Goal: Task Accomplishment & Management: Use online tool/utility

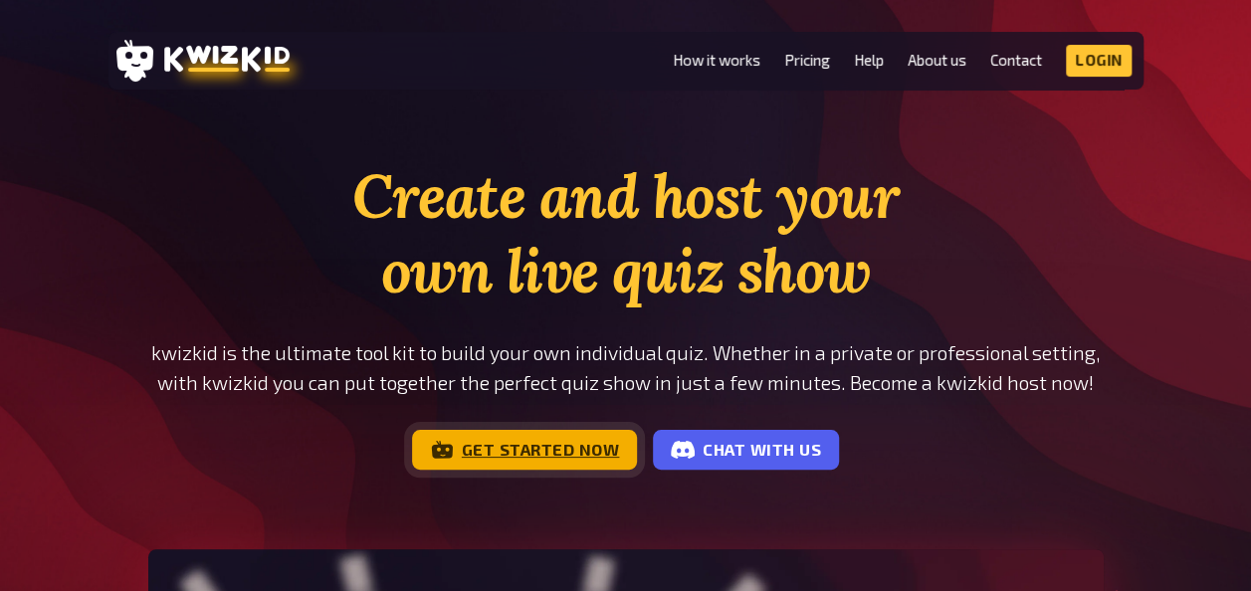
click at [486, 464] on link "Get started now" at bounding box center [525, 450] width 226 height 40
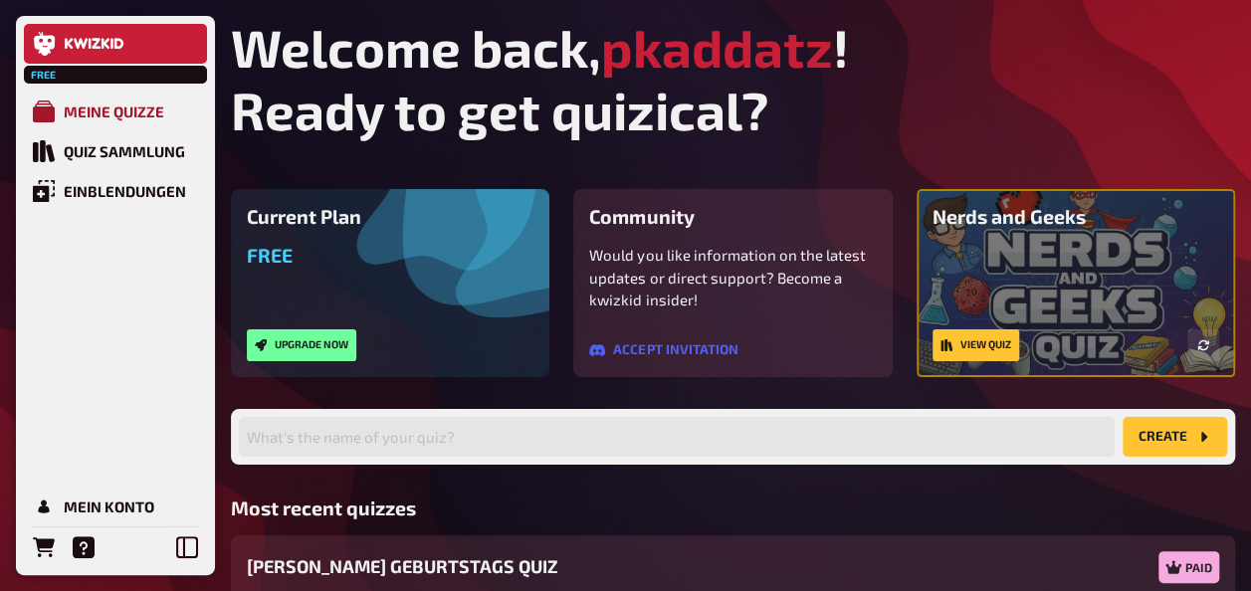
click at [98, 108] on div "Meine Quizze" at bounding box center [114, 111] width 100 height 18
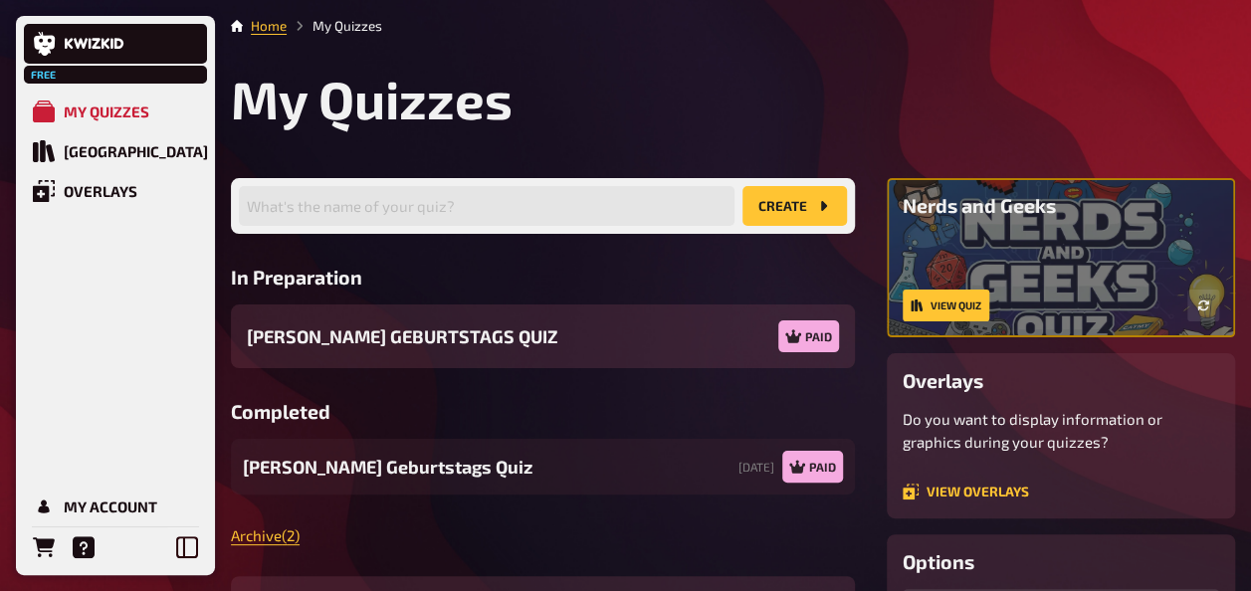
drag, startPoint x: 480, startPoint y: 243, endPoint x: 469, endPoint y: 216, distance: 29.0
click at [479, 242] on div "What's the name of your quiz? create In Preparation [PERSON_NAME] GEBURTSTAGS Q…" at bounding box center [543, 459] width 624 height 563
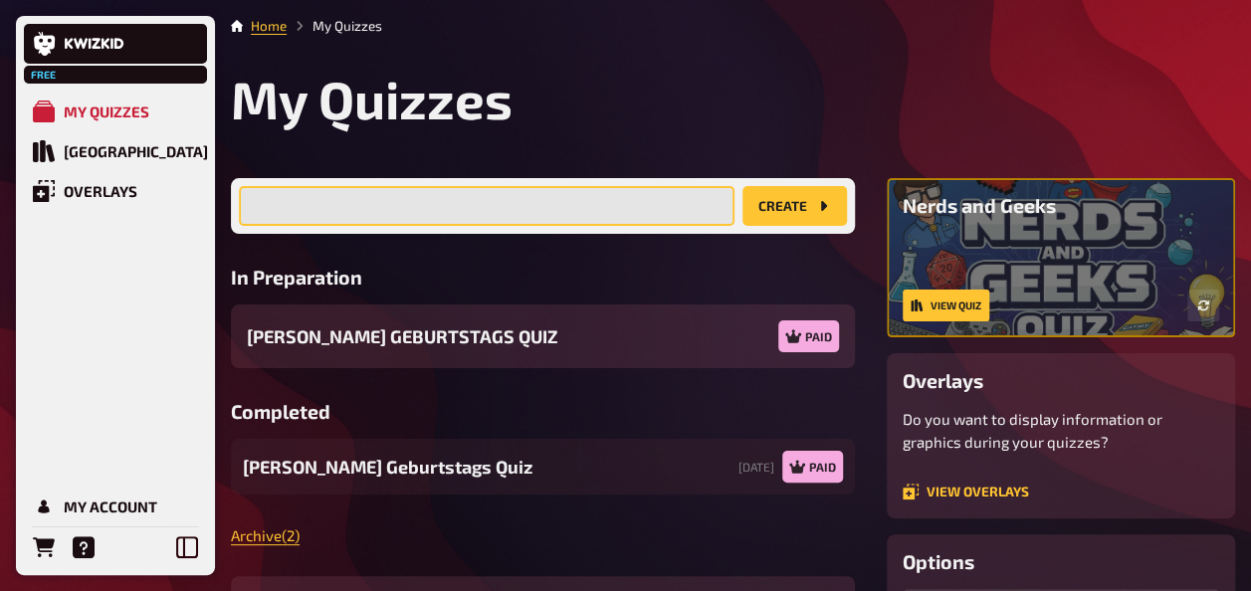
click at [469, 216] on input "text" at bounding box center [487, 206] width 496 height 40
type input "ADI CLUB QUIZ by [PERSON_NAME]"
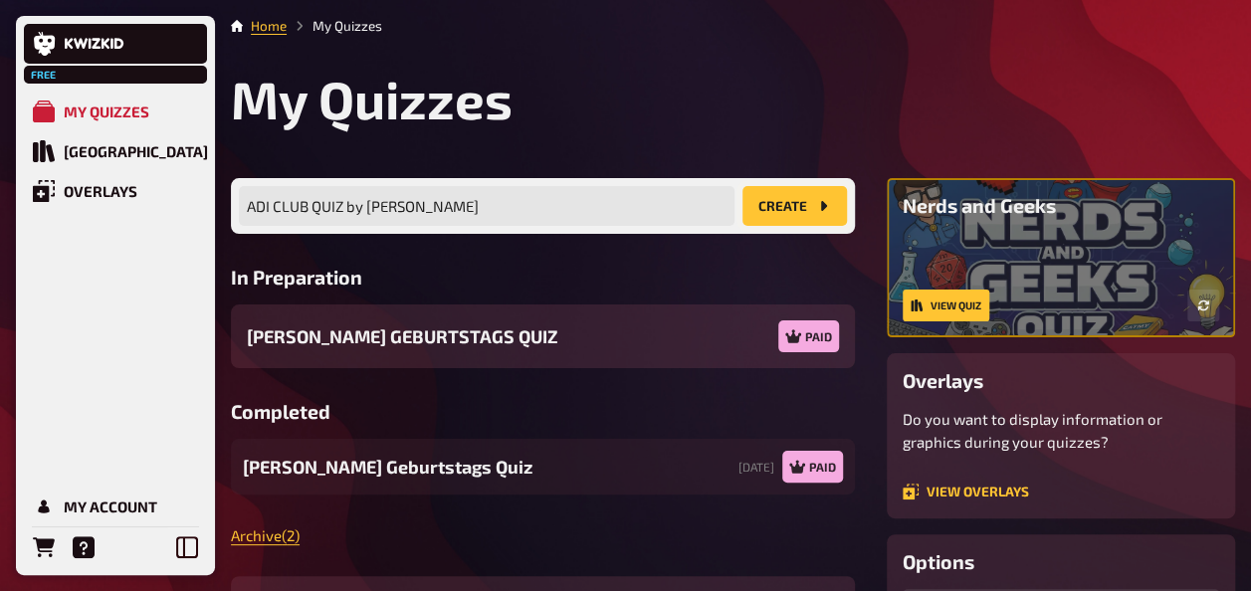
click at [800, 198] on button "create" at bounding box center [794, 206] width 104 height 40
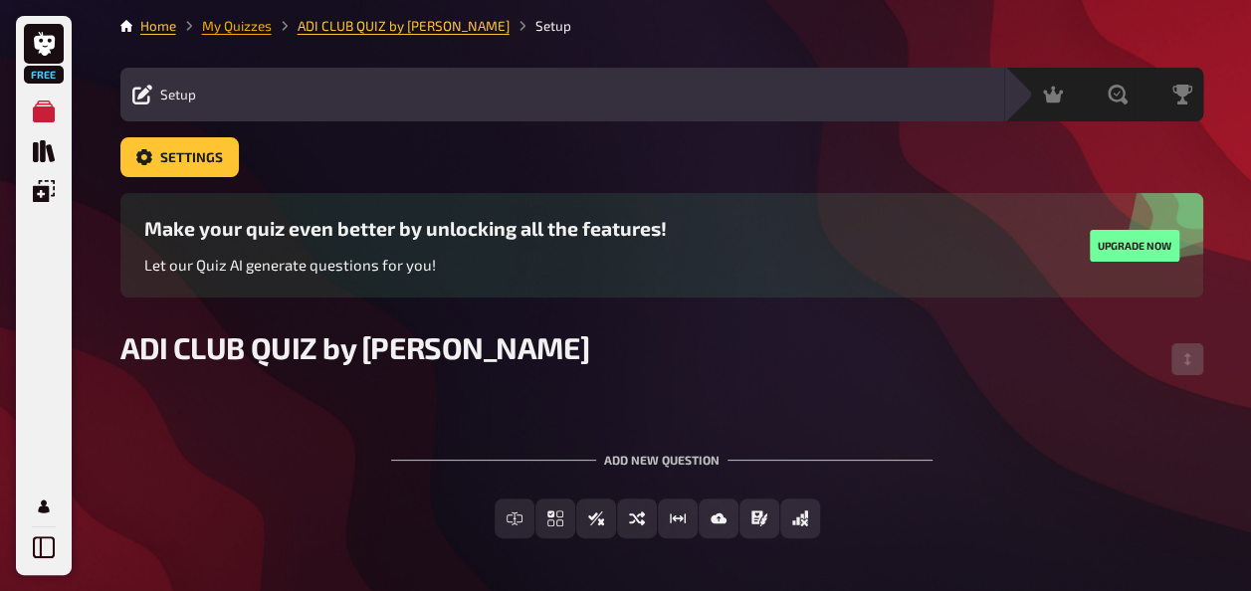
click at [227, 26] on link "My Quizzes" at bounding box center [237, 26] width 70 height 16
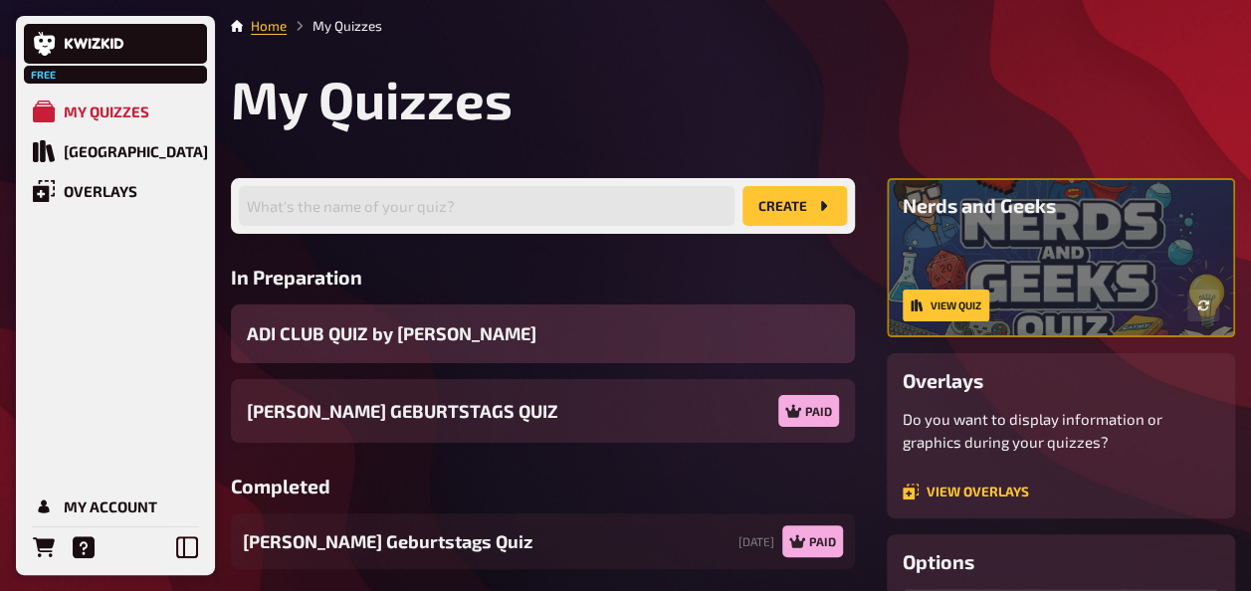
scroll to position [199, 0]
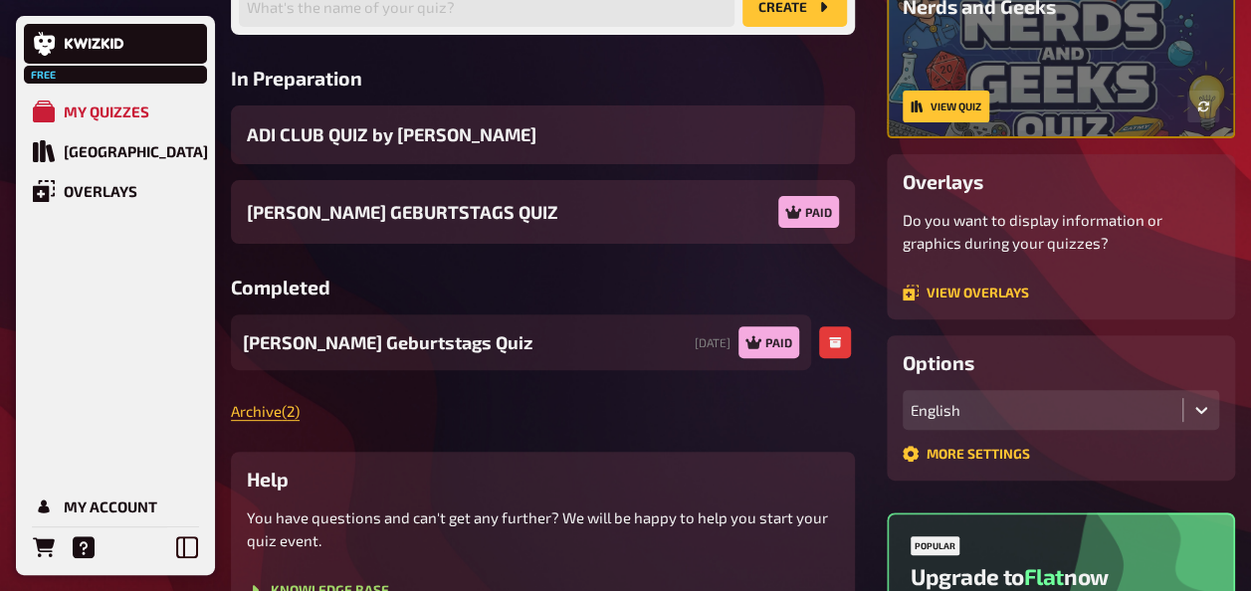
click at [583, 340] on div "[PERSON_NAME] Geburtstags Quiz [DATE] Paid" at bounding box center [521, 342] width 580 height 56
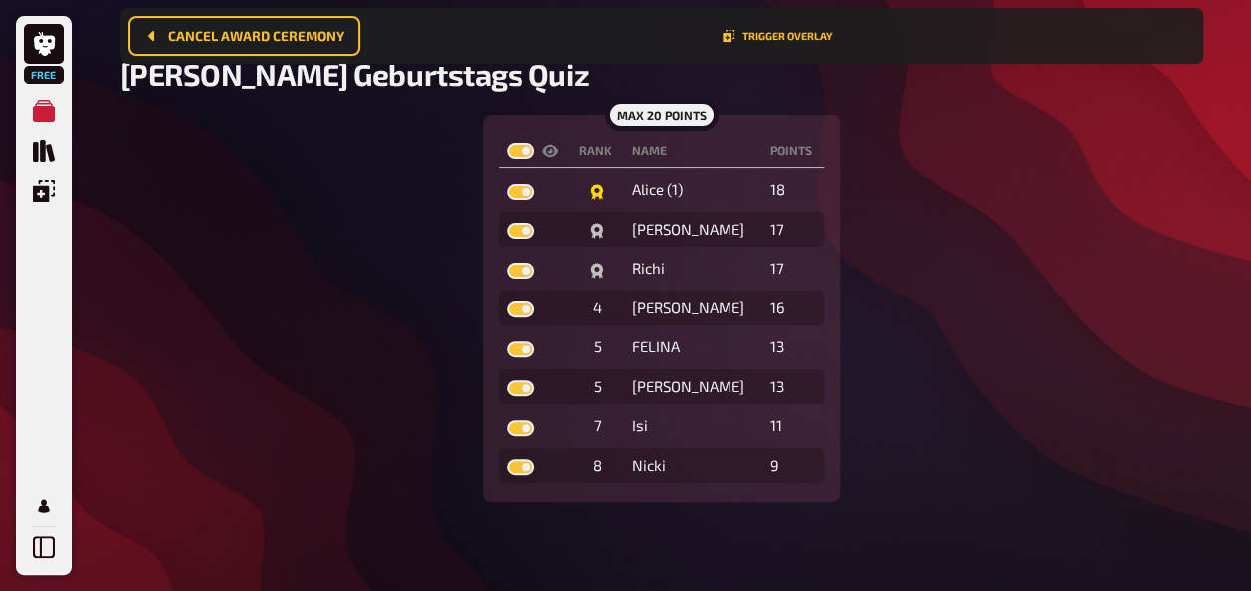
scroll to position [161, 0]
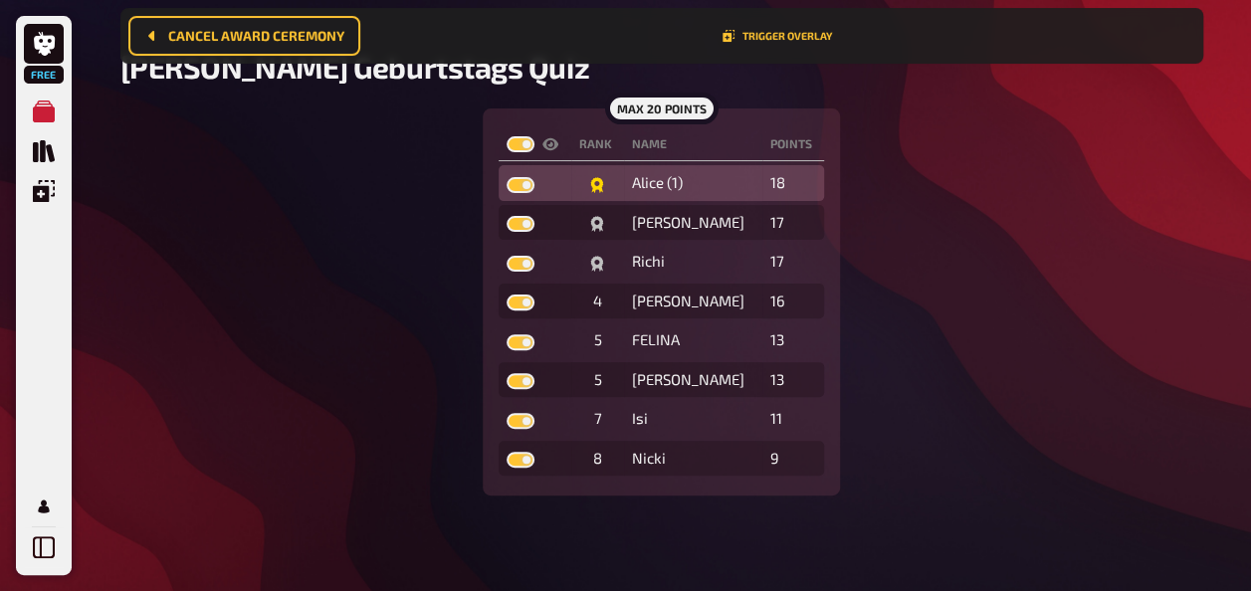
click at [521, 183] on label at bounding box center [520, 185] width 28 height 16
click at [506, 177] on input "checkbox" at bounding box center [505, 176] width 1 height 1
checkbox input "false"
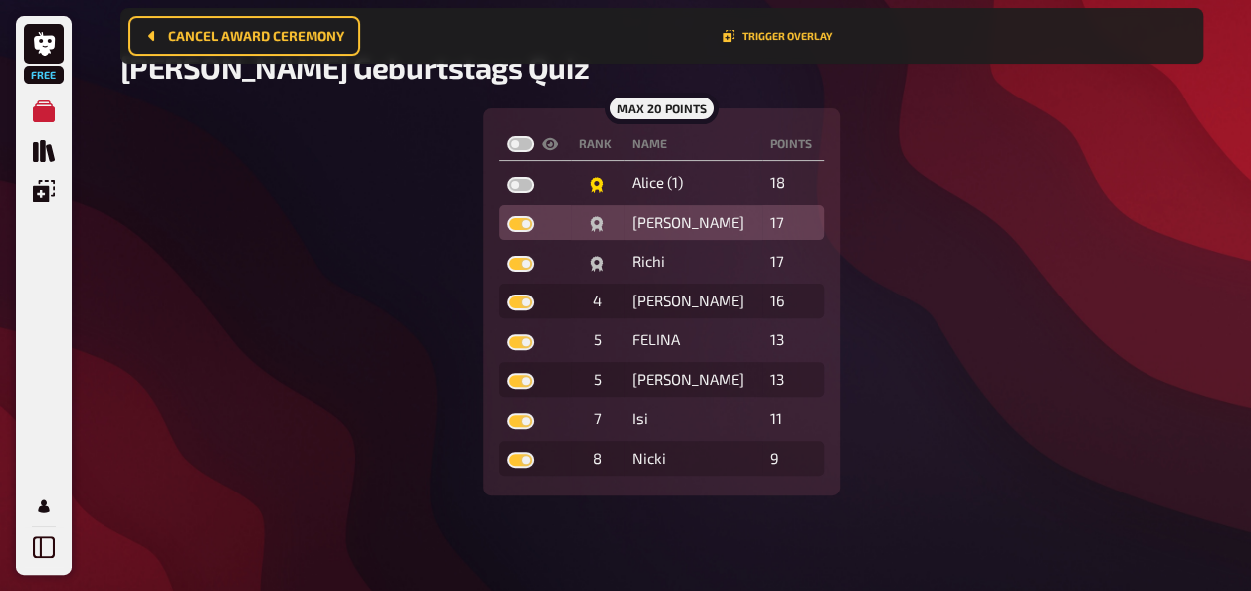
click at [525, 231] on td at bounding box center [535, 223] width 73 height 36
click at [527, 223] on label at bounding box center [520, 224] width 28 height 16
click at [506, 216] on input "checkbox" at bounding box center [505, 215] width 1 height 1
checkbox input "false"
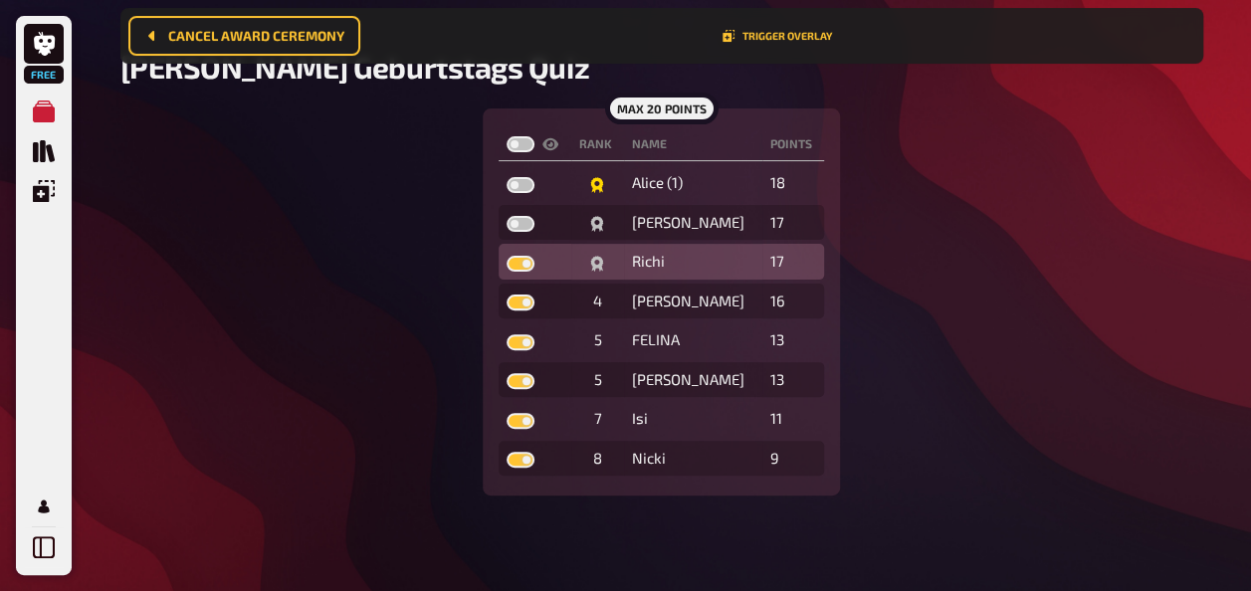
click at [527, 251] on td at bounding box center [535, 262] width 73 height 36
click at [525, 263] on label at bounding box center [520, 264] width 28 height 16
click at [506, 256] on input "checkbox" at bounding box center [505, 255] width 1 height 1
checkbox input "false"
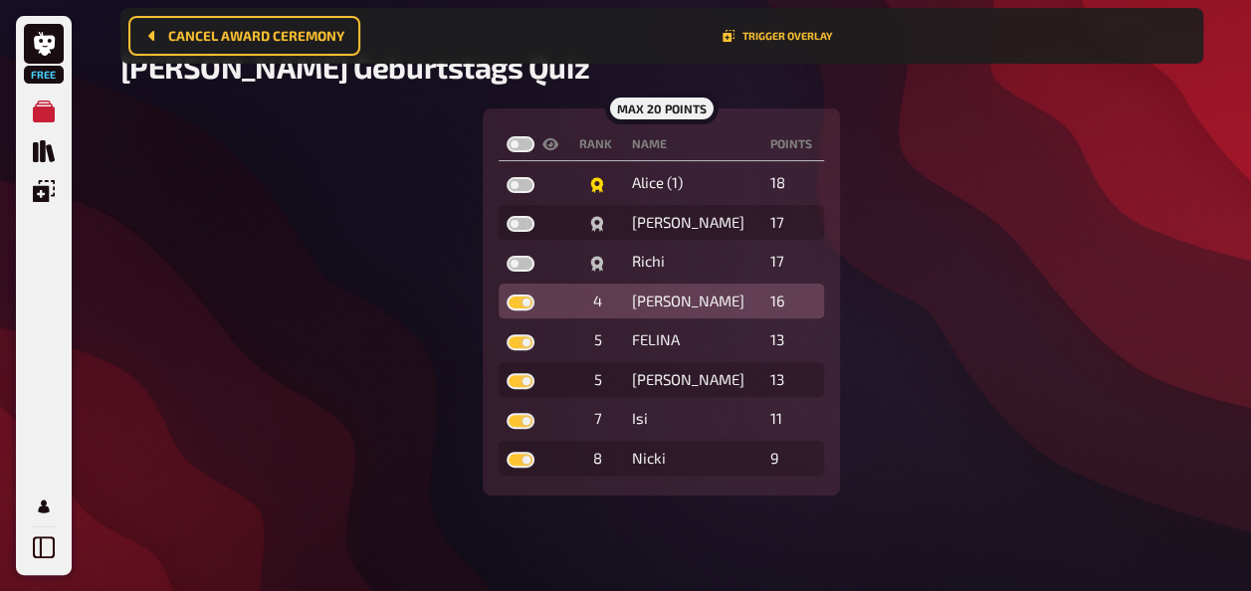
click at [526, 297] on label at bounding box center [520, 303] width 28 height 16
click at [506, 295] on input "checkbox" at bounding box center [505, 294] width 1 height 1
checkbox input "false"
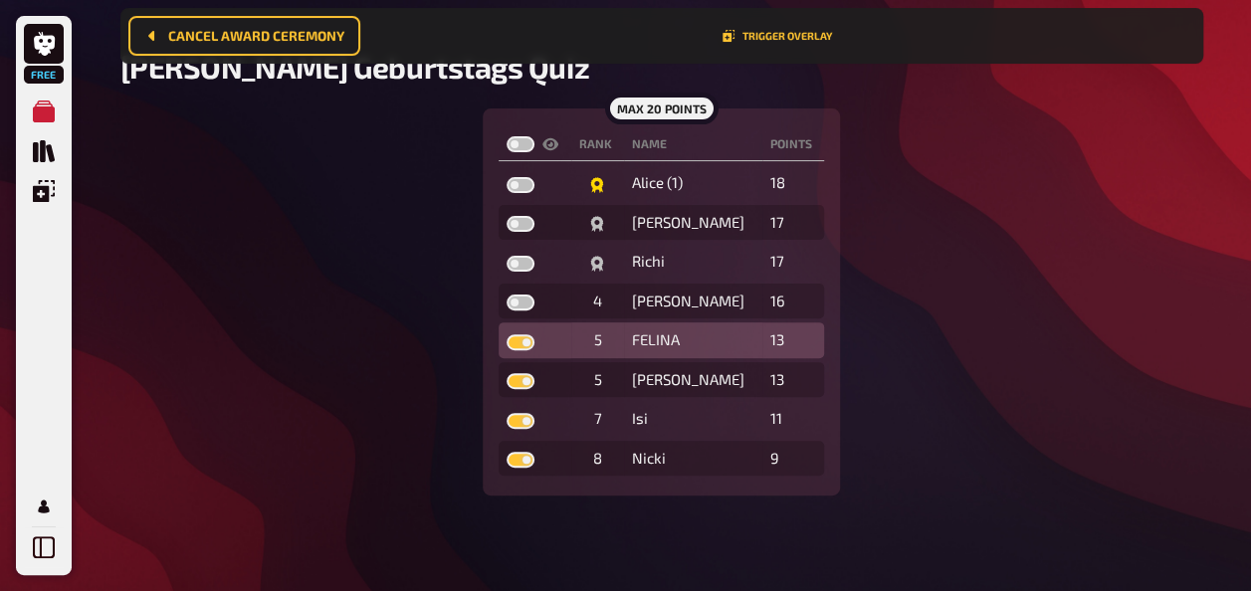
click at [523, 348] on label at bounding box center [520, 342] width 28 height 16
click at [506, 334] on input "checkbox" at bounding box center [505, 333] width 1 height 1
checkbox input "false"
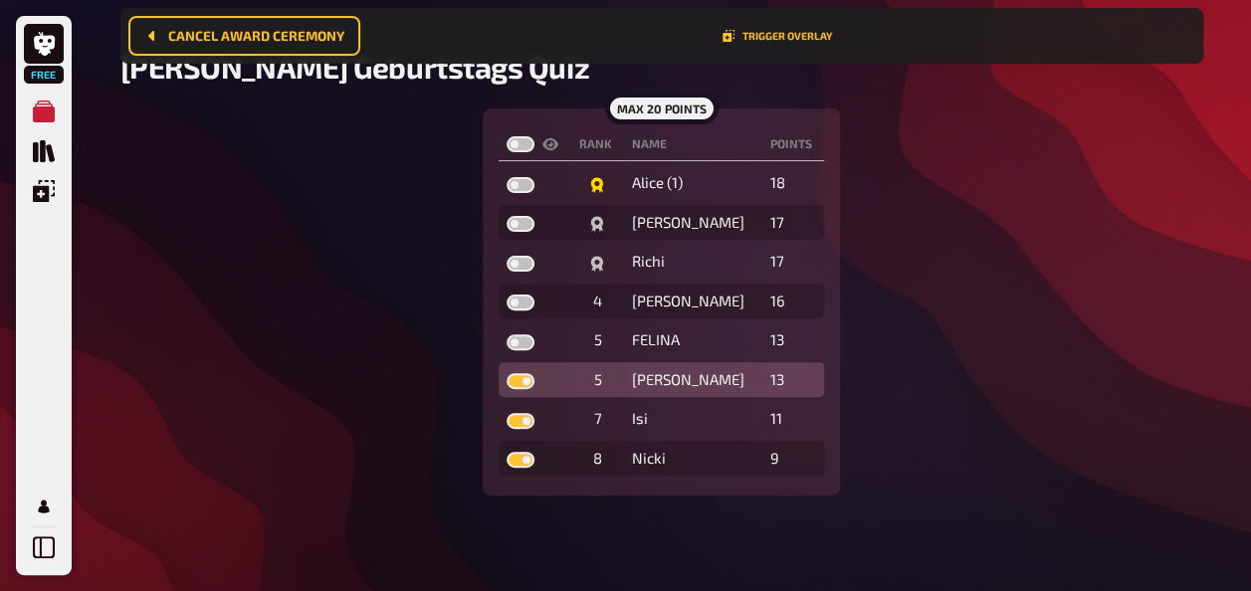
click at [524, 381] on label at bounding box center [520, 381] width 28 height 16
click at [506, 373] on input "checkbox" at bounding box center [505, 372] width 1 height 1
checkbox input "false"
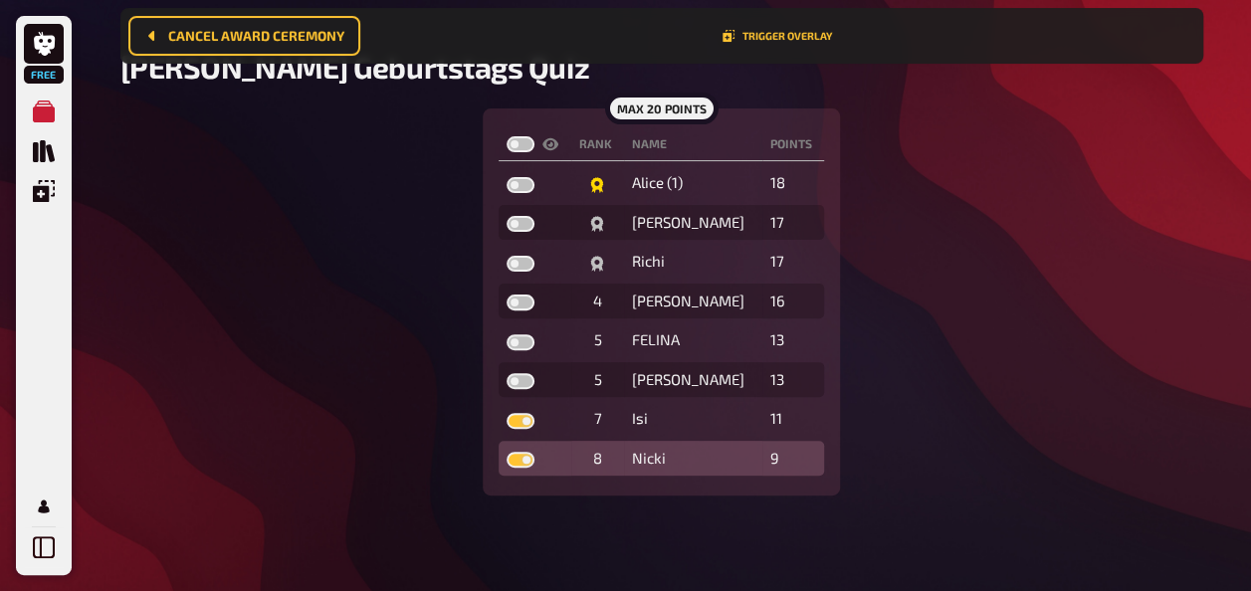
drag, startPoint x: 522, startPoint y: 420, endPoint x: 522, endPoint y: 442, distance: 21.9
click at [522, 422] on label at bounding box center [520, 421] width 28 height 16
click at [506, 413] on input "checkbox" at bounding box center [505, 412] width 1 height 1
checkbox input "false"
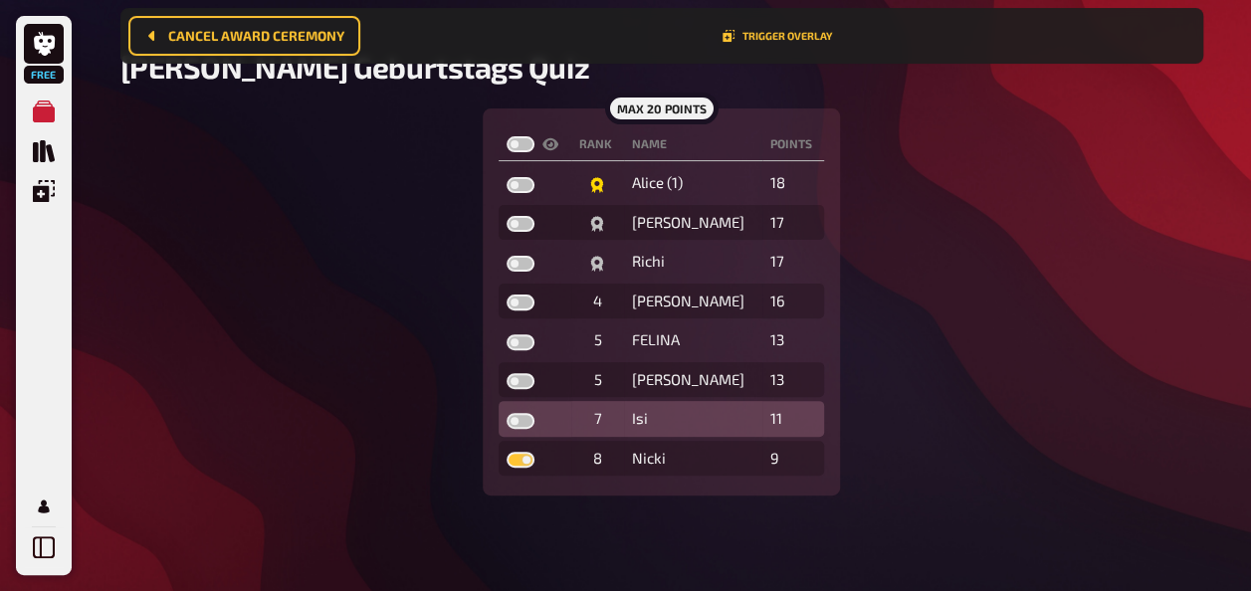
drag, startPoint x: 522, startPoint y: 457, endPoint x: 529, endPoint y: 434, distance: 23.9
click at [522, 461] on label at bounding box center [520, 460] width 28 height 16
click at [506, 452] on input "checkbox" at bounding box center [505, 451] width 1 height 1
checkbox input "false"
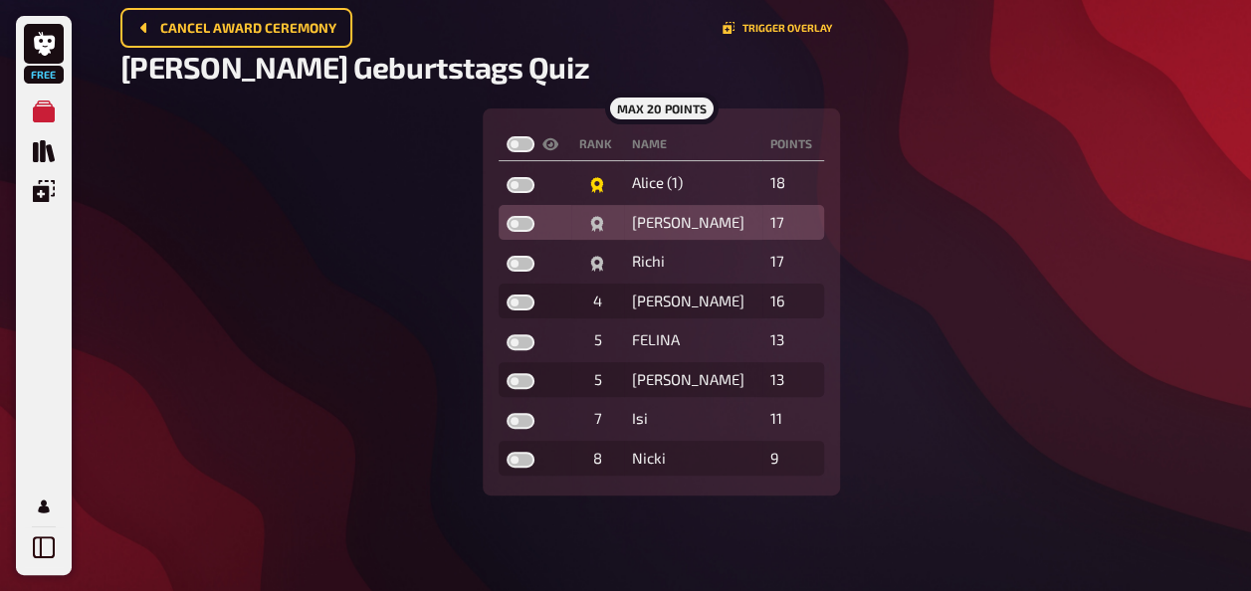
scroll to position [0, 0]
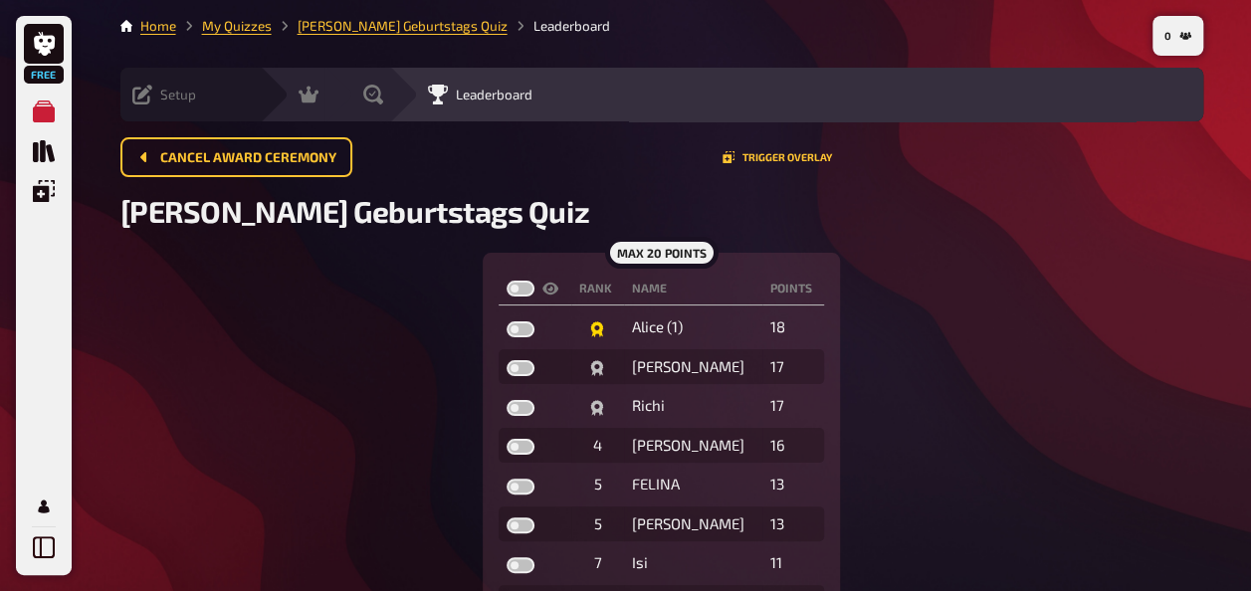
click at [143, 93] on icon at bounding box center [142, 95] width 20 height 20
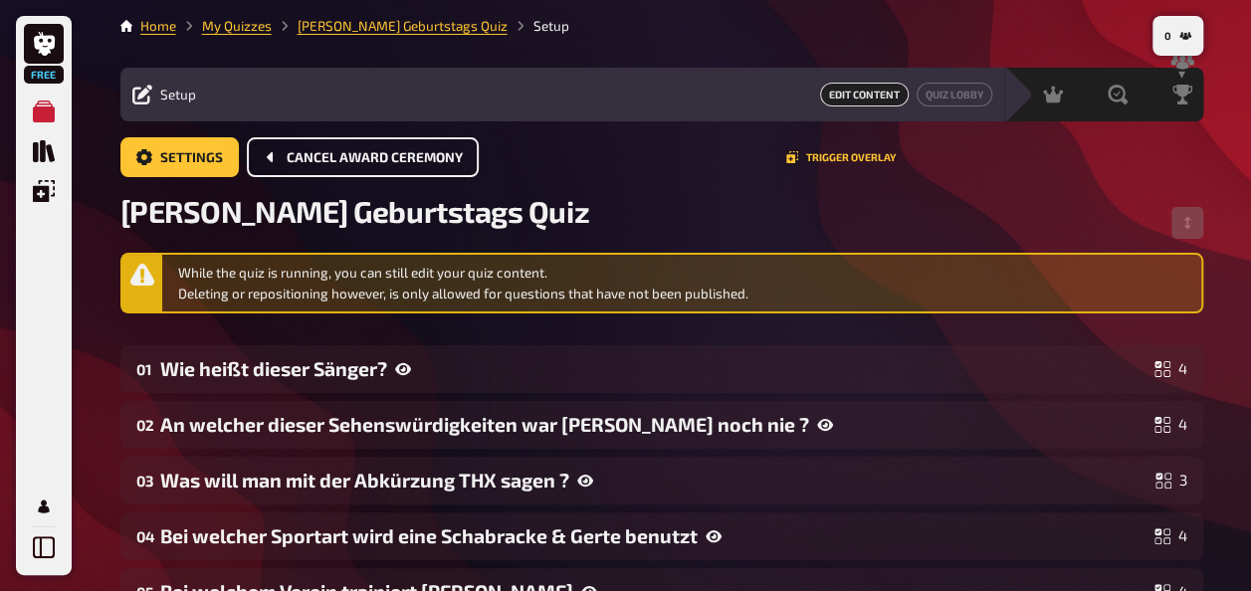
click at [334, 157] on span "Cancel award ceremony" at bounding box center [375, 158] width 176 height 14
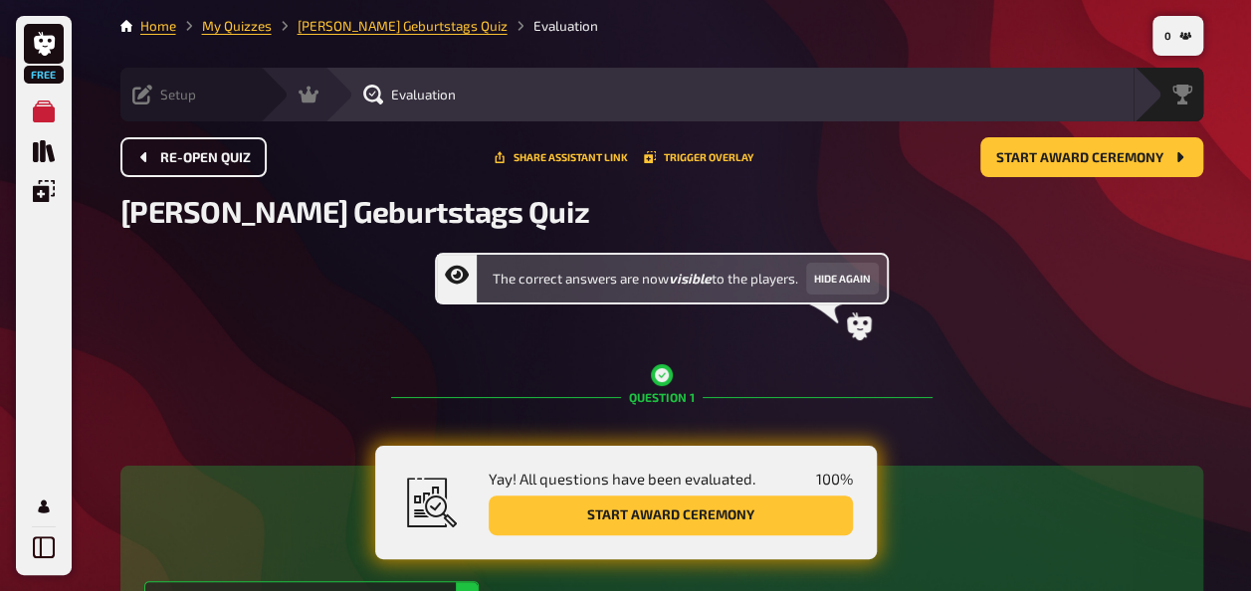
click at [149, 100] on icon at bounding box center [142, 95] width 20 height 20
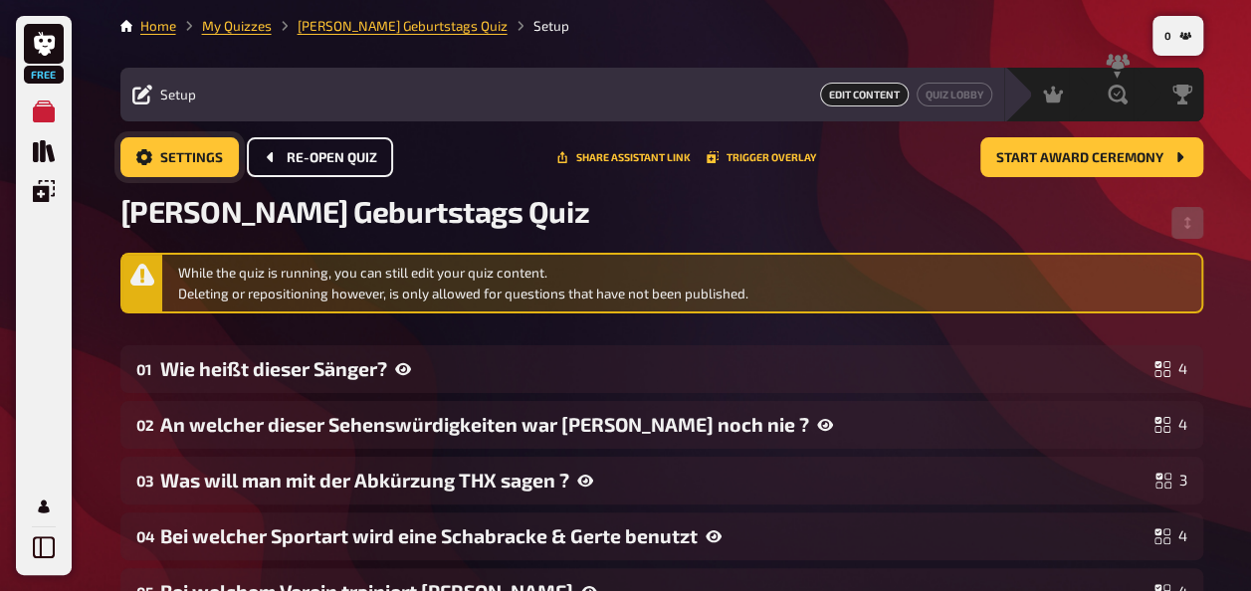
click at [171, 147] on link "Settings" at bounding box center [179, 157] width 118 height 40
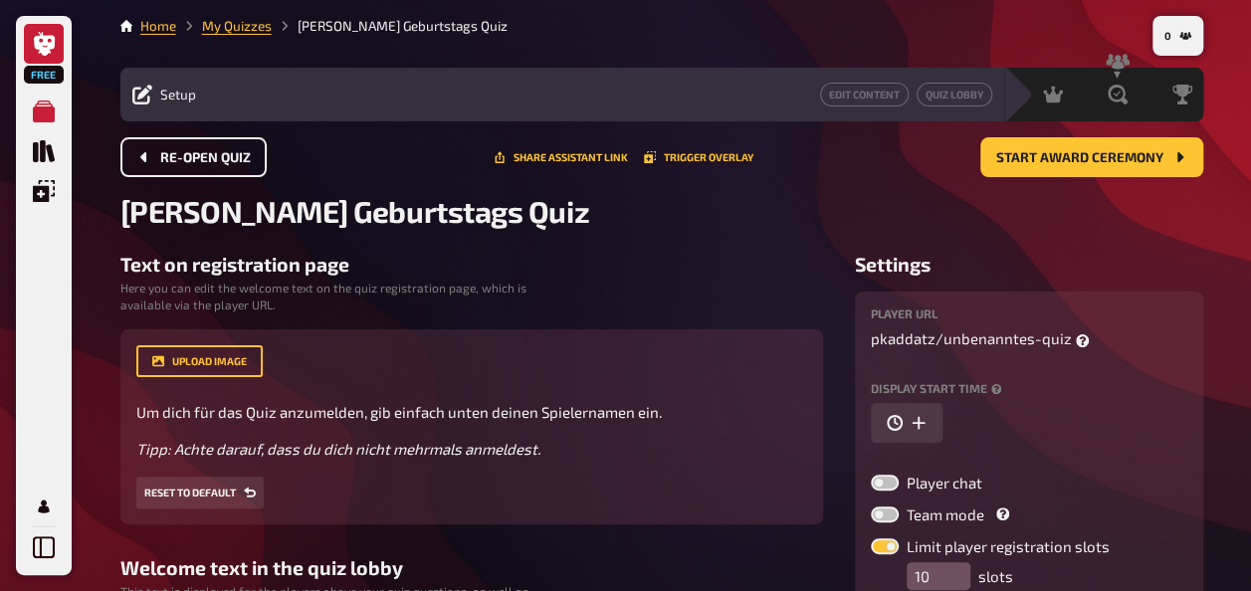
click at [49, 52] on icon at bounding box center [44, 44] width 21 height 24
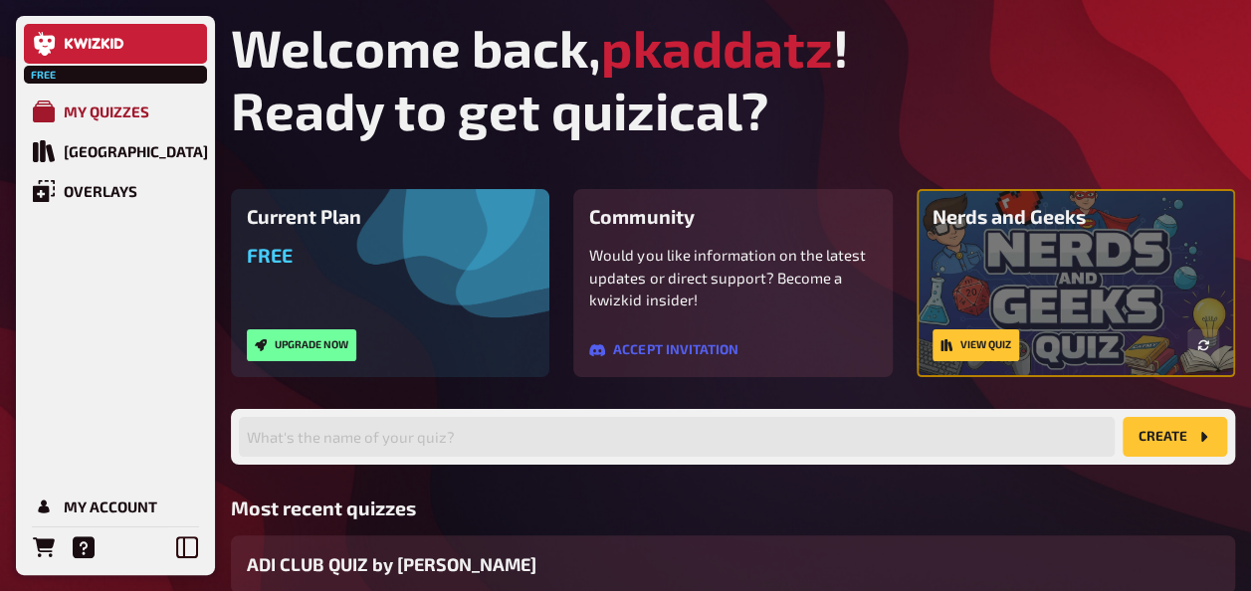
click at [81, 108] on div "My Quizzes" at bounding box center [107, 111] width 86 height 18
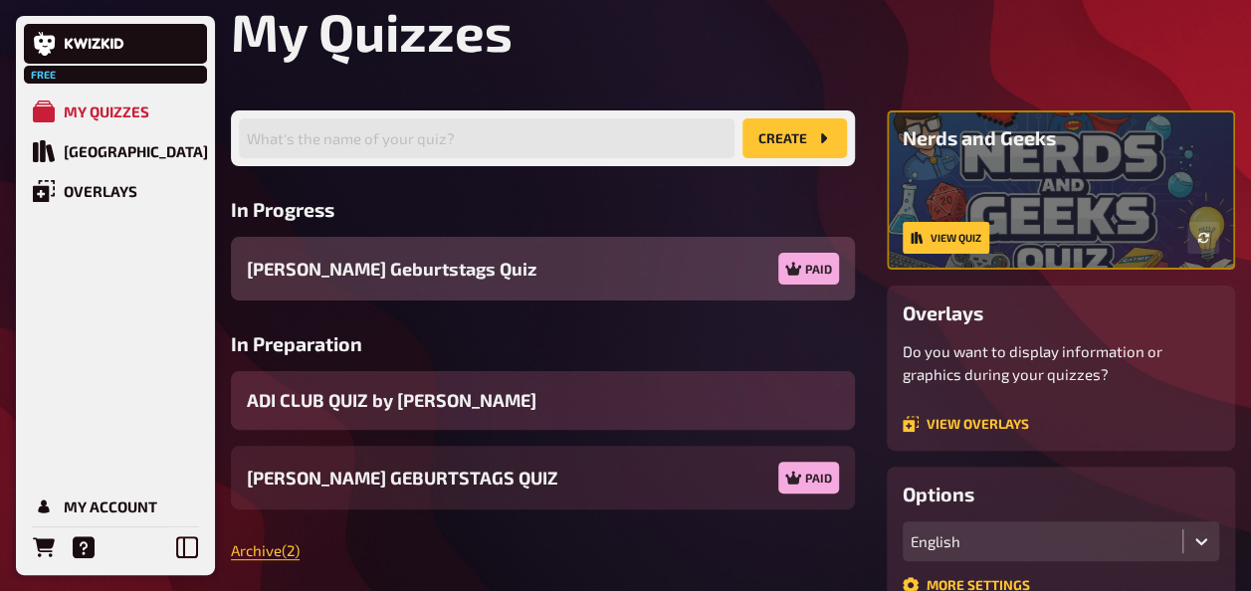
scroll to position [100, 0]
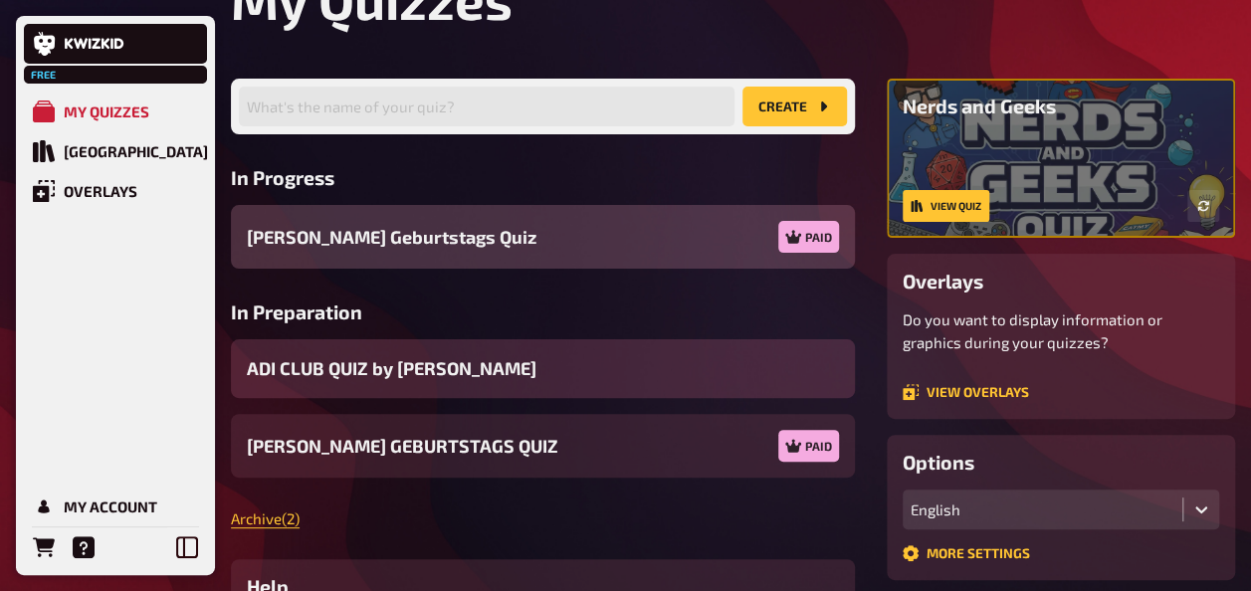
click at [434, 379] on span "ADI CLUB QUIZ by [PERSON_NAME]" at bounding box center [392, 368] width 290 height 27
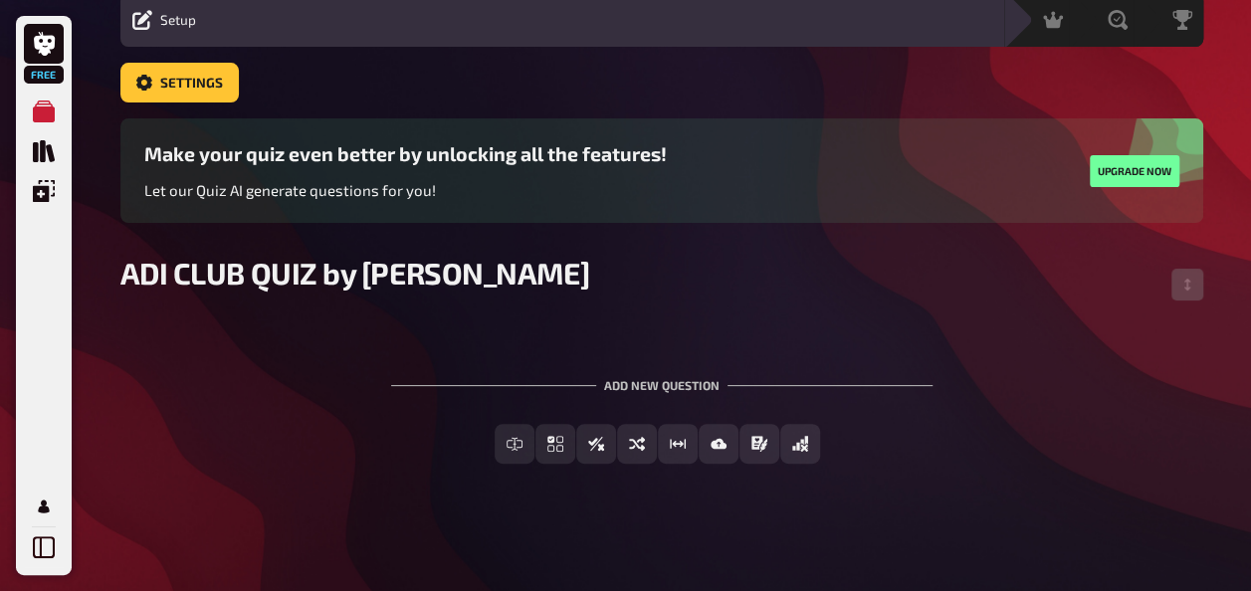
scroll to position [76, 0]
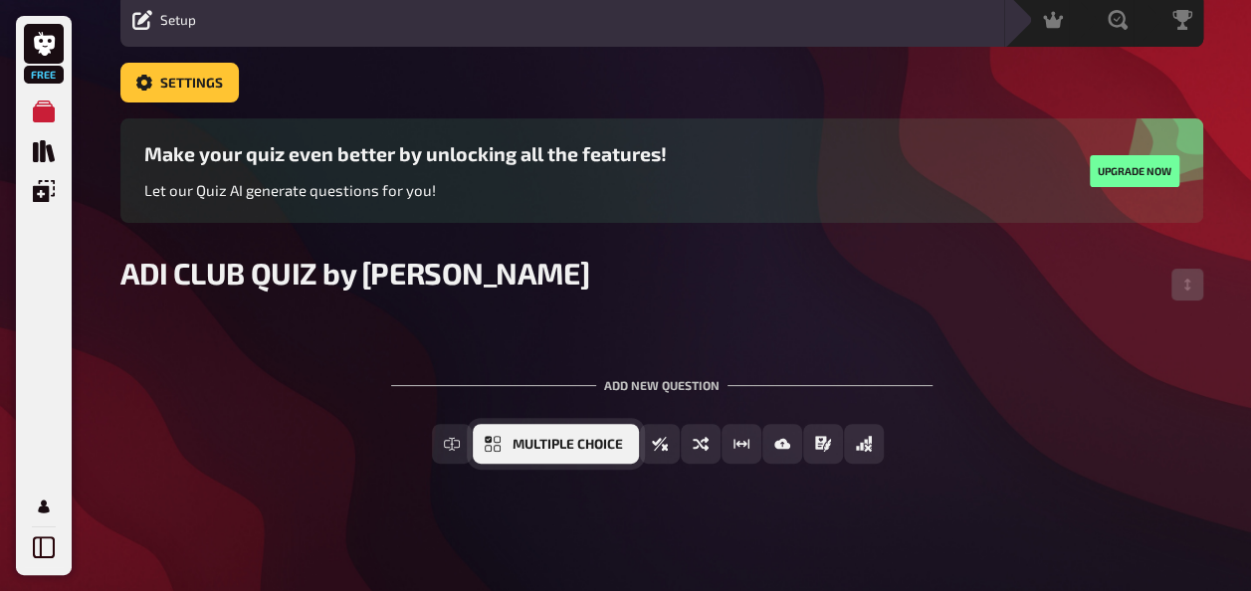
click at [554, 449] on span "Multiple Choice" at bounding box center [567, 445] width 110 height 14
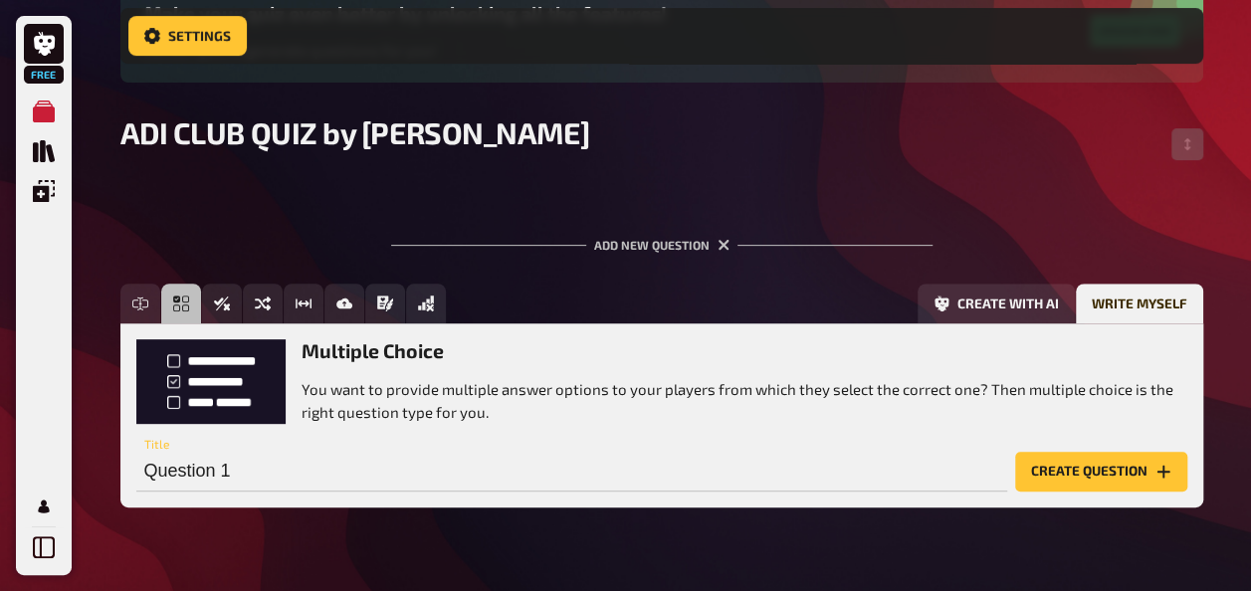
scroll to position [263, 0]
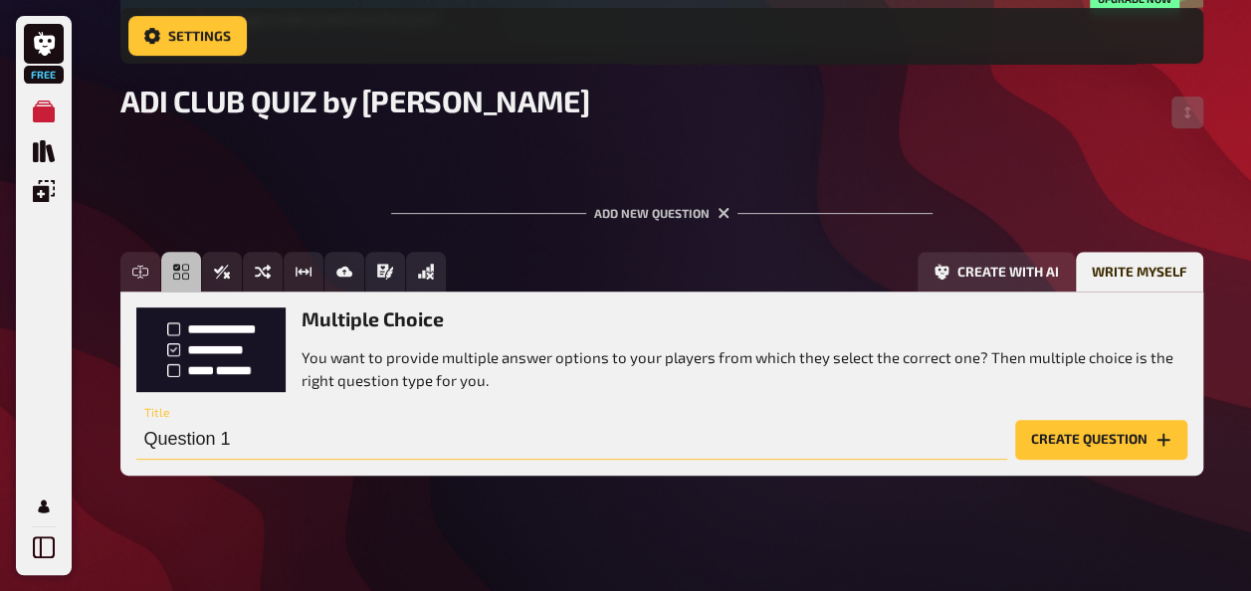
click at [625, 446] on input "Question 1" at bounding box center [571, 440] width 871 height 40
type input "A"
type input "Wie viele Adi Club Level gib es ?"
drag, startPoint x: 434, startPoint y: 430, endPoint x: 10, endPoint y: 438, distance: 423.9
click at [10, 438] on div "Free My Quizzes Quiz Library Overlays My Account Home My Quizzes ADI CLUB QUIZ …" at bounding box center [625, 170] width 1251 height 866
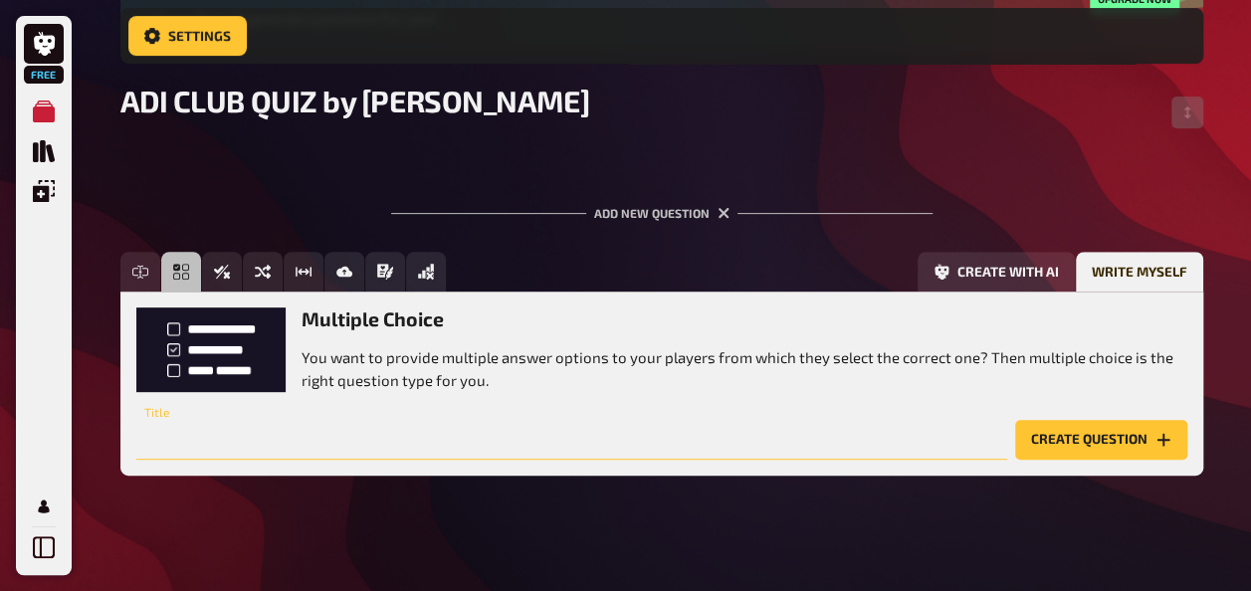
type input "L"
type input "ADI CLUB LEVEL"
click at [1077, 439] on button "Create question" at bounding box center [1101, 440] width 172 height 40
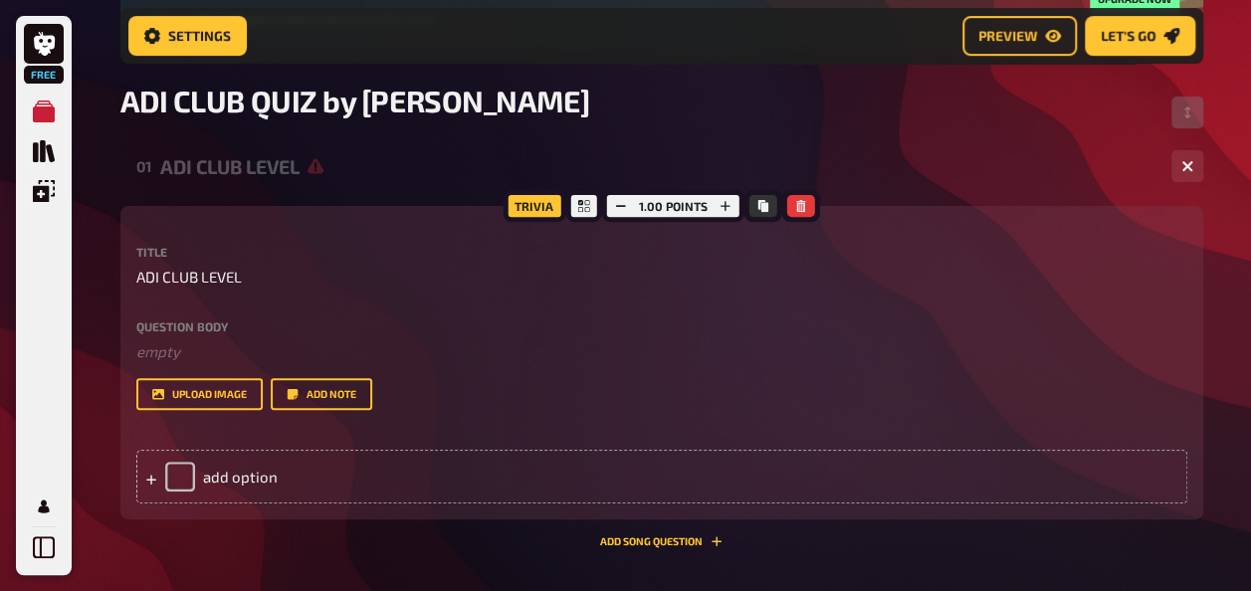
scroll to position [0, 0]
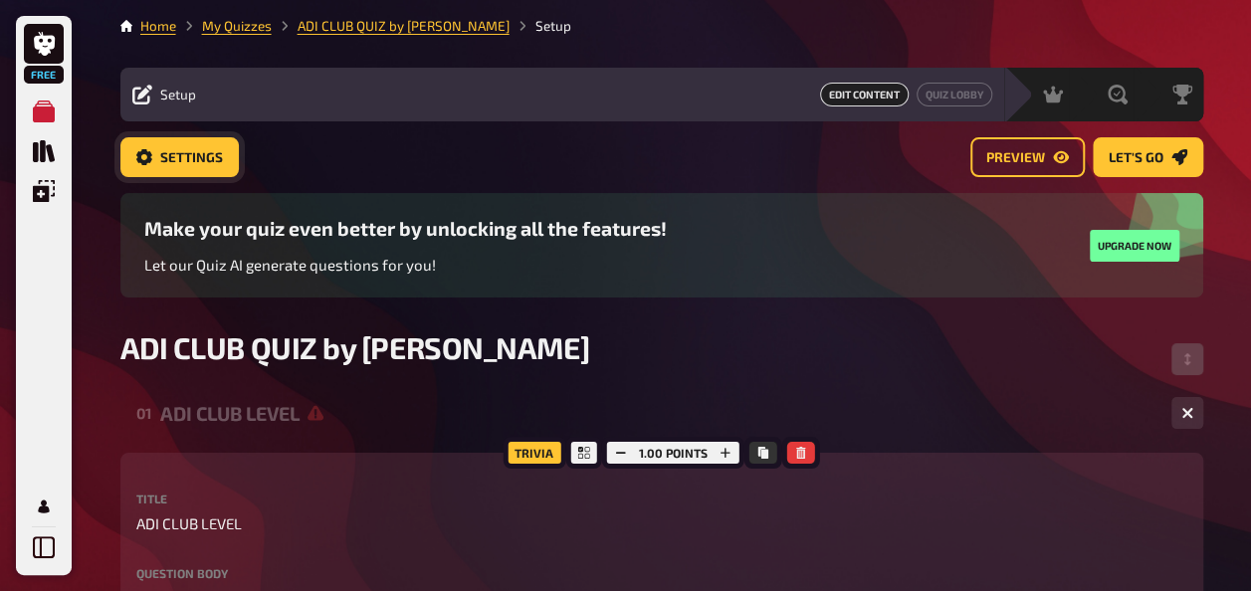
click at [167, 155] on span "Settings" at bounding box center [191, 158] width 63 height 14
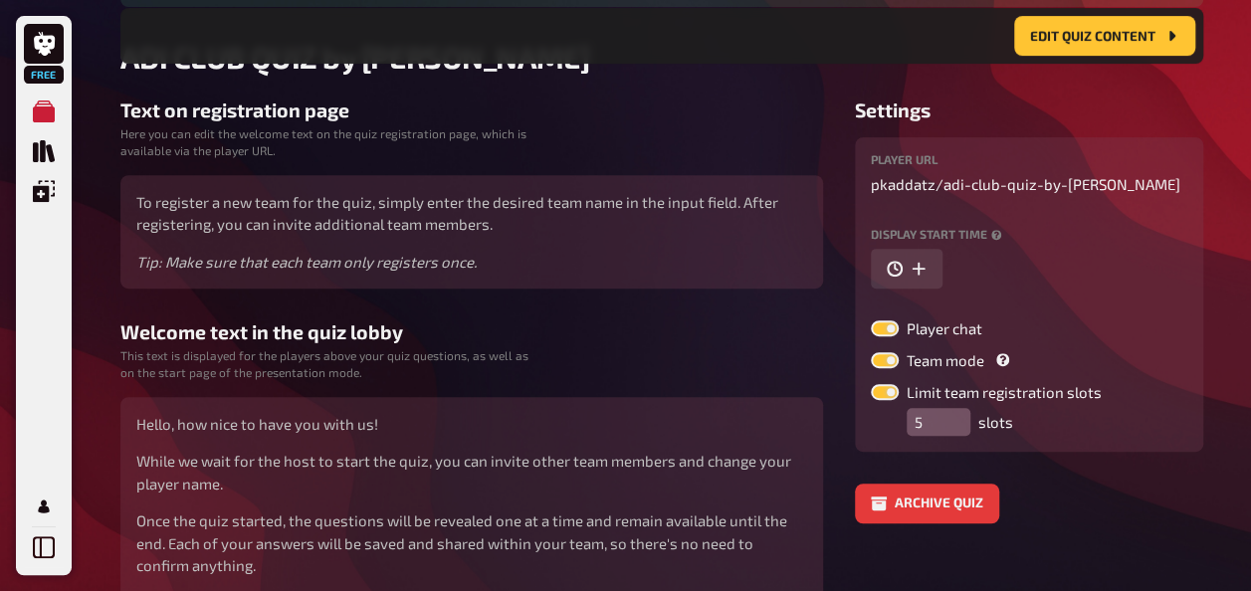
scroll to position [314, 0]
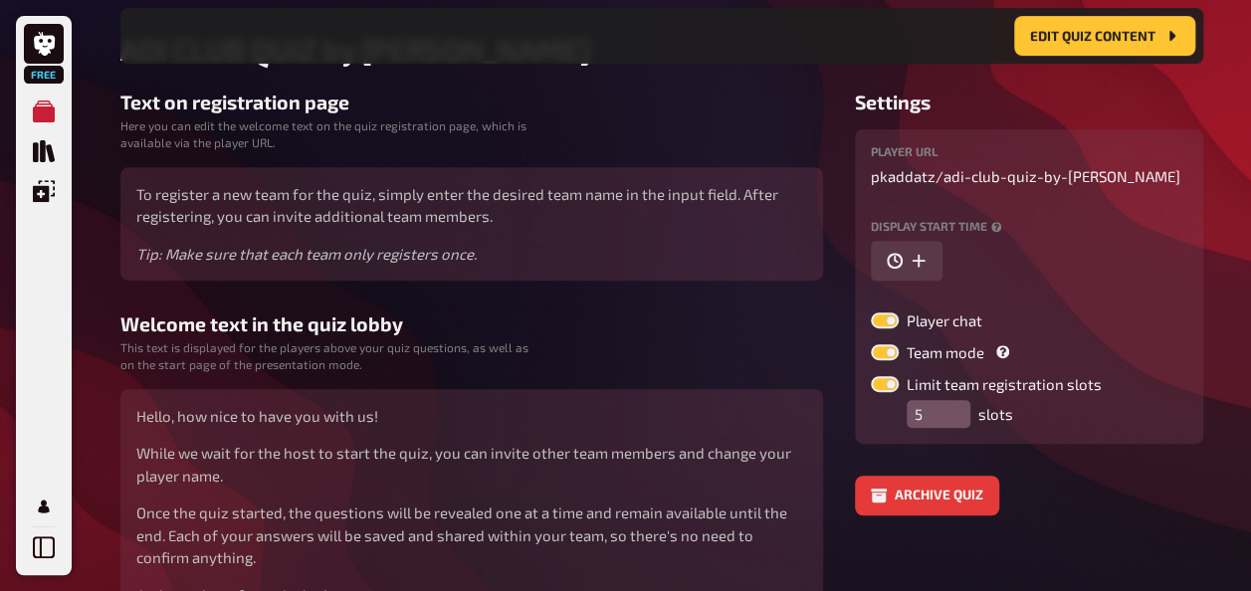
click at [884, 318] on label at bounding box center [885, 320] width 28 height 16
click at [871, 312] on input "Player chat" at bounding box center [870, 311] width 1 height 1
checkbox input "false"
click at [886, 354] on label at bounding box center [885, 352] width 28 height 16
click at [871, 344] on input "Team mode" at bounding box center [870, 343] width 1 height 1
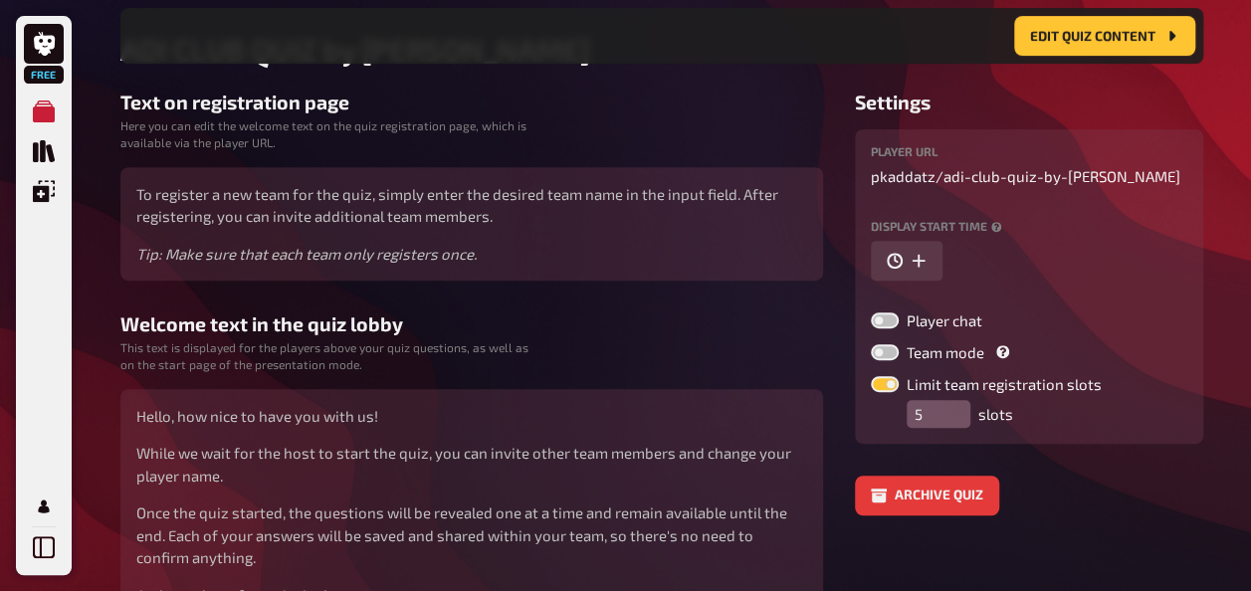
checkbox input "false"
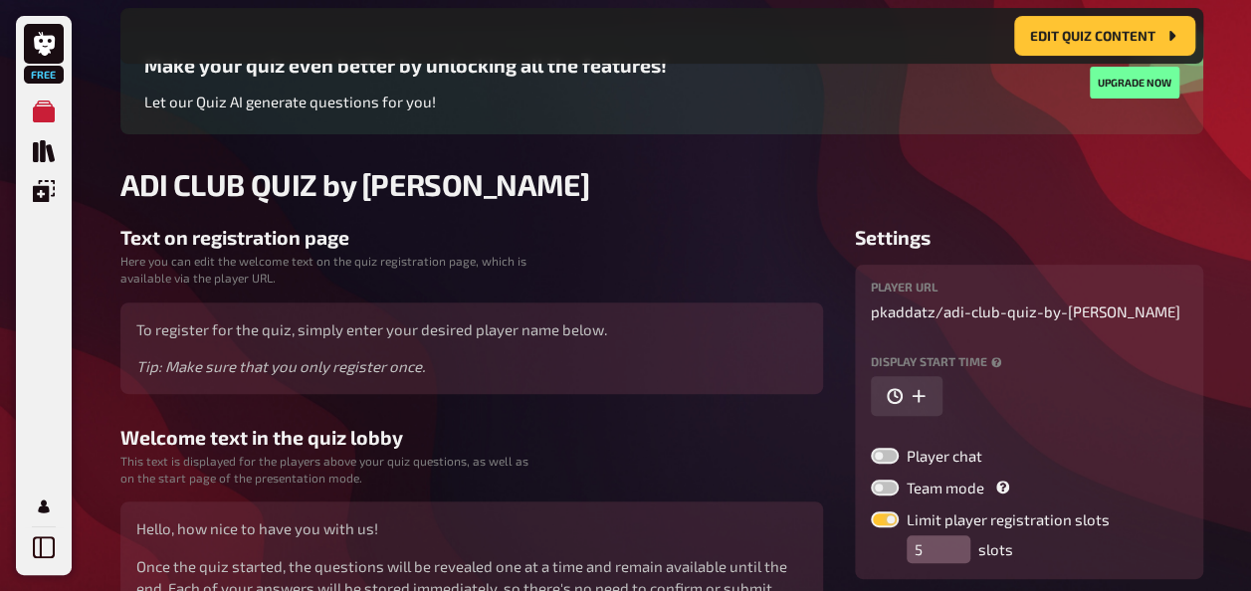
scroll to position [0, 0]
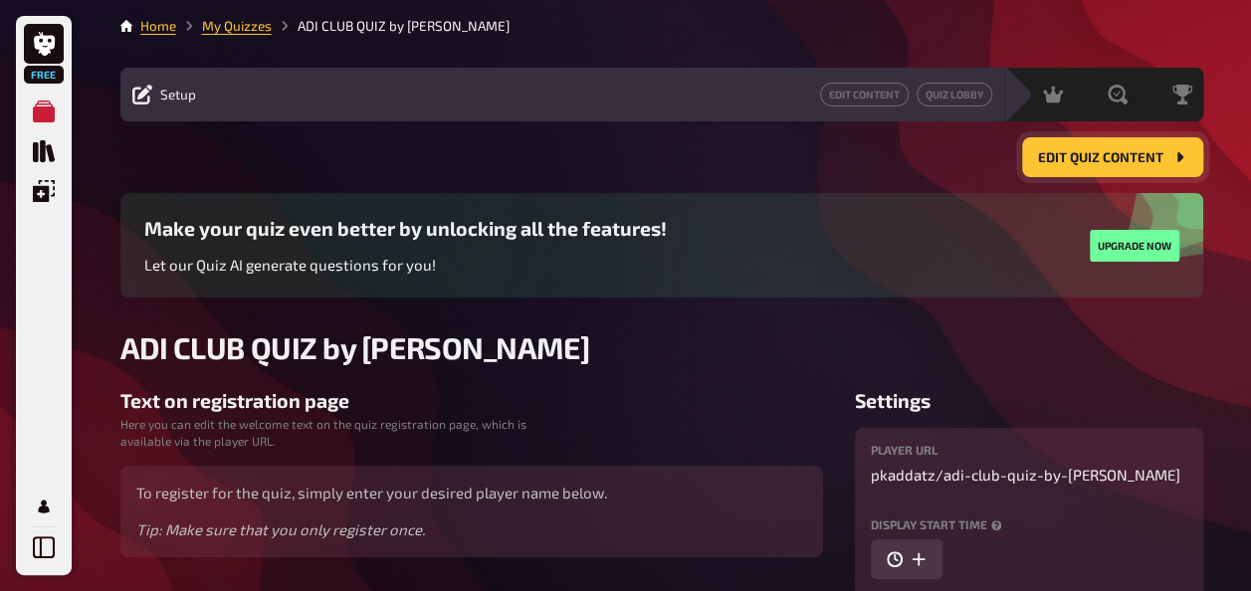
click at [1078, 157] on span "Edit Quiz content" at bounding box center [1100, 158] width 125 height 14
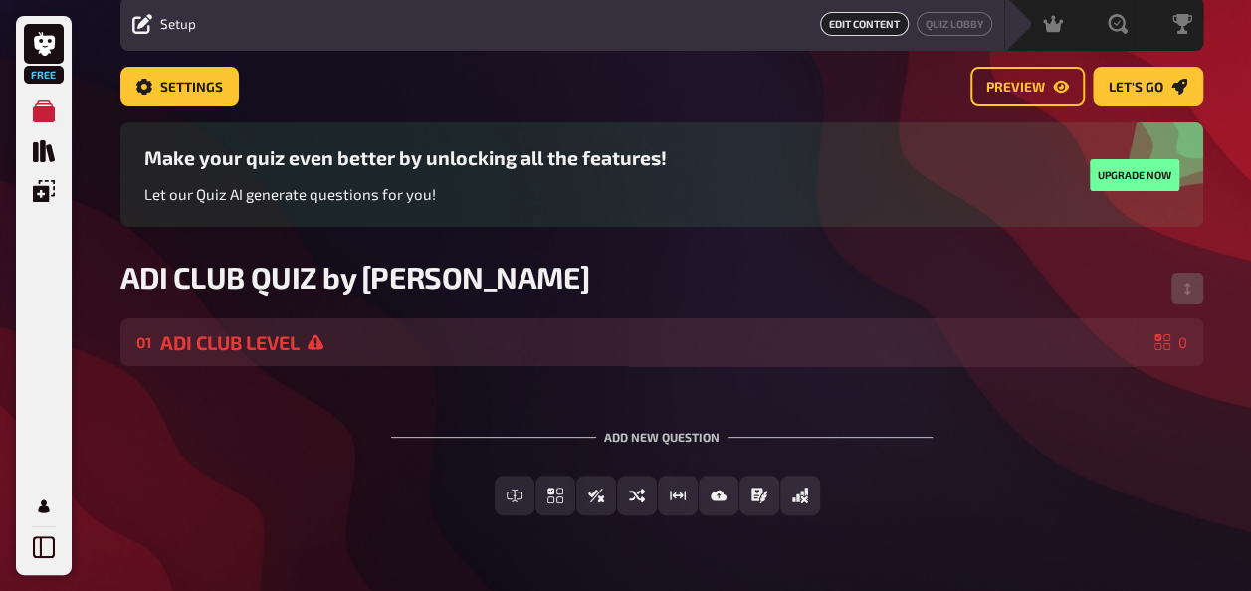
scroll to position [123, 0]
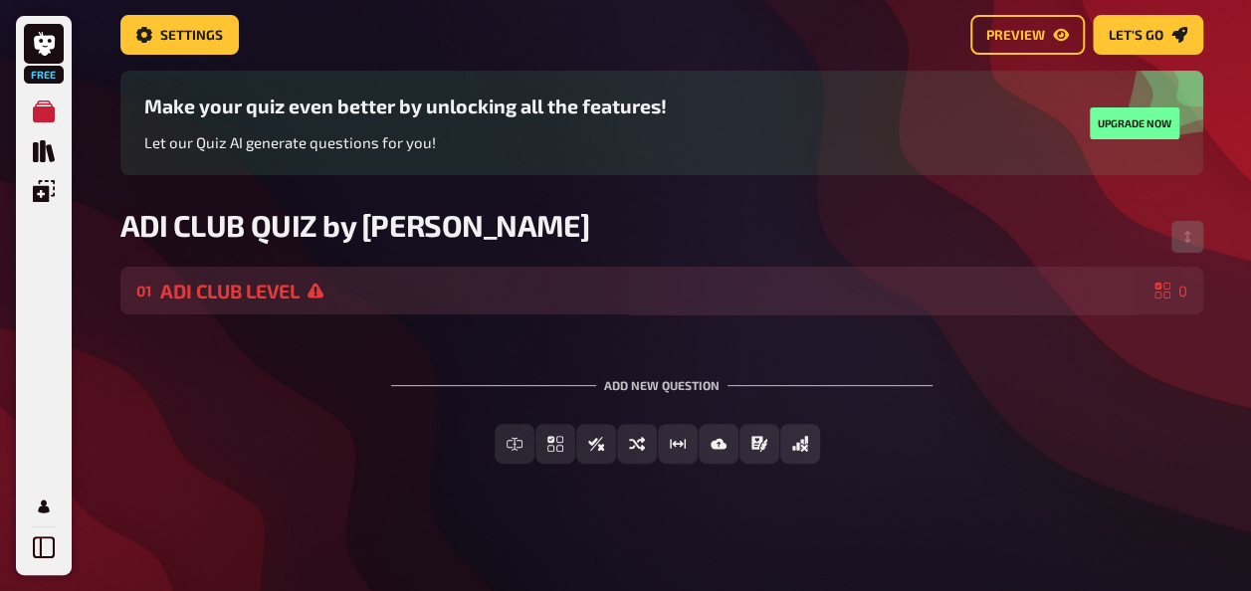
click at [209, 287] on div "ADI CLUB LEVEL" at bounding box center [653, 291] width 986 height 23
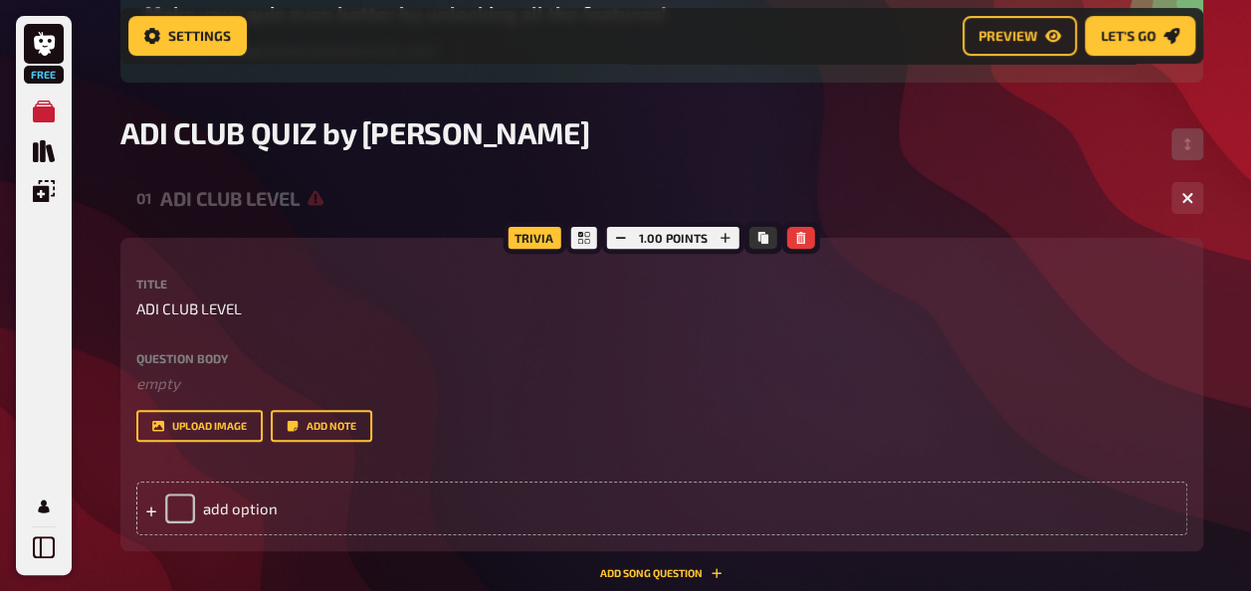
scroll to position [239, 0]
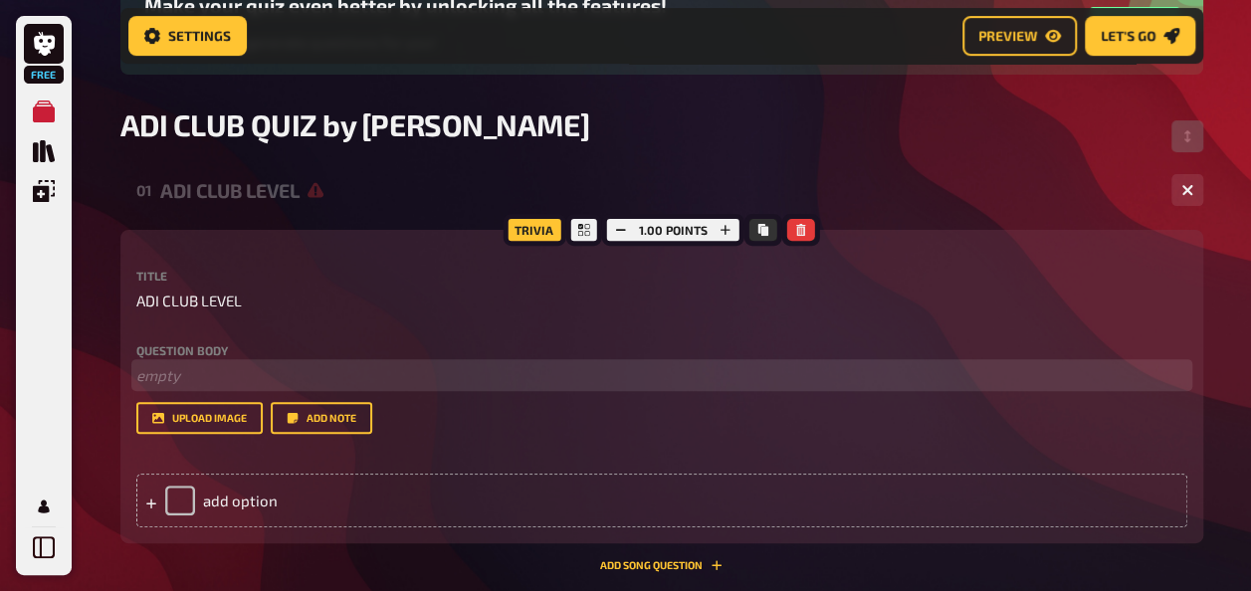
click at [237, 372] on p "﻿ empty" at bounding box center [661, 375] width 1051 height 23
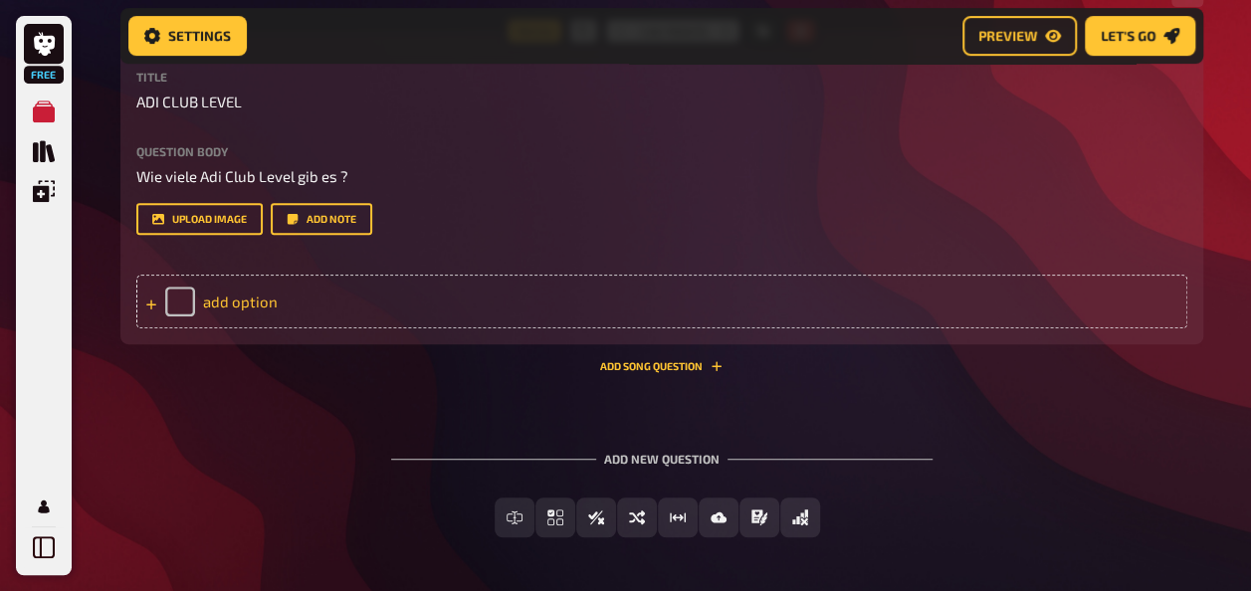
click at [267, 307] on div "add option" at bounding box center [661, 302] width 1051 height 54
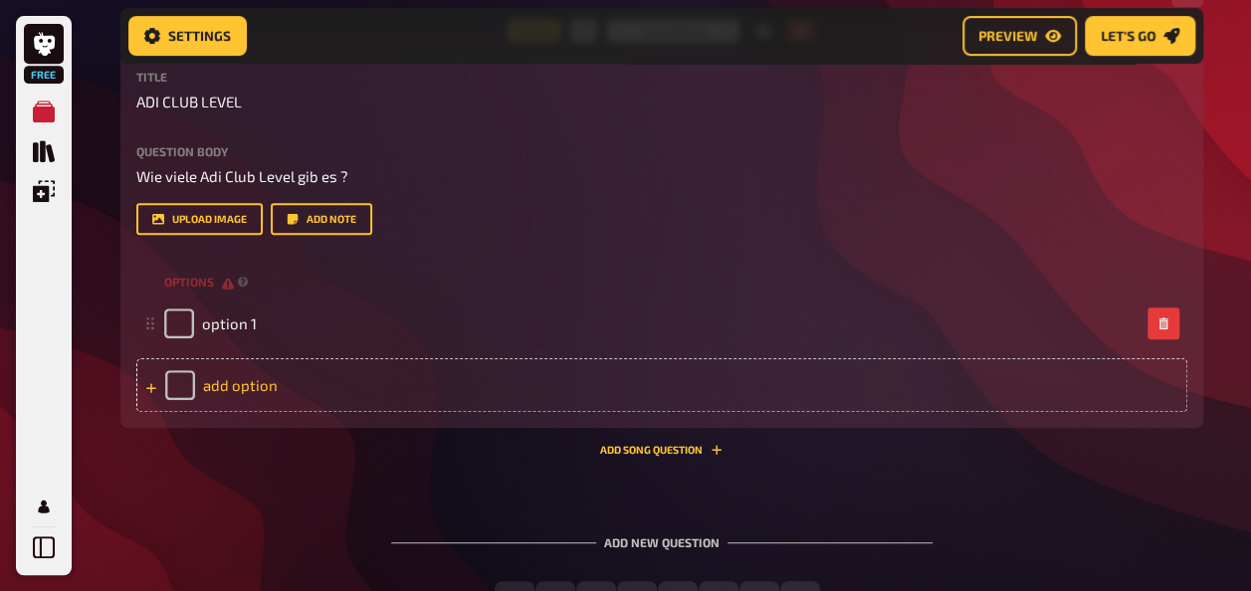
click at [250, 393] on div "add option" at bounding box center [661, 385] width 1051 height 54
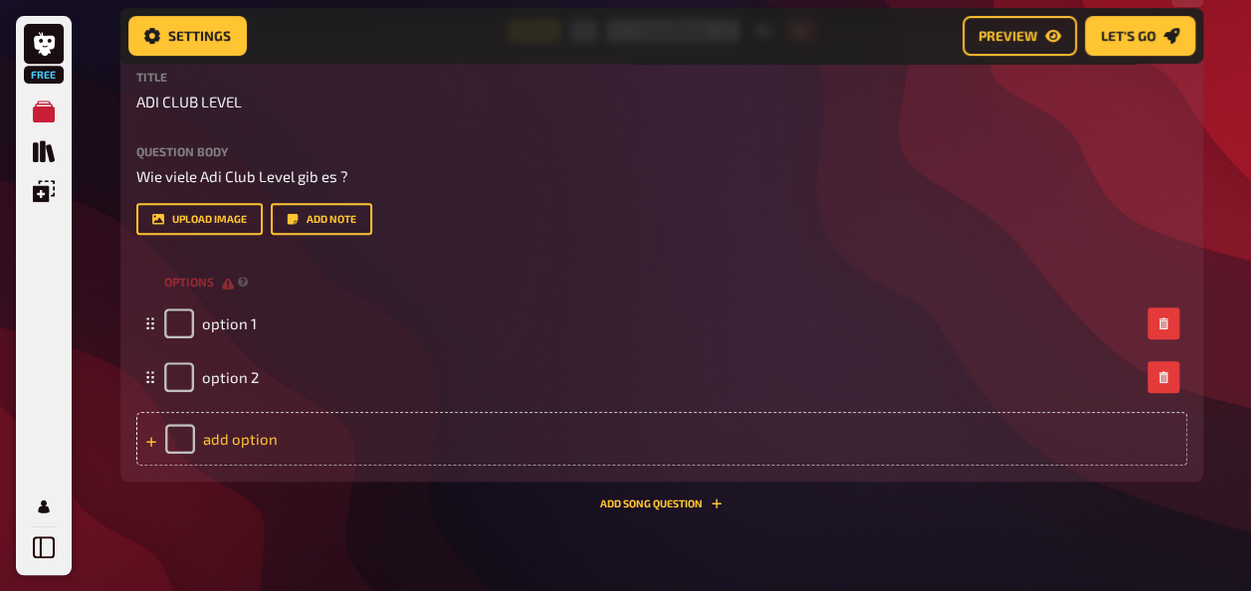
click at [263, 444] on div "add option" at bounding box center [661, 439] width 1051 height 54
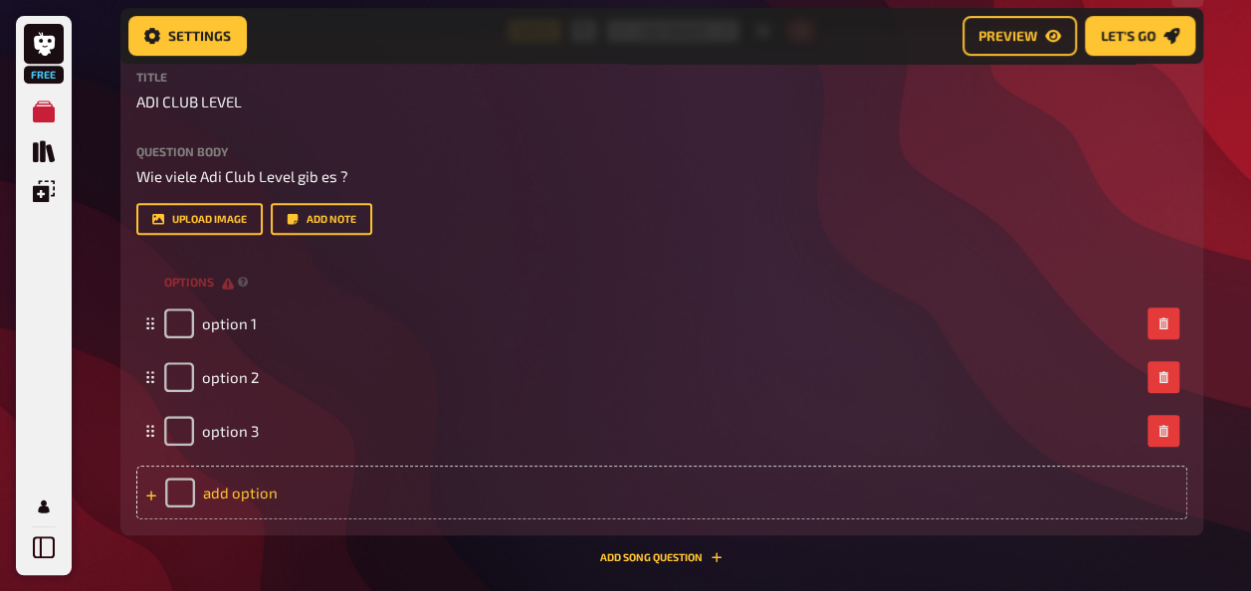
click at [255, 487] on div "add option" at bounding box center [661, 493] width 1051 height 54
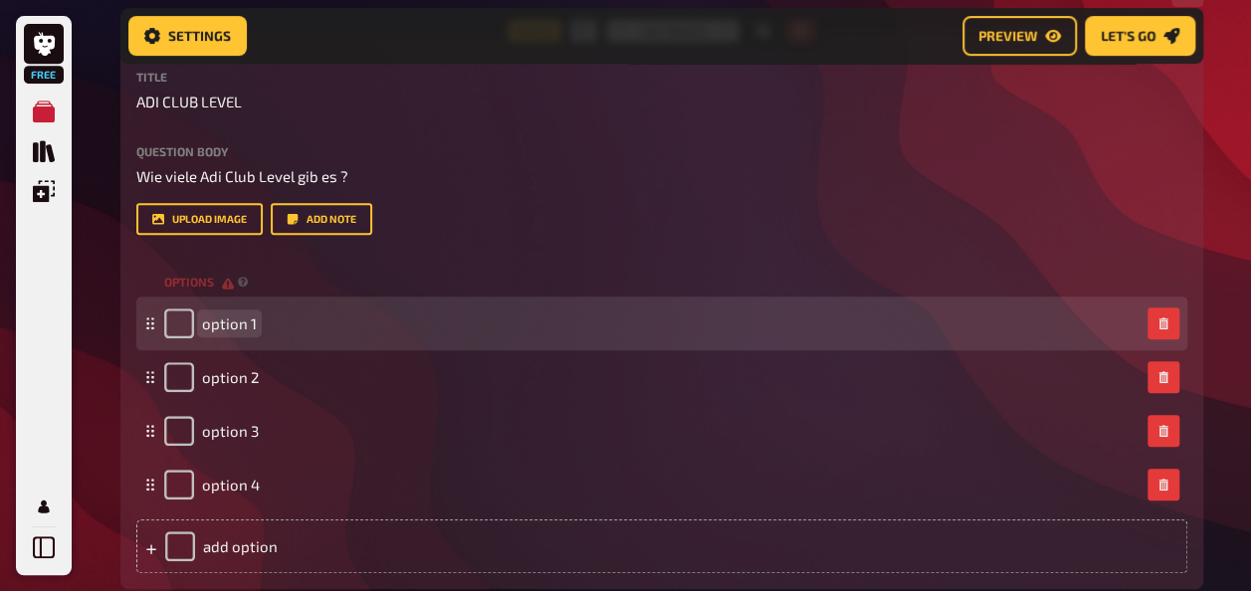
click at [266, 324] on div "option 1" at bounding box center [651, 323] width 975 height 30
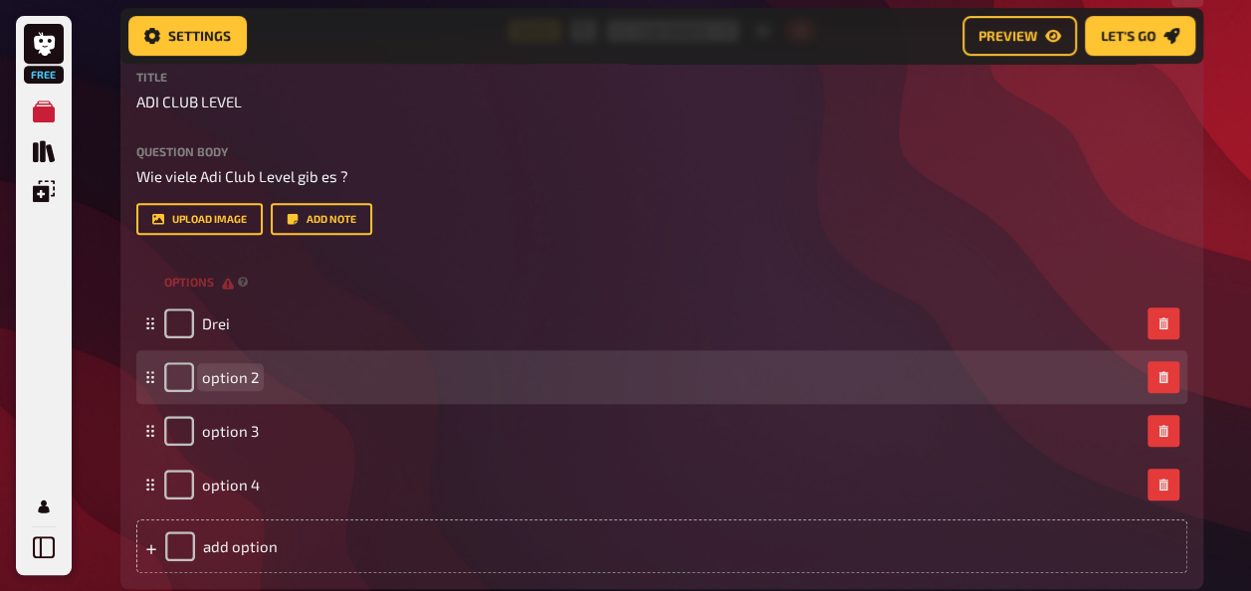
drag, startPoint x: 257, startPoint y: 361, endPoint x: 257, endPoint y: 375, distance: 13.9
click at [257, 362] on div "option 2" at bounding box center [661, 377] width 1051 height 54
click at [257, 375] on div "option 2" at bounding box center [651, 377] width 975 height 30
click at [258, 378] on div "option 2" at bounding box center [651, 377] width 975 height 30
click at [243, 384] on span "option 2" at bounding box center [230, 377] width 57 height 18
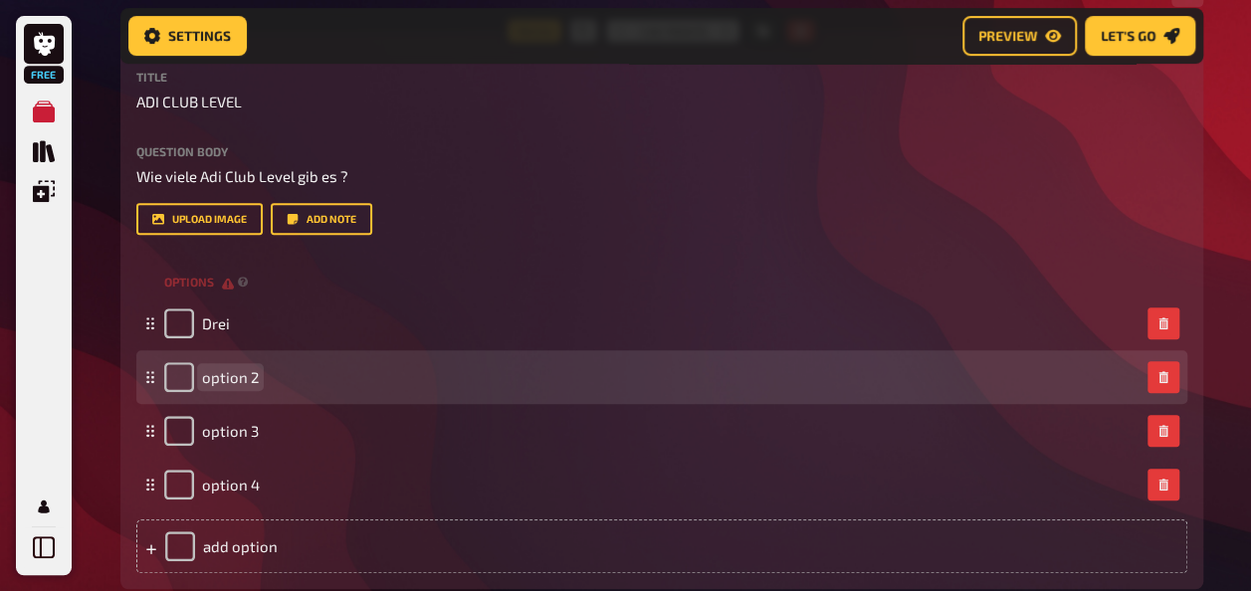
click at [267, 379] on div "option 2" at bounding box center [651, 377] width 975 height 30
drag, startPoint x: 263, startPoint y: 379, endPoint x: 253, endPoint y: 378, distance: 10.0
click at [257, 379] on div "option 2" at bounding box center [651, 377] width 975 height 30
click at [253, 378] on span "option 2" at bounding box center [230, 377] width 57 height 18
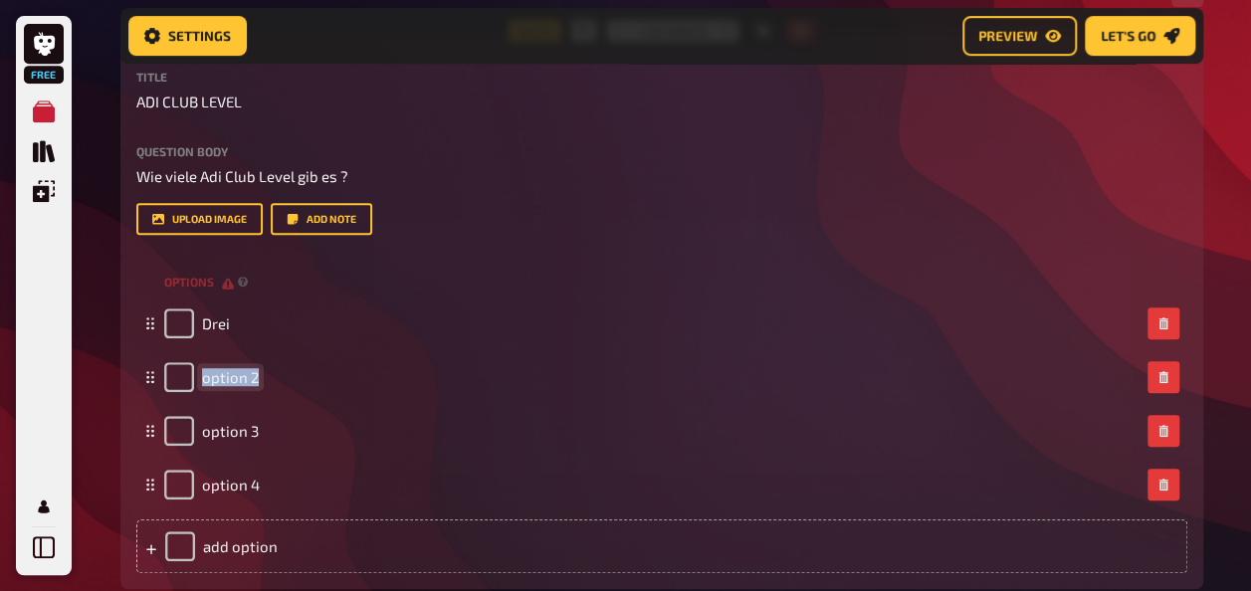
drag, startPoint x: 255, startPoint y: 375, endPoint x: 88, endPoint y: 371, distance: 167.2
click at [91, 374] on div "Free My Quizzes Quiz Library Overlays My Account Home My Quizzes ADI CLUB QUIZ …" at bounding box center [625, 235] width 1251 height 1347
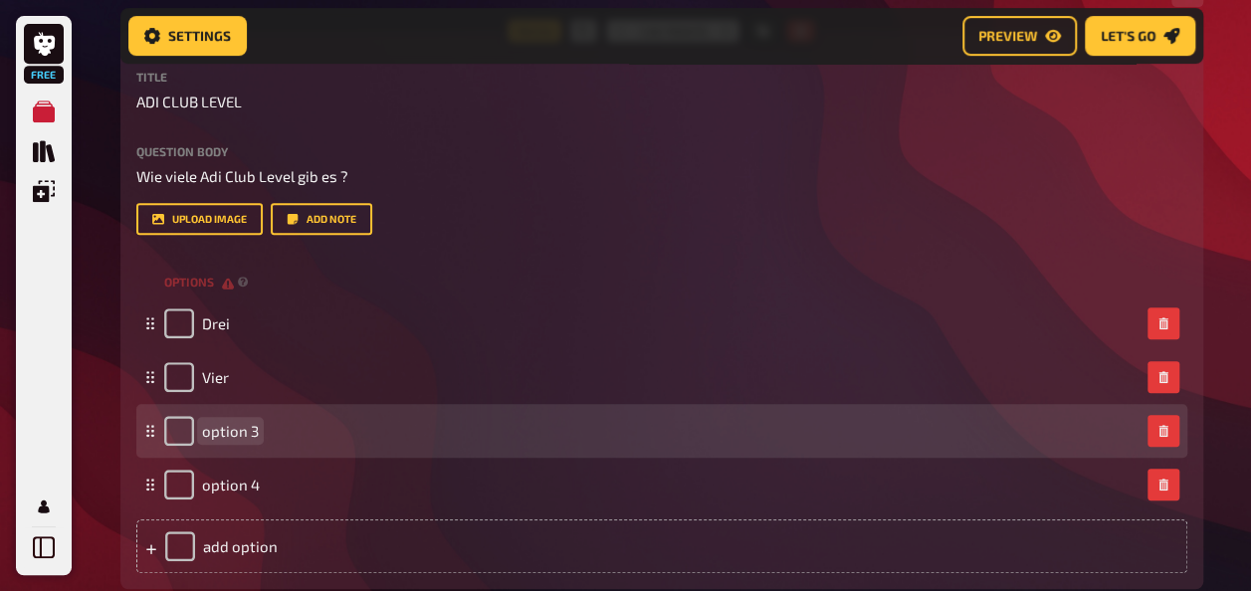
click at [290, 411] on div "option 3" at bounding box center [661, 431] width 1051 height 54
click at [267, 435] on div "option 3" at bounding box center [651, 431] width 975 height 30
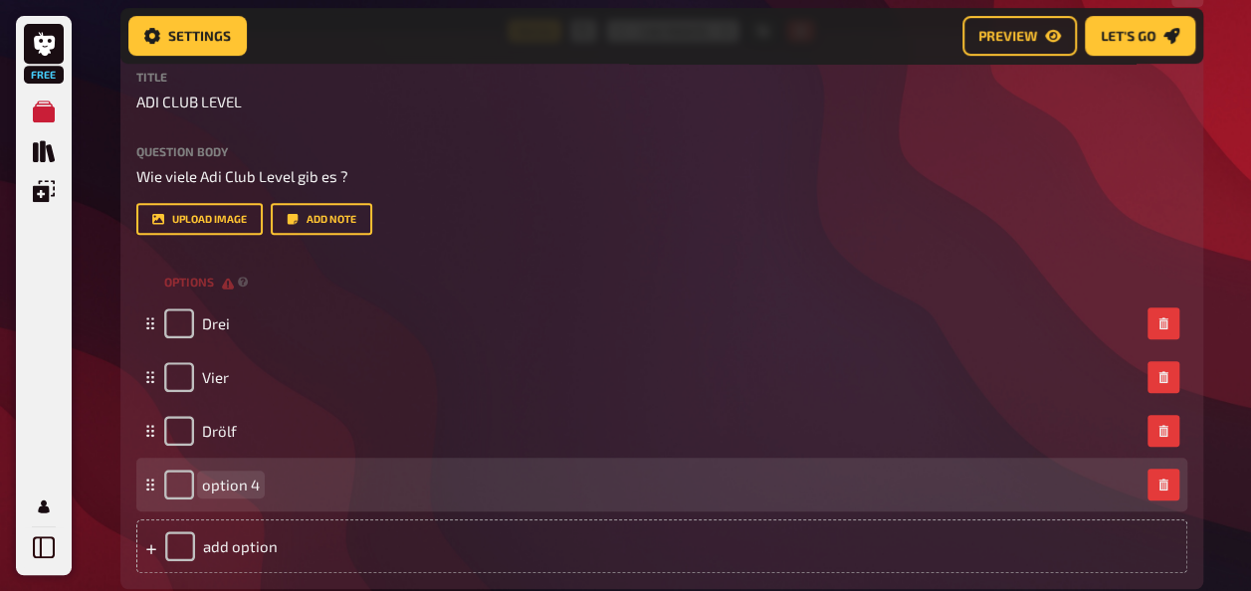
click at [227, 489] on span "option 4" at bounding box center [231, 485] width 58 height 18
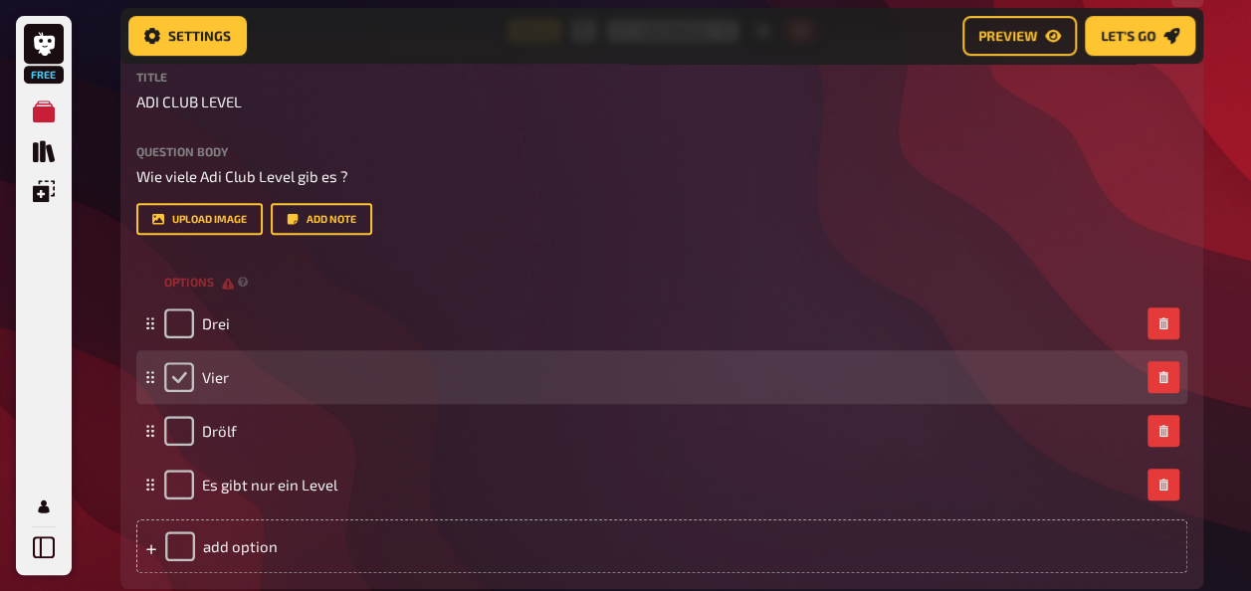
click at [183, 380] on input "checkbox" at bounding box center [179, 377] width 30 height 30
checkbox input "true"
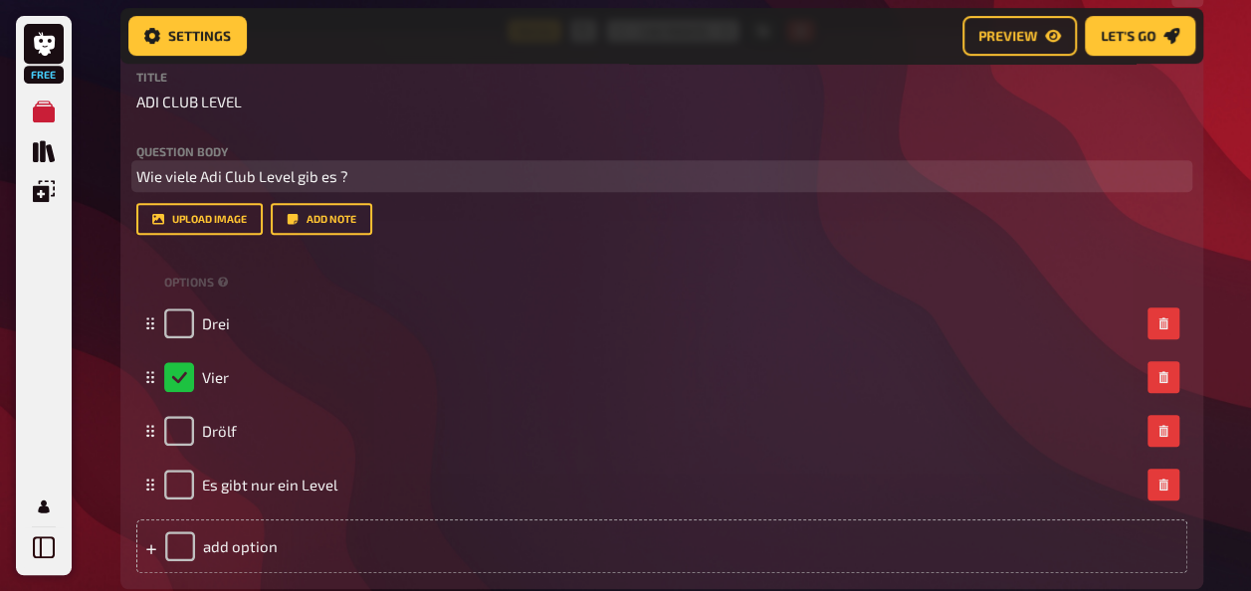
click at [808, 182] on p "Wie viele Adi Club Level gib es ?" at bounding box center [661, 176] width 1051 height 23
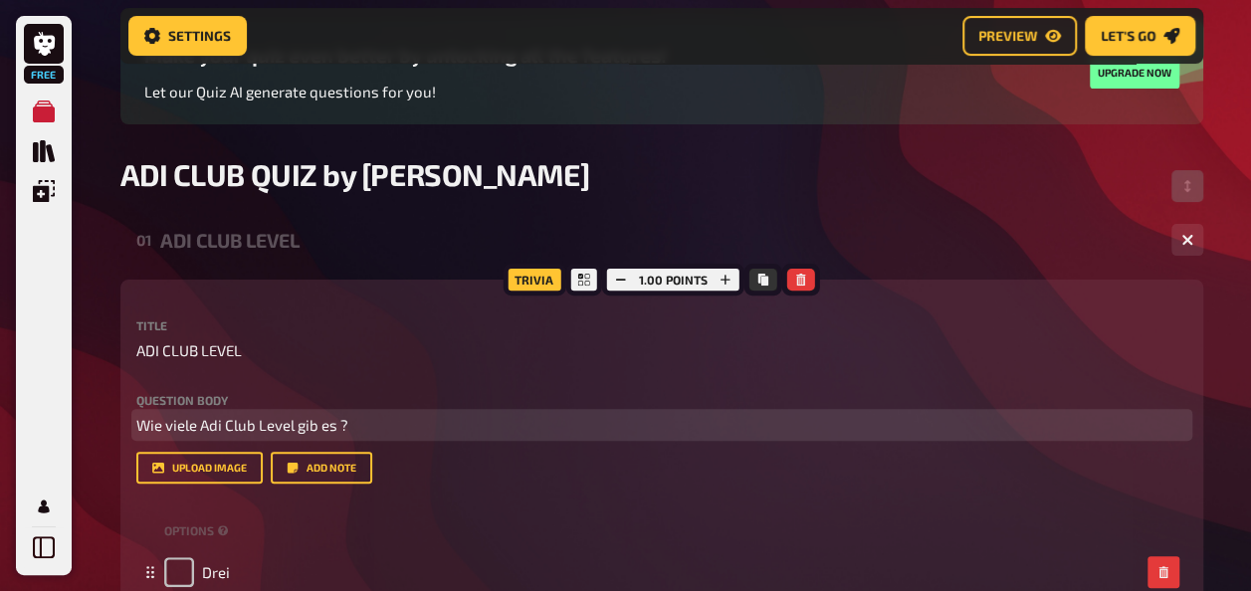
scroll to position [0, 0]
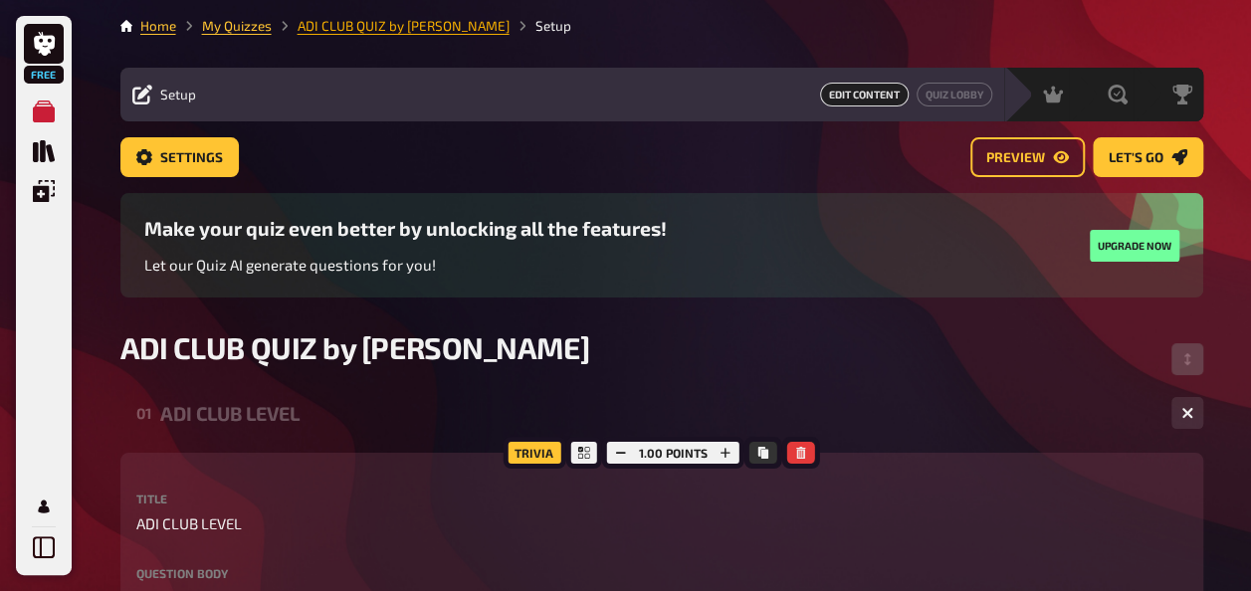
click at [352, 27] on link "ADI CLUB QUIZ by [PERSON_NAME]" at bounding box center [404, 26] width 212 height 16
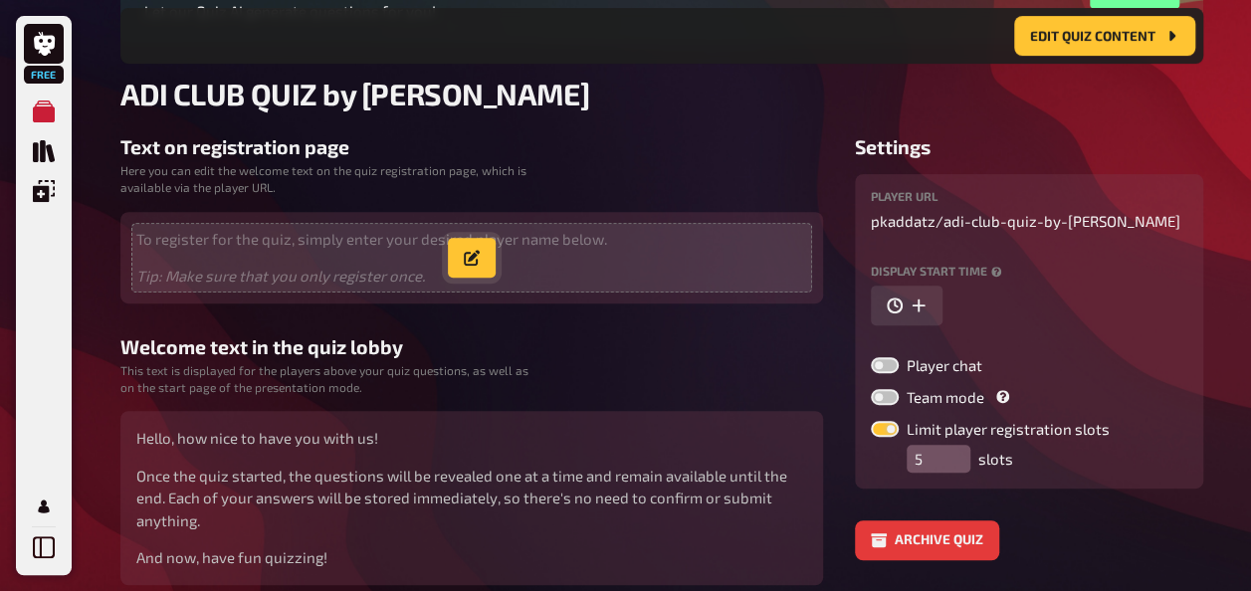
scroll to position [360, 0]
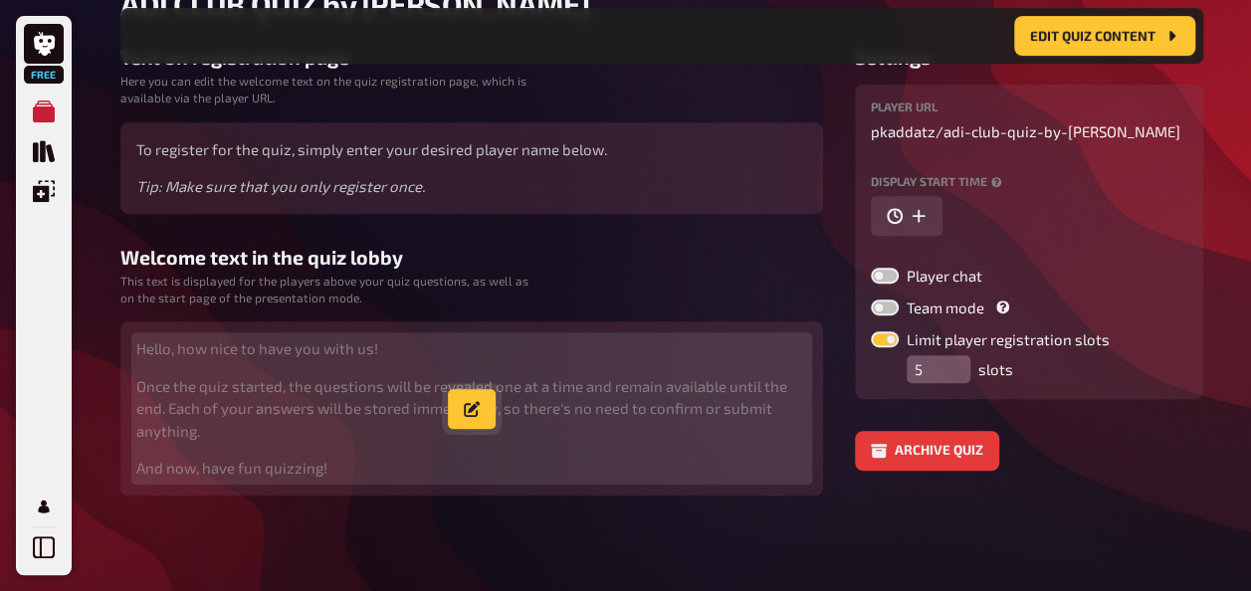
click at [474, 401] on icon "button" at bounding box center [472, 409] width 16 height 16
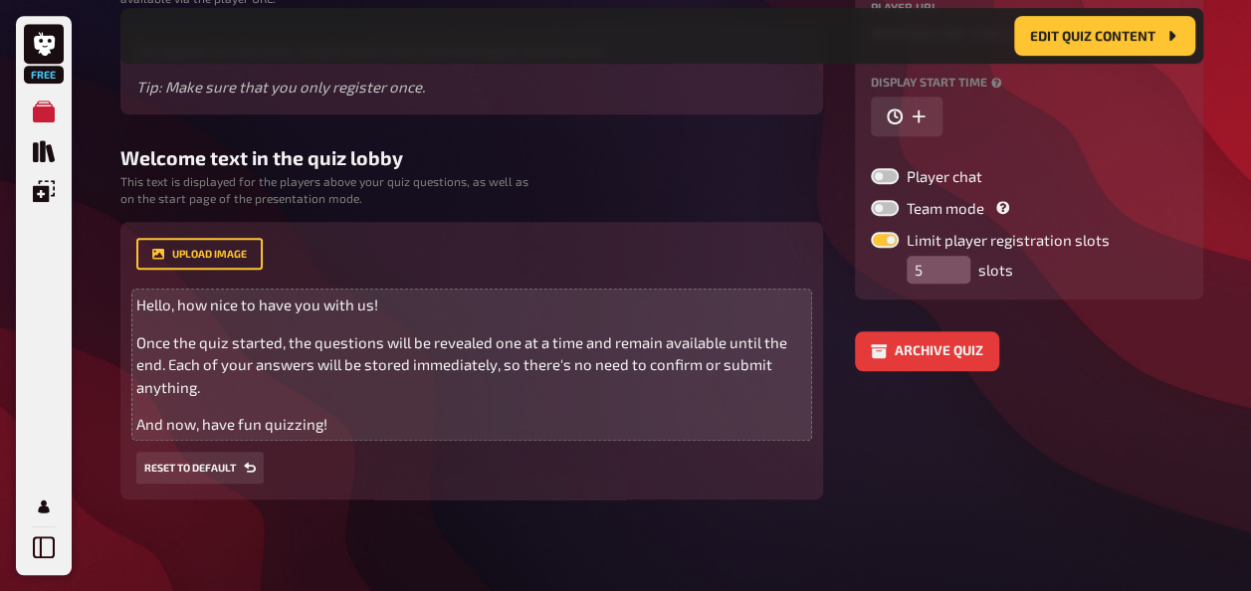
scroll to position [464, 0]
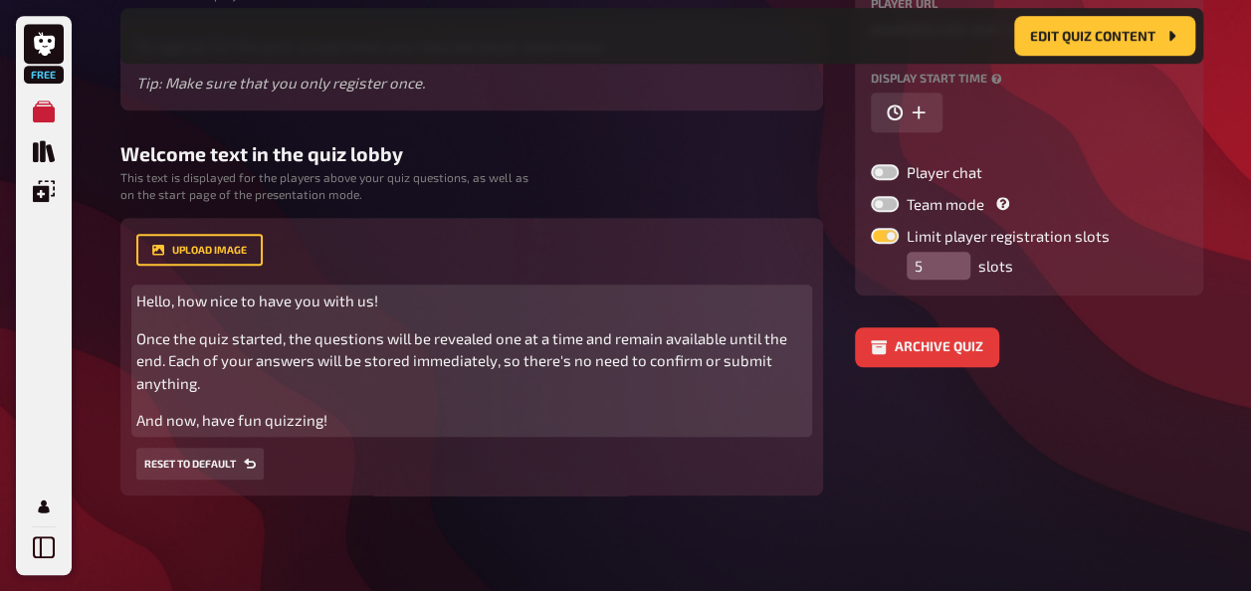
click at [354, 408] on div "Hello, how nice to have you with us! Once the quiz started, the questions will …" at bounding box center [471, 361] width 671 height 142
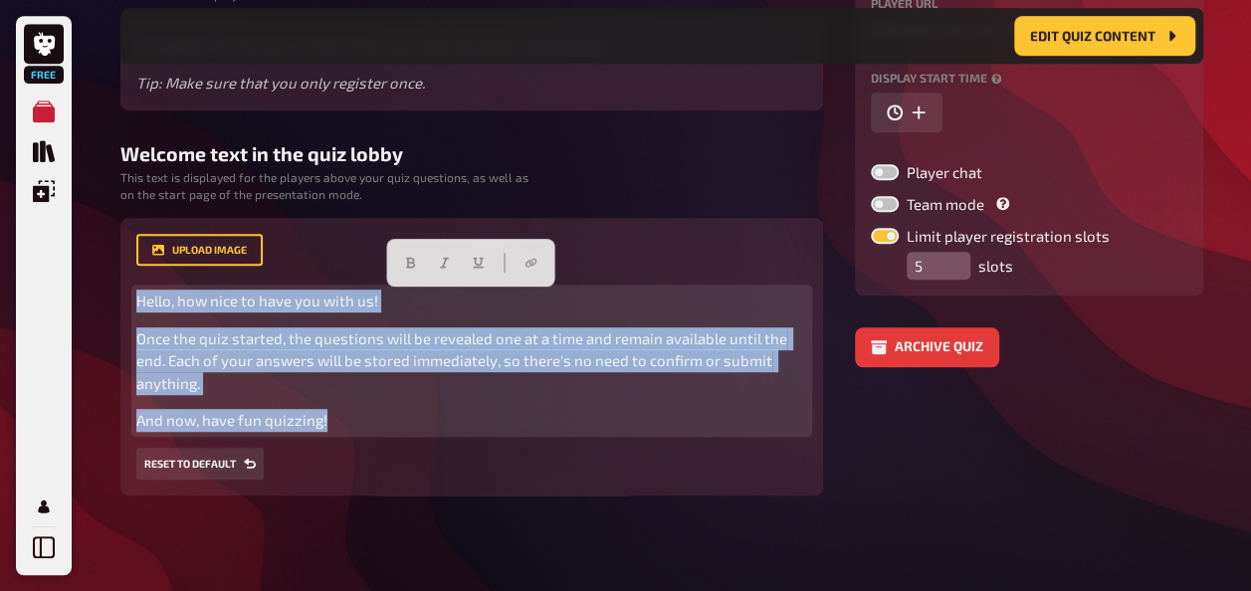
drag, startPoint x: 356, startPoint y: 423, endPoint x: 73, endPoint y: 243, distance: 335.9
click at [73, 243] on div "Free My Quizzes Quiz Library Overlays My Account Home My Quizzes ADI CLUB QUIZ …" at bounding box center [625, 64] width 1251 height 1054
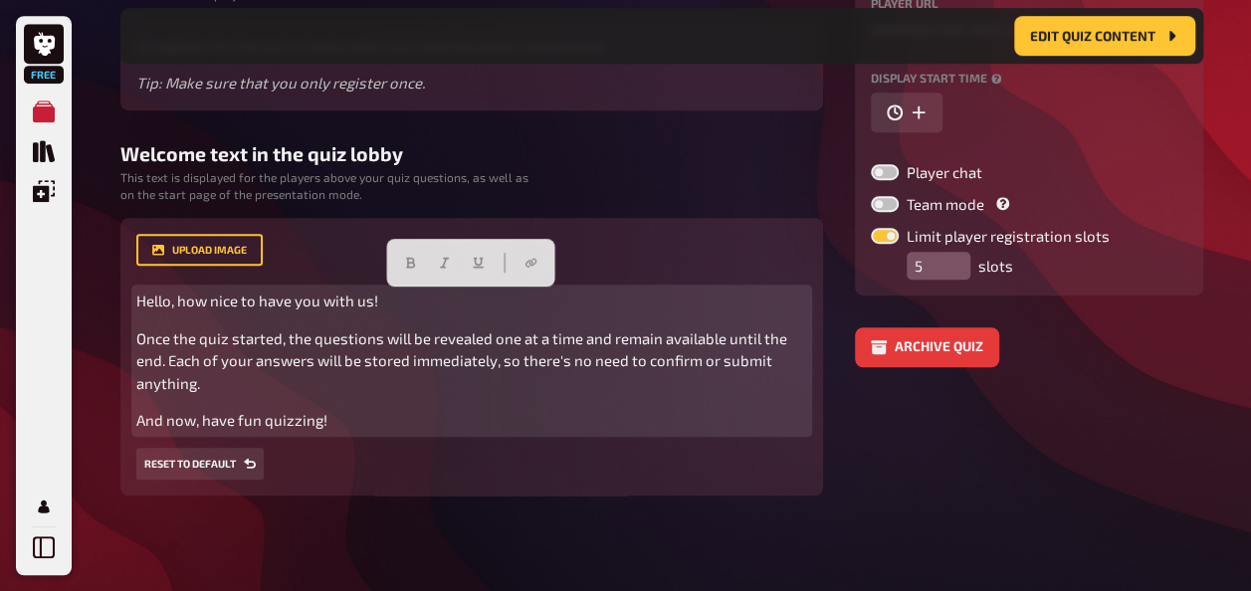
scroll to position [344, 0]
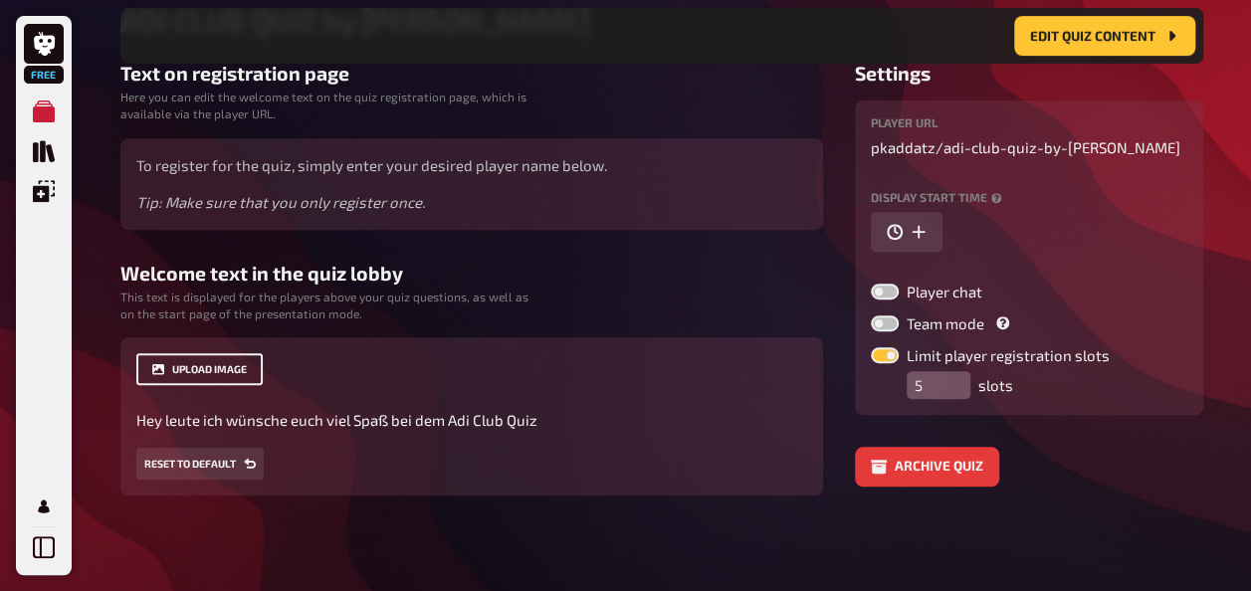
click at [191, 359] on button "upload image" at bounding box center [199, 369] width 126 height 32
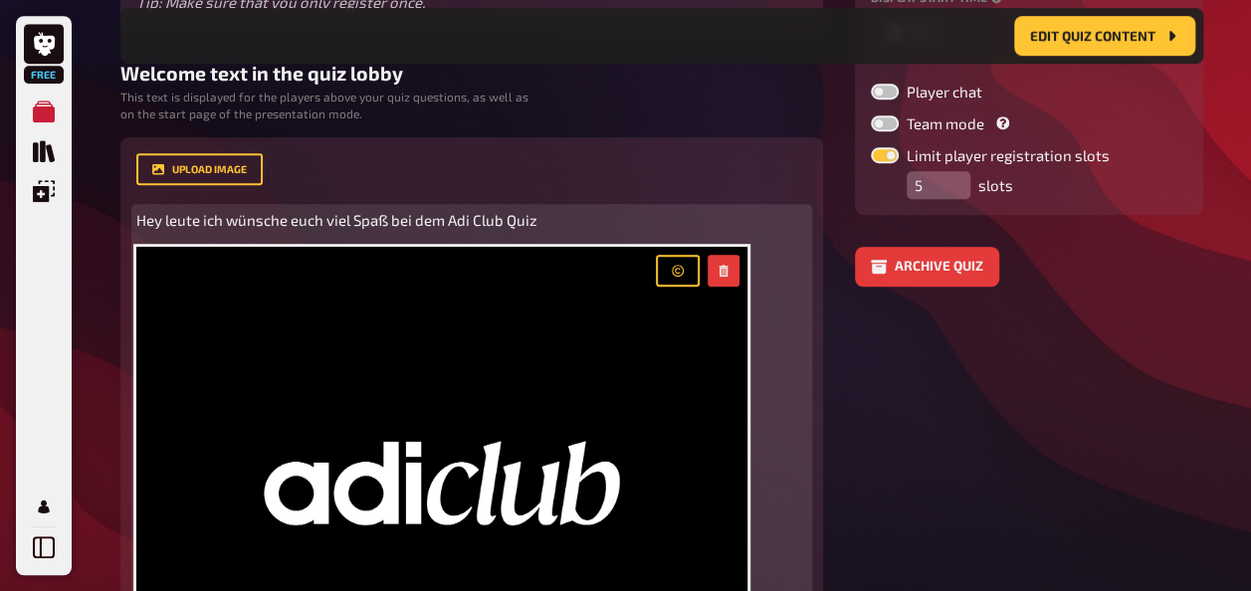
scroll to position [835, 0]
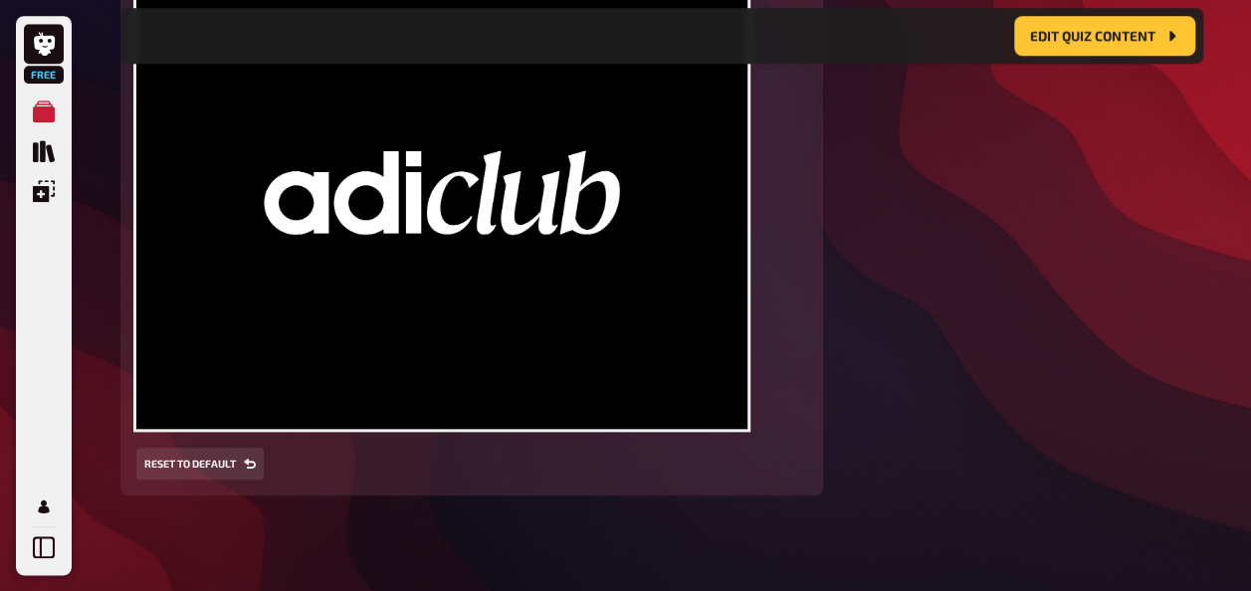
click at [403, 488] on div "upload image Hey leute ich wünsche euch viel Spaß bei dem Adi Club Quiz ﻿ Drop …" at bounding box center [471, 171] width 702 height 649
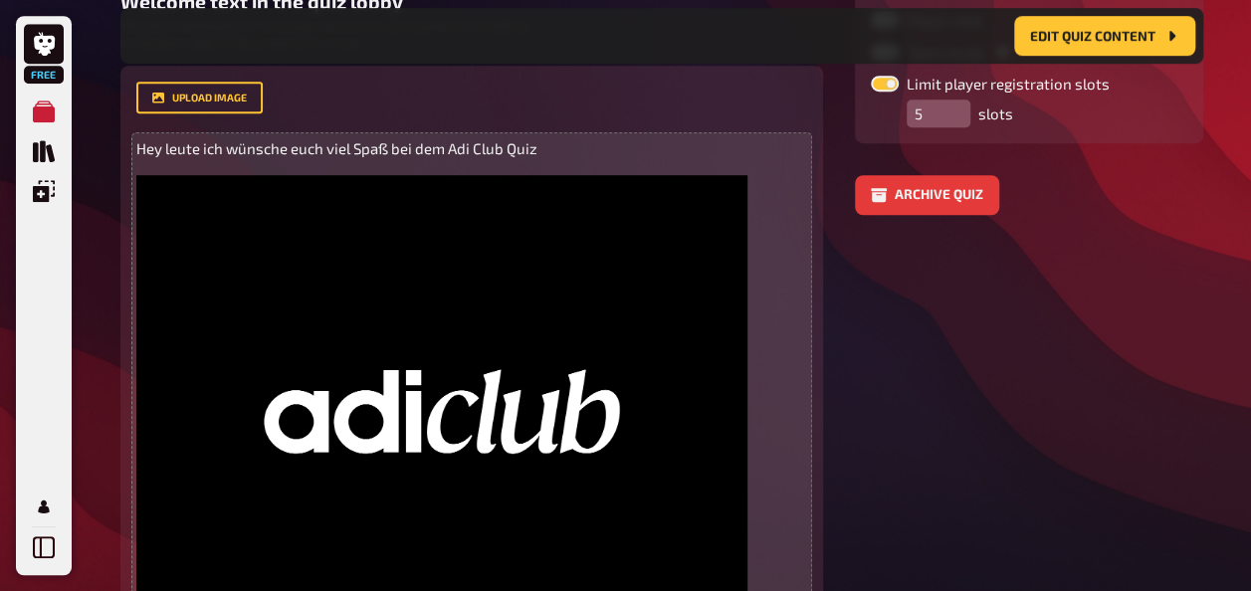
scroll to position [437, 0]
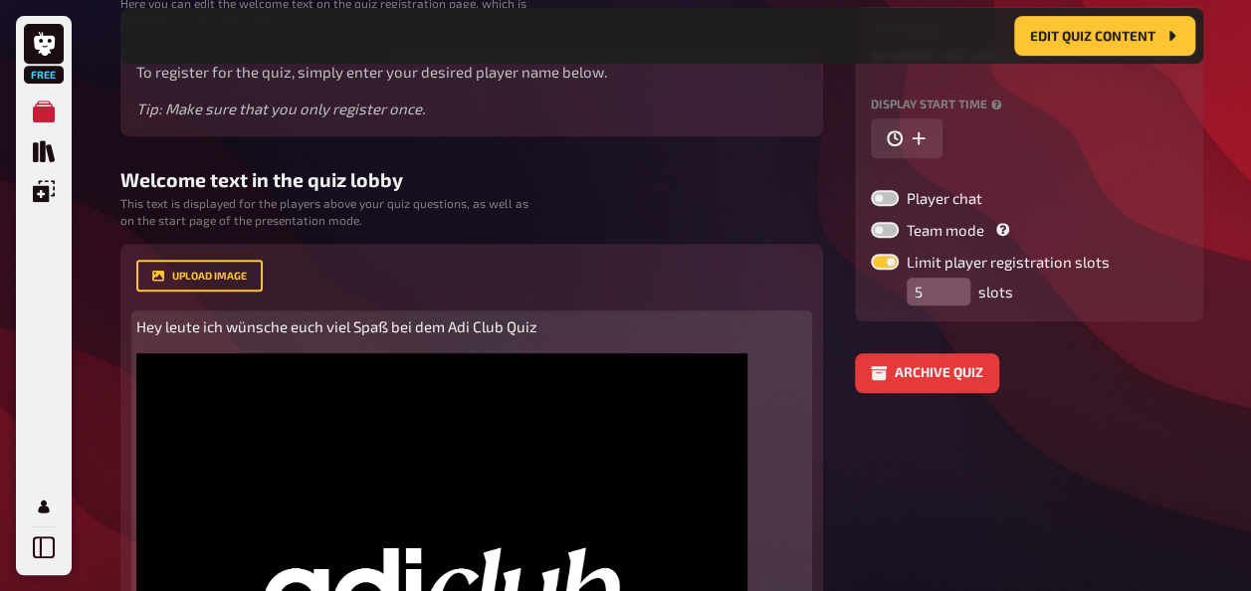
click at [578, 328] on p "Hey leute ich wünsche euch viel Spaß bei dem Adi Club Quiz" at bounding box center [471, 326] width 671 height 23
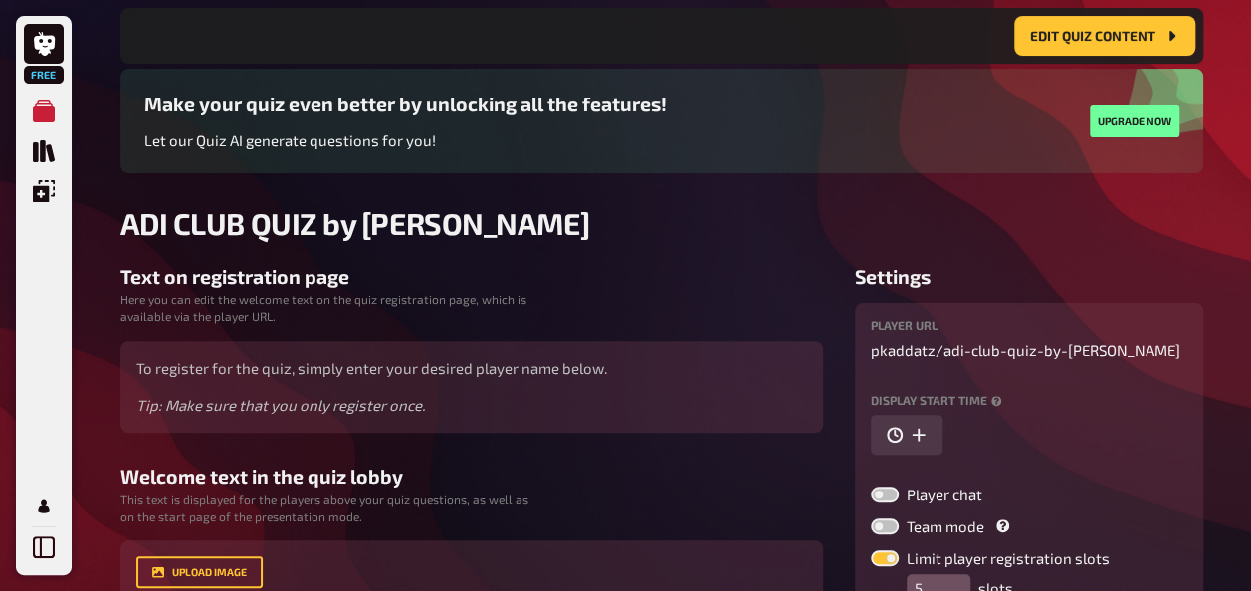
scroll to position [138, 0]
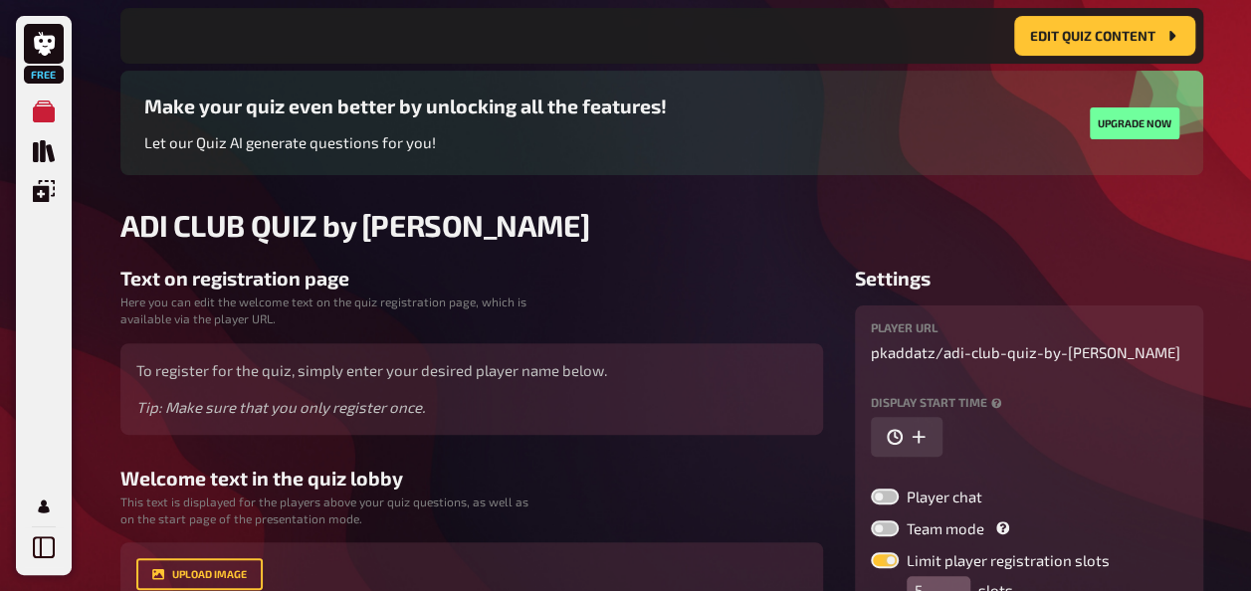
click at [493, 267] on h3 "Text on registration page" at bounding box center [471, 278] width 702 height 23
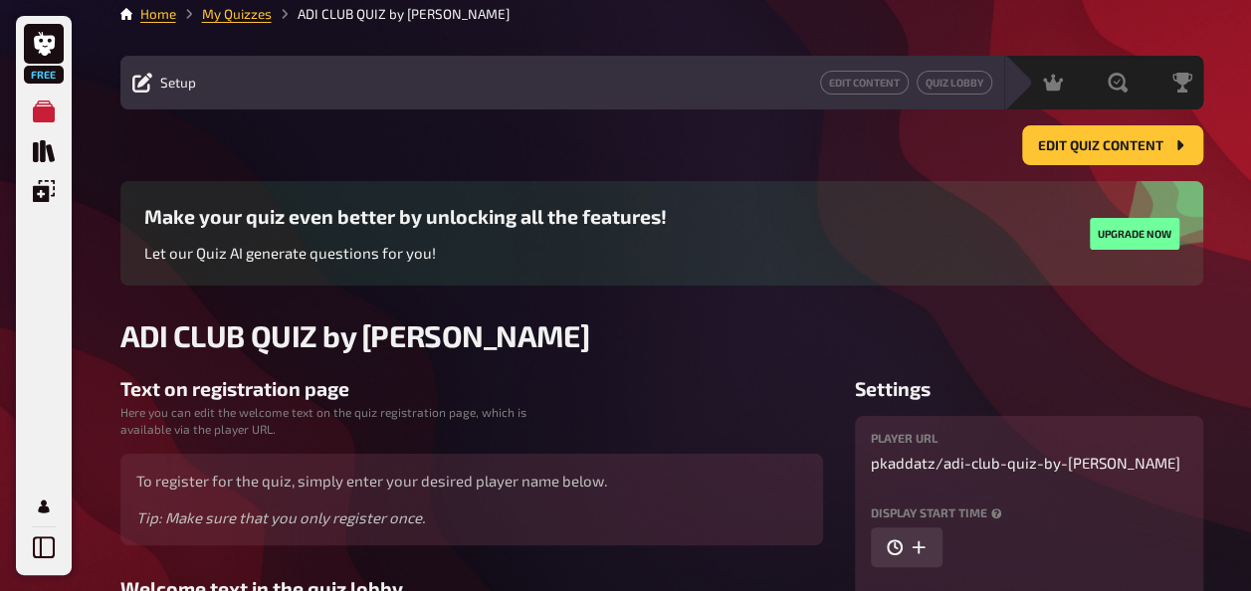
scroll to position [0, 0]
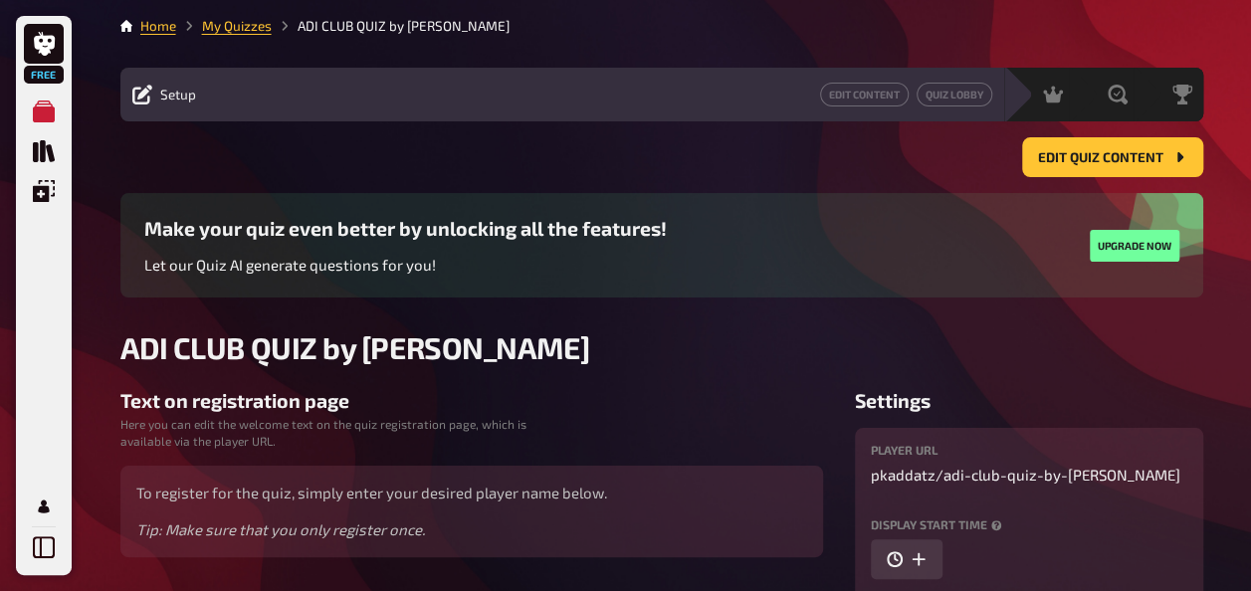
click at [357, 16] on li "ADI CLUB QUIZ by [PERSON_NAME]" at bounding box center [391, 26] width 238 height 20
click at [1141, 160] on span "Edit Quiz content" at bounding box center [1100, 158] width 125 height 14
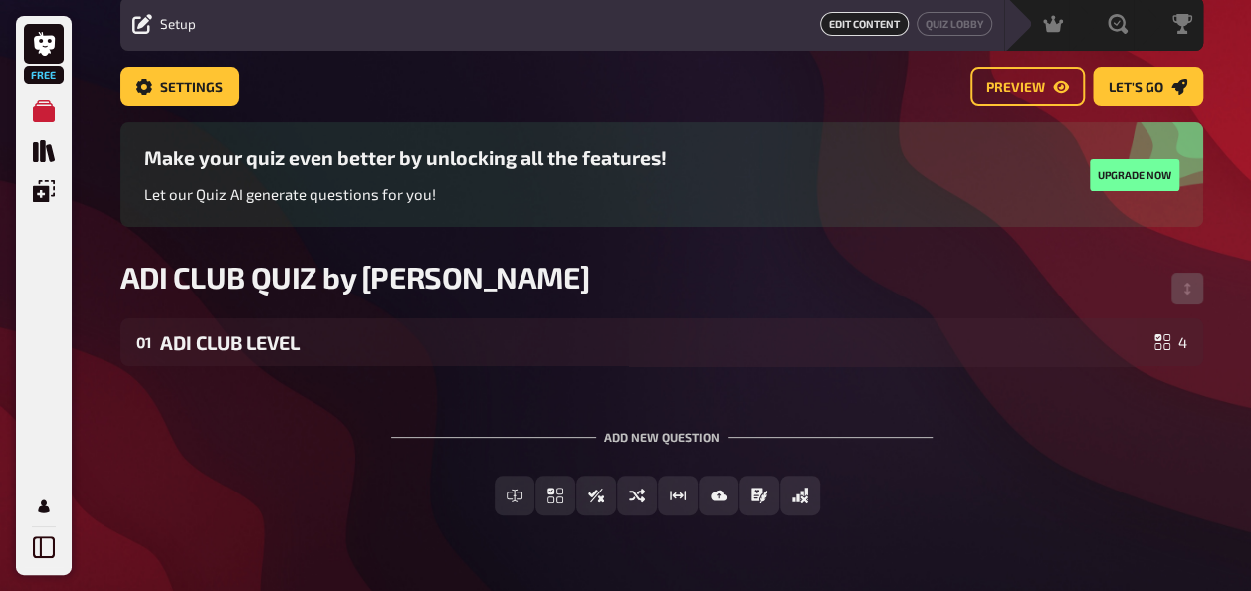
scroll to position [123, 0]
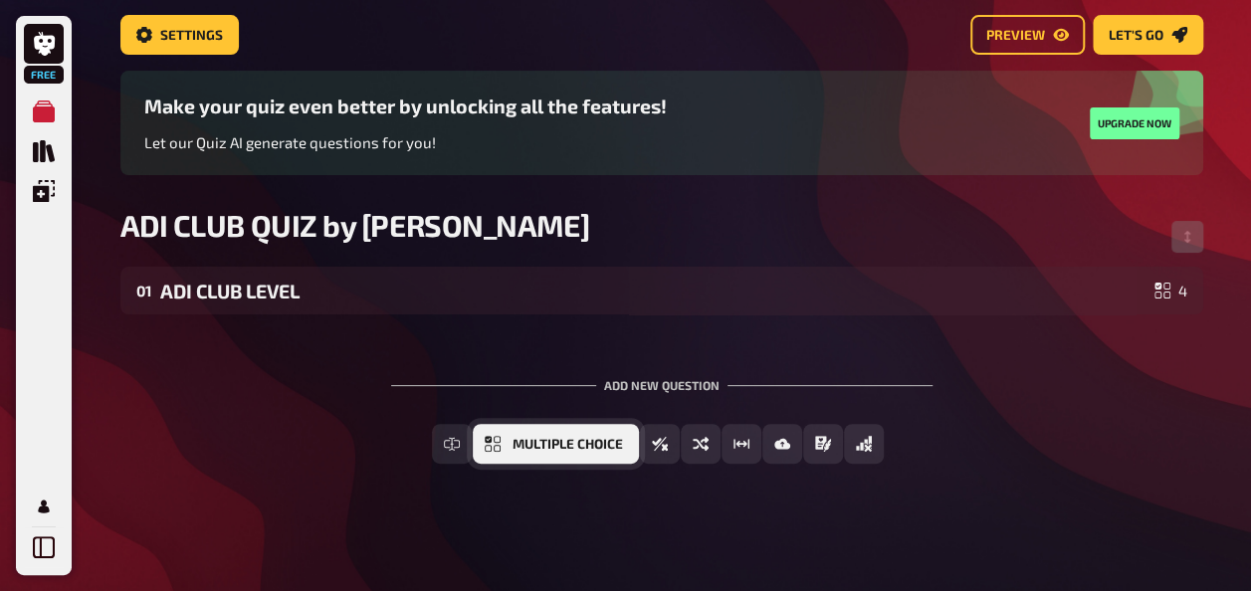
click at [556, 446] on span "Multiple Choice" at bounding box center [567, 445] width 110 height 14
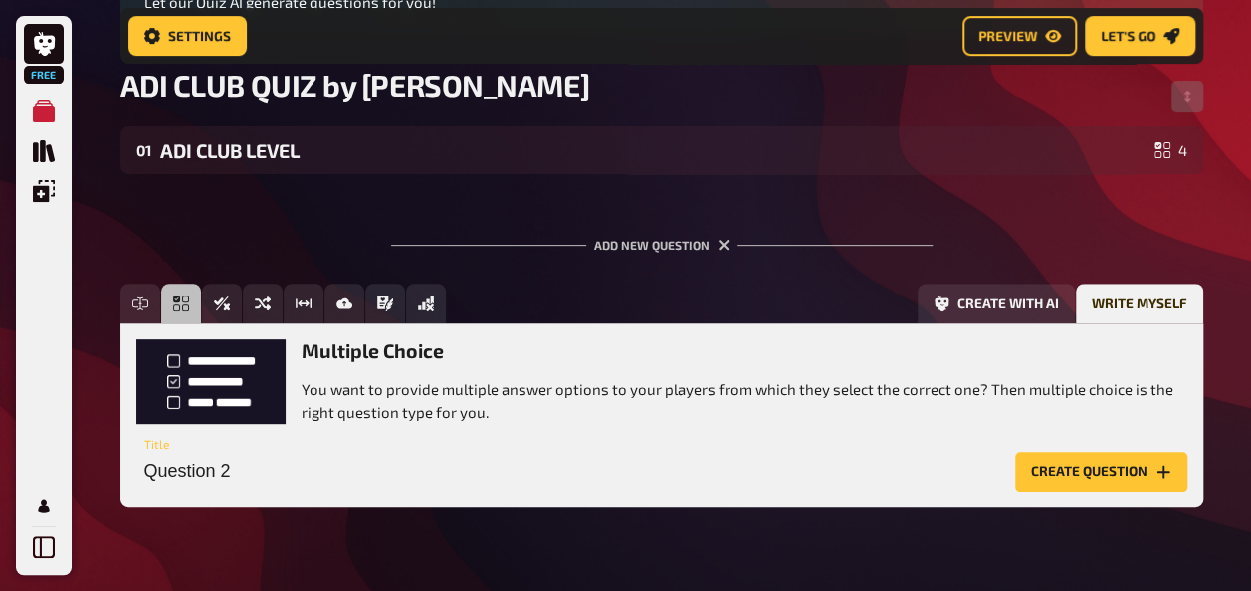
scroll to position [306, 0]
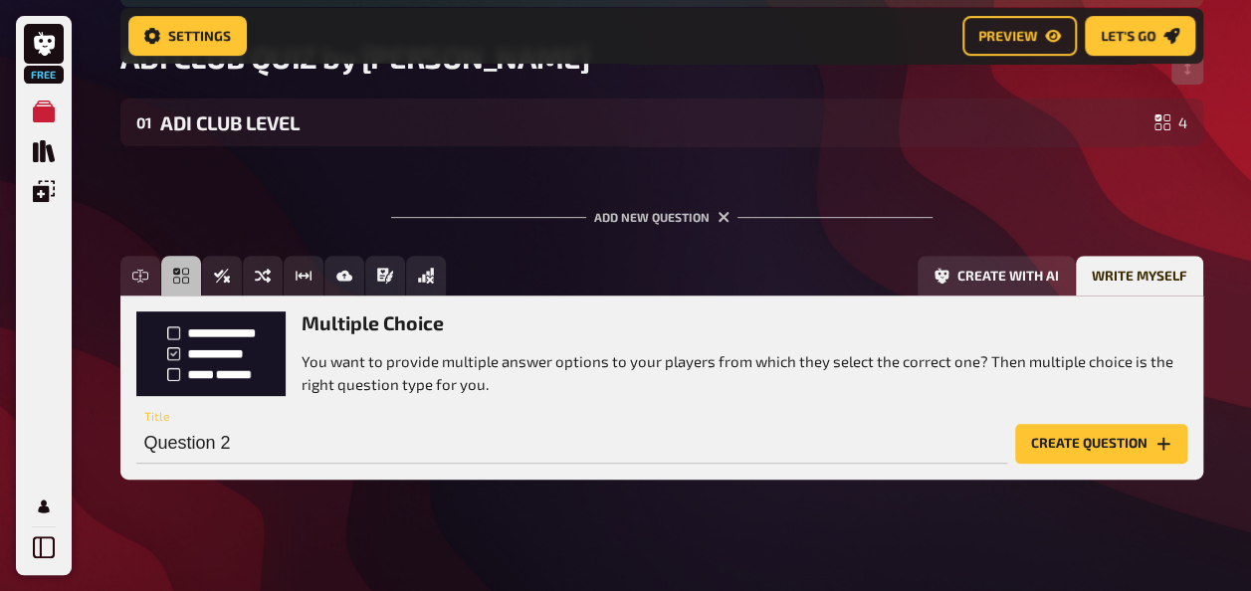
click at [456, 150] on div "01 ADI CLUB LEVEL 4 To pick up a draggable item, press the space bar. While dra…" at bounding box center [661, 305] width 1083 height 412
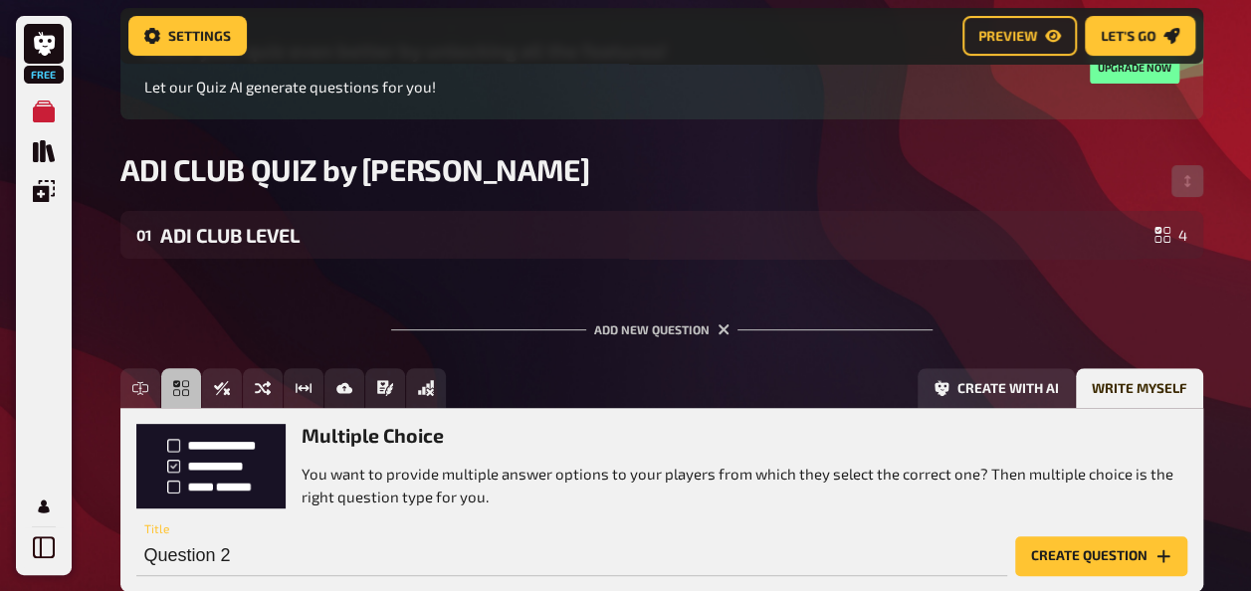
scroll to position [322, 0]
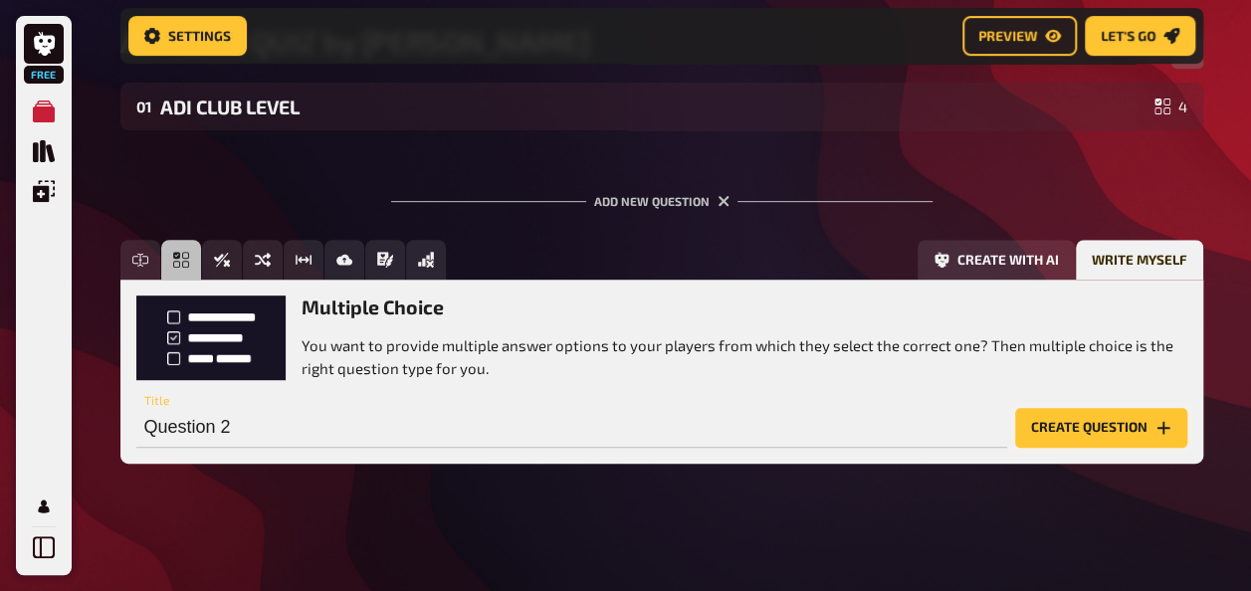
click at [1071, 427] on button "Create question" at bounding box center [1101, 428] width 172 height 40
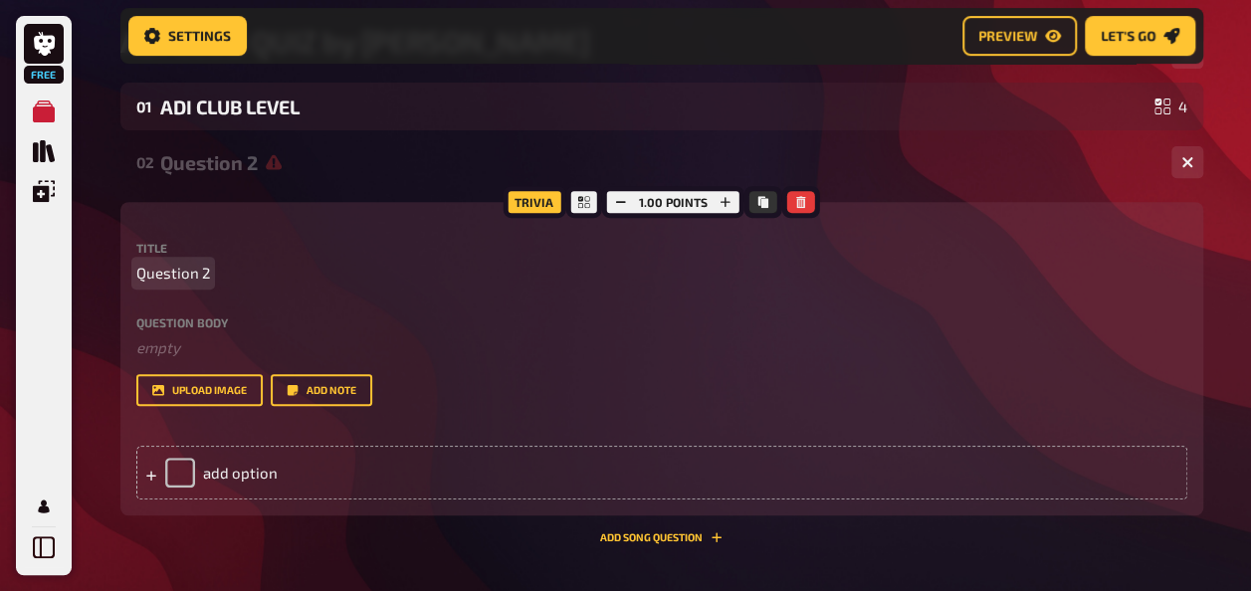
click at [261, 276] on p "Question 2" at bounding box center [661, 273] width 1051 height 23
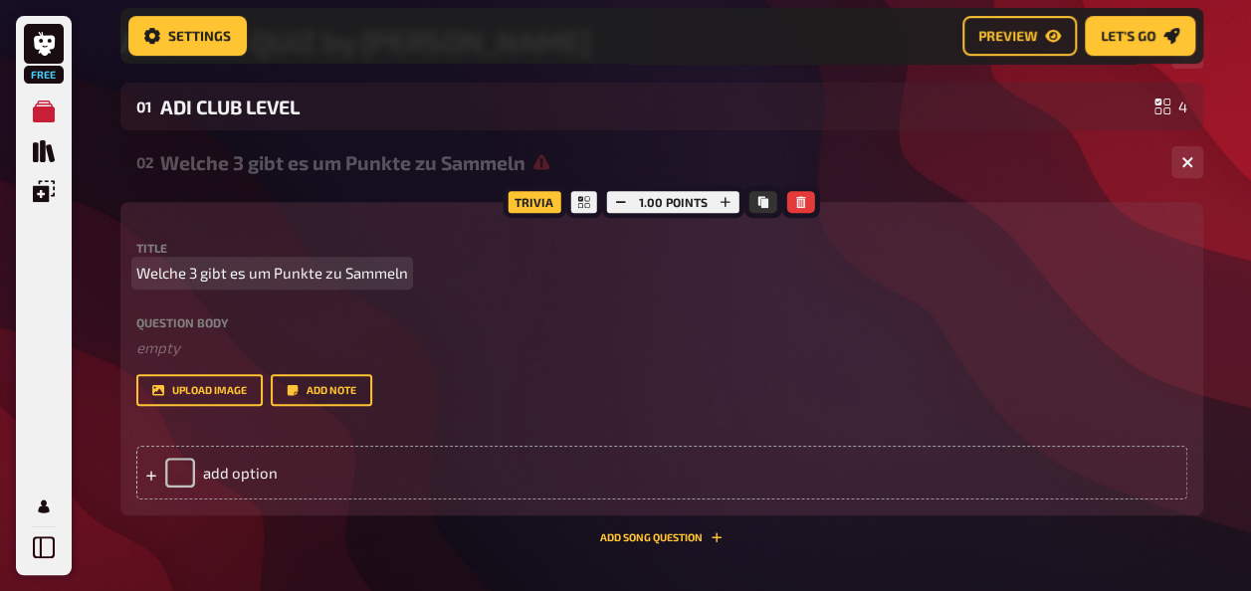
click at [197, 273] on span "Welche 3 gibt es um Punkte zu Sammeln" at bounding box center [272, 273] width 272 height 23
click at [313, 271] on span "Welche 3 Apps gibt es um Punkte zu Sammeln" at bounding box center [292, 273] width 312 height 23
click at [472, 277] on span "Welche 3 Apps gibt es um Adi Club Punkte Punkte zu Sammeln" at bounding box center [347, 273] width 423 height 23
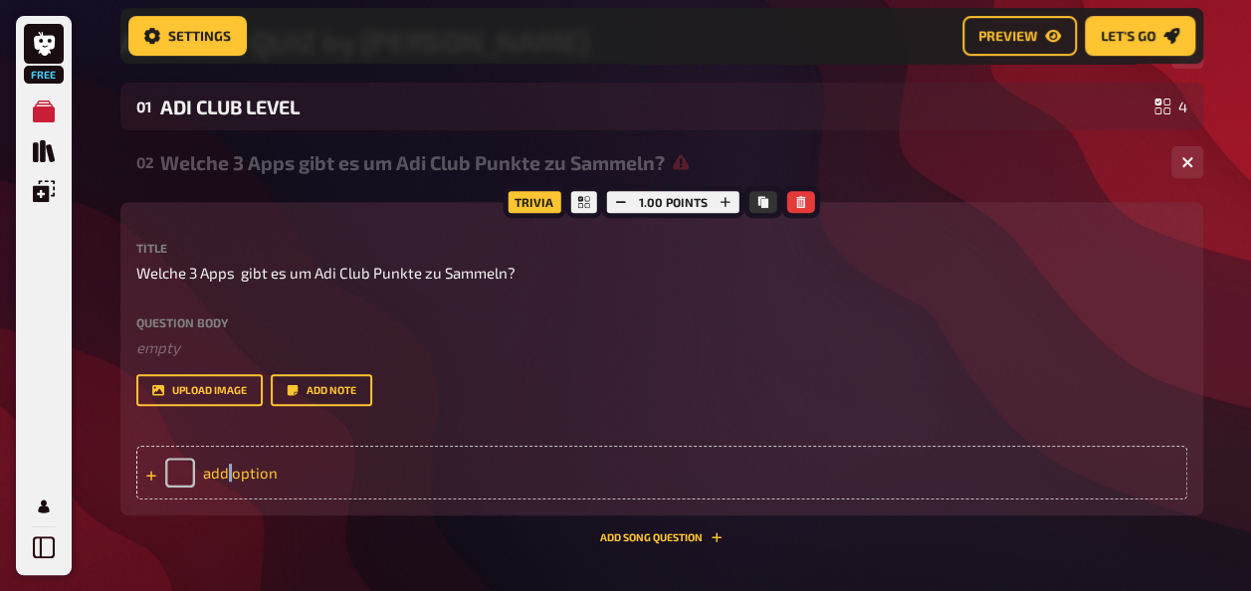
click at [230, 471] on div "add option" at bounding box center [661, 473] width 1051 height 54
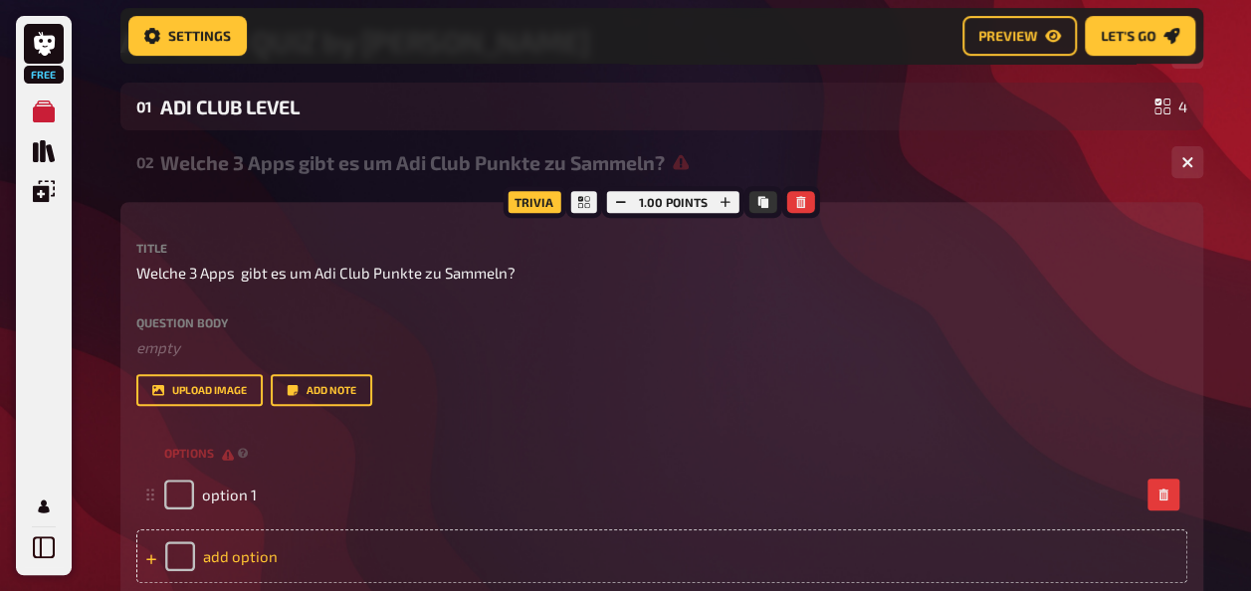
click at [237, 535] on div "add option" at bounding box center [661, 556] width 1051 height 54
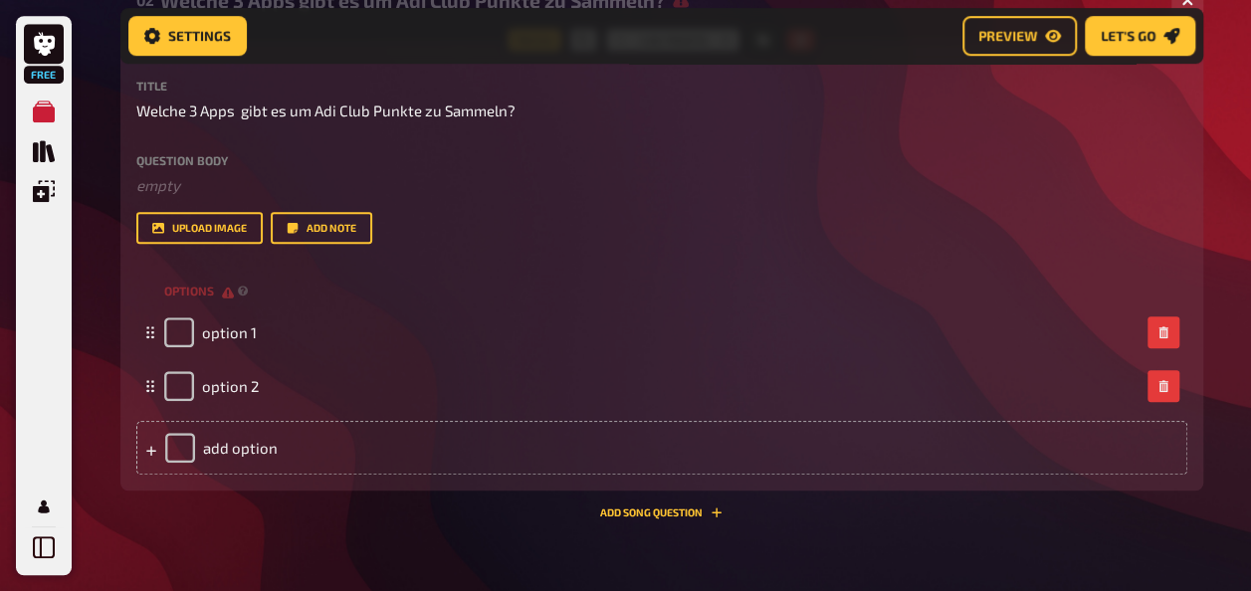
scroll to position [705, 0]
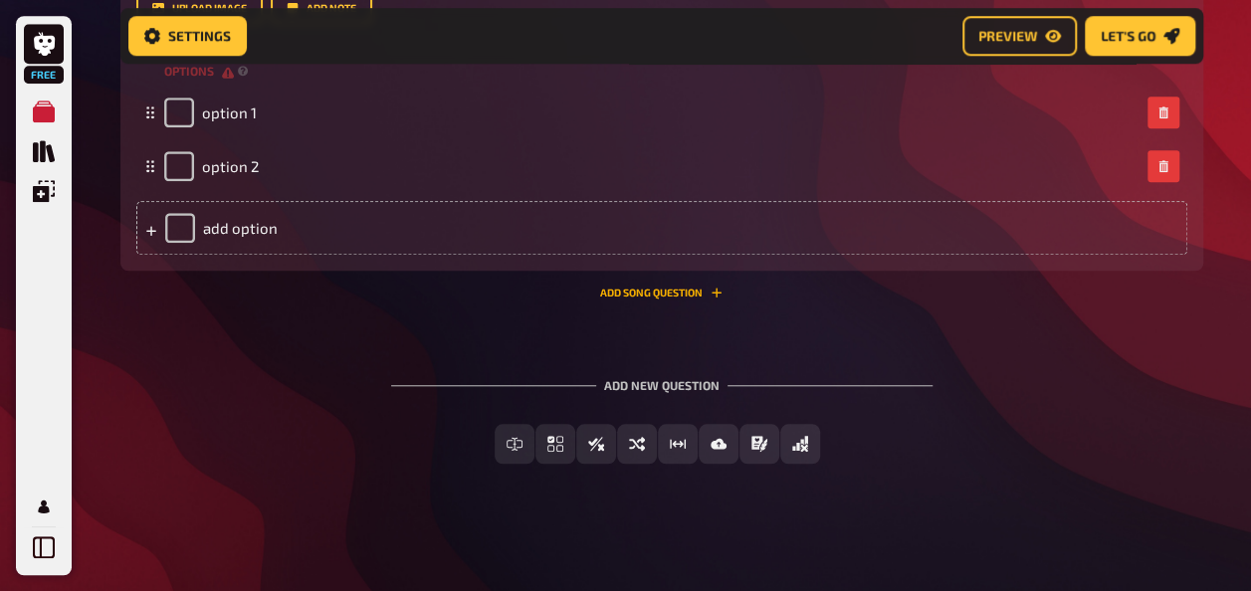
click at [628, 287] on button "Add Song question" at bounding box center [661, 293] width 122 height 12
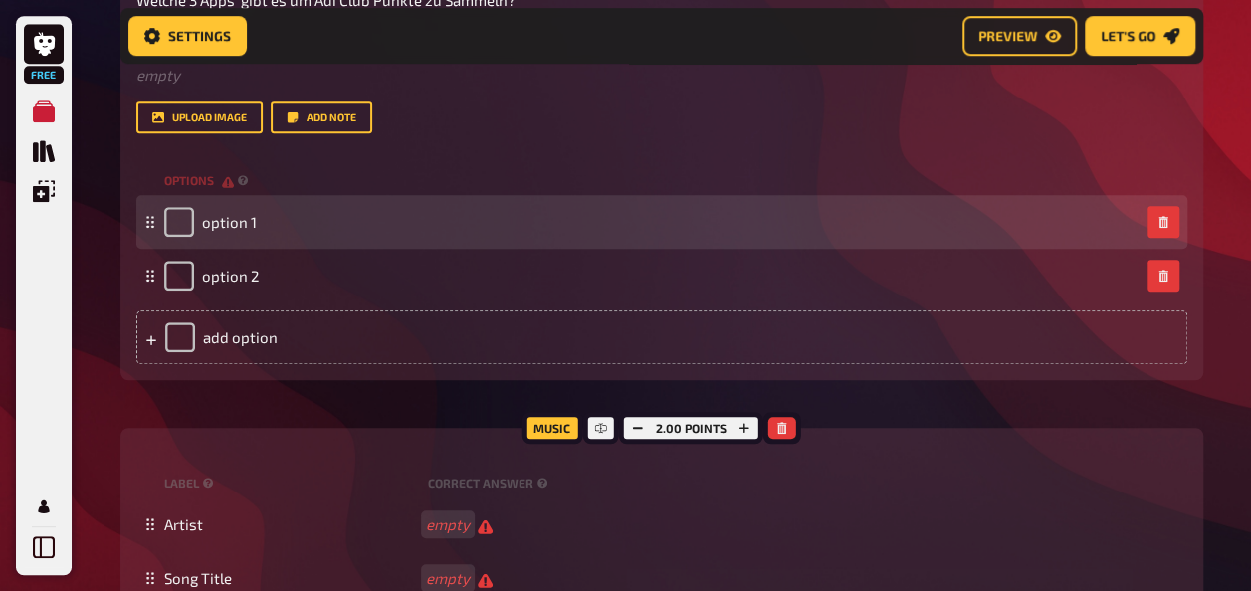
scroll to position [506, 0]
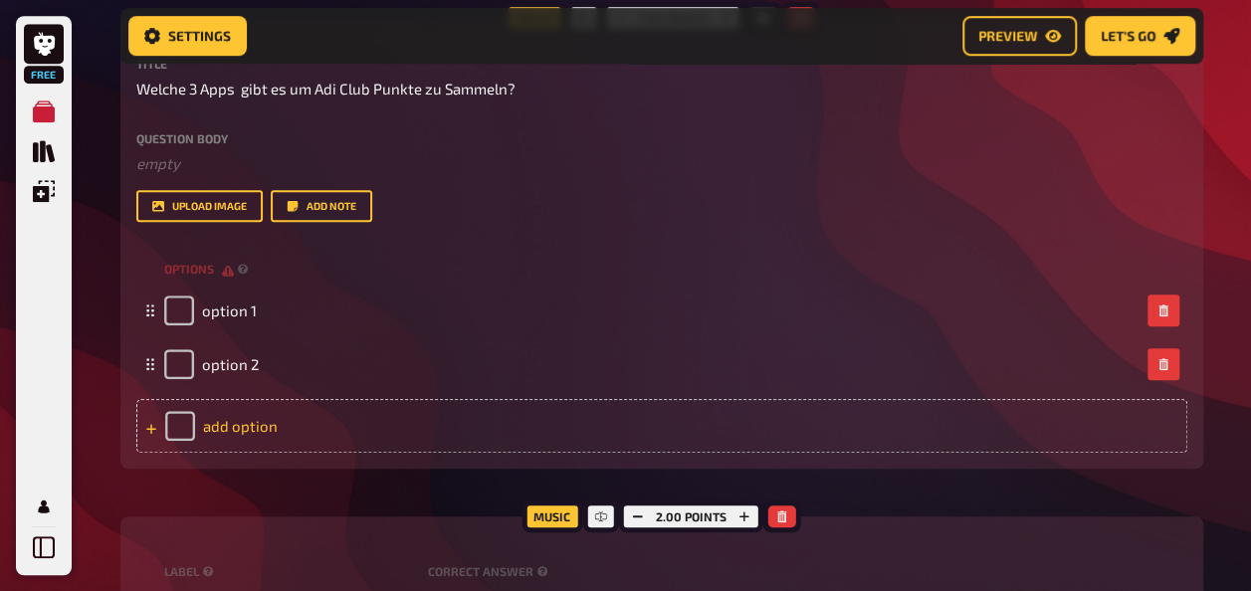
click at [250, 428] on div "add option" at bounding box center [661, 426] width 1051 height 54
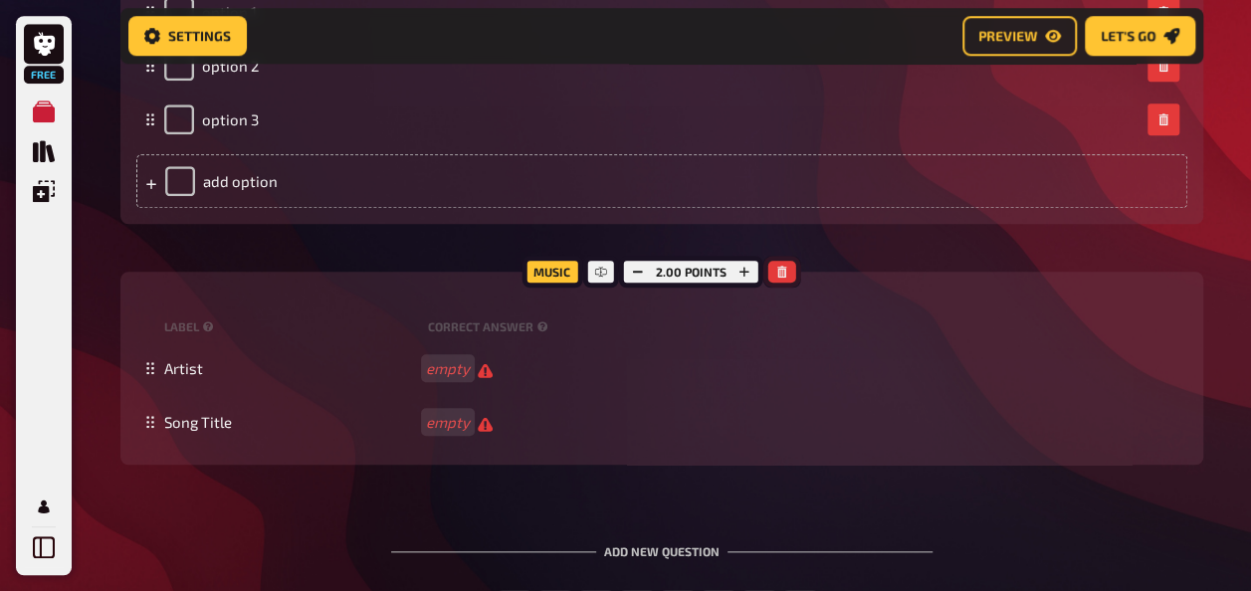
click at [784, 271] on icon "button" at bounding box center [782, 272] width 12 height 12
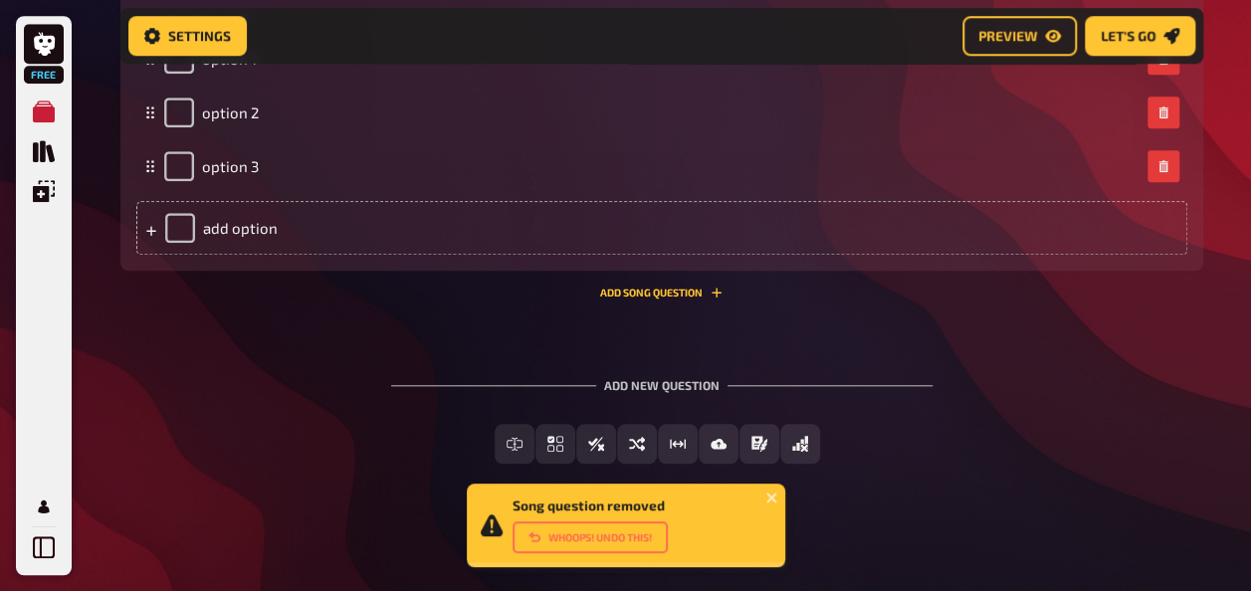
scroll to position [759, 0]
click at [259, 227] on div "add option" at bounding box center [661, 228] width 1051 height 54
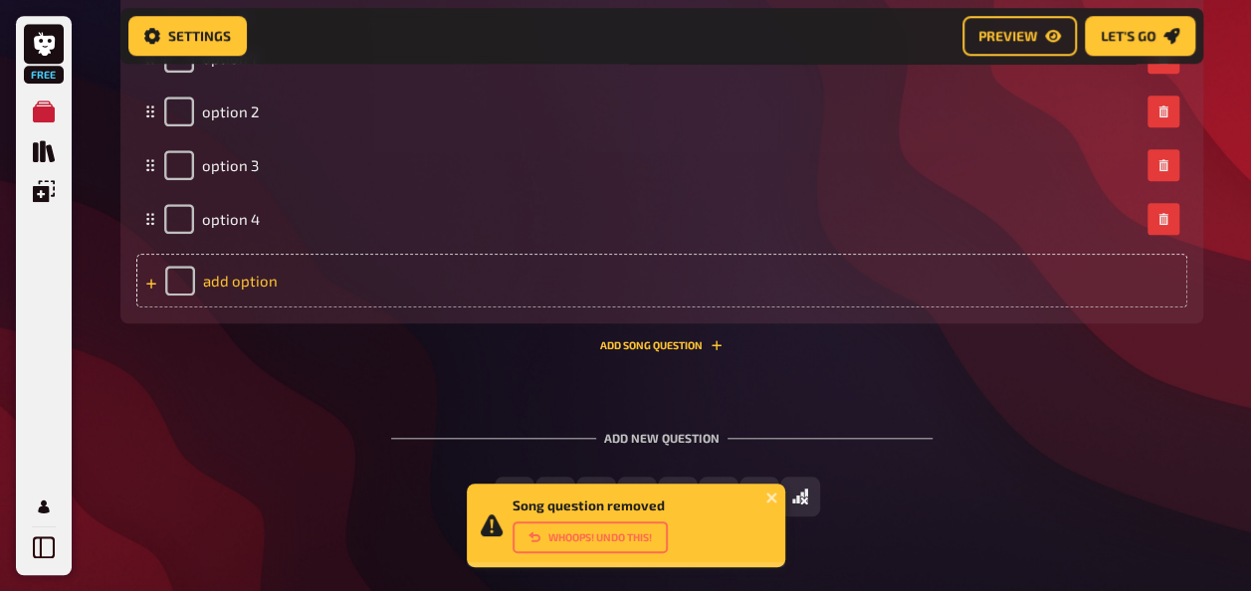
click at [249, 285] on div "add option" at bounding box center [661, 281] width 1051 height 54
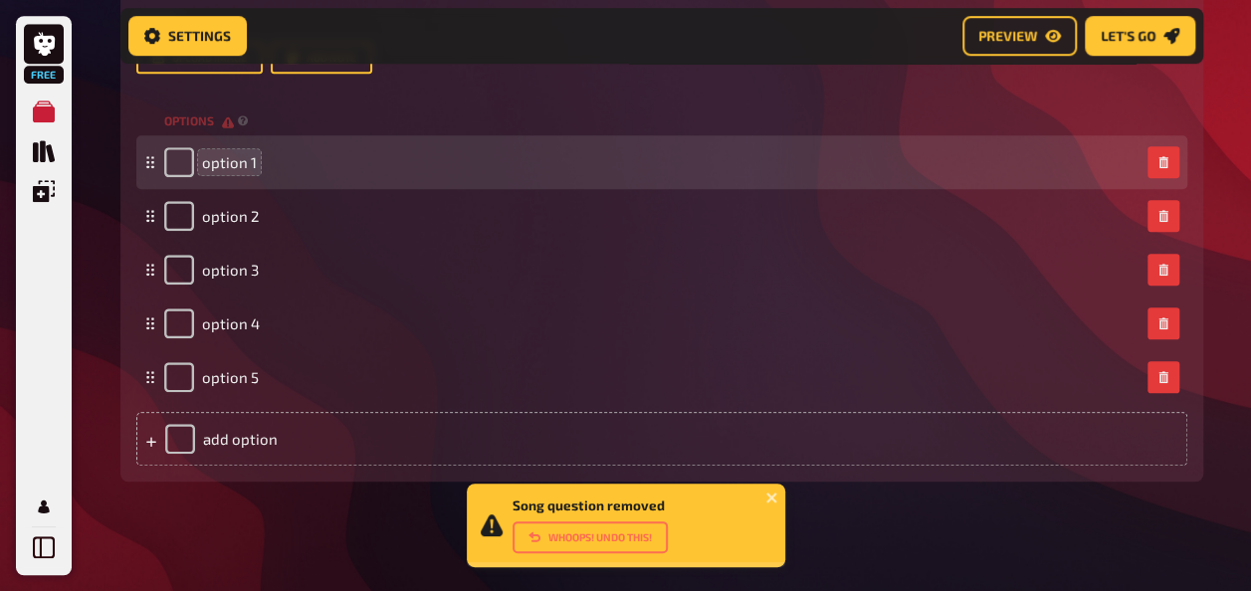
scroll to position [560, 0]
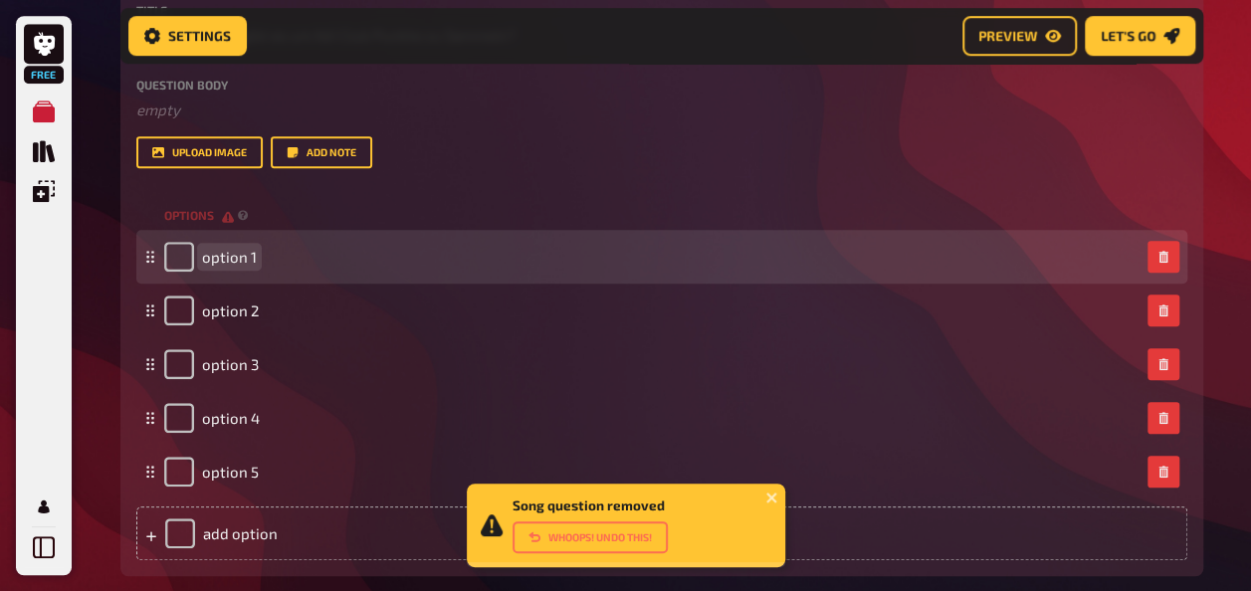
click at [233, 257] on span "option 1" at bounding box center [229, 257] width 55 height 18
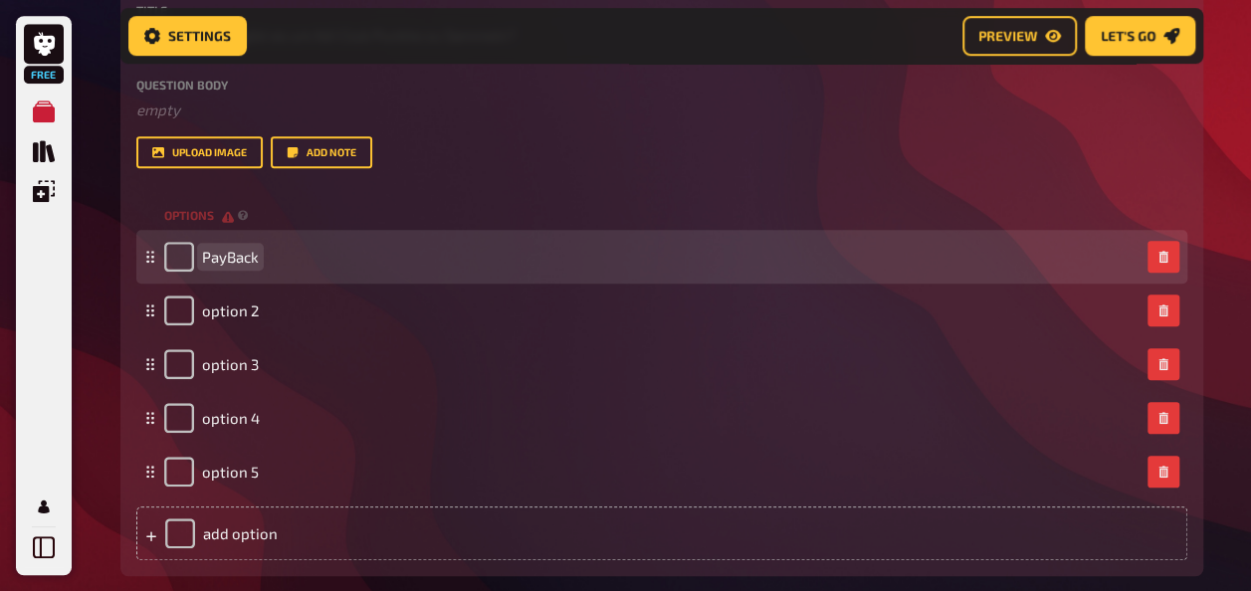
click at [239, 253] on span "PayBack" at bounding box center [230, 257] width 57 height 18
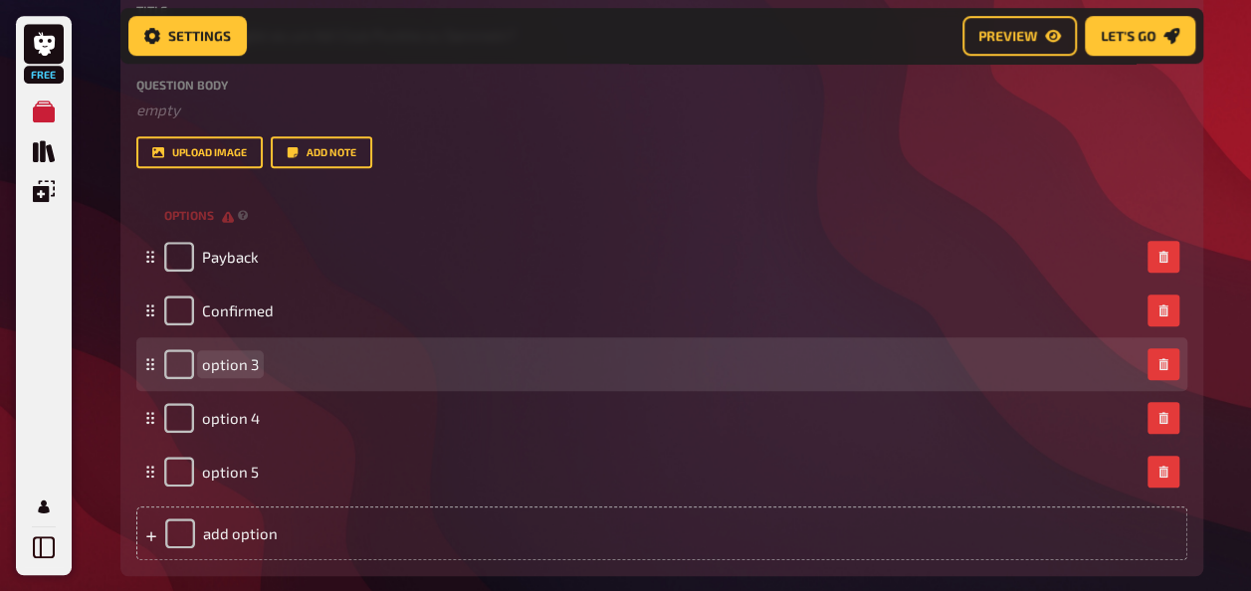
click at [227, 359] on span "option 3" at bounding box center [230, 364] width 57 height 18
click at [245, 358] on div "ADI" at bounding box center [651, 364] width 975 height 30
click at [239, 366] on div "ADI" at bounding box center [651, 364] width 975 height 30
click at [219, 372] on span "ADI" at bounding box center [213, 364] width 23 height 18
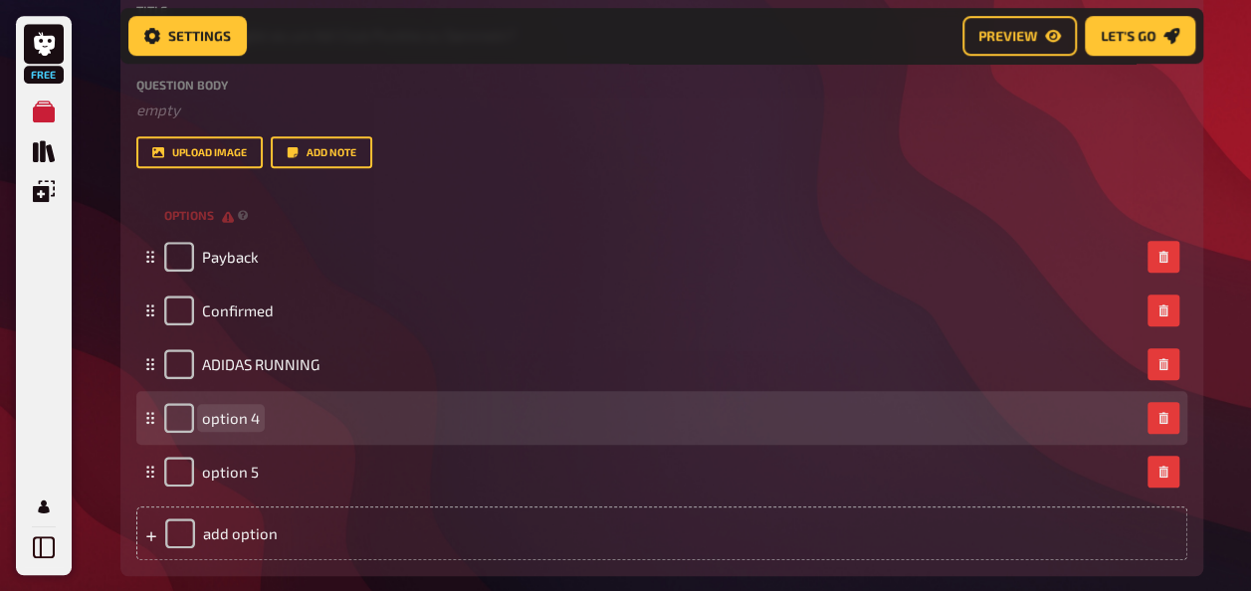
click at [291, 416] on div "option 4" at bounding box center [651, 418] width 975 height 30
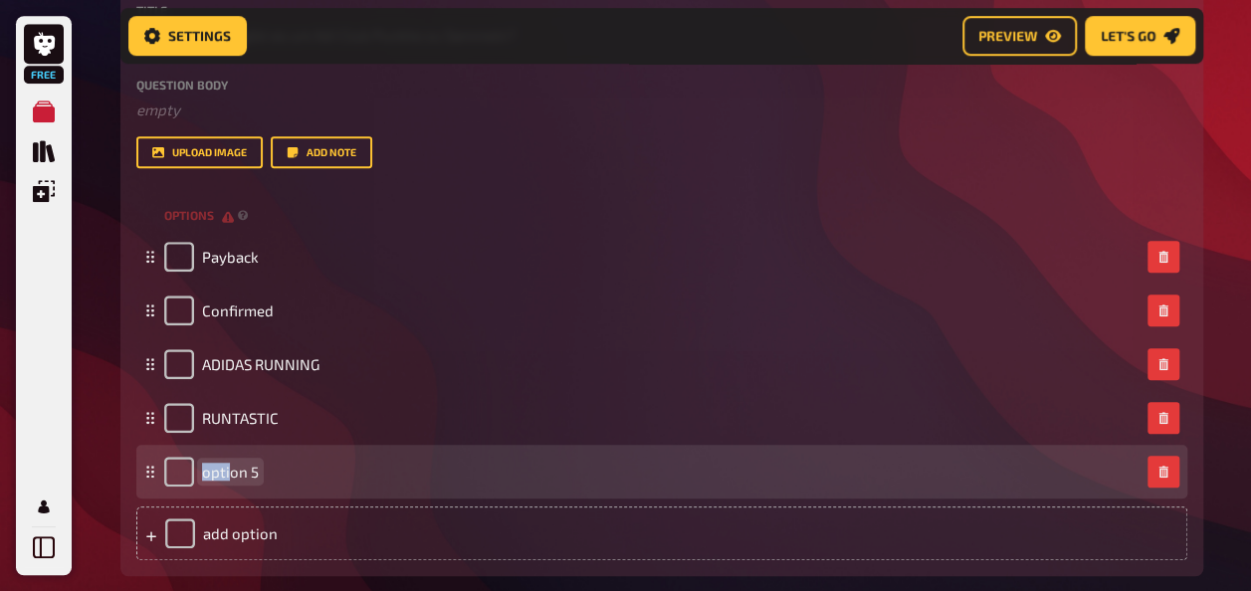
click at [227, 471] on span "option 5" at bounding box center [230, 472] width 57 height 18
click at [297, 484] on div "option 5" at bounding box center [651, 472] width 975 height 30
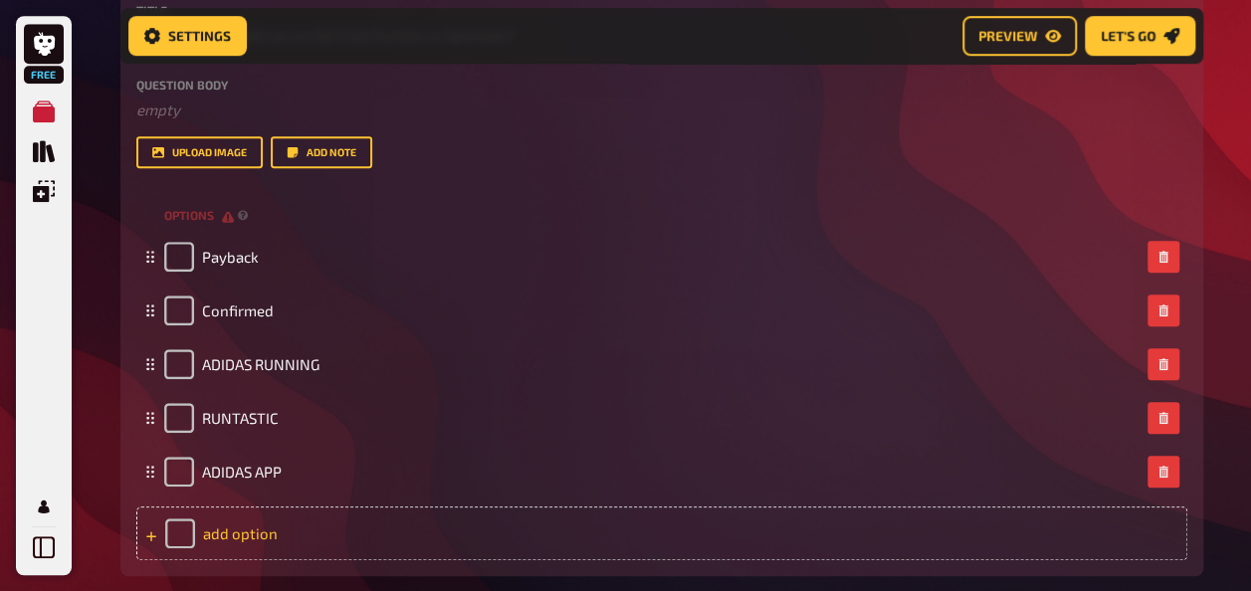
click at [226, 532] on div "add option" at bounding box center [661, 533] width 1051 height 54
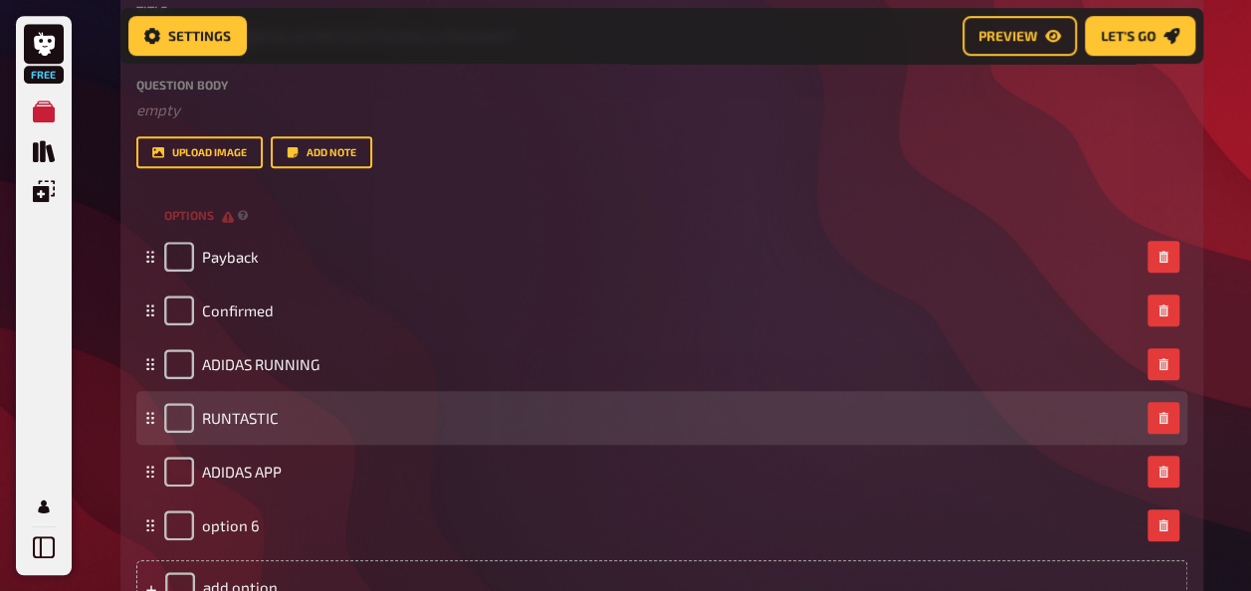
scroll to position [660, 0]
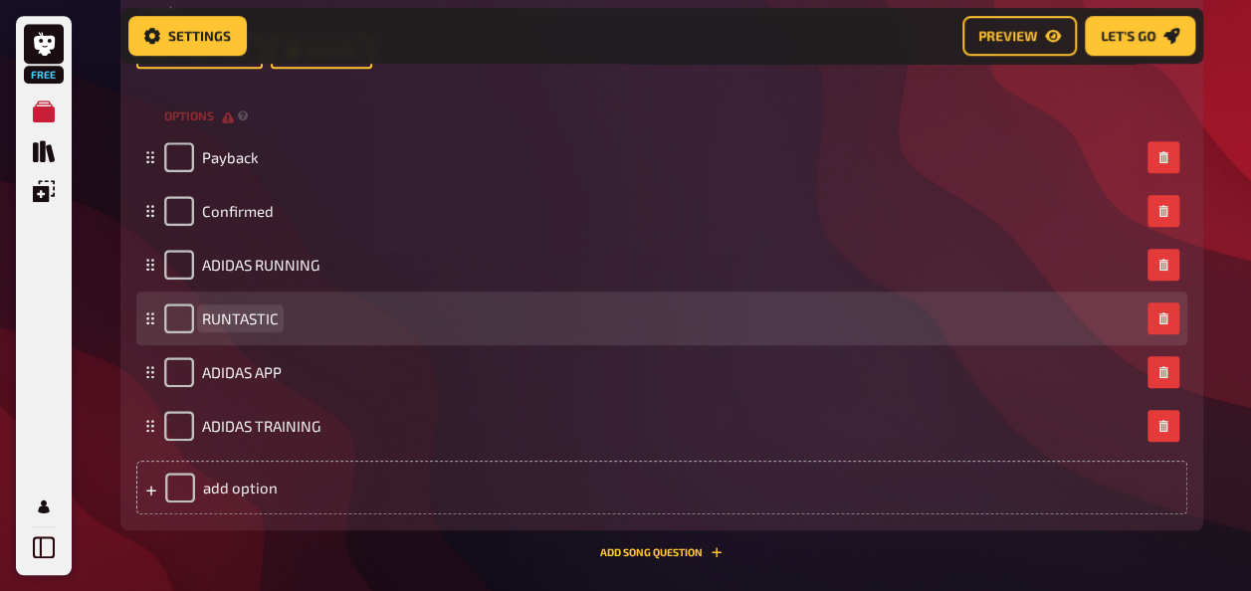
click at [204, 322] on span "RUNTASTIC" at bounding box center [240, 318] width 77 height 18
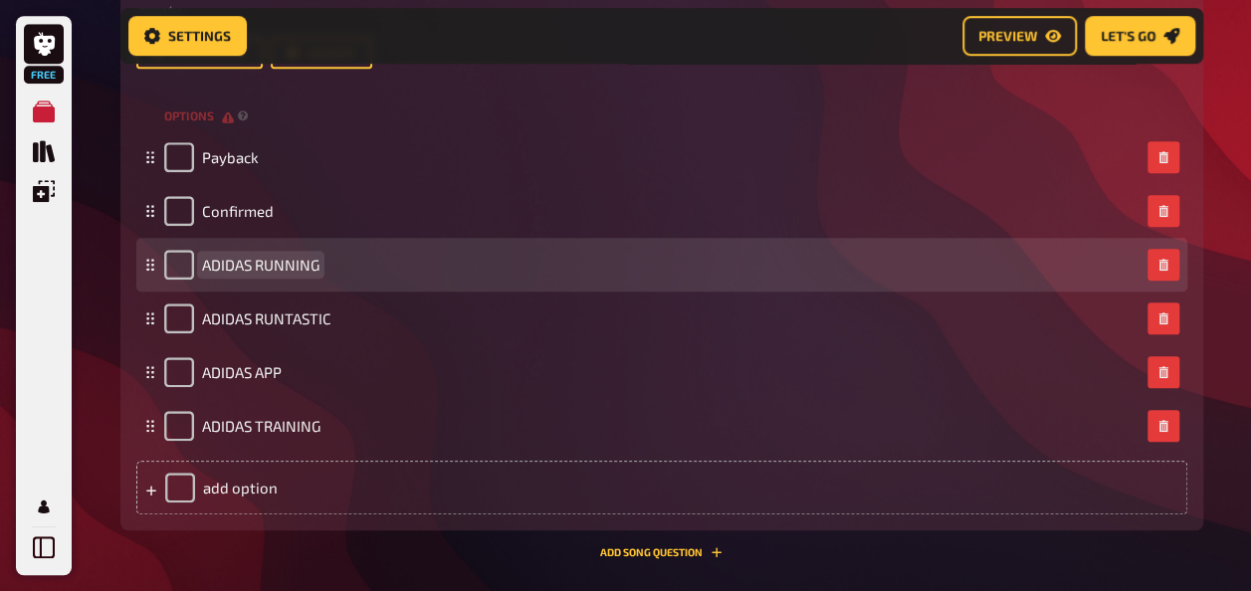
click at [200, 268] on div "ADIDAS RUNNING" at bounding box center [241, 265] width 155 height 30
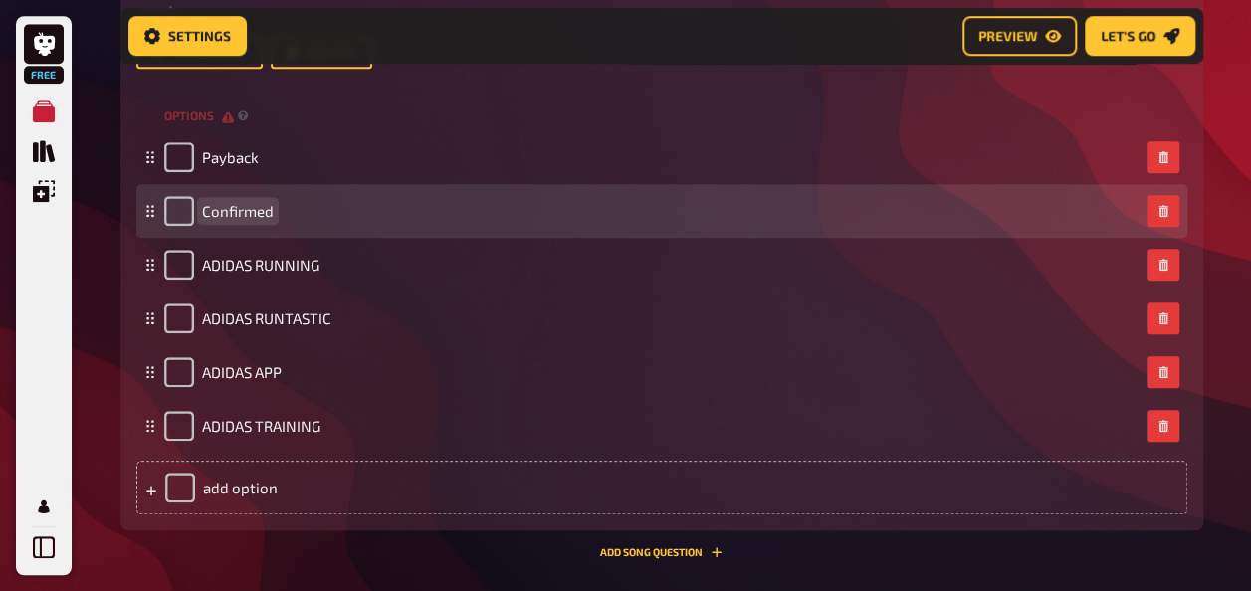
click at [209, 217] on span "Confirmed" at bounding box center [238, 211] width 72 height 18
click at [203, 213] on span "Confirmed" at bounding box center [238, 211] width 72 height 18
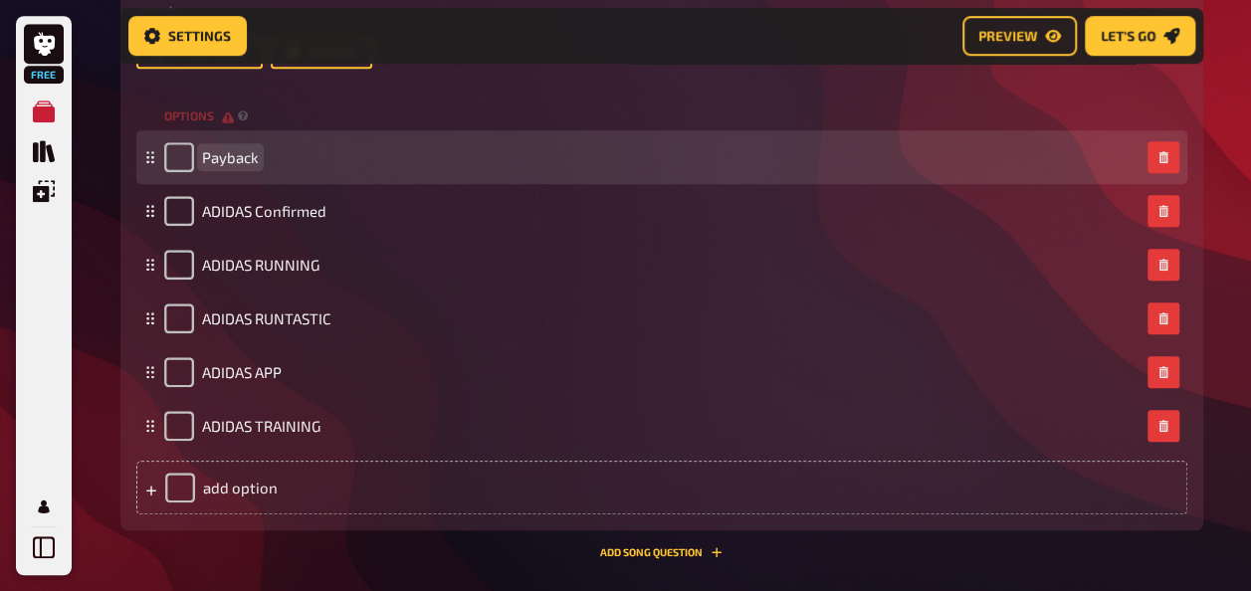
click at [207, 157] on span "Payback" at bounding box center [230, 157] width 57 height 18
click at [382, 161] on div "ADIDAS CLUBDAYSPayback" at bounding box center [651, 157] width 975 height 30
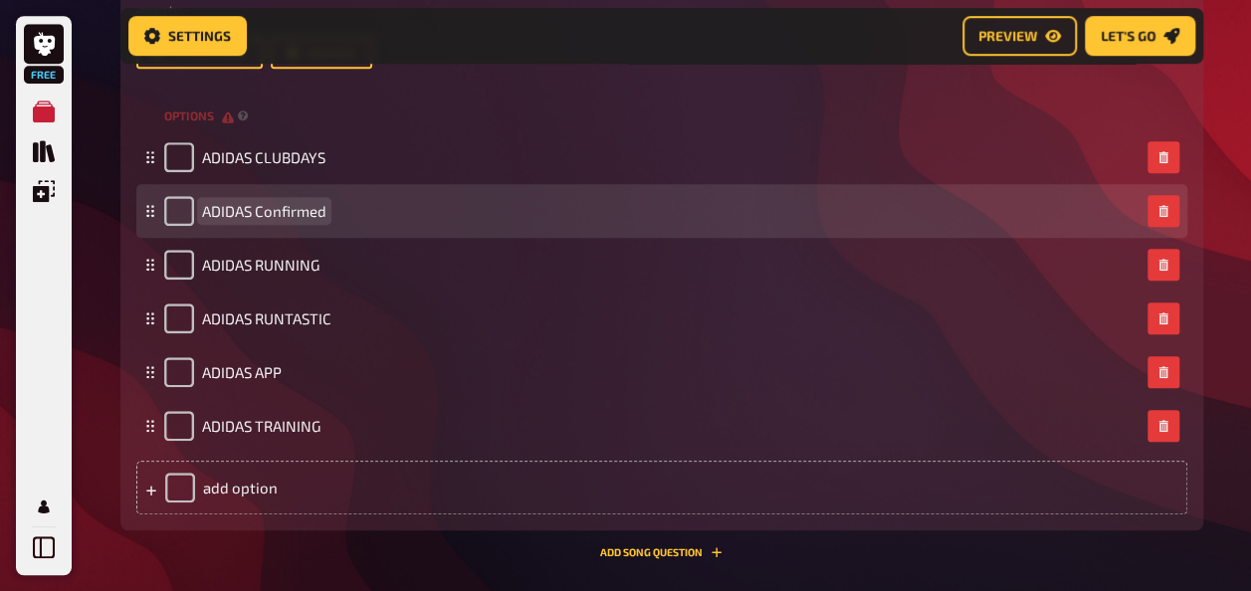
click at [335, 211] on div "ADIDAS Confirmed" at bounding box center [651, 211] width 975 height 30
click at [175, 216] on input "checkbox" at bounding box center [179, 211] width 30 height 30
checkbox input "true"
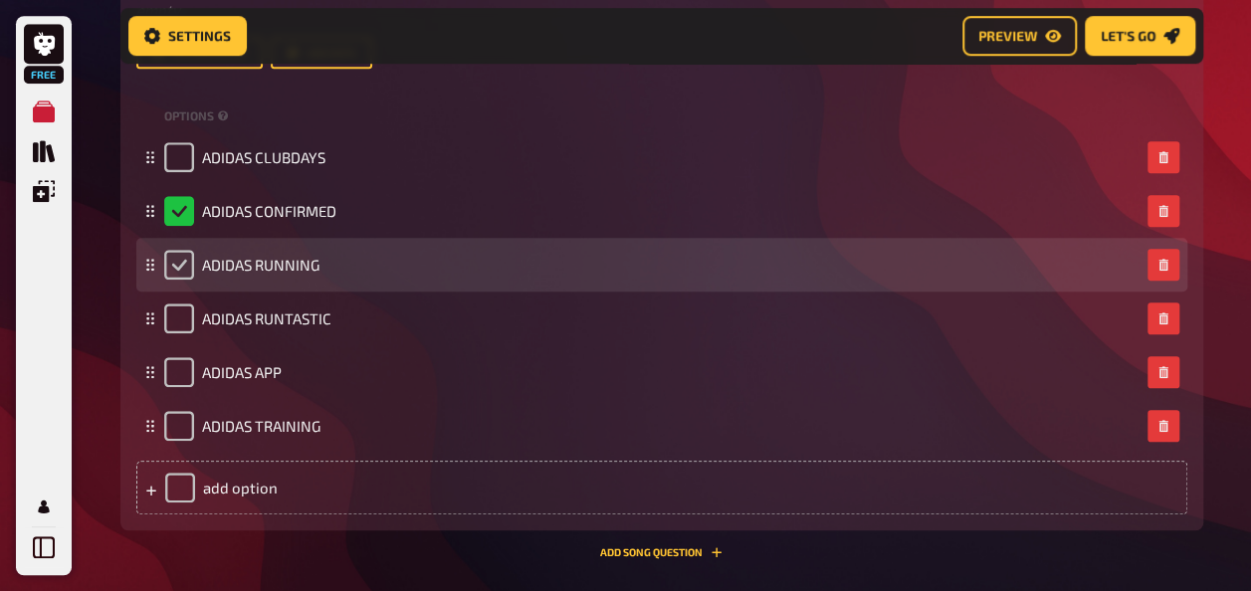
click at [176, 268] on input "checkbox" at bounding box center [179, 265] width 30 height 30
checkbox input "true"
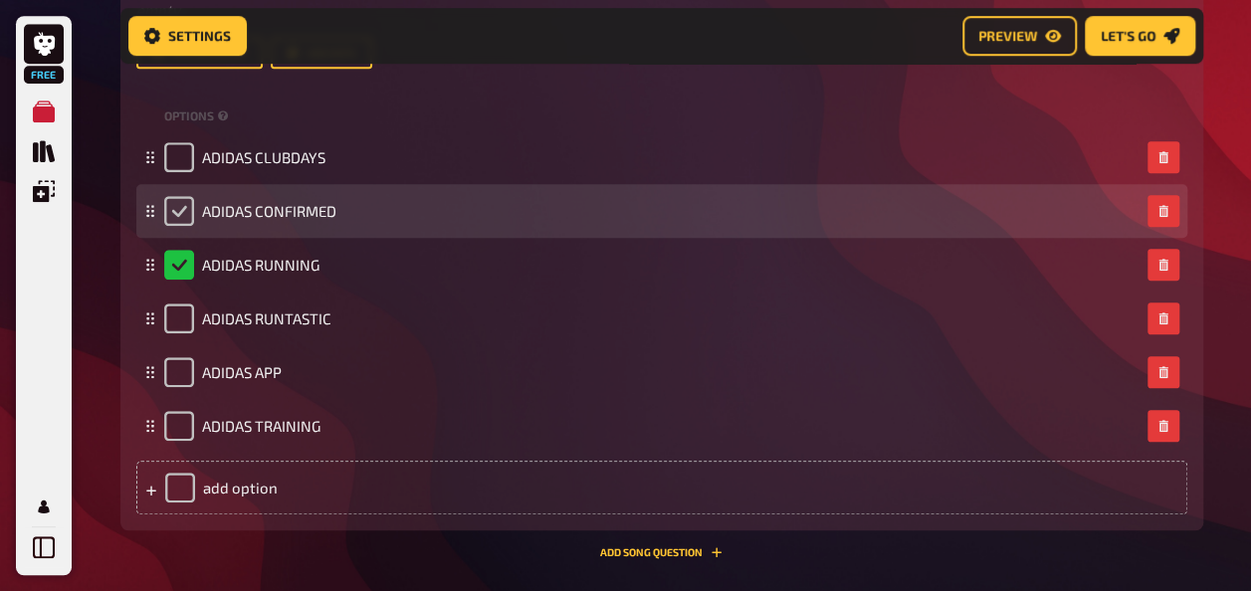
click at [181, 215] on input "checkbox" at bounding box center [179, 211] width 30 height 30
checkbox input "true"
checkbox input "false"
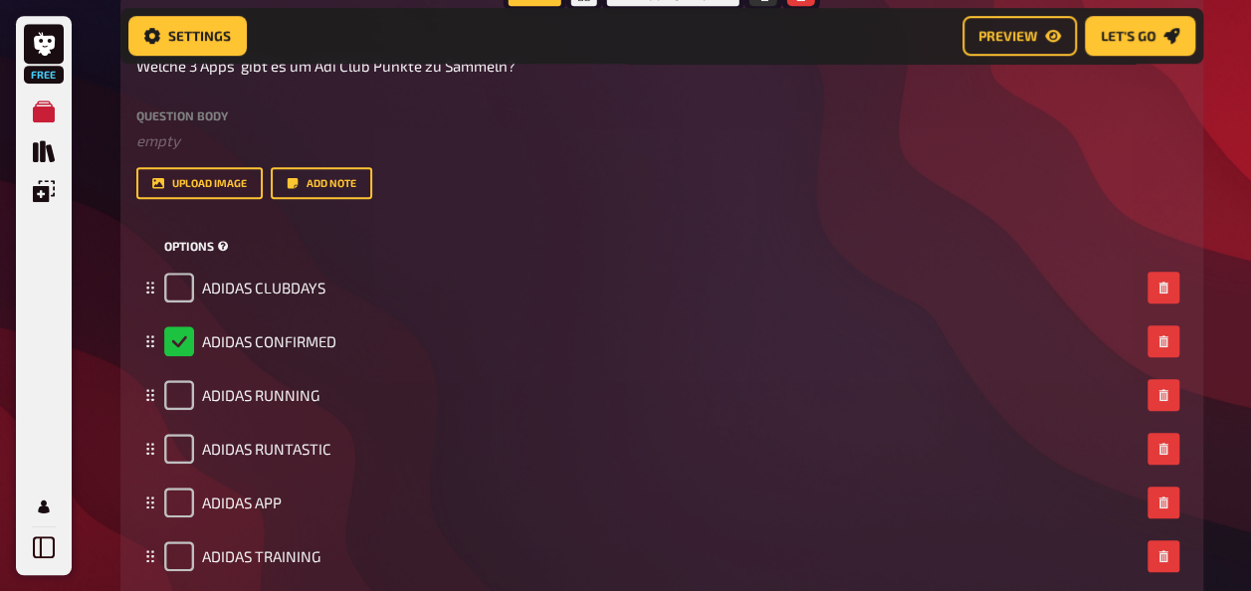
scroll to position [560, 0]
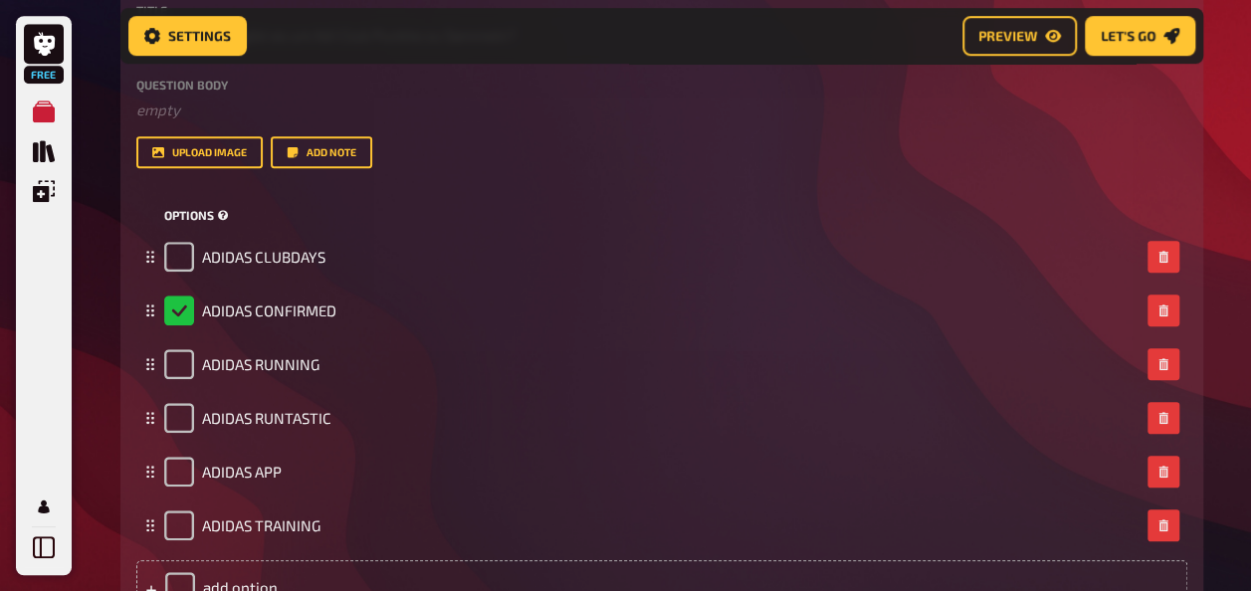
click at [204, 215] on span "options" at bounding box center [189, 215] width 50 height 17
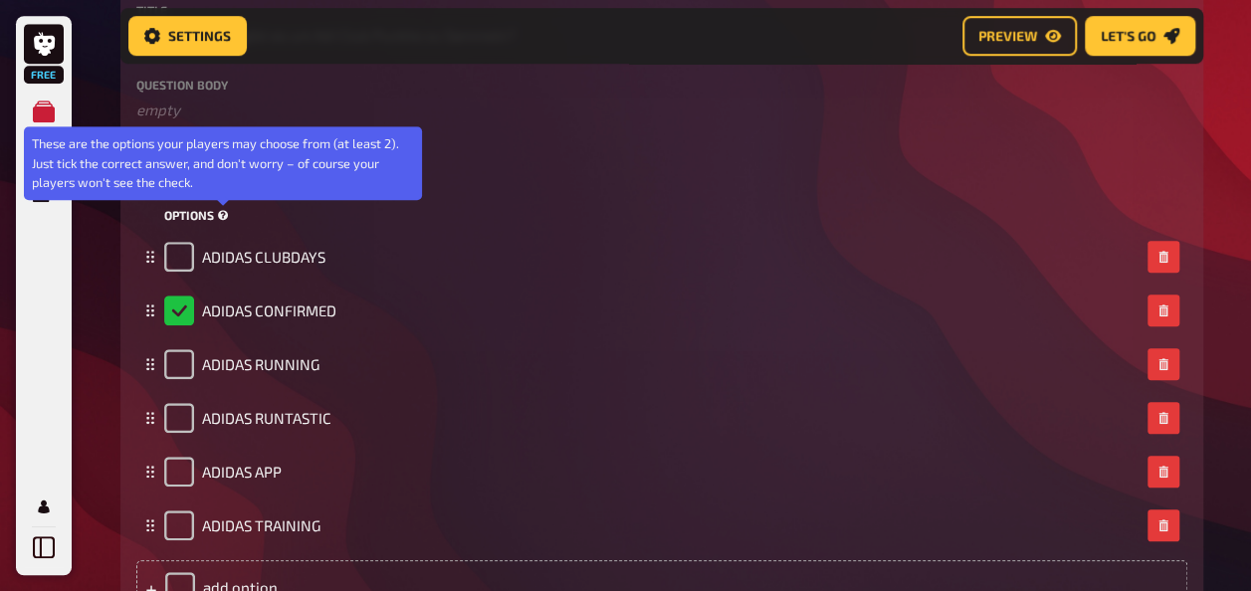
click at [225, 211] on icon at bounding box center [223, 215] width 11 height 11
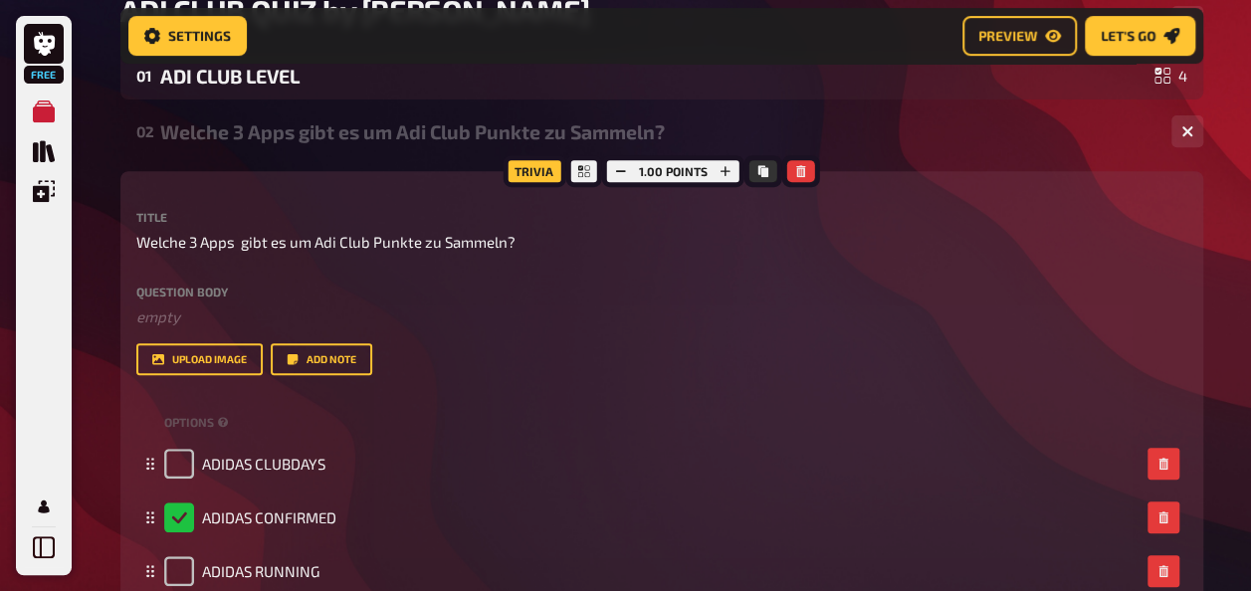
scroll to position [323, 0]
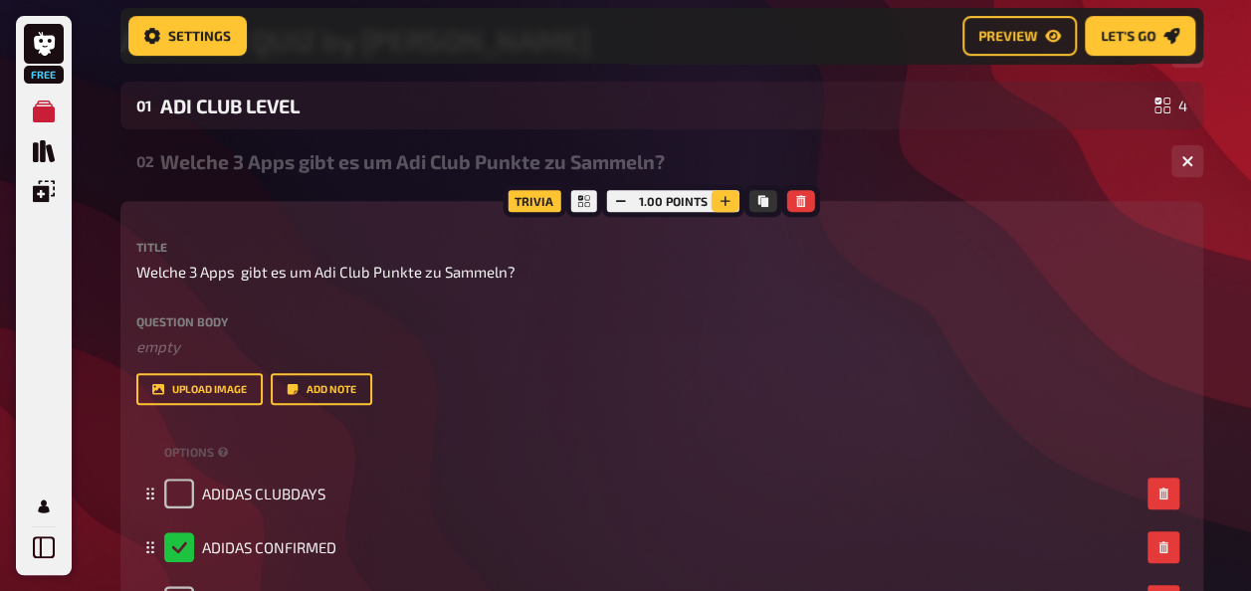
click at [722, 199] on icon "button" at bounding box center [725, 201] width 12 height 12
click at [722, 199] on icon "button" at bounding box center [725, 201] width 10 height 10
click at [722, 199] on icon "button" at bounding box center [726, 201] width 12 height 12
click at [763, 205] on icon "Copy" at bounding box center [764, 201] width 10 height 12
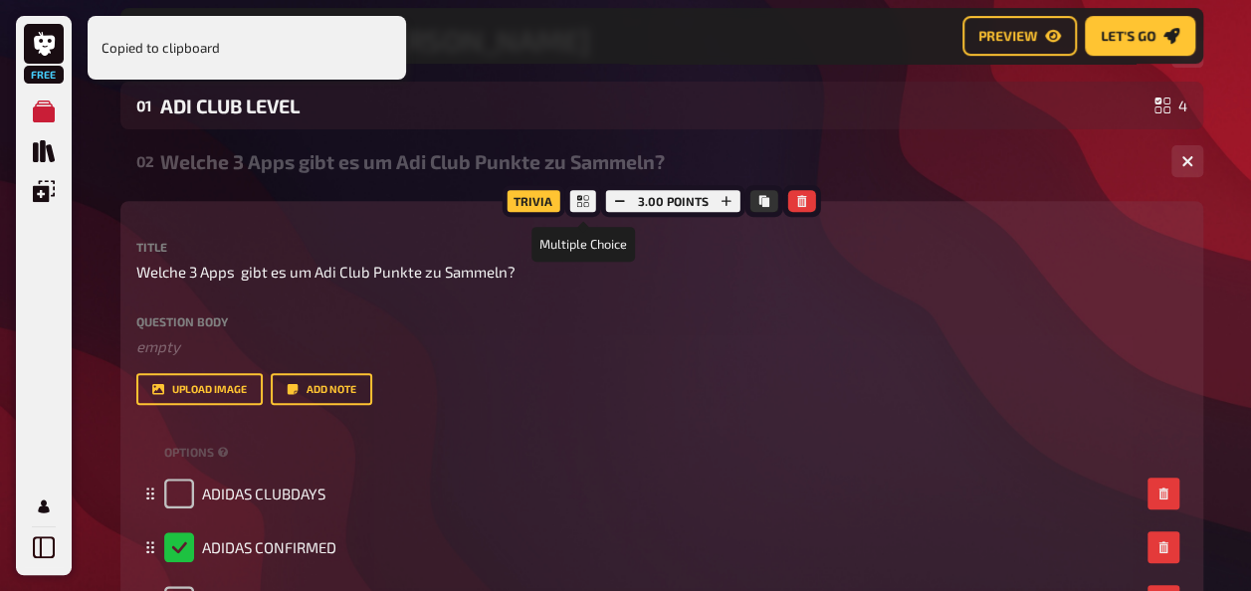
click at [575, 199] on div at bounding box center [583, 201] width 36 height 32
click at [585, 202] on icon at bounding box center [583, 201] width 12 height 12
click at [523, 202] on div "Trivia" at bounding box center [532, 201] width 63 height 32
click at [586, 196] on icon at bounding box center [583, 201] width 12 height 12
click at [584, 196] on icon at bounding box center [583, 201] width 12 height 12
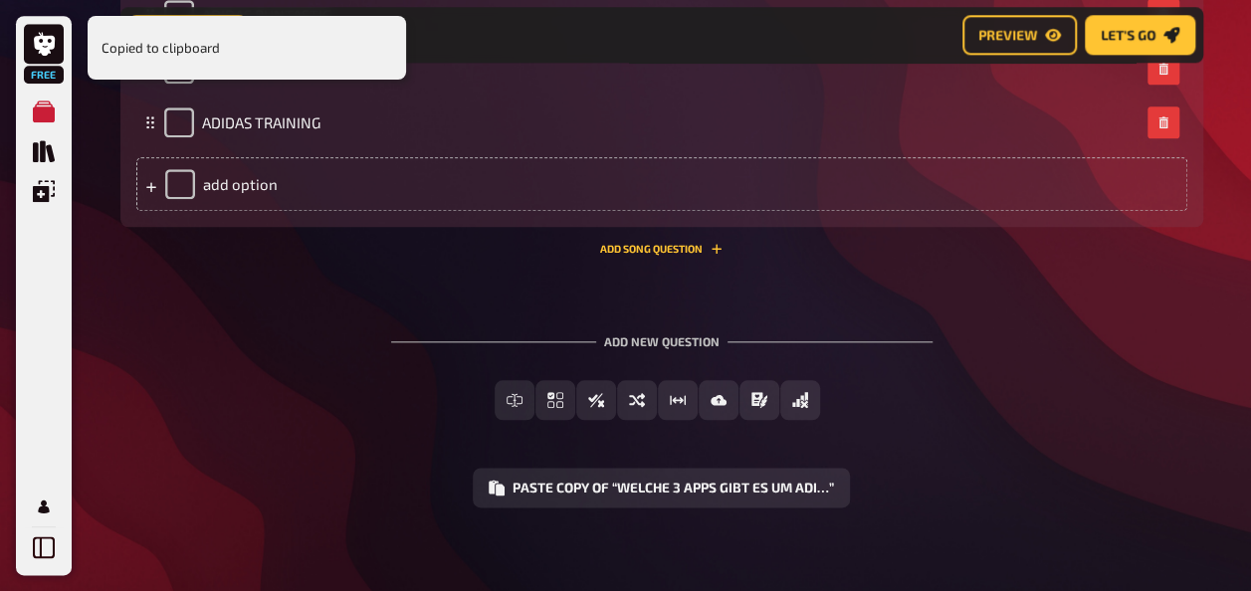
scroll to position [976, 0]
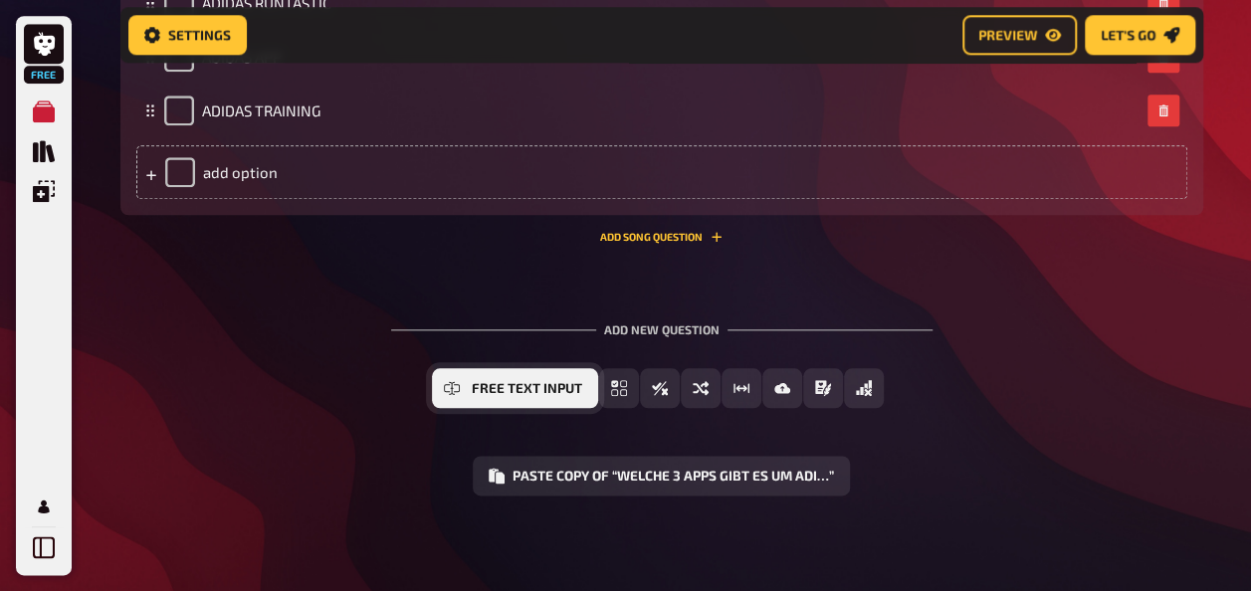
click at [455, 387] on icon "Free Text Input" at bounding box center [452, 388] width 16 height 16
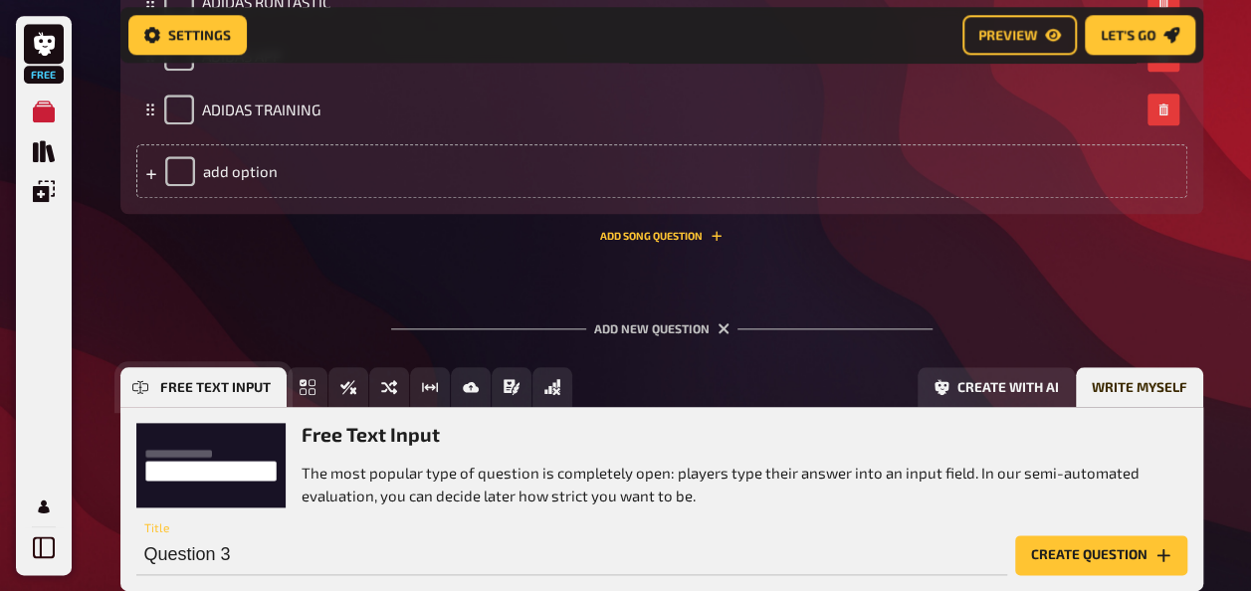
scroll to position [1103, 0]
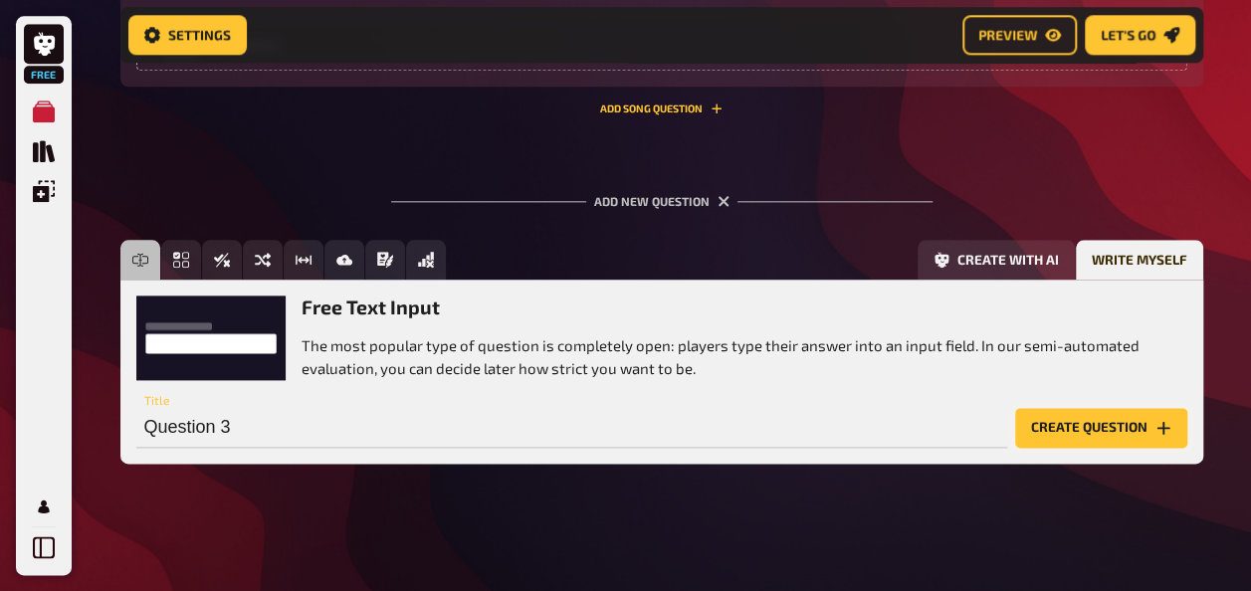
click at [1073, 420] on button "Create question" at bounding box center [1101, 428] width 172 height 40
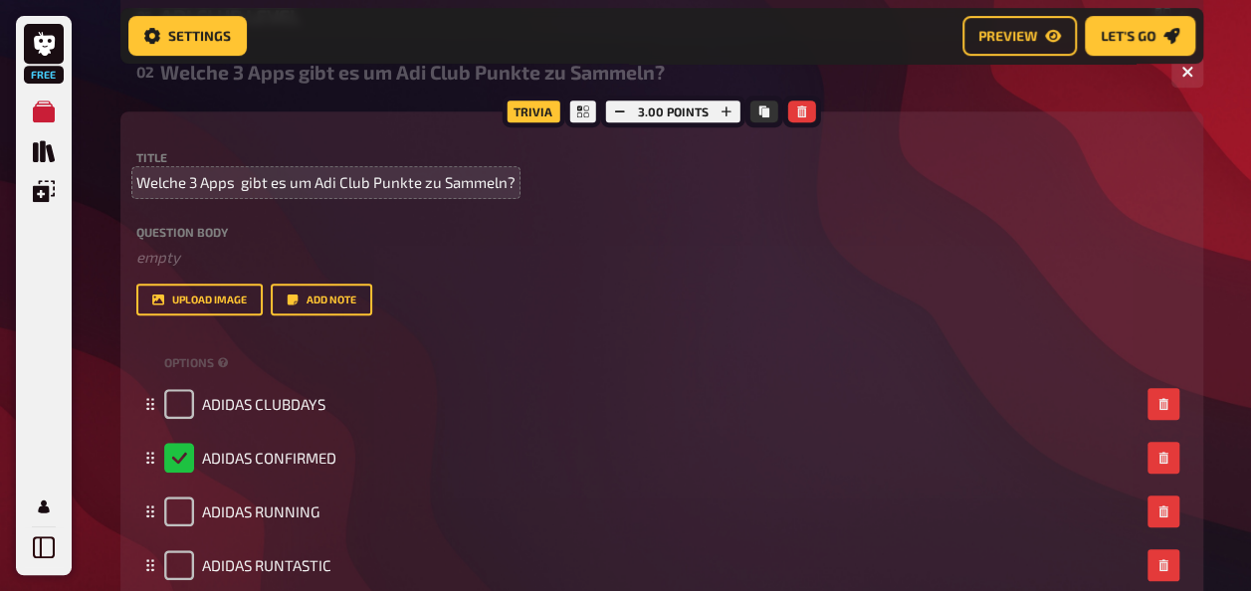
scroll to position [307, 0]
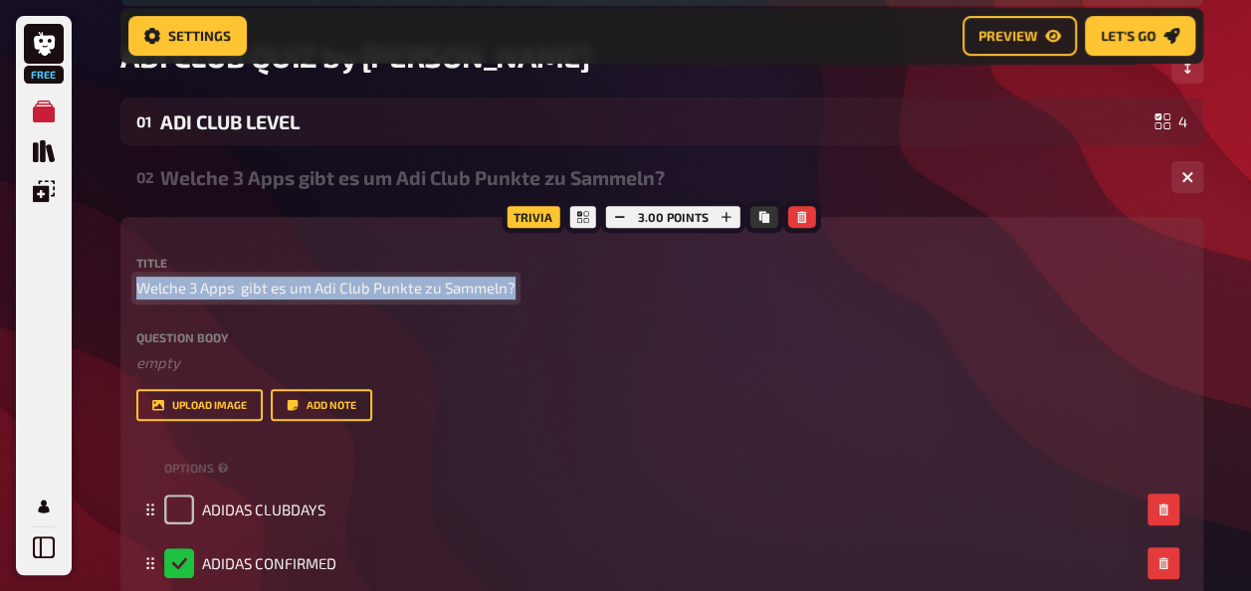
drag, startPoint x: 525, startPoint y: 288, endPoint x: 96, endPoint y: 292, distance: 429.9
copy span "Welche 3 Apps gibt es um Adi Club Punkte zu Sammeln?"
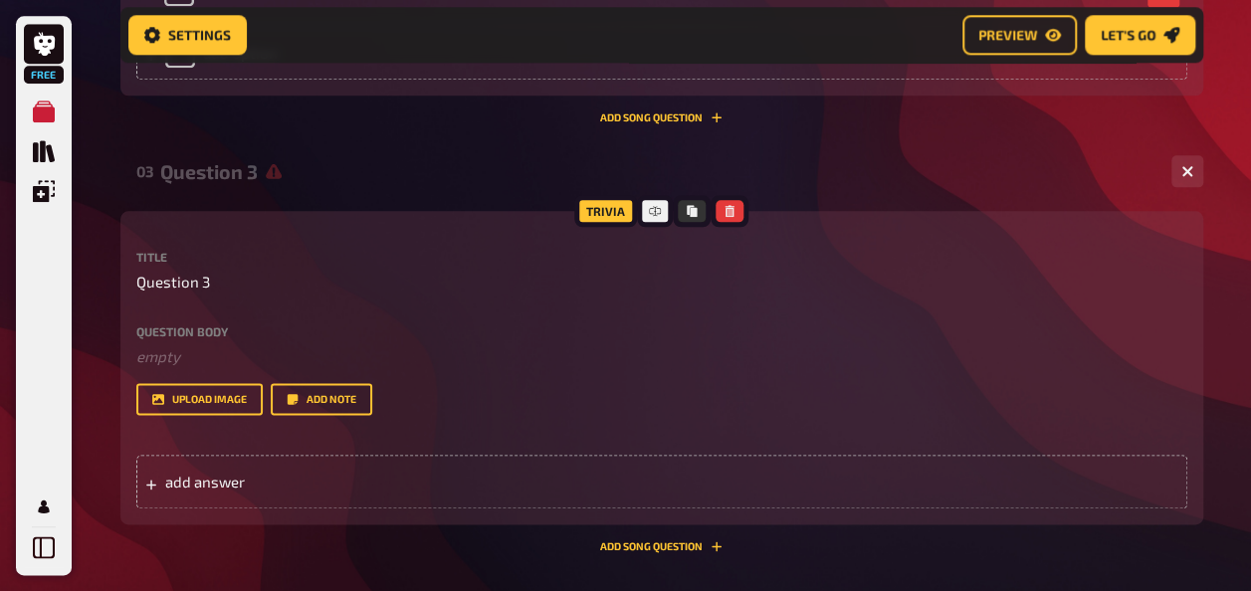
scroll to position [1302, 0]
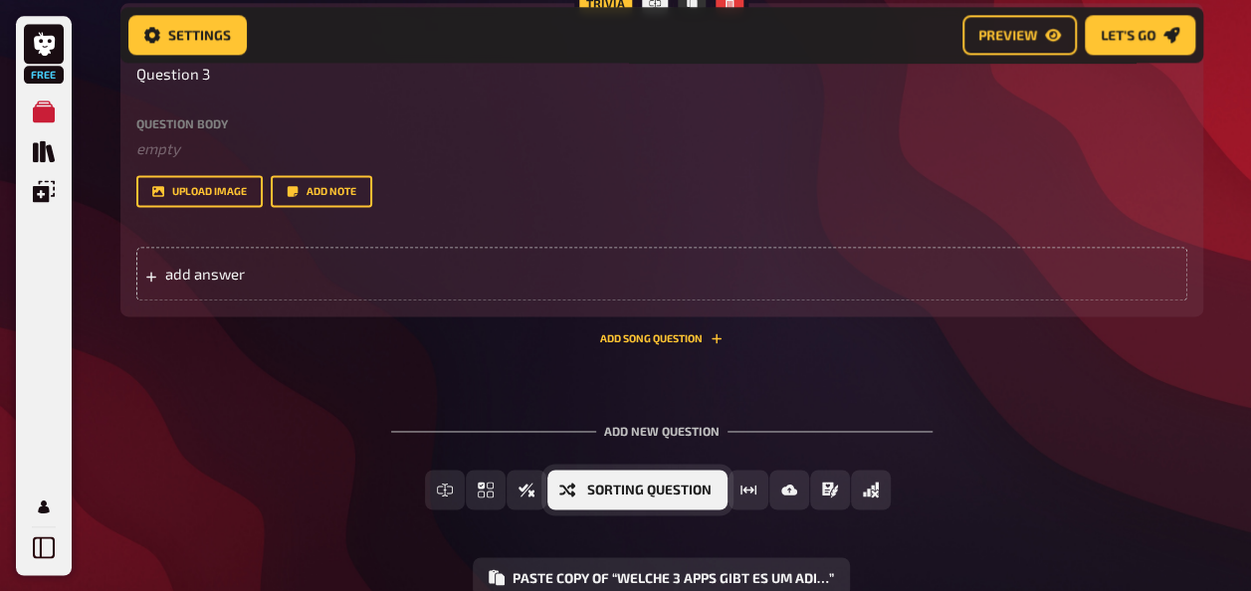
click at [679, 490] on span "Sorting Question" at bounding box center [649, 491] width 124 height 14
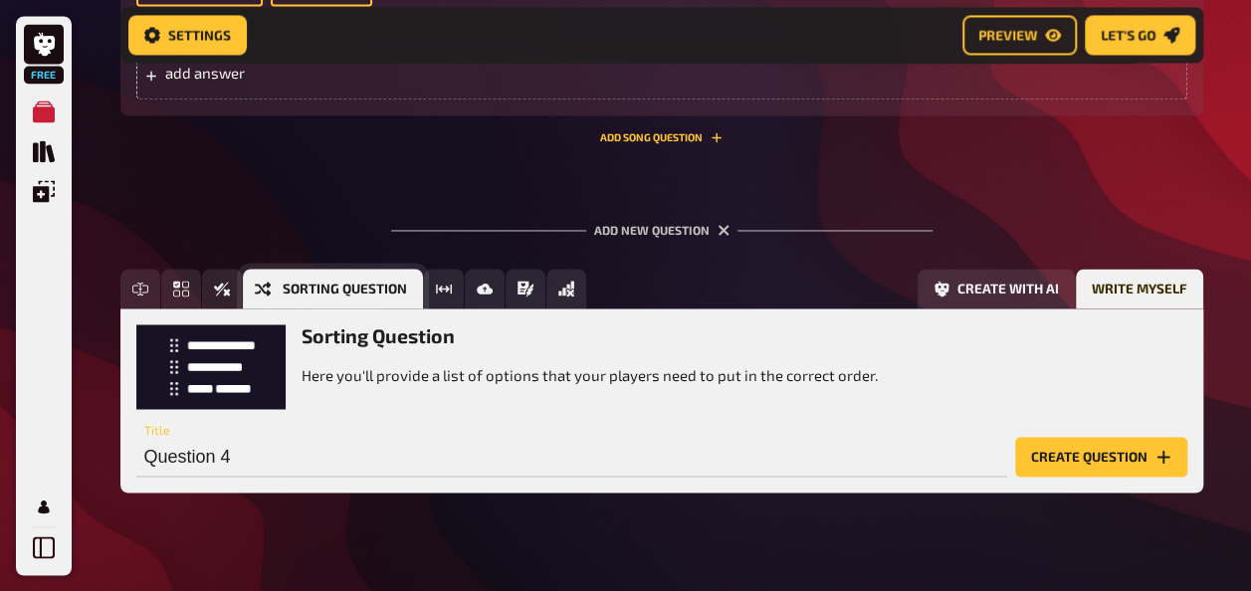
scroll to position [1532, 0]
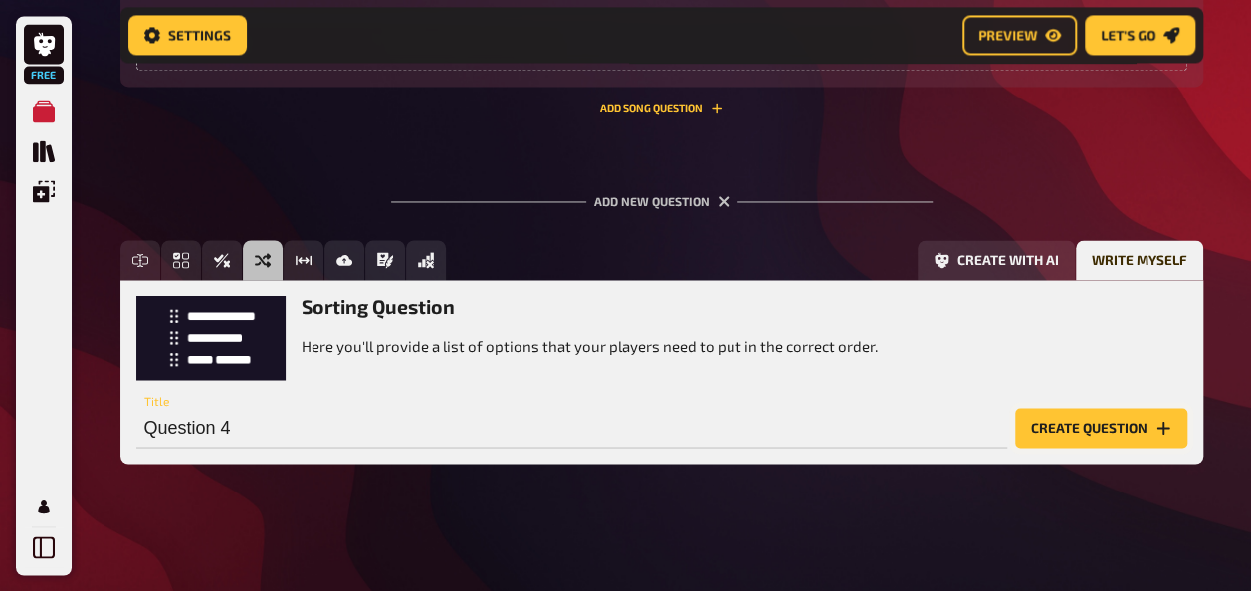
click at [1143, 427] on button "Create question" at bounding box center [1101, 428] width 172 height 40
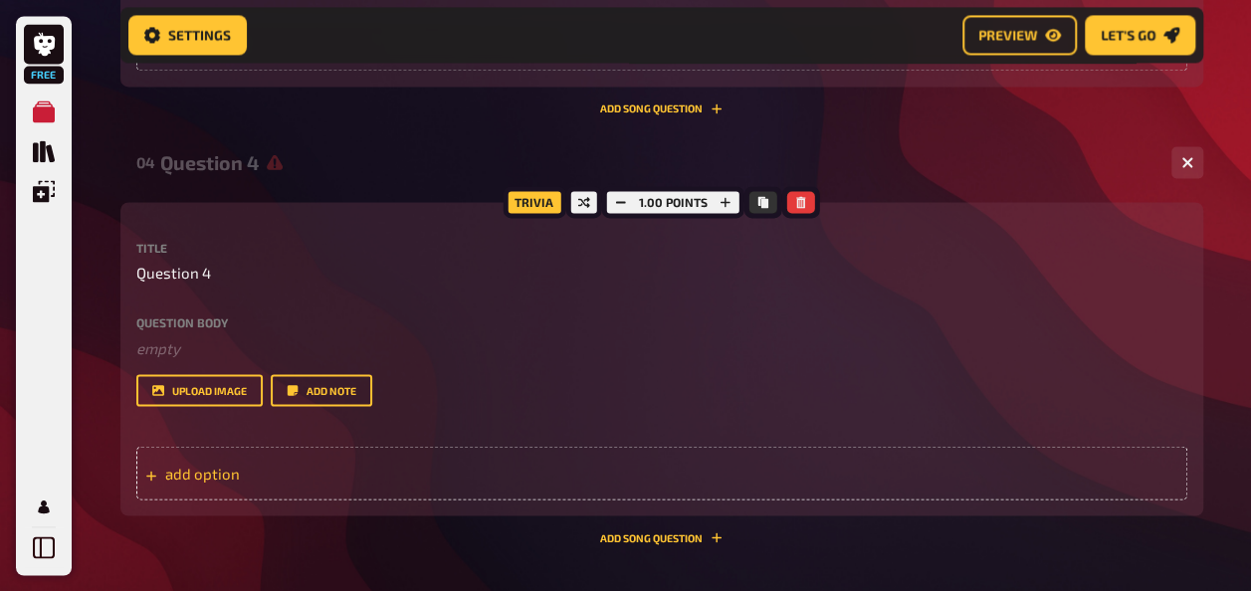
click at [246, 460] on div "add option" at bounding box center [661, 473] width 1051 height 54
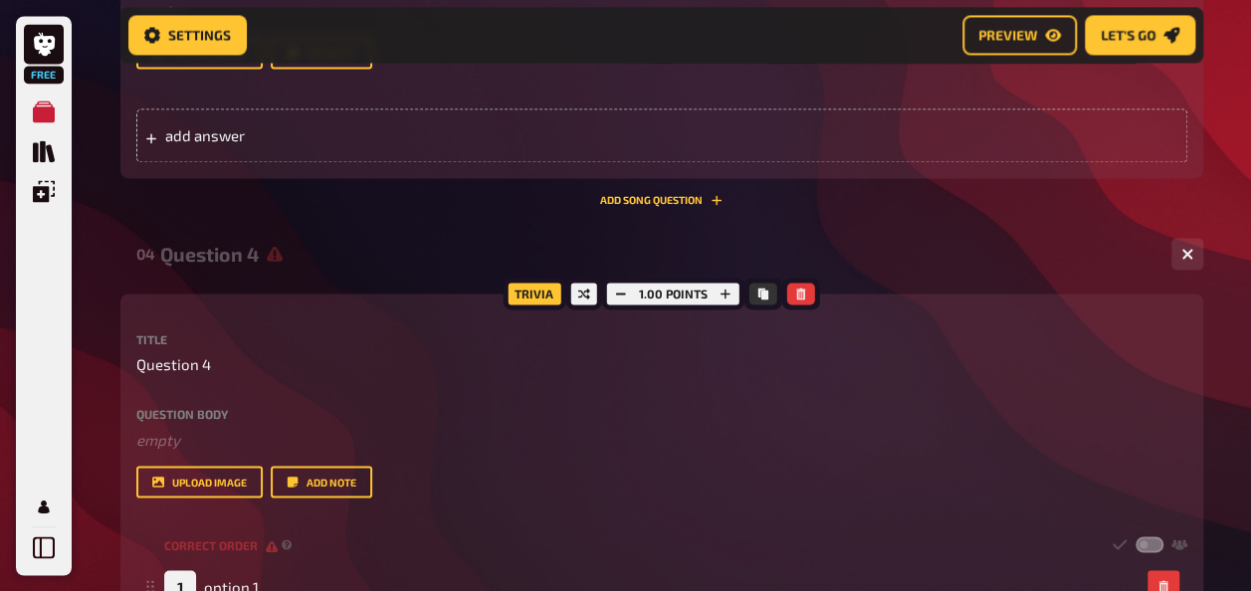
scroll to position [1632, 0]
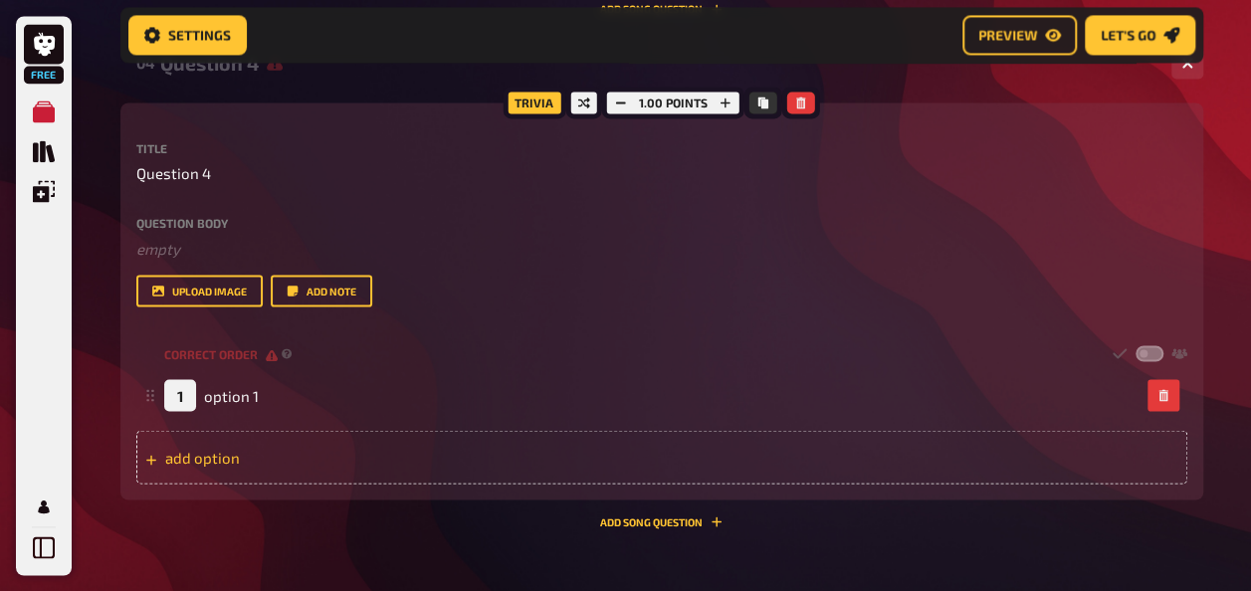
click at [184, 456] on div "add option" at bounding box center [661, 457] width 1051 height 54
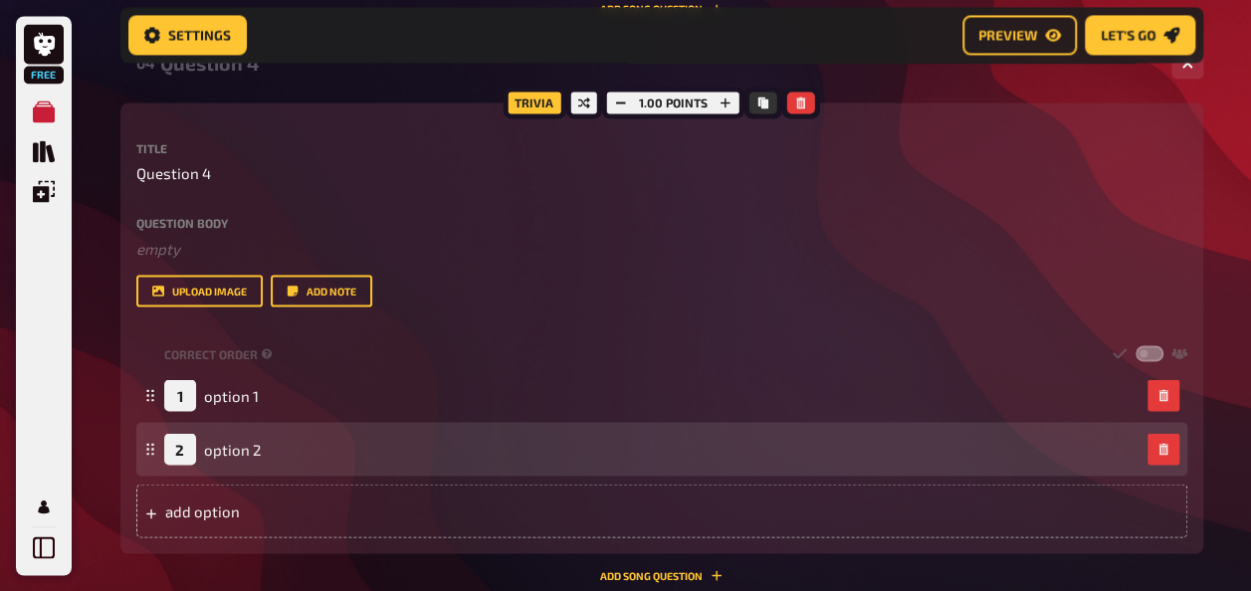
click at [199, 499] on div "add option" at bounding box center [661, 511] width 1051 height 54
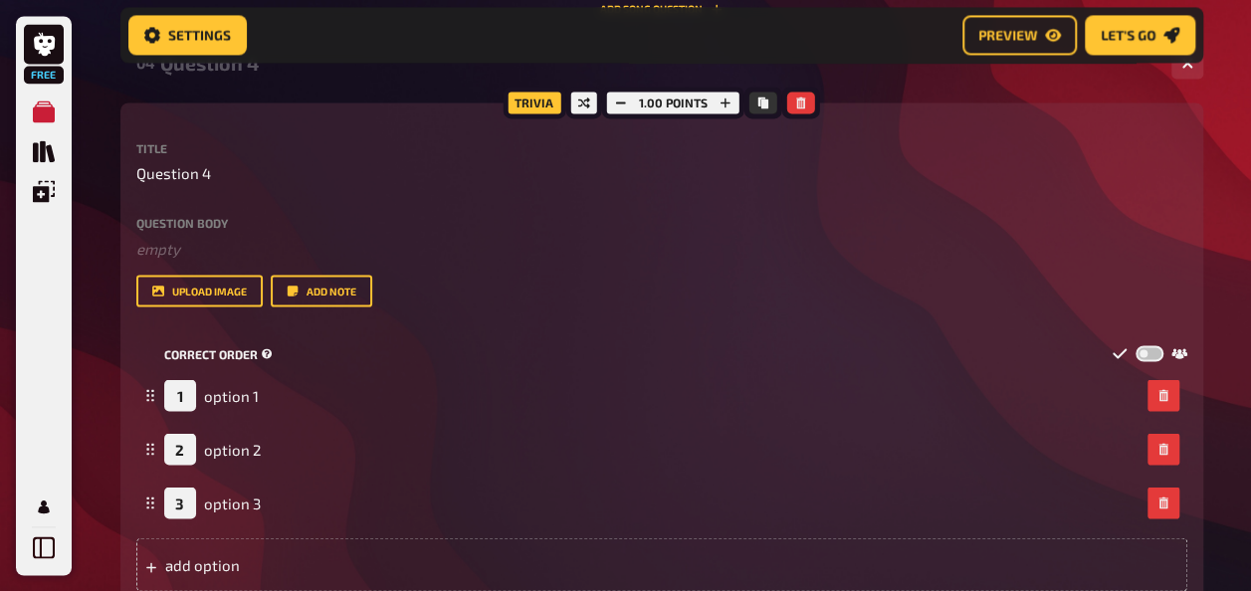
click at [224, 354] on span "Correct order" at bounding box center [211, 353] width 94 height 17
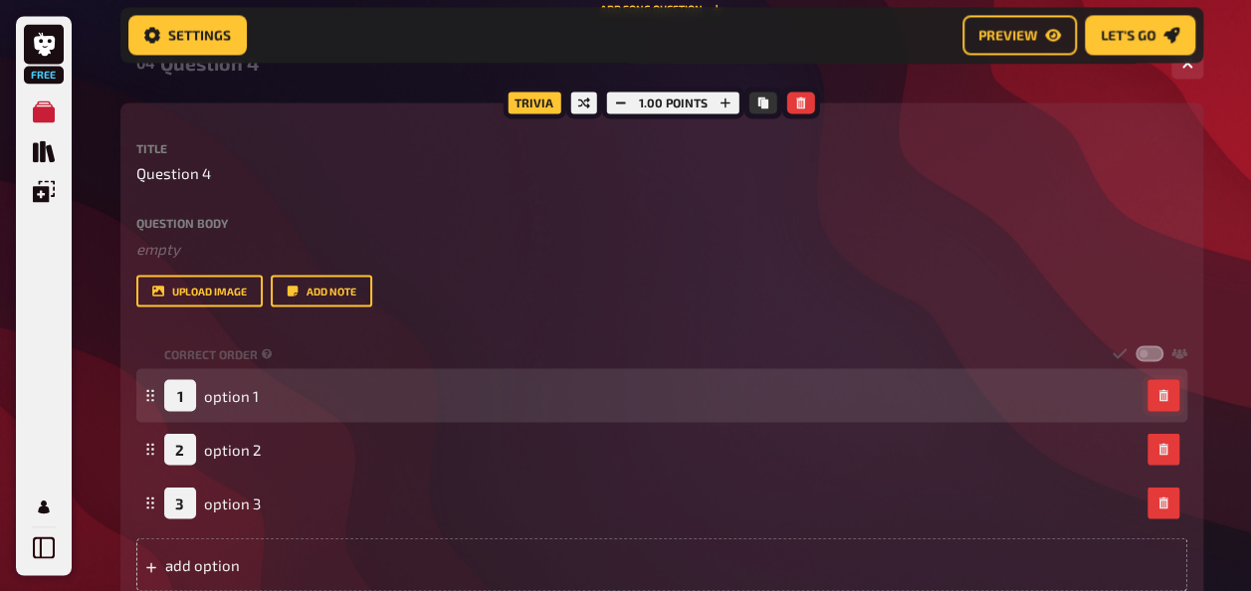
click at [1159, 402] on button "button" at bounding box center [1163, 395] width 32 height 32
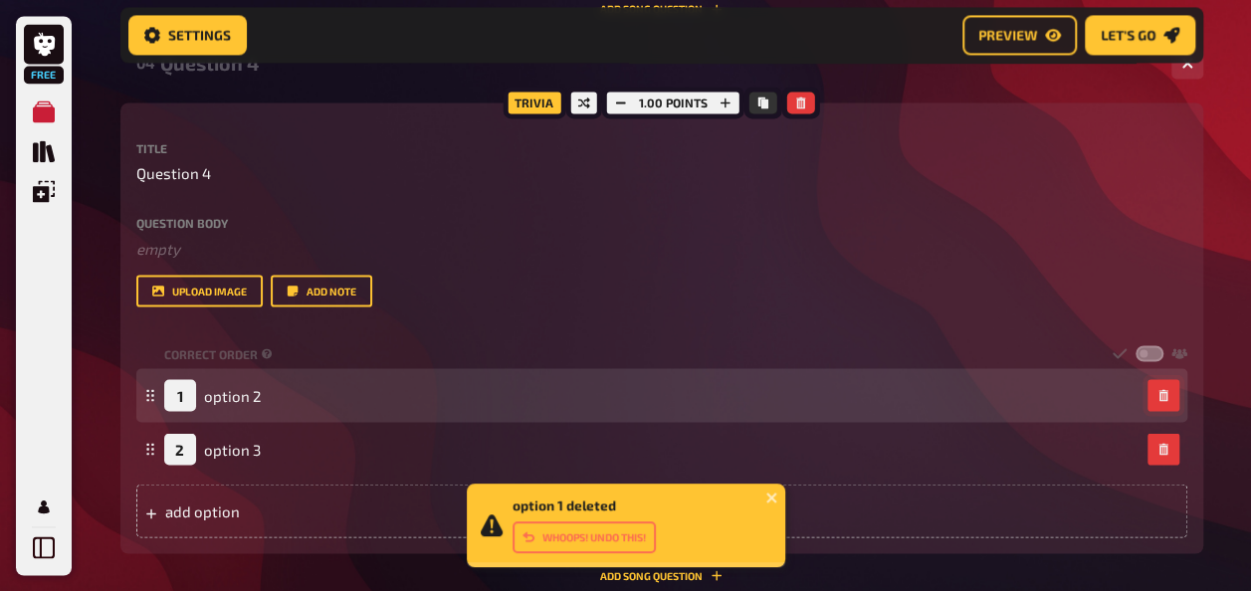
click at [1160, 397] on icon "button" at bounding box center [1163, 395] width 12 height 12
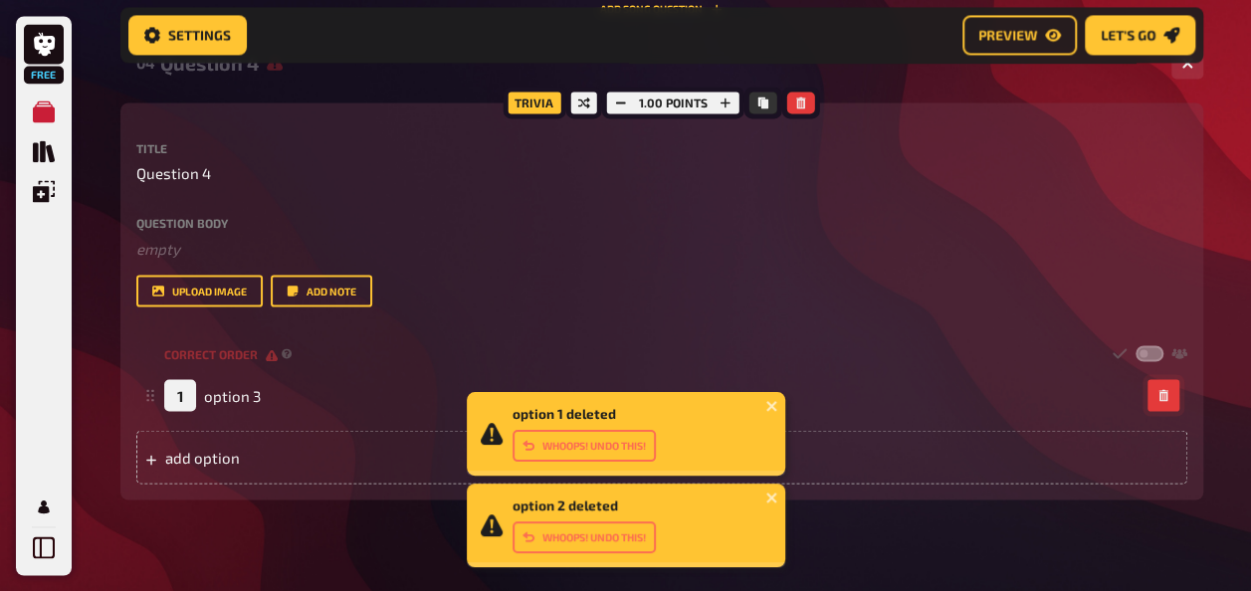
click at [1160, 397] on icon "button" at bounding box center [1163, 395] width 12 height 12
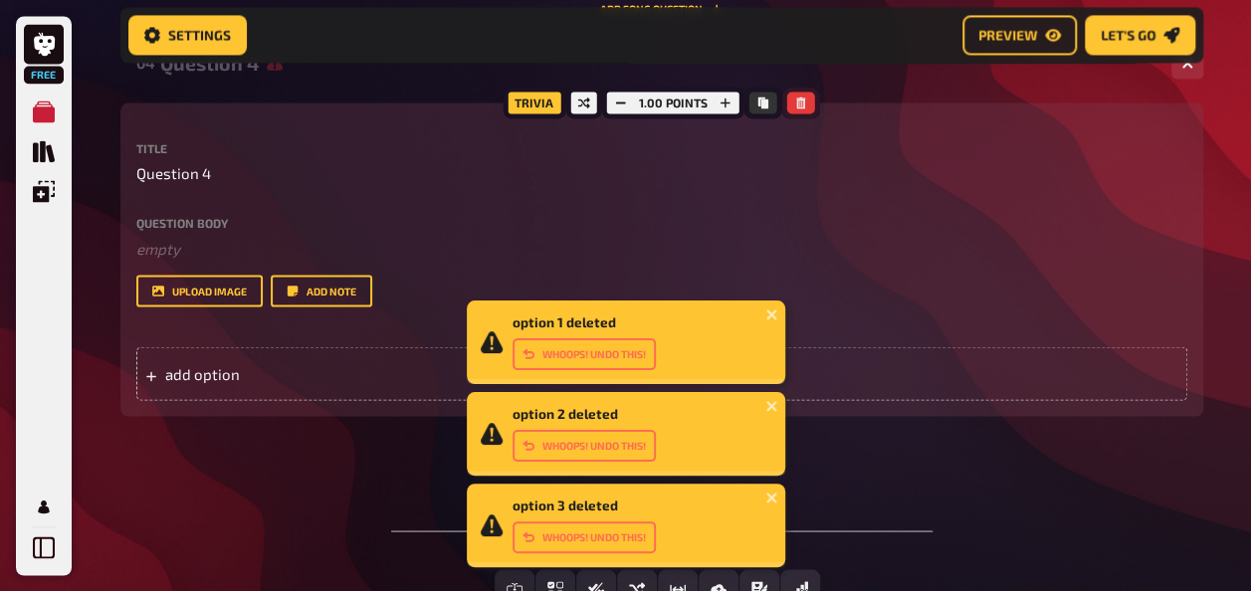
click at [803, 103] on icon "button" at bounding box center [801, 103] width 12 height 12
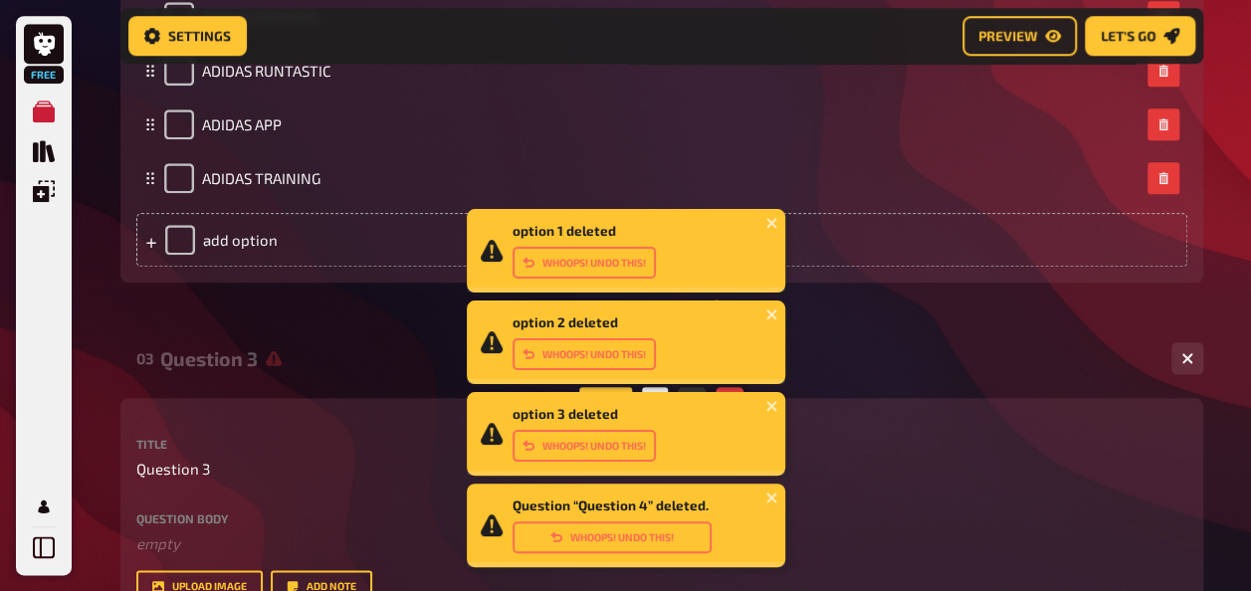
scroll to position [907, 0]
click at [365, 336] on div "03 Question 3 0" at bounding box center [661, 358] width 1083 height 48
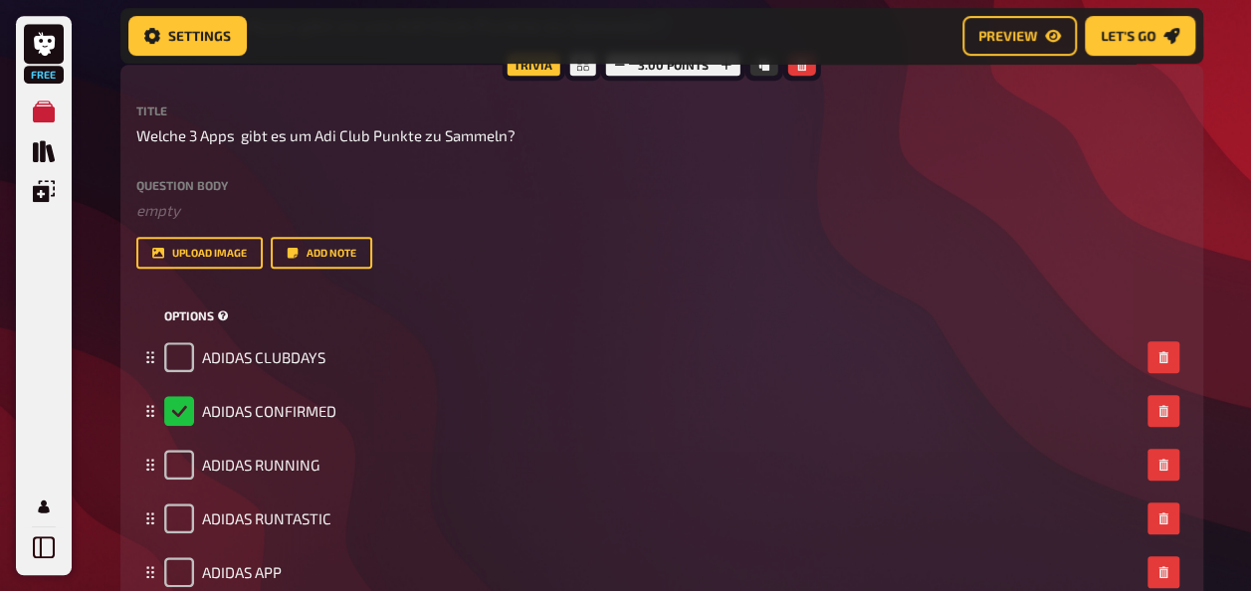
scroll to position [435, 0]
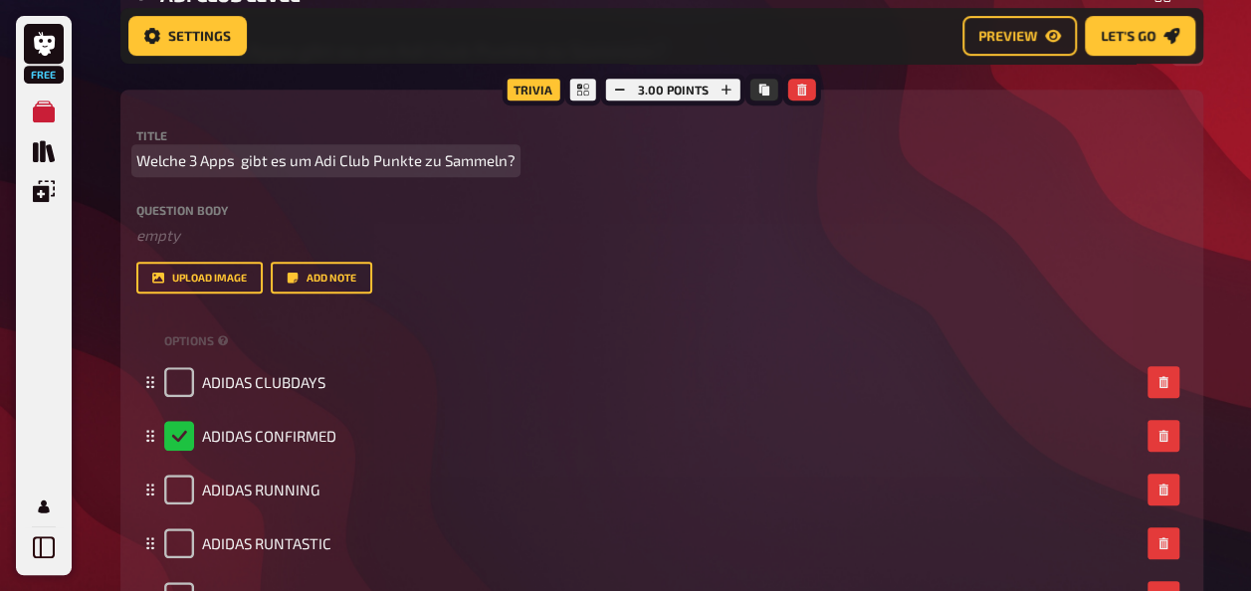
click at [199, 157] on span "Welche 3 Apps gibt es um Adi Club Punkte zu Sammeln?" at bounding box center [325, 160] width 379 height 23
click at [203, 163] on span "Welche 3 Apps gibt es um Adi Club Punkte zu Sammeln" at bounding box center [321, 160] width 371 height 23
click at [197, 159] on span "Welche 3 Apps gibt es um Adi Club Punkte zu Sammeln" at bounding box center [321, 160] width 371 height 23
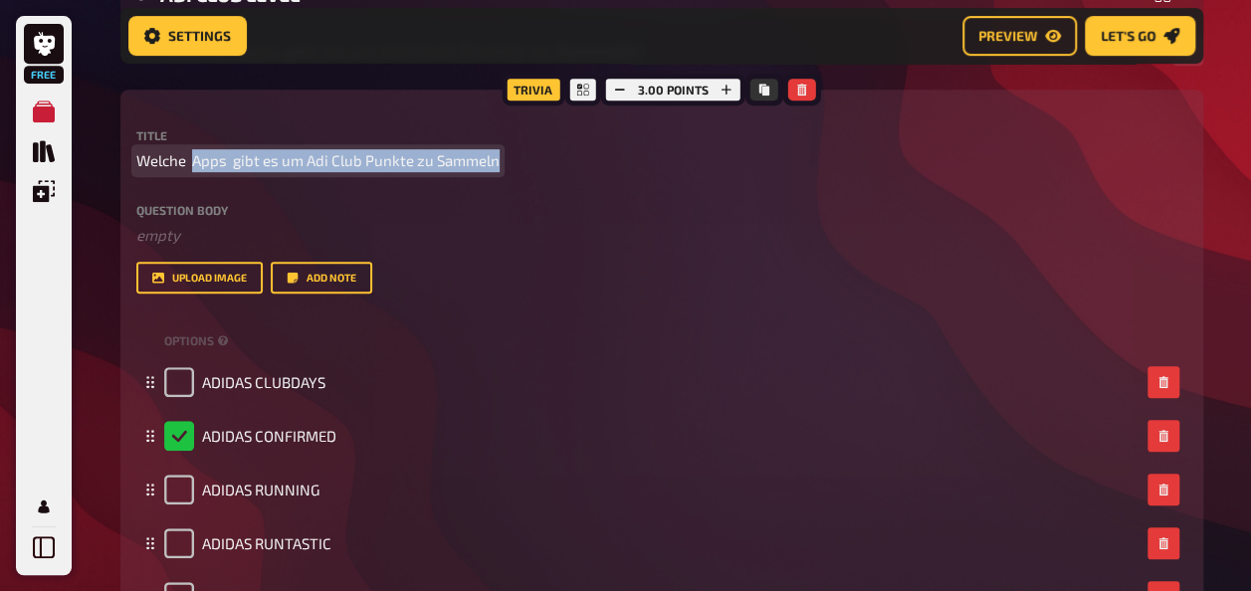
drag, startPoint x: 195, startPoint y: 159, endPoint x: 582, endPoint y: 162, distance: 387.1
click at [582, 162] on p "Welche Apps gibt es um Adi Club Punkte zu Sammeln" at bounding box center [661, 160] width 1051 height 23
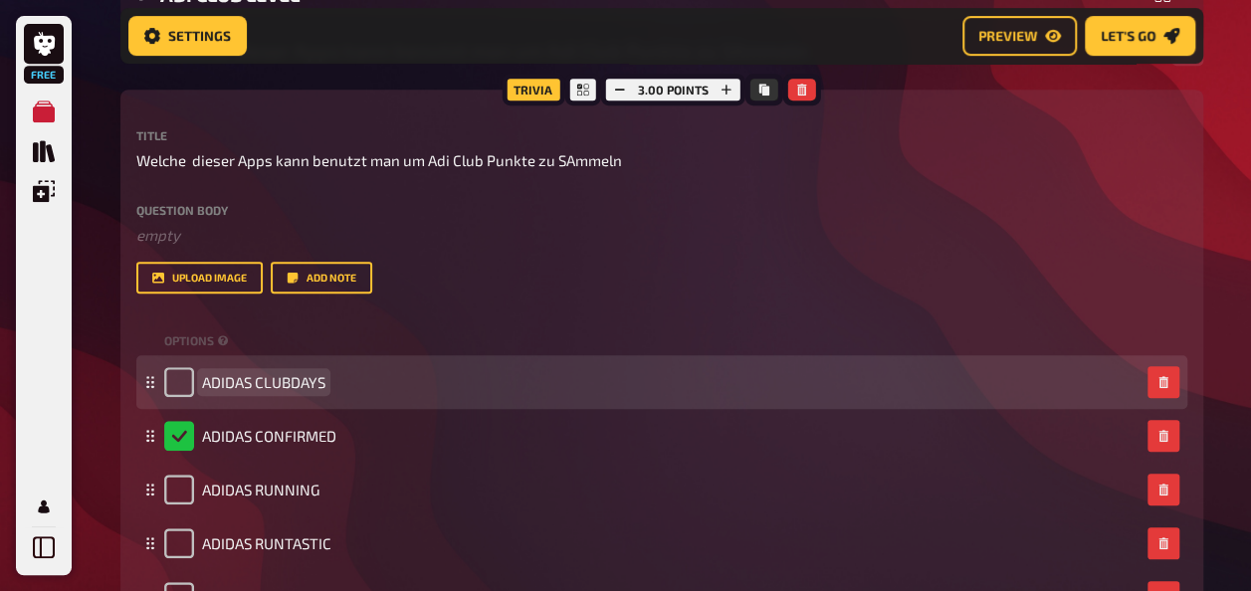
click at [346, 377] on div "ADIDAS CLUBDAYS" at bounding box center [651, 382] width 975 height 30
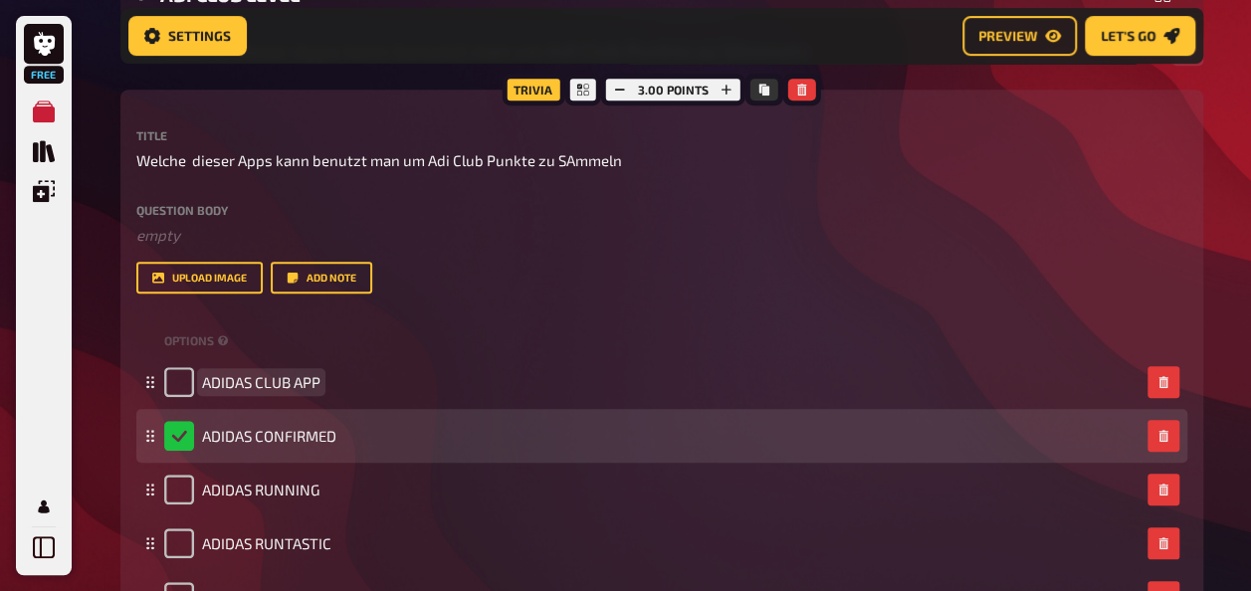
scroll to position [534, 0]
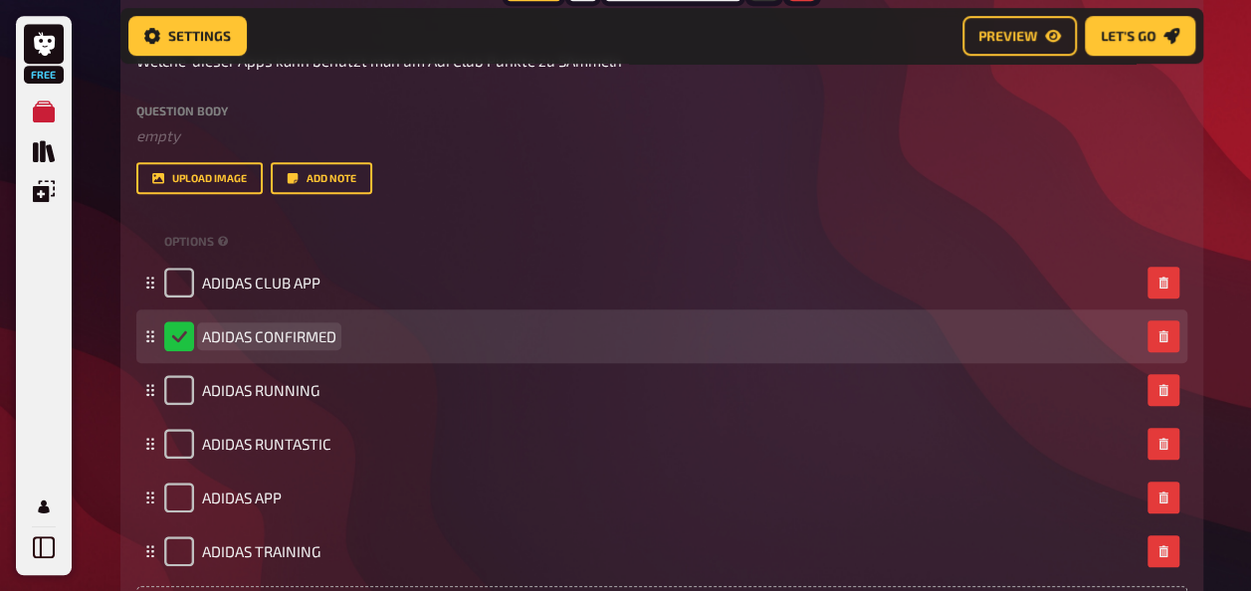
click at [300, 334] on span "ADIDAS CONFIRMED" at bounding box center [269, 336] width 134 height 18
click at [1168, 340] on icon "button" at bounding box center [1163, 336] width 12 height 12
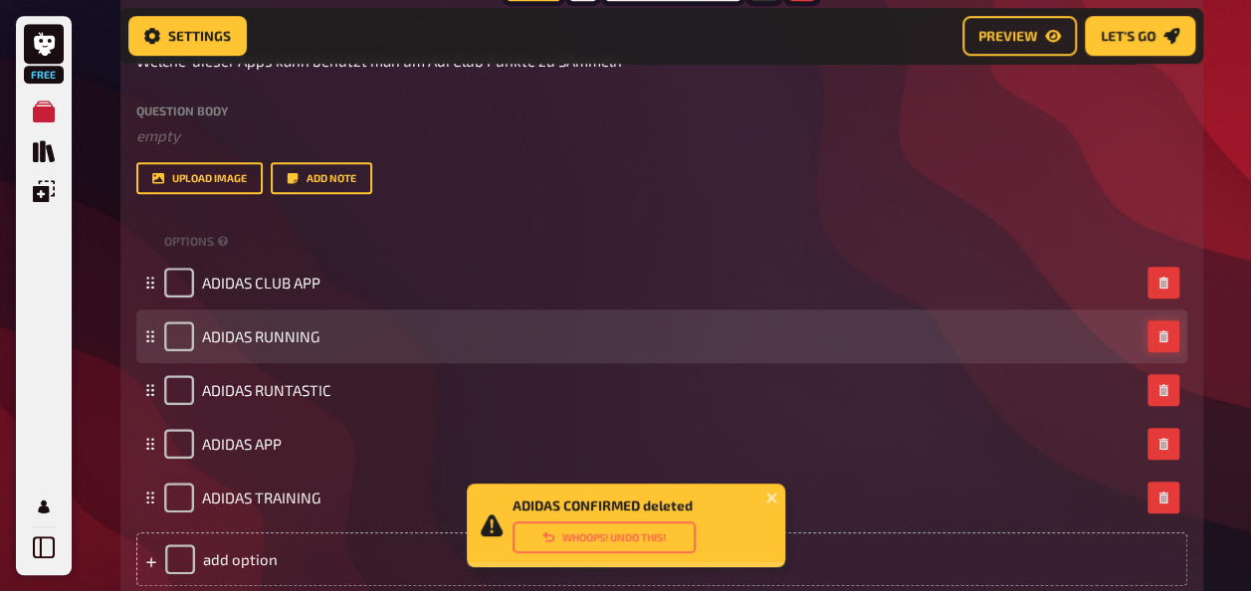
checkbox input "false"
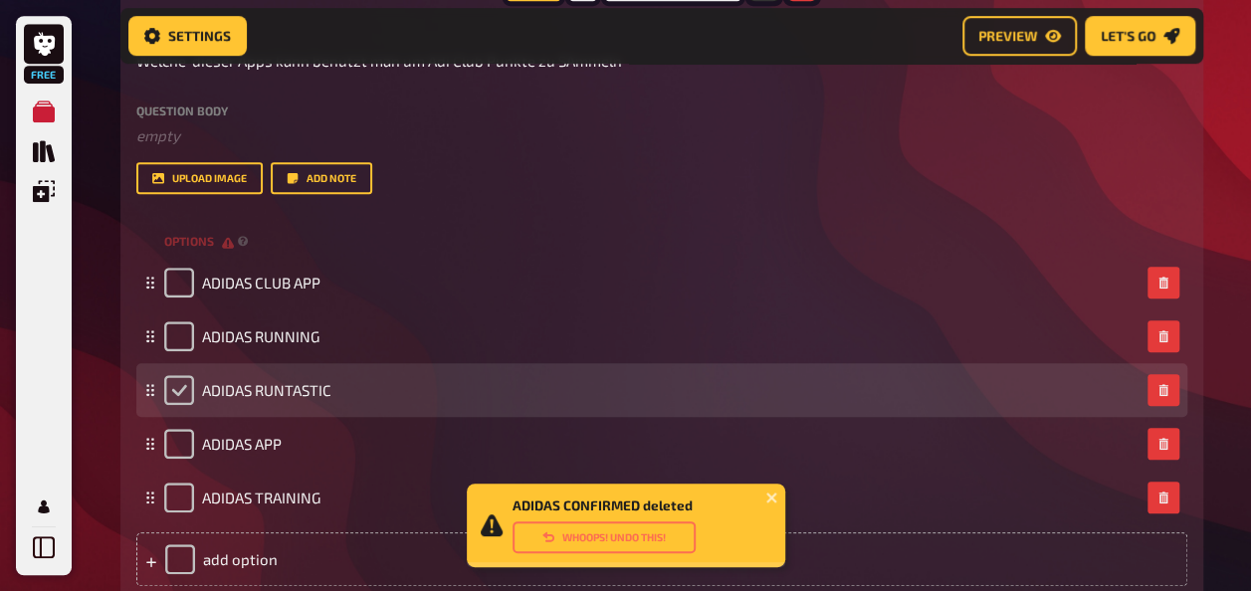
click at [175, 393] on input "checkbox" at bounding box center [179, 390] width 30 height 30
checkbox input "true"
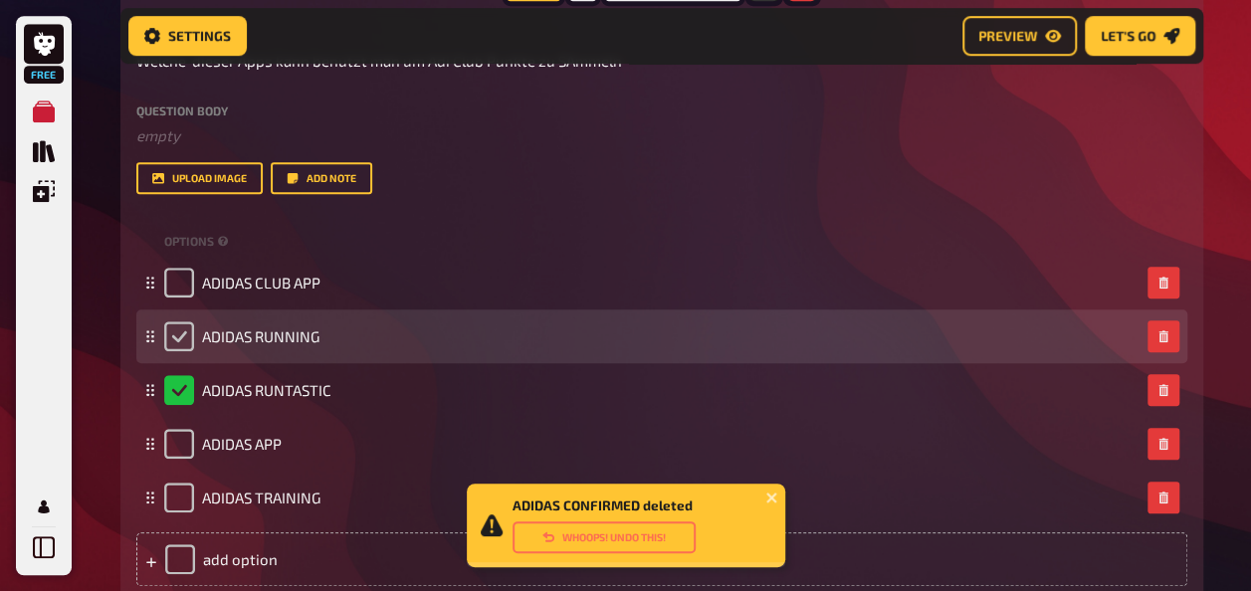
click at [179, 334] on input "checkbox" at bounding box center [179, 336] width 30 height 30
checkbox input "true"
checkbox input "false"
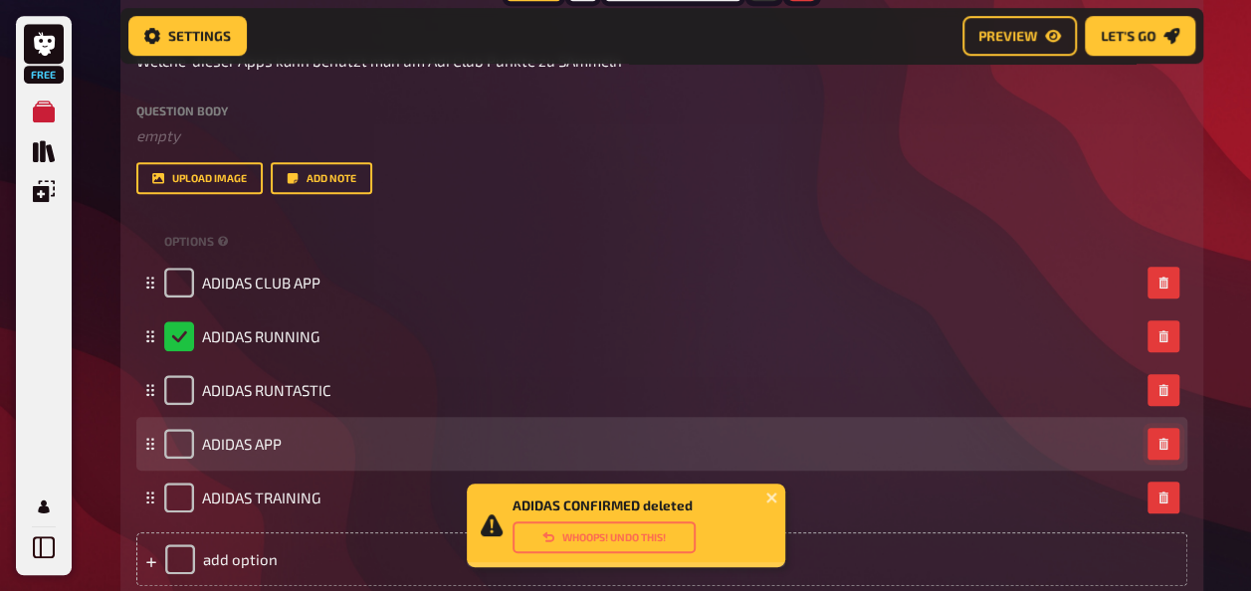
click at [1164, 439] on icon "button" at bounding box center [1162, 444] width 9 height 12
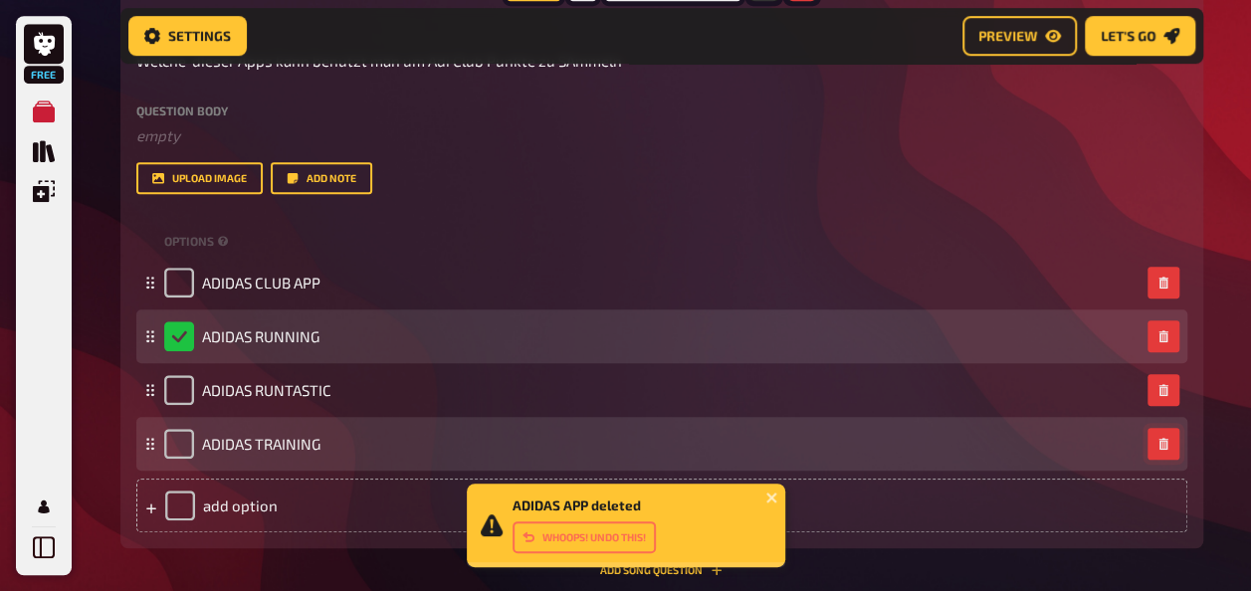
scroll to position [435, 0]
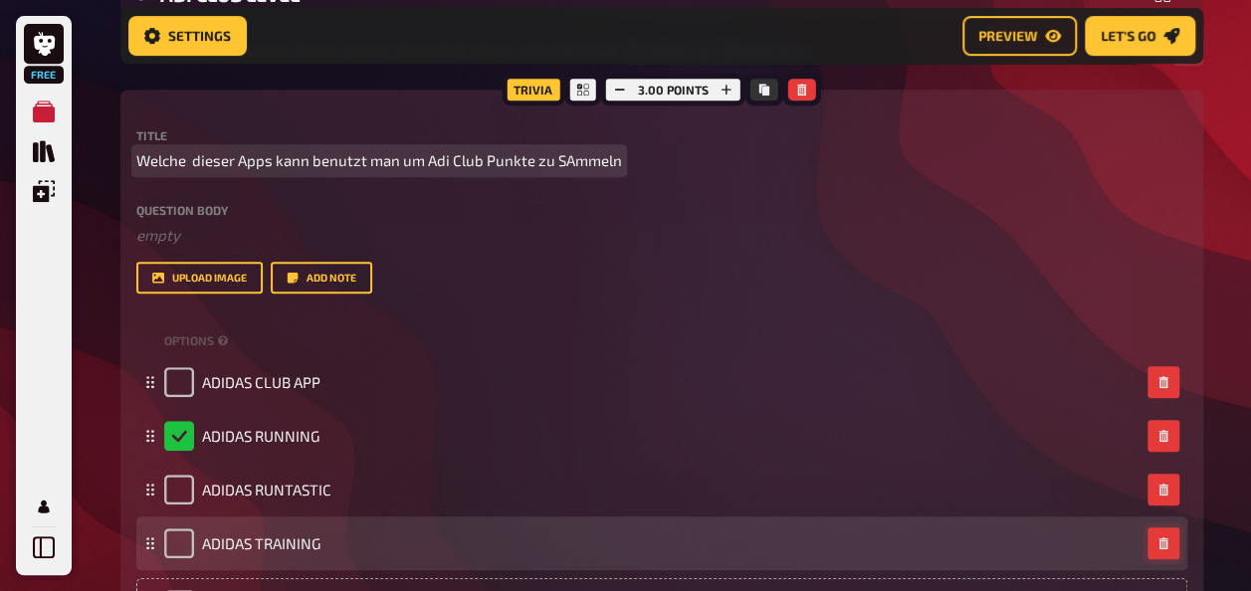
click at [306, 162] on span "Welche dieser Apps kann benutzt man um Adi Club Punkte zu SAmmeln" at bounding box center [379, 160] width 486 height 23
drag, startPoint x: 306, startPoint y: 156, endPoint x: 343, endPoint y: 163, distance: 37.5
click at [307, 156] on span "Welche dieser Apps kann benutzt man um Adi Club Punkte zu SAmmeln" at bounding box center [379, 160] width 486 height 23
click at [532, 161] on span "Welche dieser Apps benutzt man um Adi Club Punkte zu SAmmeln" at bounding box center [360, 160] width 449 height 23
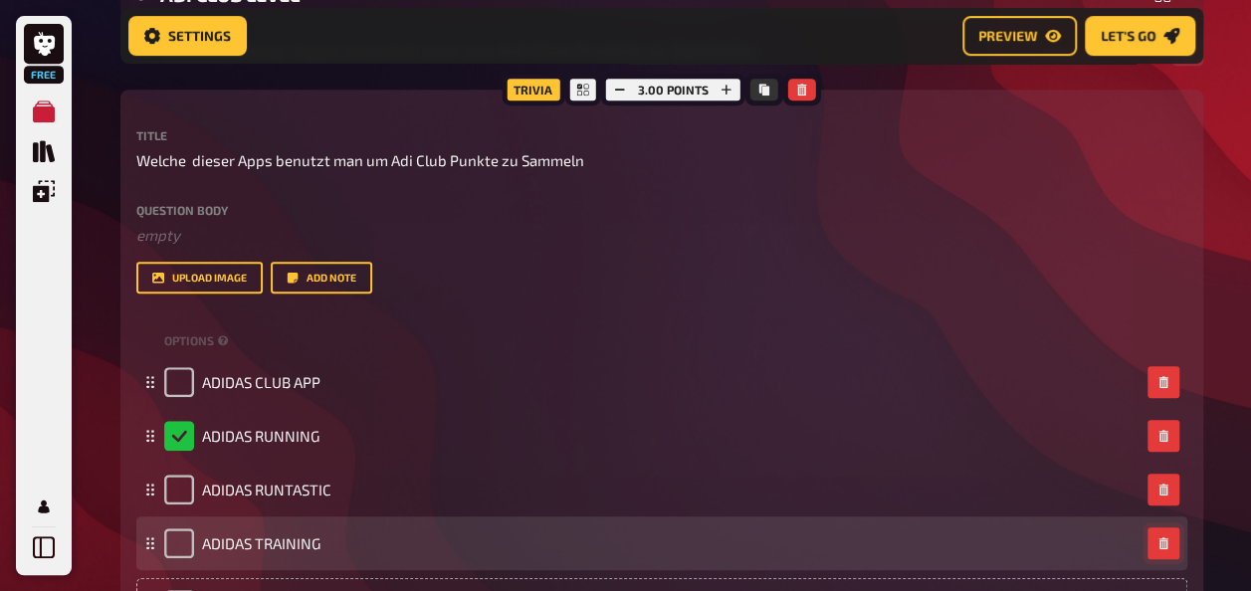
click at [637, 217] on div "Question body ﻿ empty Drop here to upload" at bounding box center [661, 225] width 1051 height 43
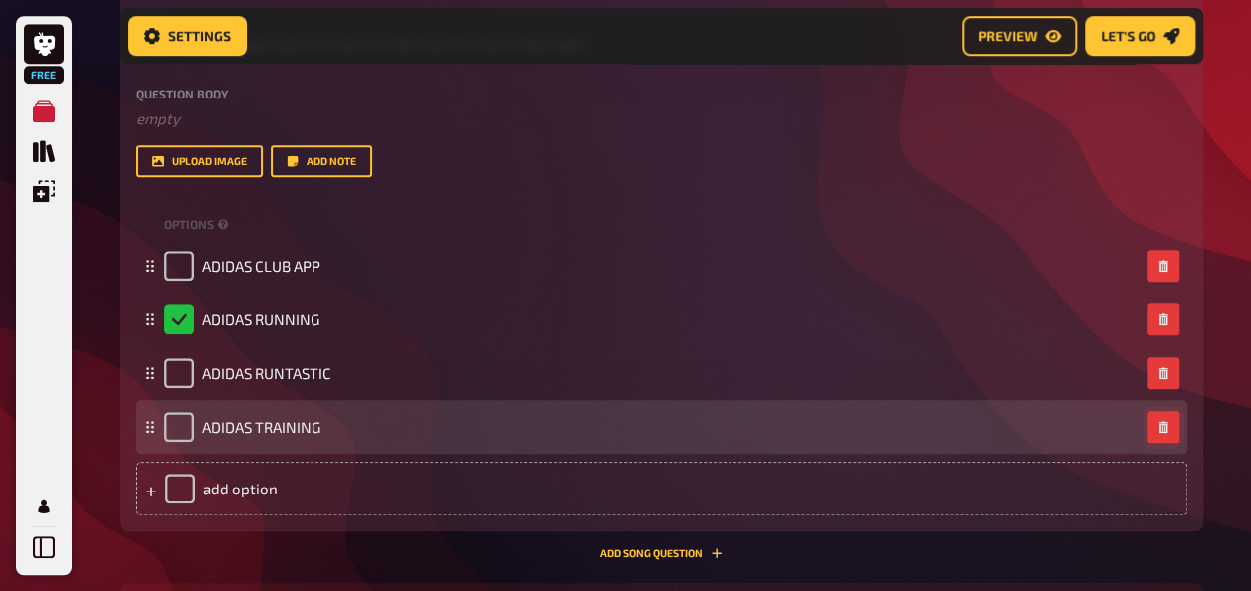
scroll to position [634, 0]
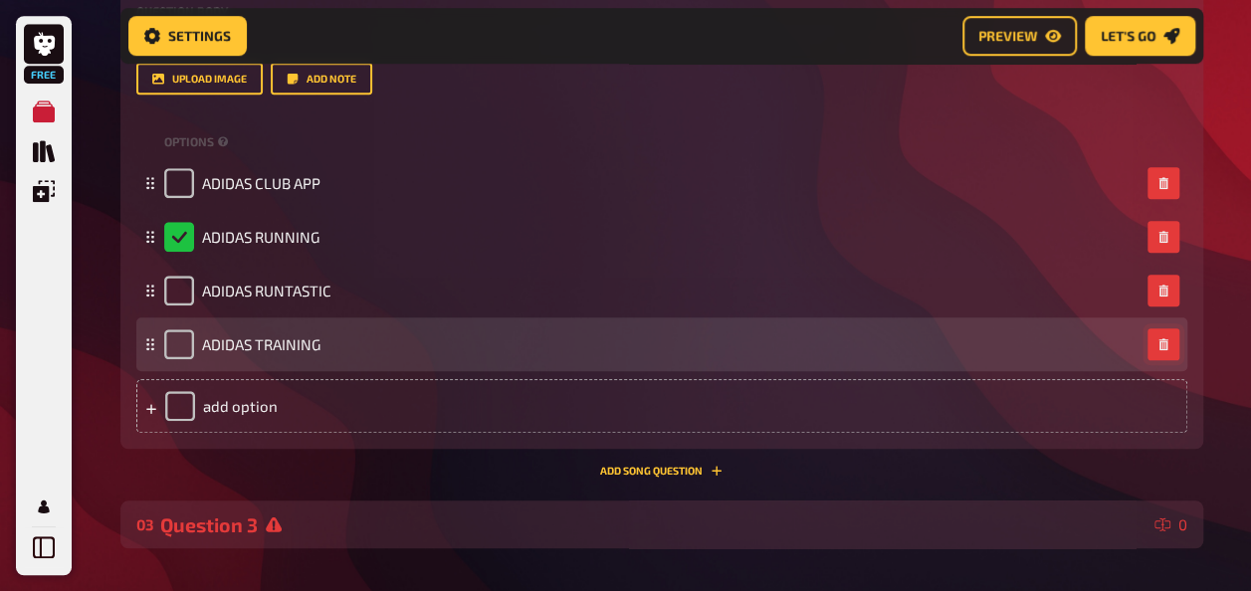
click at [246, 532] on div "Question 3" at bounding box center [653, 524] width 986 height 23
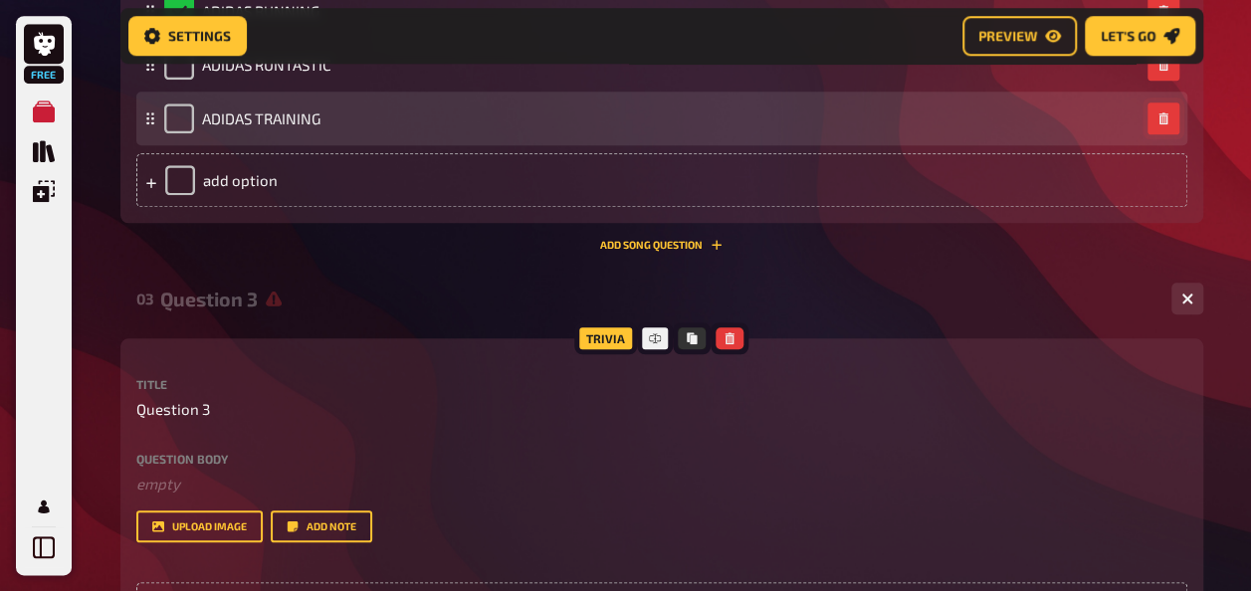
scroll to position [1032, 0]
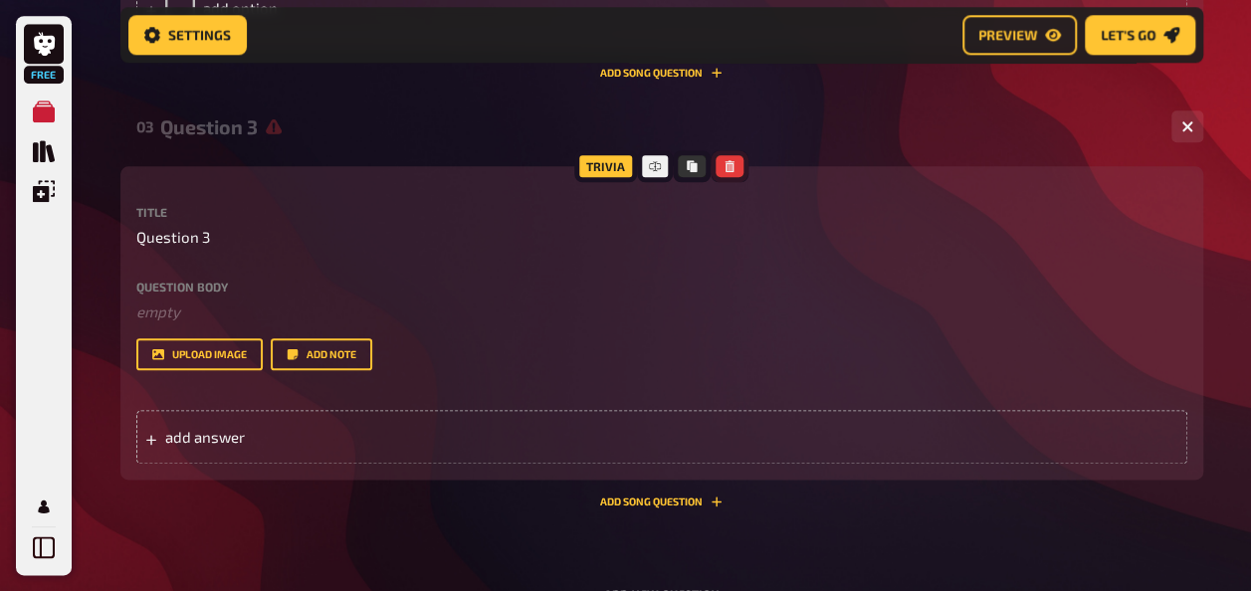
click at [739, 166] on button "button" at bounding box center [729, 166] width 28 height 22
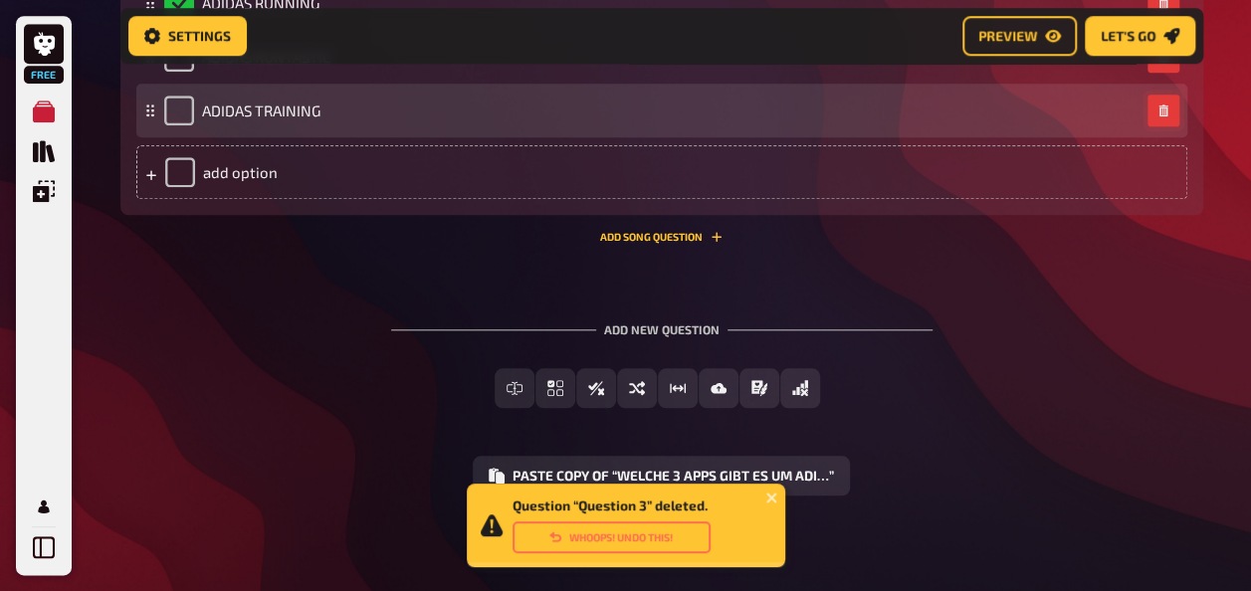
scroll to position [869, 0]
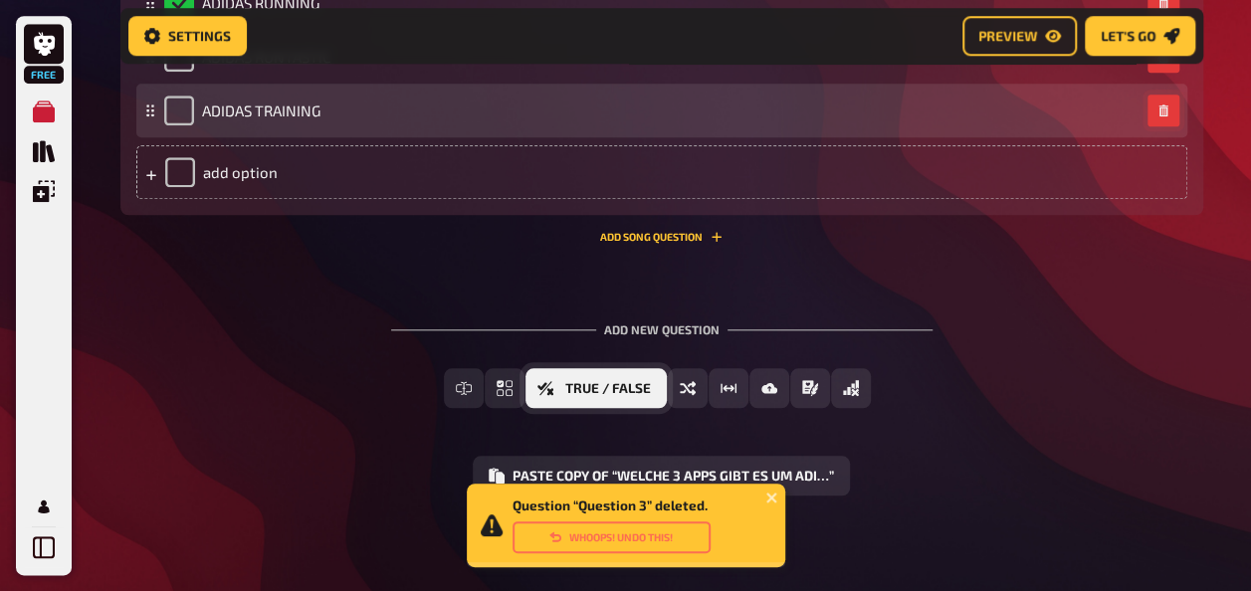
click at [593, 392] on span "True / False" at bounding box center [608, 389] width 86 height 14
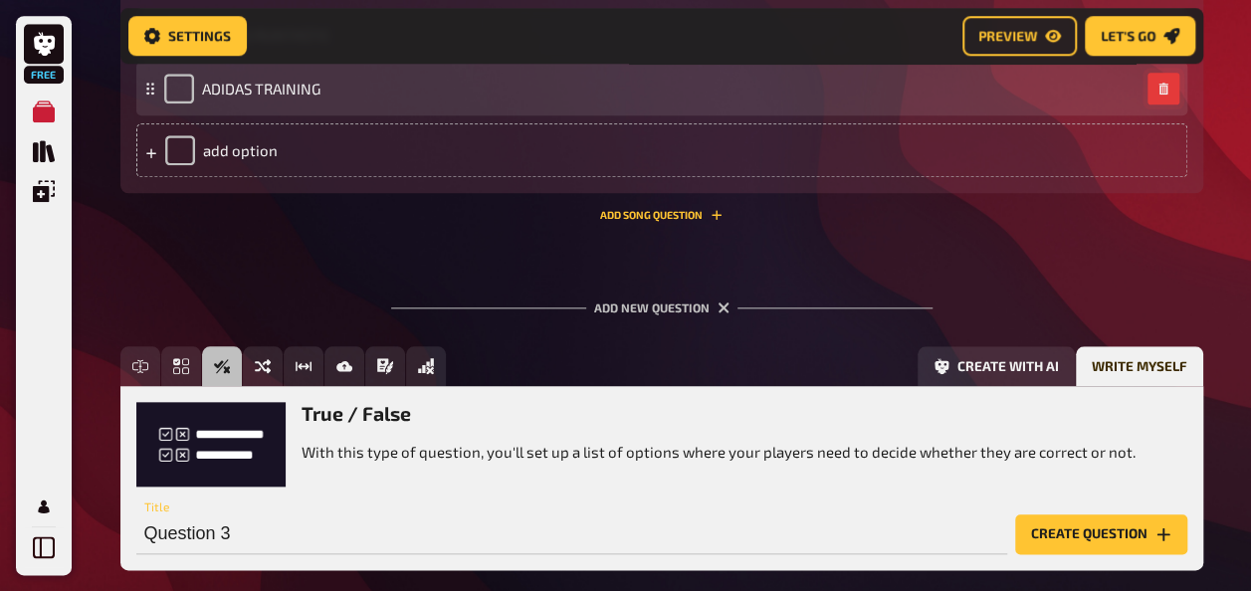
scroll to position [797, 0]
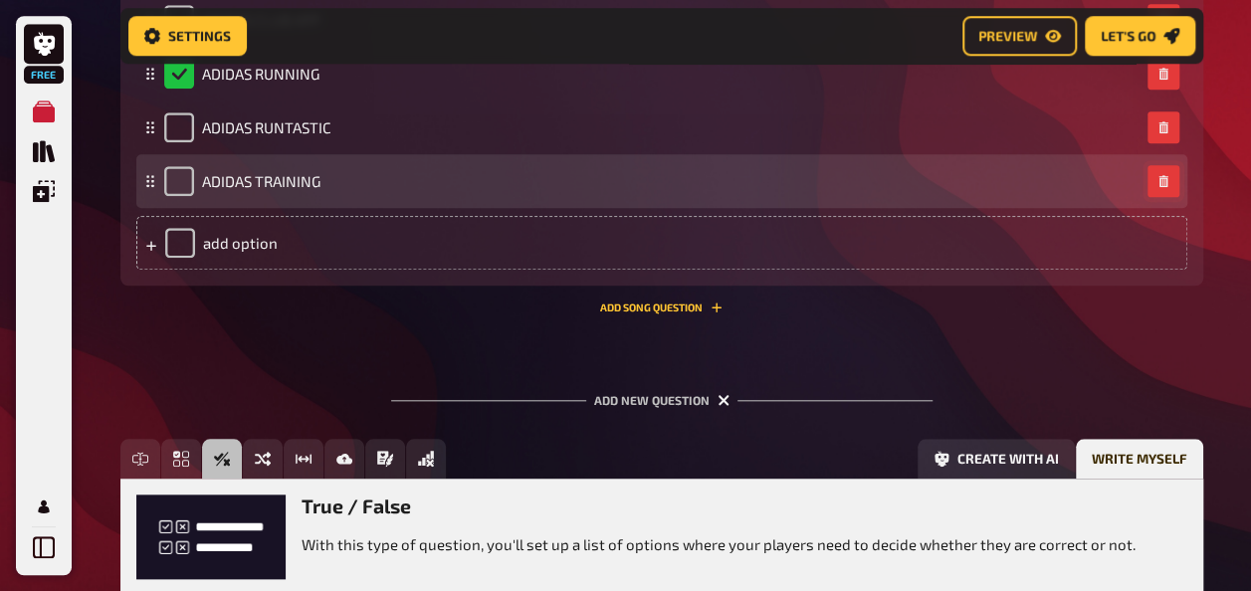
click at [724, 400] on icon "button" at bounding box center [723, 400] width 12 height 12
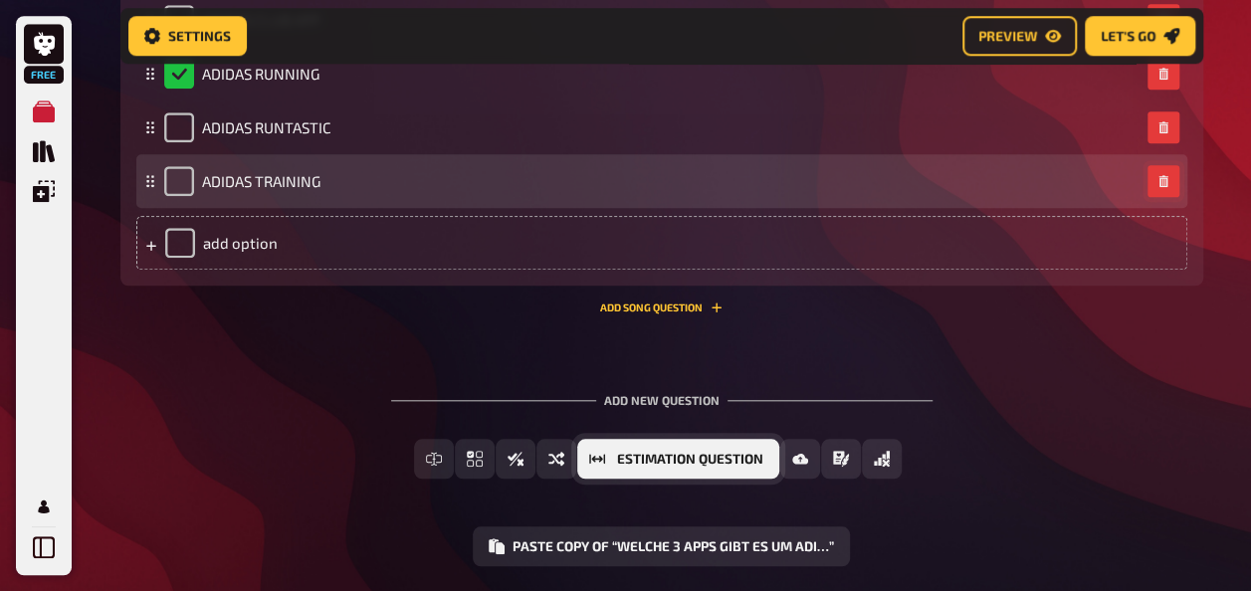
click at [714, 458] on span "Estimation Question" at bounding box center [690, 460] width 146 height 14
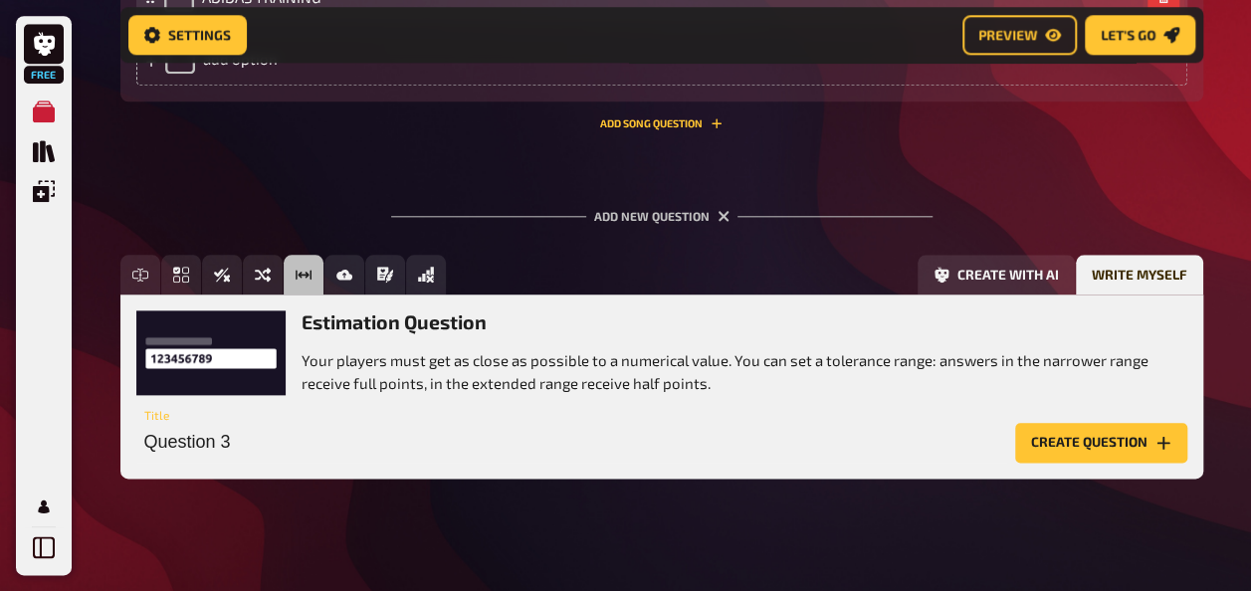
scroll to position [996, 0]
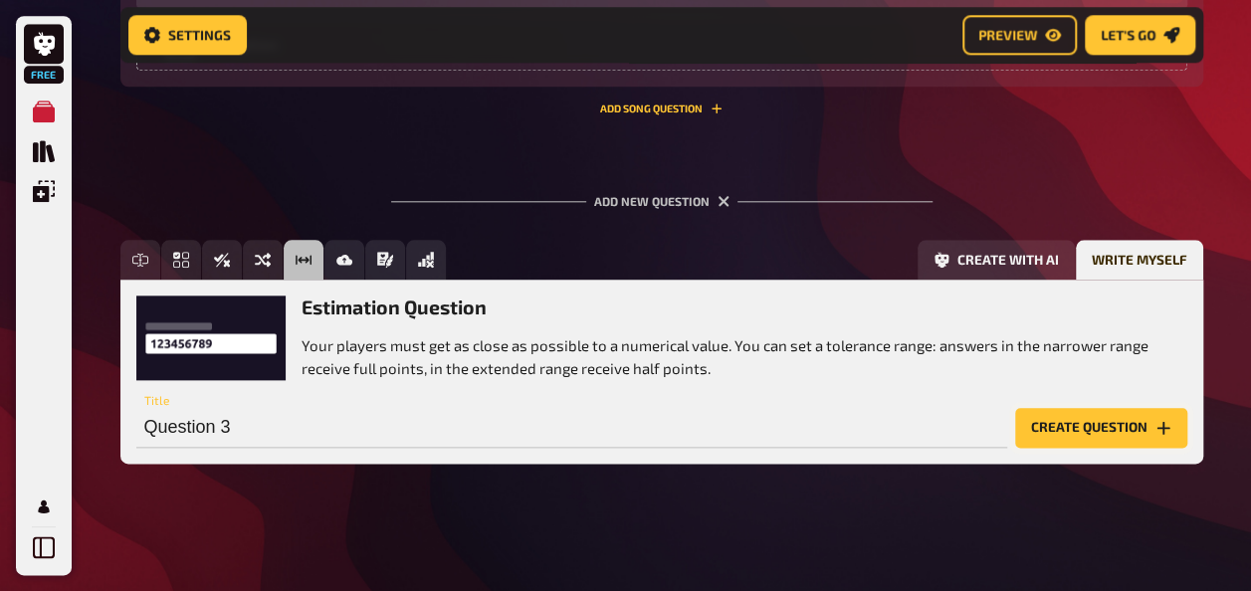
click at [1071, 426] on button "Create question" at bounding box center [1101, 428] width 172 height 40
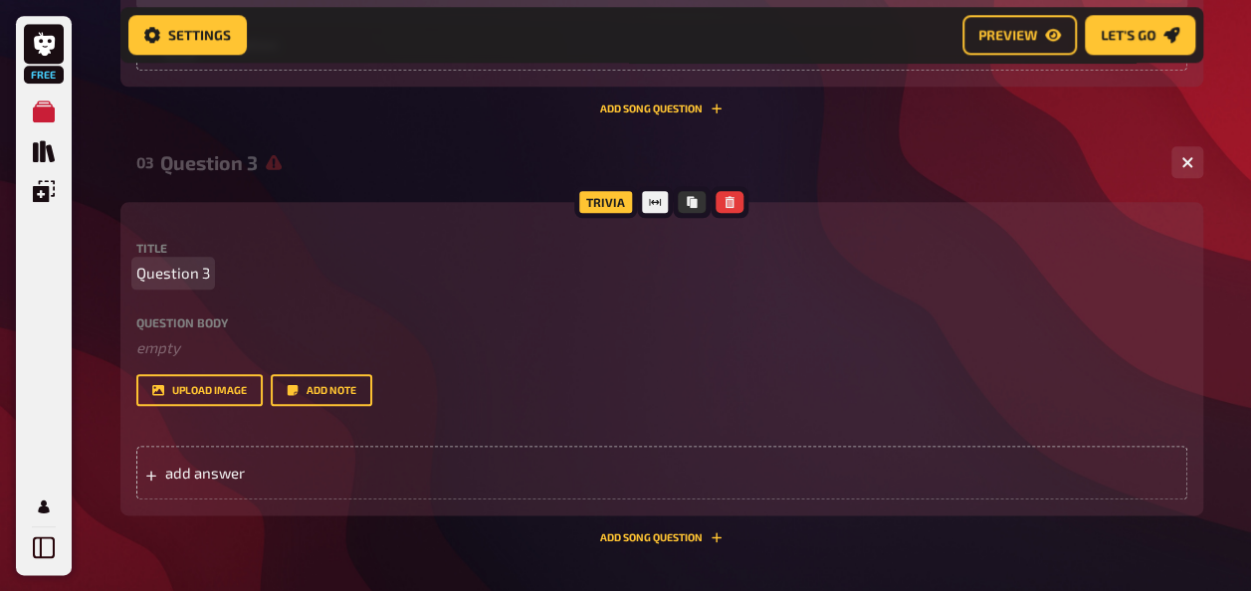
click at [221, 279] on p "Question 3" at bounding box center [661, 273] width 1051 height 23
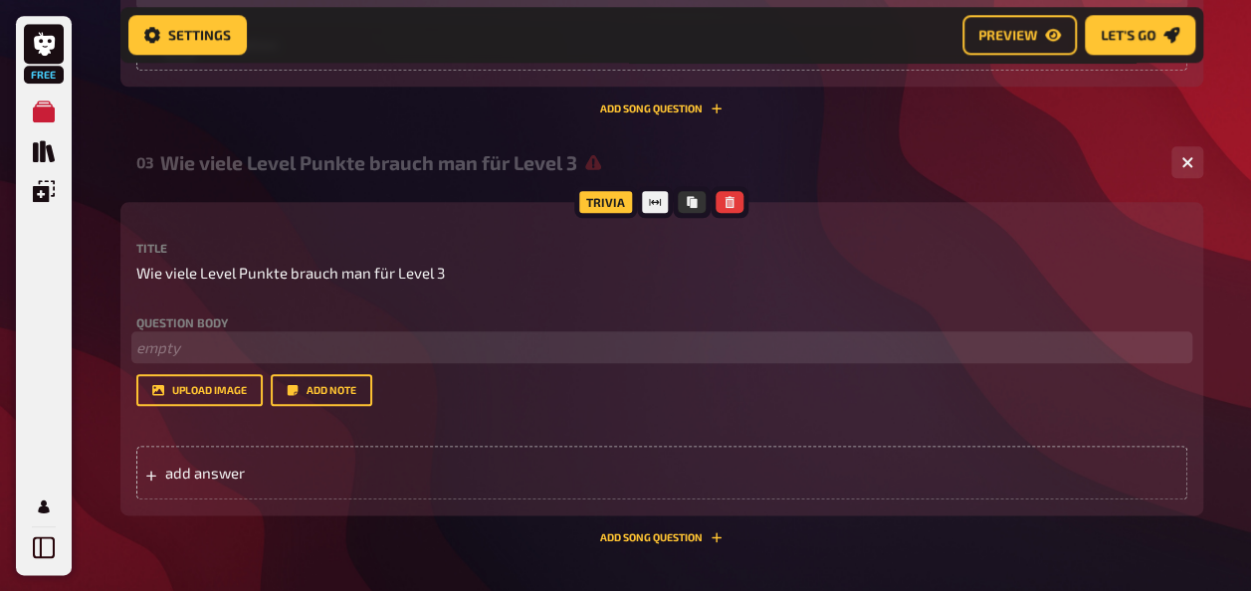
click at [187, 346] on p "﻿ empty" at bounding box center [661, 347] width 1051 height 23
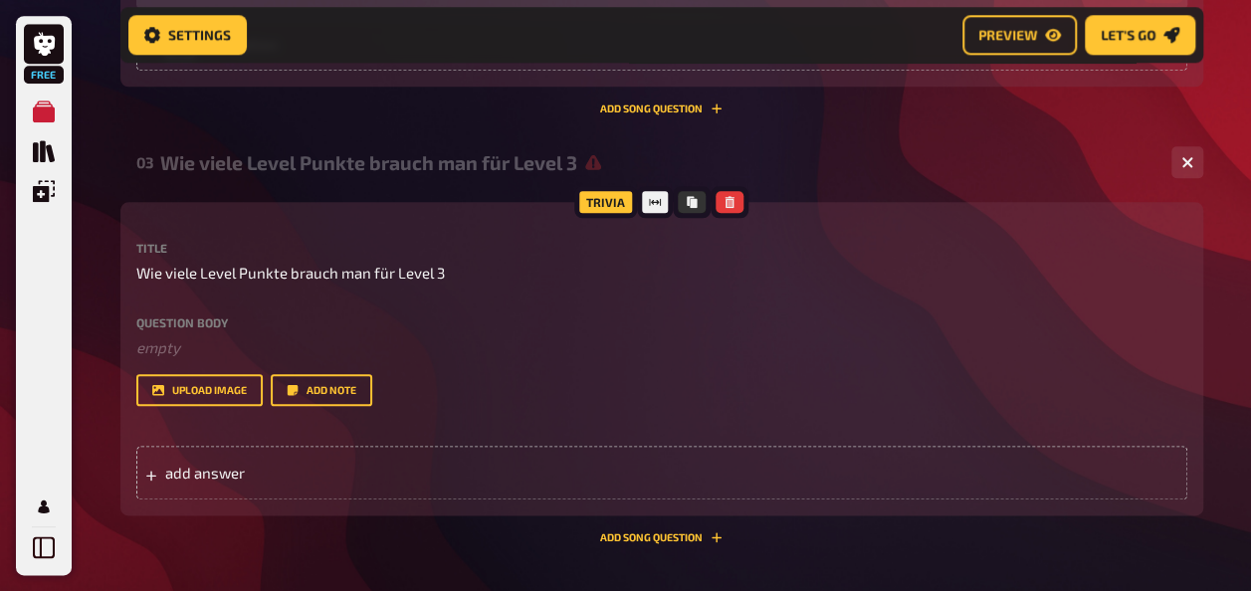
click at [217, 320] on label "Question body" at bounding box center [661, 322] width 1051 height 12
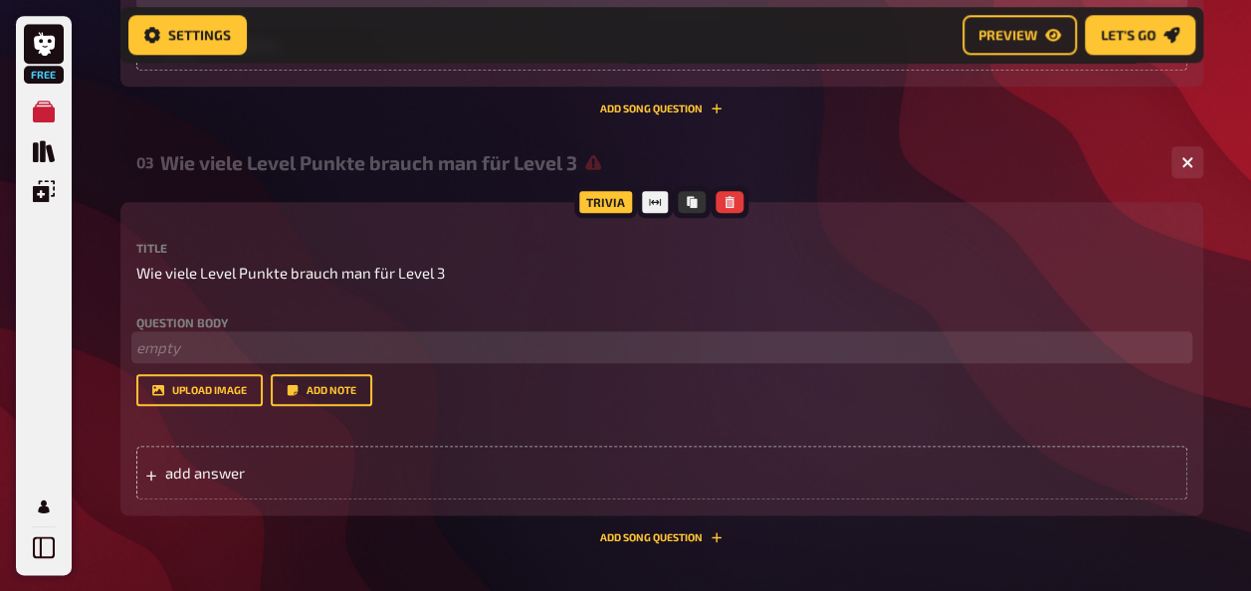
click at [221, 353] on p "﻿ empty" at bounding box center [661, 347] width 1051 height 23
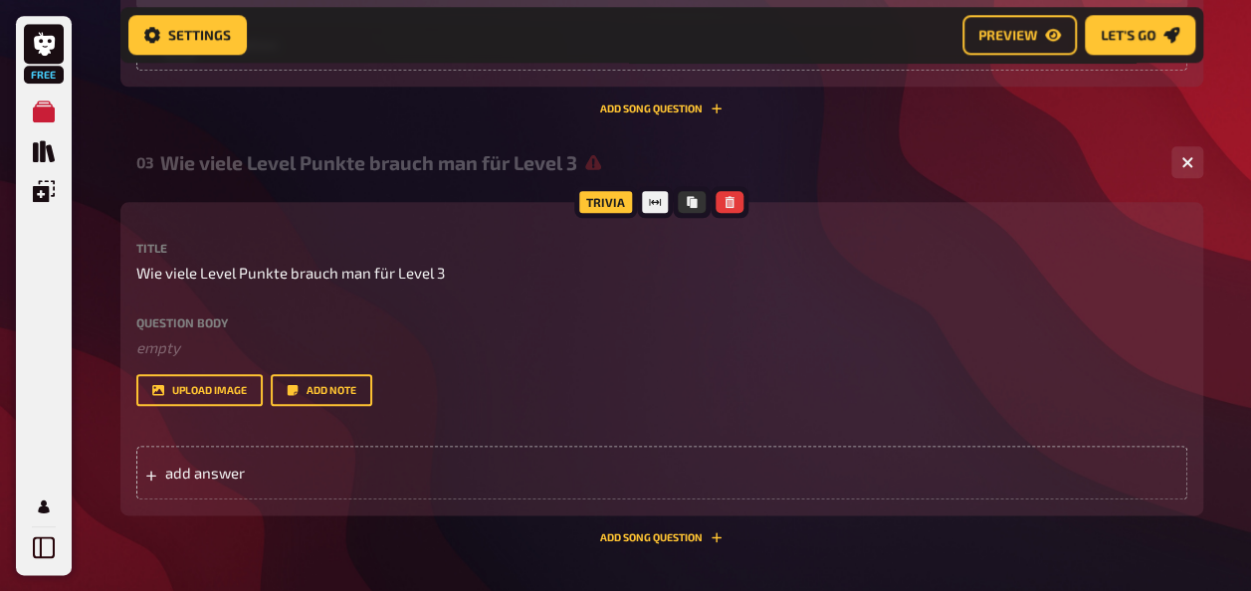
click at [217, 321] on label "Question body" at bounding box center [661, 322] width 1051 height 12
click at [216, 316] on label "Question body" at bounding box center [661, 322] width 1051 height 12
click at [157, 333] on div "Question body ﻿ empty Drop here to upload" at bounding box center [661, 337] width 1051 height 43
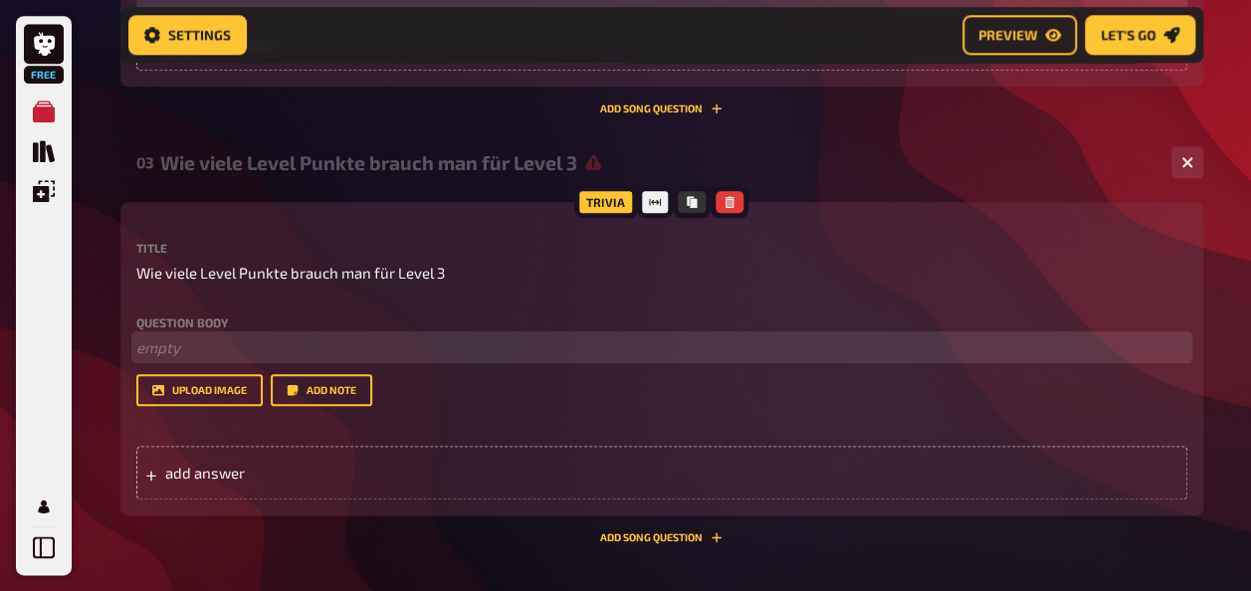
click at [167, 354] on p "﻿ empty" at bounding box center [661, 347] width 1051 height 23
click at [255, 348] on p "﻿ empty" at bounding box center [661, 347] width 1051 height 23
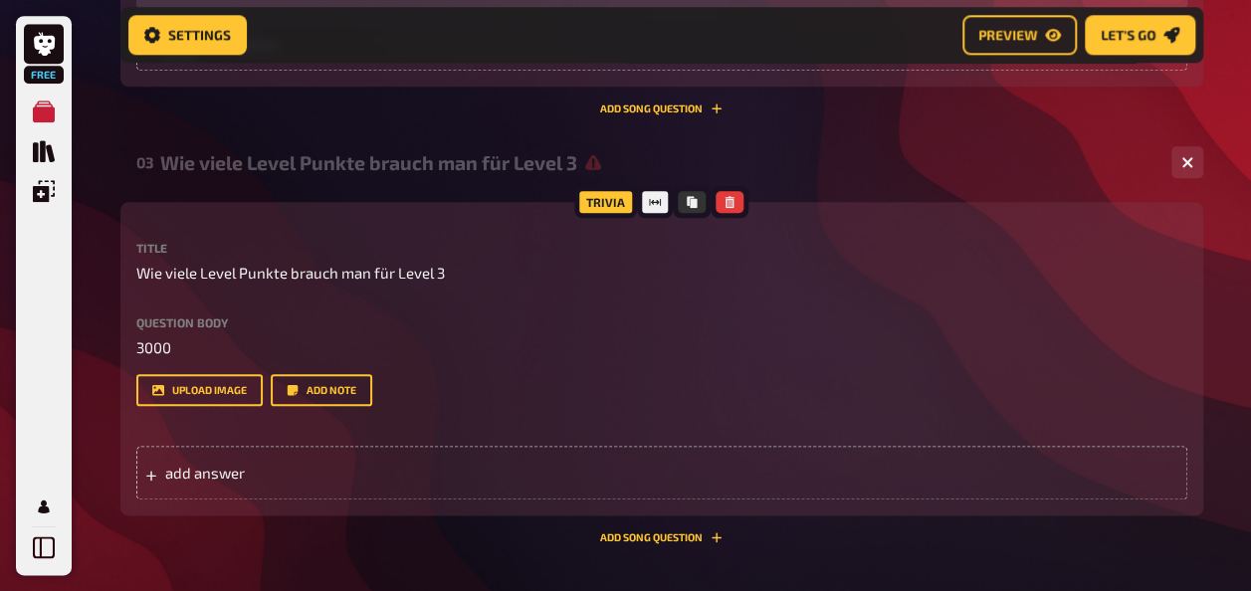
click at [308, 305] on div "Title Wie viele Level Punkte brauch man für Level 3 Question body 3000 Drop her…" at bounding box center [661, 324] width 1051 height 164
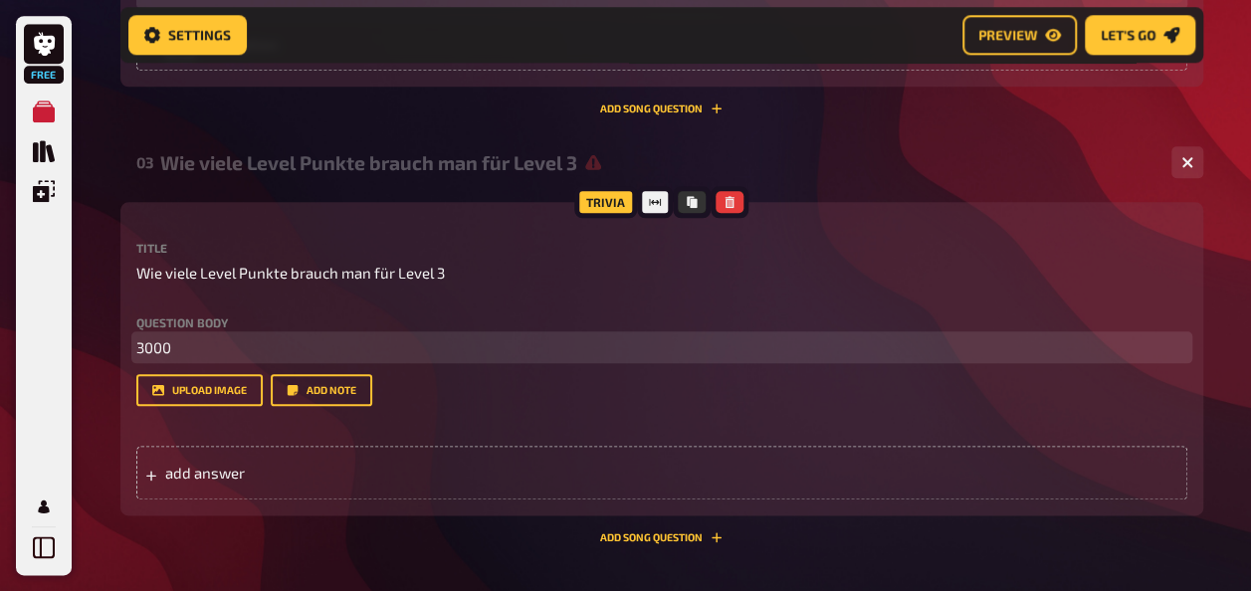
click at [224, 347] on p "3000" at bounding box center [661, 347] width 1051 height 23
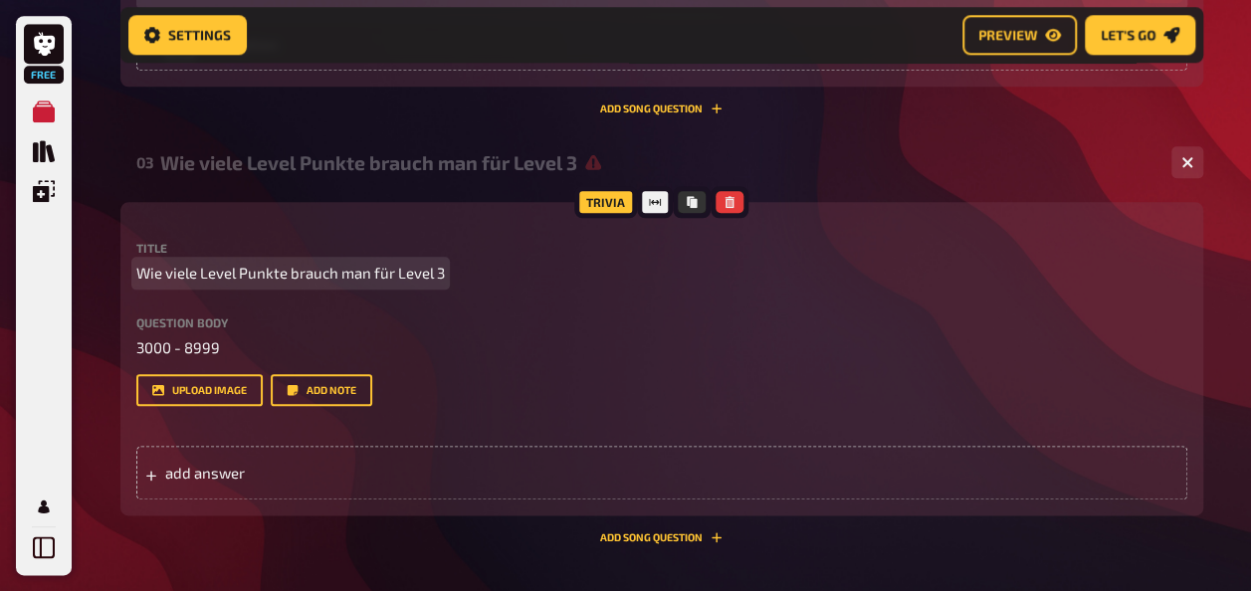
click at [501, 279] on p "Wie viele Level Punkte brauch man für Level 3" at bounding box center [661, 273] width 1051 height 23
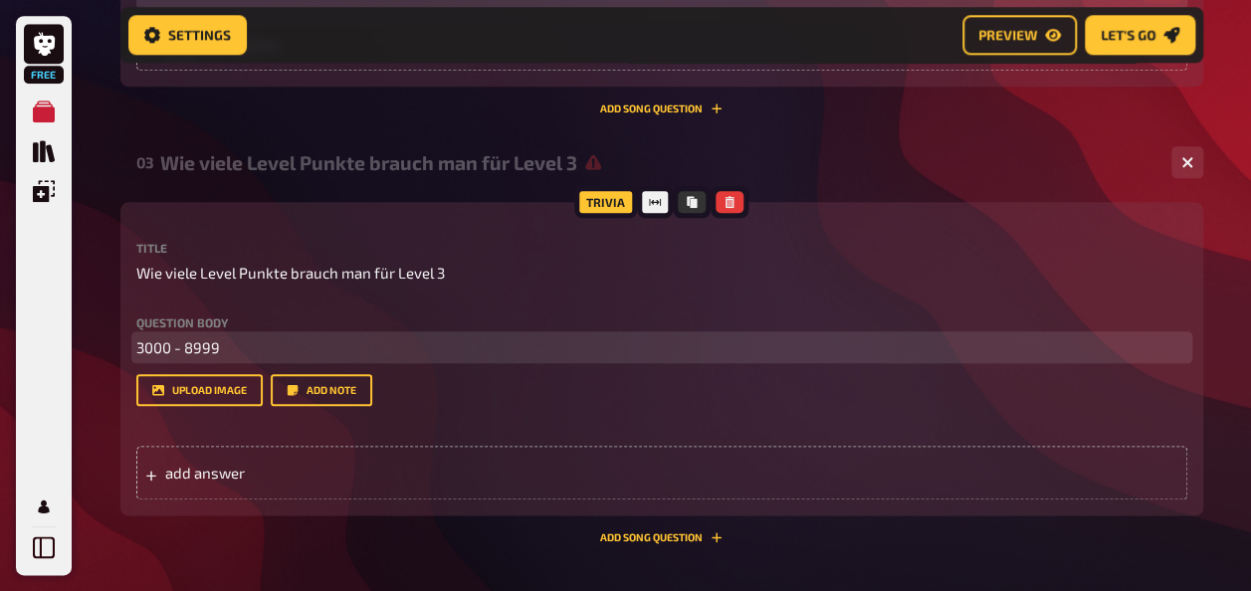
click at [620, 342] on p "3000 - 8999" at bounding box center [661, 347] width 1051 height 23
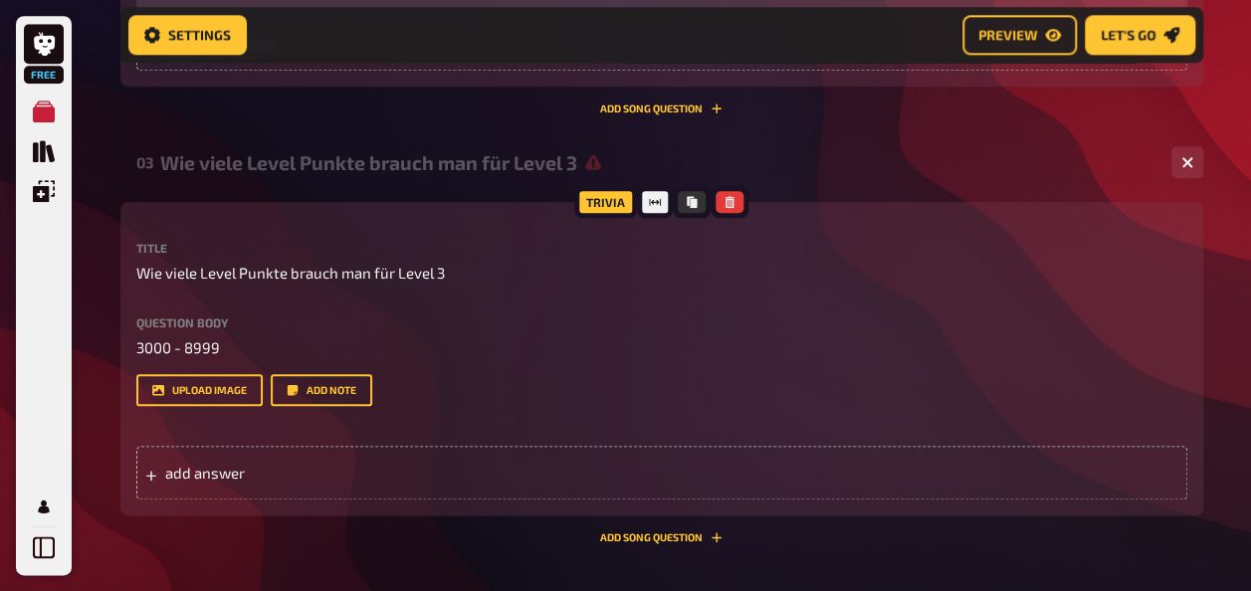
click at [502, 410] on div "Title Wie viele Level Punkte brauch man für Level 3 Question body 3000 - 8999 D…" at bounding box center [661, 371] width 1051 height 258
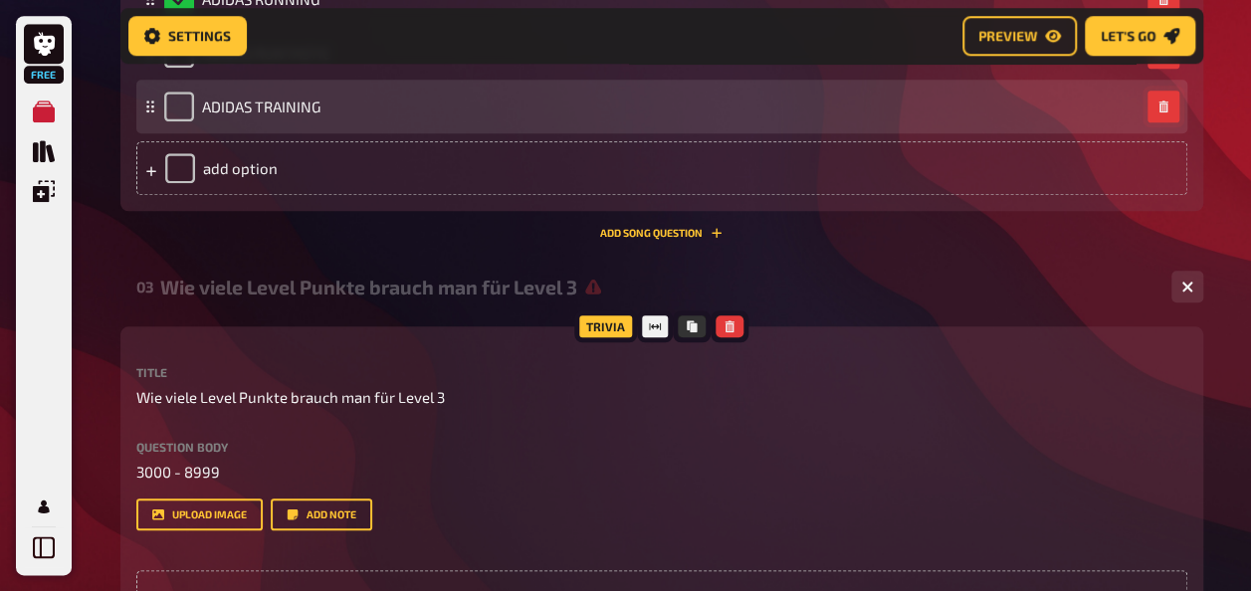
scroll to position [698, 0]
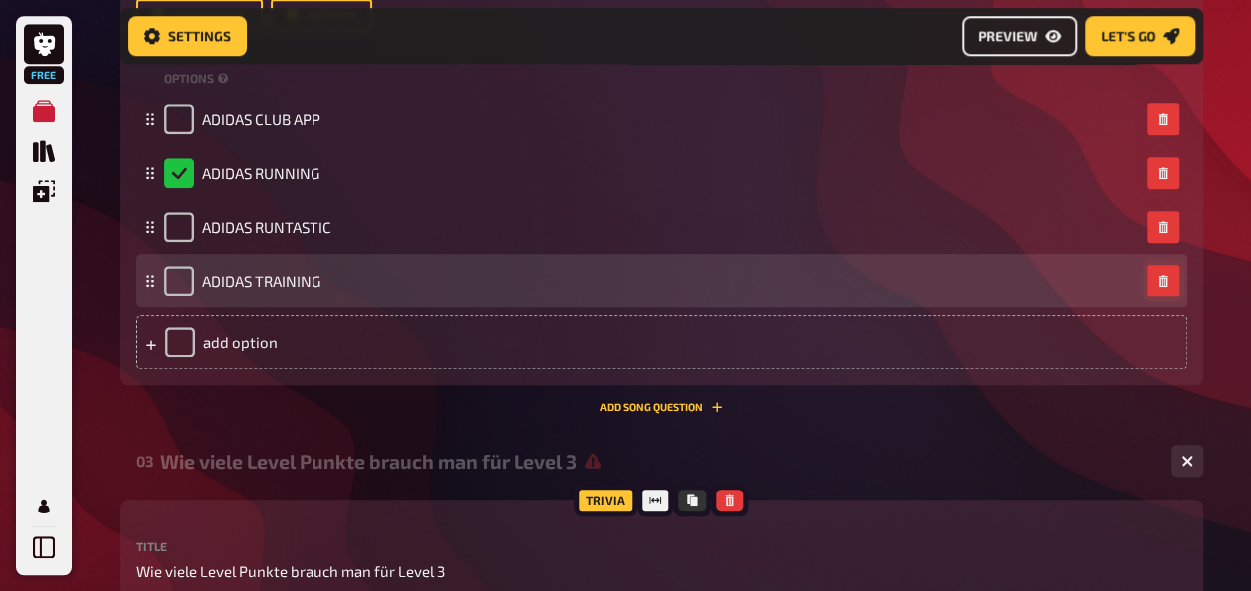
click at [1034, 44] on link "Preview" at bounding box center [1019, 36] width 114 height 40
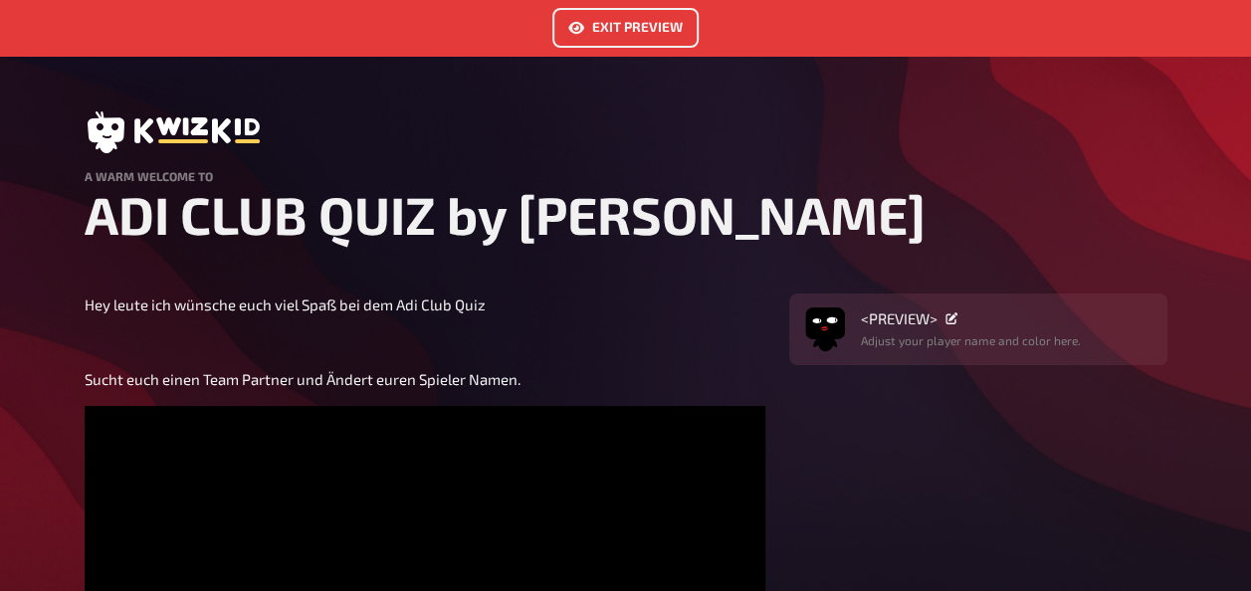
click at [643, 33] on link "Exit Preview" at bounding box center [625, 28] width 146 height 40
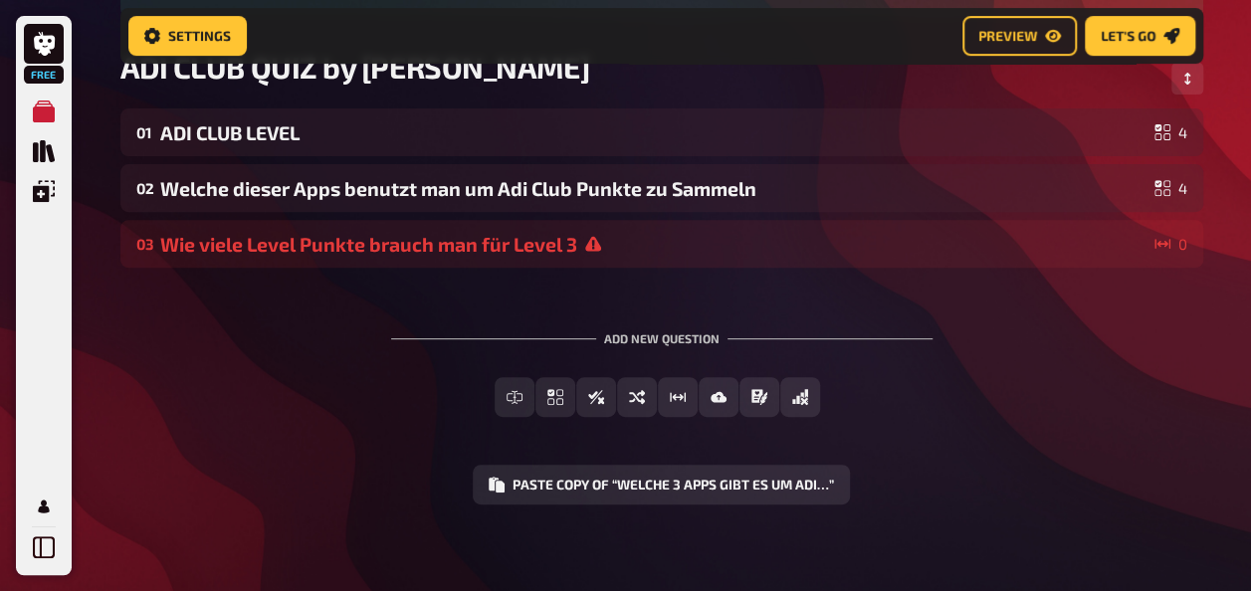
scroll to position [306, 0]
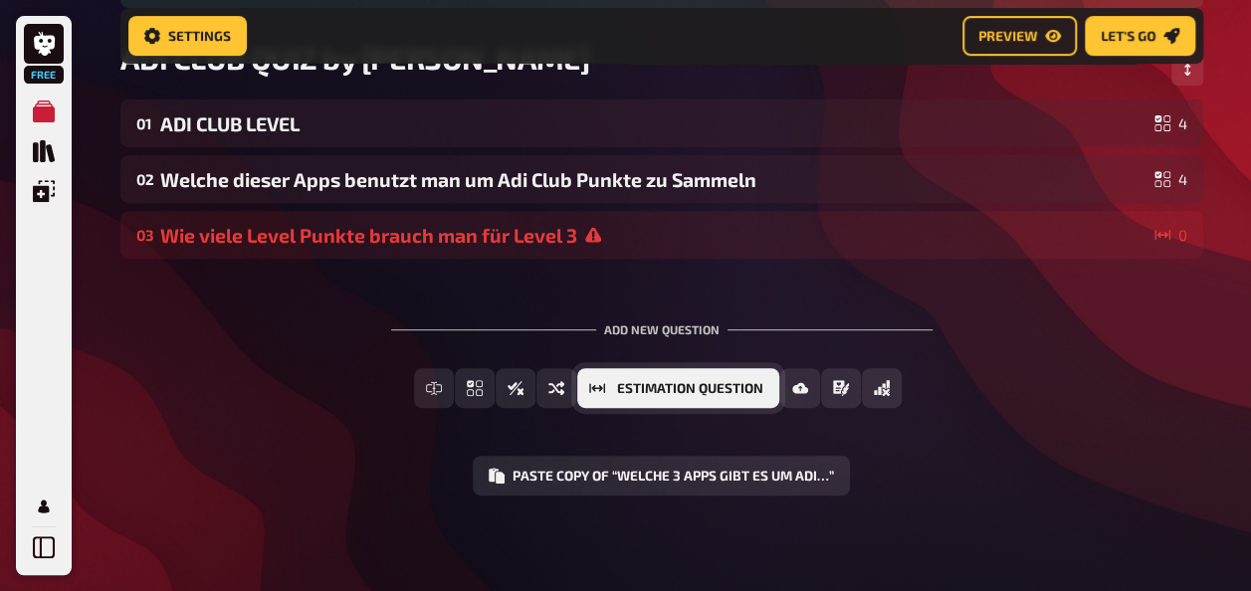
click at [679, 388] on span "Estimation Question" at bounding box center [690, 389] width 146 height 14
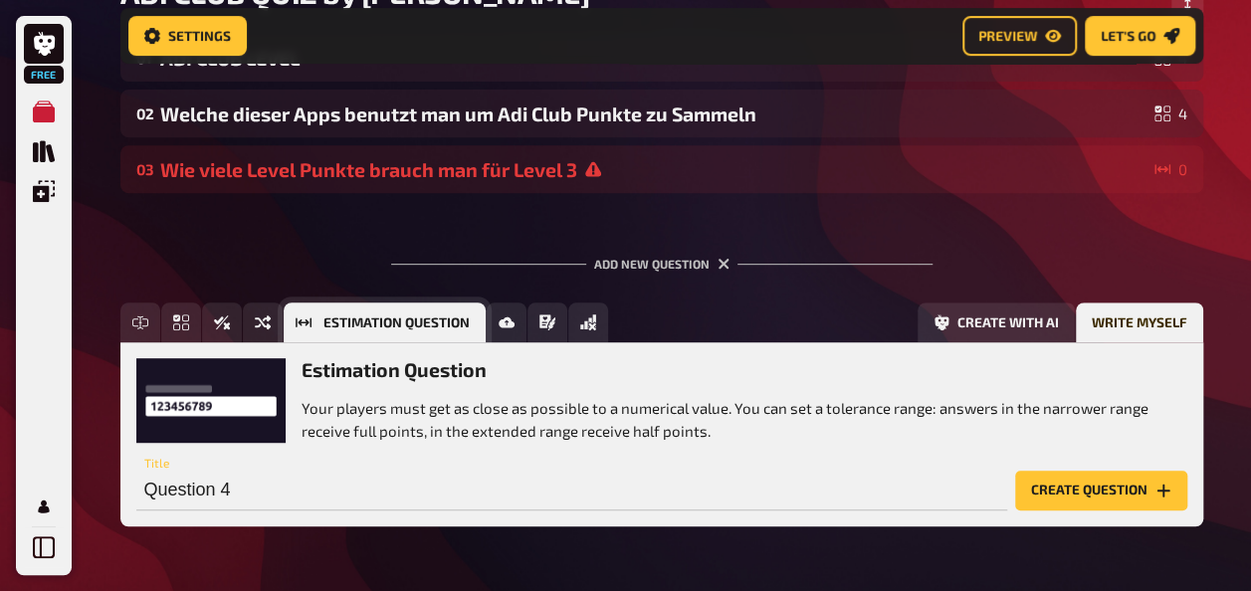
scroll to position [434, 0]
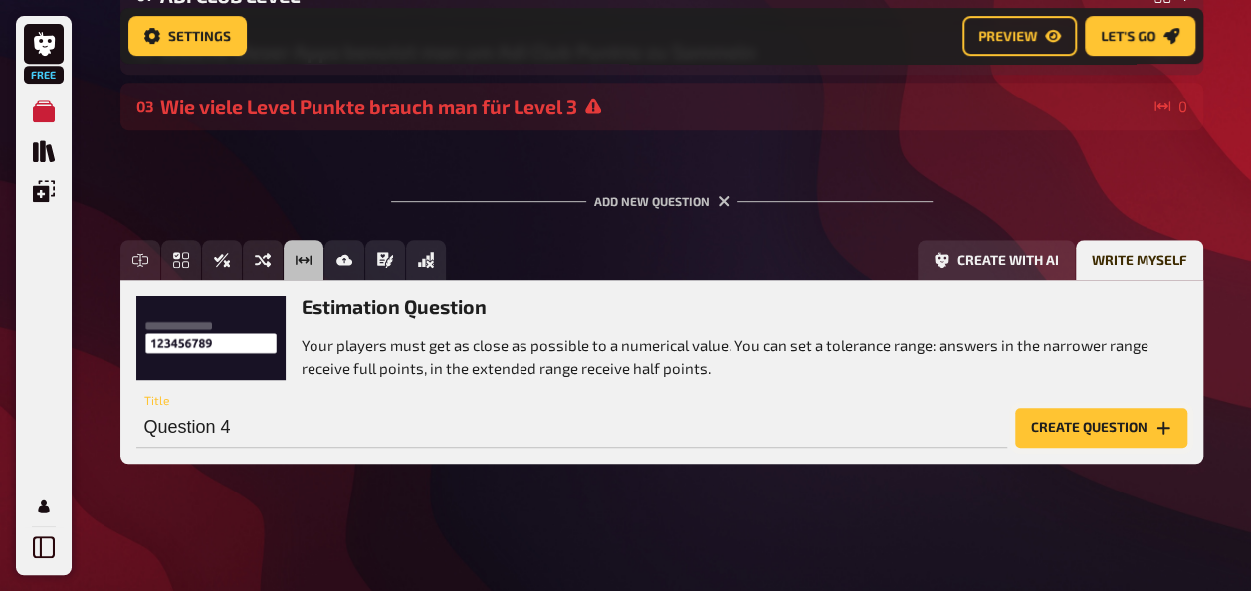
click at [1081, 417] on button "Create question" at bounding box center [1101, 428] width 172 height 40
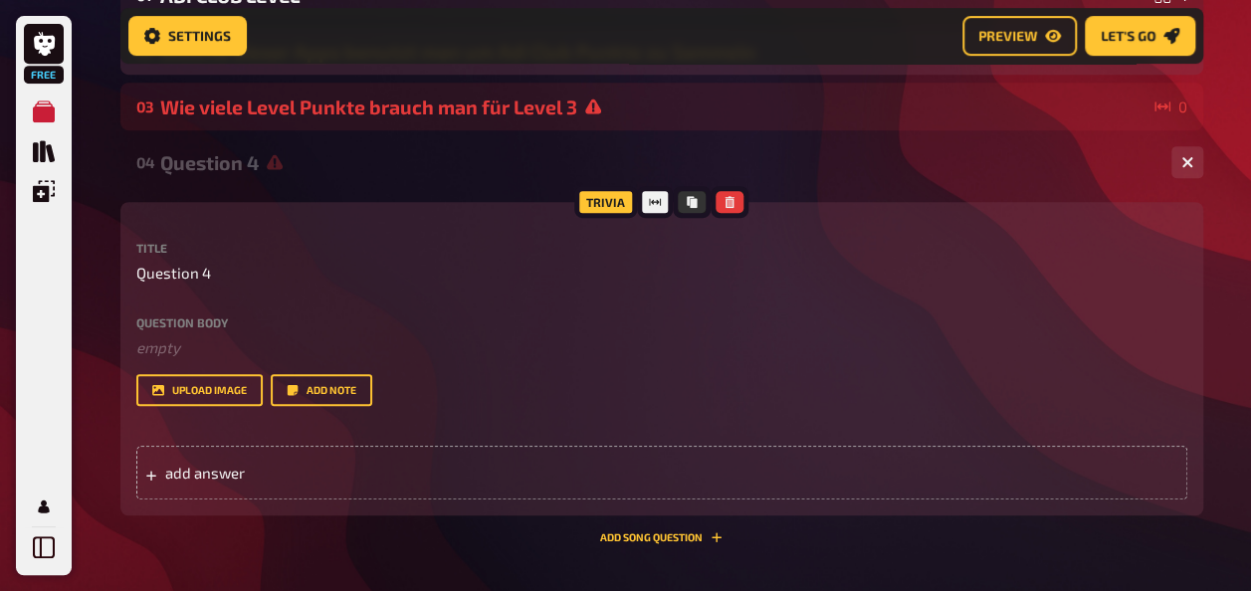
scroll to position [235, 0]
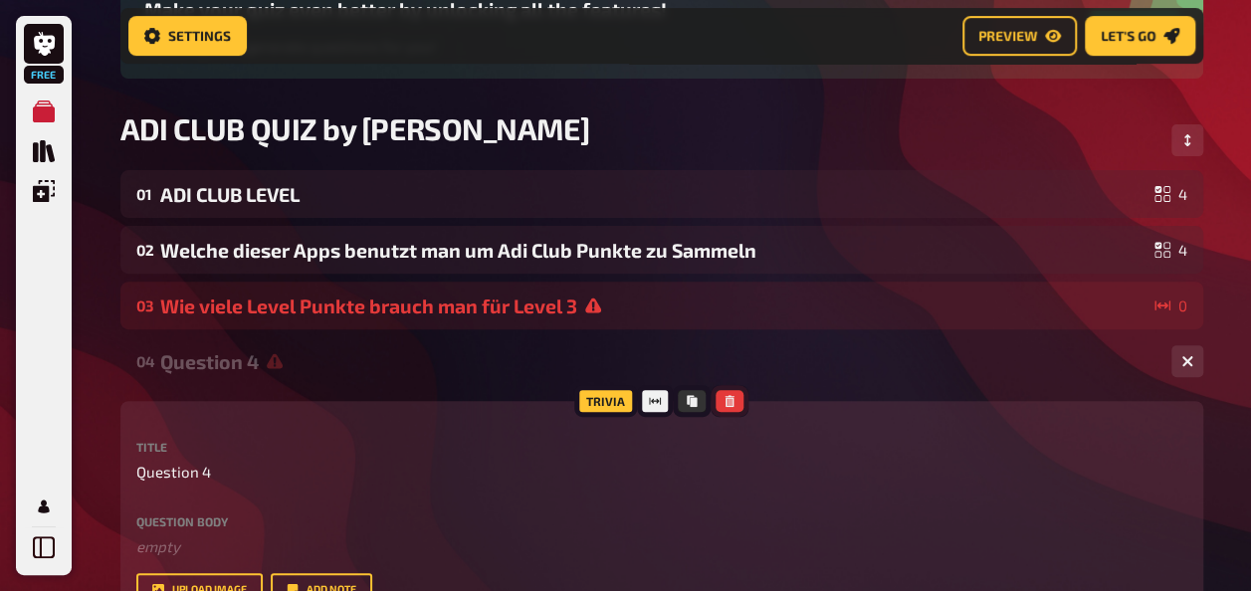
click at [725, 403] on icon "button" at bounding box center [729, 401] width 9 height 12
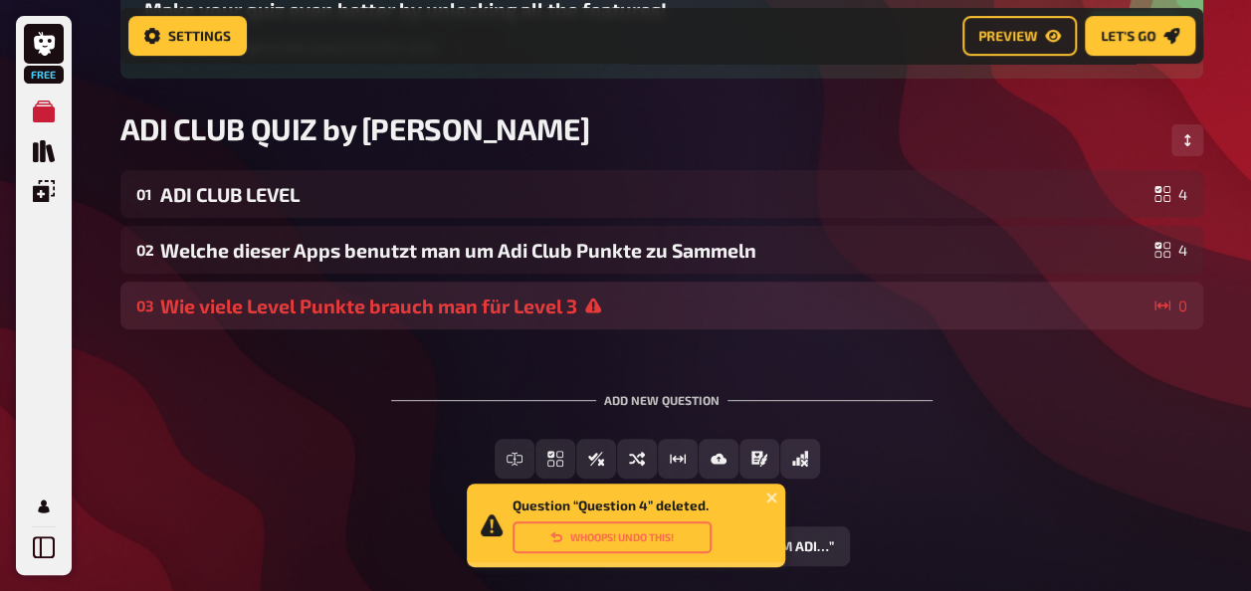
click at [361, 298] on div "Wie viele Level Punkte brauch man für Level 3" at bounding box center [653, 306] width 986 height 23
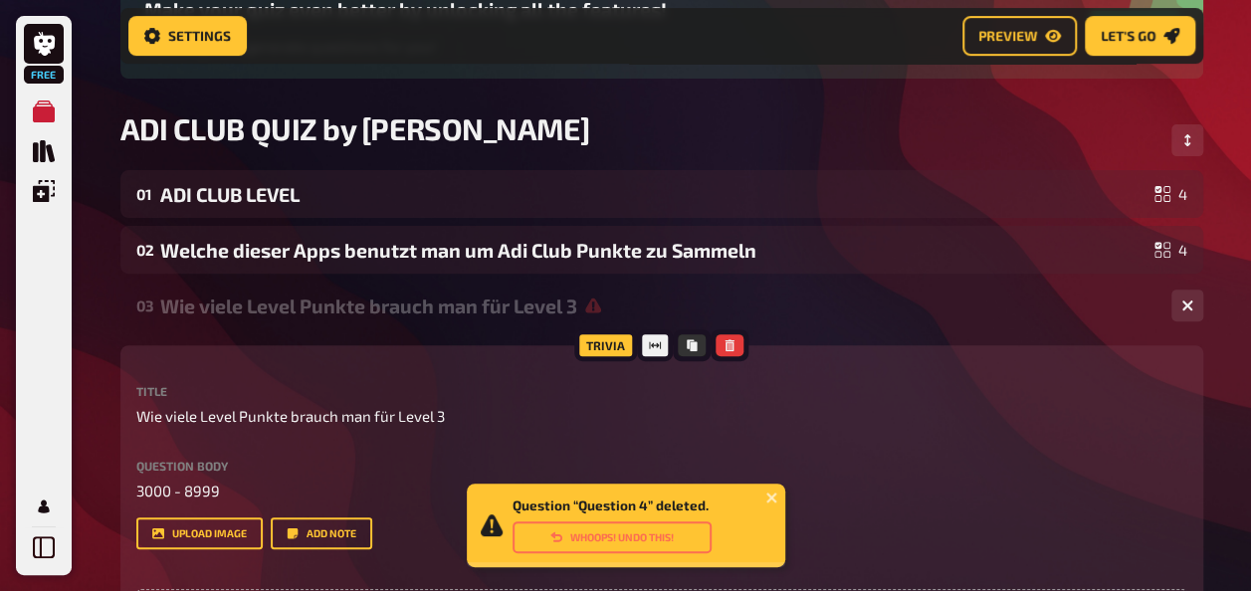
scroll to position [334, 0]
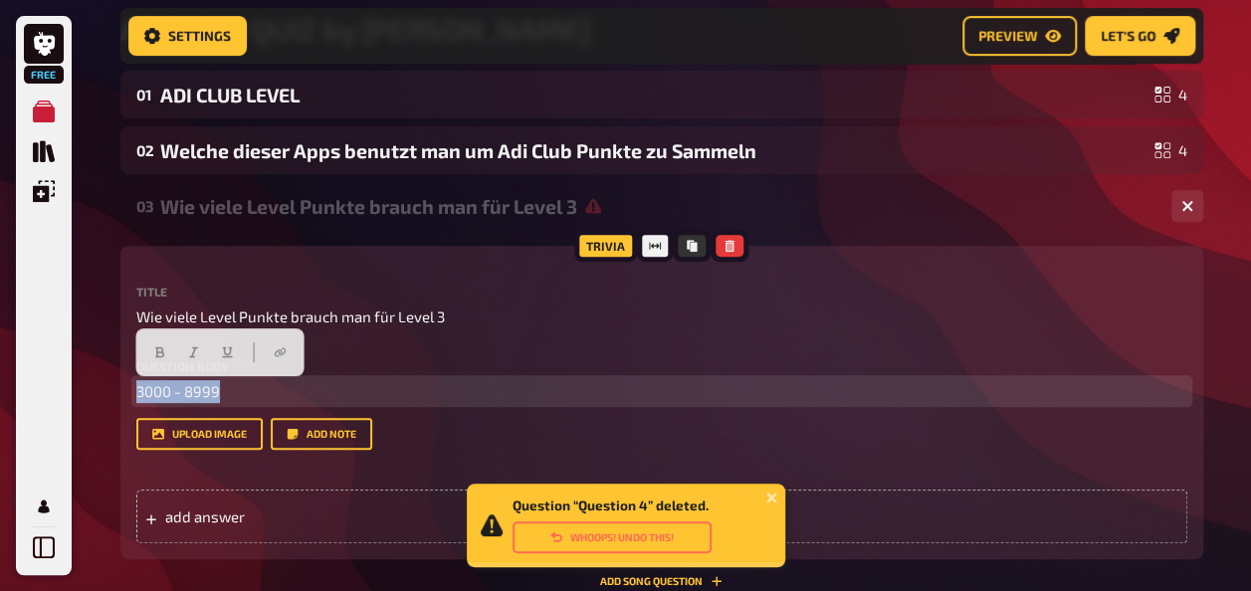
drag, startPoint x: 227, startPoint y: 384, endPoint x: 35, endPoint y: 385, distance: 192.0
click at [35, 385] on div "Free My Quizzes Quiz Library Overlays My Account Question “Question 4” deleted.…" at bounding box center [625, 301] width 1251 height 1270
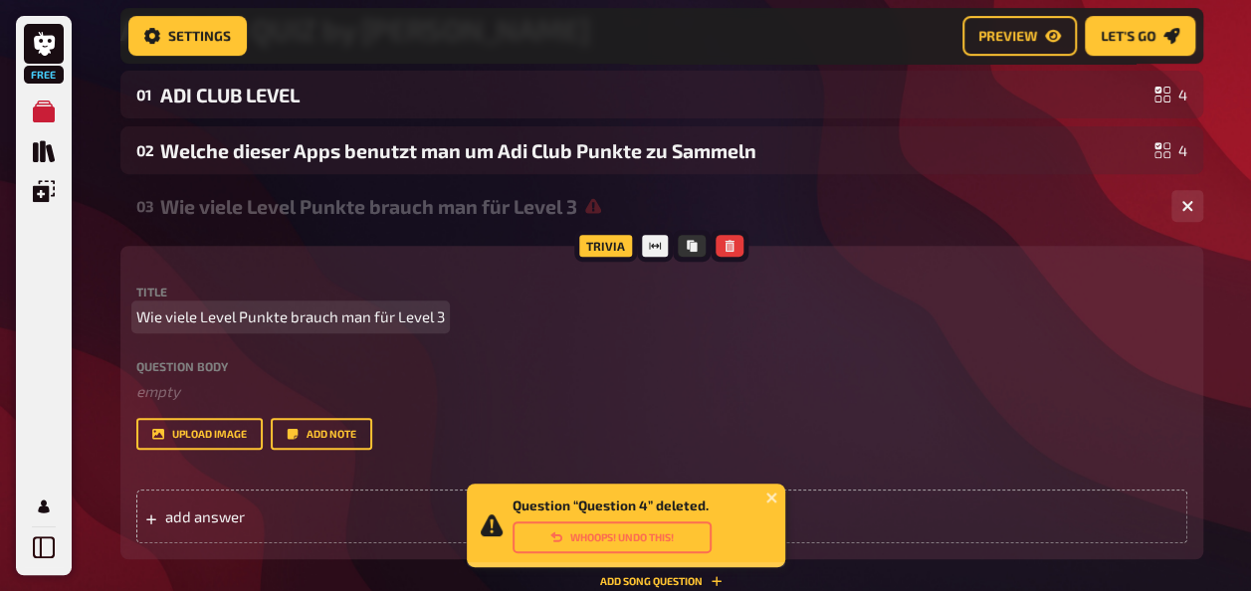
click at [484, 314] on p "Wie viele Level Punkte brauch man für Level 3" at bounding box center [661, 316] width 1051 height 23
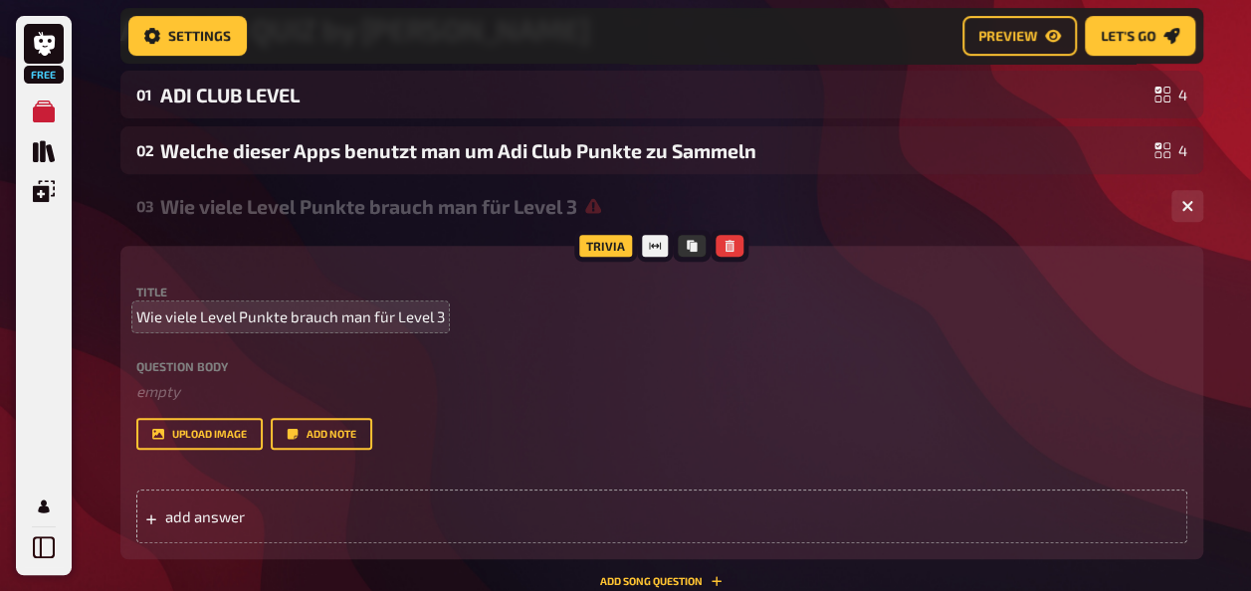
drag, startPoint x: 454, startPoint y: 315, endPoint x: 433, endPoint y: 318, distance: 21.1
click at [454, 317] on p "Wie viele Level Punkte brauch man für Level 3" at bounding box center [661, 316] width 1051 height 23
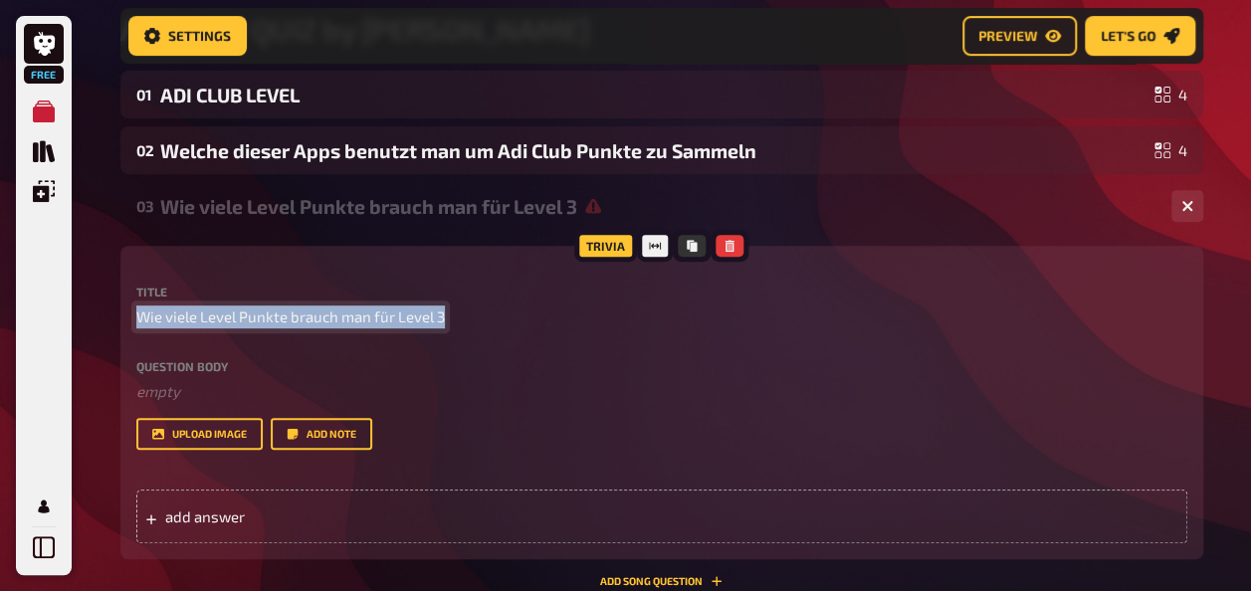
drag, startPoint x: 443, startPoint y: 315, endPoint x: 117, endPoint y: 315, distance: 325.4
click at [117, 315] on div "Home My Quizzes ADI CLUB QUIZ by [PERSON_NAME] Setup Edit Content Quiz Lobby Ho…" at bounding box center [661, 301] width 1114 height 1270
copy span "Wie viele Level Punkte brauch man für Level 3"
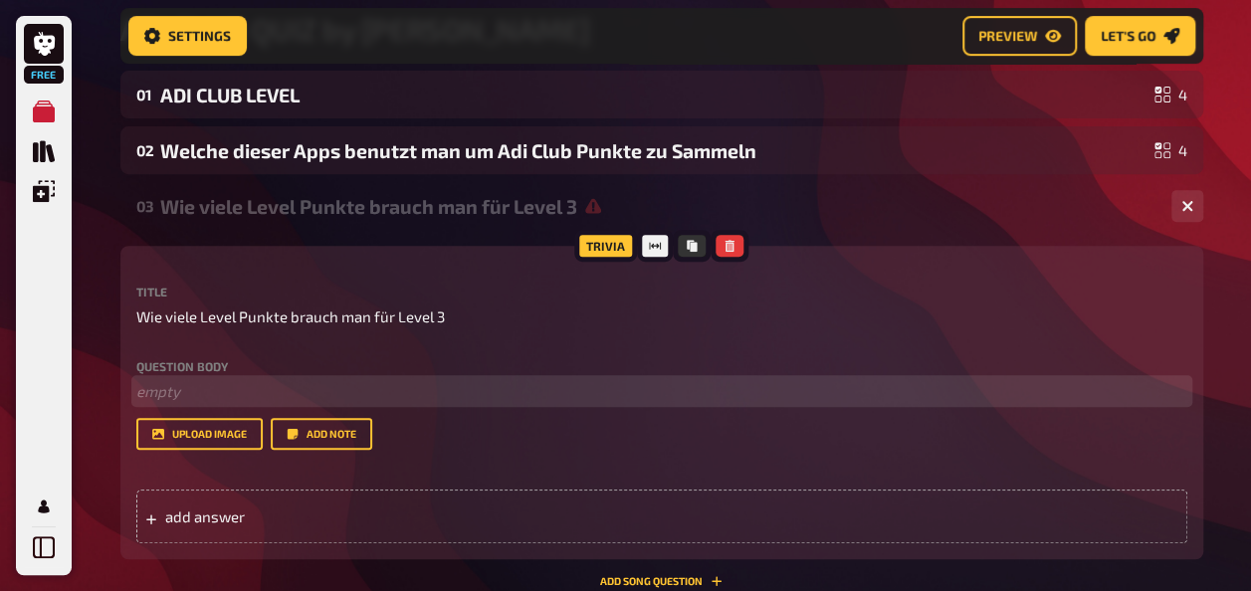
click at [176, 390] on p "﻿ empty" at bounding box center [661, 391] width 1051 height 23
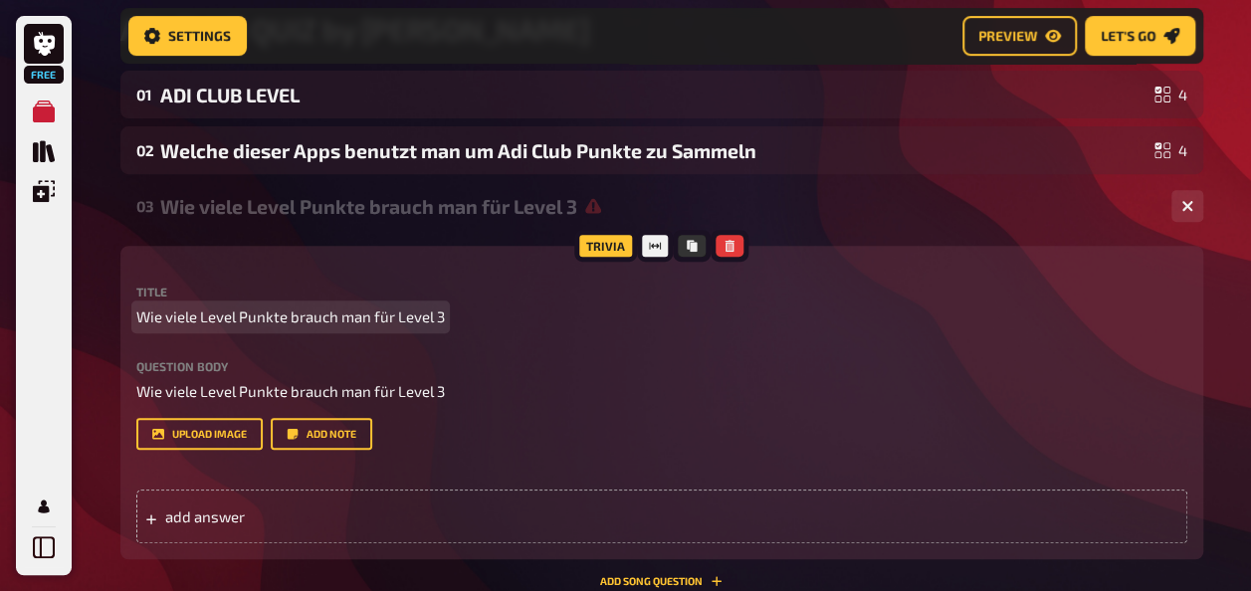
click at [444, 316] on p "Wie viele Level Punkte brauch man für Level 3" at bounding box center [661, 316] width 1051 height 23
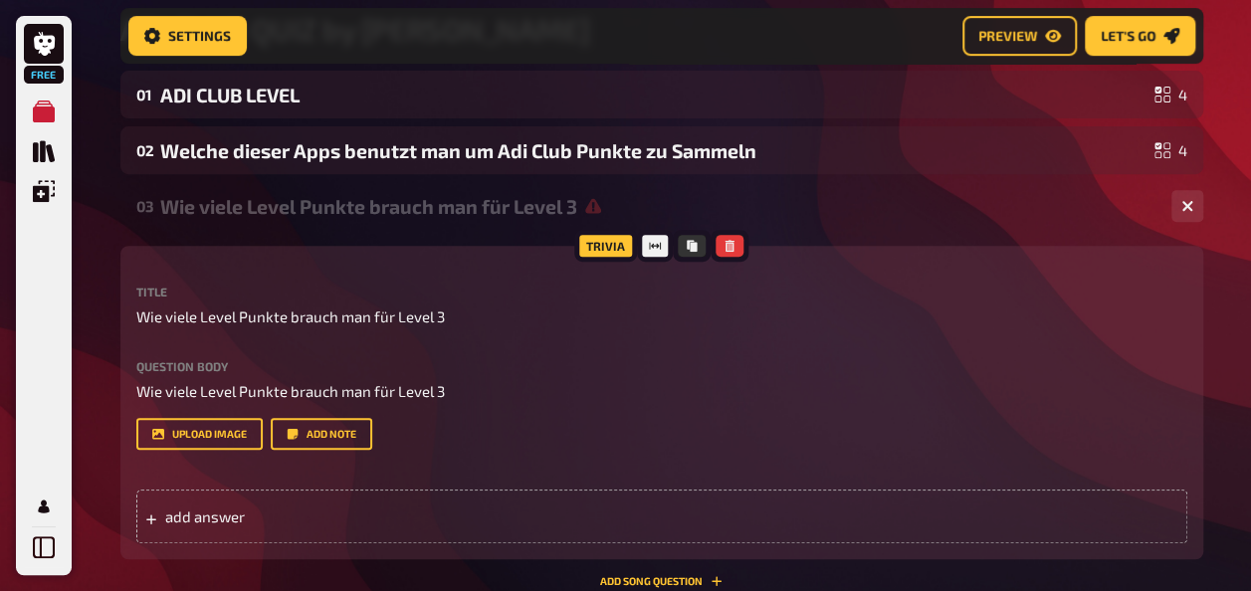
click at [446, 321] on p "Wie viele Level Punkte brauch man für Level 3" at bounding box center [661, 316] width 1051 height 23
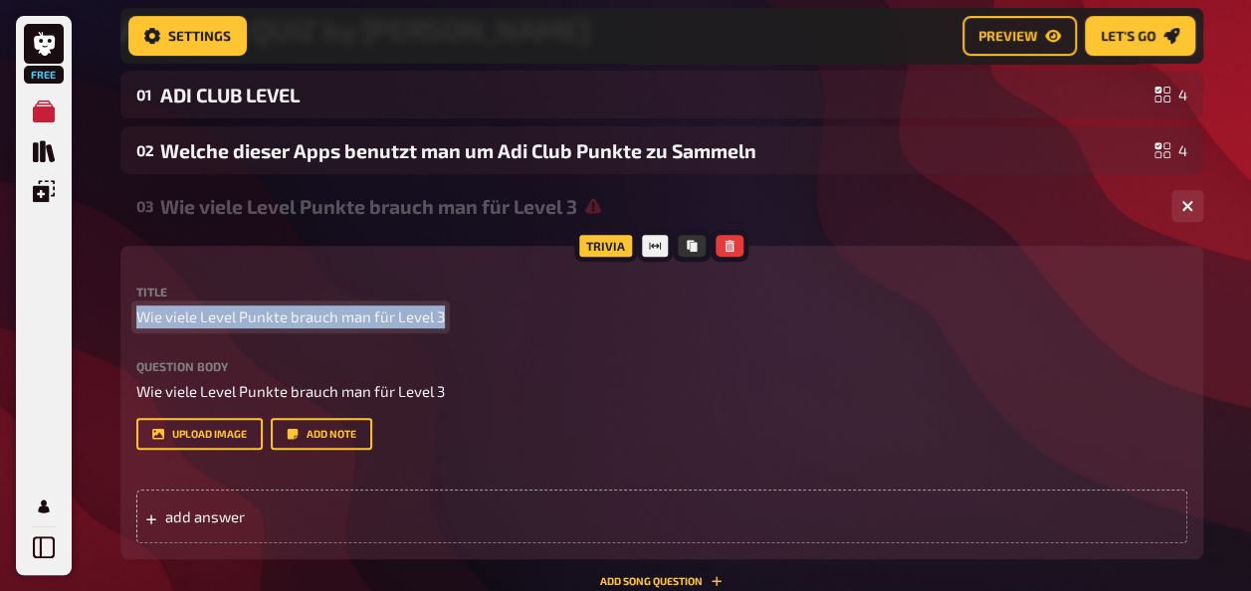
drag, startPoint x: 441, startPoint y: 312, endPoint x: 105, endPoint y: 322, distance: 335.5
click at [106, 322] on div "Home My Quizzes ADI CLUB QUIZ by [PERSON_NAME] Setup Edit Content Quiz Lobby Ho…" at bounding box center [661, 301] width 1114 height 1270
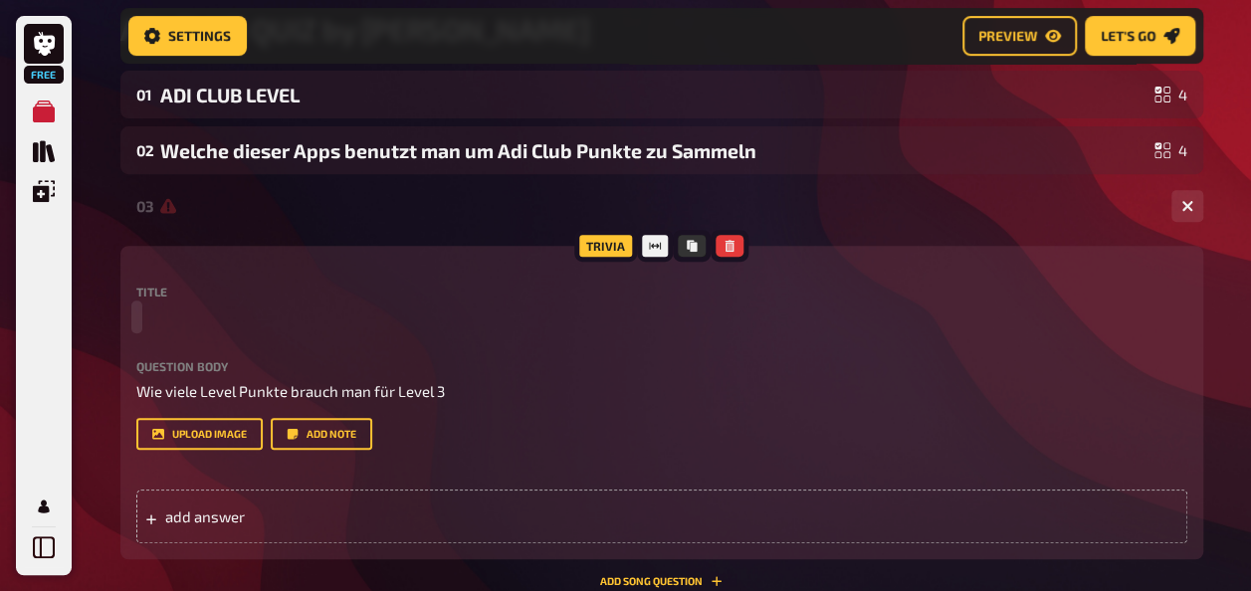
click at [177, 314] on p at bounding box center [661, 316] width 1051 height 23
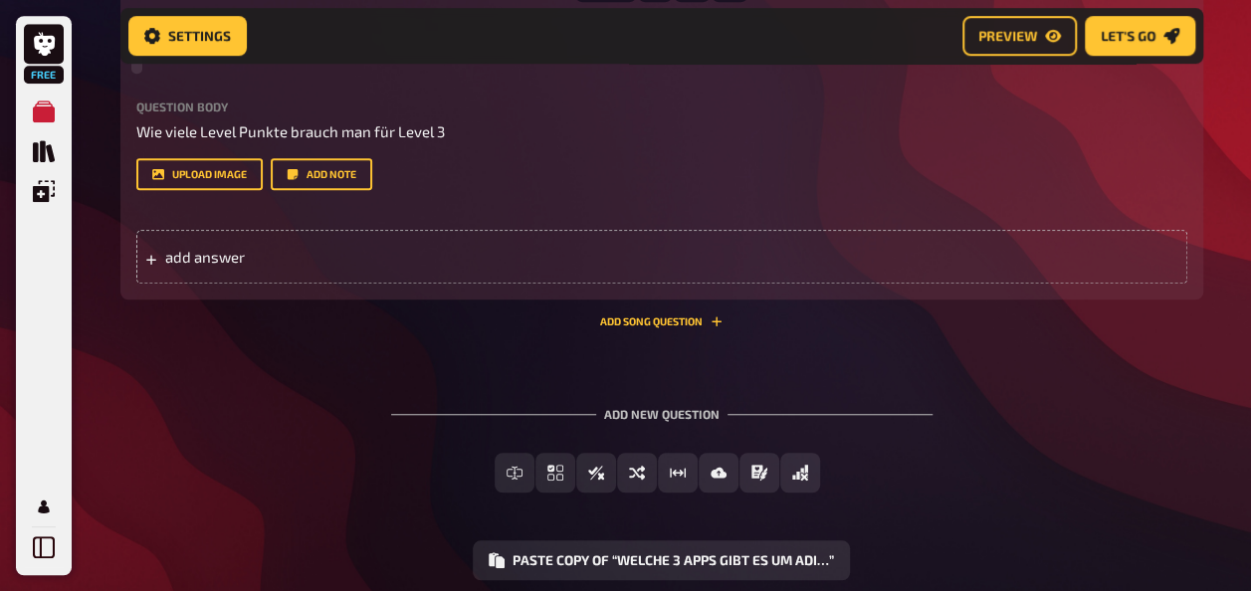
scroll to position [633, 0]
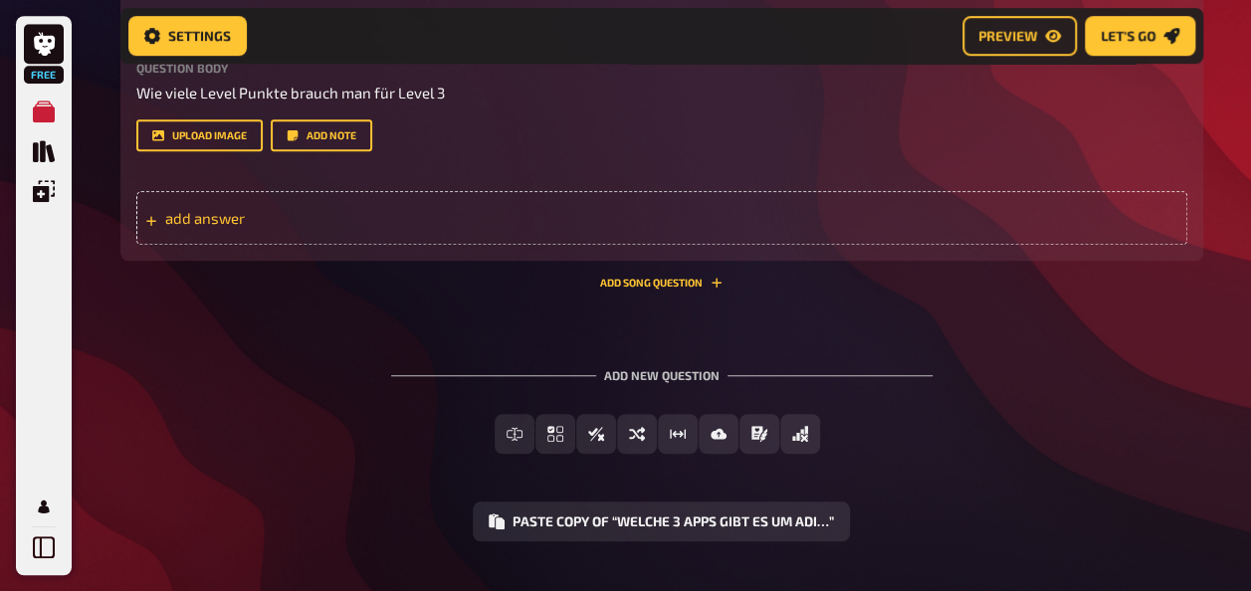
click at [194, 227] on span "add answer" at bounding box center [319, 218] width 309 height 18
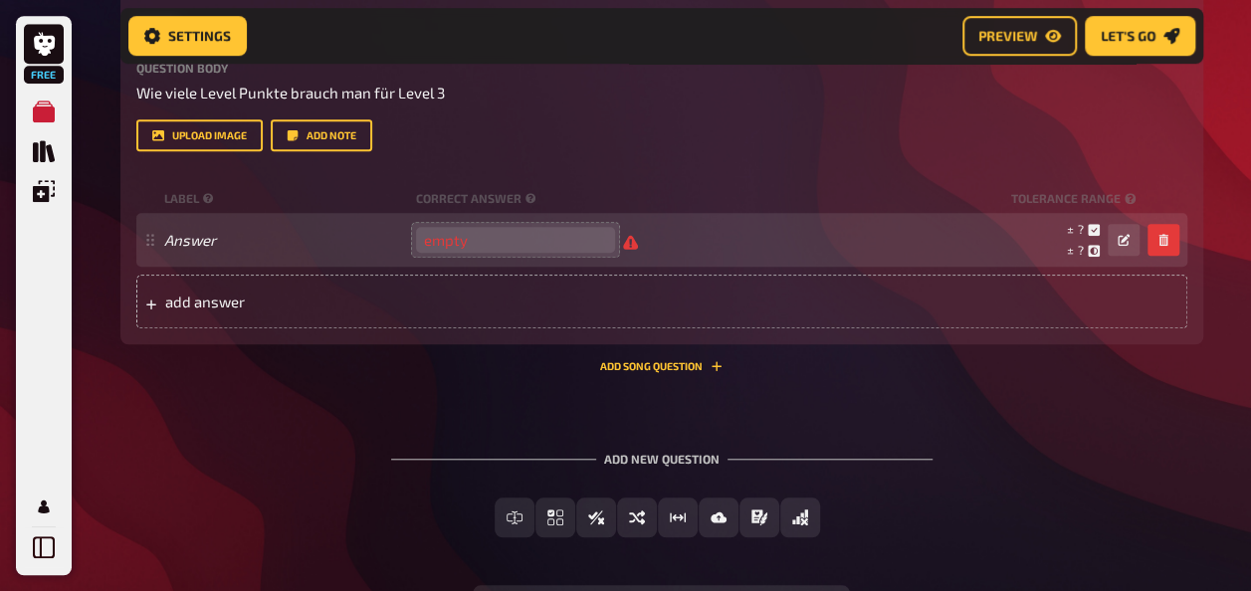
click at [506, 253] on input "number" at bounding box center [515, 240] width 199 height 26
type input "3000"
click at [738, 259] on div "± 150 ± 600 ± 3,000" at bounding box center [881, 240] width 516 height 38
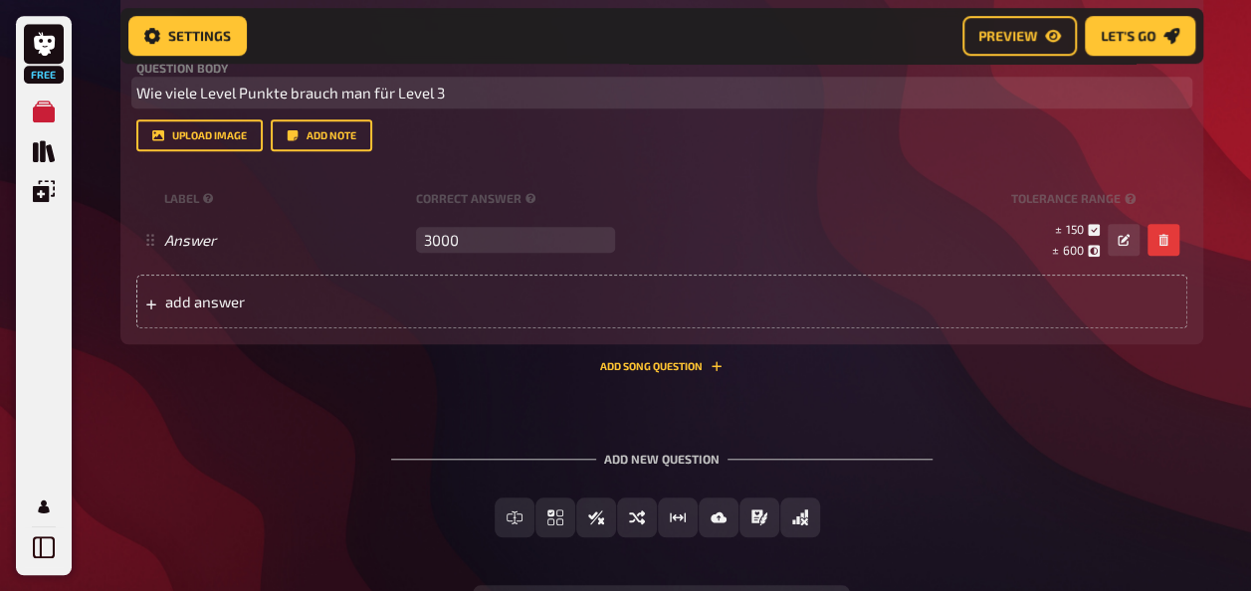
click at [334, 101] on span "Wie viele Level Punkte brauch man für Level 3" at bounding box center [290, 93] width 308 height 18
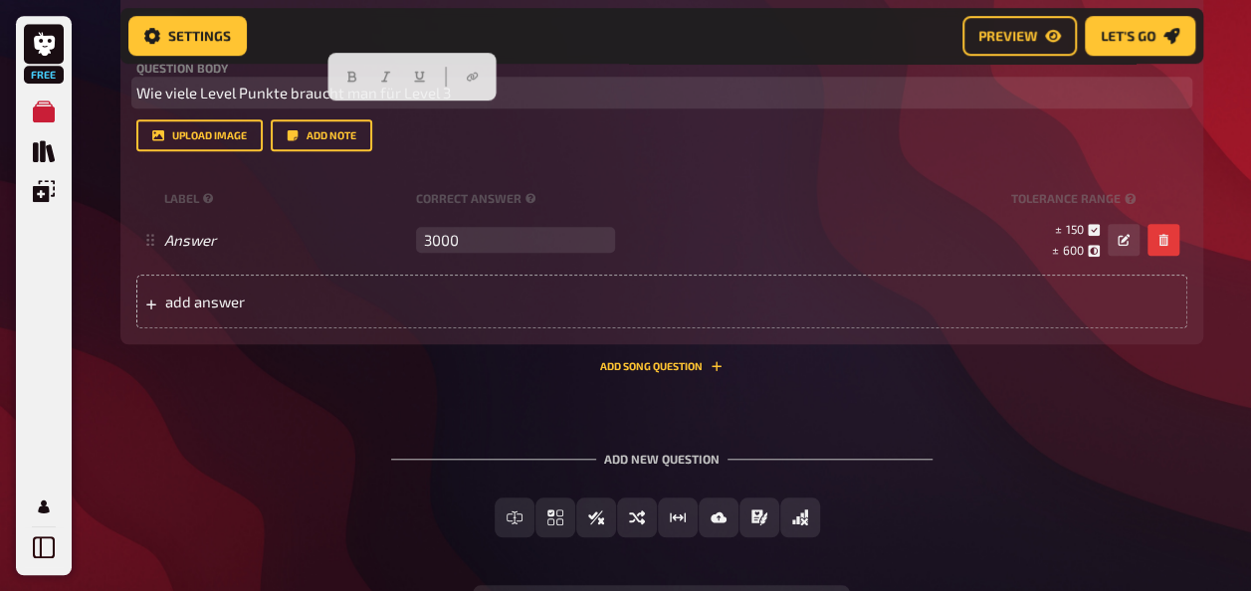
drag, startPoint x: 454, startPoint y: 110, endPoint x: 375, endPoint y: 115, distance: 78.8
click at [375, 104] on p "Wie viele Level Punkte braucht man für Level 3" at bounding box center [661, 93] width 1051 height 23
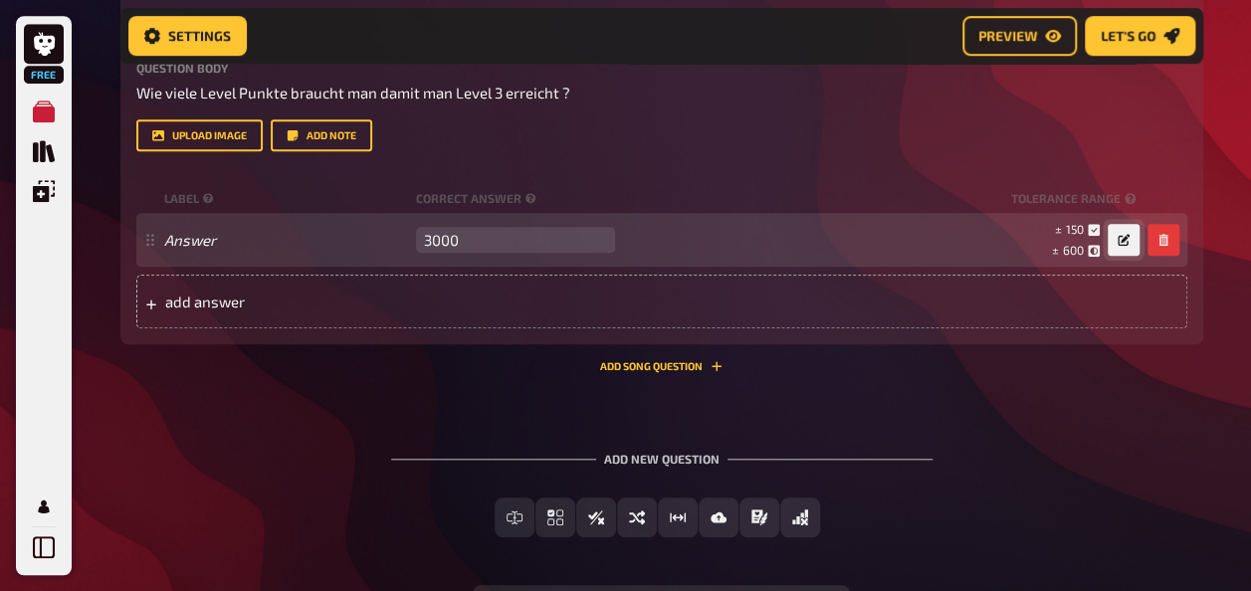
click at [1126, 246] on icon "button" at bounding box center [1123, 240] width 12 height 12
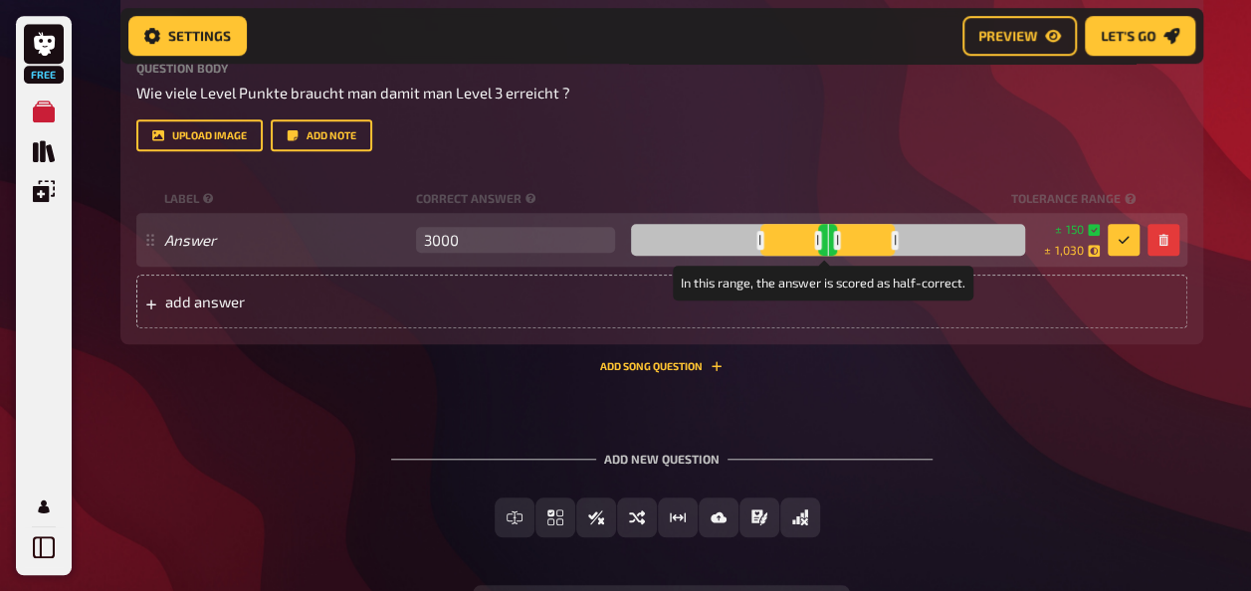
drag, startPoint x: 864, startPoint y: 308, endPoint x: 893, endPoint y: 304, distance: 29.1
click at [893, 250] on div at bounding box center [895, 240] width 7 height 19
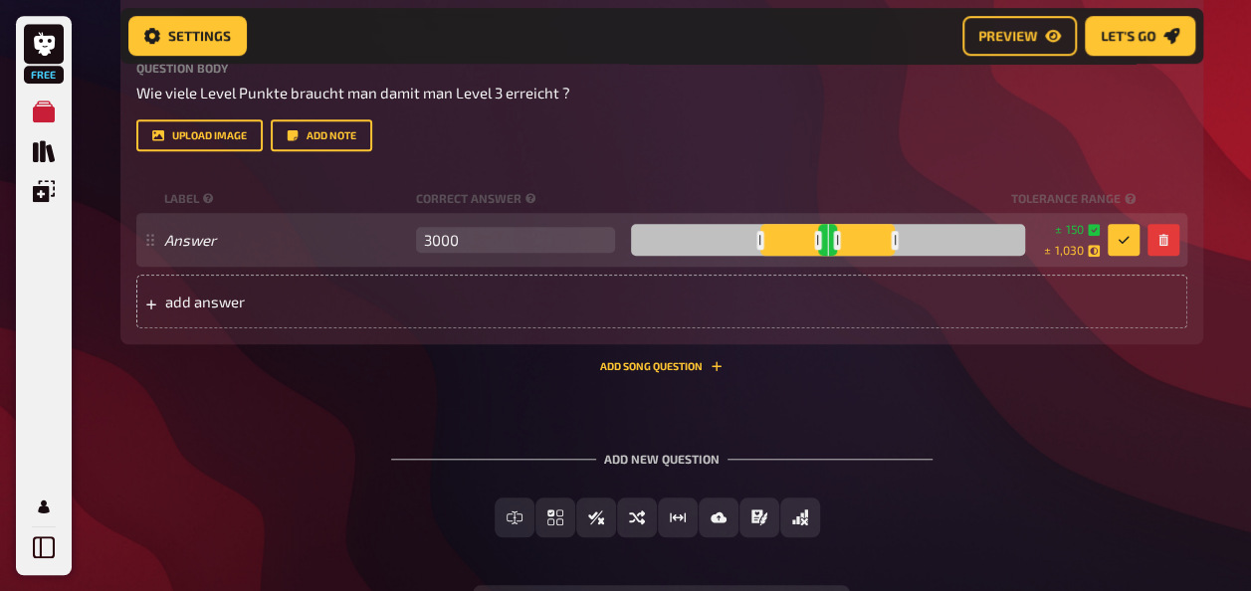
drag, startPoint x: 856, startPoint y: 308, endPoint x: 880, endPoint y: 306, distance: 24.0
click at [880, 256] on div at bounding box center [828, 240] width 394 height 32
click at [825, 256] on div at bounding box center [828, 240] width 394 height 32
click at [818, 256] on div at bounding box center [828, 240] width 394 height 32
drag, startPoint x: 832, startPoint y: 304, endPoint x: 818, endPoint y: 324, distance: 24.3
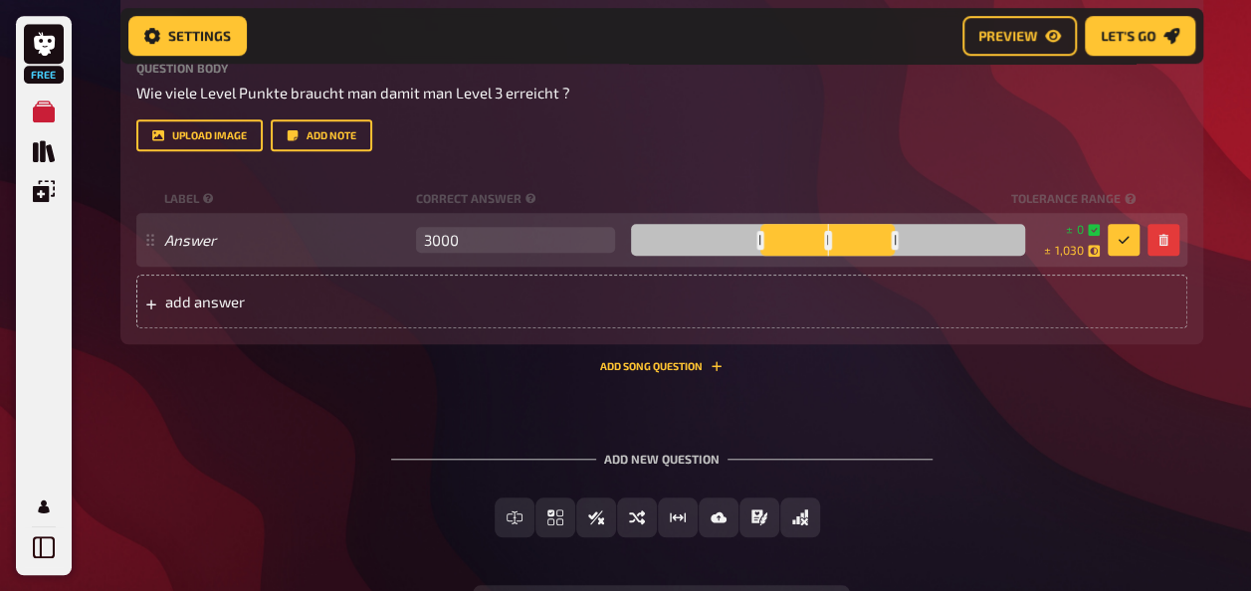
click at [818, 259] on div "± 0 ± 1,030 ± 3,000" at bounding box center [881, 240] width 516 height 38
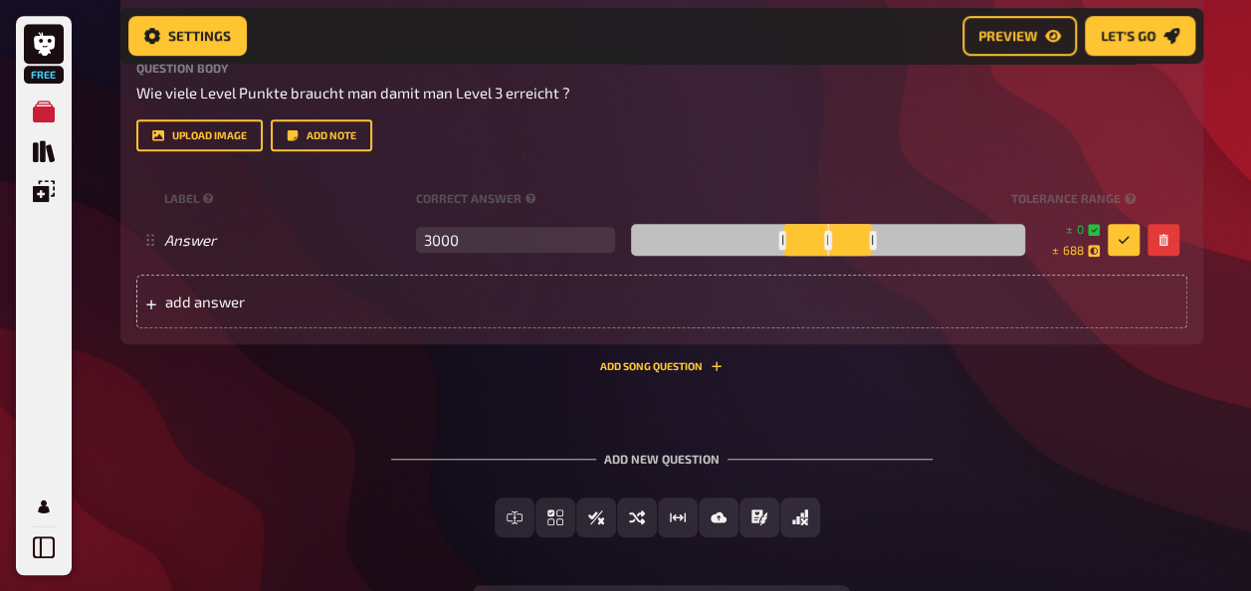
click at [870, 245] on div "Title empty Question body Wie viele Level Punkte braucht man damit man Level 3 …" at bounding box center [661, 157] width 1051 height 341
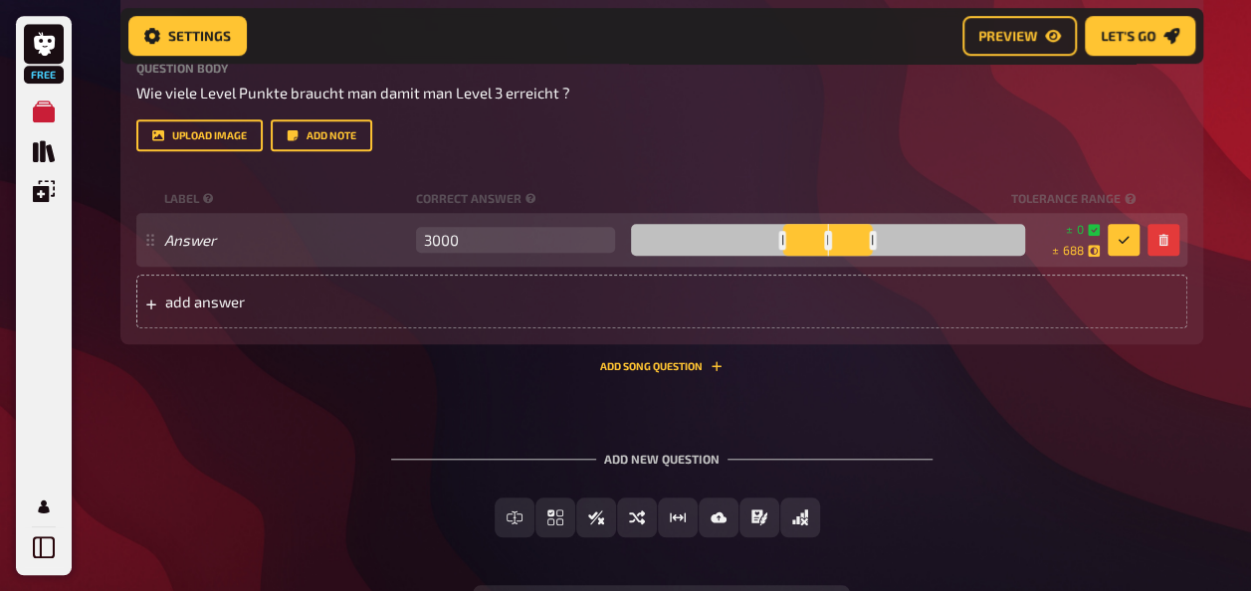
click at [869, 250] on div at bounding box center [872, 240] width 7 height 19
drag, startPoint x: 868, startPoint y: 305, endPoint x: 790, endPoint y: 309, distance: 77.7
click at [790, 256] on div at bounding box center [828, 240] width 394 height 32
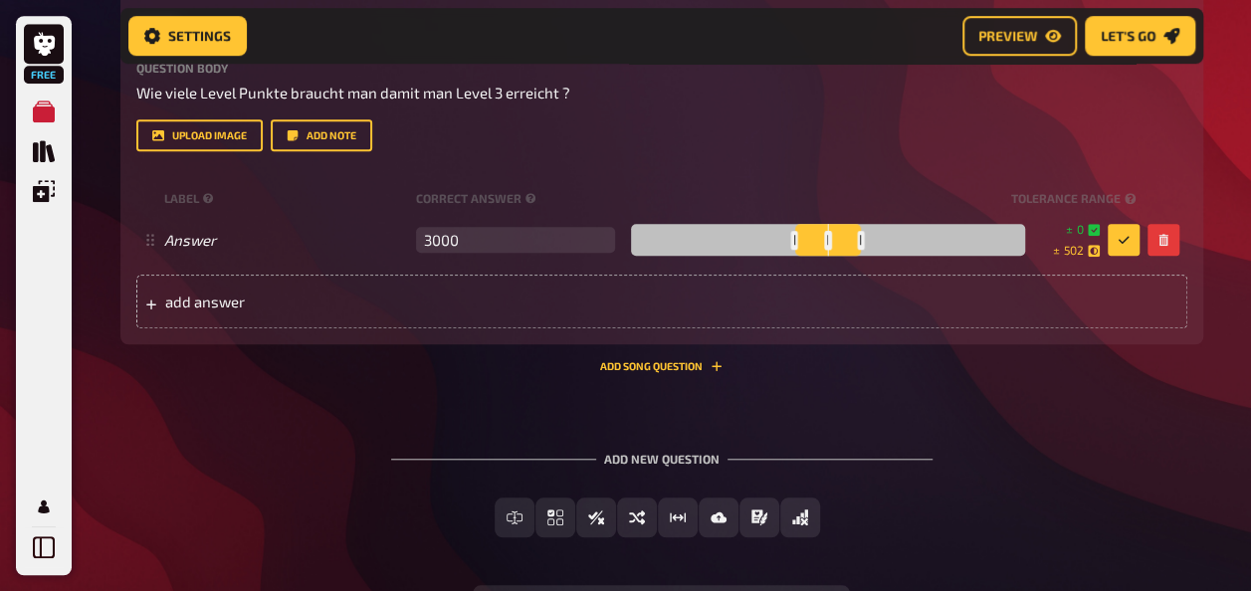
click at [597, 151] on div "upload image Add note" at bounding box center [661, 135] width 1051 height 32
click at [1111, 151] on div "upload image Add note" at bounding box center [661, 135] width 1051 height 32
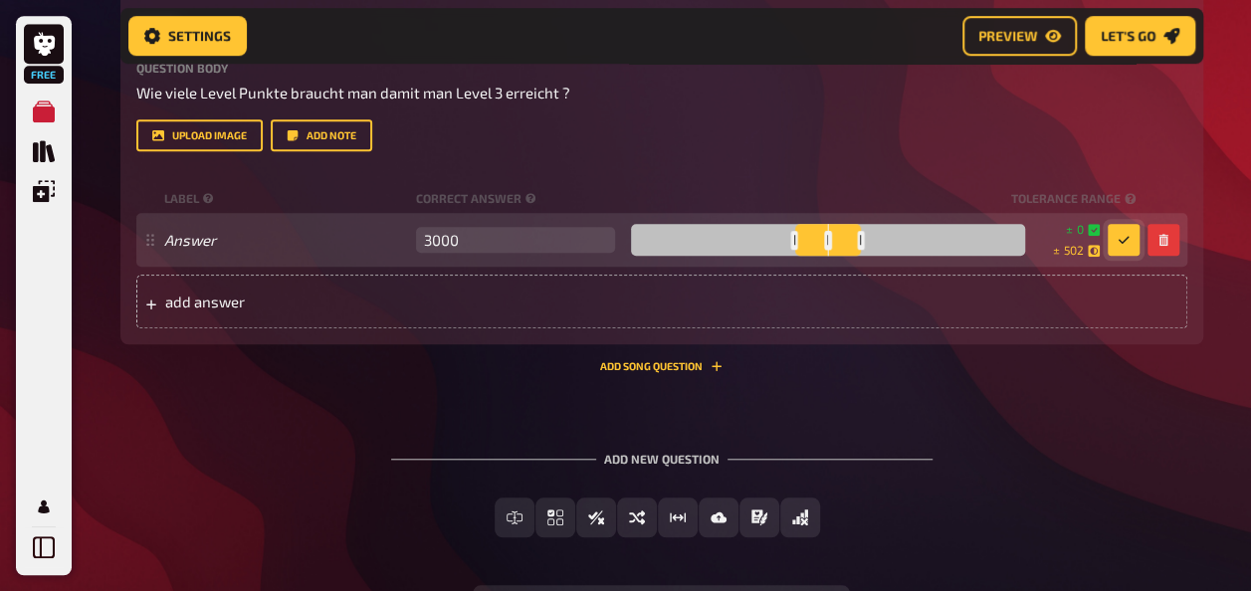
click at [1117, 246] on icon "button" at bounding box center [1123, 240] width 12 height 12
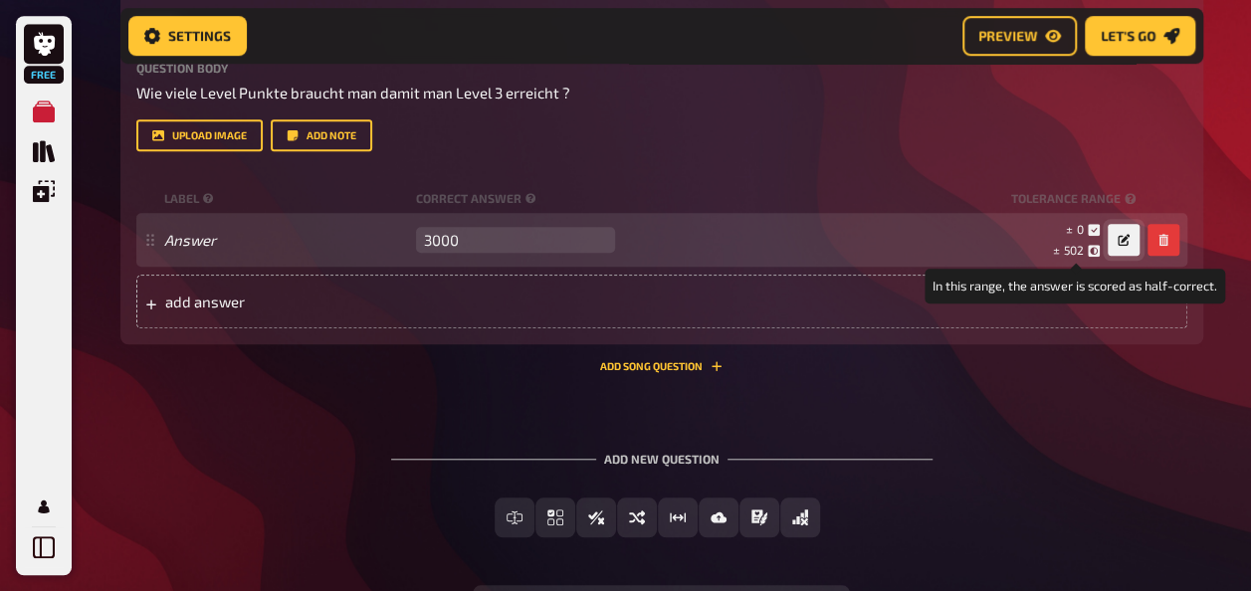
click at [1088, 257] on icon at bounding box center [1094, 251] width 12 height 12
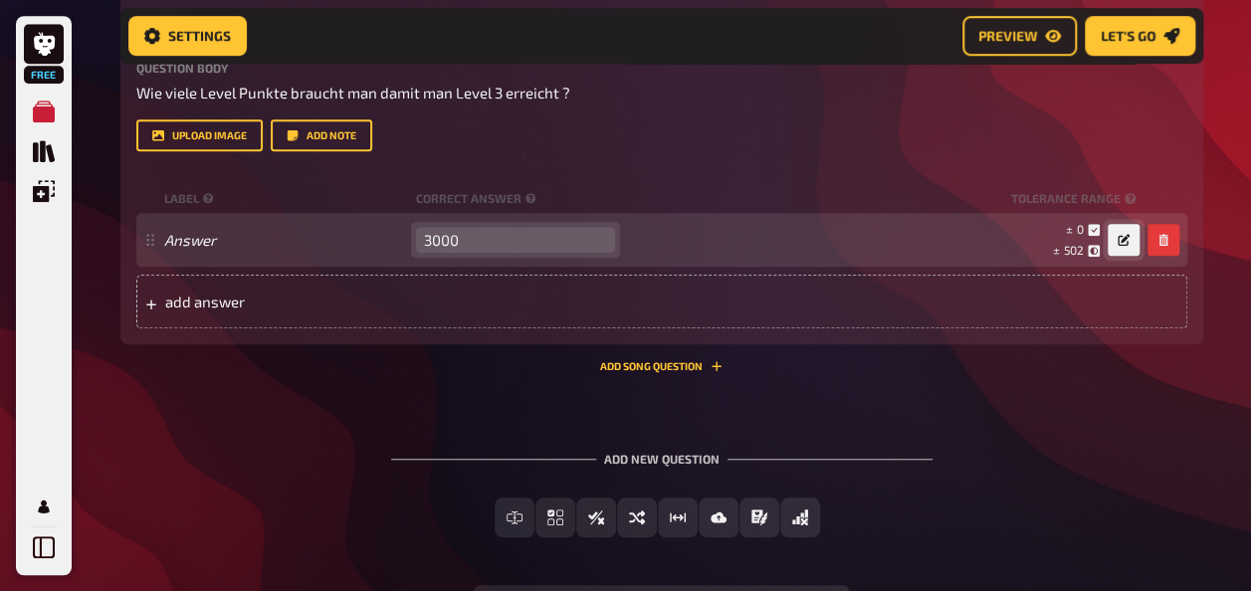
click at [541, 253] on input "3000" at bounding box center [515, 240] width 199 height 26
click at [1081, 257] on span "502" at bounding box center [1074, 250] width 20 height 14
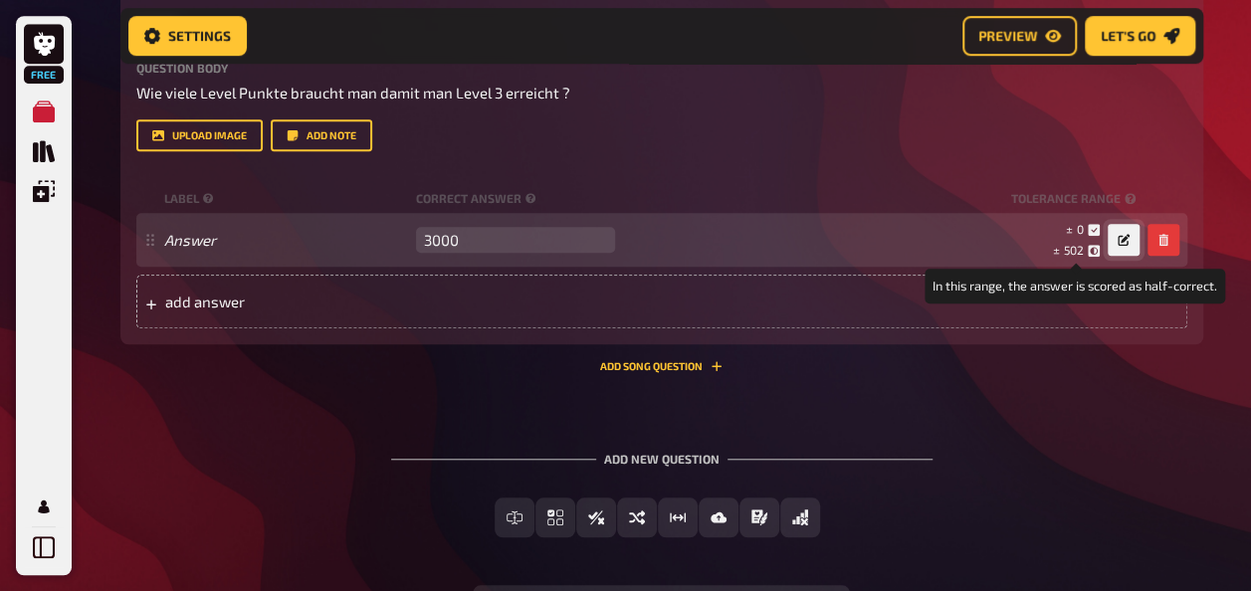
click at [1094, 257] on icon at bounding box center [1094, 251] width 12 height 12
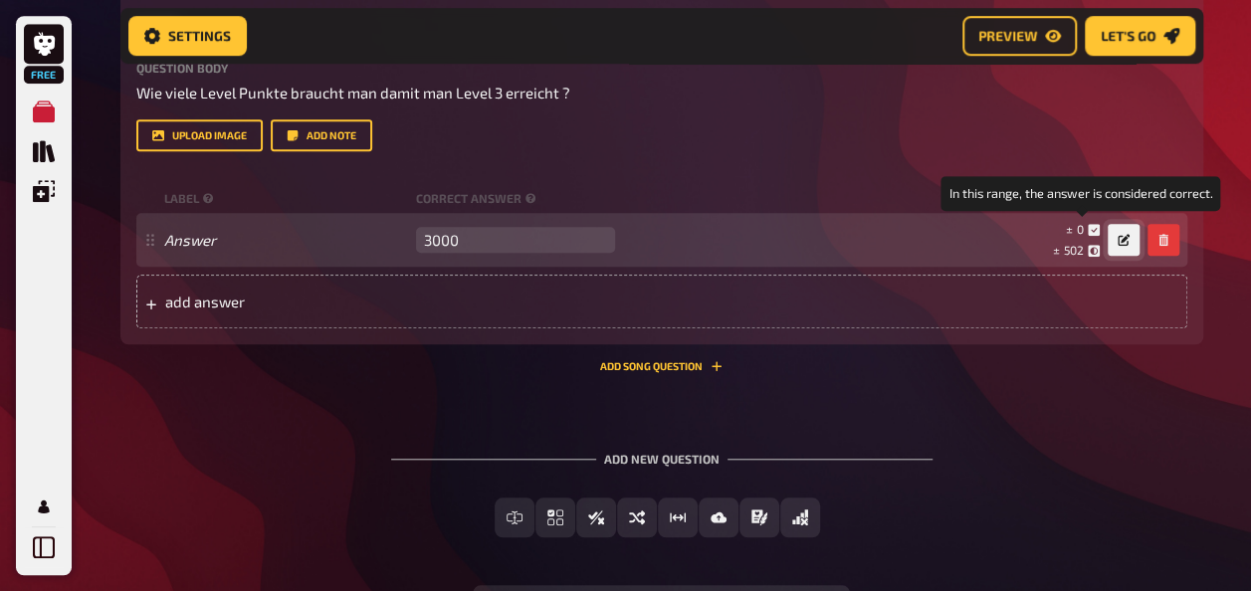
click at [1091, 236] on icon at bounding box center [1094, 230] width 12 height 12
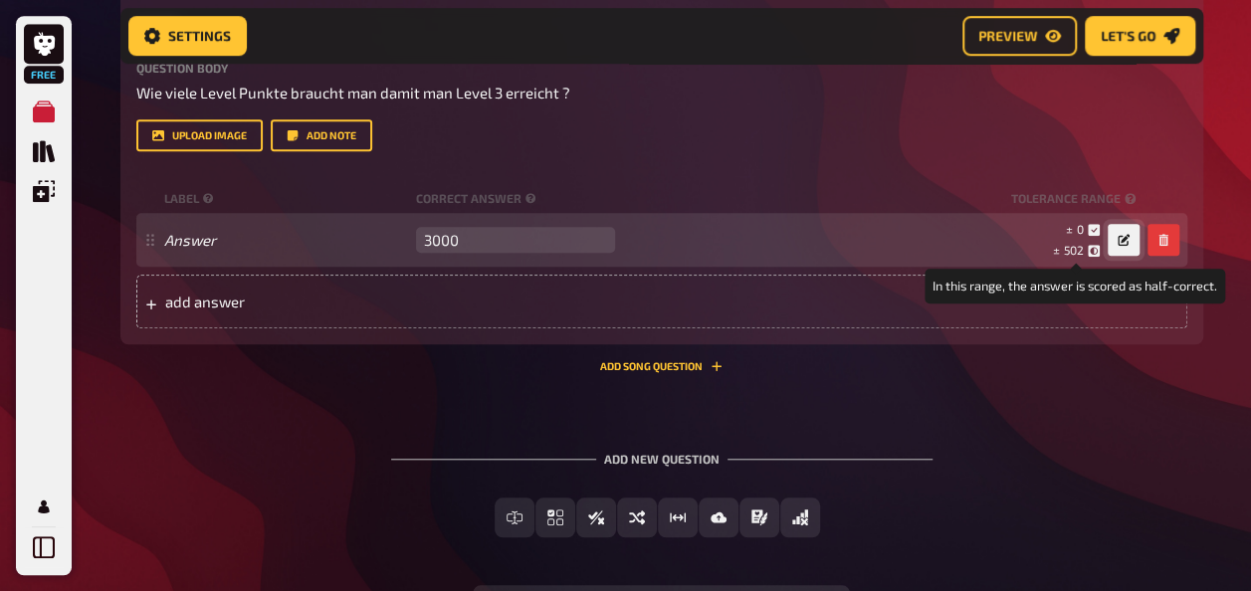
click at [1094, 257] on icon at bounding box center [1094, 251] width 12 height 12
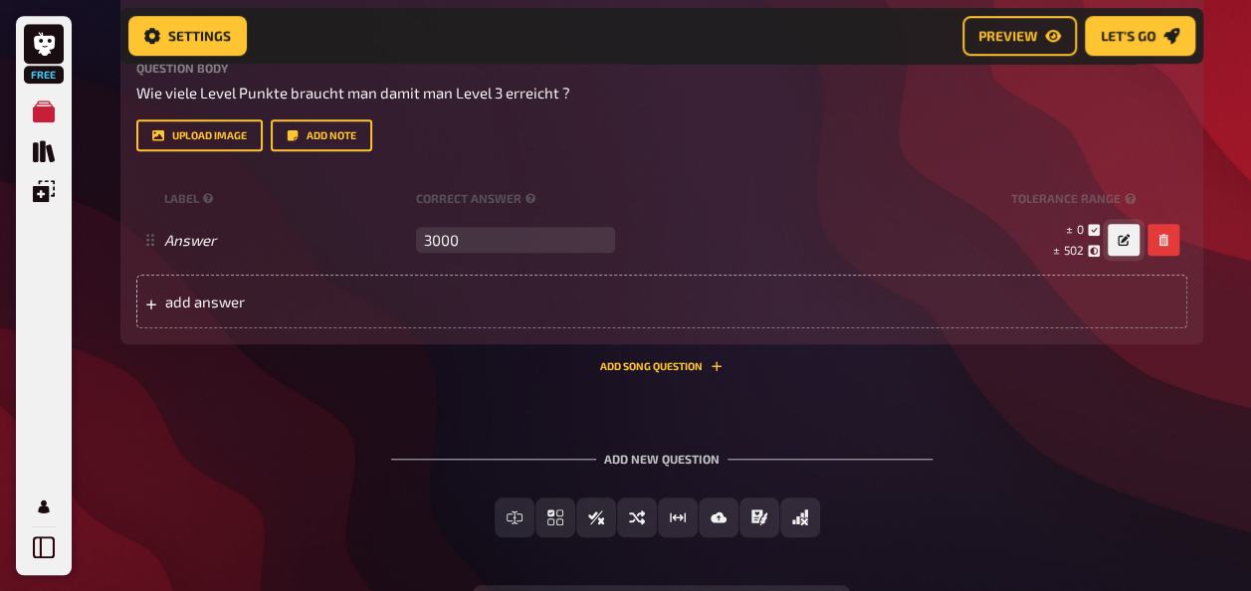
click at [1128, 256] on button "button" at bounding box center [1123, 240] width 32 height 32
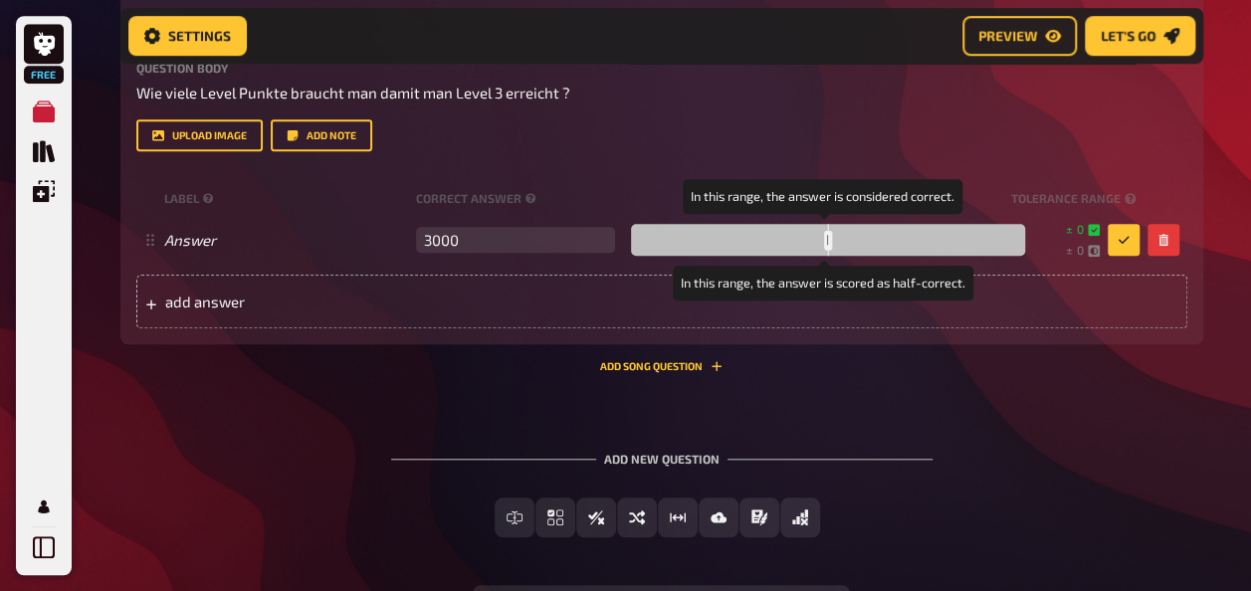
drag, startPoint x: 856, startPoint y: 308, endPoint x: 757, endPoint y: 316, distance: 98.8
click at [758, 256] on div at bounding box center [828, 240] width 394 height 32
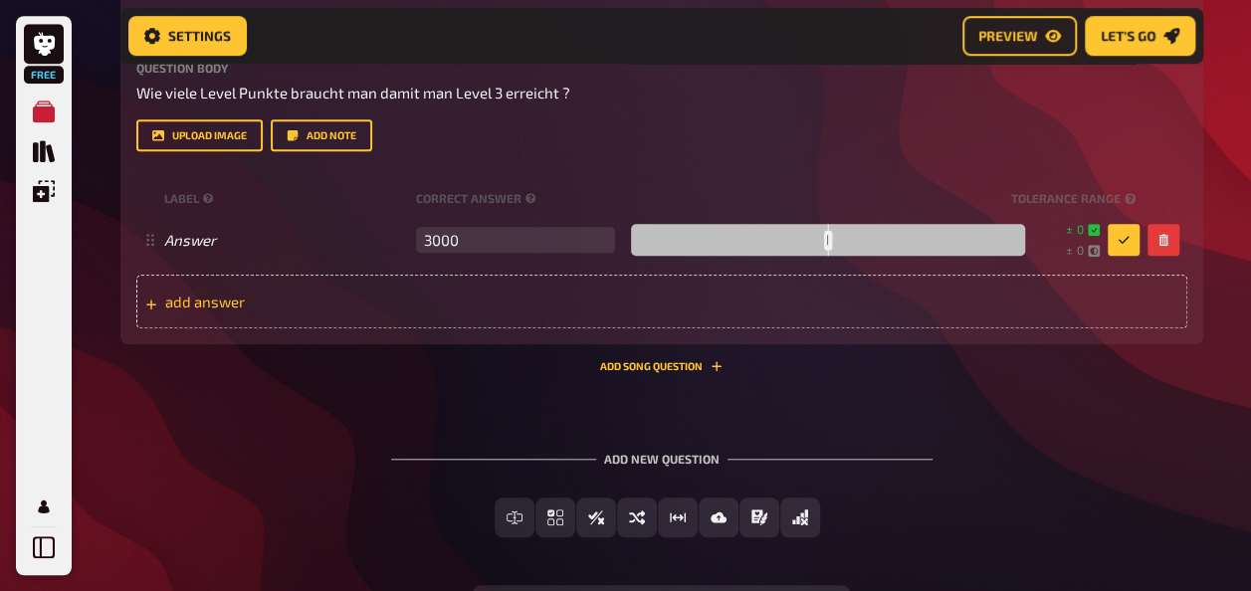
click at [770, 328] on div "add answer" at bounding box center [661, 302] width 1051 height 54
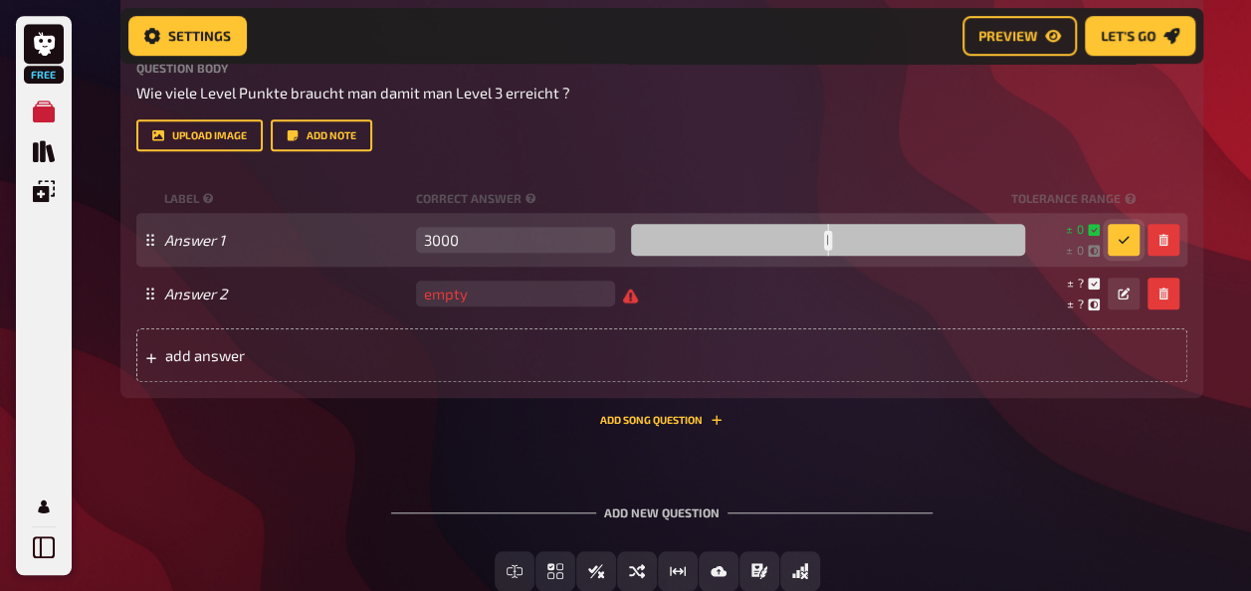
click at [1117, 246] on icon "button" at bounding box center [1123, 240] width 12 height 12
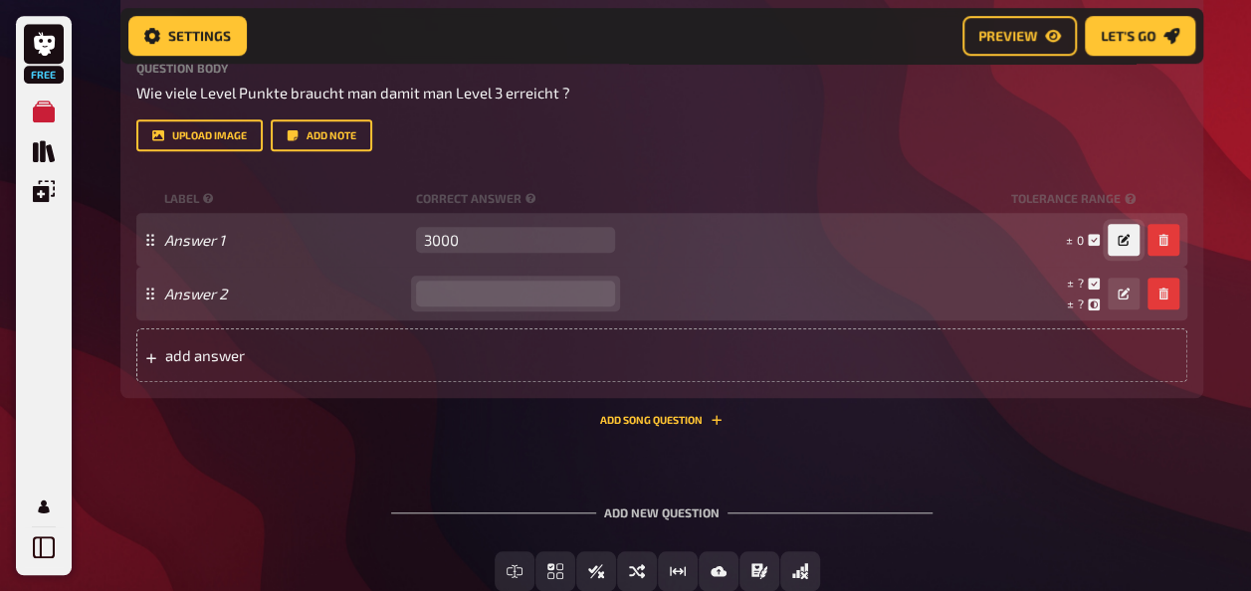
click at [511, 306] on input "number" at bounding box center [515, 294] width 199 height 26
click at [1152, 309] on button "button" at bounding box center [1163, 294] width 32 height 32
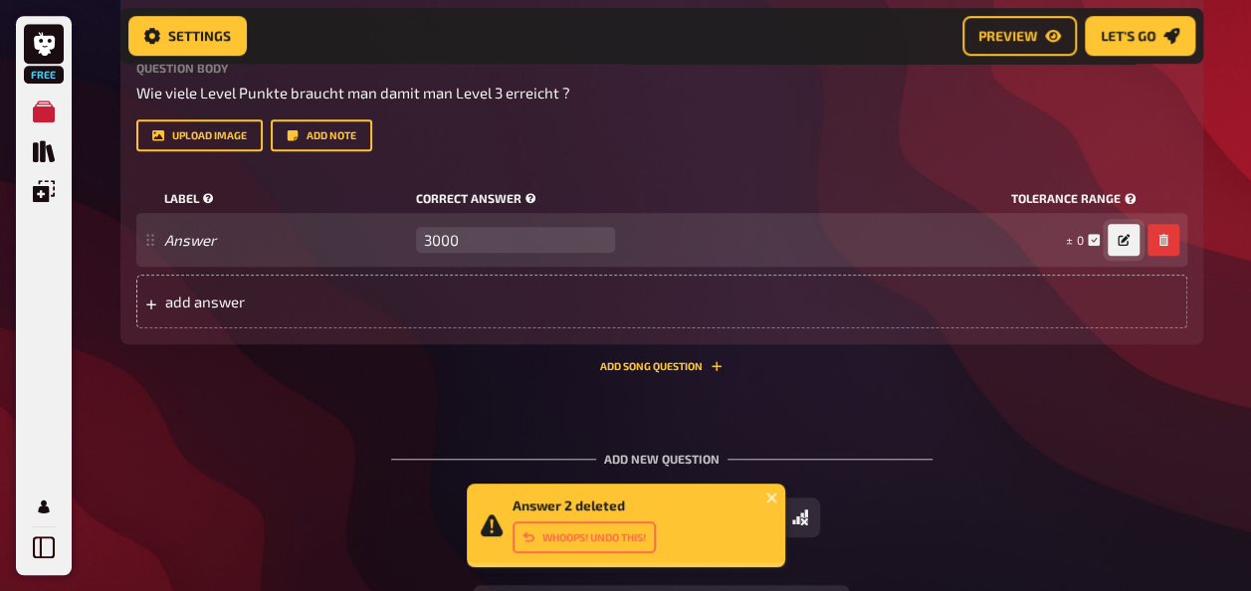
click at [671, 213] on div "label correct answer tolerance range" at bounding box center [661, 198] width 1051 height 30
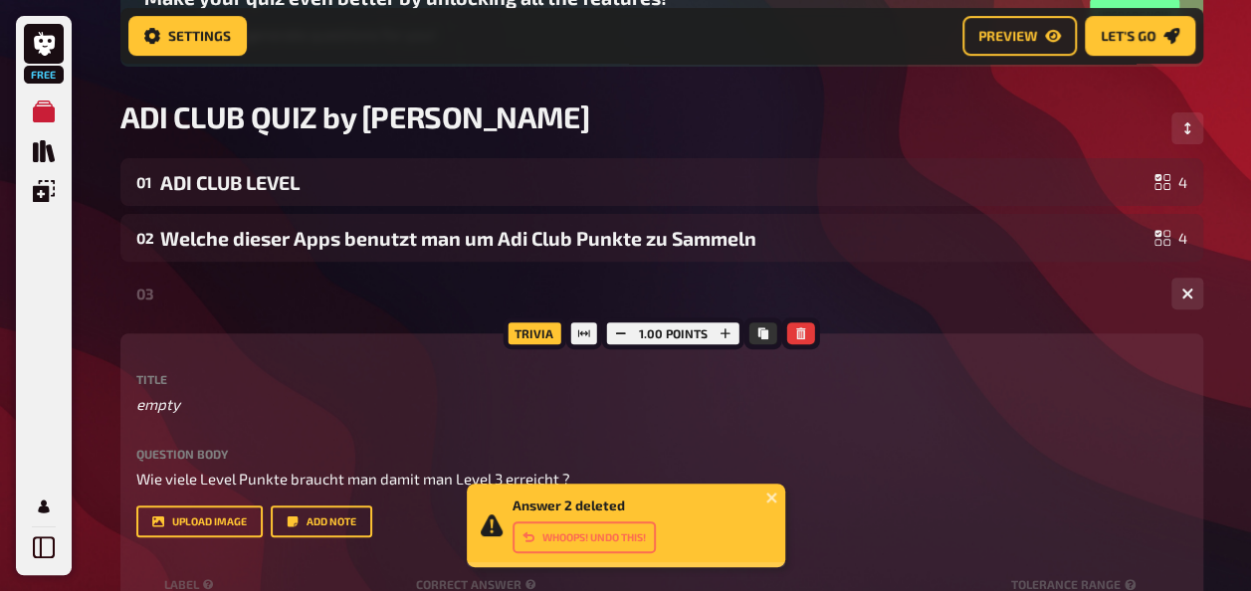
scroll to position [235, 0]
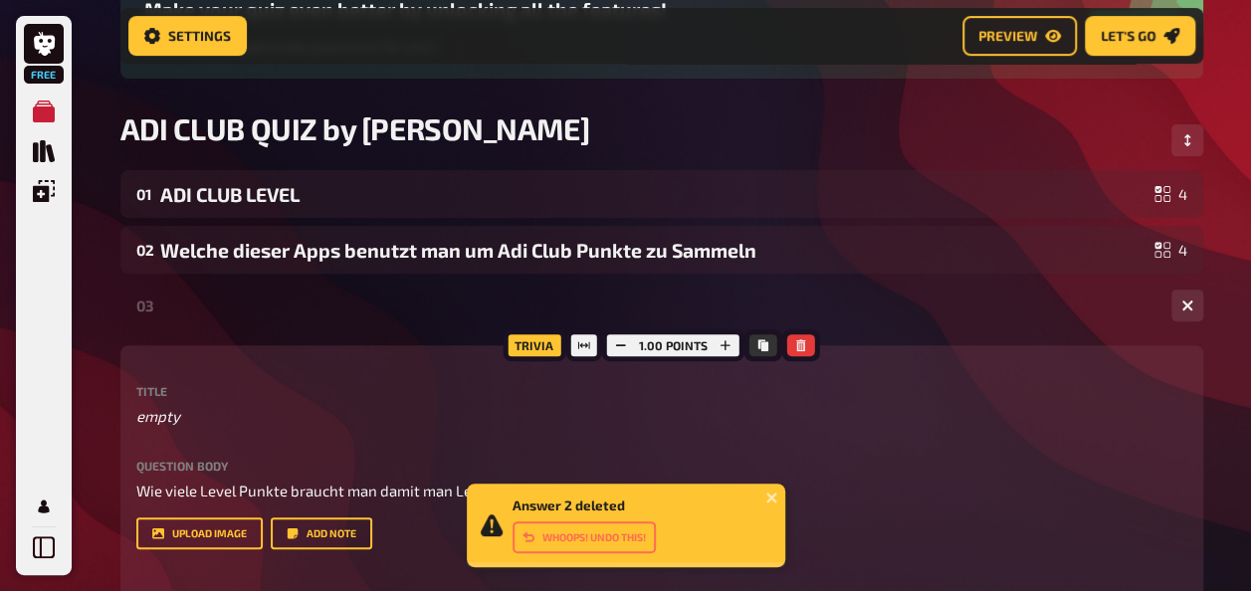
click at [1004, 8] on nav "Settings Preview Let's go" at bounding box center [661, 36] width 1083 height 56
click at [1008, 26] on link "Preview" at bounding box center [1019, 36] width 114 height 40
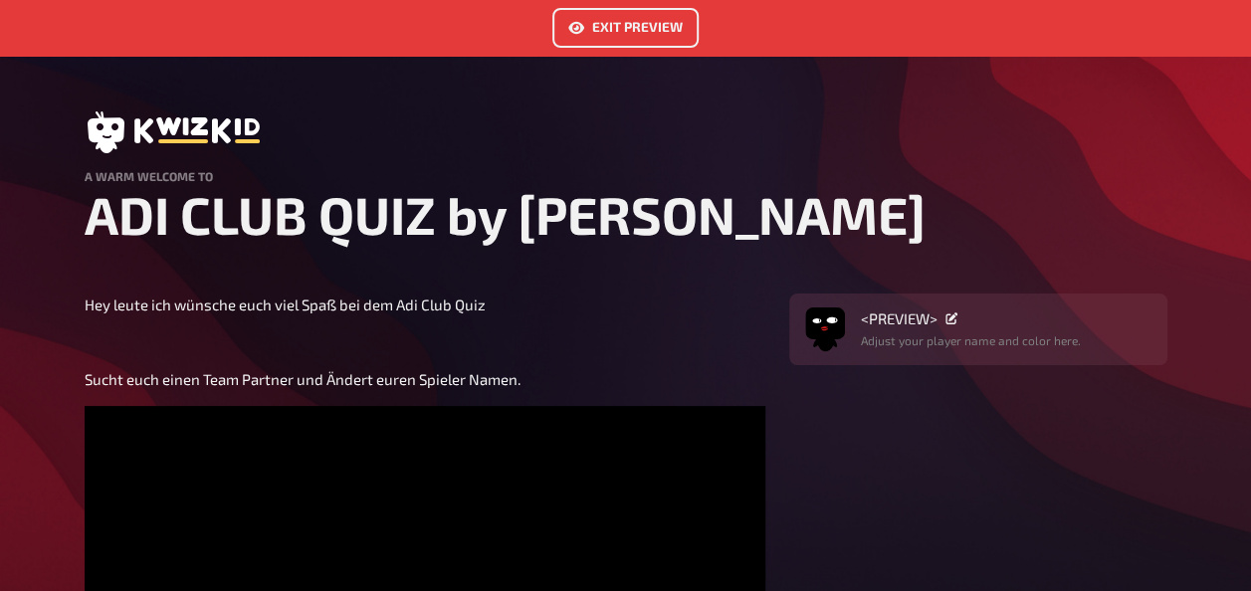
click at [627, 32] on link "Exit Preview" at bounding box center [625, 28] width 146 height 40
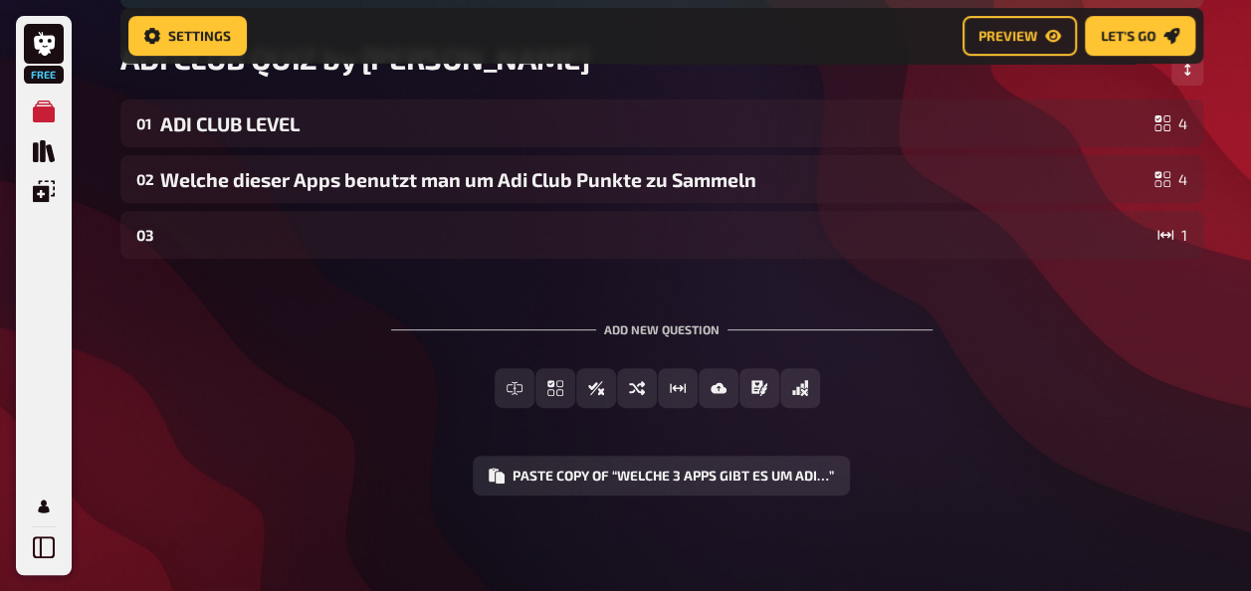
scroll to position [207, 0]
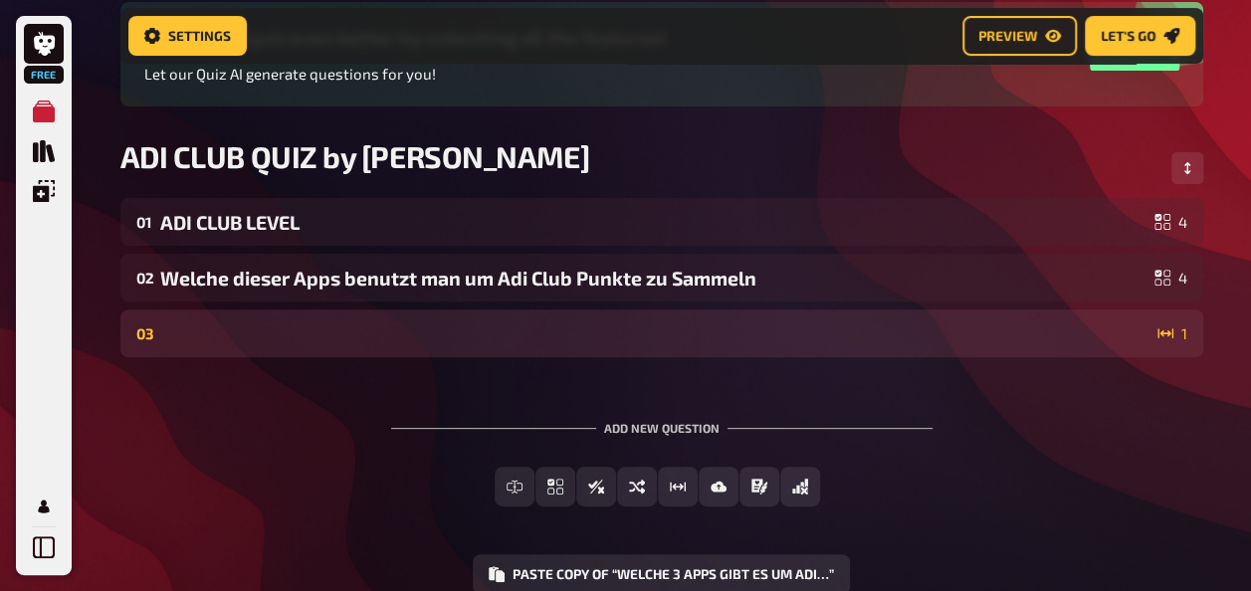
click at [594, 344] on div "03 1" at bounding box center [661, 333] width 1083 height 48
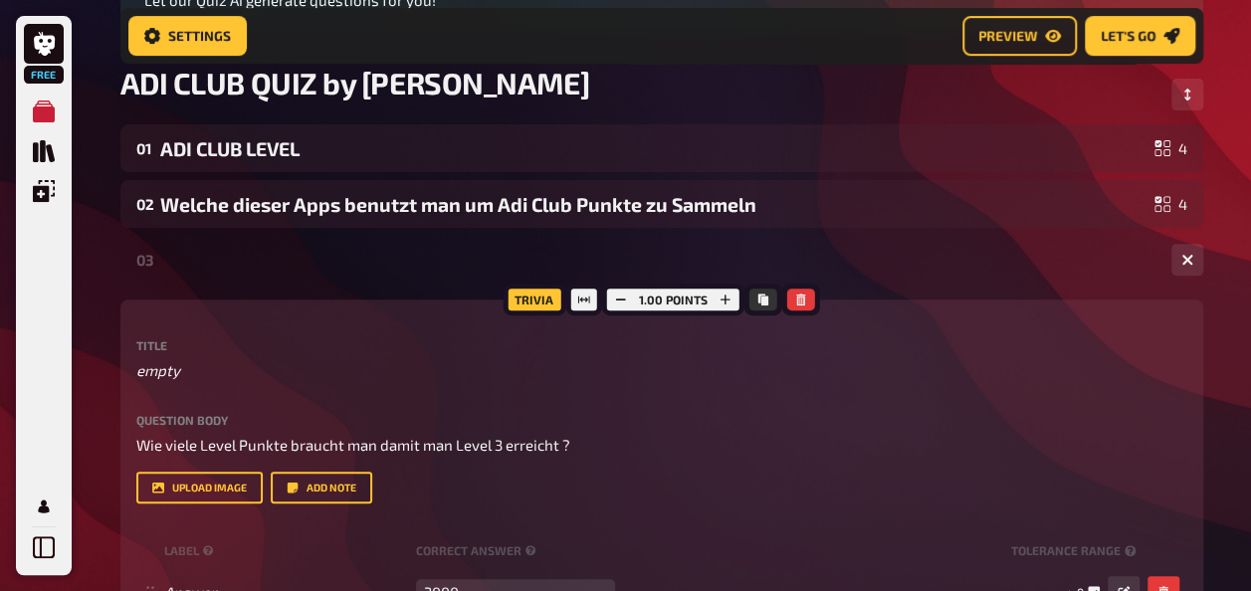
scroll to position [306, 0]
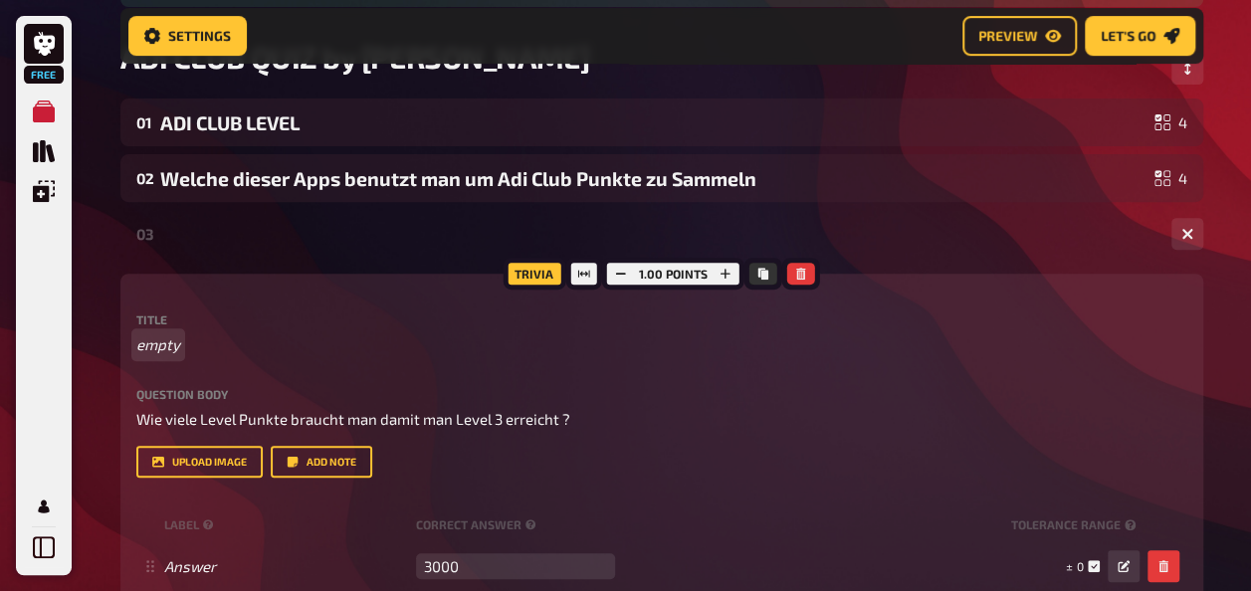
click at [173, 356] on p "empty" at bounding box center [661, 344] width 1051 height 23
click at [886, 239] on div "Wie viele Level Punkte" at bounding box center [657, 234] width 995 height 23
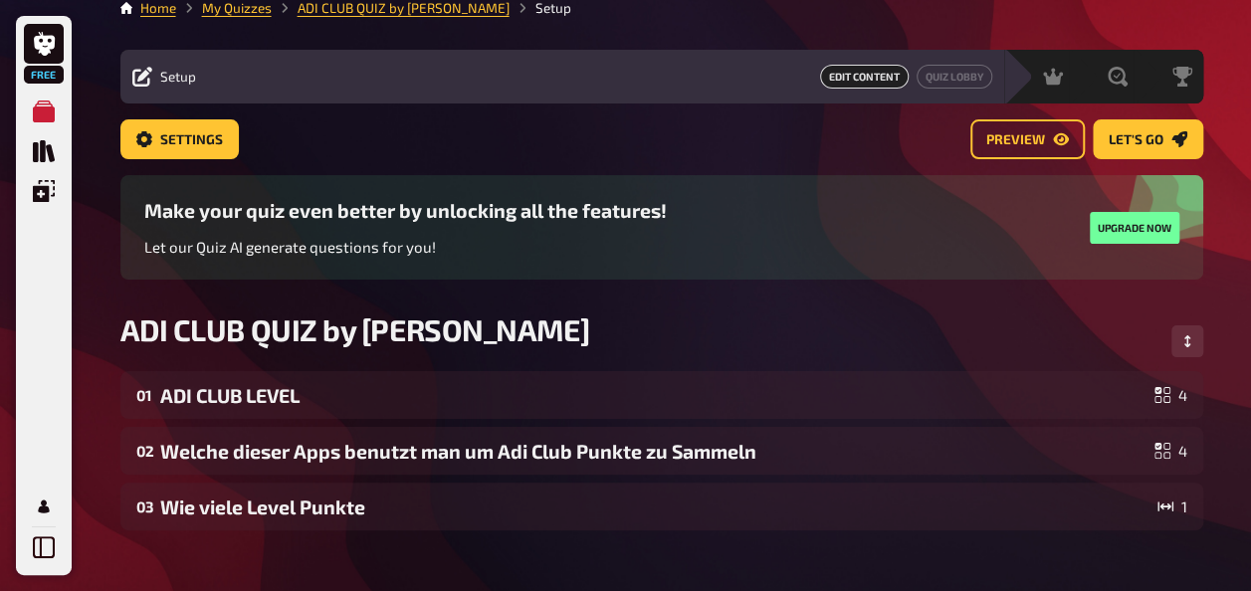
scroll to position [0, 0]
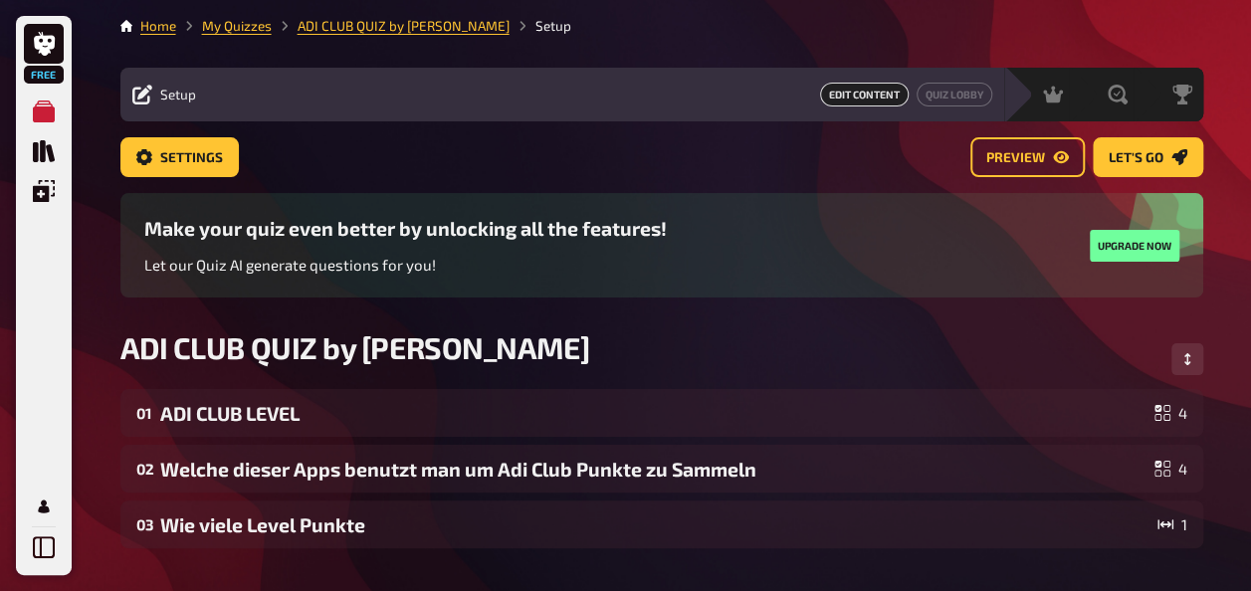
click at [441, 149] on div "Settings Preview Let's go" at bounding box center [661, 157] width 1083 height 40
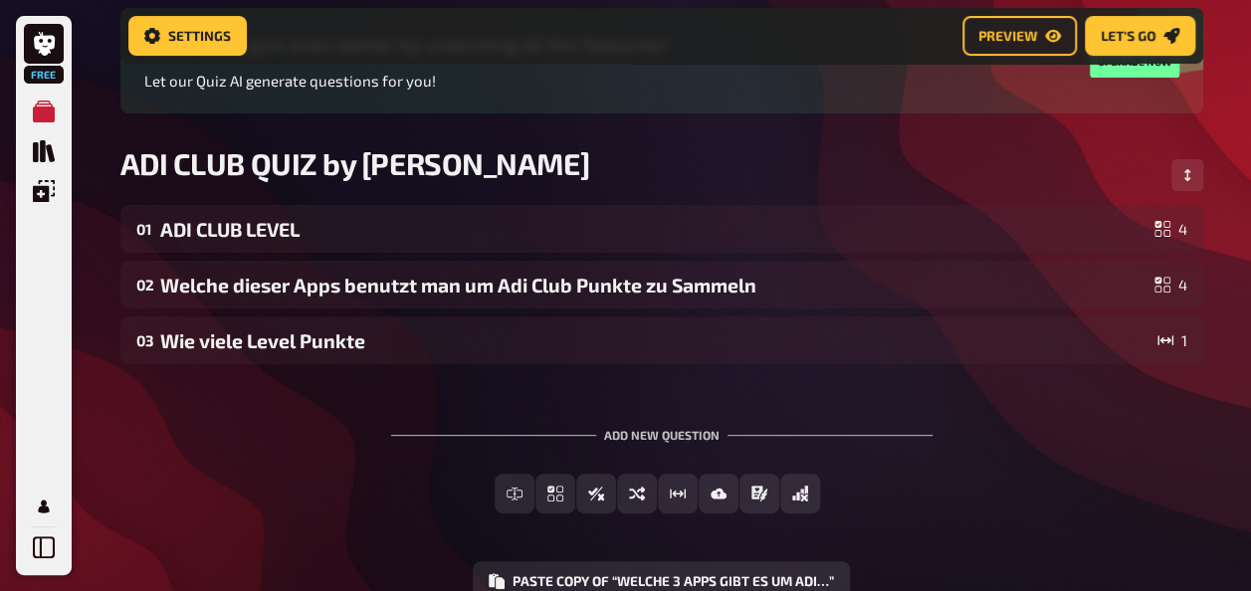
scroll to position [306, 0]
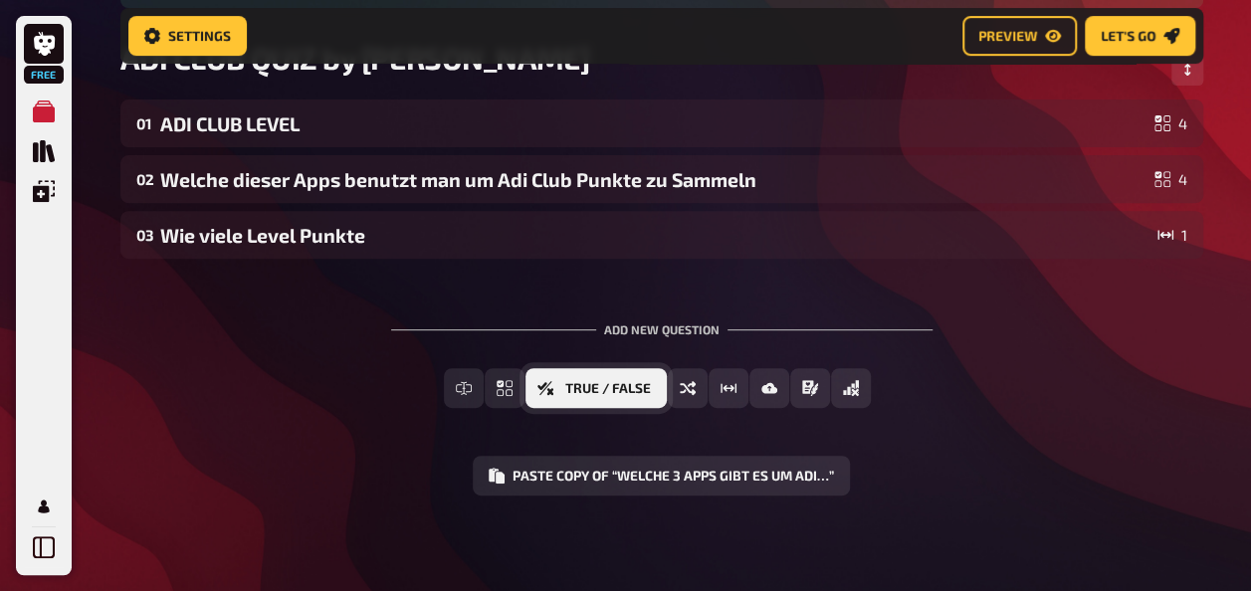
click at [627, 390] on span "True / False" at bounding box center [608, 389] width 86 height 14
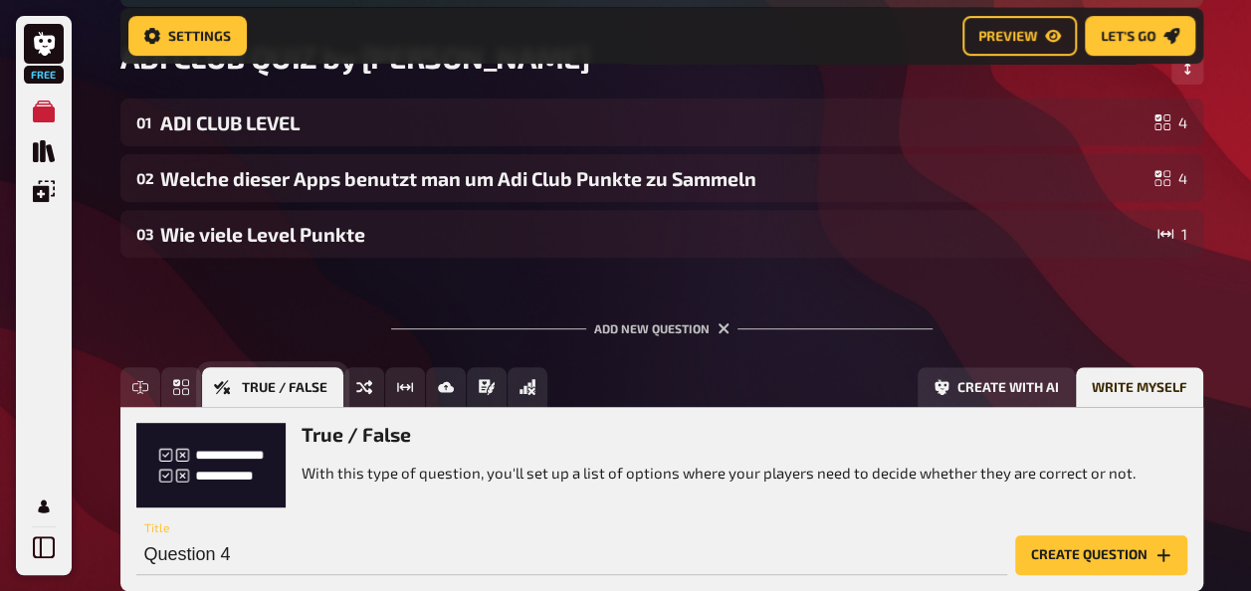
scroll to position [434, 0]
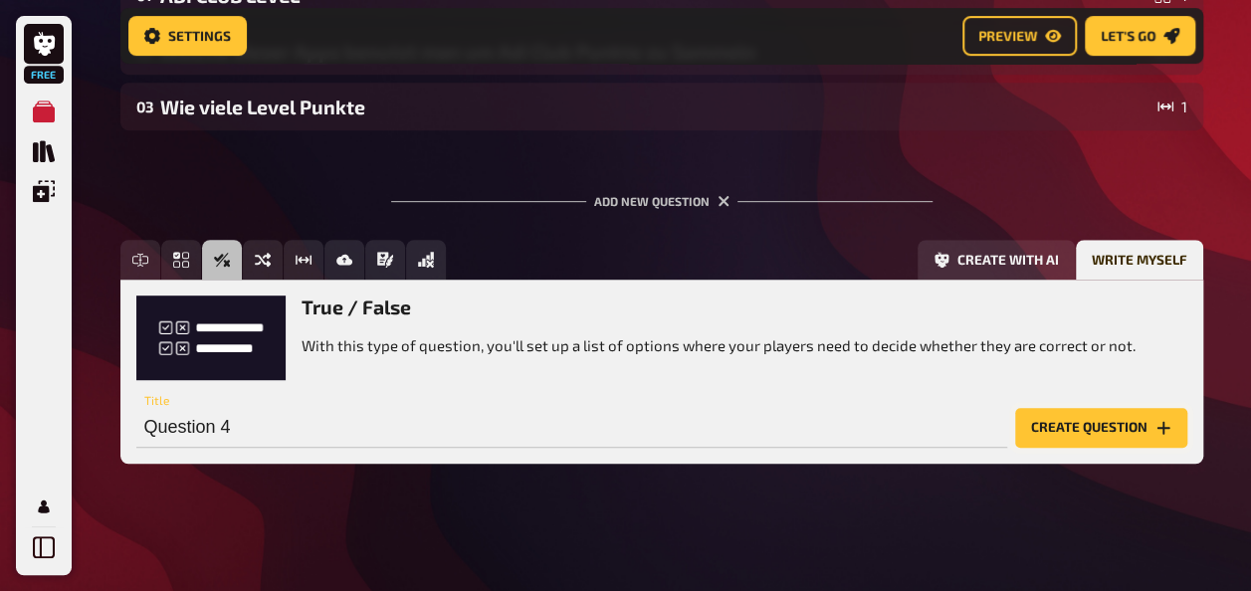
click at [1104, 430] on button "Create question" at bounding box center [1101, 428] width 172 height 40
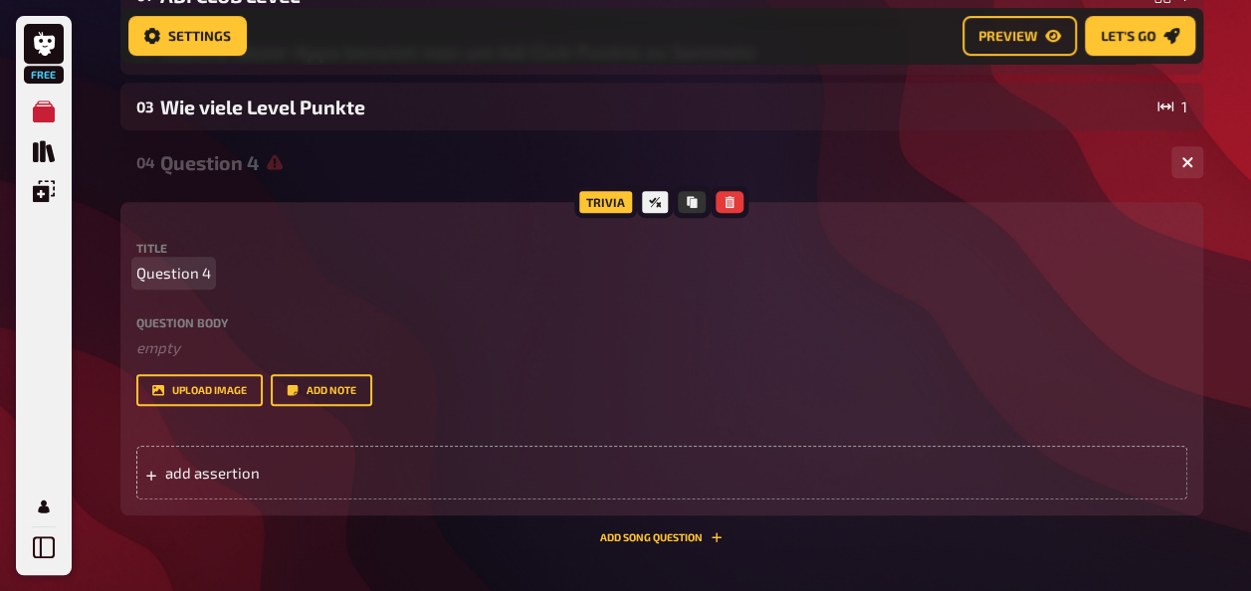
click at [266, 275] on p "Question 4" at bounding box center [661, 273] width 1051 height 23
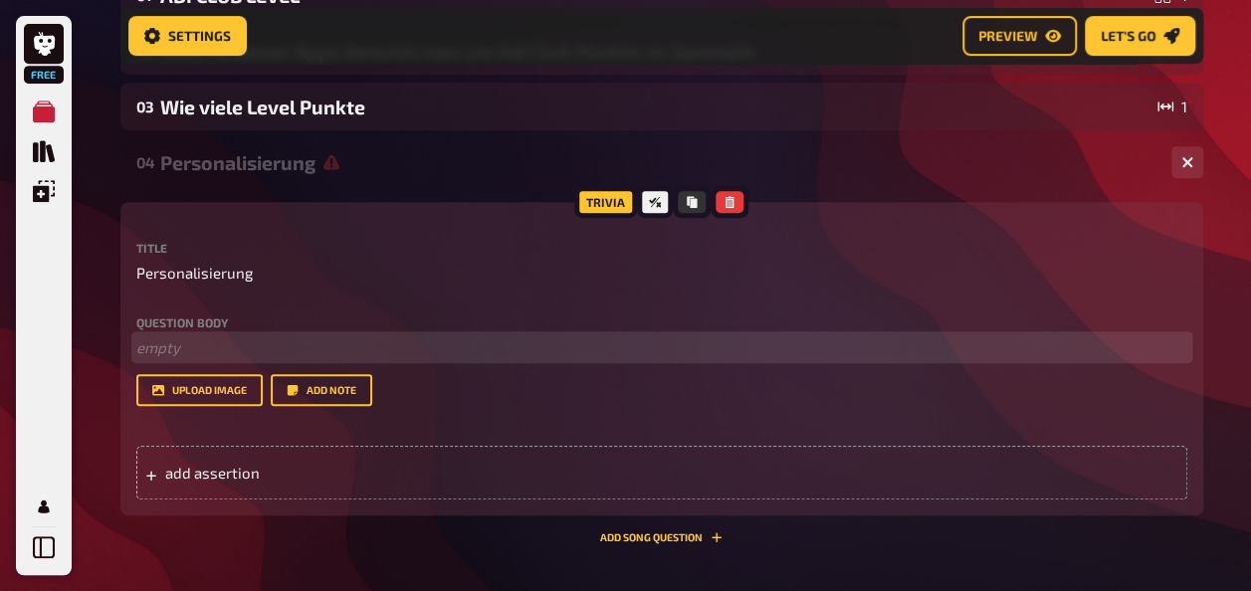
click at [187, 340] on p "﻿ empty" at bounding box center [661, 347] width 1051 height 23
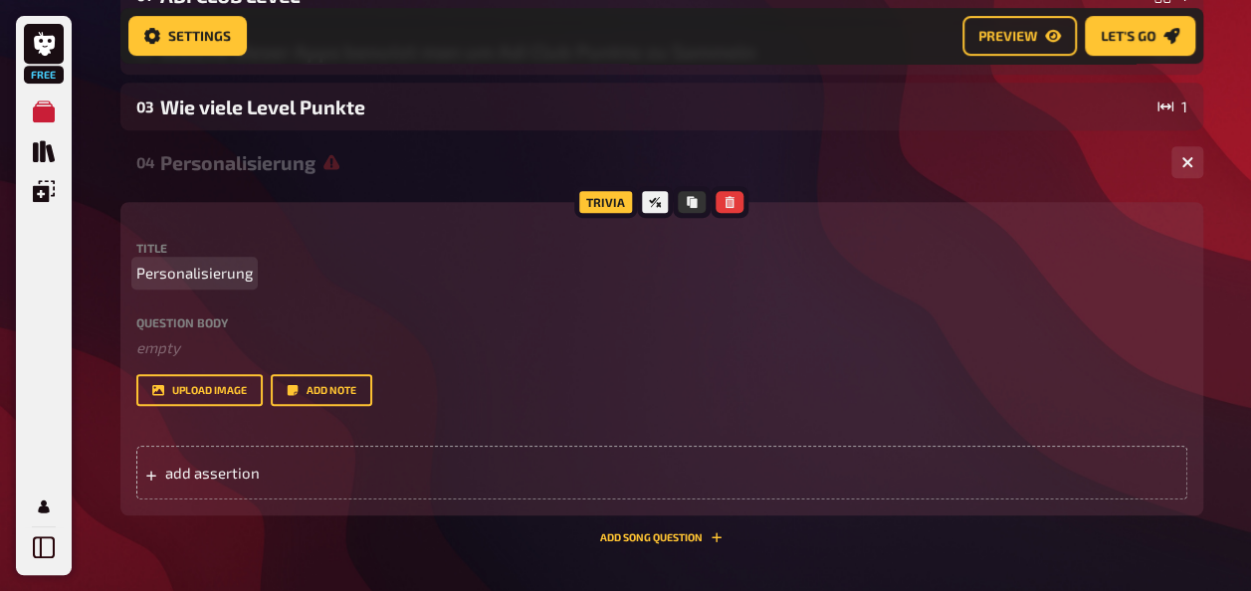
click at [199, 271] on span "Personalisierung" at bounding box center [194, 273] width 116 height 23
click at [201, 273] on span "Personalisierung" at bounding box center [194, 273] width 116 height 23
click at [213, 272] on span "Personalisierung" at bounding box center [194, 273] width 116 height 23
click at [306, 277] on p "Personalisierung" at bounding box center [661, 273] width 1051 height 23
click at [269, 306] on div "Title Personalisierung Question body ﻿ empty Drop here to upload upload image A…" at bounding box center [661, 324] width 1051 height 164
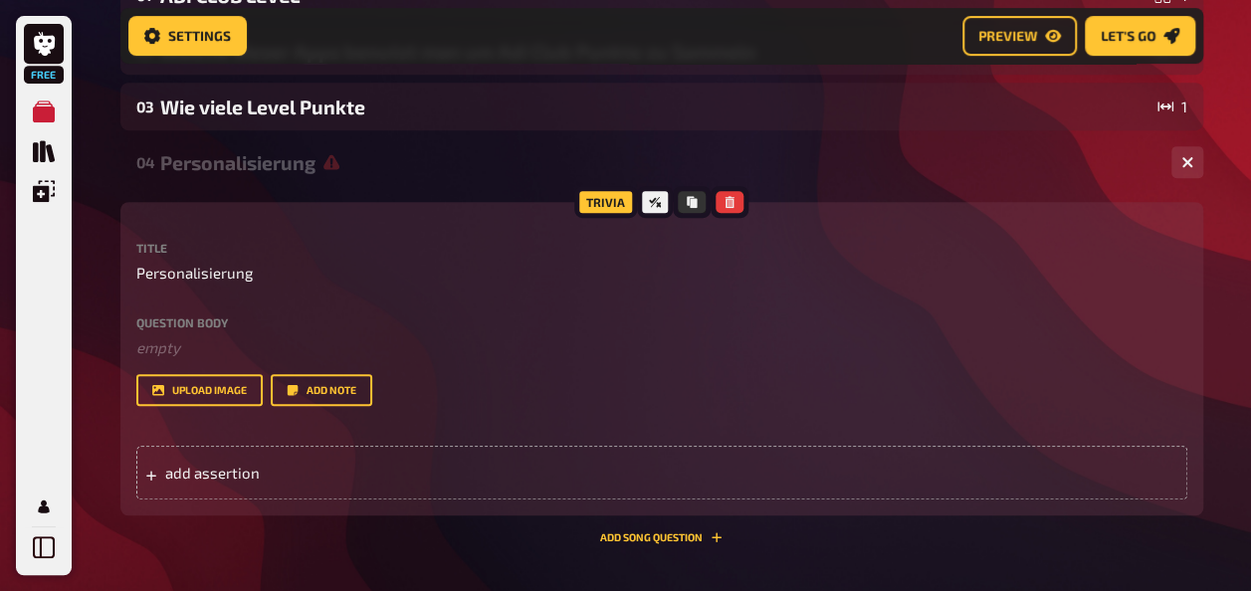
click at [264, 329] on div "Question body ﻿ empty Drop here to upload" at bounding box center [661, 337] width 1051 height 43
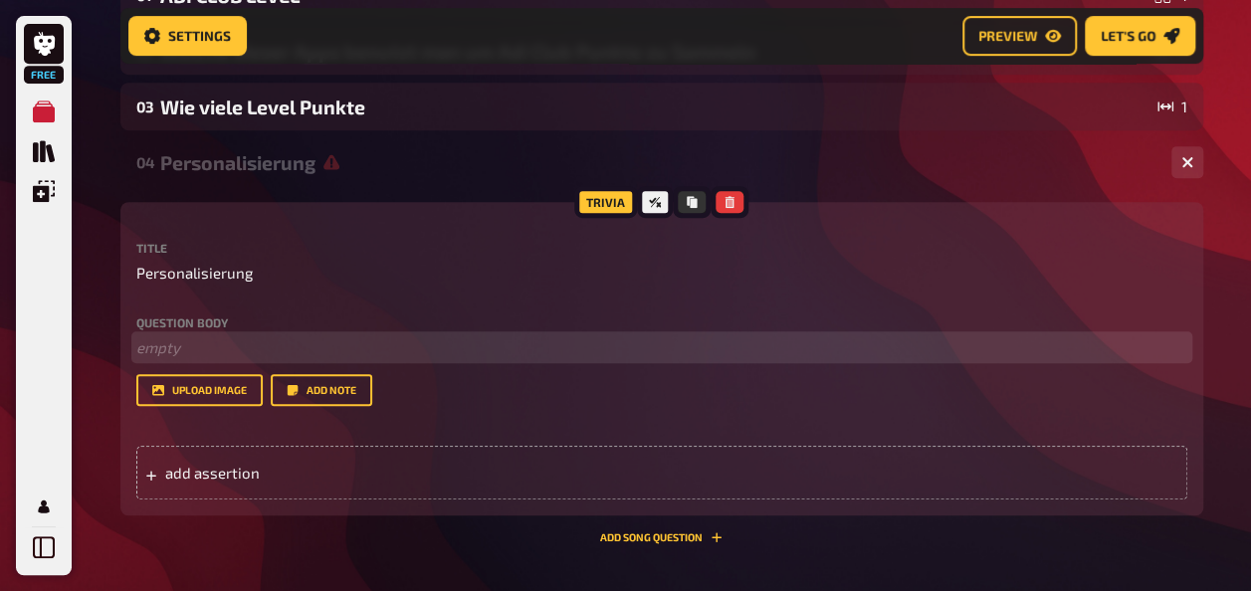
click at [263, 346] on p "﻿ empty" at bounding box center [661, 347] width 1051 height 23
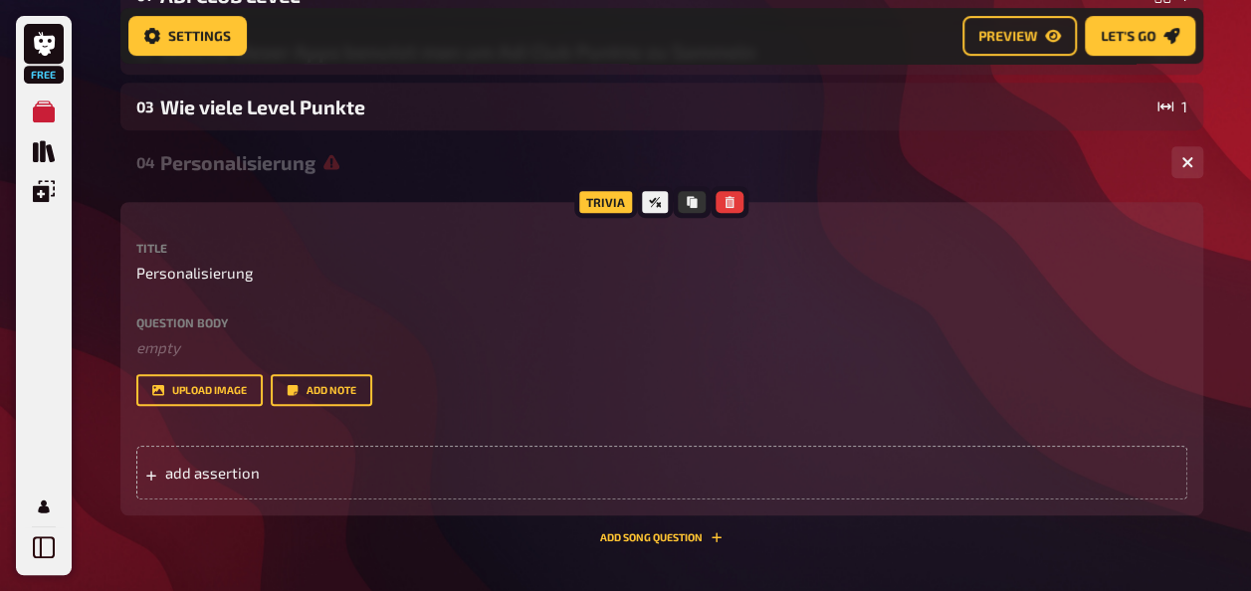
click at [261, 333] on div "Question body ﻿ empty Drop here to upload" at bounding box center [661, 337] width 1051 height 43
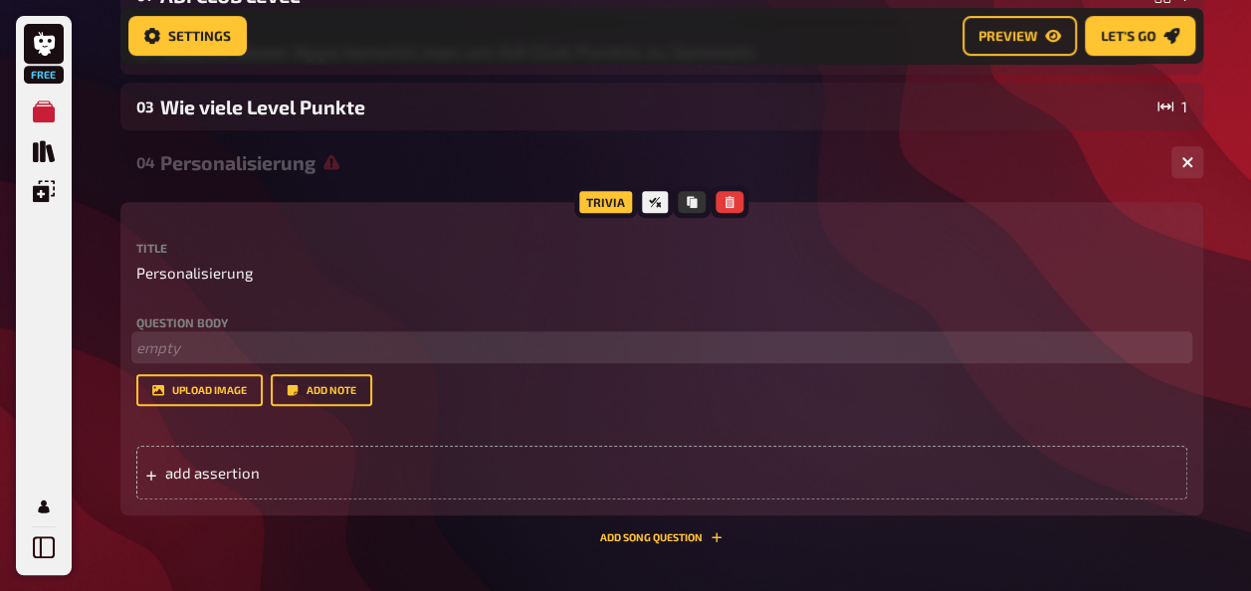
click at [265, 345] on p "﻿ empty" at bounding box center [661, 347] width 1051 height 23
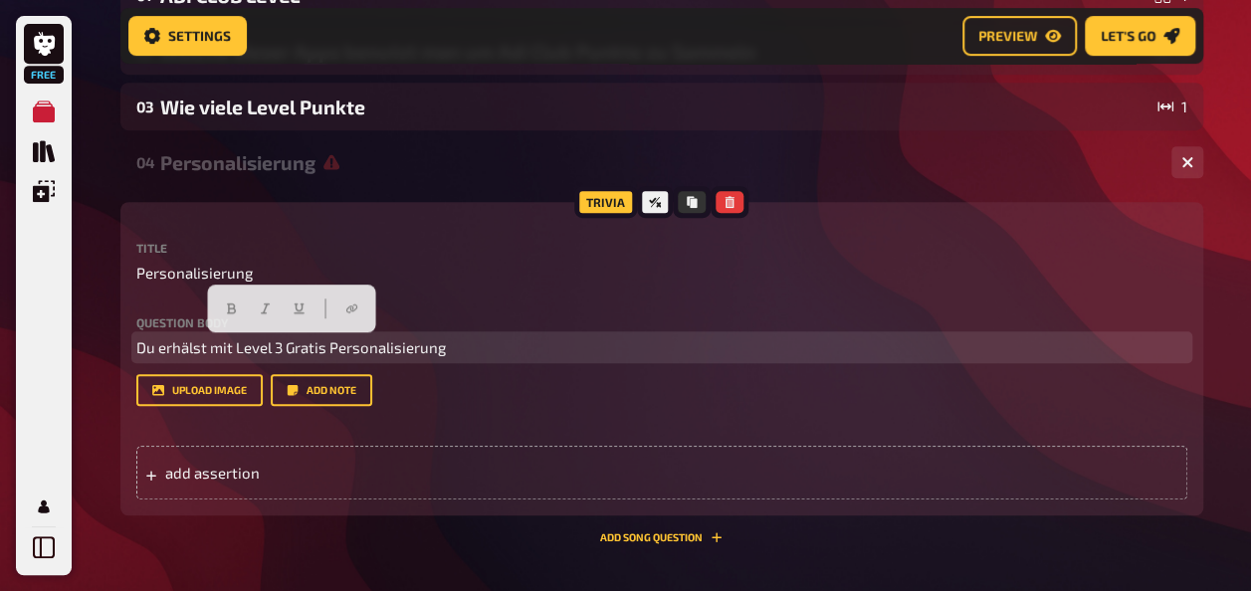
drag, startPoint x: 137, startPoint y: 347, endPoint x: 460, endPoint y: 346, distance: 322.4
click at [460, 346] on p "Du erhälst mit Level 3 Gratis Personalisierung" at bounding box center [661, 347] width 1051 height 23
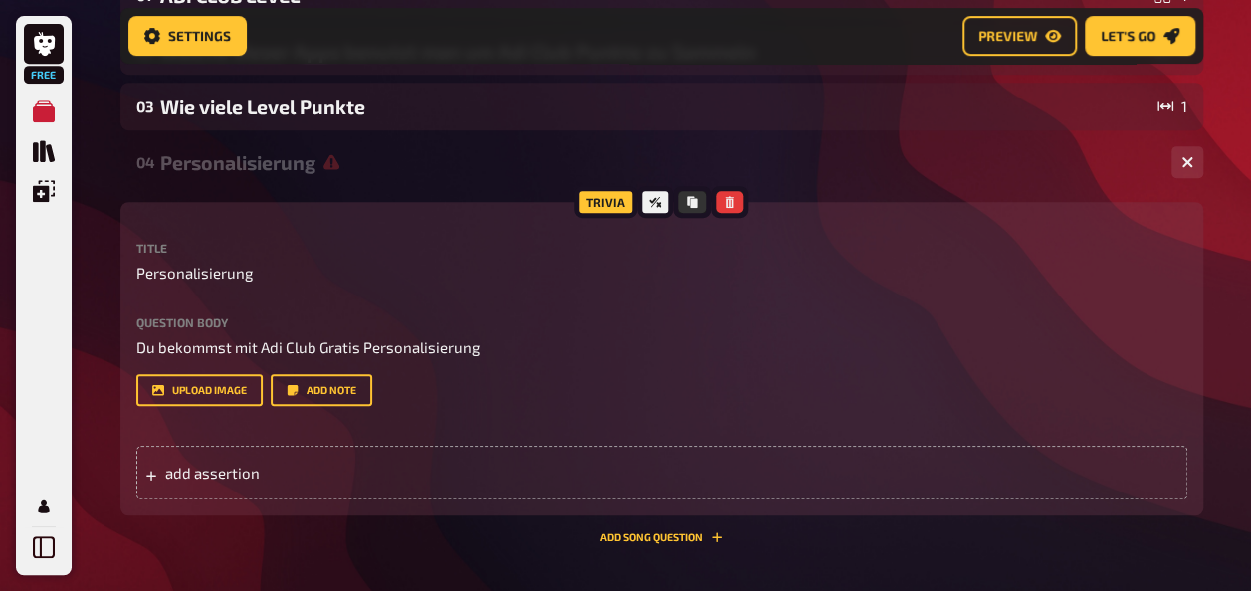
click at [501, 359] on div "Question body Du bekommst mit Adi Club Gratis Personalisierung Drop here to upl…" at bounding box center [661, 361] width 1051 height 91
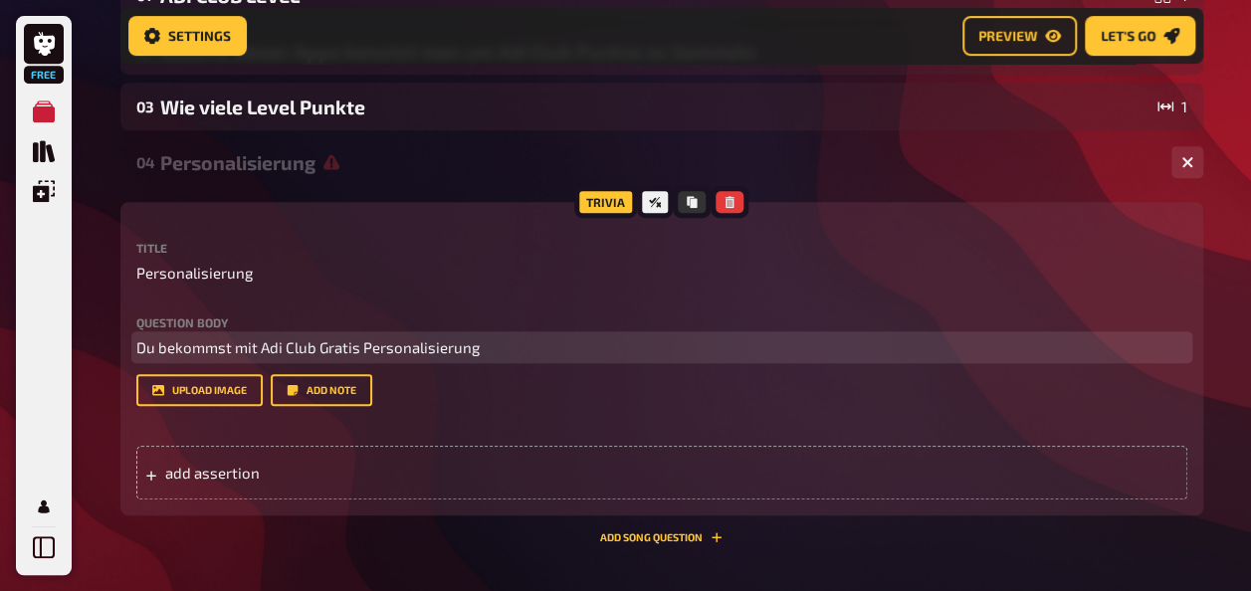
click at [496, 342] on p "Du bekommst mit Adi Club Gratis Personalisierung" at bounding box center [661, 347] width 1051 height 23
click at [477, 346] on span "Du bekommst mit Adi Club Gratis Personalisierung" at bounding box center [307, 347] width 343 height 18
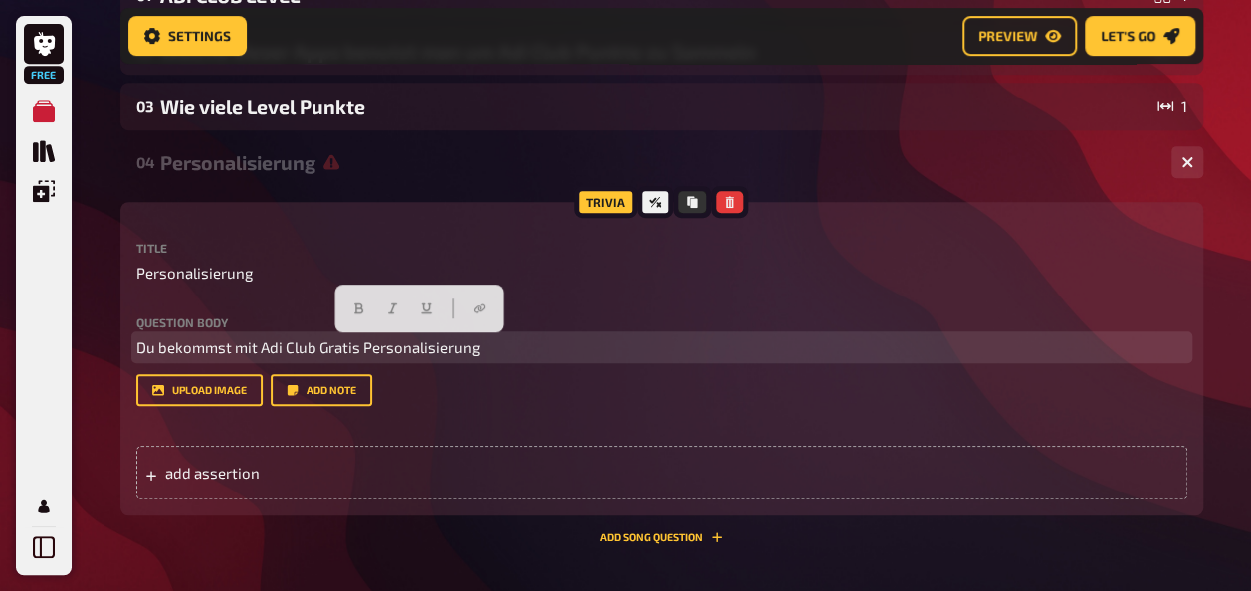
drag, startPoint x: 494, startPoint y: 345, endPoint x: 362, endPoint y: 355, distance: 131.7
click at [362, 355] on p "Du bekommst mit Adi Club Gratis Personalisierung" at bounding box center [661, 347] width 1051 height 23
copy span "Personalisierung"
drag, startPoint x: 442, startPoint y: 342, endPoint x: 474, endPoint y: 352, distance: 33.4
click at [442, 342] on span "Du bekommst mit Adi Club Gratis Personalisierung" at bounding box center [307, 347] width 343 height 18
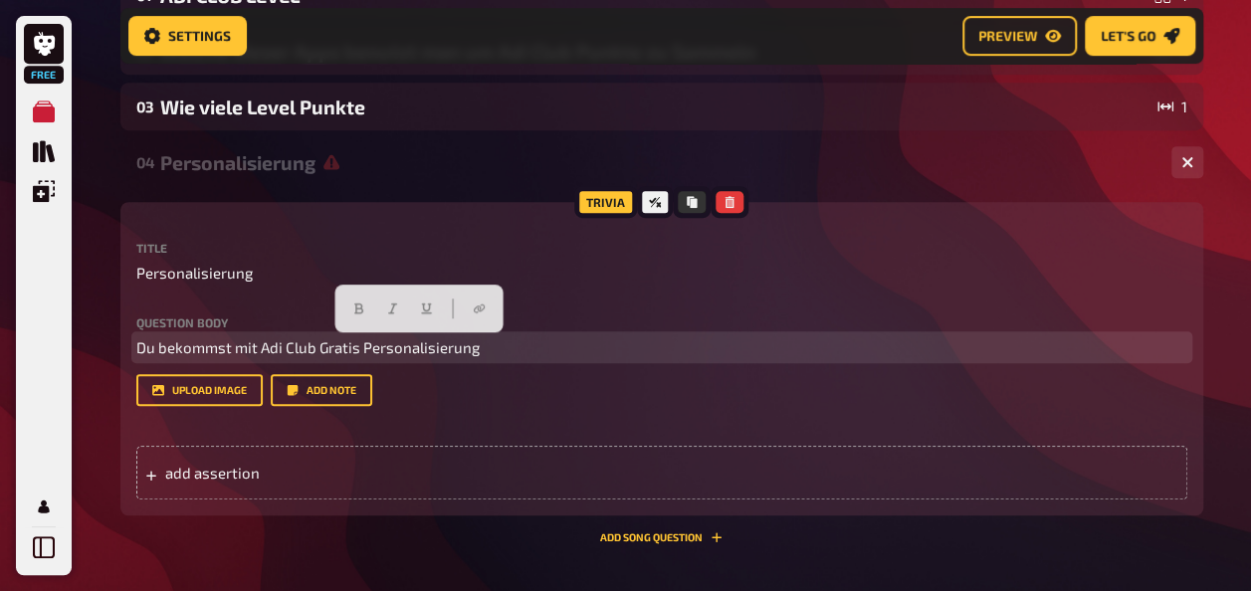
click at [483, 351] on p "Du bekommst mit Adi Club Gratis Personalisierung" at bounding box center [661, 347] width 1051 height 23
drag, startPoint x: 485, startPoint y: 347, endPoint x: 516, endPoint y: 348, distance: 31.9
click at [491, 348] on p "Du bekommst mit Adi Club Gratis Personalisierung" at bounding box center [661, 347] width 1051 height 23
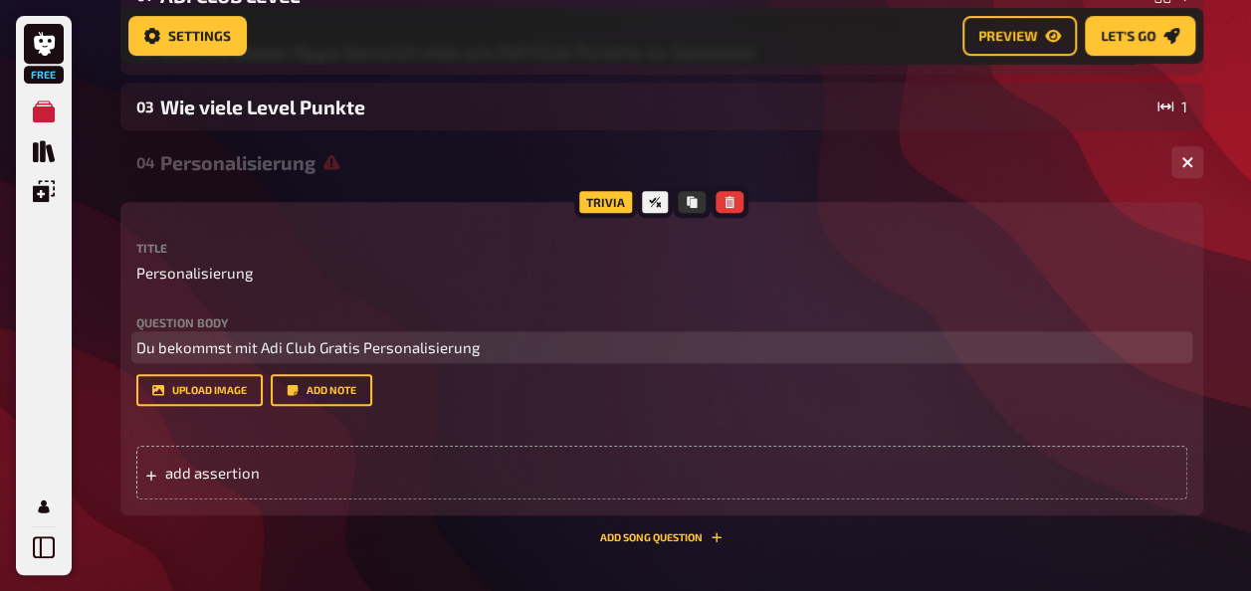
click at [517, 348] on p "Du bekommst mit Adi Club Gratis Personalisierung" at bounding box center [661, 347] width 1051 height 23
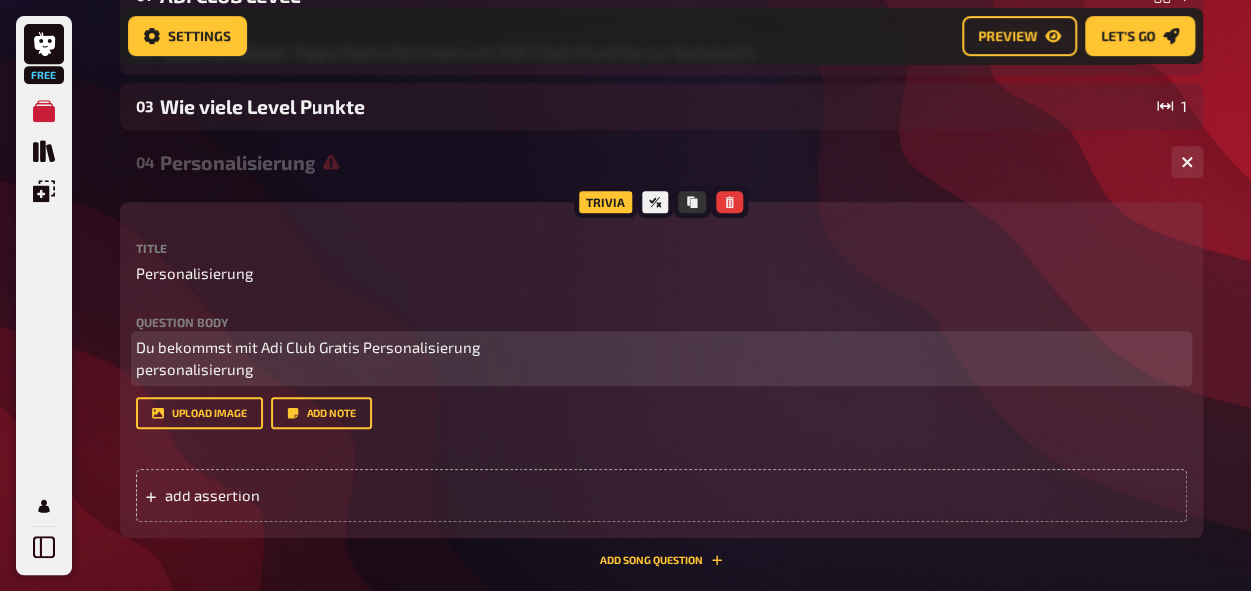
click at [484, 347] on p "Du bekommst mit Adi Club Gratis Personalisierung personalisierung" at bounding box center [661, 358] width 1051 height 45
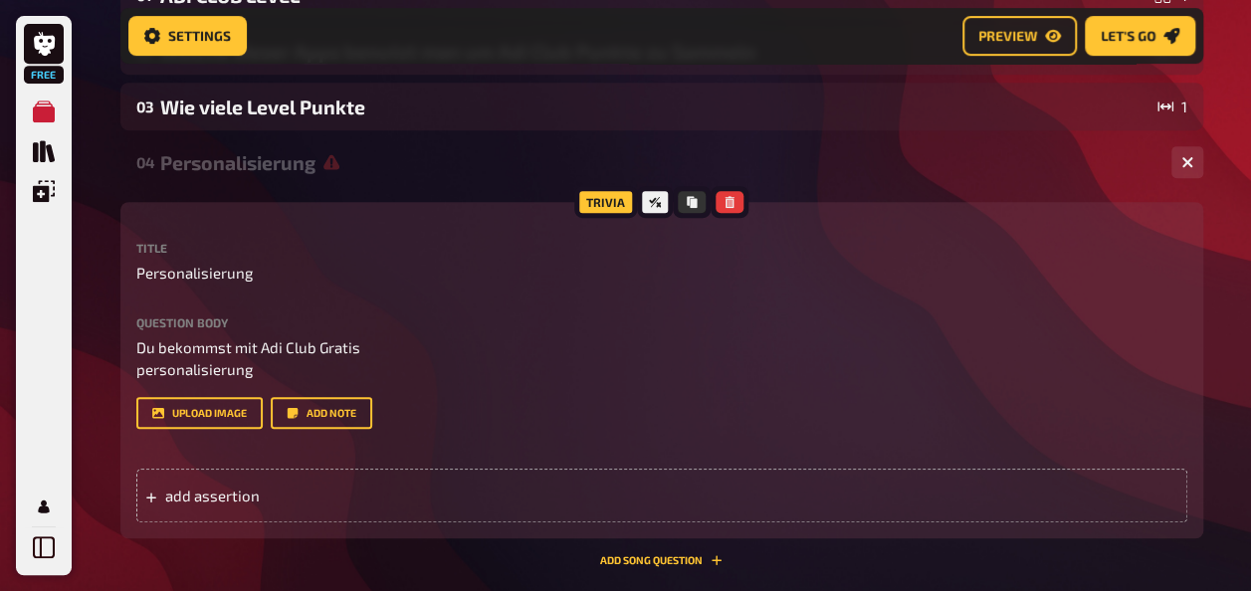
click at [133, 366] on div "Trivia Title Personalisierung Question body Du bekommst mit Adi Club Gratis per…" at bounding box center [661, 370] width 1083 height 336
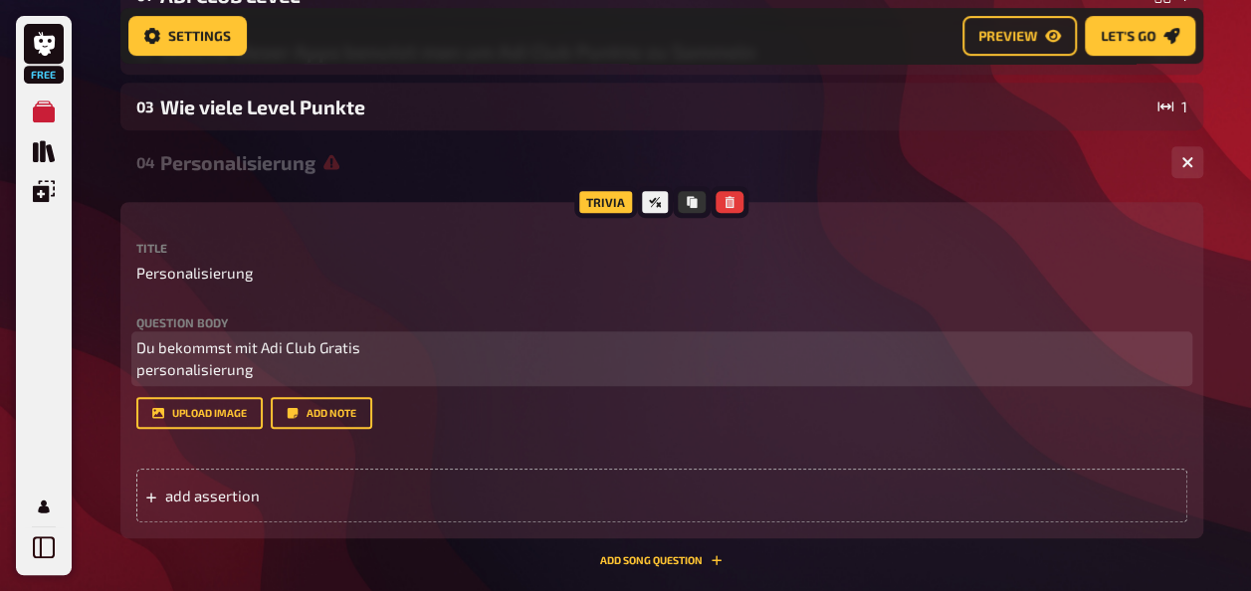
click at [137, 374] on span "Du bekommst mit Adi Club Gratis personalisierung" at bounding box center [248, 358] width 224 height 41
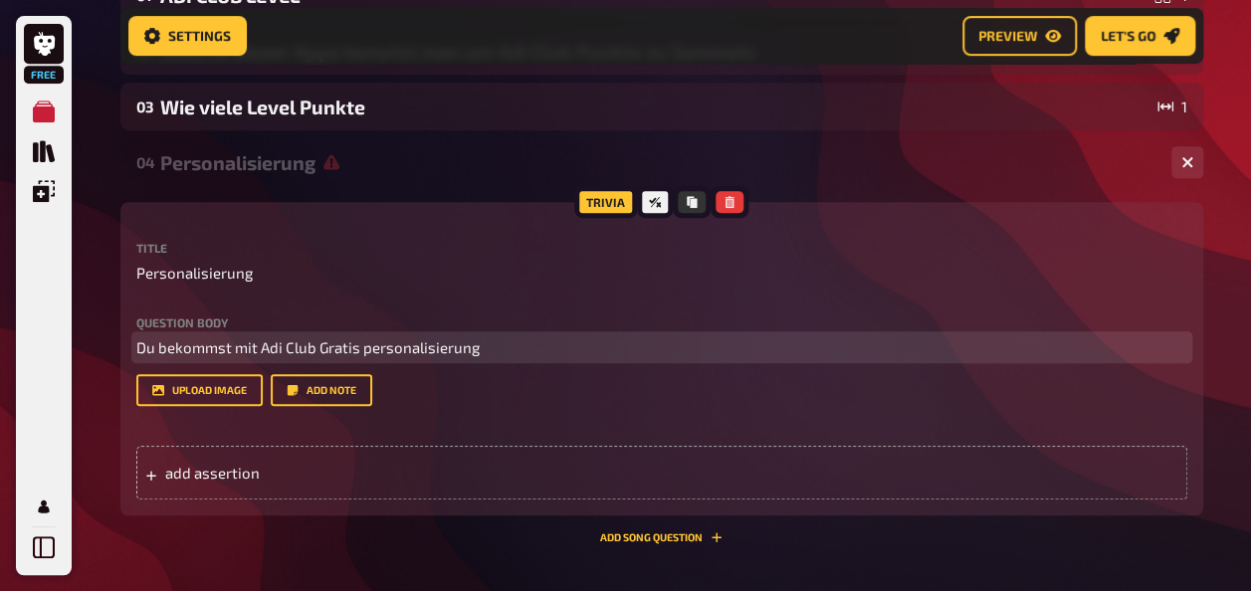
click at [367, 346] on span "Du bekommst mit Adi Club Gratis personalisierung" at bounding box center [307, 347] width 343 height 18
click at [539, 347] on p "Du bekommst mit Adi Club Gratis Personalisierung" at bounding box center [661, 347] width 1051 height 23
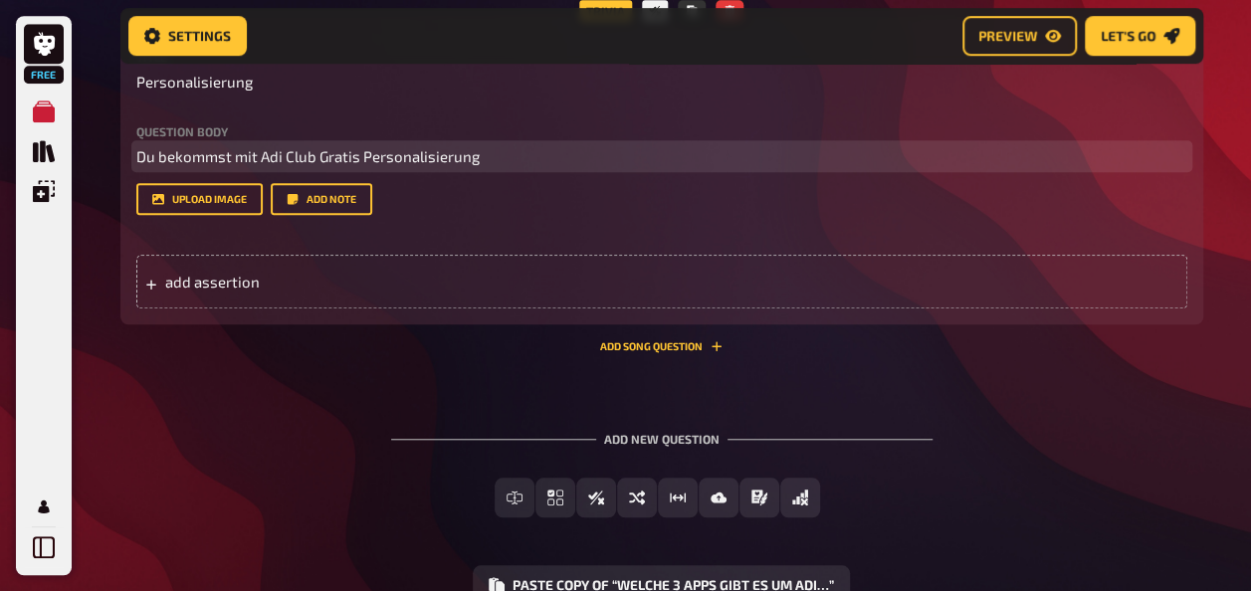
scroll to position [633, 0]
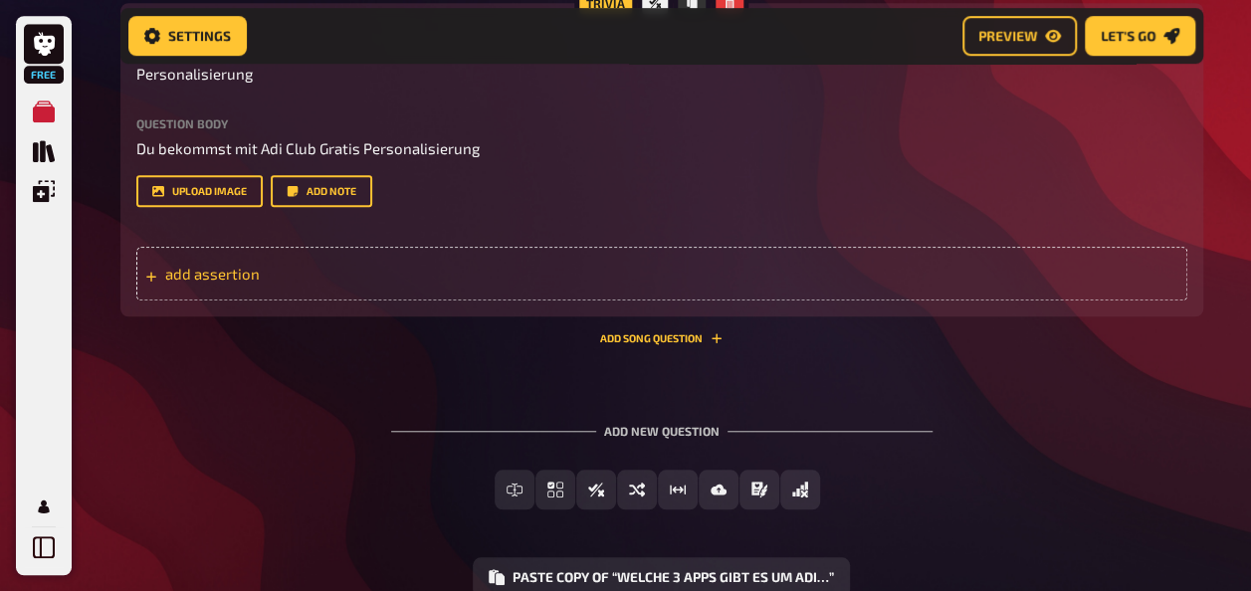
click at [244, 283] on span "add assertion" at bounding box center [319, 274] width 309 height 18
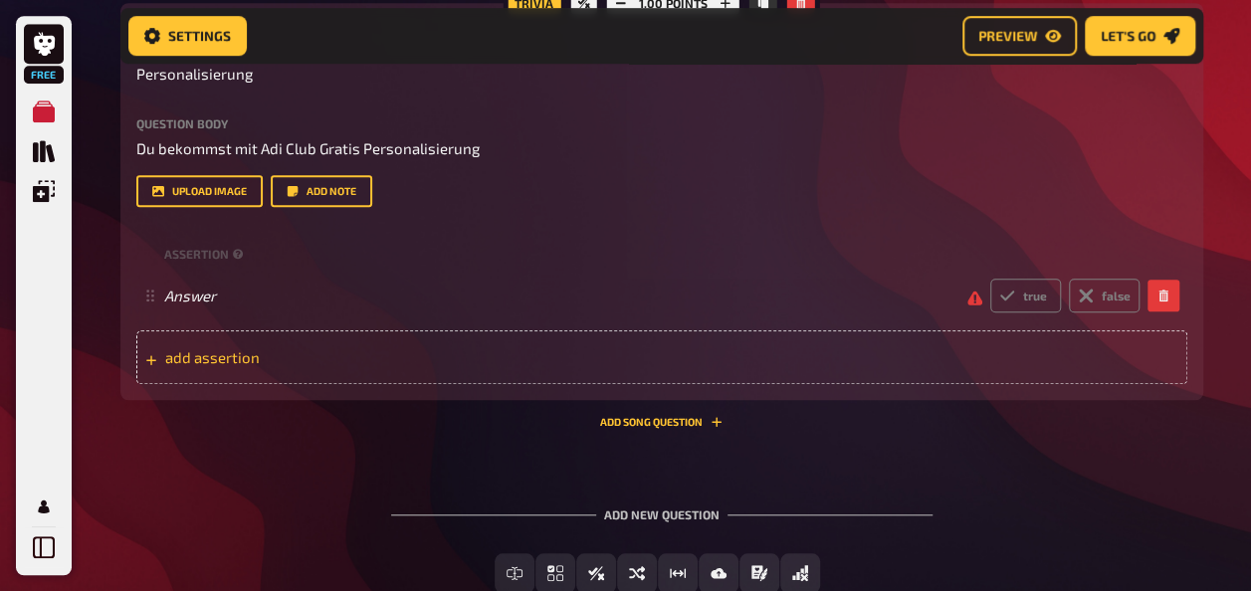
click at [219, 366] on span "add assertion" at bounding box center [319, 357] width 309 height 18
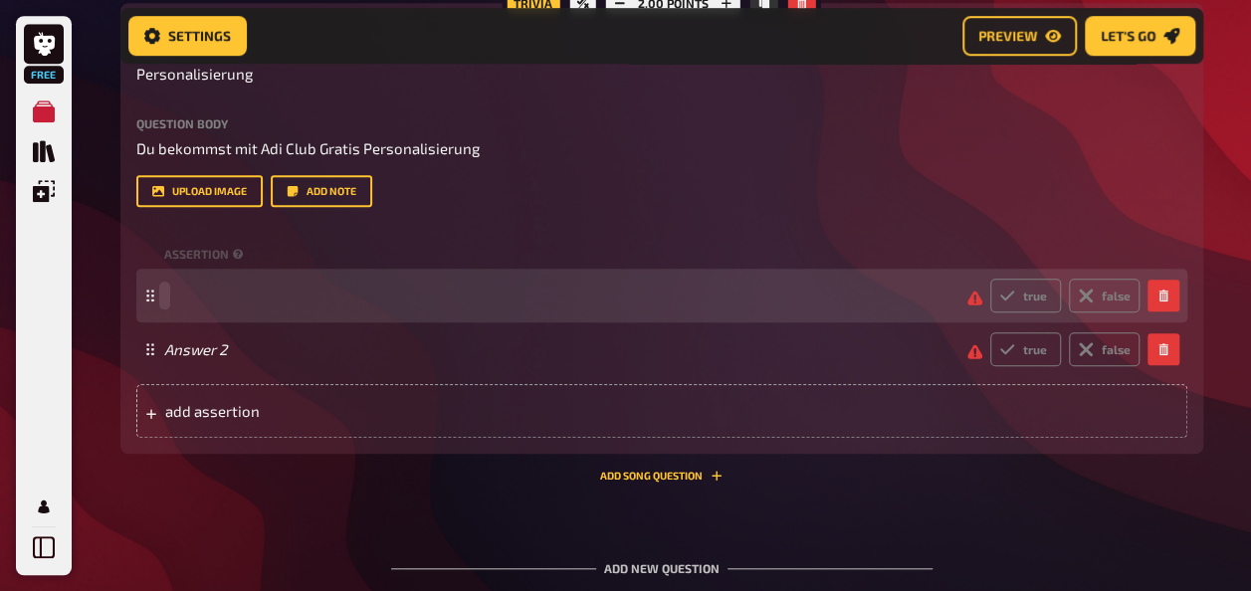
click at [255, 304] on span at bounding box center [557, 296] width 787 height 18
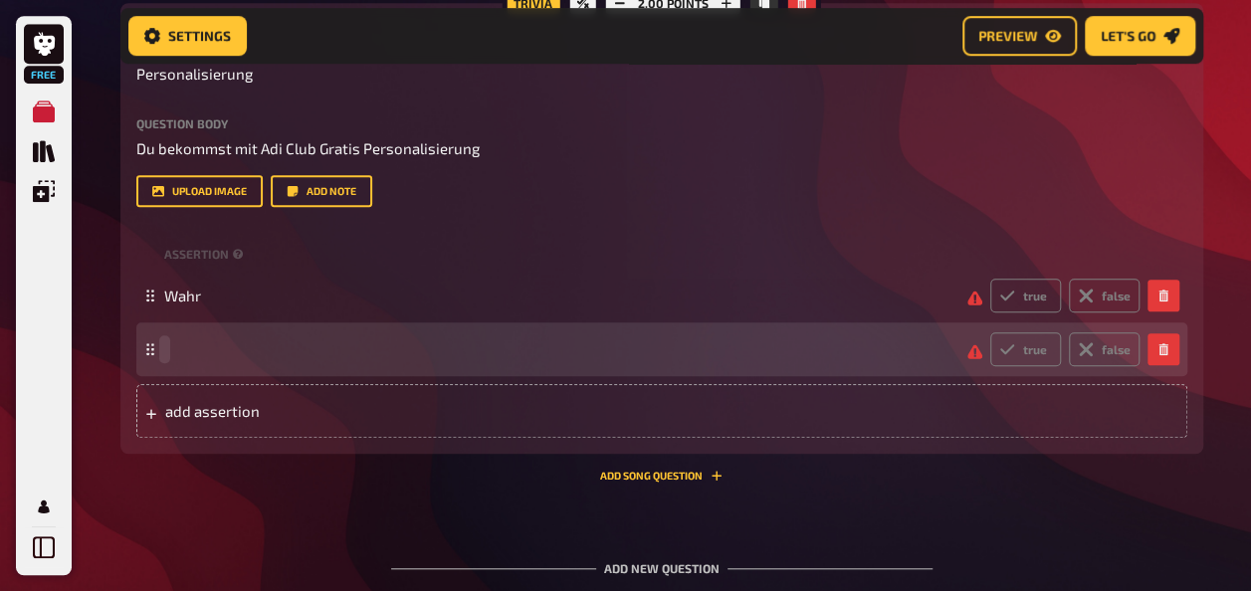
click at [228, 358] on span at bounding box center [557, 349] width 787 height 18
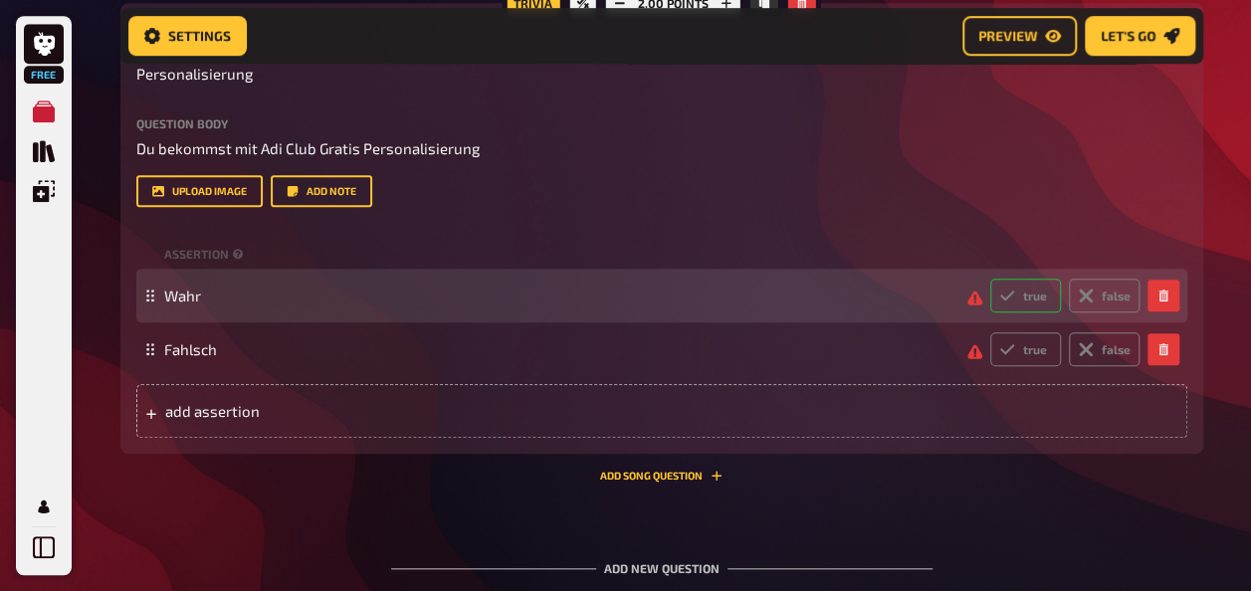
click at [1033, 312] on label "true" at bounding box center [1025, 296] width 71 height 34
click at [990, 279] on input "true" at bounding box center [989, 278] width 1 height 1
radio input "true"
click at [1098, 312] on label "false" at bounding box center [1104, 296] width 71 height 34
click at [990, 279] on input "false" at bounding box center [989, 278] width 1 height 1
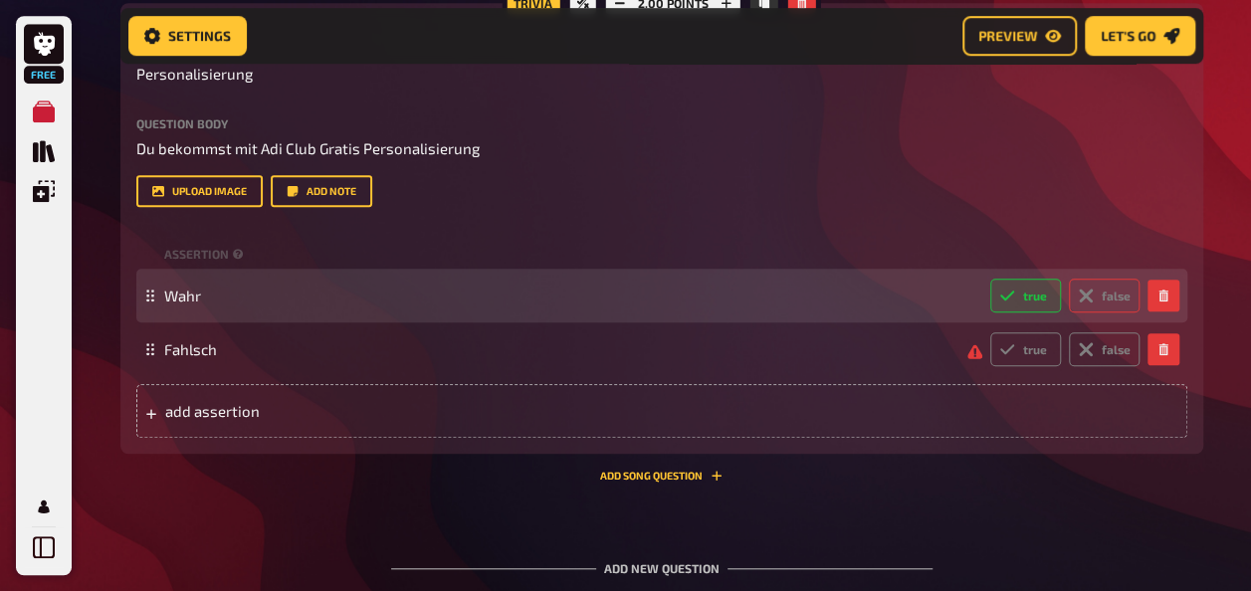
radio input "true"
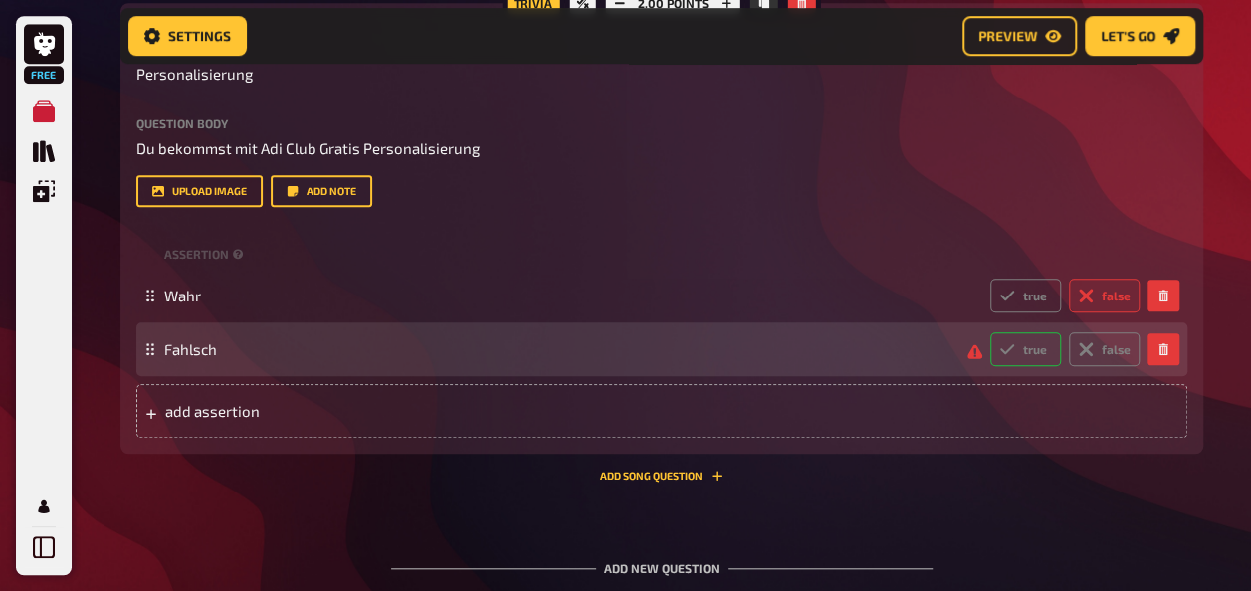
click at [1023, 366] on label "true" at bounding box center [1025, 349] width 71 height 34
click at [990, 332] on input "true" at bounding box center [989, 331] width 1 height 1
radio input "true"
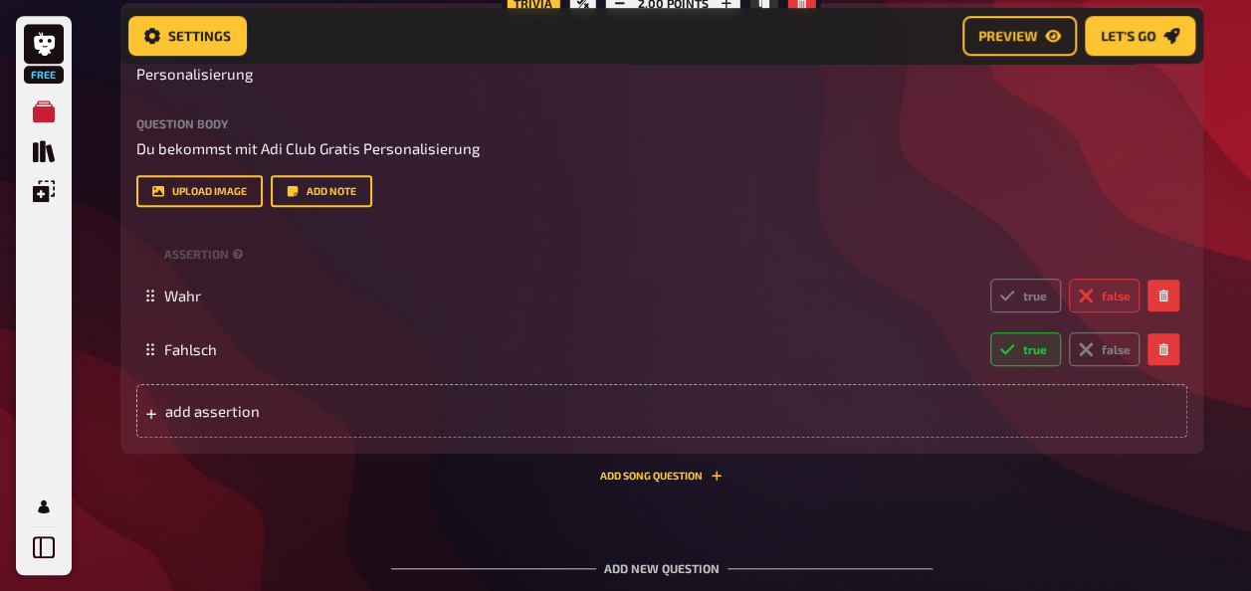
click at [863, 208] on div "Question body Du bekommst mit Adi Club Gratis Personalisierung Drop here to upl…" at bounding box center [661, 162] width 1051 height 91
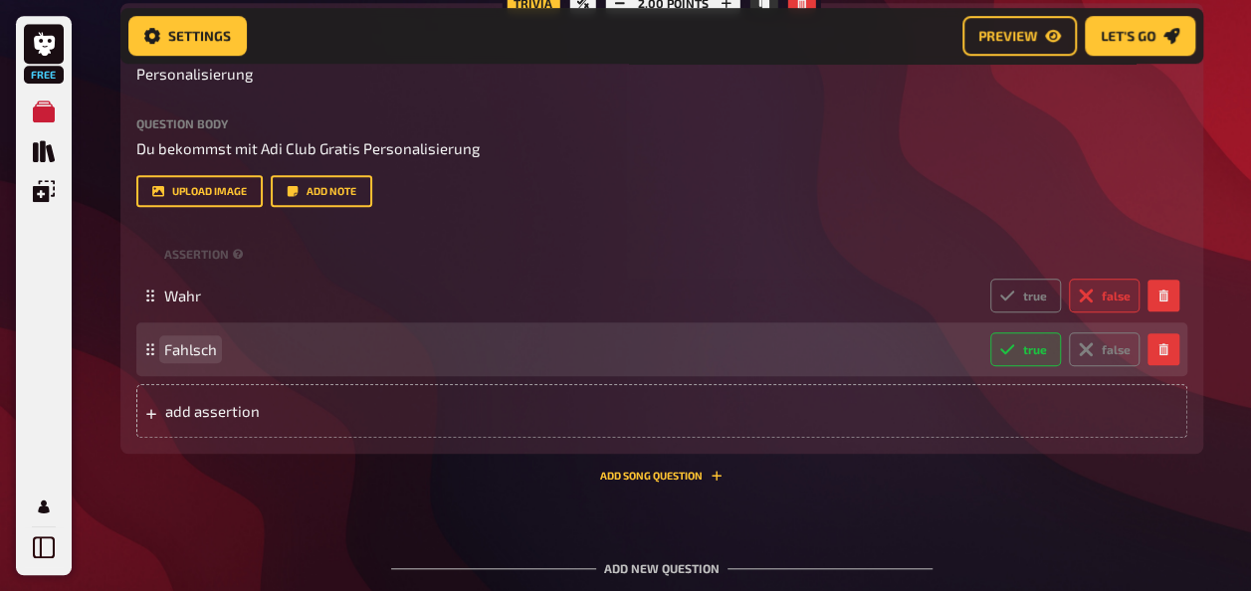
click at [181, 358] on span "Fahlsch" at bounding box center [190, 349] width 53 height 18
click at [185, 358] on span "Fahlsch" at bounding box center [190, 349] width 53 height 18
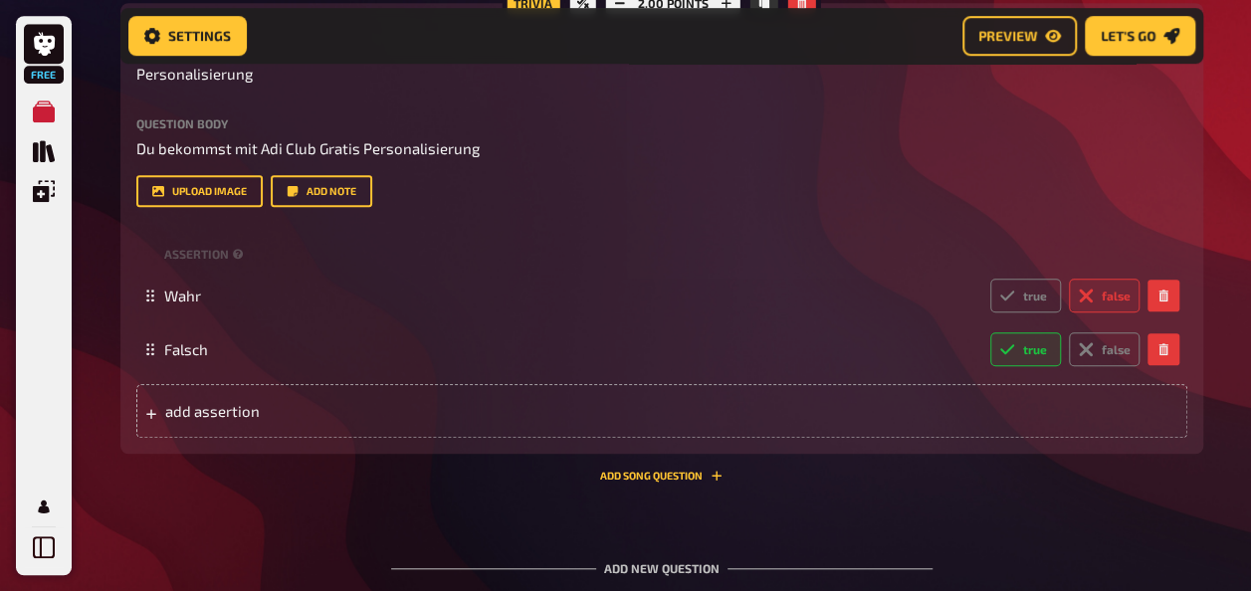
click at [567, 207] on div "Question body Du bekommst mit Adi Club Gratis Personalisierung Drop here to upl…" at bounding box center [661, 162] width 1051 height 91
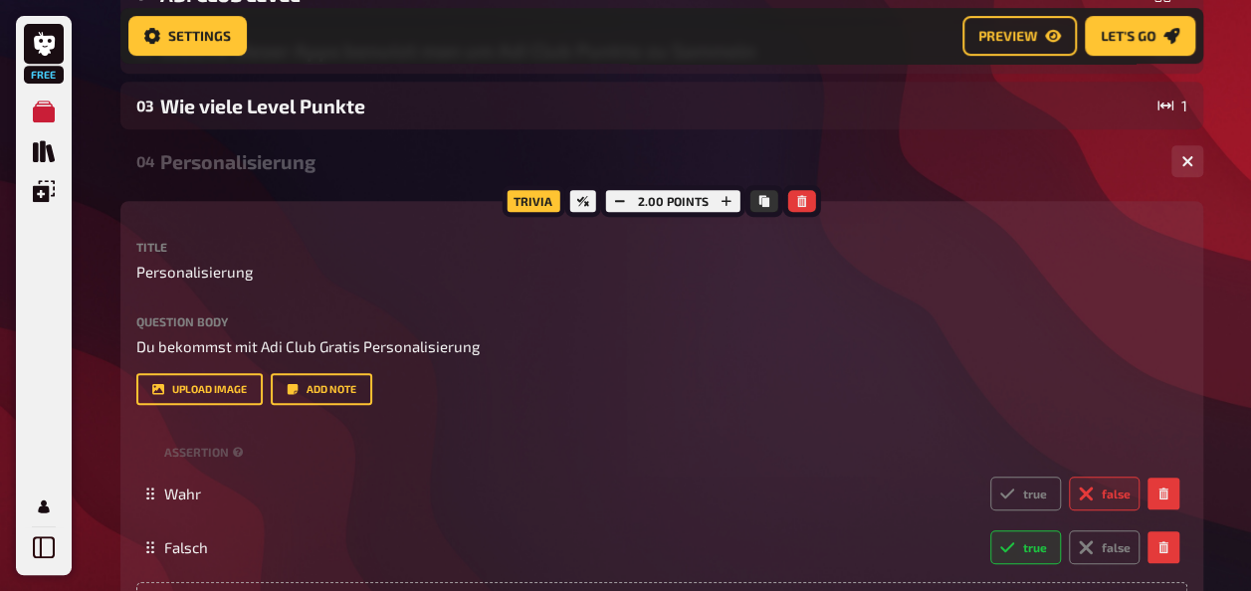
scroll to position [434, 0]
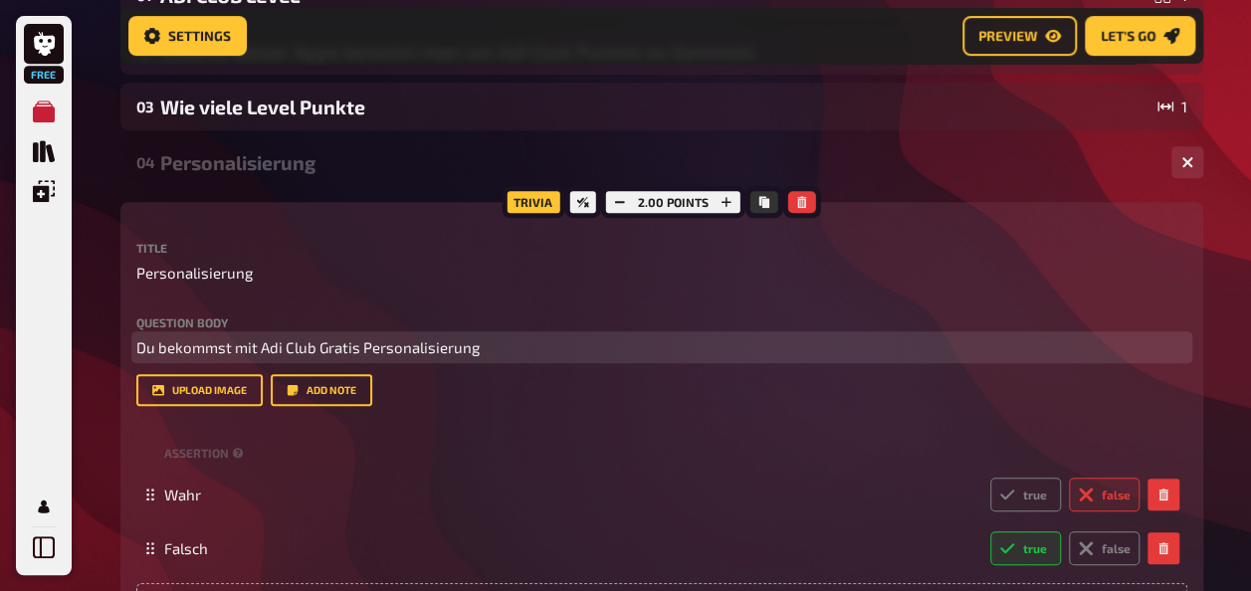
click at [511, 347] on p "Du bekommst mit Adi Club Gratis Personalisierung" at bounding box center [661, 347] width 1051 height 23
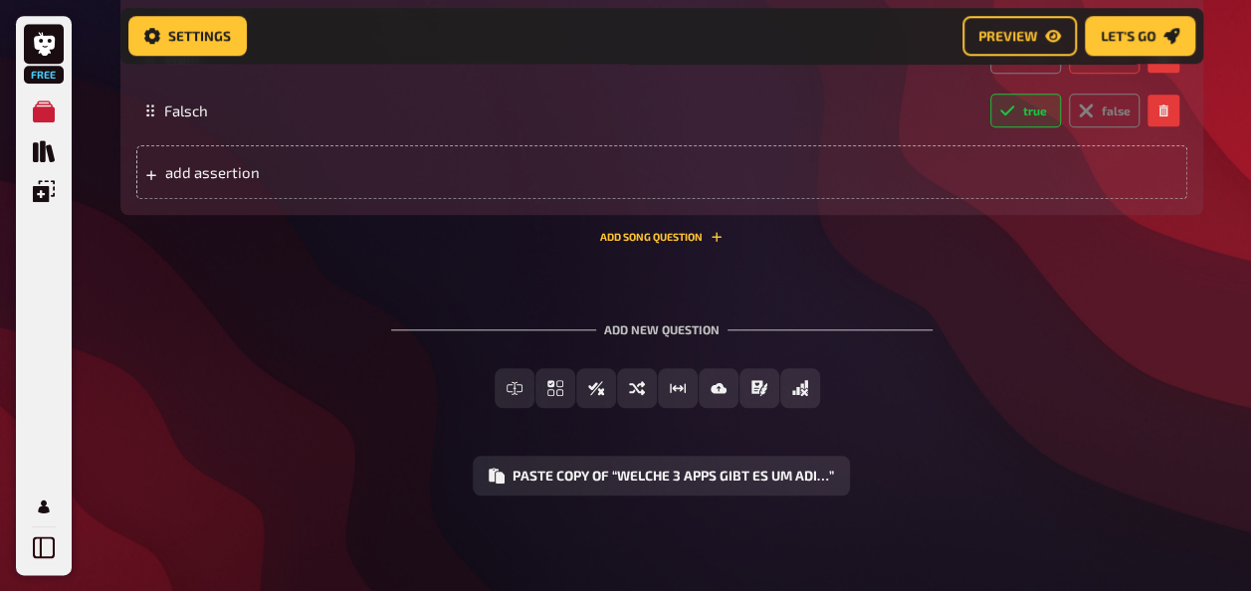
scroll to position [519, 0]
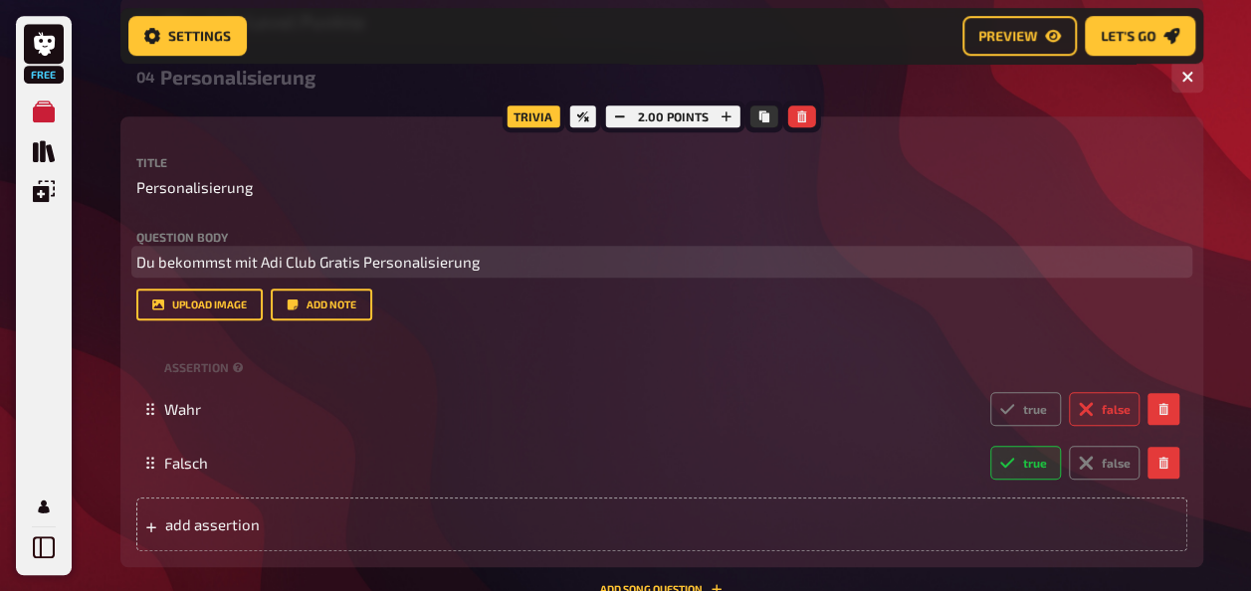
click at [312, 261] on span "Du bekommst mit Adi Club Gratis Personalisierung" at bounding box center [307, 262] width 343 height 18
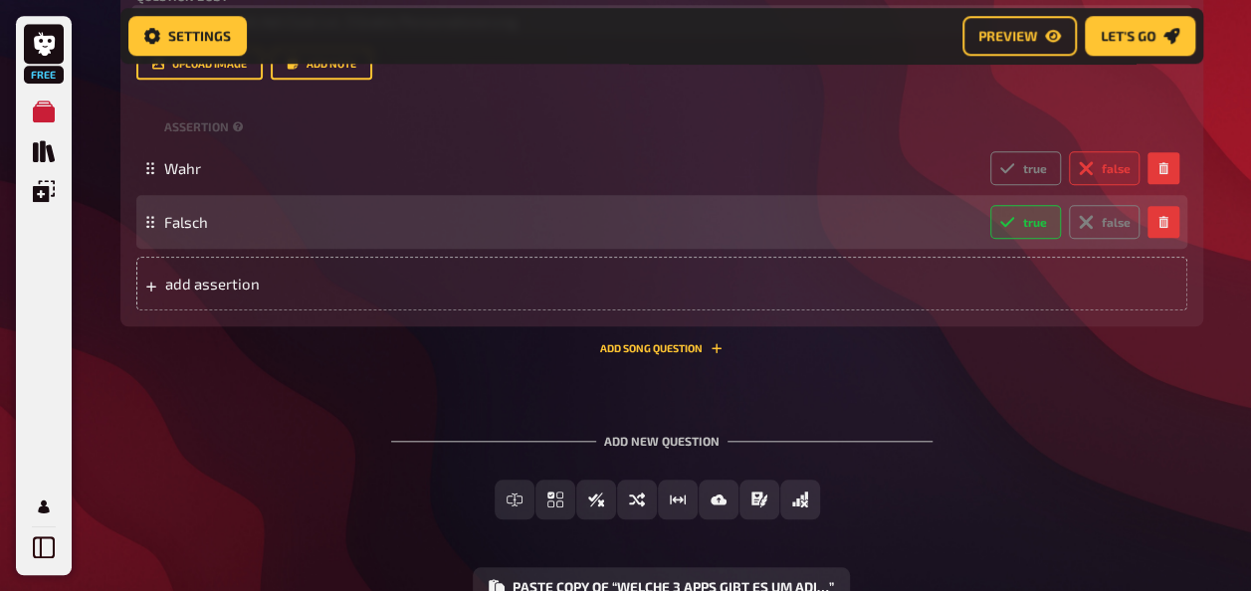
scroll to position [420, 0]
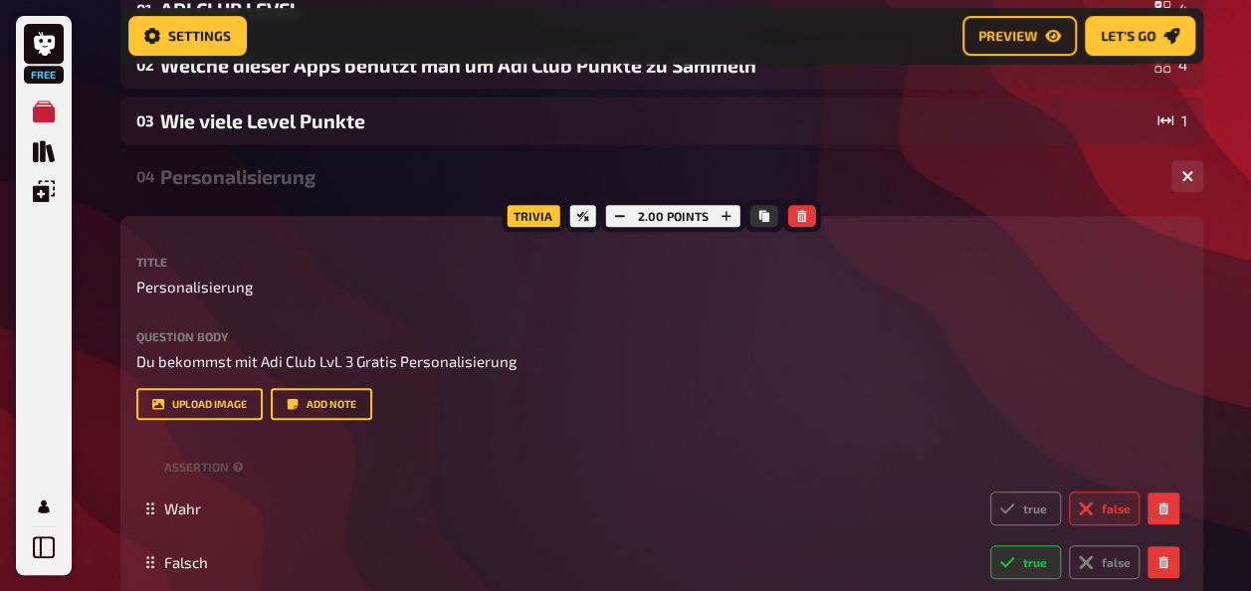
click at [607, 168] on div "Personalisierung" at bounding box center [657, 176] width 995 height 23
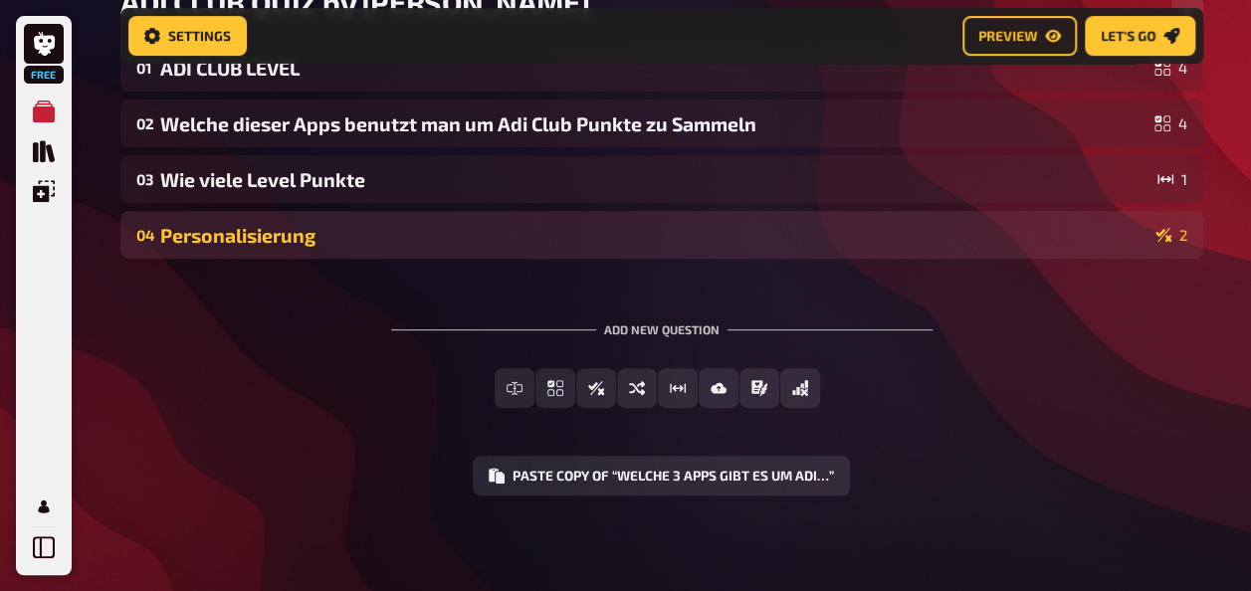
click at [378, 247] on div "04 Personalisierung 2" at bounding box center [661, 235] width 1083 height 48
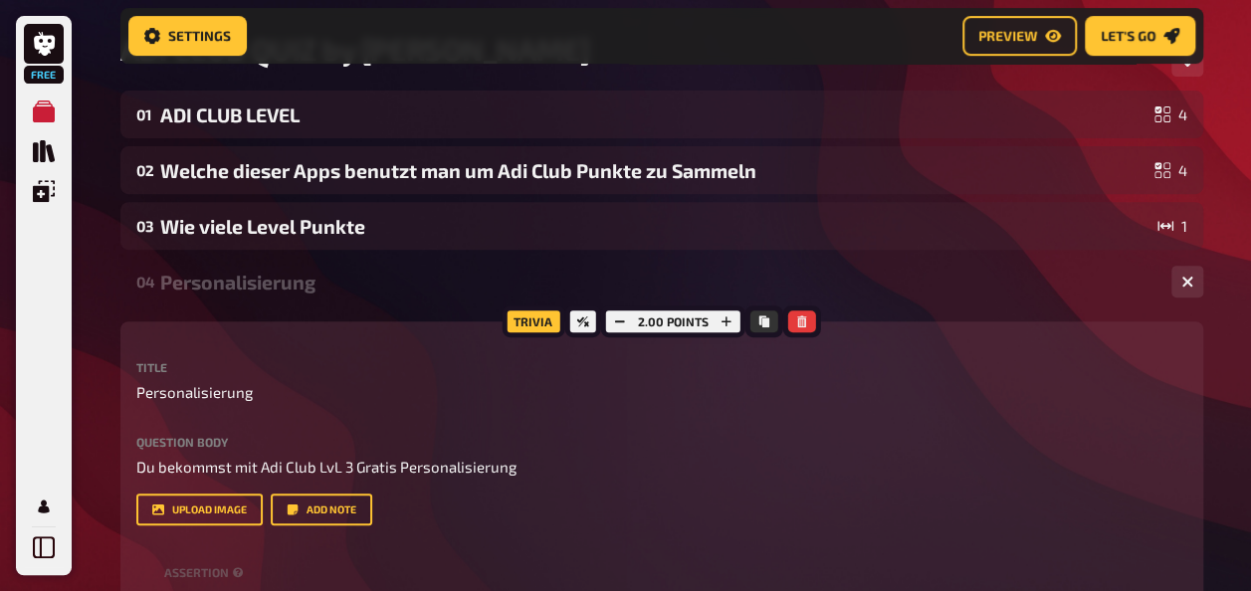
scroll to position [221, 0]
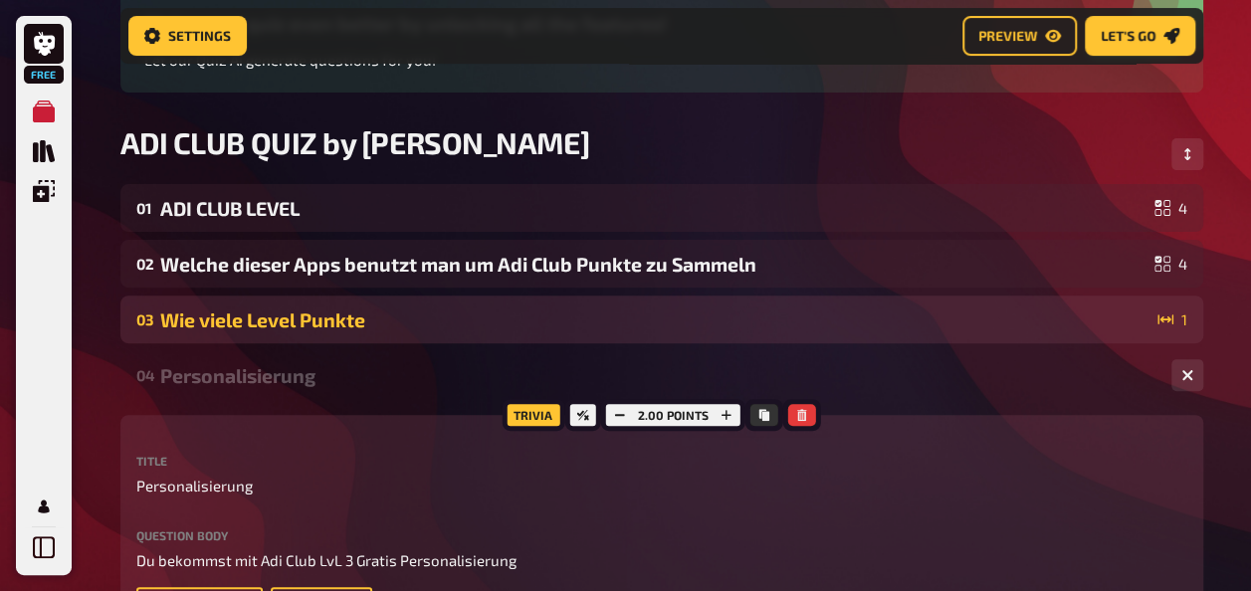
click at [326, 318] on div "Wie viele Level Punkte" at bounding box center [654, 319] width 989 height 23
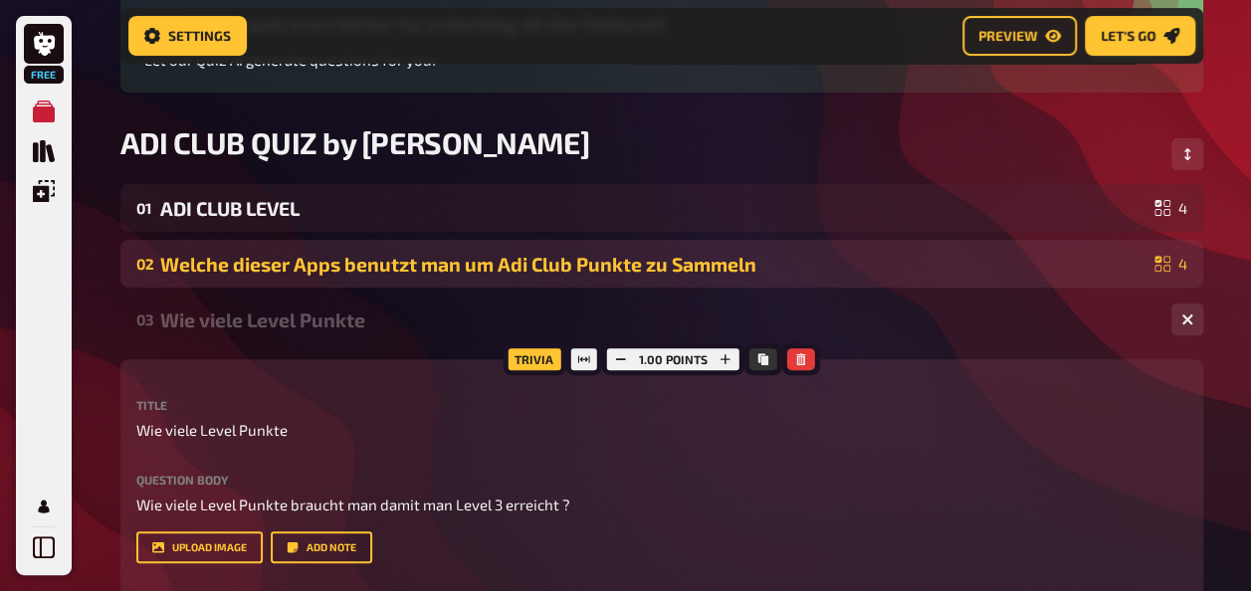
click at [354, 262] on div "Welche dieser Apps benutzt man um Adi Club Punkte zu Sammeln" at bounding box center [653, 264] width 986 height 23
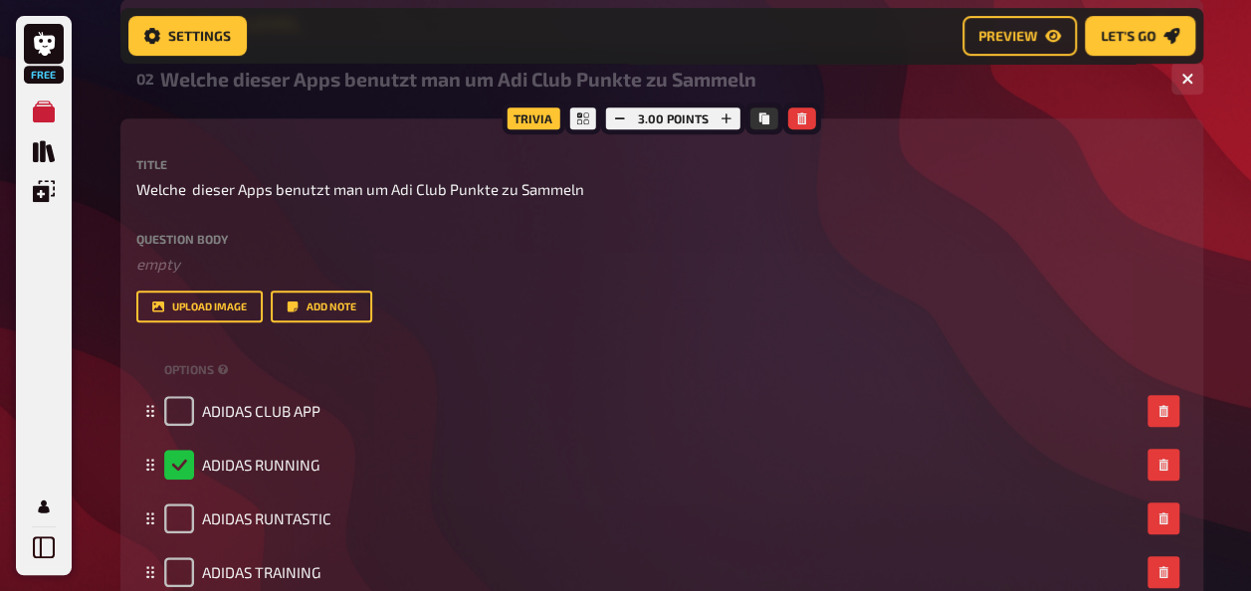
scroll to position [420, 0]
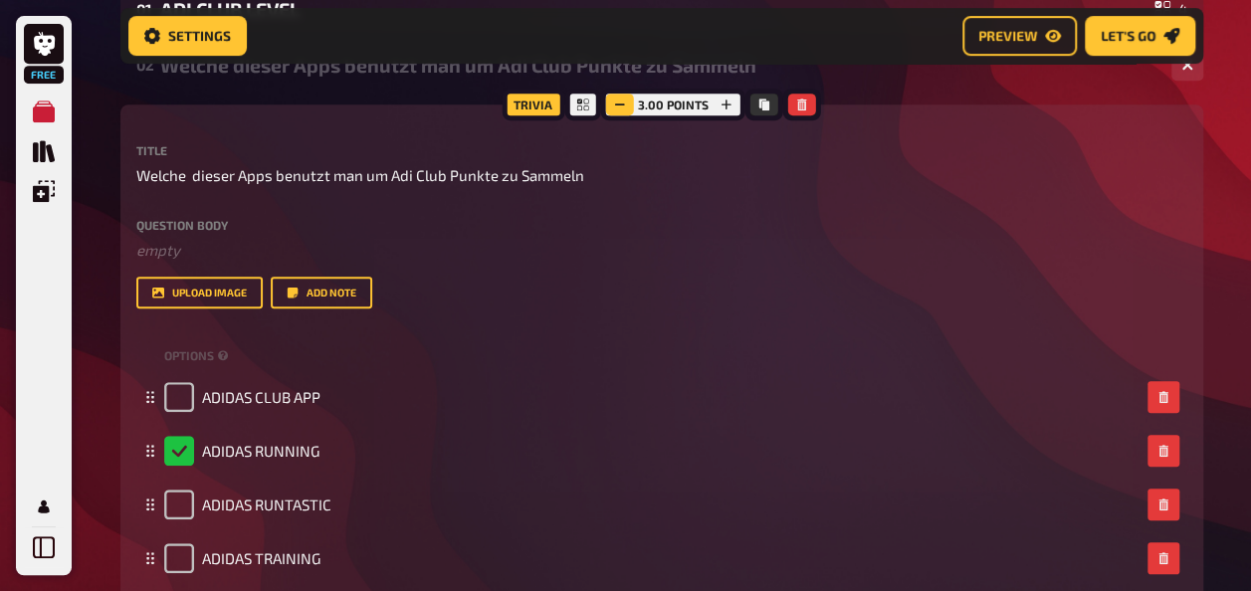
click at [617, 101] on icon "button" at bounding box center [620, 105] width 12 height 12
click at [622, 102] on icon "button" at bounding box center [620, 105] width 12 height 12
click at [622, 102] on icon "button" at bounding box center [621, 105] width 12 height 12
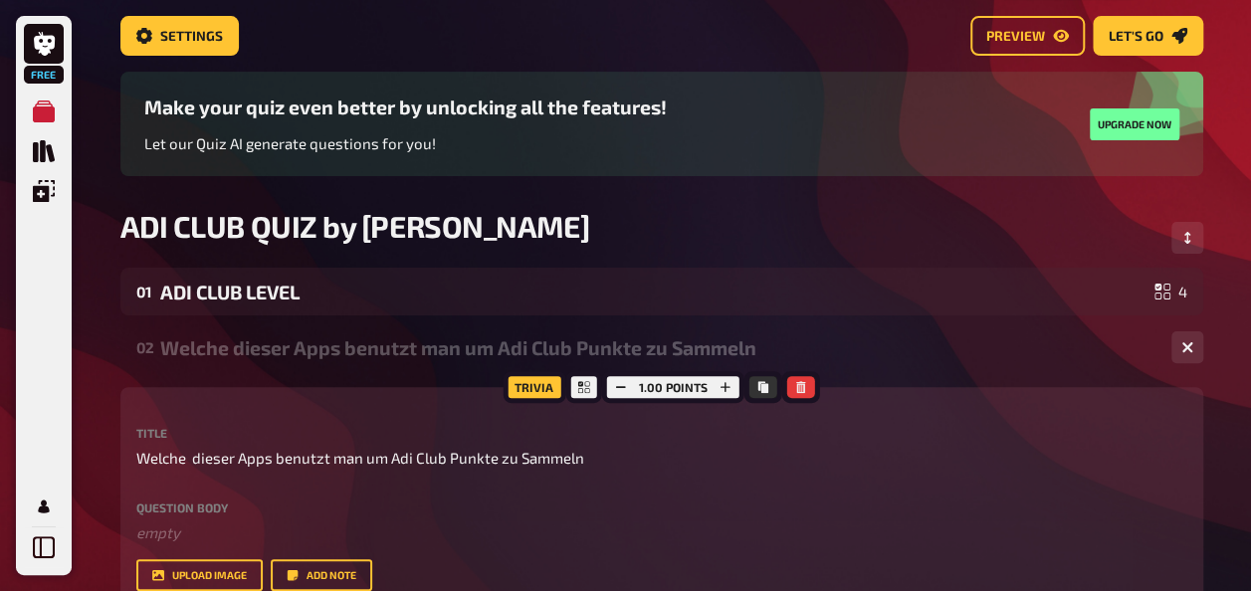
click at [191, 358] on div "Welche dieser Apps benutzt man um Adi Club Punkte zu Sammeln" at bounding box center [657, 347] width 995 height 23
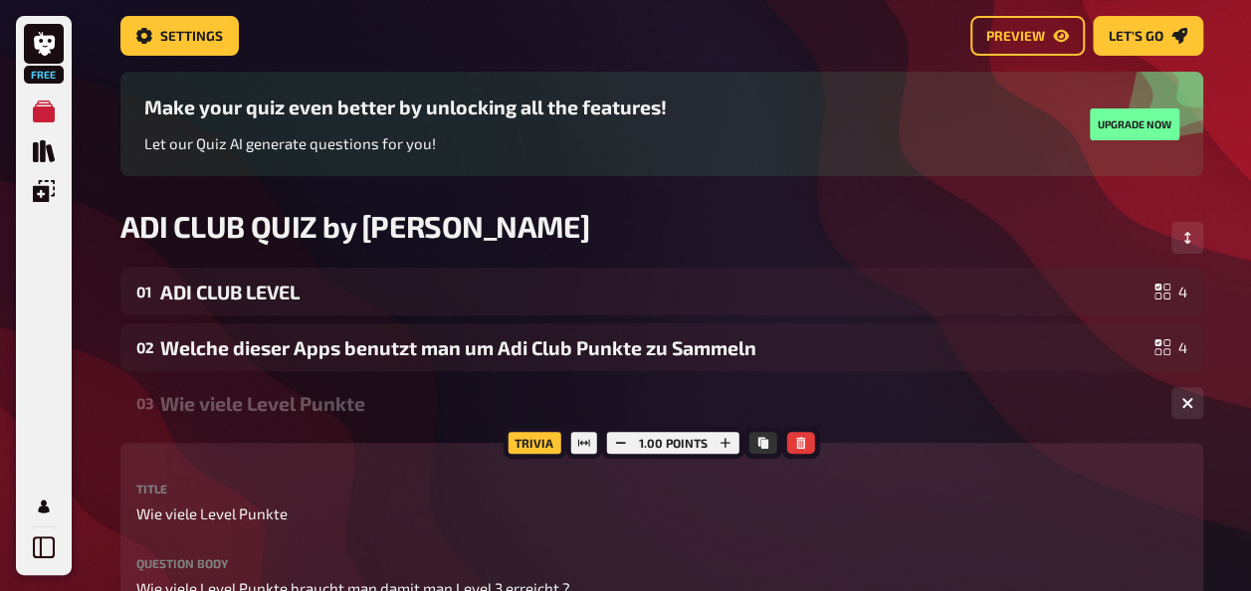
click at [310, 393] on div "Wie viele Level Punkte" at bounding box center [657, 403] width 995 height 23
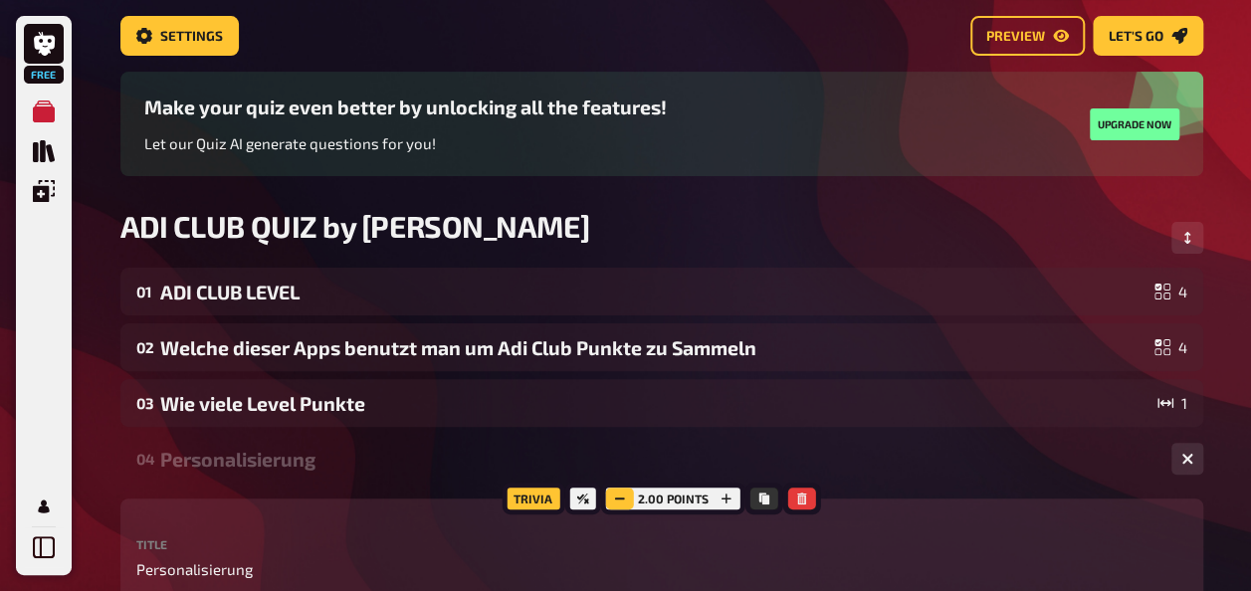
click at [616, 501] on icon "button" at bounding box center [620, 499] width 12 height 12
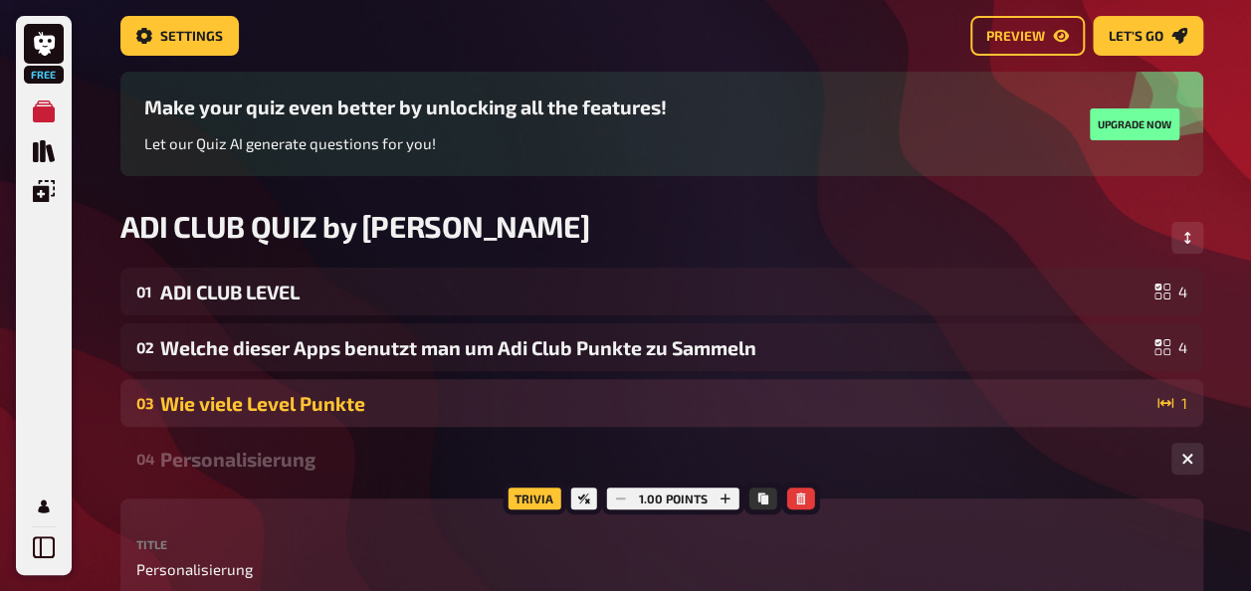
click at [686, 404] on div "Wie viele Level Punkte" at bounding box center [654, 403] width 989 height 23
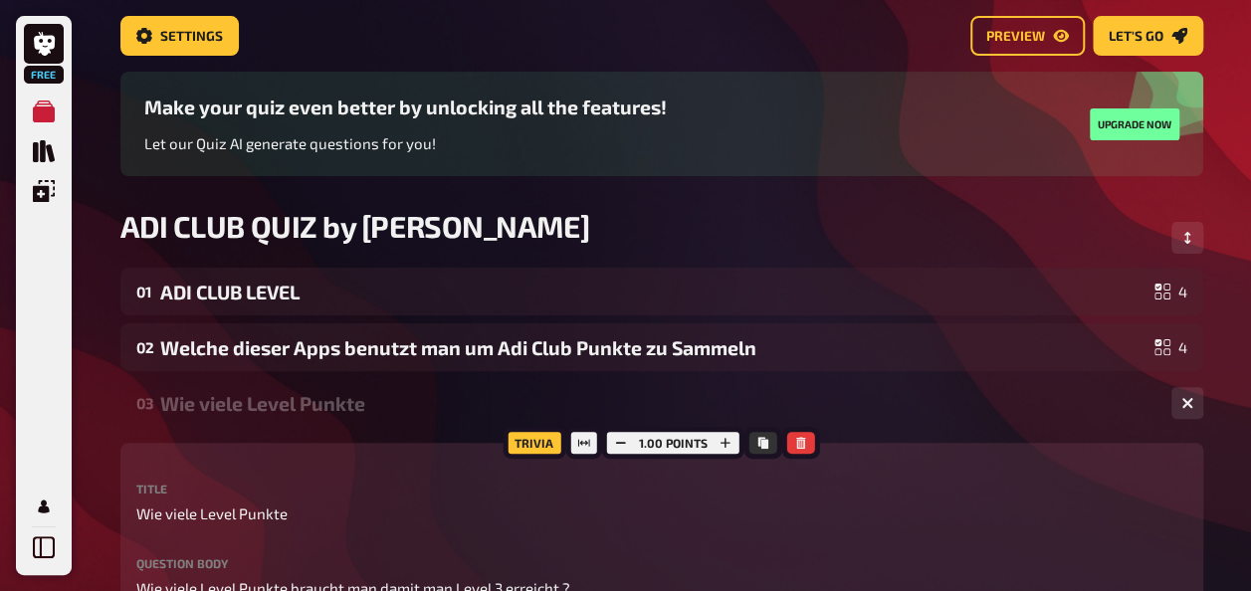
click at [426, 406] on div "Wie viele Level Punkte" at bounding box center [657, 403] width 995 height 23
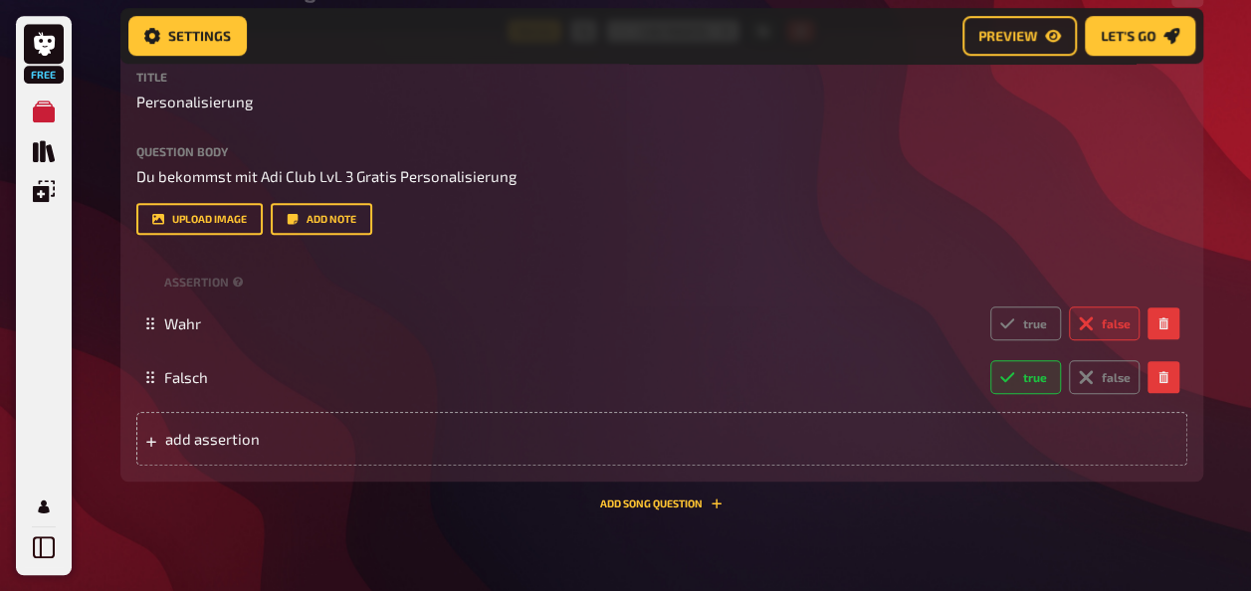
scroll to position [734, 0]
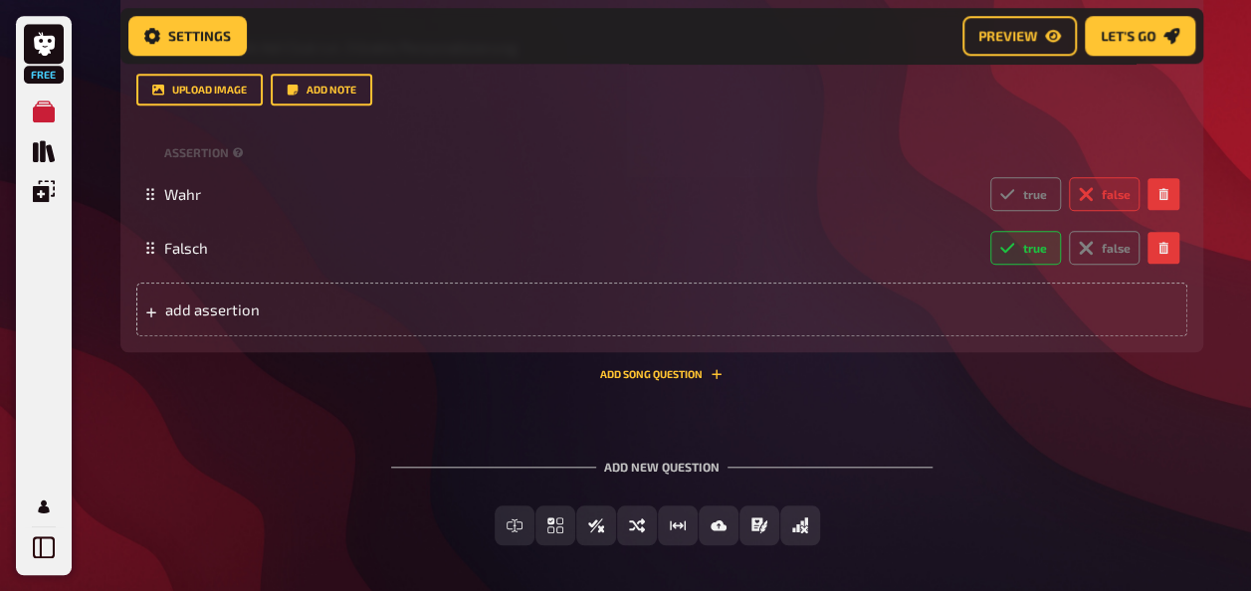
click at [448, 472] on div "Add new question" at bounding box center [661, 459] width 541 height 62
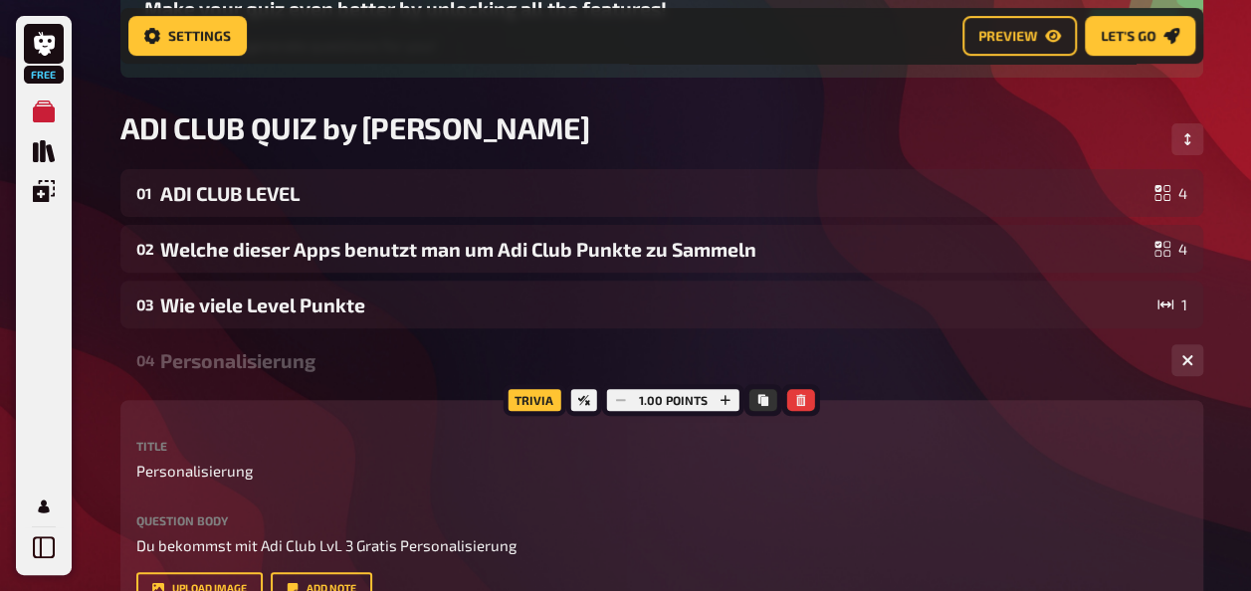
scroll to position [137, 0]
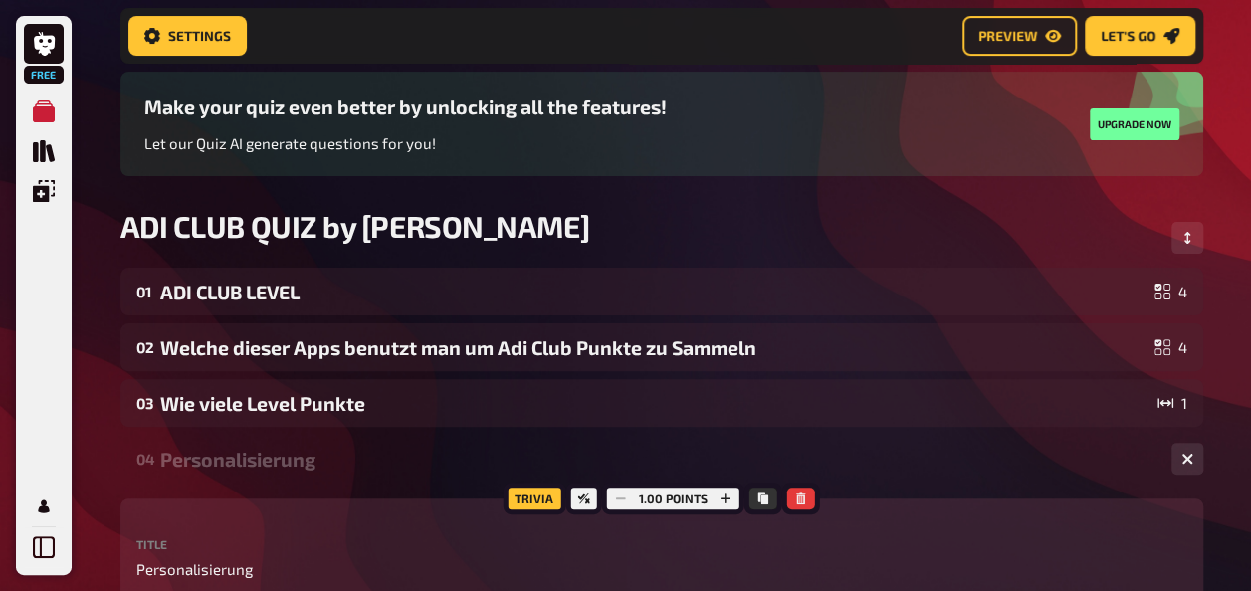
click at [284, 456] on div "Personalisierung" at bounding box center [657, 459] width 995 height 23
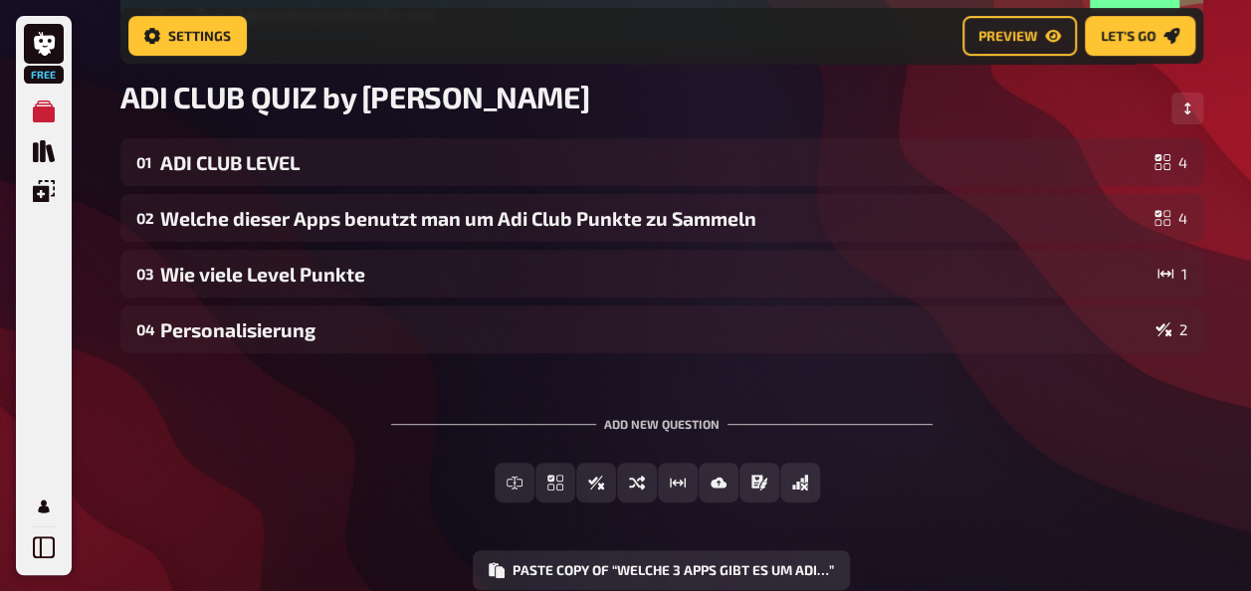
scroll to position [237, 0]
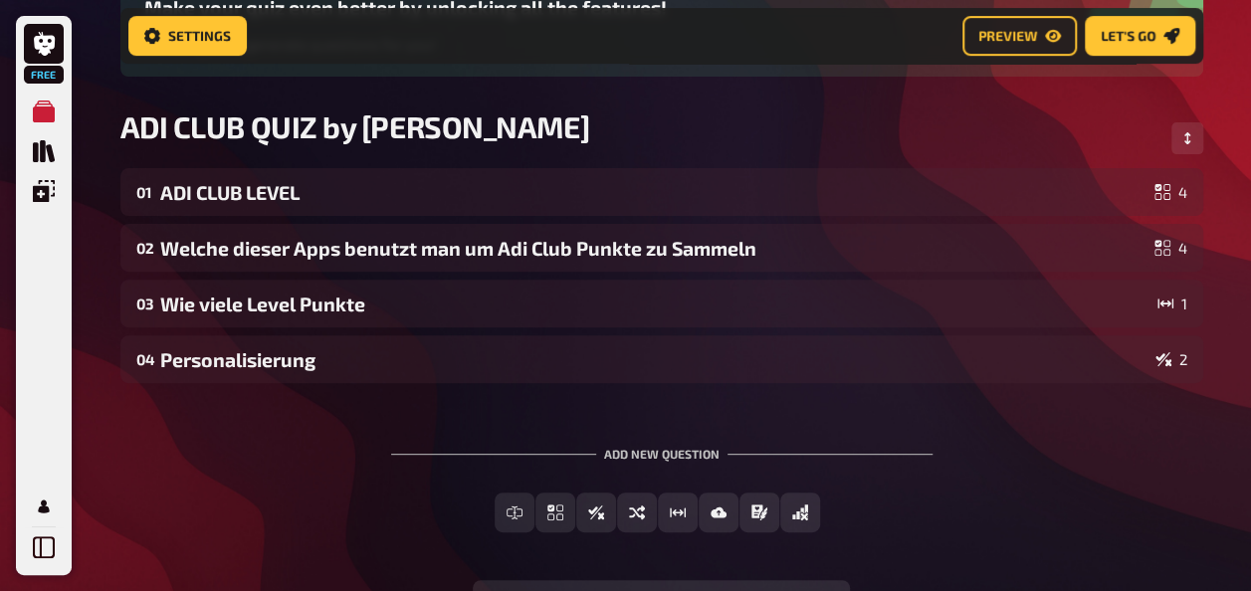
click at [655, 454] on div "Add new question" at bounding box center [661, 446] width 541 height 62
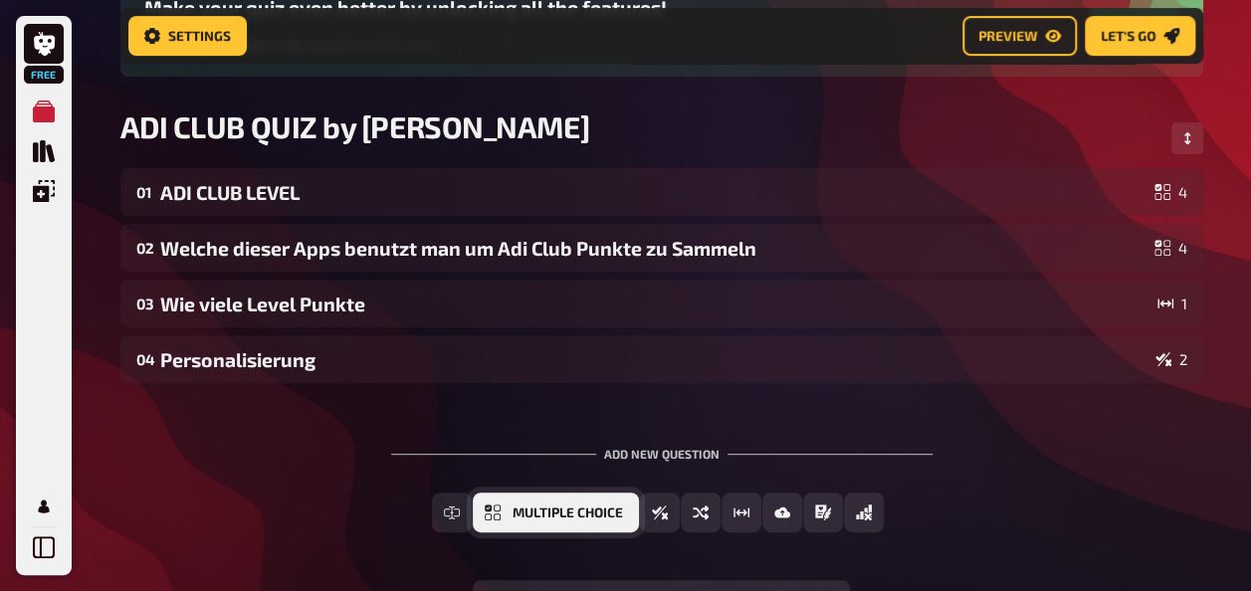
click at [549, 506] on span "Multiple Choice" at bounding box center [567, 513] width 110 height 14
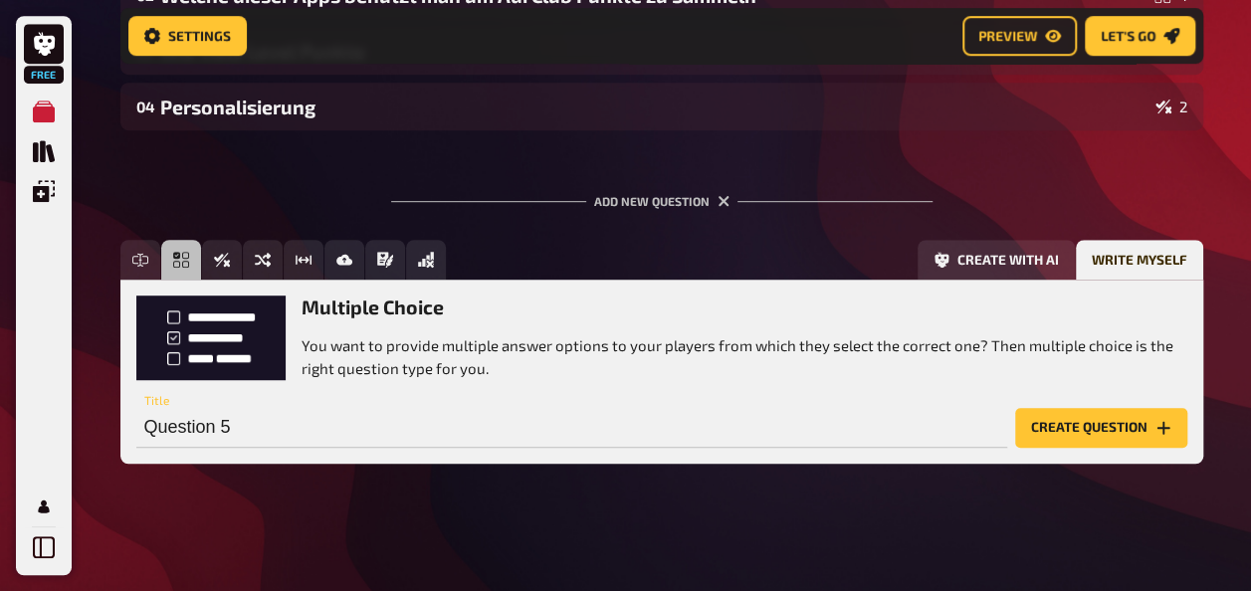
scroll to position [490, 0]
click at [1072, 428] on button "Create question" at bounding box center [1101, 428] width 172 height 40
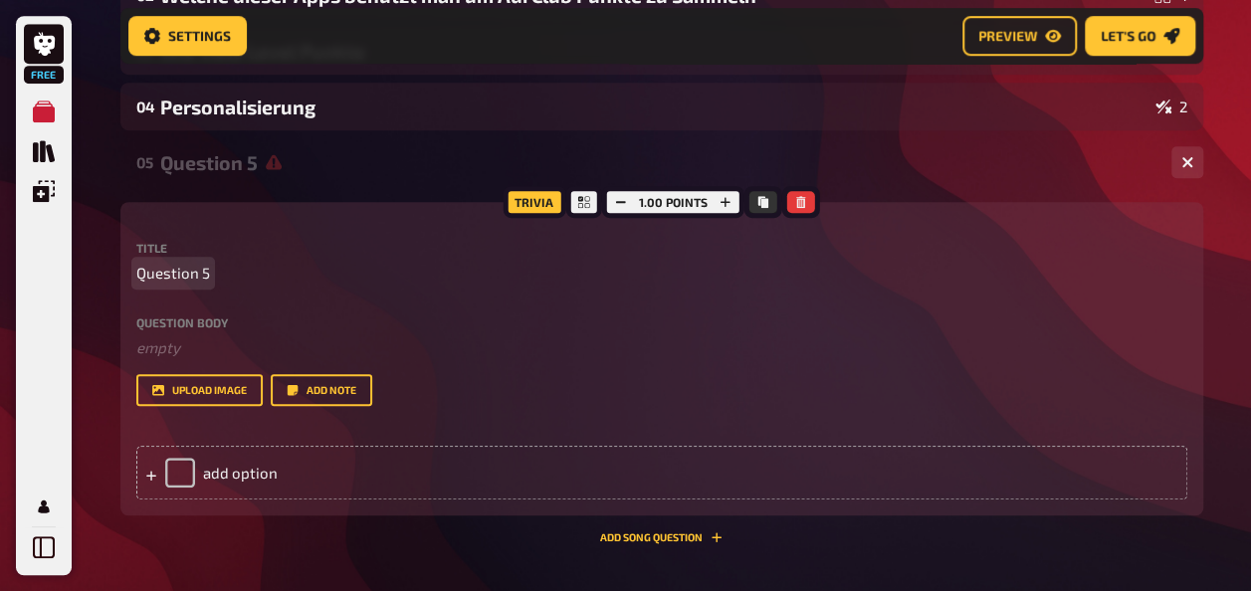
click at [185, 274] on span "Question 5" at bounding box center [173, 273] width 74 height 23
drag, startPoint x: 213, startPoint y: 272, endPoint x: 60, endPoint y: 269, distance: 153.3
click at [78, 271] on div "Free My Quizzes Quiz Library Overlays My Account Home My Quizzes ADI CLUB QUIZ …" at bounding box center [625, 200] width 1251 height 1381
click at [207, 271] on p "Question 5" at bounding box center [661, 273] width 1051 height 23
drag, startPoint x: 202, startPoint y: 275, endPoint x: 11, endPoint y: 276, distance: 191.0
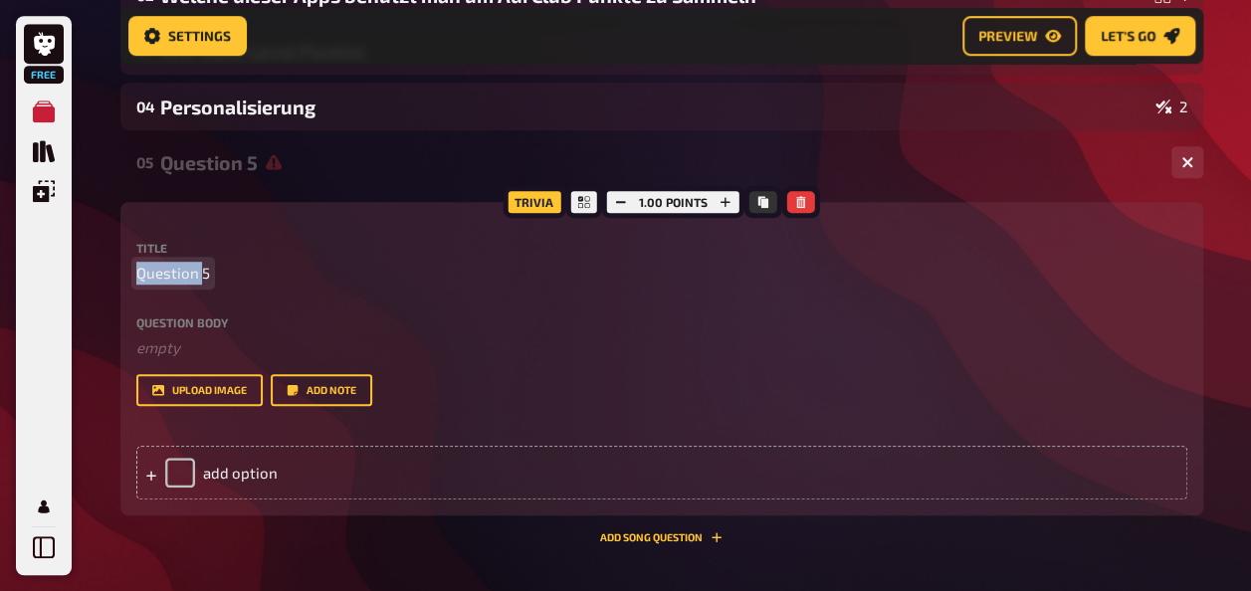
click at [16, 276] on div "Free My Quizzes Quiz Library Overlays My Account Home My Quizzes ADI CLUB QUIZ …" at bounding box center [625, 200] width 1251 height 1381
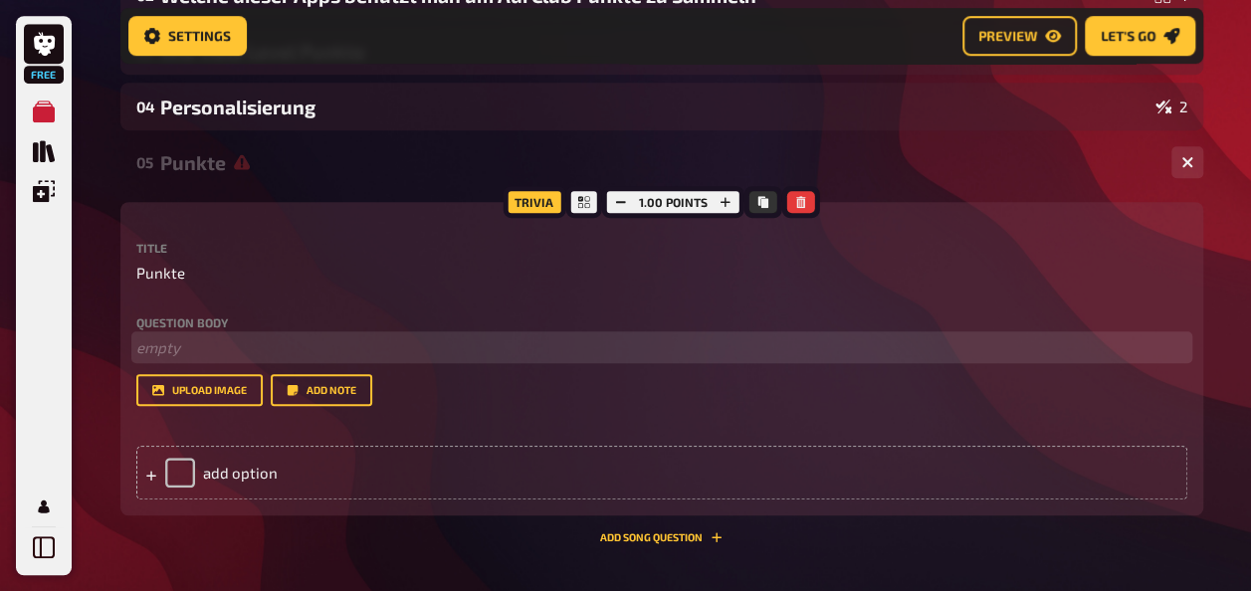
click at [178, 342] on p "﻿ empty" at bounding box center [661, 347] width 1051 height 23
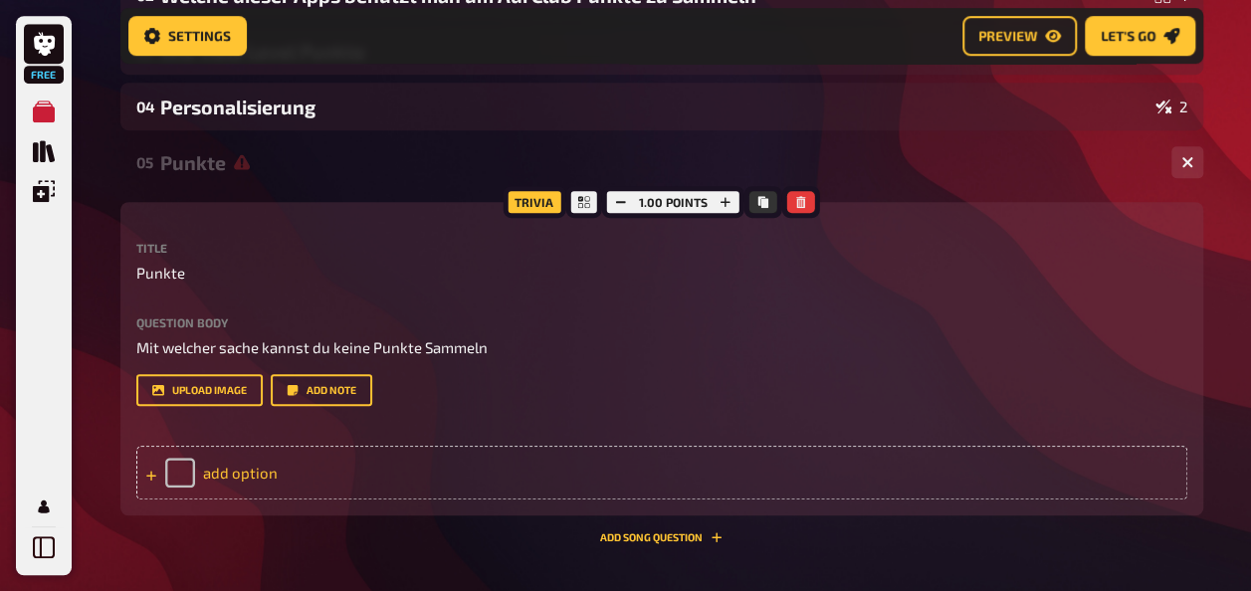
click at [213, 479] on div "add option" at bounding box center [661, 473] width 1051 height 54
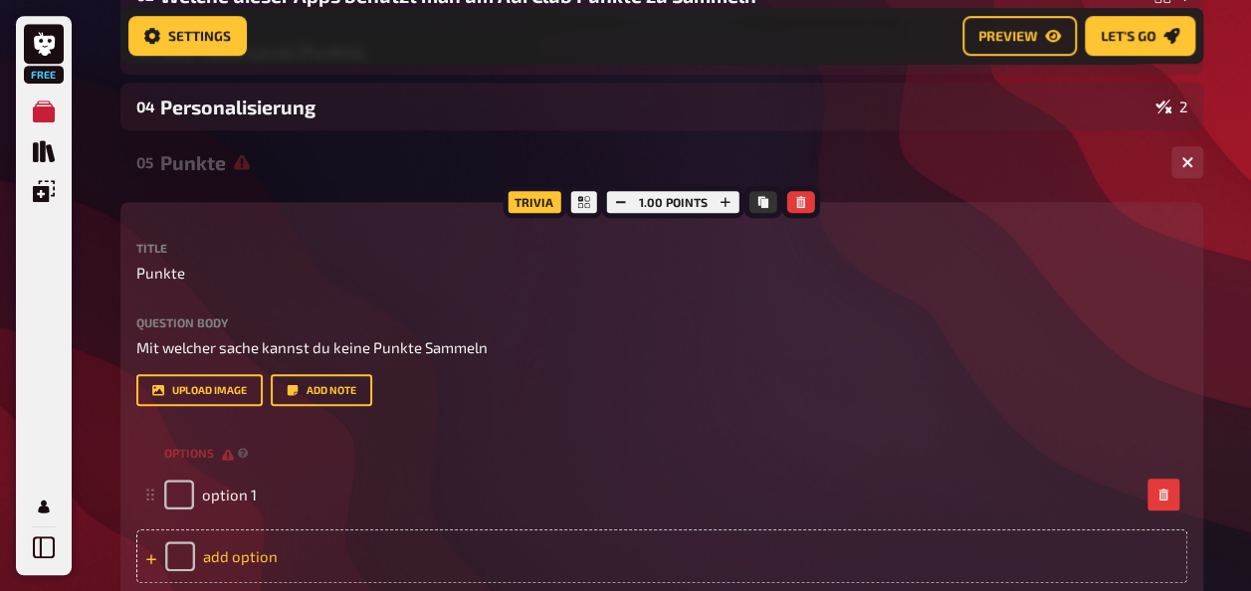
click at [231, 557] on div "add option" at bounding box center [661, 556] width 1051 height 54
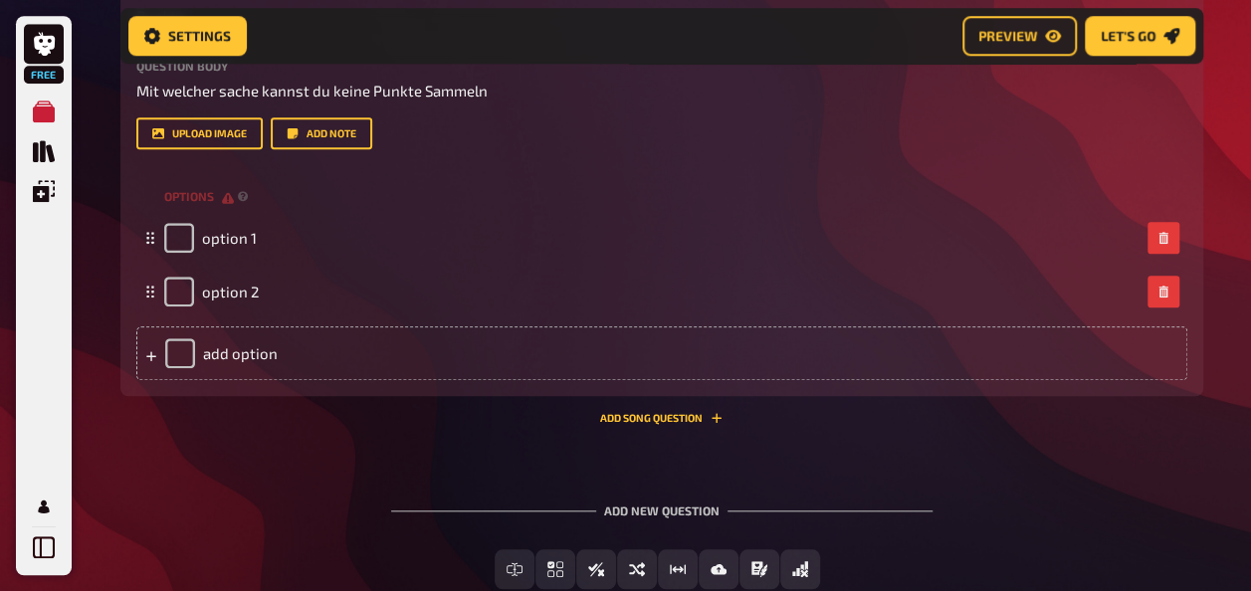
scroll to position [788, 0]
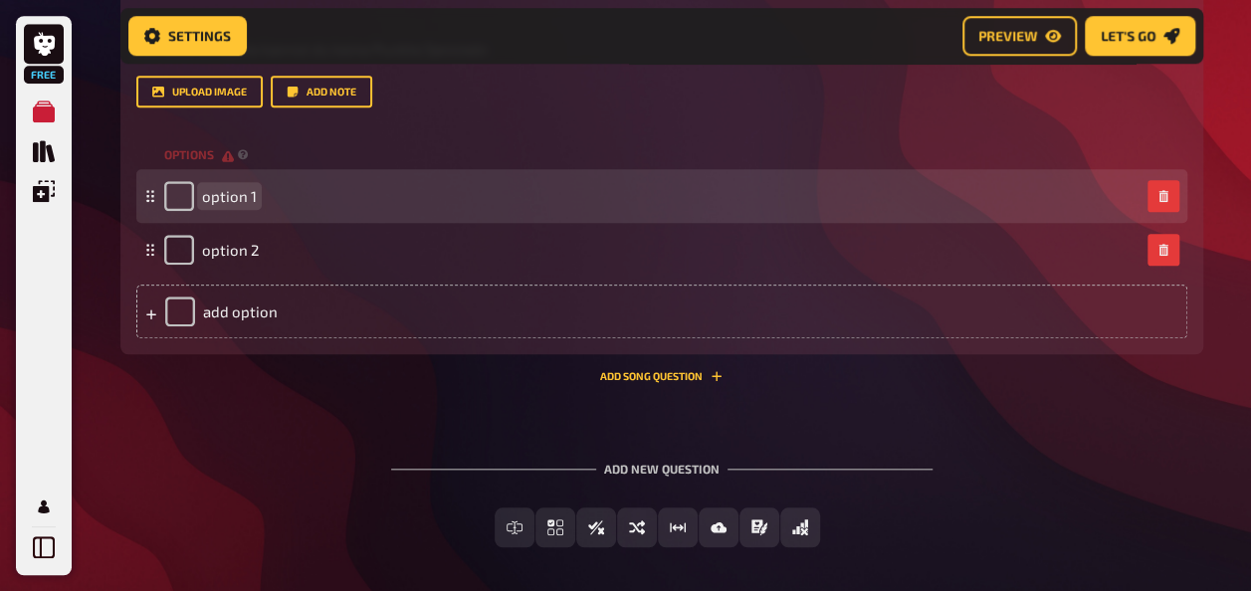
click at [246, 200] on span "option 1" at bounding box center [229, 196] width 55 height 18
click at [247, 194] on span "Läufe Tracken" at bounding box center [250, 196] width 96 height 18
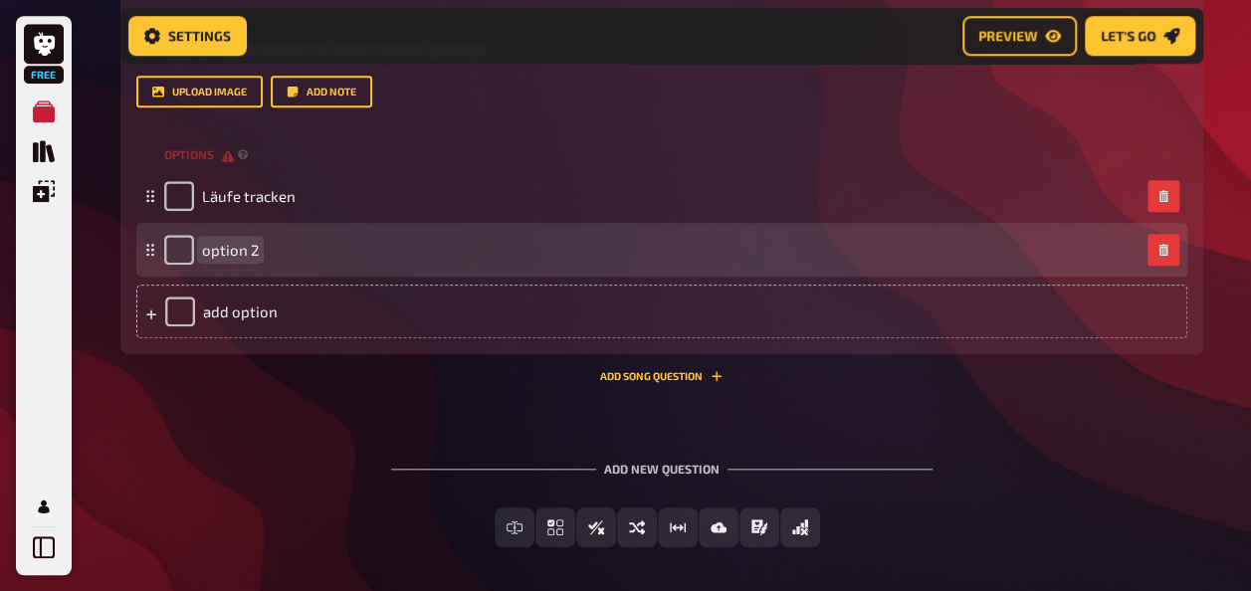
click at [292, 255] on div "option 2" at bounding box center [651, 250] width 975 height 30
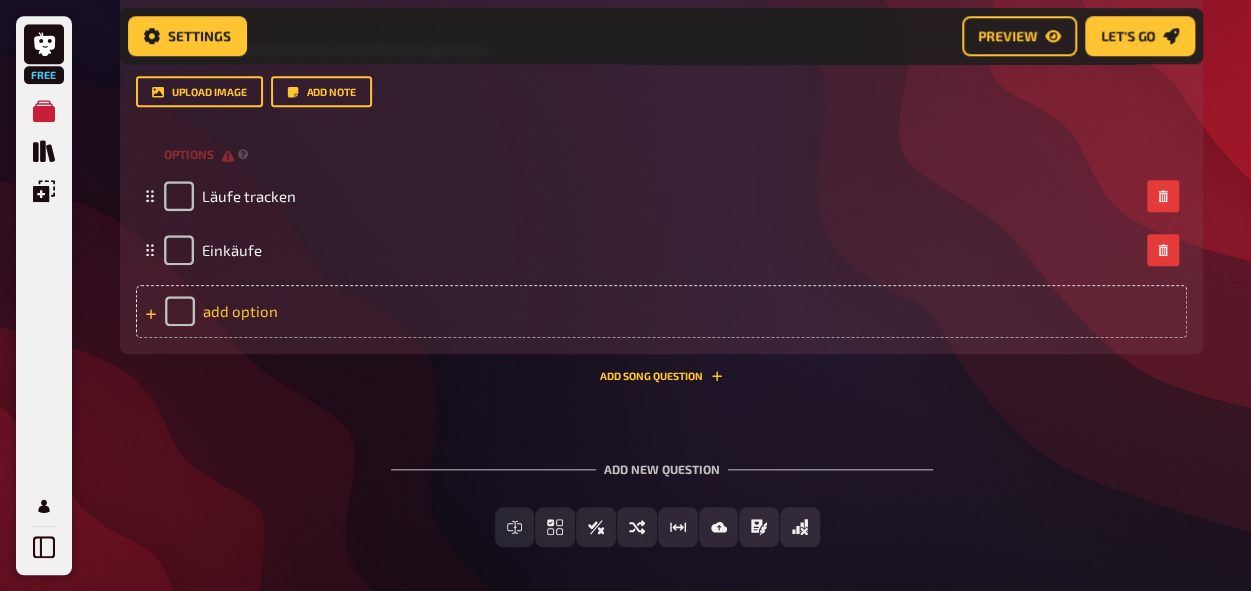
click at [257, 299] on div "add option" at bounding box center [661, 312] width 1051 height 54
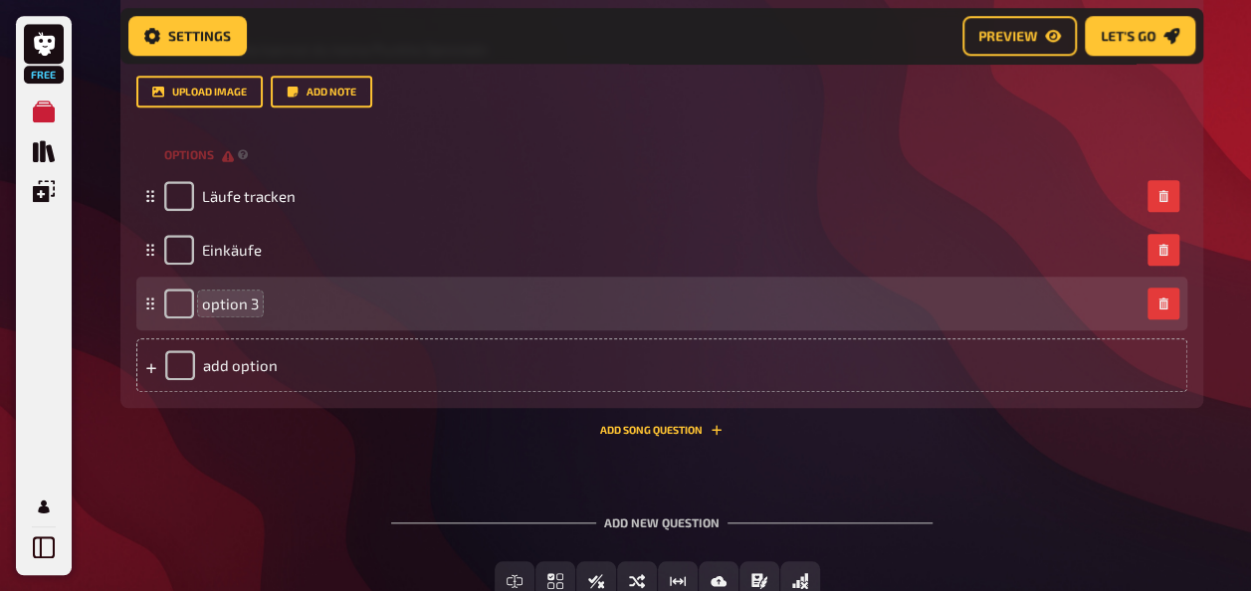
click at [245, 297] on span "option 3" at bounding box center [230, 304] width 57 height 18
click at [262, 304] on div "option 3" at bounding box center [651, 304] width 975 height 30
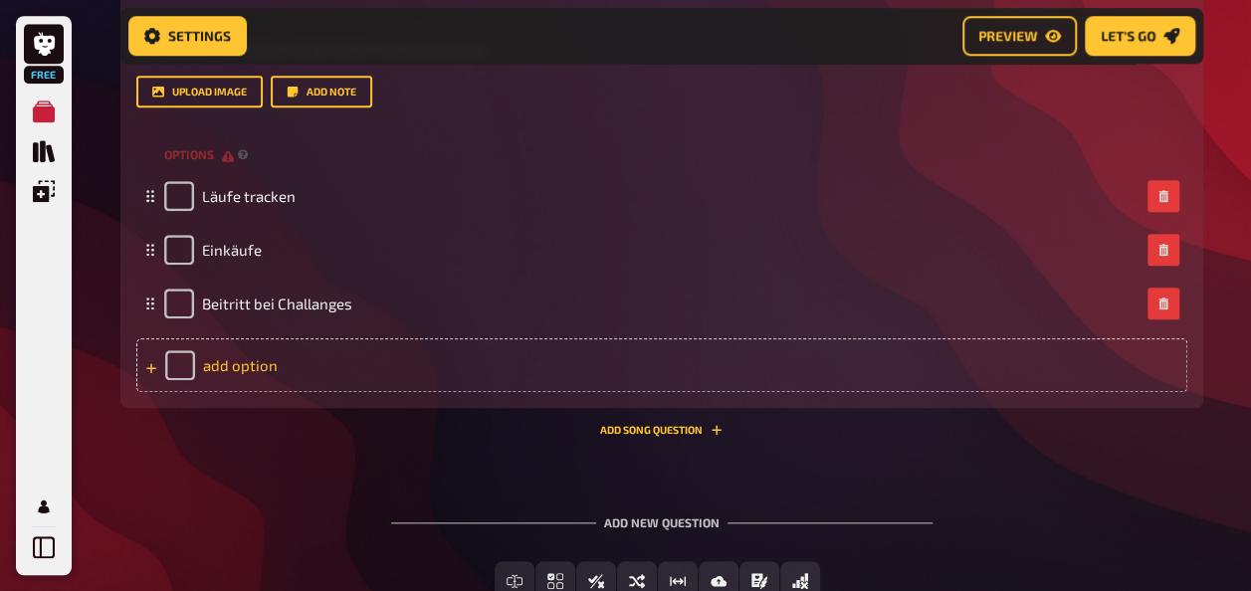
click at [260, 352] on div "add option" at bounding box center [661, 365] width 1051 height 54
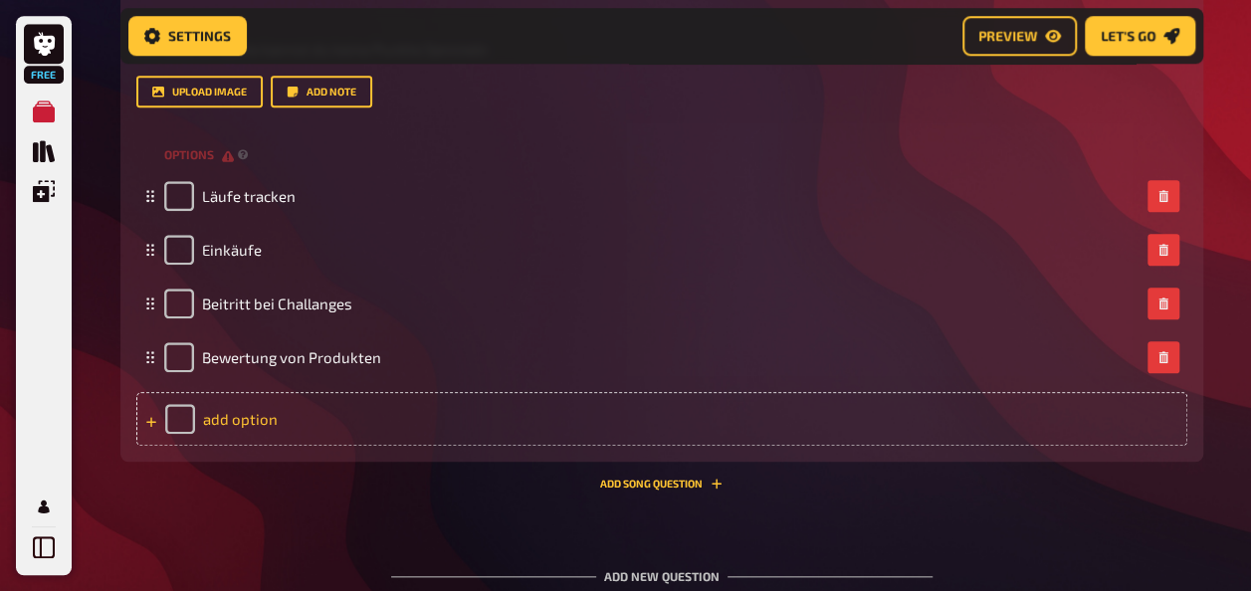
click at [239, 421] on div "add option" at bounding box center [661, 419] width 1051 height 54
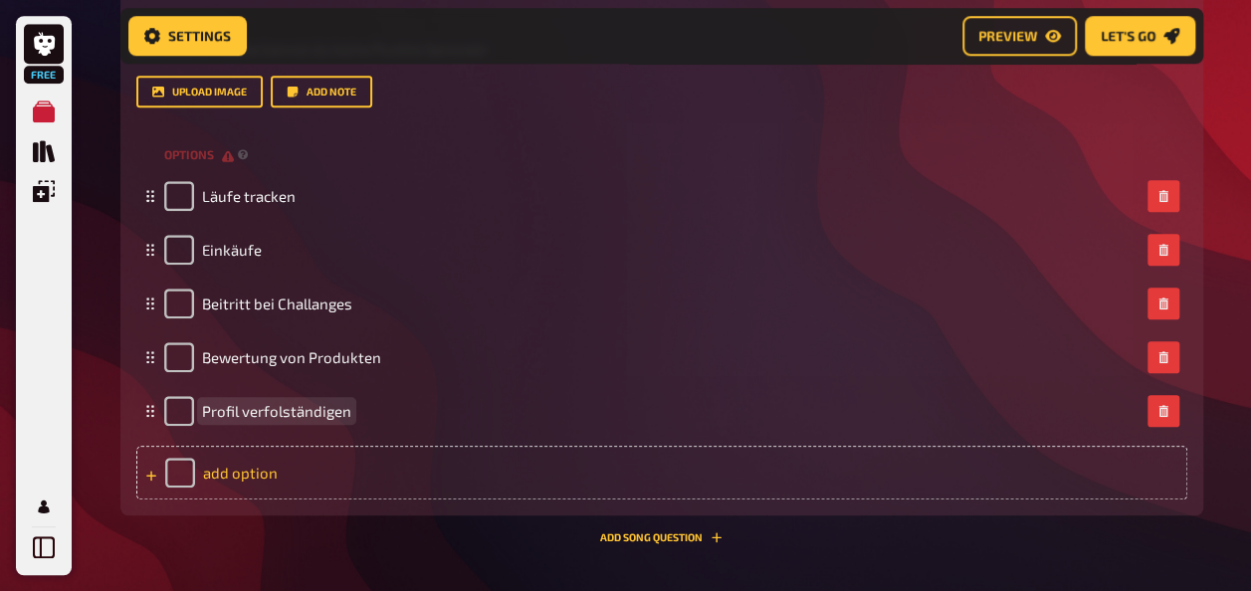
drag, startPoint x: 265, startPoint y: 410, endPoint x: 375, endPoint y: 461, distance: 121.5
click at [265, 411] on span "Profil verfolständigen" at bounding box center [276, 411] width 149 height 18
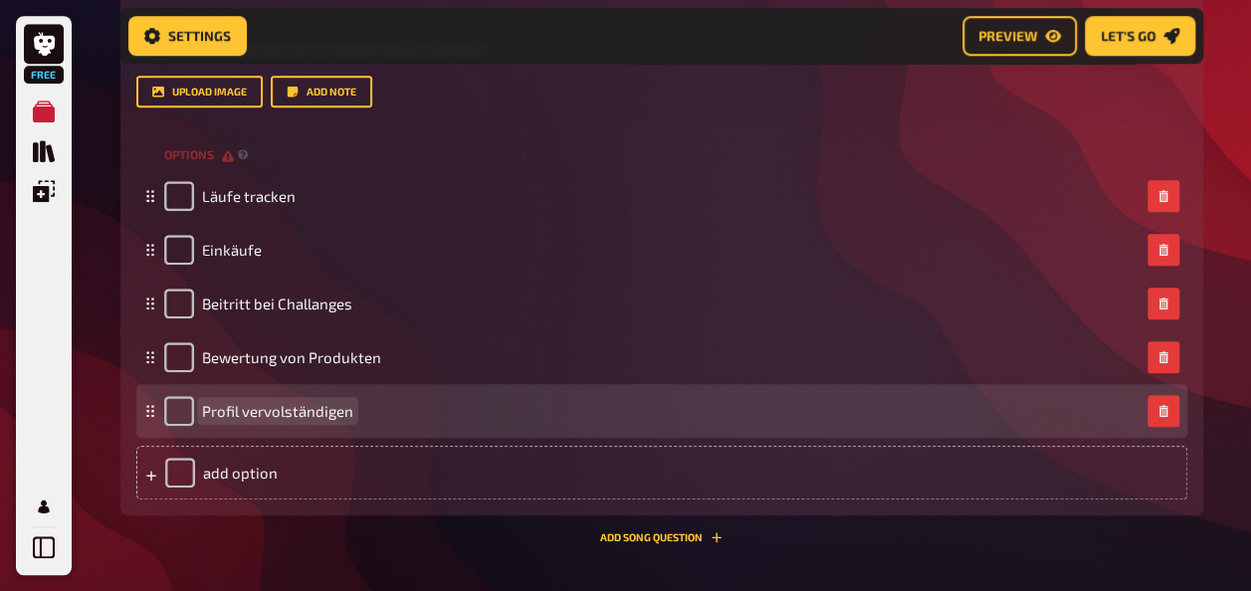
click at [282, 411] on span "Profil vervolständigen" at bounding box center [277, 411] width 151 height 18
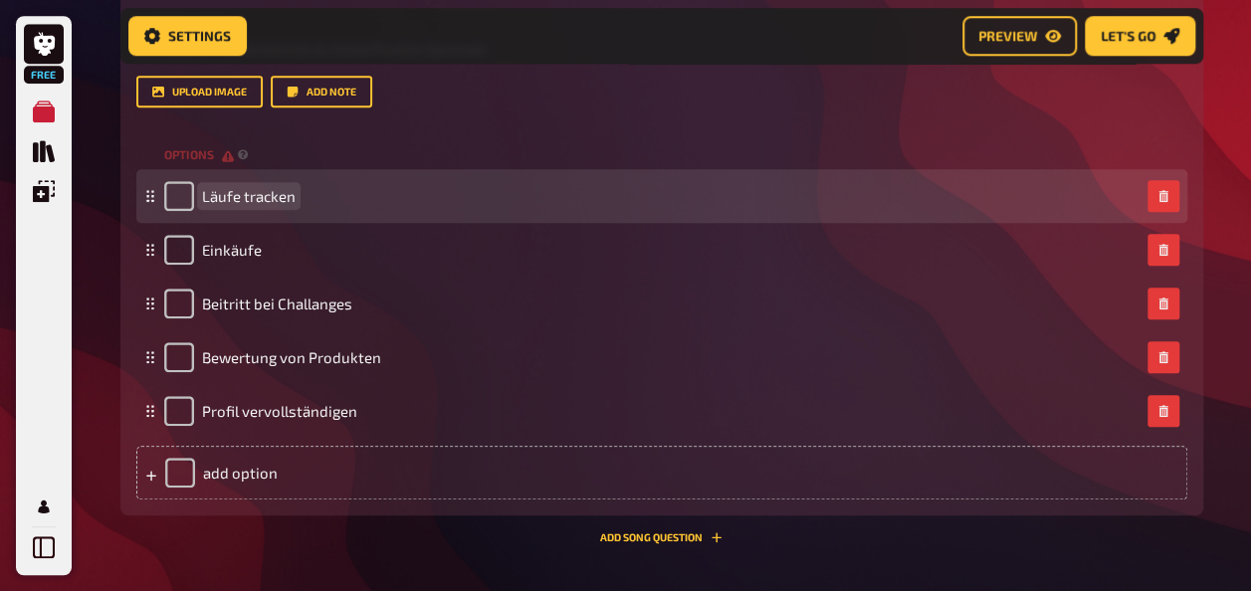
click at [269, 197] on span "Läufe tracken" at bounding box center [249, 196] width 94 height 18
click at [294, 200] on div "Läufe tracken" at bounding box center [651, 196] width 975 height 30
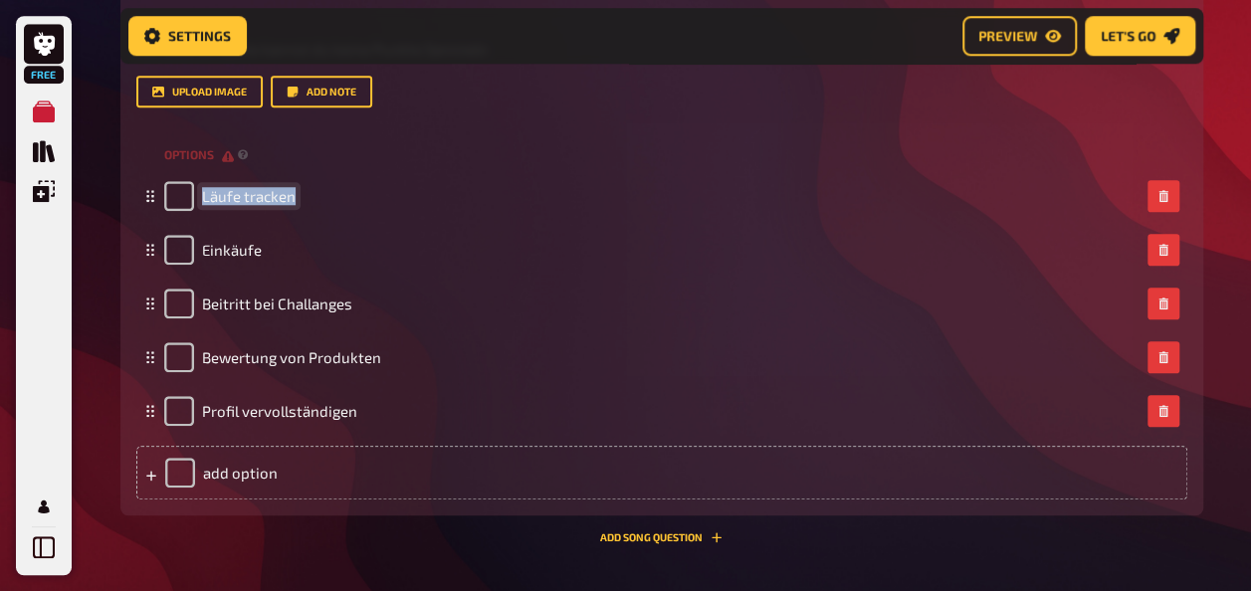
drag, startPoint x: 293, startPoint y: 194, endPoint x: 68, endPoint y: 237, distance: 228.9
click at [92, 221] on div "Free My Quizzes Quiz Library Overlays My Account Home My Quizzes ADI CLUB QUIZ …" at bounding box center [625, 52] width 1251 height 1680
click at [237, 468] on div "add option" at bounding box center [661, 473] width 1051 height 54
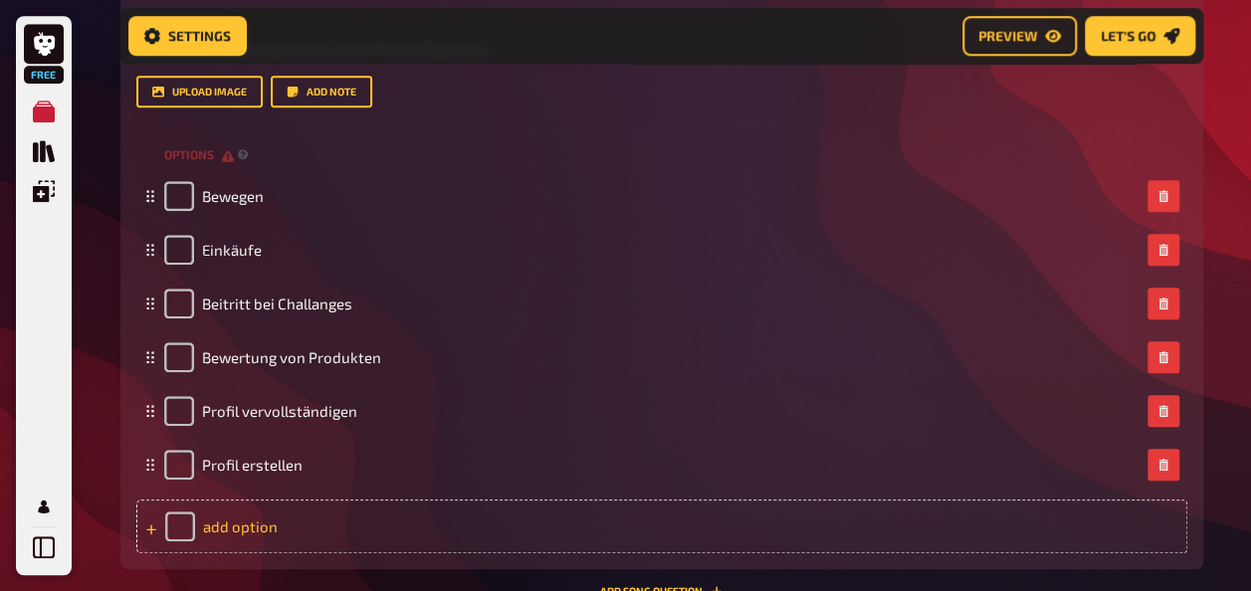
click at [261, 529] on div "add option" at bounding box center [661, 526] width 1051 height 54
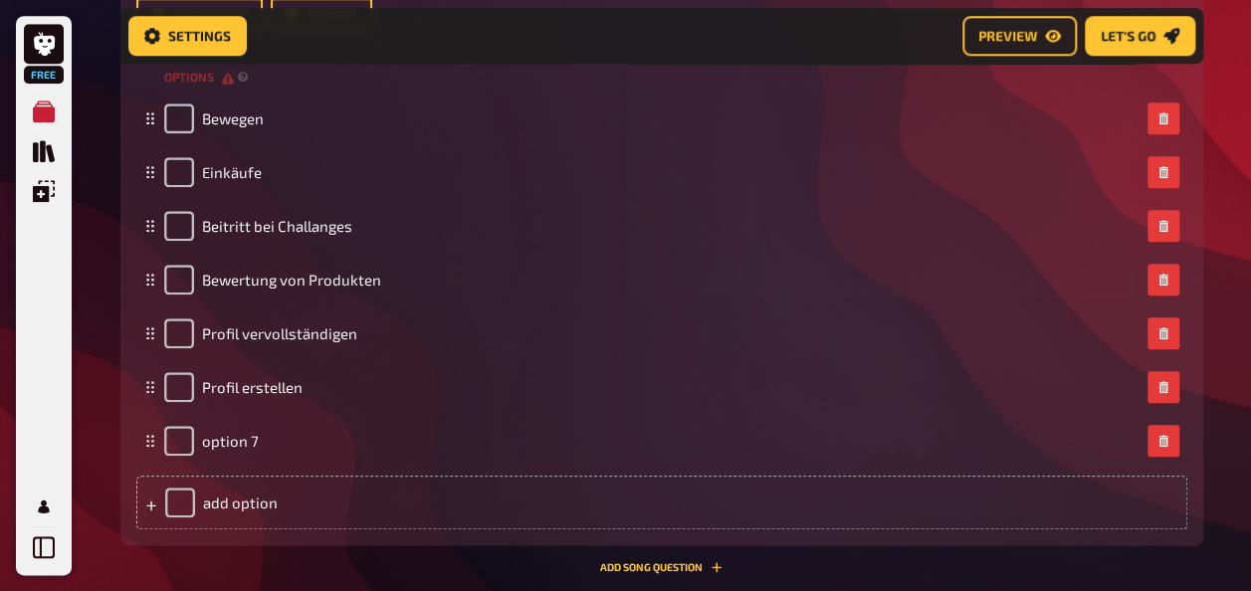
scroll to position [987, 0]
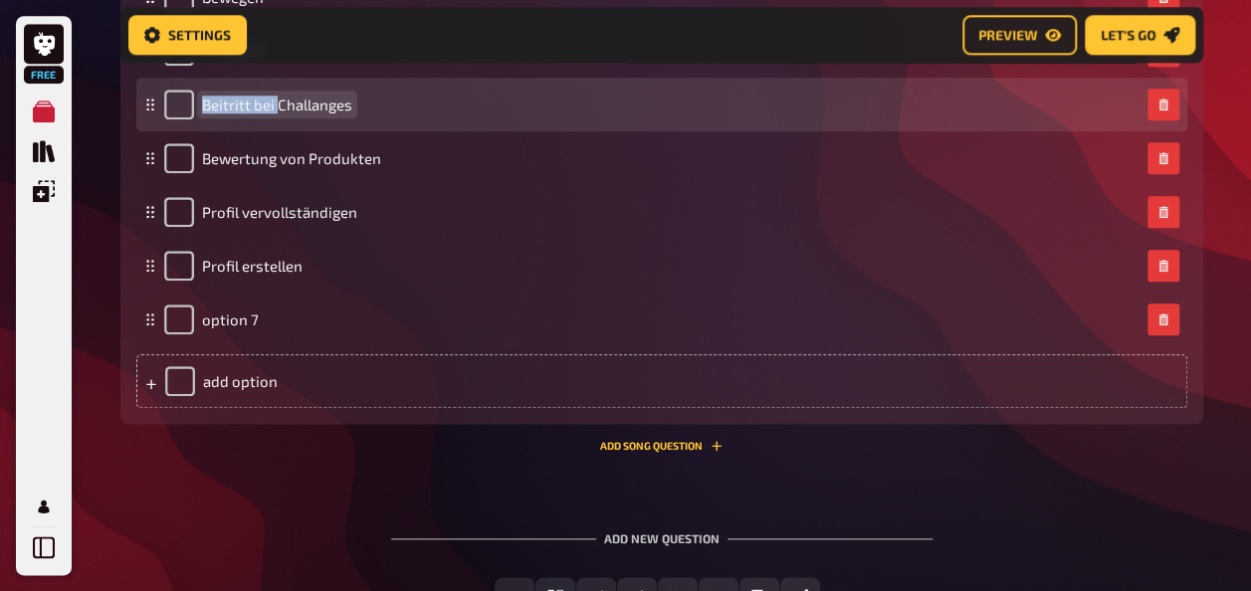
drag, startPoint x: 275, startPoint y: 105, endPoint x: 193, endPoint y: 105, distance: 81.6
click at [193, 105] on div "Beitritt bei Challanges" at bounding box center [258, 105] width 188 height 30
click at [291, 105] on div "Challanges" at bounding box center [651, 105] width 975 height 30
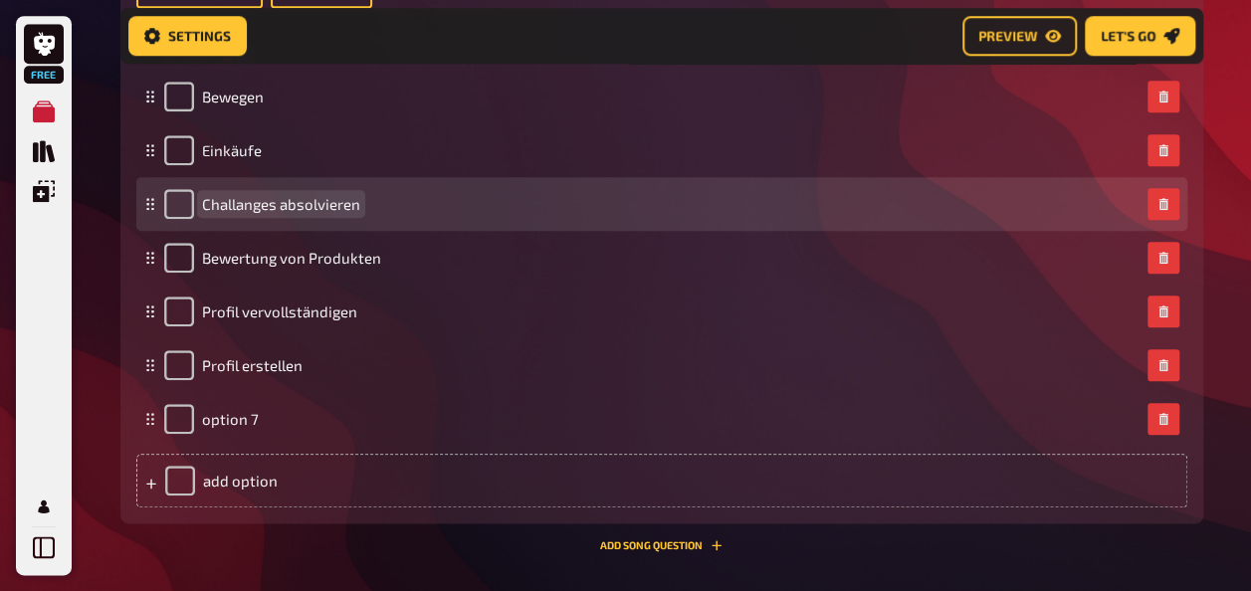
click at [276, 203] on span "Challanges absolvieren" at bounding box center [281, 204] width 158 height 18
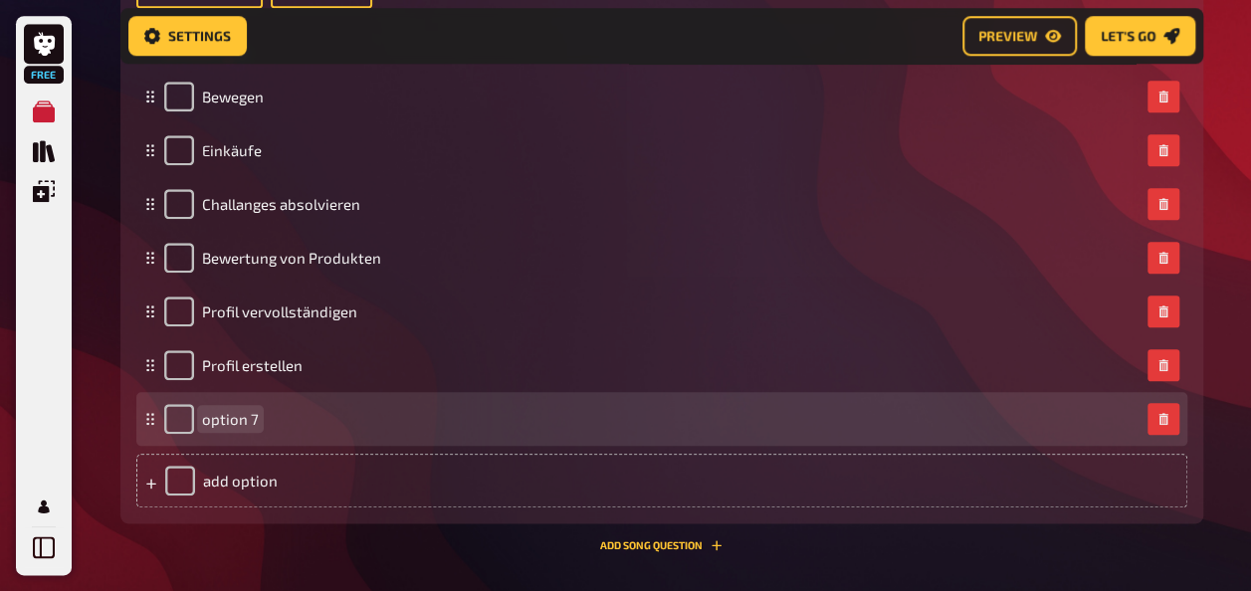
click at [254, 418] on span "option 7" at bounding box center [230, 419] width 57 height 18
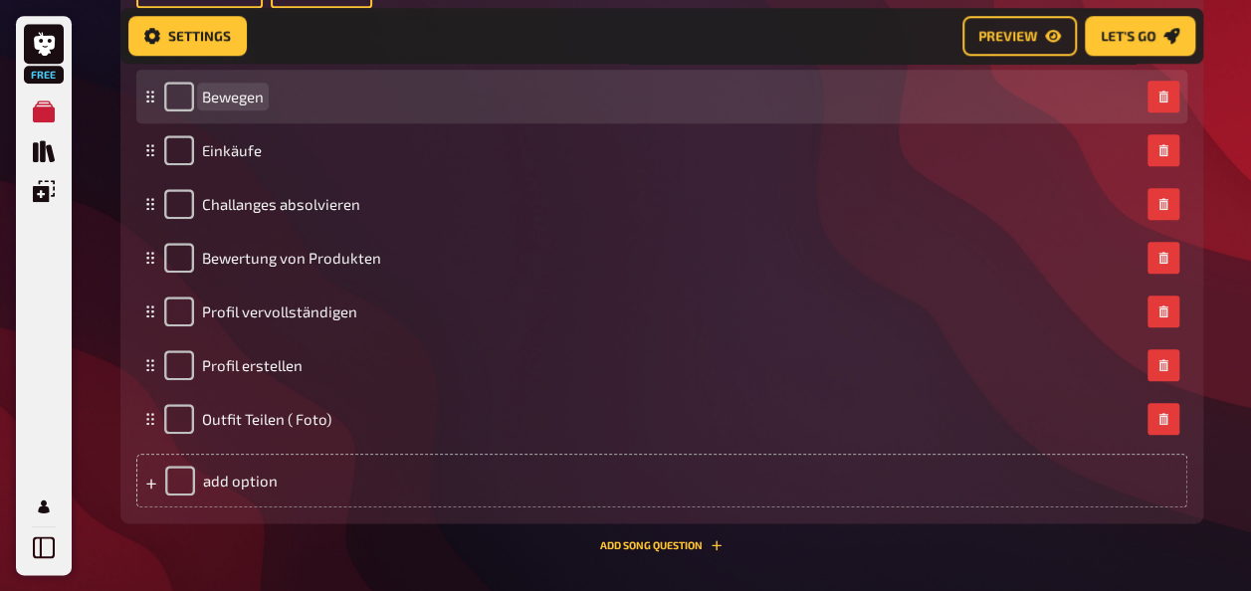
click at [299, 93] on div "Bewegen" at bounding box center [651, 97] width 975 height 30
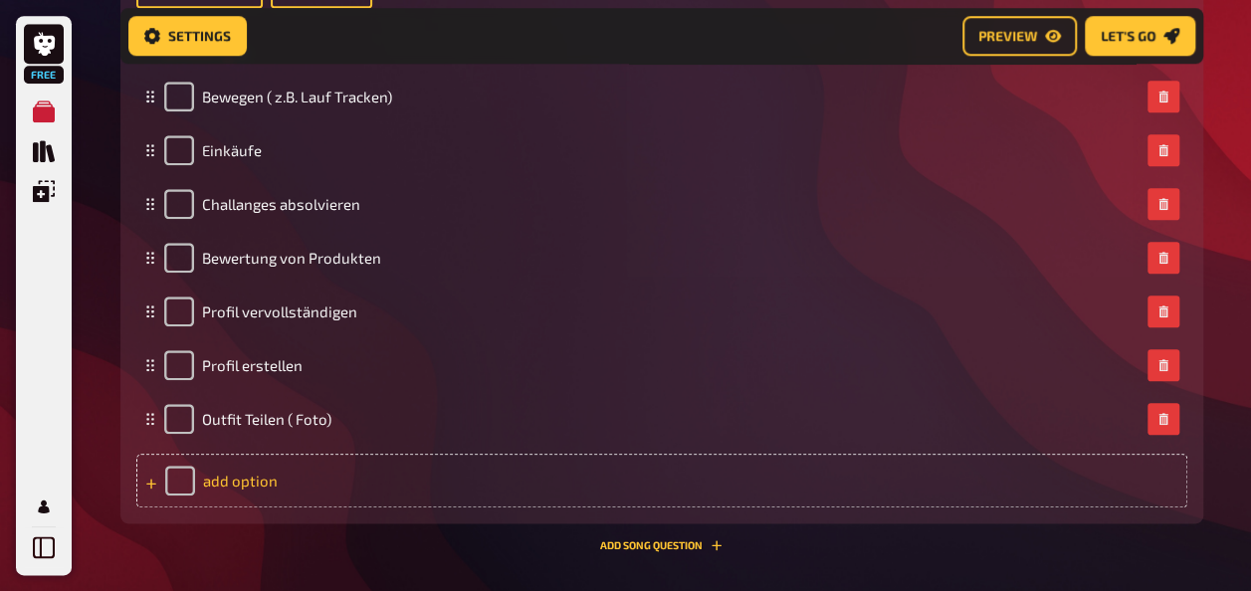
click at [229, 476] on div "add option" at bounding box center [661, 481] width 1051 height 54
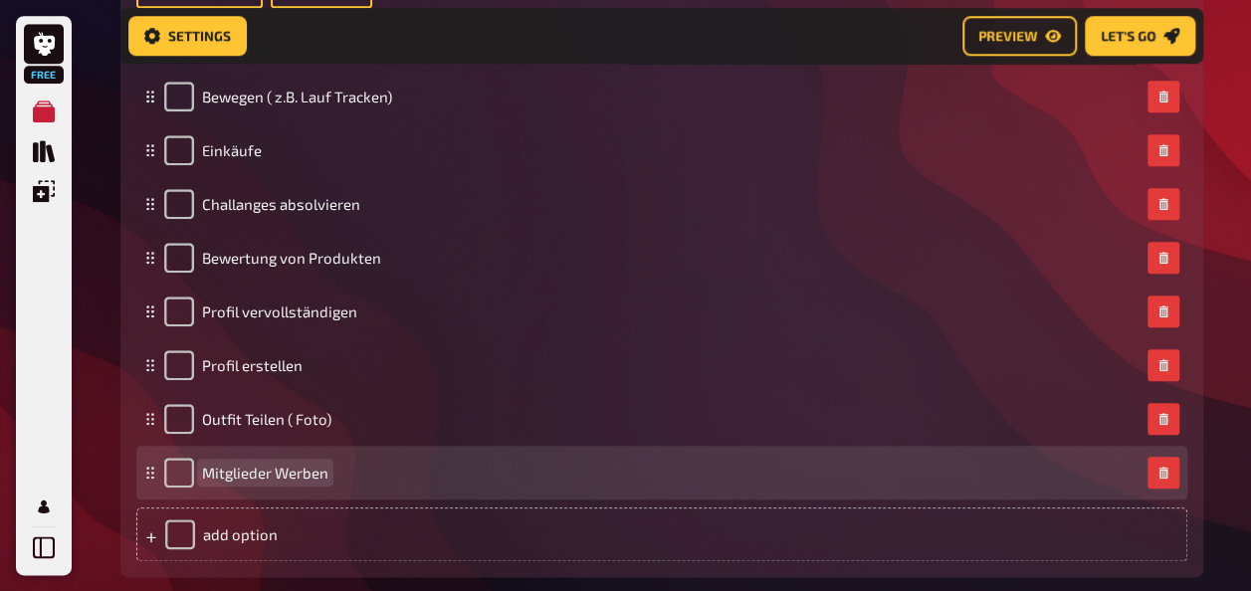
click at [290, 474] on span "Mitglieder Werben" at bounding box center [265, 473] width 126 height 18
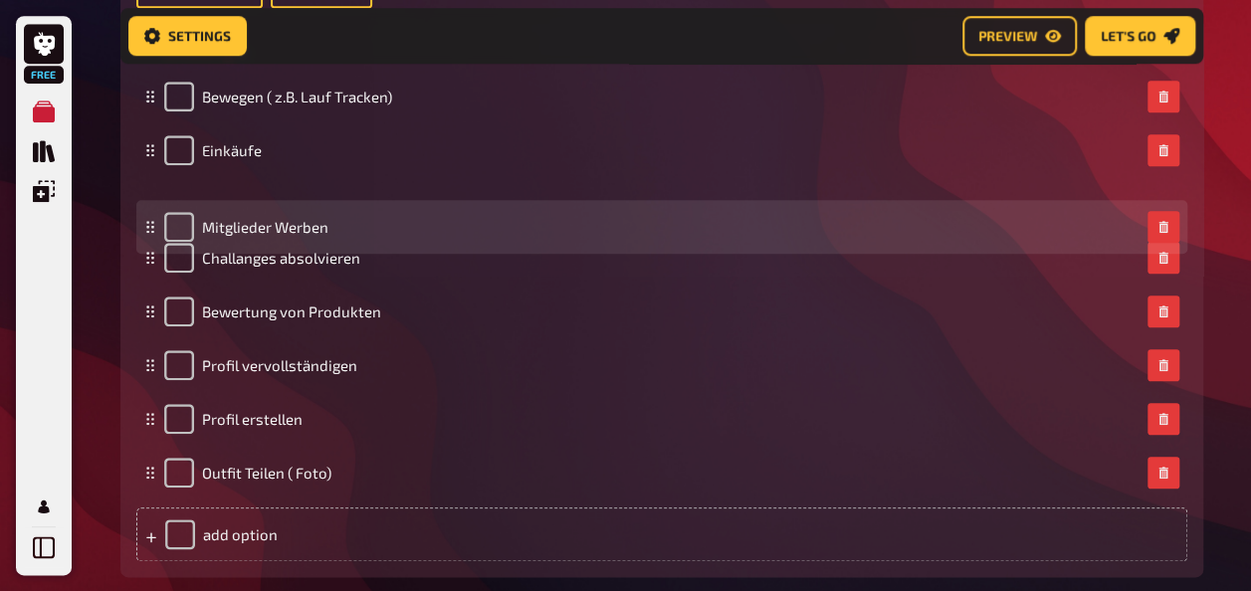
drag, startPoint x: 150, startPoint y: 478, endPoint x: 158, endPoint y: 233, distance: 244.9
click at [158, 233] on div "Mitglieder Werben" at bounding box center [661, 227] width 1051 height 54
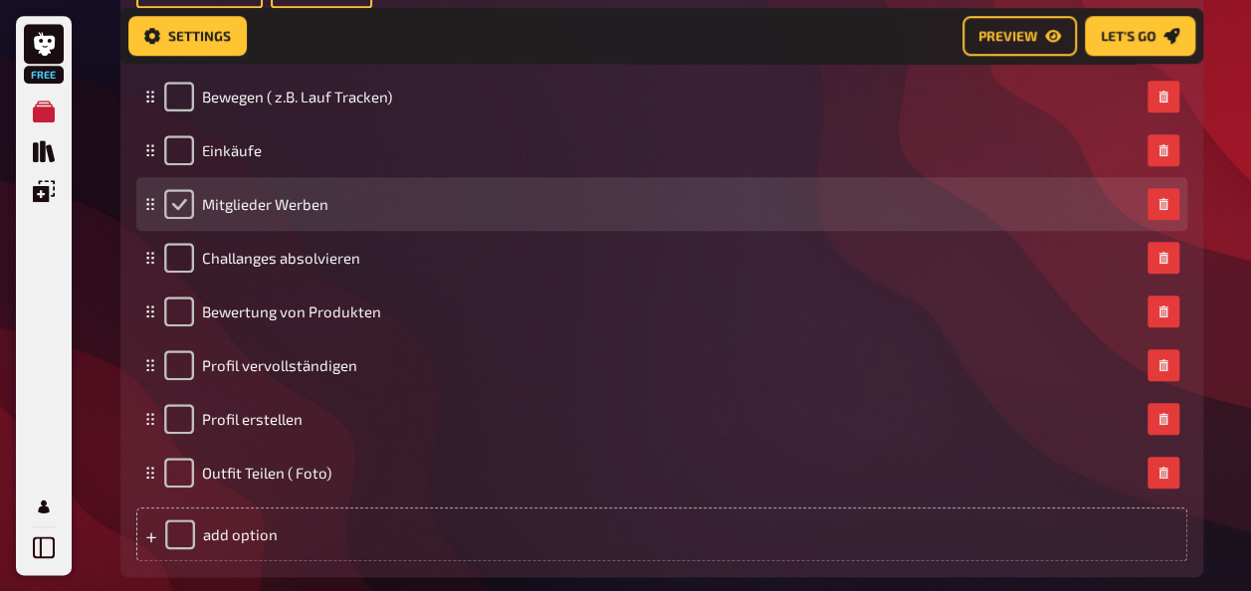
click at [174, 207] on input "checkbox" at bounding box center [179, 204] width 30 height 30
checkbox input "true"
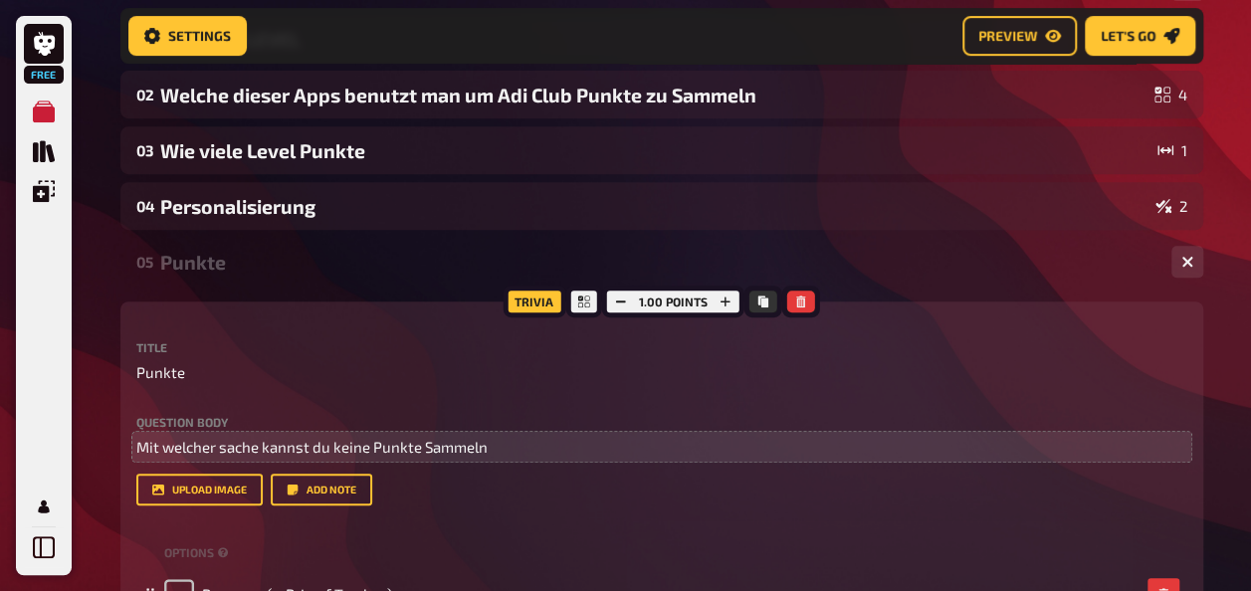
scroll to position [589, 0]
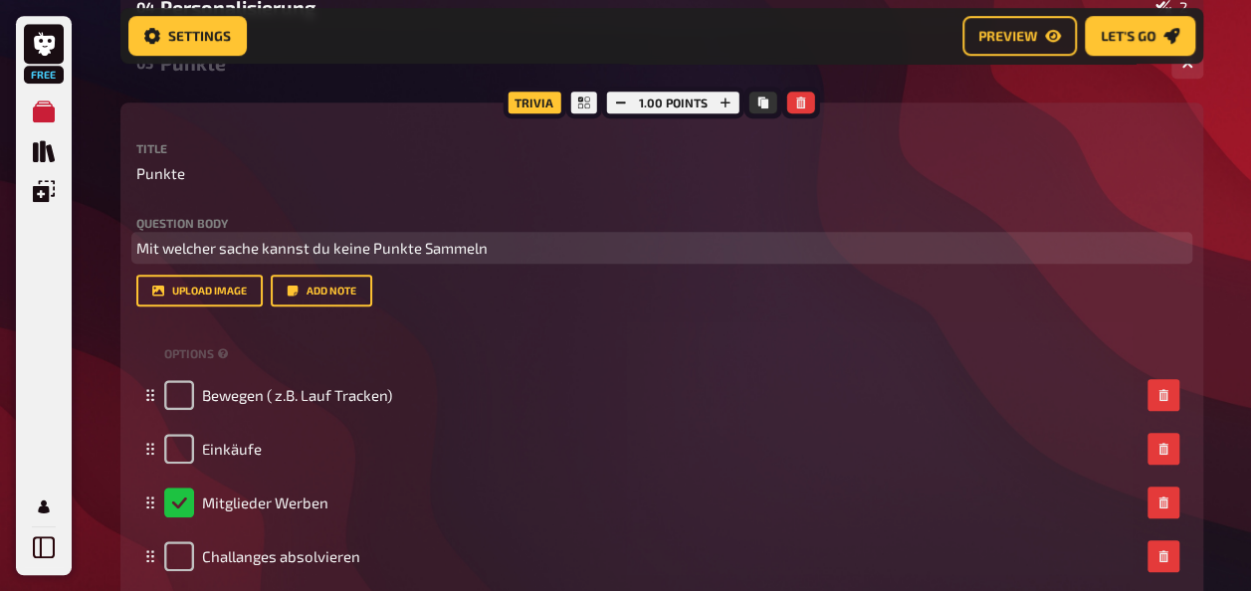
click at [257, 251] on span "Mit welcher sache kannst du keine Punkte Sammeln" at bounding box center [311, 248] width 351 height 18
click at [537, 247] on p "Mit welcher sache kannst du keine Punkte Sammeln" at bounding box center [661, 248] width 1051 height 23
click at [368, 247] on span "Mit welcher sache kannst du keine Punkte Sammeln" at bounding box center [311, 248] width 351 height 18
click at [577, 251] on p "Mit welcher sache kannst du keine Adi Club Punkte Sammeln" at bounding box center [661, 248] width 1051 height 23
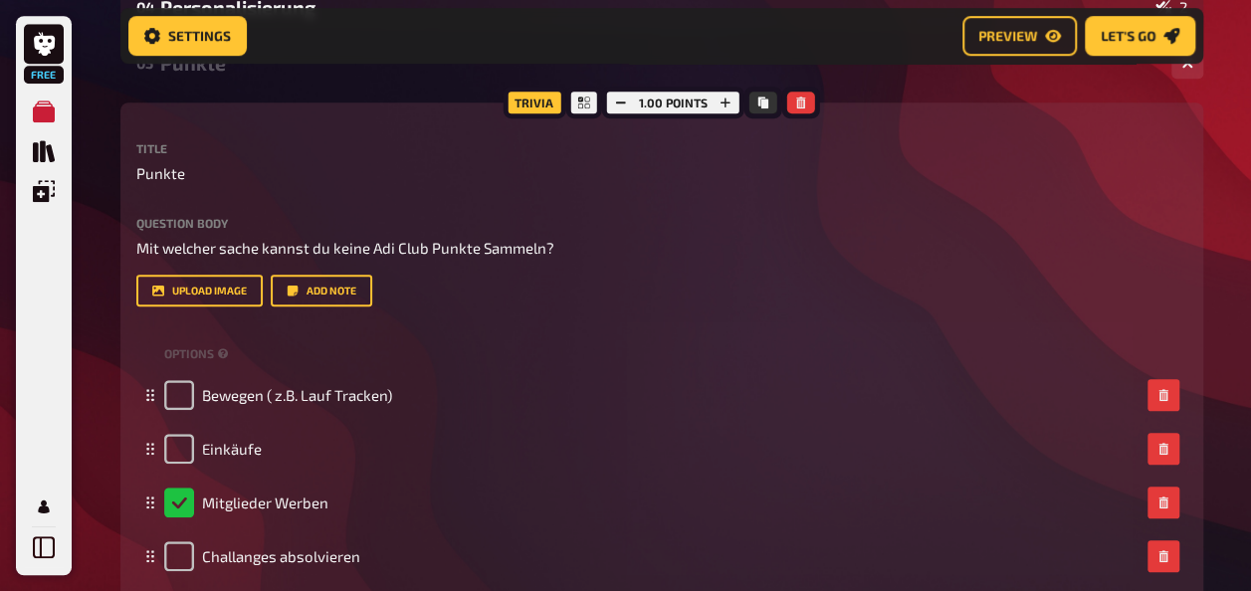
click at [975, 137] on div "Trivia 1.00 points Title Punkte Question body Mit welcher sache kannst du keine…" at bounding box center [661, 488] width 1083 height 773
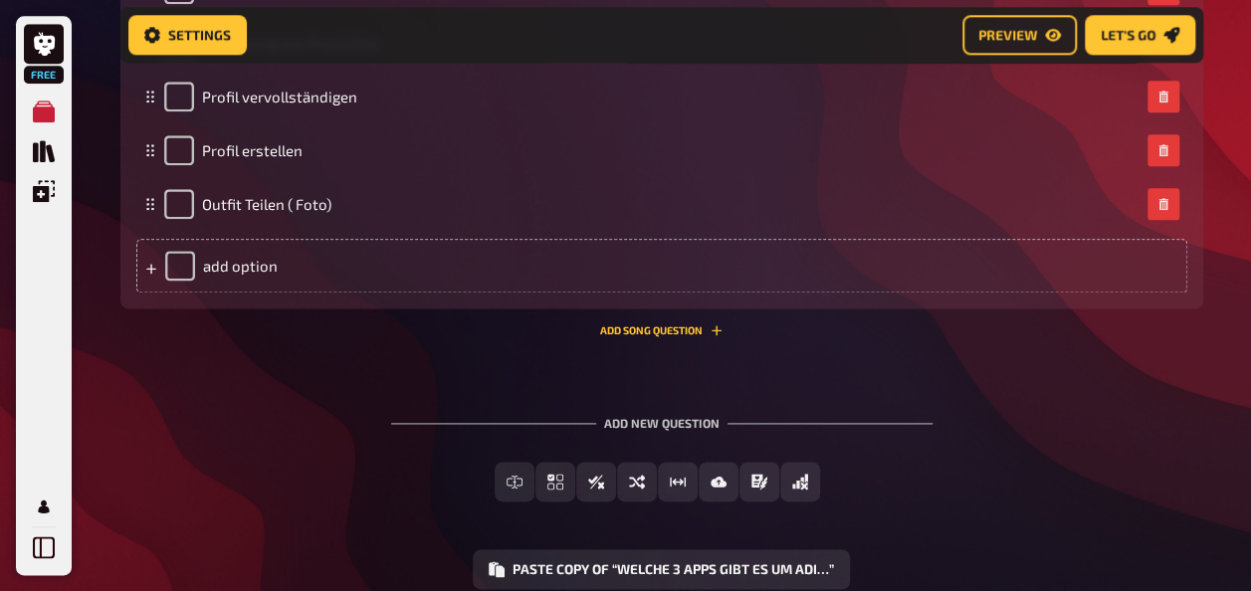
scroll to position [1186, 0]
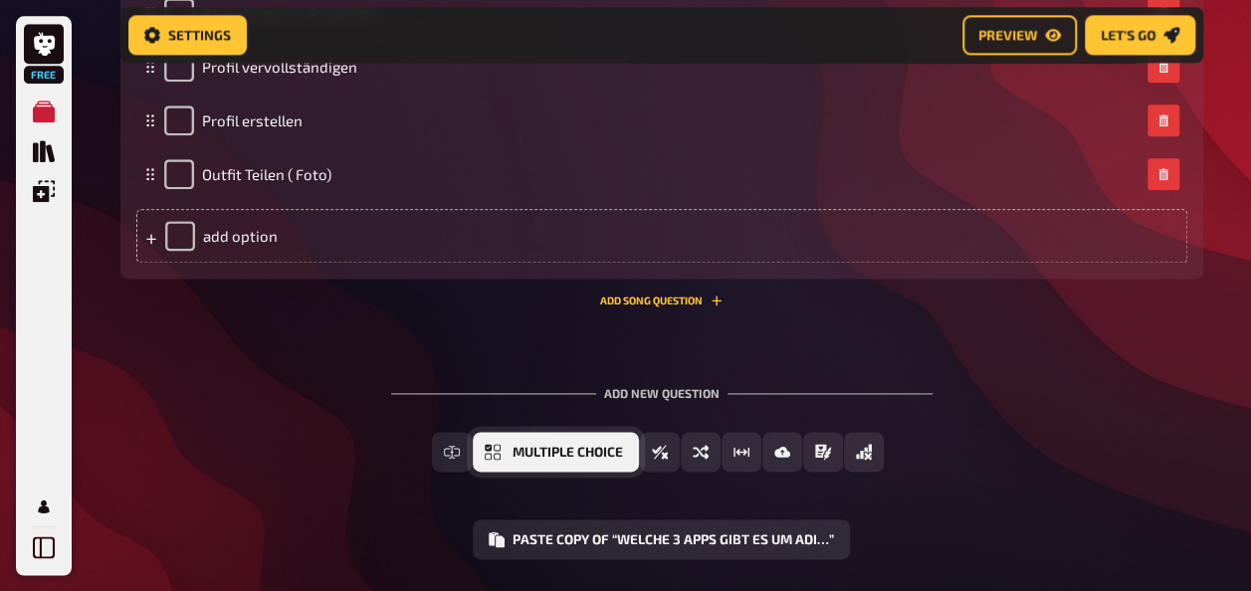
click at [560, 456] on span "Multiple Choice" at bounding box center [567, 453] width 110 height 14
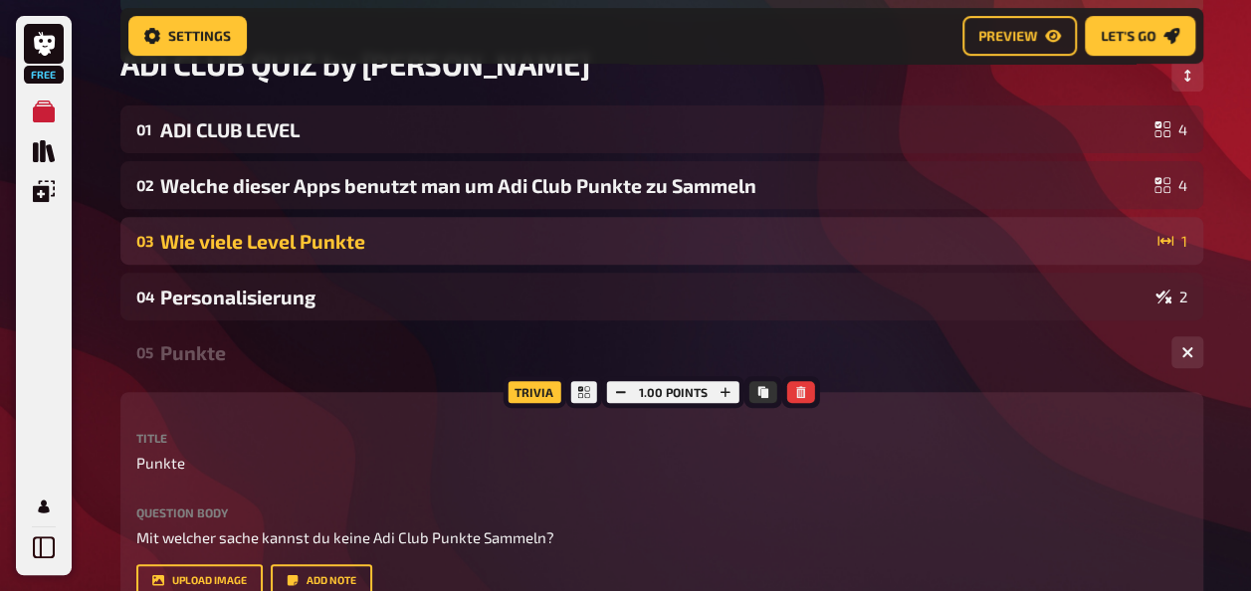
scroll to position [284, 0]
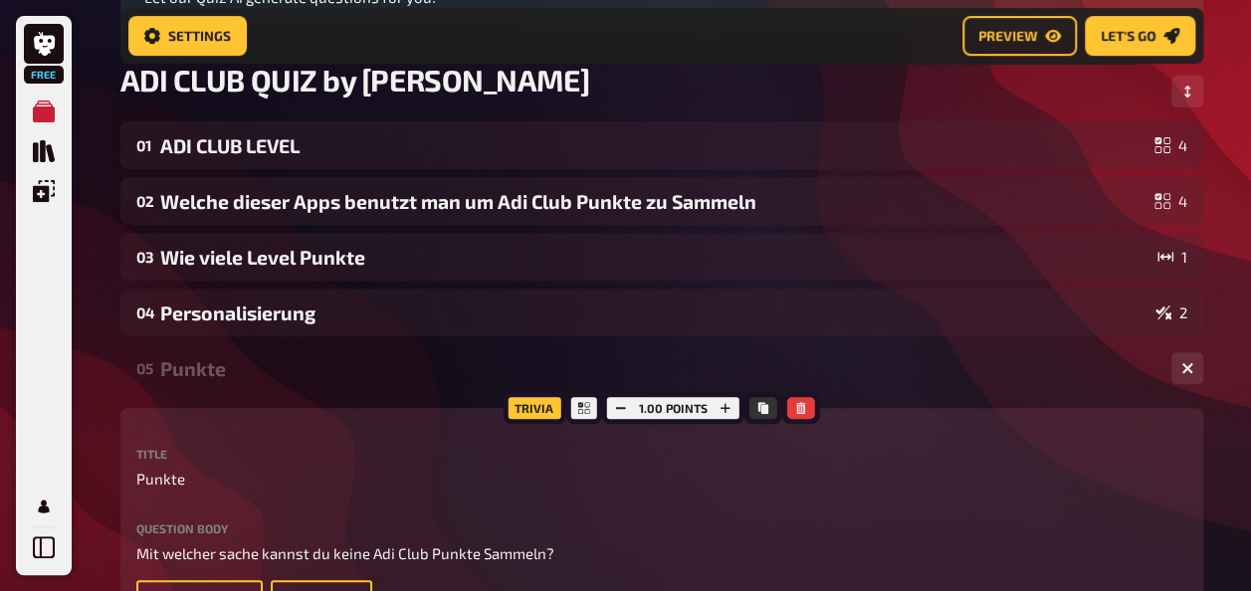
click at [318, 372] on div "Punkte" at bounding box center [657, 368] width 995 height 23
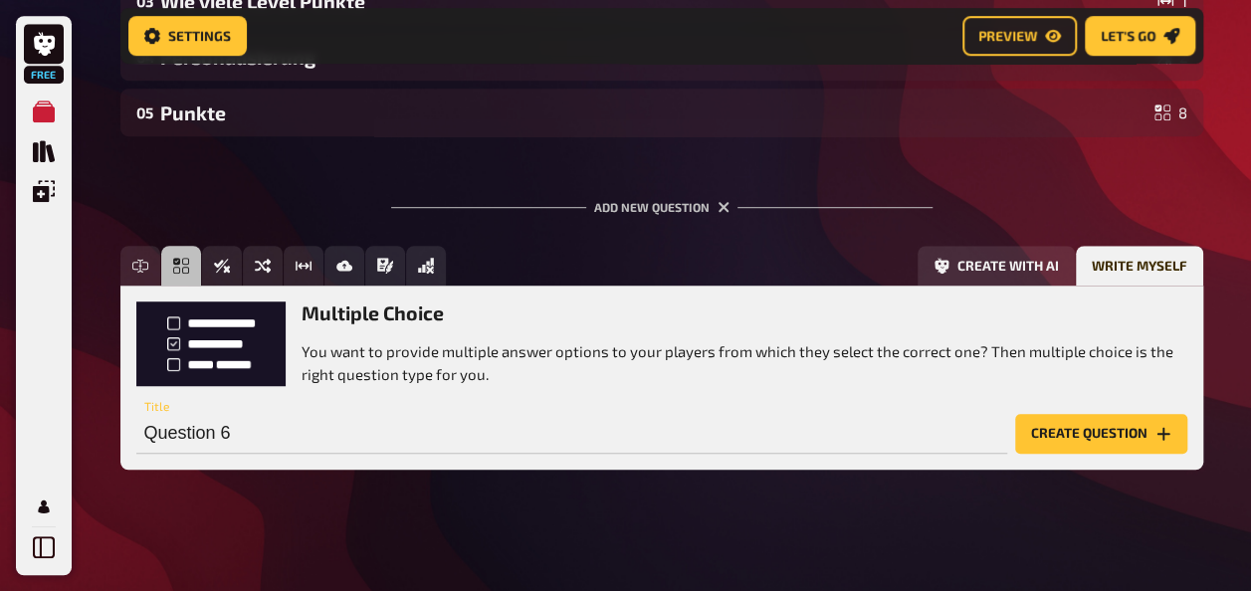
scroll to position [545, 0]
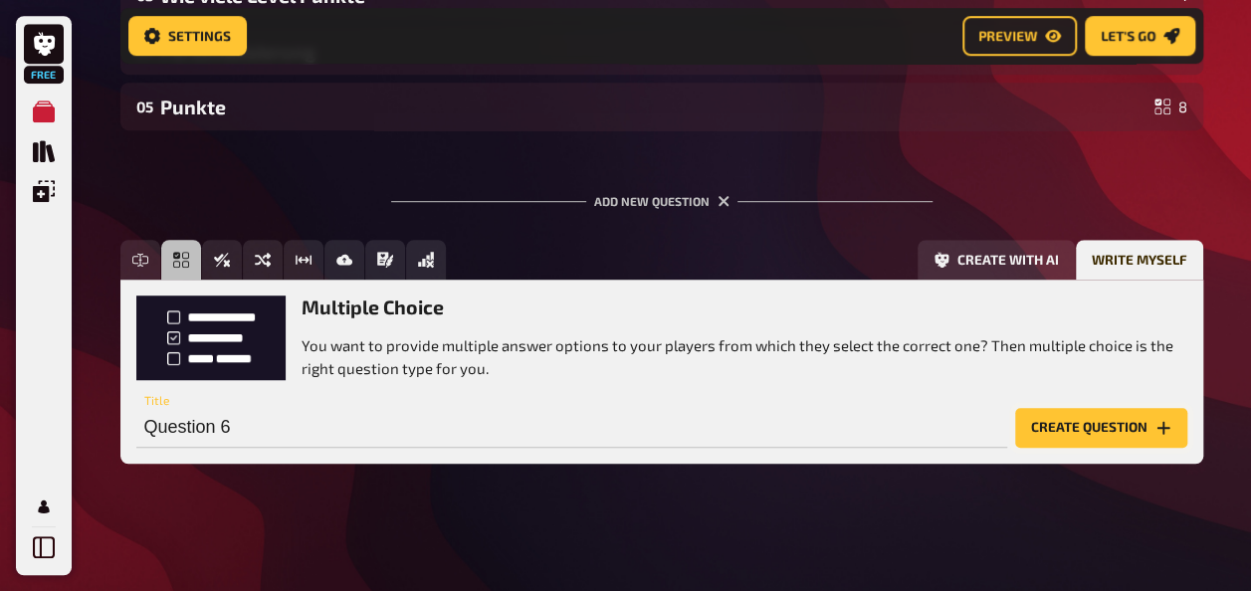
click at [1055, 434] on button "Create question" at bounding box center [1101, 428] width 172 height 40
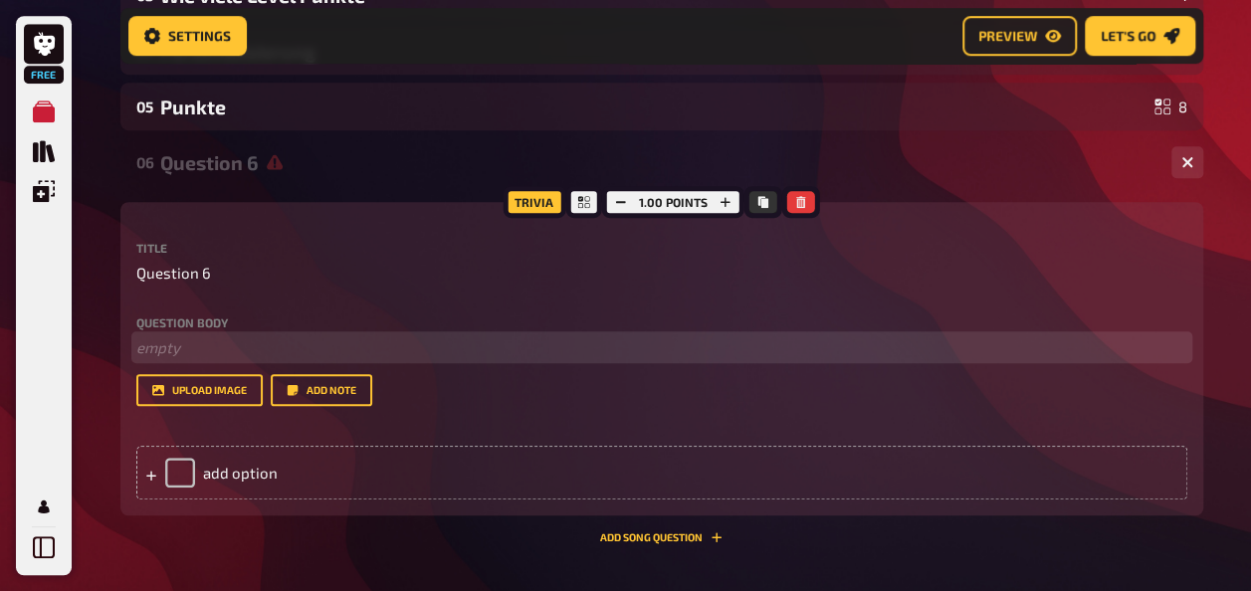
click at [211, 348] on p "﻿ empty" at bounding box center [661, 347] width 1051 height 23
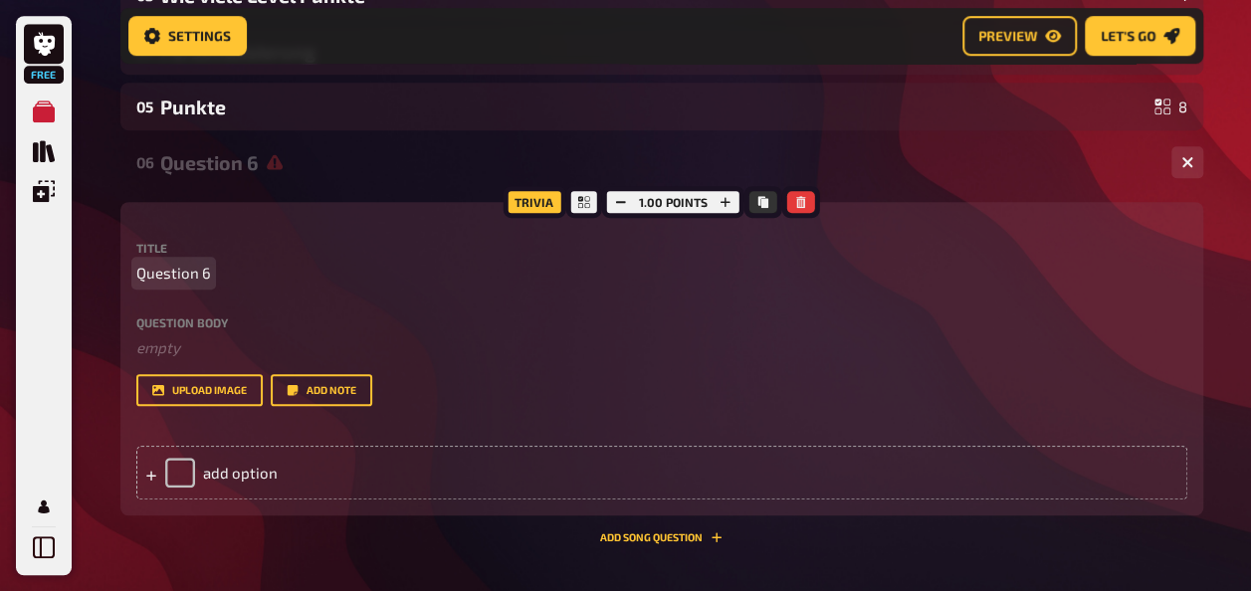
click at [256, 270] on p "Question 6" at bounding box center [661, 273] width 1051 height 23
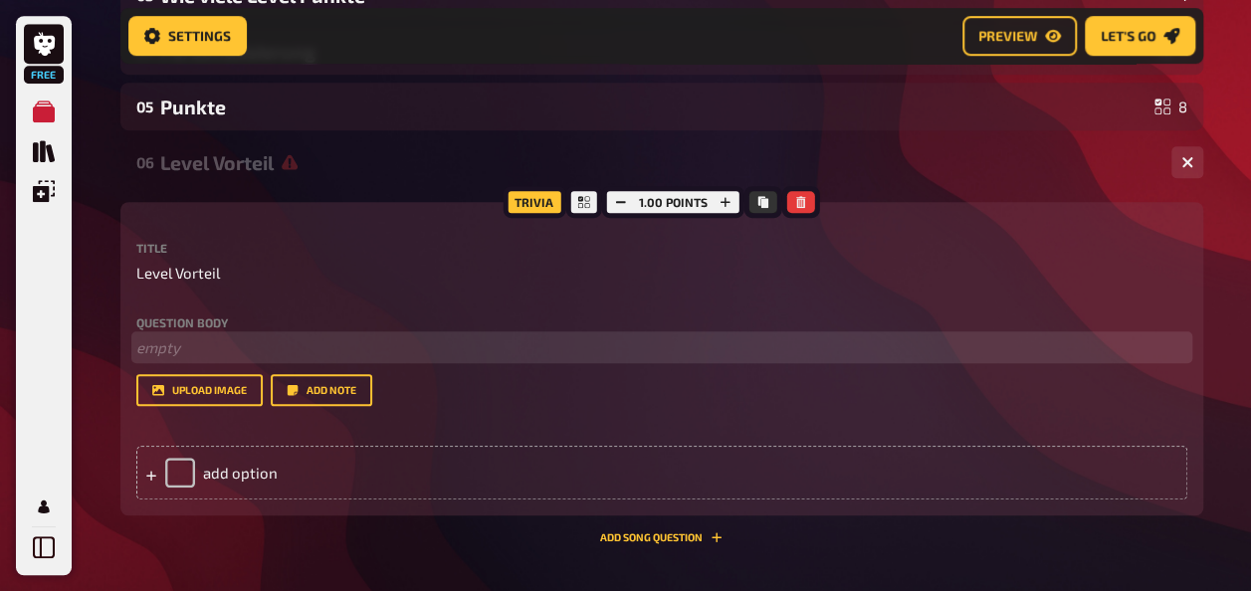
click at [189, 346] on p "﻿ empty" at bounding box center [661, 347] width 1051 height 23
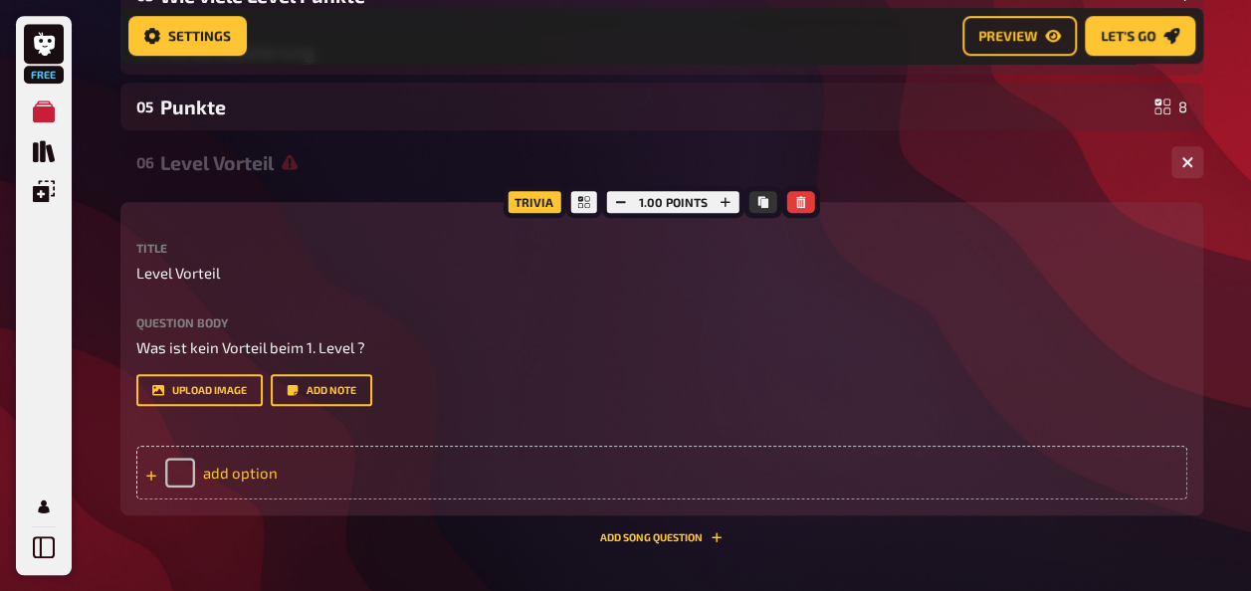
click at [257, 464] on div "add option" at bounding box center [661, 473] width 1051 height 54
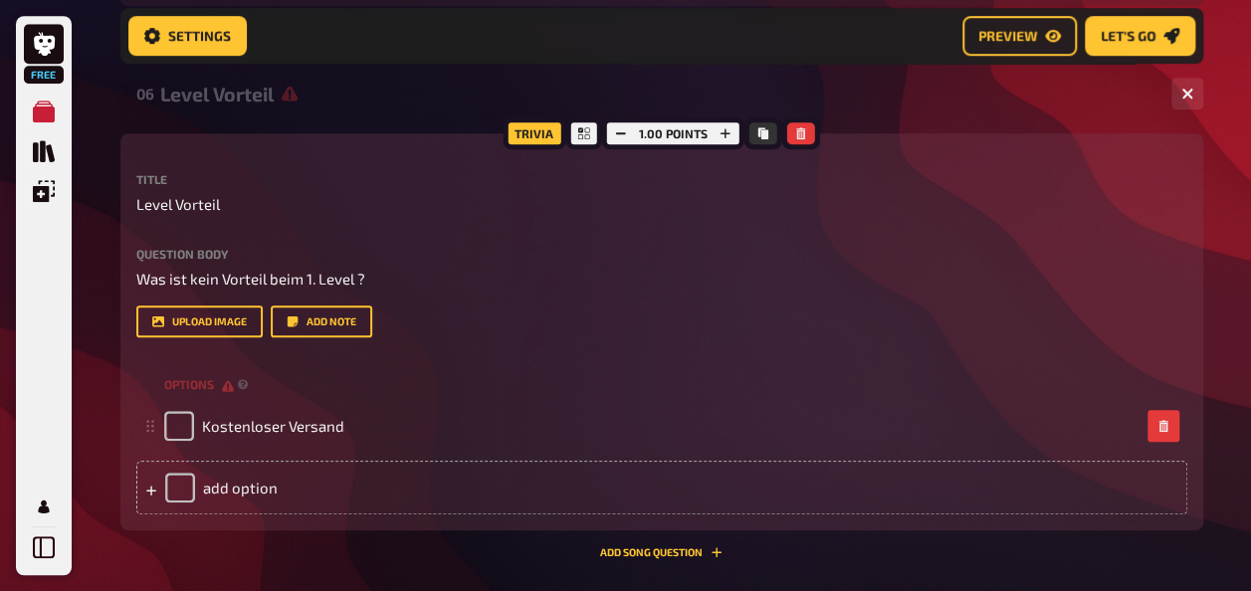
scroll to position [645, 0]
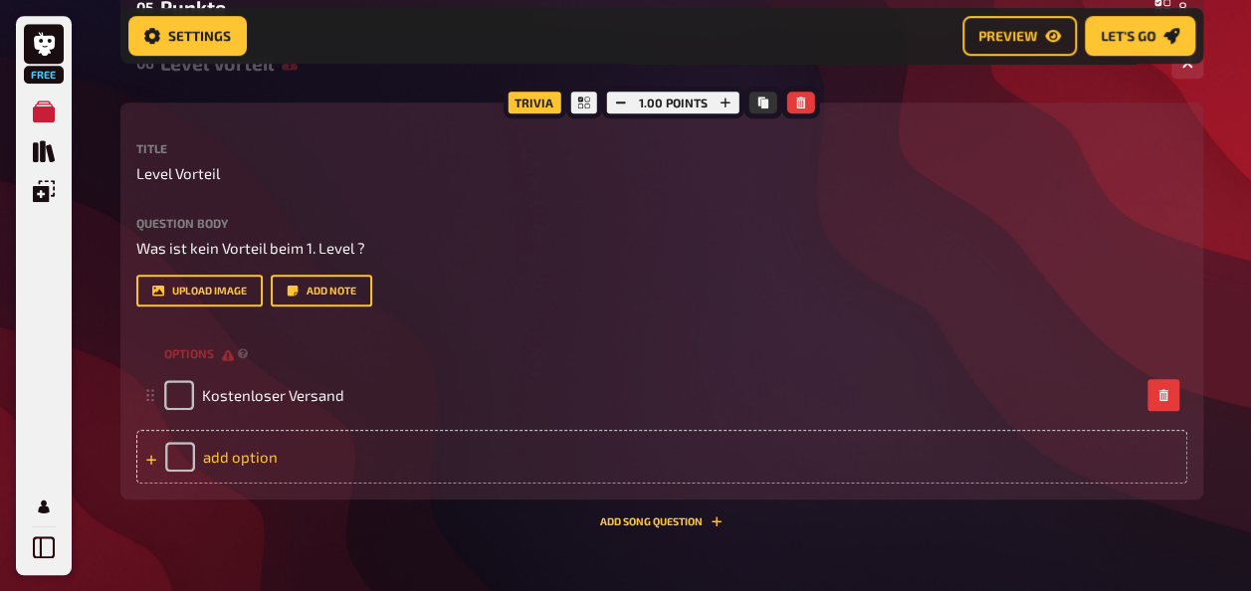
click at [258, 450] on div "add option" at bounding box center [661, 457] width 1051 height 54
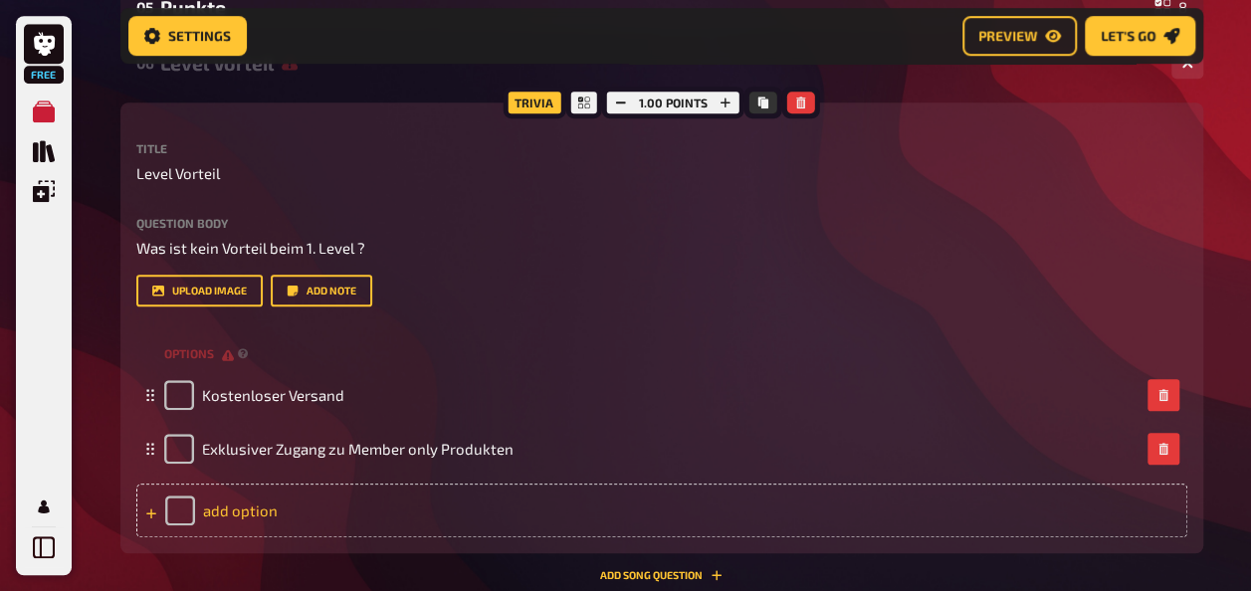
click at [245, 512] on div "add option" at bounding box center [661, 511] width 1051 height 54
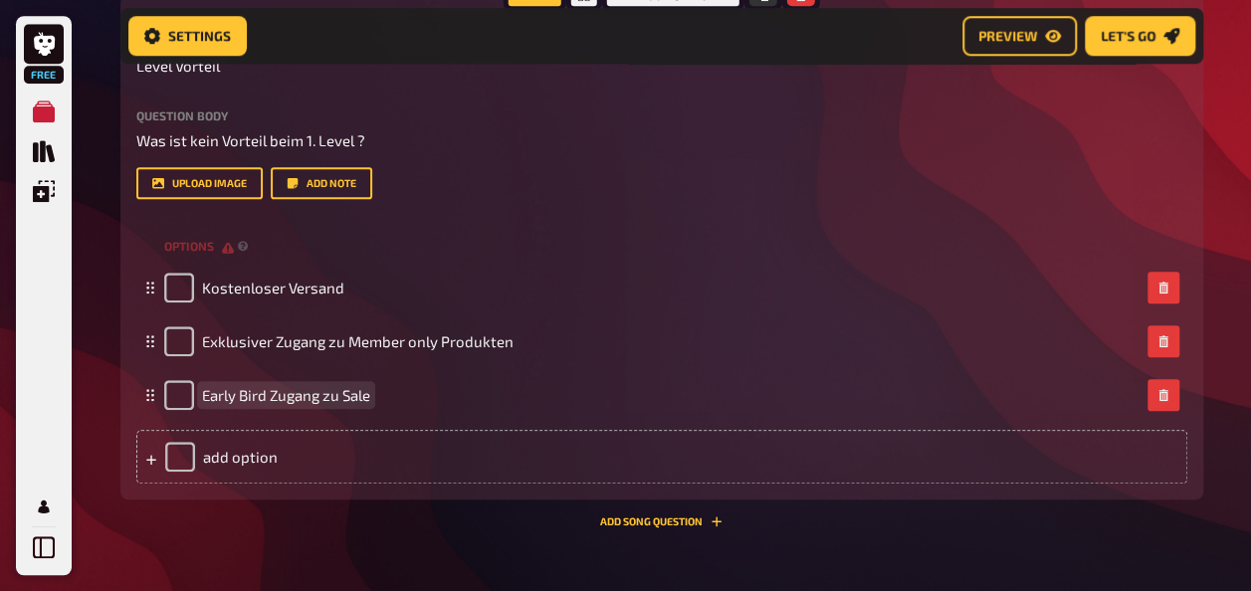
scroll to position [844, 0]
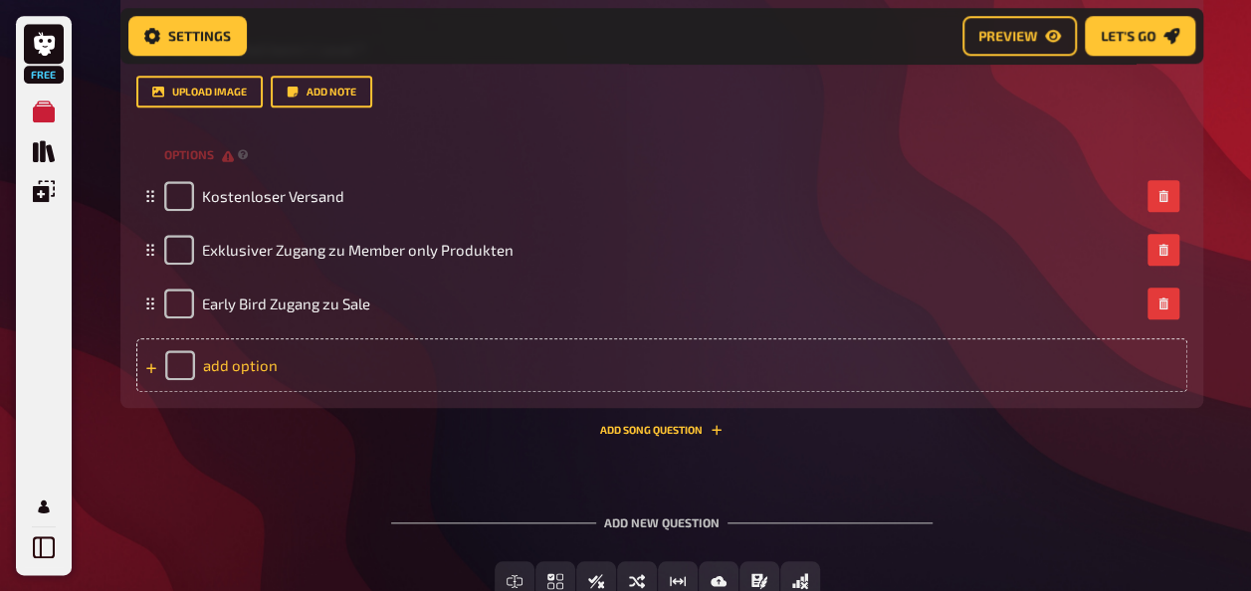
click at [223, 364] on div "add option" at bounding box center [661, 365] width 1051 height 54
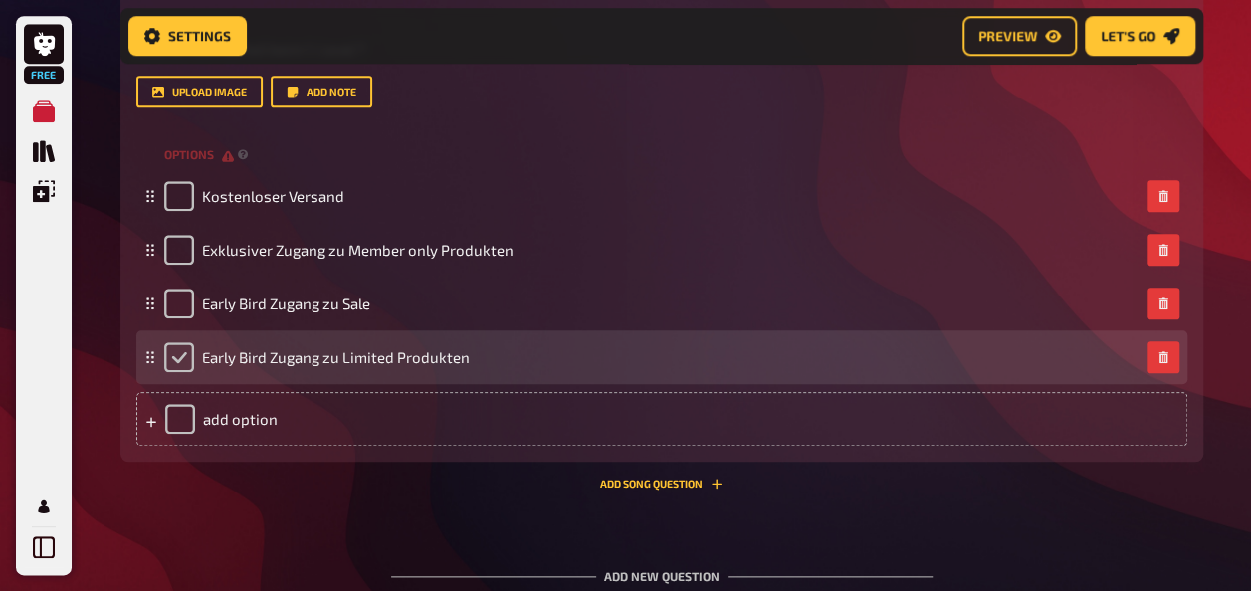
click at [179, 360] on input "checkbox" at bounding box center [179, 357] width 30 height 30
checkbox input "true"
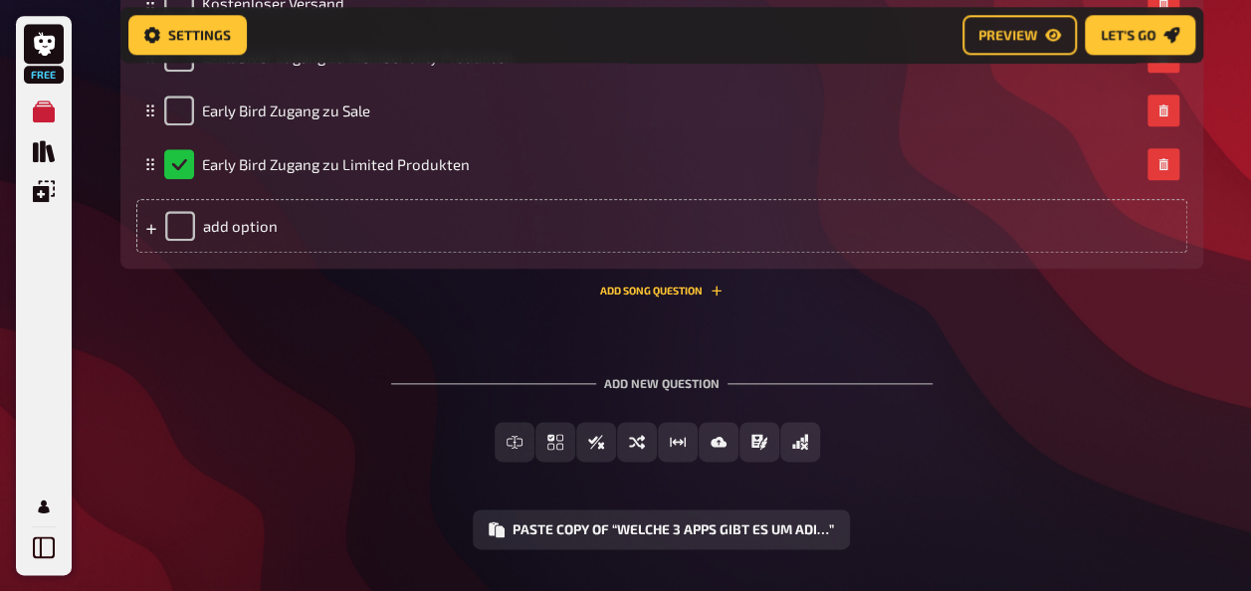
scroll to position [1043, 0]
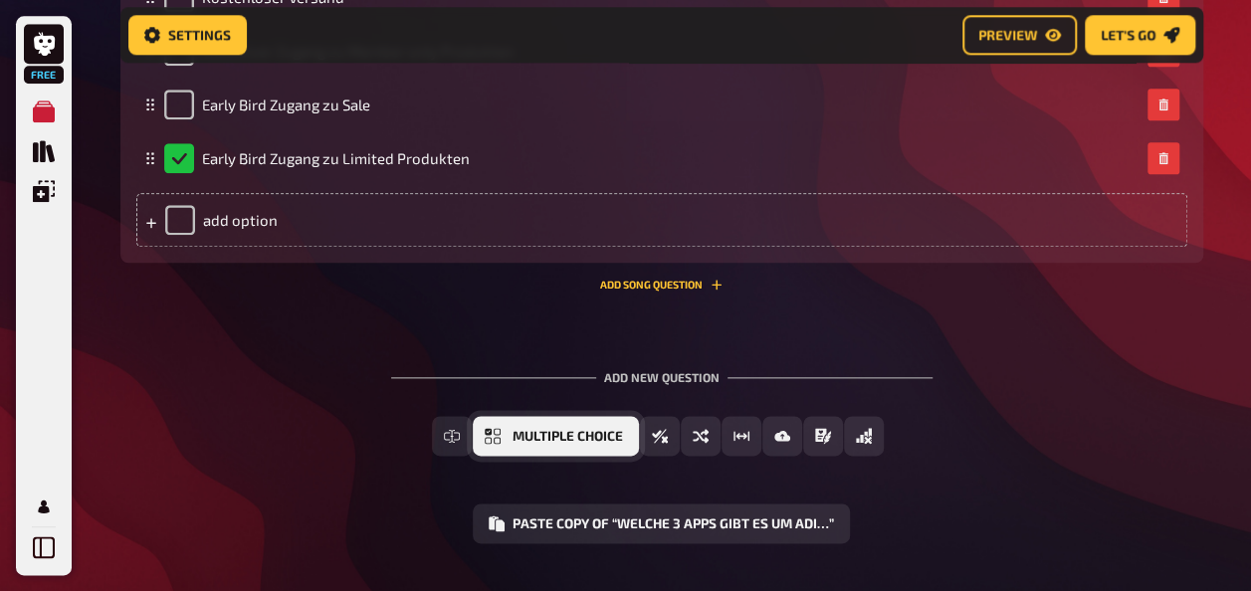
click at [517, 435] on span "Multiple Choice" at bounding box center [567, 437] width 110 height 14
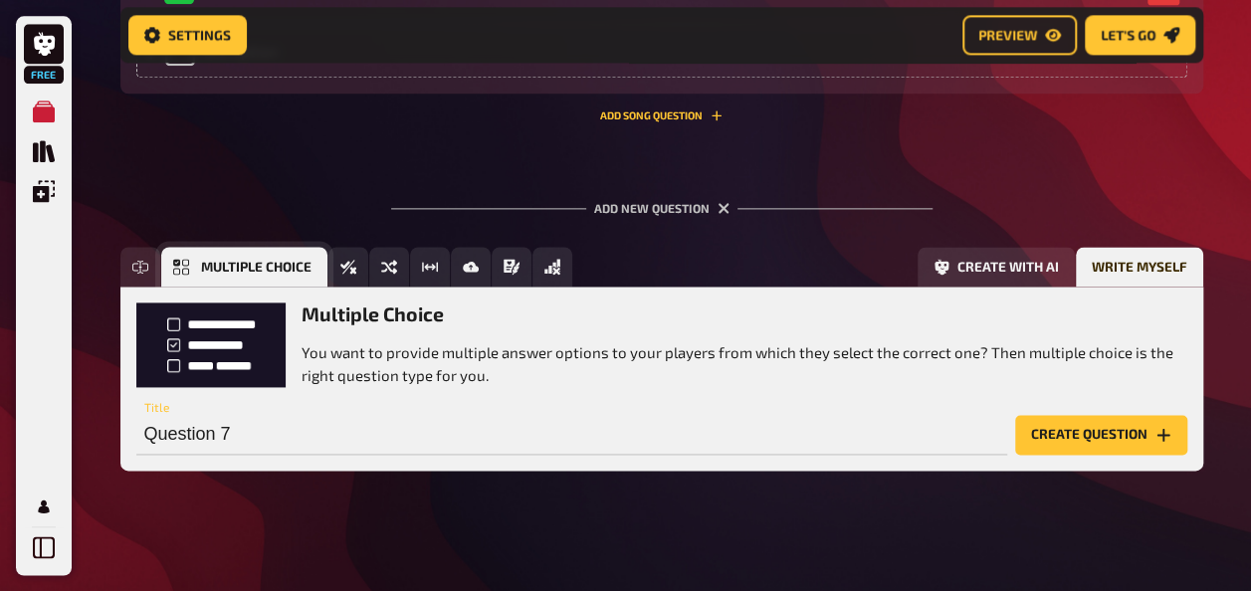
scroll to position [1219, 0]
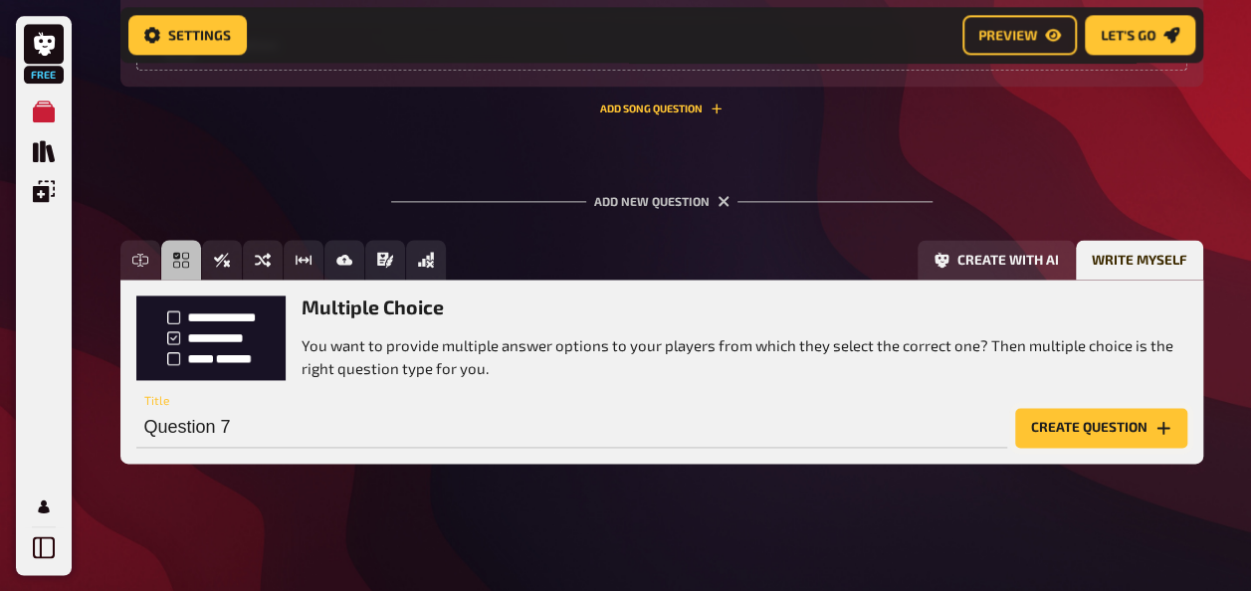
click at [1097, 427] on button "Create question" at bounding box center [1101, 428] width 172 height 40
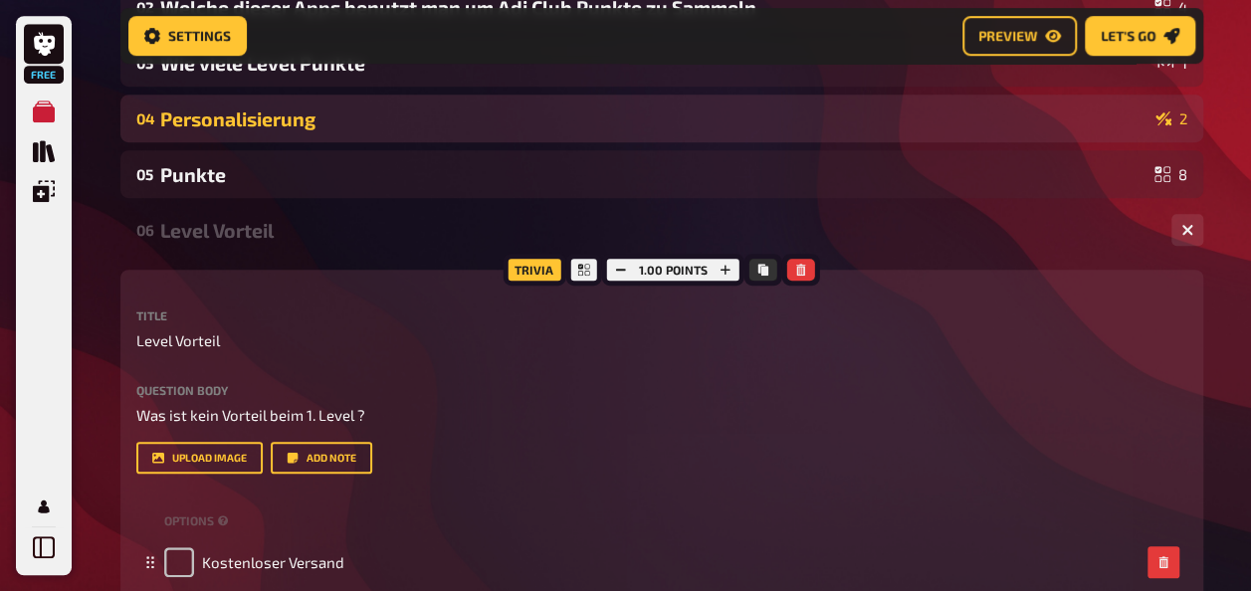
scroll to position [323, 0]
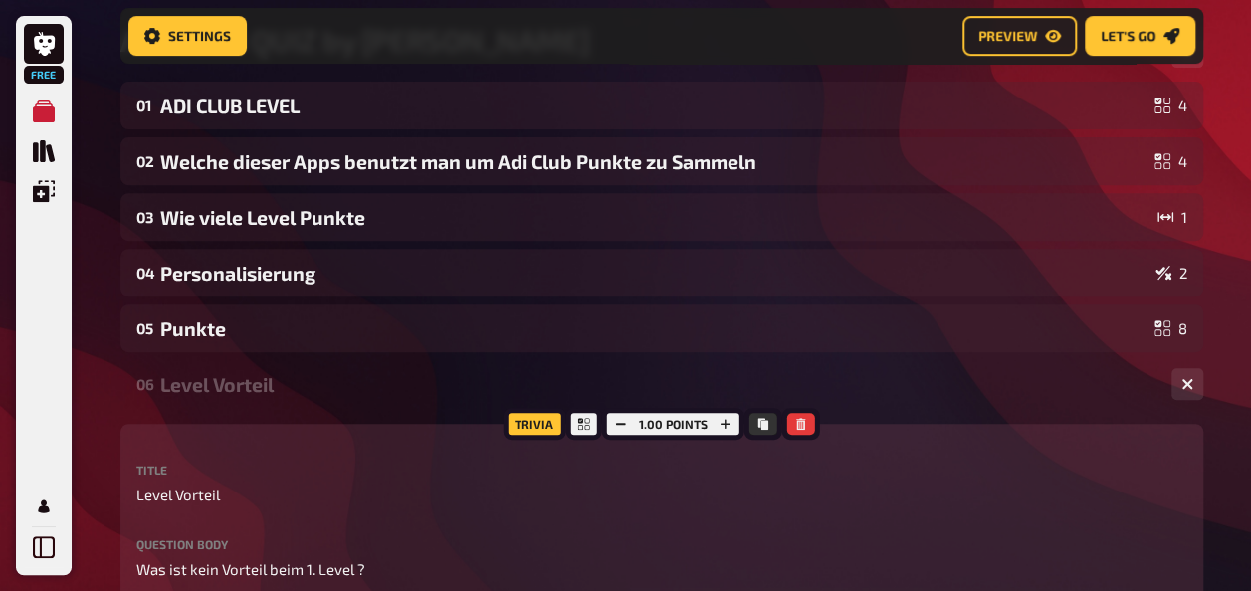
click at [213, 384] on div "Level Vorteil" at bounding box center [657, 384] width 995 height 23
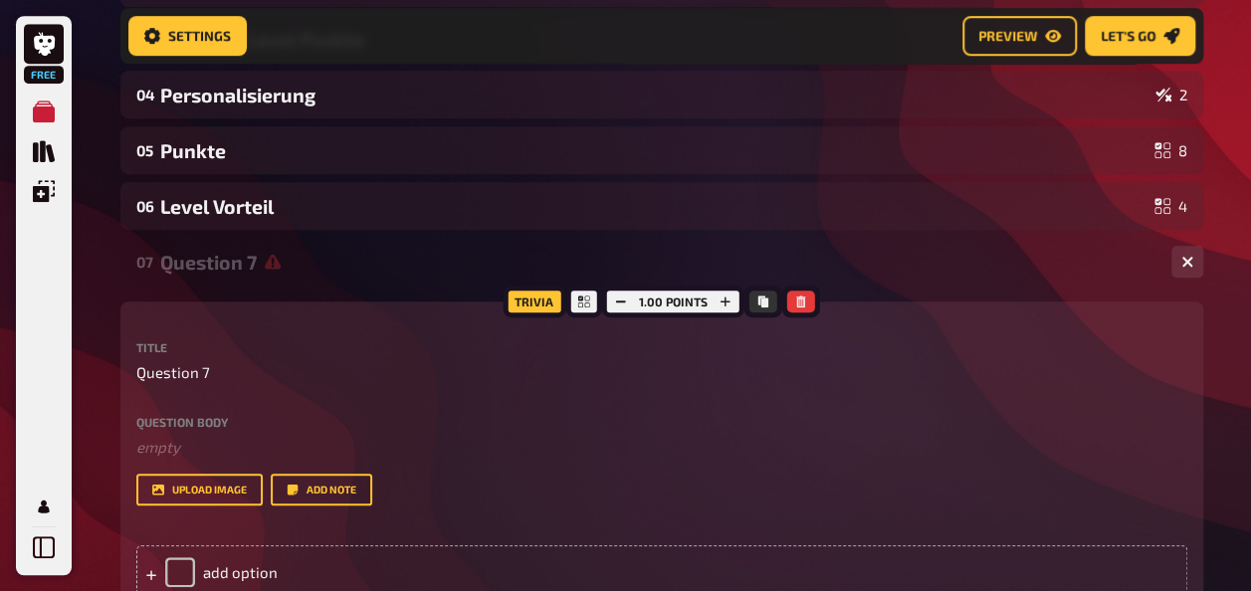
scroll to position [622, 0]
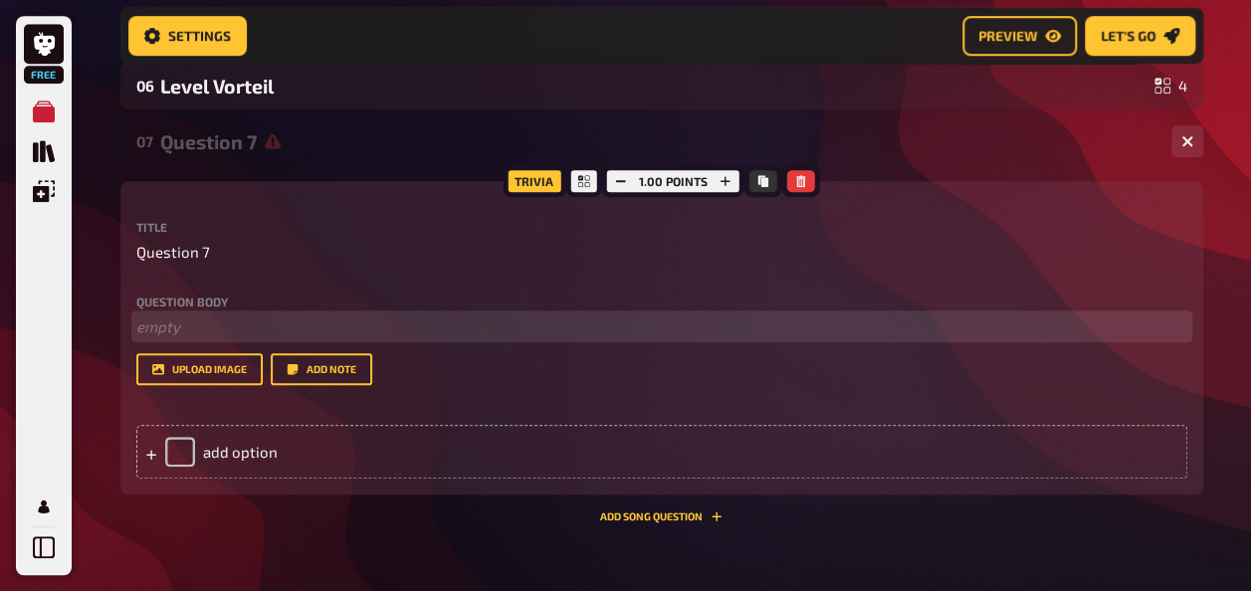
click at [184, 336] on p "﻿ empty" at bounding box center [661, 326] width 1051 height 23
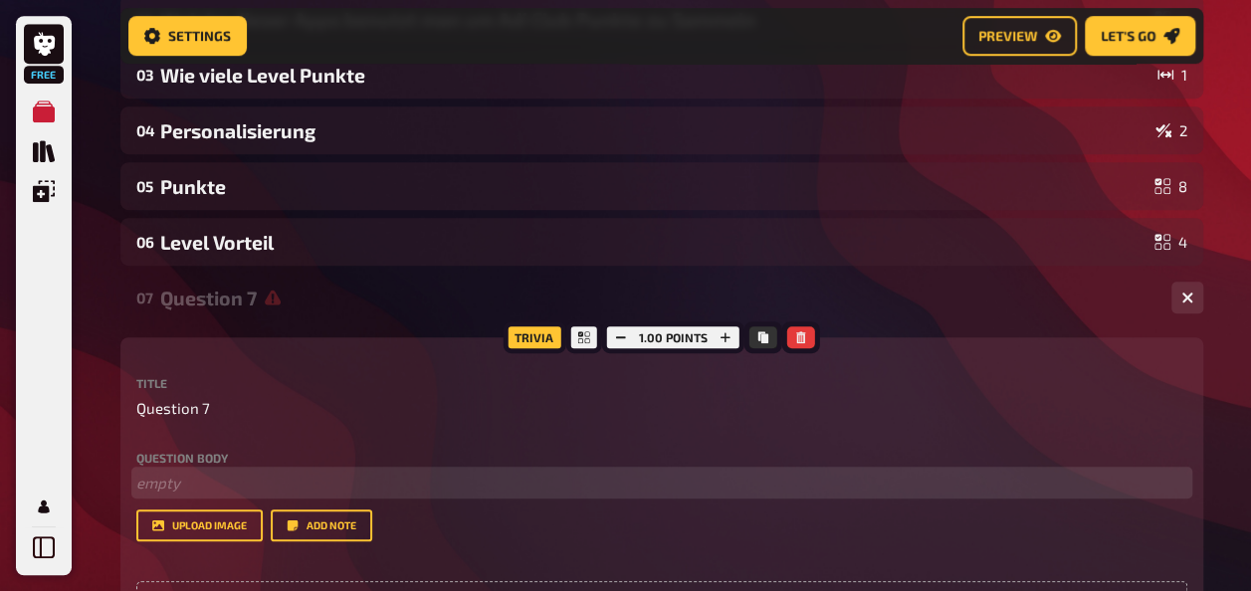
scroll to position [423, 0]
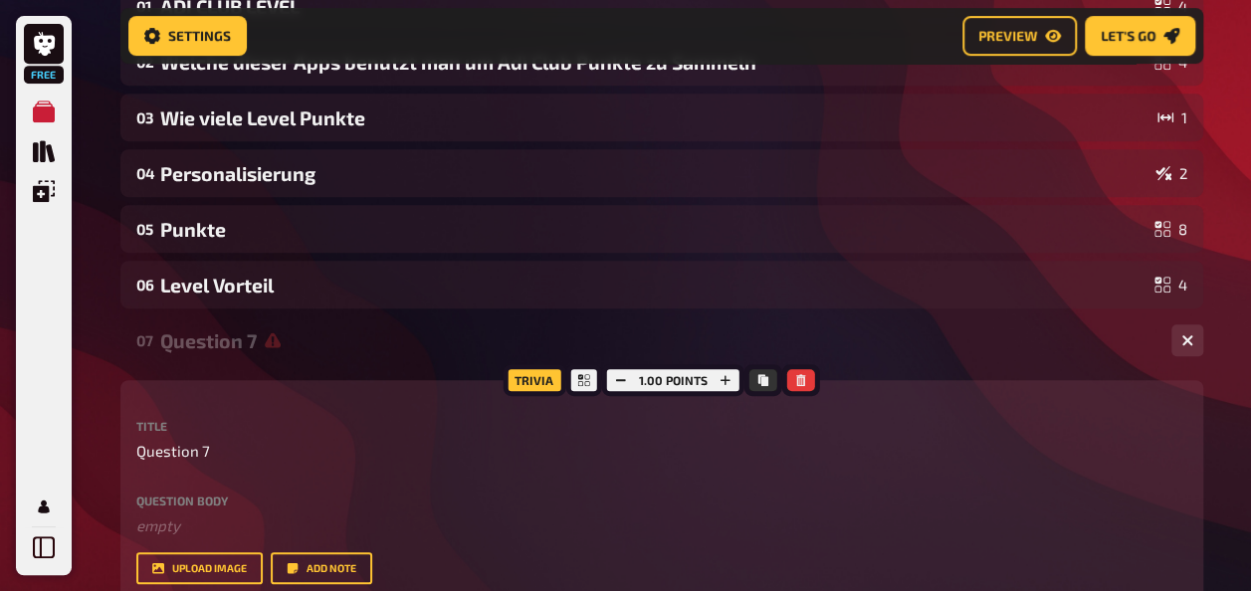
click at [251, 346] on div "Question 7" at bounding box center [657, 340] width 995 height 23
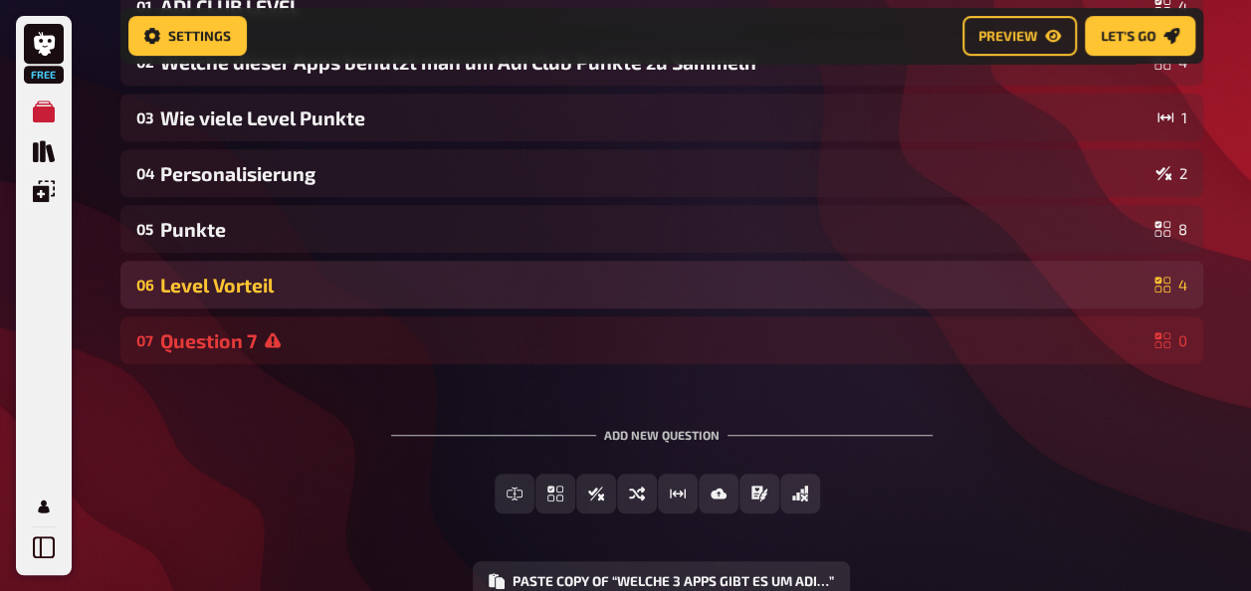
click at [243, 281] on div "Level Vorteil" at bounding box center [653, 285] width 986 height 23
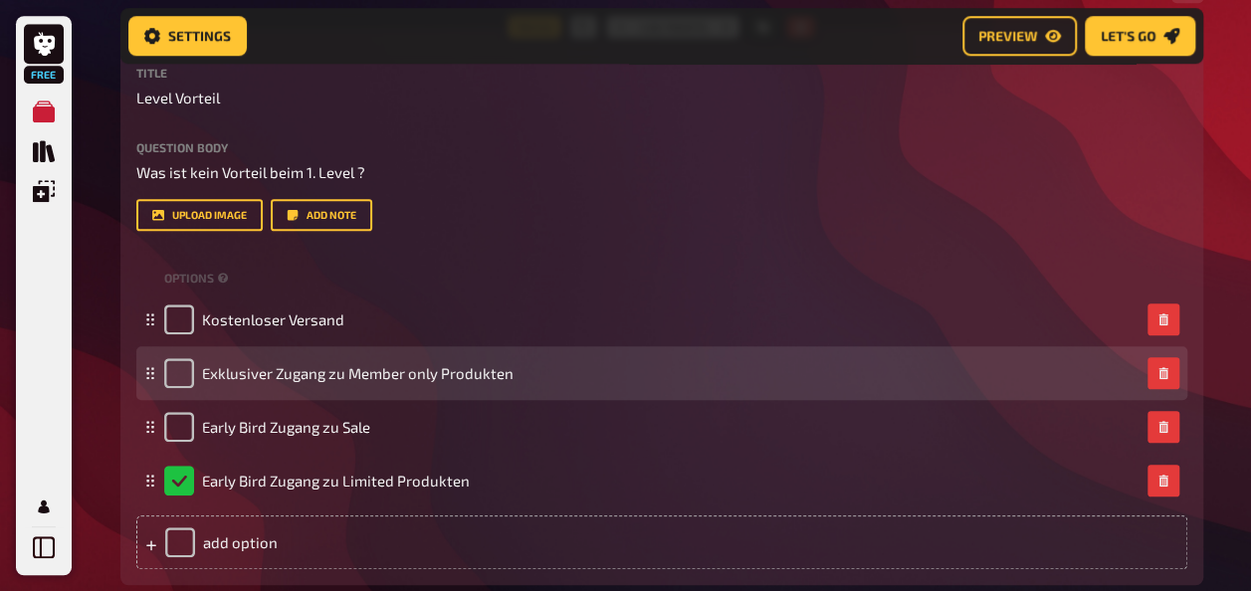
scroll to position [721, 0]
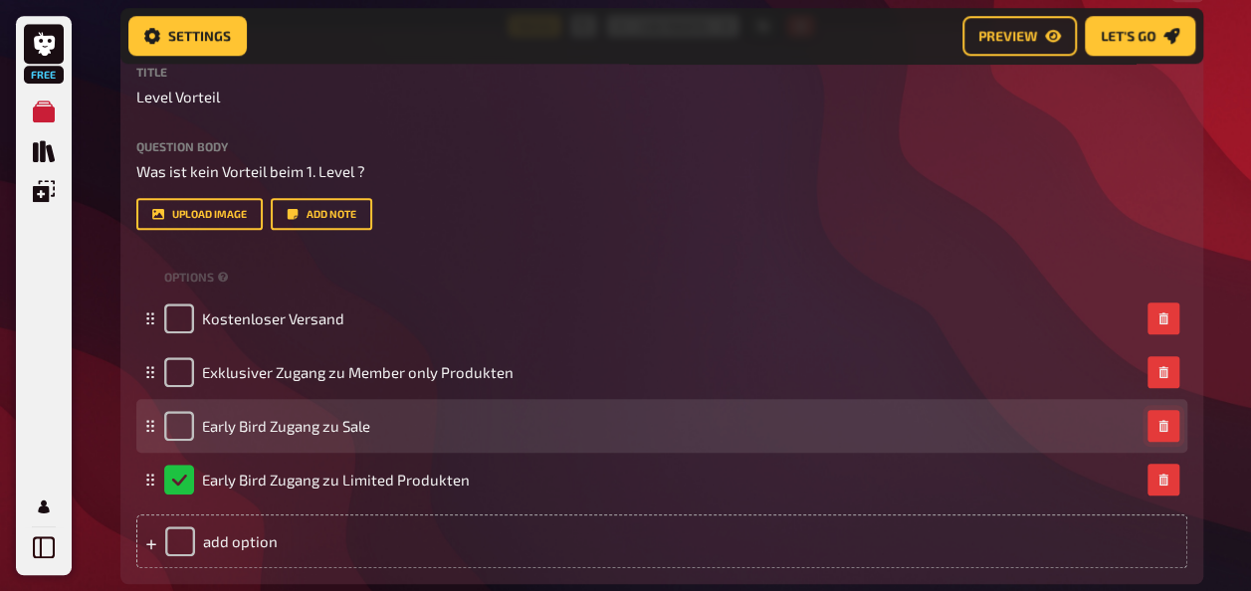
click at [1169, 427] on button "button" at bounding box center [1163, 426] width 32 height 32
checkbox input "true"
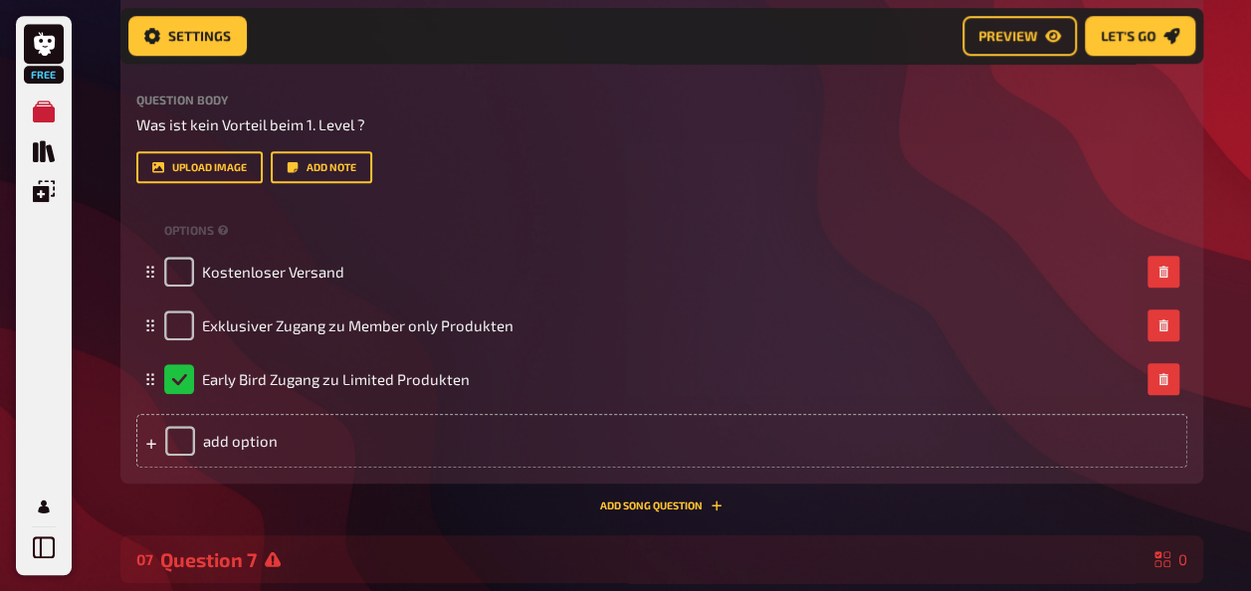
scroll to position [920, 0]
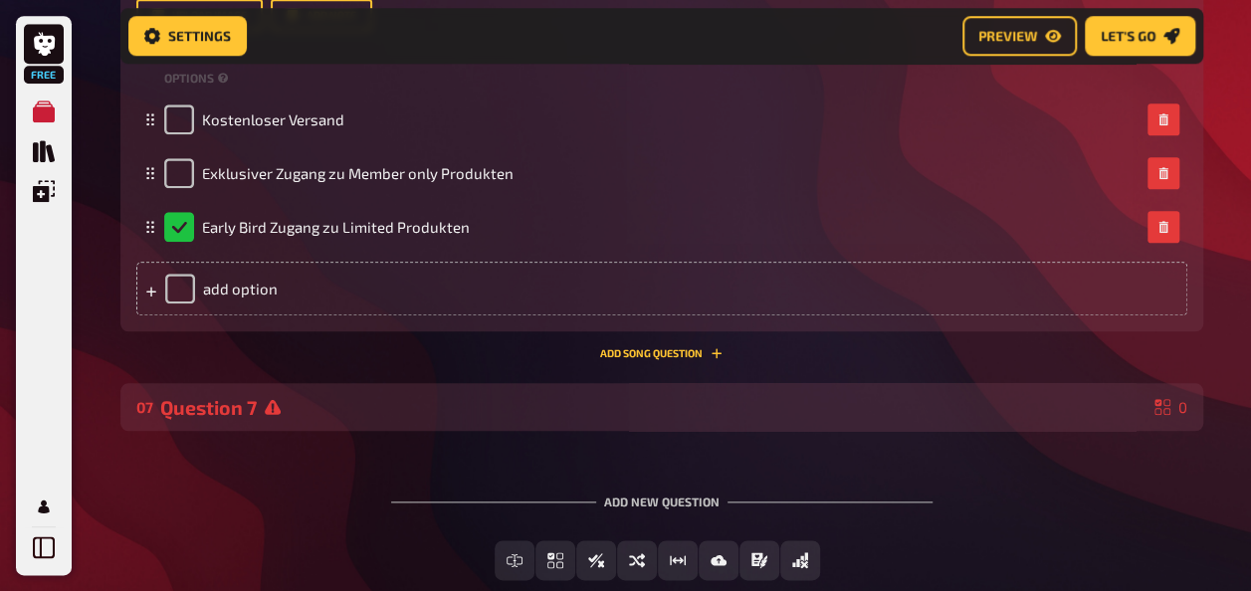
click at [260, 398] on div "Question 7" at bounding box center [653, 407] width 986 height 23
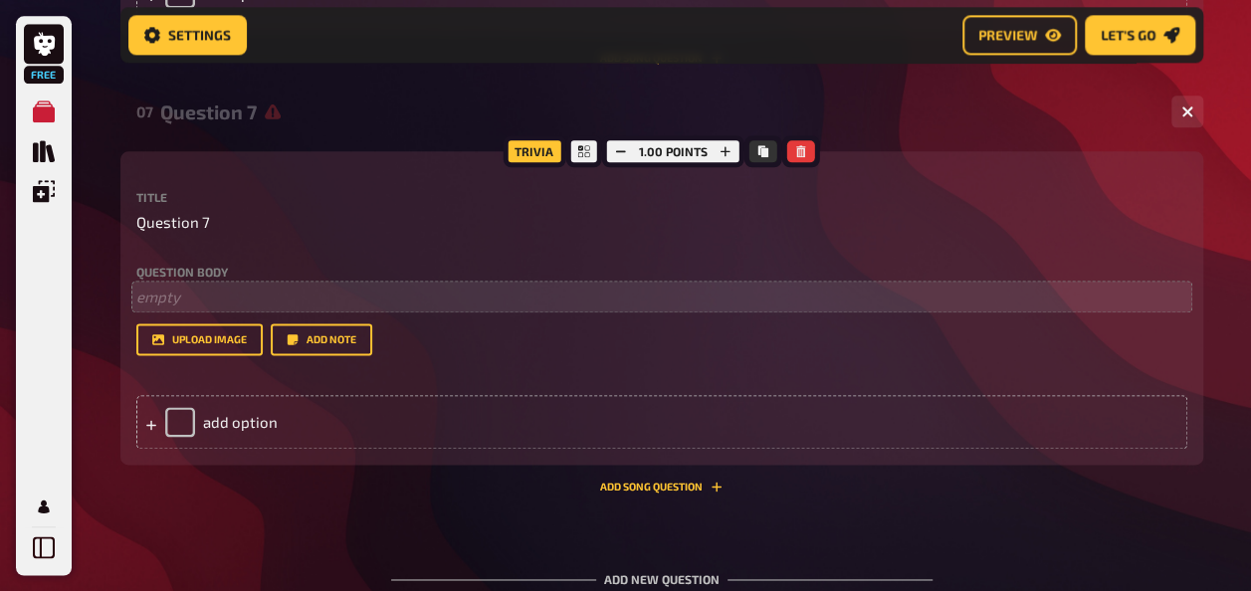
scroll to position [1219, 0]
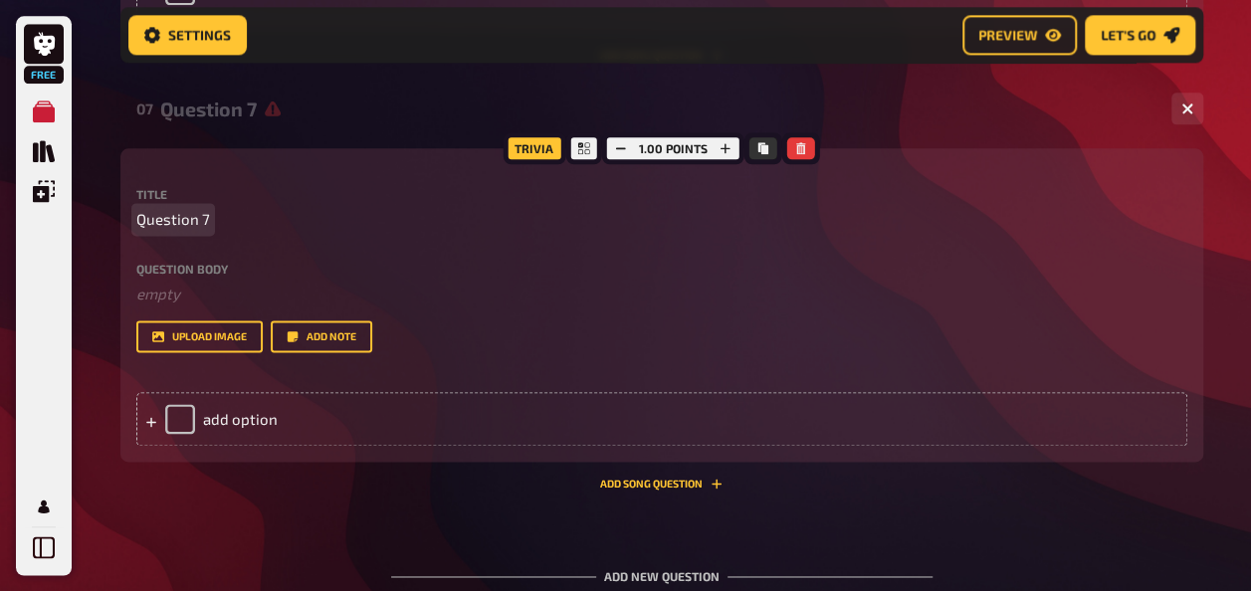
click at [220, 213] on p "Question 7" at bounding box center [661, 219] width 1051 height 23
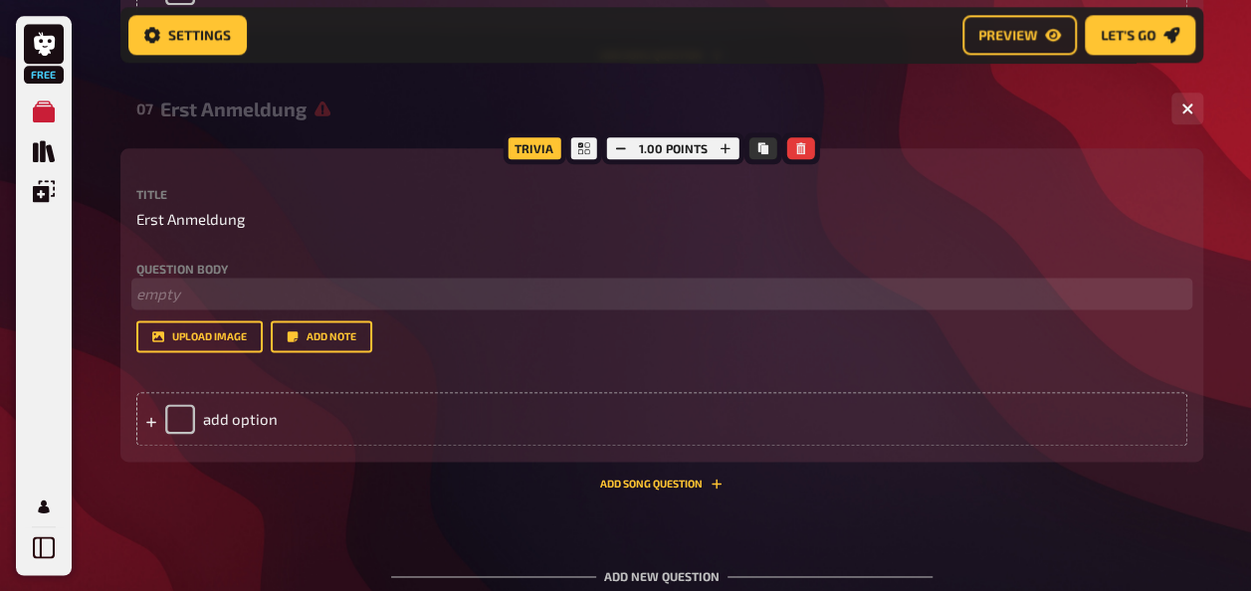
click at [196, 293] on p "﻿ empty" at bounding box center [661, 294] width 1051 height 23
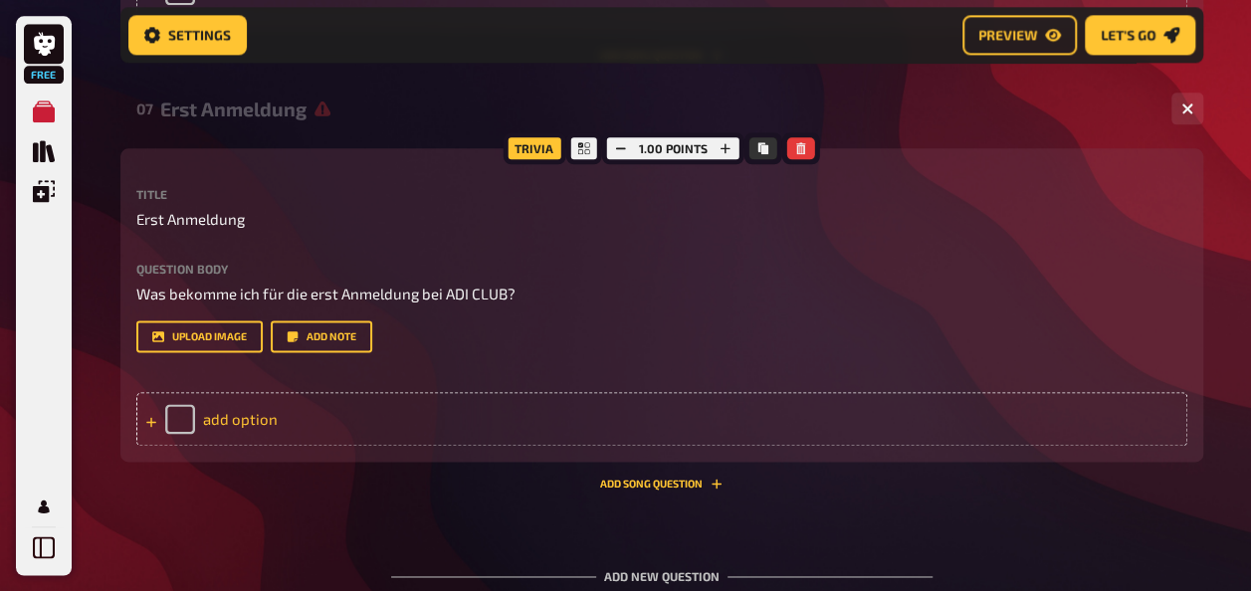
click at [219, 418] on div "add option" at bounding box center [661, 419] width 1051 height 54
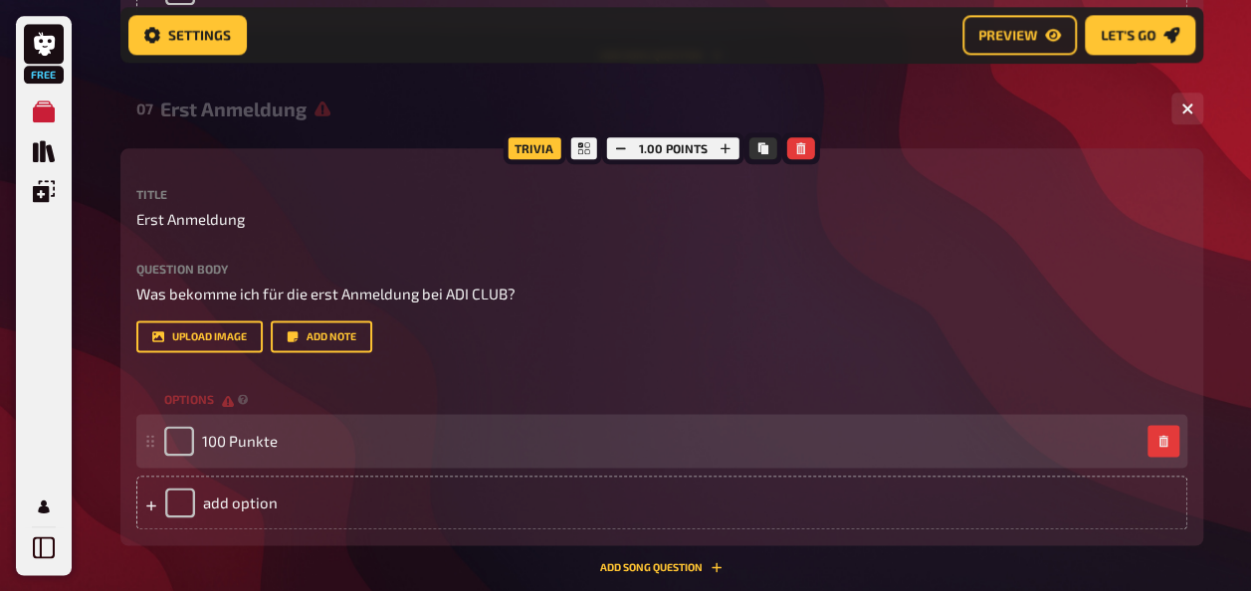
drag, startPoint x: 215, startPoint y: 500, endPoint x: 243, endPoint y: 464, distance: 46.2
click at [216, 501] on div "add option" at bounding box center [661, 503] width 1051 height 54
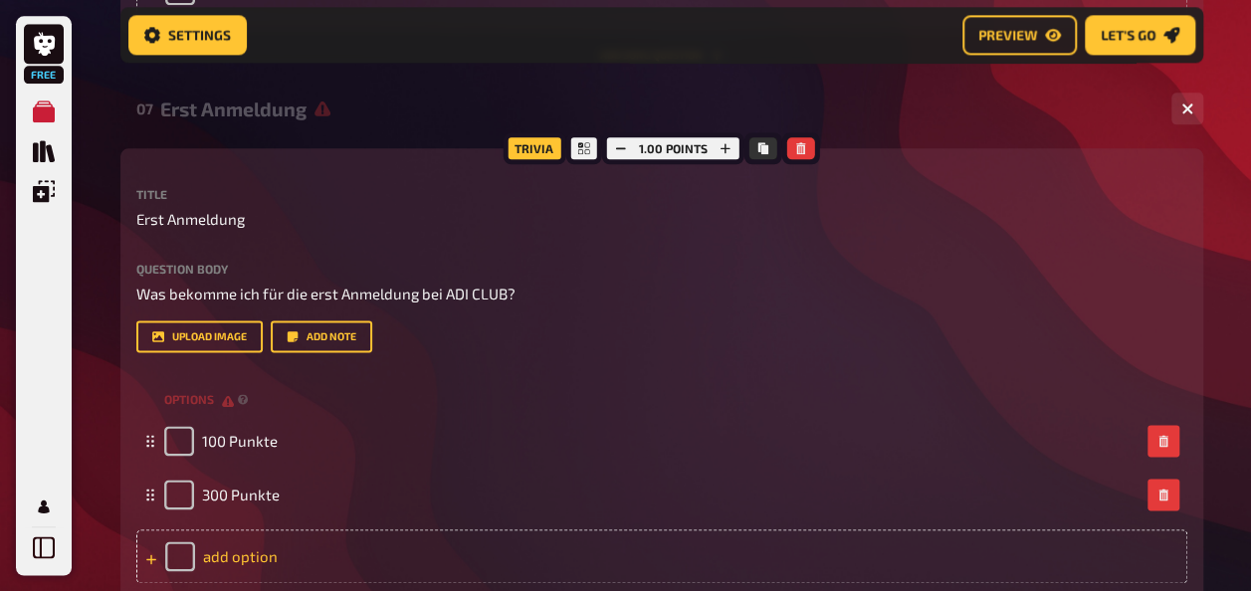
click at [238, 554] on div "add option" at bounding box center [661, 556] width 1051 height 54
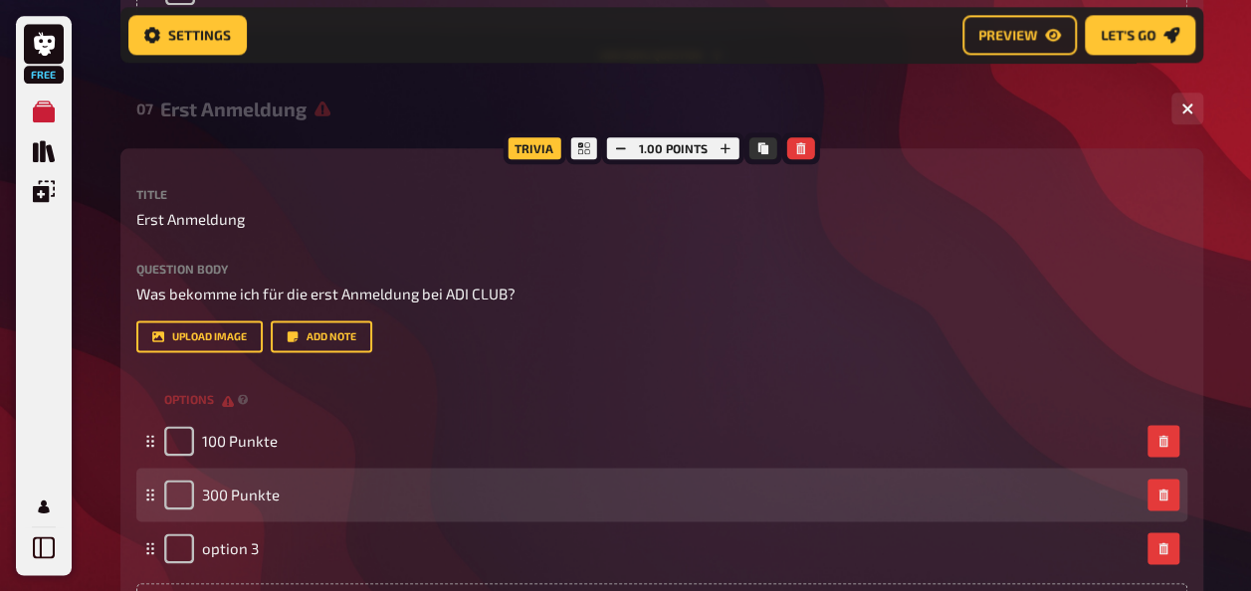
scroll to position [1418, 0]
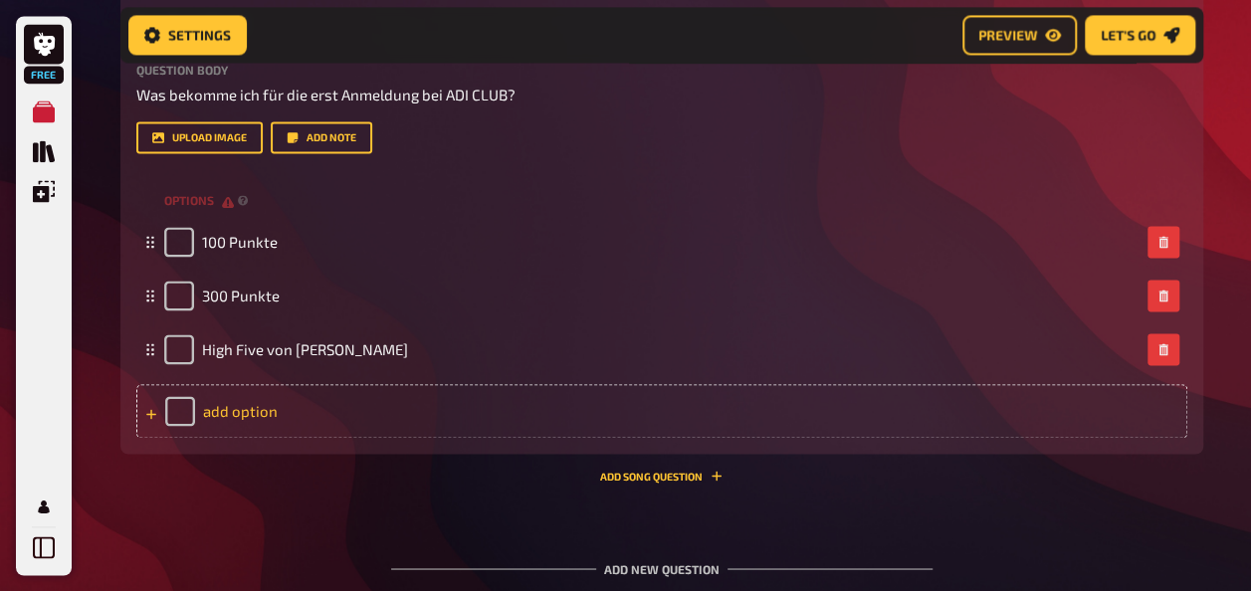
click at [270, 414] on div "add option" at bounding box center [661, 411] width 1051 height 54
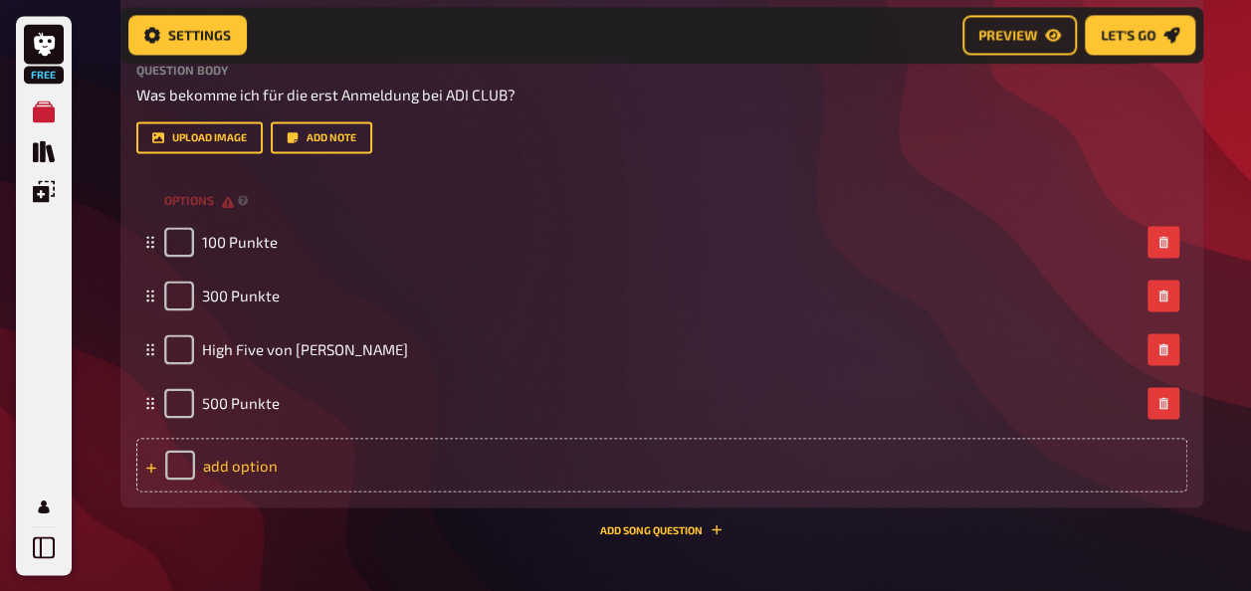
click at [233, 468] on div "add option" at bounding box center [661, 465] width 1051 height 54
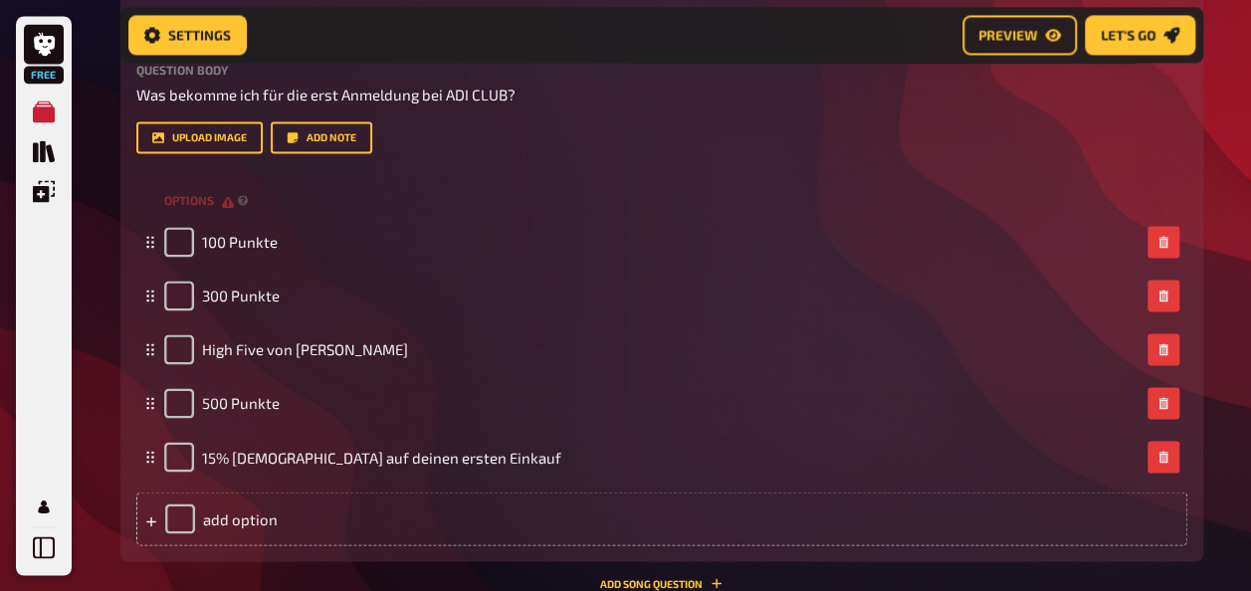
click at [671, 80] on div "Question body Was bekomme ich für die erst Anmeldung bei ADI CLUB? Drop here to…" at bounding box center [661, 85] width 1051 height 43
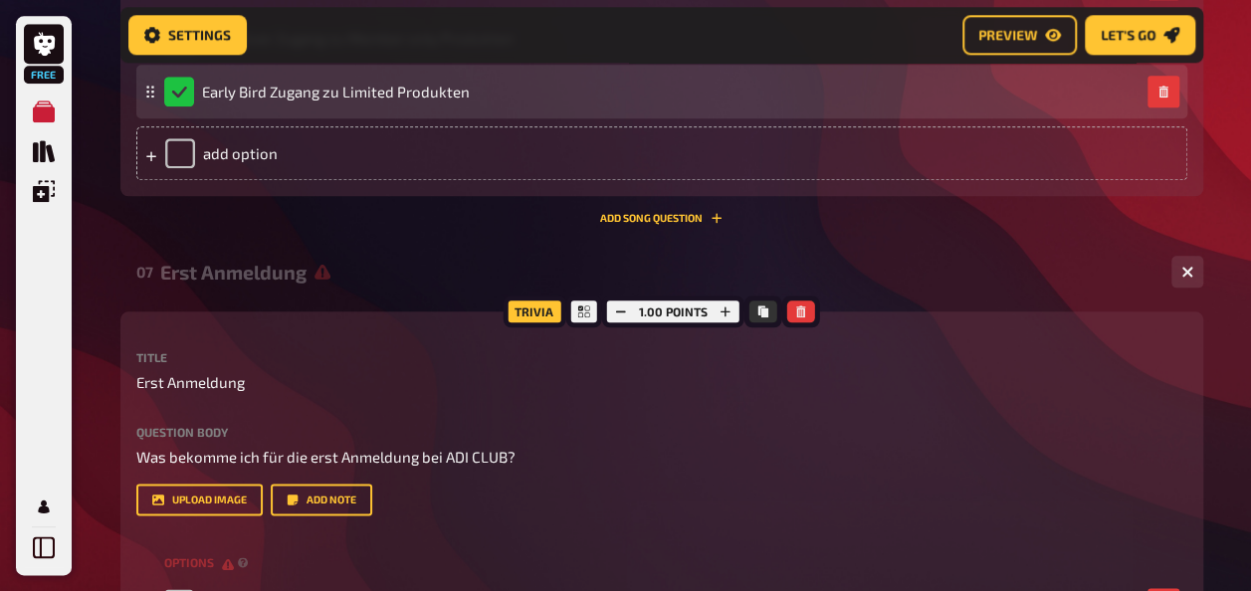
scroll to position [920, 0]
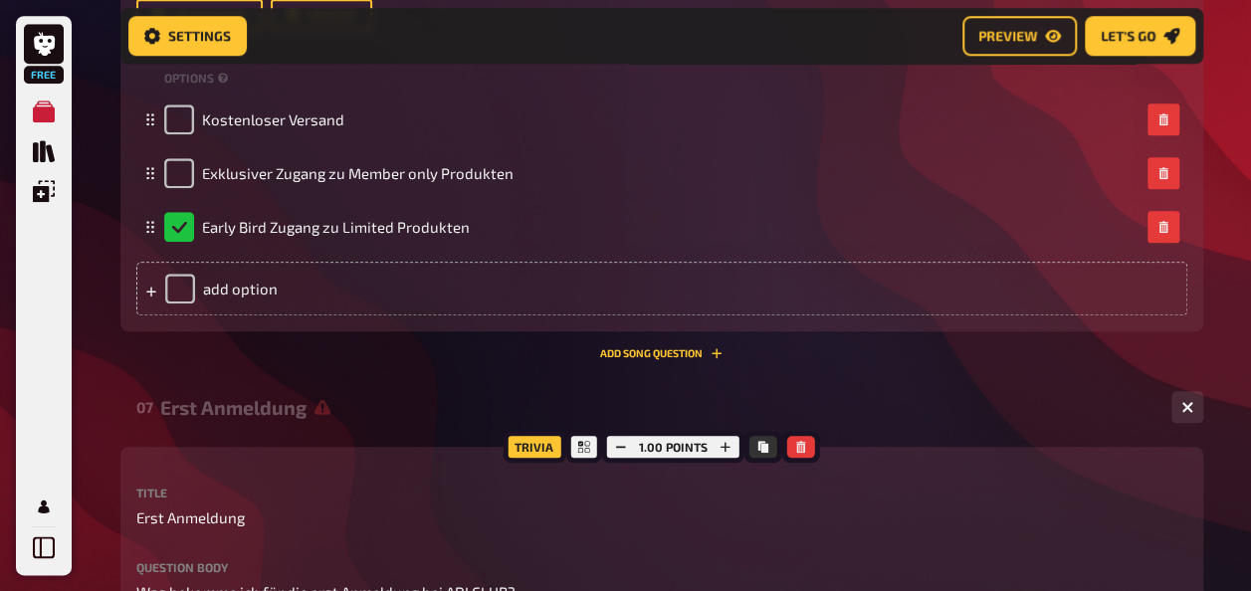
click at [261, 402] on div "Erst Anmeldung" at bounding box center [657, 407] width 995 height 23
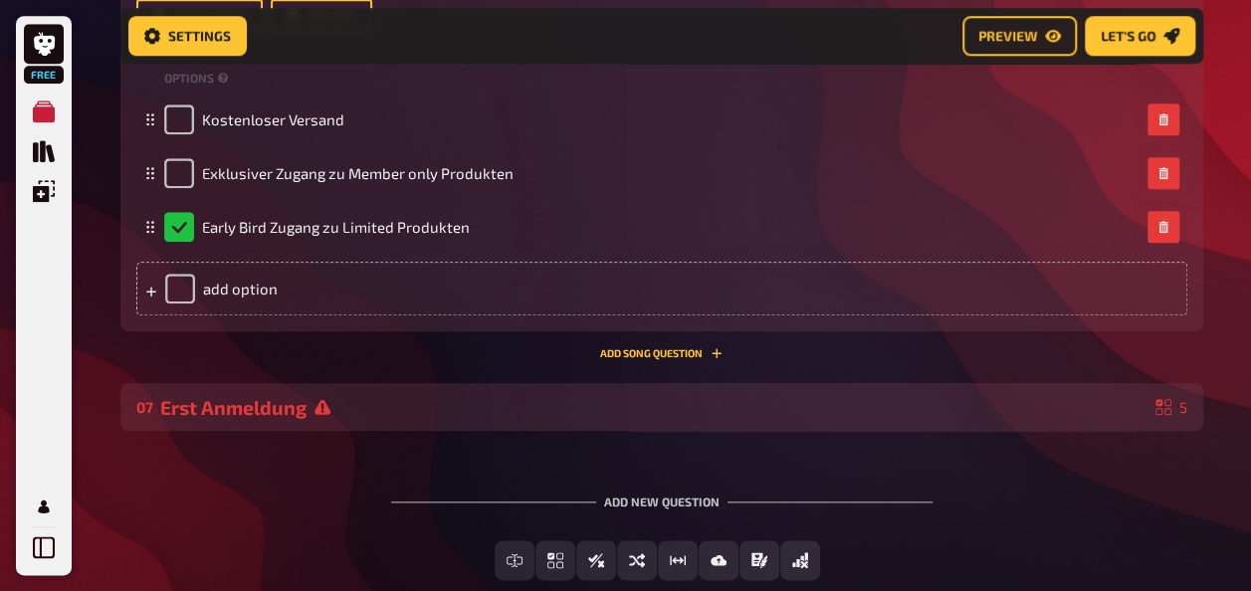
click at [222, 420] on div "07 Erst Anmeldung 5" at bounding box center [661, 407] width 1083 height 48
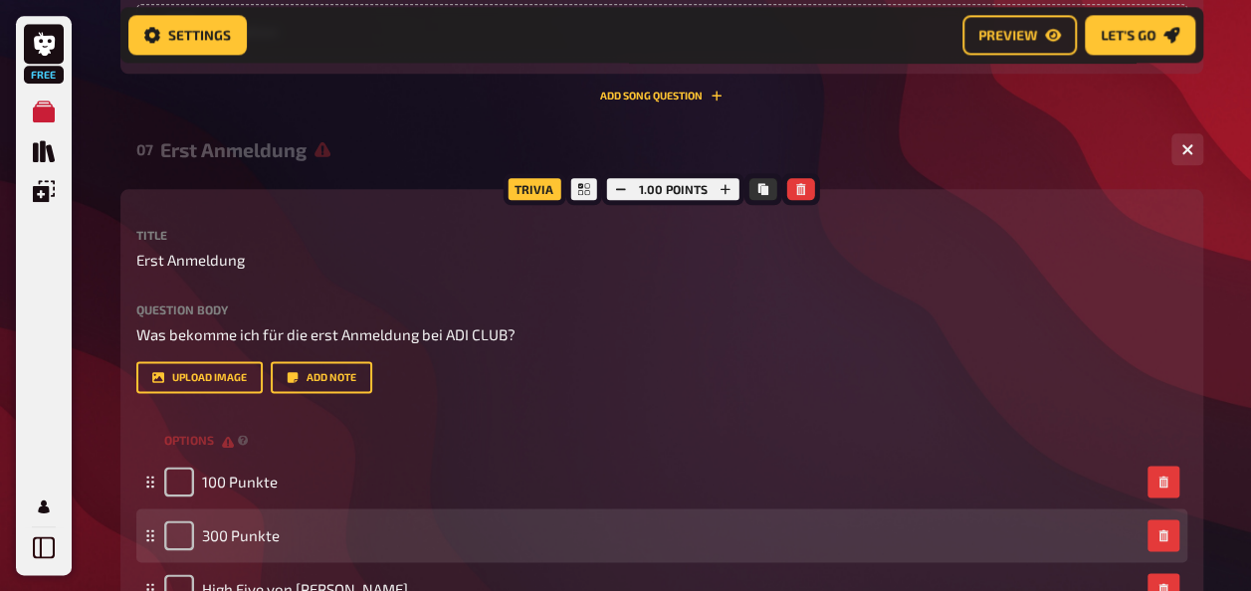
scroll to position [1318, 0]
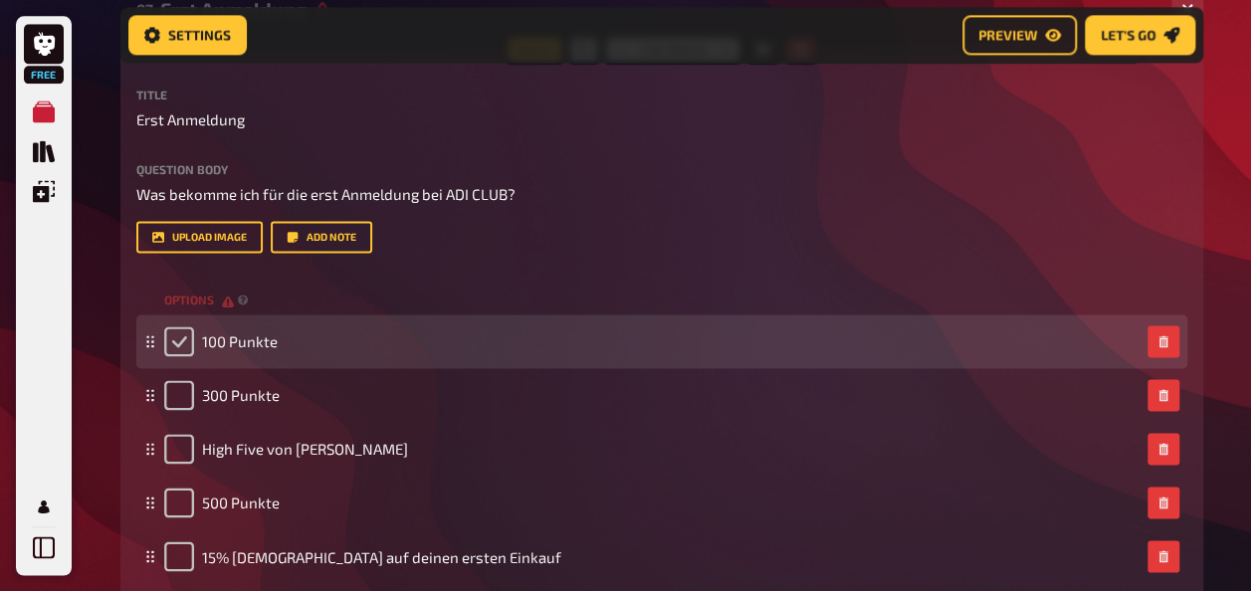
click at [188, 339] on input "checkbox" at bounding box center [179, 341] width 30 height 30
checkbox input "true"
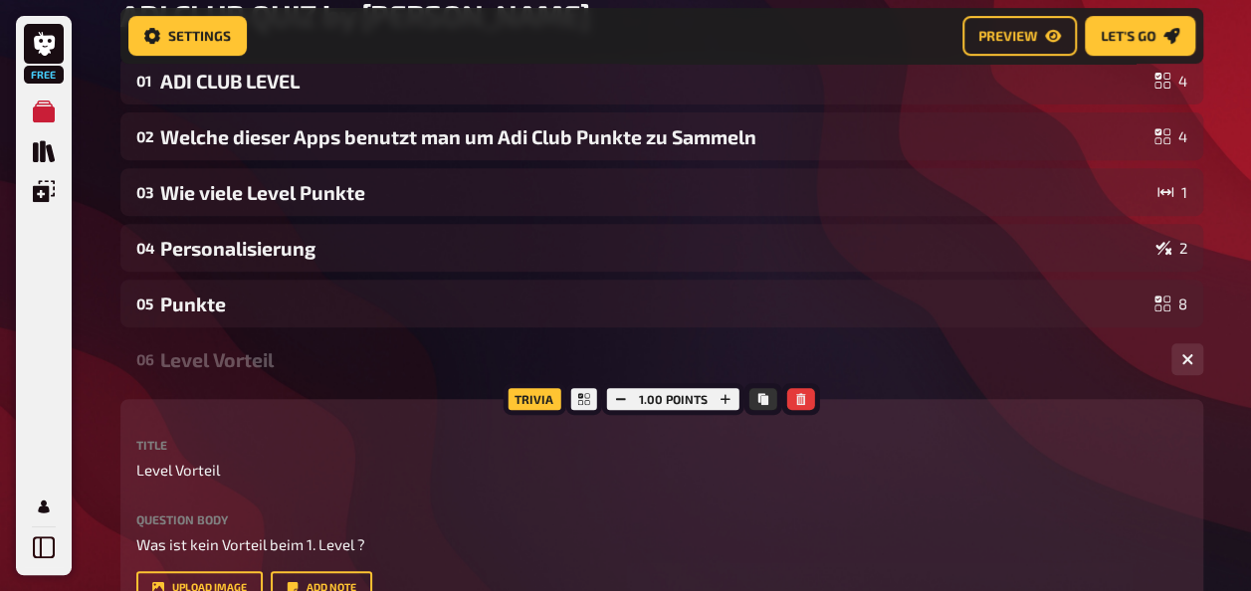
scroll to position [323, 0]
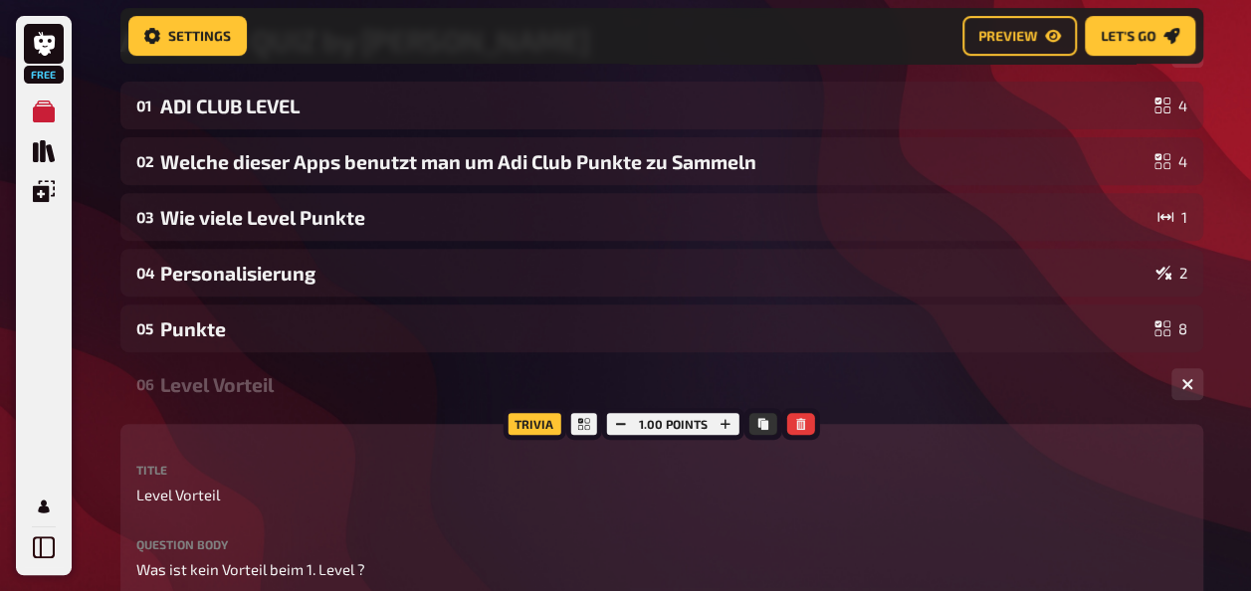
click at [273, 387] on div "Level Vorteil" at bounding box center [657, 384] width 995 height 23
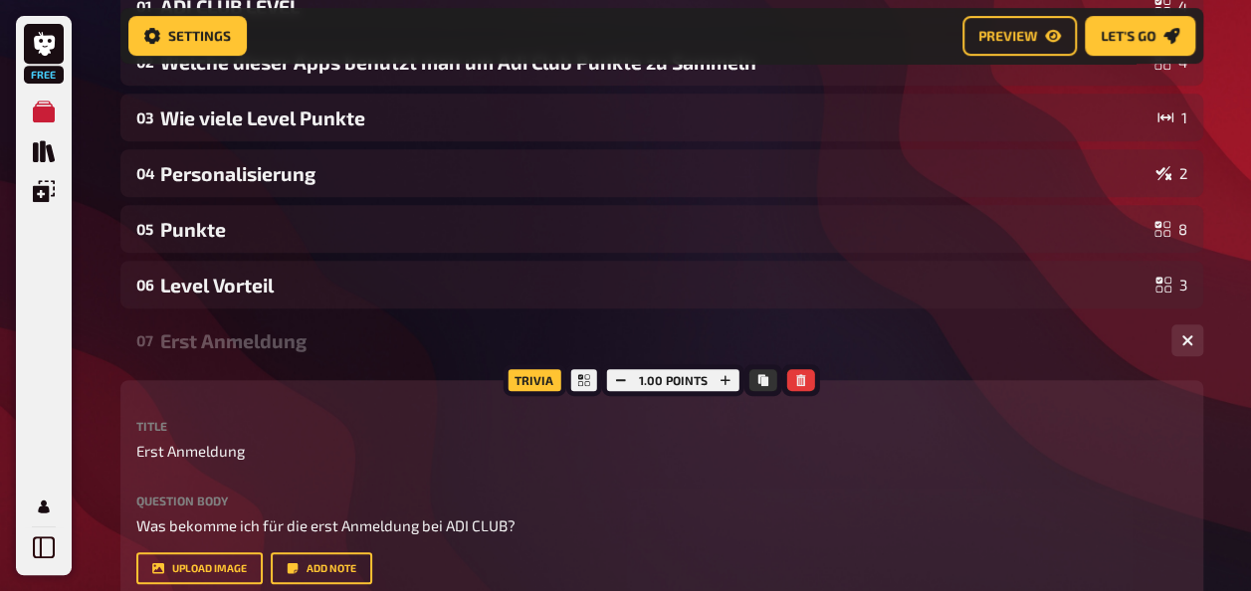
click at [229, 352] on div "07 Erst Anmeldung 5" at bounding box center [661, 340] width 1083 height 48
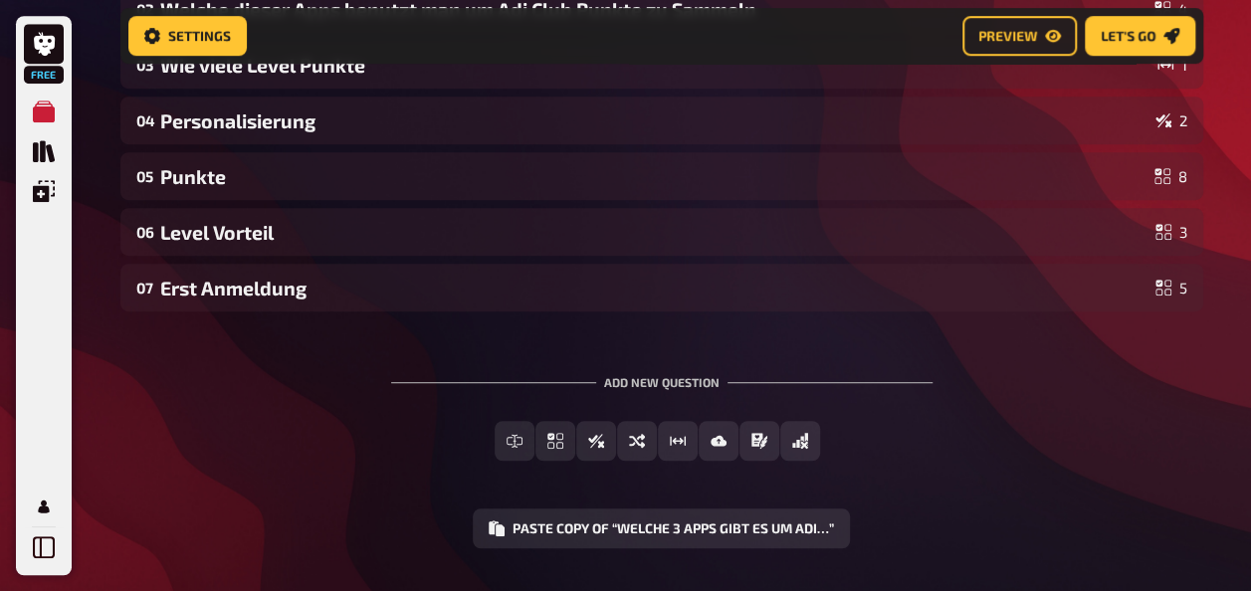
scroll to position [529, 0]
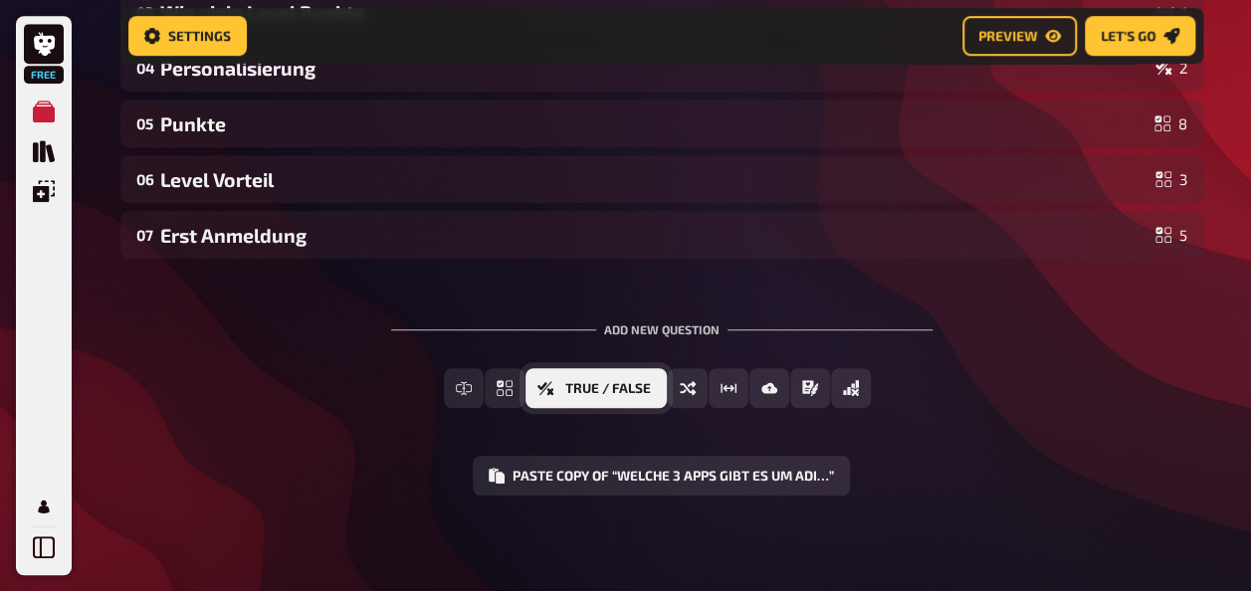
click at [603, 394] on span "True / False" at bounding box center [608, 389] width 86 height 14
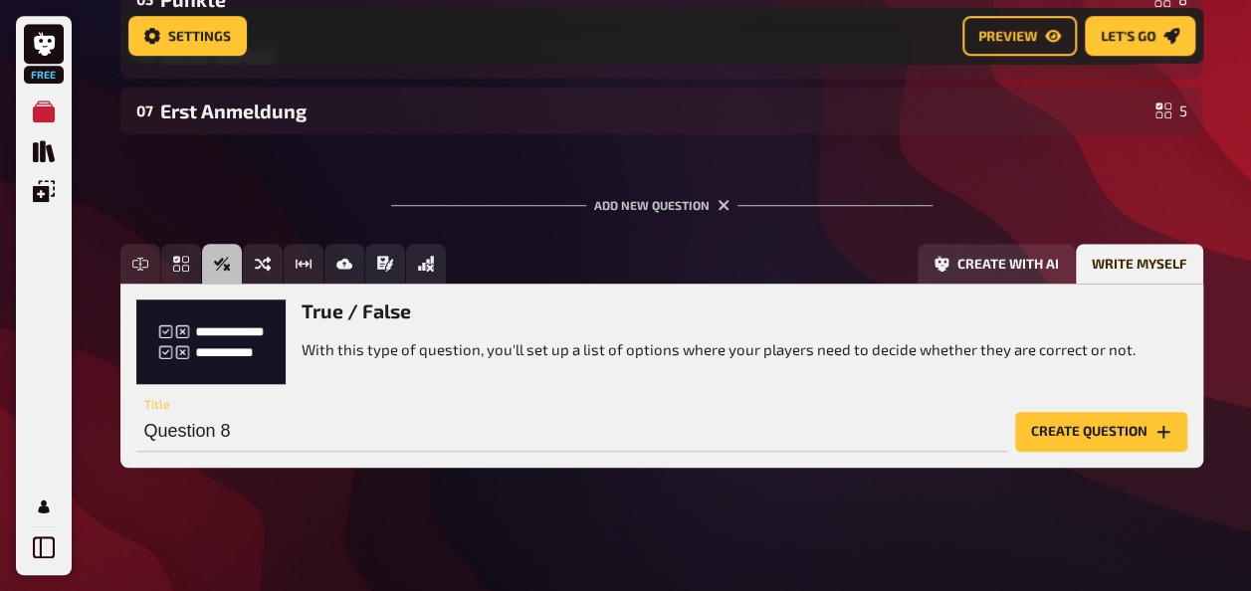
scroll to position [657, 0]
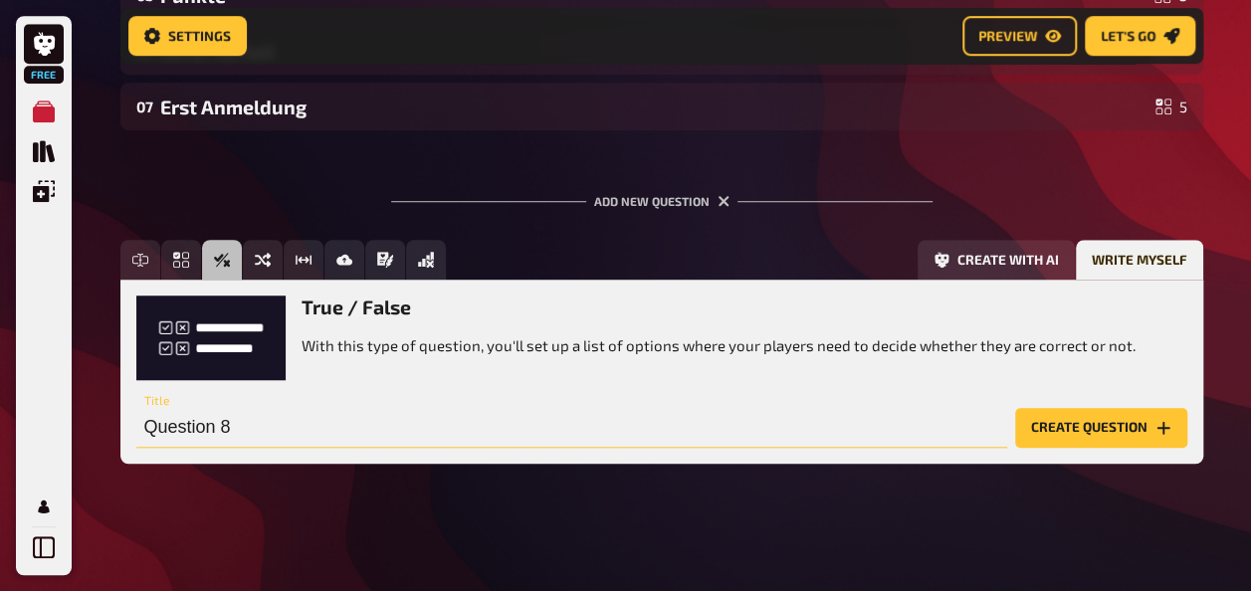
click at [247, 431] on input "Question 8" at bounding box center [571, 428] width 871 height 40
type input "Level und einlösbare Punkte"
click at [1069, 427] on button "Create question" at bounding box center [1101, 428] width 172 height 40
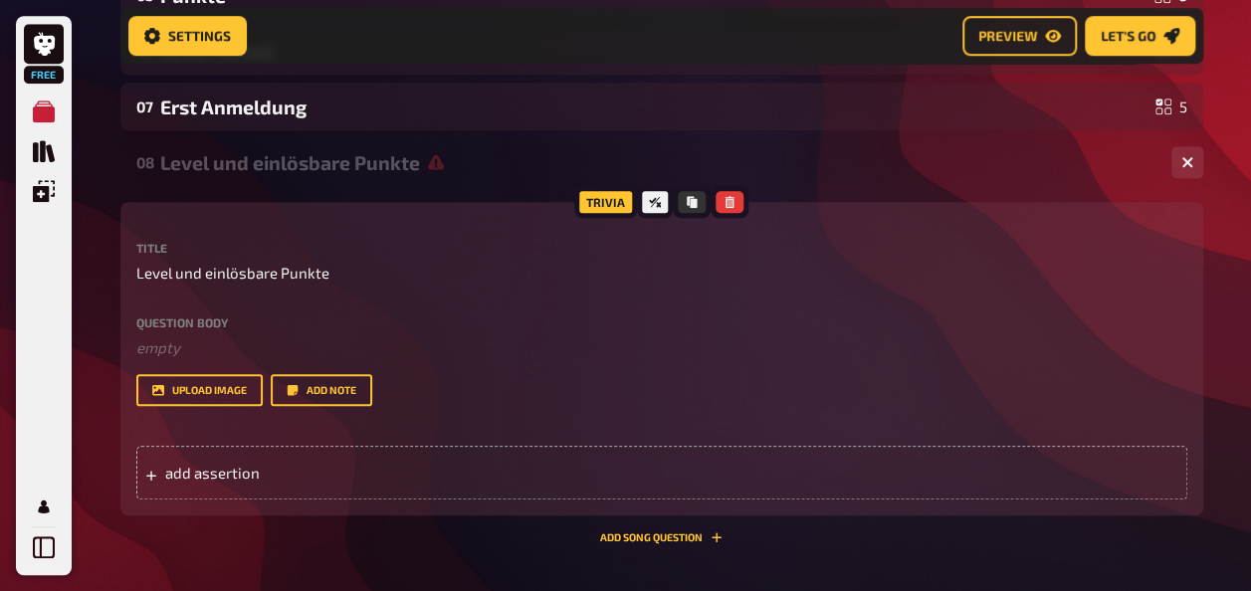
scroll to position [756, 0]
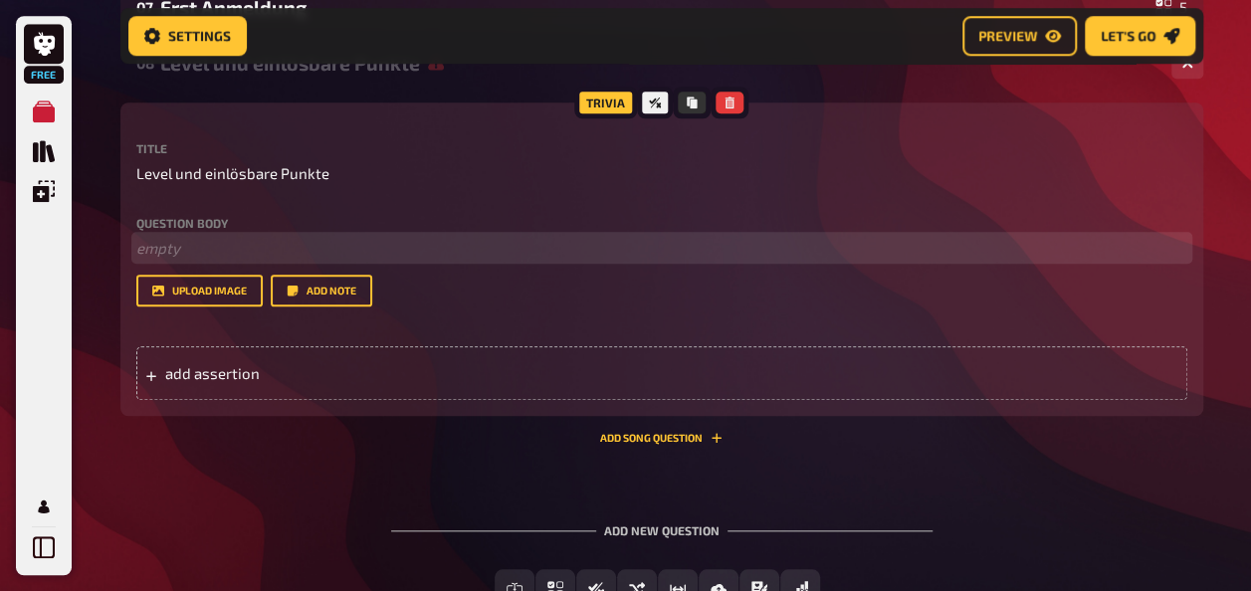
click at [211, 257] on p "﻿ empty" at bounding box center [661, 248] width 1051 height 23
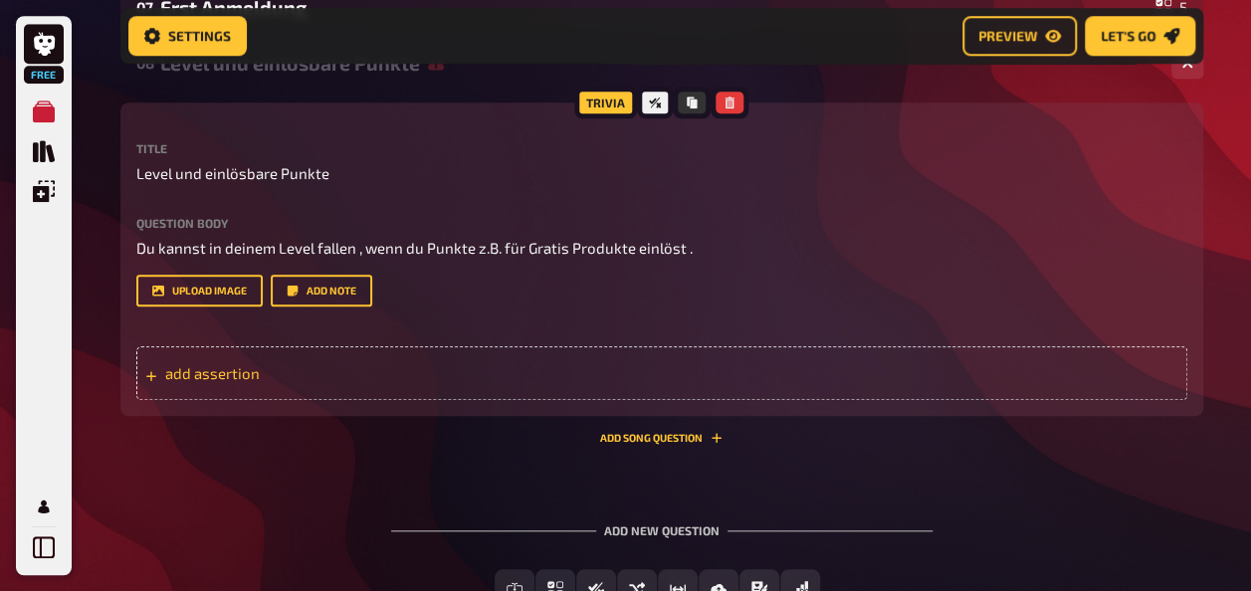
click at [241, 364] on span "add assertion" at bounding box center [319, 373] width 309 height 18
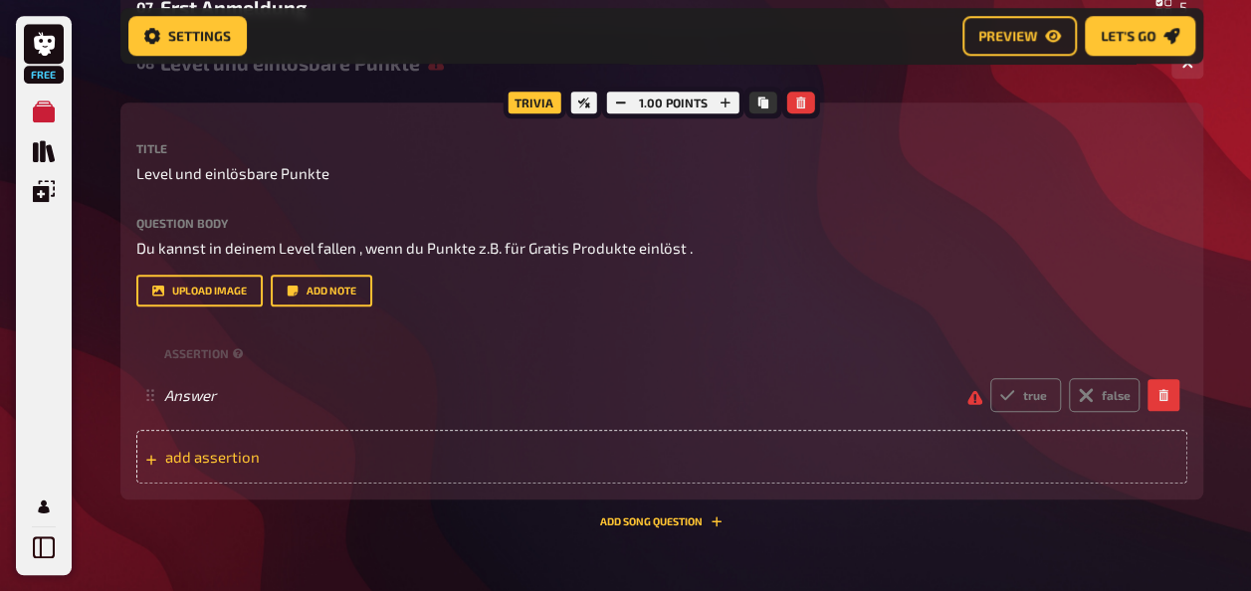
click at [205, 450] on span "add assertion" at bounding box center [319, 457] width 309 height 18
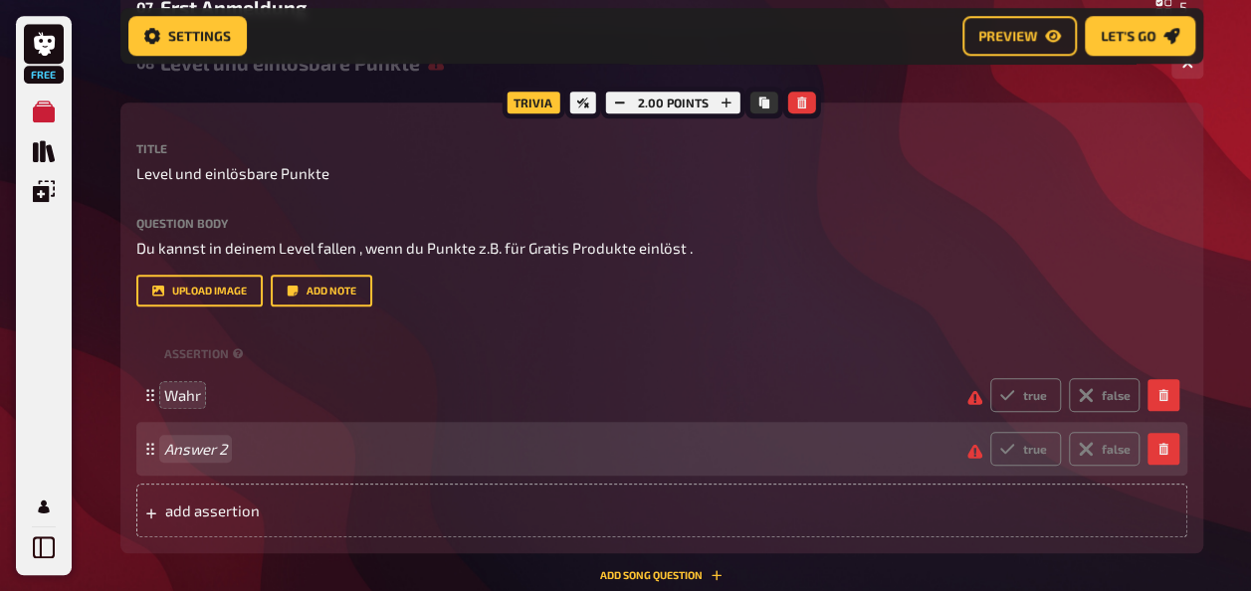
click at [251, 466] on div "Answer 2 true false" at bounding box center [661, 449] width 1051 height 54
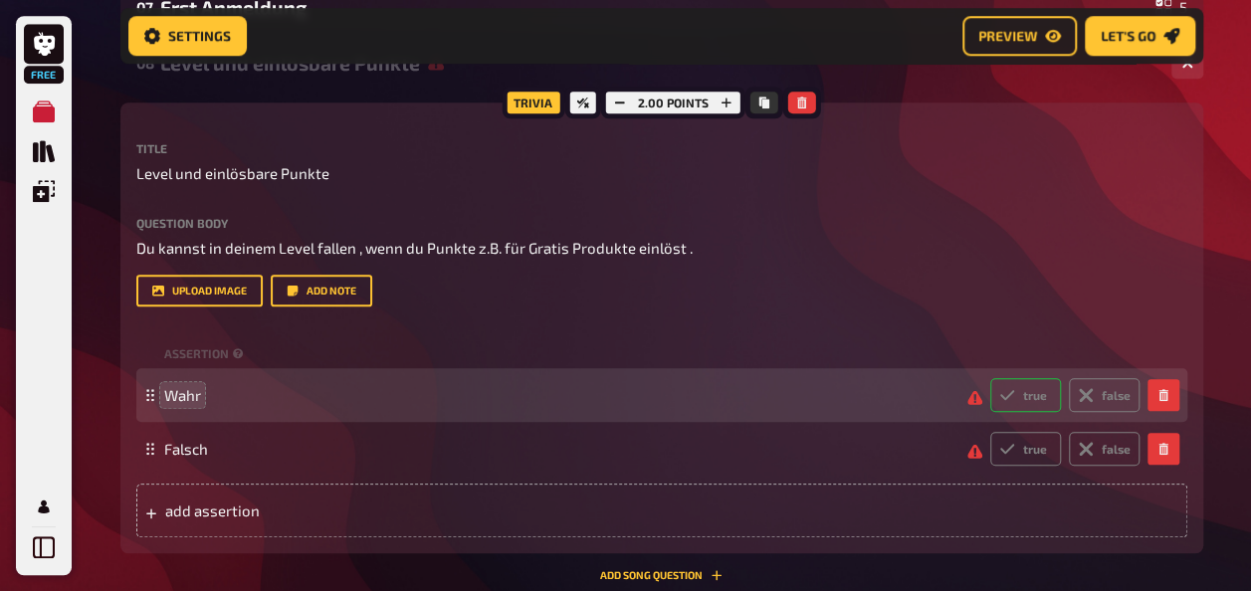
click at [1031, 390] on label "true" at bounding box center [1025, 395] width 71 height 34
click at [990, 378] on input "true" at bounding box center [989, 377] width 1 height 1
radio input "true"
click at [1090, 394] on icon at bounding box center [1086, 395] width 16 height 16
click at [990, 378] on input "false" at bounding box center [989, 377] width 1 height 1
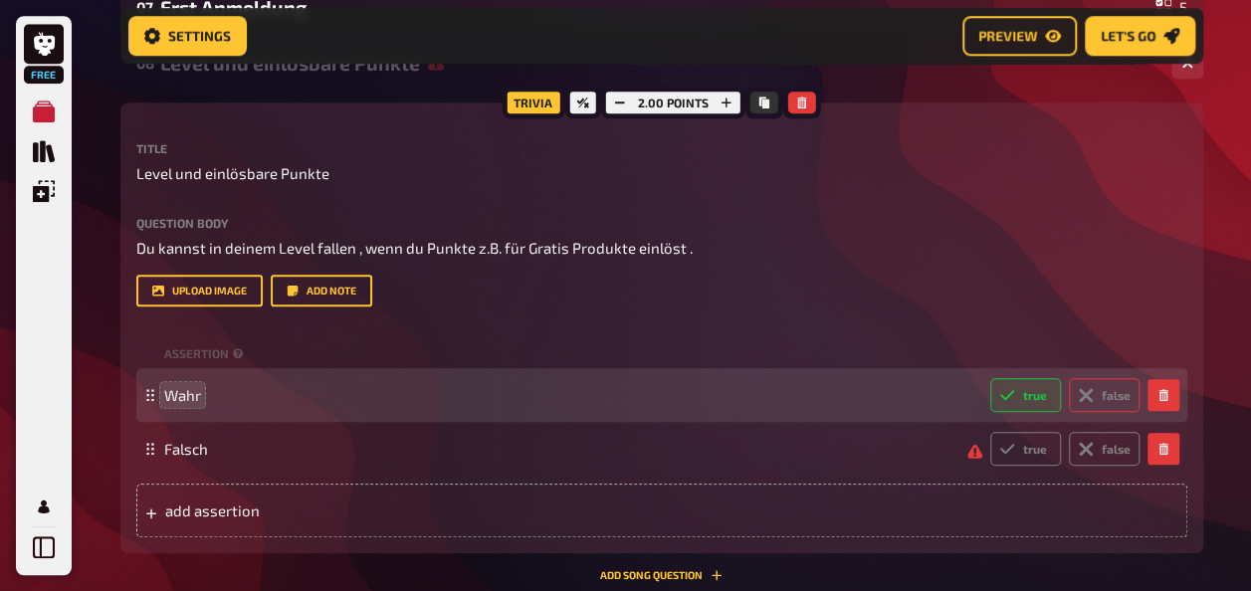
radio input "true"
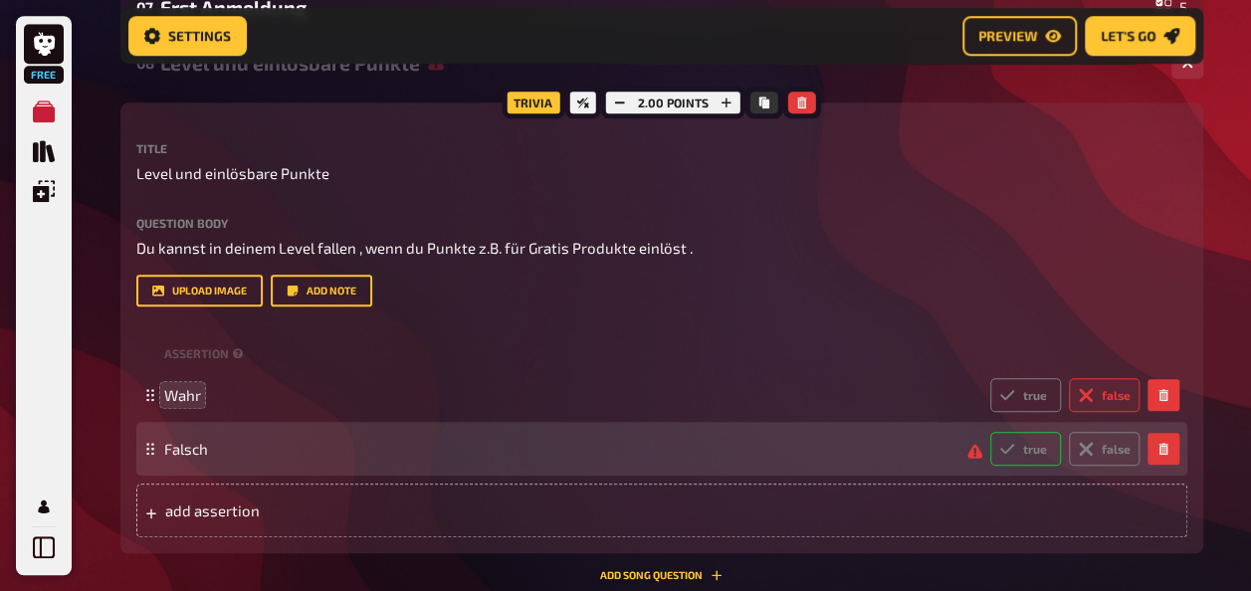
click at [1031, 455] on label "true" at bounding box center [1025, 449] width 71 height 34
click at [990, 432] on input "true" at bounding box center [989, 431] width 1 height 1
radio input "true"
click at [1165, 446] on icon "button" at bounding box center [1162, 449] width 9 height 12
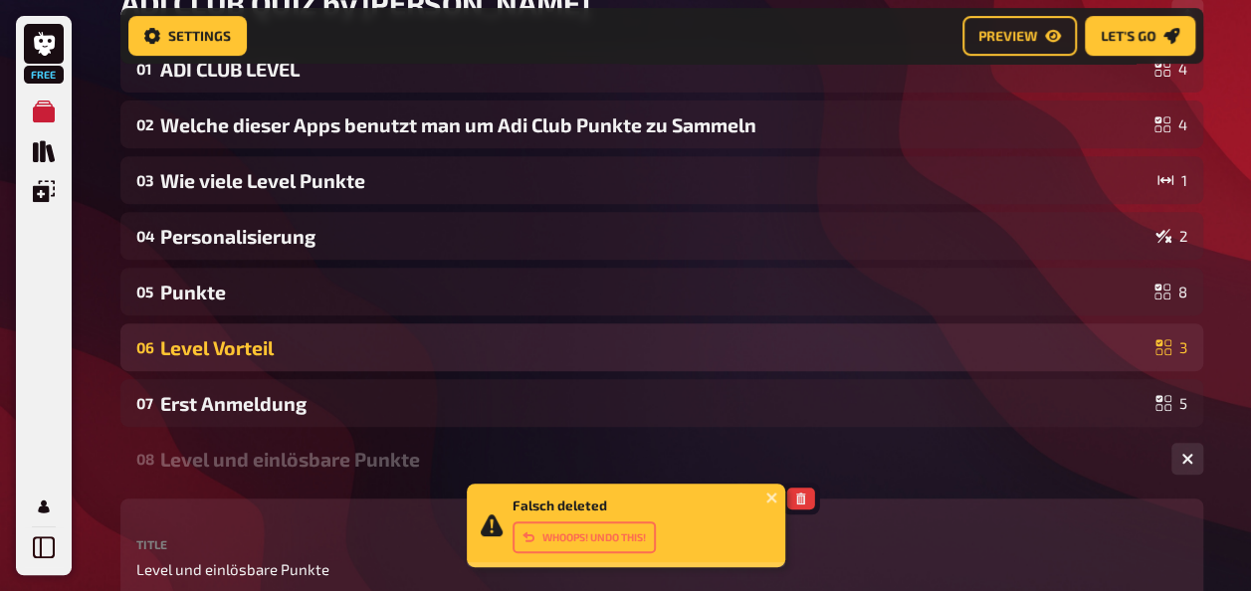
scroll to position [358, 0]
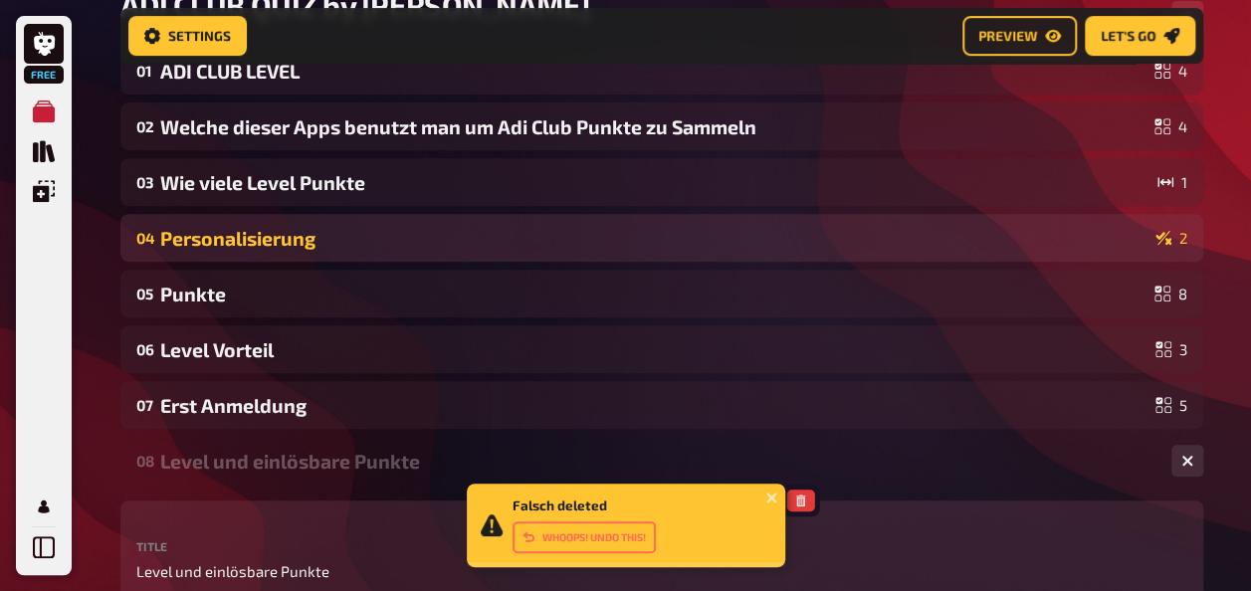
click at [223, 242] on div "Personalisierung" at bounding box center [653, 238] width 987 height 23
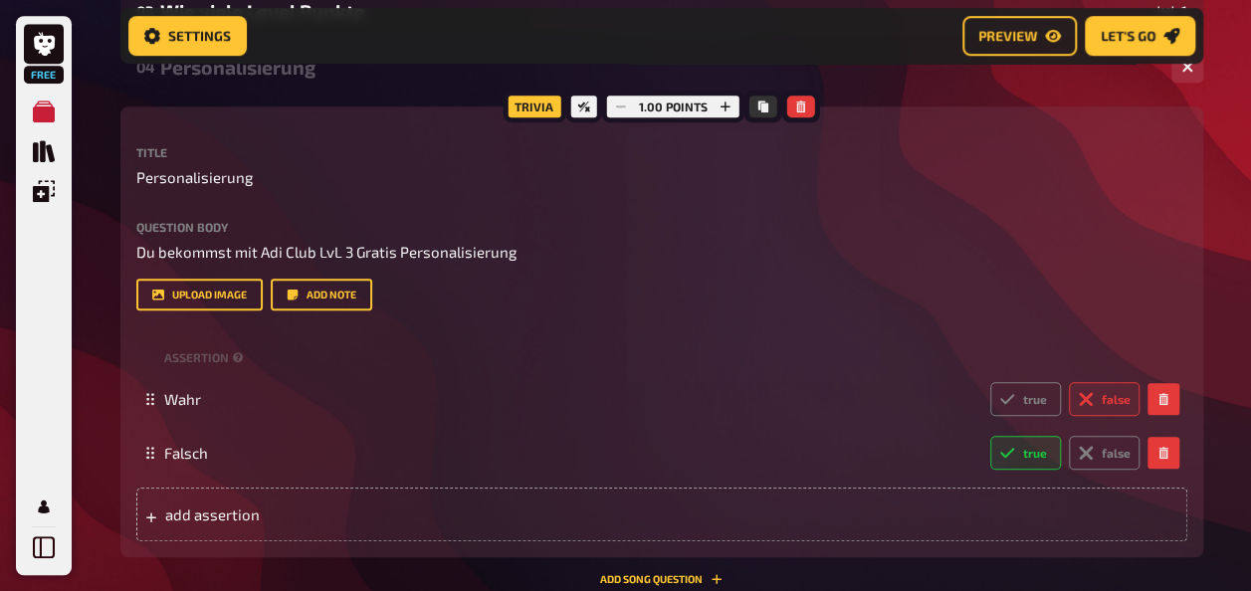
scroll to position [657, 0]
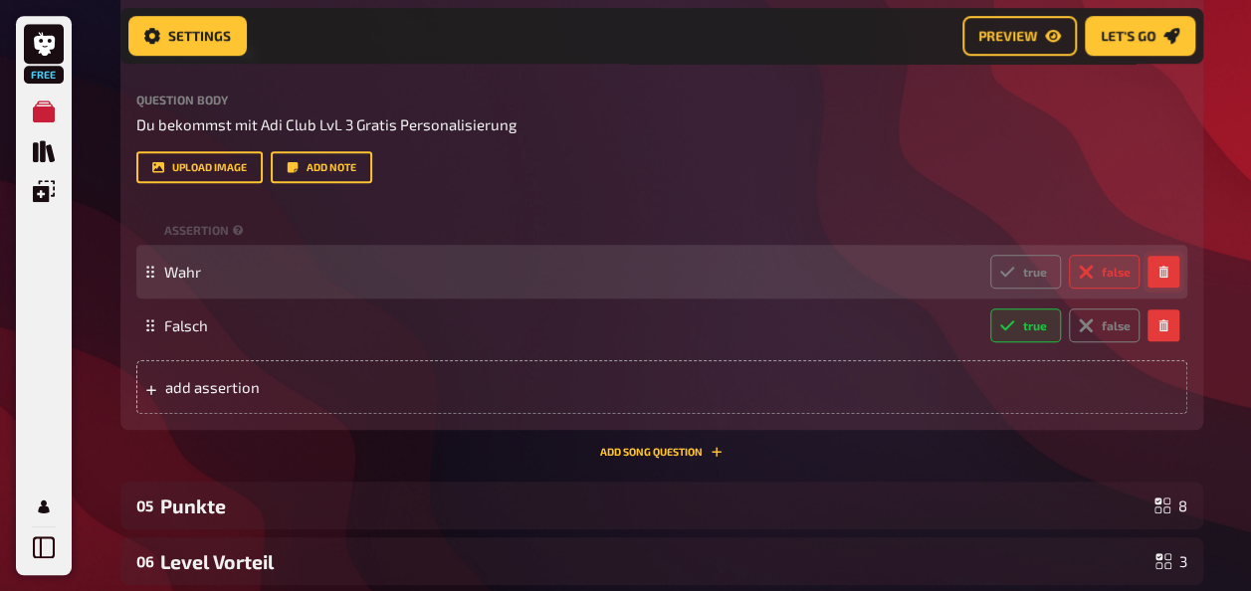
click at [1176, 288] on button "button" at bounding box center [1163, 272] width 32 height 32
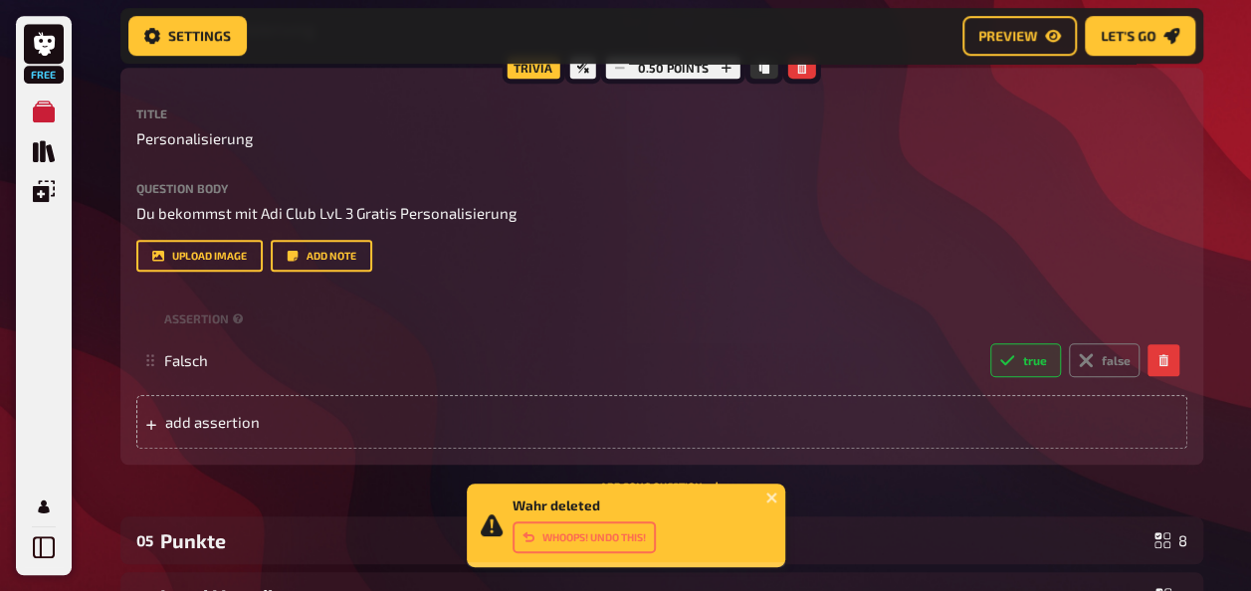
scroll to position [756, 0]
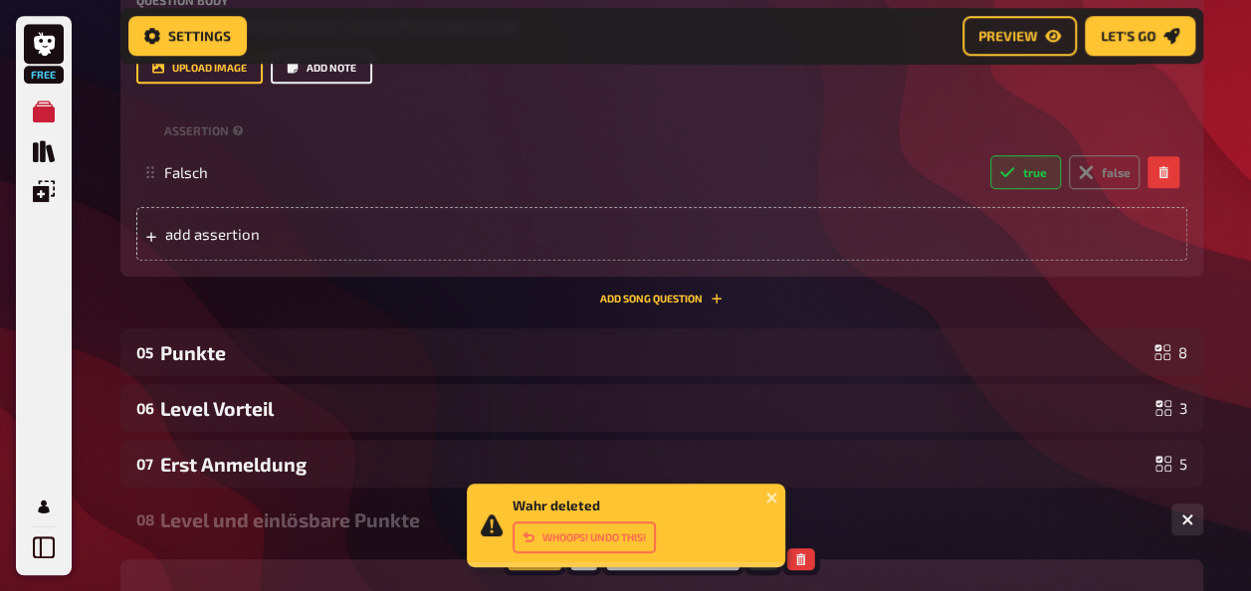
click at [318, 84] on button "Add note" at bounding box center [321, 68] width 101 height 32
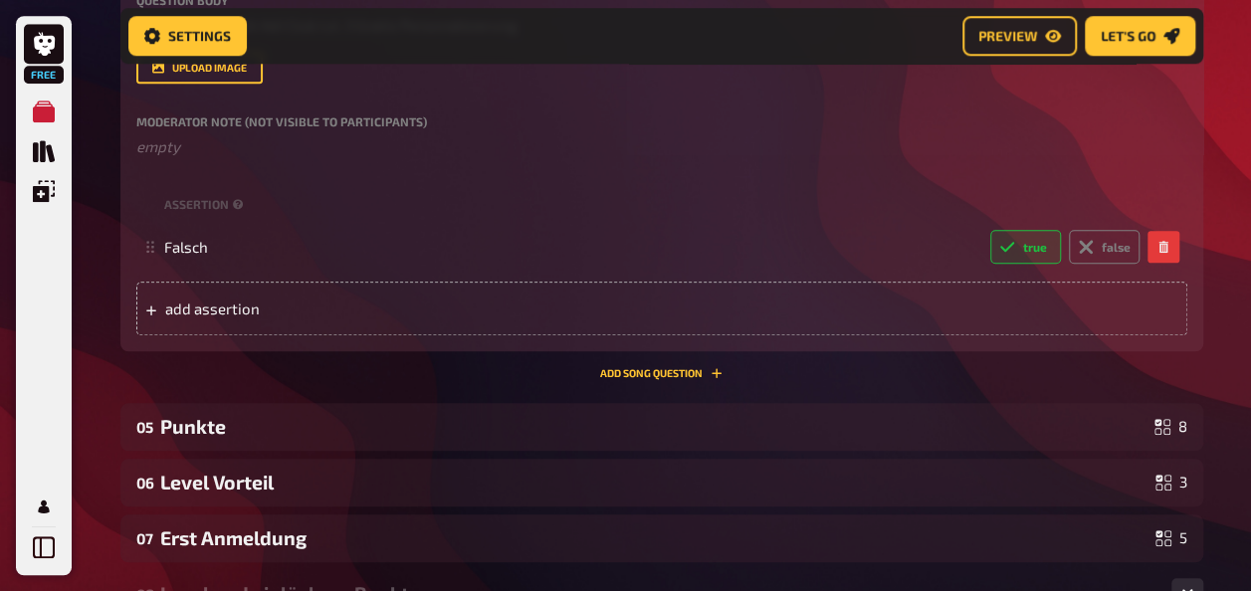
click at [294, 84] on div "upload image" at bounding box center [661, 68] width 1051 height 32
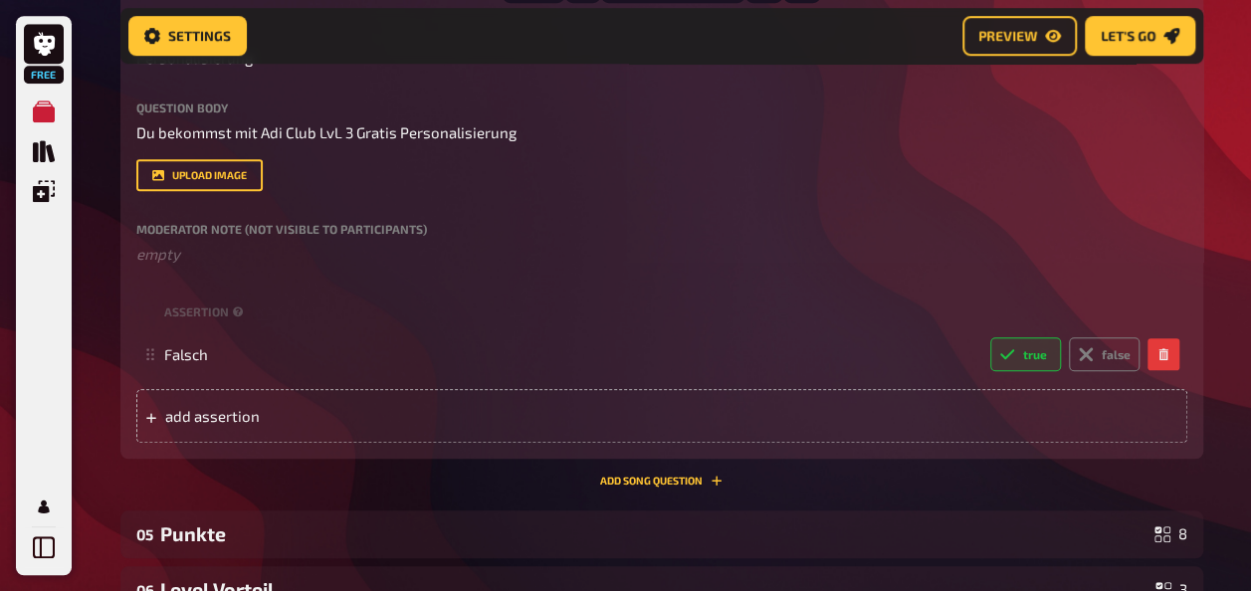
scroll to position [557, 0]
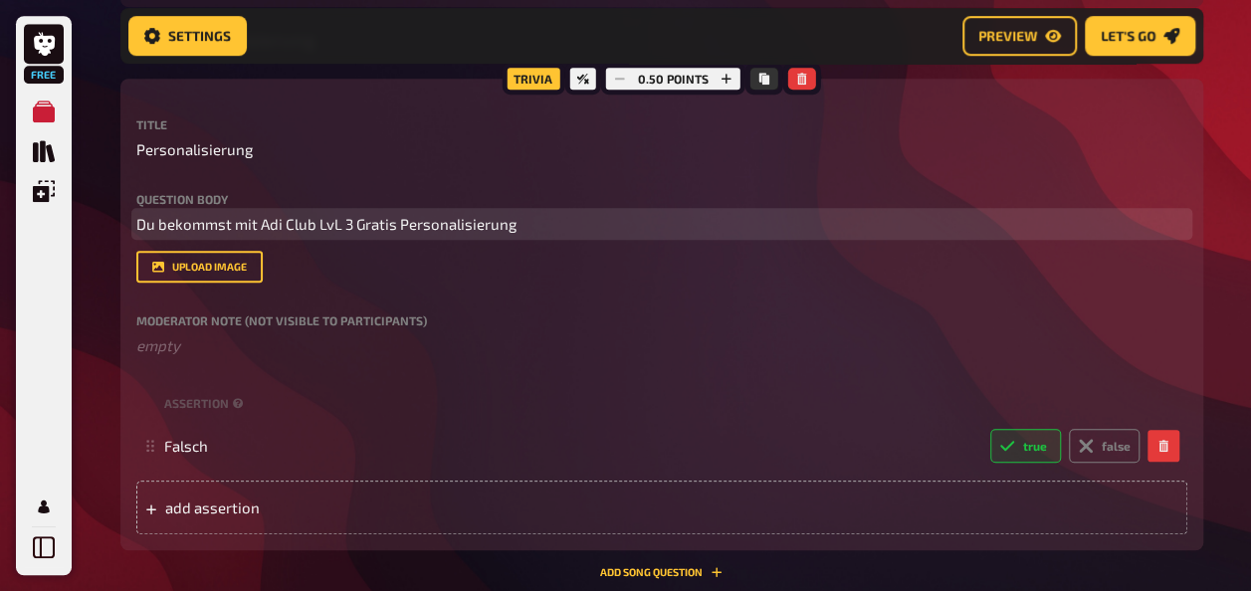
click at [255, 219] on span "Du bekommst mit Adi Club LvL 3 Gratis Personalisierung" at bounding box center [326, 224] width 380 height 18
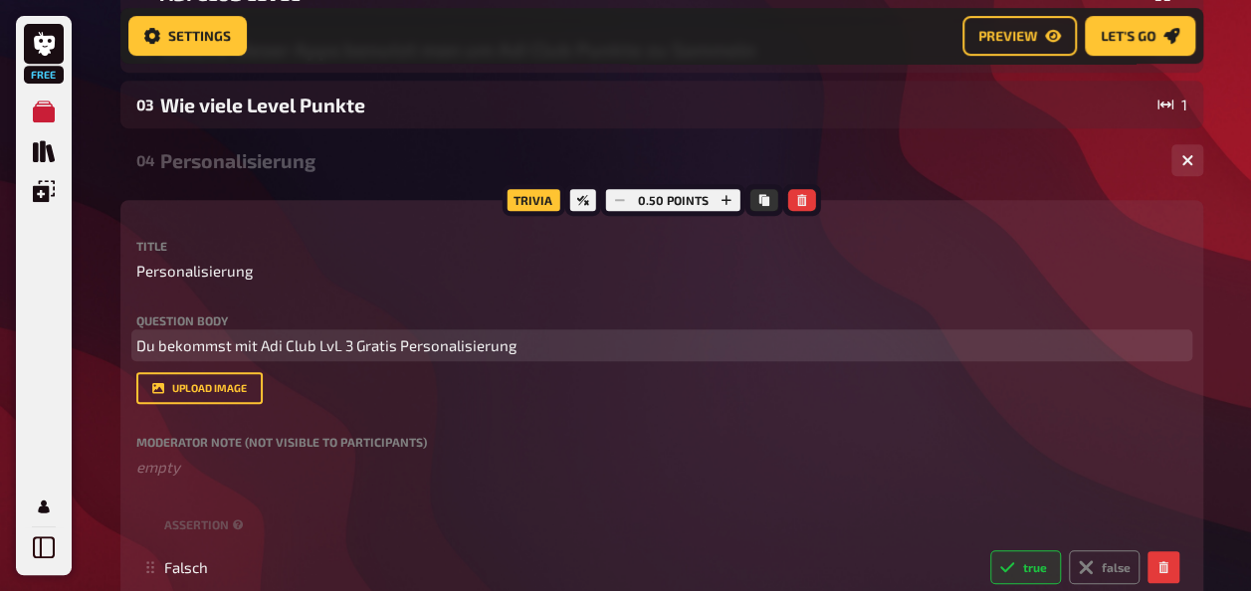
scroll to position [259, 0]
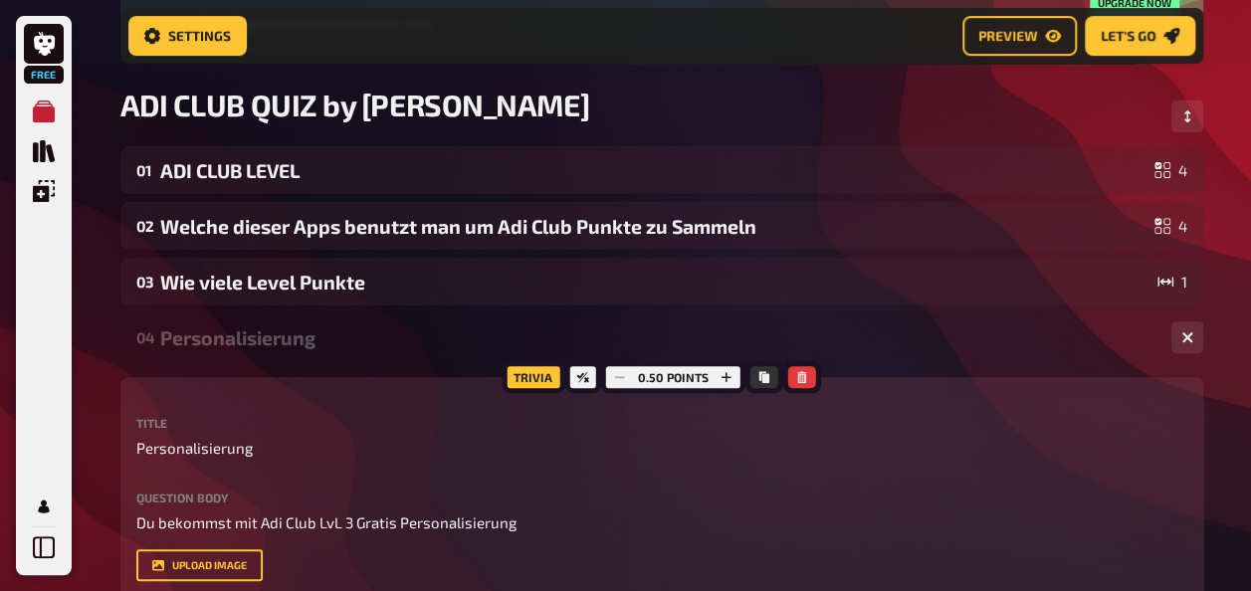
click at [205, 341] on div "Personalisierung" at bounding box center [657, 337] width 995 height 23
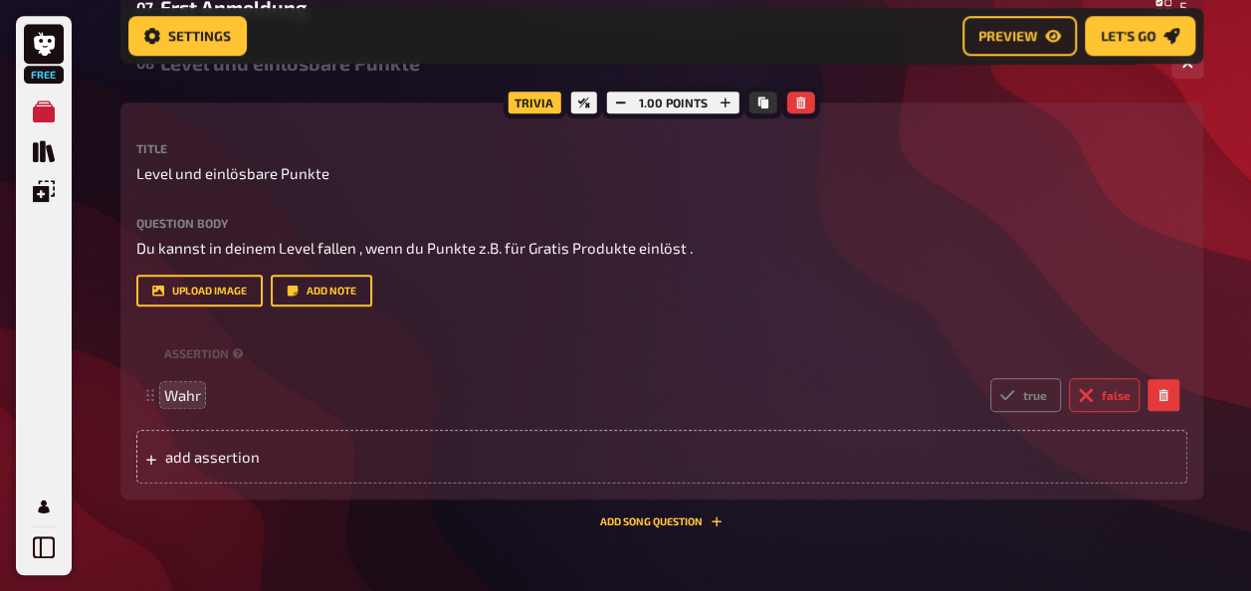
scroll to position [557, 0]
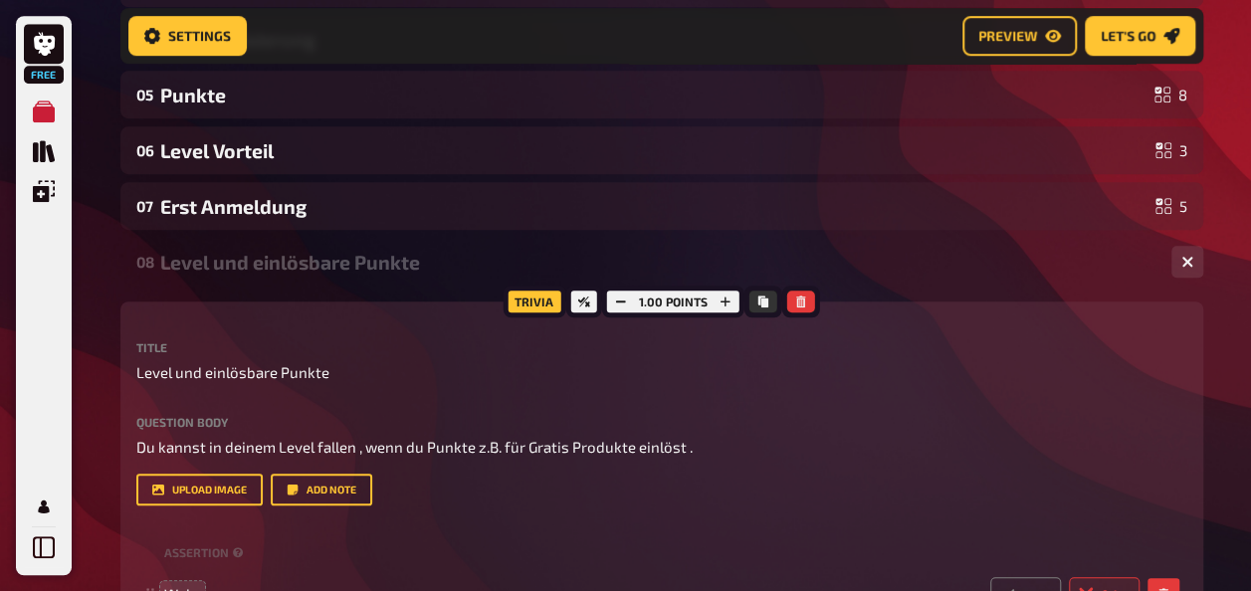
click at [219, 267] on div "Level und einlösbare Punkte" at bounding box center [657, 262] width 995 height 23
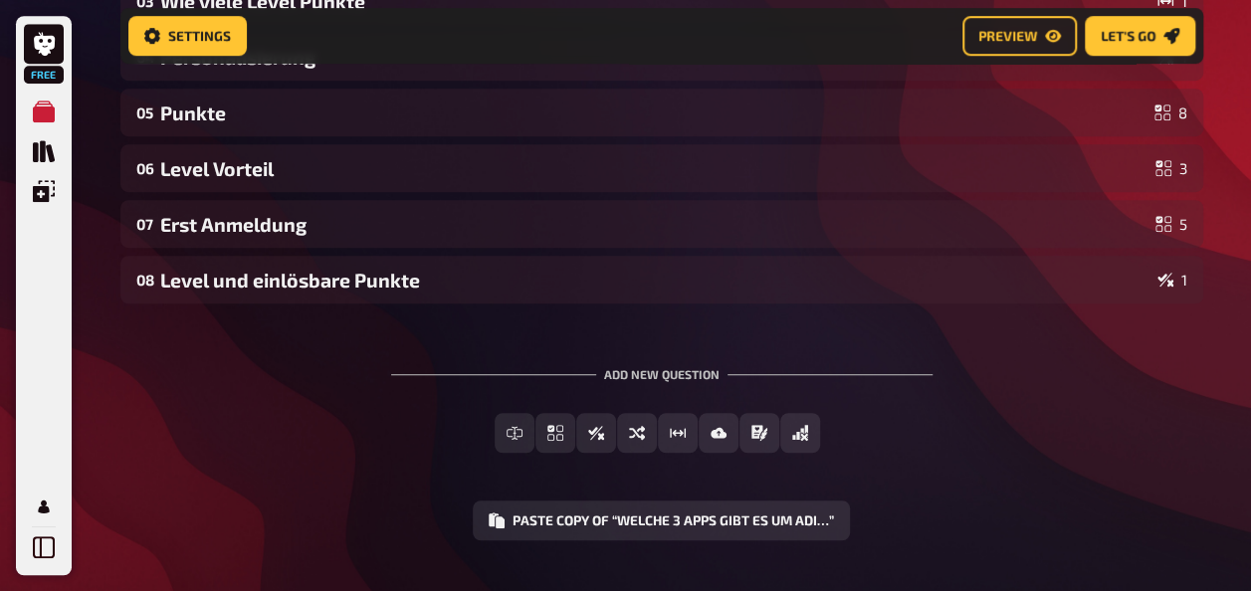
scroll to position [585, 0]
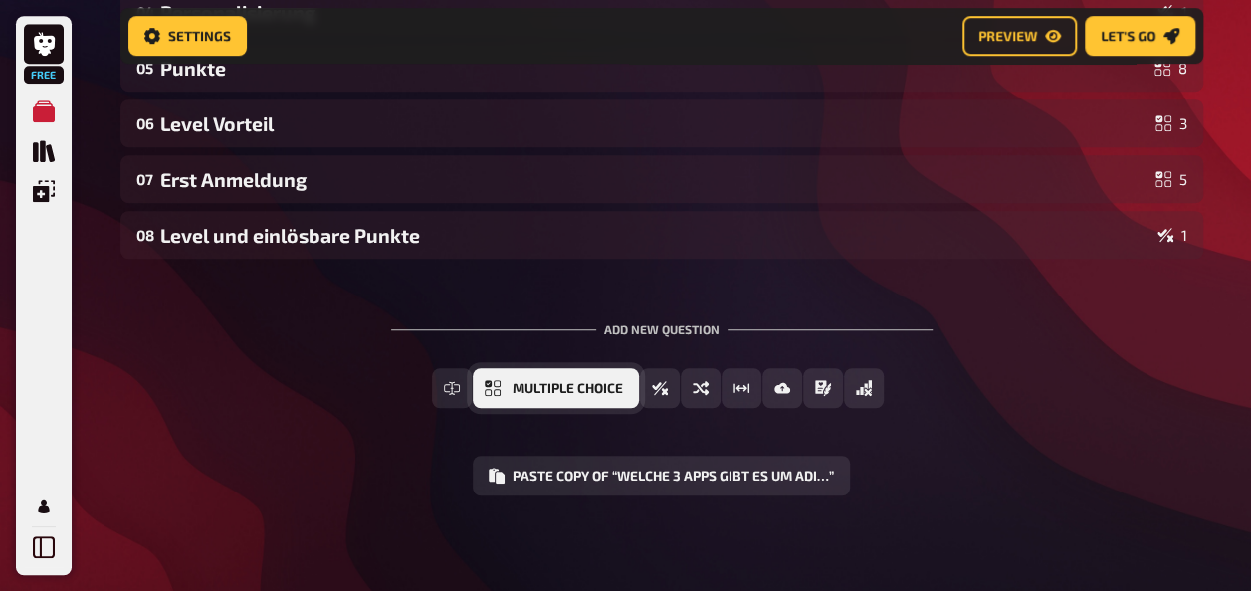
click at [555, 392] on span "Multiple Choice" at bounding box center [567, 389] width 110 height 14
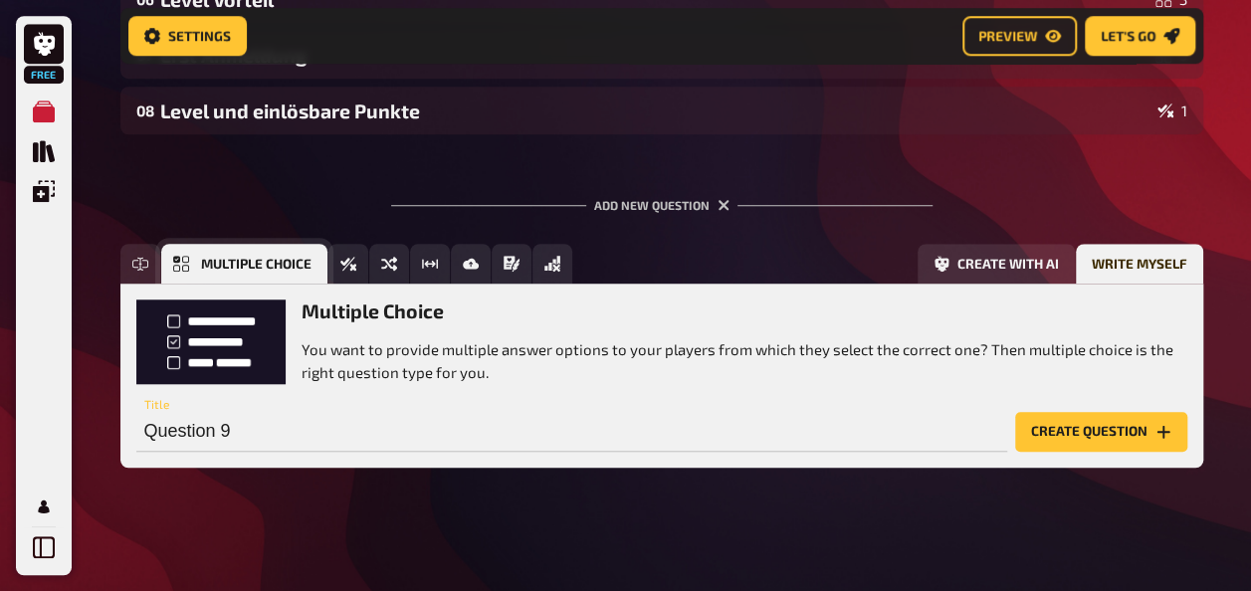
scroll to position [712, 0]
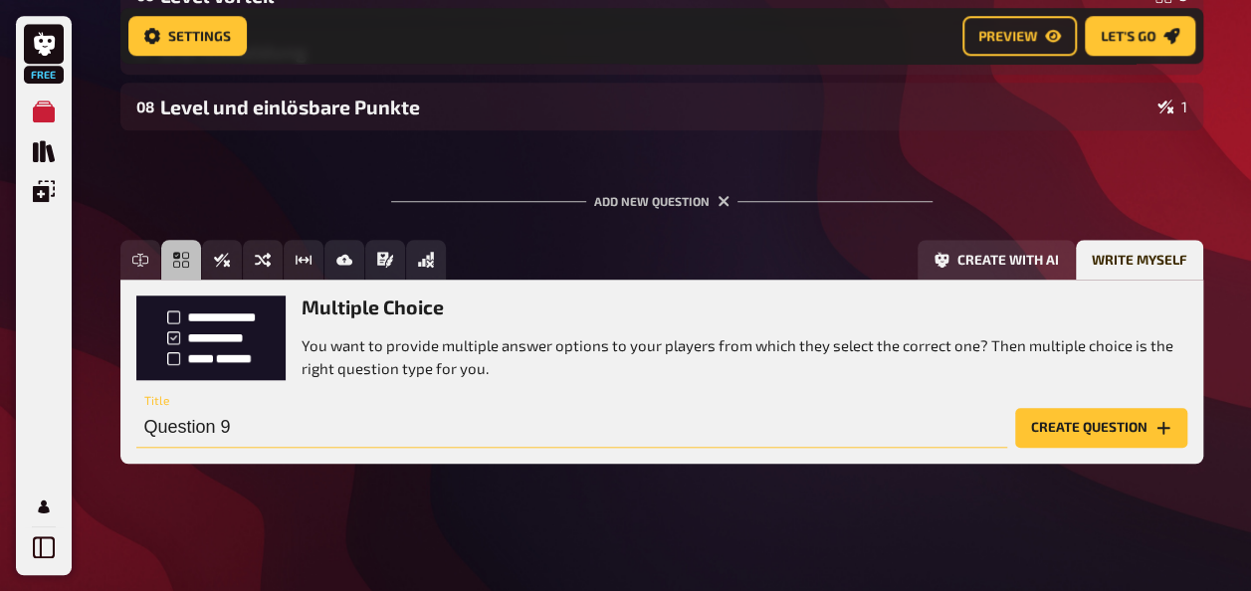
click at [375, 424] on input "Question 9" at bounding box center [571, 428] width 871 height 40
type input "Einkaufswert"
click at [1087, 432] on button "Create question" at bounding box center [1101, 428] width 172 height 40
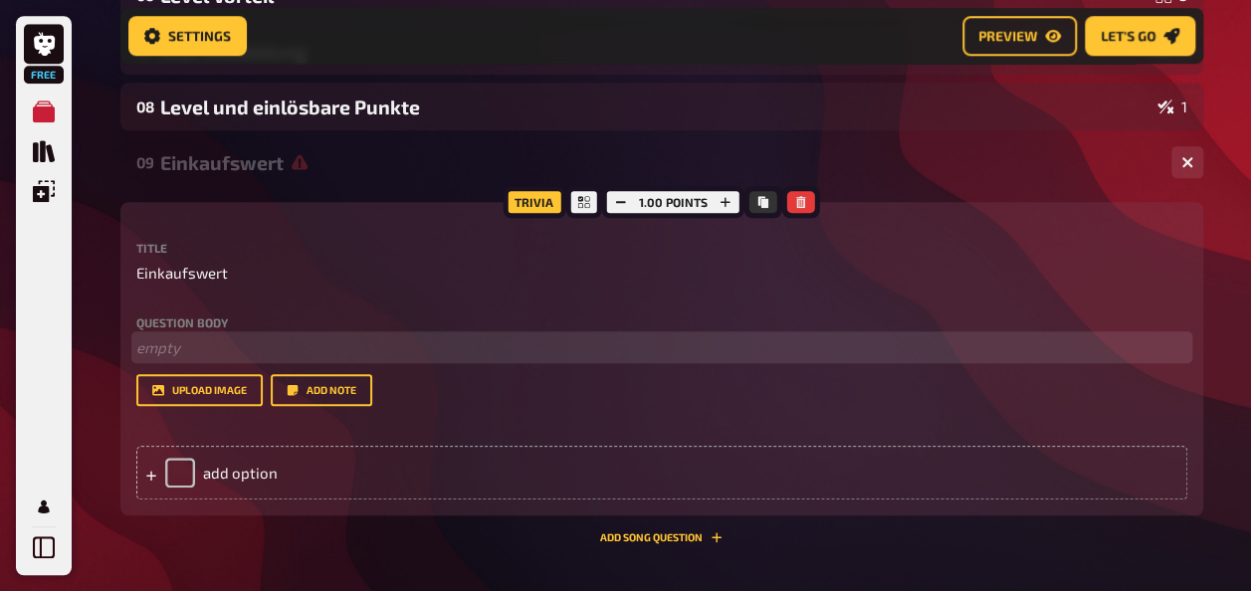
click at [211, 343] on p "﻿ empty" at bounding box center [661, 347] width 1051 height 23
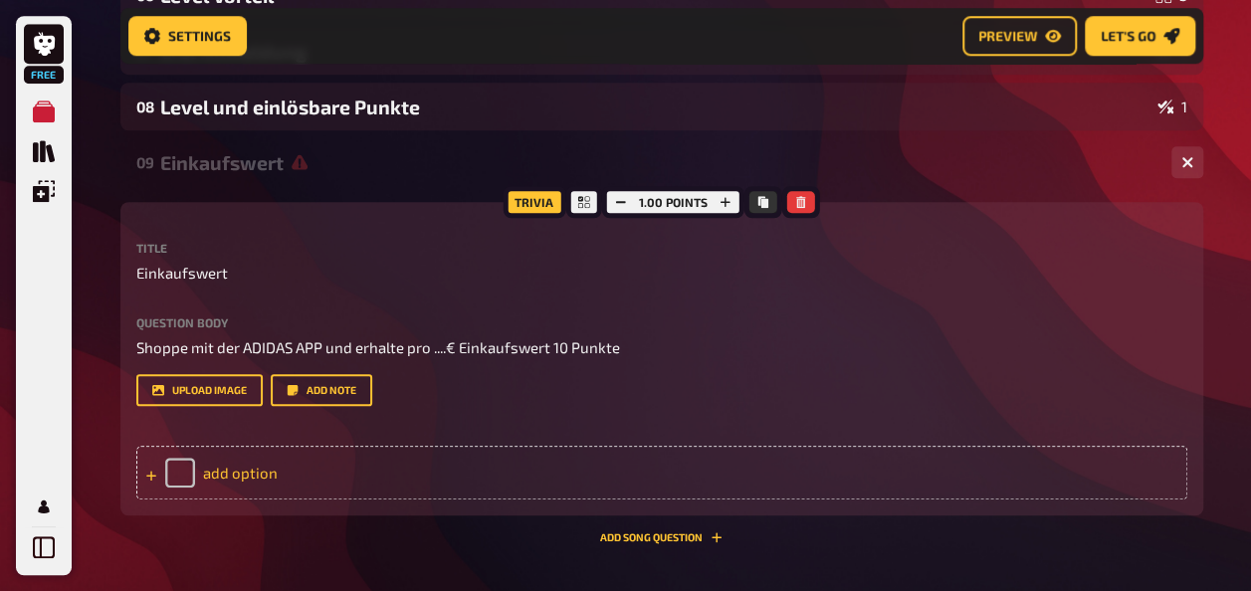
click at [222, 469] on div "add option" at bounding box center [661, 473] width 1051 height 54
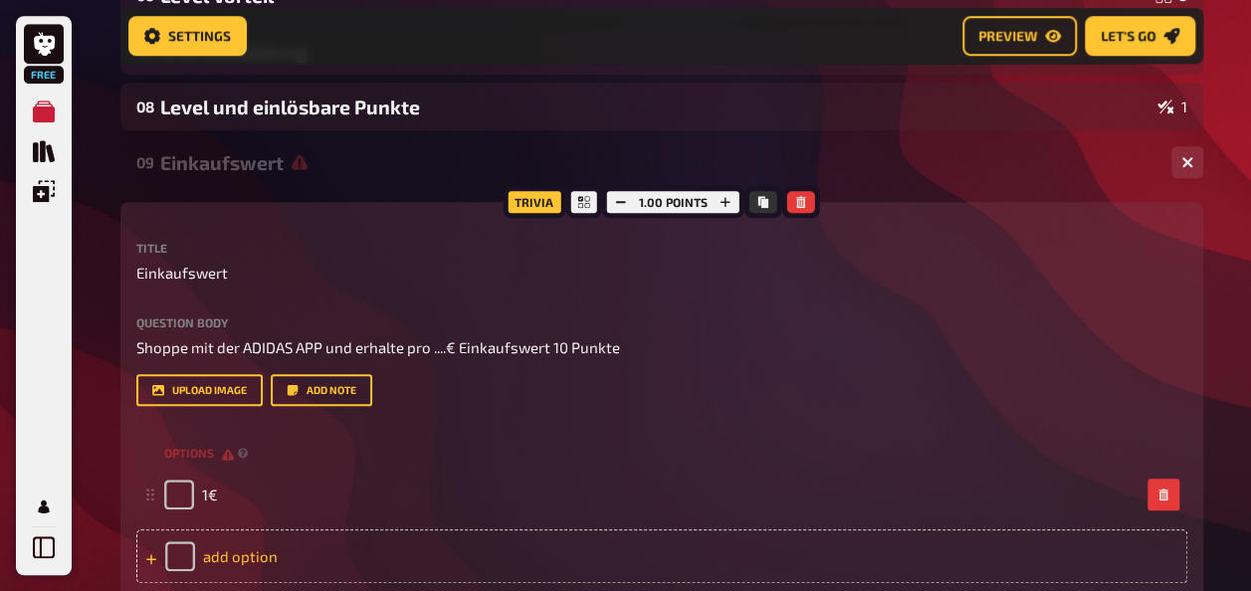
click at [263, 564] on div "add option" at bounding box center [661, 556] width 1051 height 54
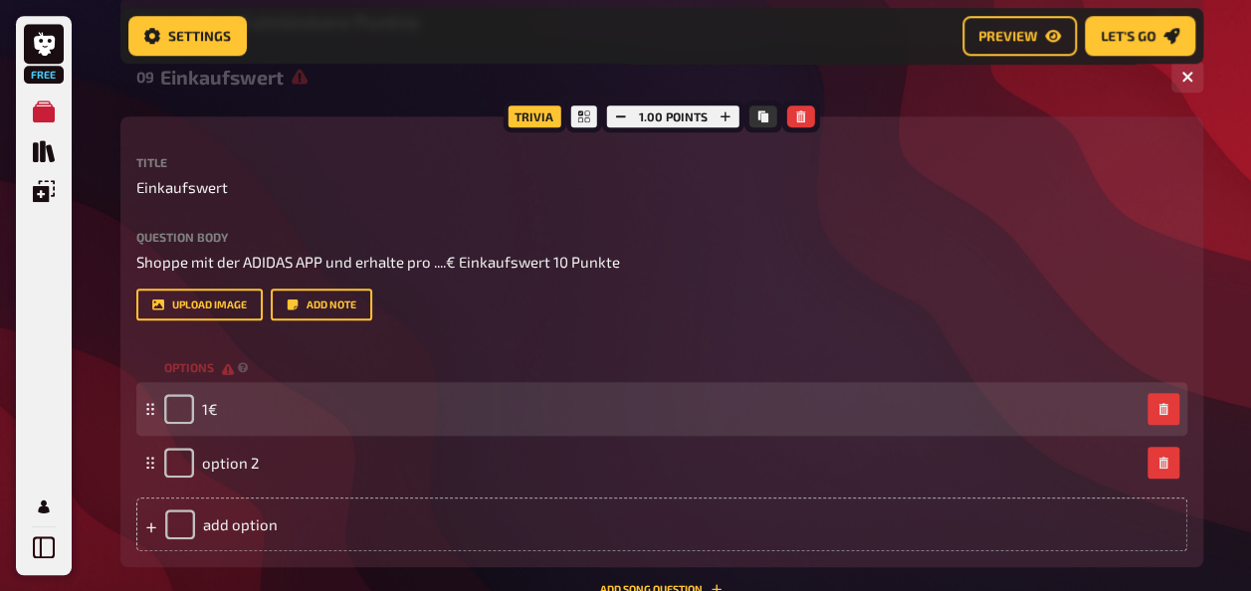
scroll to position [911, 0]
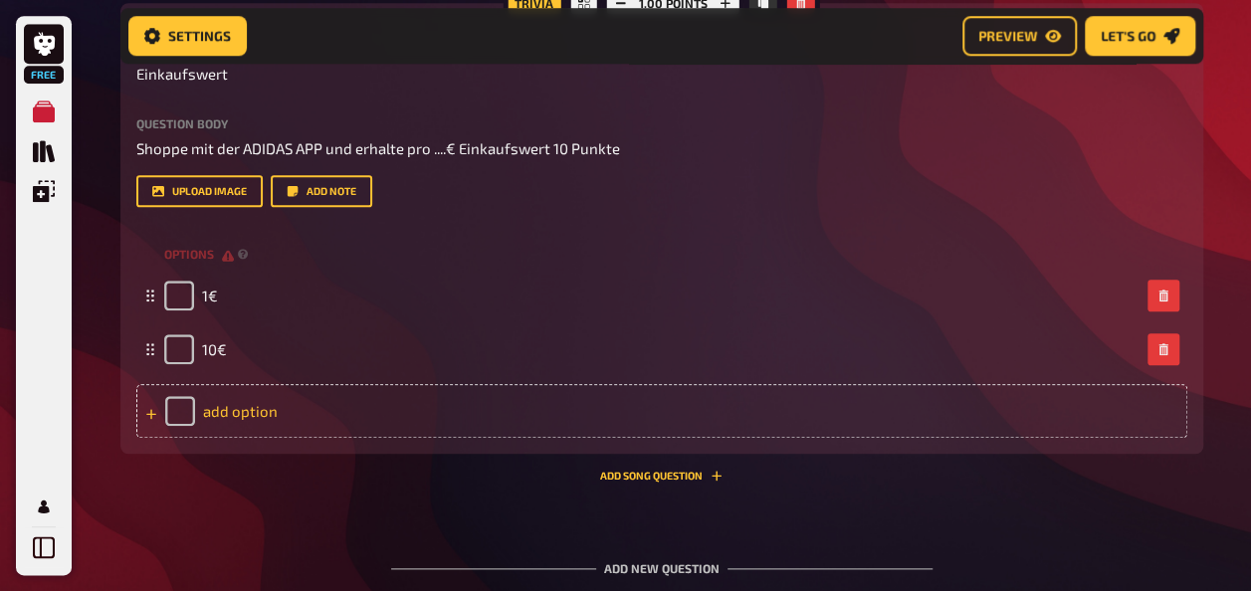
click at [247, 402] on div "add option" at bounding box center [661, 411] width 1051 height 54
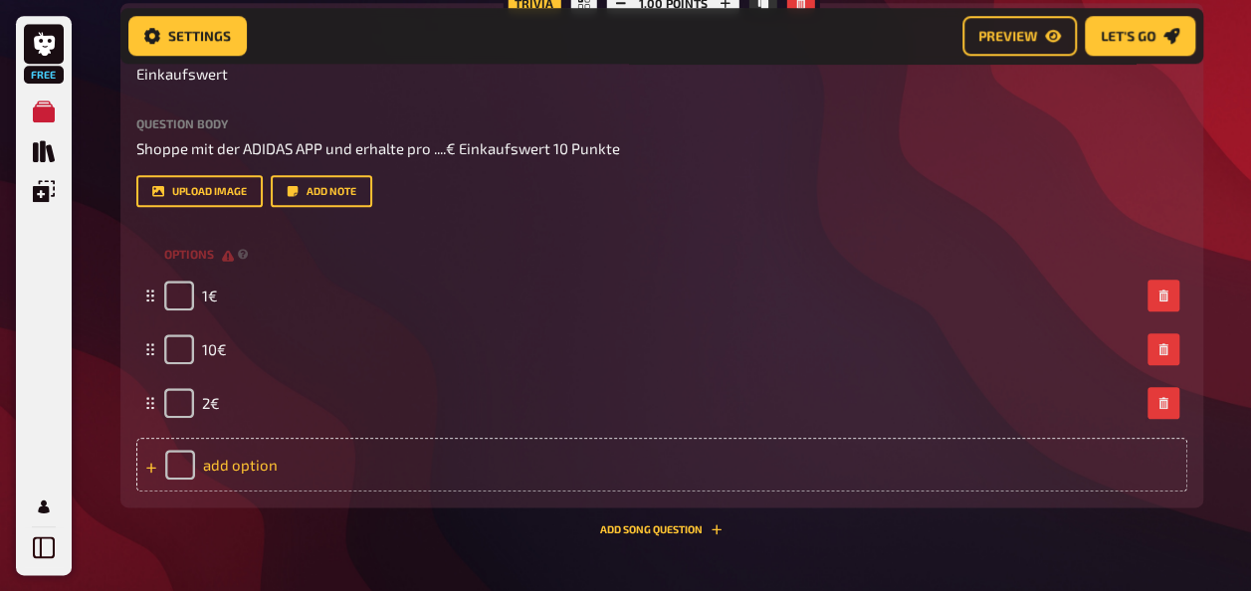
click at [239, 462] on div "add option" at bounding box center [661, 465] width 1051 height 54
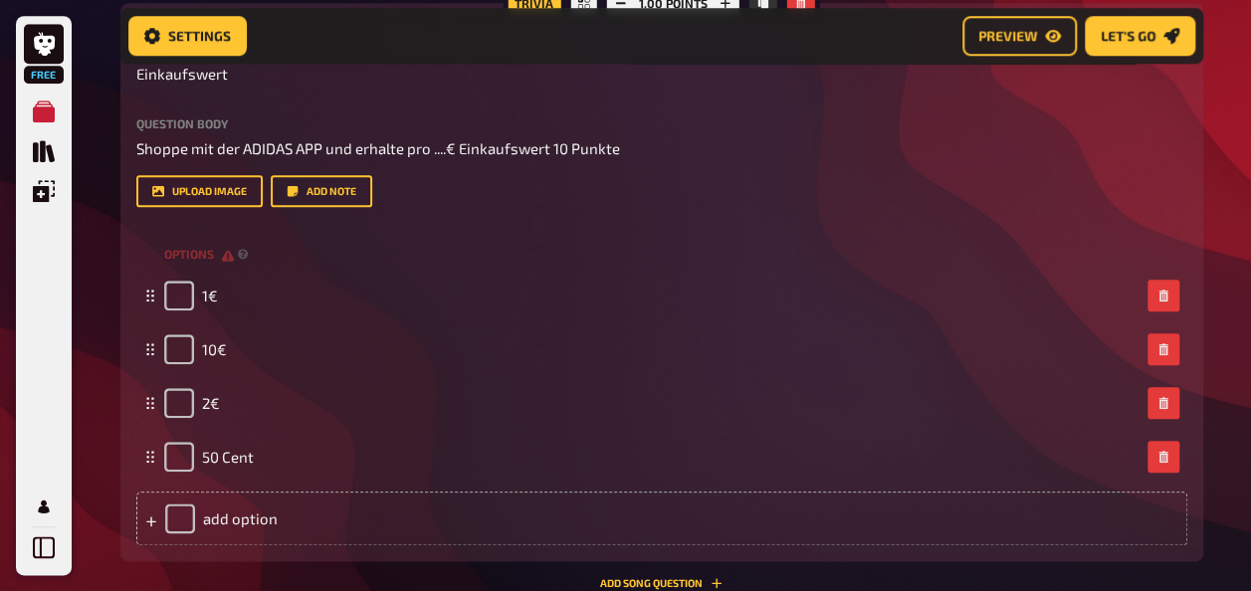
click at [716, 165] on div "Question body Shoppe mit der ADIDAS APP und erhalte pro ....€ Einkaufswert 10 P…" at bounding box center [661, 162] width 1051 height 91
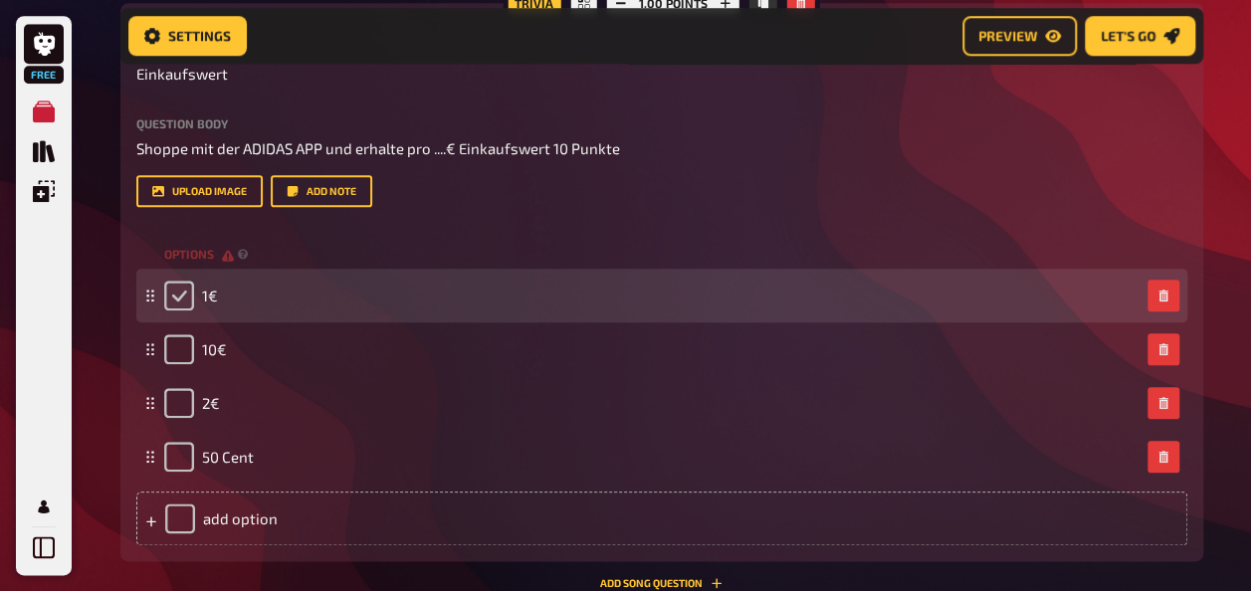
click at [174, 297] on input "checkbox" at bounding box center [179, 296] width 30 height 30
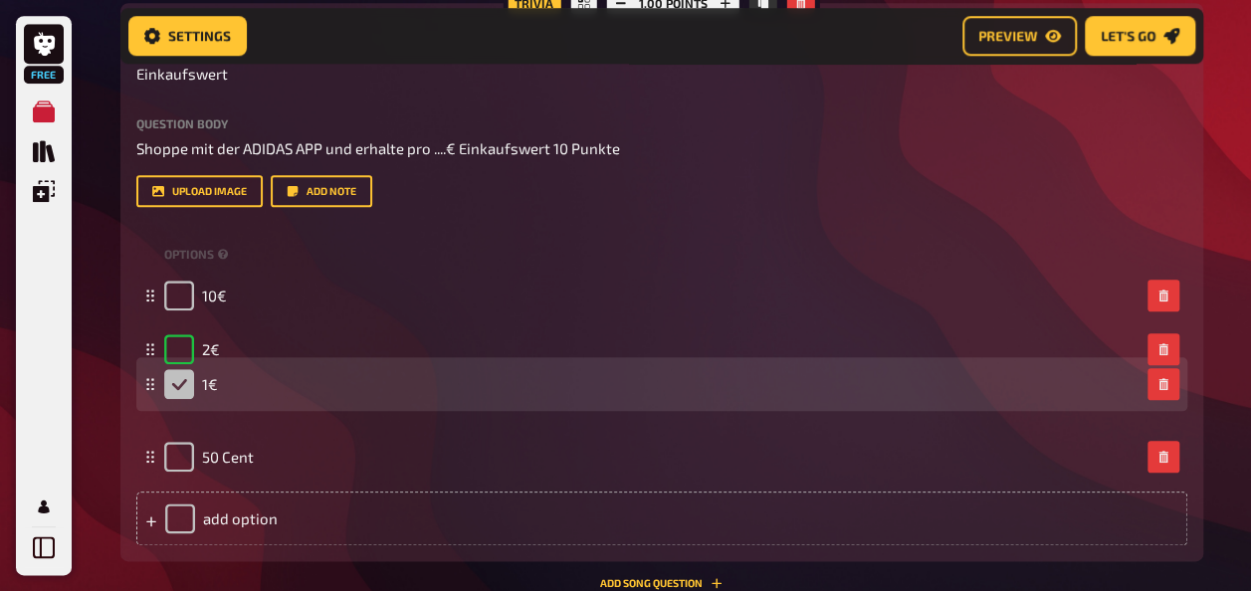
drag, startPoint x: 152, startPoint y: 300, endPoint x: 149, endPoint y: 389, distance: 88.6
click at [149, 389] on icon at bounding box center [150, 384] width 12 height 12
checkbox input "false"
checkbox input "true"
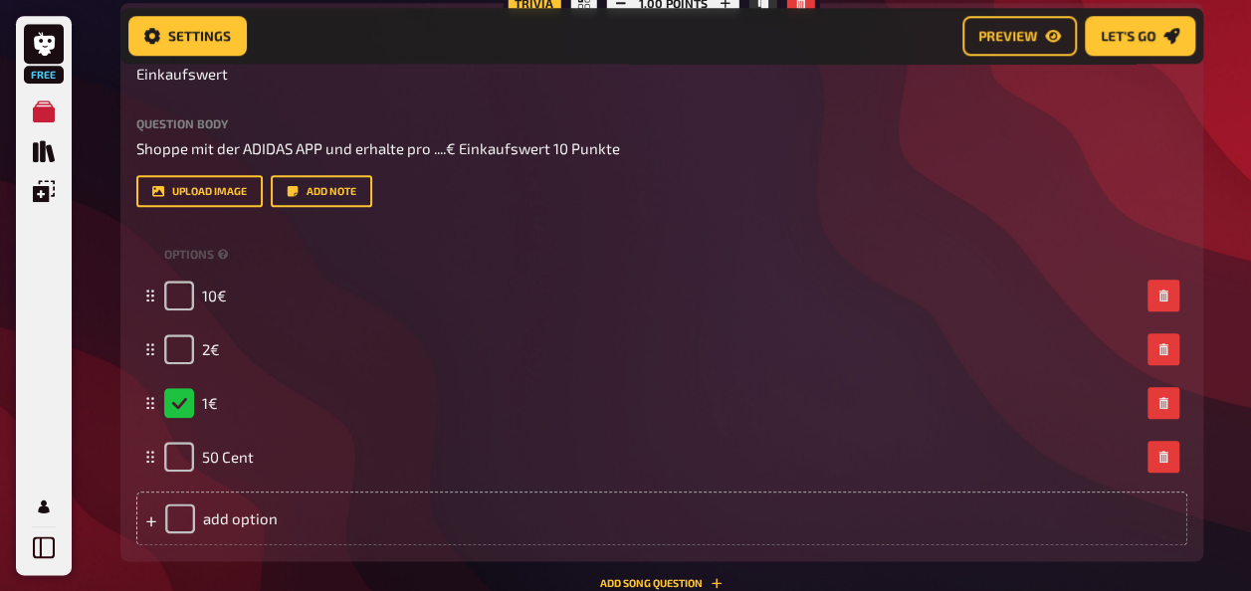
click at [789, 133] on div "Question body Shoppe mit der ADIDAS APP und erhalte pro ....€ Einkaufswert 10 P…" at bounding box center [661, 138] width 1051 height 43
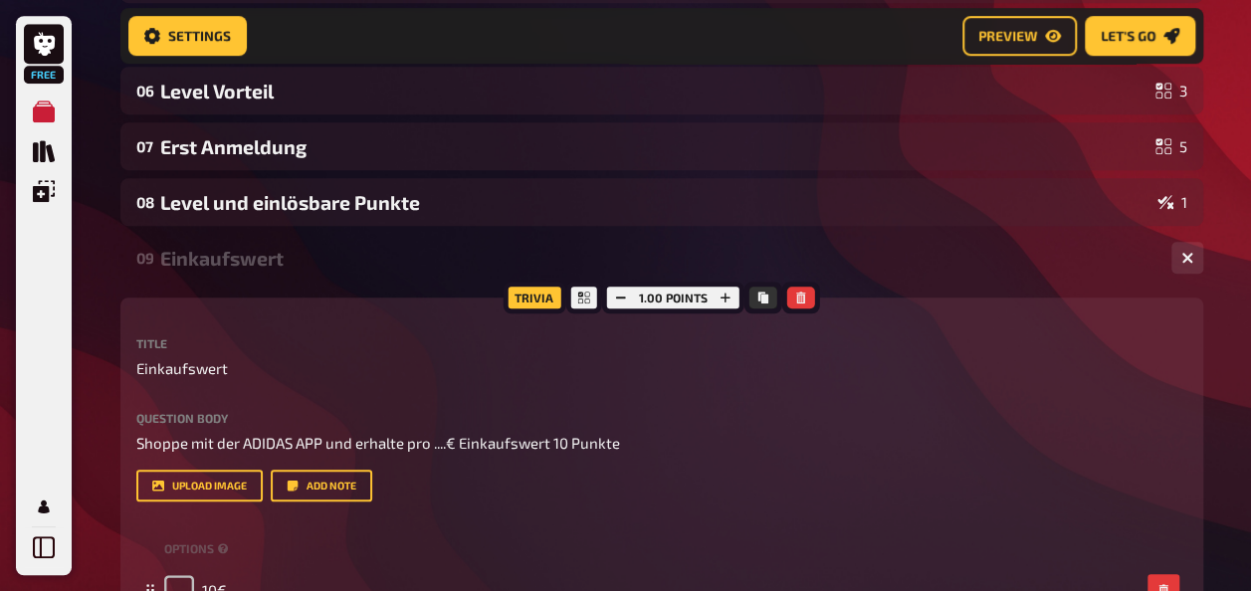
scroll to position [613, 0]
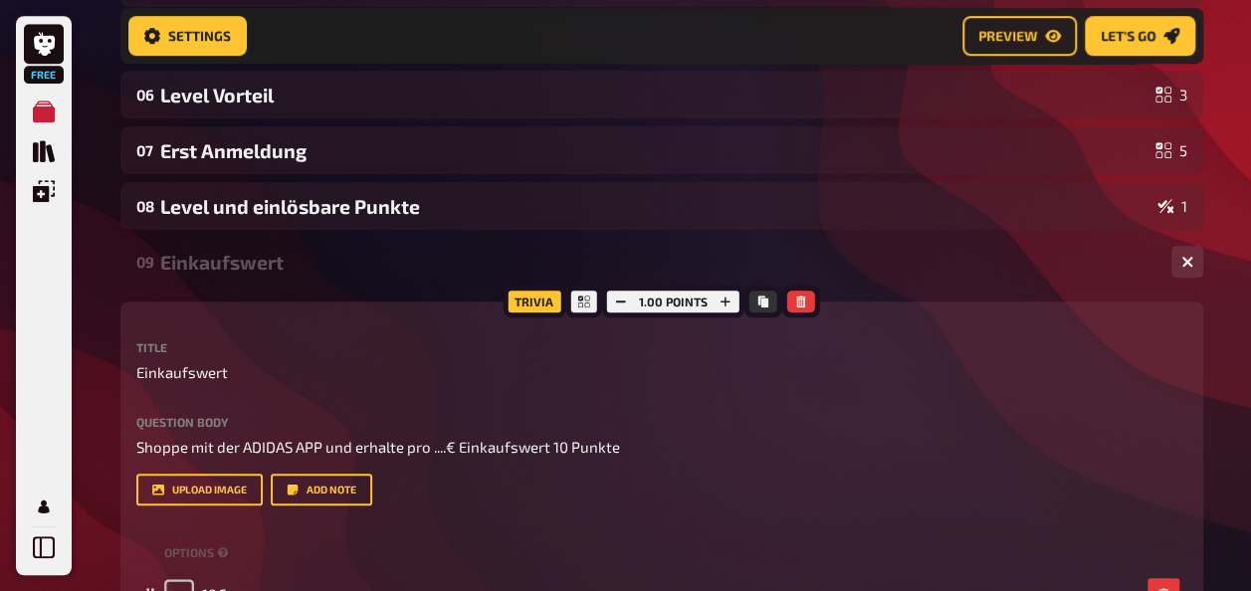
click at [320, 271] on div "Einkaufswert" at bounding box center [657, 262] width 995 height 23
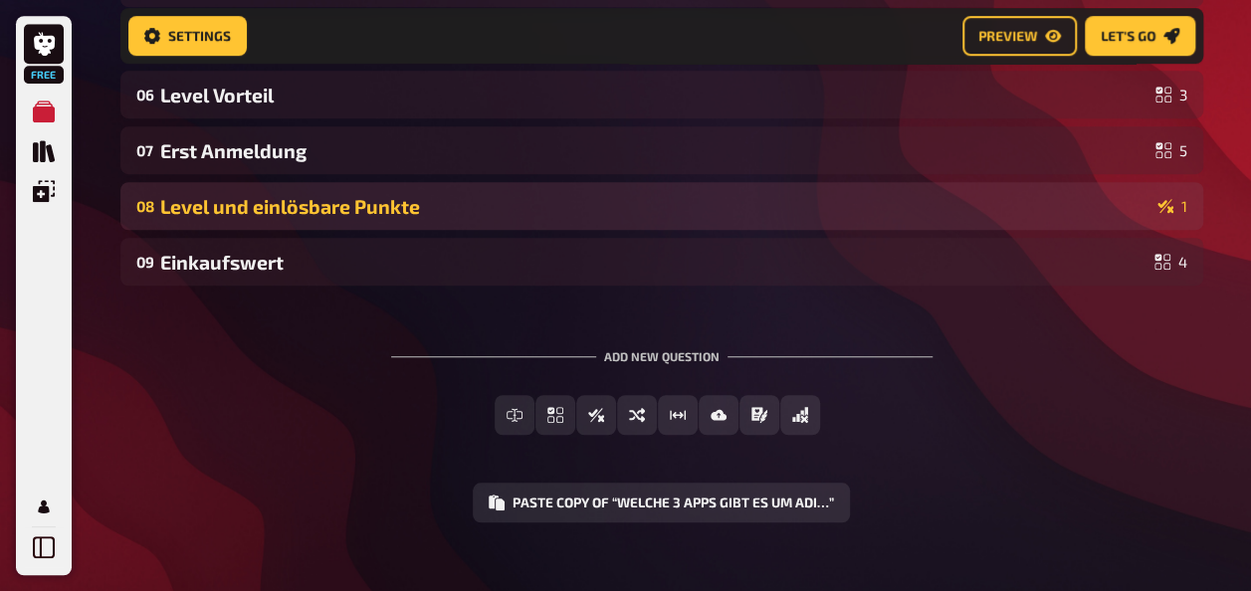
click at [367, 209] on div "Level und einlösbare Punkte" at bounding box center [654, 206] width 989 height 23
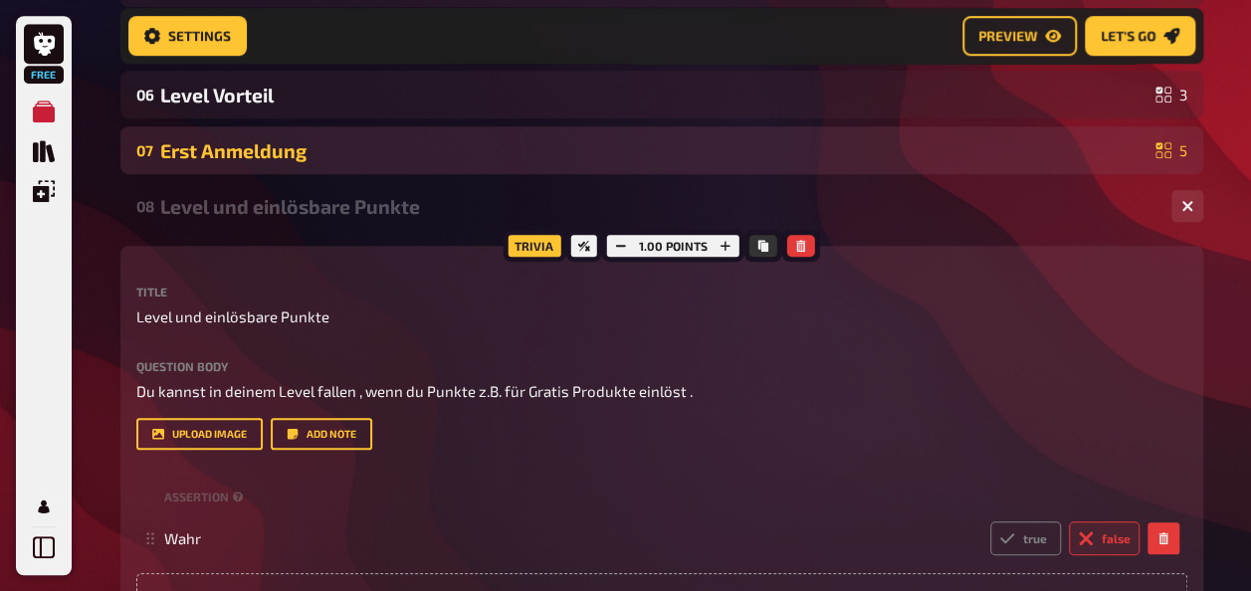
click at [266, 164] on div "07 Erst Anmeldung 5" at bounding box center [661, 150] width 1083 height 48
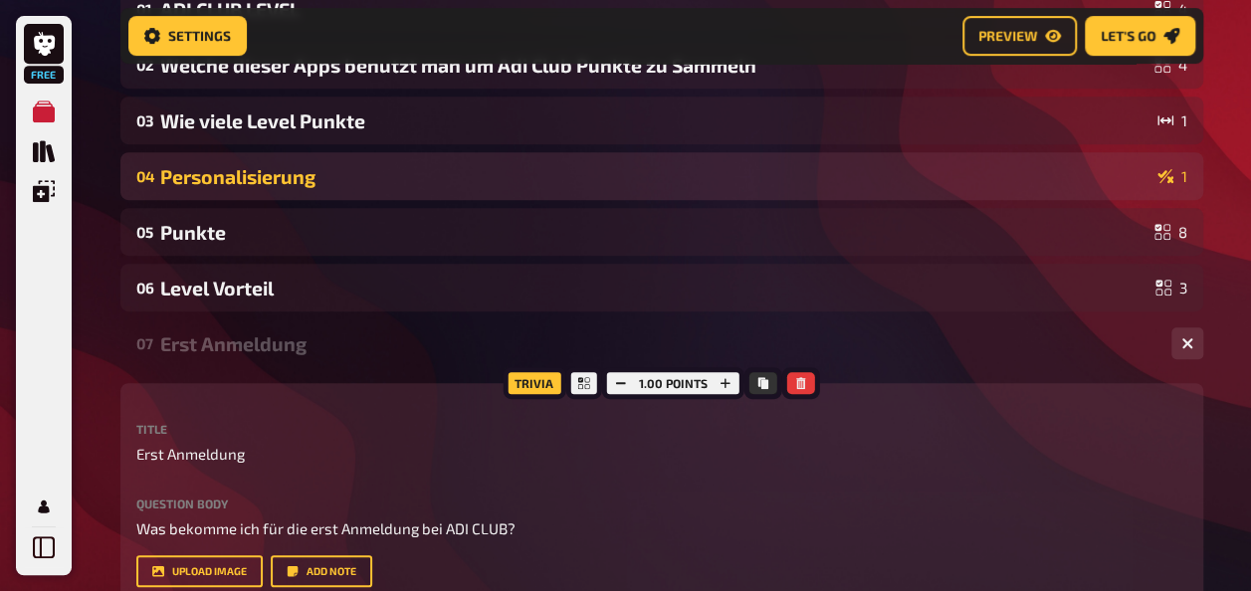
scroll to position [414, 0]
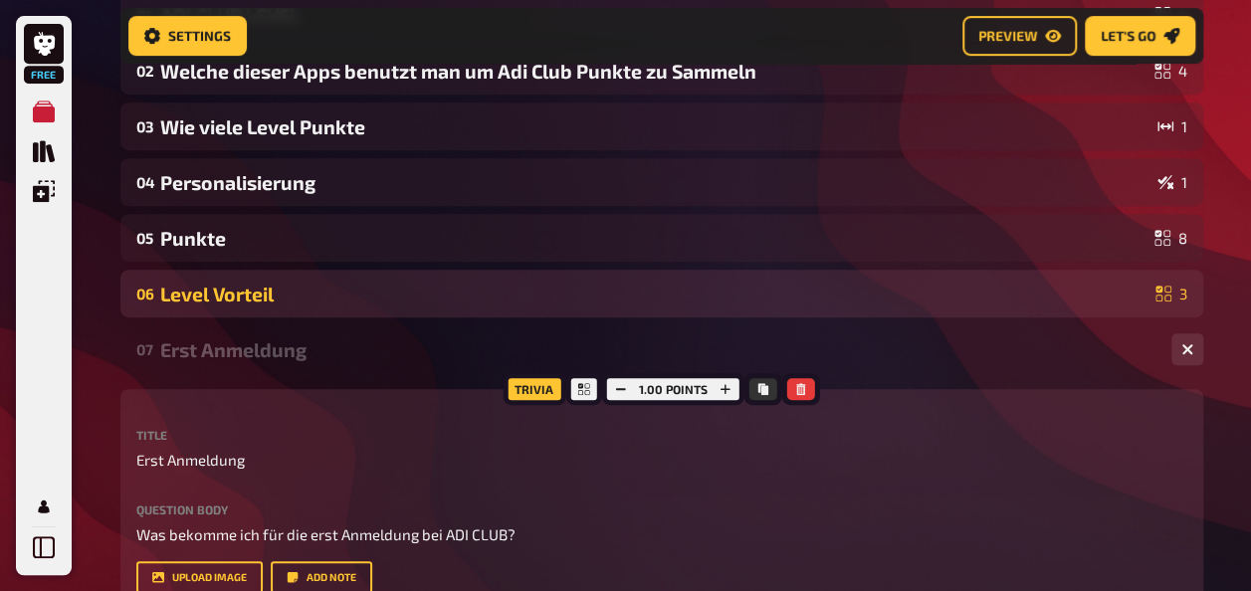
click at [223, 303] on div "Level Vorteil" at bounding box center [653, 294] width 987 height 23
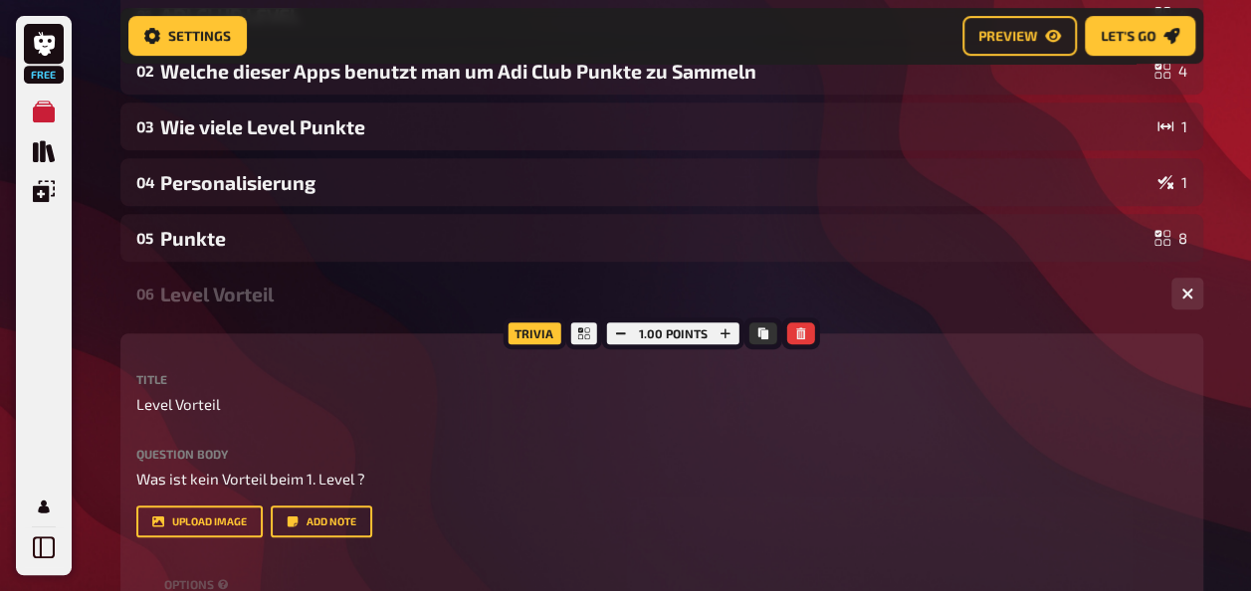
click at [222, 294] on div "Level Vorteil" at bounding box center [657, 294] width 995 height 23
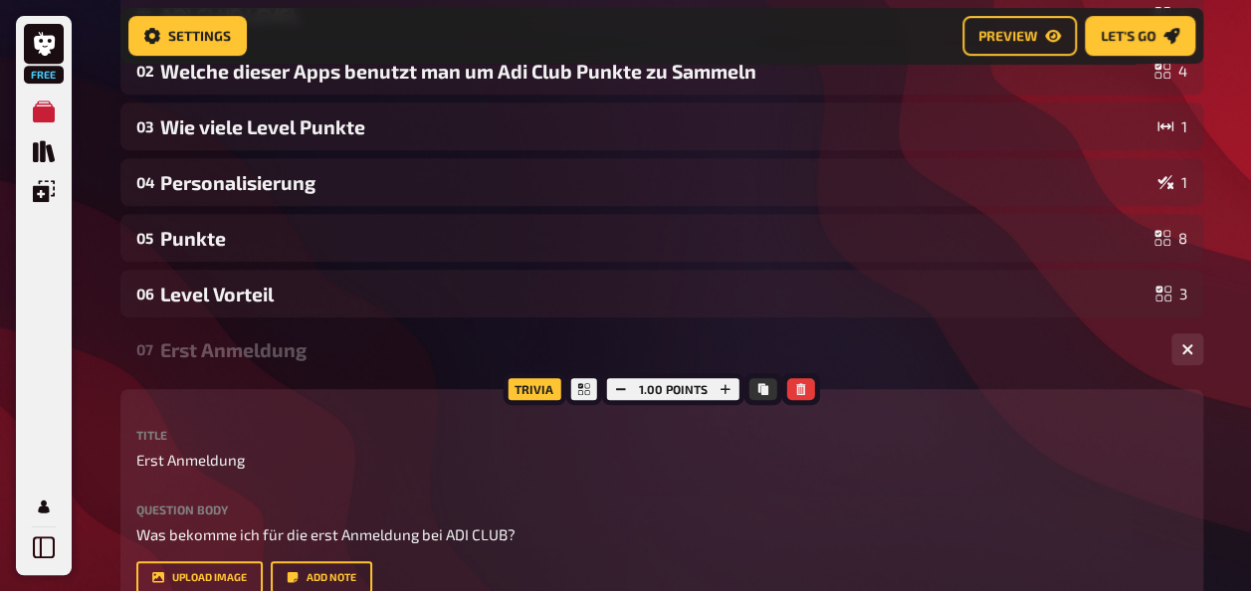
click at [221, 348] on div "Erst Anmeldung" at bounding box center [657, 349] width 995 height 23
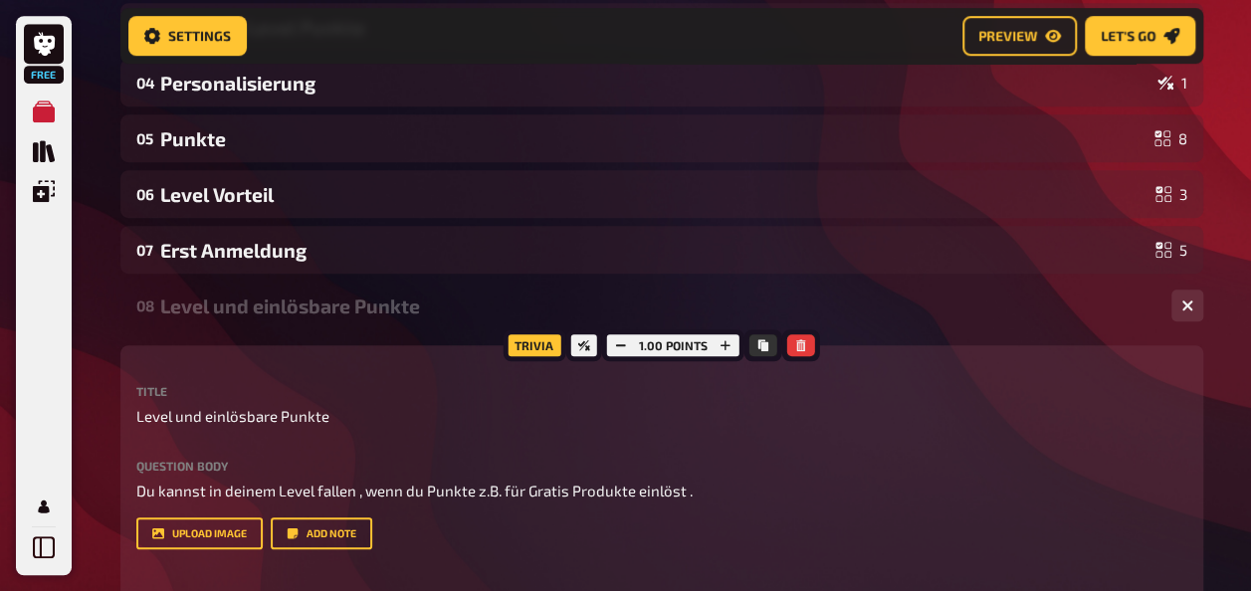
click at [236, 301] on div "Level und einlösbare Punkte" at bounding box center [657, 306] width 995 height 23
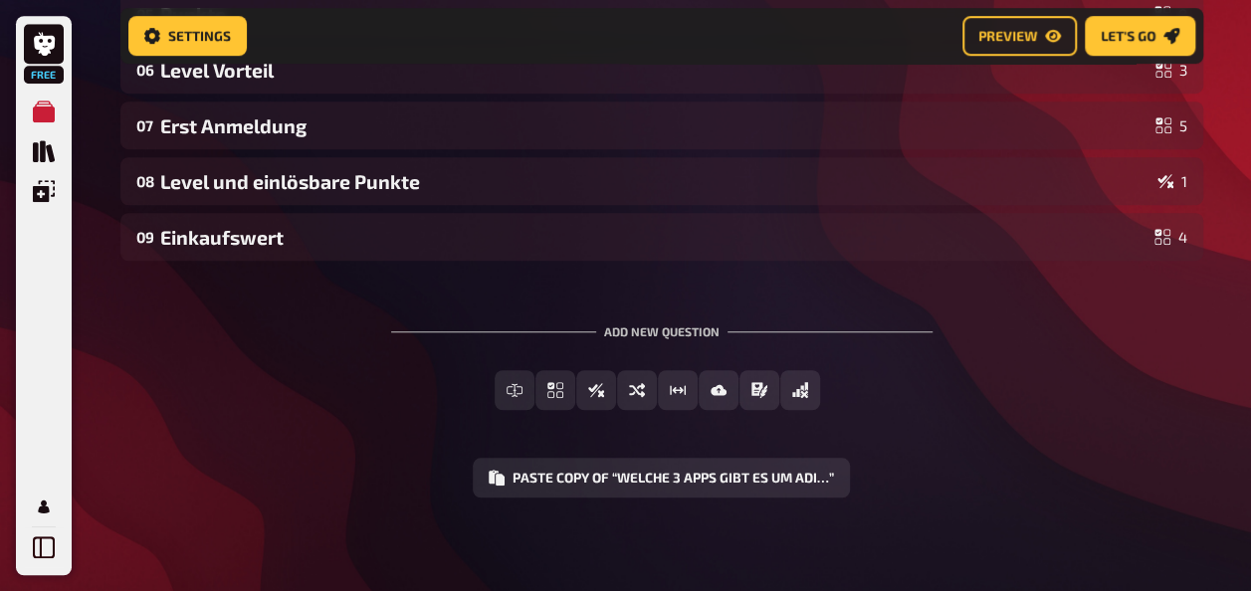
scroll to position [641, 0]
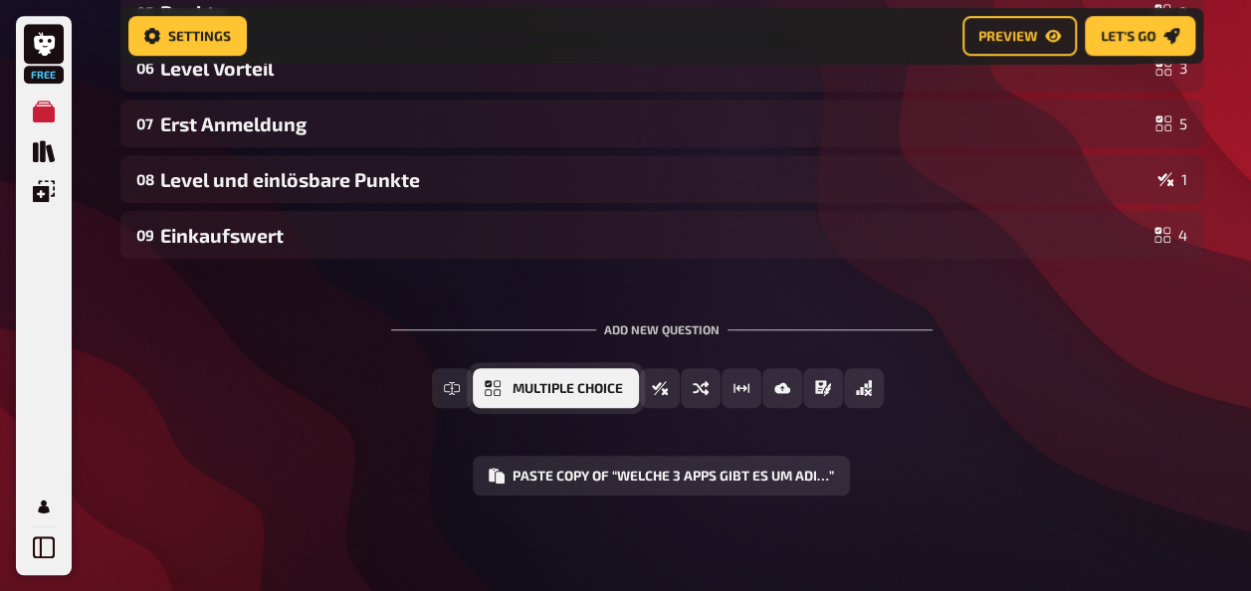
click at [515, 397] on button "Multiple Choice" at bounding box center [556, 388] width 166 height 40
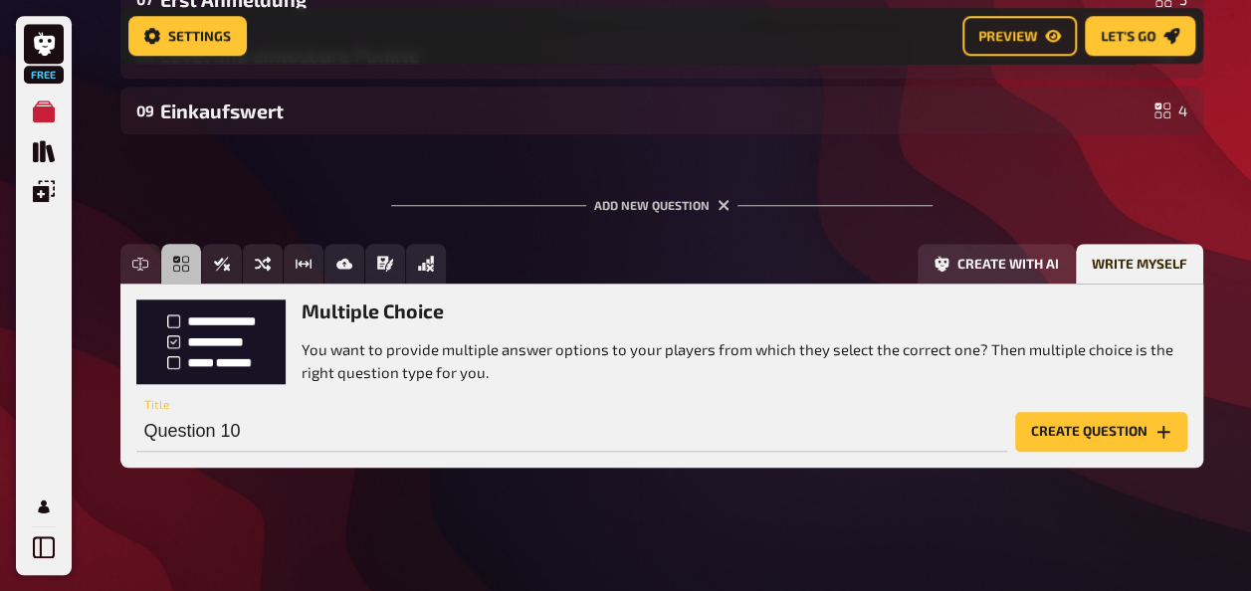
scroll to position [768, 0]
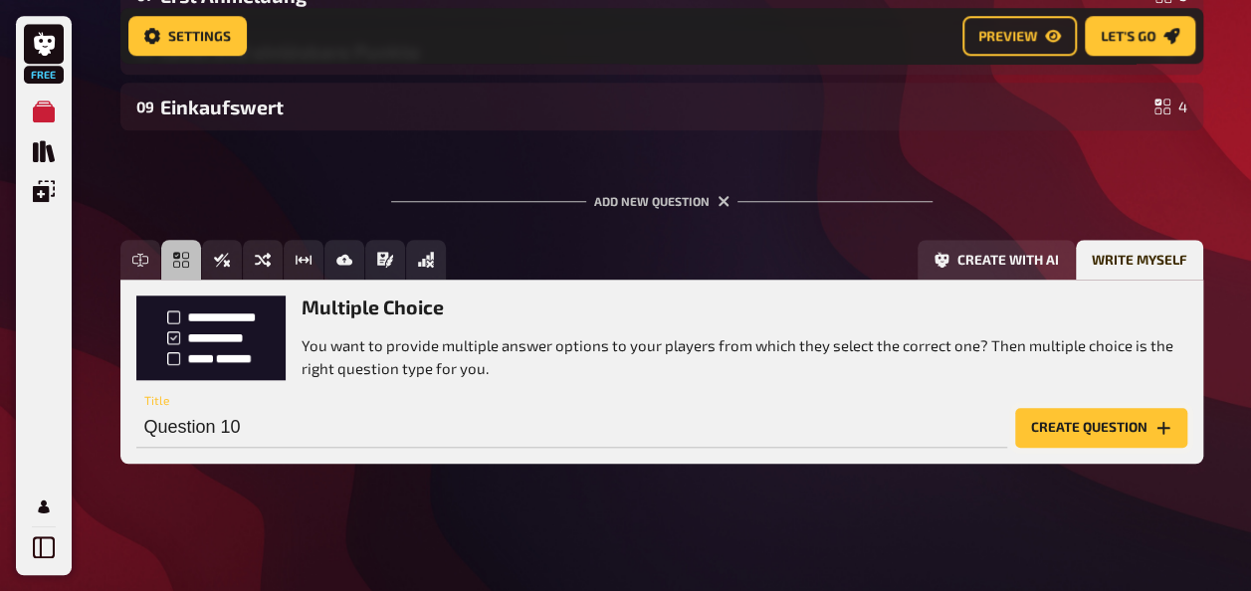
click at [1097, 430] on button "Create question" at bounding box center [1101, 428] width 172 height 40
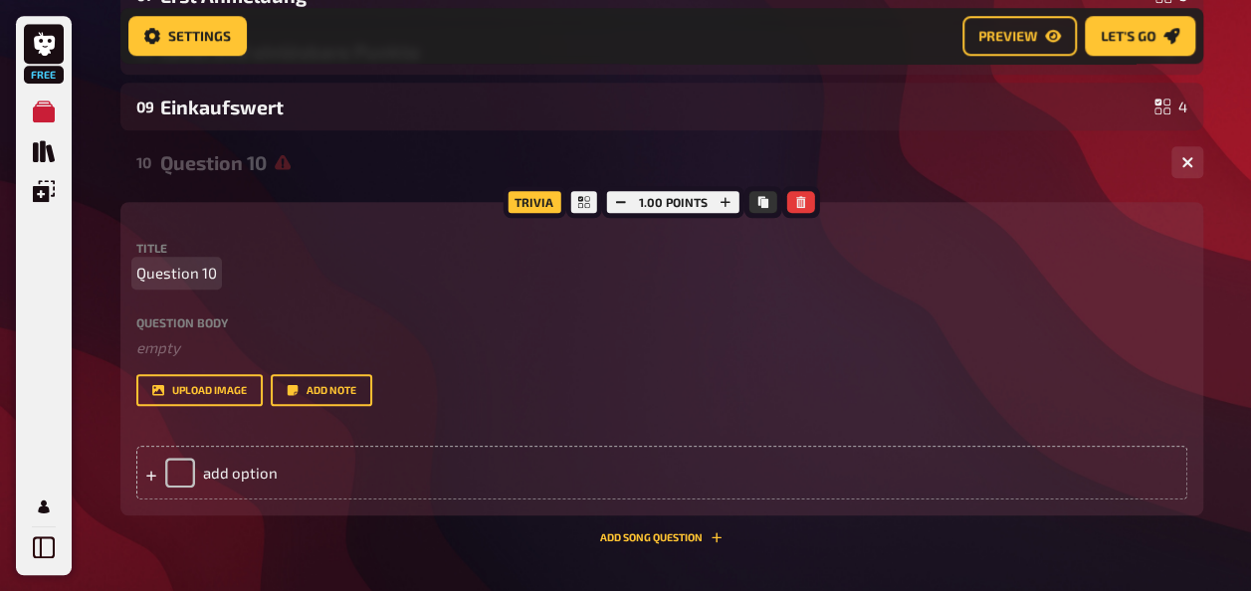
click at [219, 268] on p "Question 10" at bounding box center [661, 273] width 1051 height 23
drag, startPoint x: 217, startPoint y: 274, endPoint x: 81, endPoint y: 270, distance: 136.4
click at [65, 274] on div "Free My Quizzes Quiz Library Overlays My Account Home My Quizzes ADI CLUB QUIZ …" at bounding box center [625, 62] width 1251 height 1660
click at [208, 272] on span "Question 10" at bounding box center [176, 273] width 81 height 23
drag, startPoint x: 211, startPoint y: 271, endPoint x: 0, endPoint y: 281, distance: 211.2
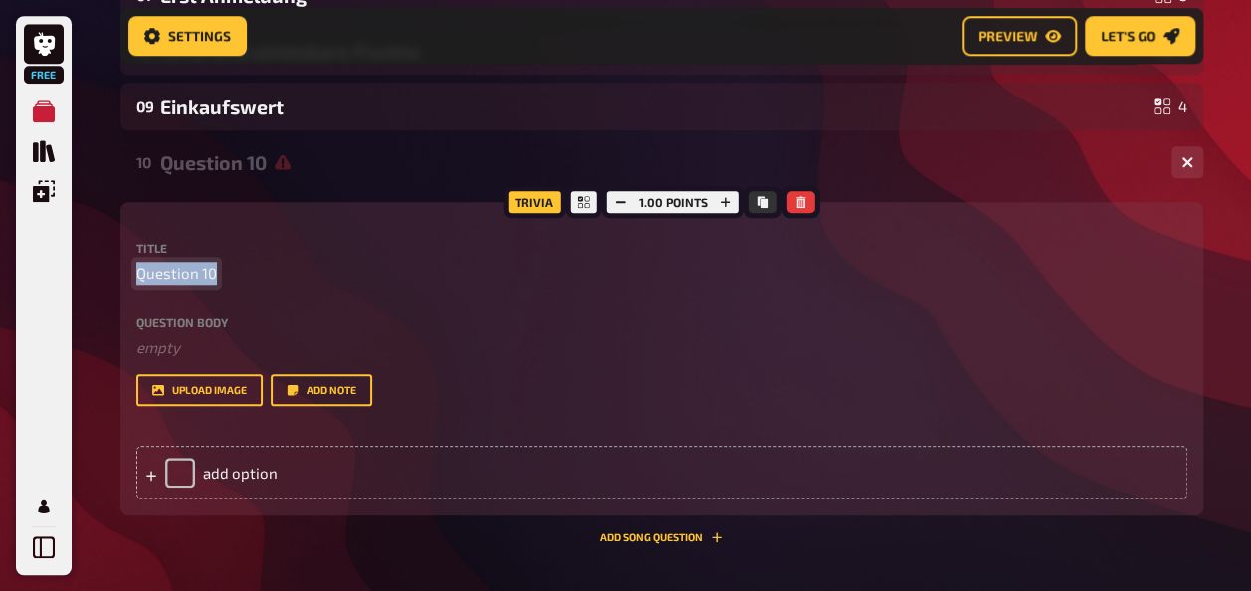
click at [0, 278] on html "Free My Quizzes Quiz Library Overlays My Account Home My Quizzes ADI CLUB QUIZ …" at bounding box center [625, 62] width 1251 height 1660
drag, startPoint x: 207, startPoint y: 265, endPoint x: 187, endPoint y: 265, distance: 19.9
click at [187, 265] on p "Gebrstag" at bounding box center [661, 273] width 1051 height 23
drag, startPoint x: 193, startPoint y: 271, endPoint x: 0, endPoint y: 255, distance: 193.7
click at [0, 261] on html "Free My Quizzes Quiz Library Overlays My Account Home My Quizzes ADI CLUB QUIZ …" at bounding box center [625, 62] width 1251 height 1660
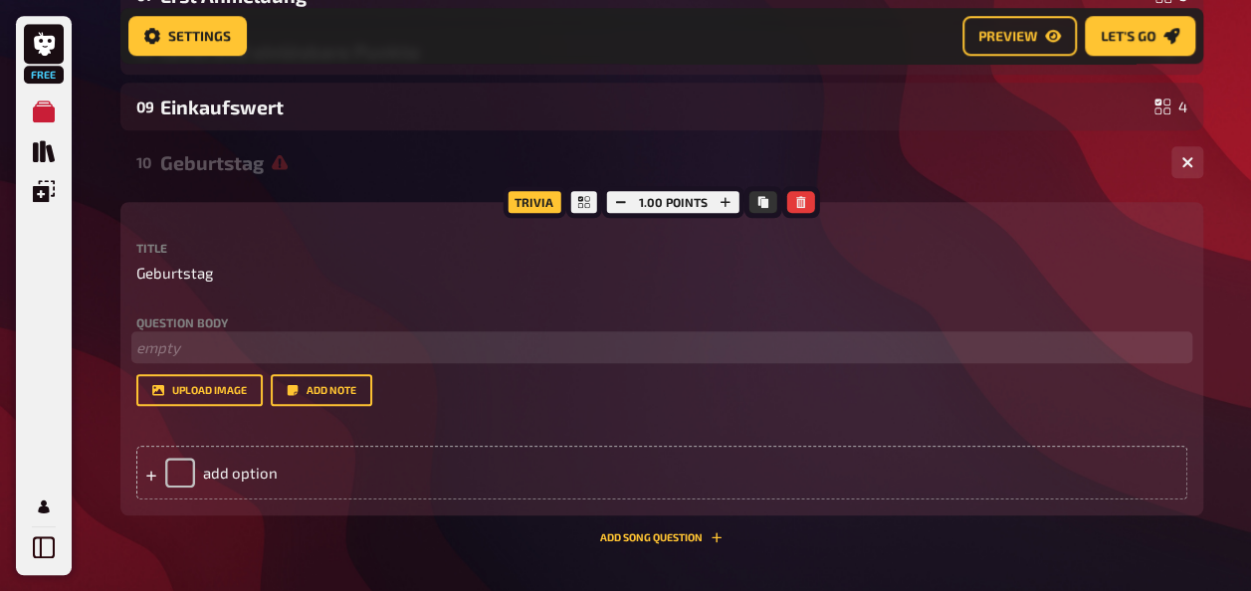
click at [161, 341] on p "﻿ empty" at bounding box center [661, 347] width 1051 height 23
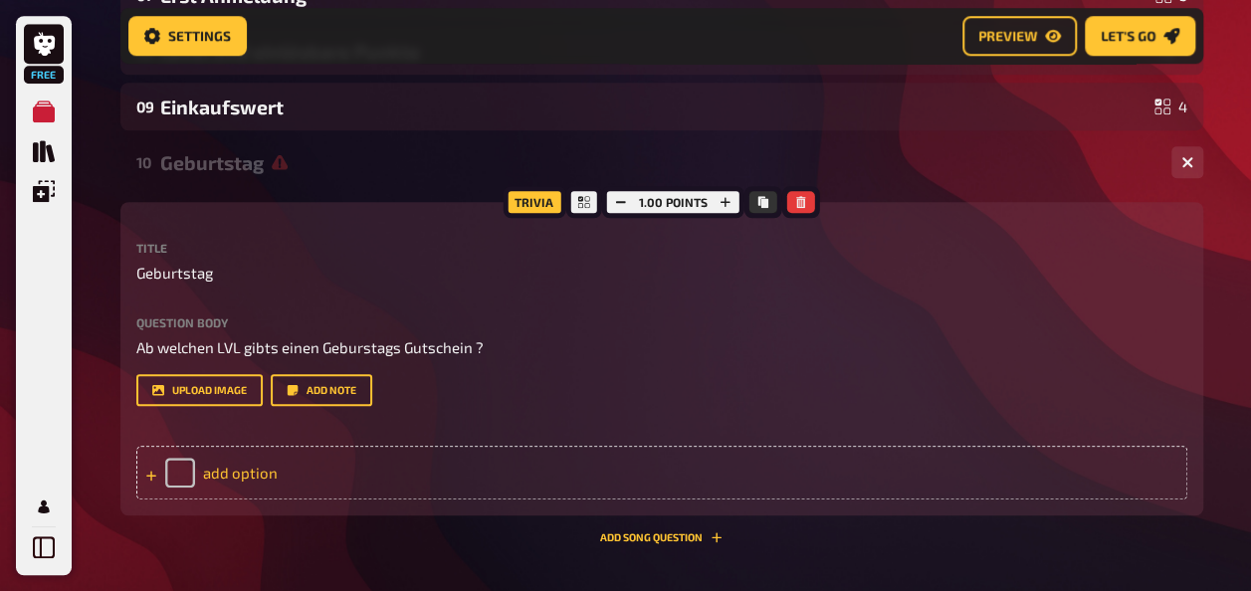
click at [230, 470] on div "add option" at bounding box center [661, 473] width 1051 height 54
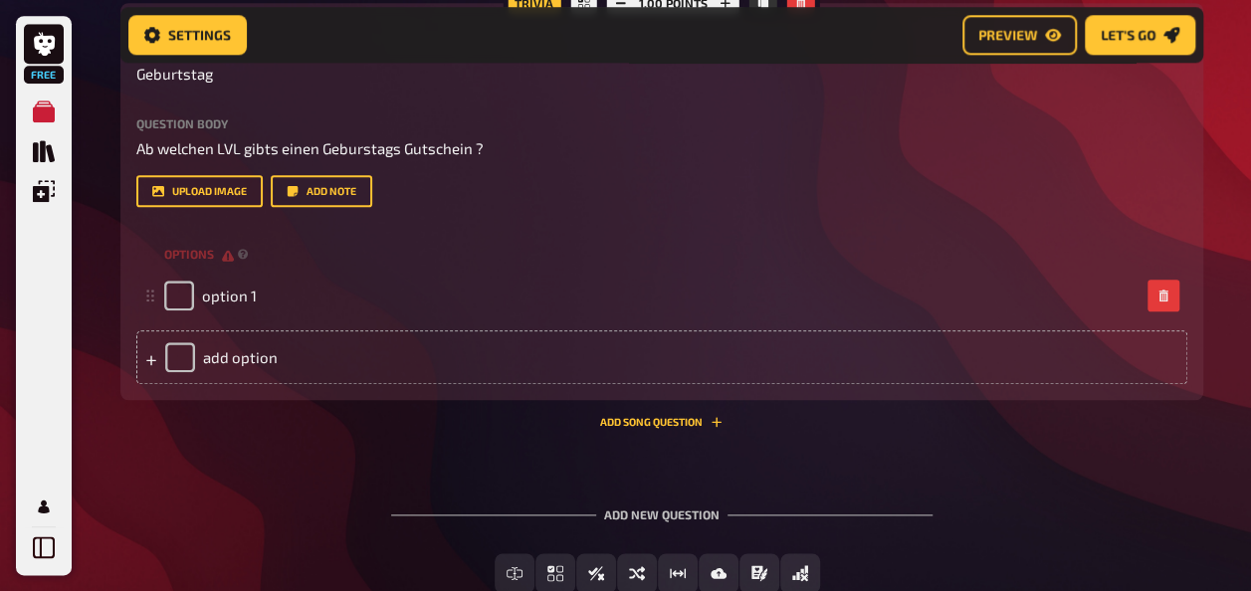
scroll to position [967, 0]
click at [244, 366] on div "add option" at bounding box center [661, 357] width 1051 height 54
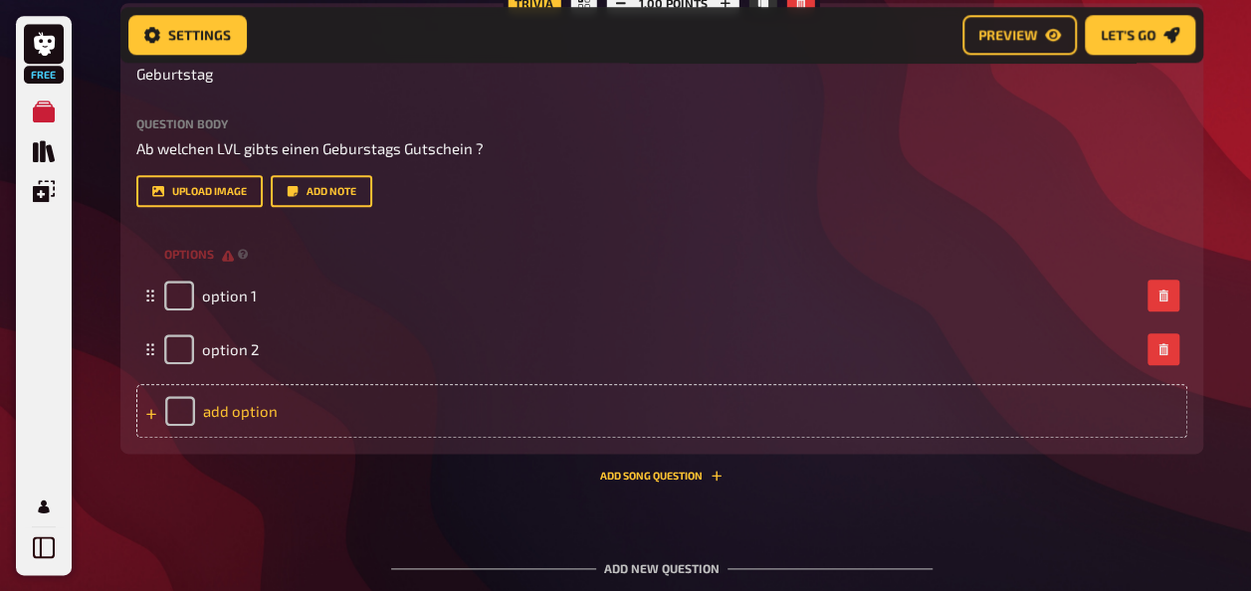
click at [227, 414] on div "add option" at bounding box center [661, 411] width 1051 height 54
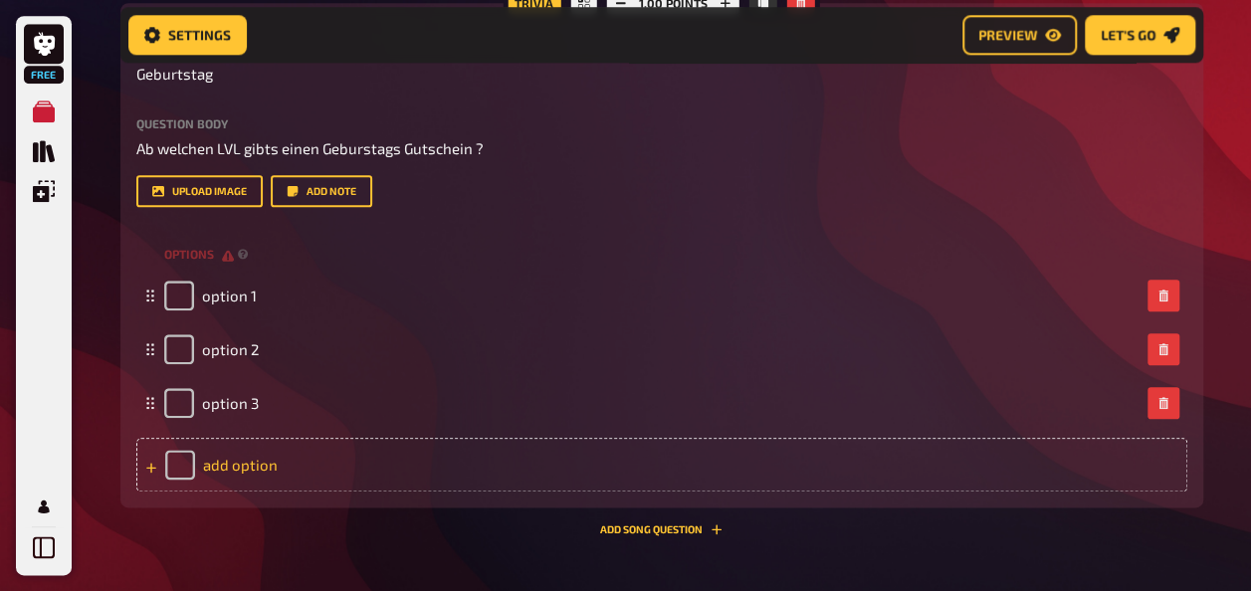
click at [237, 460] on div "add option" at bounding box center [661, 465] width 1051 height 54
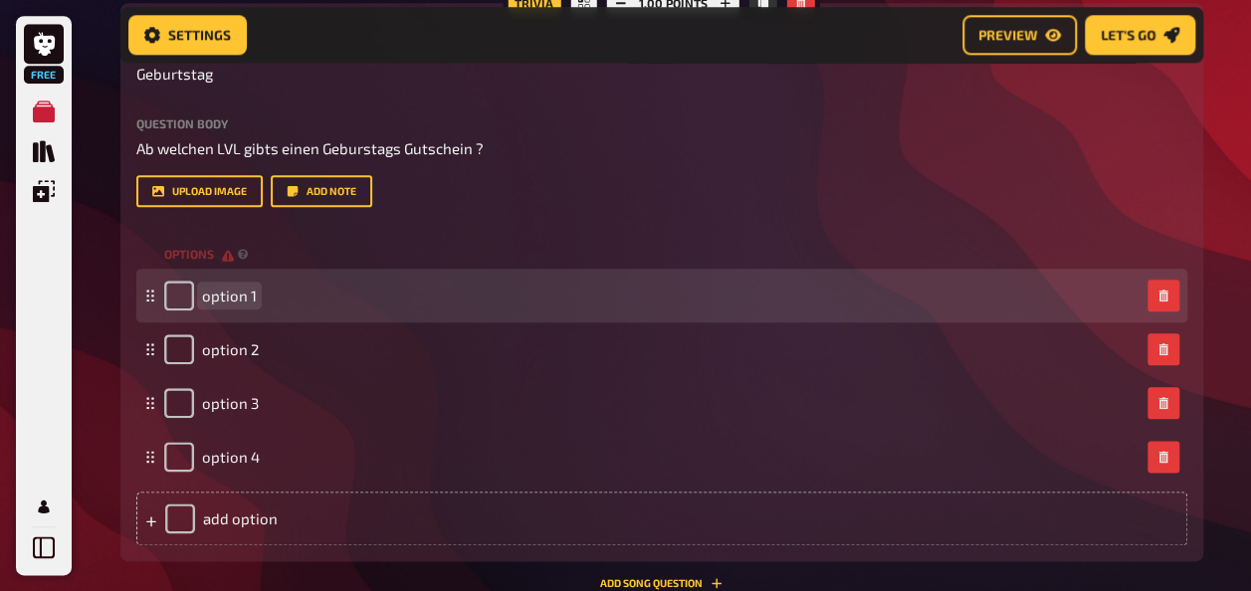
click at [223, 304] on div "option 1" at bounding box center [210, 296] width 93 height 30
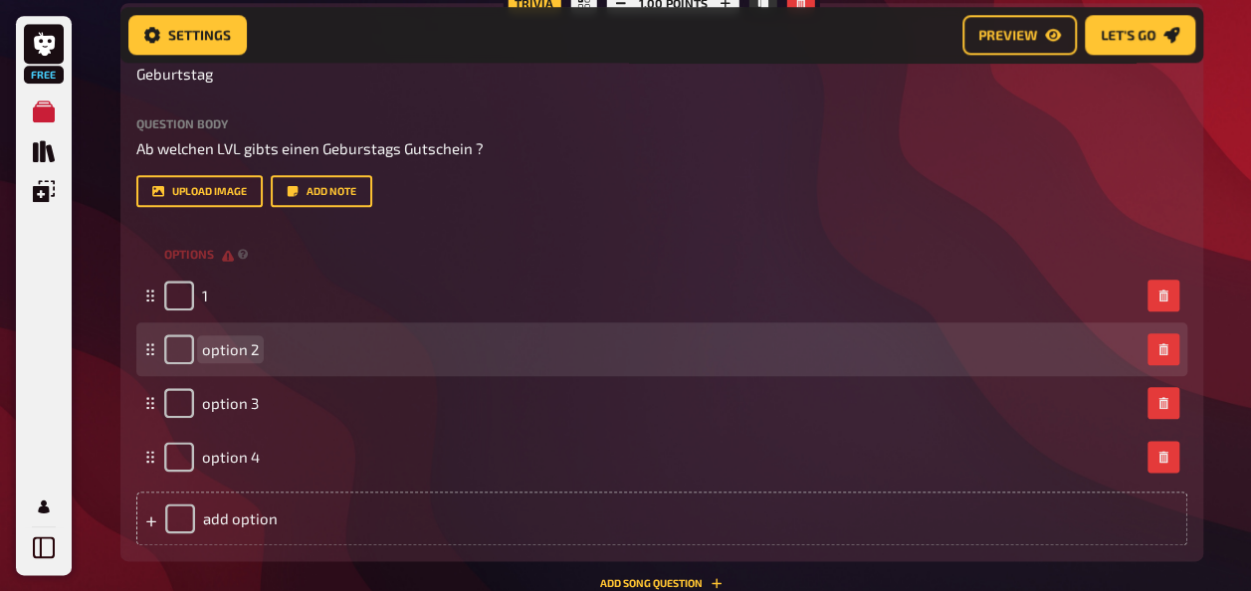
click at [249, 350] on span "option 2" at bounding box center [230, 349] width 57 height 18
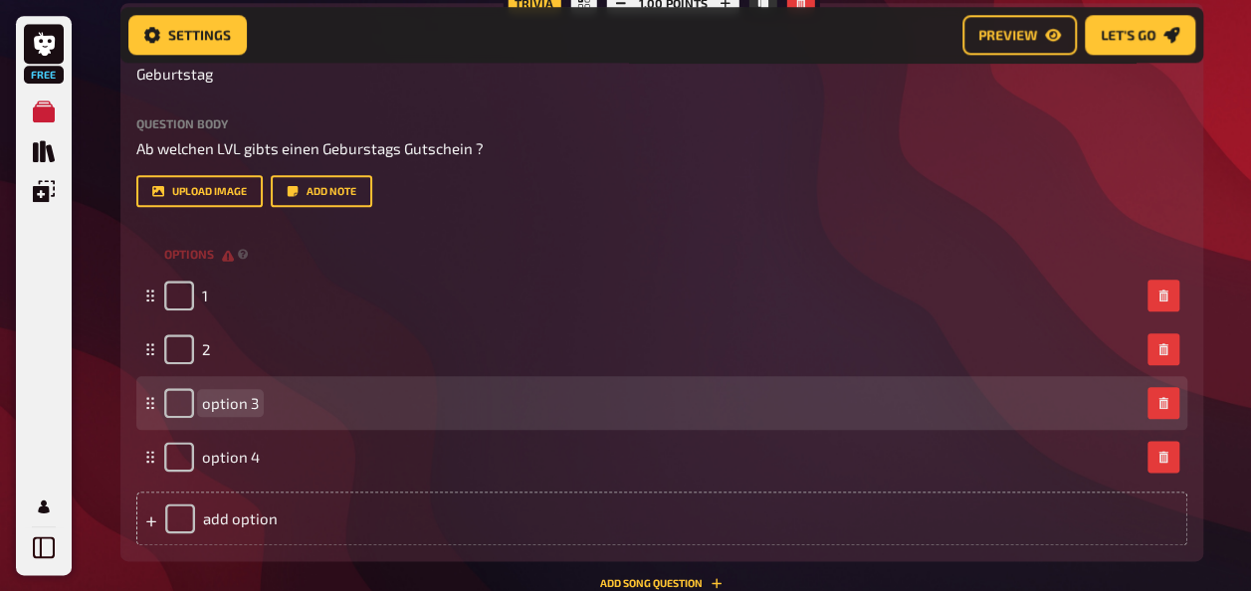
click at [245, 402] on span "option 3" at bounding box center [230, 403] width 57 height 18
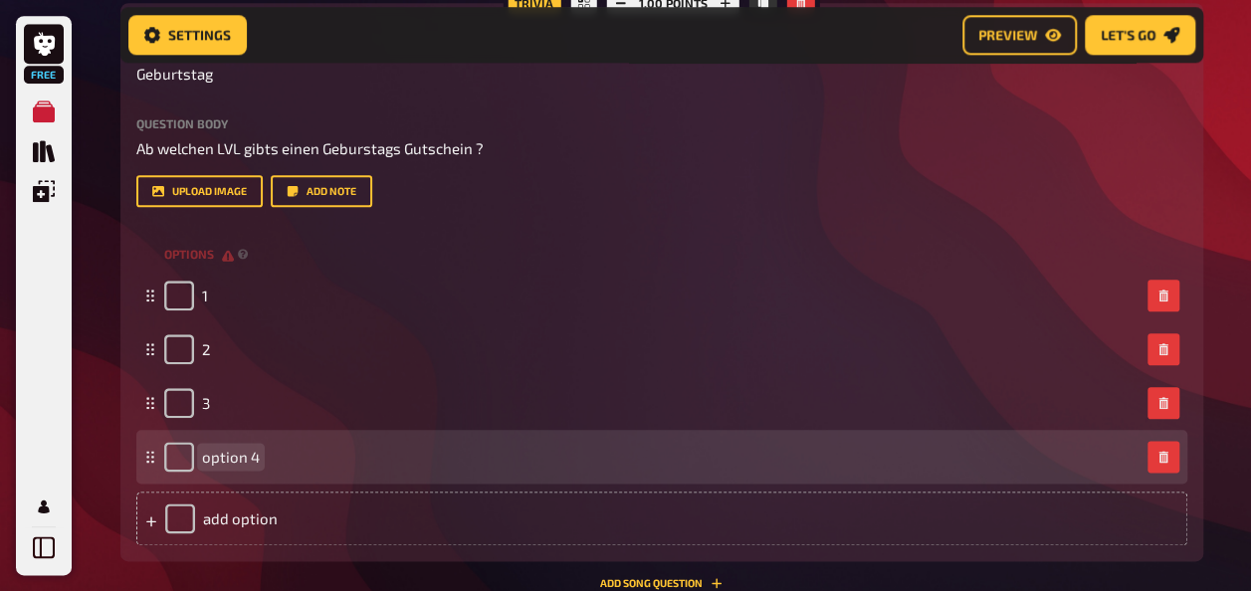
click at [227, 461] on span "option 4" at bounding box center [231, 457] width 58 height 18
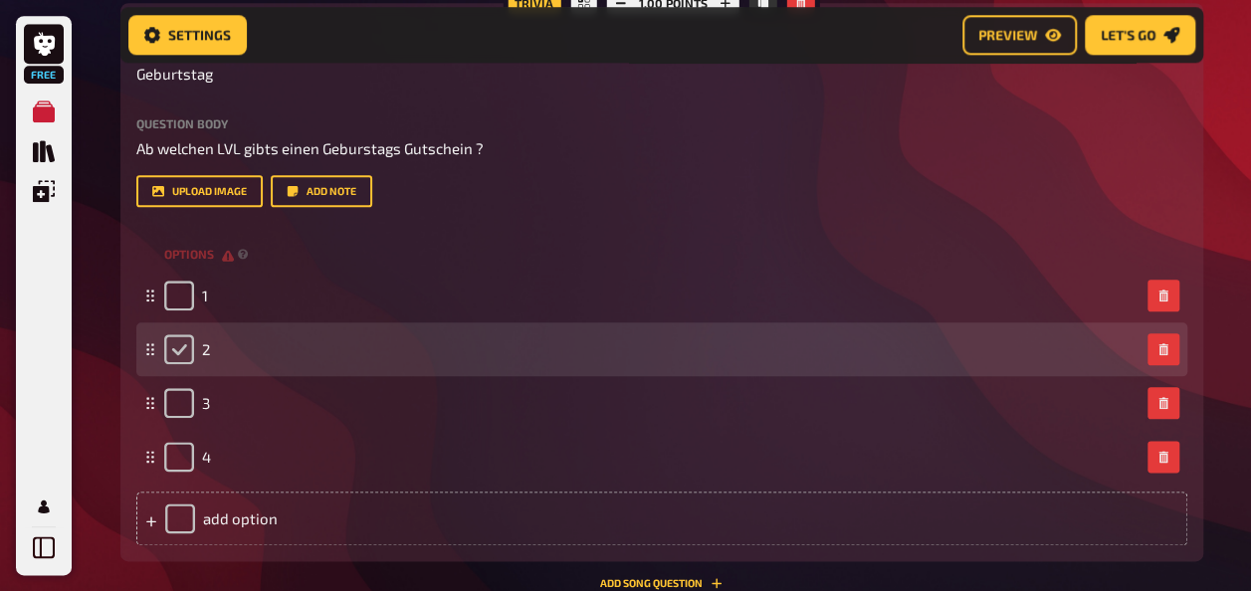
click at [175, 343] on input "checkbox" at bounding box center [179, 349] width 30 height 30
checkbox input "true"
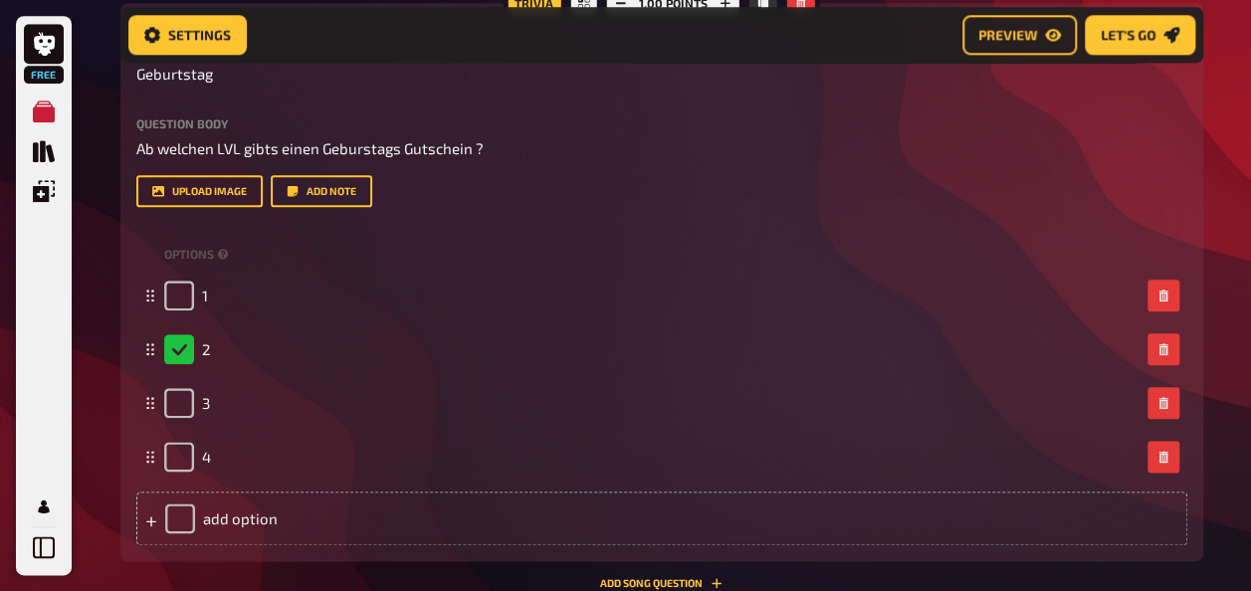
scroll to position [669, 0]
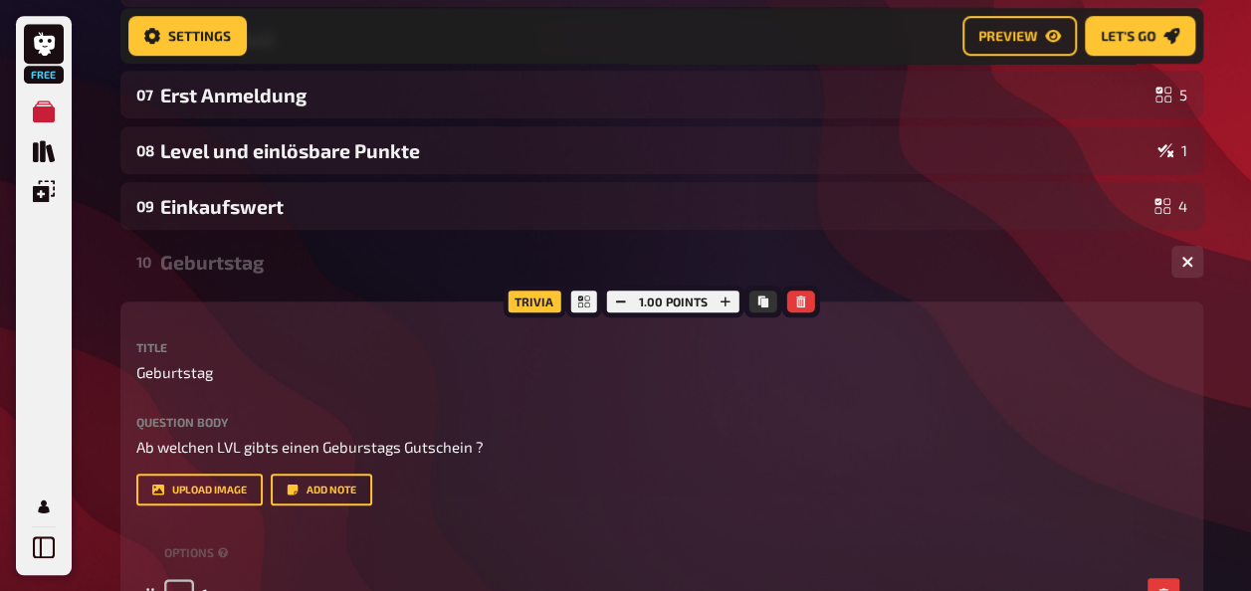
click at [204, 268] on div "Geburtstag" at bounding box center [657, 262] width 995 height 23
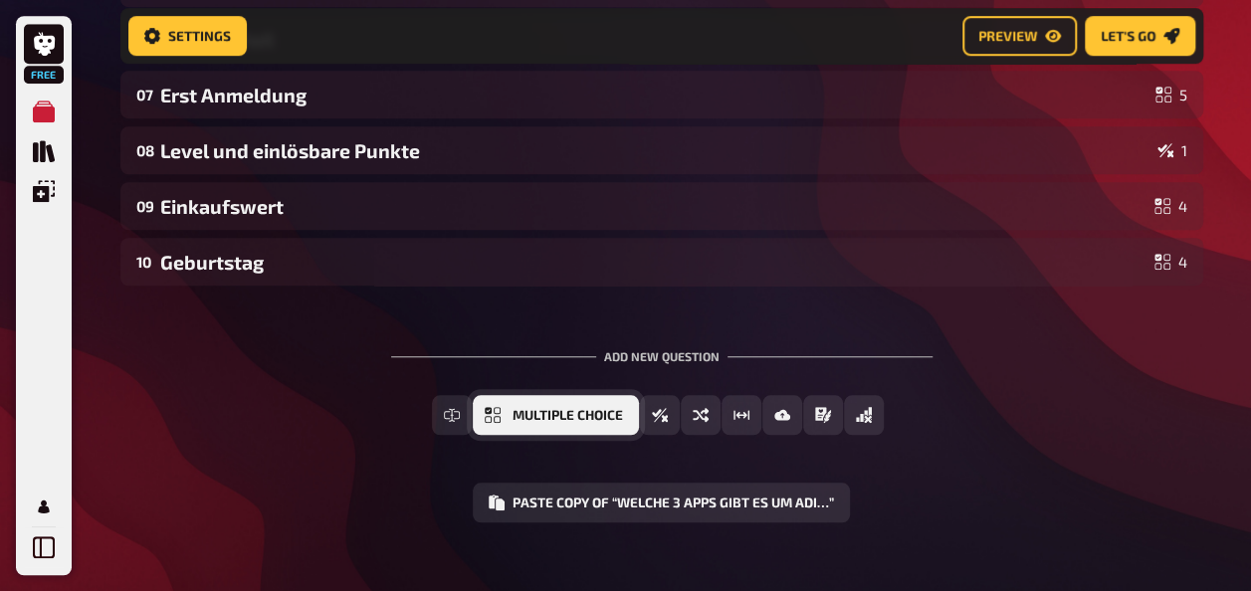
click at [563, 421] on span "Multiple Choice" at bounding box center [567, 416] width 110 height 14
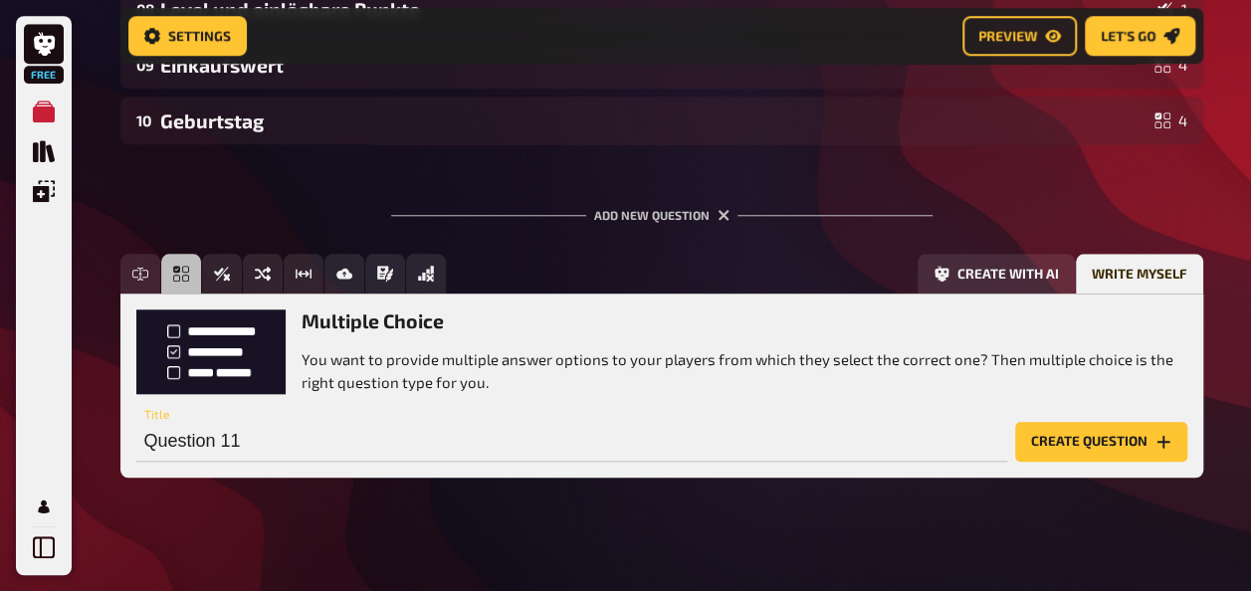
scroll to position [824, 0]
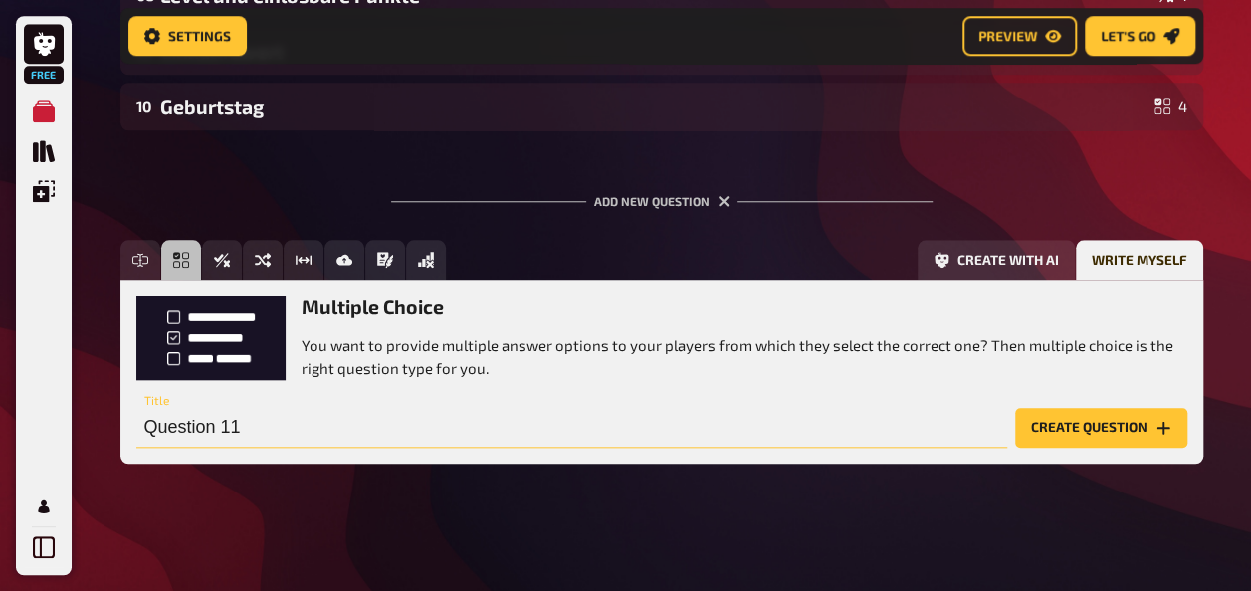
click at [388, 430] on input "Question 11" at bounding box center [571, 428] width 871 height 40
type input "A"
type input "Running APP"
click at [1082, 425] on button "Create question" at bounding box center [1101, 428] width 172 height 40
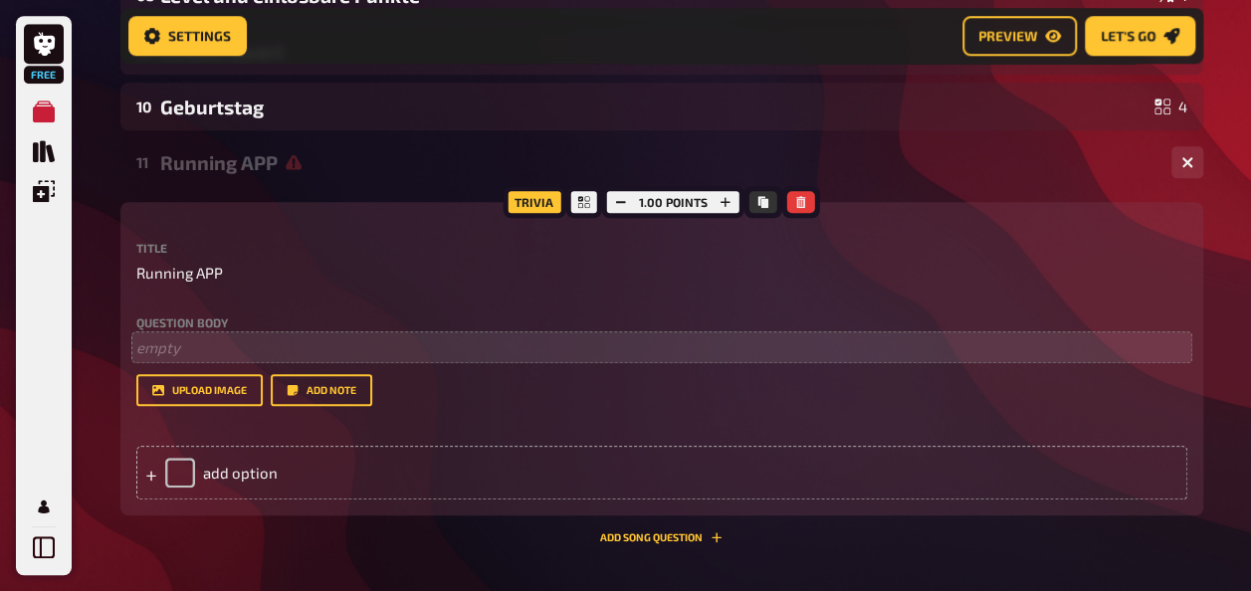
click at [201, 334] on div "Question body ﻿ empty Drop here to upload" at bounding box center [661, 337] width 1051 height 43
click at [201, 353] on p "﻿ empty" at bounding box center [661, 347] width 1051 height 23
click at [291, 346] on span "Ab welchem LVL erhählst du die Running APP" at bounding box center [287, 347] width 303 height 18
click at [507, 340] on p "Ab welchem LVL erhälst du die Running APP" at bounding box center [661, 347] width 1051 height 23
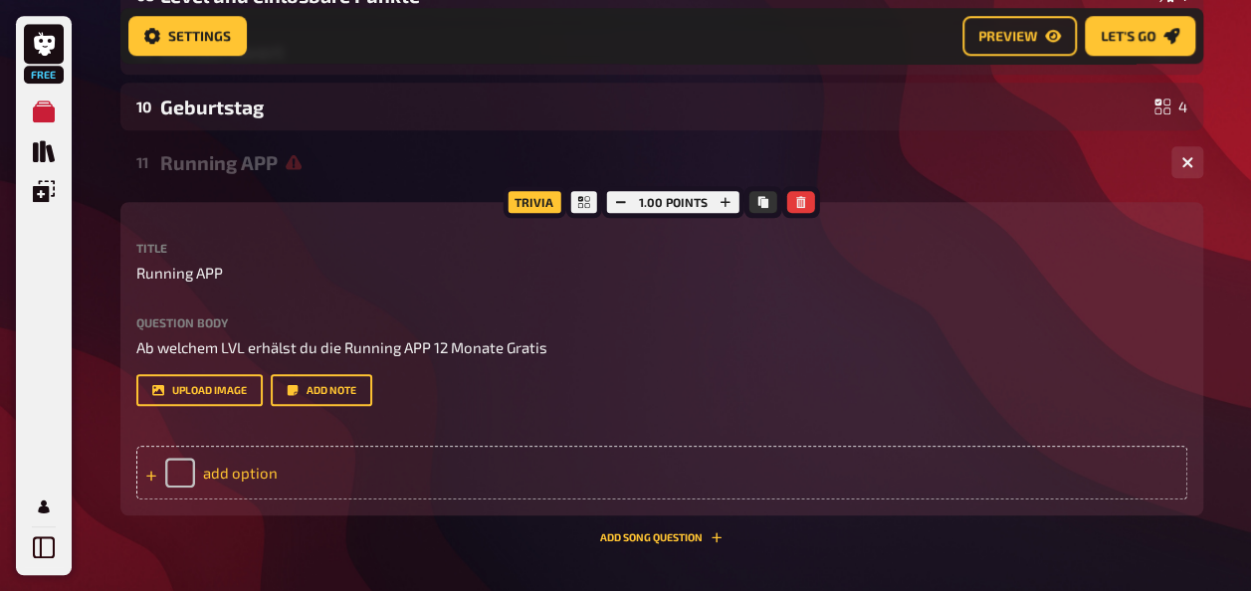
click at [205, 467] on div "add option" at bounding box center [661, 473] width 1051 height 54
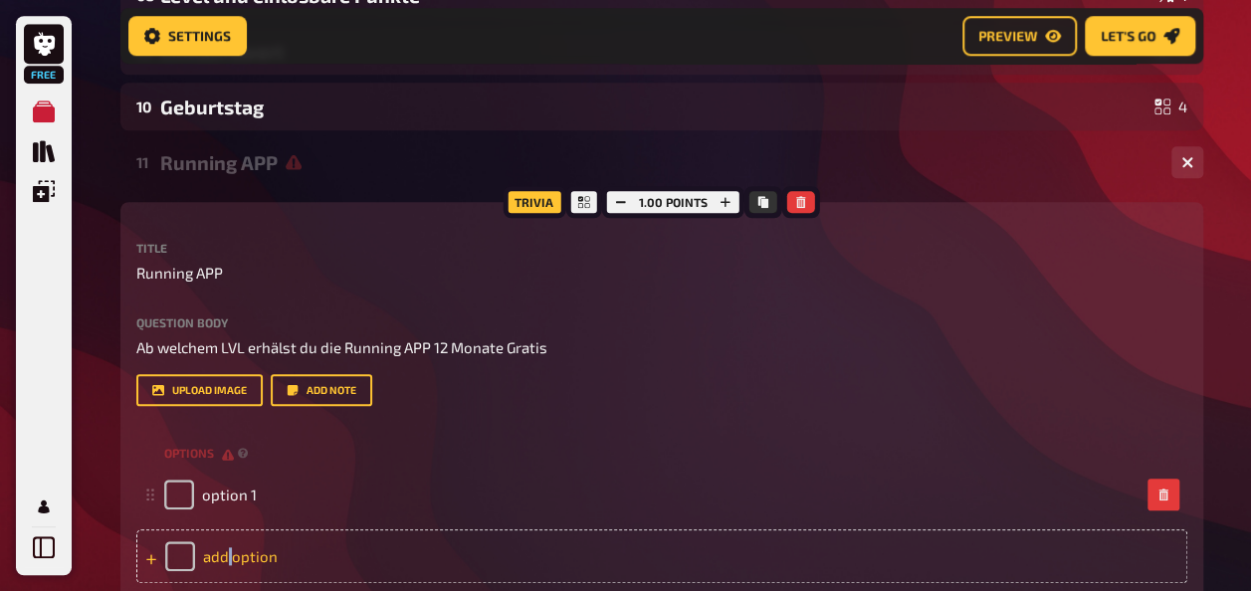
click at [230, 543] on div "add option" at bounding box center [661, 556] width 1051 height 54
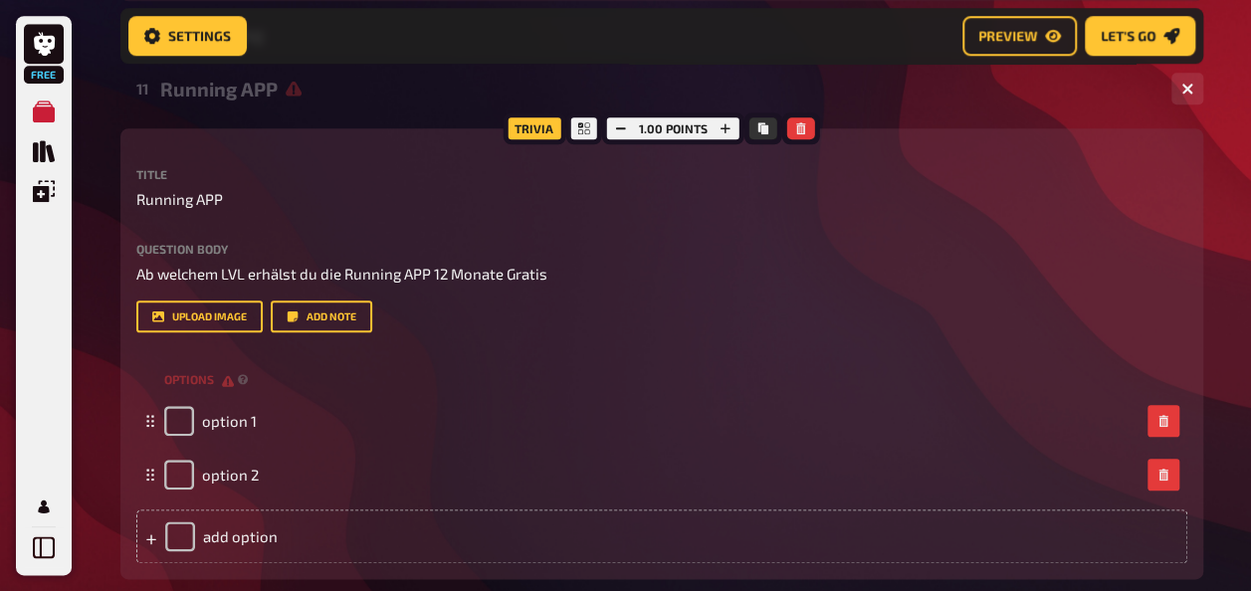
scroll to position [1023, 0]
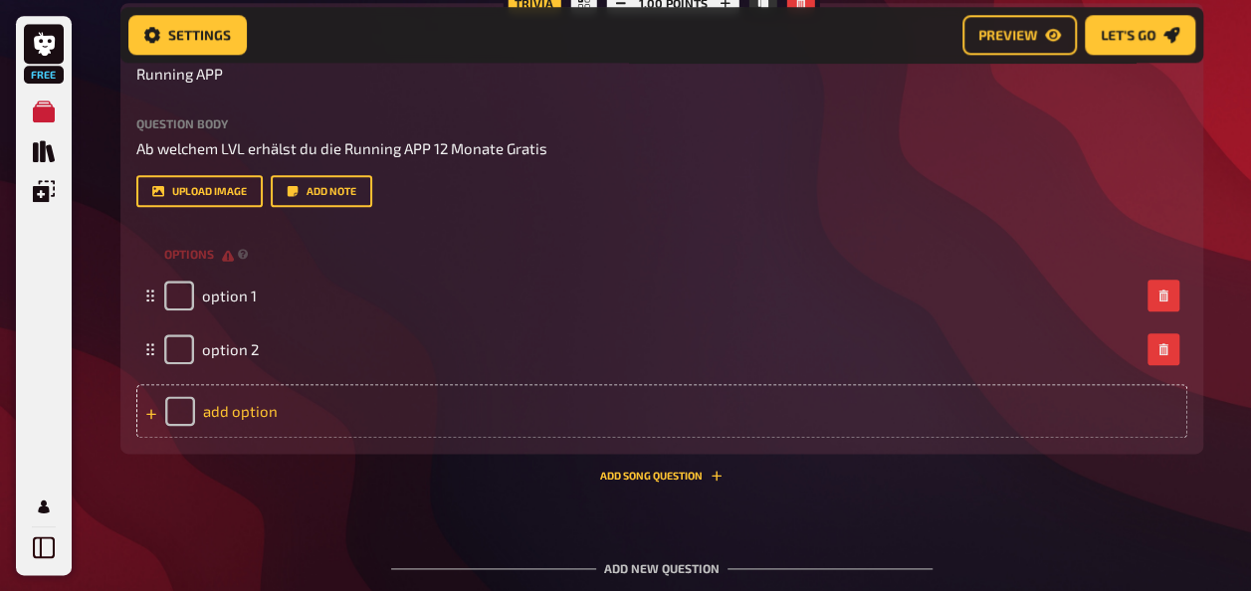
click at [235, 406] on div "add option" at bounding box center [661, 411] width 1051 height 54
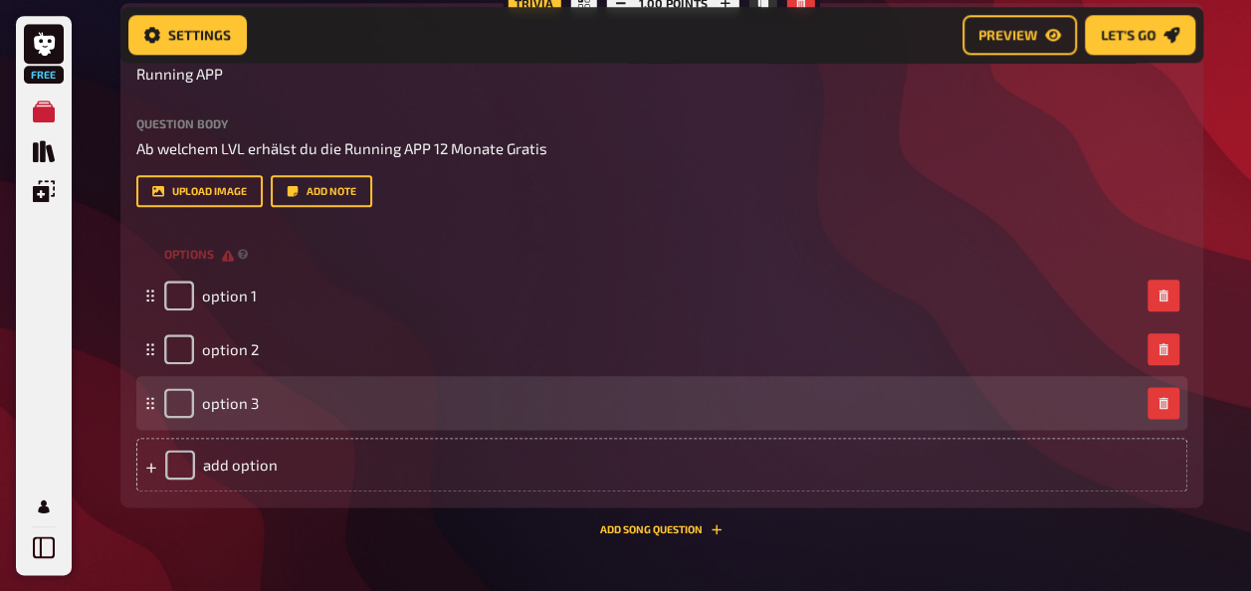
drag, startPoint x: 224, startPoint y: 457, endPoint x: 229, endPoint y: 384, distance: 72.8
click at [227, 458] on div "add option" at bounding box center [661, 465] width 1051 height 54
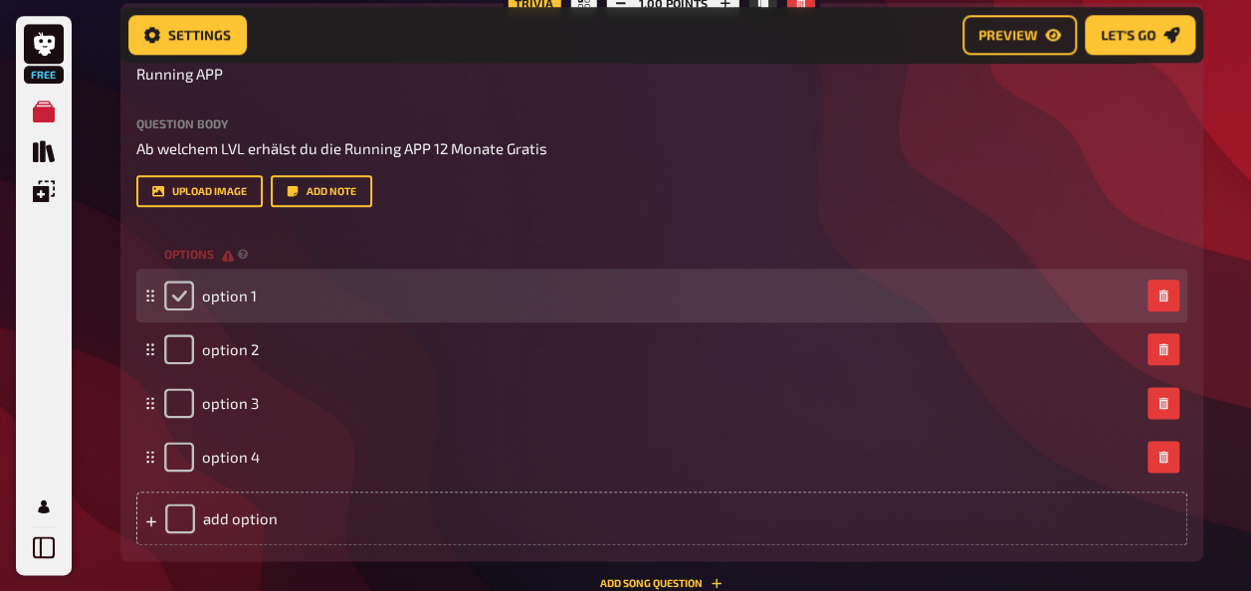
click at [182, 300] on input "checkbox" at bounding box center [179, 296] width 30 height 30
checkbox input "true"
click at [221, 299] on span "option 1" at bounding box center [229, 296] width 55 height 18
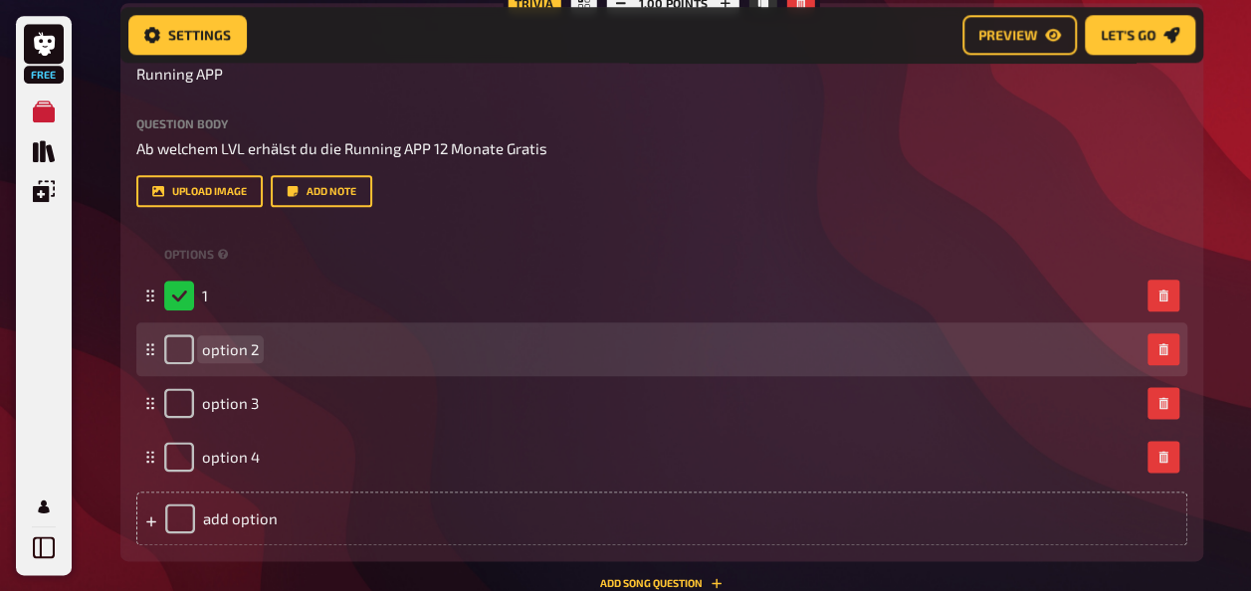
click at [234, 354] on span "option 2" at bounding box center [230, 349] width 57 height 18
click at [182, 354] on input "checkbox" at bounding box center [179, 349] width 30 height 30
checkbox input "true"
checkbox input "false"
click at [221, 346] on span "option 2" at bounding box center [230, 349] width 57 height 18
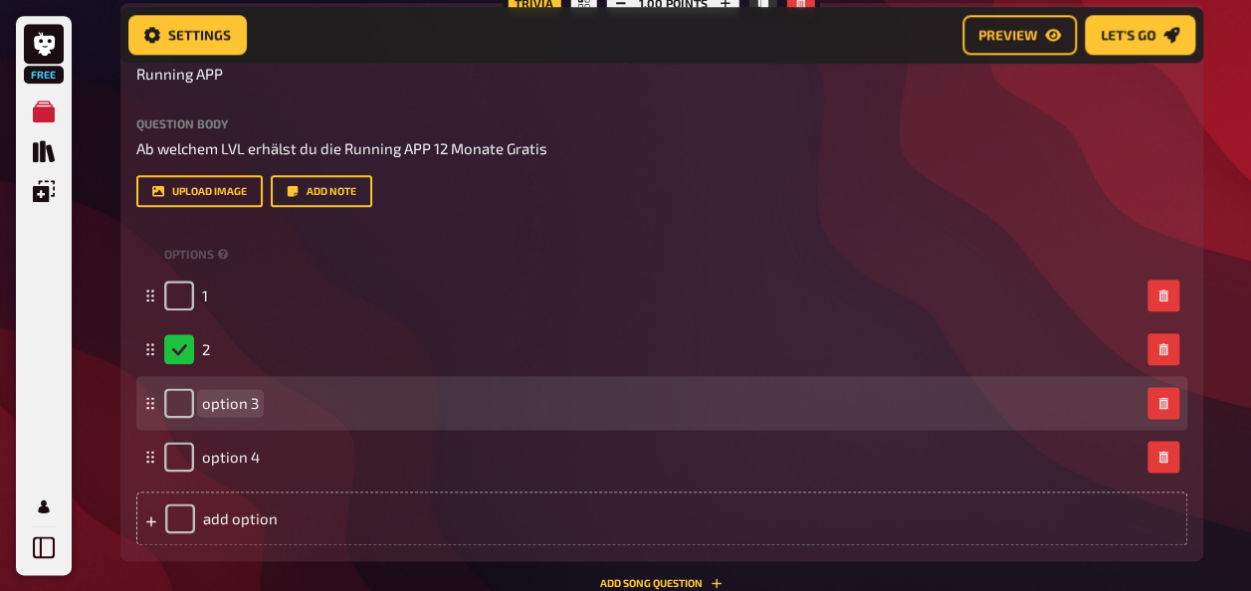
click at [231, 400] on span "option 3" at bounding box center [230, 403] width 57 height 18
click at [187, 406] on input "checkbox" at bounding box center [179, 403] width 30 height 30
checkbox input "true"
checkbox input "false"
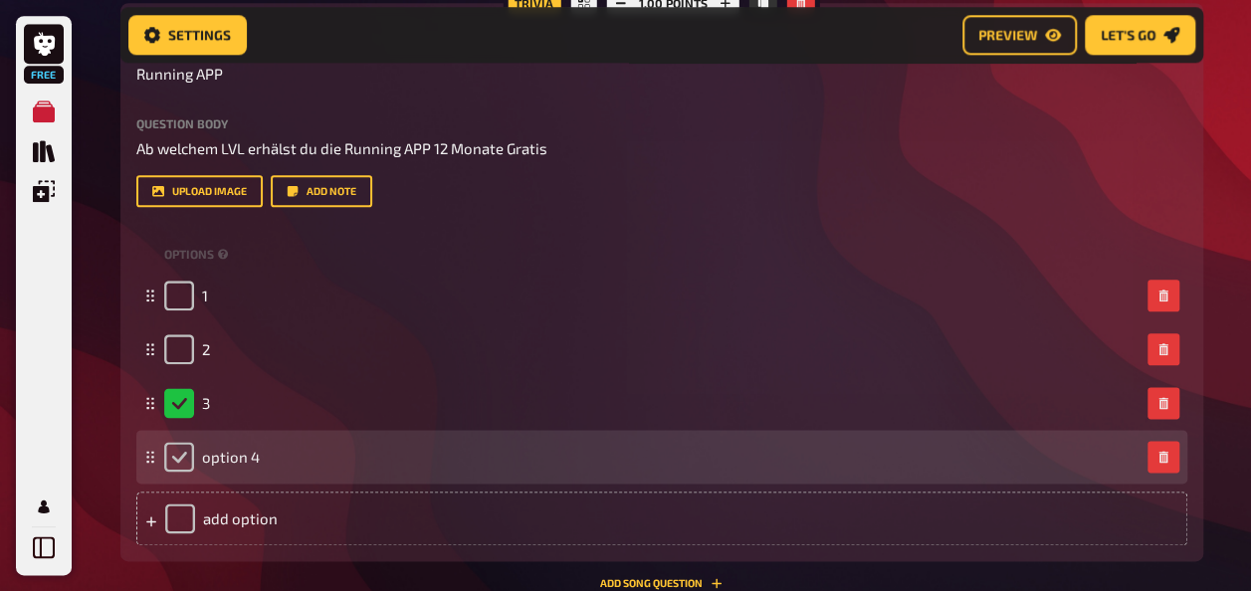
click at [181, 456] on input "checkbox" at bounding box center [179, 457] width 30 height 30
checkbox input "true"
checkbox input "false"
click at [240, 459] on span "option 4" at bounding box center [231, 457] width 58 height 18
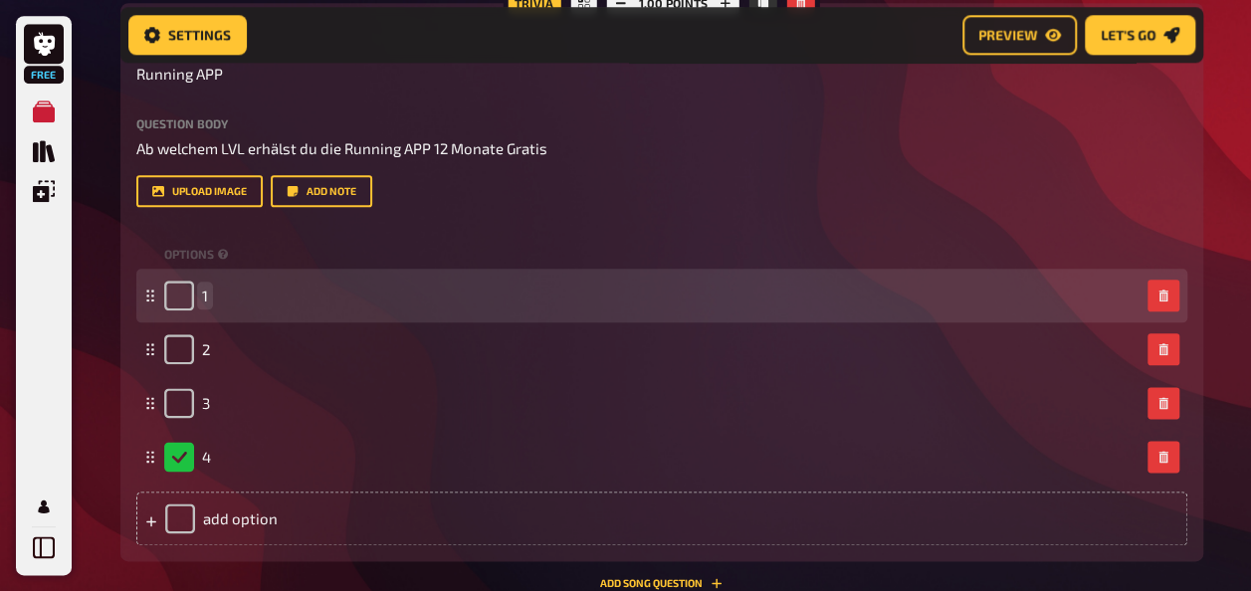
click at [396, 279] on div "1" at bounding box center [661, 296] width 1051 height 54
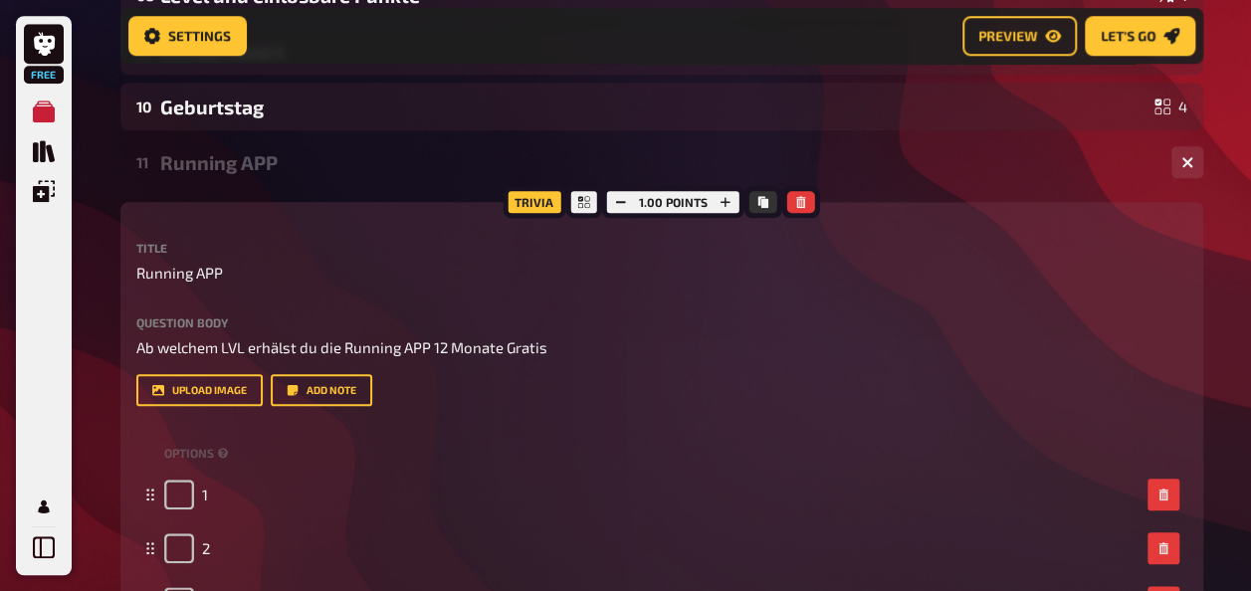
click at [572, 151] on div "Running APP" at bounding box center [657, 162] width 995 height 23
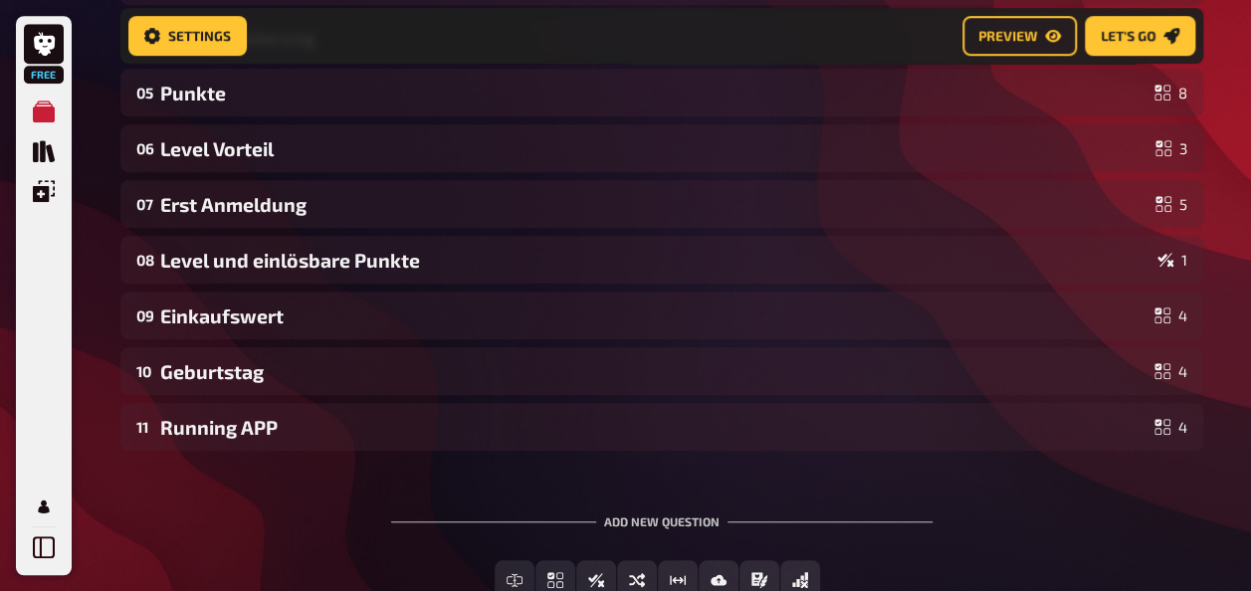
scroll to position [653, 0]
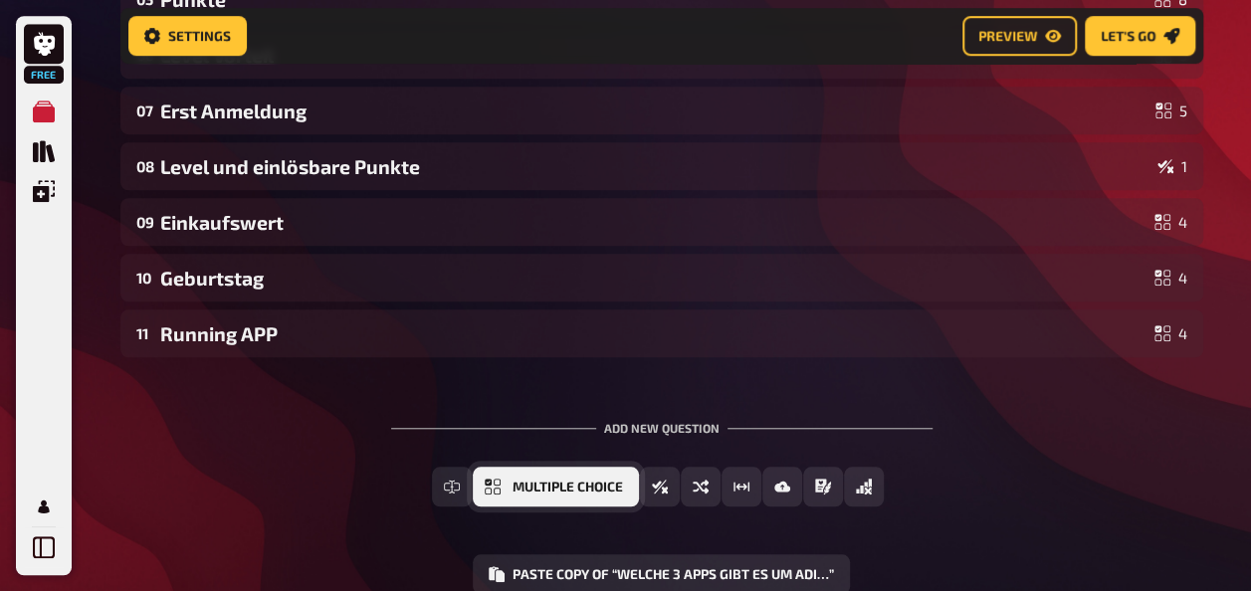
click at [517, 492] on span "Multiple Choice" at bounding box center [567, 488] width 110 height 14
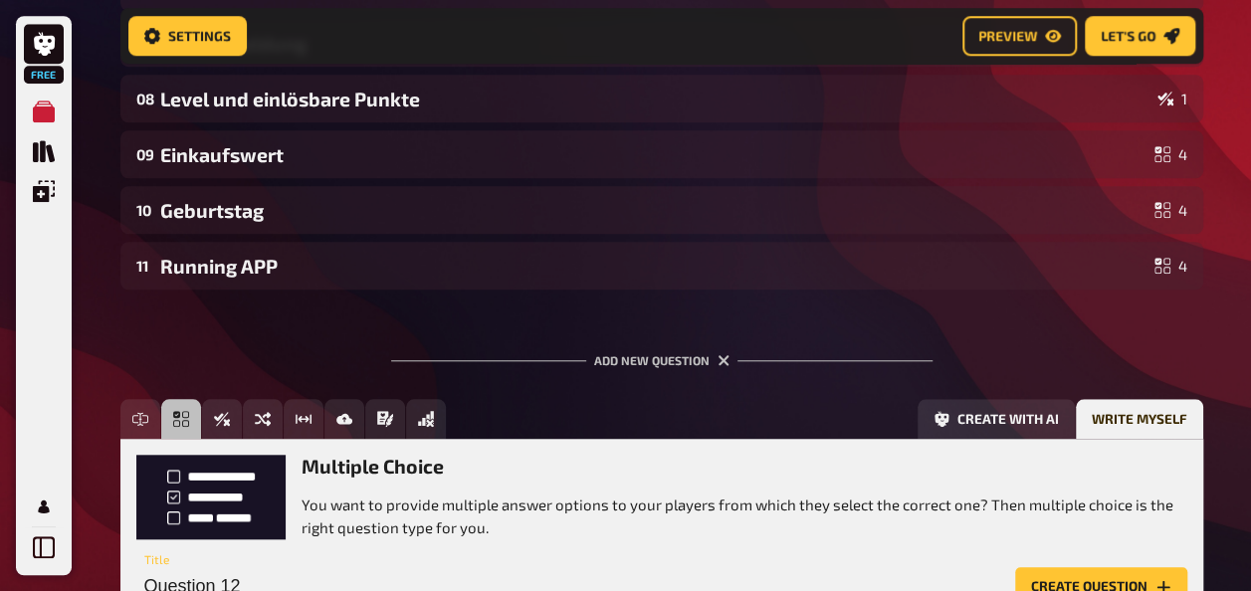
scroll to position [880, 0]
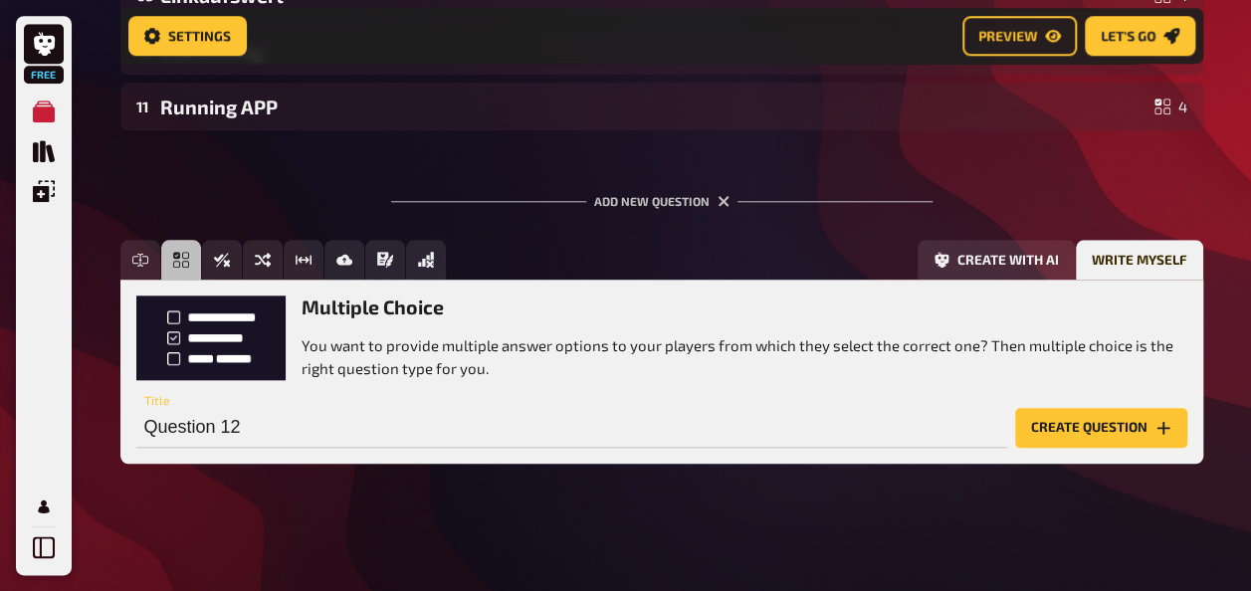
click at [1129, 417] on button "Create question" at bounding box center [1101, 428] width 172 height 40
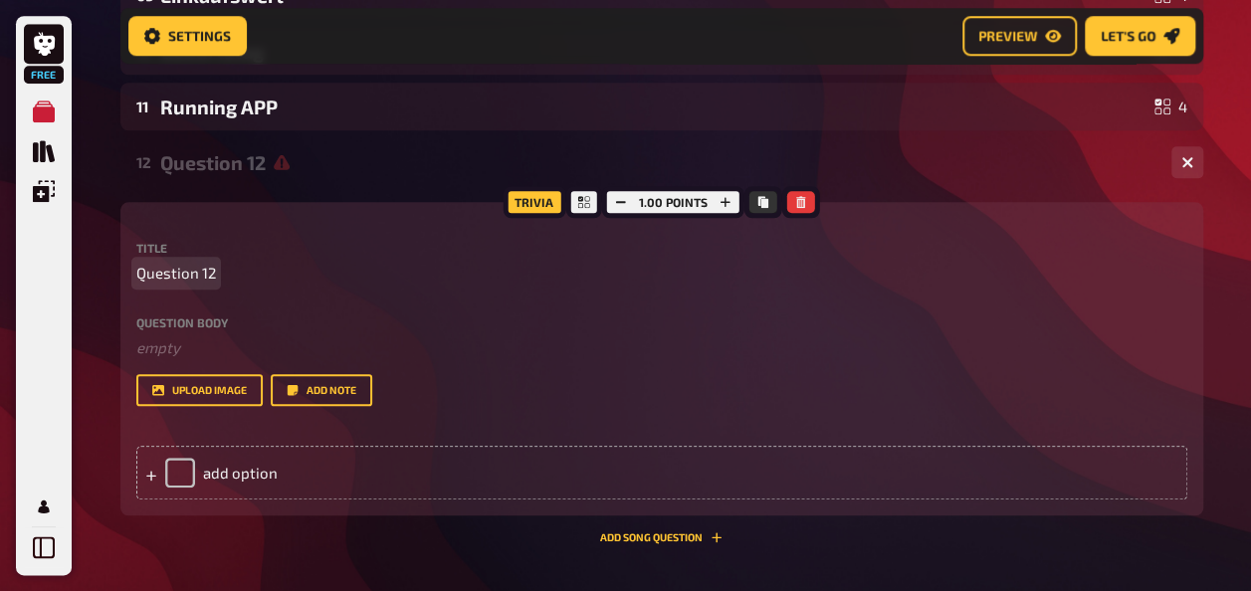
click at [215, 275] on p "Question 12" at bounding box center [661, 273] width 1051 height 23
click at [213, 273] on span "Question 12" at bounding box center [176, 273] width 80 height 23
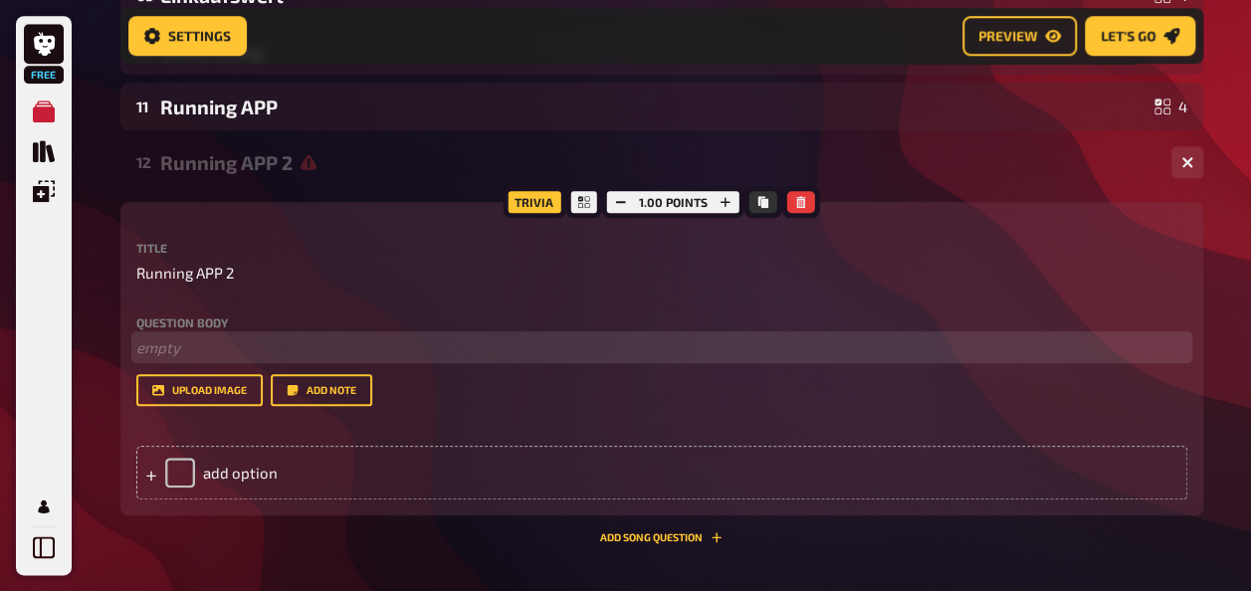
click at [241, 340] on p "﻿ empty" at bounding box center [661, 347] width 1051 height 23
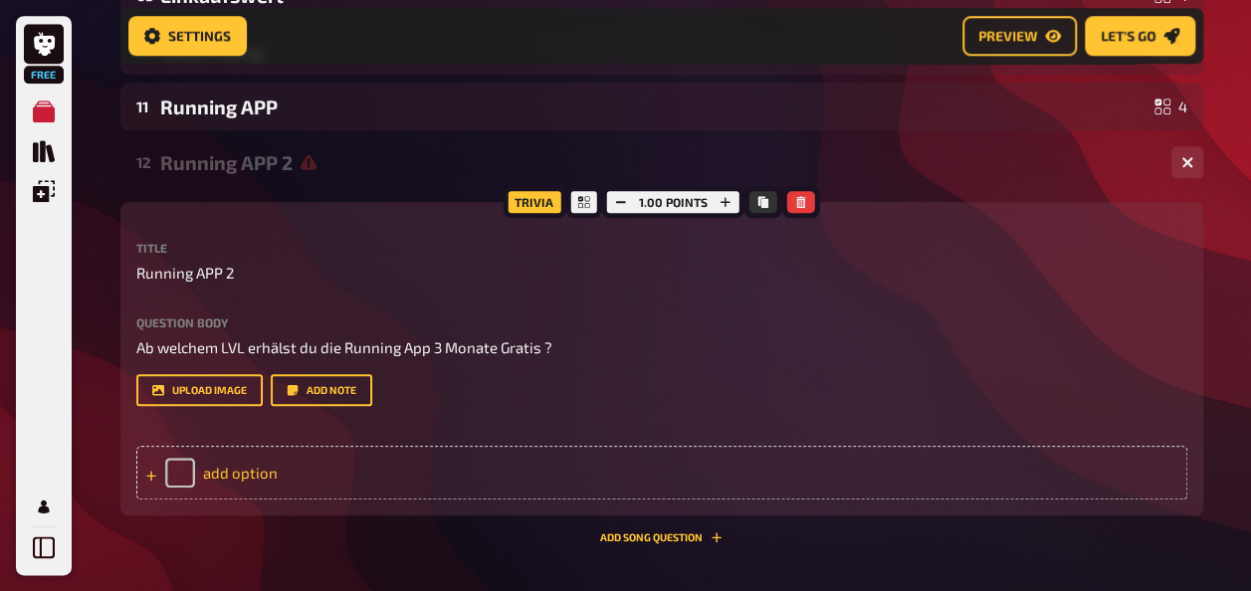
click at [233, 479] on div "add option" at bounding box center [661, 473] width 1051 height 54
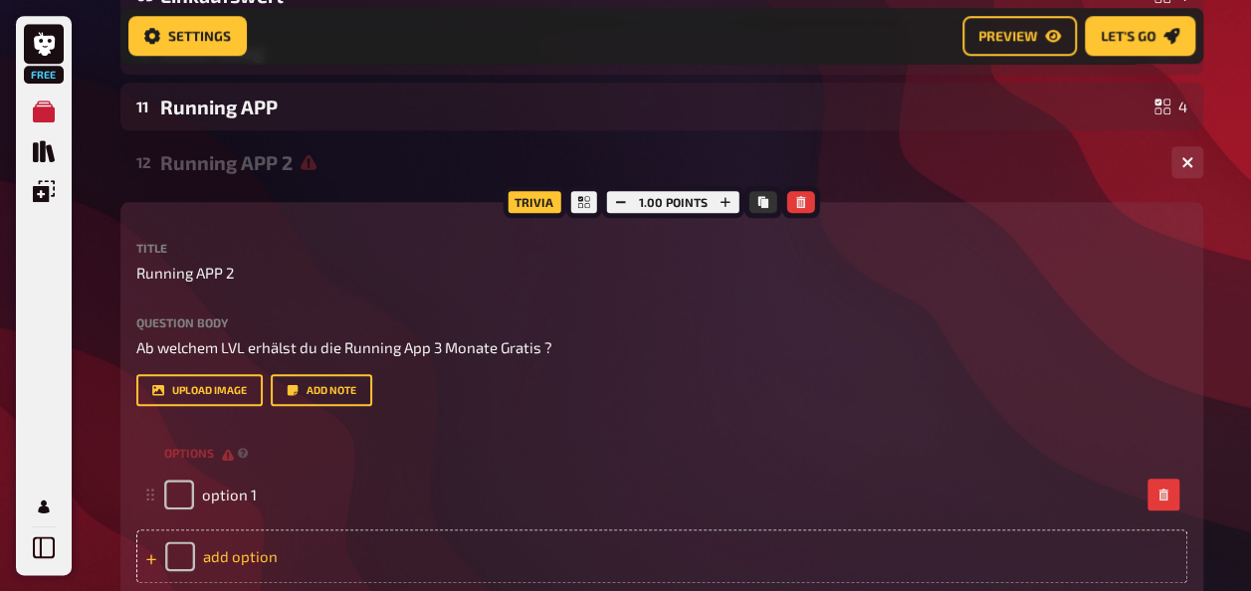
click at [253, 549] on div "add option" at bounding box center [661, 556] width 1051 height 54
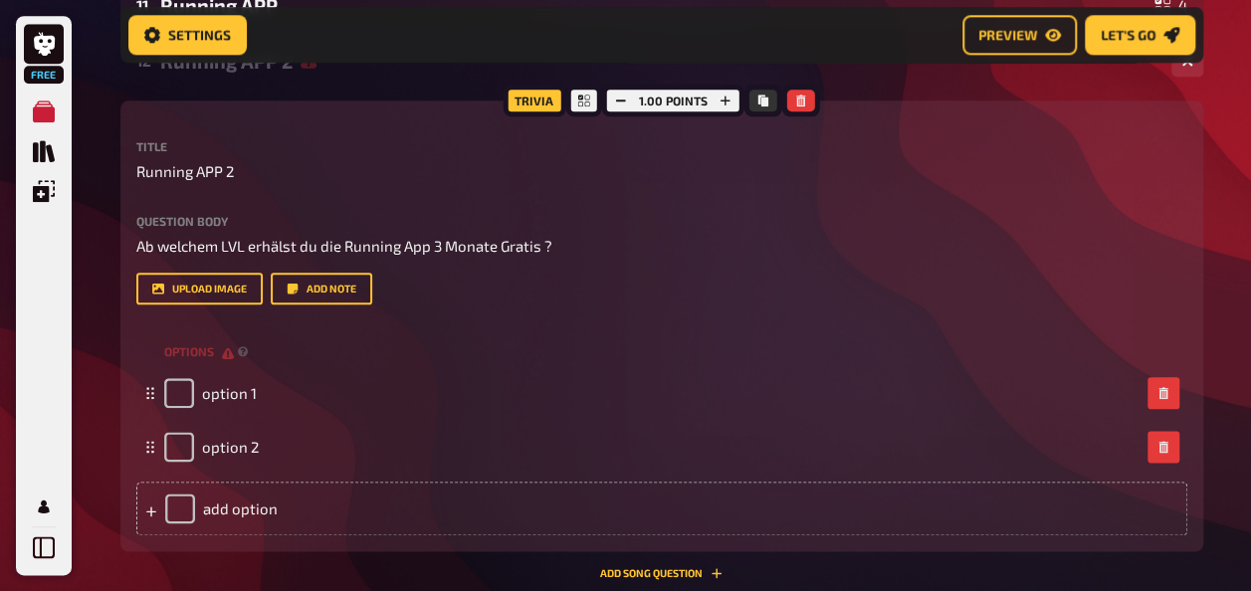
scroll to position [1079, 0]
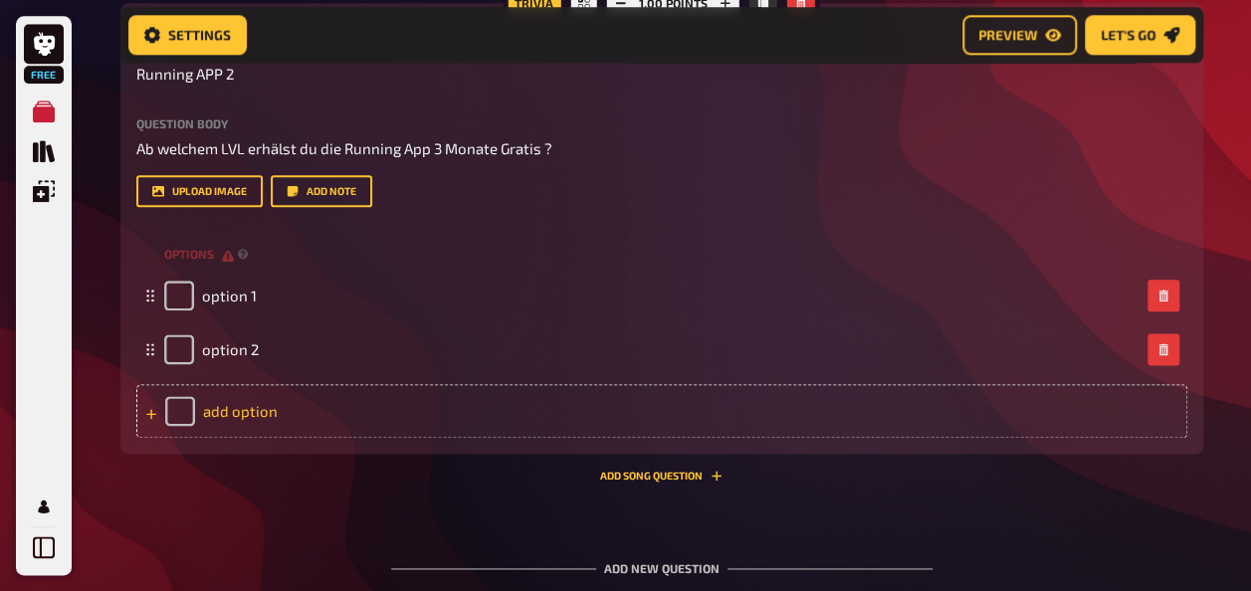
click at [224, 399] on div "add option" at bounding box center [661, 411] width 1051 height 54
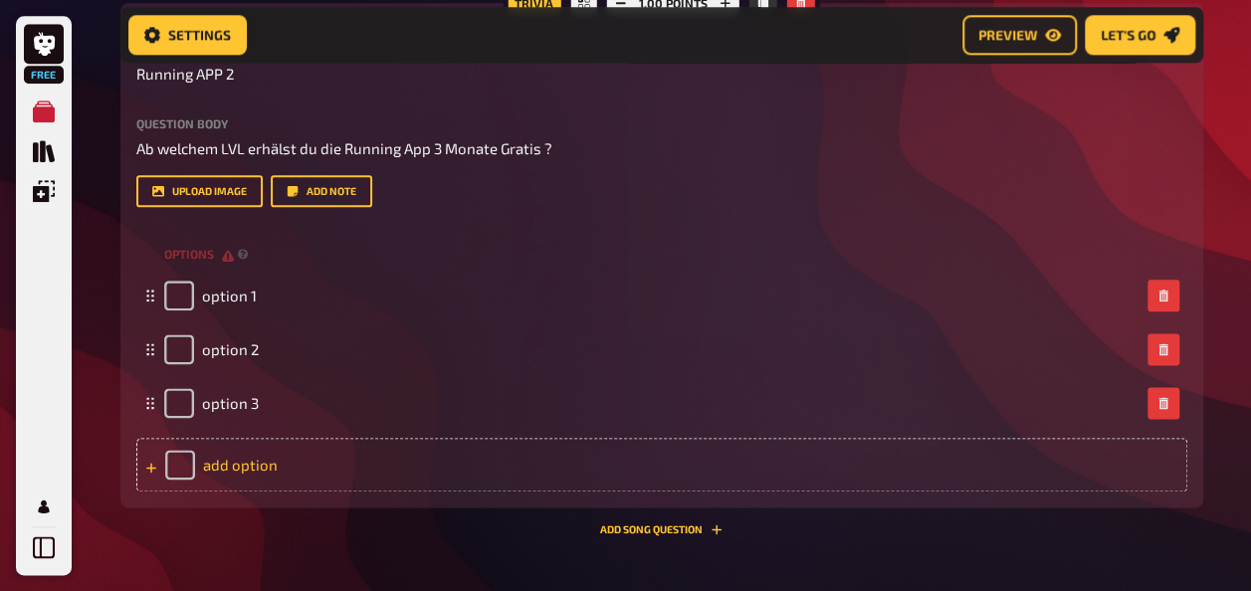
click at [237, 472] on div "add option" at bounding box center [661, 465] width 1051 height 54
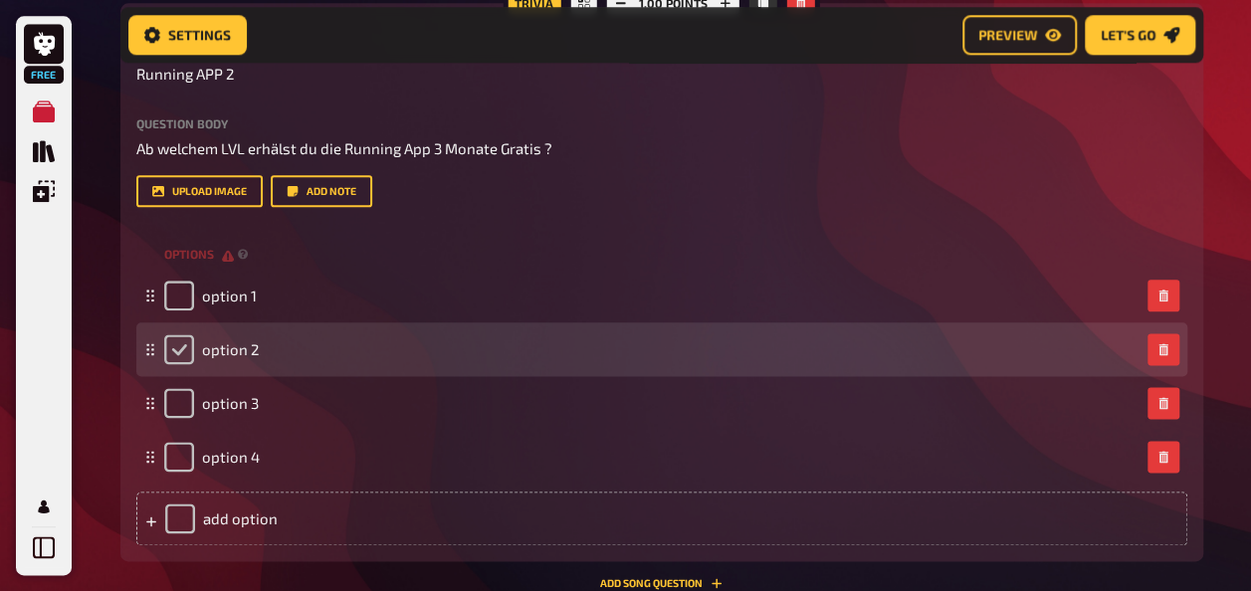
click at [182, 348] on input "checkbox" at bounding box center [179, 349] width 30 height 30
checkbox input "true"
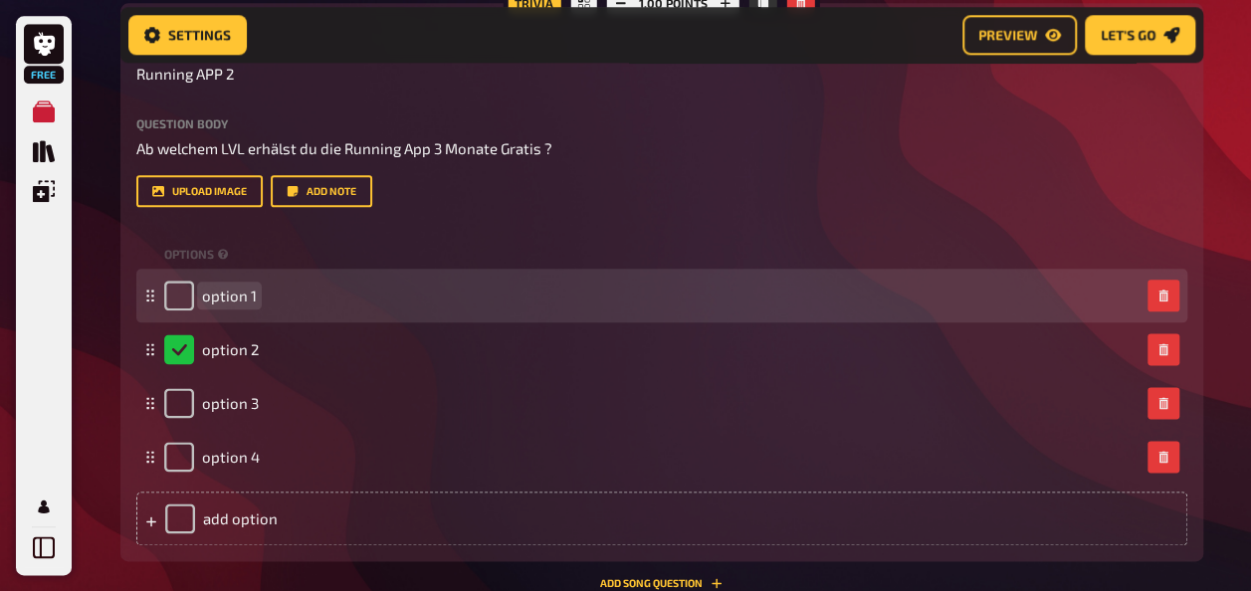
click at [229, 293] on span "option 1" at bounding box center [229, 296] width 55 height 18
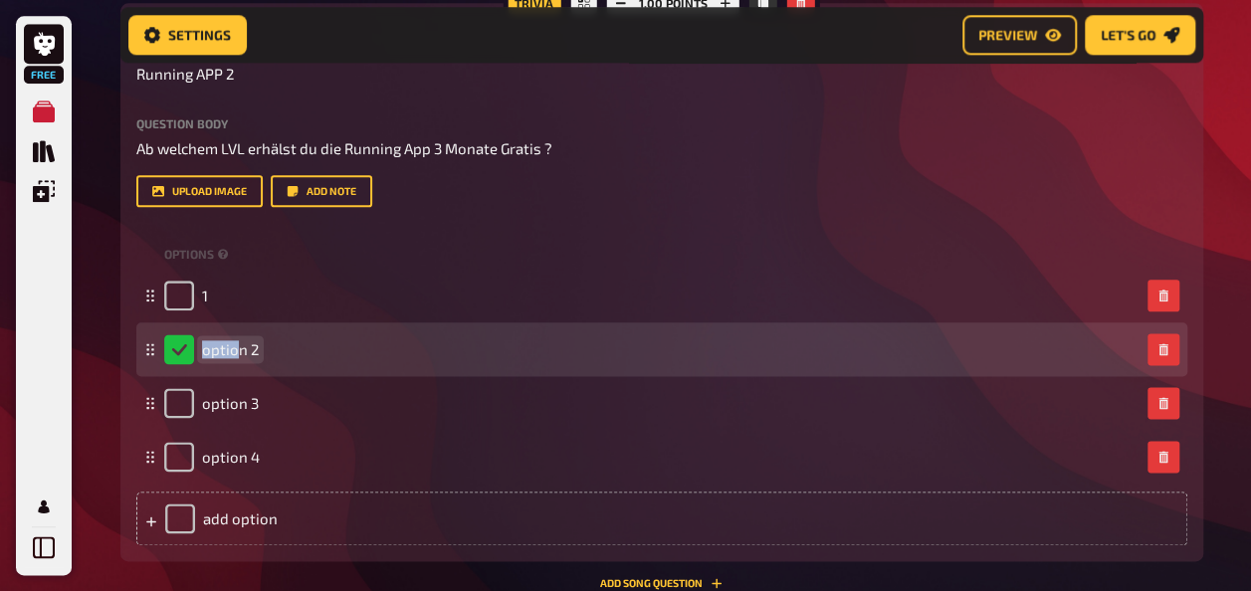
click at [236, 344] on span "option 2" at bounding box center [230, 349] width 57 height 18
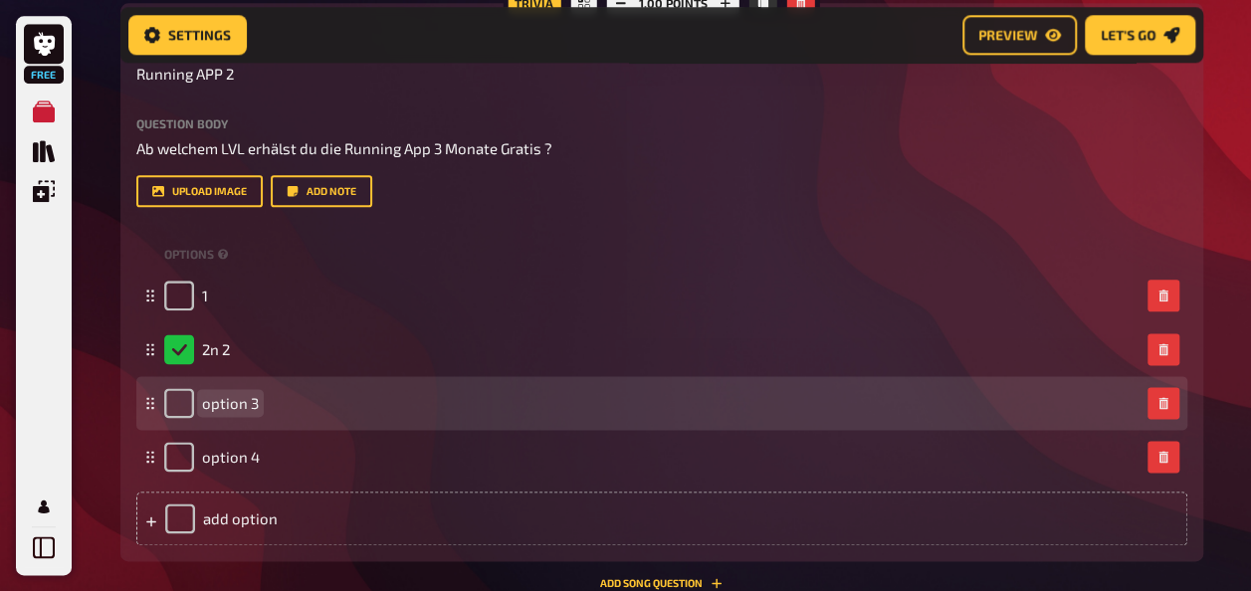
click at [225, 400] on span "option 3" at bounding box center [230, 403] width 57 height 18
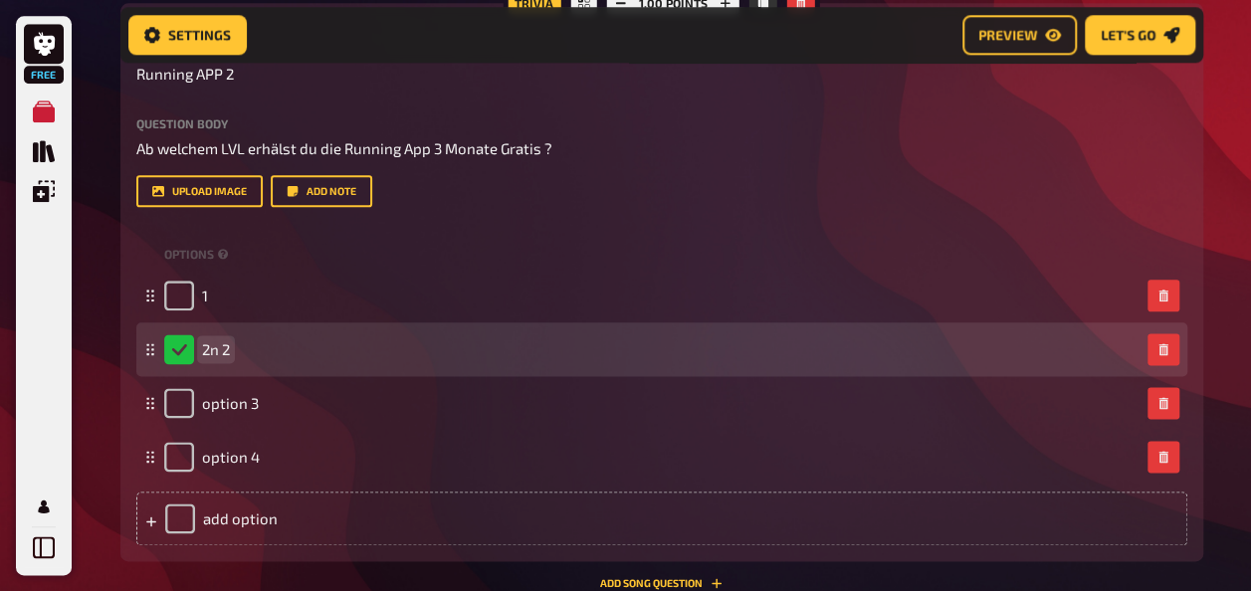
click at [227, 354] on span "2n 2" at bounding box center [216, 349] width 28 height 18
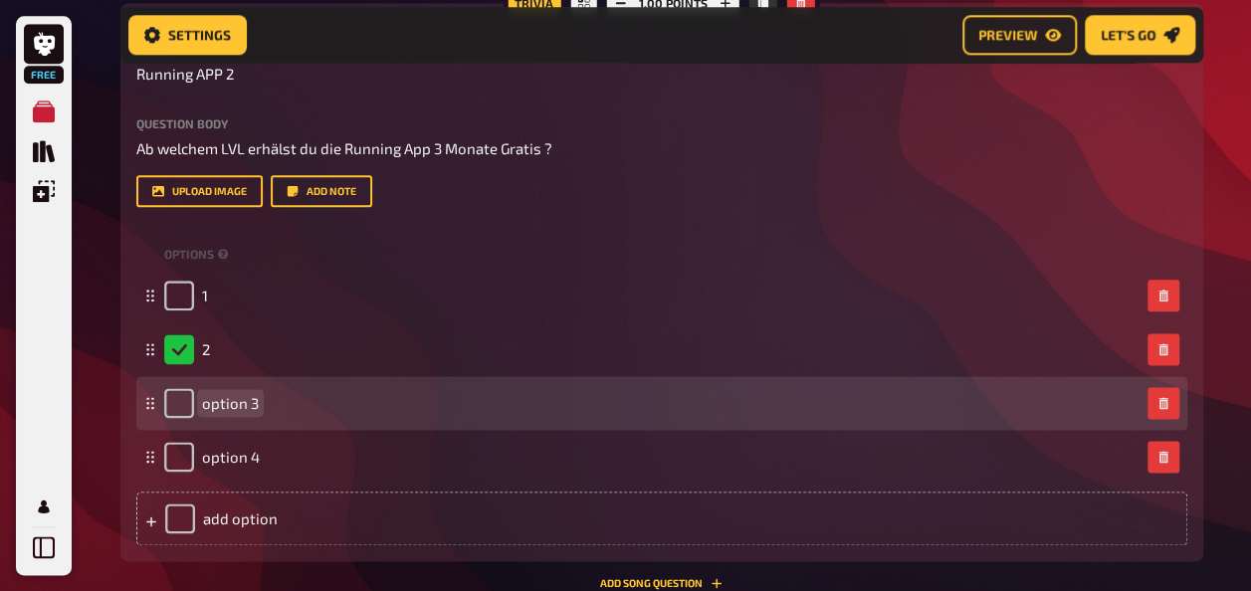
click at [230, 402] on span "option 3" at bounding box center [230, 403] width 57 height 18
click at [189, 412] on input "checkbox" at bounding box center [179, 403] width 30 height 30
checkbox input "true"
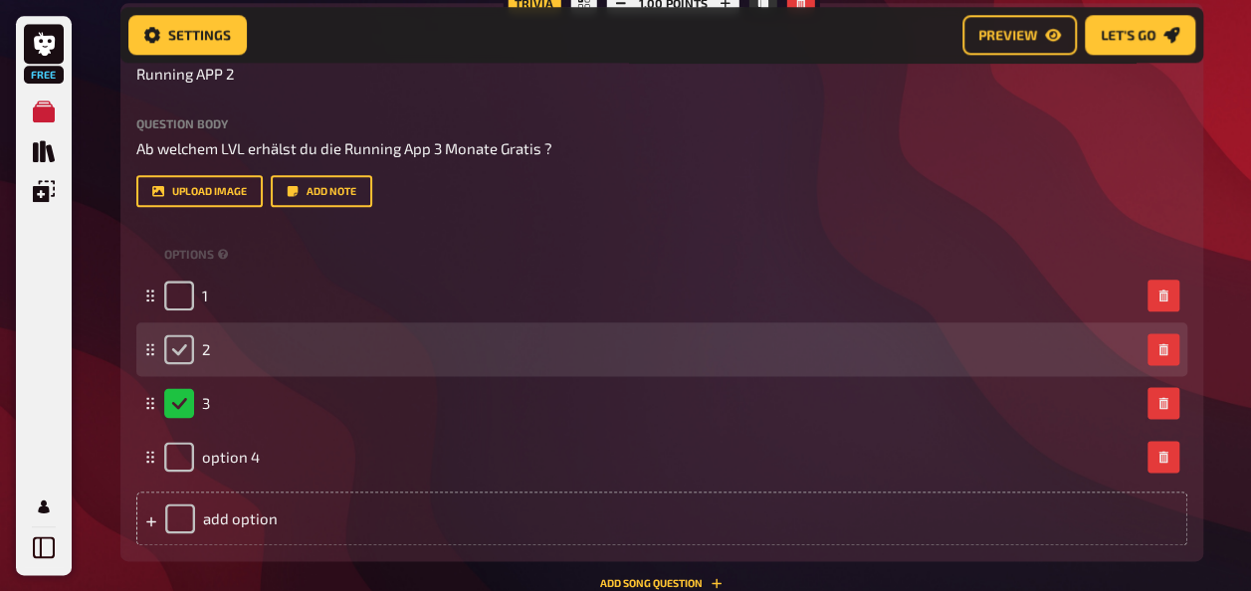
click at [189, 346] on input "checkbox" at bounding box center [179, 349] width 30 height 30
checkbox input "true"
checkbox input "false"
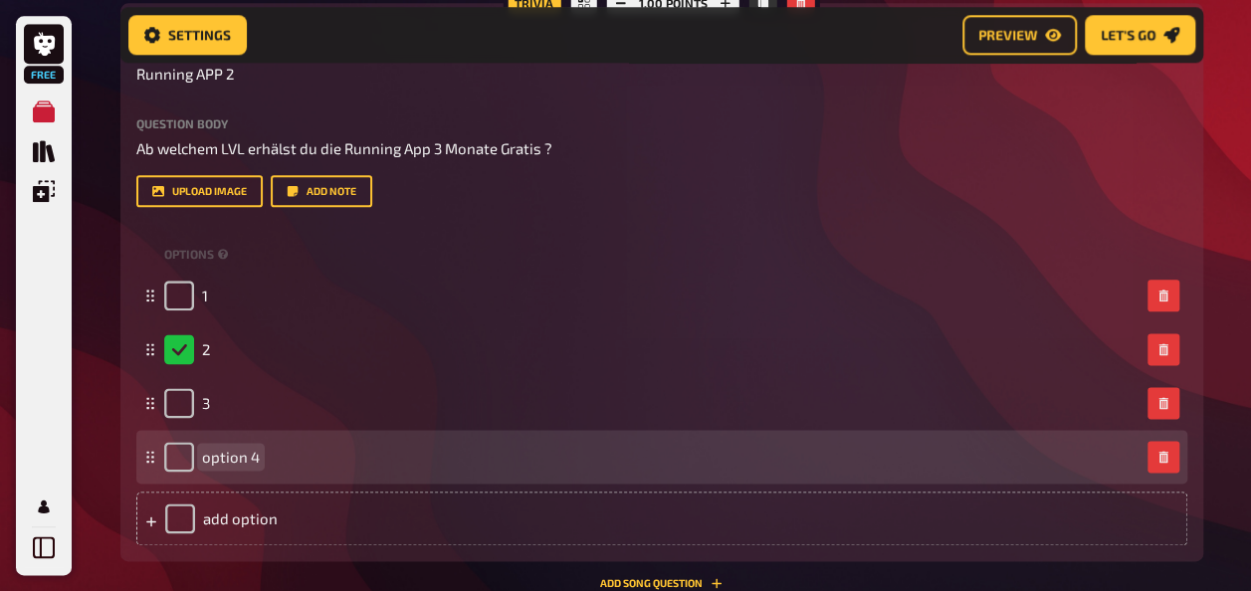
click at [237, 470] on div "option 4" at bounding box center [212, 457] width 96 height 30
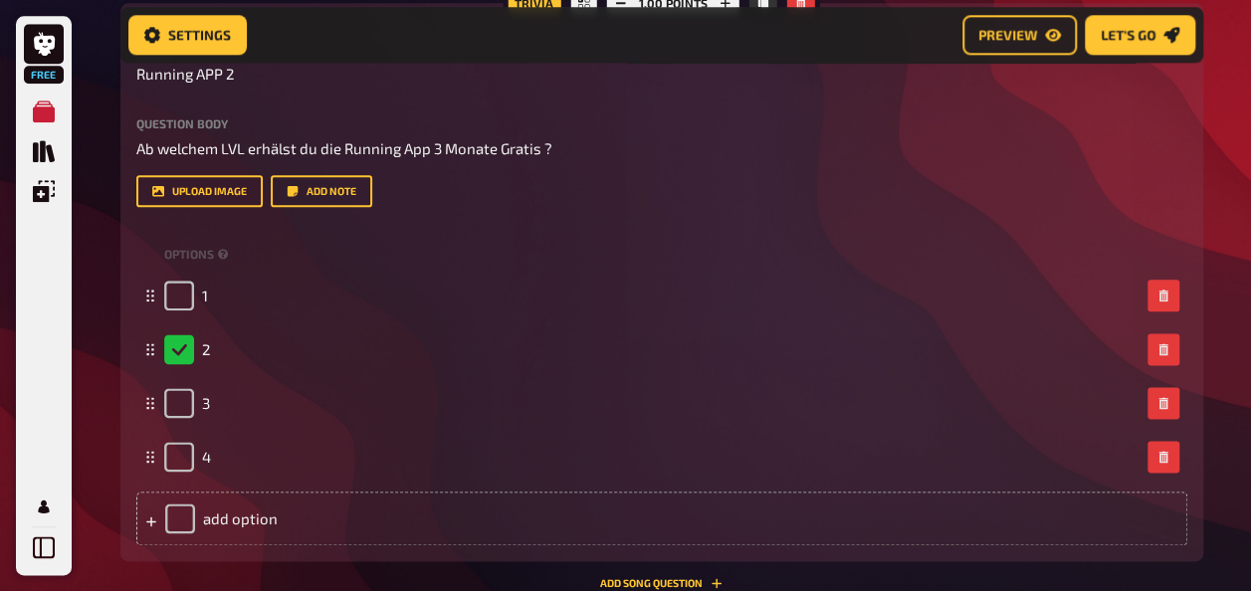
click at [1110, 123] on label "Question body" at bounding box center [661, 123] width 1051 height 12
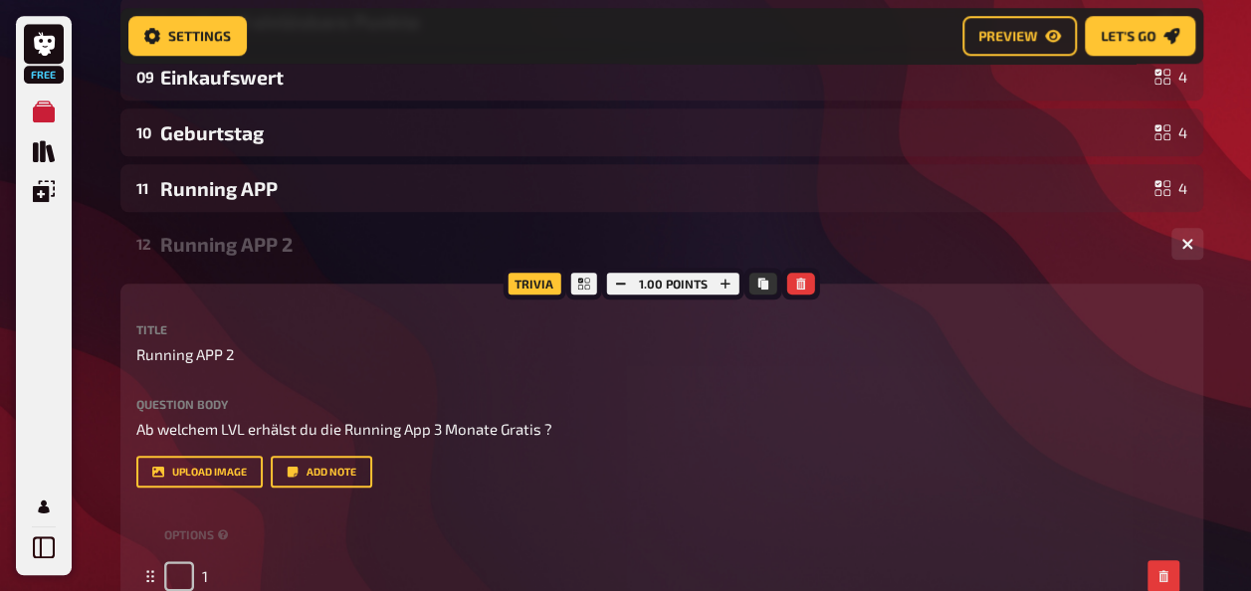
scroll to position [780, 0]
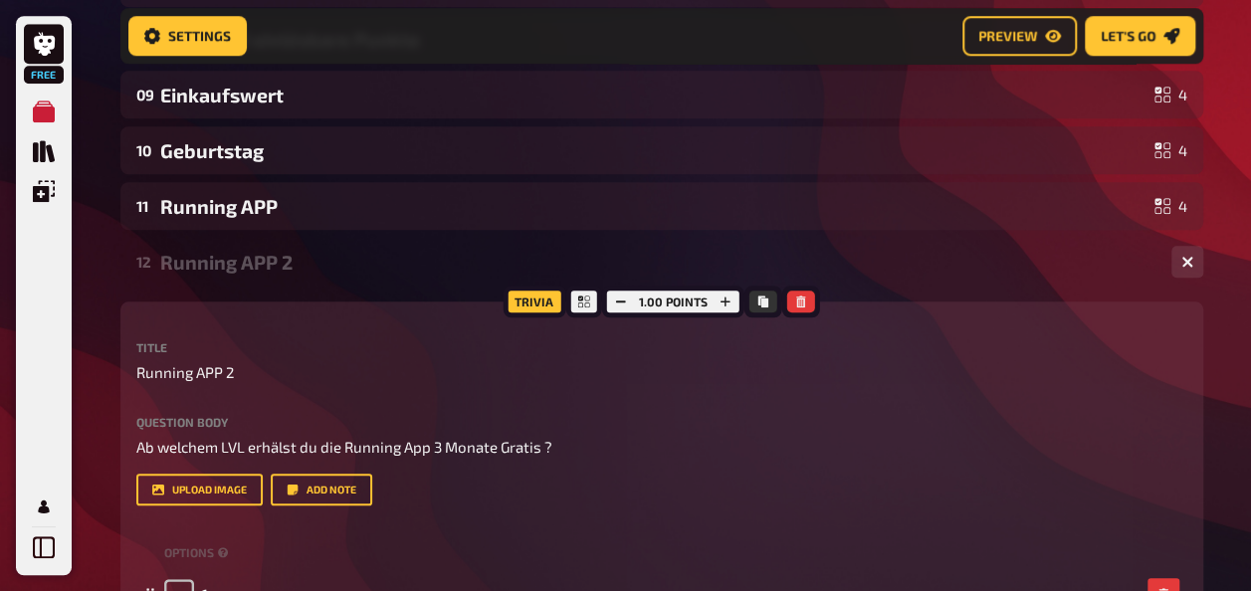
click at [1049, 257] on div "Running APP 2" at bounding box center [657, 262] width 995 height 23
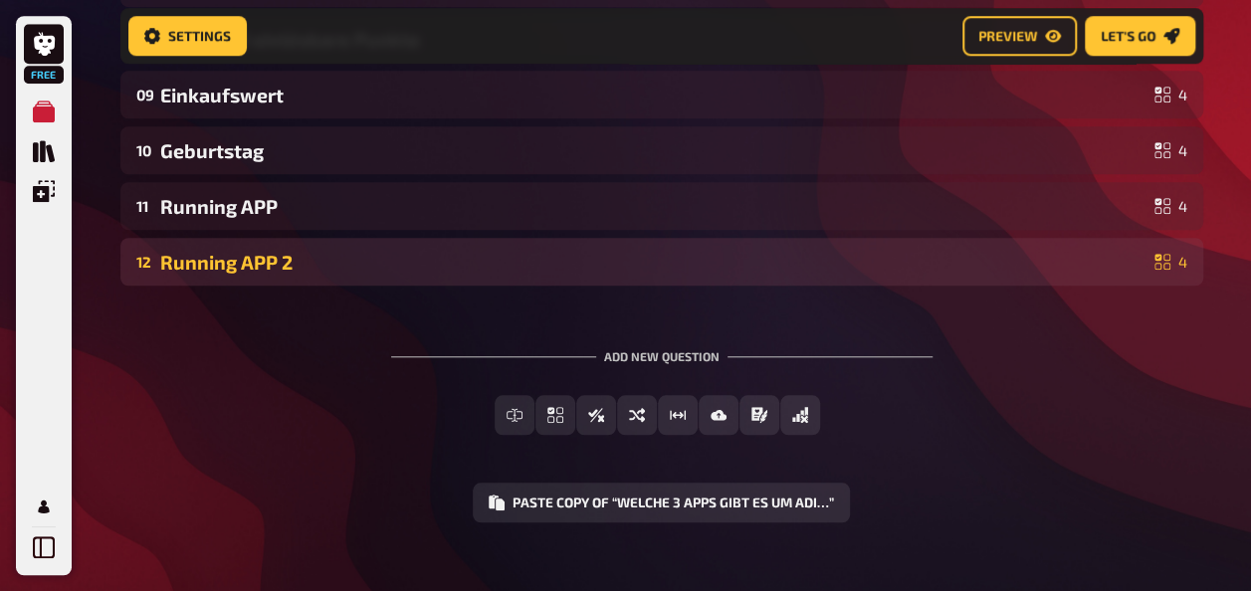
scroll to position [681, 0]
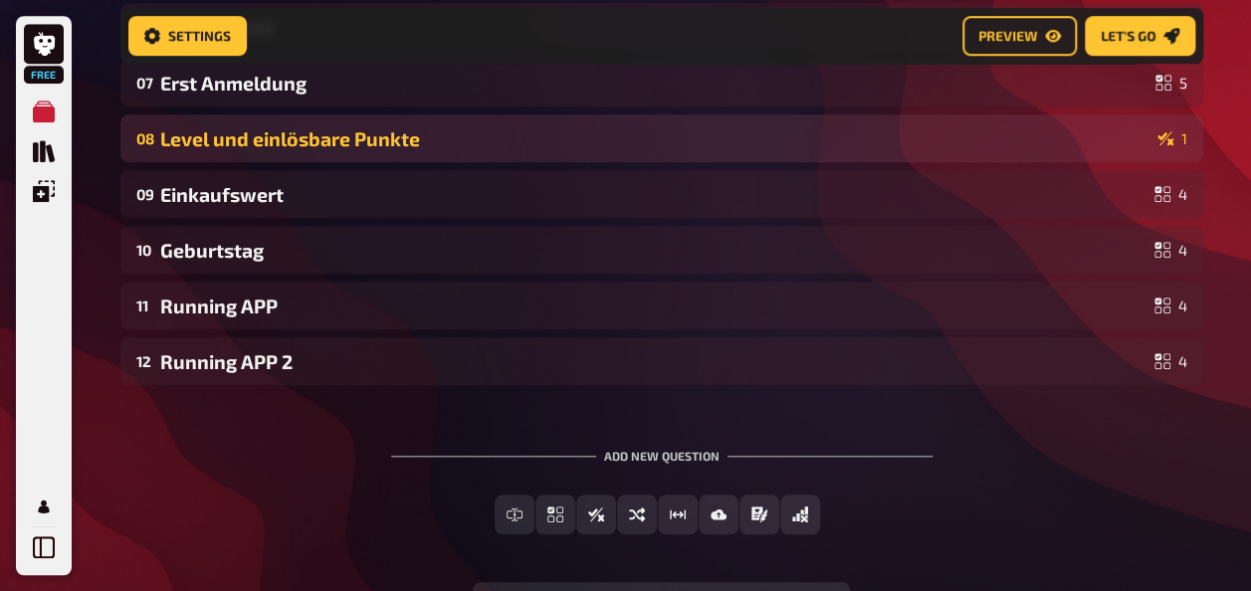
drag, startPoint x: 906, startPoint y: 375, endPoint x: 836, endPoint y: 125, distance: 259.5
click at [836, 125] on div "01 ADI CLUB LEVEL 4 02 Welche dieser Apps benutzt man um Adi Club Punkte zu Sam…" at bounding box center [661, 54] width 1083 height 661
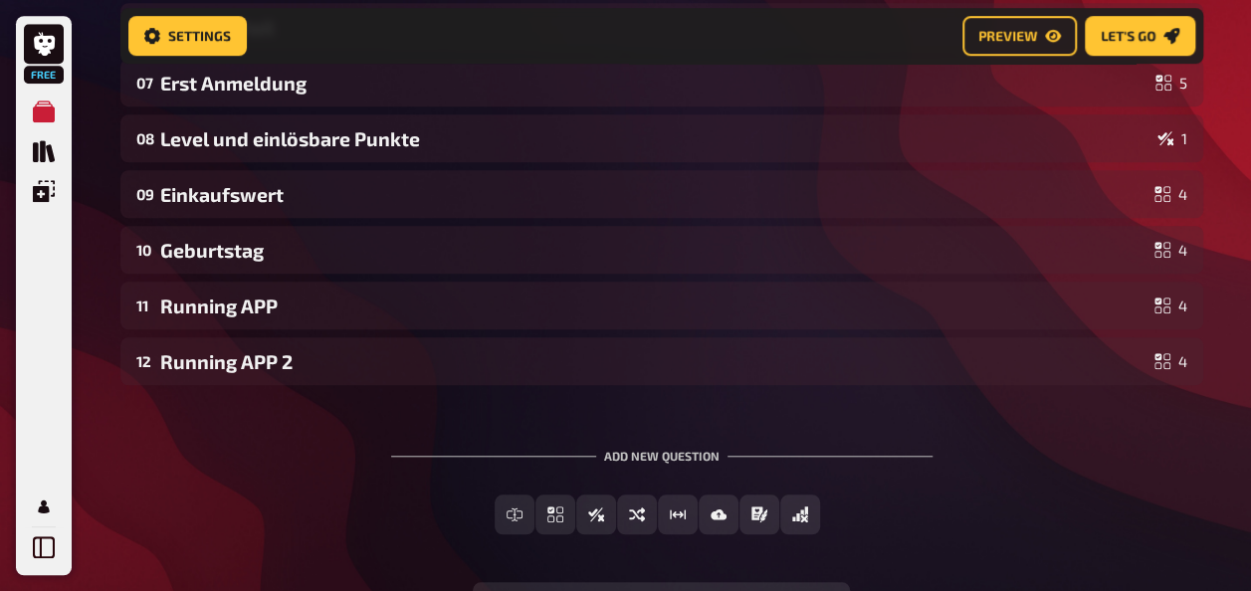
drag, startPoint x: 1174, startPoint y: 366, endPoint x: 844, endPoint y: 113, distance: 415.9
click at [1045, 111] on div "01 ADI CLUB LEVEL 4 02 Welche dieser Apps benutzt man um Adi Club Punkte zu Sam…" at bounding box center [661, 54] width 1083 height 661
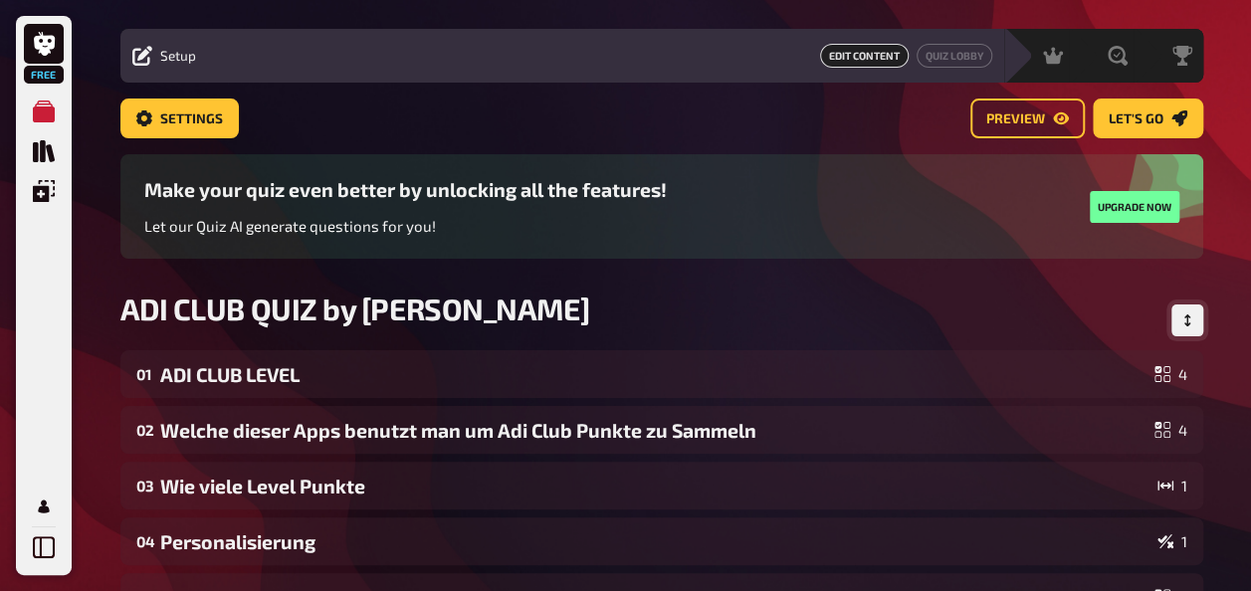
scroll to position [100, 0]
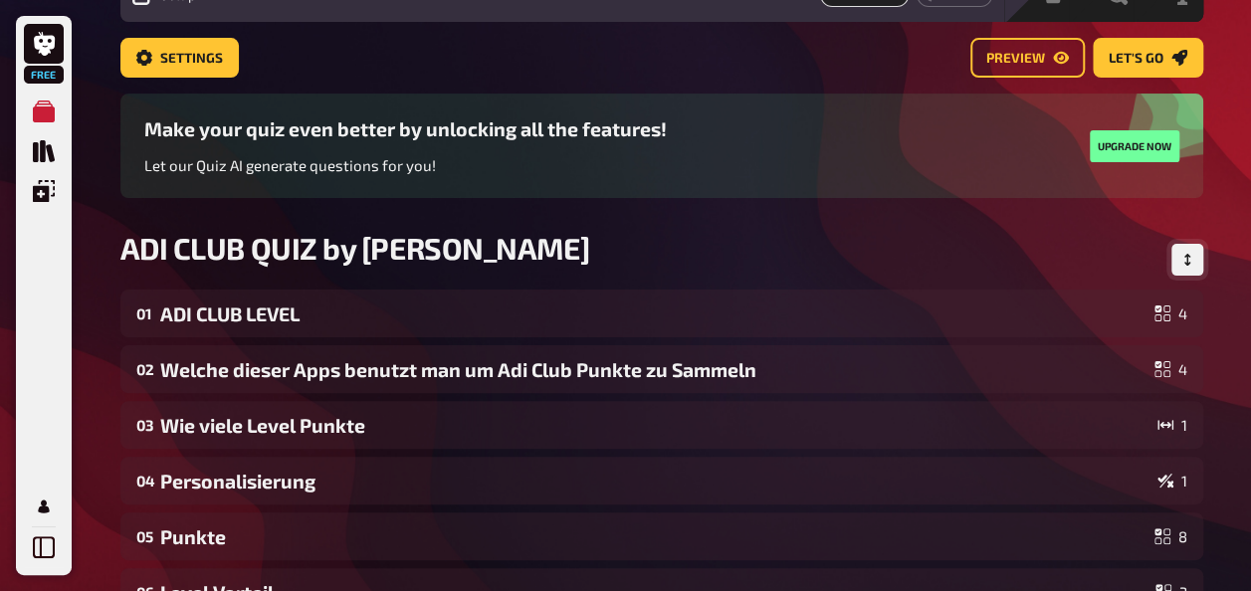
click at [1190, 268] on button "Change Order" at bounding box center [1187, 260] width 32 height 32
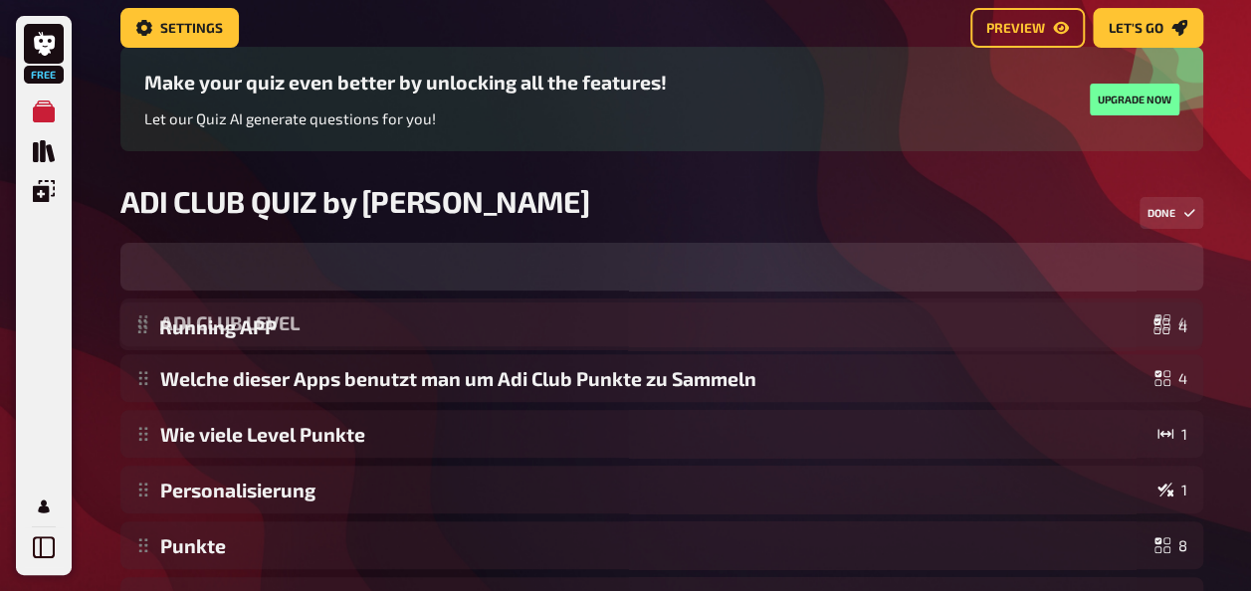
scroll to position [102, 0]
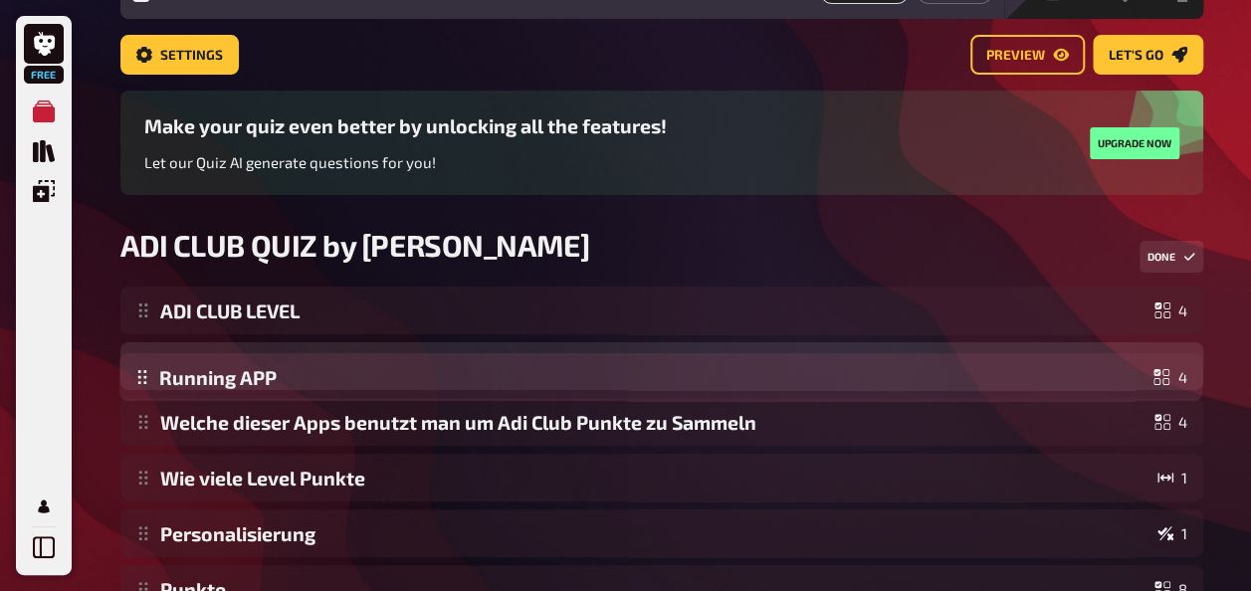
drag, startPoint x: 230, startPoint y: 423, endPoint x: 261, endPoint y: 394, distance: 42.2
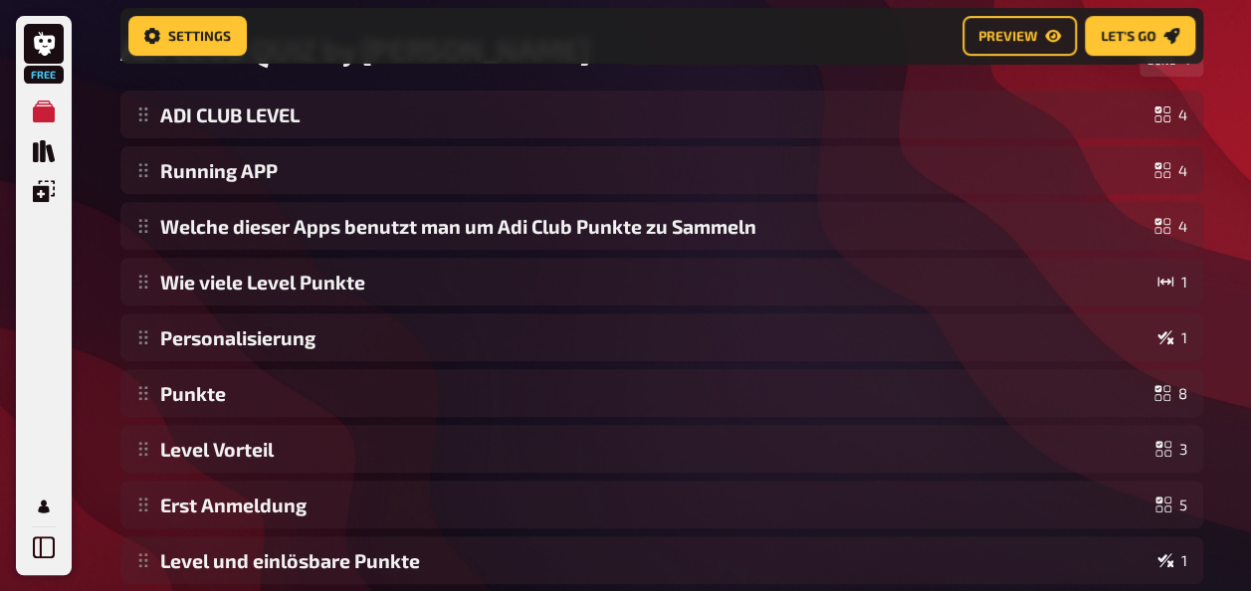
scroll to position [317, 0]
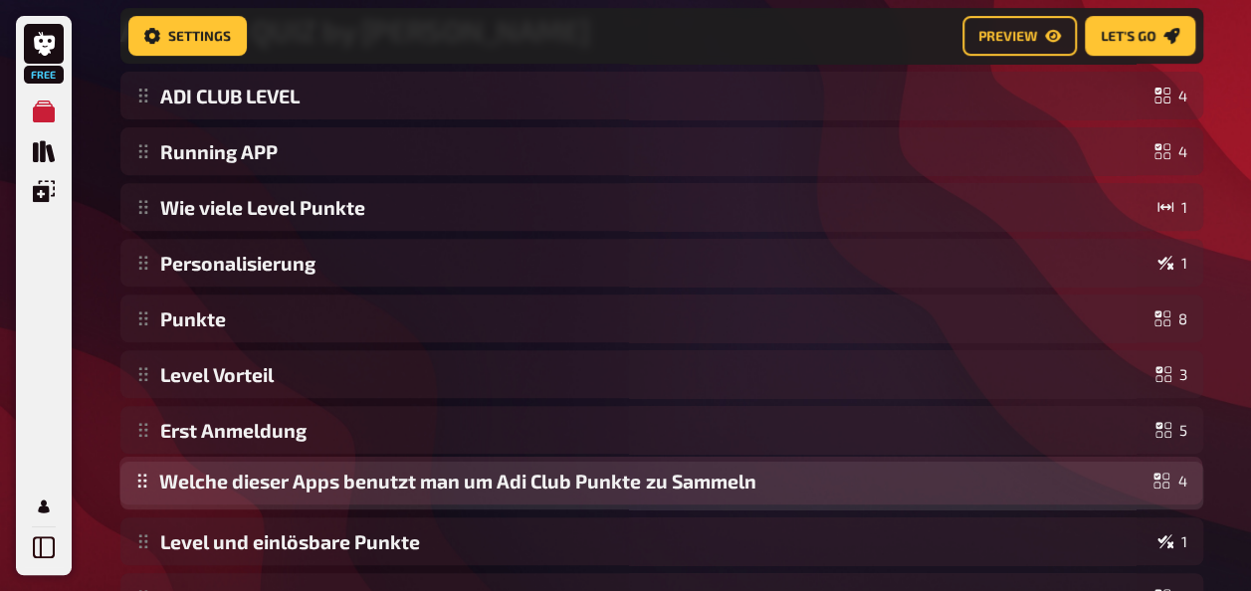
drag, startPoint x: 147, startPoint y: 235, endPoint x: 167, endPoint y: 503, distance: 269.4
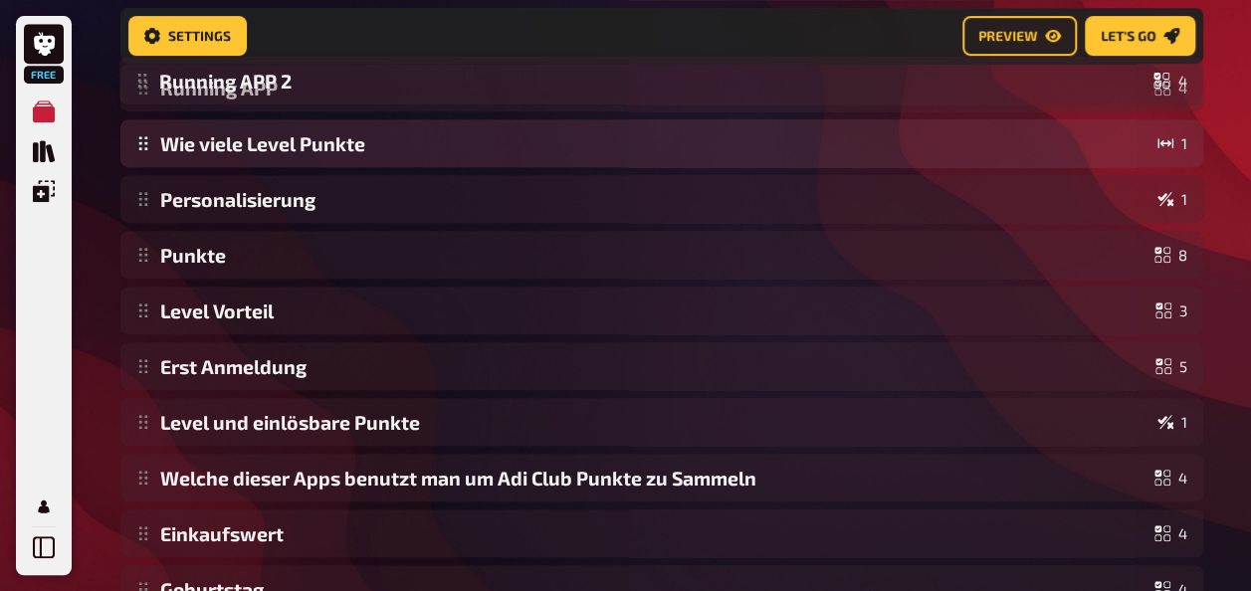
scroll to position [384, 0]
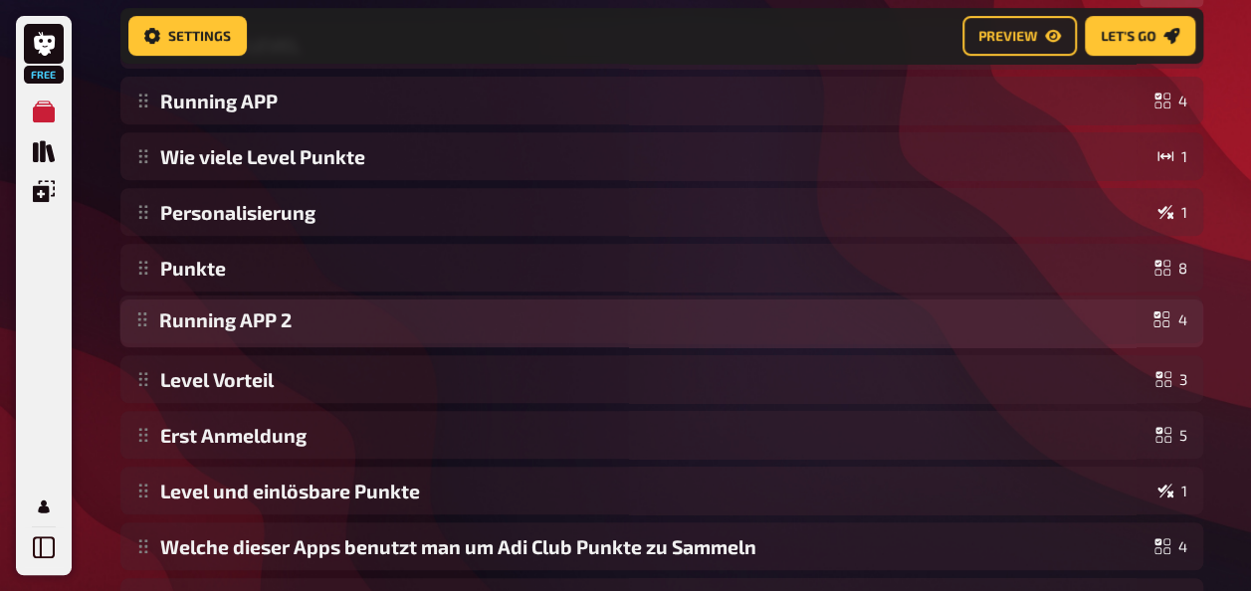
drag, startPoint x: 152, startPoint y: 482, endPoint x: 213, endPoint y: 334, distance: 159.3
click at [213, 334] on div "ADI CLUB LEVEL 4 Running APP 4 Wie viele Level Punkte 1 Personalisierung 1 Punk…" at bounding box center [661, 351] width 1083 height 661
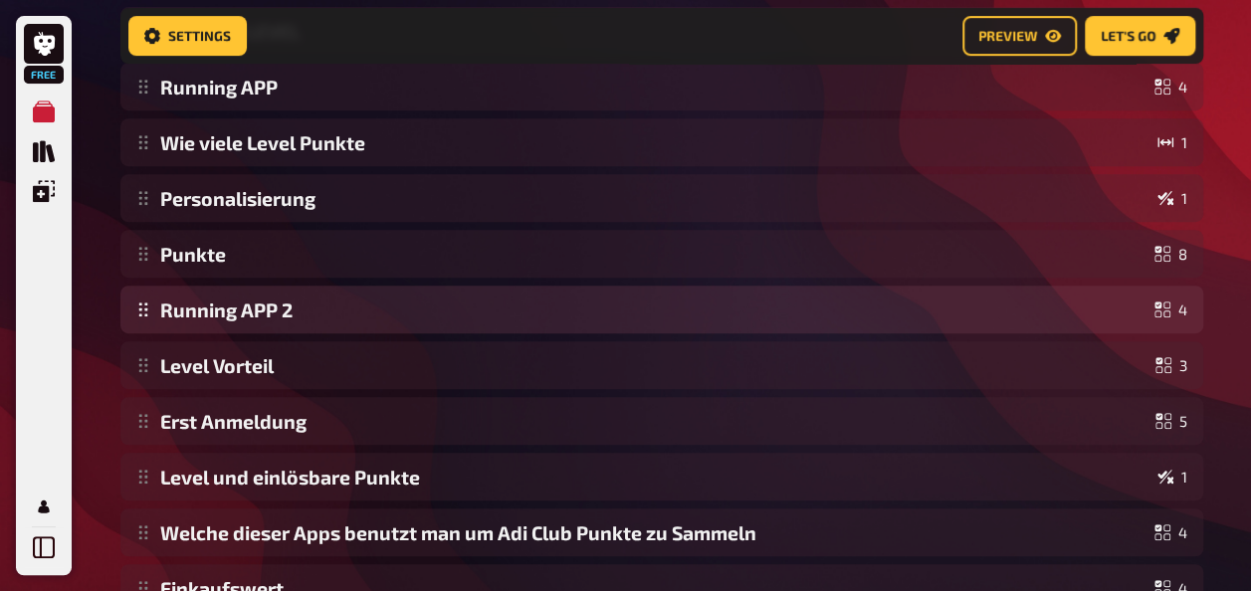
scroll to position [570, 0]
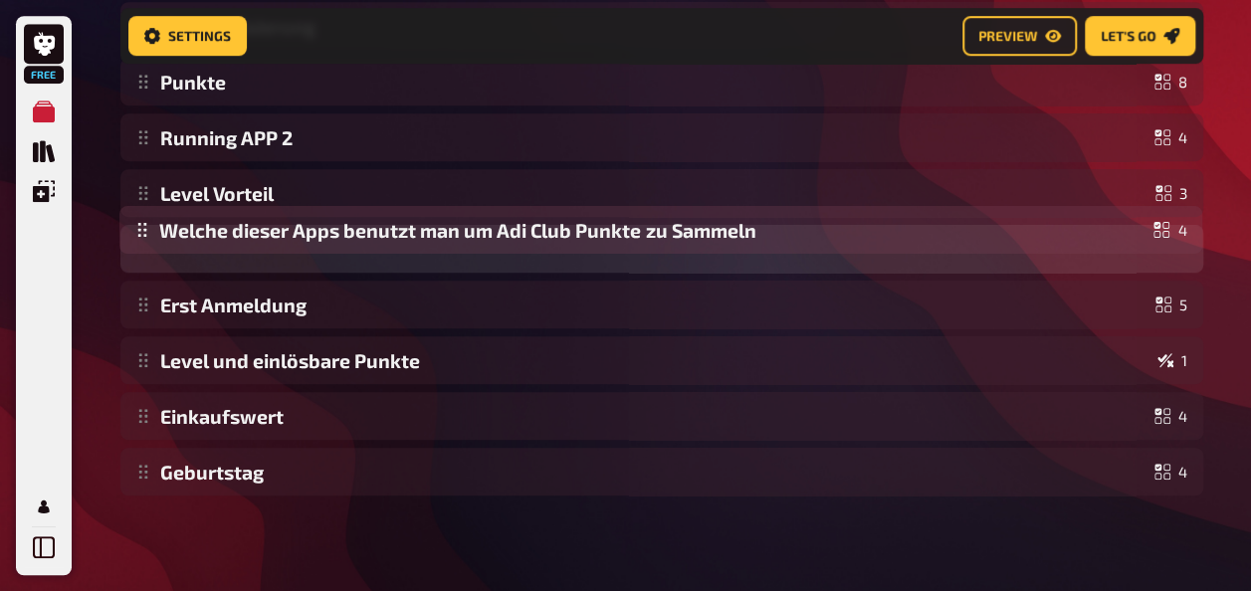
drag, startPoint x: 144, startPoint y: 374, endPoint x: 151, endPoint y: 186, distance: 188.2
click at [151, 186] on div "ADI CLUB LEVEL 4 Running APP 4 Wie viele Level Punkte 1 Personalisierung 1 Punk…" at bounding box center [661, 165] width 1083 height 661
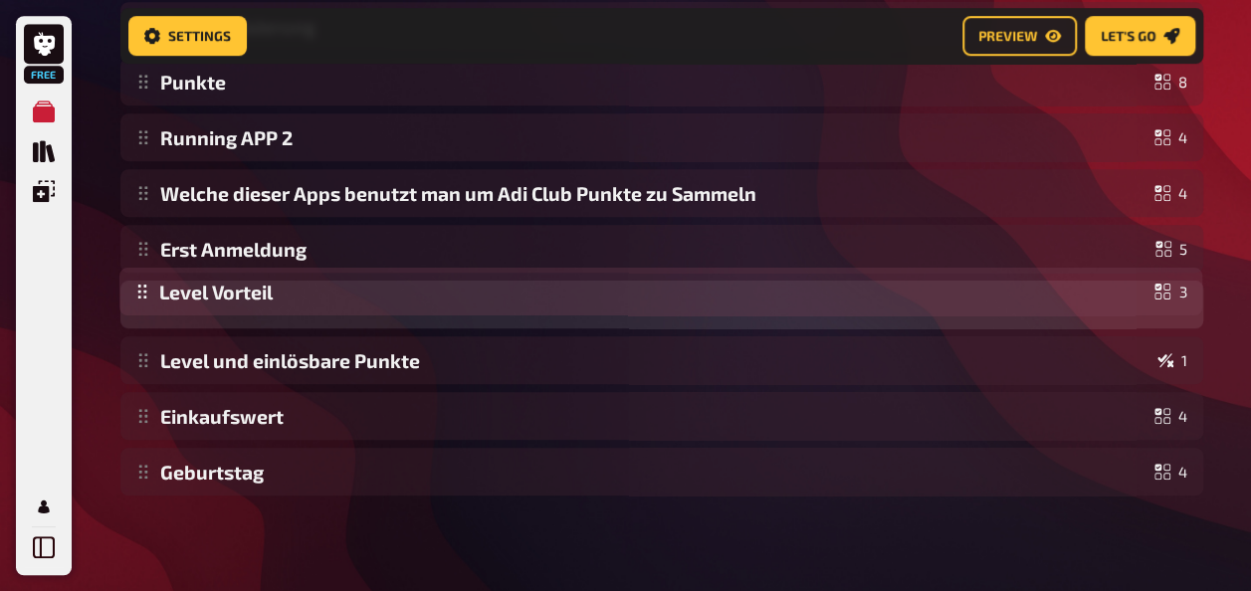
drag, startPoint x: 139, startPoint y: 263, endPoint x: 146, endPoint y: 340, distance: 77.9
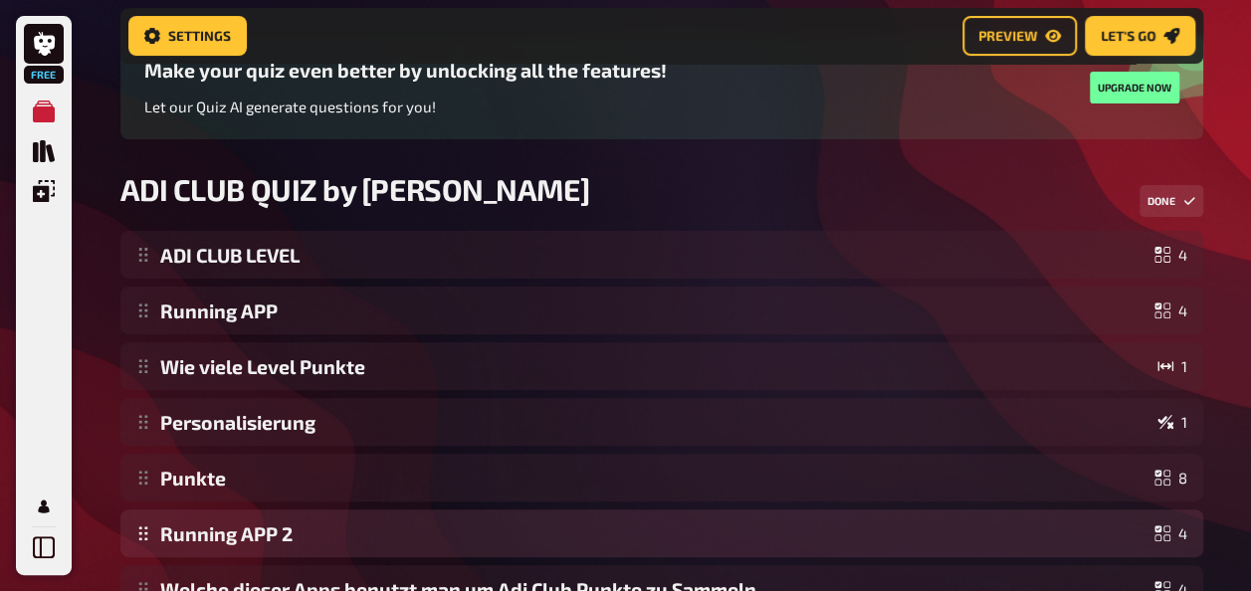
scroll to position [172, 0]
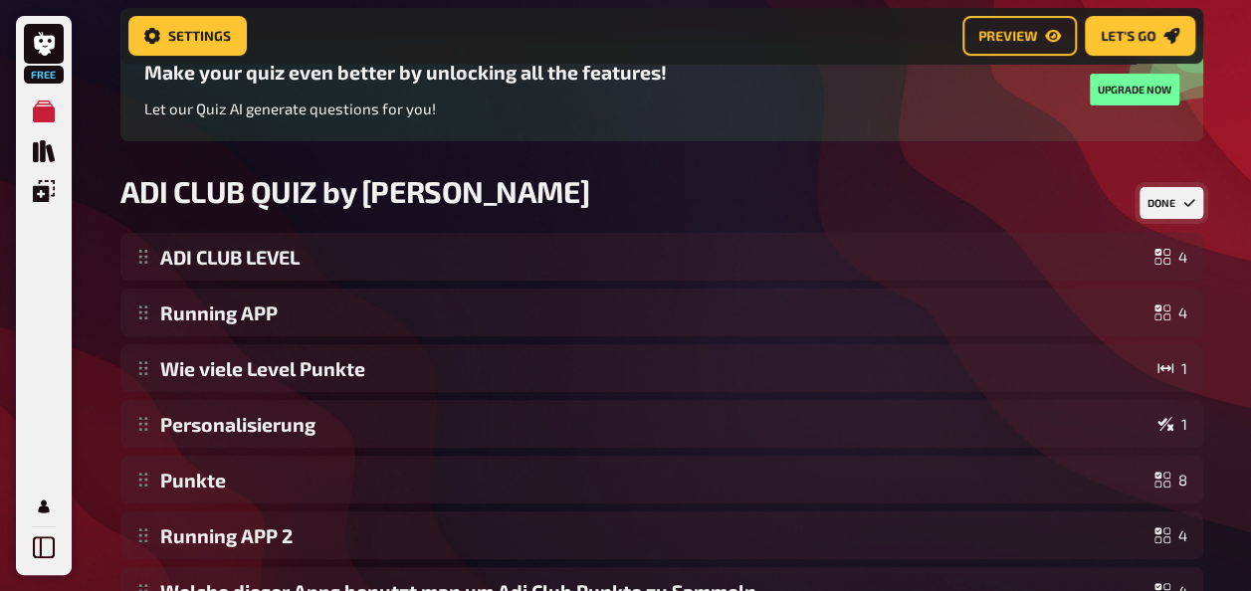
click at [1170, 201] on button "Done" at bounding box center [1171, 203] width 64 height 32
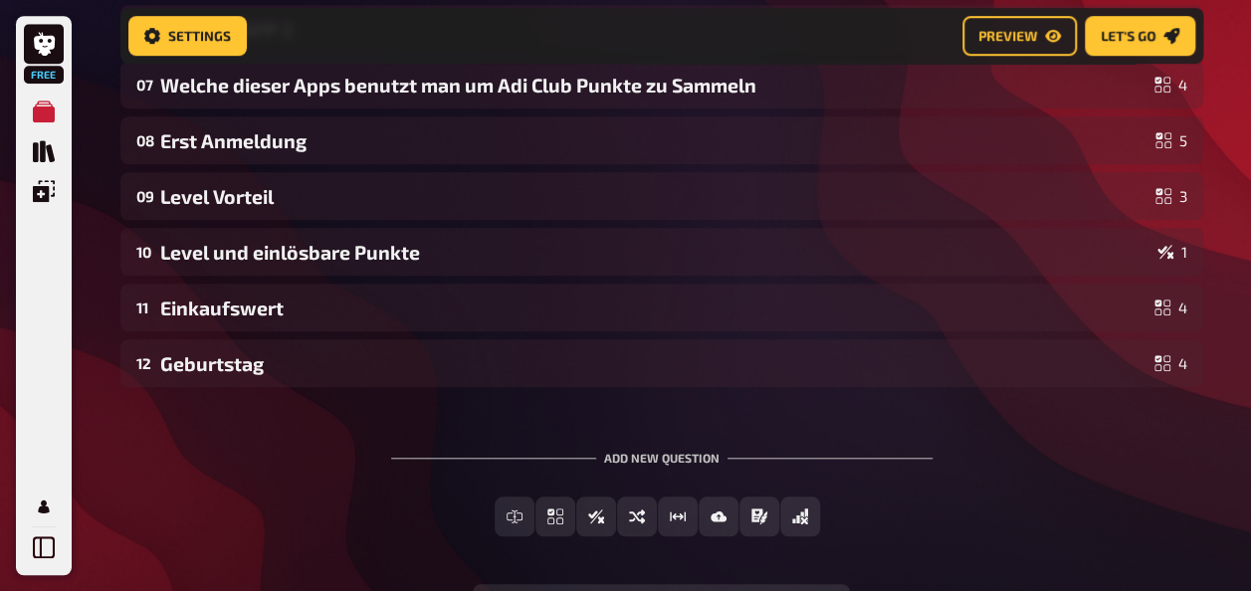
scroll to position [808, 0]
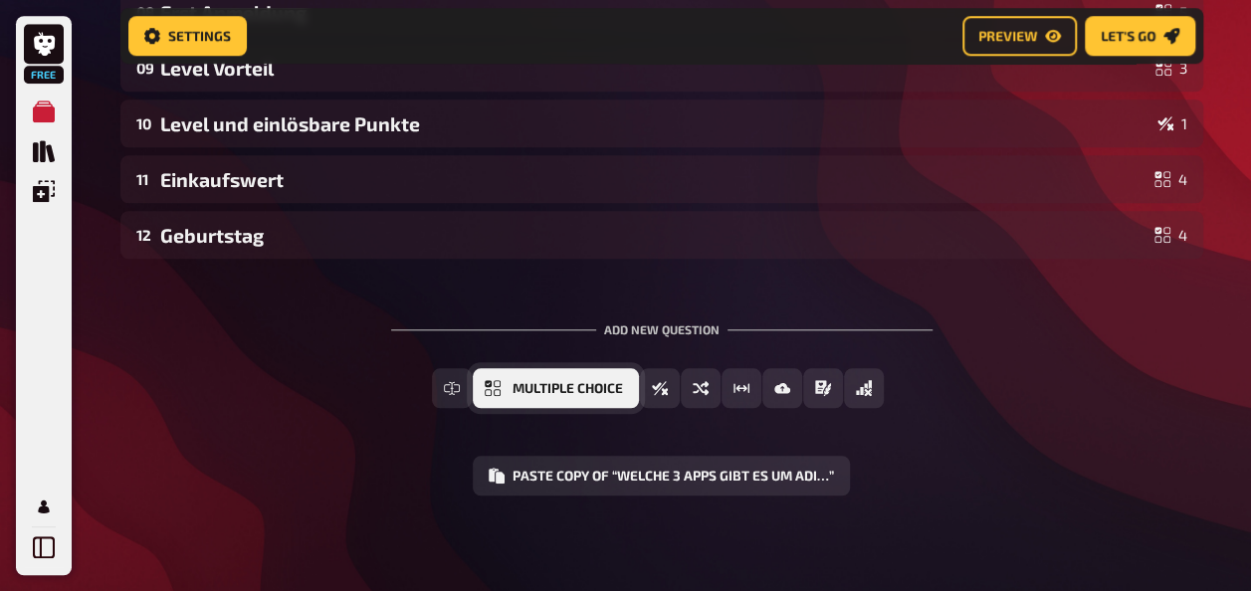
click at [529, 386] on span "Multiple Choice" at bounding box center [567, 389] width 110 height 14
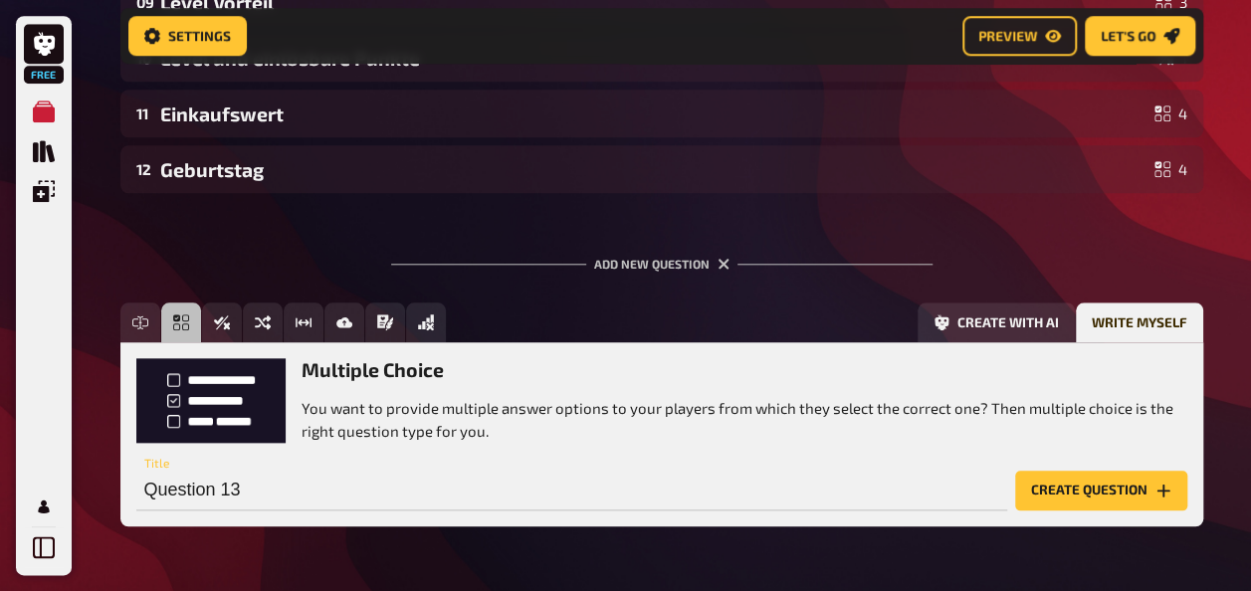
scroll to position [935, 0]
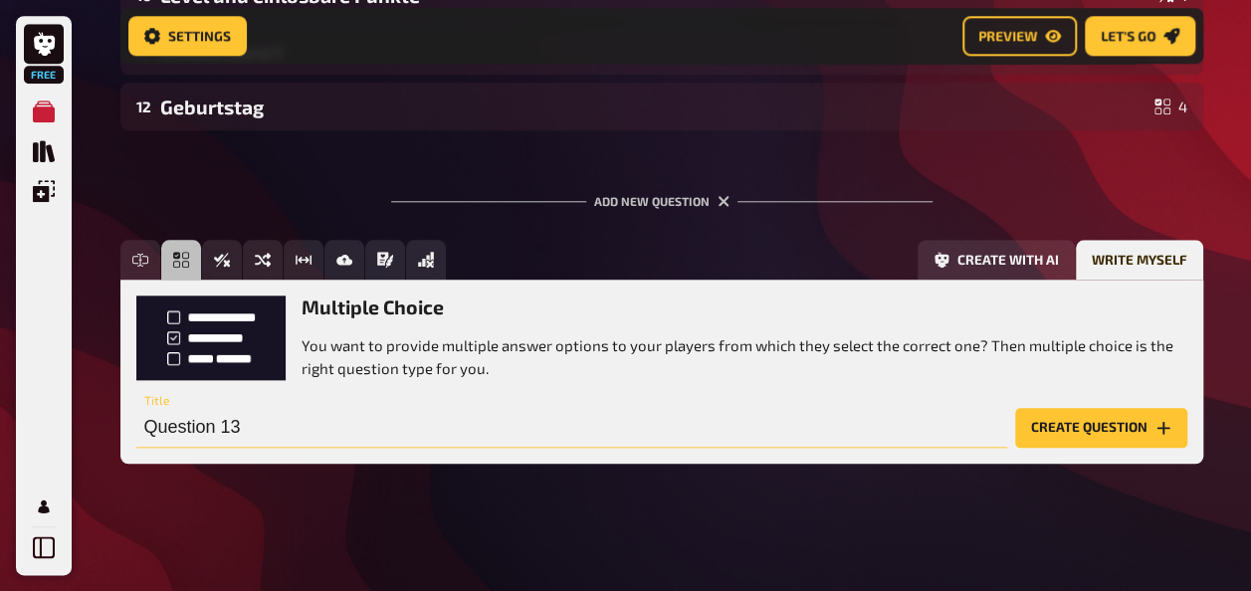
click at [359, 428] on input "Question 13" at bounding box center [571, 428] width 871 height 40
type input "Prio CONFIRMED APP Zugang"
click at [1077, 440] on button "Create question" at bounding box center [1101, 428] width 172 height 40
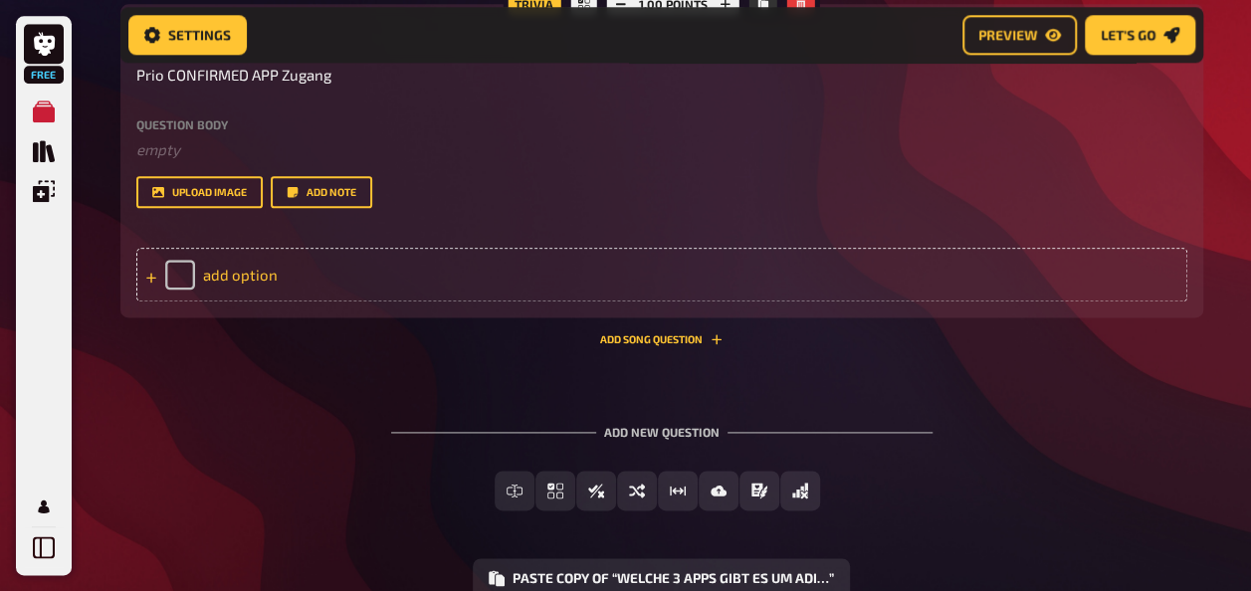
scroll to position [1035, 0]
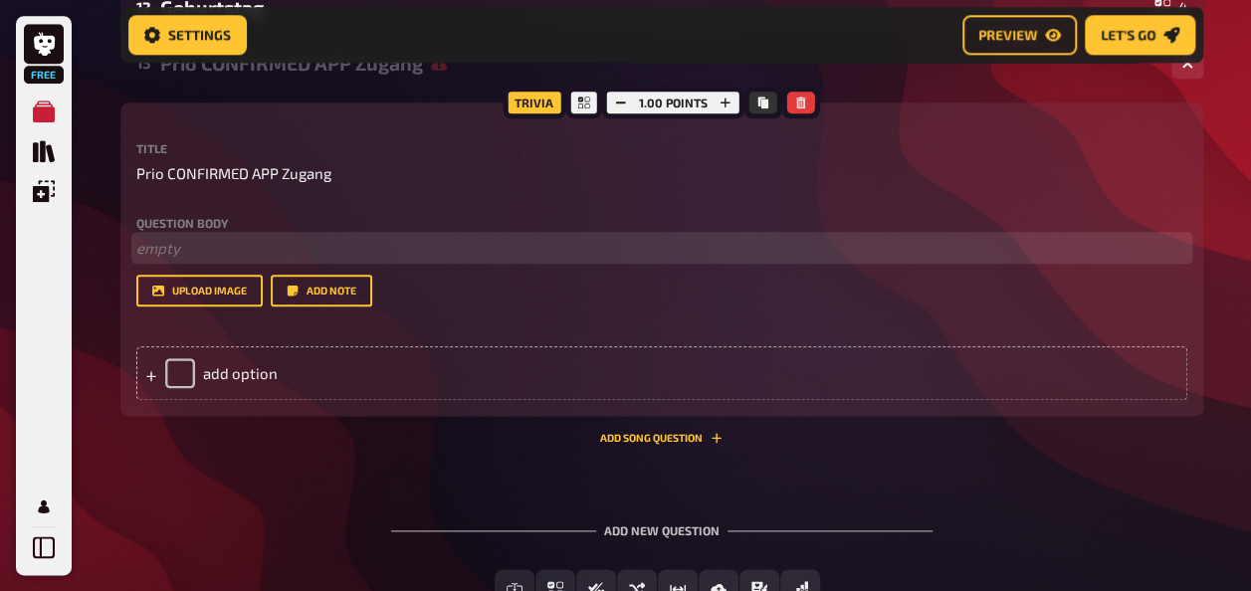
click at [207, 255] on p "﻿ empty" at bounding box center [661, 248] width 1051 height 23
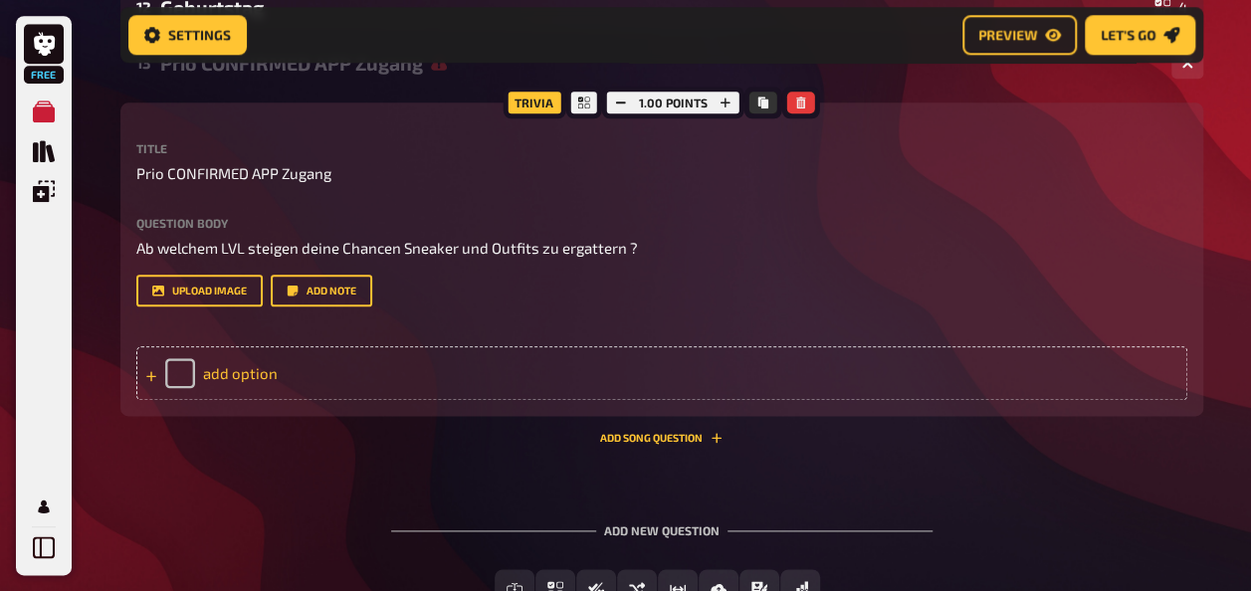
click at [211, 368] on div "add option" at bounding box center [661, 373] width 1051 height 54
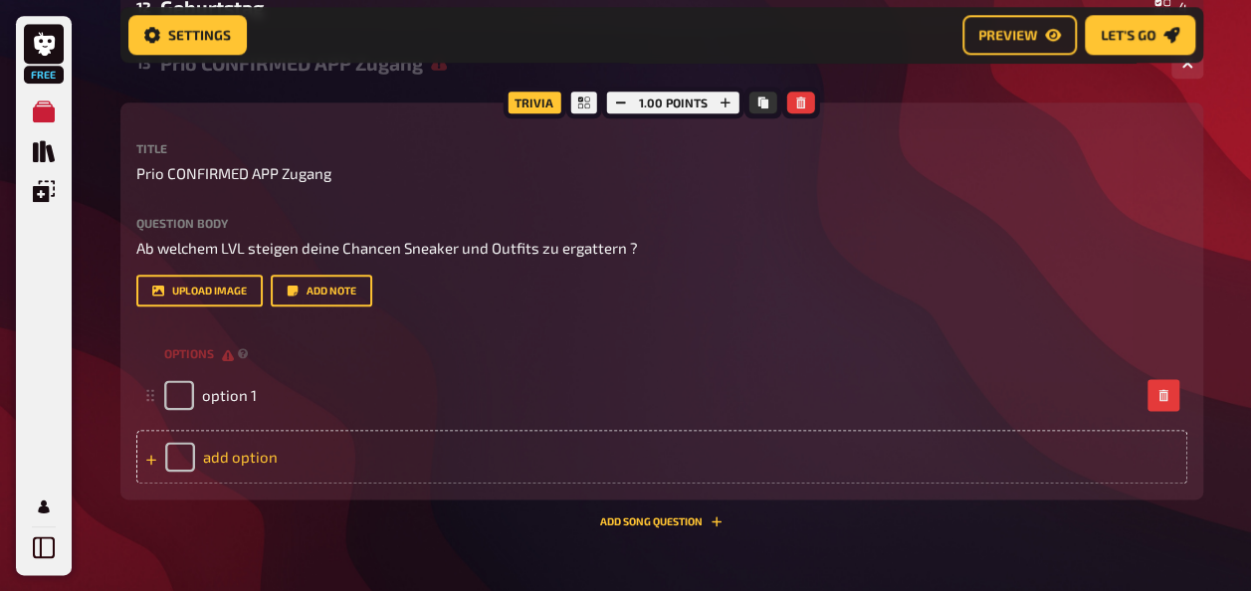
click at [239, 446] on div "add option" at bounding box center [661, 457] width 1051 height 54
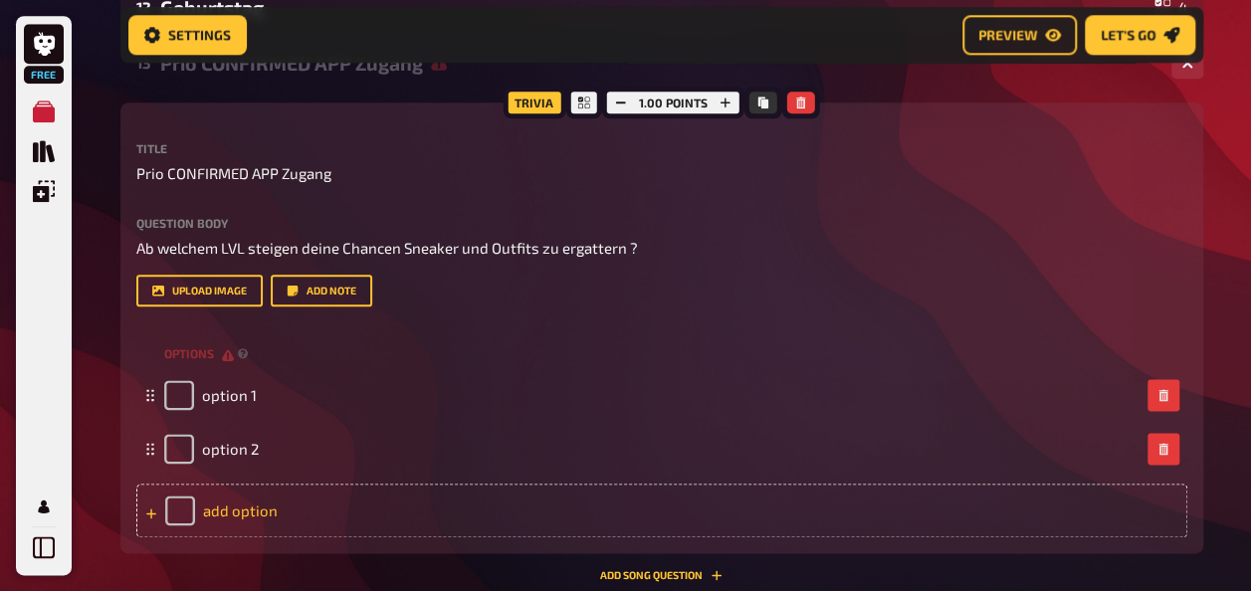
click at [241, 509] on div "add option" at bounding box center [661, 511] width 1051 height 54
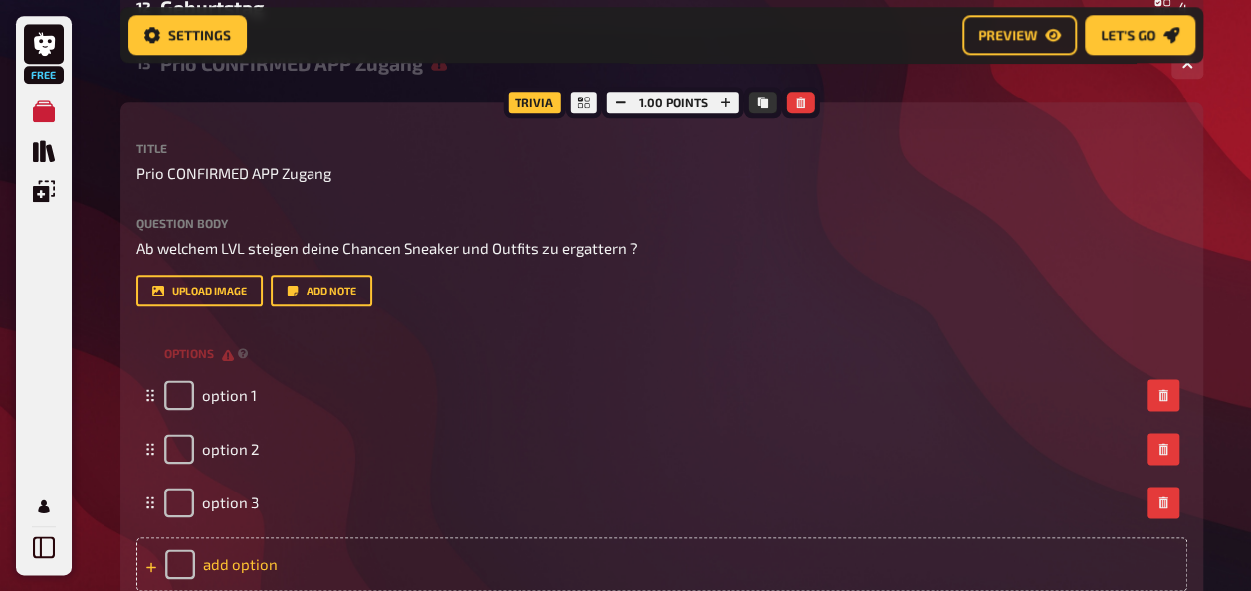
click at [237, 562] on div "add option" at bounding box center [661, 564] width 1051 height 54
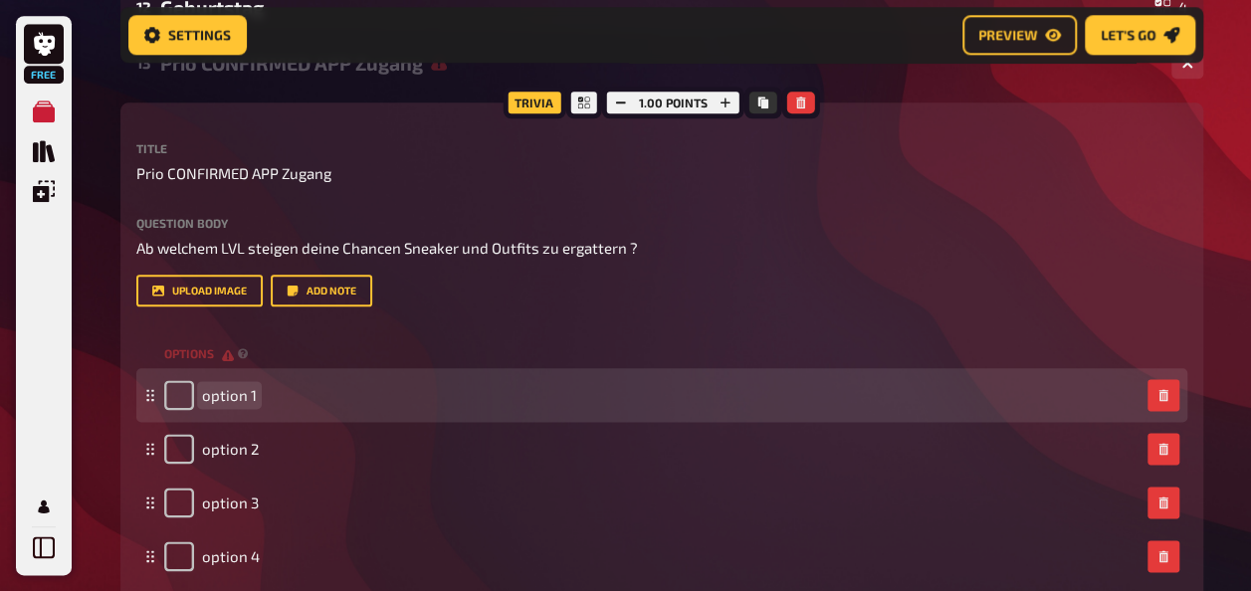
click at [227, 396] on span "option 1" at bounding box center [229, 395] width 55 height 18
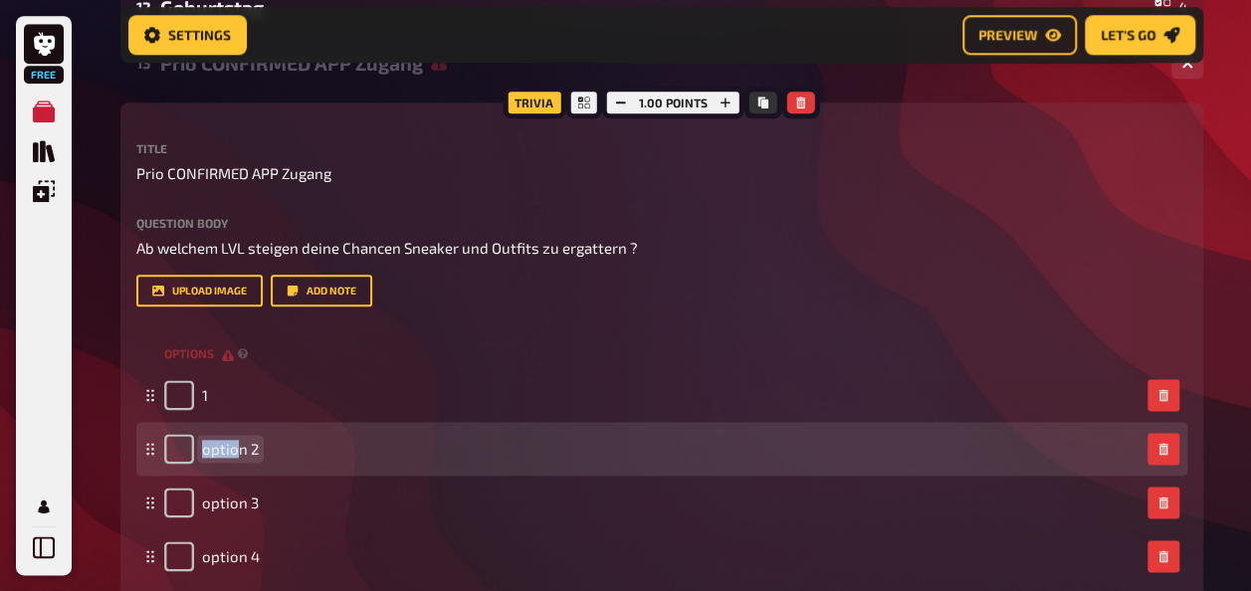
click at [237, 455] on span "option 2" at bounding box center [230, 449] width 57 height 18
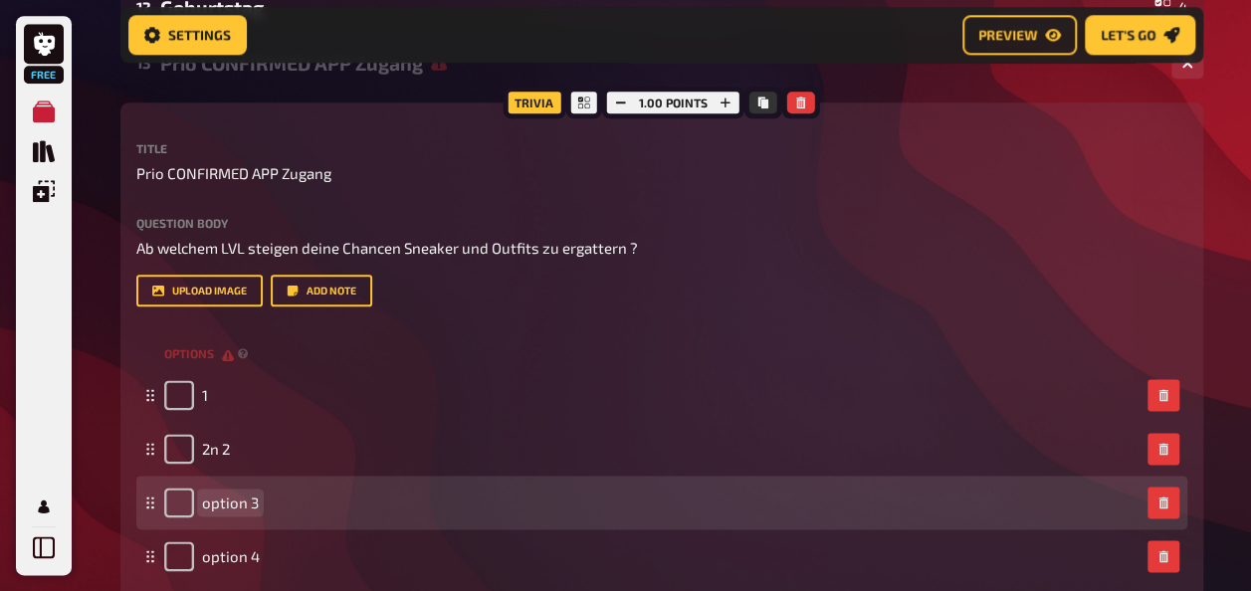
click at [237, 493] on div "option 3" at bounding box center [211, 503] width 95 height 30
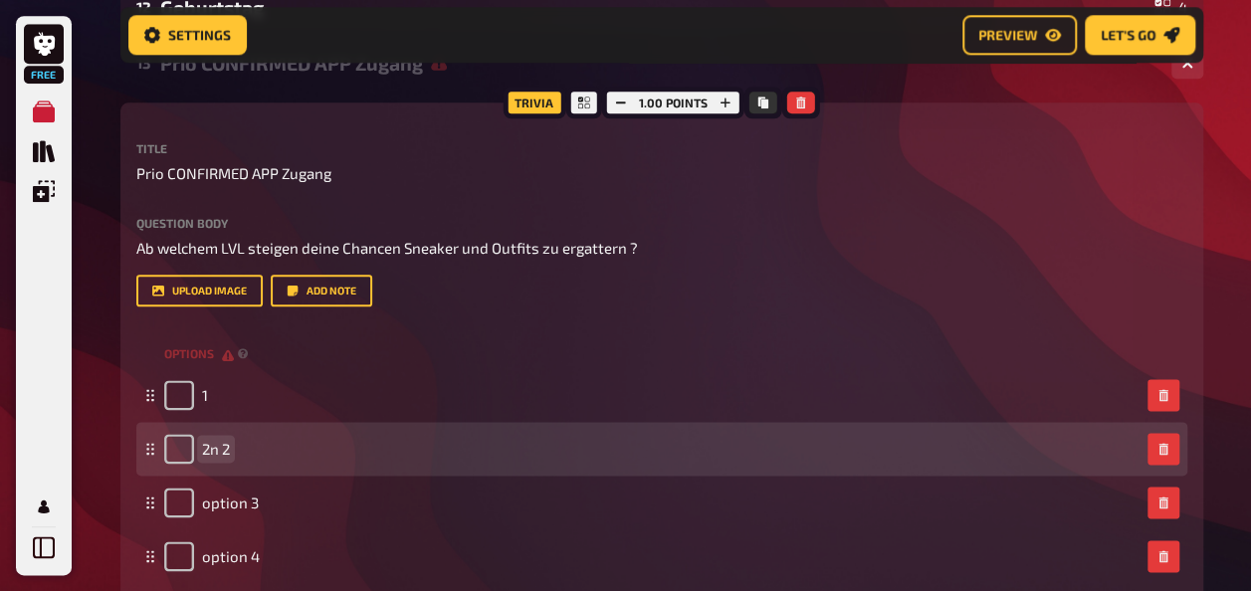
click at [231, 450] on div "2n 2" at bounding box center [651, 449] width 975 height 30
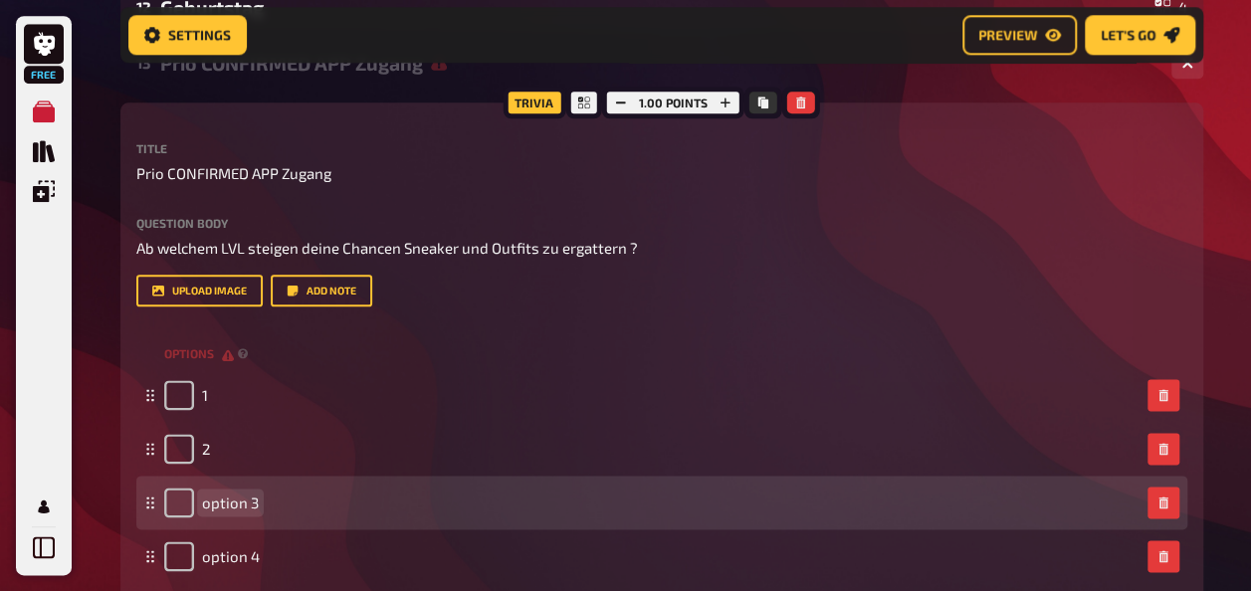
click at [233, 506] on span "option 3" at bounding box center [230, 503] width 57 height 18
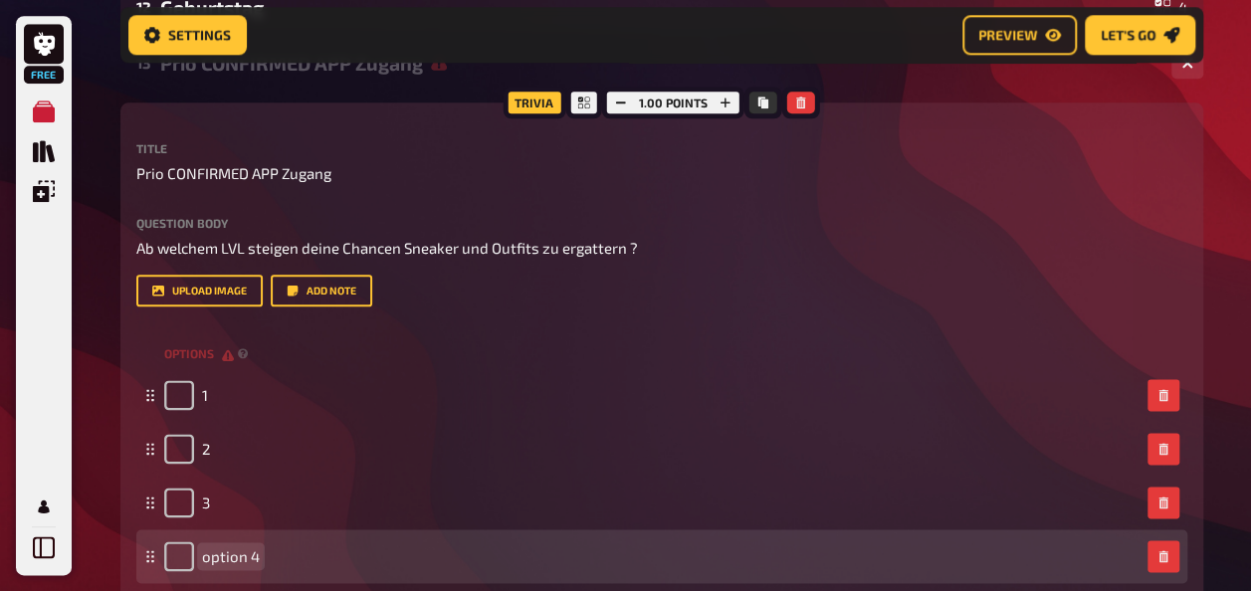
click at [223, 571] on div "option 4" at bounding box center [661, 556] width 1051 height 54
click at [225, 556] on span "option 4" at bounding box center [231, 556] width 58 height 18
click at [241, 555] on span "option 4" at bounding box center [231, 556] width 58 height 18
click at [254, 556] on span "option 4" at bounding box center [231, 556] width 58 height 18
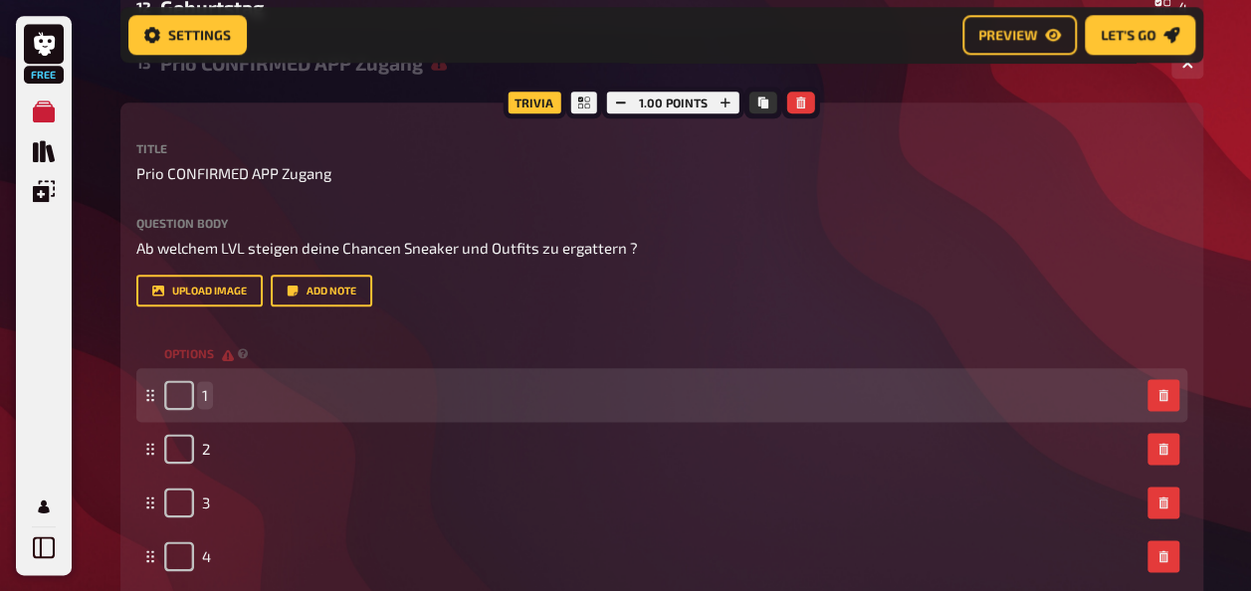
click at [307, 396] on div "1" at bounding box center [651, 395] width 975 height 30
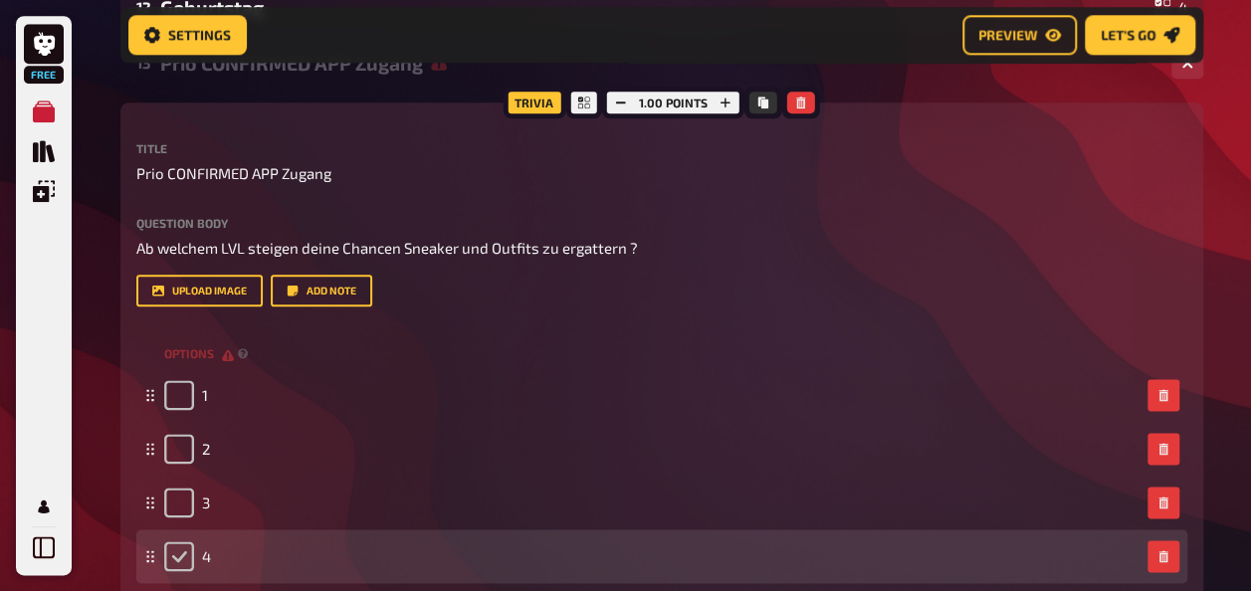
click at [171, 566] on input "checkbox" at bounding box center [179, 556] width 30 height 30
checkbox input "true"
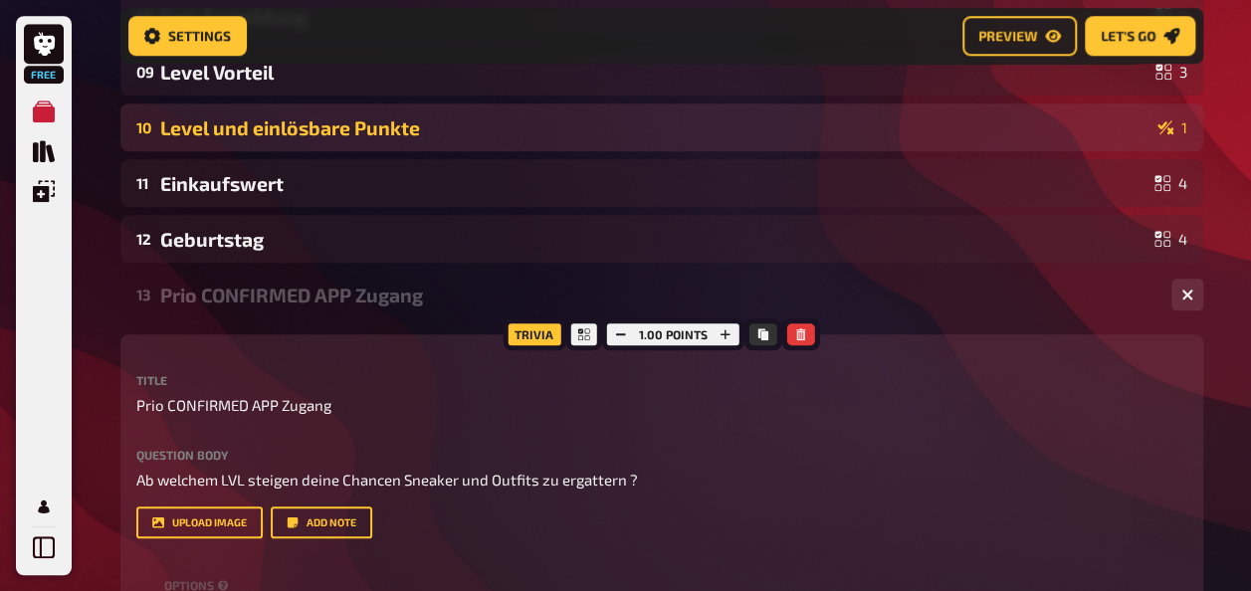
scroll to position [935, 0]
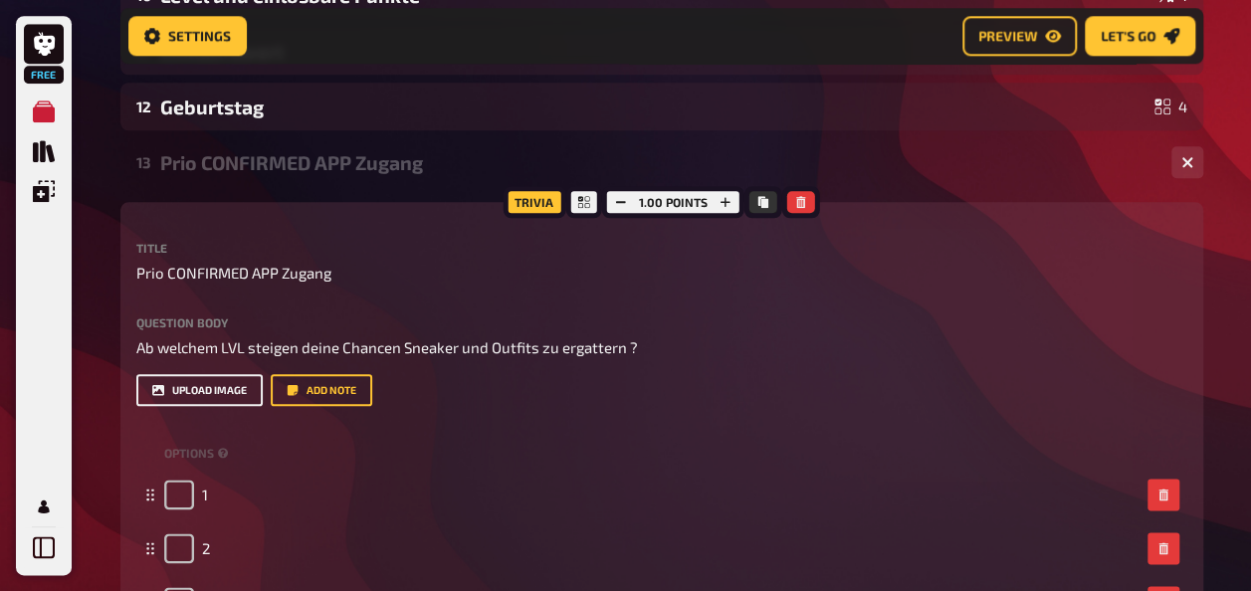
click at [223, 395] on button "upload image" at bounding box center [199, 390] width 126 height 32
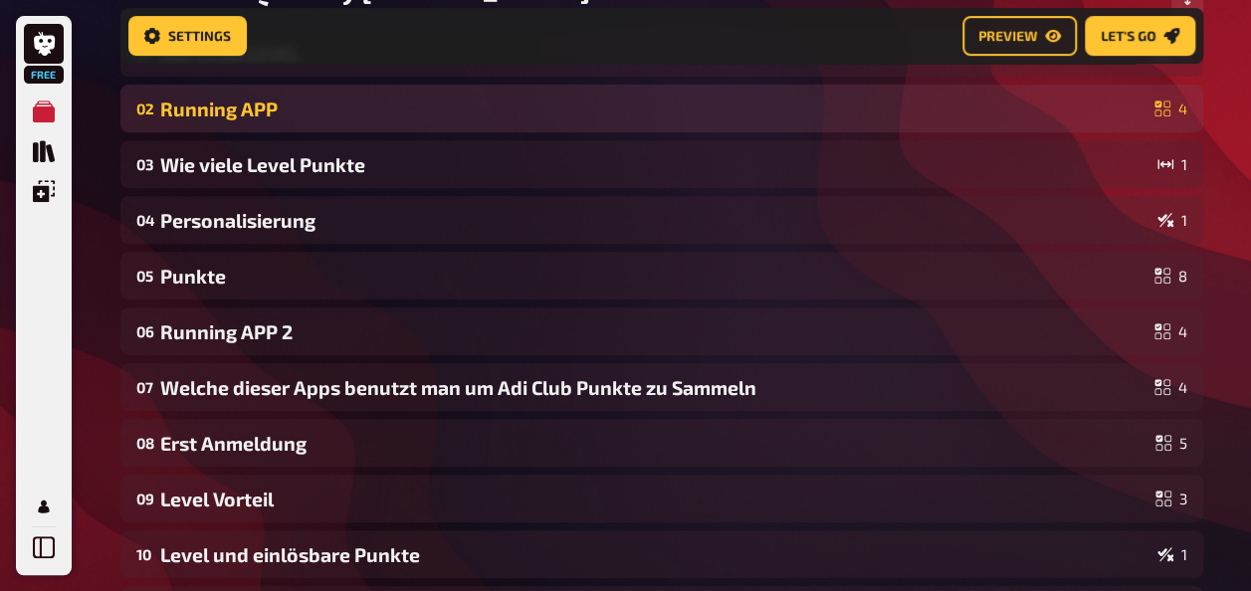
scroll to position [537, 0]
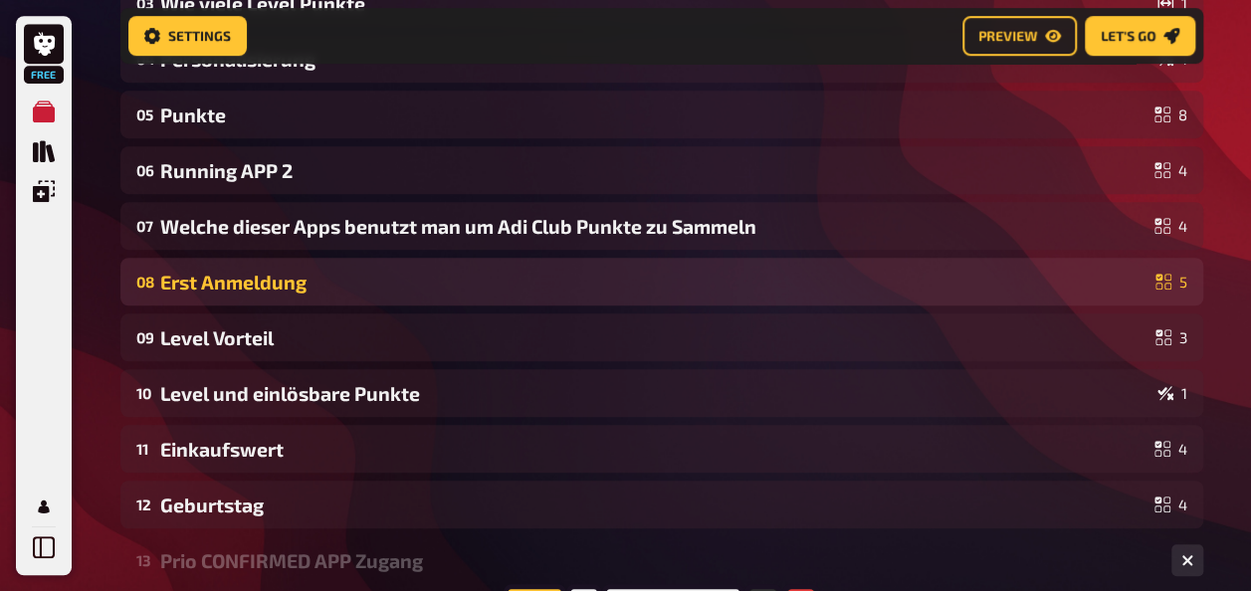
click at [212, 281] on div "Erst Anmeldung" at bounding box center [653, 282] width 987 height 23
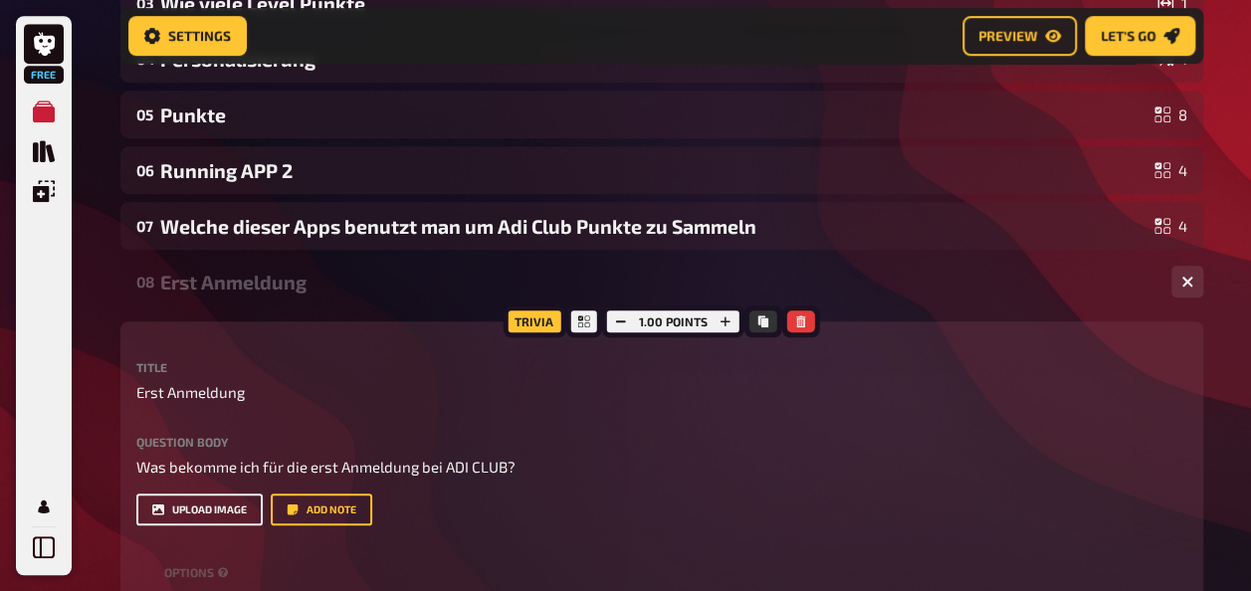
click at [170, 507] on button "upload image" at bounding box center [199, 510] width 126 height 32
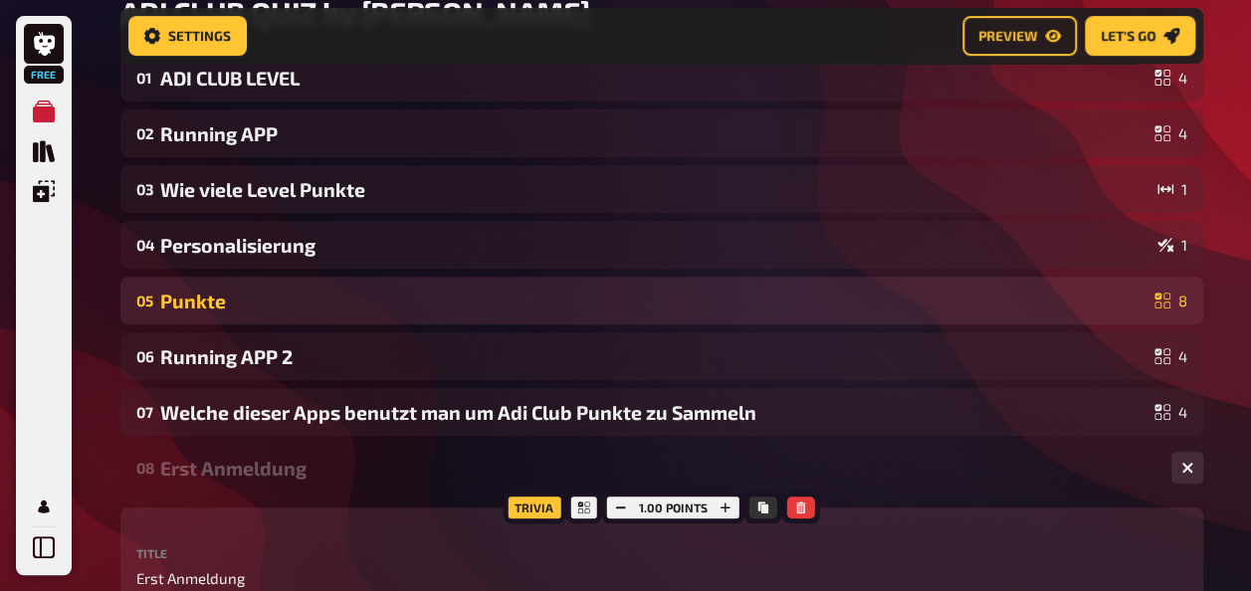
scroll to position [239, 0]
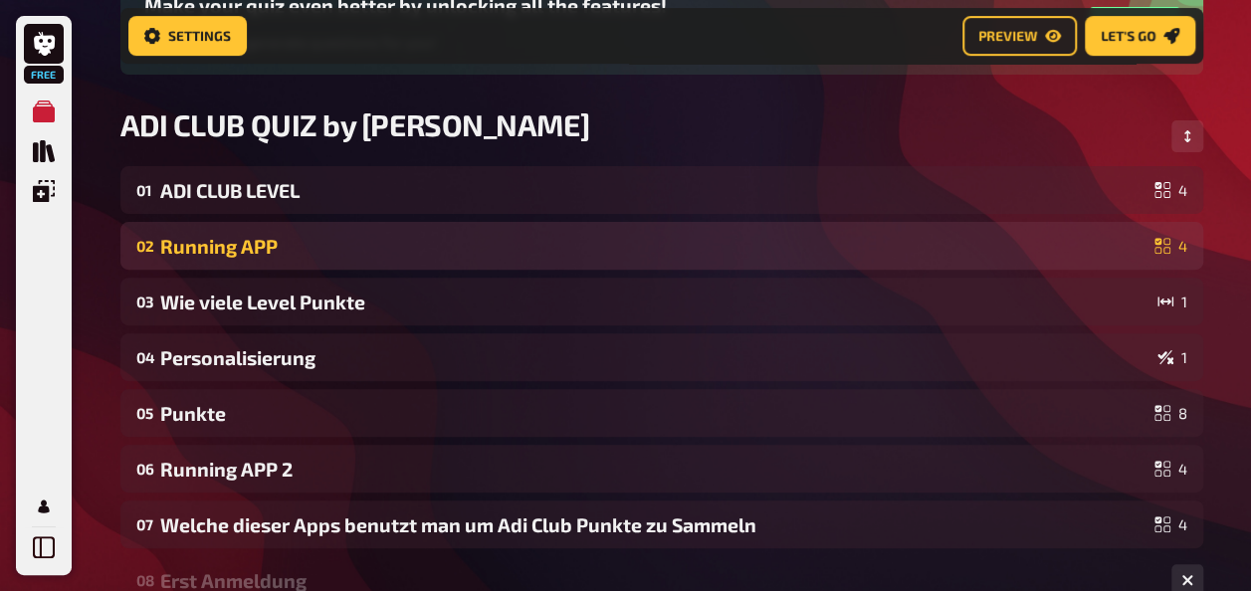
click at [218, 237] on div "Running APP" at bounding box center [653, 246] width 986 height 23
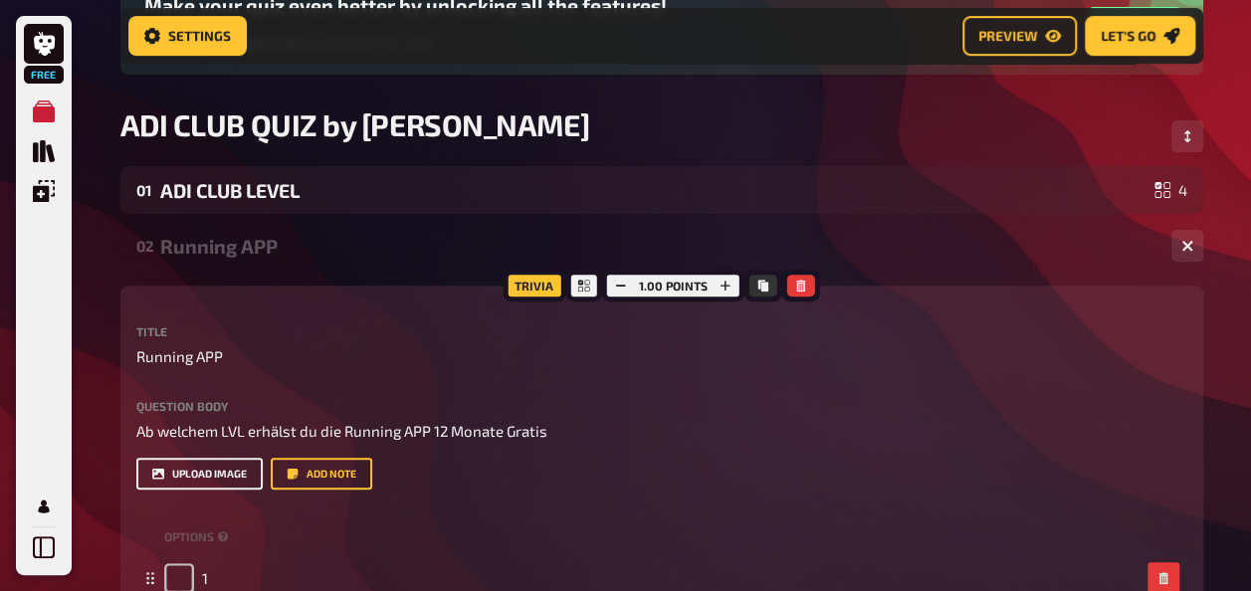
click at [236, 480] on button "upload image" at bounding box center [199, 474] width 126 height 32
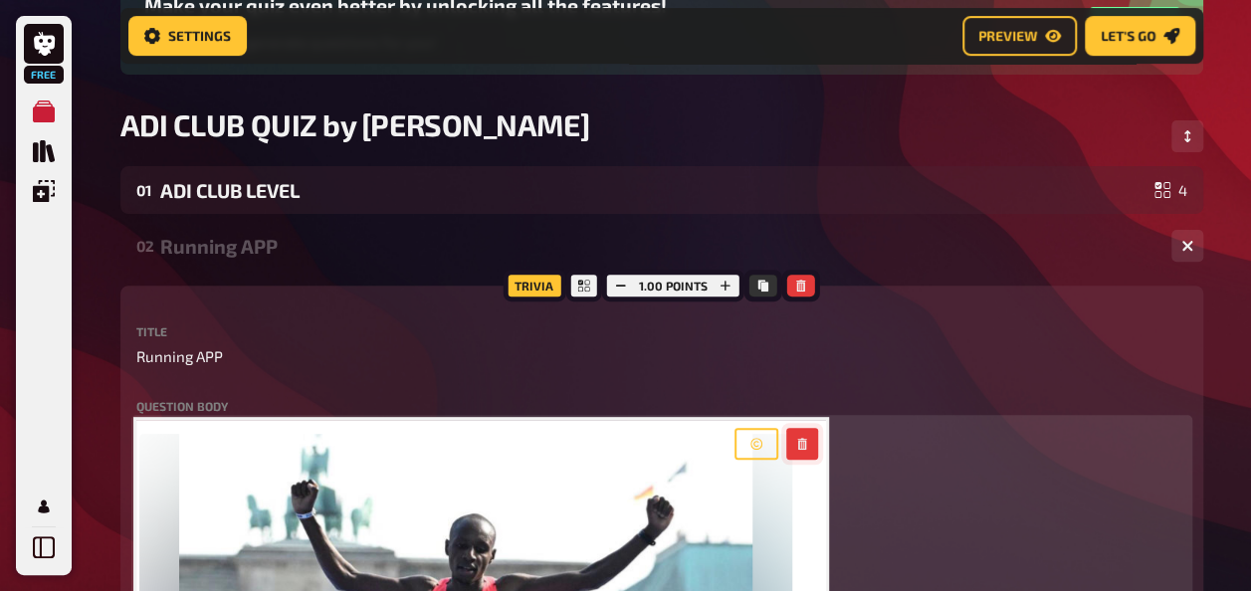
click at [798, 444] on icon "button" at bounding box center [801, 444] width 9 height 12
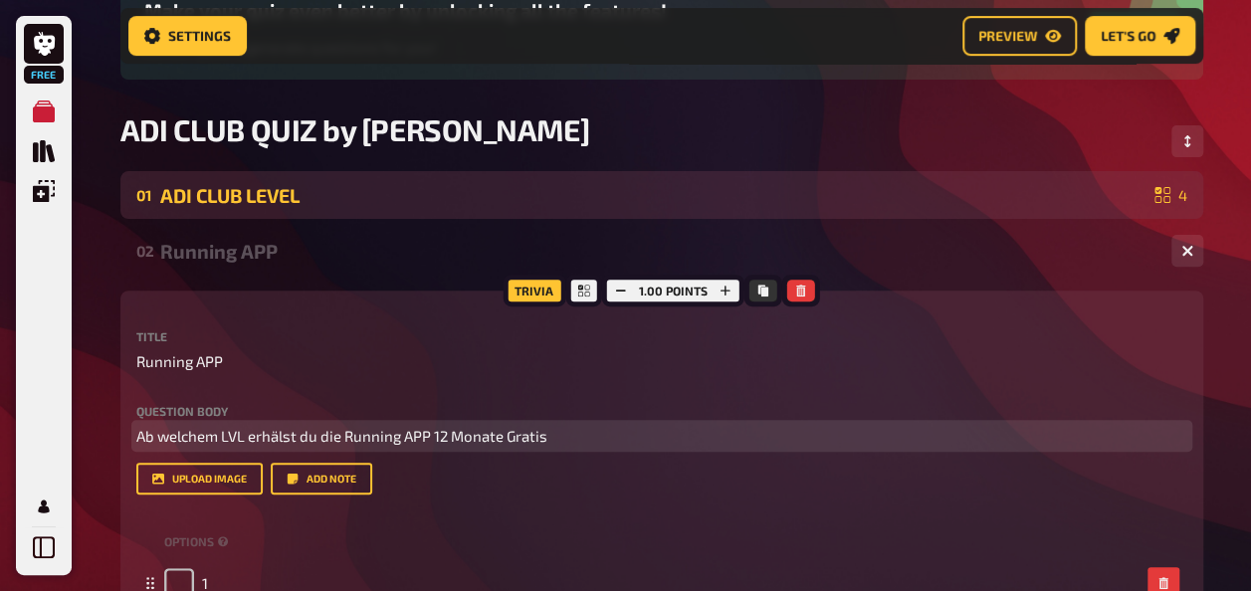
scroll to position [139, 0]
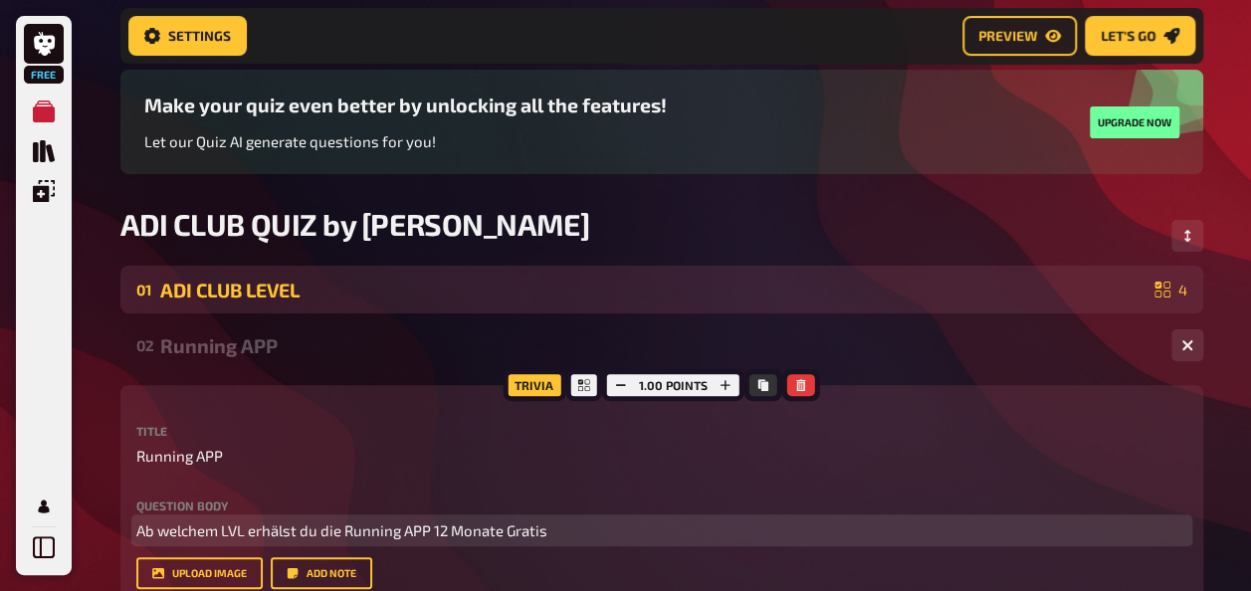
click at [213, 294] on div "ADI CLUB LEVEL" at bounding box center [653, 290] width 986 height 23
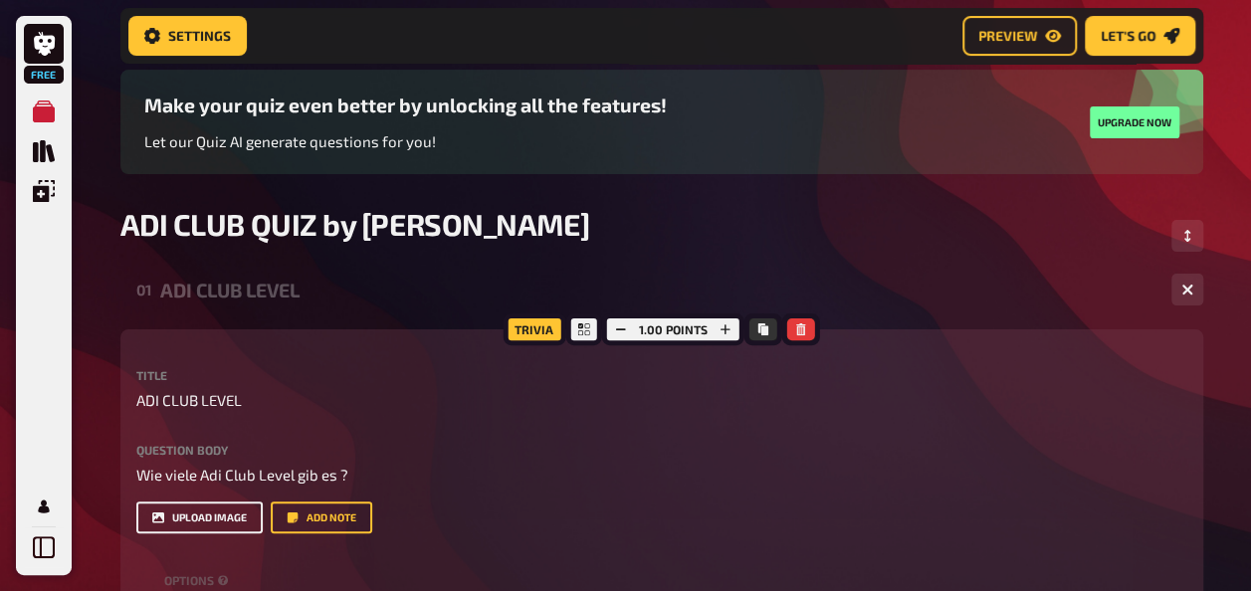
click at [208, 514] on button "upload image" at bounding box center [199, 517] width 126 height 32
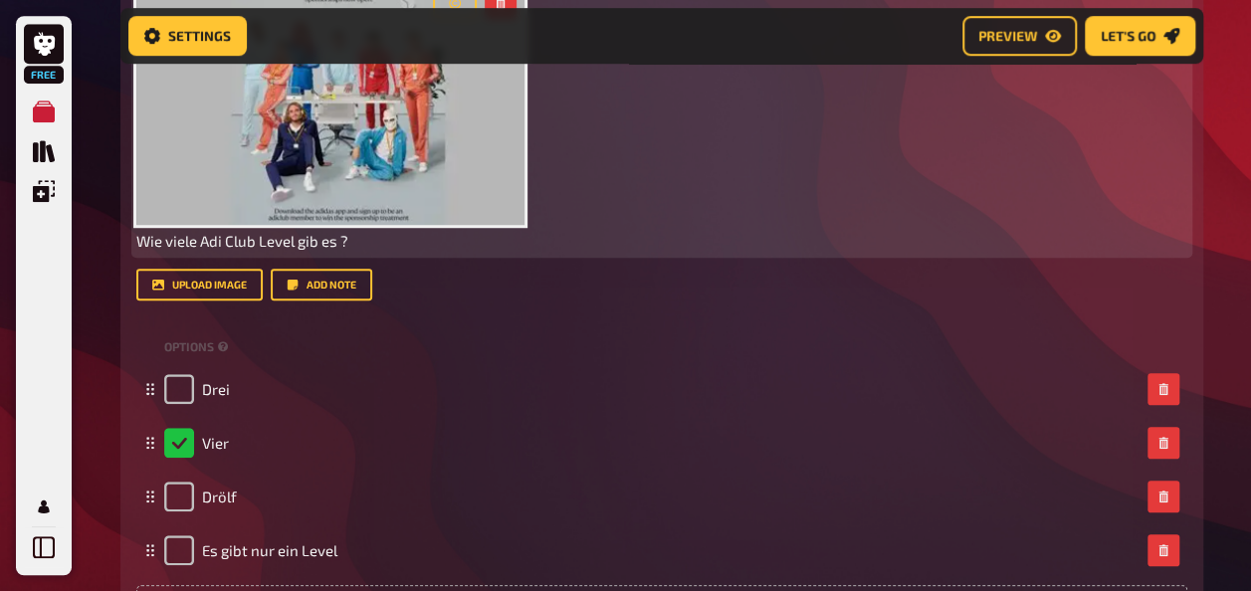
scroll to position [438, 0]
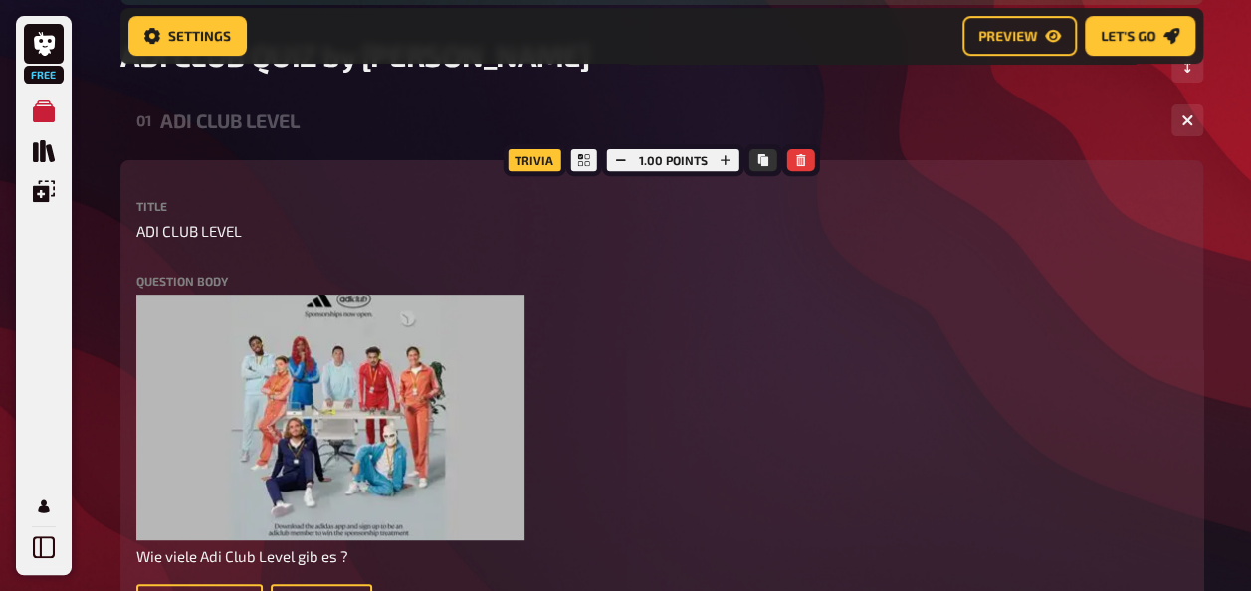
scroll to position [139, 0]
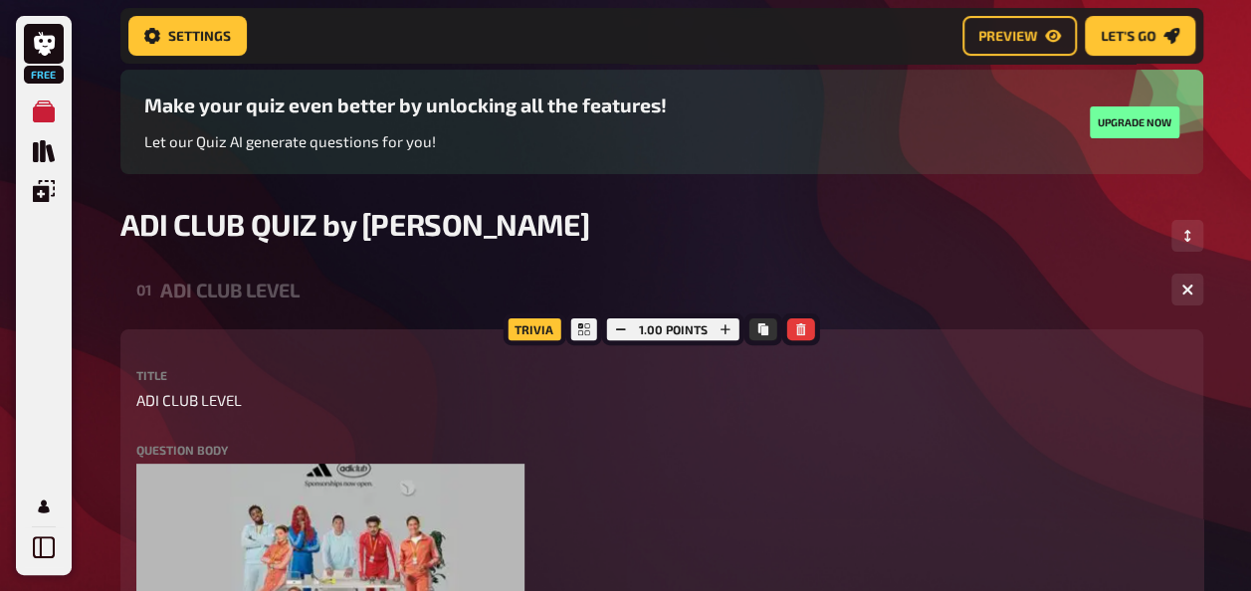
click at [232, 286] on div "ADI CLUB LEVEL" at bounding box center [657, 290] width 995 height 23
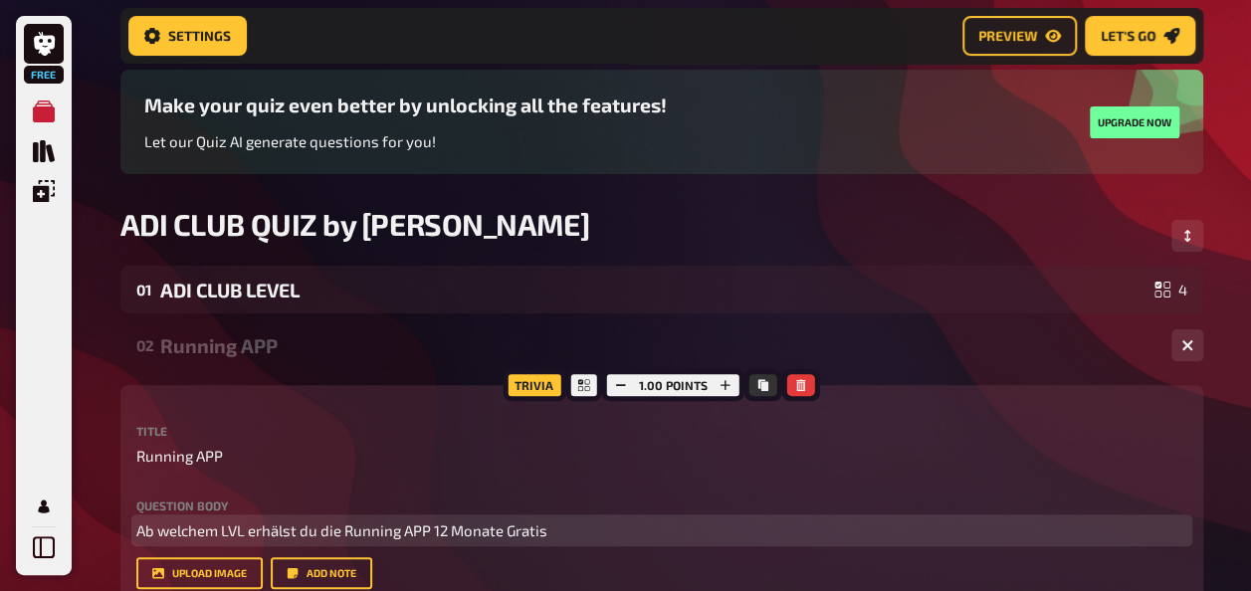
click at [241, 343] on div "Running APP" at bounding box center [657, 345] width 995 height 23
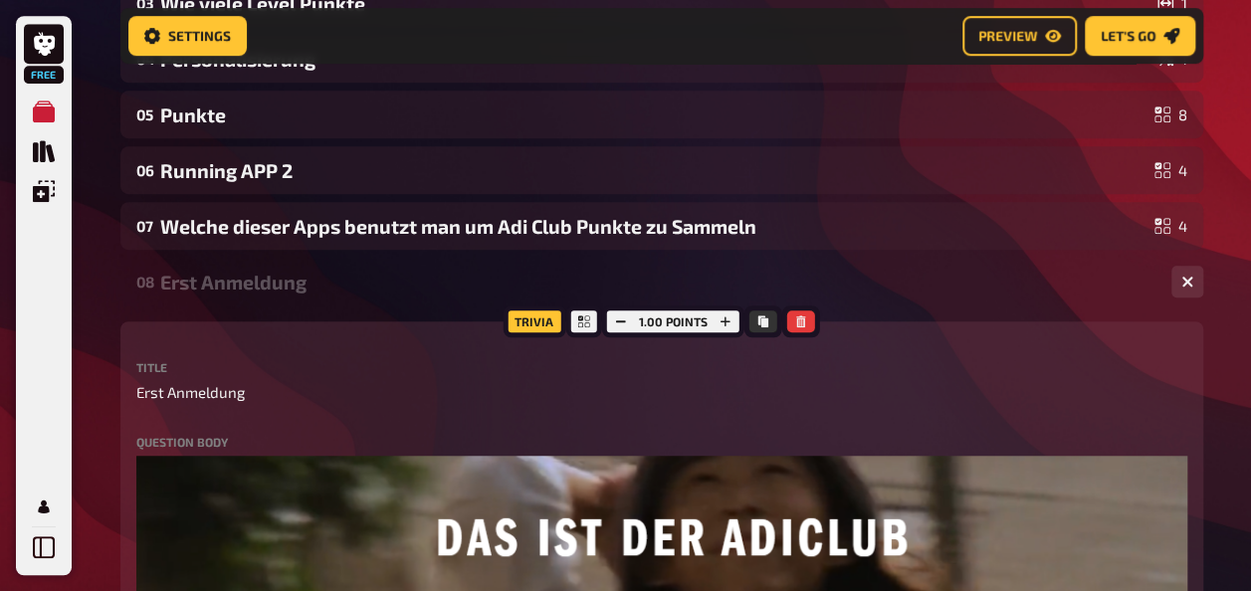
click at [227, 279] on div "Erst Anmeldung" at bounding box center [657, 282] width 995 height 23
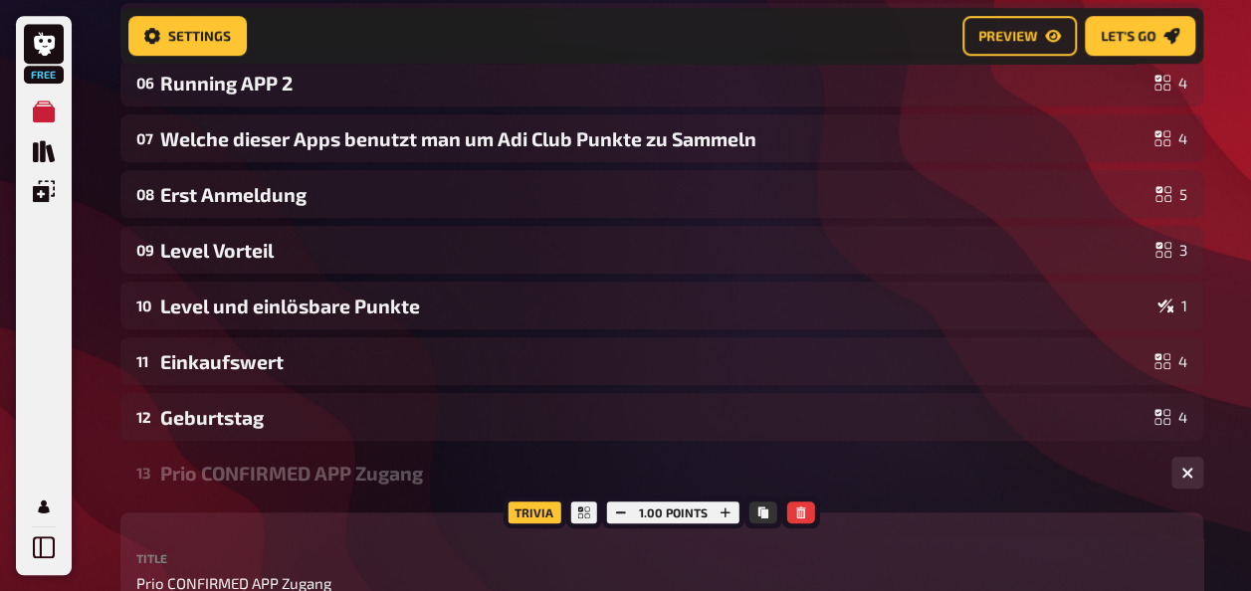
scroll to position [736, 0]
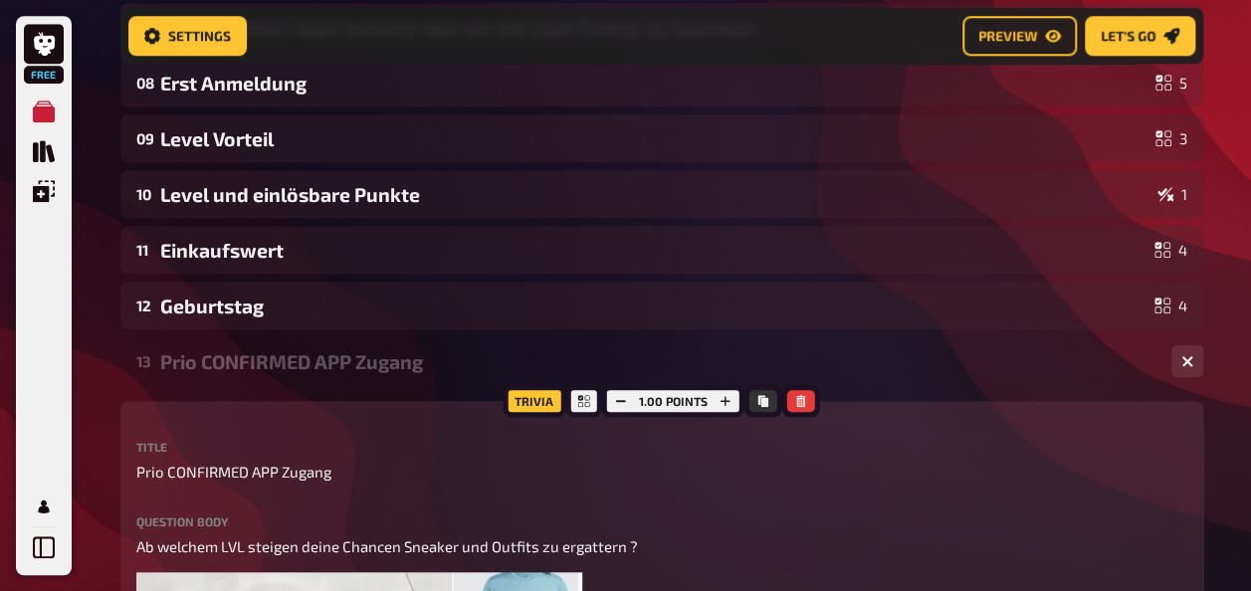
click at [223, 370] on div "Prio CONFIRMED APP Zugang" at bounding box center [657, 361] width 995 height 23
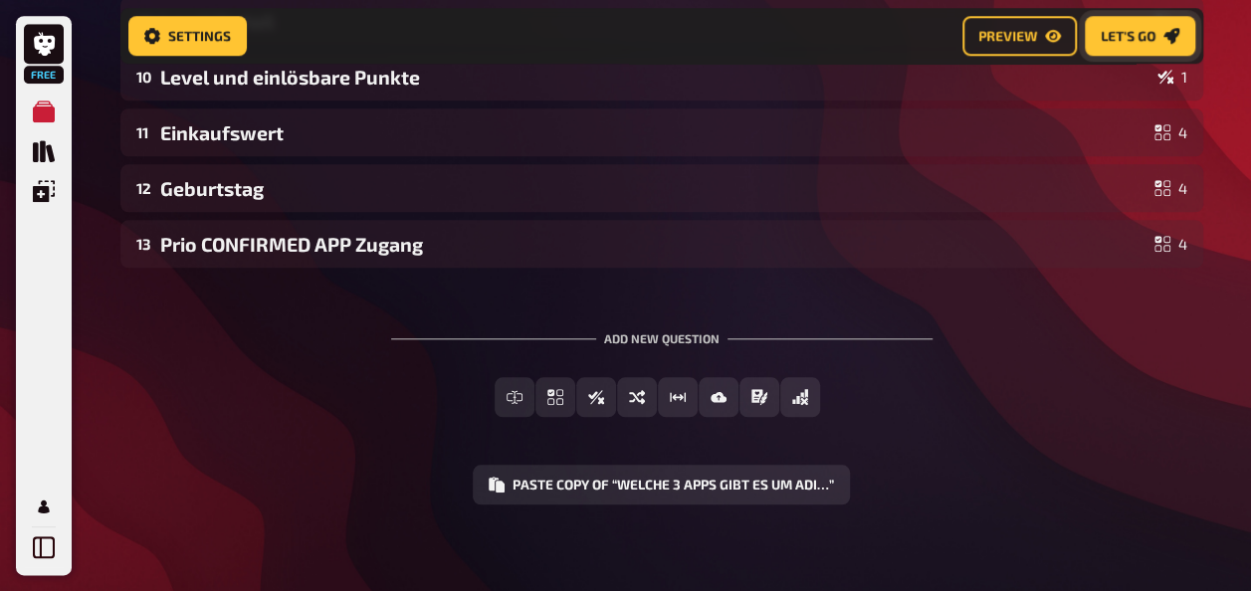
scroll to position [864, 0]
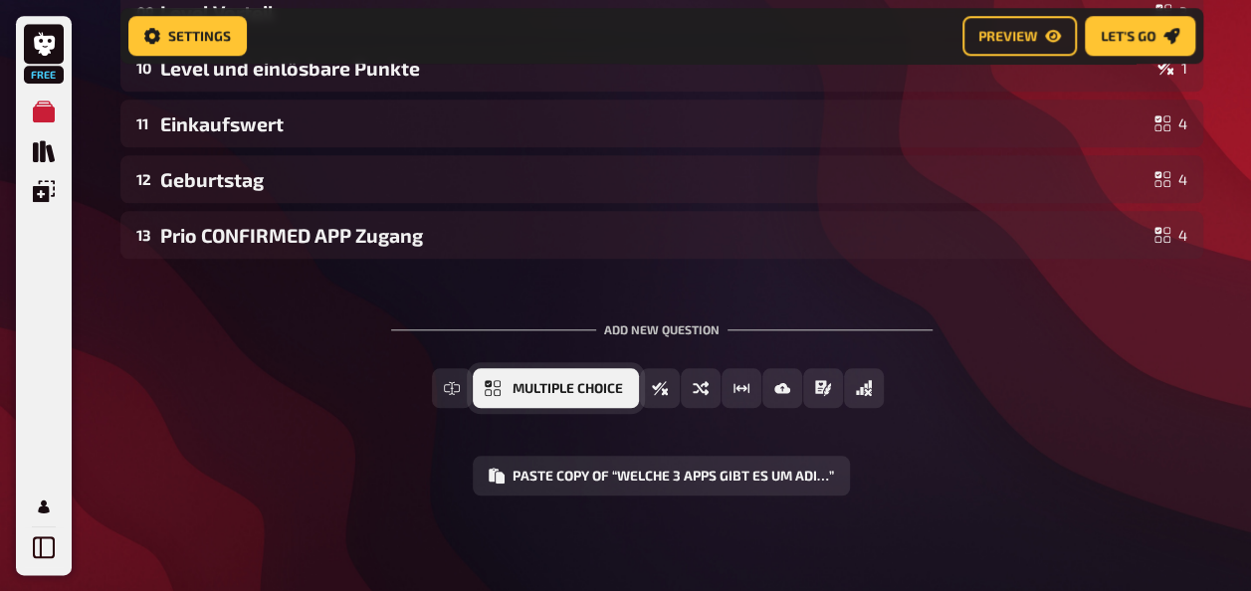
click at [515, 389] on span "Multiple Choice" at bounding box center [567, 389] width 110 height 14
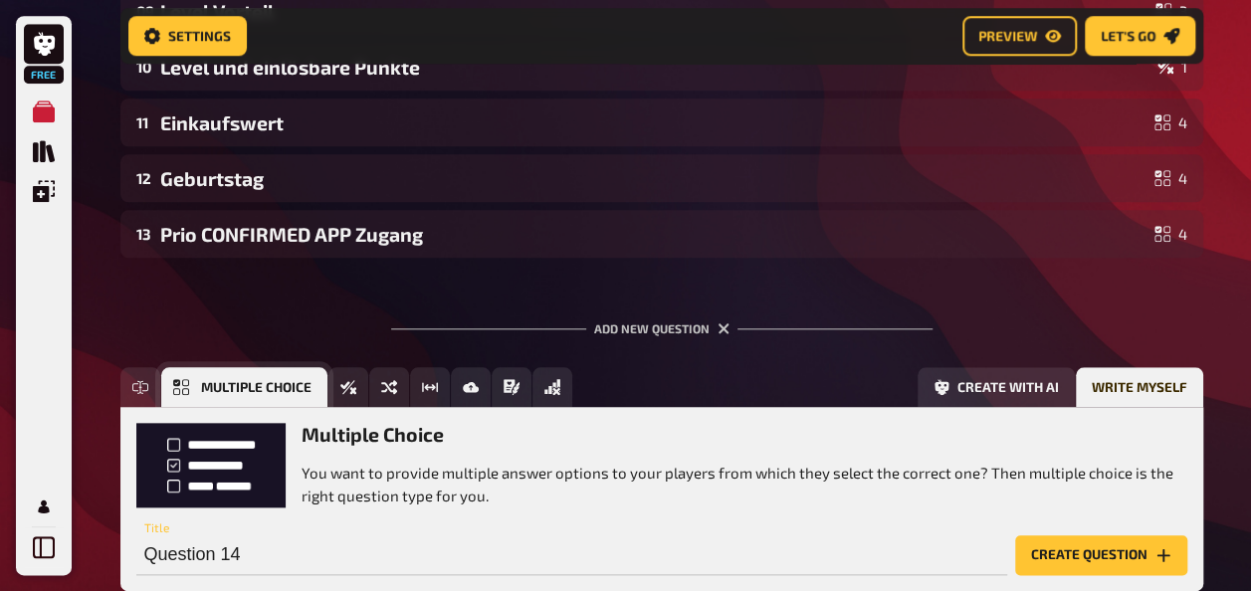
scroll to position [991, 0]
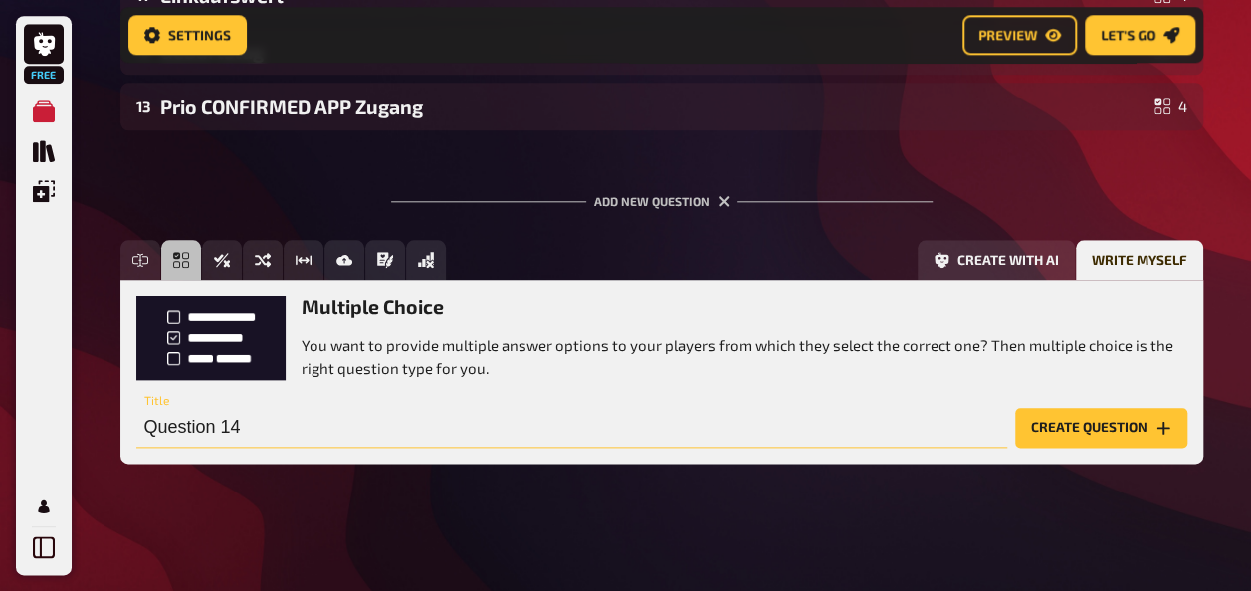
click at [273, 427] on input "Question 14" at bounding box center [571, 428] width 871 height 40
type input "GOLDENS TICKET"
click at [1041, 432] on button "Create question" at bounding box center [1101, 428] width 172 height 40
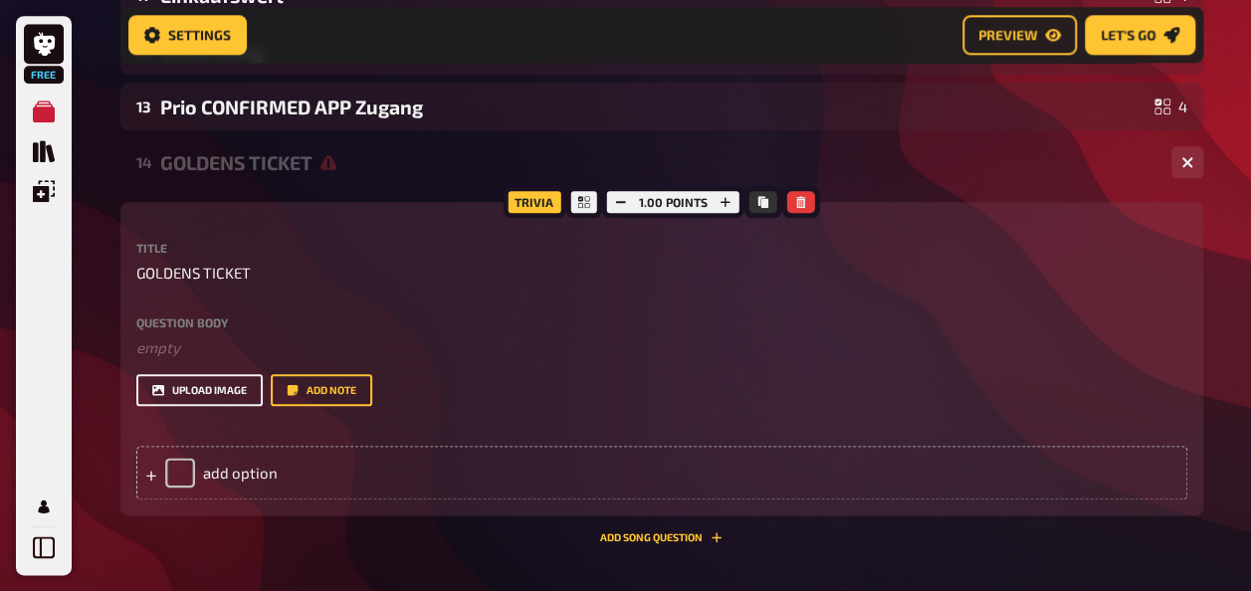
click at [193, 384] on button "upload image" at bounding box center [199, 390] width 126 height 32
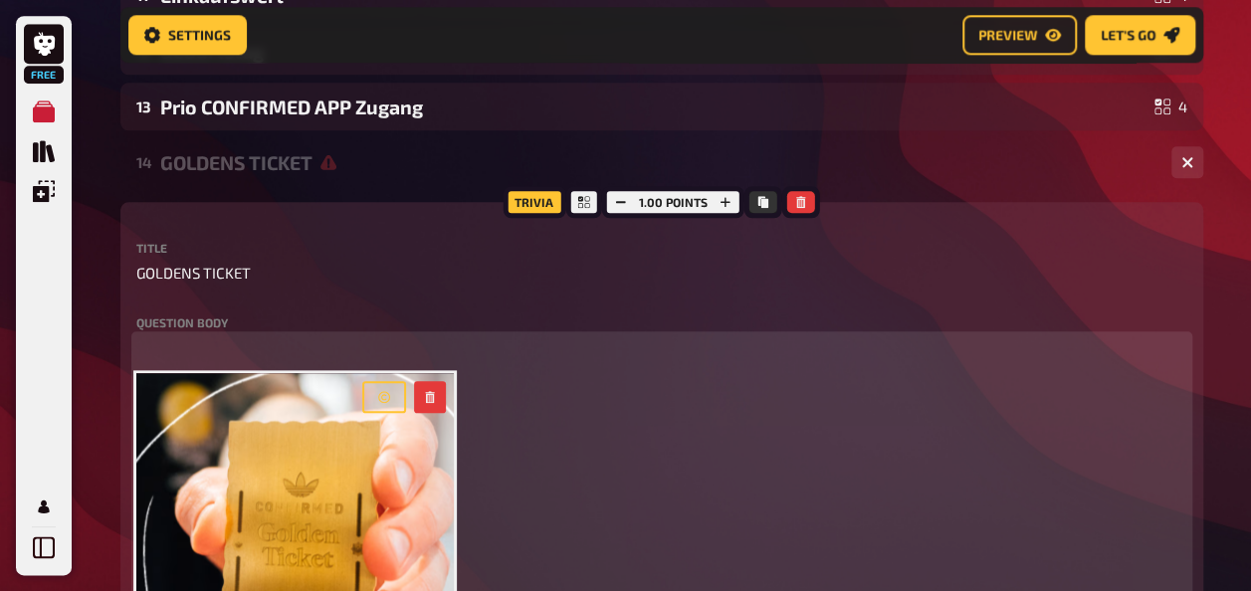
click at [185, 343] on p "﻿" at bounding box center [661, 347] width 1051 height 23
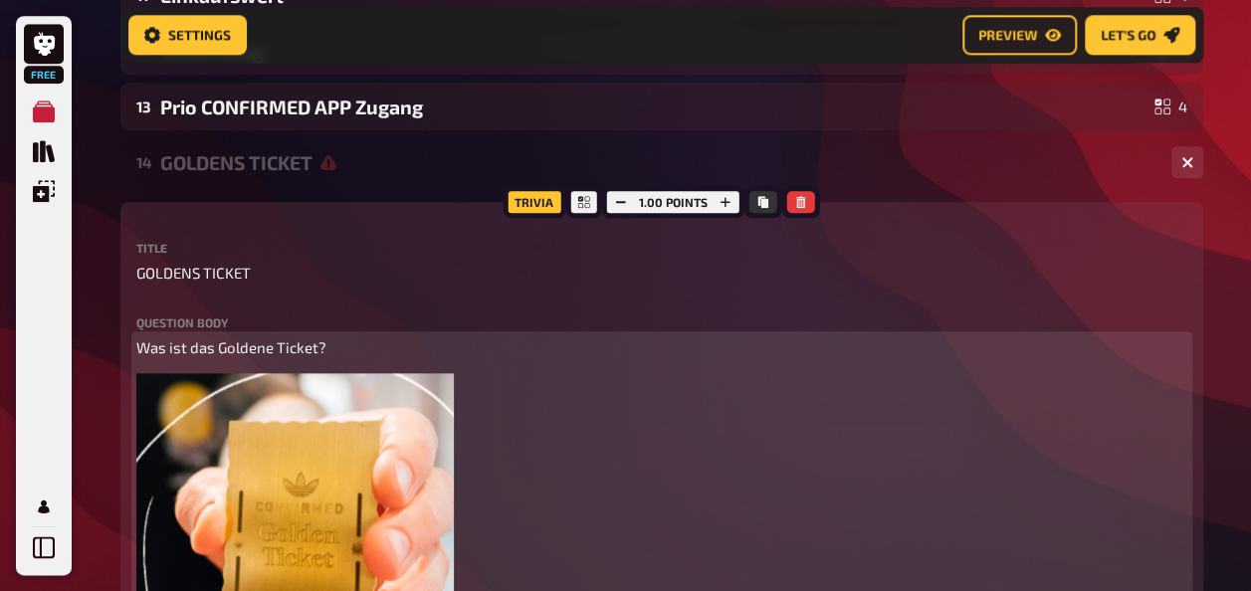
scroll to position [1489, 0]
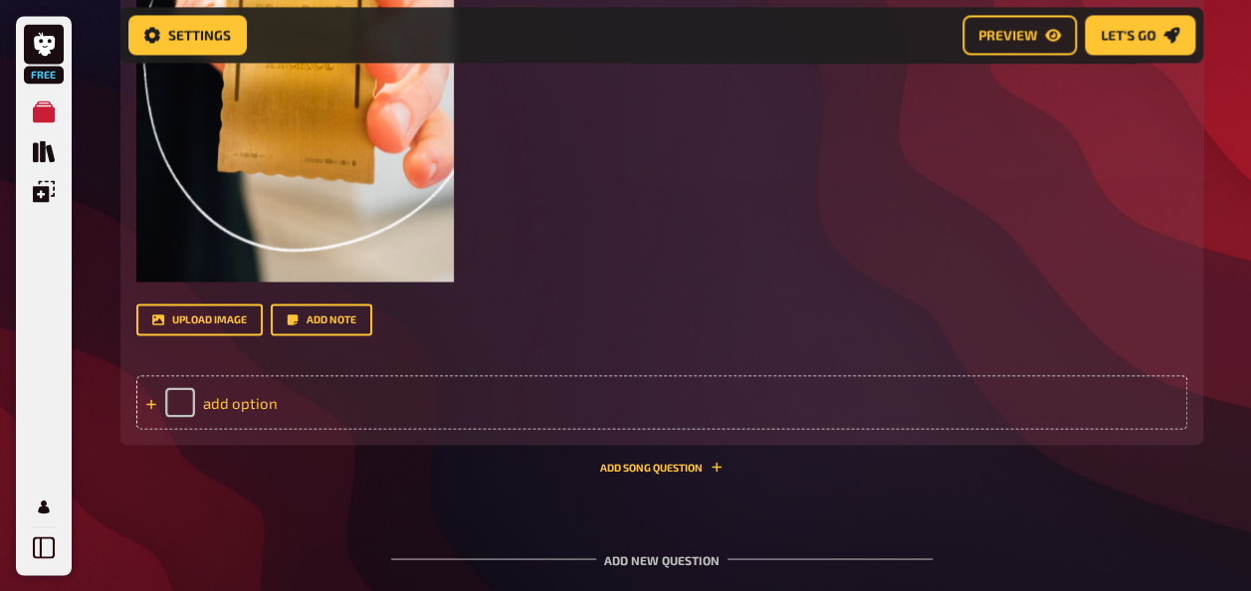
click at [213, 402] on div "add option" at bounding box center [661, 402] width 1051 height 54
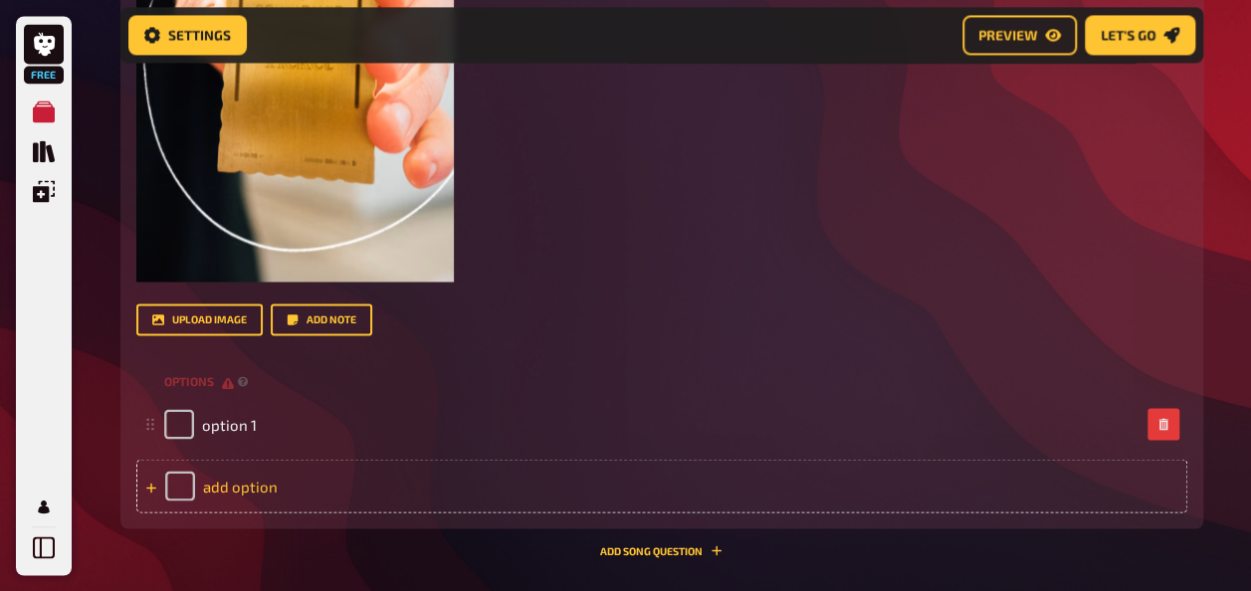
click at [247, 482] on div "add option" at bounding box center [661, 486] width 1051 height 54
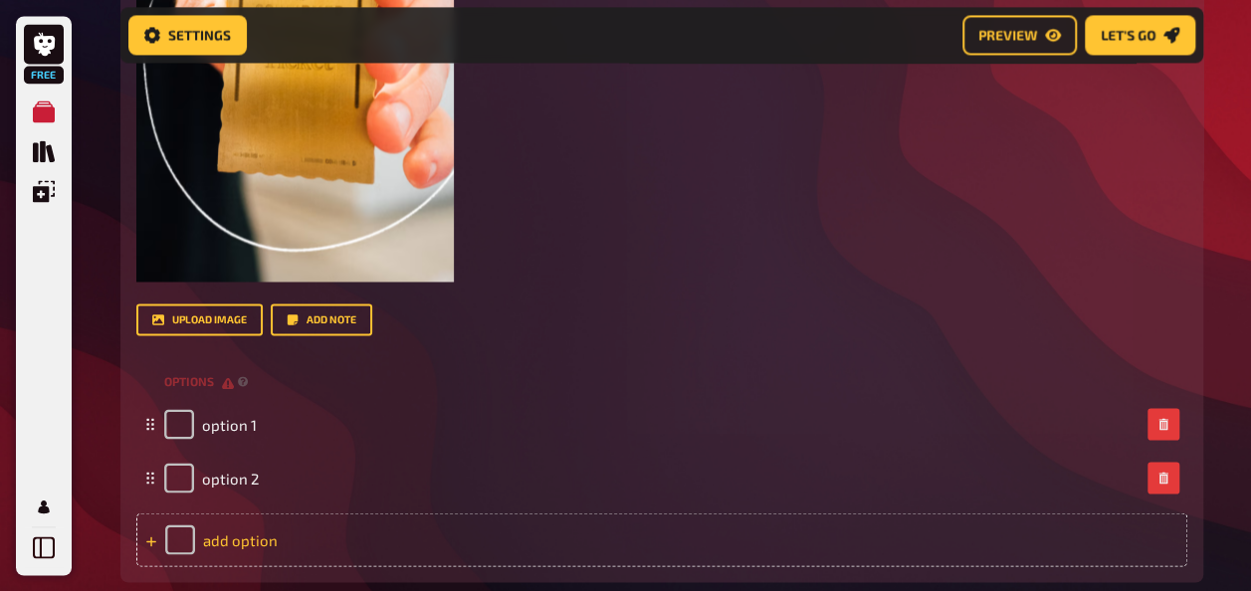
click at [251, 535] on div "add option" at bounding box center [661, 539] width 1051 height 54
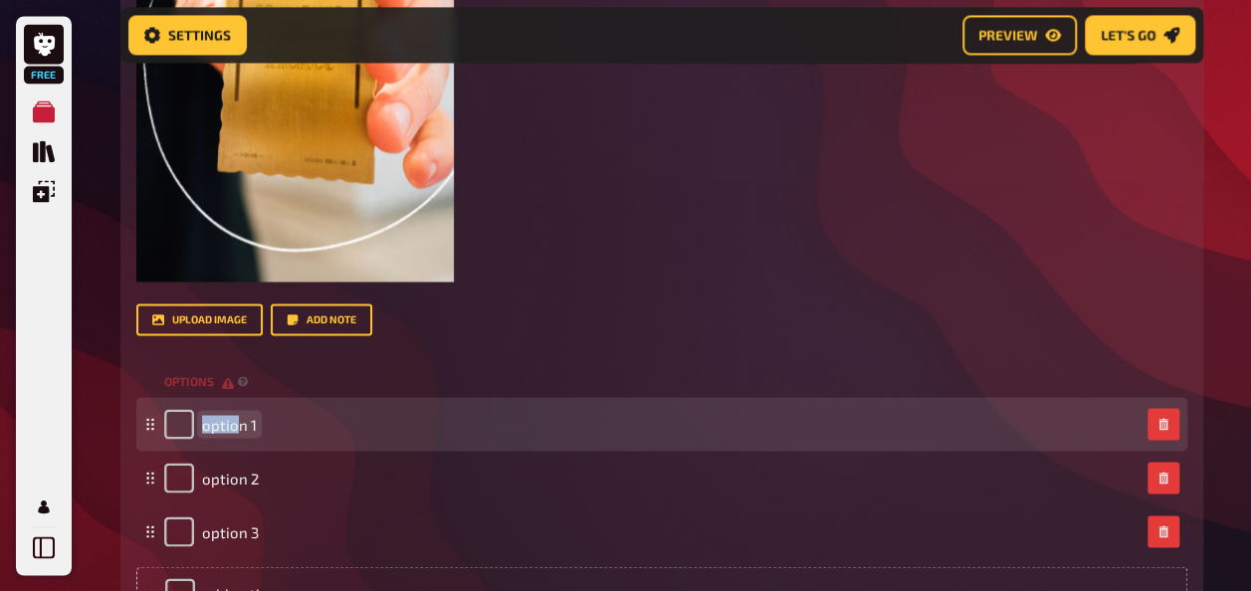
drag, startPoint x: 251, startPoint y: 535, endPoint x: 233, endPoint y: 426, distance: 110.9
click at [233, 426] on span "option 1" at bounding box center [229, 424] width 55 height 18
click at [259, 426] on div "option 1" at bounding box center [651, 424] width 975 height 30
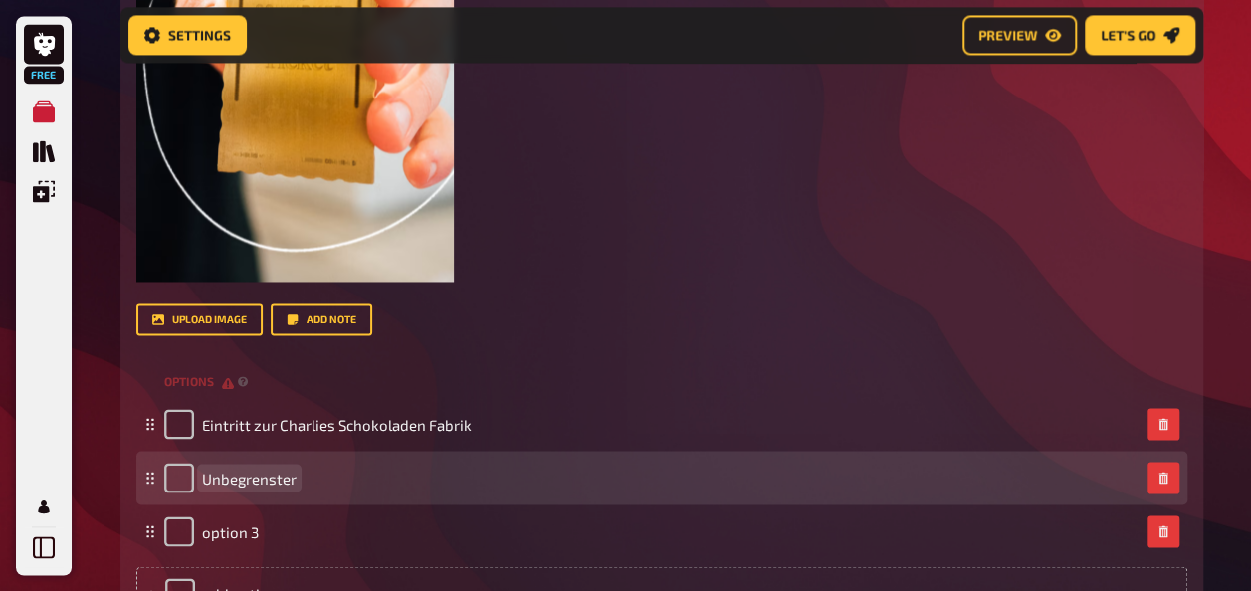
click at [299, 474] on div "Unbegrenster" at bounding box center [651, 478] width 975 height 30
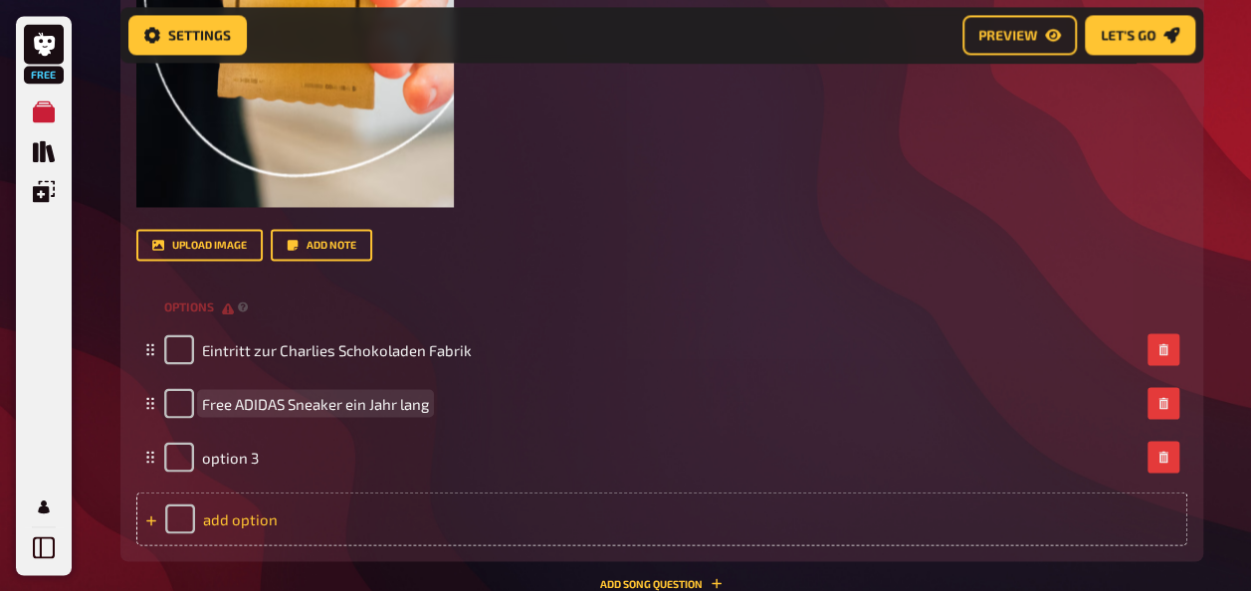
scroll to position [1588, 0]
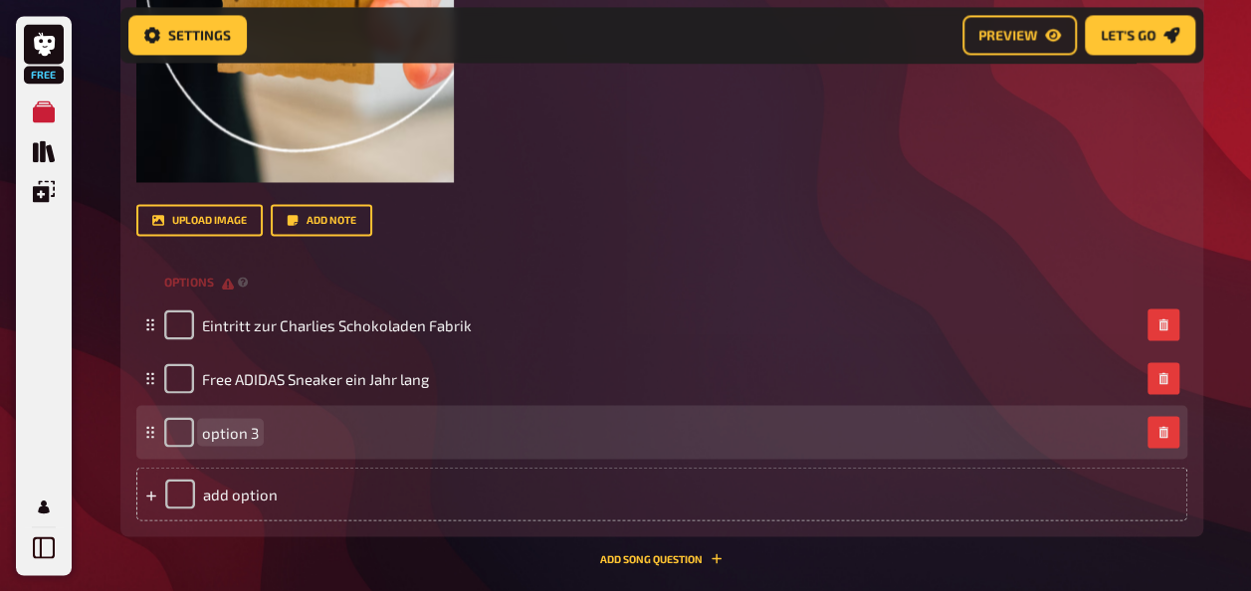
click at [262, 424] on div "option 3" at bounding box center [651, 432] width 975 height 30
click at [265, 426] on span "Prio Prio zugang zu Limited Produkten" at bounding box center [333, 432] width 262 height 18
click at [269, 430] on span "Prio Prio zugang zu Limited Produkten" at bounding box center [333, 432] width 262 height 18
click at [180, 439] on input "checkbox" at bounding box center [179, 432] width 30 height 30
checkbox input "true"
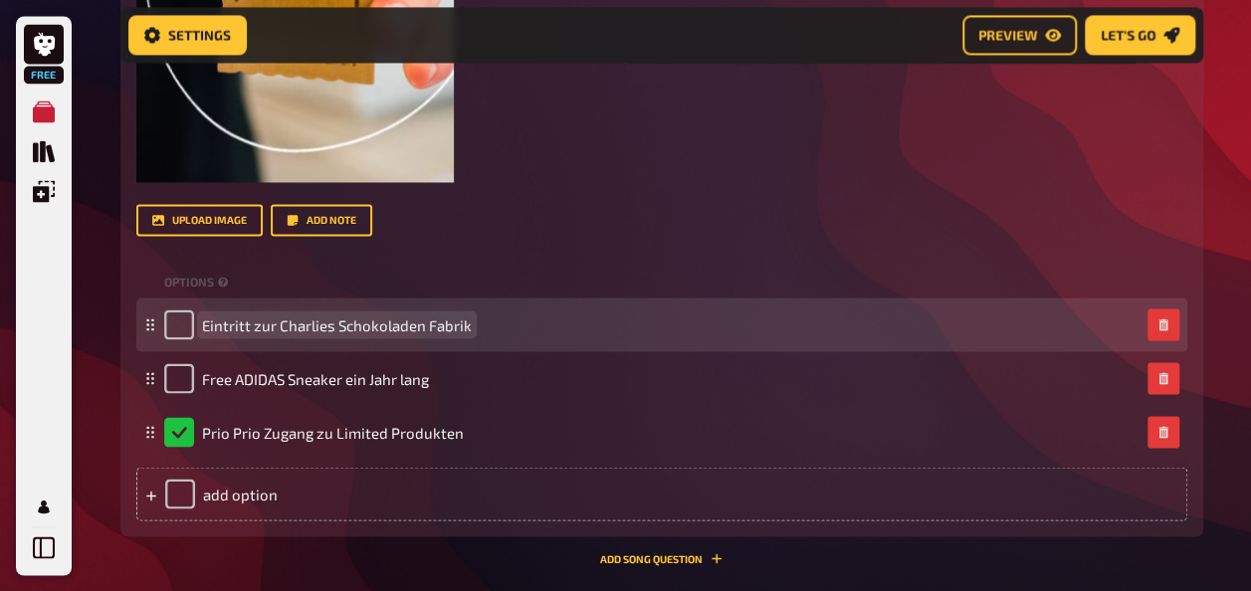
drag, startPoint x: 321, startPoint y: 326, endPoint x: 331, endPoint y: 324, distance: 10.1
click at [323, 326] on span "Eintritt zur Charlies Schokoladen Fabrik" at bounding box center [337, 324] width 270 height 18
click at [323, 328] on span "Eintritt zur Charlies Schokoladen Fabrik" at bounding box center [337, 324] width 270 height 18
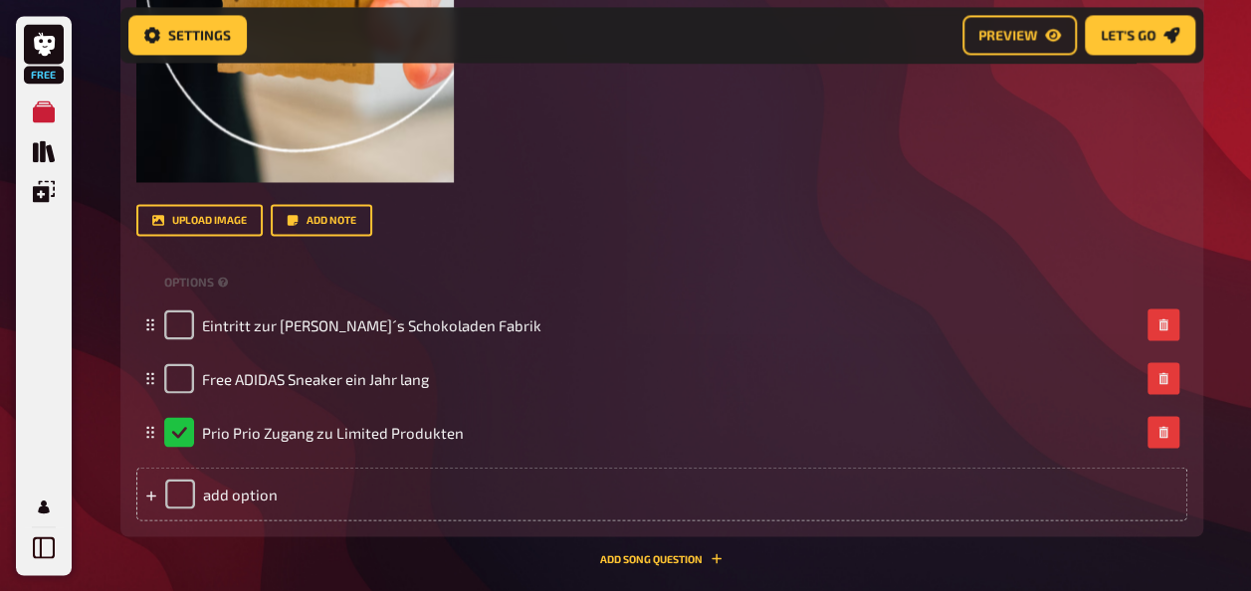
click at [603, 217] on div "upload image Add note" at bounding box center [661, 220] width 1051 height 32
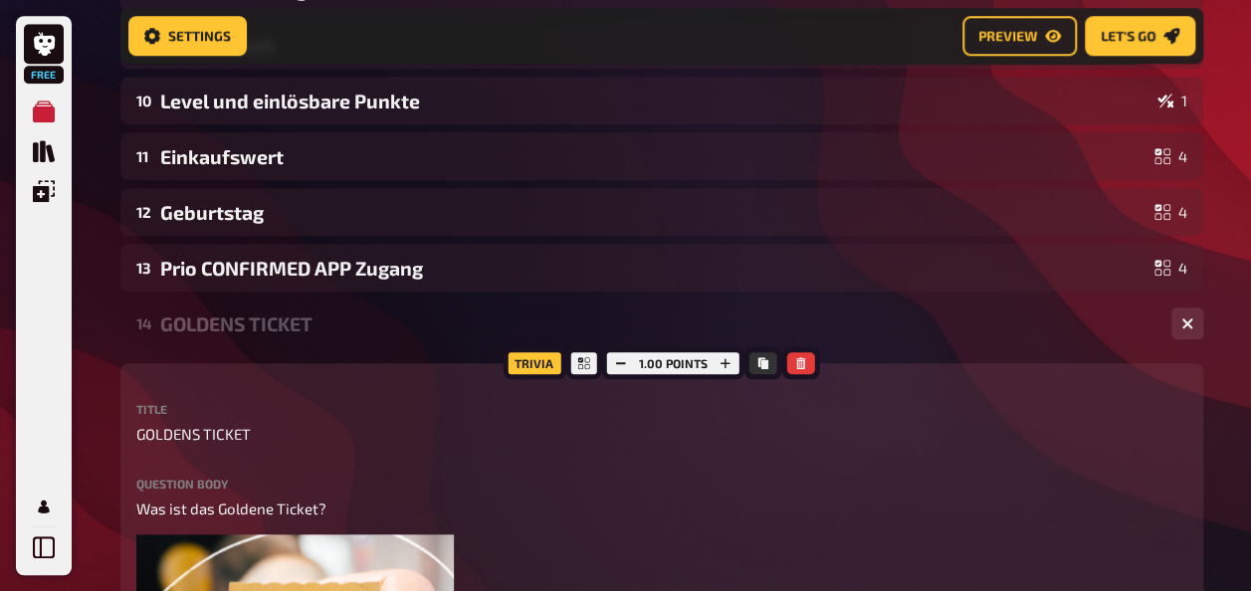
scroll to position [792, 0]
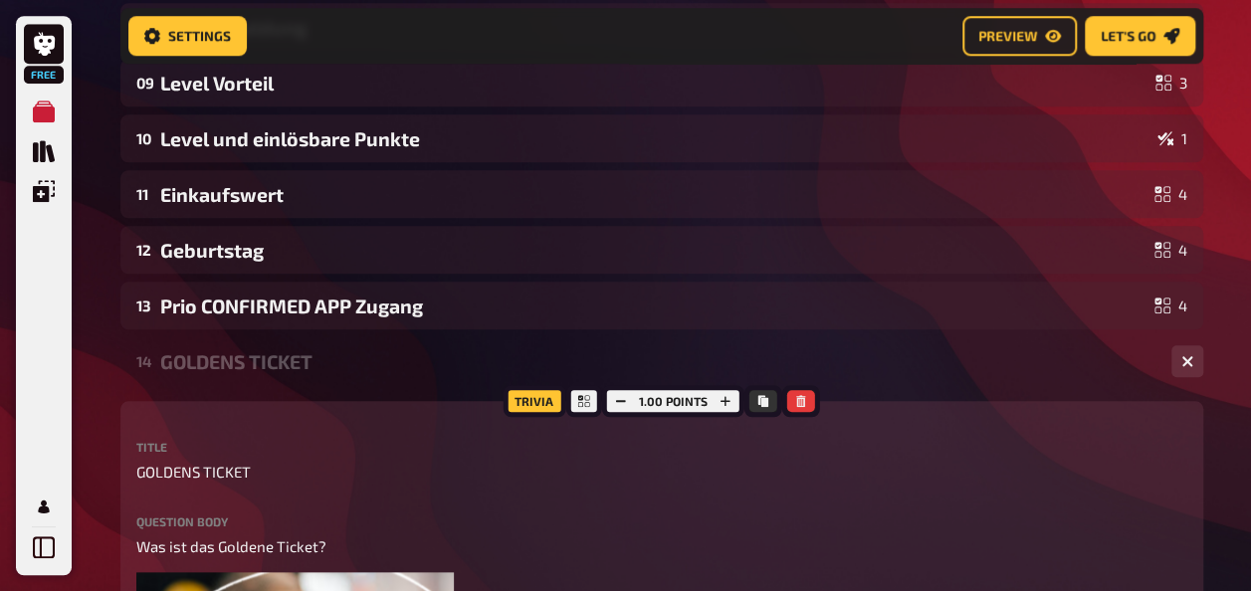
click at [181, 366] on div "GOLDENS TICKET" at bounding box center [657, 361] width 995 height 23
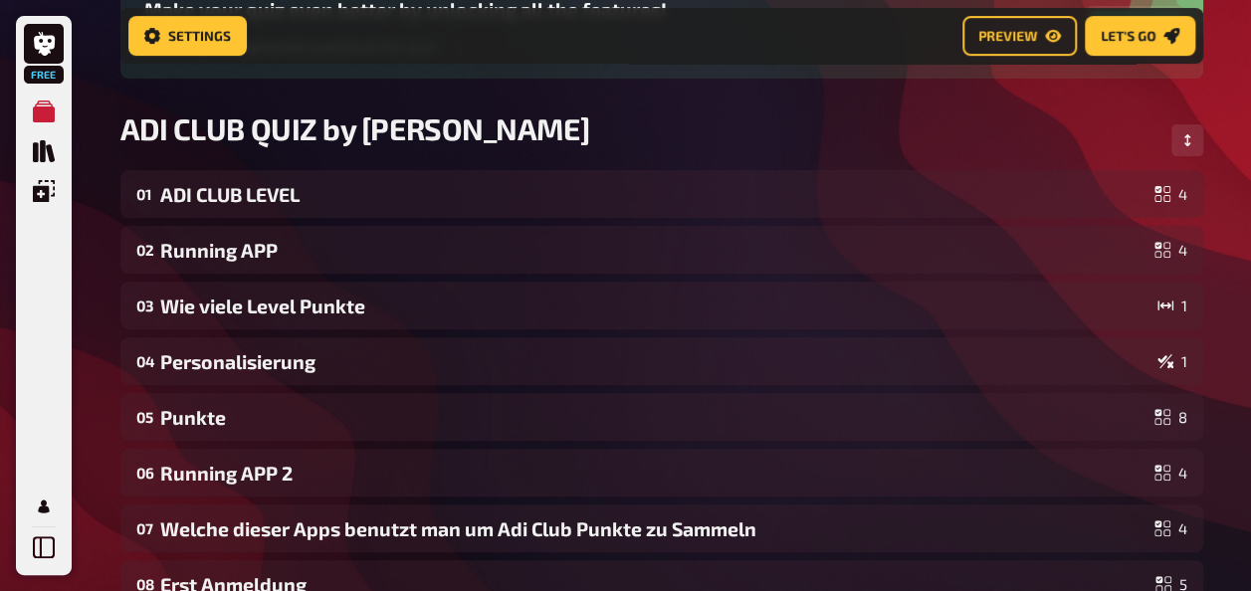
scroll to position [96, 0]
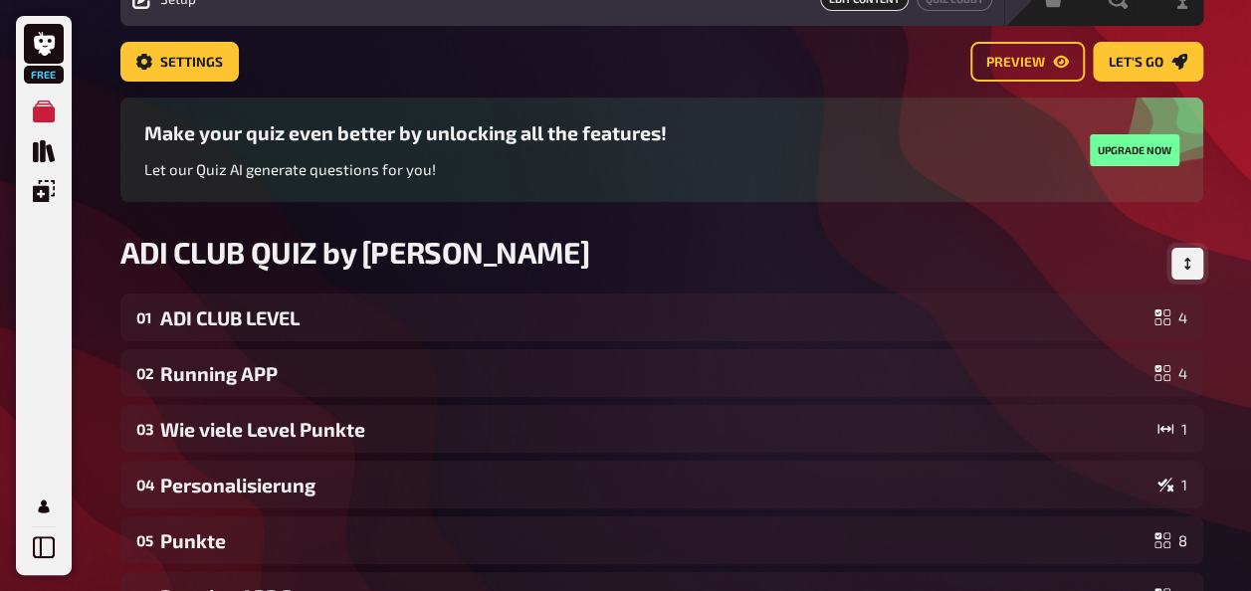
click at [1190, 261] on icon "Change Order" at bounding box center [1187, 264] width 12 height 12
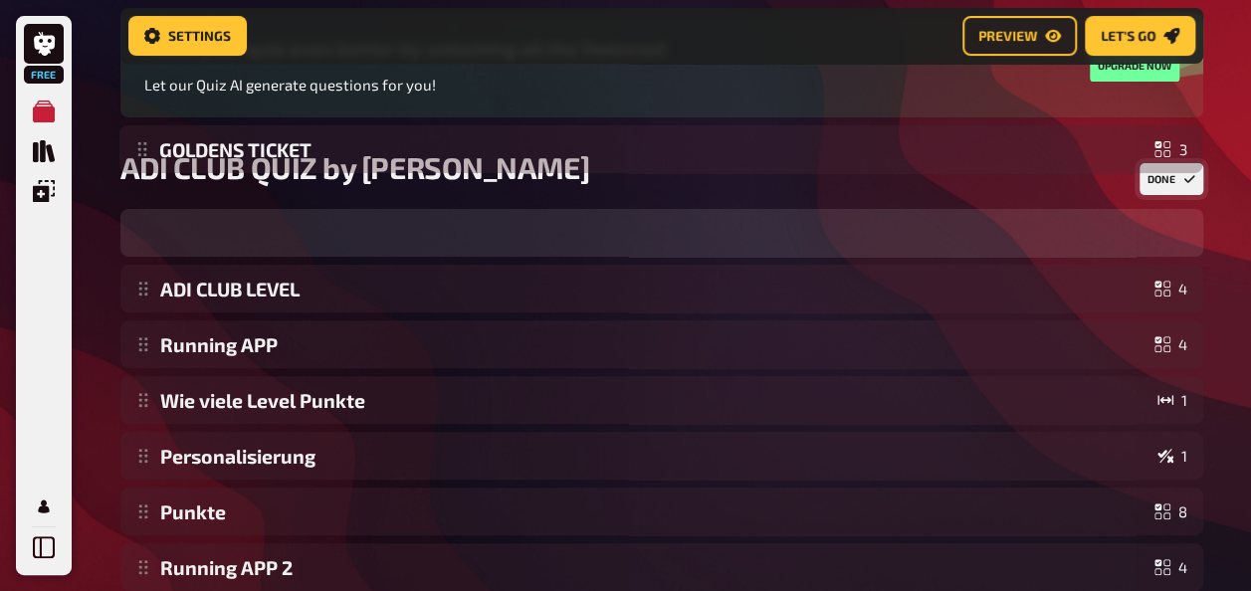
scroll to position [0, 0]
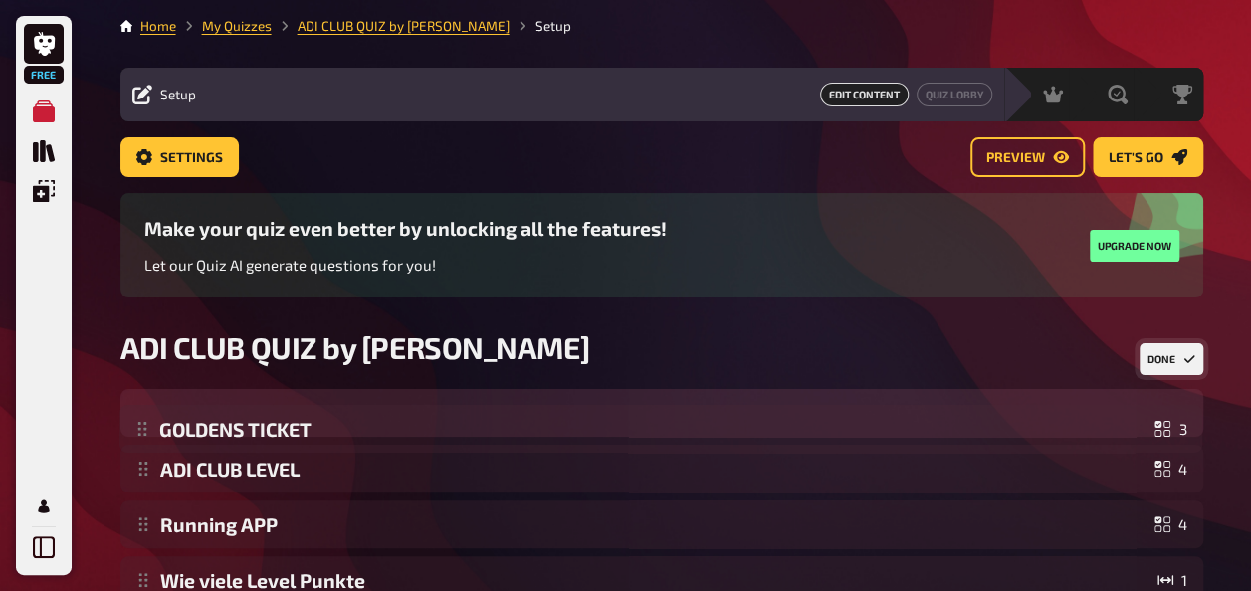
drag, startPoint x: 1160, startPoint y: 484, endPoint x: 611, endPoint y: 396, distance: 556.2
click at [611, 396] on div "GOLDENS TICKET 3" at bounding box center [661, 413] width 1083 height 48
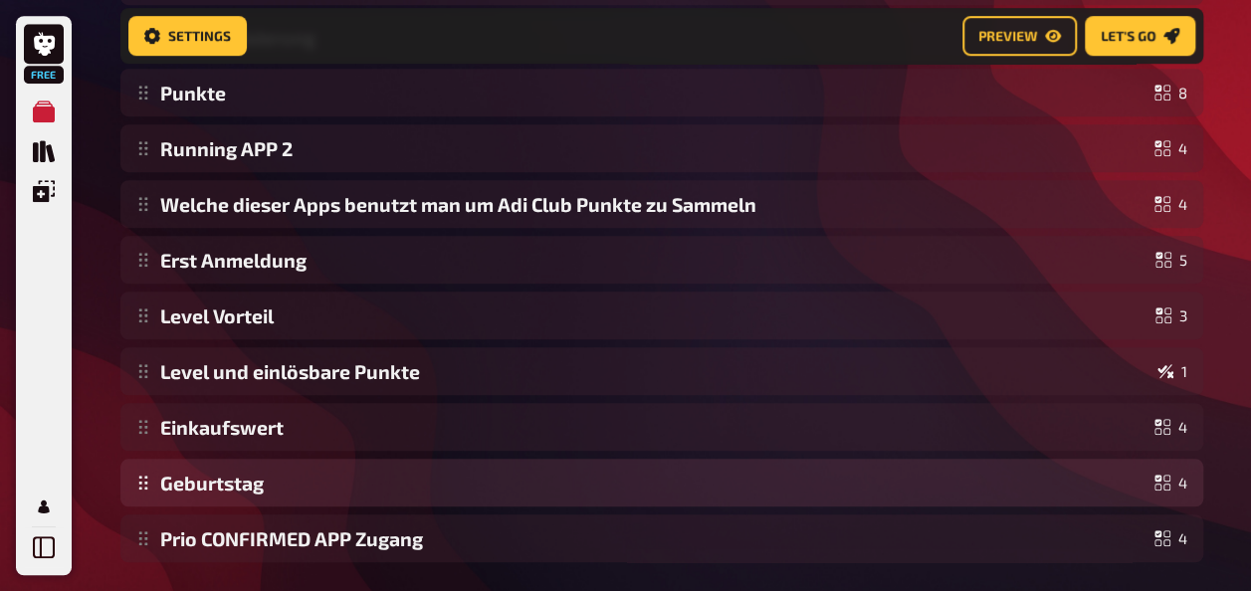
scroll to position [682, 0]
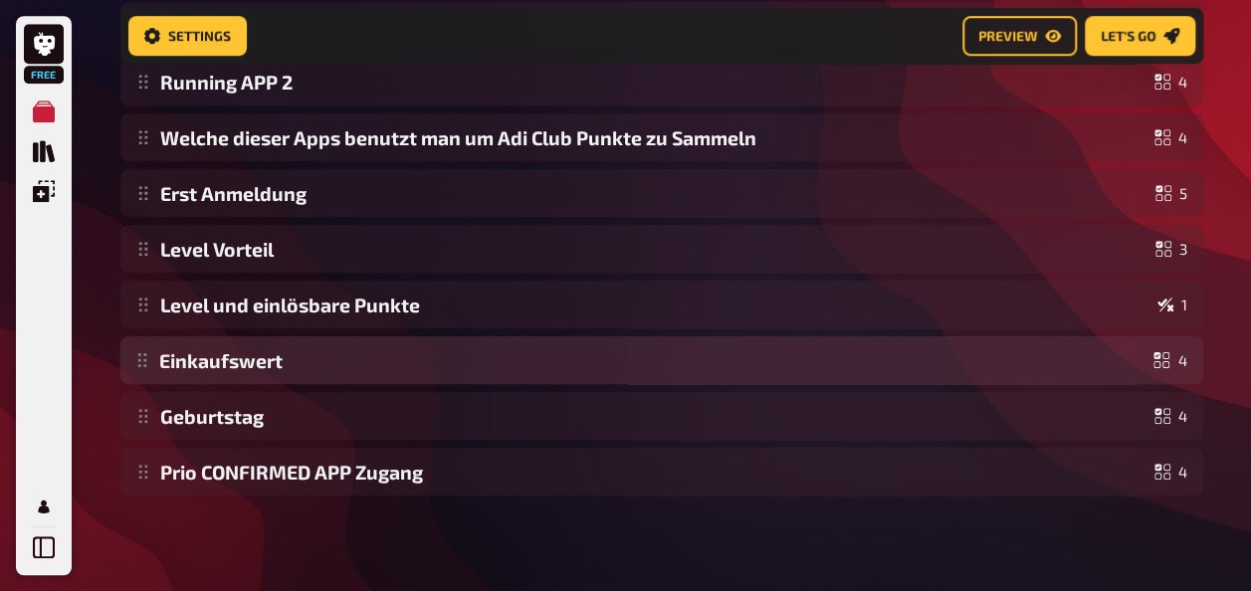
click at [267, 363] on div "GOLDENS TICKET 3 ADI CLUB LEVEL 4 Running APP 4 Wie viele Level Punkte 1 Person…" at bounding box center [661, 109] width 1083 height 772
click at [262, 380] on div "GOLDENS TICKET 3 ADI CLUB LEVEL 4 Running APP 4 Wie viele Level Punkte 1 Person…" at bounding box center [661, 109] width 1083 height 772
click at [267, 368] on div "GOLDENS TICKET 3 ADI CLUB LEVEL 4 Running APP 4 Wie viele Level Punkte 1 Person…" at bounding box center [661, 109] width 1083 height 772
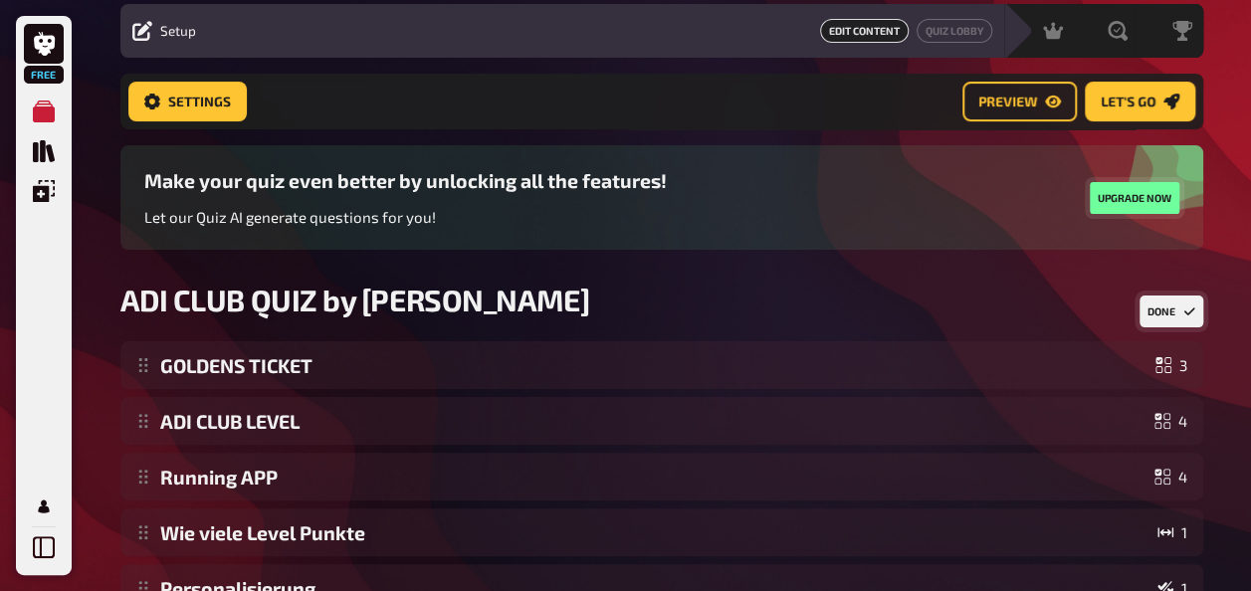
scroll to position [0, 0]
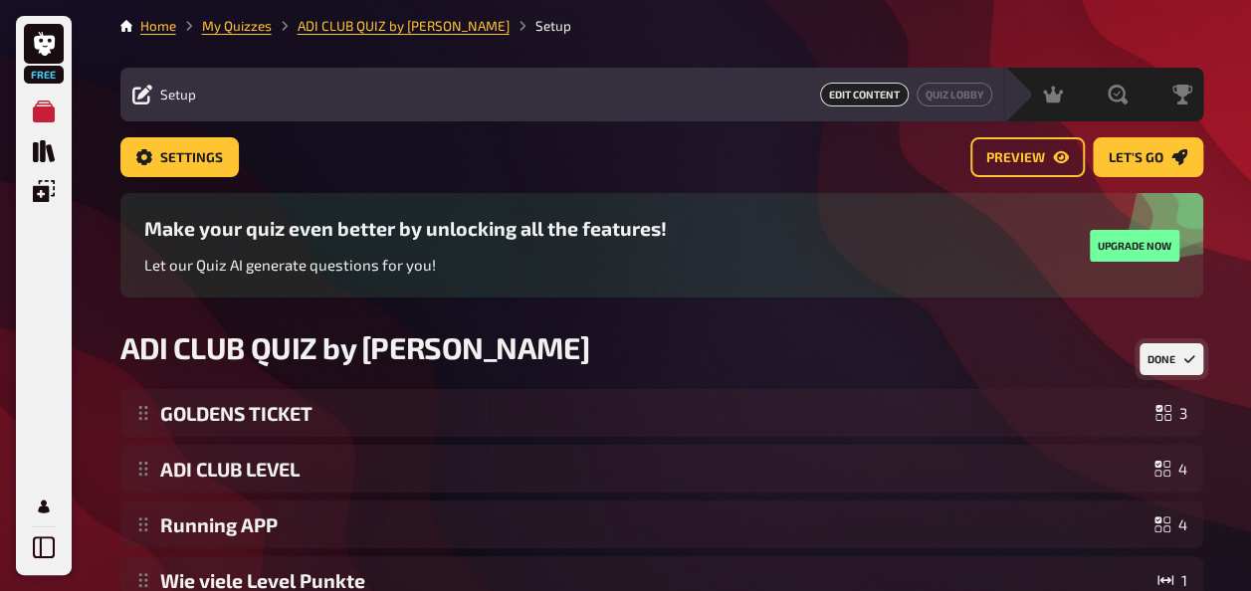
click at [1162, 362] on button "Done" at bounding box center [1171, 359] width 64 height 32
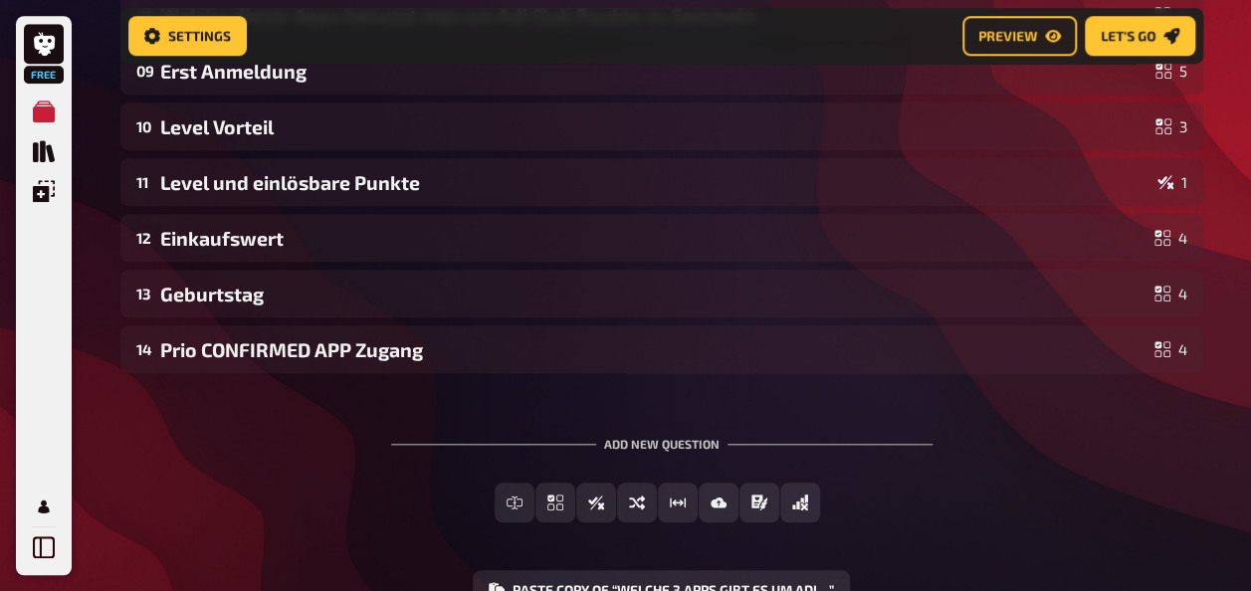
scroll to position [812, 0]
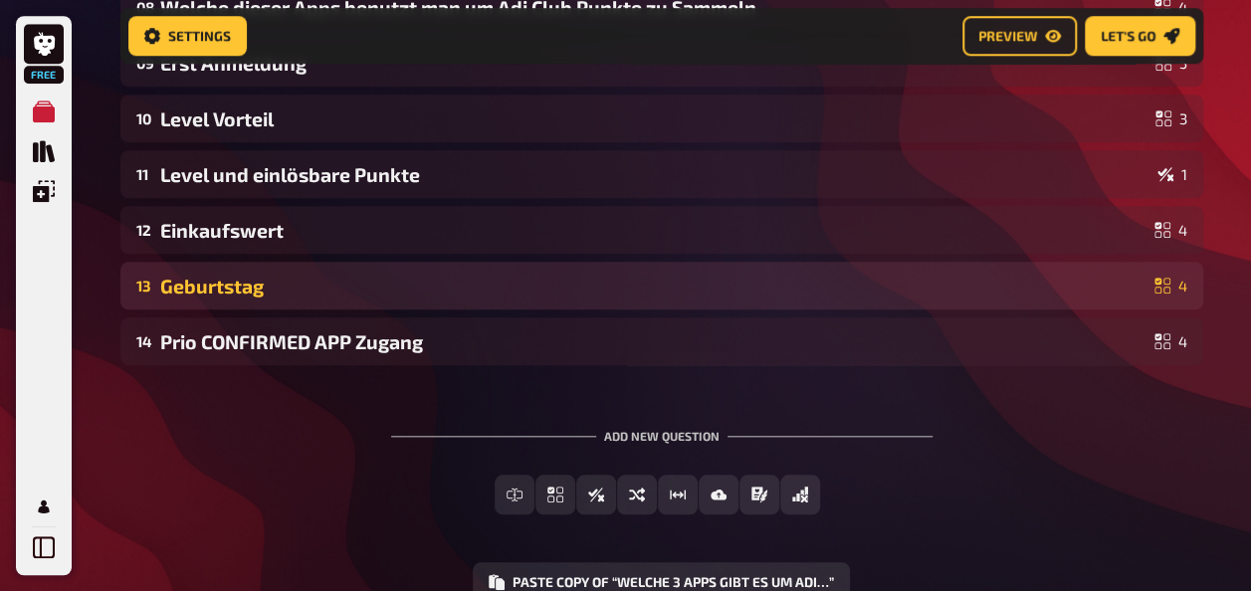
click at [207, 287] on div "Geburtstag" at bounding box center [653, 286] width 986 height 23
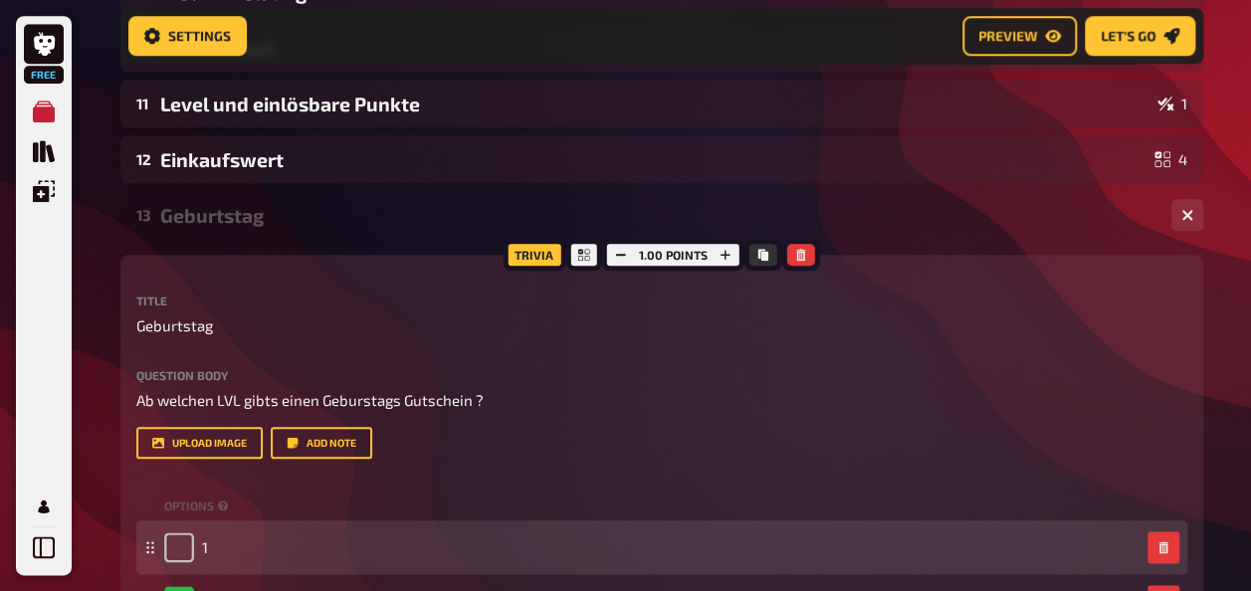
scroll to position [1011, 0]
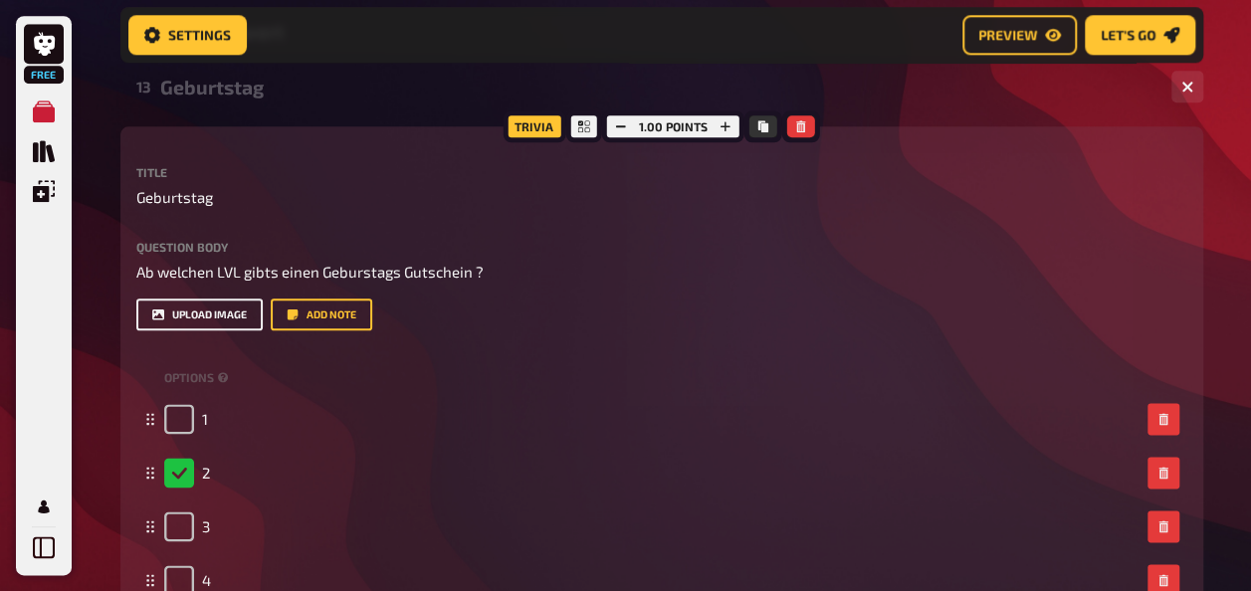
click at [229, 321] on button "upload image" at bounding box center [199, 315] width 126 height 32
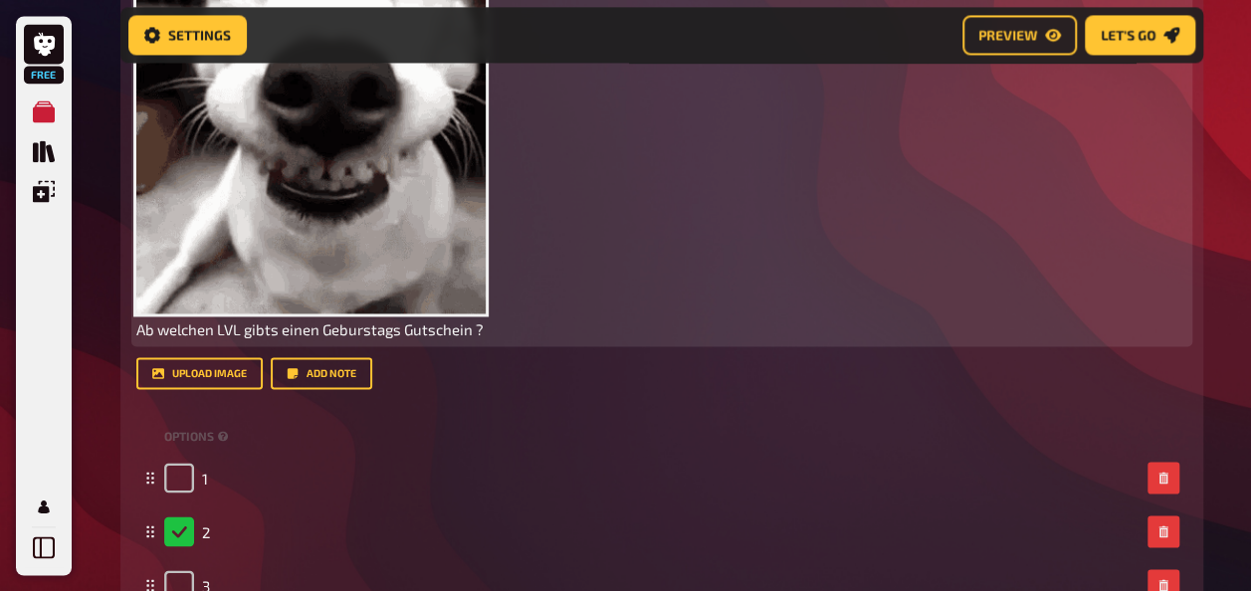
scroll to position [1508, 0]
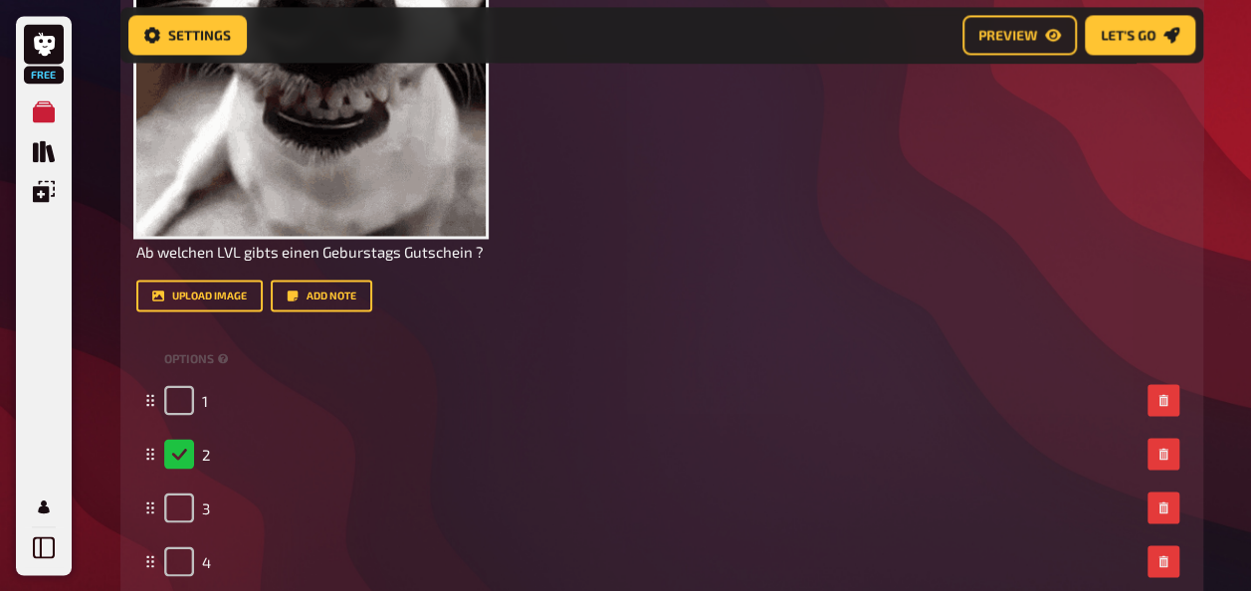
click at [433, 338] on div "Title Geburtstag Question body ﻿ Ab welchen LVL gibts einen Geburstags Gutschei…" at bounding box center [661, 159] width 1051 height 981
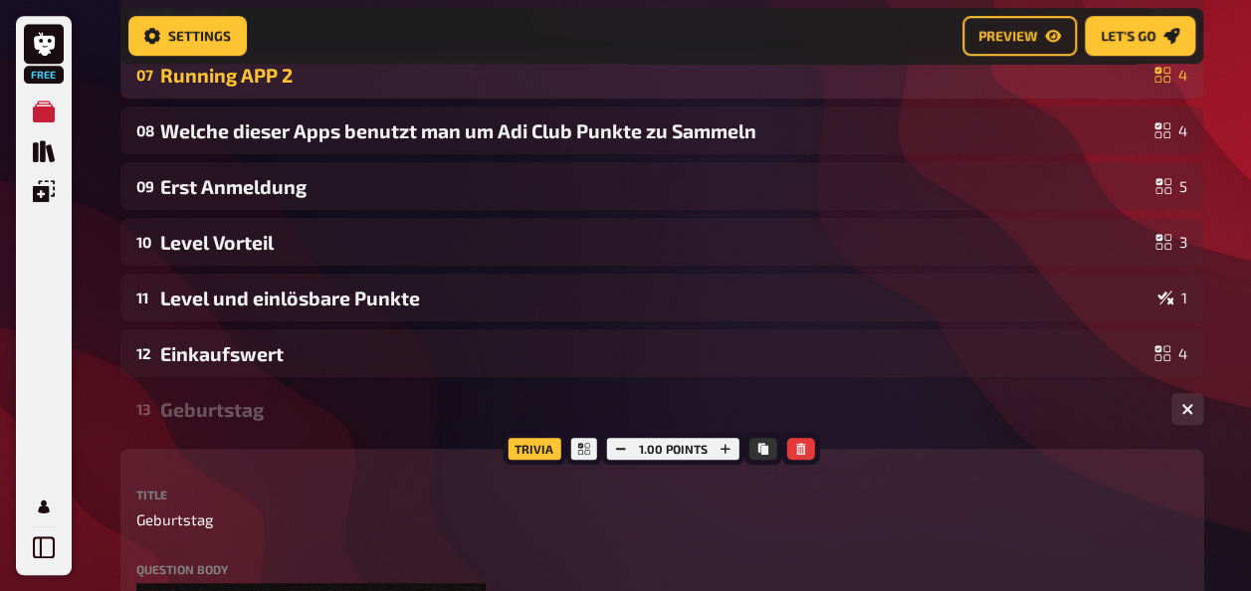
scroll to position [513, 0]
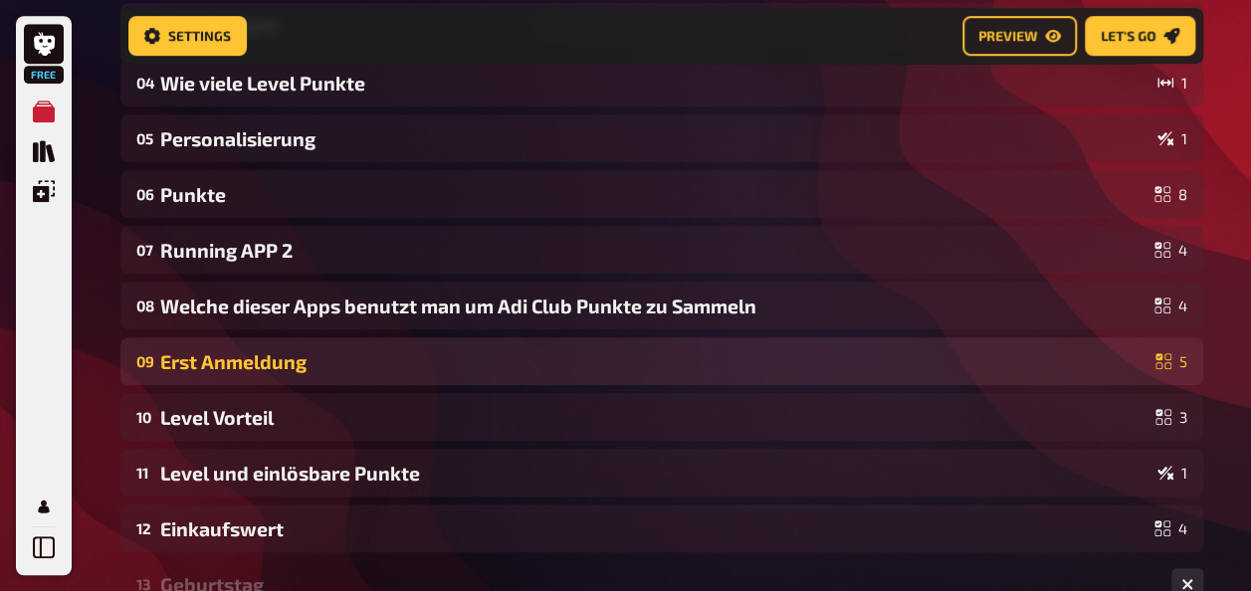
click at [233, 367] on div "Erst Anmeldung" at bounding box center [653, 361] width 987 height 23
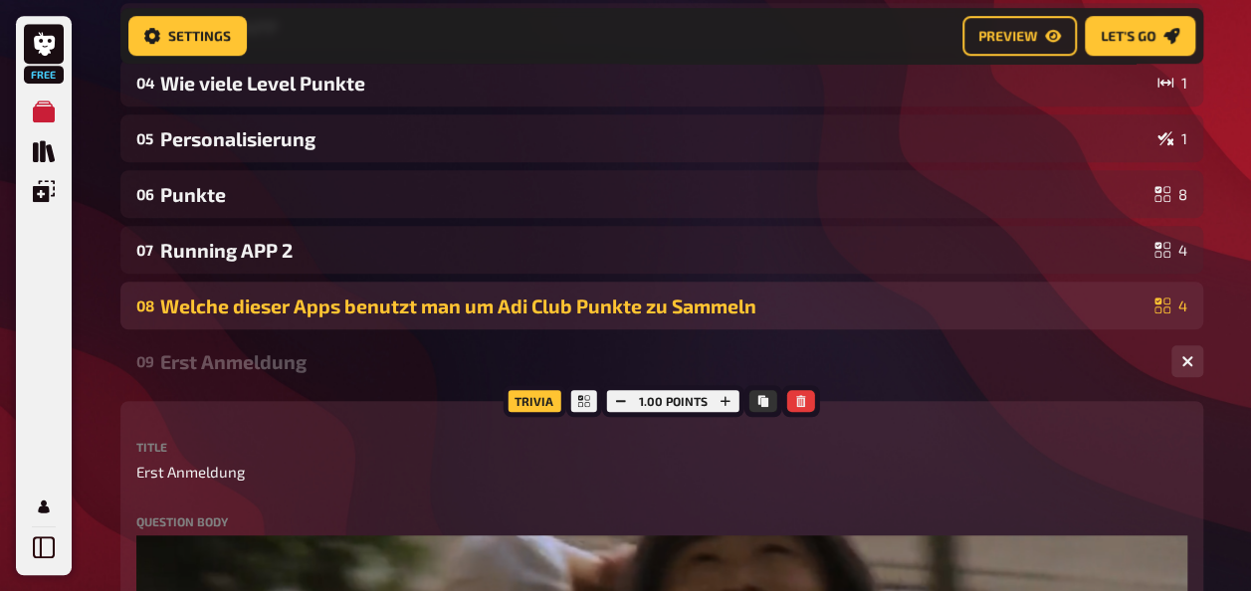
click at [244, 307] on div "Welche dieser Apps benutzt man um Adi Club Punkte zu Sammeln" at bounding box center [653, 306] width 986 height 23
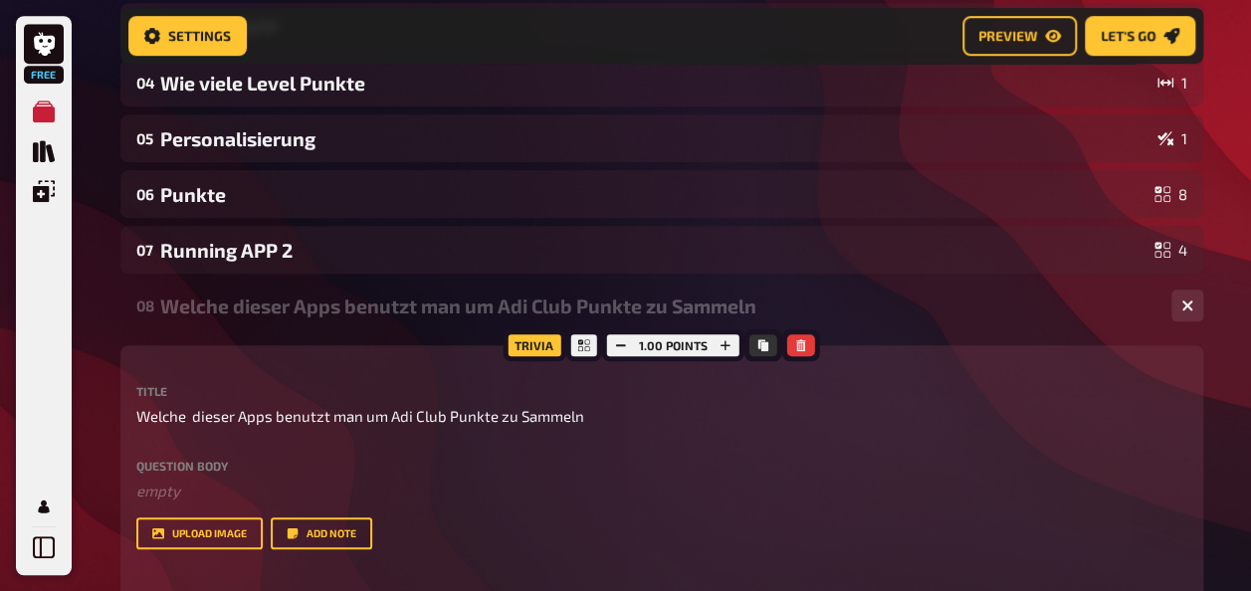
scroll to position [613, 0]
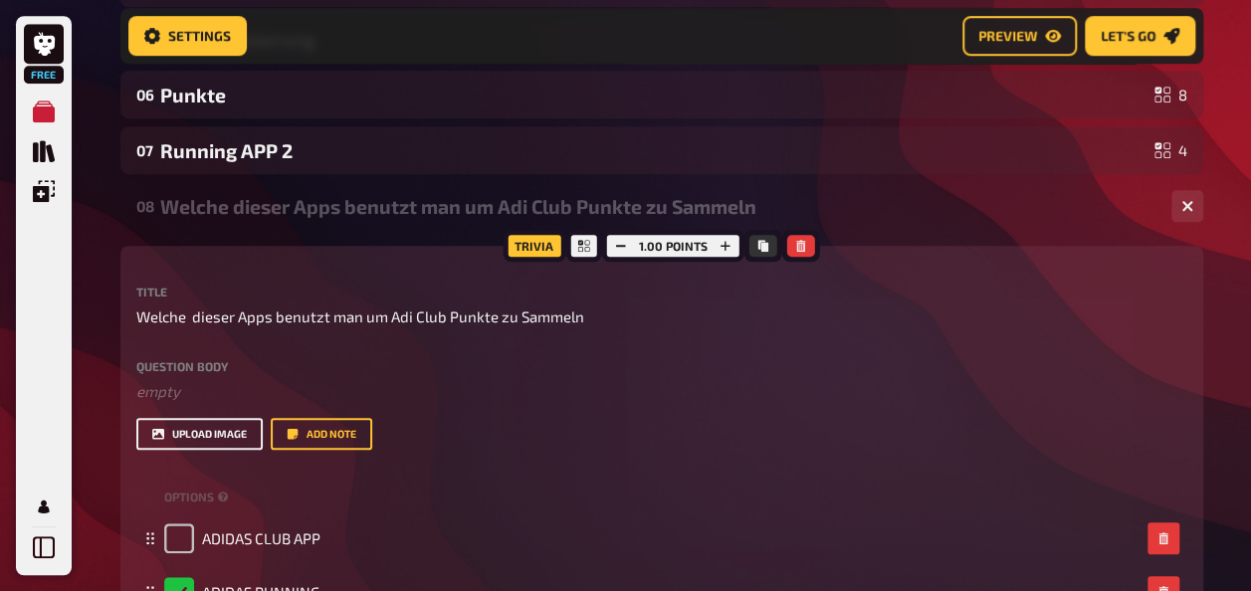
click at [207, 439] on button "upload image" at bounding box center [199, 434] width 126 height 32
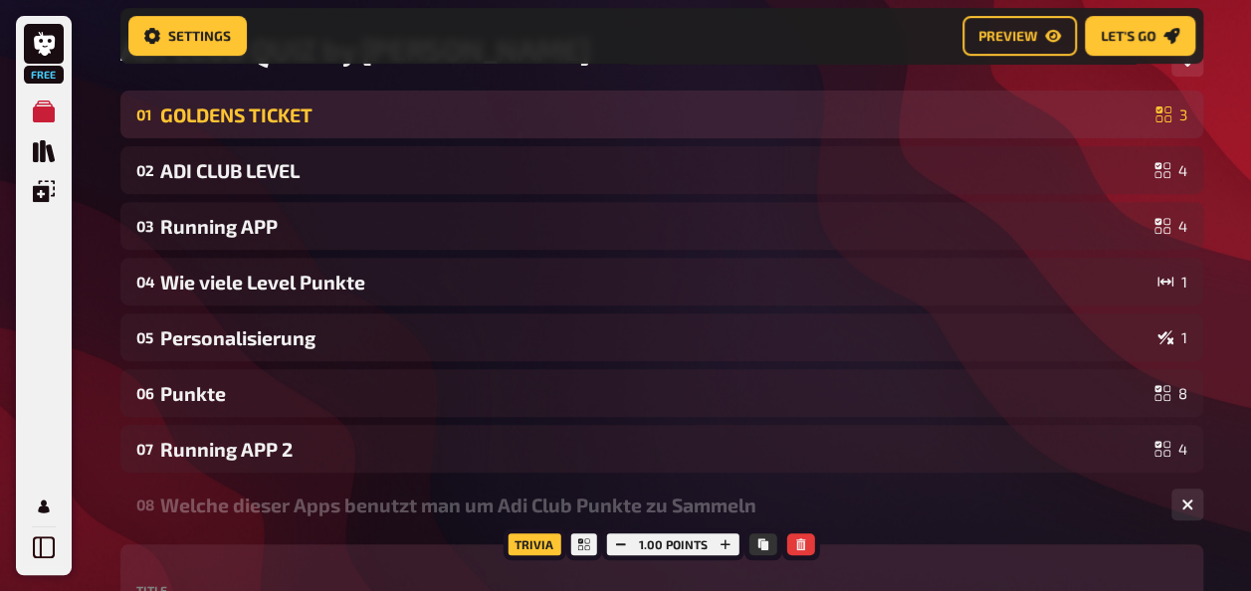
scroll to position [115, 0]
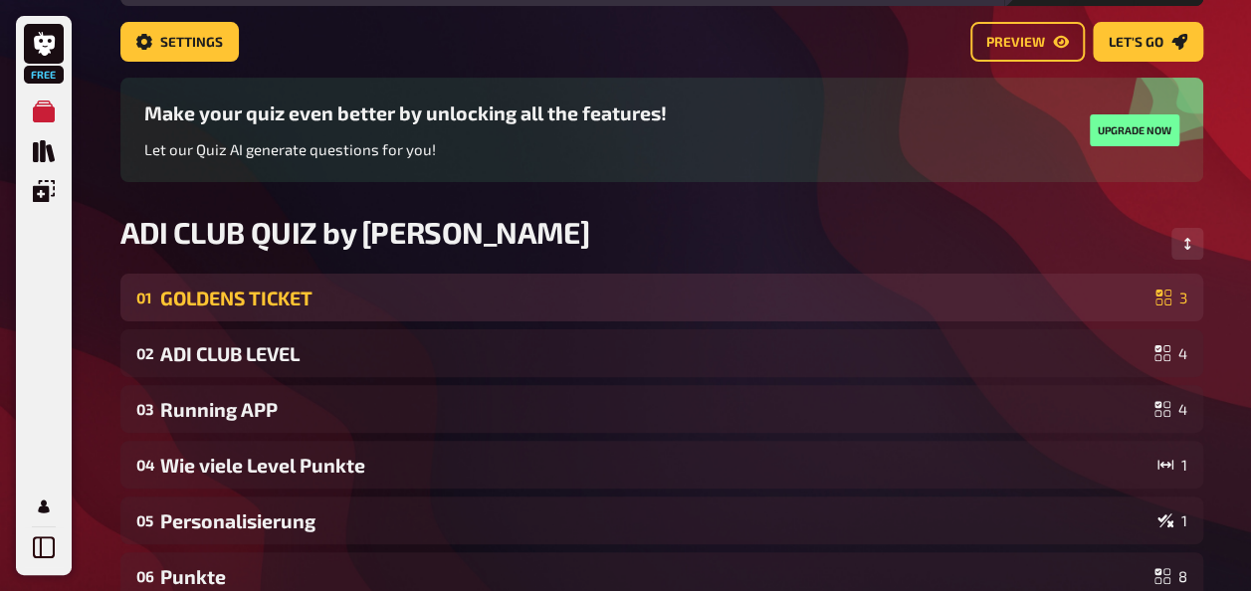
click at [231, 289] on div "GOLDENS TICKET" at bounding box center [653, 298] width 987 height 23
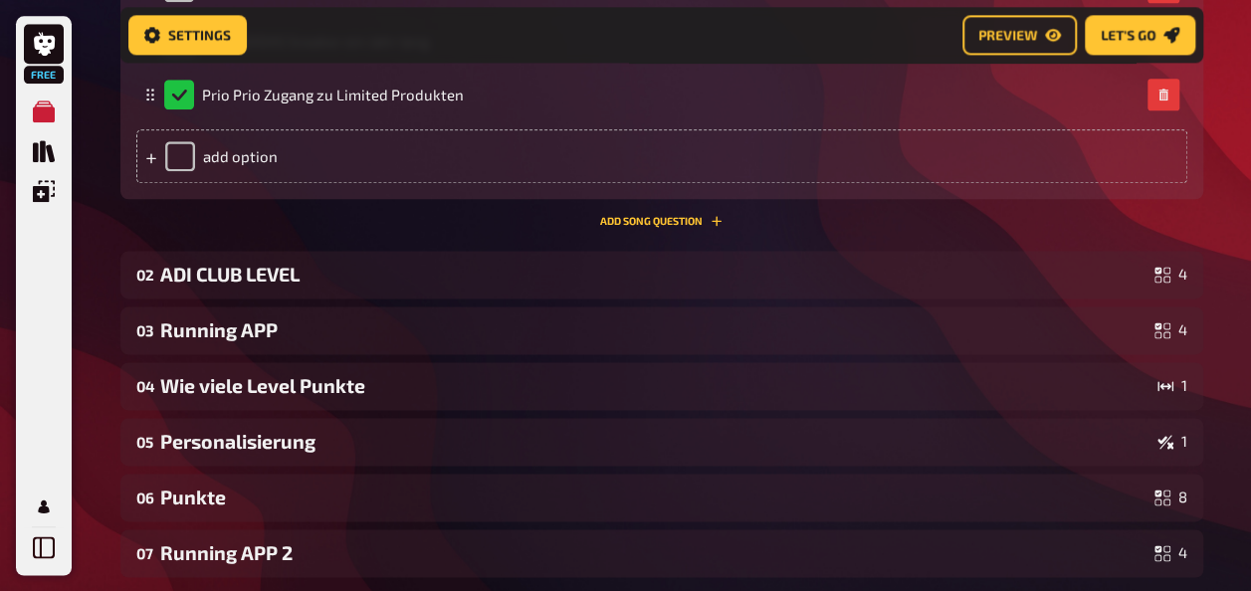
scroll to position [1325, 0]
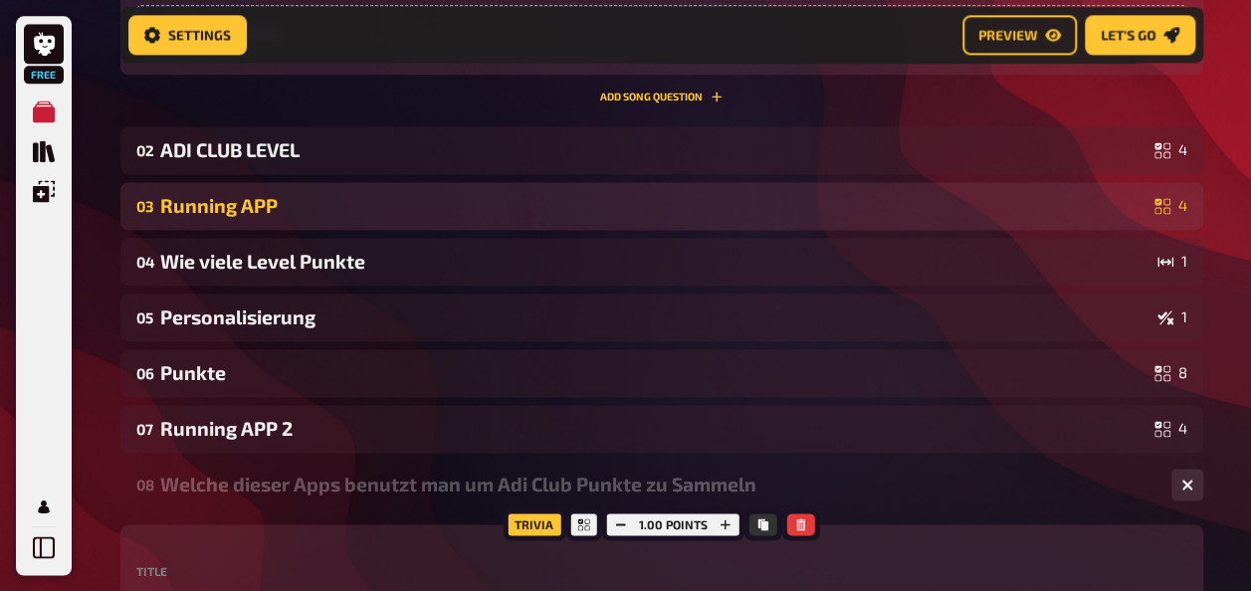
click at [228, 188] on div "03 Running APP 4" at bounding box center [661, 206] width 1083 height 48
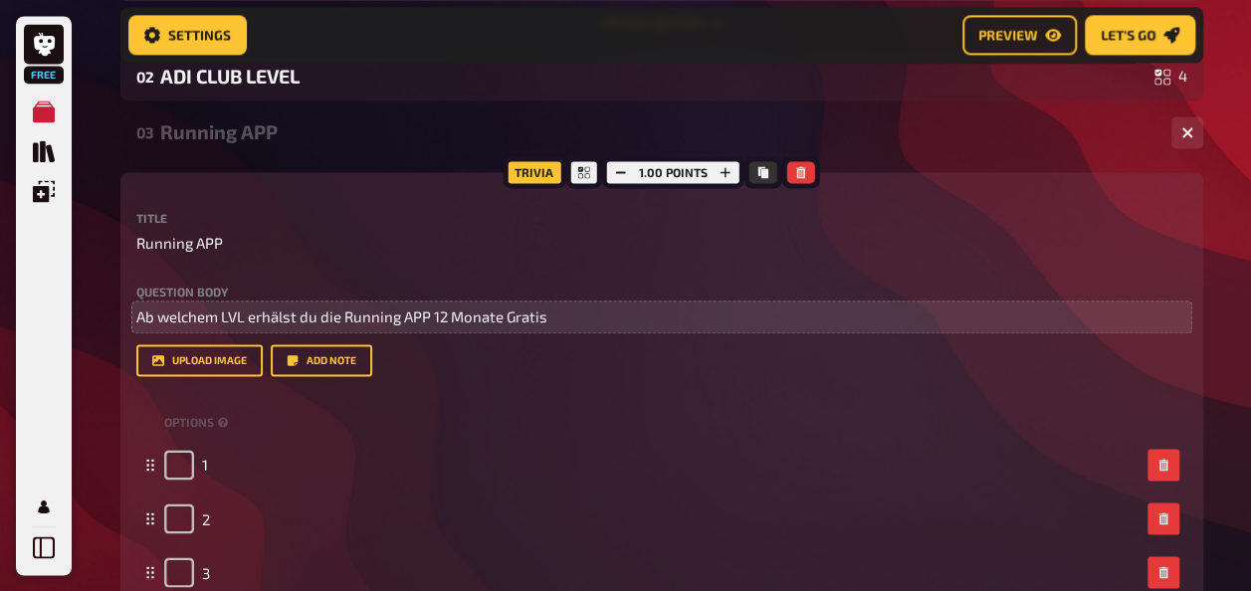
scroll to position [1425, 0]
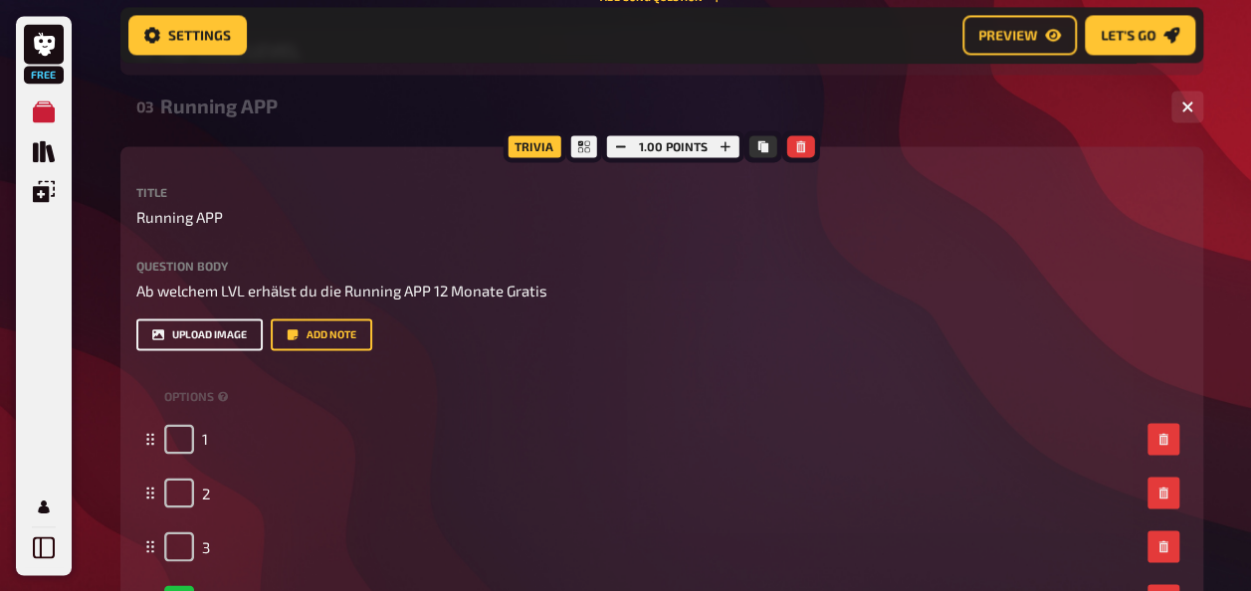
click at [189, 337] on button "upload image" at bounding box center [199, 334] width 126 height 32
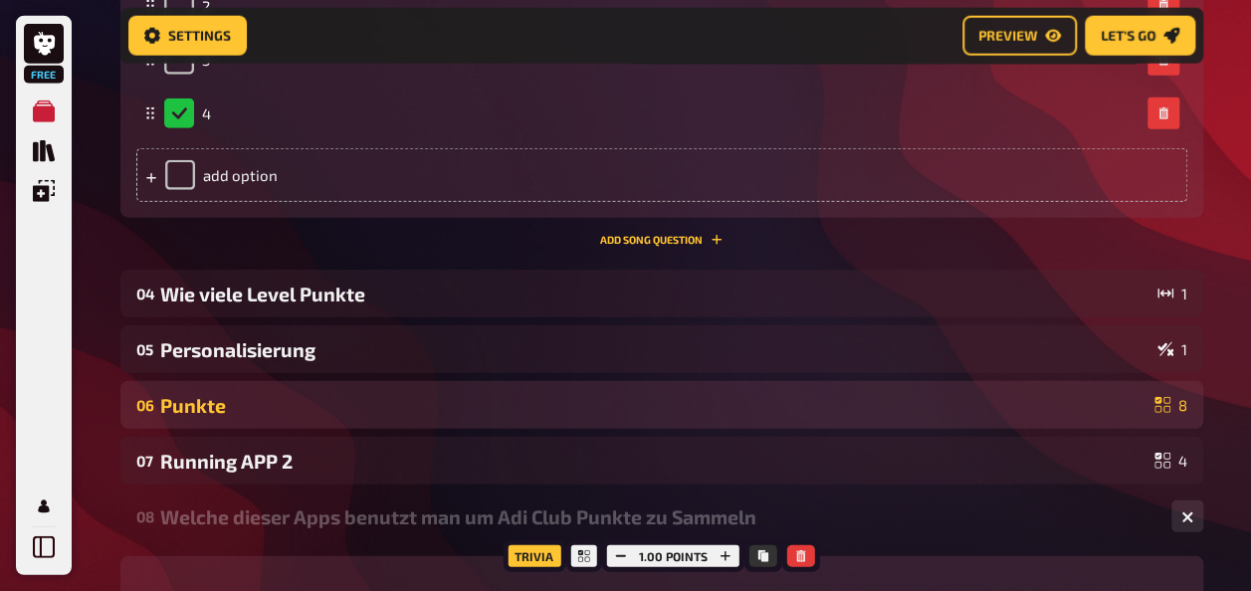
scroll to position [2420, 0]
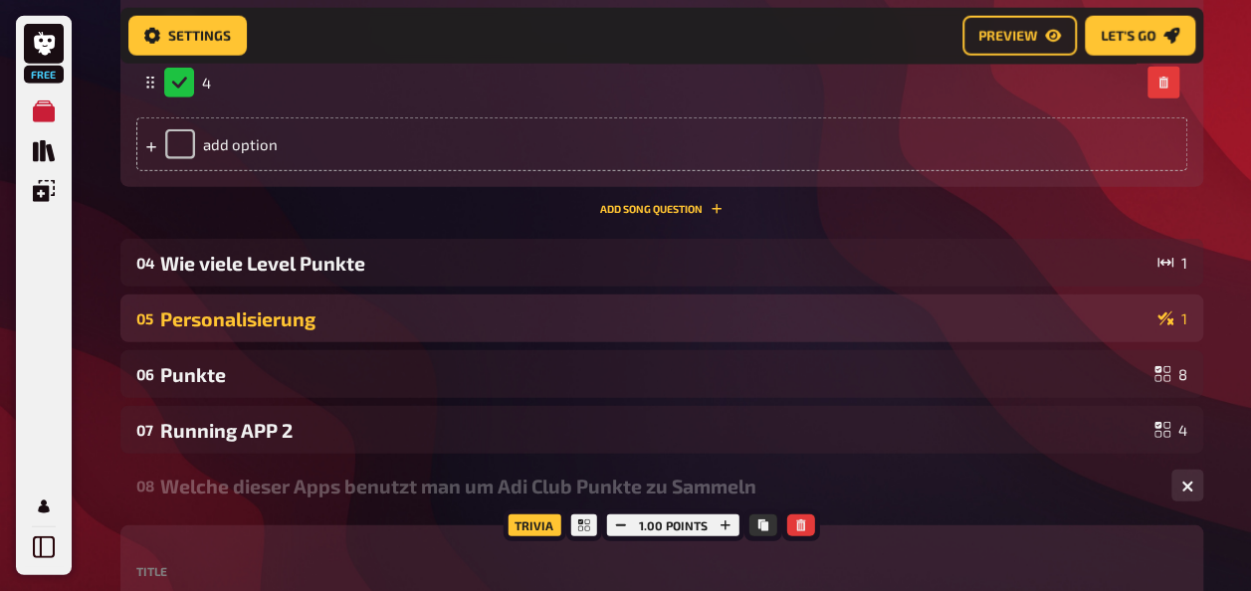
click at [292, 322] on div "Personalisierung" at bounding box center [654, 318] width 989 height 23
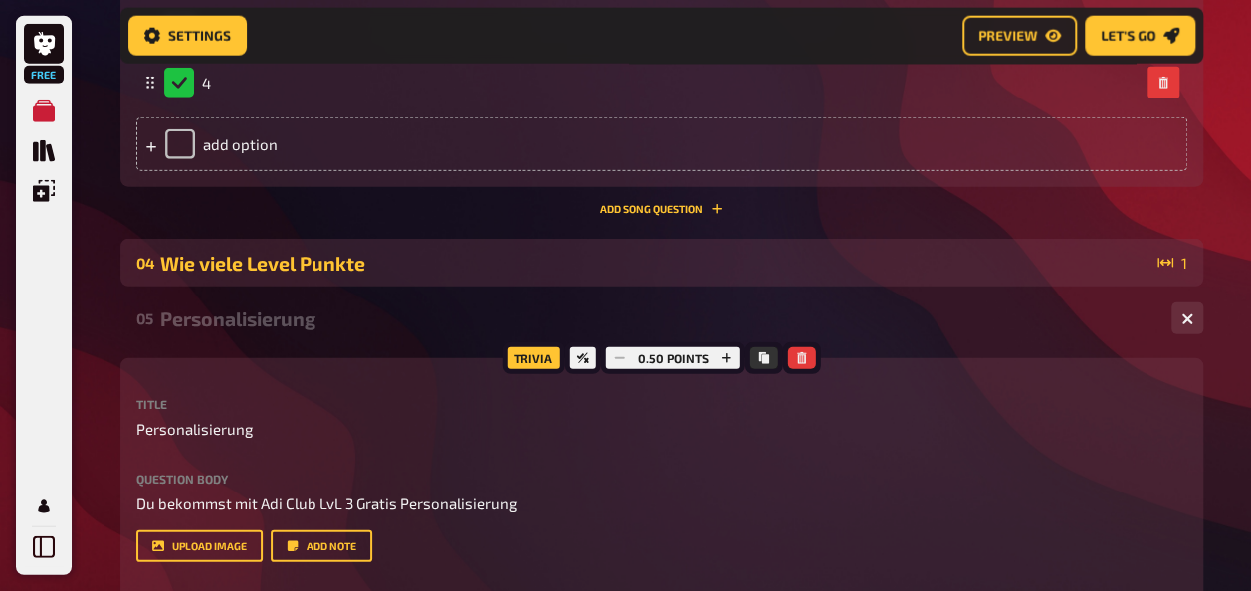
click at [294, 265] on div "Wie viele Level Punkte" at bounding box center [654, 263] width 989 height 23
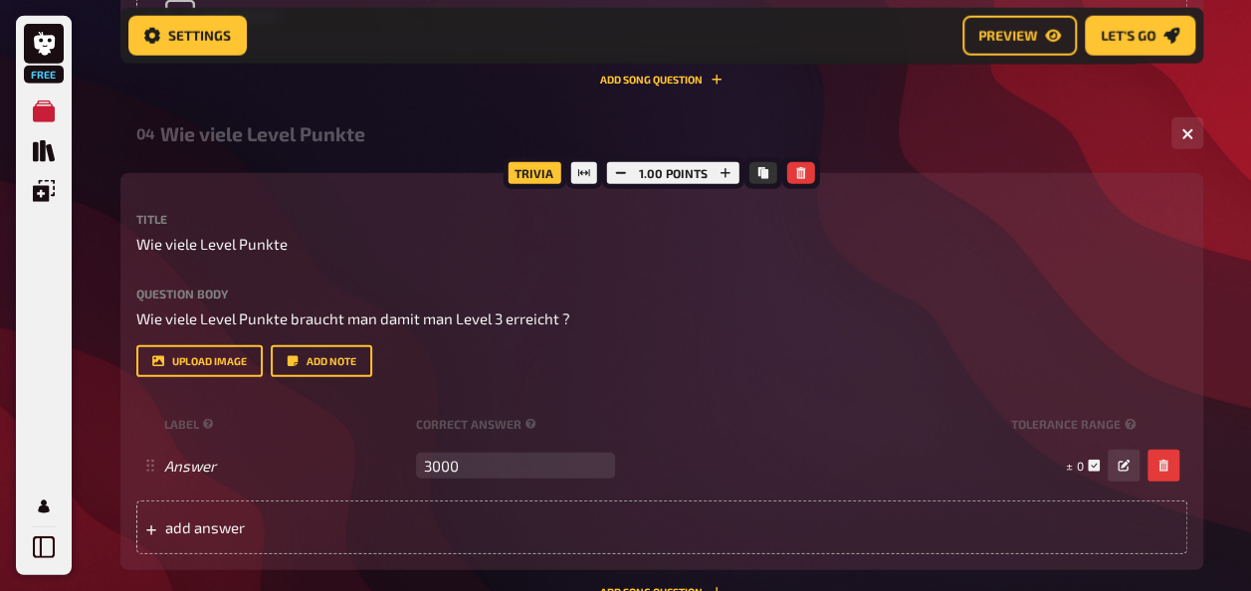
scroll to position [2519, 0]
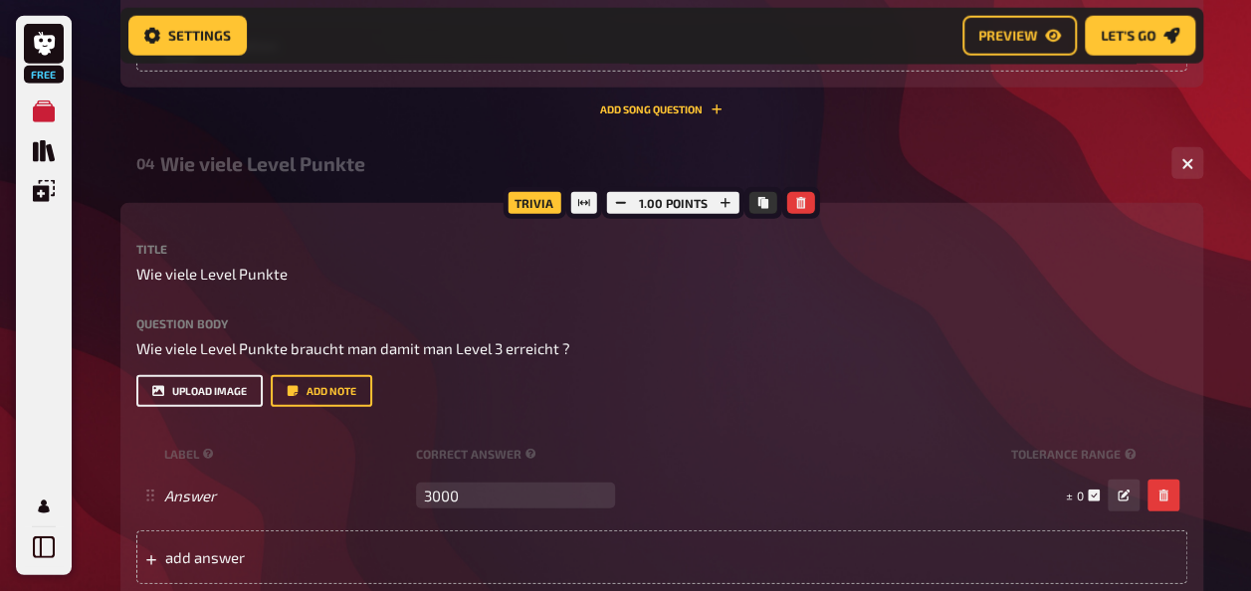
click at [212, 407] on button "upload image" at bounding box center [199, 391] width 126 height 32
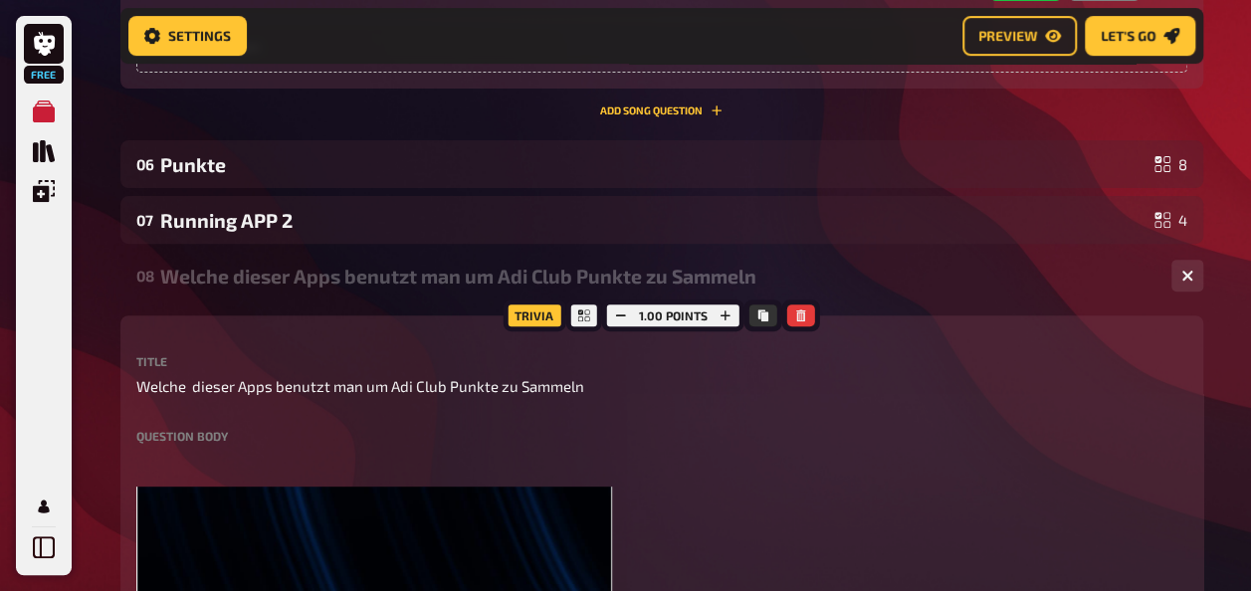
scroll to position [4111, 0]
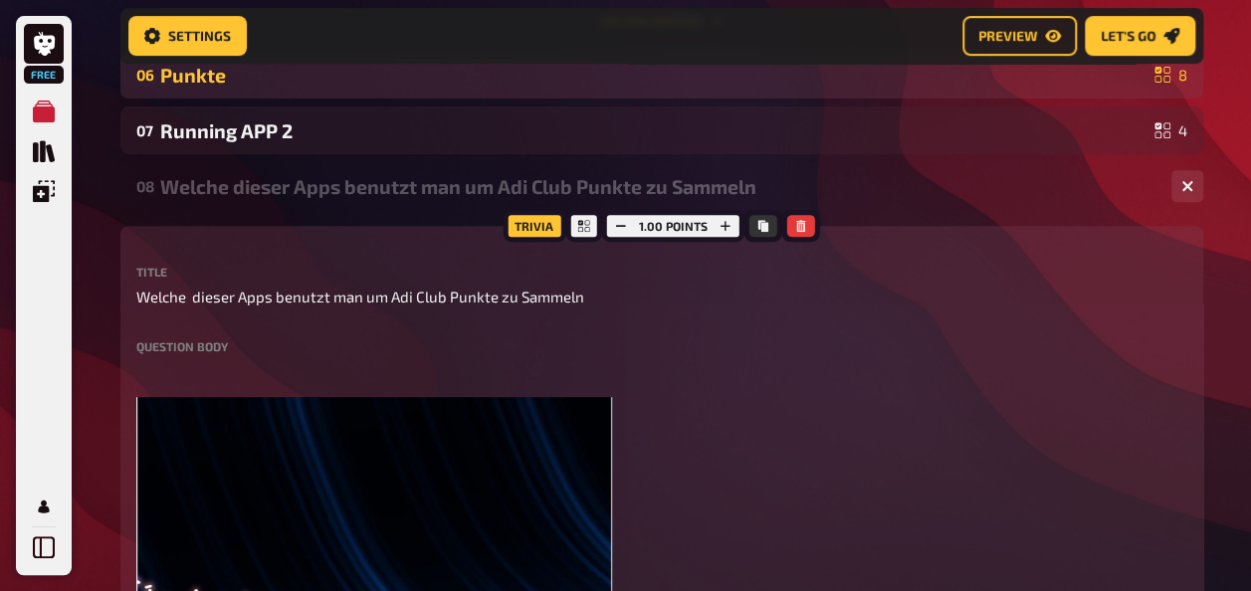
click at [217, 87] on div "Punkte" at bounding box center [653, 75] width 986 height 23
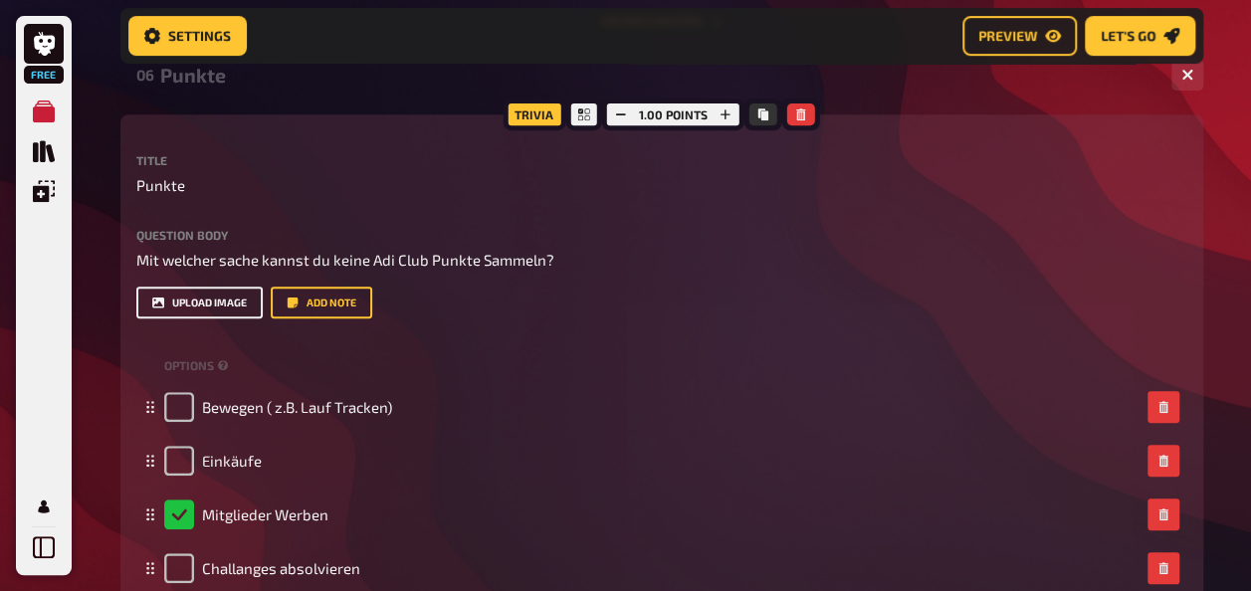
click at [198, 318] on button "upload image" at bounding box center [199, 303] width 126 height 32
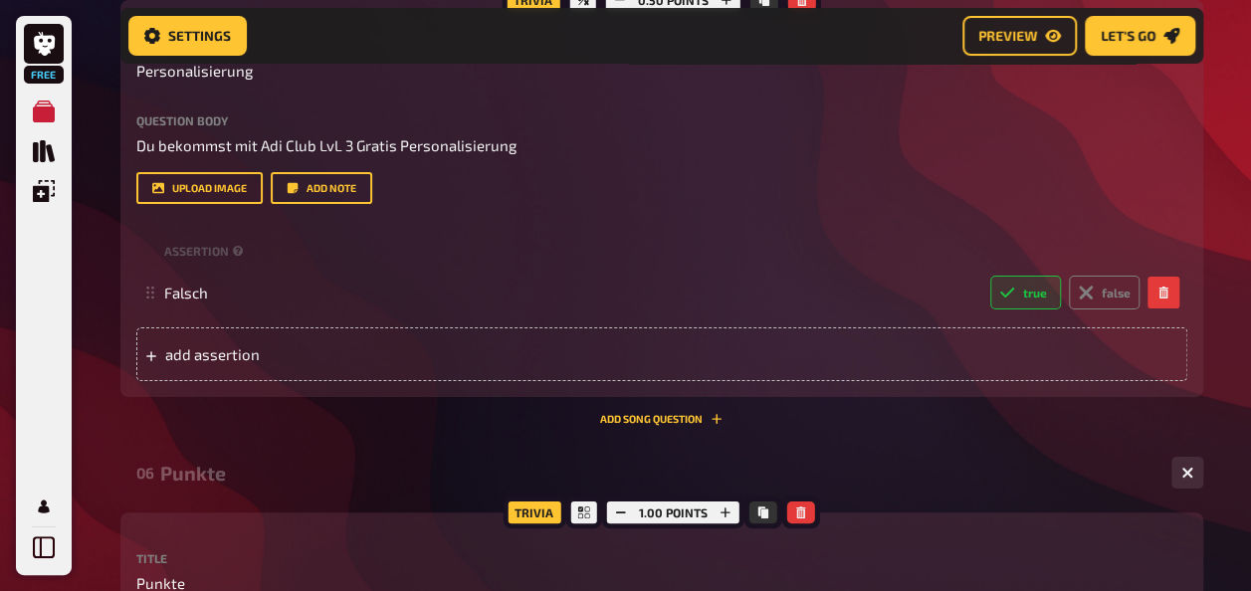
scroll to position [3514, 0]
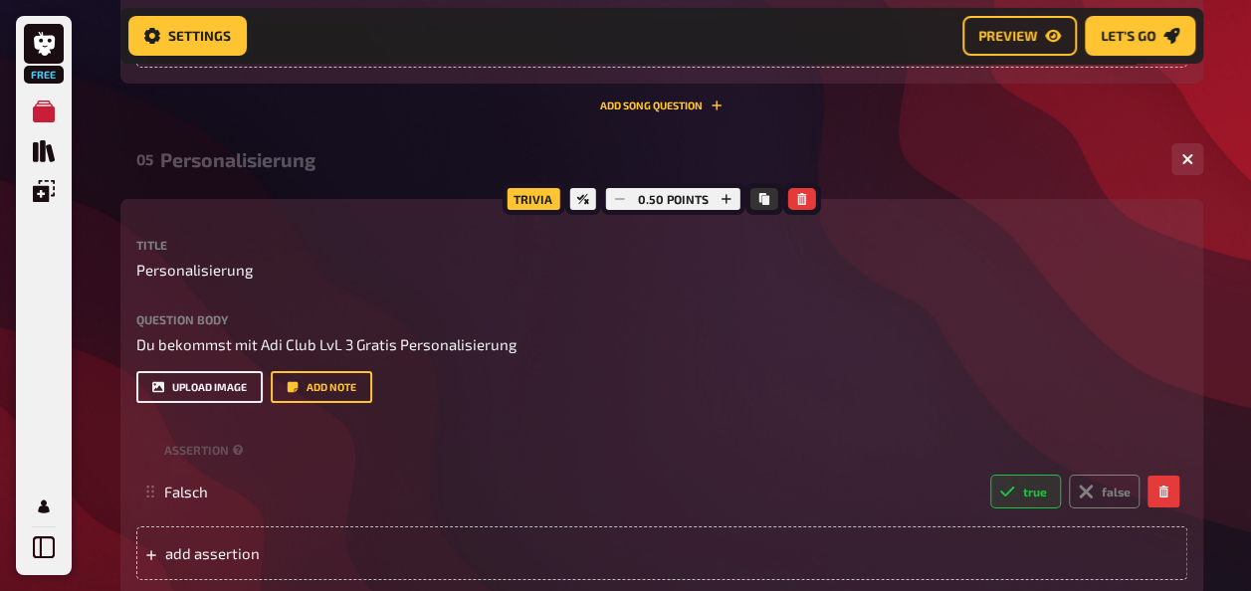
click at [177, 403] on button "upload image" at bounding box center [199, 387] width 126 height 32
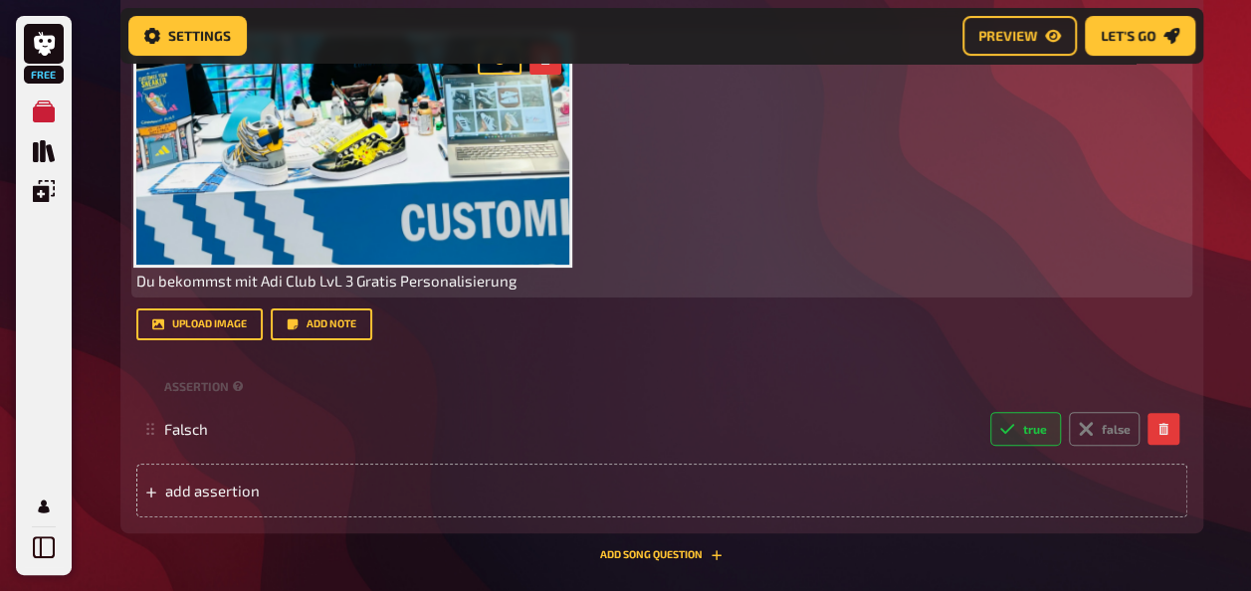
scroll to position [4211, 0]
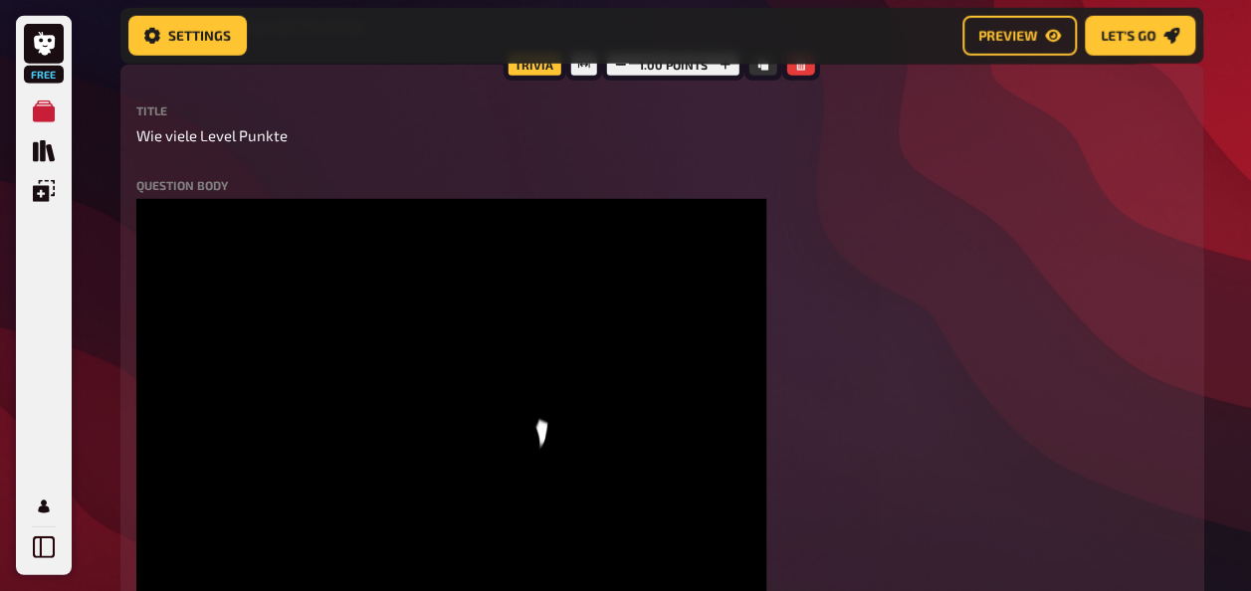
scroll to position [2420, 0]
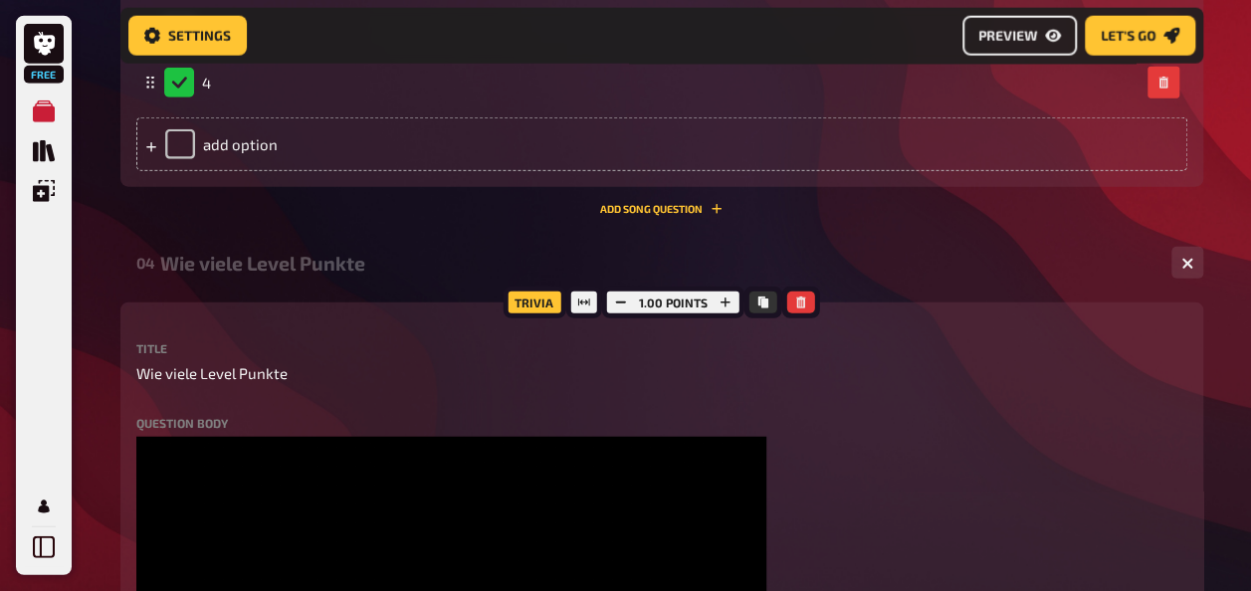
click at [1016, 33] on span "Preview" at bounding box center [1007, 36] width 59 height 14
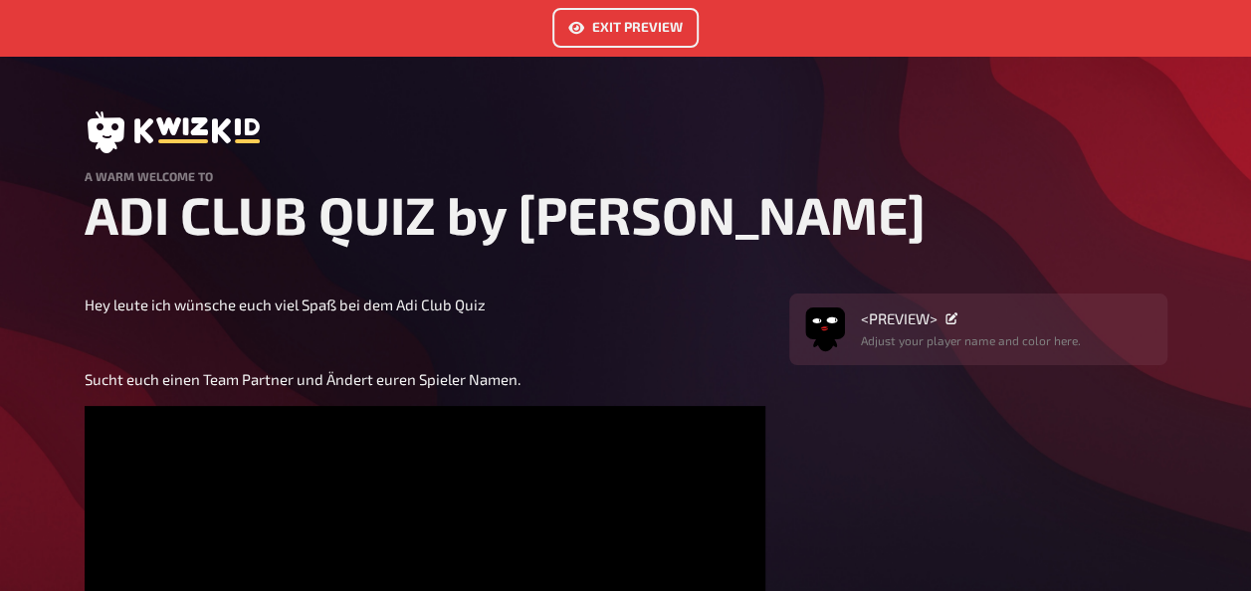
click at [597, 35] on link "Exit Preview" at bounding box center [625, 28] width 146 height 40
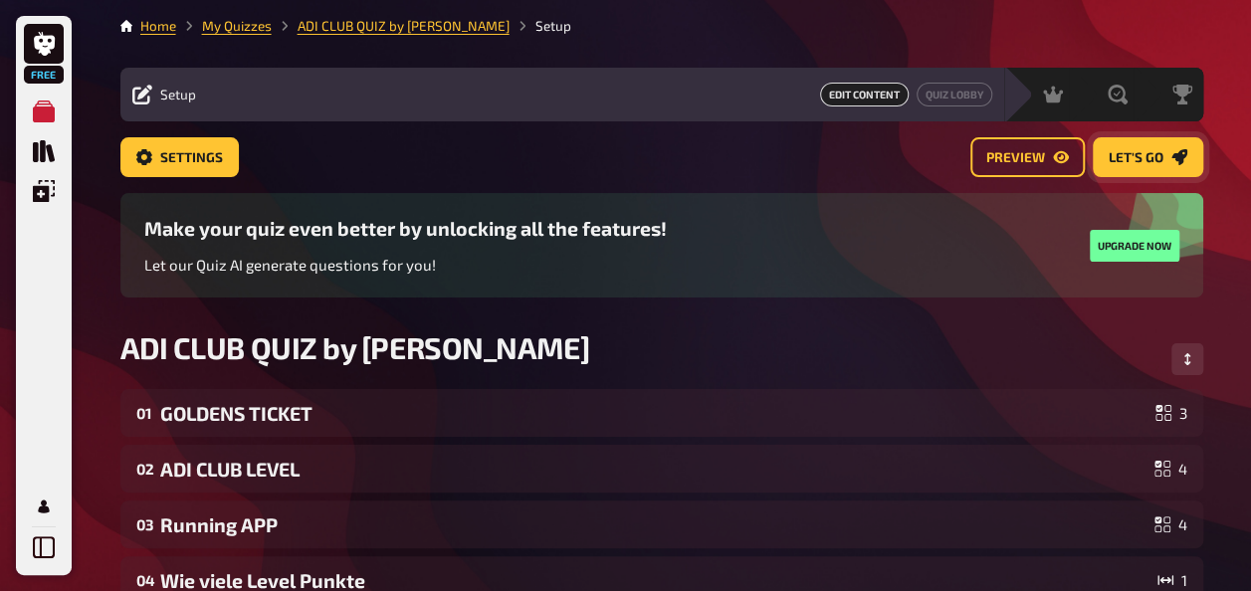
click at [1148, 164] on span "Let's go" at bounding box center [1135, 158] width 55 height 14
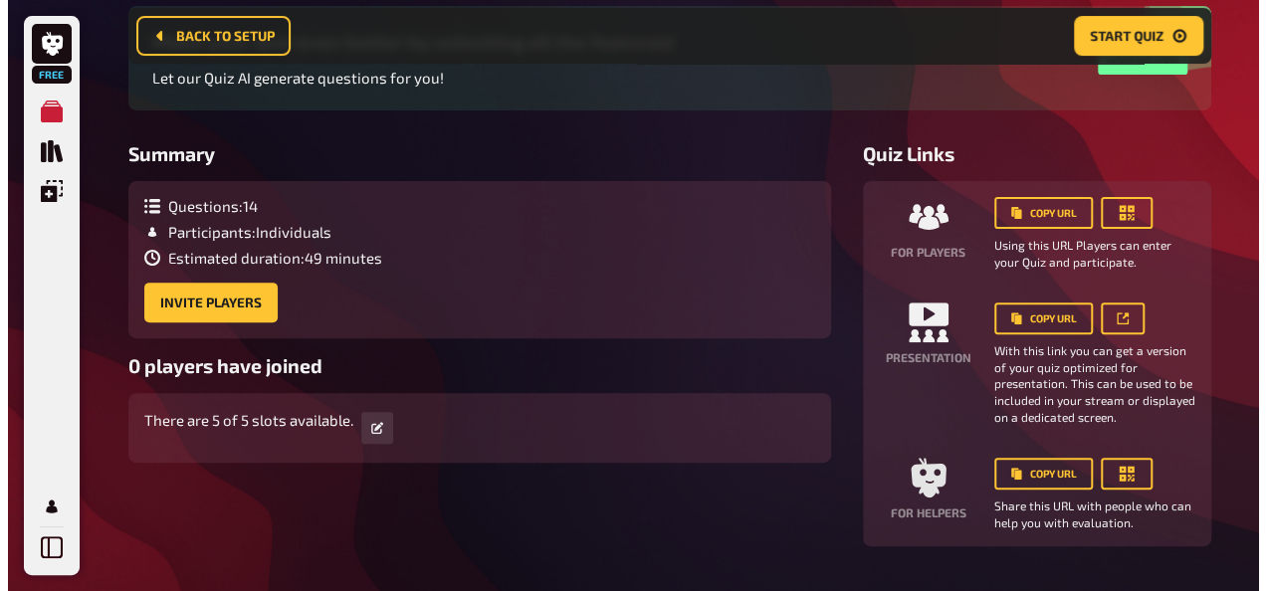
scroll to position [215, 0]
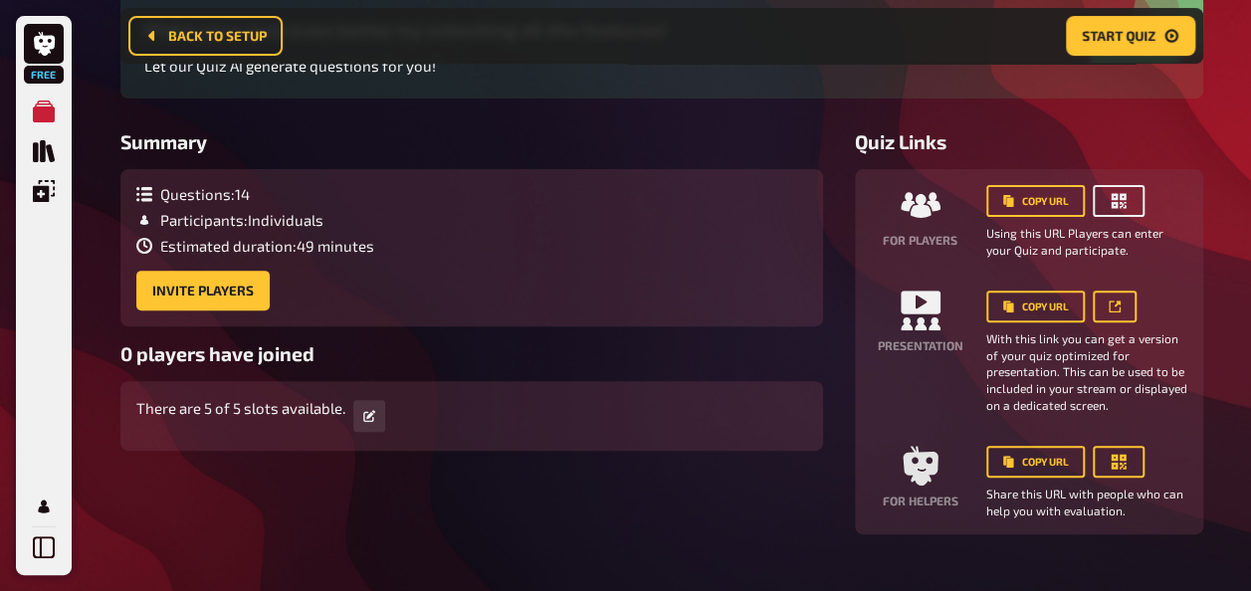
click at [1112, 207] on icon "button" at bounding box center [1117, 201] width 15 height 15
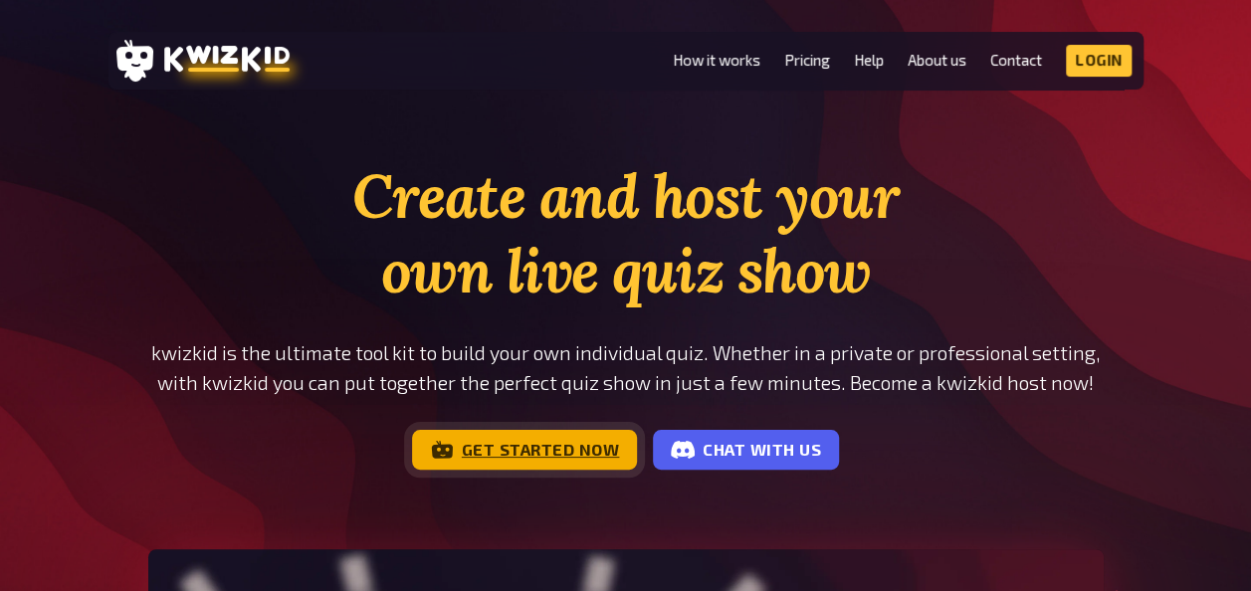
click at [579, 448] on link "Get started now" at bounding box center [525, 450] width 226 height 40
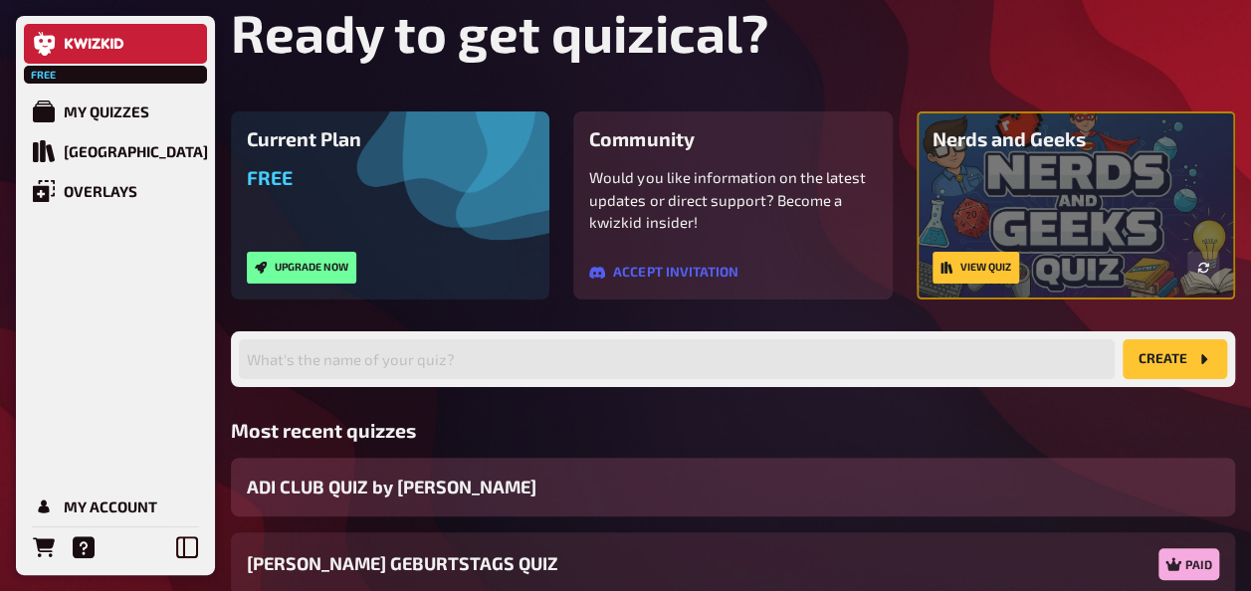
scroll to position [199, 0]
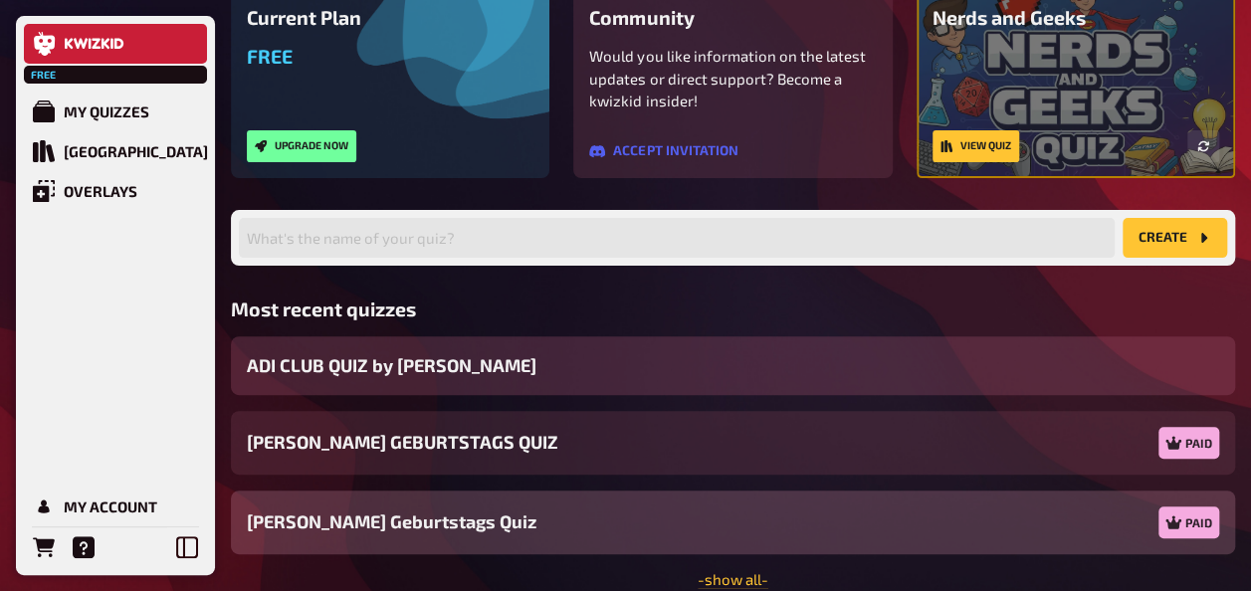
click at [452, 360] on div "ADI CLUB QUIZ by [PERSON_NAME]" at bounding box center [733, 365] width 1004 height 59
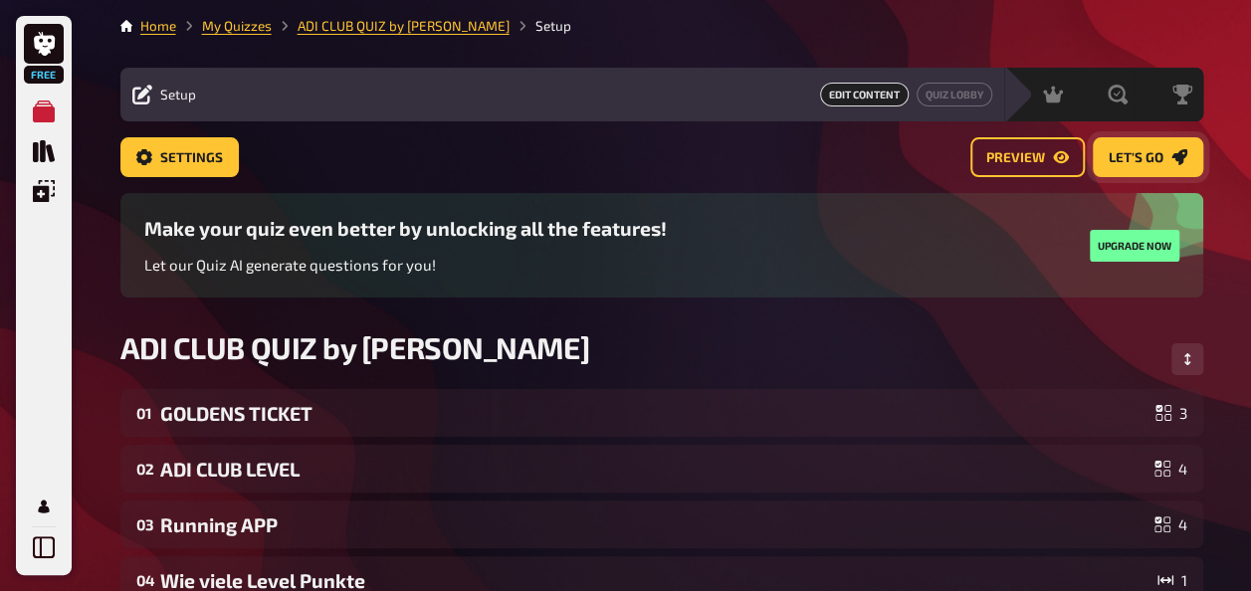
click at [1142, 156] on span "Let's go" at bounding box center [1135, 158] width 55 height 14
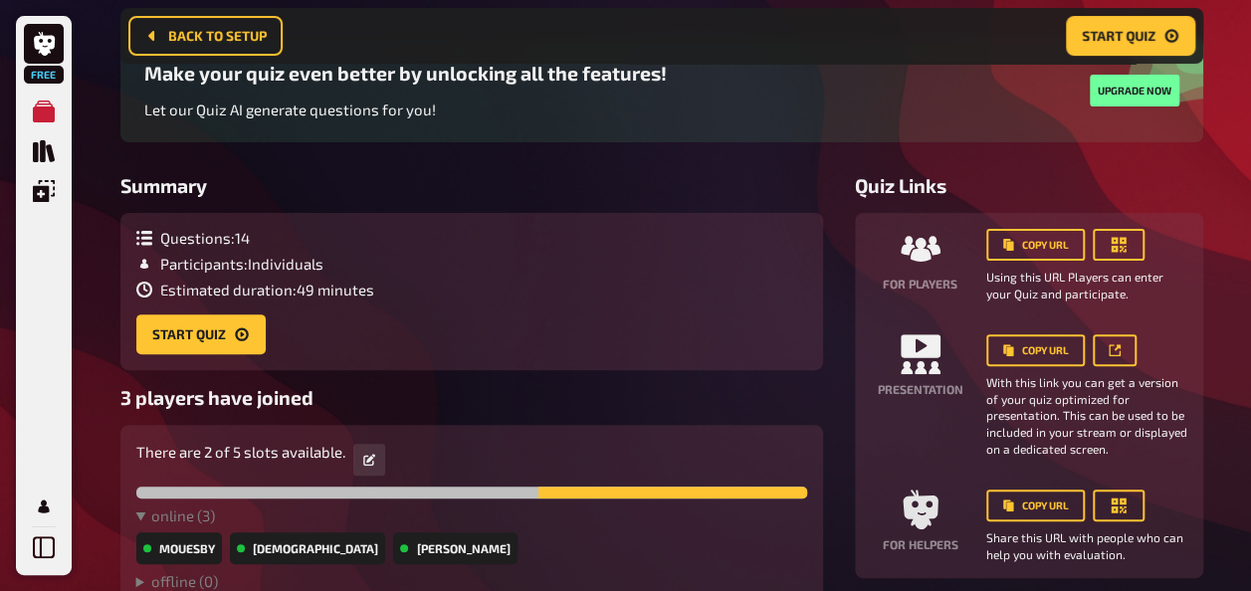
scroll to position [181, 0]
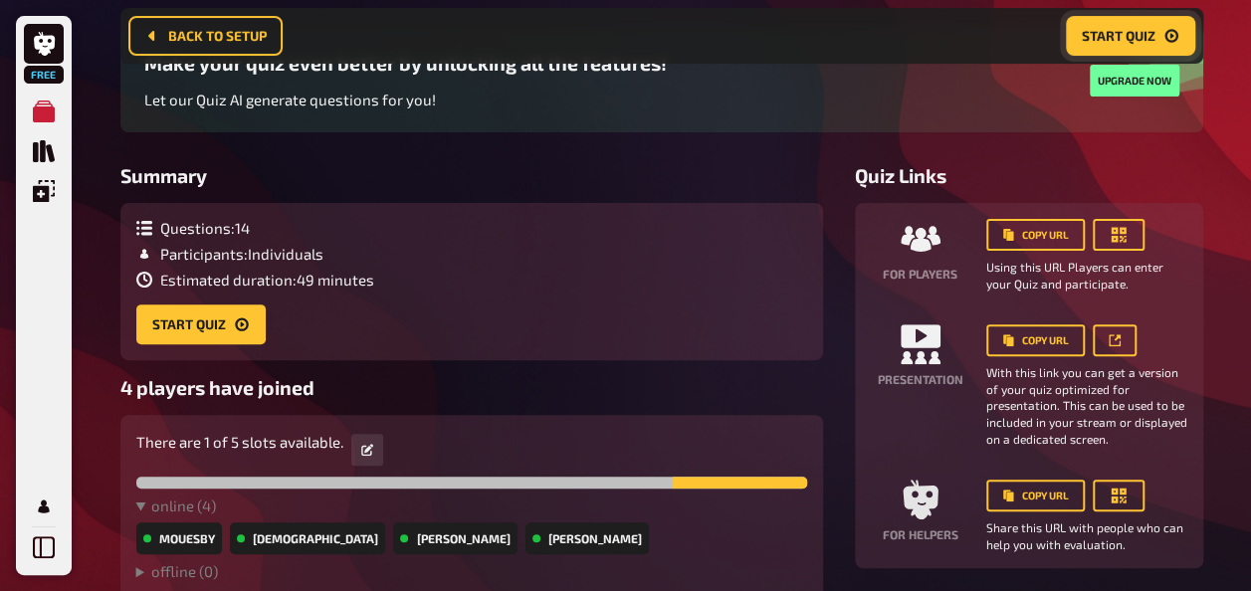
click at [1127, 39] on span "Start Quiz" at bounding box center [1119, 36] width 74 height 14
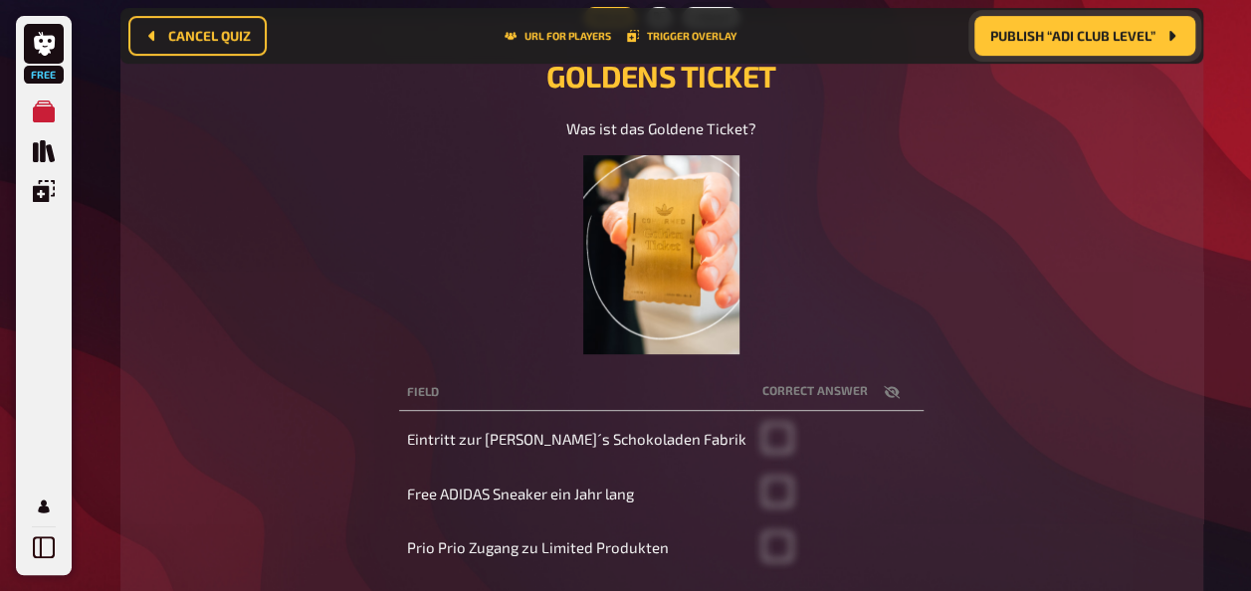
scroll to position [145, 0]
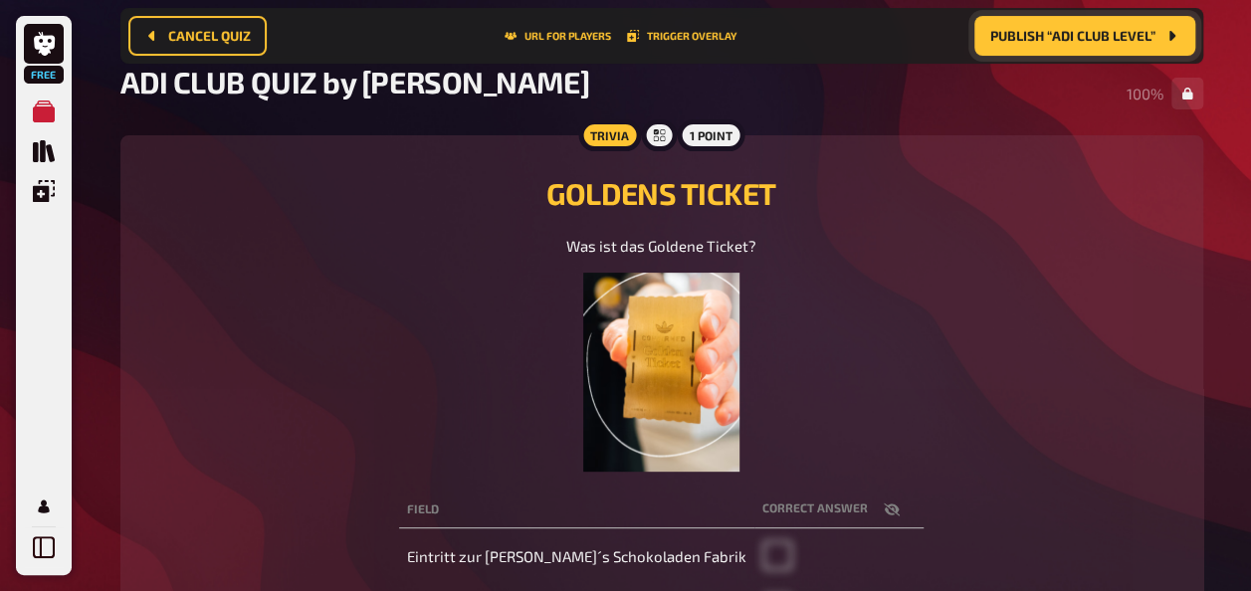
click at [1164, 37] on icon "Publish “ADI CLUB LEVEL”" at bounding box center [1171, 36] width 16 height 16
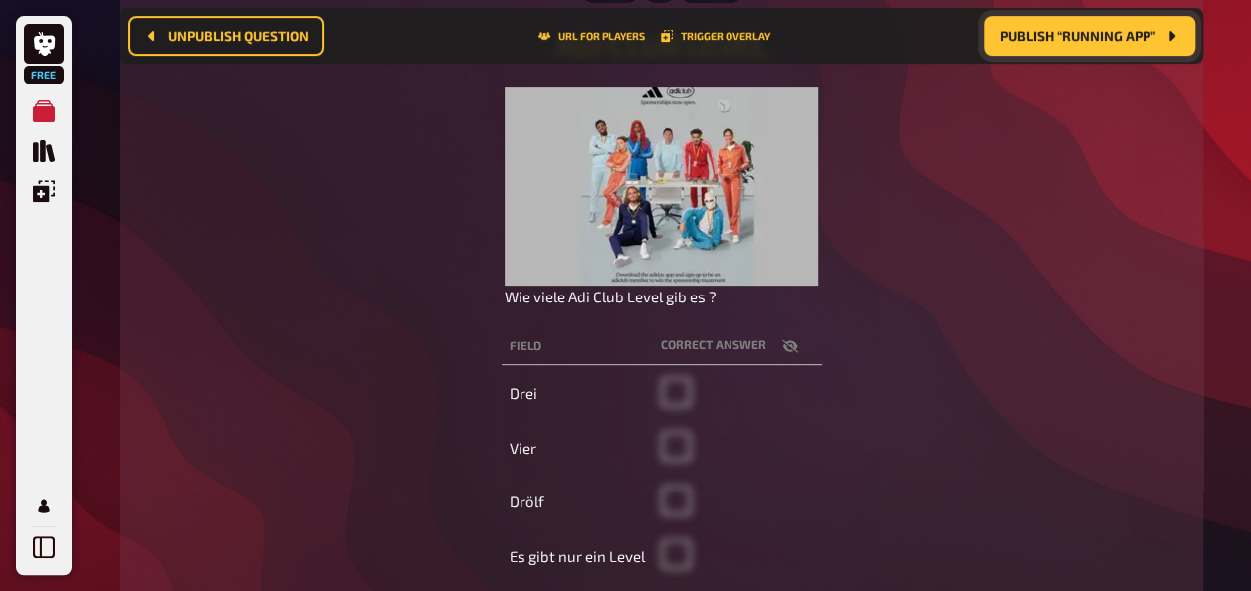
scroll to position [361, 0]
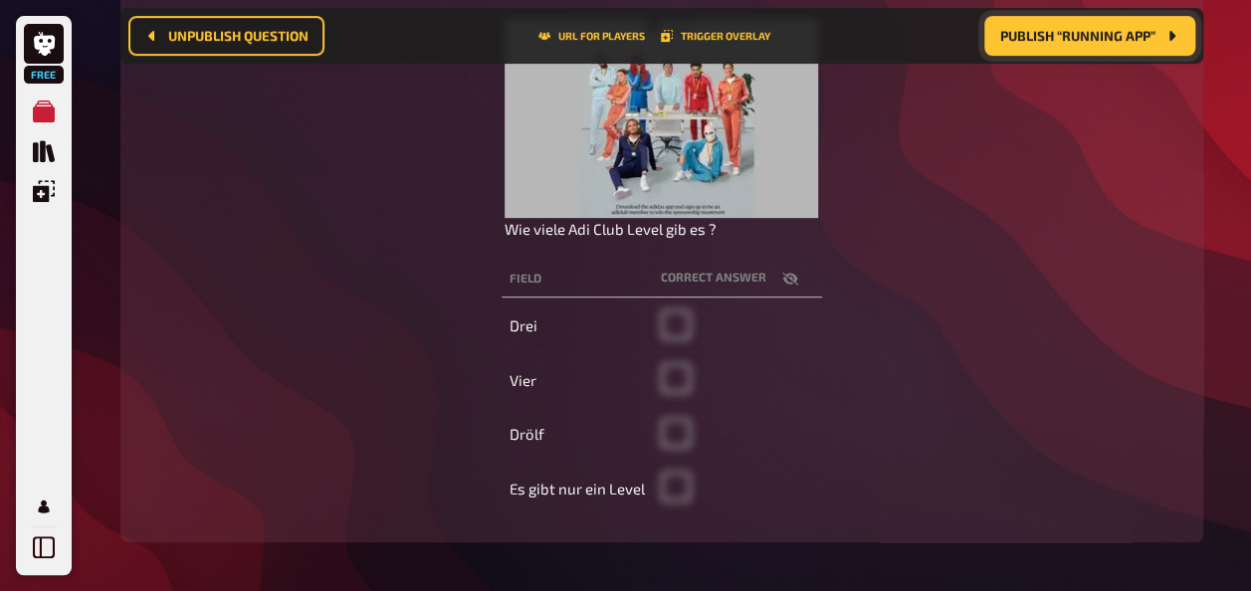
click at [1118, 46] on button "Publish “Running APP”" at bounding box center [1089, 36] width 211 height 40
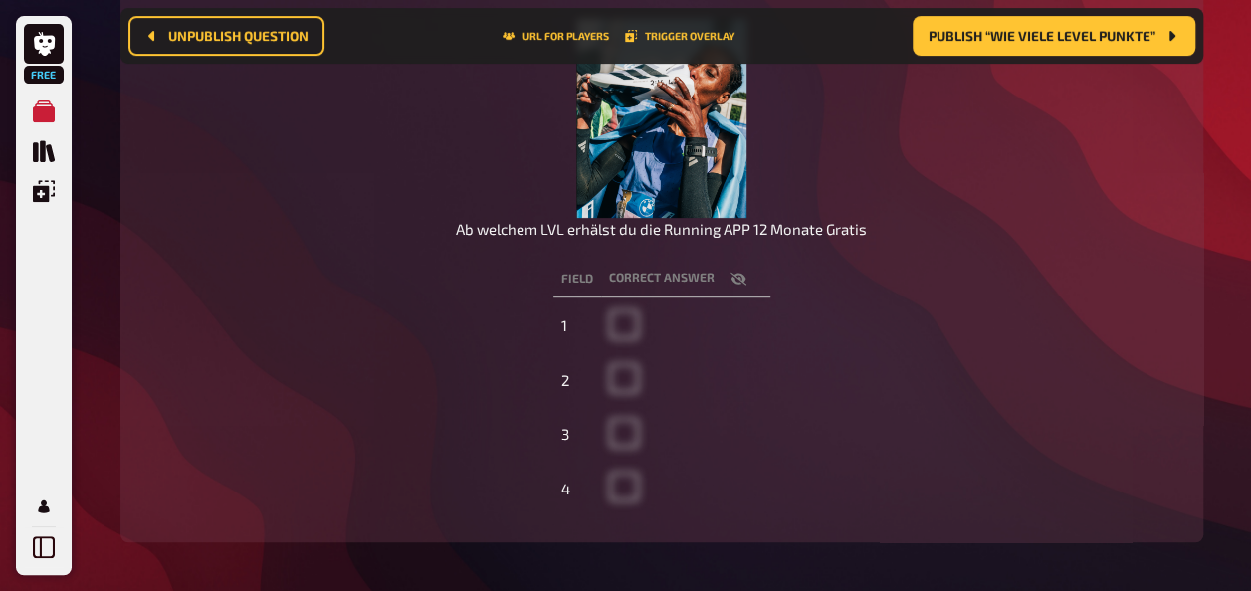
click at [736, 279] on icon "button" at bounding box center [737, 278] width 16 height 13
click at [736, 279] on icon "button" at bounding box center [738, 279] width 16 height 12
checkbox input "false"
click at [1085, 45] on button "Publish “Wie viele Level Punkte”" at bounding box center [1053, 36] width 283 height 40
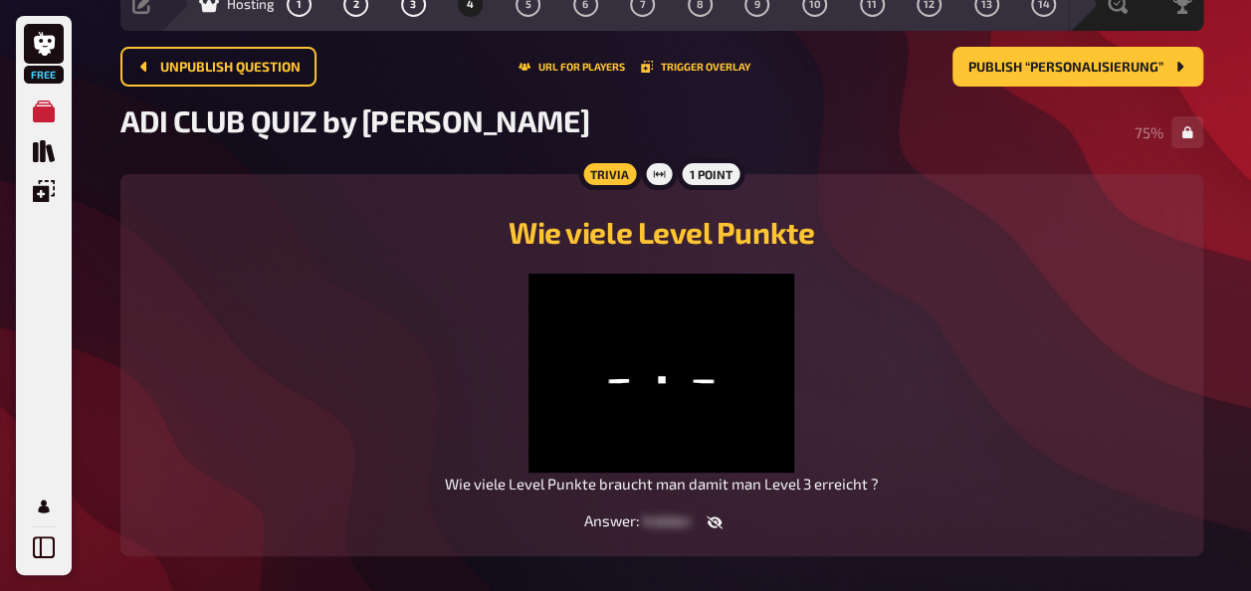
scroll to position [92, 0]
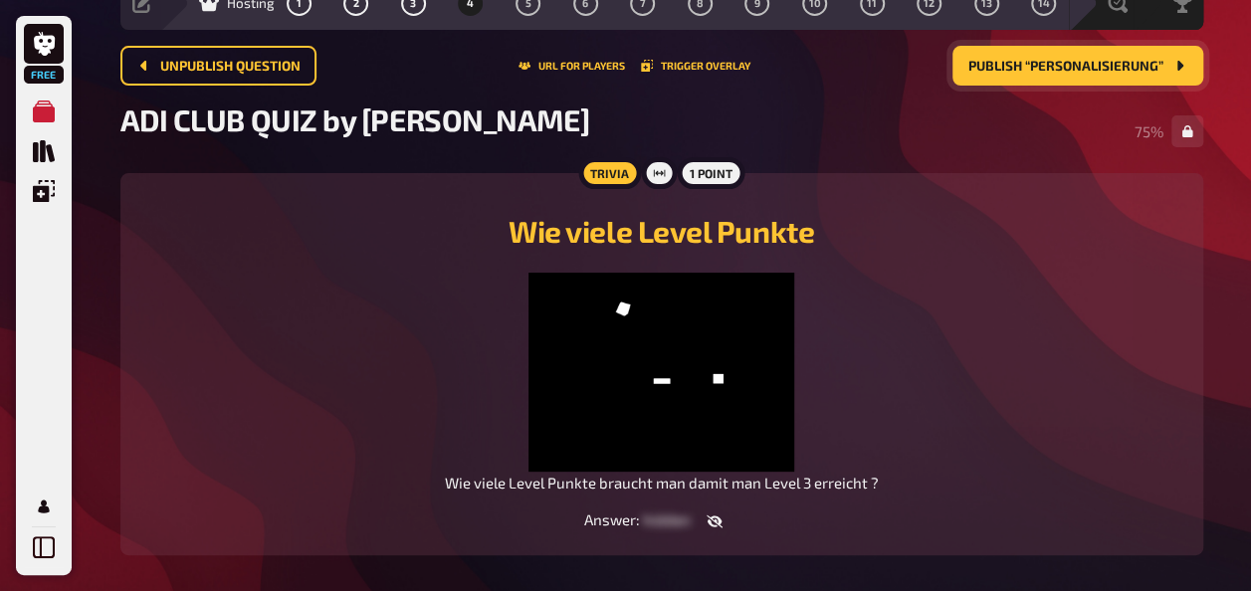
click at [1090, 66] on span "Publish “Personalisierung”" at bounding box center [1065, 67] width 195 height 14
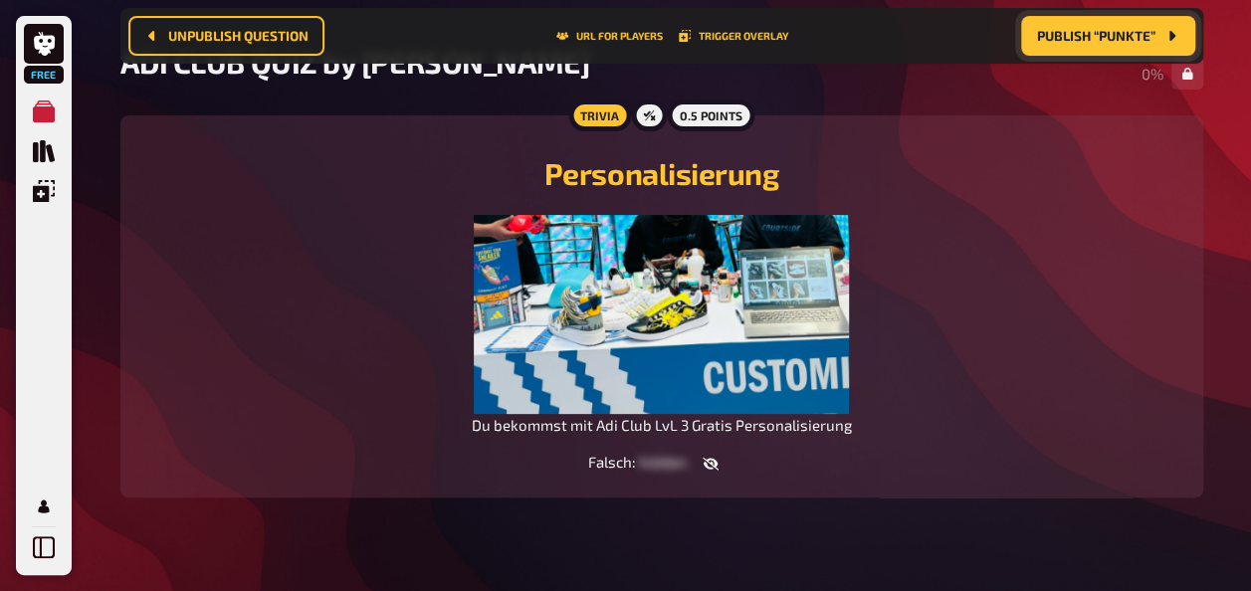
scroll to position [173, 0]
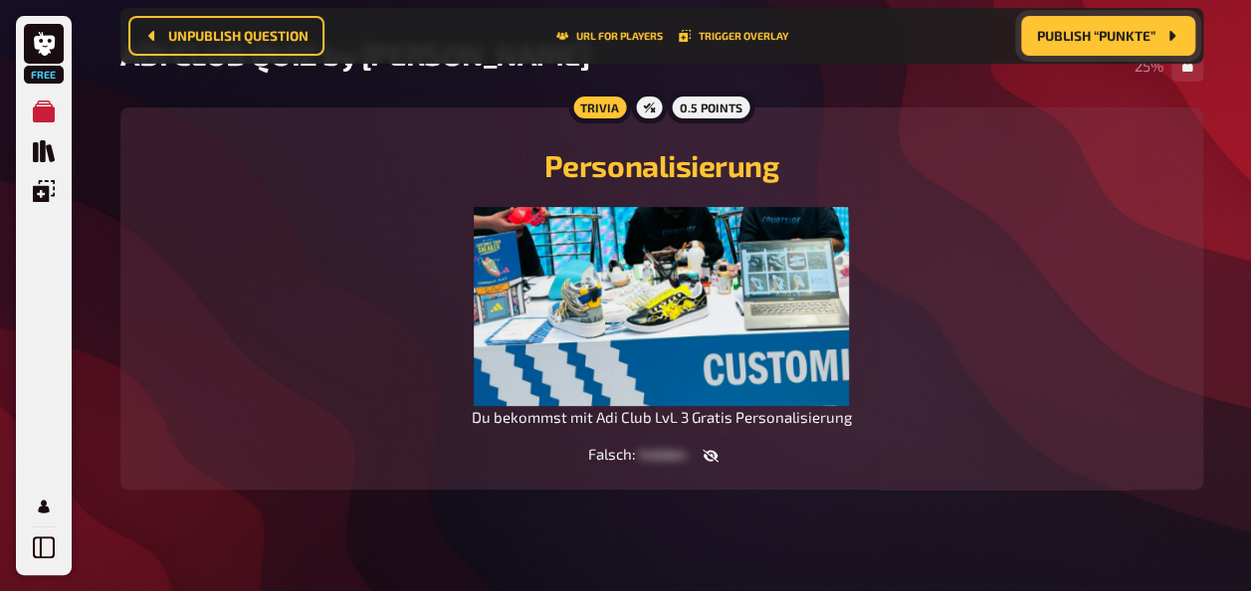
click at [712, 464] on icon "button" at bounding box center [710, 456] width 16 height 16
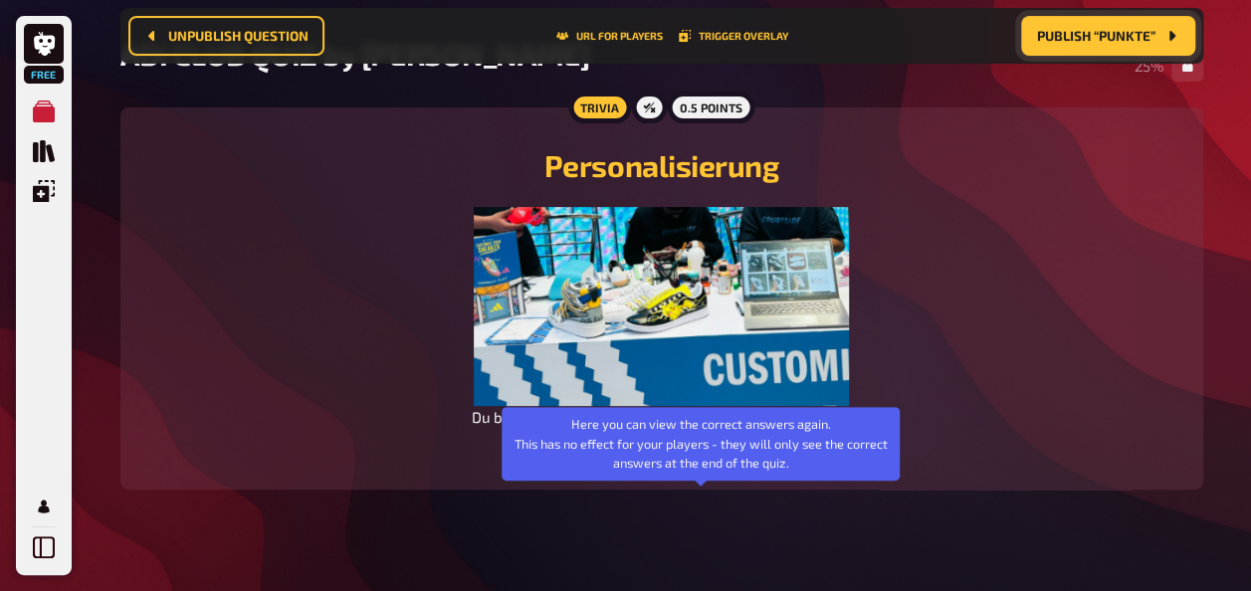
click at [712, 466] on button "button" at bounding box center [702, 456] width 48 height 20
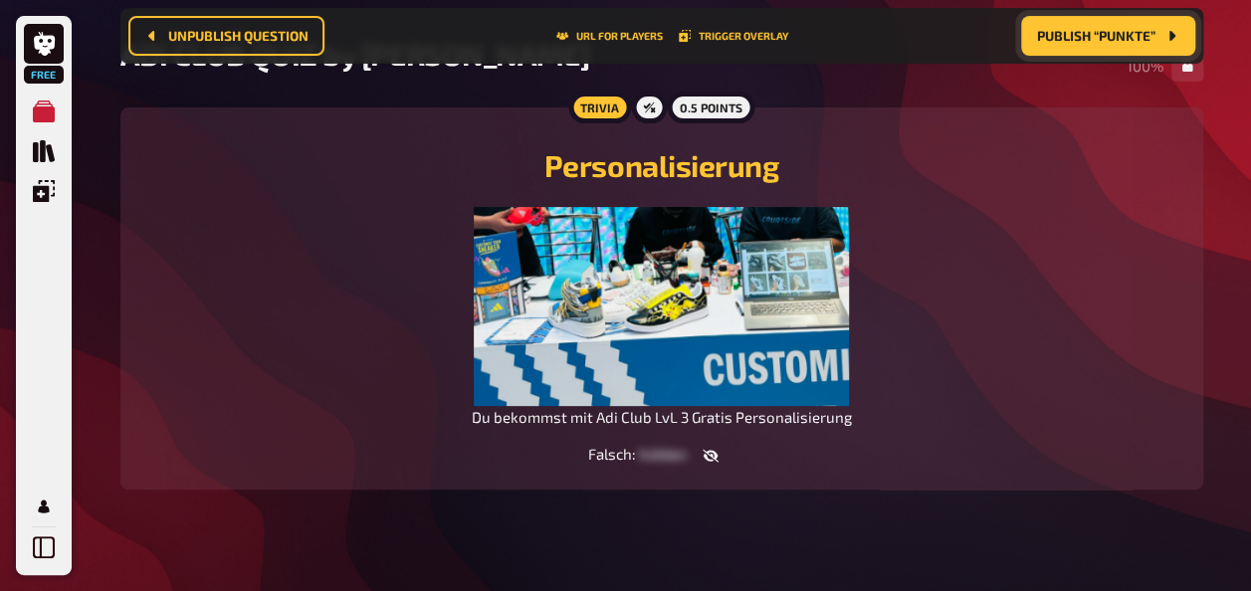
click at [1132, 40] on span "Publish “Punkte”" at bounding box center [1096, 36] width 118 height 14
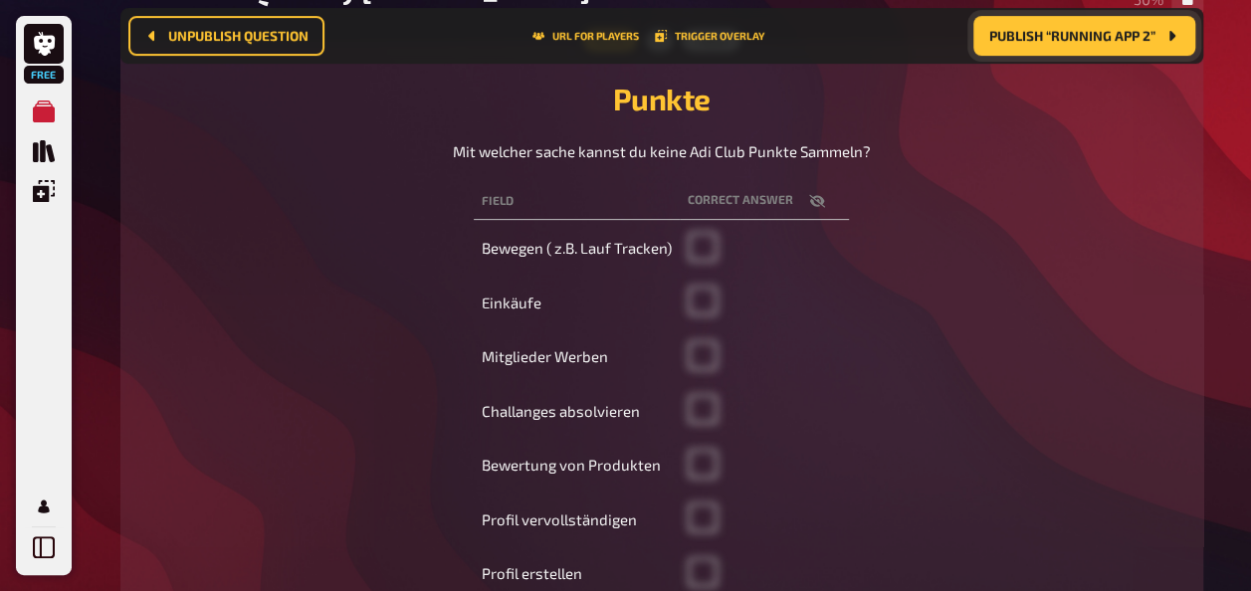
scroll to position [112, 0]
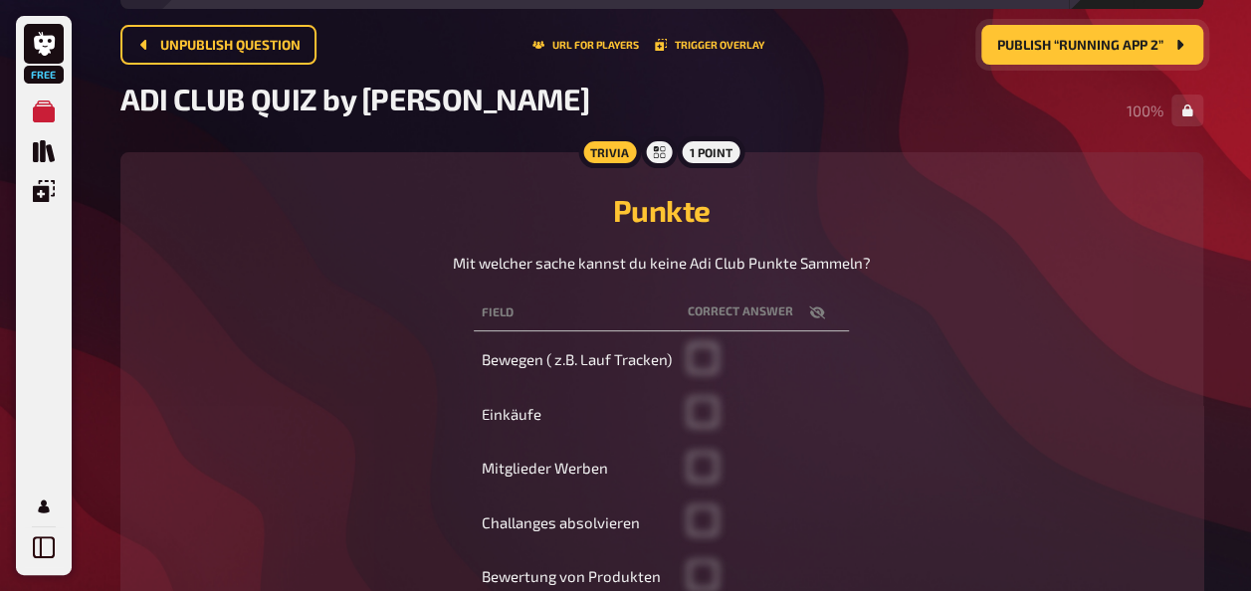
click at [1091, 39] on span "Publish “Running APP 2”" at bounding box center [1080, 46] width 166 height 14
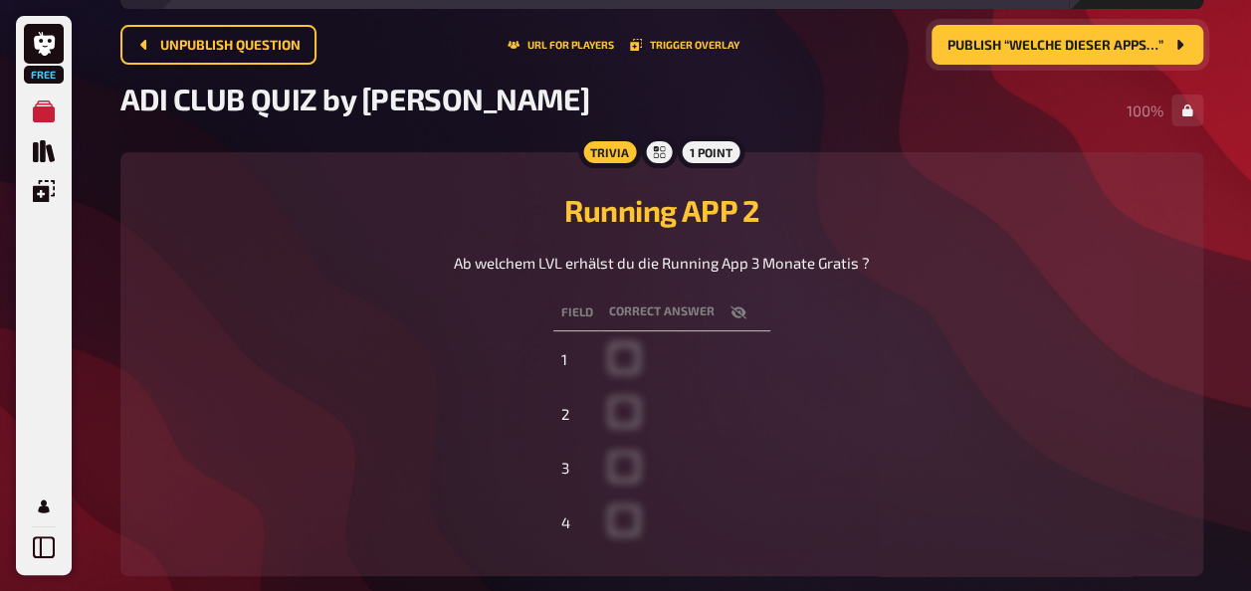
click at [1238, 137] on div "Free My Quizzes Quiz Library Overlays My Account 4 Home My Quizzes ADI CLUB QUI…" at bounding box center [625, 296] width 1251 height 816
click at [1106, 52] on button "Publish “Welche dieser Apps…”" at bounding box center [1067, 45] width 272 height 40
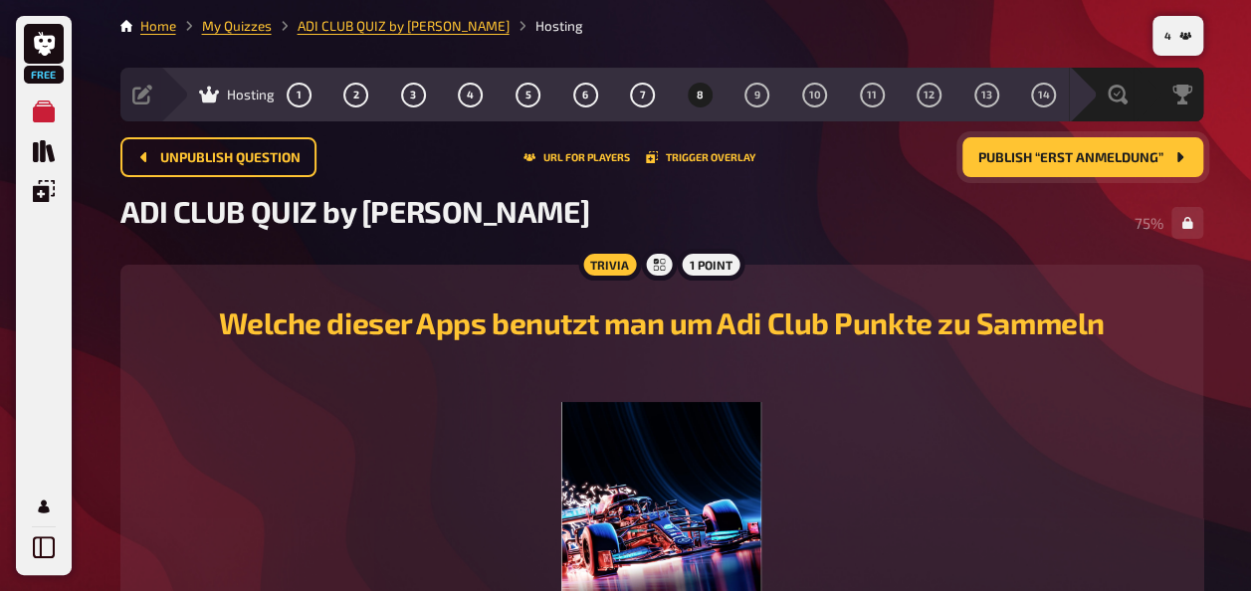
click at [1097, 160] on span "Publish “Erst Anmeldung”" at bounding box center [1070, 158] width 185 height 14
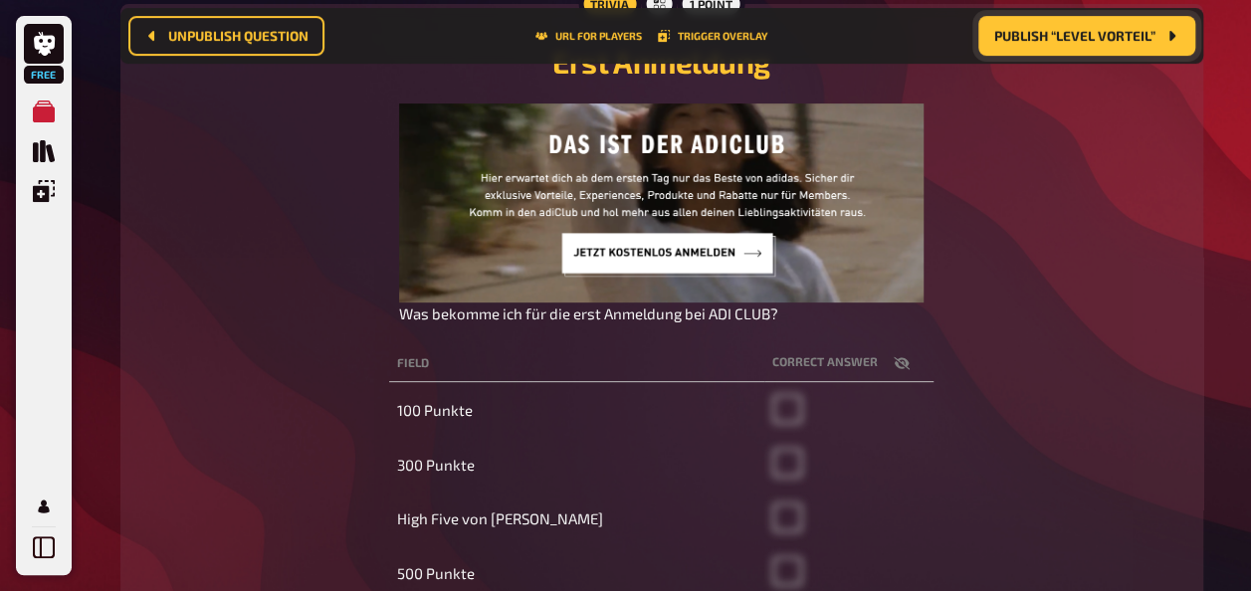
scroll to position [100, 0]
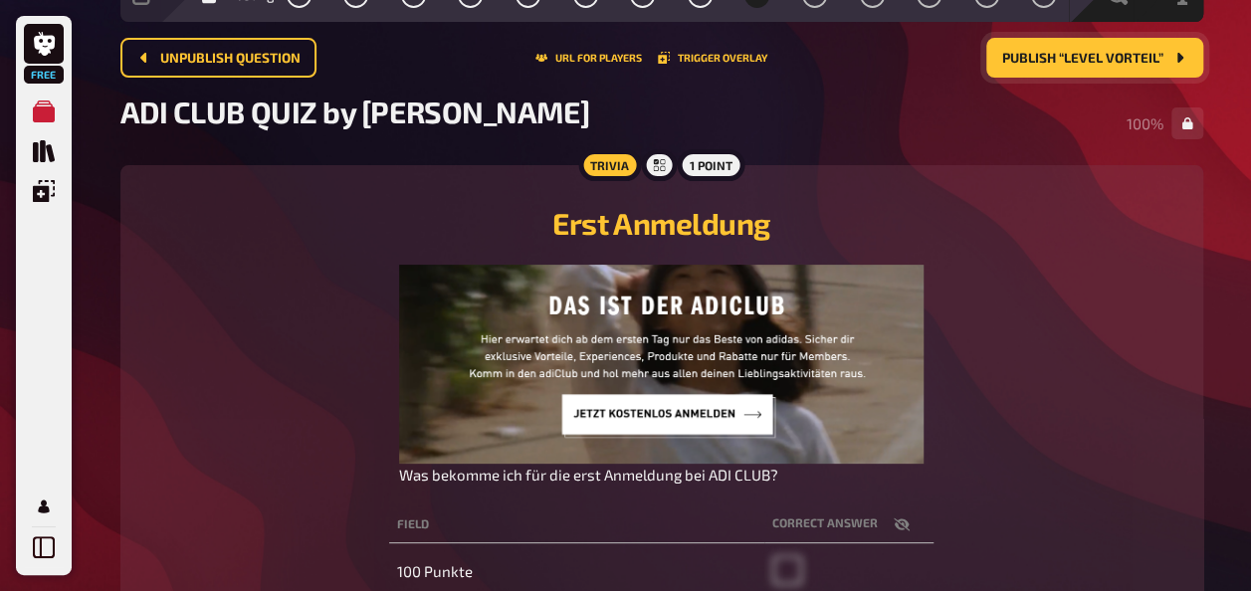
click at [1111, 63] on span "Publish “Level Vorteil”" at bounding box center [1082, 59] width 161 height 14
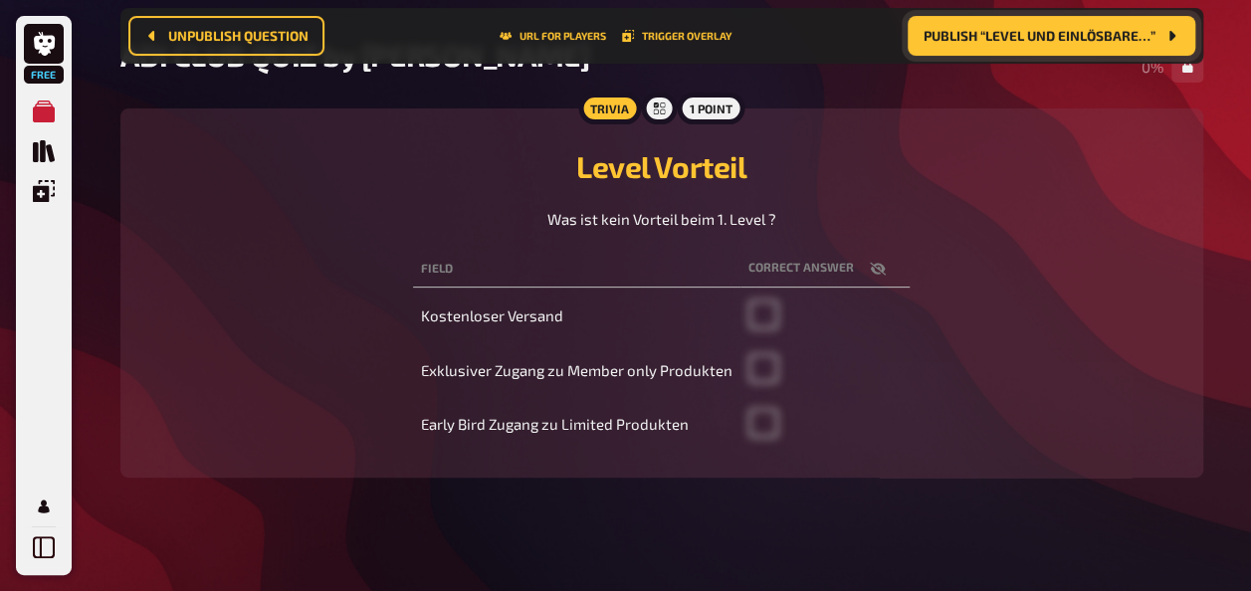
scroll to position [173, 0]
click at [1238, 213] on div "Free My Quizzes Quiz Library Overlays My Account 4 Home My Quizzes ADI CLUB QUI…" at bounding box center [625, 215] width 1251 height 777
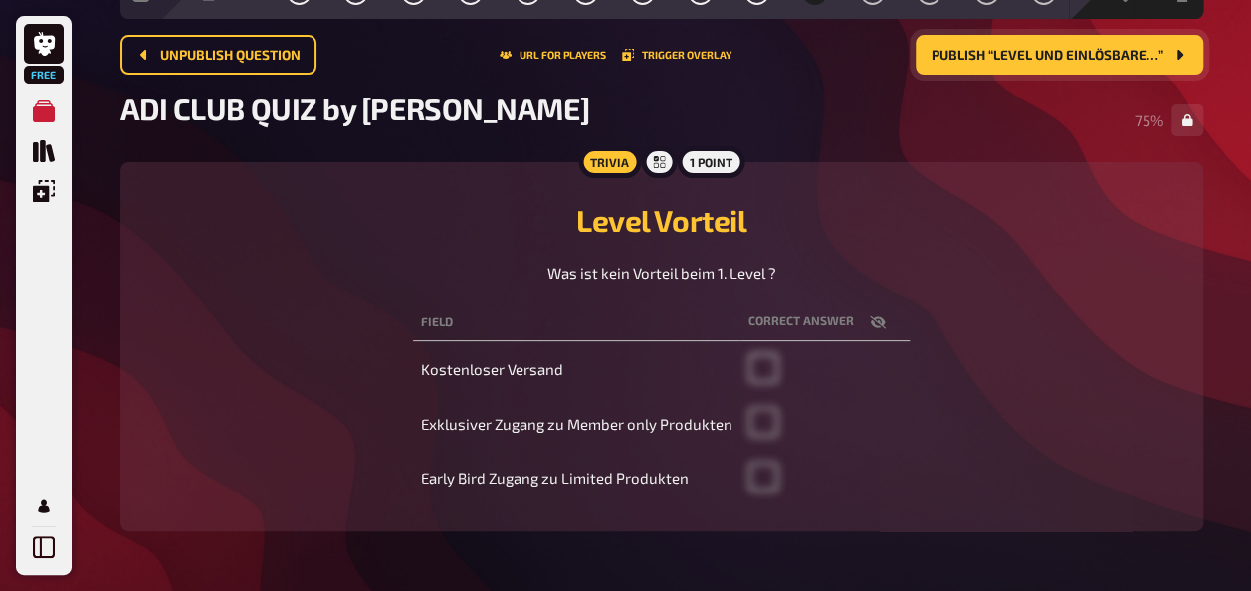
scroll to position [86, 0]
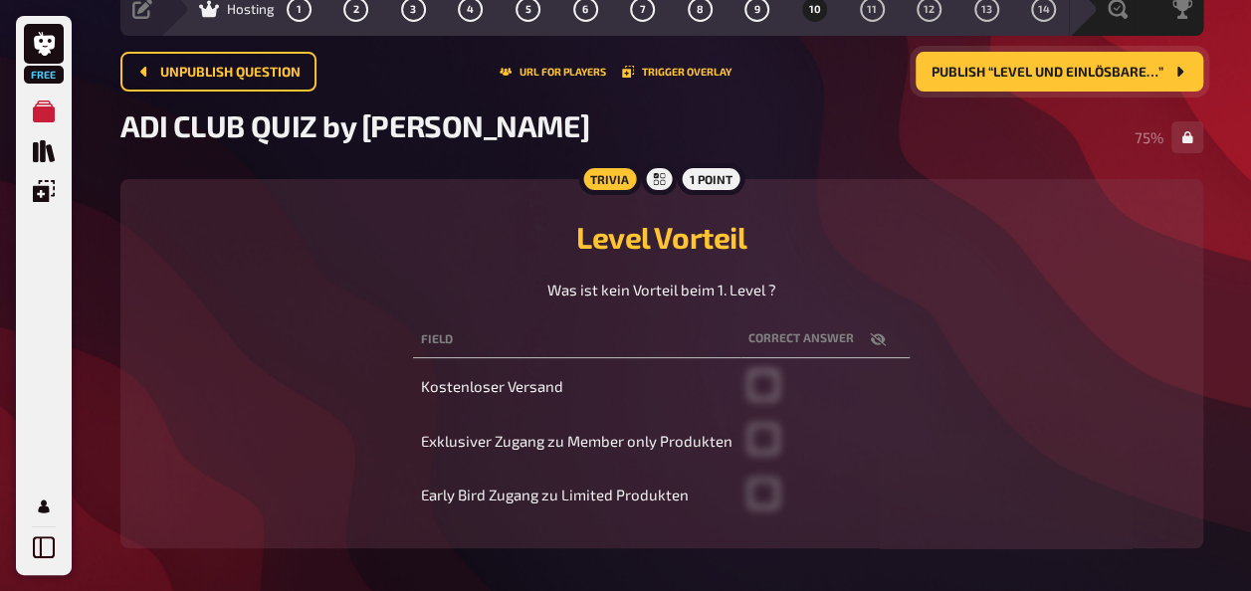
click at [1081, 84] on button "Publish “Level und einlösbare…”" at bounding box center [1059, 72] width 288 height 40
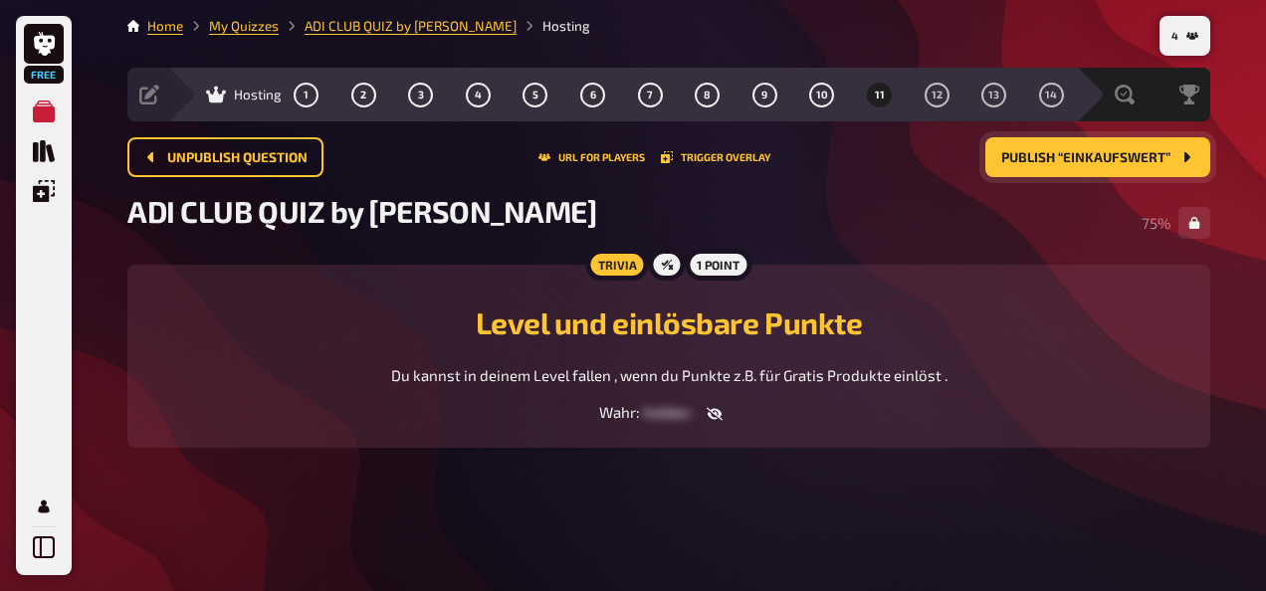
click at [1132, 161] on span "Publish “Einkaufswert”" at bounding box center [1085, 158] width 169 height 14
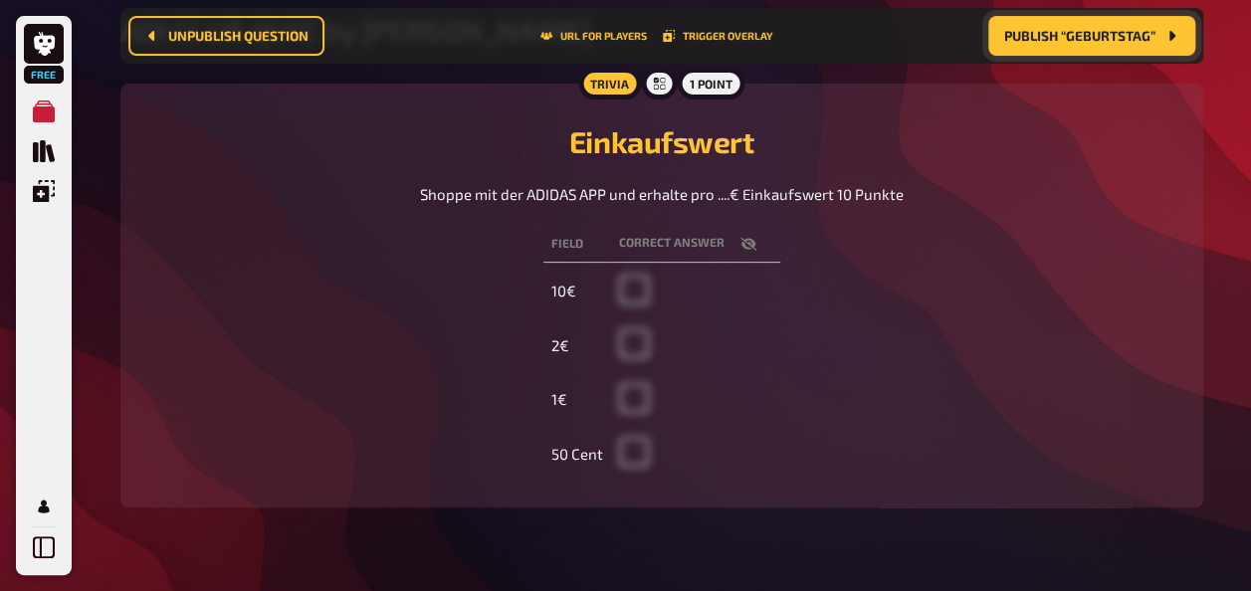
scroll to position [218, 0]
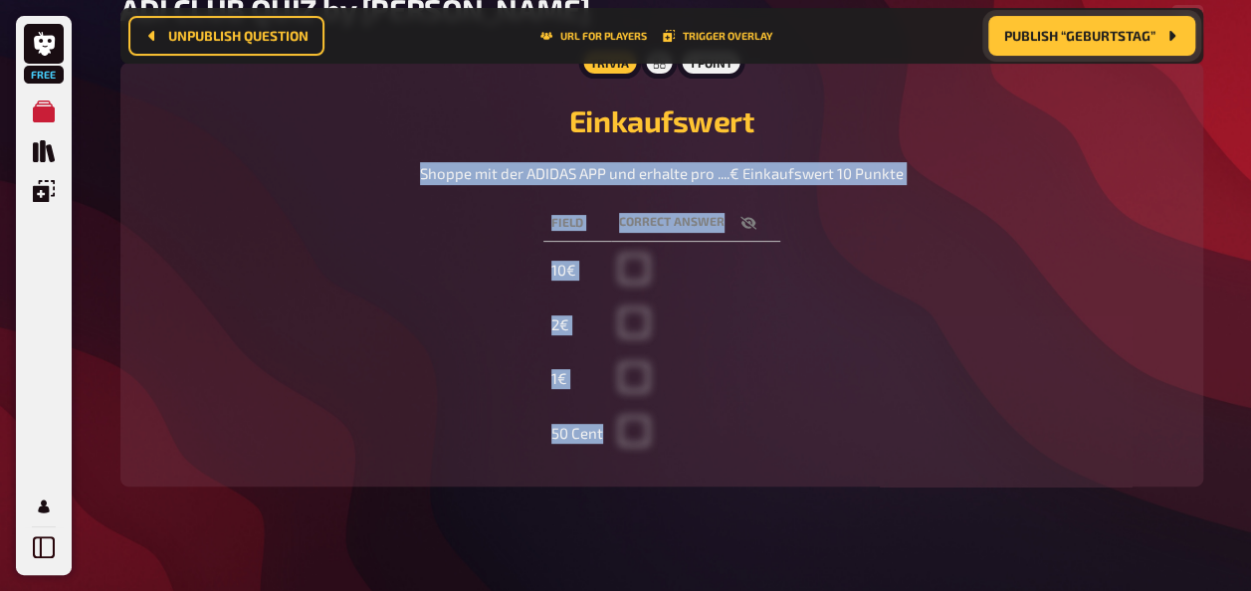
drag, startPoint x: 1249, startPoint y: 291, endPoint x: 1225, endPoint y: 123, distance: 168.9
click at [1225, 123] on div "Free My Quizzes Quiz Library Overlays My Account 4 Home My Quizzes ADI CLUB QUI…" at bounding box center [625, 198] width 1251 height 832
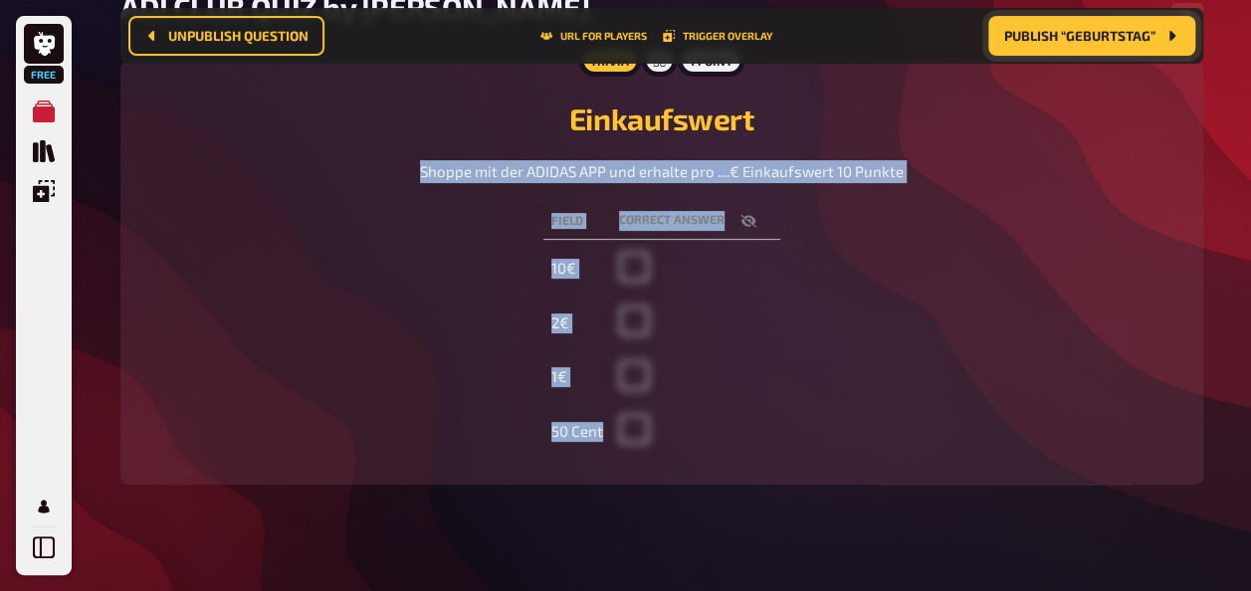
scroll to position [0, 0]
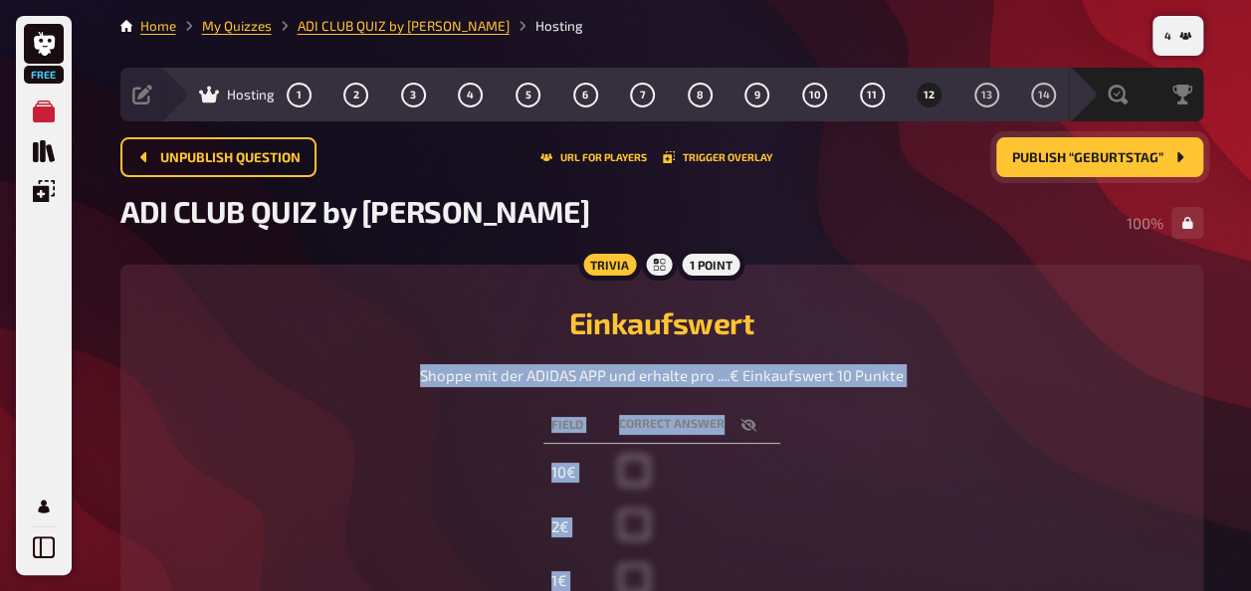
click at [1083, 157] on span "Publish “Geburtstag”" at bounding box center [1087, 158] width 151 height 14
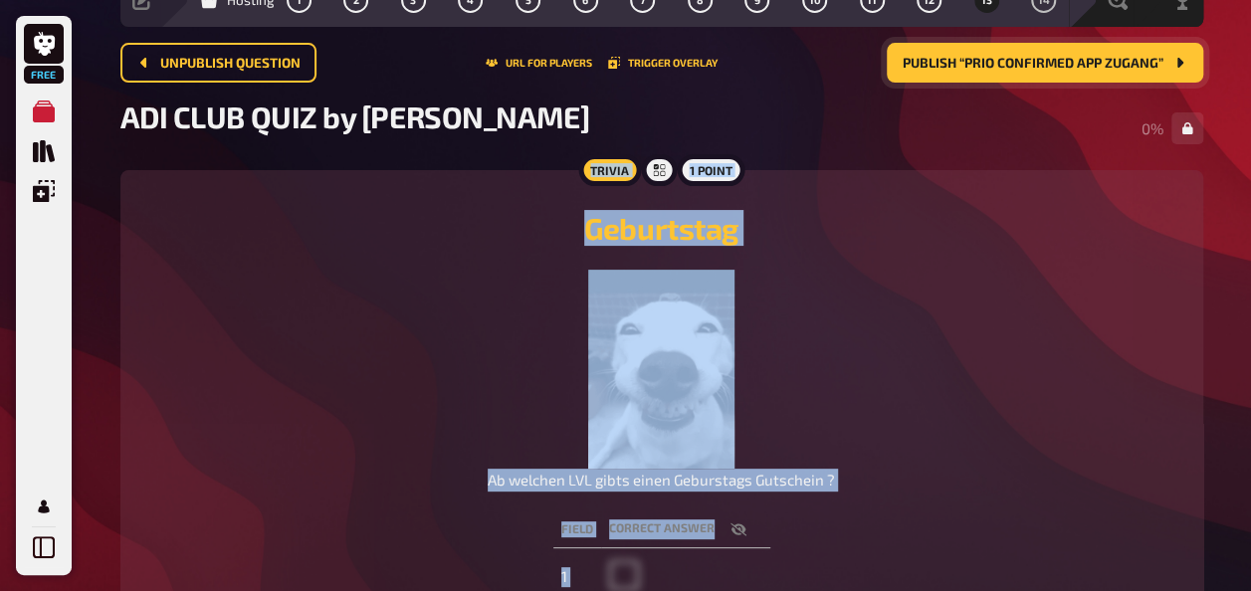
scroll to position [111, 0]
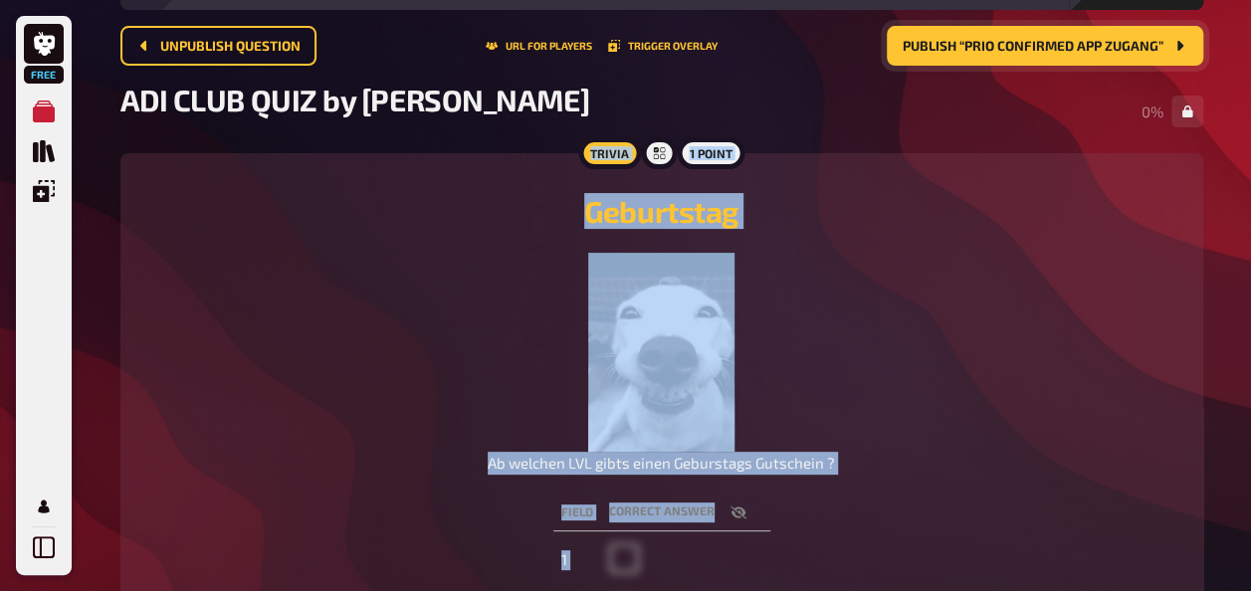
click at [1037, 300] on div "Ab welchen LVL gibts einen Geburstags Gutschein ?" at bounding box center [661, 364] width 1035 height 222
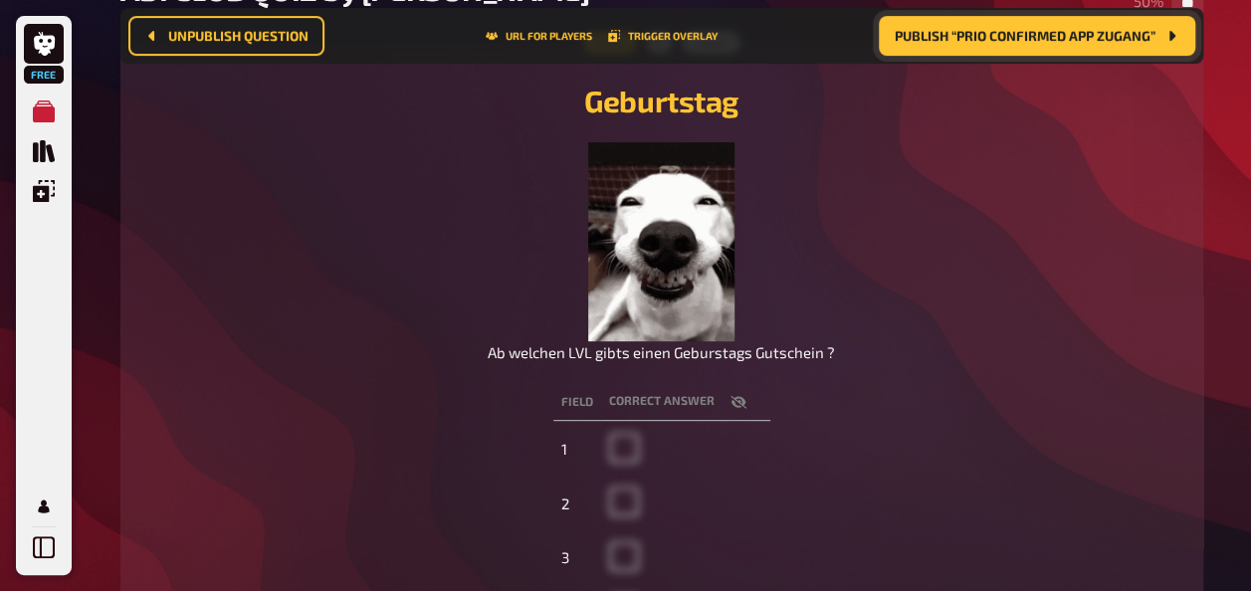
scroll to position [0, 0]
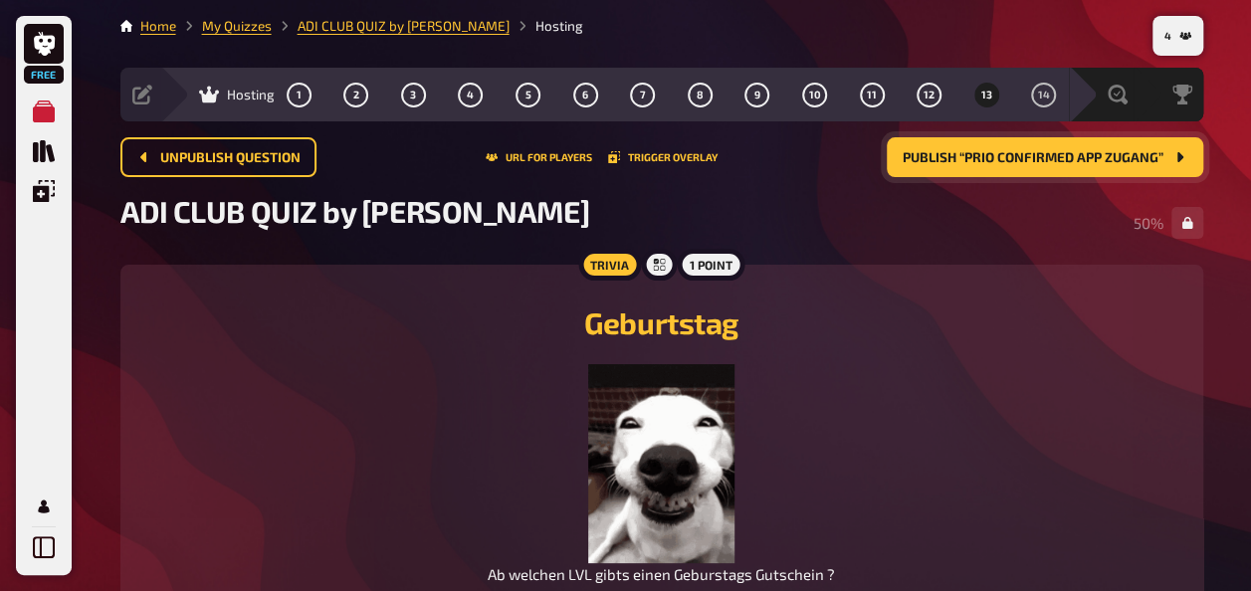
click at [1084, 153] on span "Publish “Prio CONFIRMED APP Zugang”" at bounding box center [1032, 158] width 261 height 14
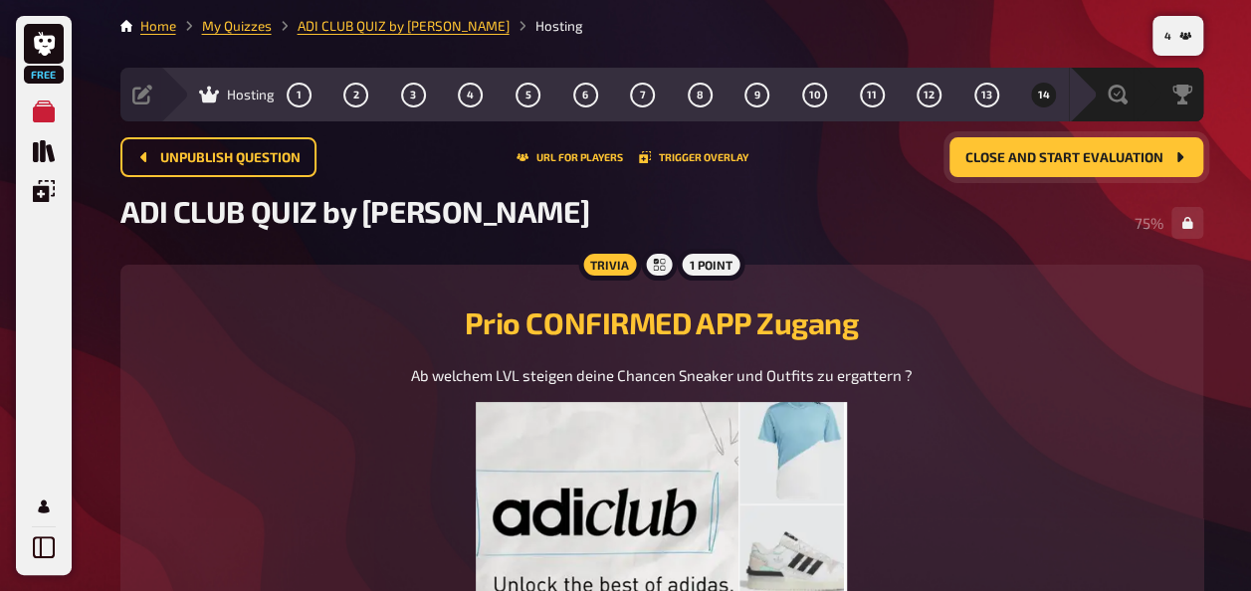
click at [1091, 160] on span "Close and start evaluation" at bounding box center [1064, 158] width 198 height 14
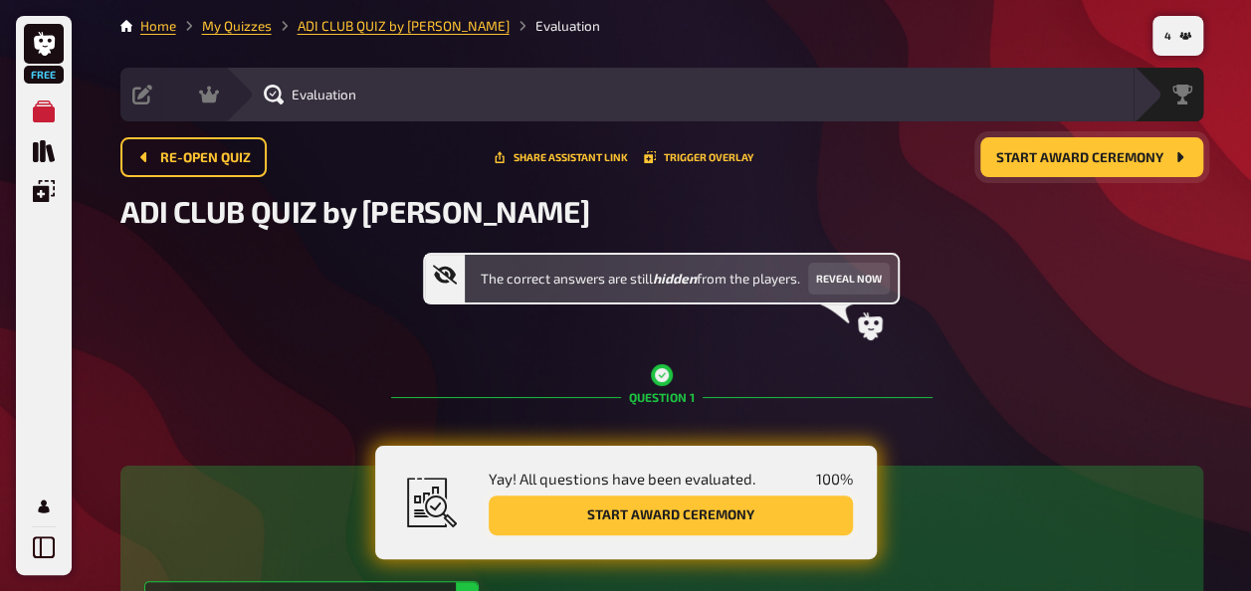
click at [621, 521] on button "Start award ceremony" at bounding box center [671, 516] width 364 height 40
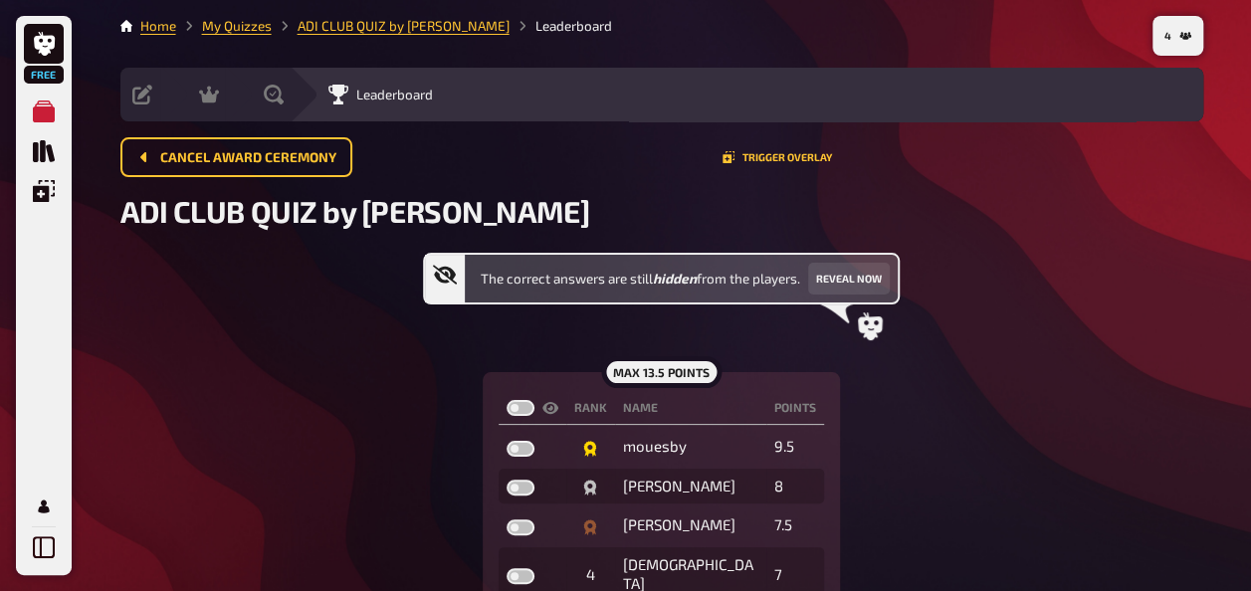
drag, startPoint x: 1249, startPoint y: 200, endPoint x: 1248, endPoint y: 279, distance: 78.6
click at [1248, 279] on div "Free My Quizzes Quiz Library Overlays My Account 4 Home My Quizzes ADI CLUB QUI…" at bounding box center [625, 358] width 1251 height 717
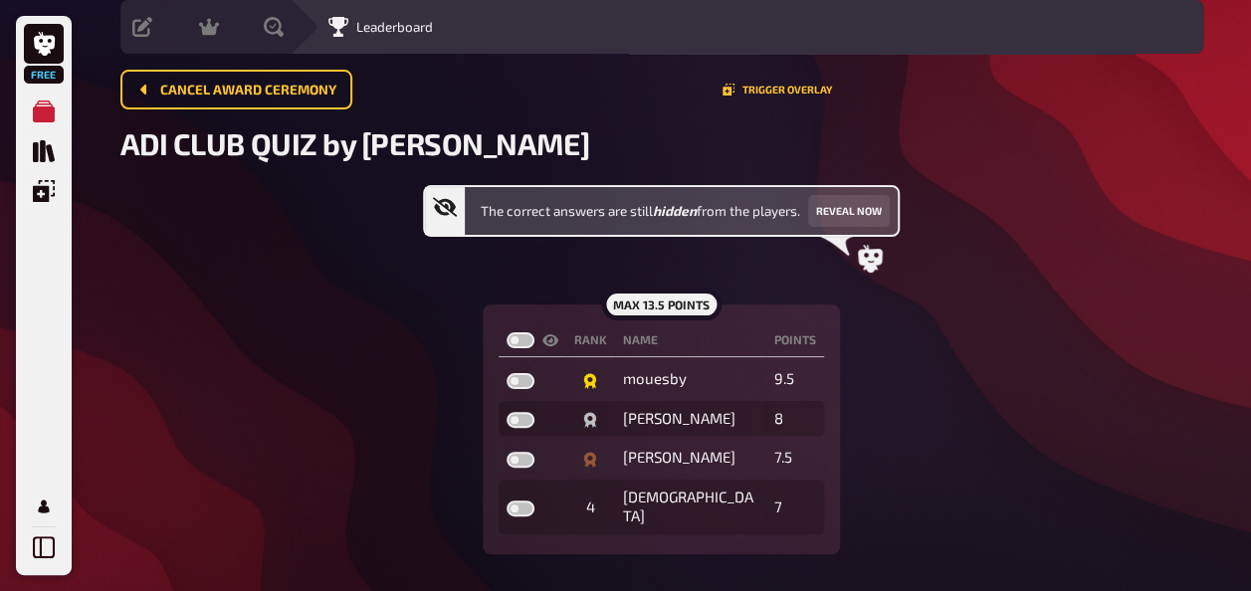
scroll to position [70, 0]
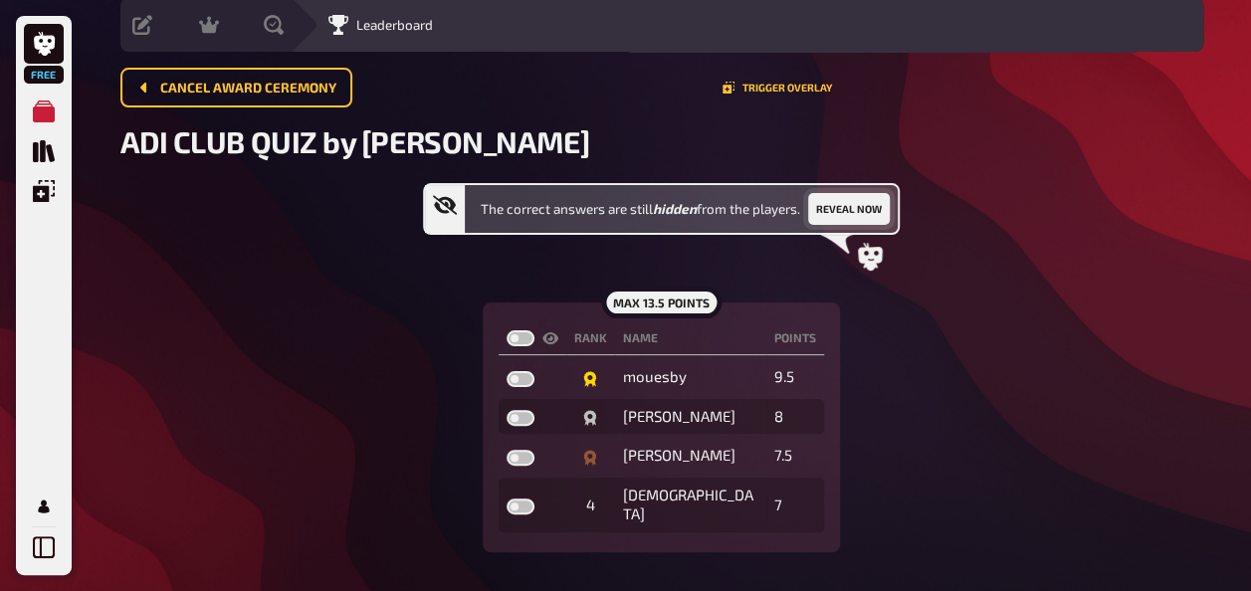
click at [841, 213] on button "Reveal now" at bounding box center [849, 209] width 82 height 32
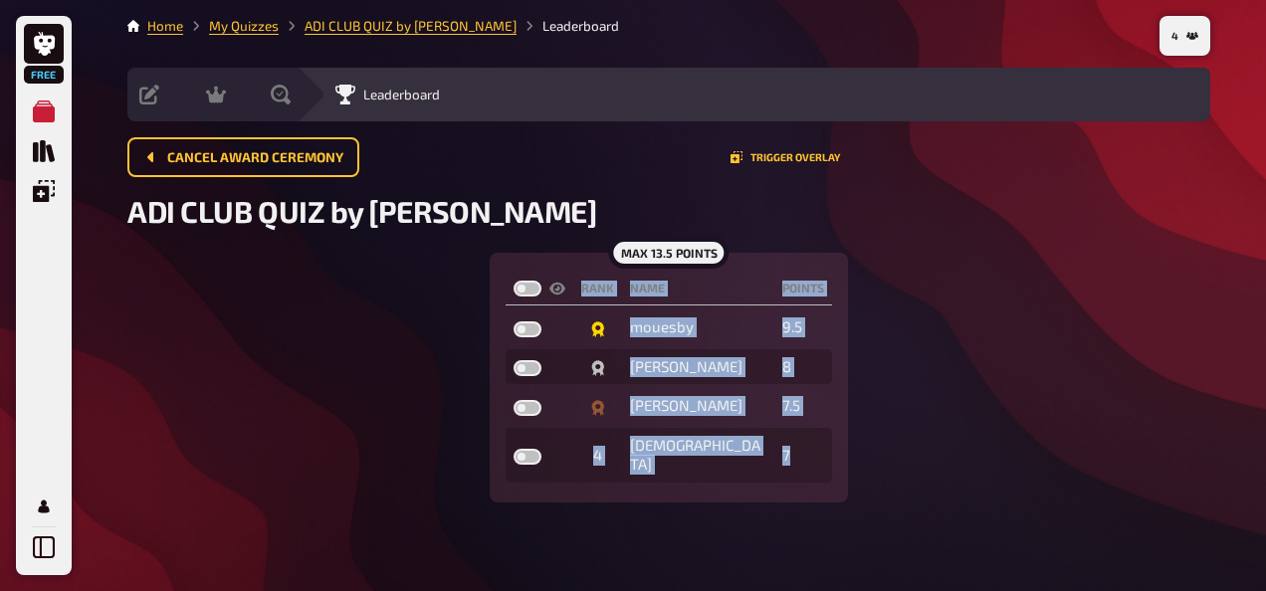
drag, startPoint x: 1258, startPoint y: 245, endPoint x: 1239, endPoint y: 320, distance: 77.9
click at [1234, 372] on div "Free My Quizzes Quiz Library Overlays My Account 4 Home My Quizzes ADI CLUB QUI…" at bounding box center [633, 299] width 1266 height 598
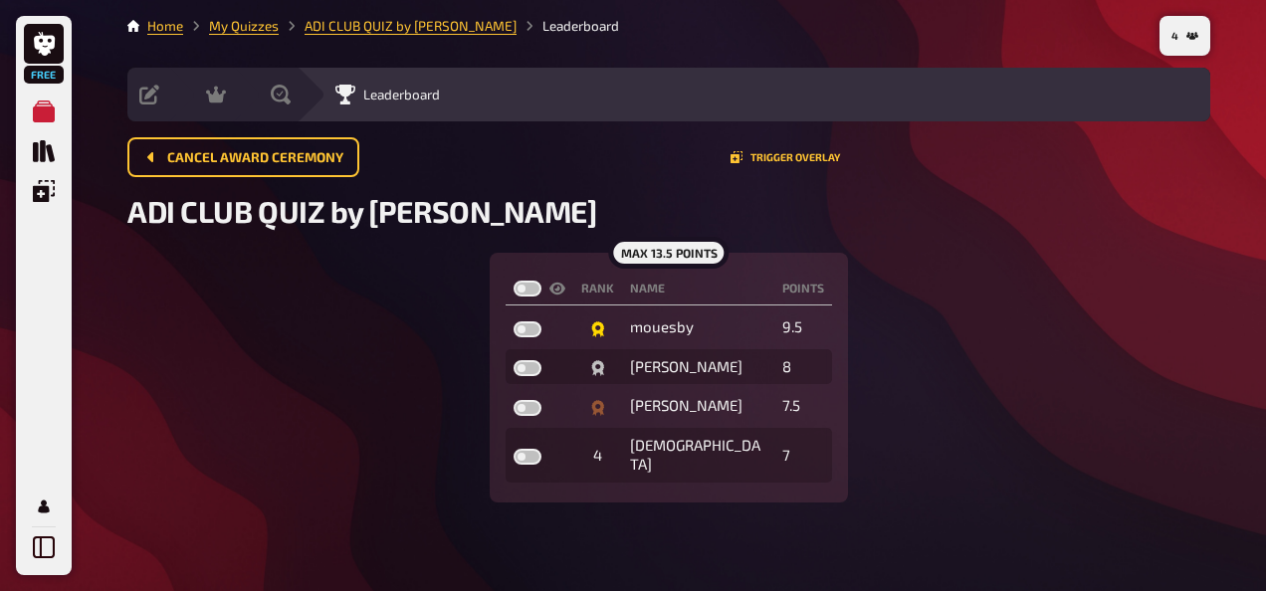
click at [858, 276] on div "max 13.5 points Rank Name points mouesby 9.5 Rob 8 Machmut Baba 7.5 4 Gott 7" at bounding box center [668, 378] width 1083 height 250
drag, startPoint x: 479, startPoint y: 217, endPoint x: 365, endPoint y: 209, distance: 113.7
click at [365, 209] on h2 "ADI CLUB QUIZ by [PERSON_NAME]" at bounding box center [668, 211] width 1083 height 36
drag, startPoint x: 365, startPoint y: 209, endPoint x: 334, endPoint y: 201, distance: 31.9
click at [334, 201] on span "ADI CLUB QUIZ by [PERSON_NAME]" at bounding box center [362, 211] width 470 height 36
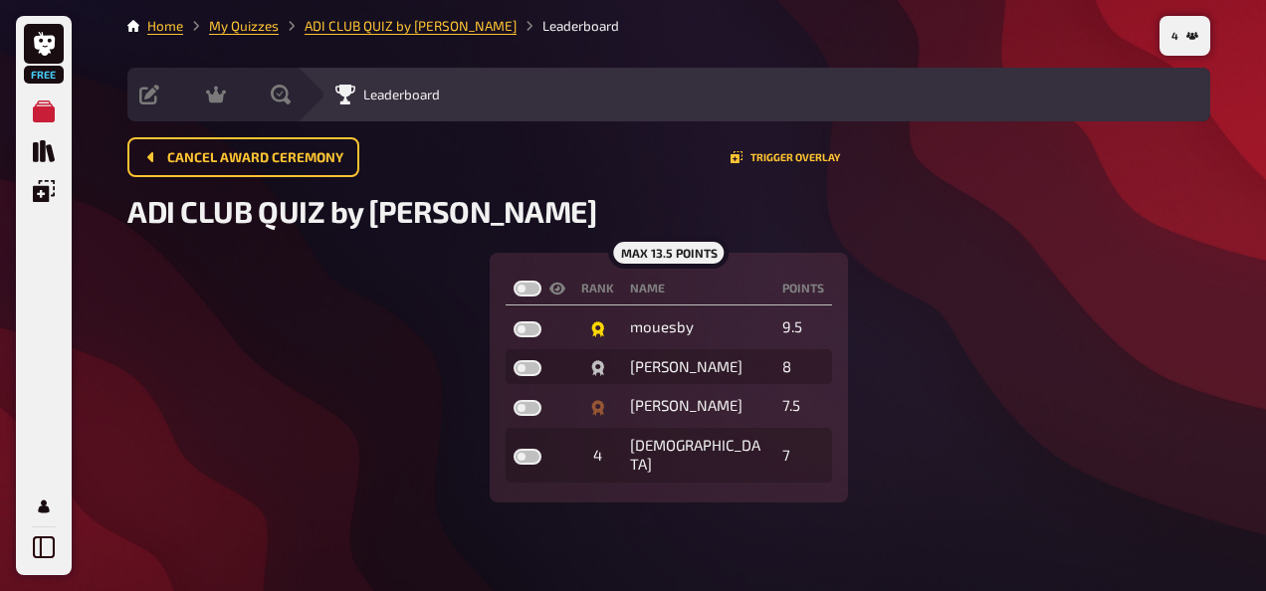
click at [783, 125] on main "Home My Quizzes ADI CLUB QUIZ by Pierre Leaderboard Setup Edit Content Quiz Lob…" at bounding box center [668, 259] width 1083 height 487
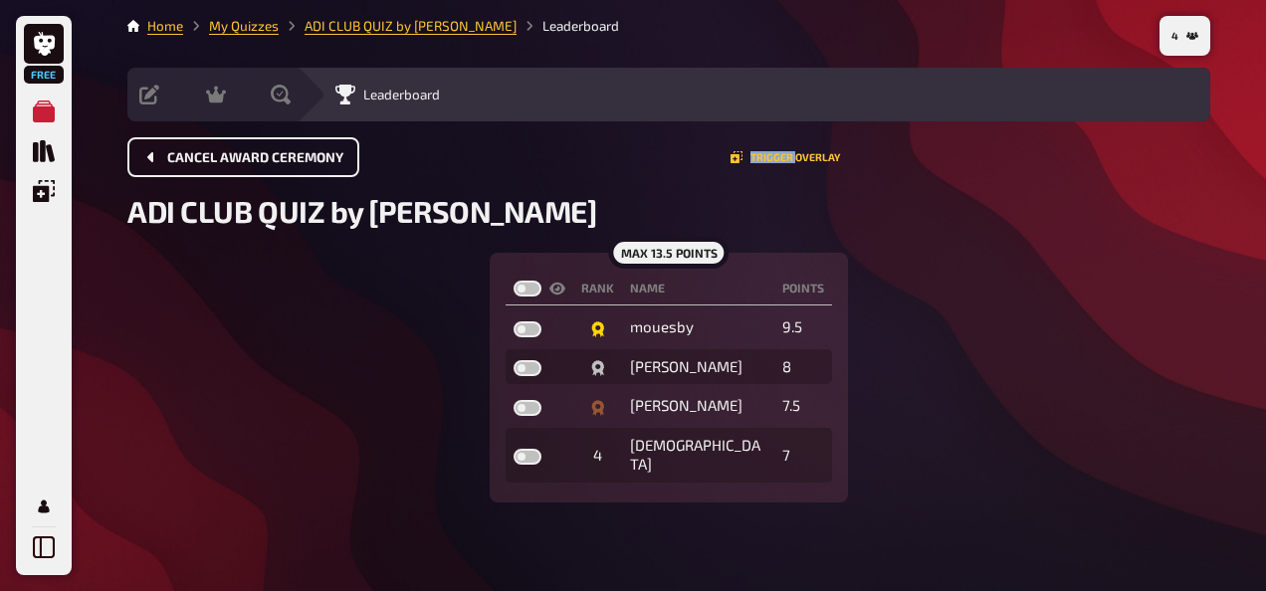
click at [297, 161] on span "Cancel award ceremony" at bounding box center [255, 158] width 176 height 14
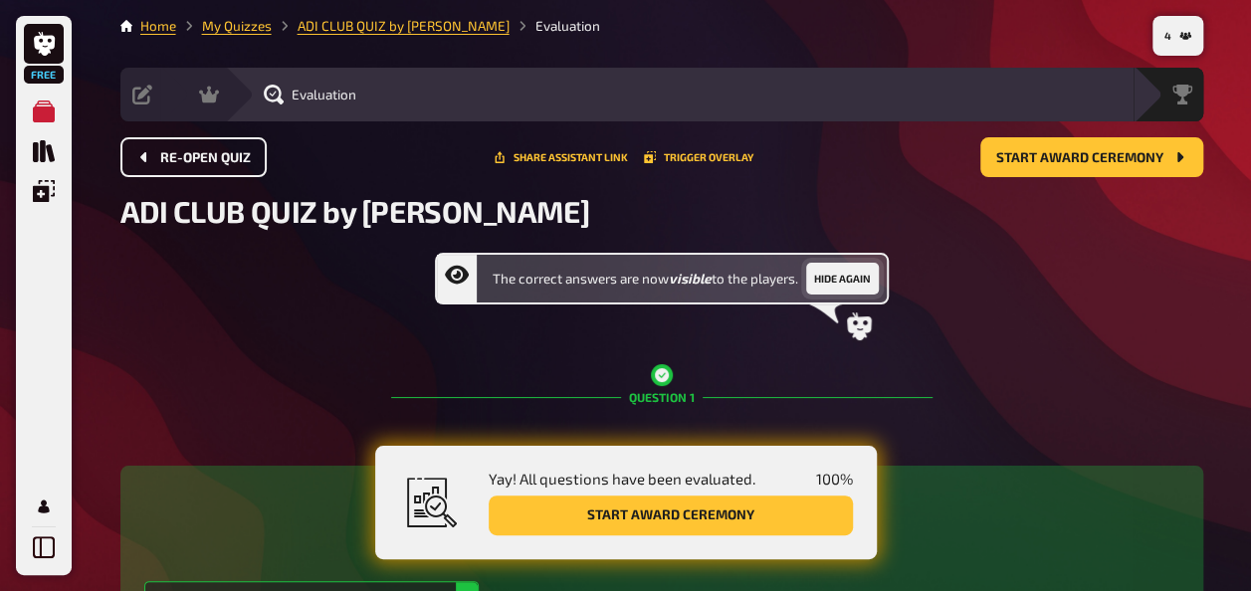
click at [861, 275] on button "Hide again" at bounding box center [842, 279] width 73 height 32
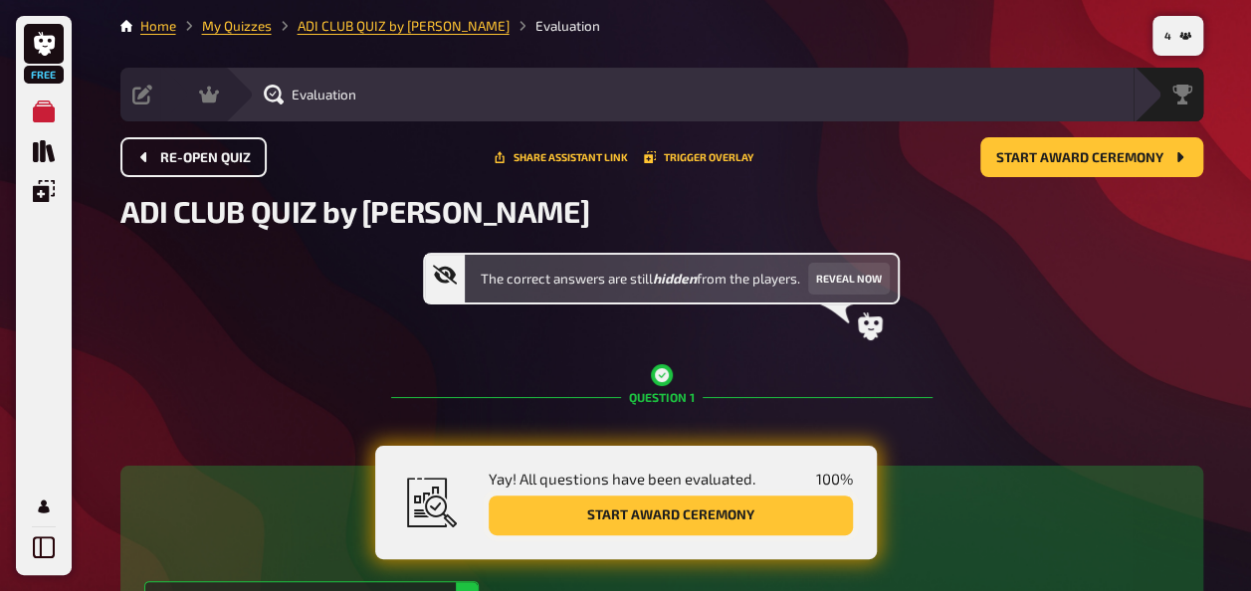
click at [734, 515] on button "Start award ceremony" at bounding box center [671, 516] width 364 height 40
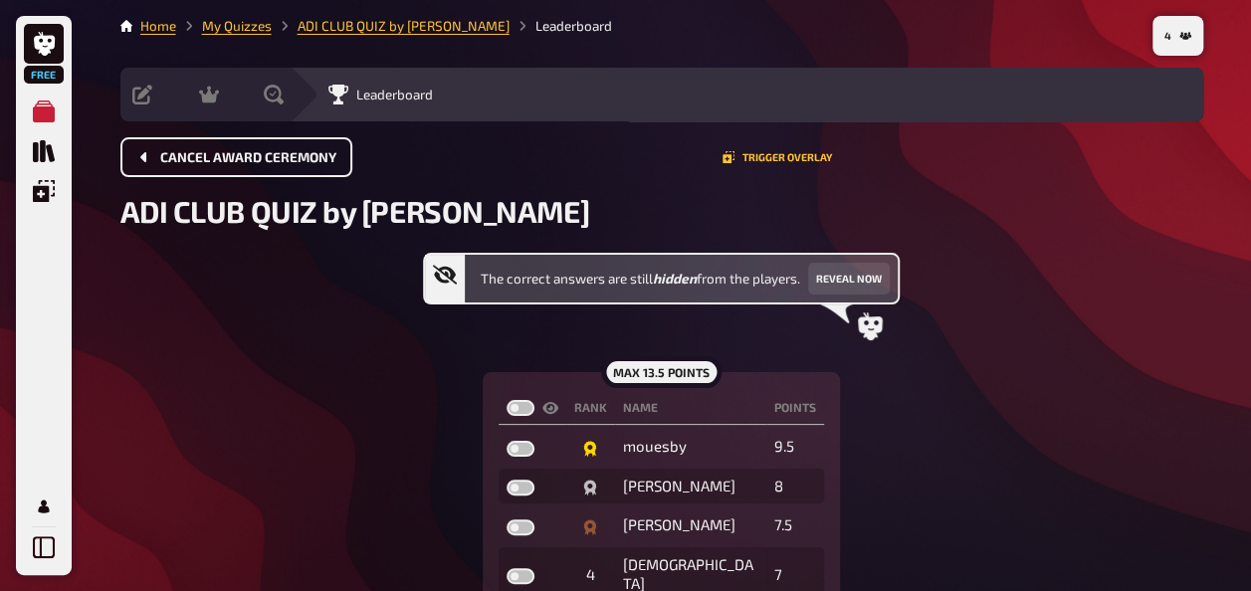
click at [440, 273] on icon at bounding box center [445, 275] width 24 height 19
click at [868, 328] on icon at bounding box center [870, 326] width 25 height 28
click at [838, 278] on button "Reveal now" at bounding box center [849, 279] width 82 height 32
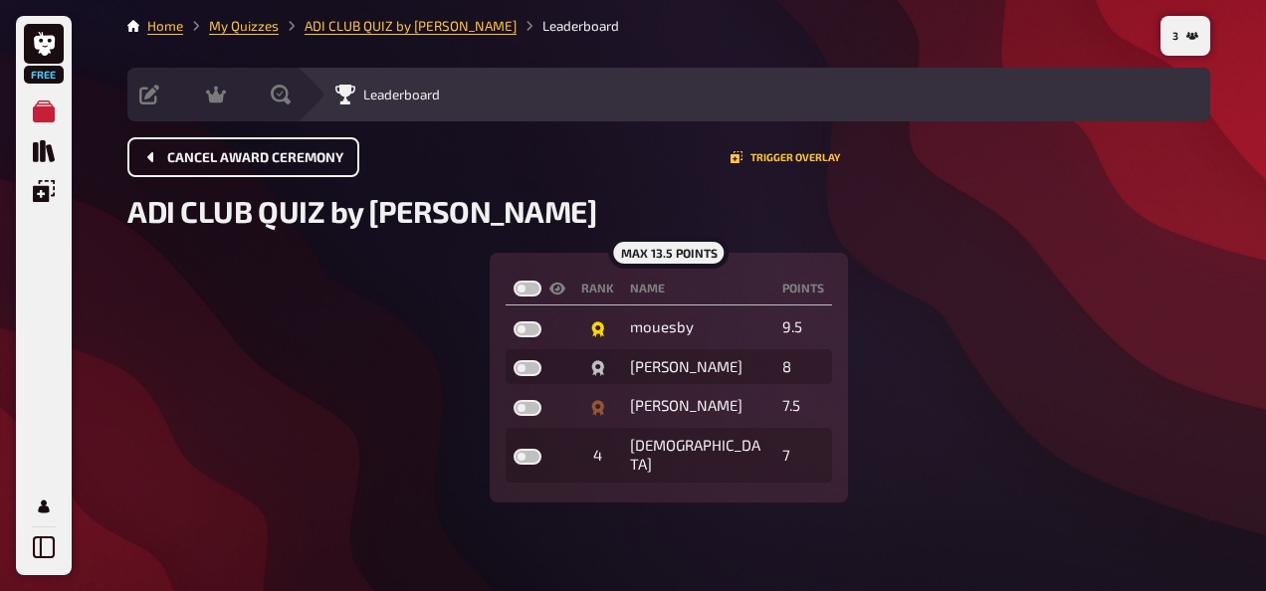
click at [265, 163] on span "Cancel award ceremony" at bounding box center [255, 158] width 176 height 14
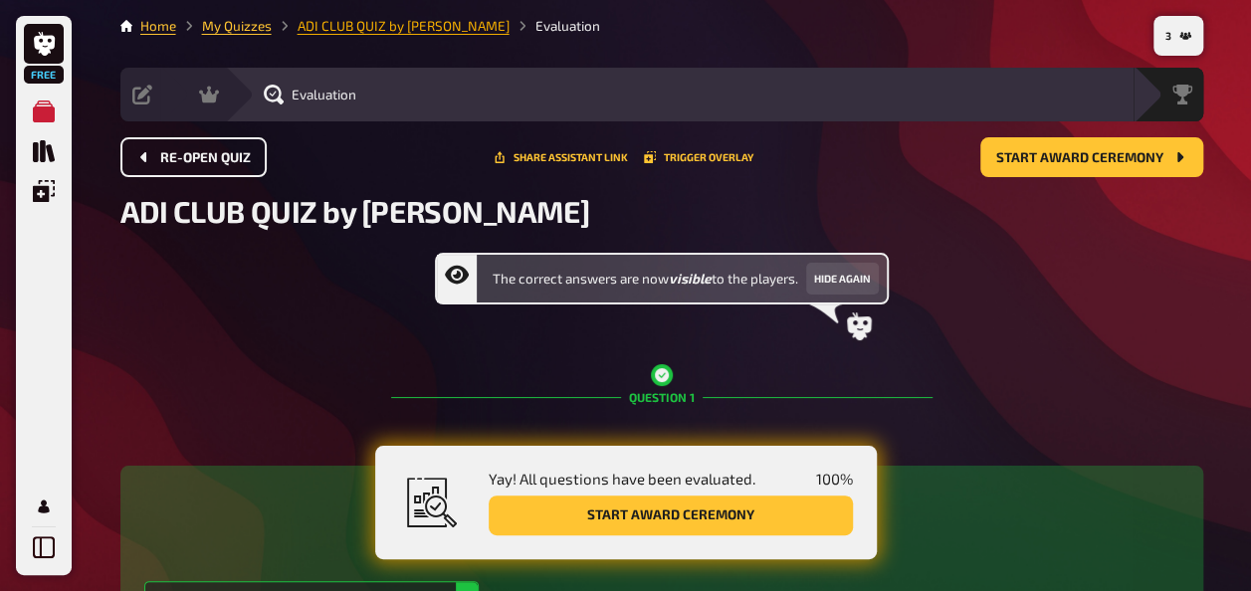
click at [388, 29] on link "ADI CLUB QUIZ by [PERSON_NAME]" at bounding box center [404, 26] width 212 height 16
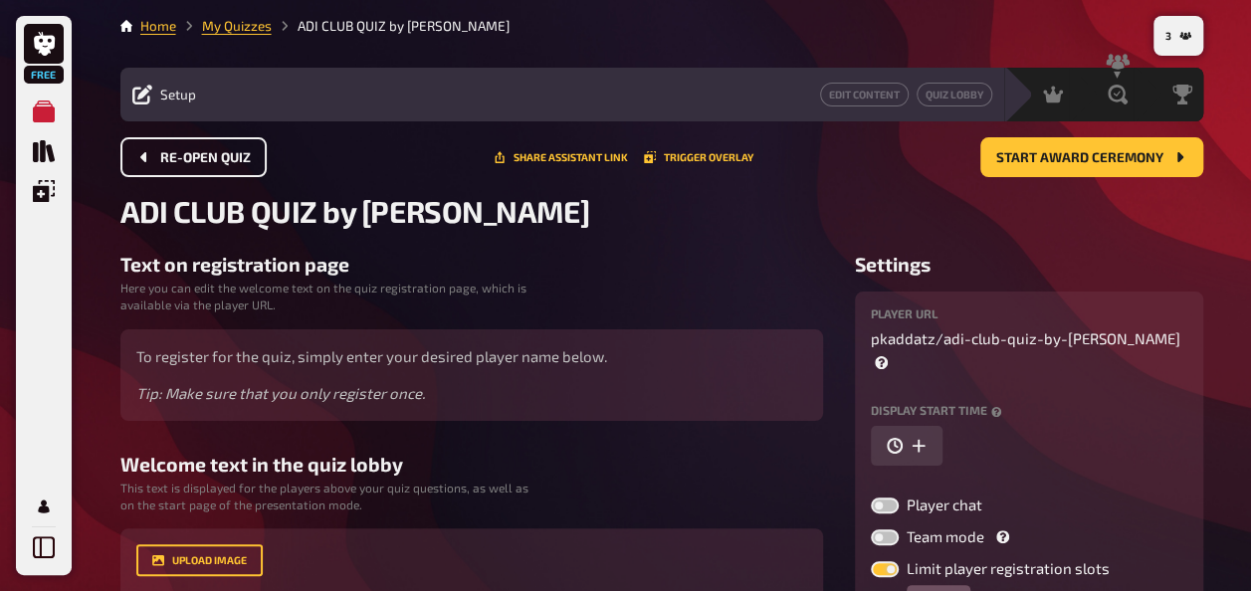
click at [223, 148] on button "Re-open Quiz" at bounding box center [193, 157] width 146 height 40
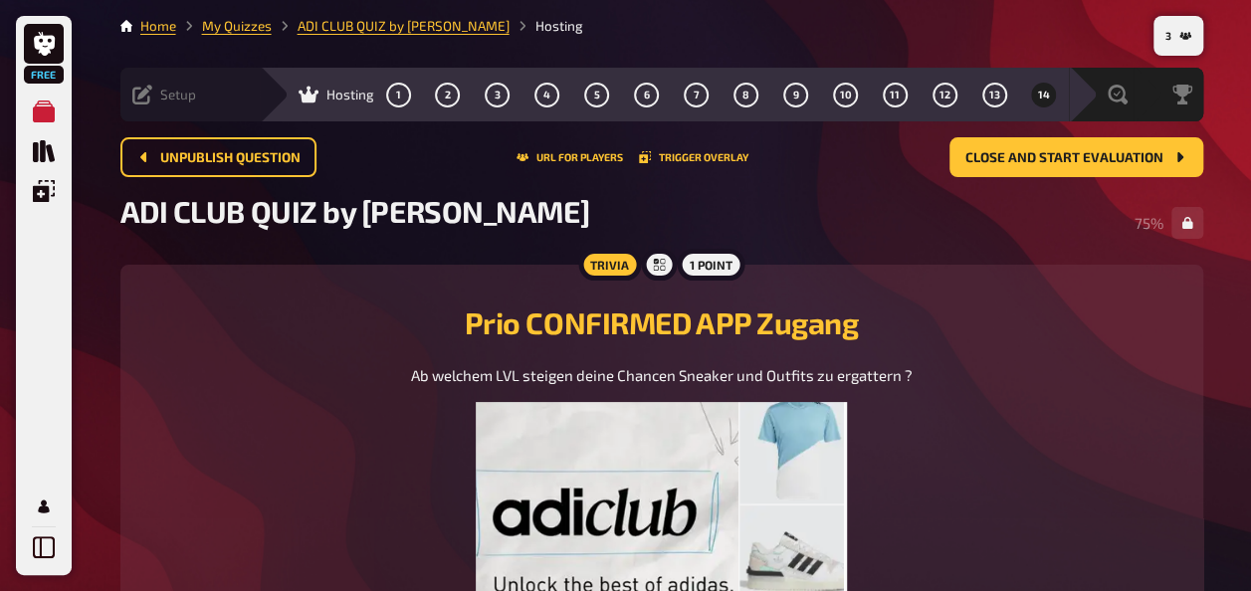
click at [153, 100] on div "Setup" at bounding box center [164, 95] width 64 height 20
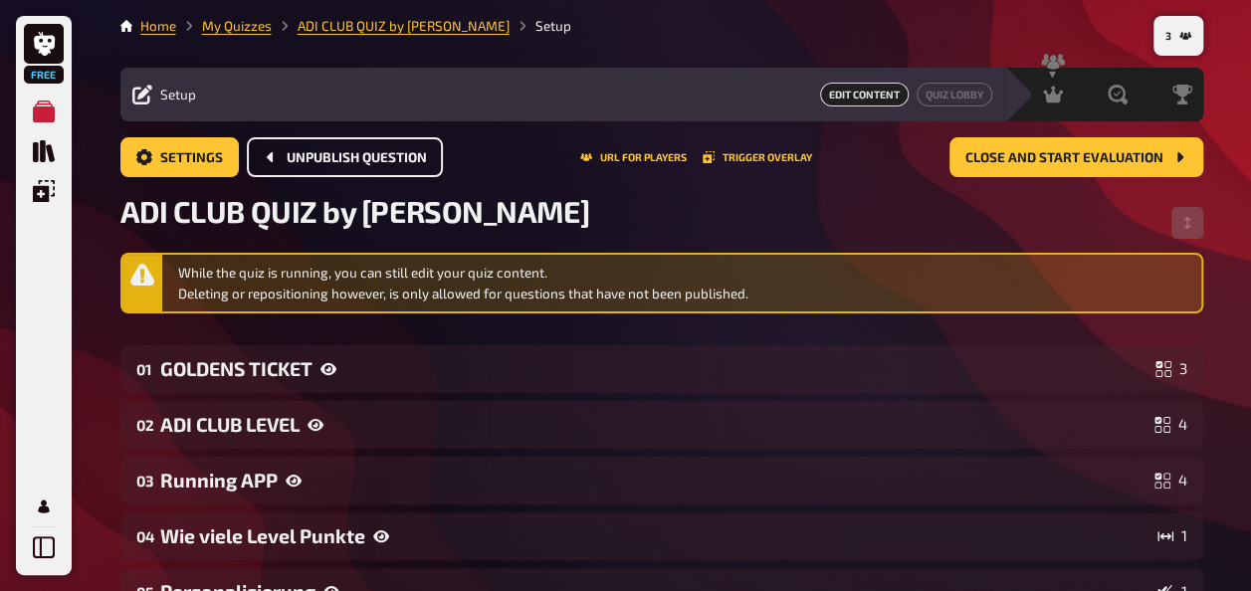
click at [369, 160] on span "Unpublish question" at bounding box center [357, 158] width 140 height 14
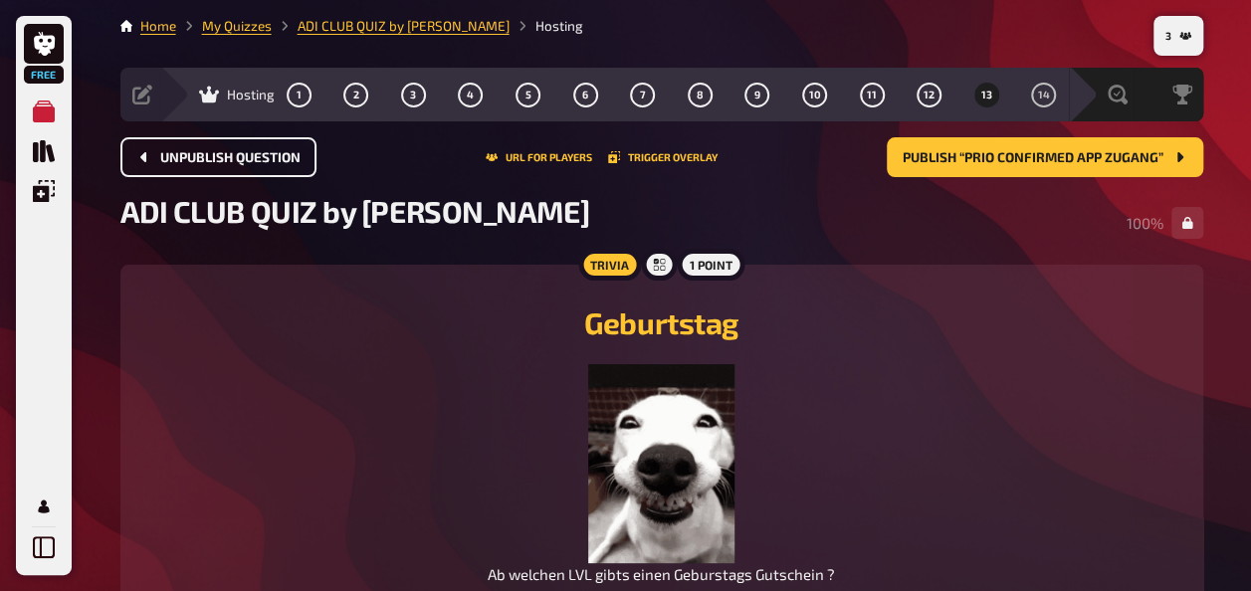
click at [371, 36] on main "Home My Quizzes ADI CLUB QUIZ by Pierre Hosting Setup Edit Content Quiz Lobby H…" at bounding box center [661, 467] width 1083 height 903
click at [210, 88] on icon at bounding box center [209, 95] width 20 height 20
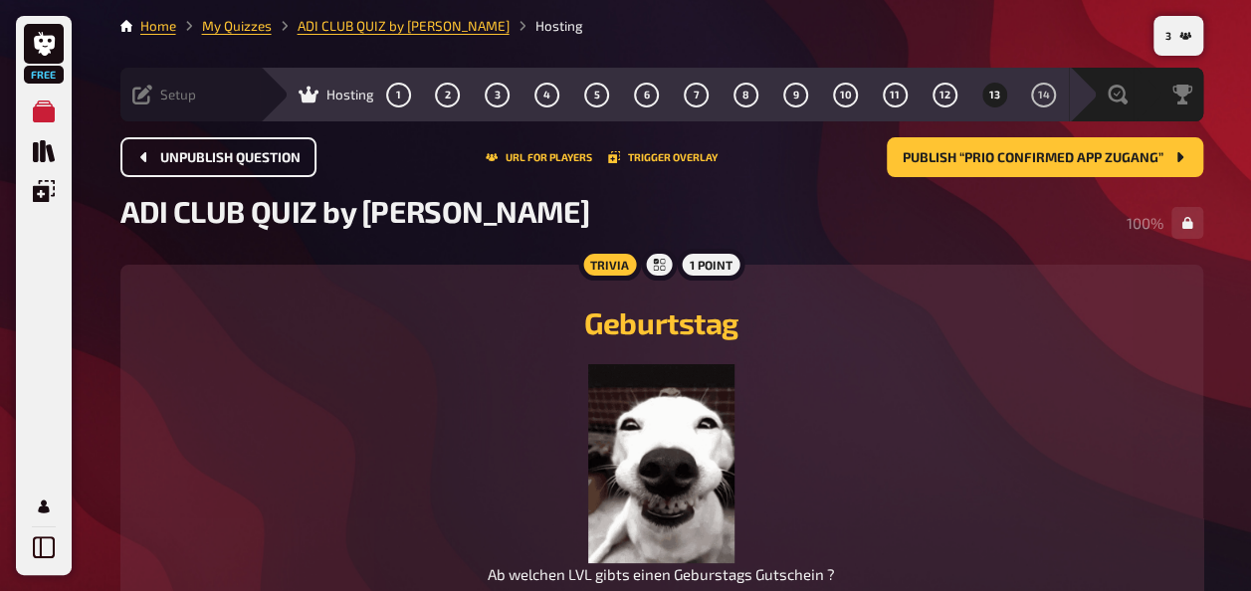
click at [147, 94] on icon at bounding box center [142, 95] width 20 height 20
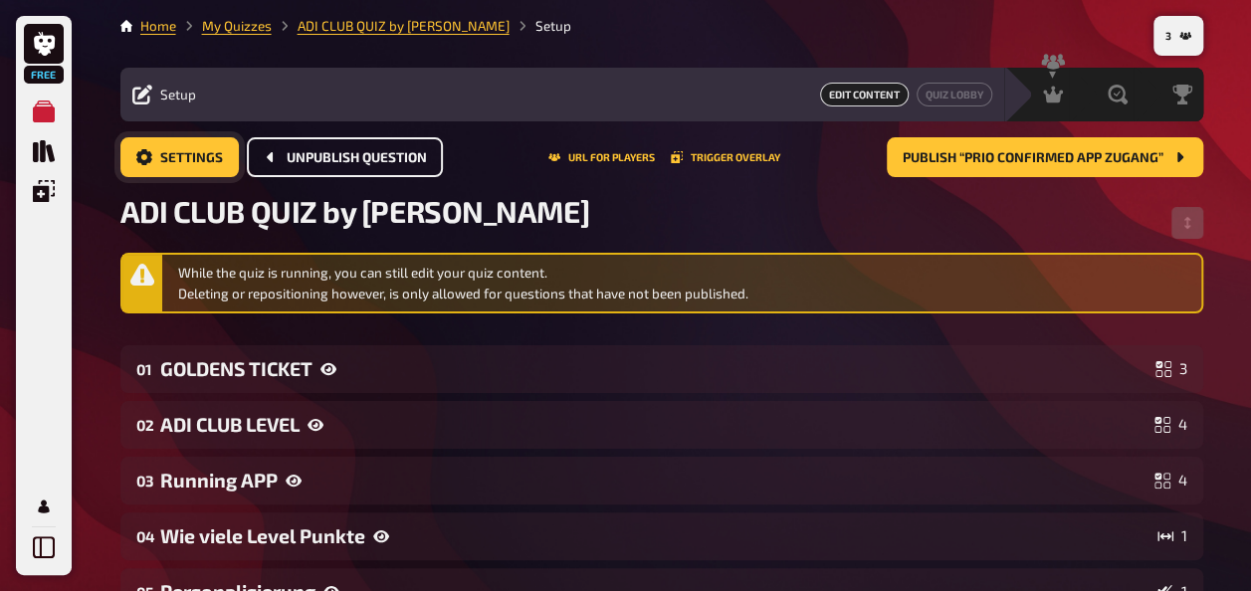
click at [193, 151] on span "Settings" at bounding box center [191, 158] width 63 height 14
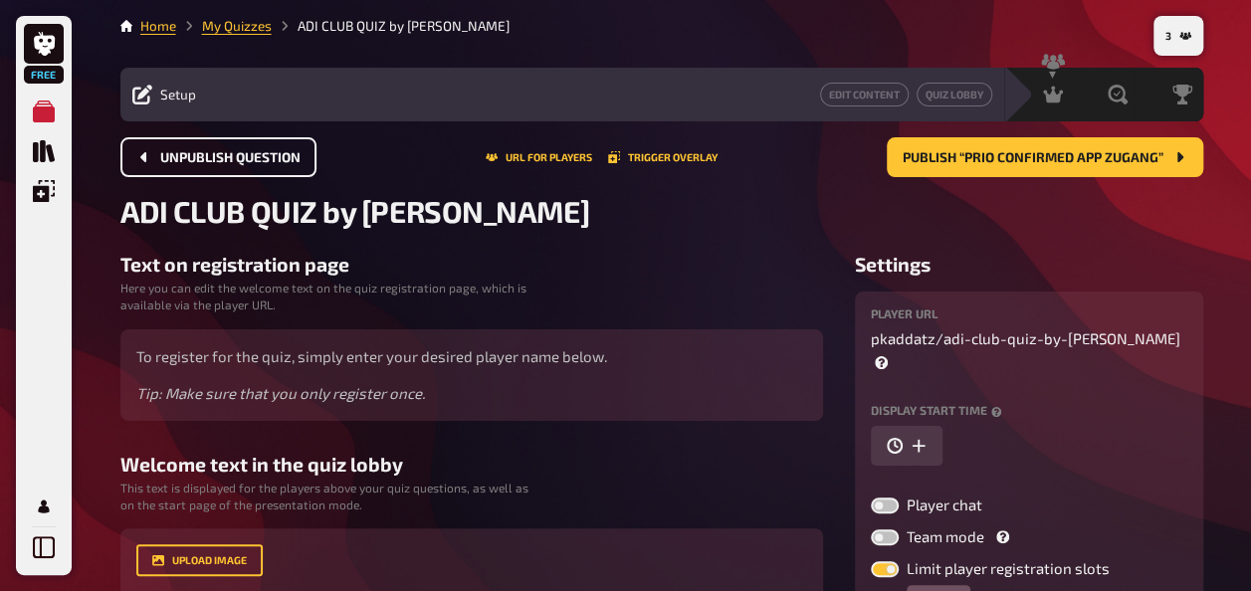
click at [360, 29] on li "ADI CLUB QUIZ by [PERSON_NAME]" at bounding box center [391, 26] width 238 height 20
click at [541, 156] on button "URL for players" at bounding box center [539, 157] width 106 height 12
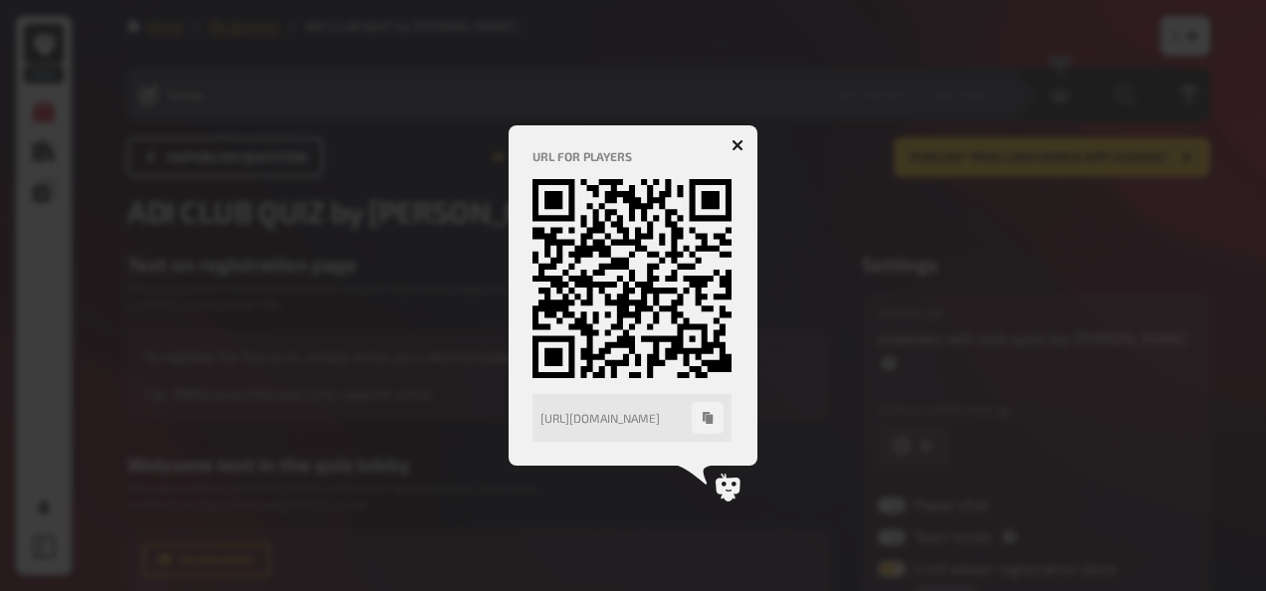
click at [734, 147] on icon "button" at bounding box center [737, 144] width 19 height 19
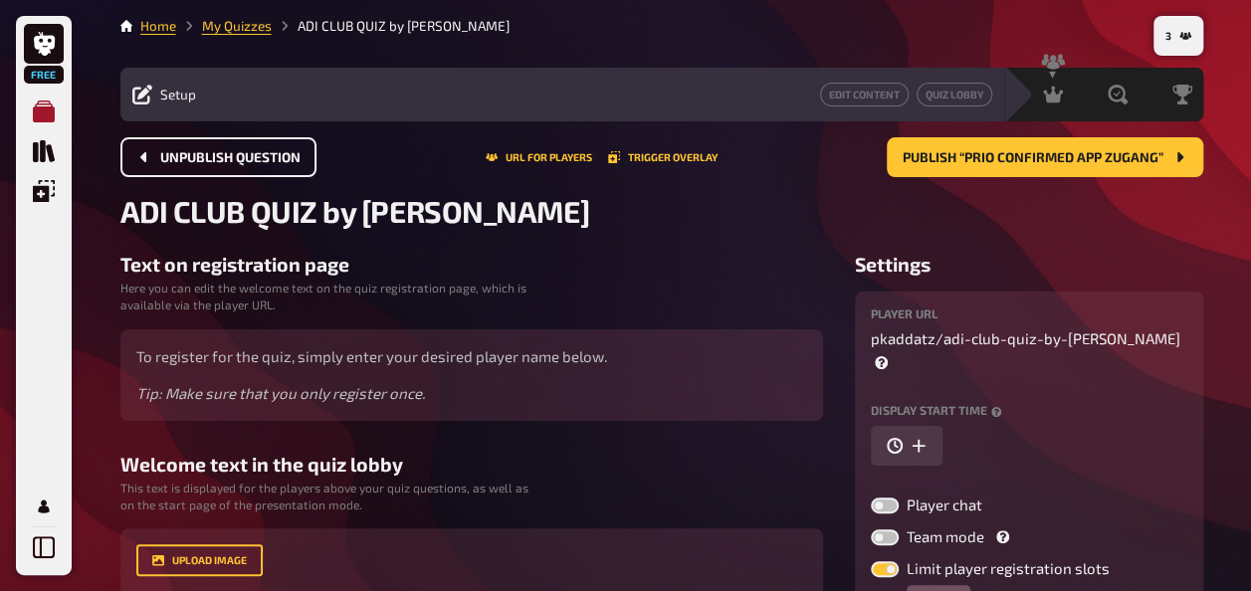
click at [30, 123] on link "My Quizzes" at bounding box center [44, 112] width 40 height 40
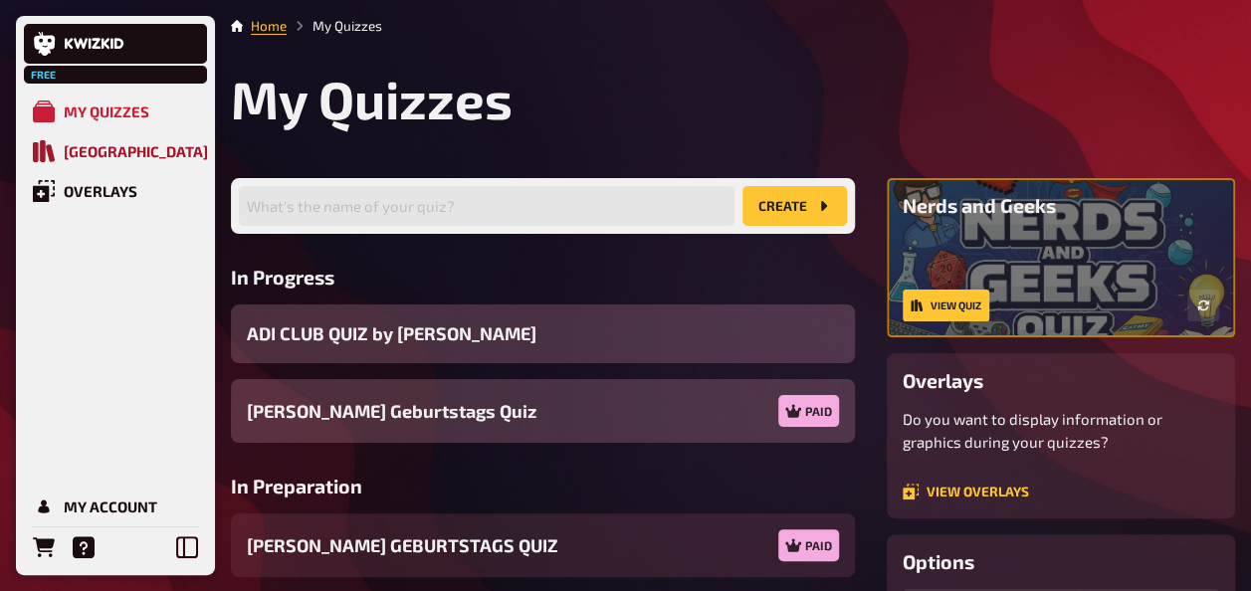
click at [77, 161] on link "[GEOGRAPHIC_DATA]" at bounding box center [115, 151] width 183 height 40
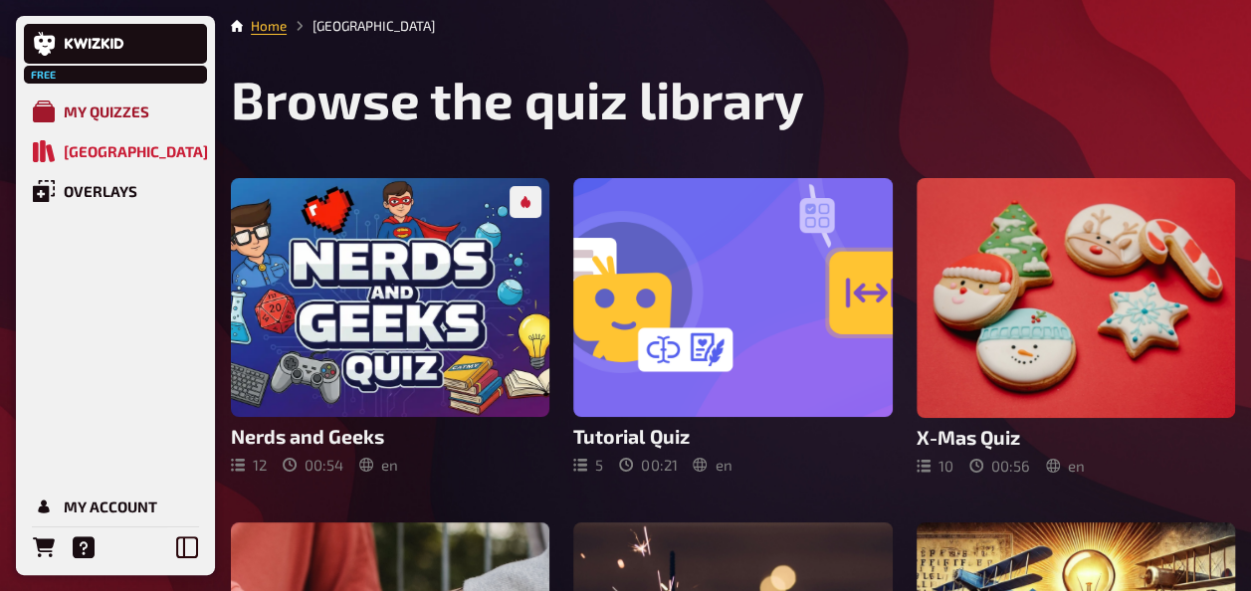
click at [94, 123] on link "My Quizzes" at bounding box center [115, 112] width 183 height 40
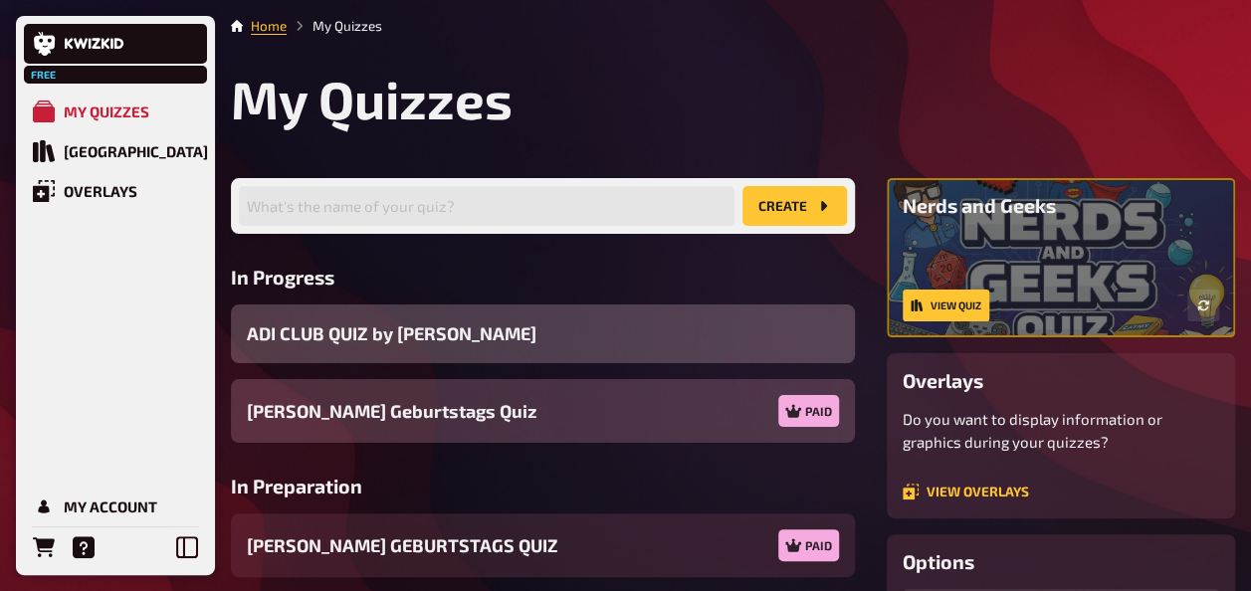
click at [470, 334] on div "ADI CLUB QUIZ by [PERSON_NAME]" at bounding box center [543, 333] width 624 height 59
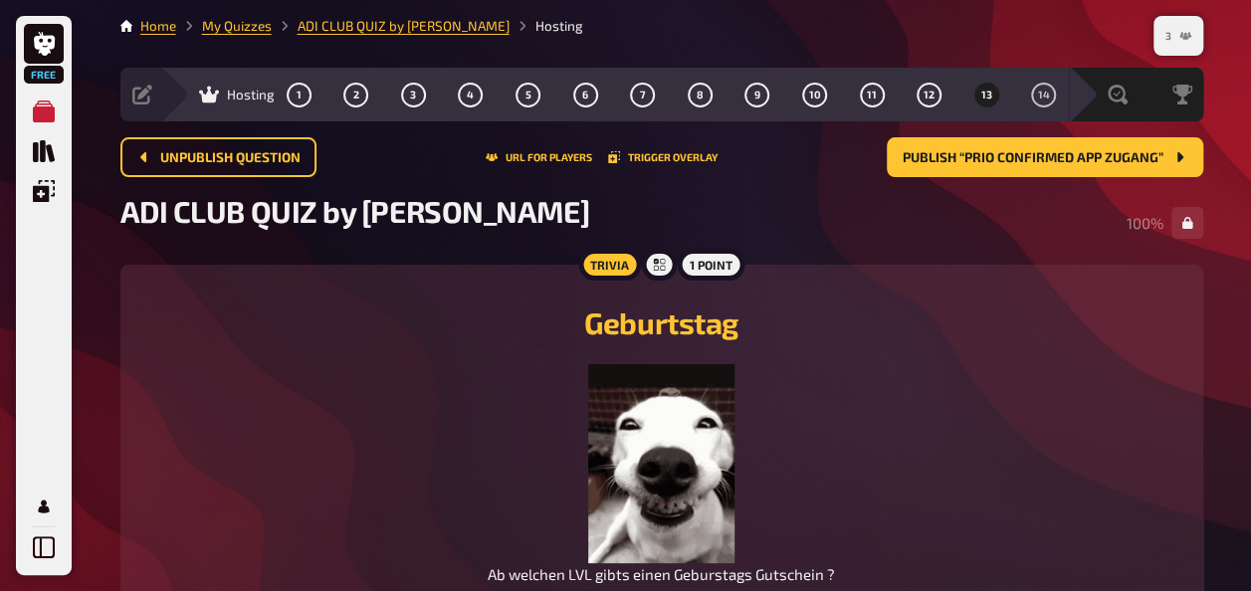
click at [1188, 32] on icon "3" at bounding box center [1185, 36] width 12 height 8
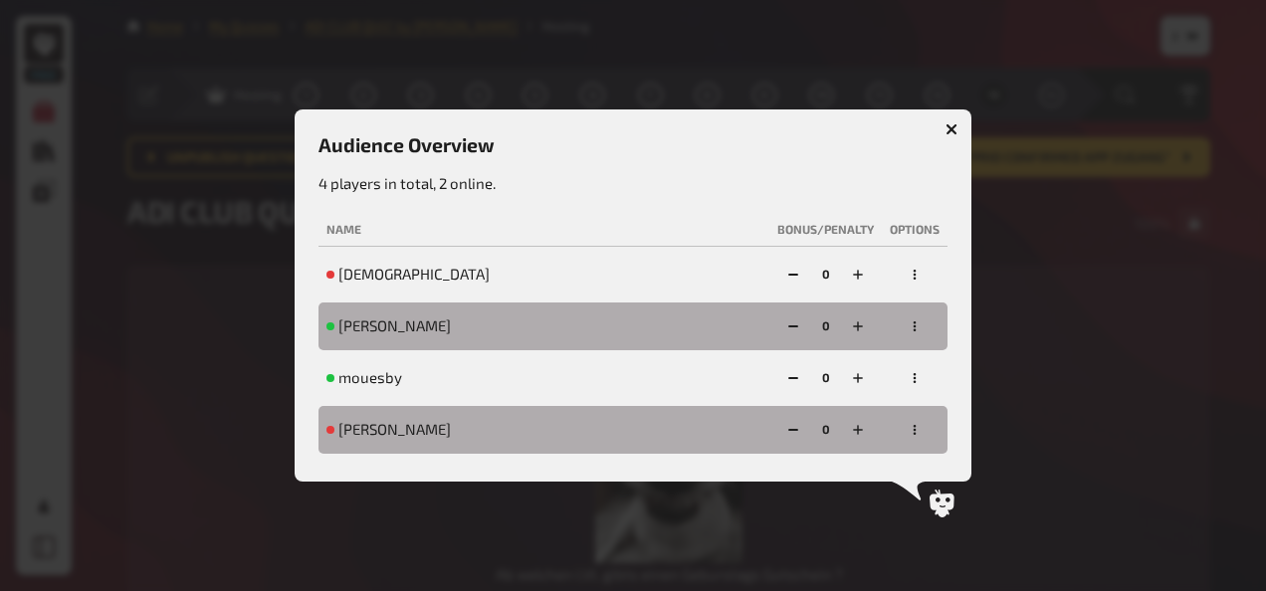
click at [964, 137] on button "button" at bounding box center [951, 129] width 32 height 32
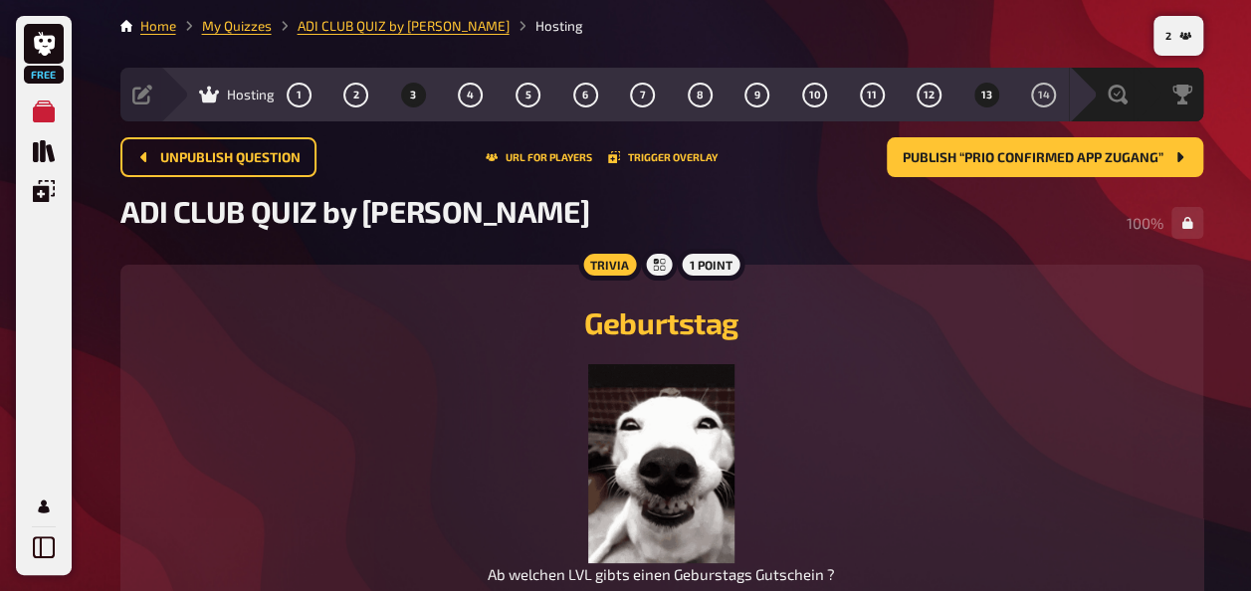
click at [417, 98] on button "3" at bounding box center [413, 95] width 32 height 32
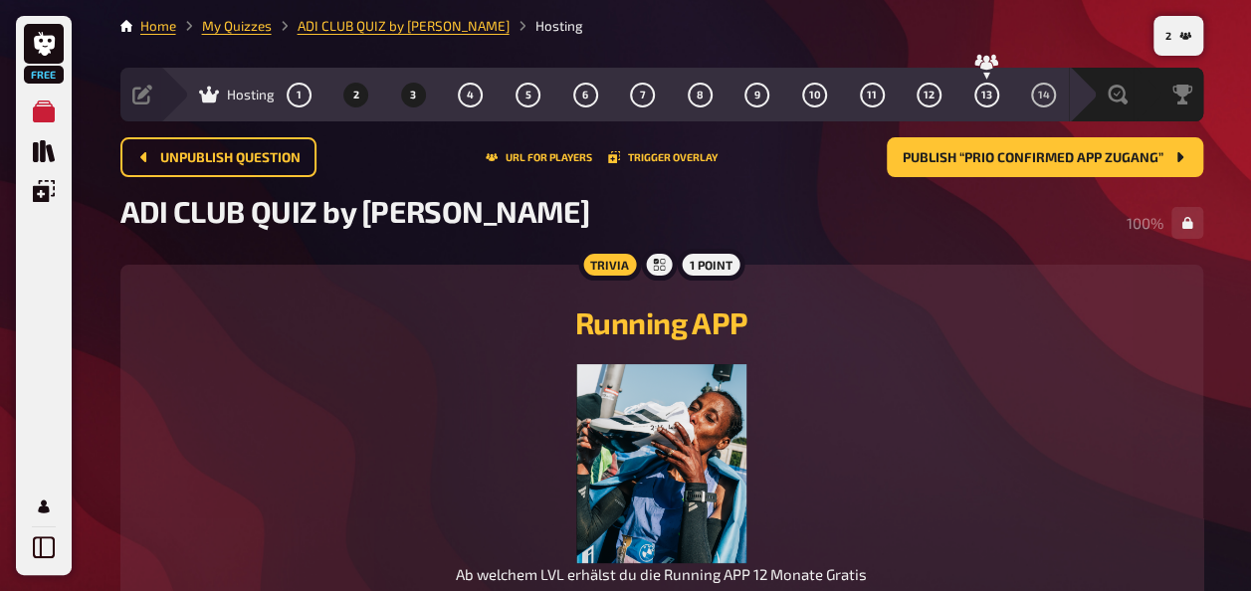
click at [370, 98] on button "2" at bounding box center [356, 95] width 32 height 32
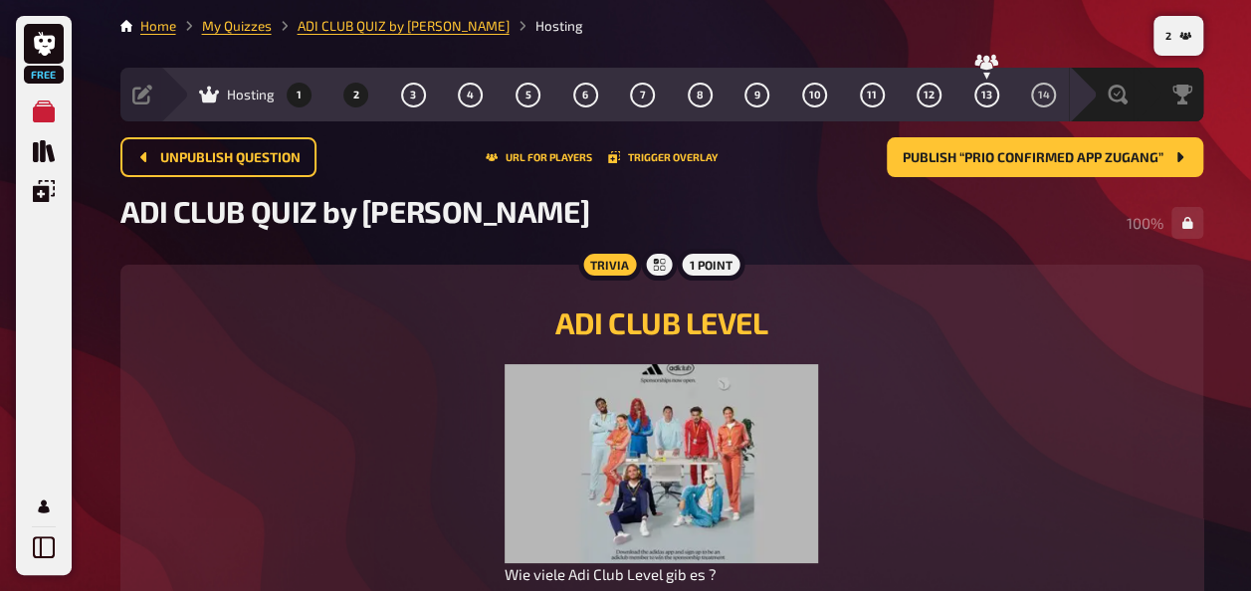
click at [293, 81] on button "1" at bounding box center [299, 95] width 32 height 32
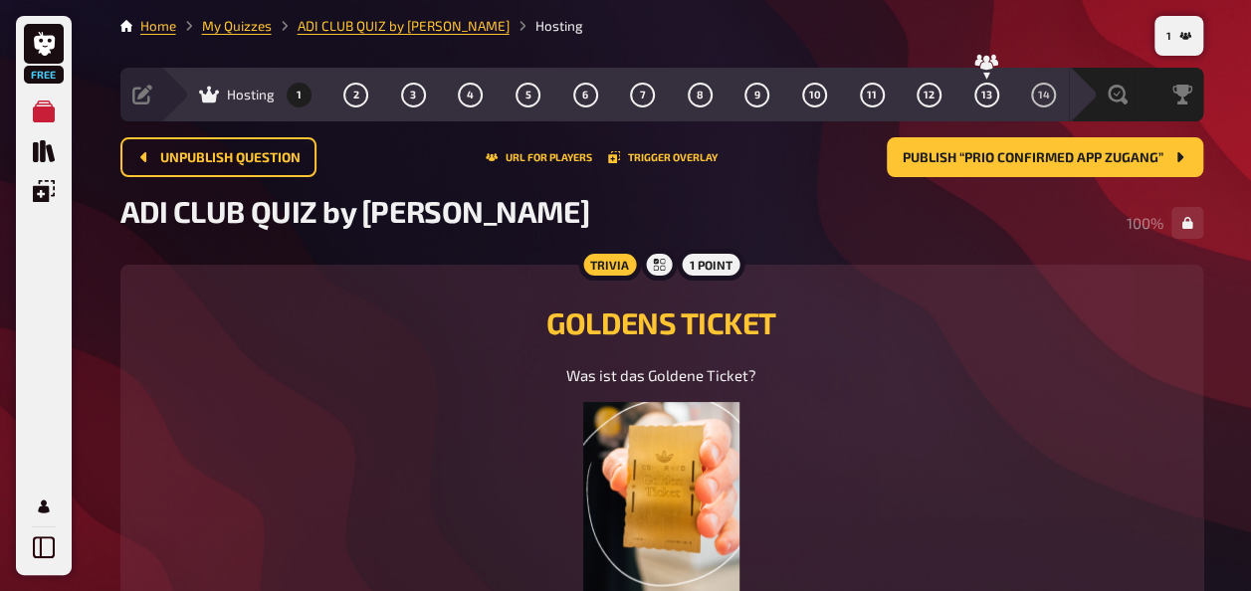
click at [205, 86] on icon at bounding box center [209, 95] width 20 height 20
click at [255, 18] on link "My Quizzes" at bounding box center [237, 26] width 70 height 16
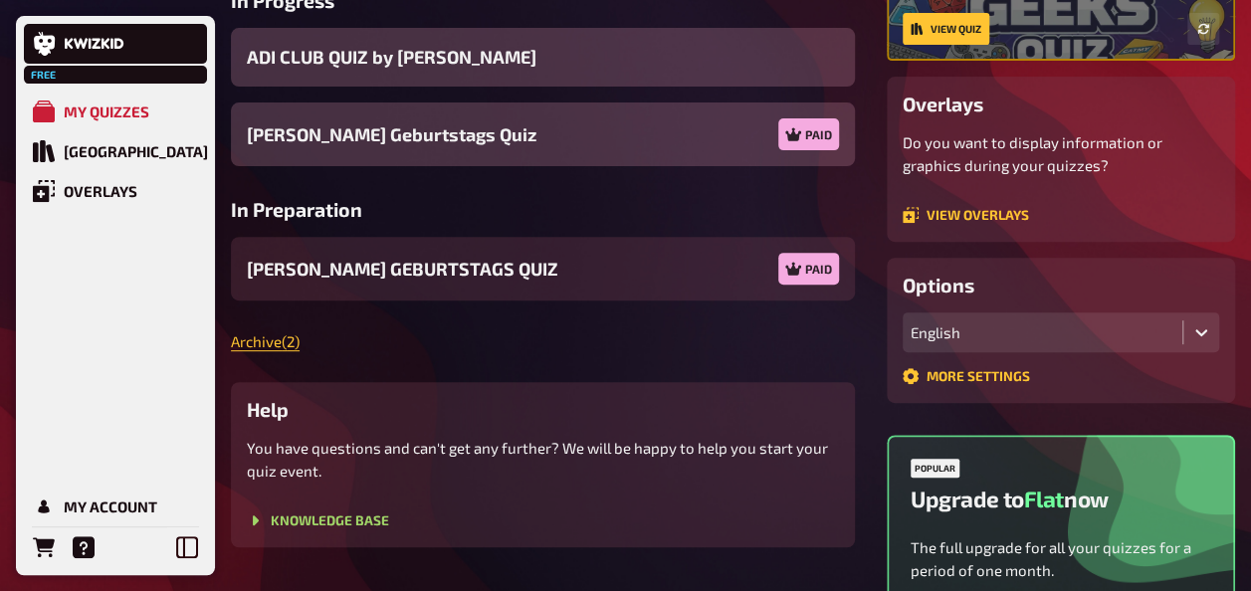
scroll to position [282, 0]
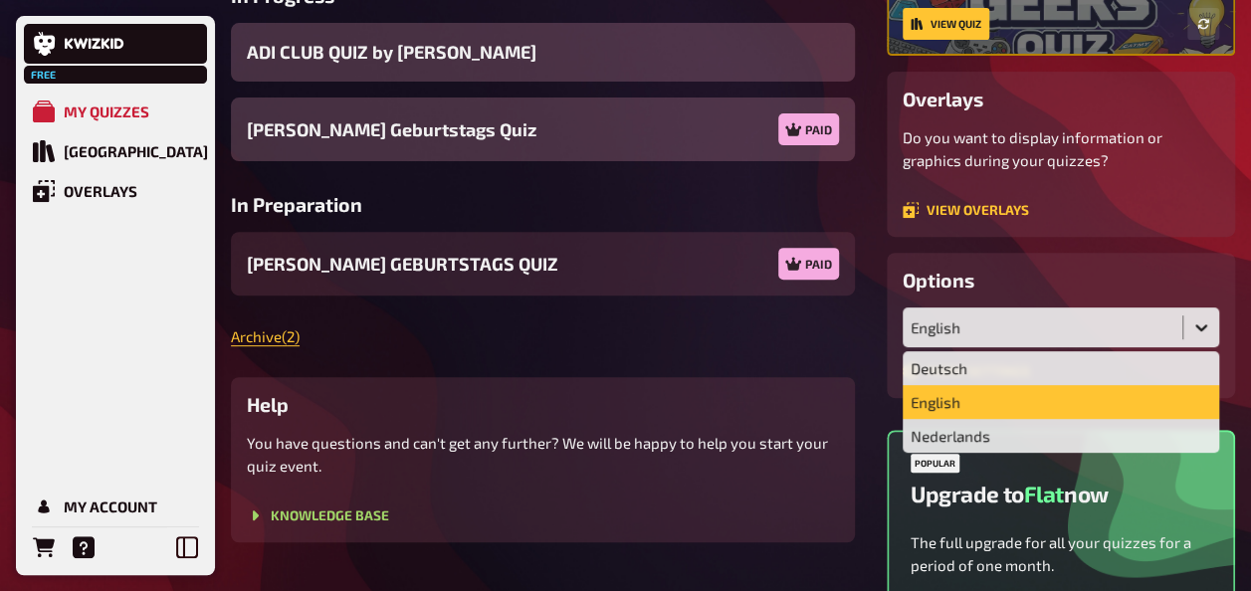
click at [1214, 324] on div at bounding box center [1201, 327] width 36 height 36
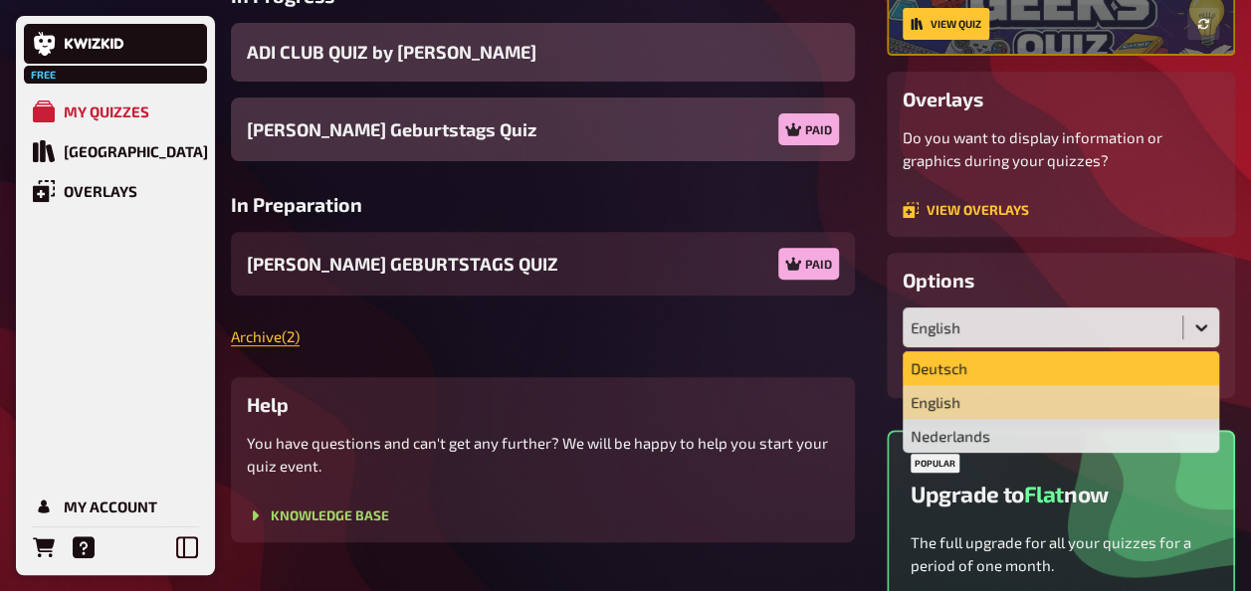
click at [935, 378] on div "Deutsch" at bounding box center [1060, 368] width 316 height 34
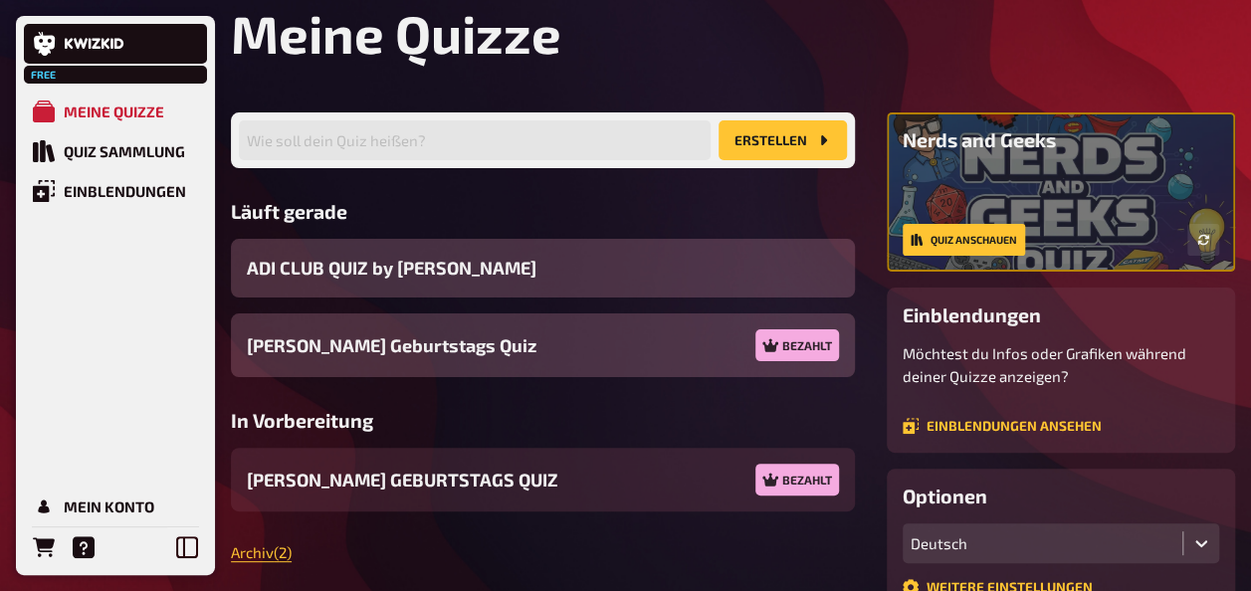
scroll to position [49, 0]
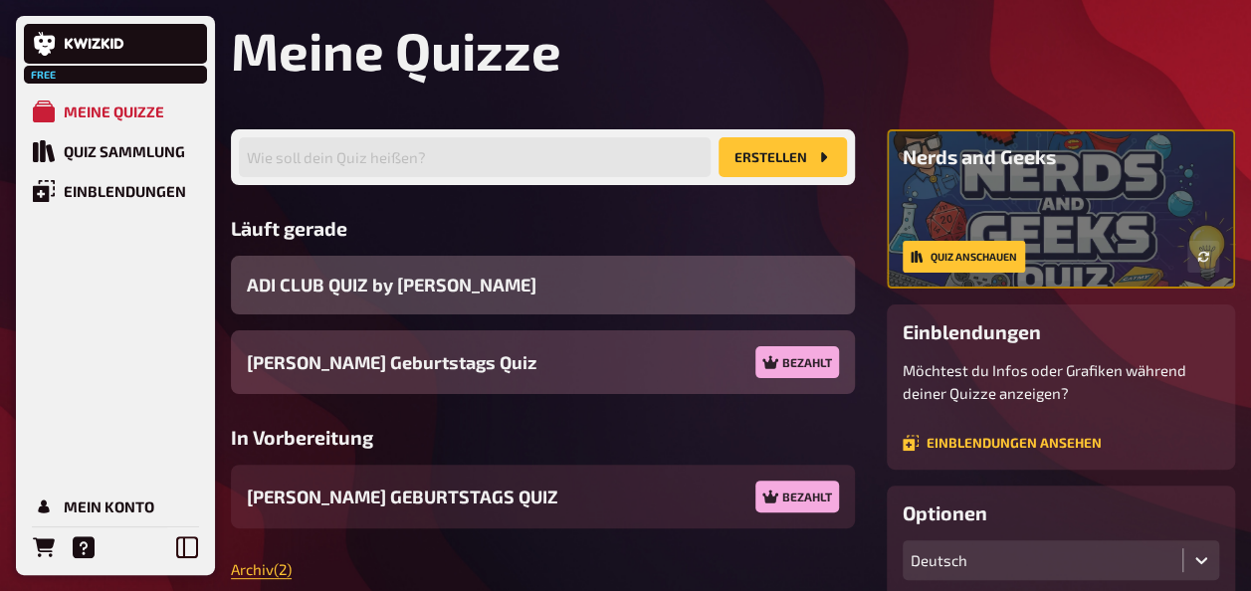
click at [428, 278] on span "ADI CLUB QUIZ by [PERSON_NAME]" at bounding box center [392, 285] width 290 height 27
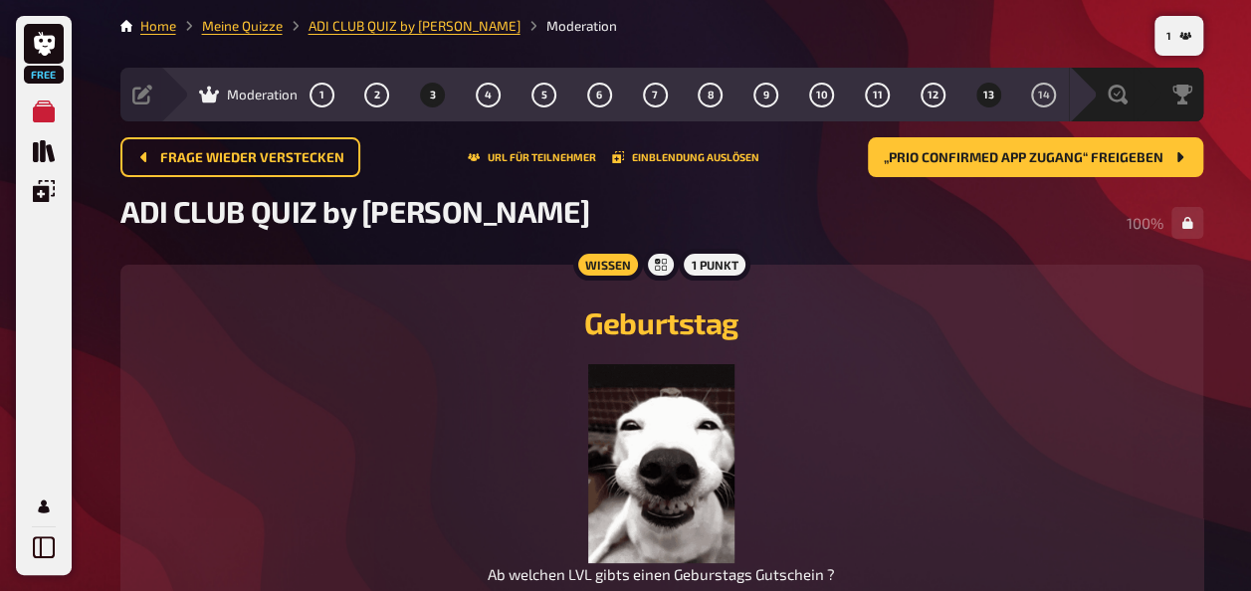
click at [436, 90] on button "3" at bounding box center [433, 95] width 32 height 32
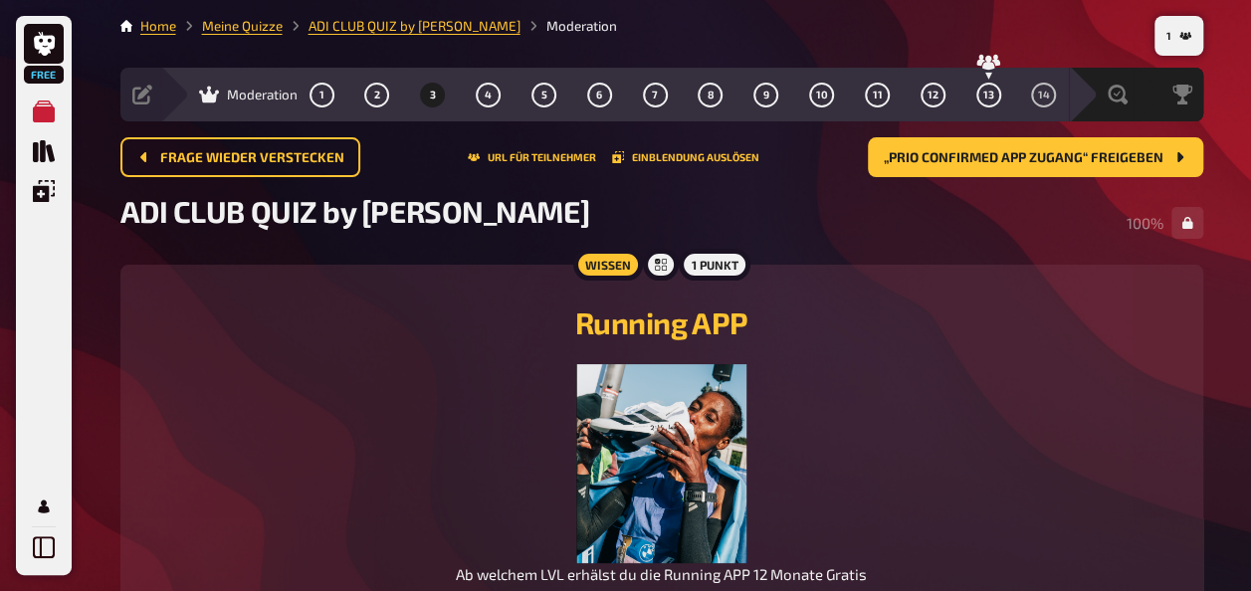
click at [356, 104] on div "1 2 3 4 5 6 7 8 9 10 11 12 13 14" at bounding box center [682, 95] width 747 height 25
click at [374, 98] on span "2" at bounding box center [377, 95] width 6 height 11
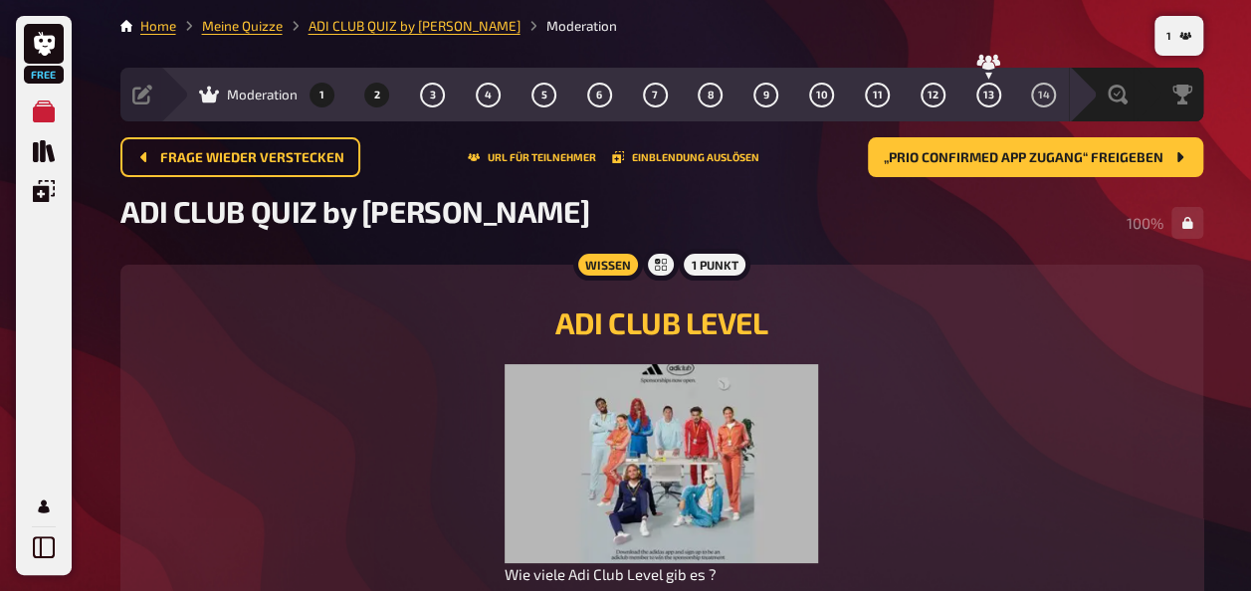
click at [321, 90] on span "1" at bounding box center [321, 95] width 5 height 11
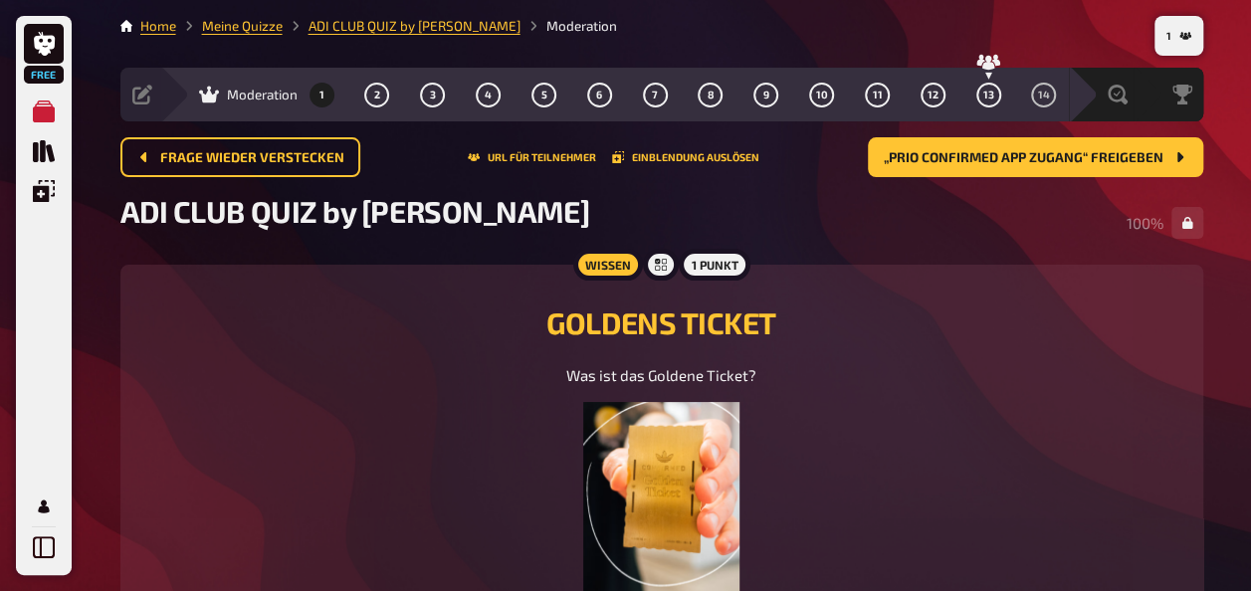
click at [396, 94] on div "1 2 3 4 5 6 7 8 9 10 11 12 13 14" at bounding box center [682, 95] width 747 height 25
click at [533, 87] on button "5" at bounding box center [543, 95] width 32 height 32
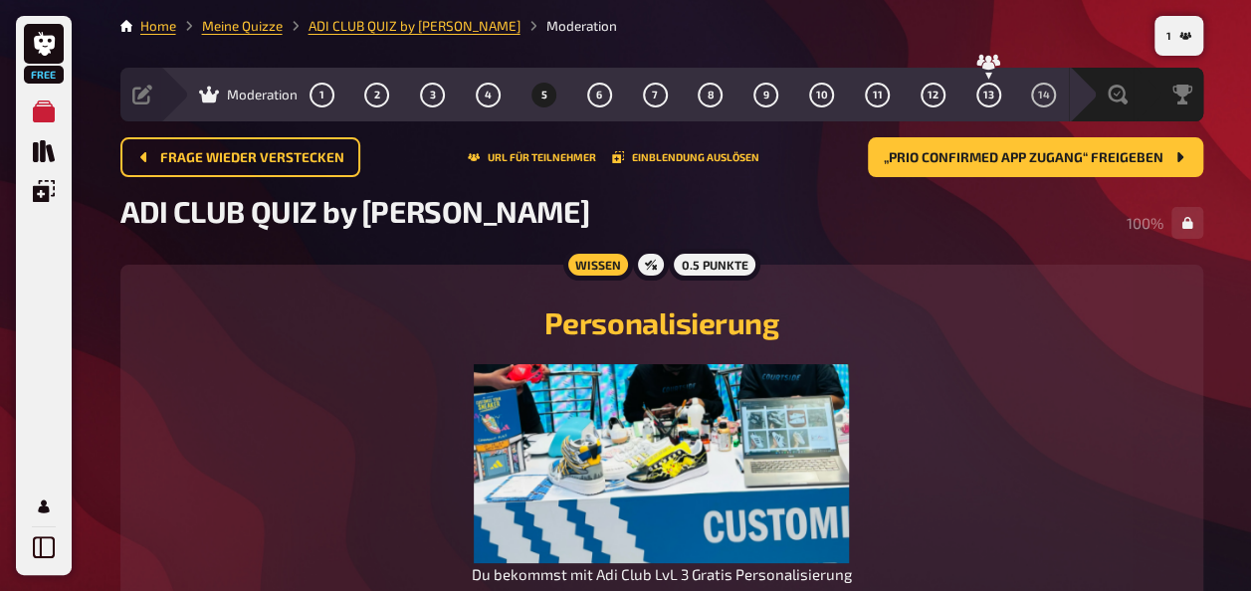
click at [633, 97] on div "1 2 3 4 5 6 7 8 9 10 11 12 13 14" at bounding box center [682, 95] width 747 height 25
click at [602, 94] on button "6" at bounding box center [599, 95] width 32 height 32
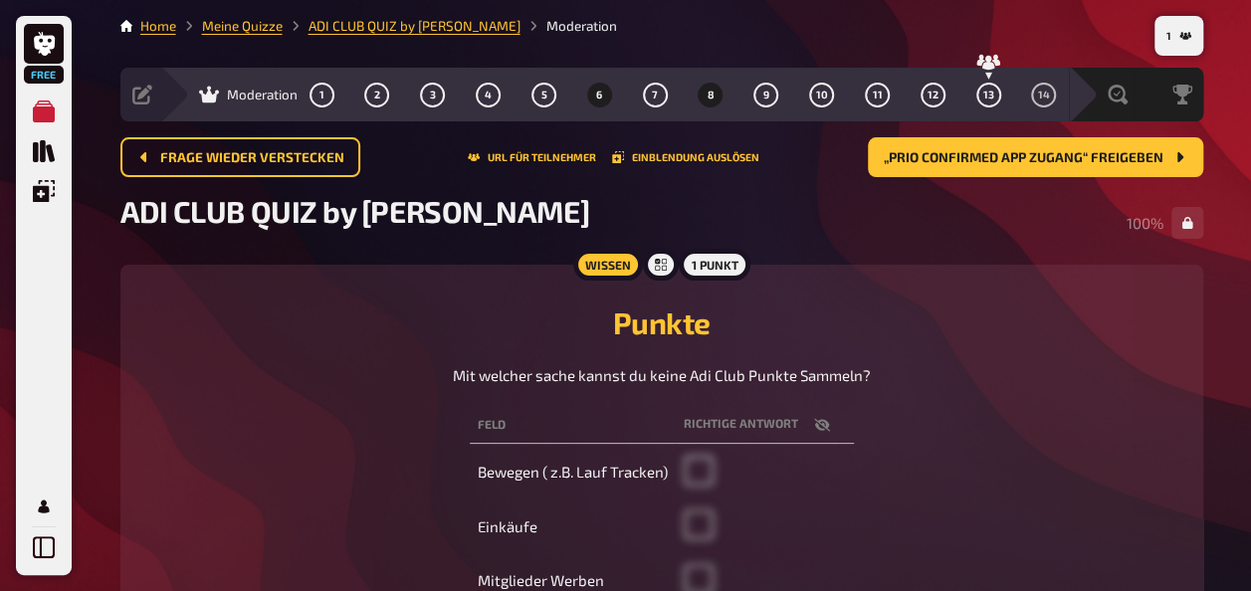
click at [725, 88] on button "8" at bounding box center [711, 95] width 32 height 32
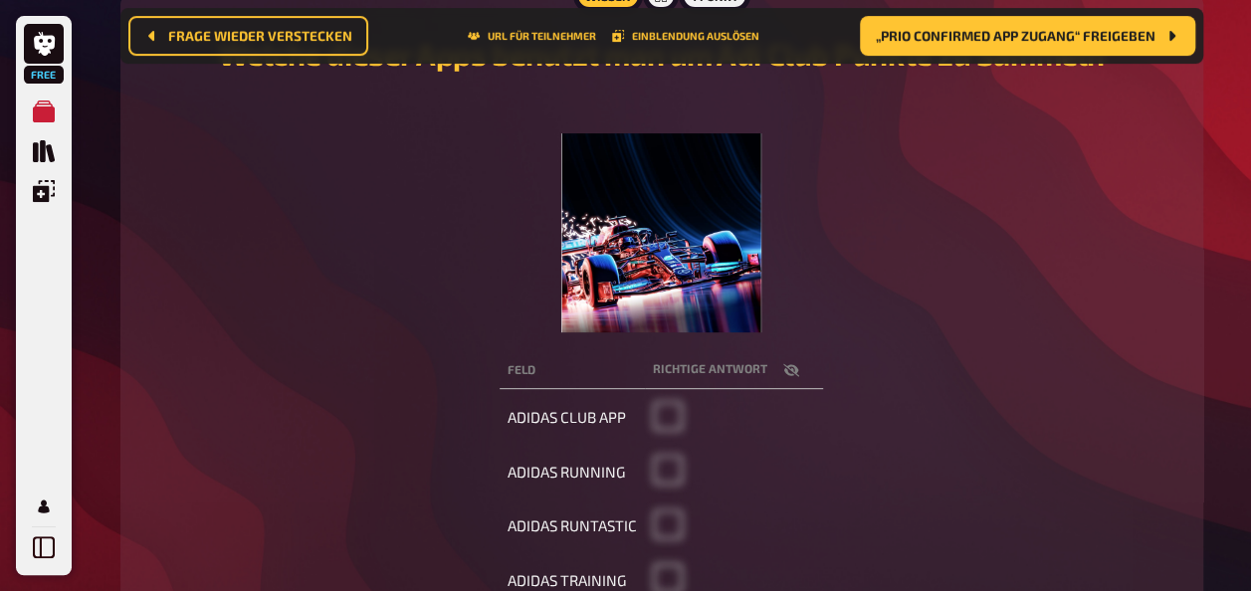
scroll to position [400, 0]
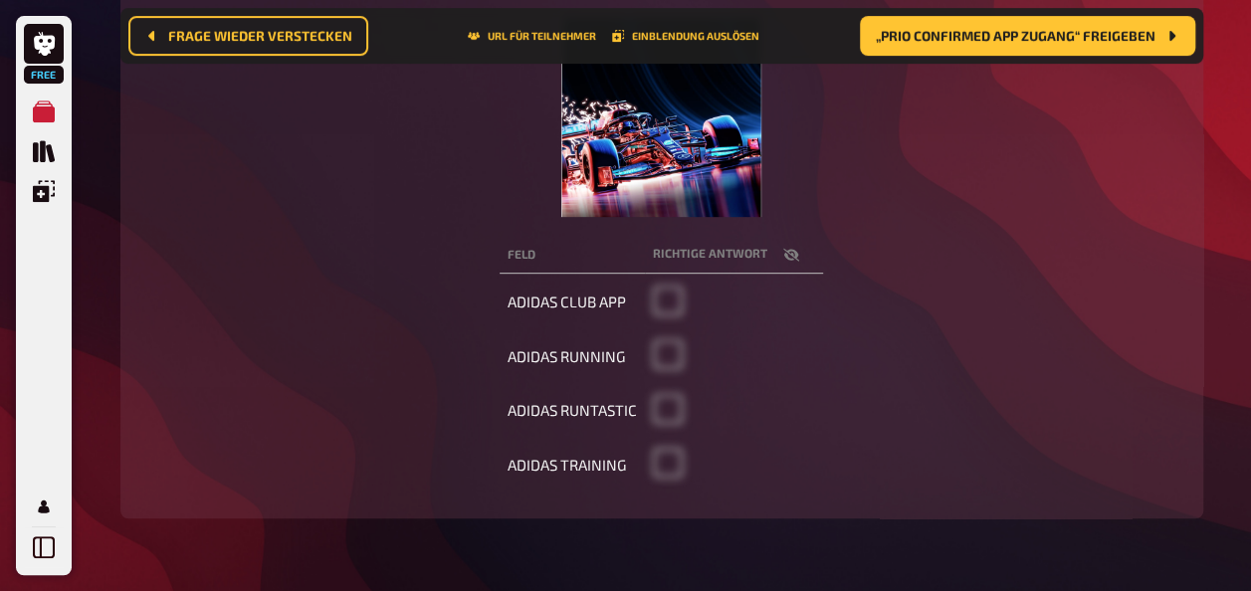
click at [737, 259] on th "Richtige Antwort" at bounding box center [734, 255] width 178 height 37
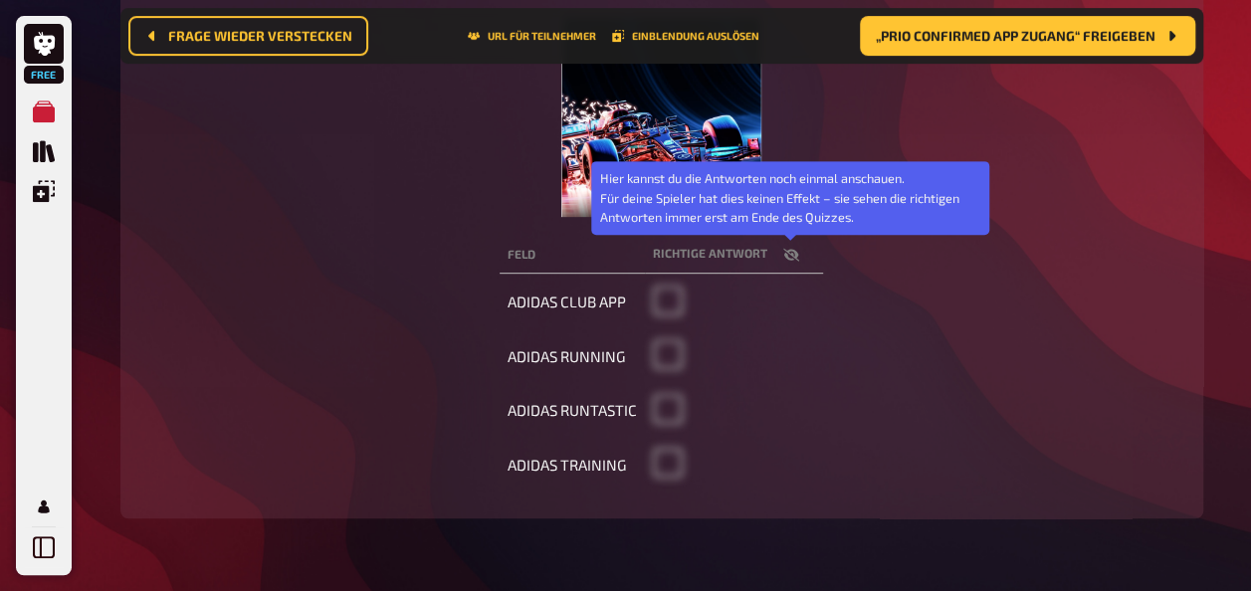
click at [788, 255] on icon "button" at bounding box center [791, 255] width 16 height 16
checkbox input "true"
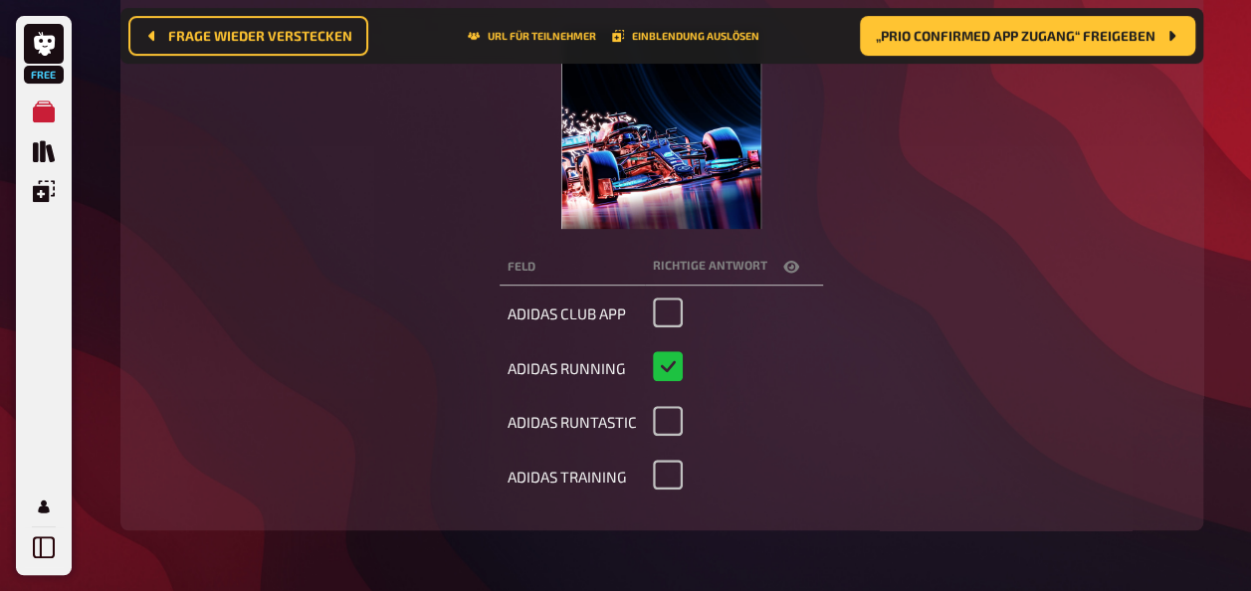
scroll to position [386, 0]
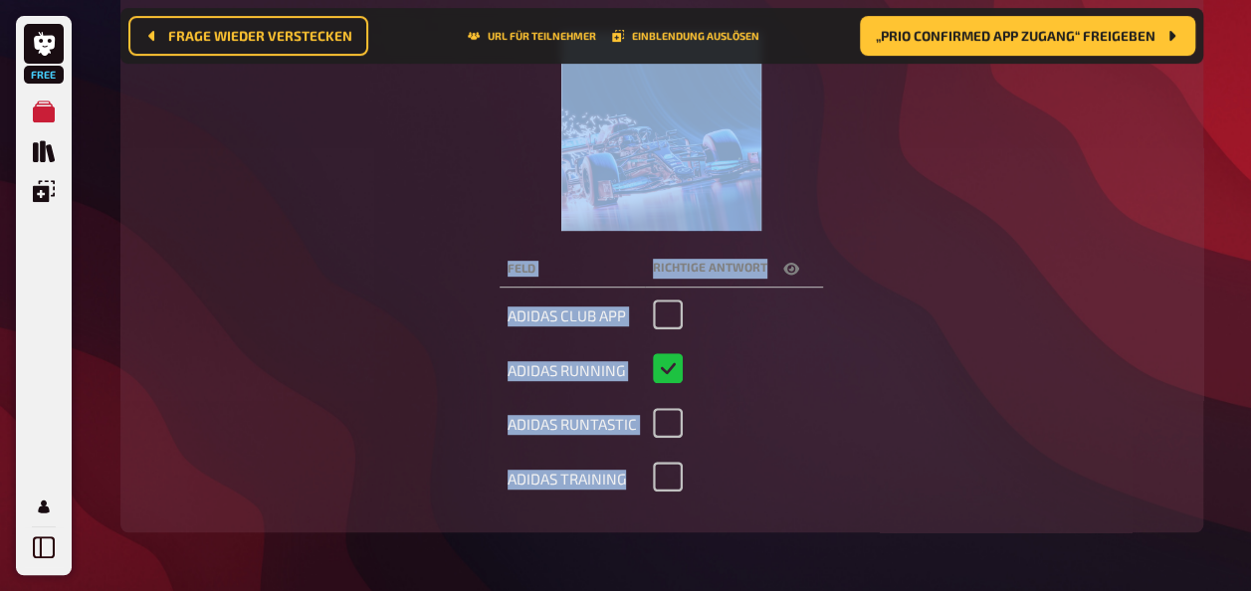
drag, startPoint x: 1248, startPoint y: 233, endPoint x: 1244, endPoint y: 144, distance: 88.6
click at [1244, 144] on div "Free Meine Quizze Quiz Sammlung Einblendungen Mein Konto 1 Home Meine Quizze AD…" at bounding box center [625, 137] width 1251 height 1046
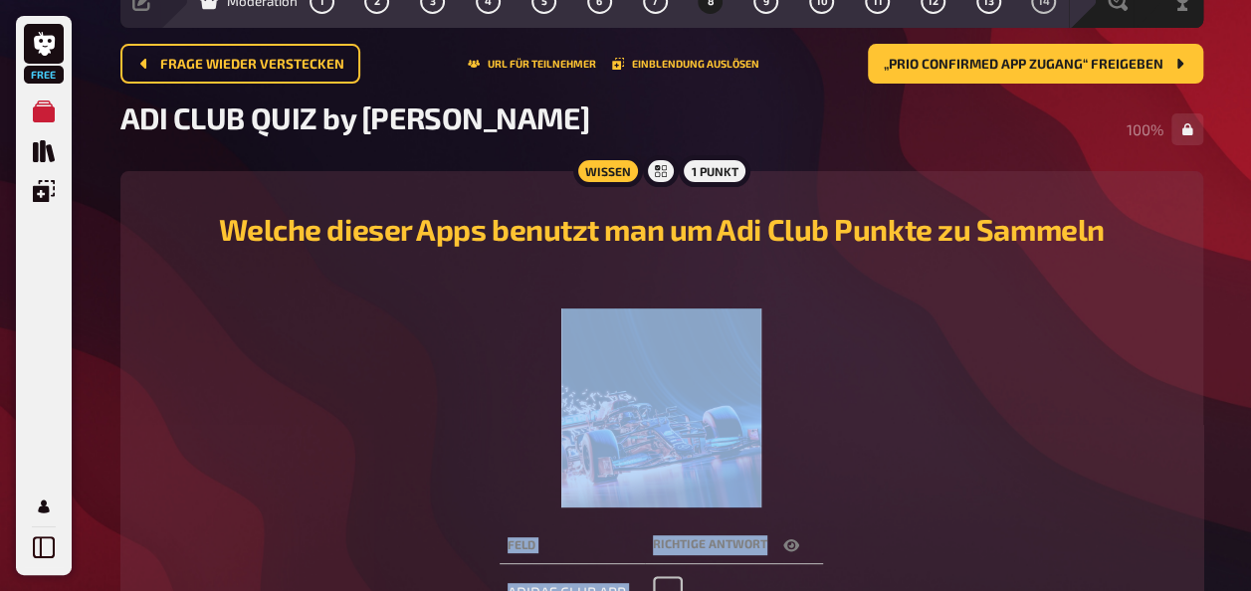
scroll to position [0, 0]
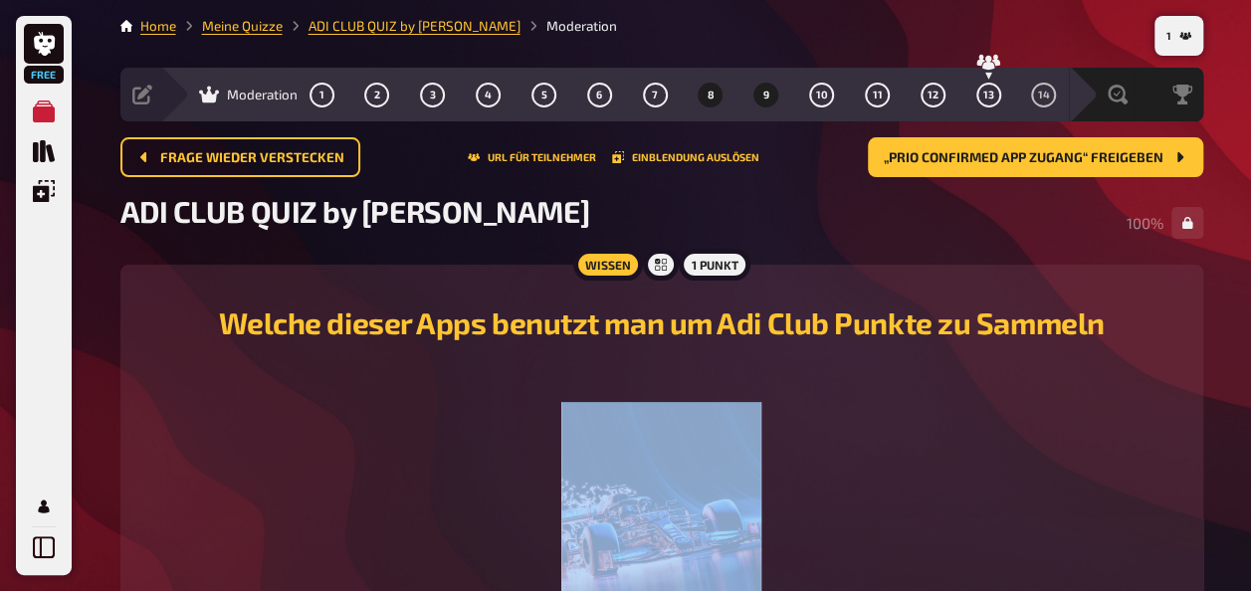
click at [763, 91] on span "9" at bounding box center [766, 95] width 6 height 11
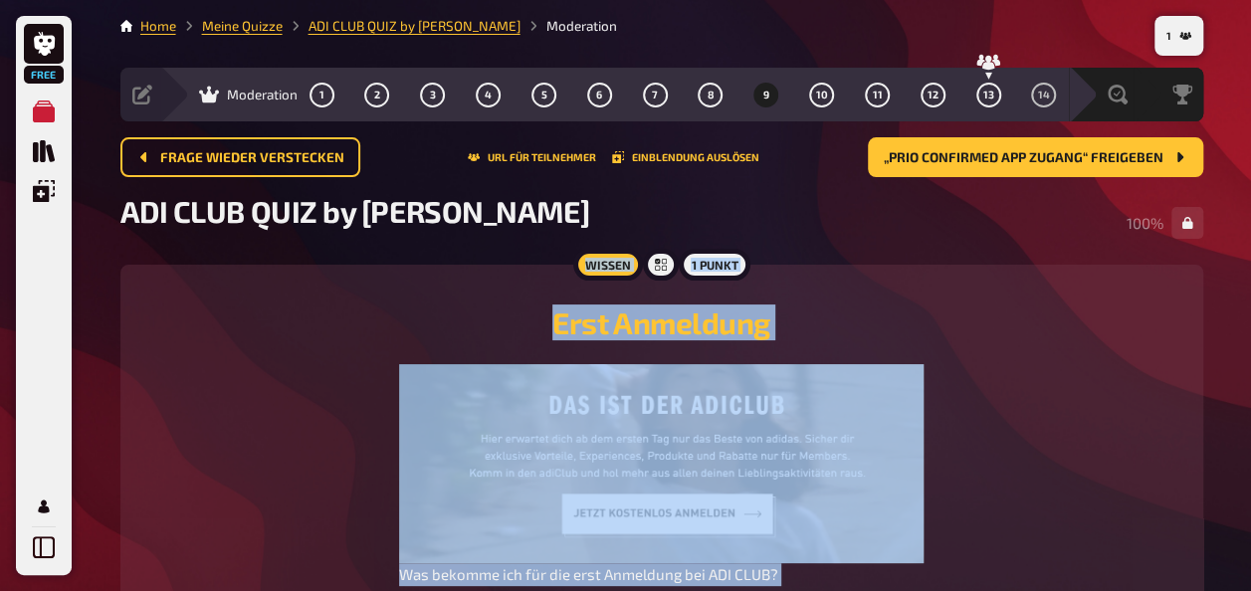
click at [838, 118] on div "Moderation 1 2 3 4 5 6 7 8 9 10 11 12 13 14" at bounding box center [614, 95] width 908 height 54
click at [830, 104] on button "10" at bounding box center [822, 95] width 32 height 32
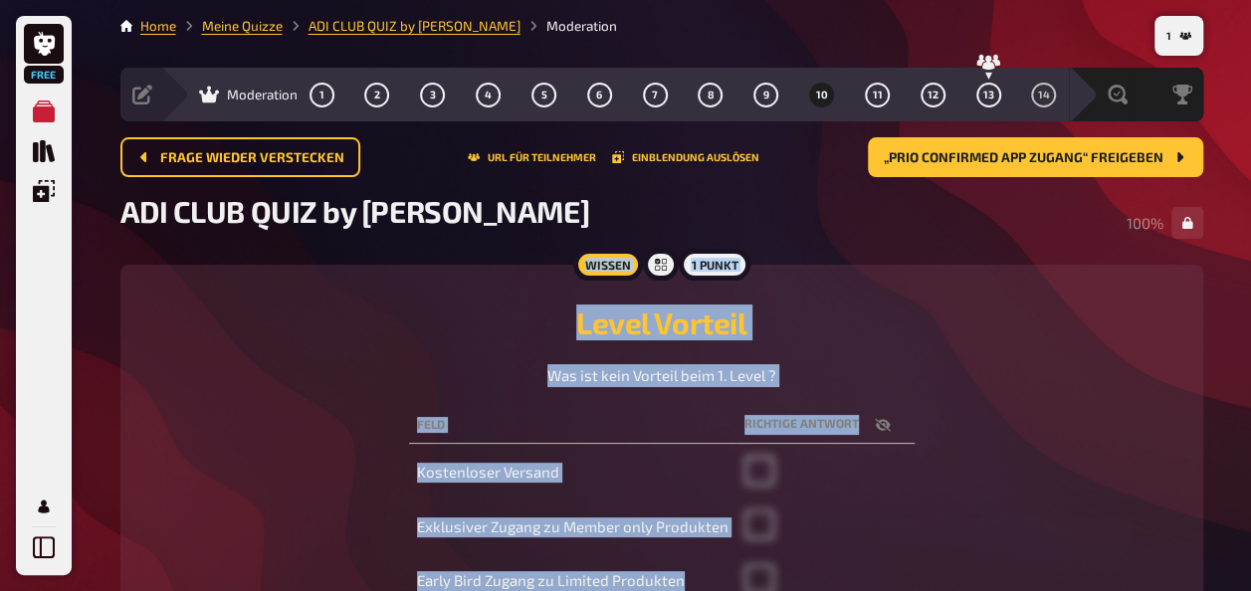
click at [894, 274] on div "Wissen 1 Punkt Level Vorteil Was ist kein Vorteil beim 1. Level ? Feld Richtige…" at bounding box center [661, 449] width 1083 height 369
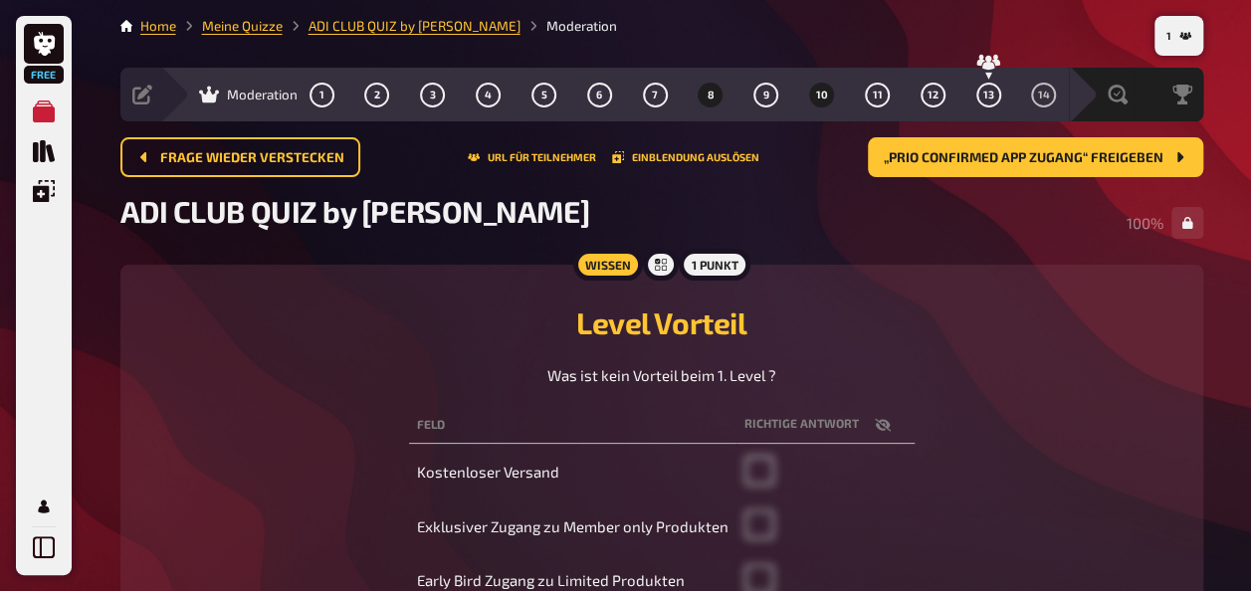
click at [704, 86] on button "8" at bounding box center [711, 95] width 32 height 32
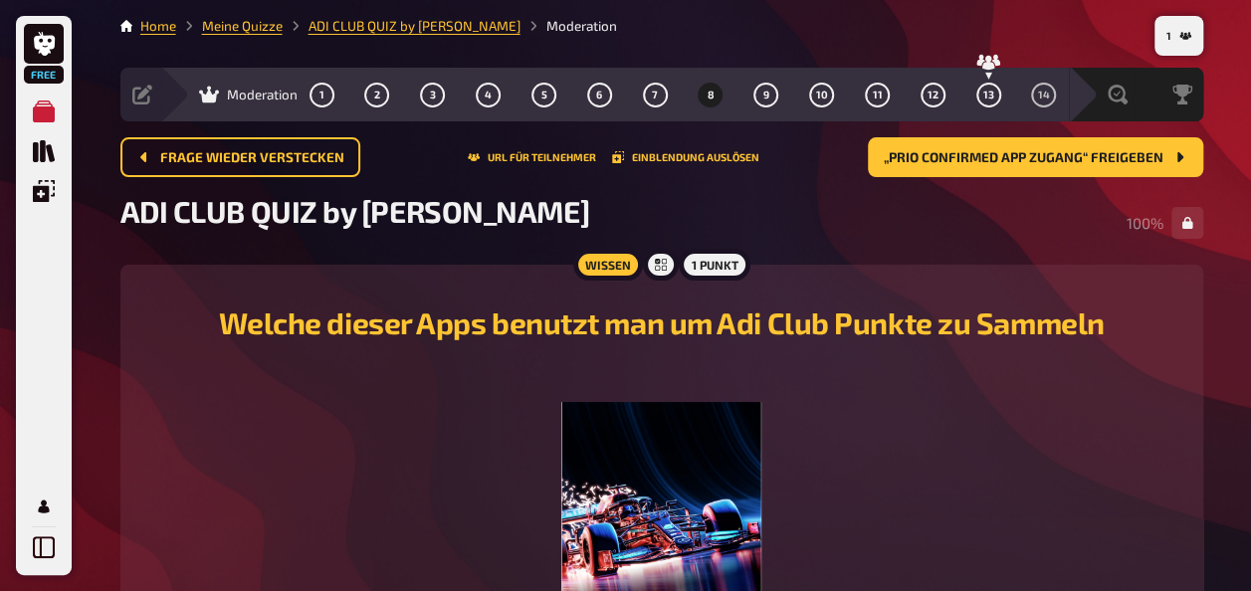
click at [638, 78] on div "Moderation 1 2 3 4 5 6 7 8 9 10 11 12 13 14" at bounding box center [614, 95] width 908 height 54
click at [645, 88] on button "7" at bounding box center [655, 95] width 32 height 32
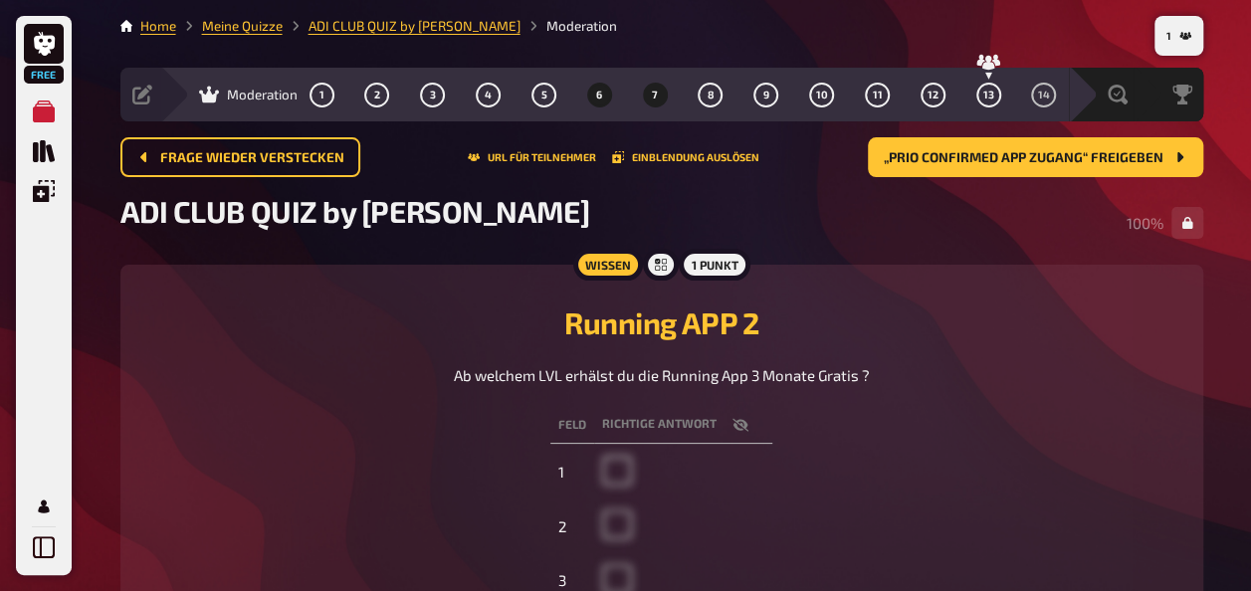
click at [584, 80] on button "6" at bounding box center [599, 95] width 32 height 32
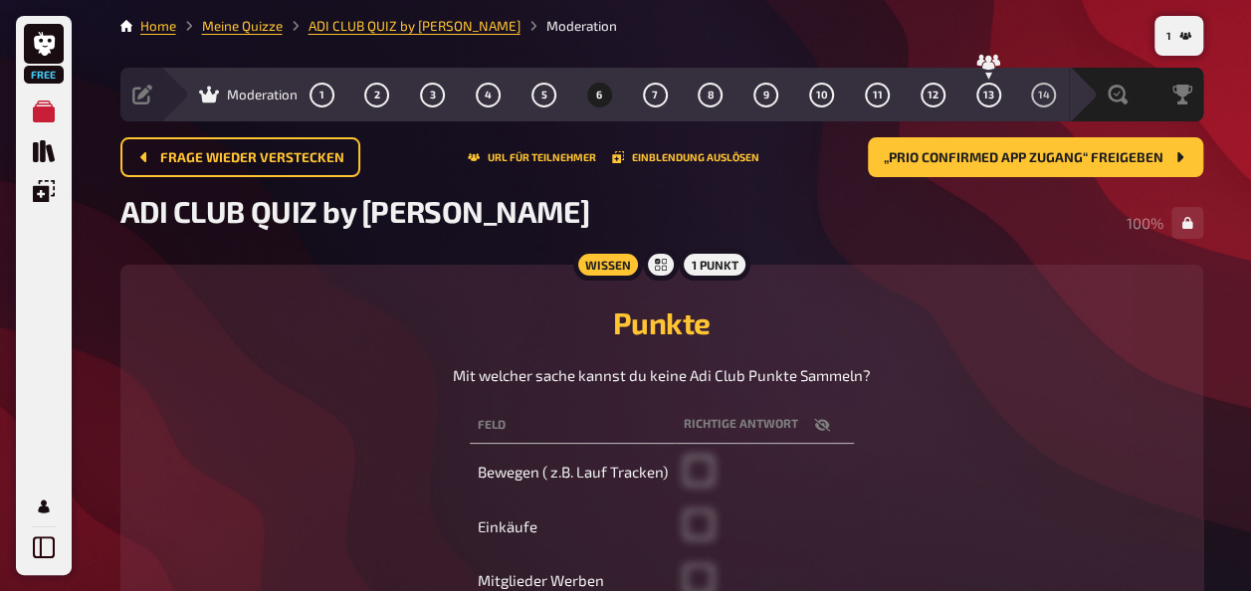
click at [507, 81] on div "Moderation 1 2 3 4 5 6 7 8 9 10 11 12 13 14" at bounding box center [614, 95] width 908 height 54
click at [529, 96] on button "5" at bounding box center [543, 95] width 32 height 32
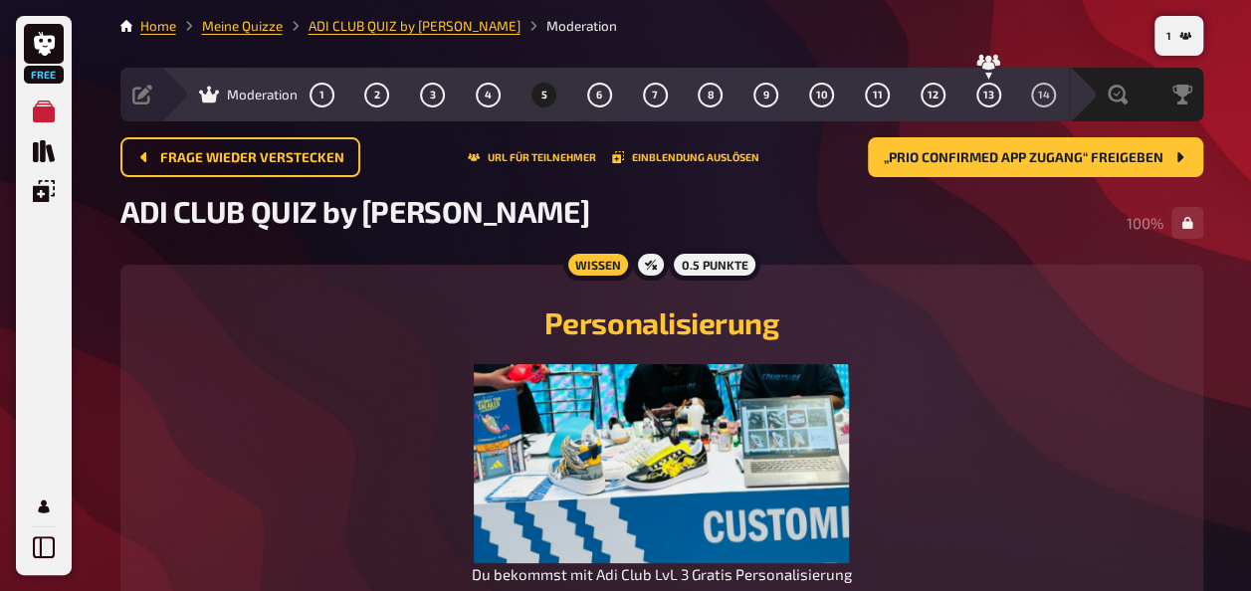
click at [679, 267] on div "0.5 Punkte" at bounding box center [714, 265] width 91 height 32
click at [648, 263] on icon at bounding box center [651, 265] width 12 height 12
click at [409, 14] on div "1 Home Meine Quizze ADI CLUB QUIZ by Pierre Moderation Vorbereitung Inhalte Bea…" at bounding box center [661, 387] width 1114 height 774
click at [408, 20] on link "ADI CLUB QUIZ by [PERSON_NAME]" at bounding box center [414, 26] width 212 height 16
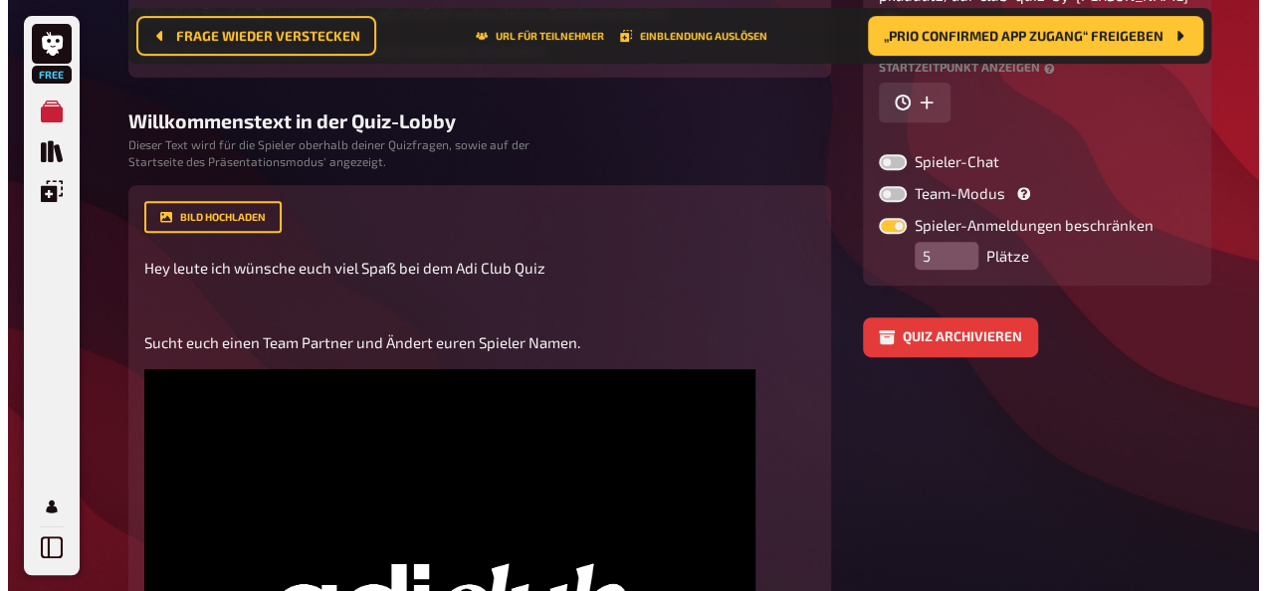
scroll to position [360, 0]
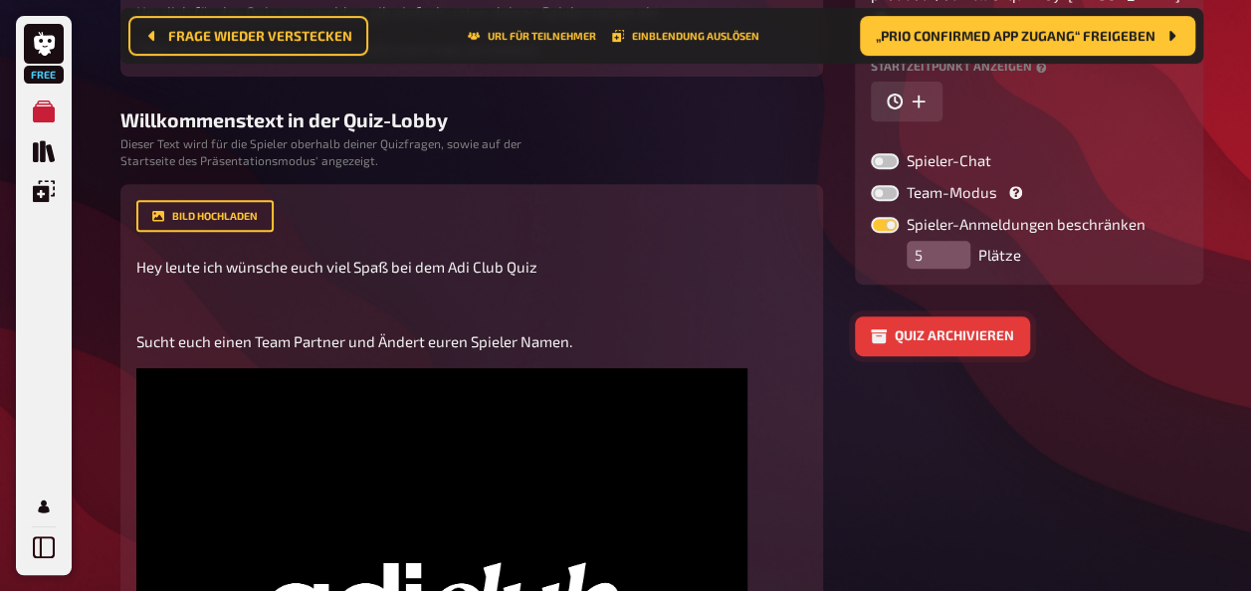
click at [979, 316] on button "Quiz archivieren" at bounding box center [942, 336] width 175 height 40
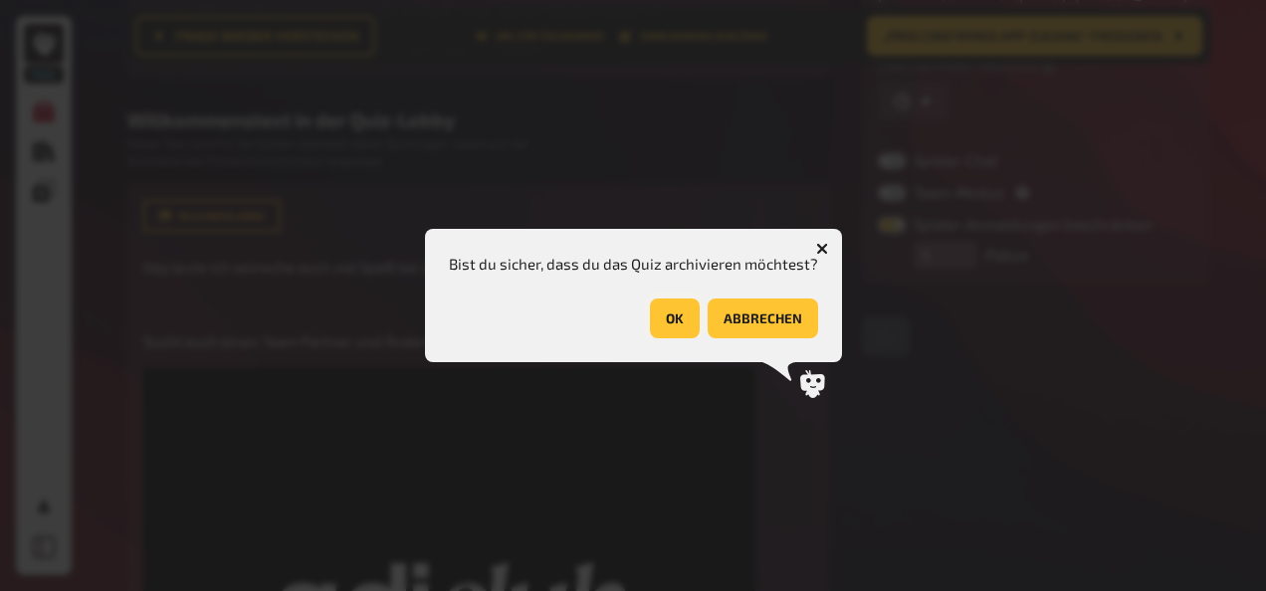
click at [679, 314] on button "OK" at bounding box center [675, 319] width 50 height 40
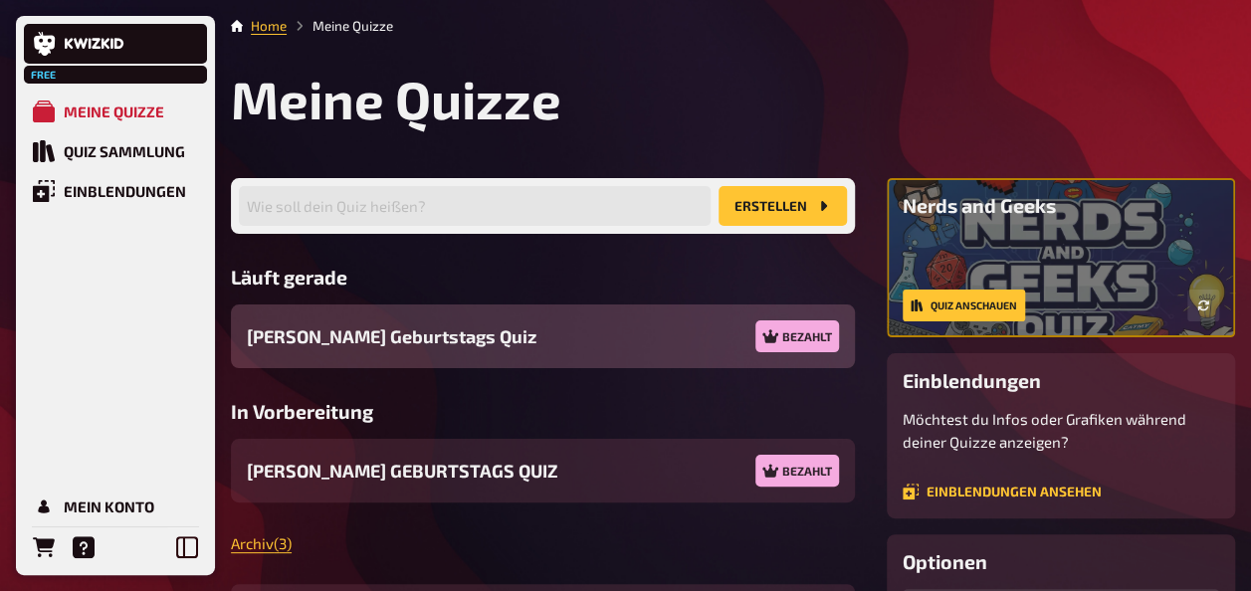
click at [354, 27] on li "Meine Quizze" at bounding box center [340, 26] width 106 height 20
click at [105, 112] on div "Meine Quizze" at bounding box center [114, 111] width 100 height 18
click at [136, 160] on div "Quiz Sammlung" at bounding box center [124, 151] width 121 height 18
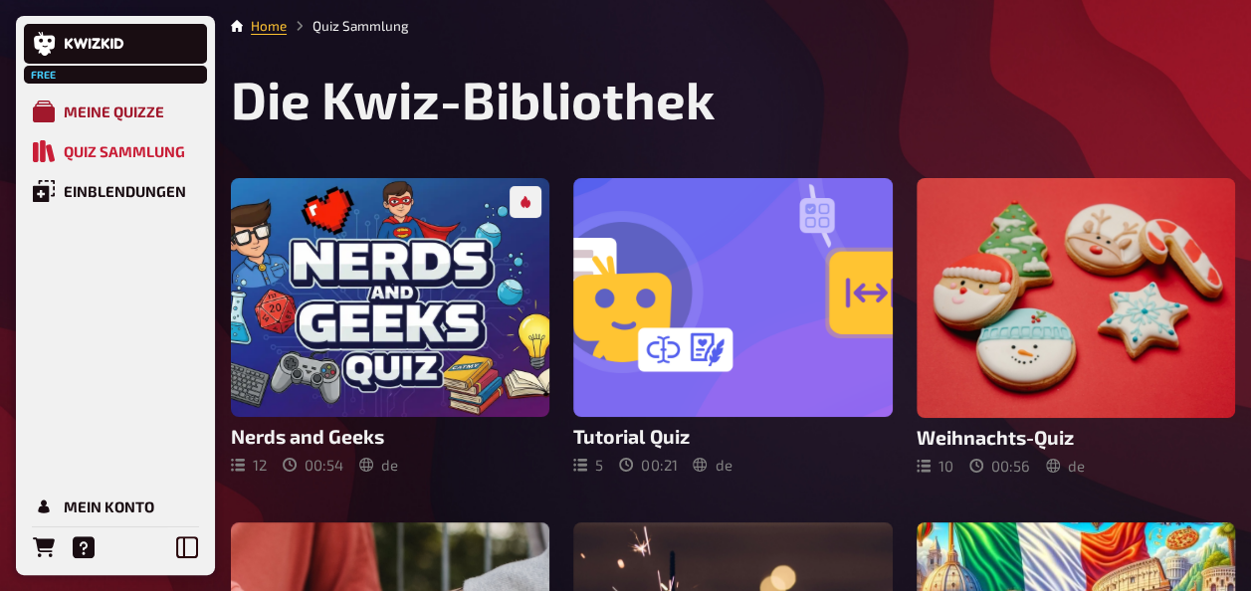
click at [113, 122] on link "Meine Quizze" at bounding box center [115, 112] width 183 height 40
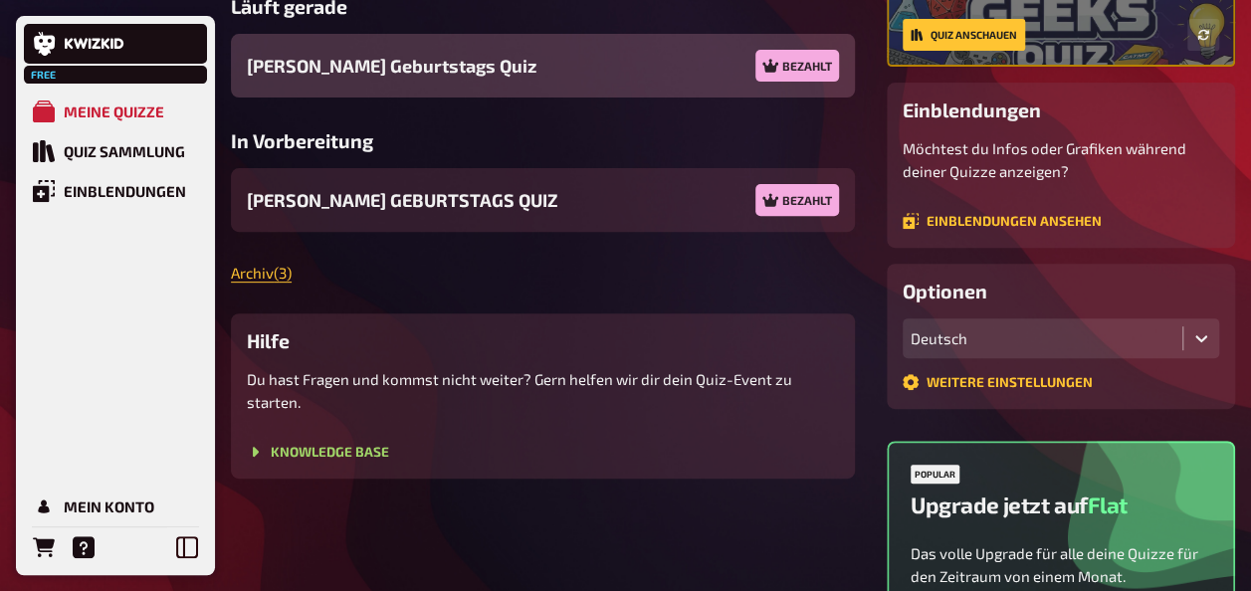
scroll to position [274, 0]
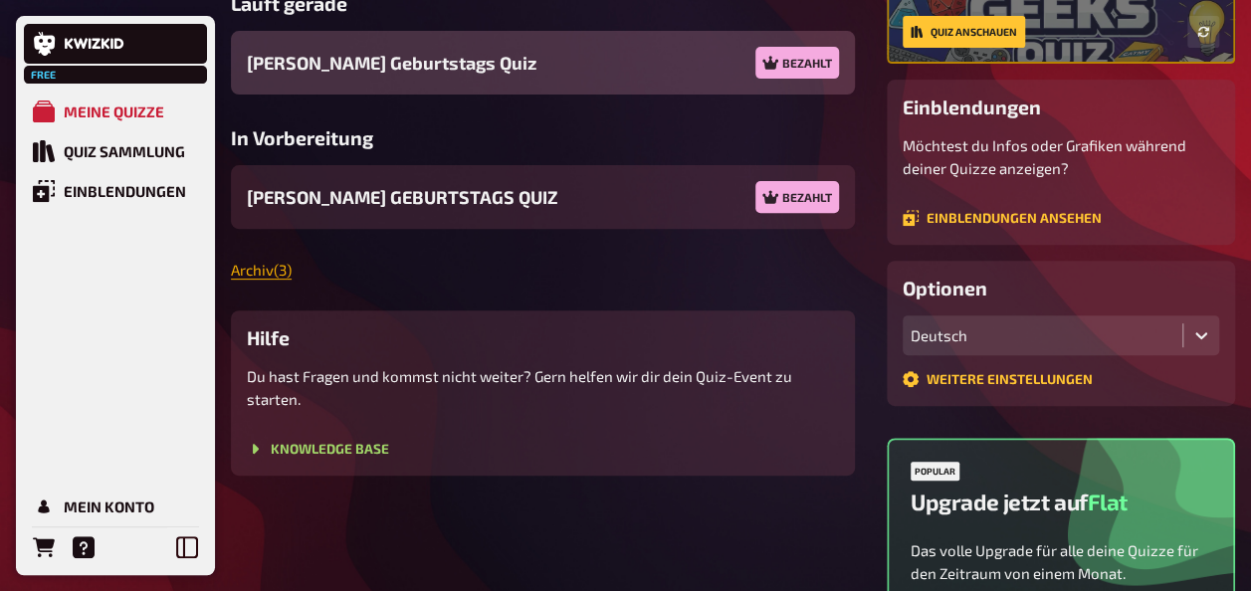
click at [264, 273] on link "Archiv ( 3 )" at bounding box center [261, 270] width 61 height 18
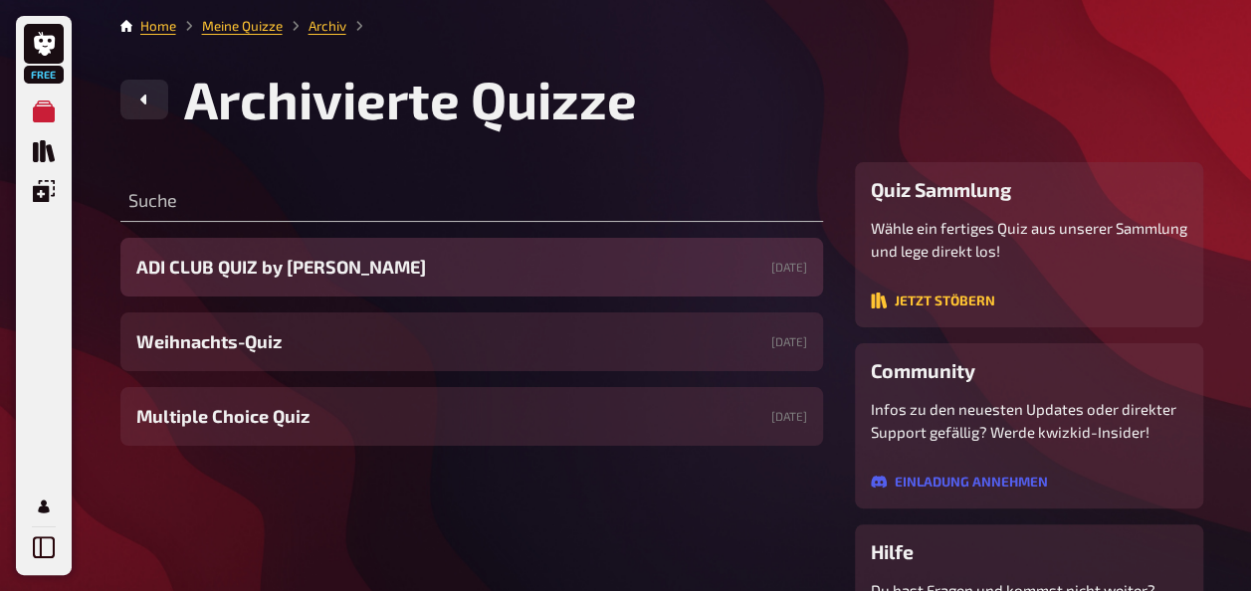
click at [428, 261] on div "ADI CLUB QUIZ by Pierre 23.09.2025" at bounding box center [471, 267] width 702 height 59
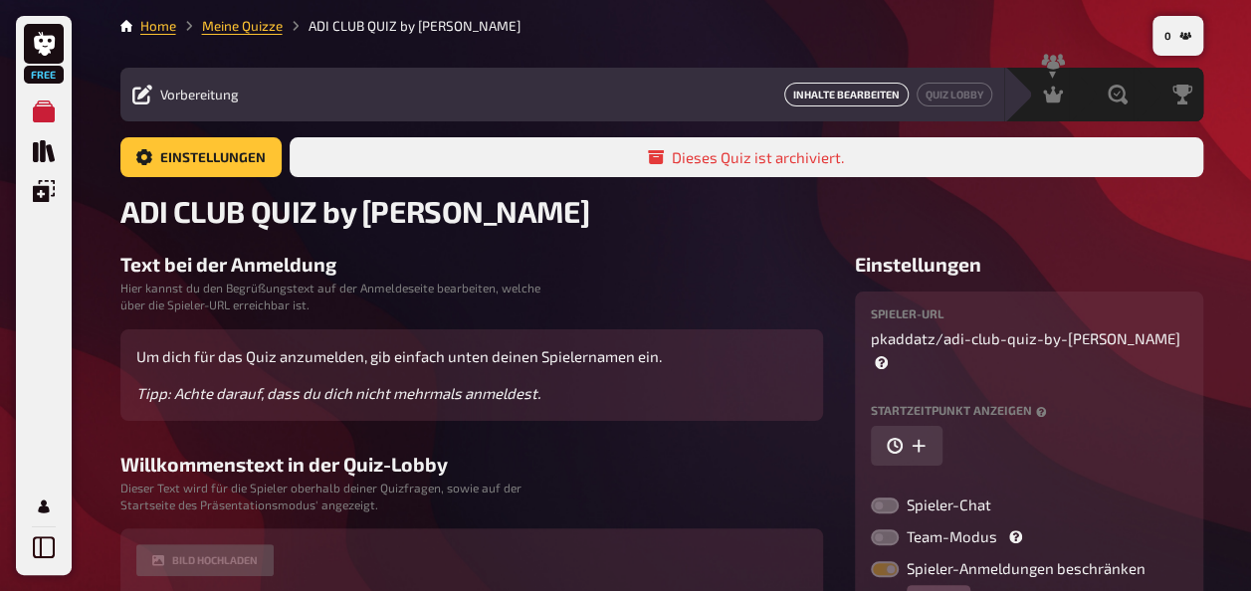
click at [856, 90] on link "Inhalte Bearbeiten" at bounding box center [846, 95] width 124 height 24
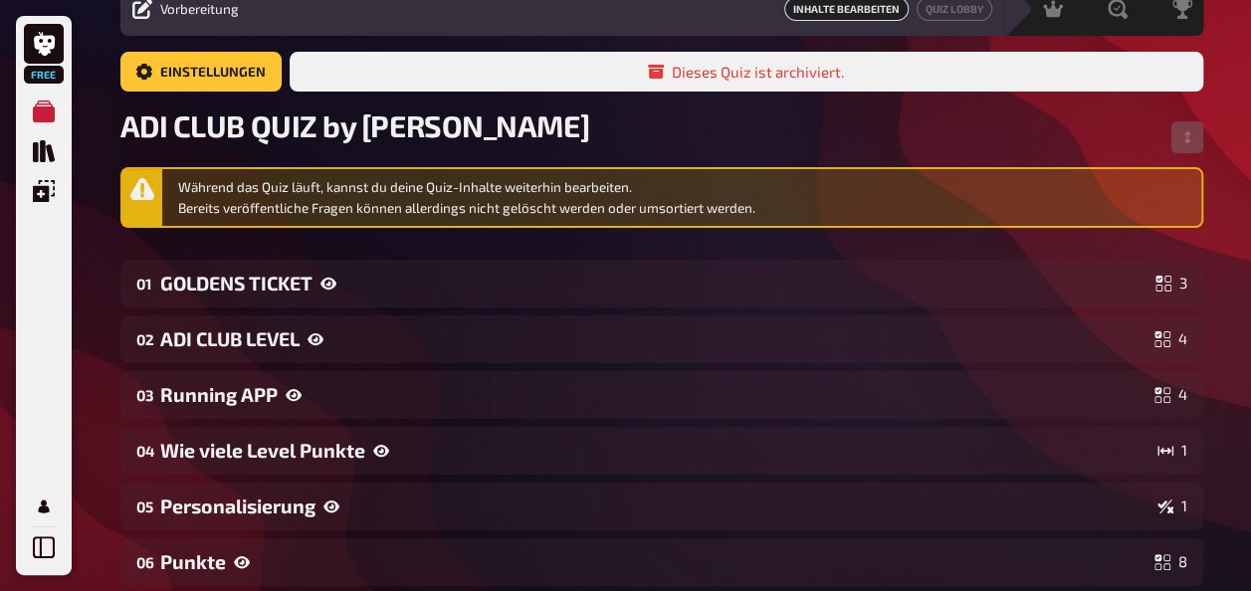
scroll to position [151, 0]
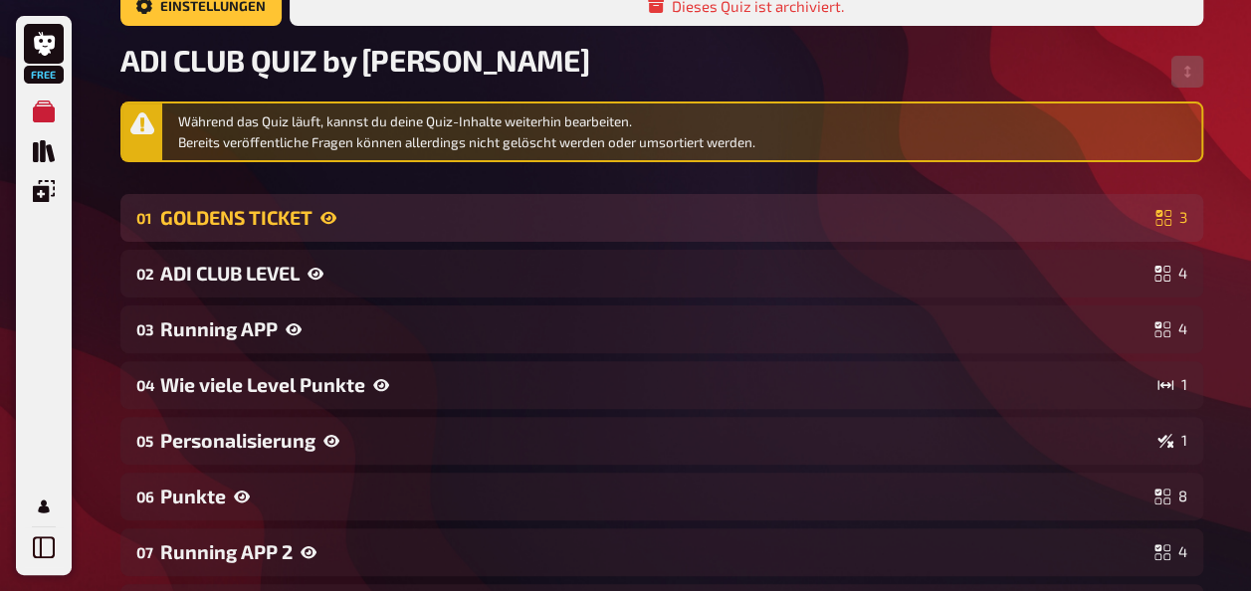
click at [280, 209] on div "GOLDENS TICKET" at bounding box center [653, 217] width 987 height 23
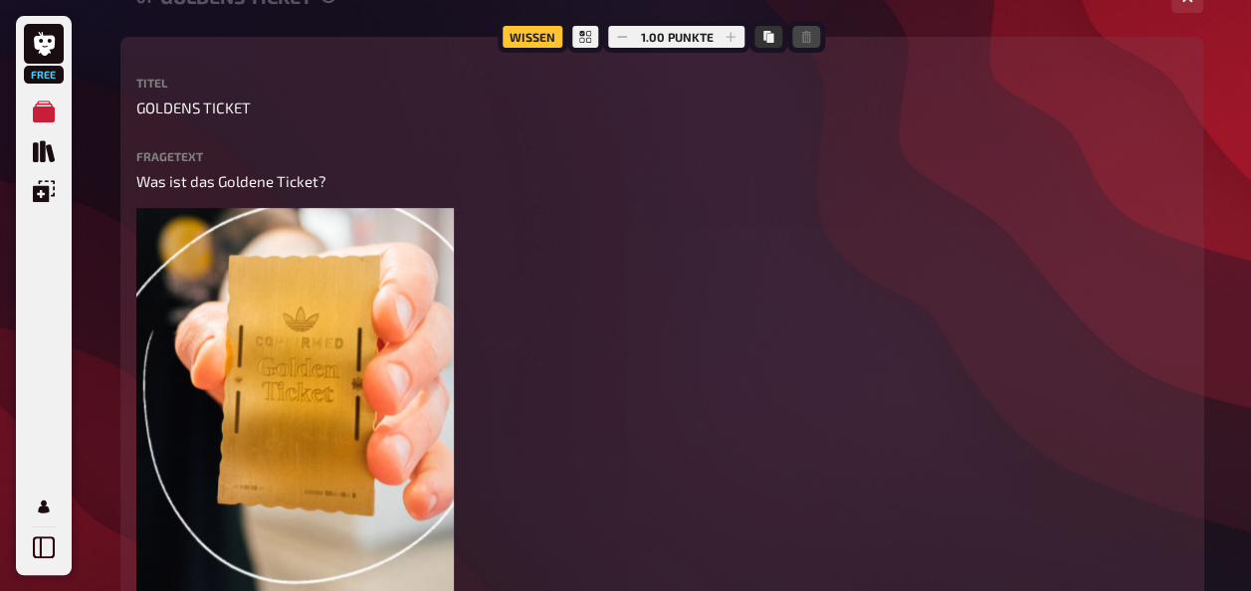
scroll to position [74, 0]
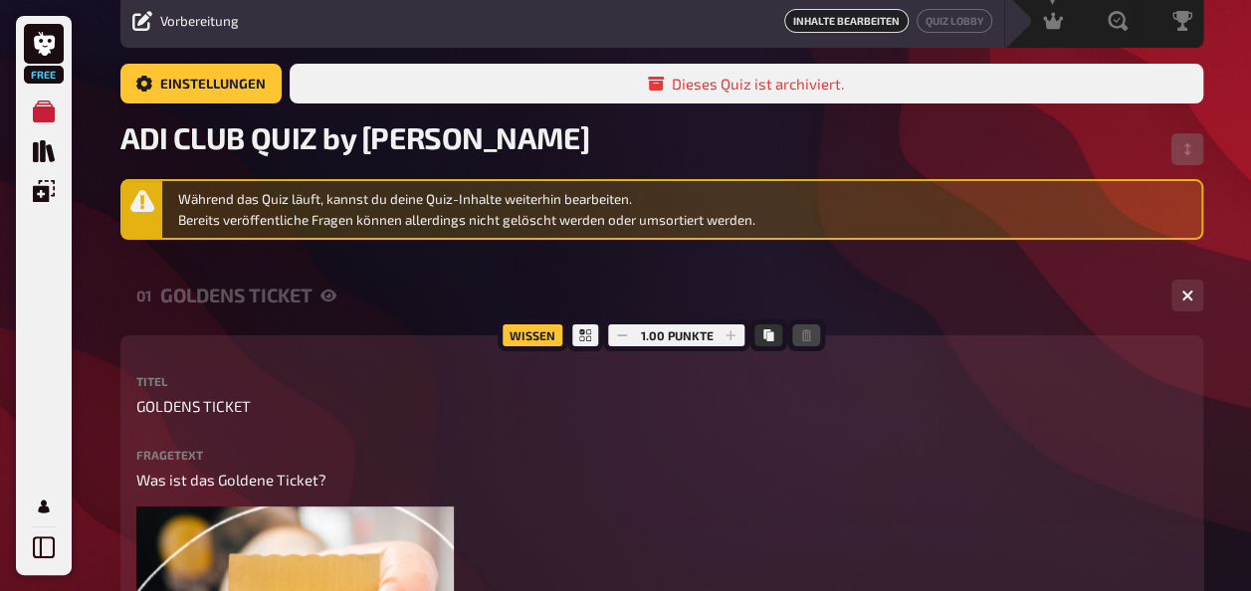
click at [264, 301] on div "GOLDENS TICKET" at bounding box center [657, 295] width 995 height 23
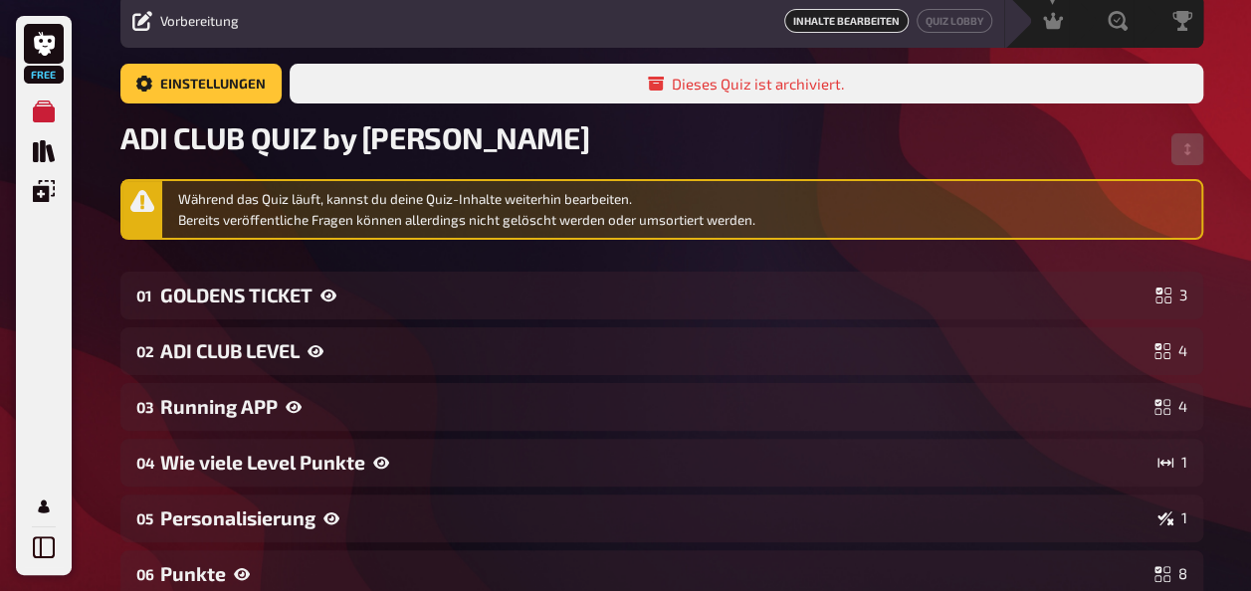
drag, startPoint x: 1246, startPoint y: 231, endPoint x: 1251, endPoint y: 312, distance: 81.7
click at [1250, 312] on html "Free Meine Quizze Quiz Sammlung Einblendungen Mein Konto 0 Home Meine Quizze AD…" at bounding box center [625, 532] width 1251 height 1213
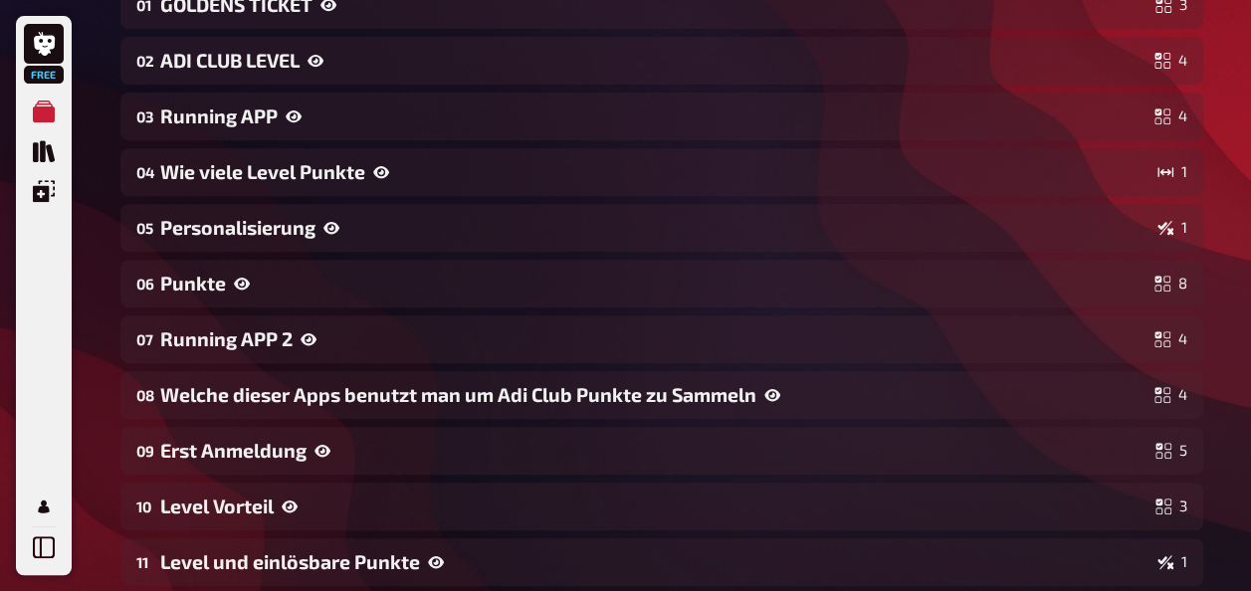
scroll to position [374, 0]
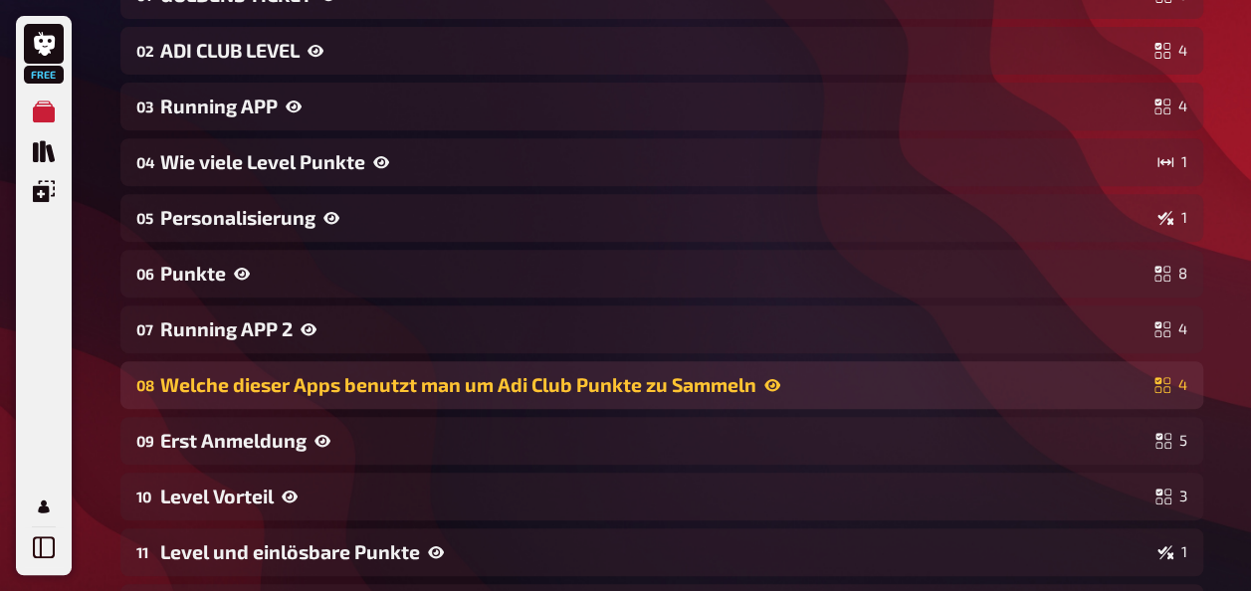
click at [458, 394] on div "Welche dieser Apps benutzt man um Adi Club Punkte zu Sammeln" at bounding box center [653, 384] width 986 height 23
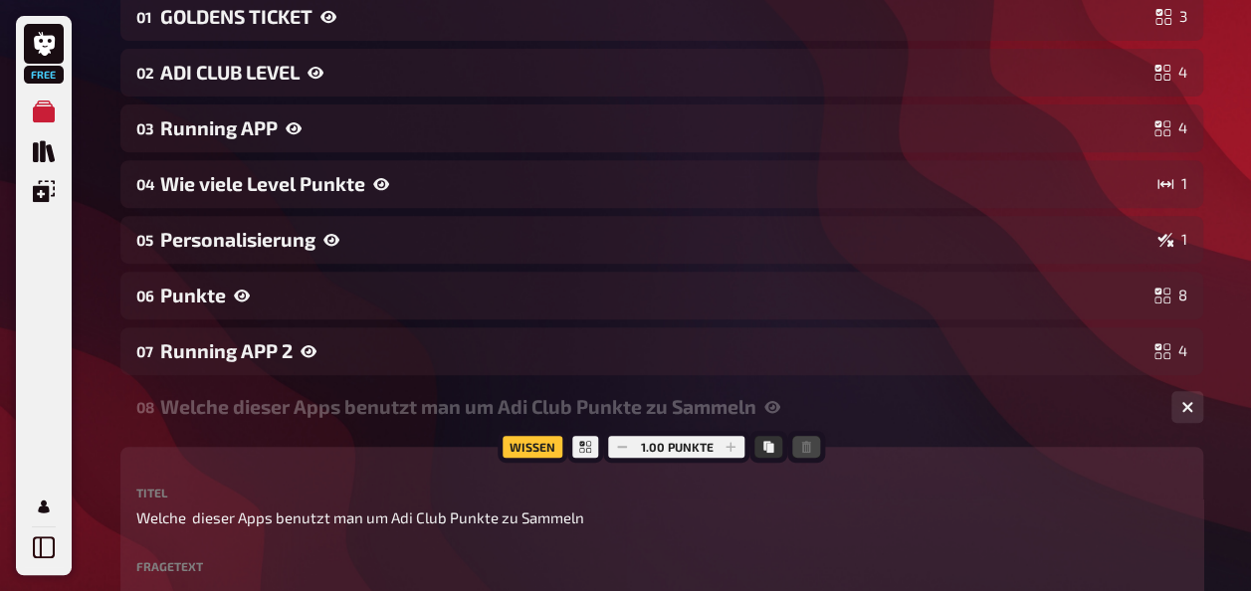
scroll to position [303, 0]
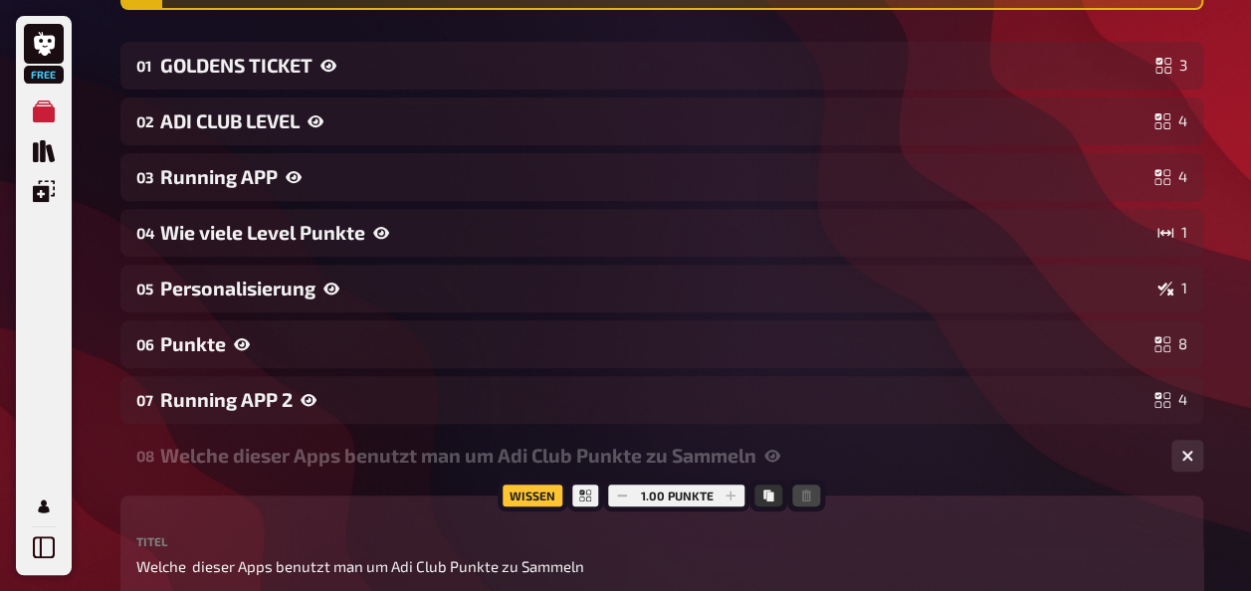
click at [442, 460] on div "Welche dieser Apps benutzt man um Adi Club Punkte zu Sammeln" at bounding box center [657, 455] width 995 height 23
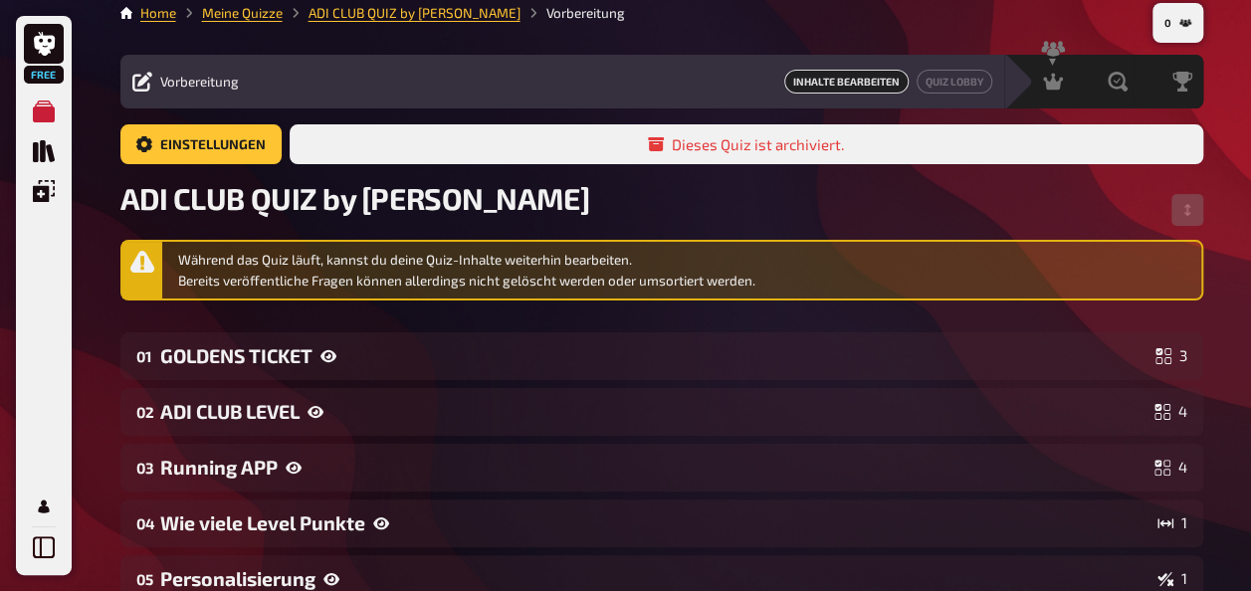
scroll to position [0, 0]
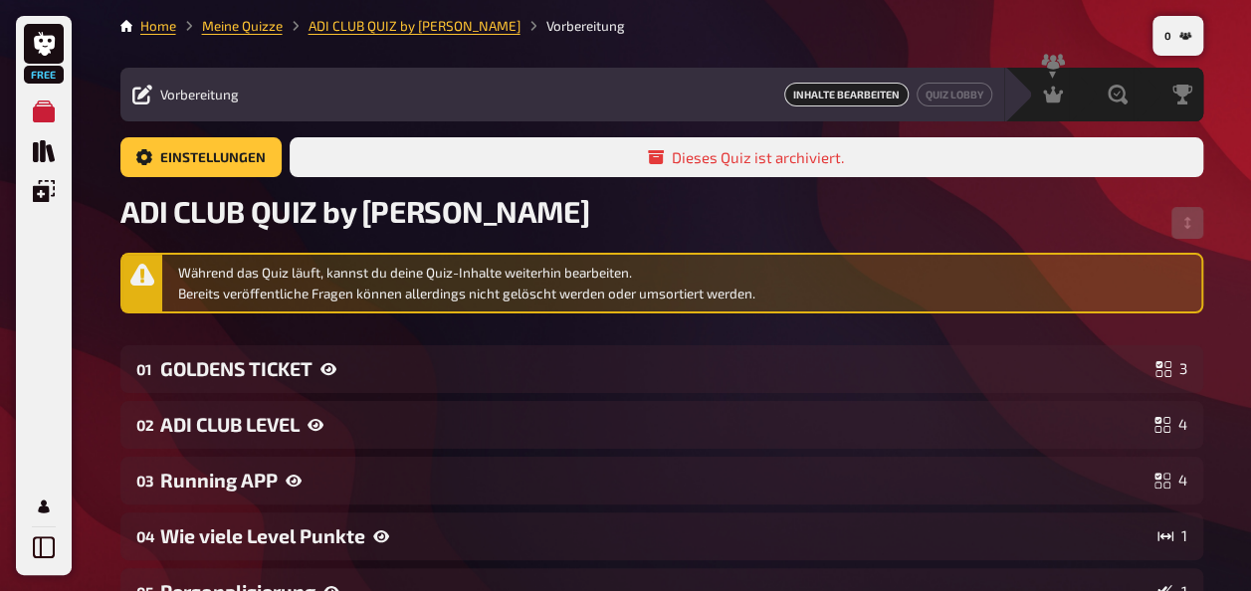
click at [884, 89] on span "Inhalte Bearbeiten" at bounding box center [846, 95] width 124 height 24
click at [217, 92] on span "Vorbereitung" at bounding box center [199, 95] width 79 height 16
click at [203, 153] on link "Einstellungen" at bounding box center [200, 157] width 161 height 40
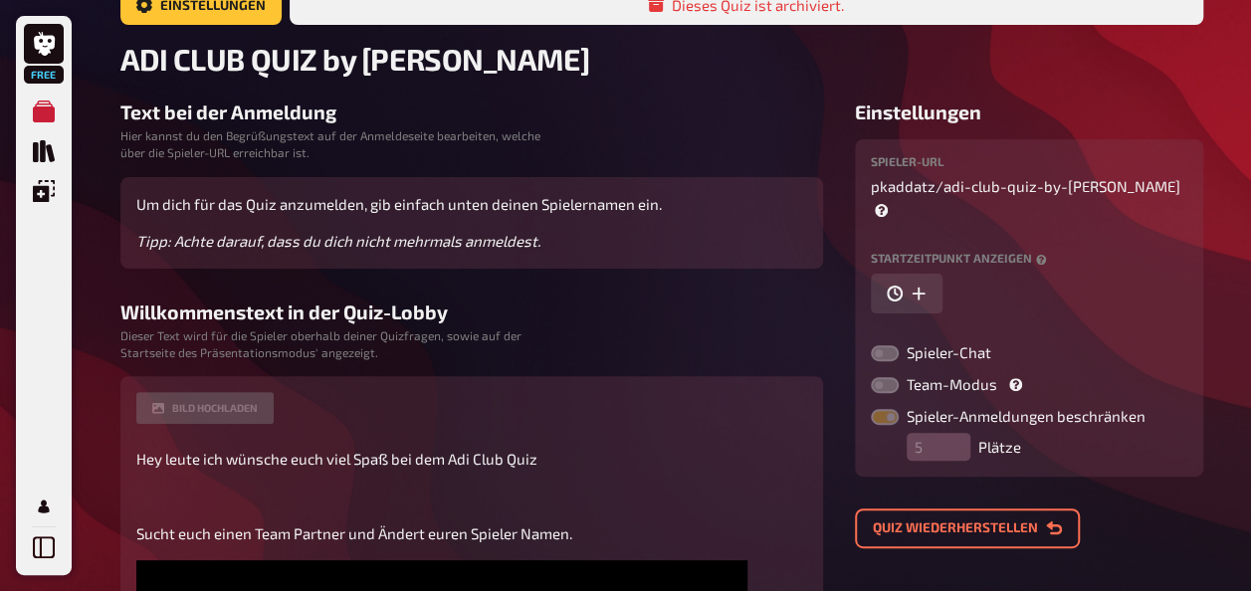
scroll to position [154, 0]
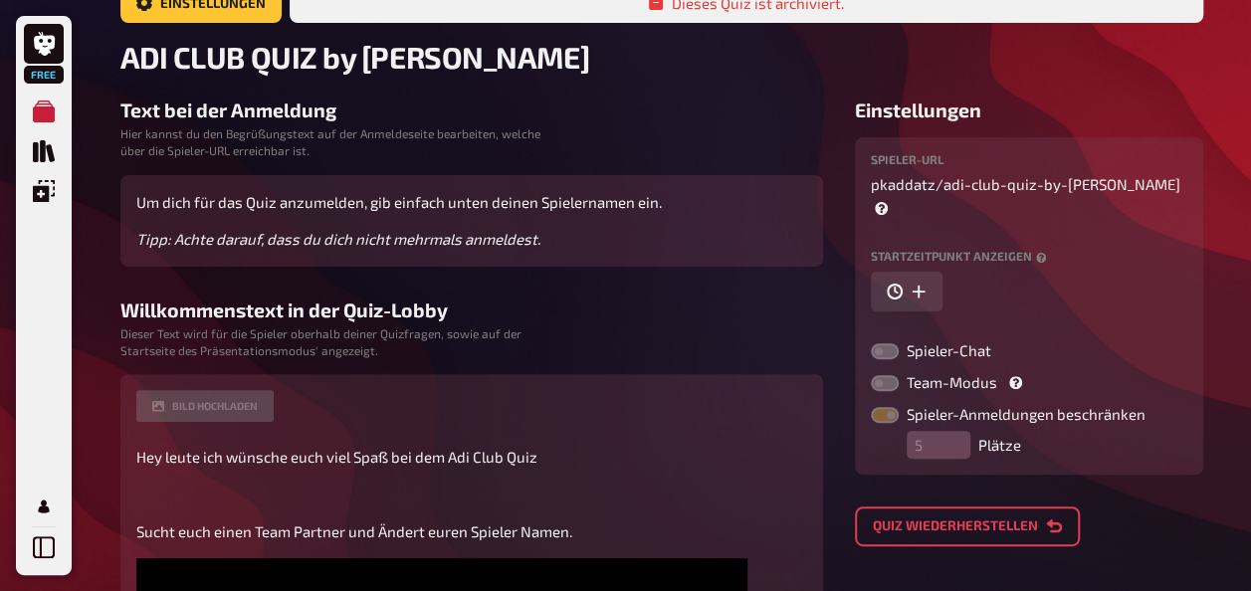
click at [961, 506] on button "Quiz wiederherstellen" at bounding box center [967, 526] width 225 height 40
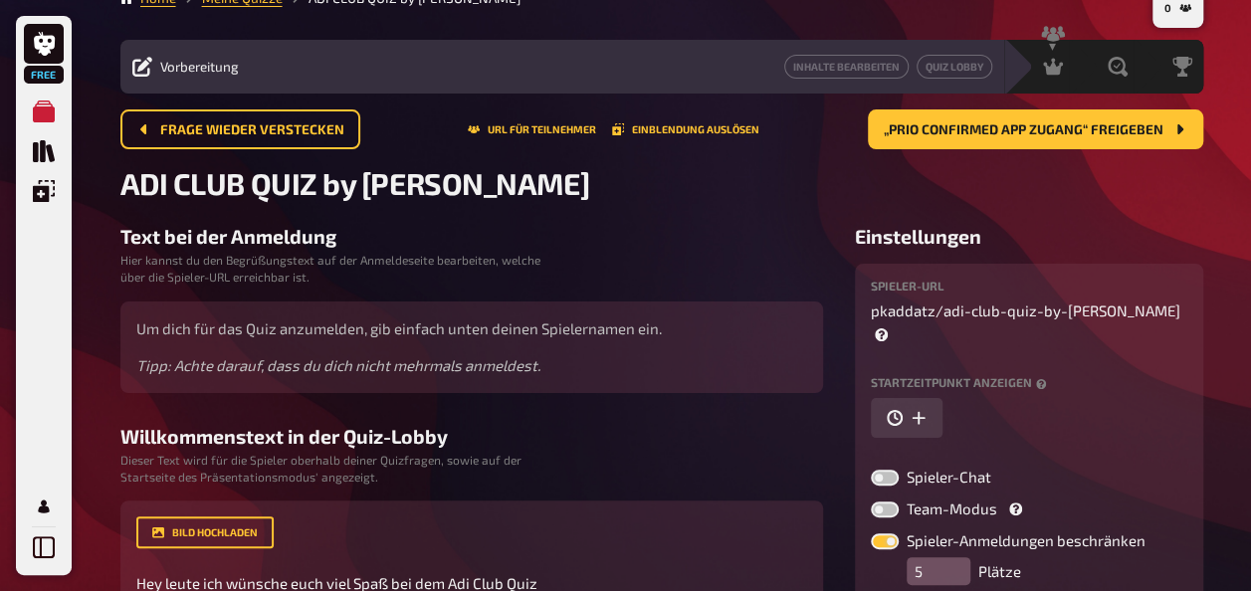
scroll to position [0, 0]
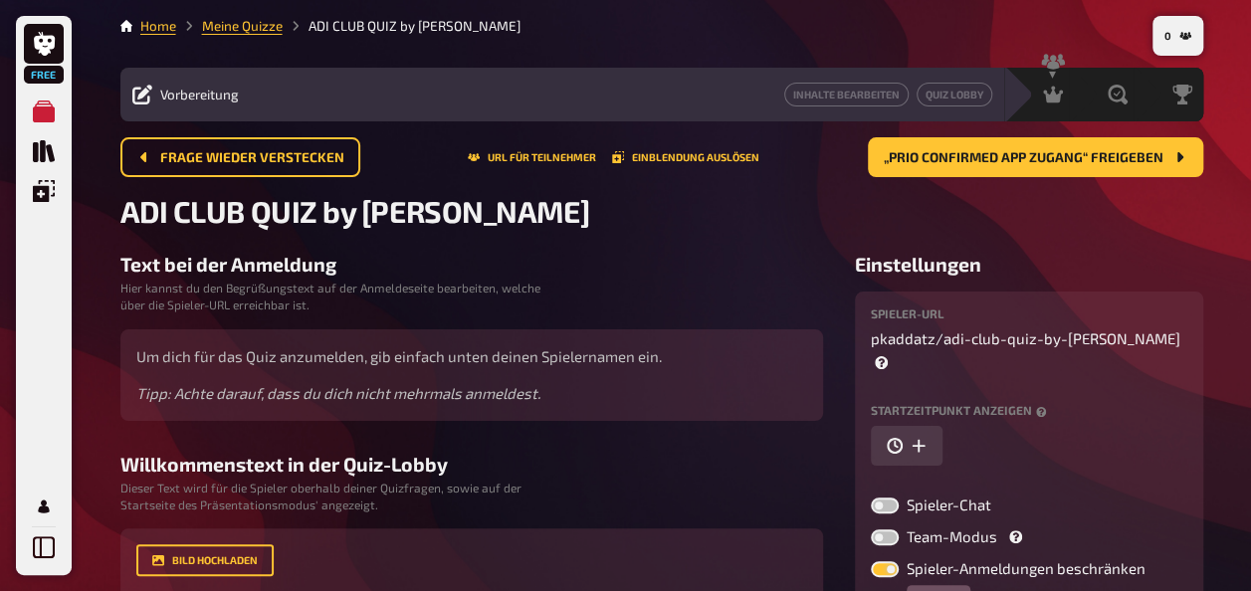
click at [199, 100] on span "Vorbereitung" at bounding box center [199, 95] width 79 height 16
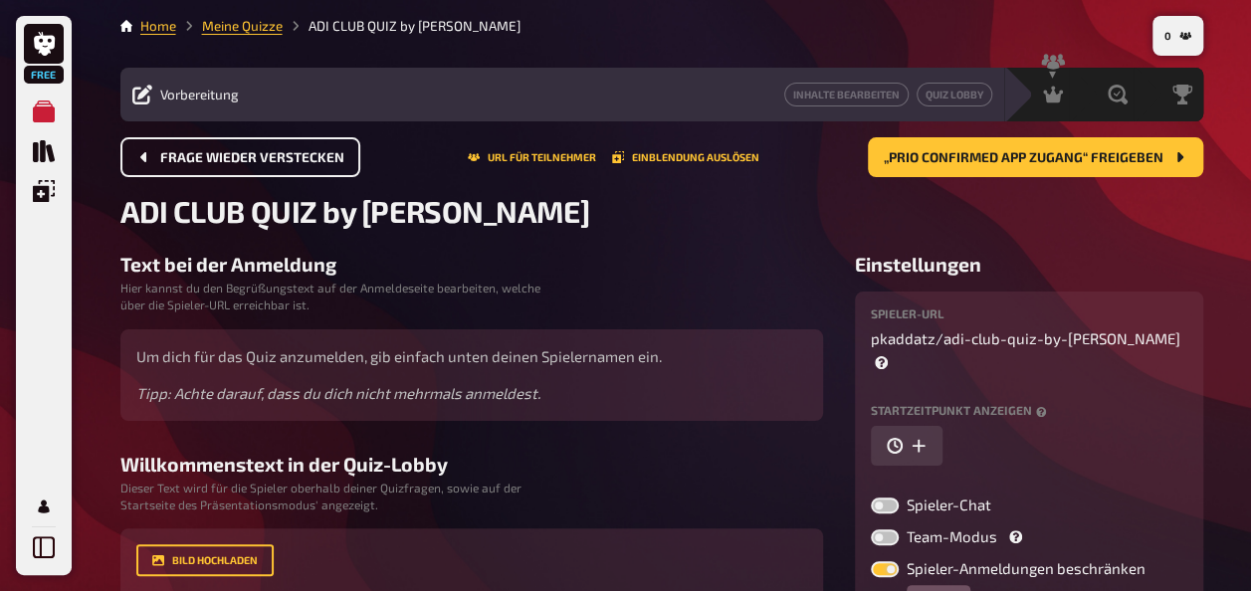
click at [291, 171] on button "Frage wieder verstecken" at bounding box center [240, 157] width 240 height 40
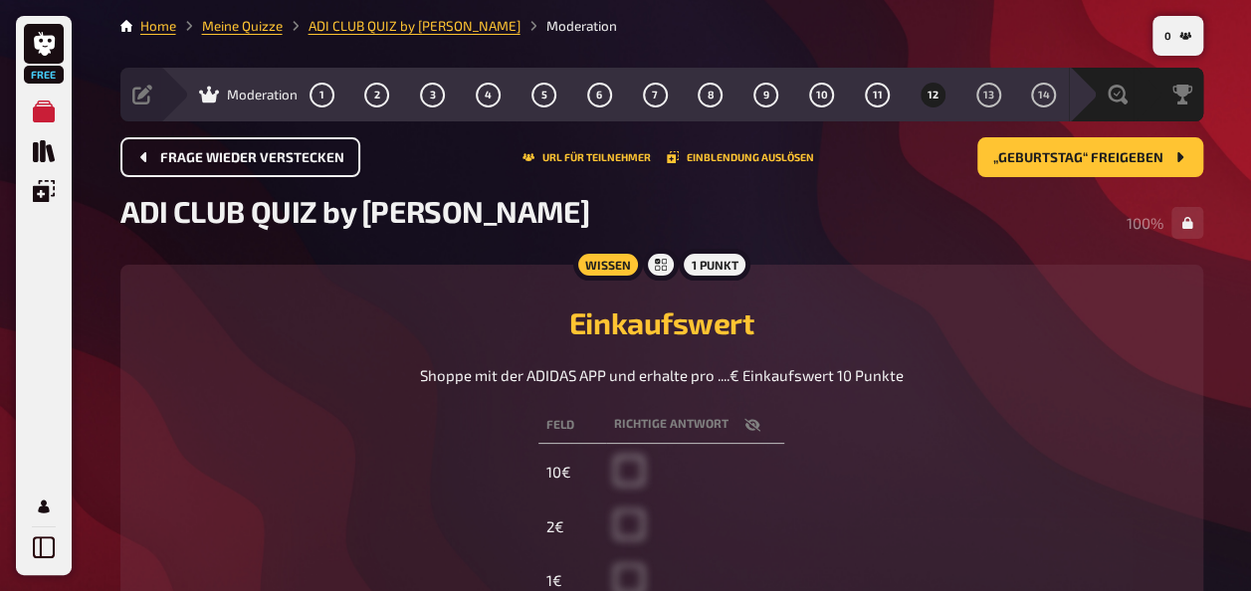
click at [291, 171] on button "Frage wieder verstecken" at bounding box center [240, 157] width 240 height 40
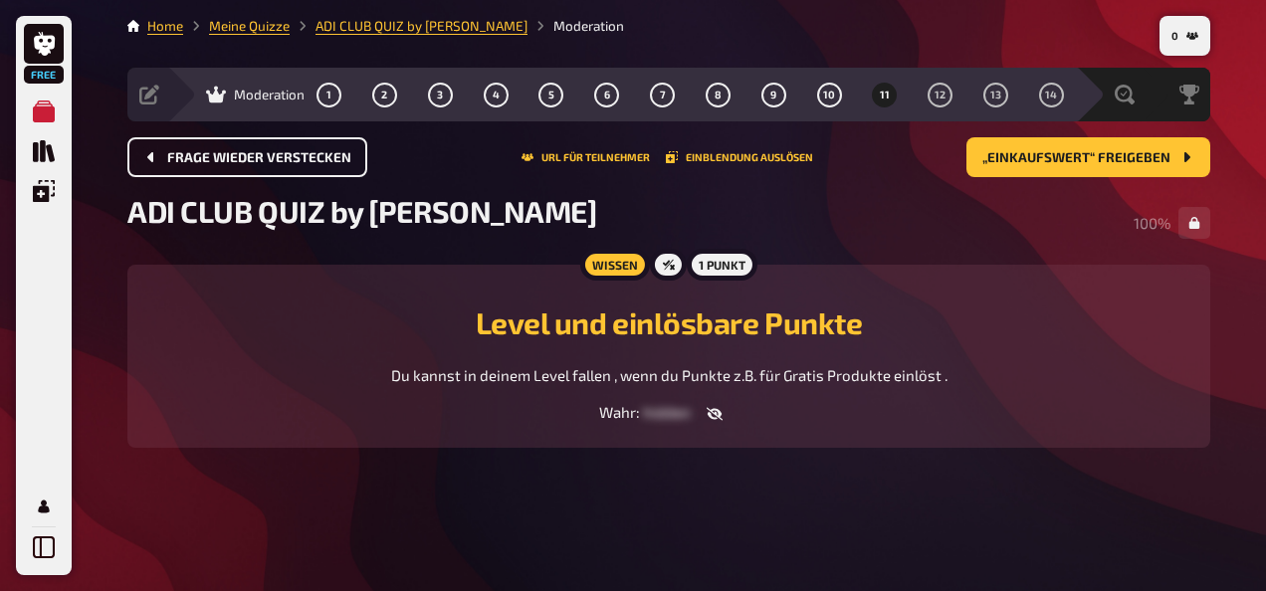
click at [291, 171] on button "Frage wieder verstecken" at bounding box center [247, 157] width 240 height 40
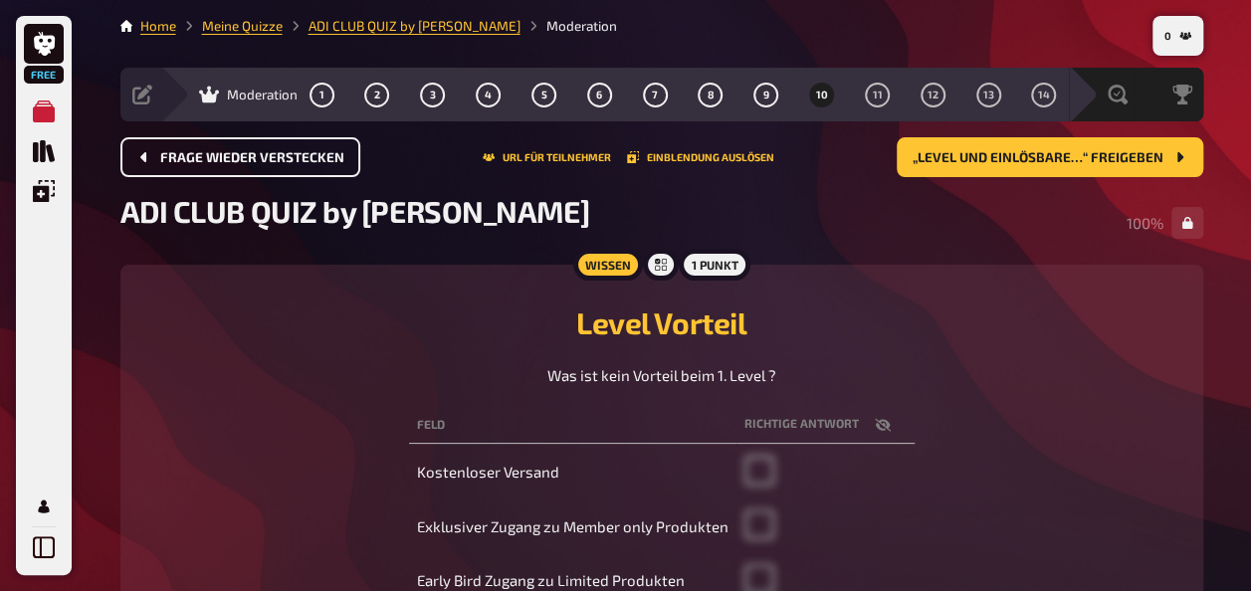
click at [291, 171] on button "Frage wieder verstecken" at bounding box center [240, 157] width 240 height 40
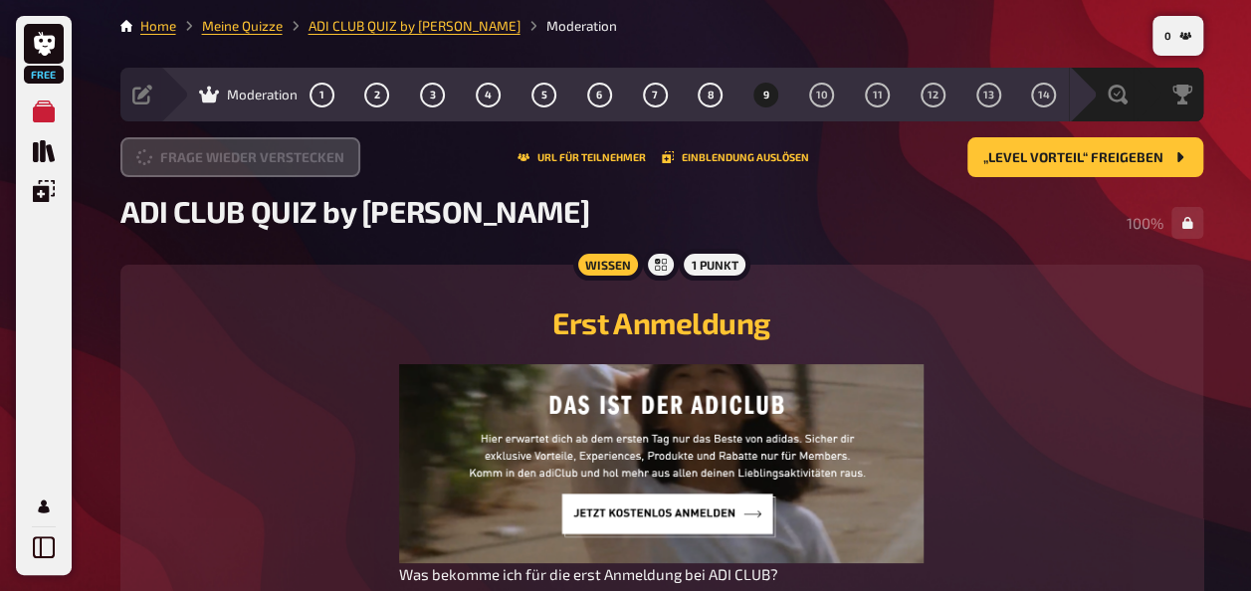
click at [291, 171] on button "Frage wieder verstecken" at bounding box center [240, 157] width 240 height 40
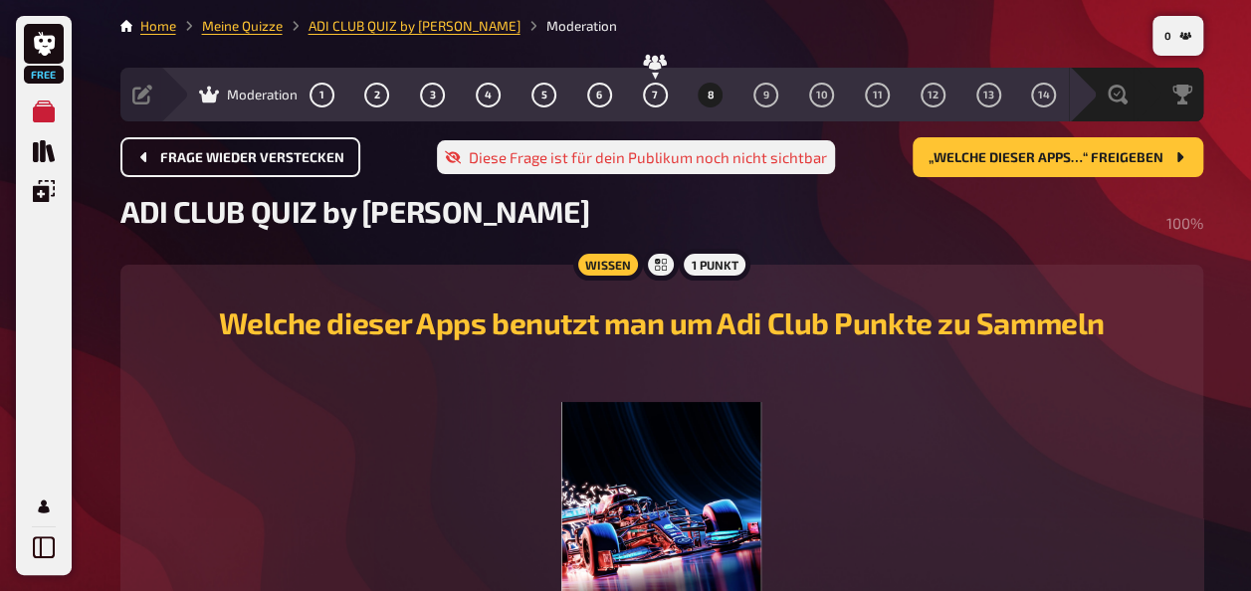
click at [291, 171] on button "Frage wieder verstecken" at bounding box center [240, 157] width 240 height 40
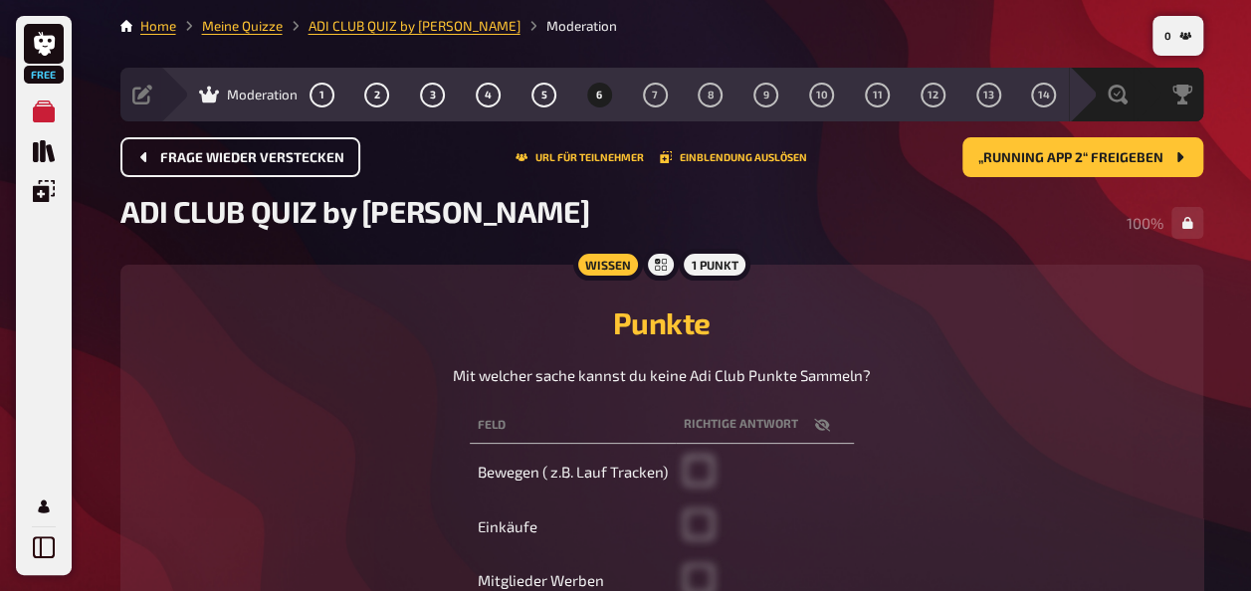
click at [291, 171] on button "Frage wieder verstecken" at bounding box center [240, 157] width 240 height 40
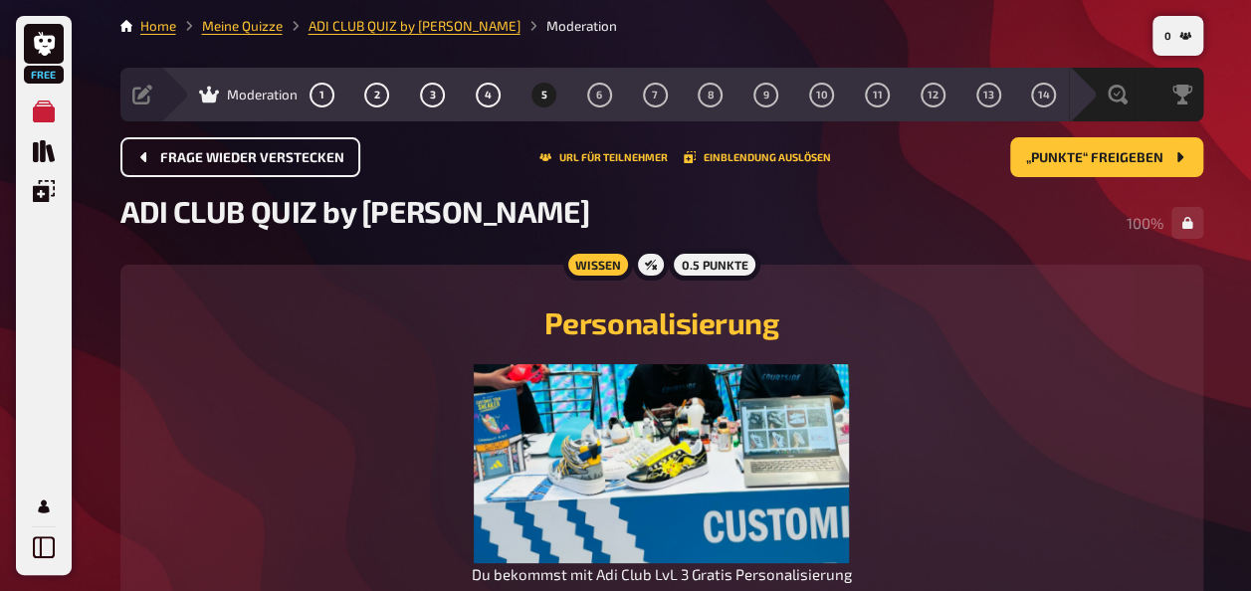
click at [291, 171] on button "Frage wieder verstecken" at bounding box center [240, 157] width 240 height 40
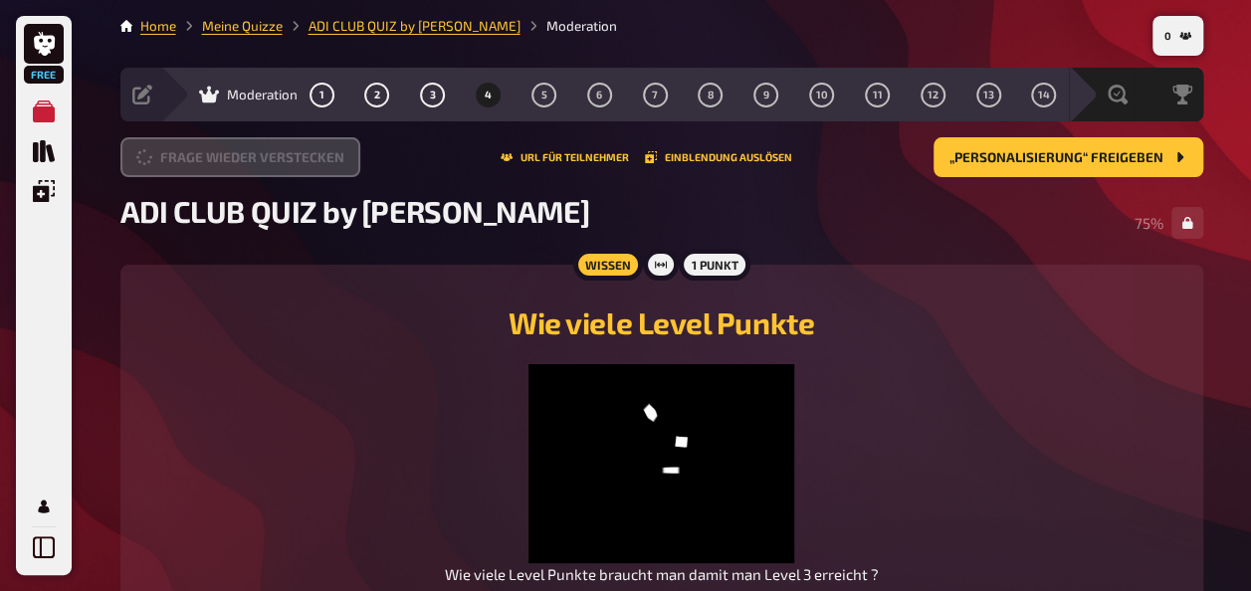
click at [291, 171] on button "Frage wieder verstecken" at bounding box center [240, 157] width 240 height 40
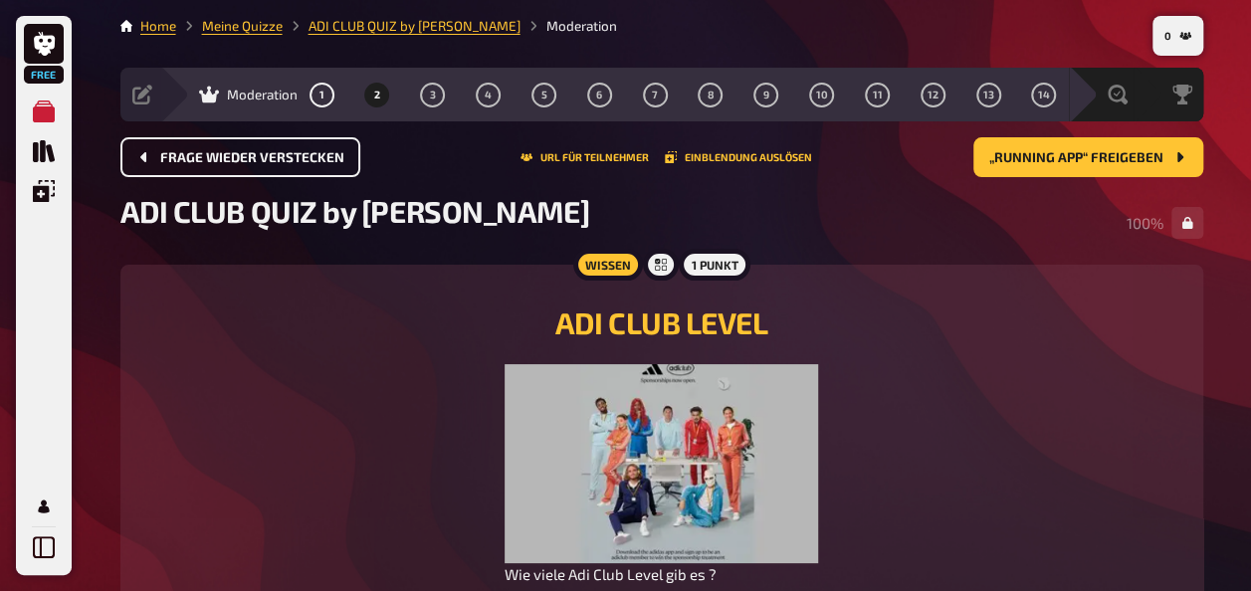
click at [291, 171] on button "Frage wieder verstecken" at bounding box center [240, 157] width 240 height 40
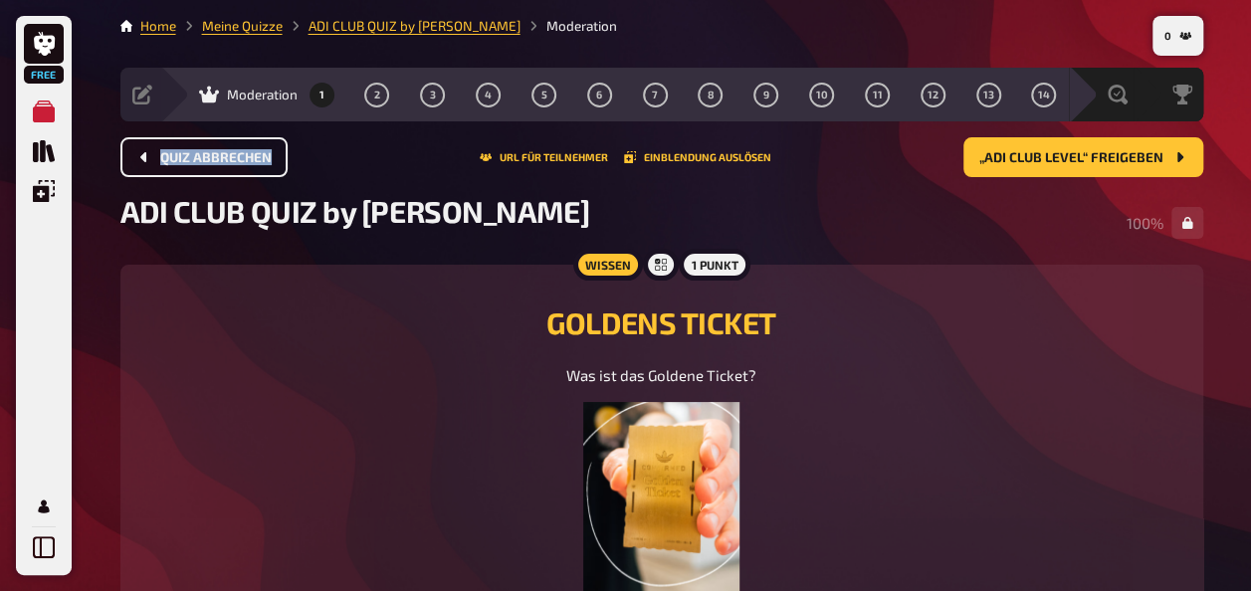
click at [291, 171] on div "Quiz abbrechen URL für Teilnehmer Einblendung auslösen „ADI CLUB LEVEL“ freigeb…" at bounding box center [661, 157] width 1083 height 40
drag, startPoint x: 291, startPoint y: 171, endPoint x: 232, endPoint y: 157, distance: 60.3
click at [232, 157] on span "Quiz abbrechen" at bounding box center [215, 158] width 111 height 14
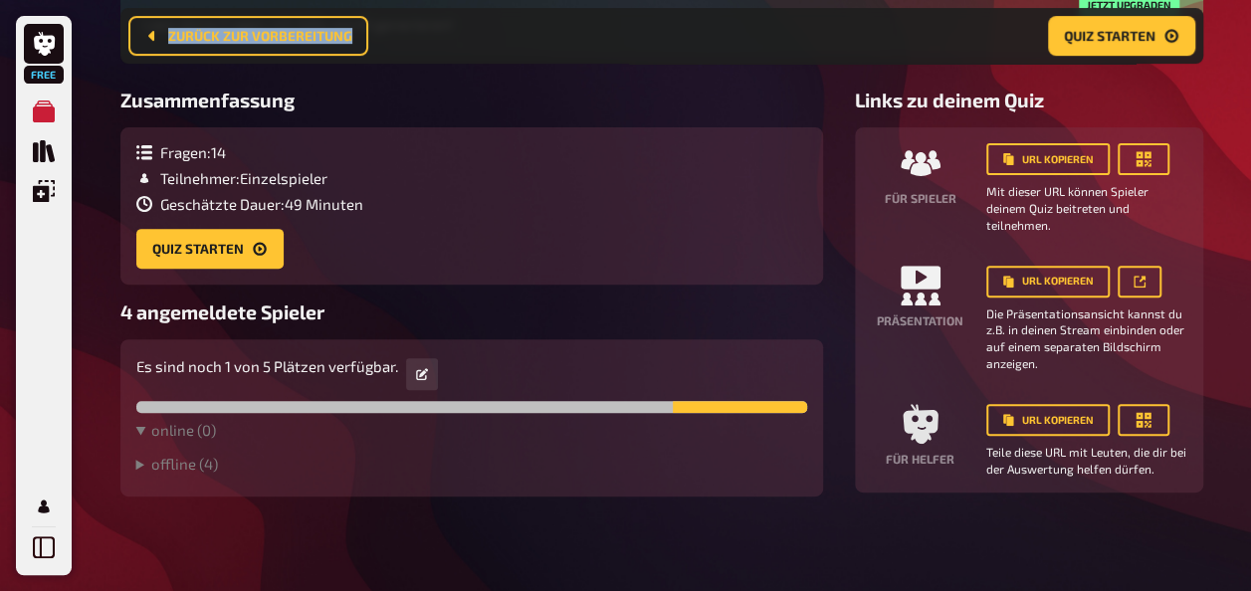
scroll to position [259, 0]
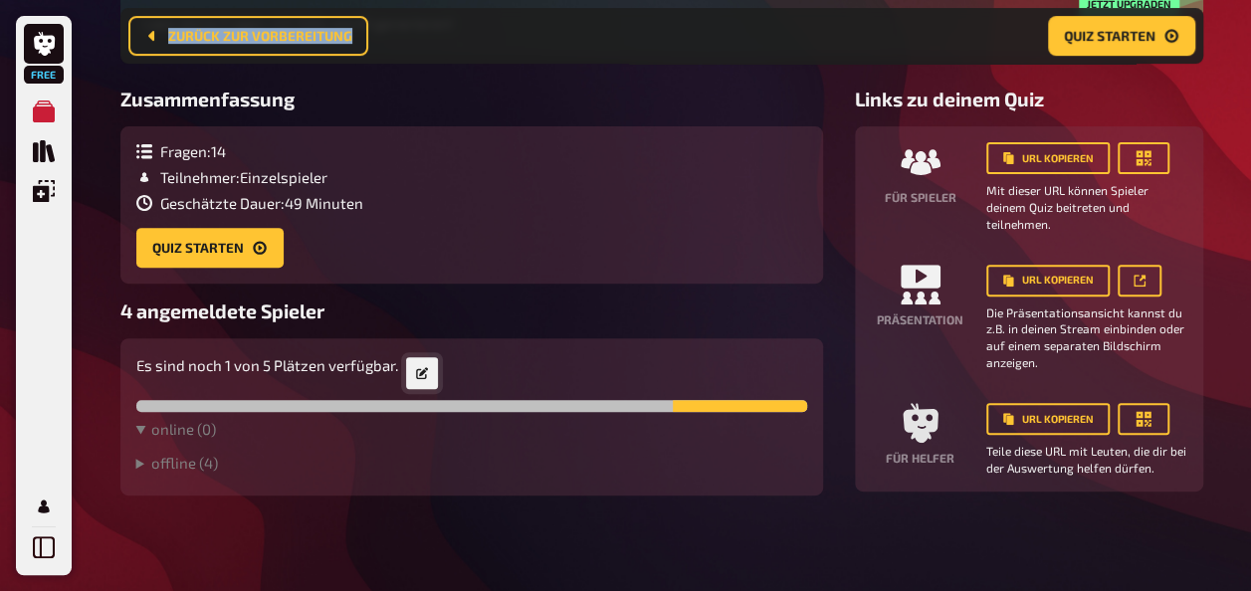
click at [418, 372] on icon at bounding box center [422, 373] width 12 height 12
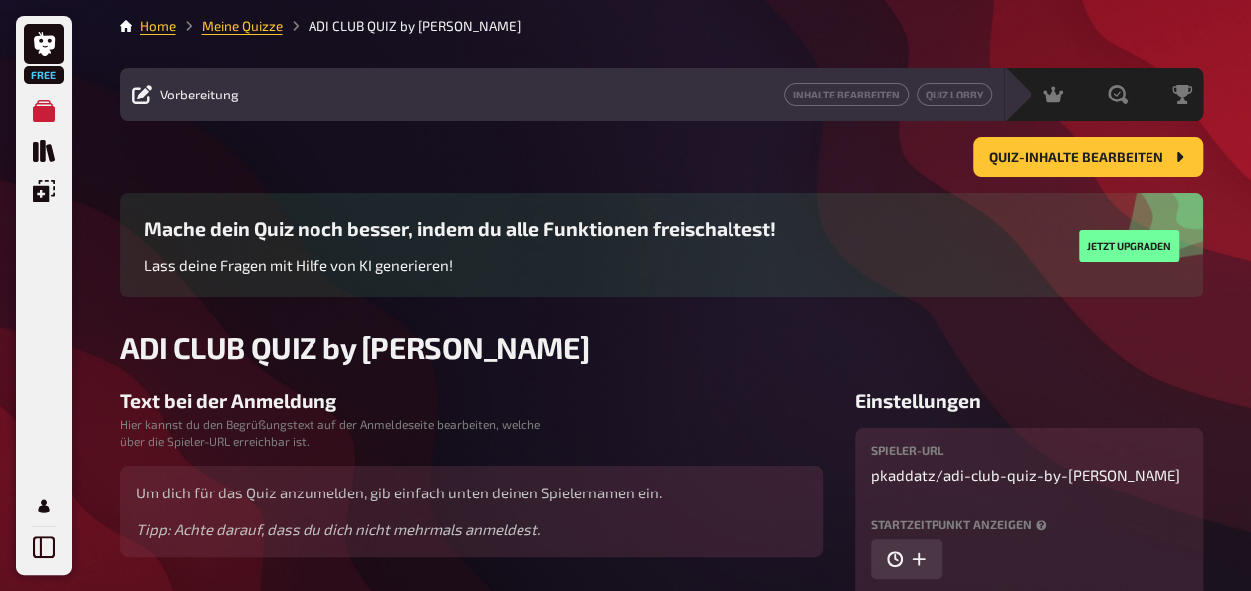
click at [213, 94] on span "Vorbereitung" at bounding box center [199, 95] width 79 height 16
click at [265, 26] on link "Meine Quizze" at bounding box center [242, 26] width 81 height 16
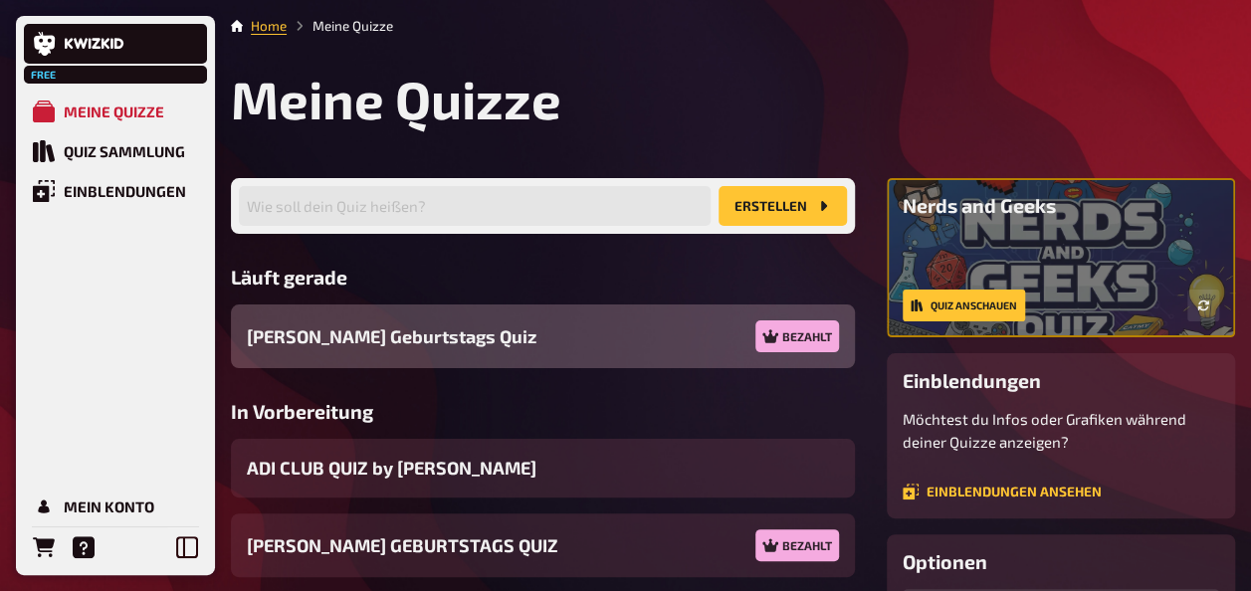
click at [413, 341] on span "[PERSON_NAME] Geburtstags Quiz" at bounding box center [392, 336] width 290 height 27
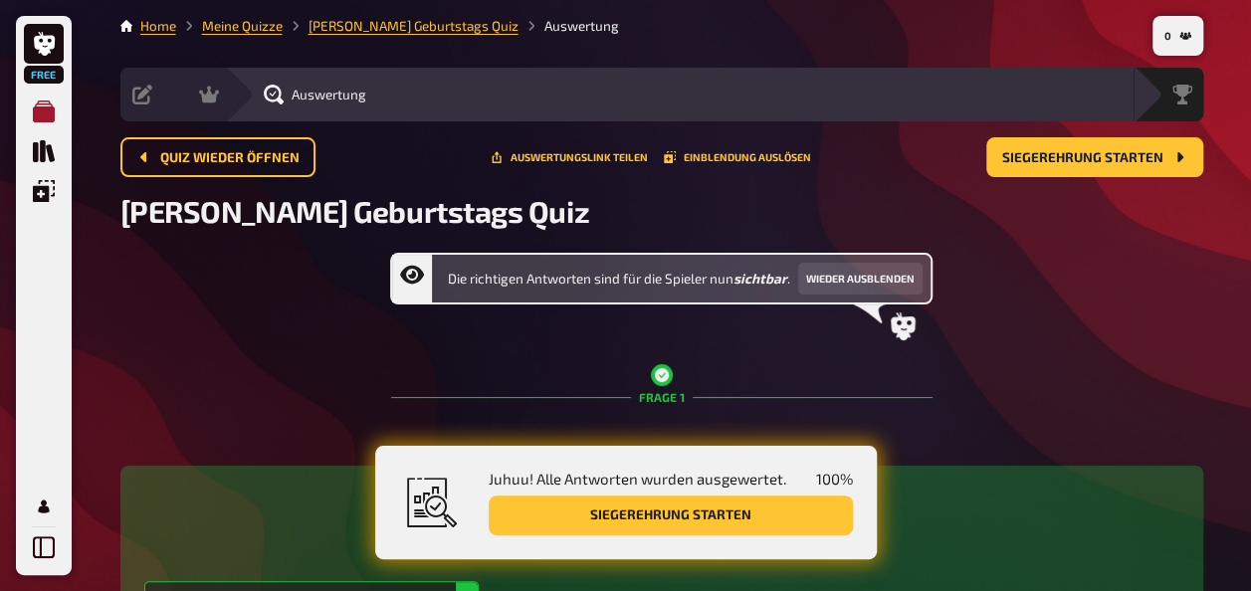
click at [56, 104] on link "Meine Quizze" at bounding box center [44, 112] width 40 height 40
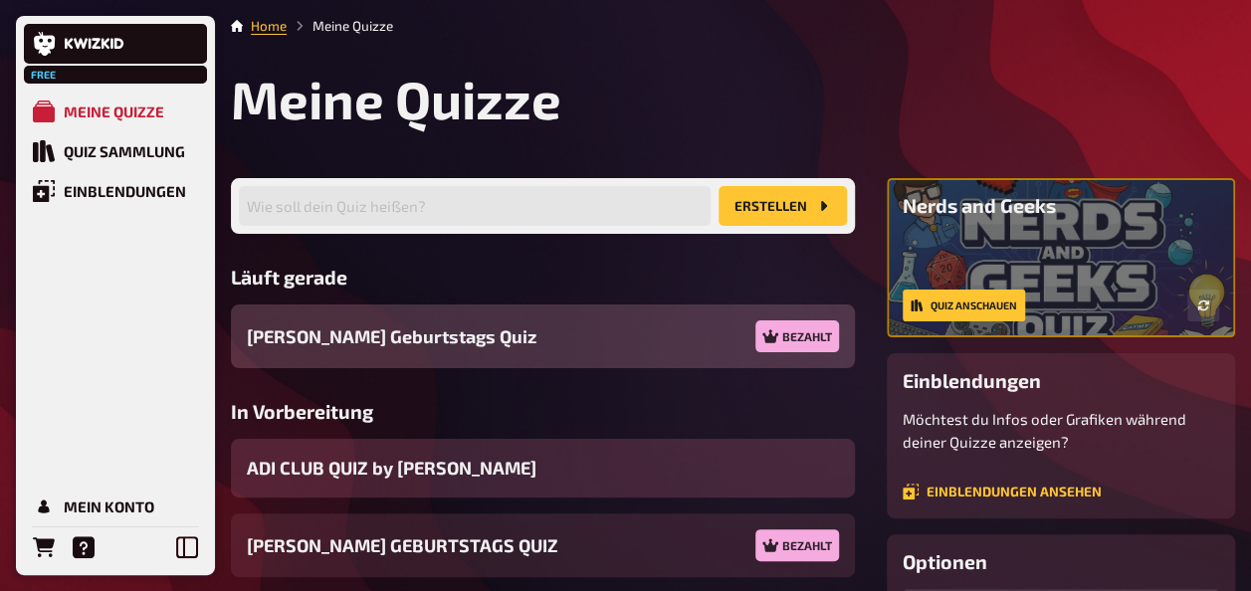
click at [387, 481] on span "ADI CLUB QUIZ by [PERSON_NAME]" at bounding box center [392, 468] width 290 height 27
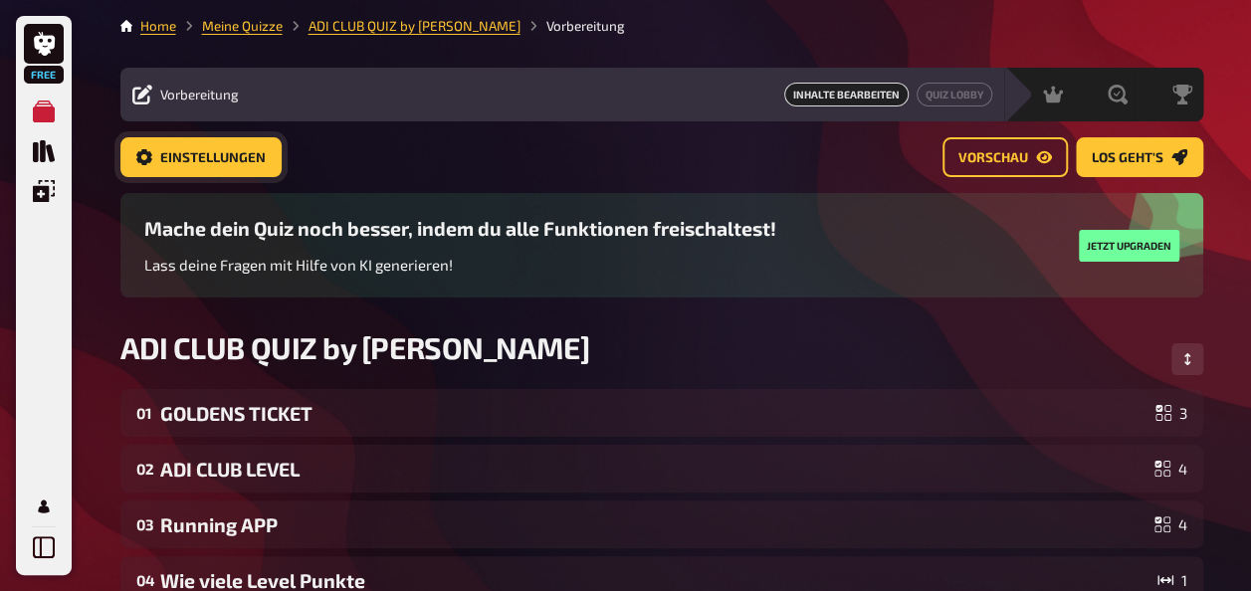
click at [165, 153] on span "Einstellungen" at bounding box center [212, 158] width 105 height 14
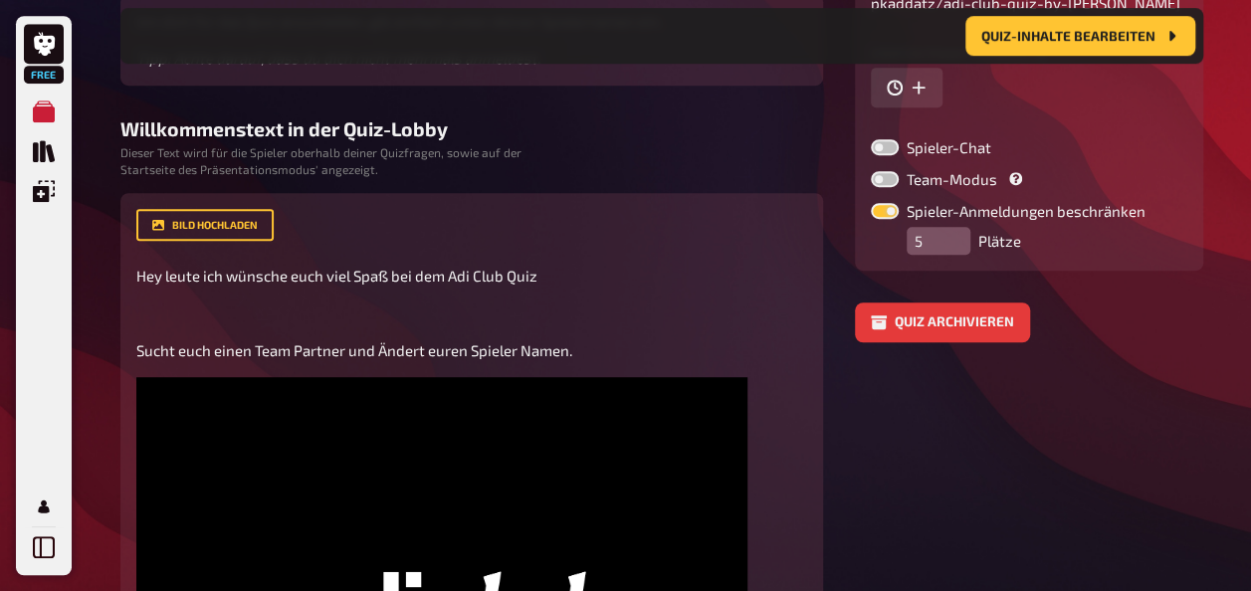
scroll to position [470, 0]
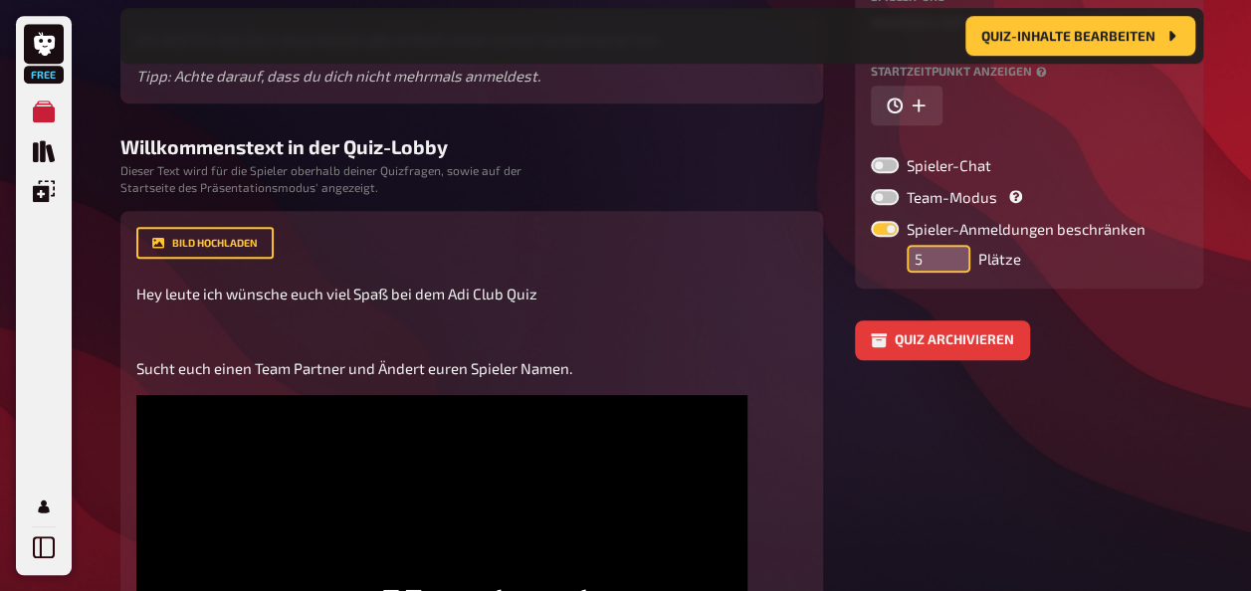
click at [943, 265] on input "5" at bounding box center [938, 259] width 64 height 28
click at [884, 233] on label at bounding box center [885, 229] width 28 height 16
click at [871, 221] on input "Spieler-Anmeldungen beschränken" at bounding box center [870, 220] width 1 height 1
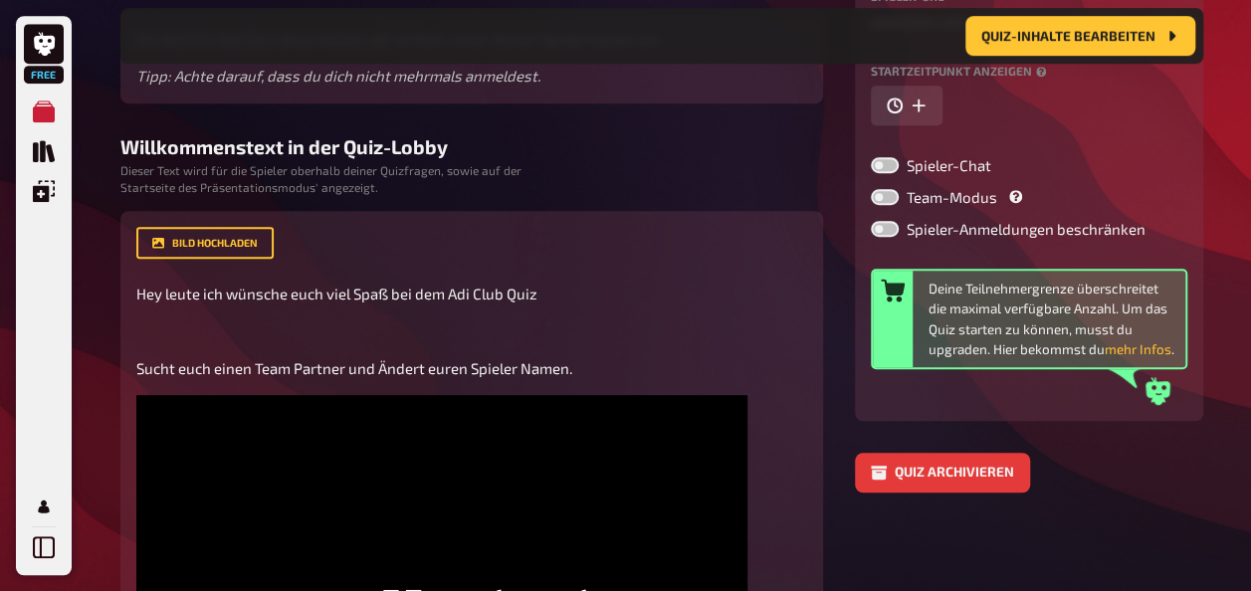
click at [892, 231] on label at bounding box center [885, 229] width 28 height 16
click at [871, 221] on input "Spieler-Anmeldungen beschränken" at bounding box center [870, 220] width 1 height 1
checkbox input "true"
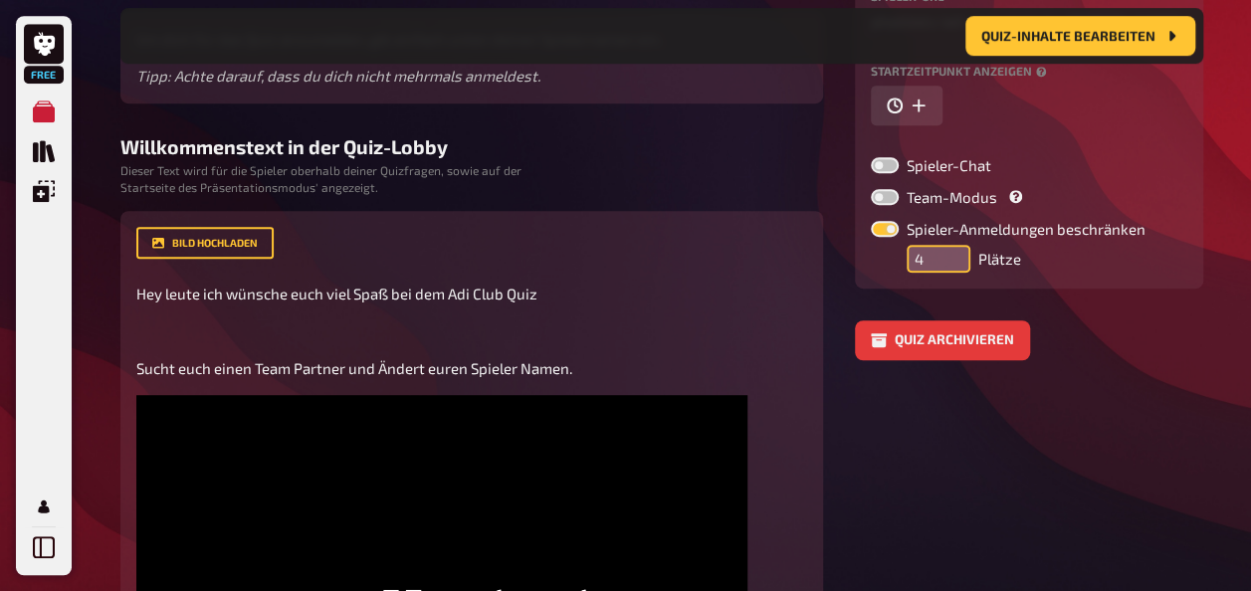
click at [955, 260] on input "4" at bounding box center [938, 259] width 64 height 28
click at [955, 269] on input "3" at bounding box center [938, 259] width 64 height 28
click at [955, 269] on input "2" at bounding box center [938, 259] width 64 height 28
click at [955, 269] on input "1" at bounding box center [938, 259] width 64 height 28
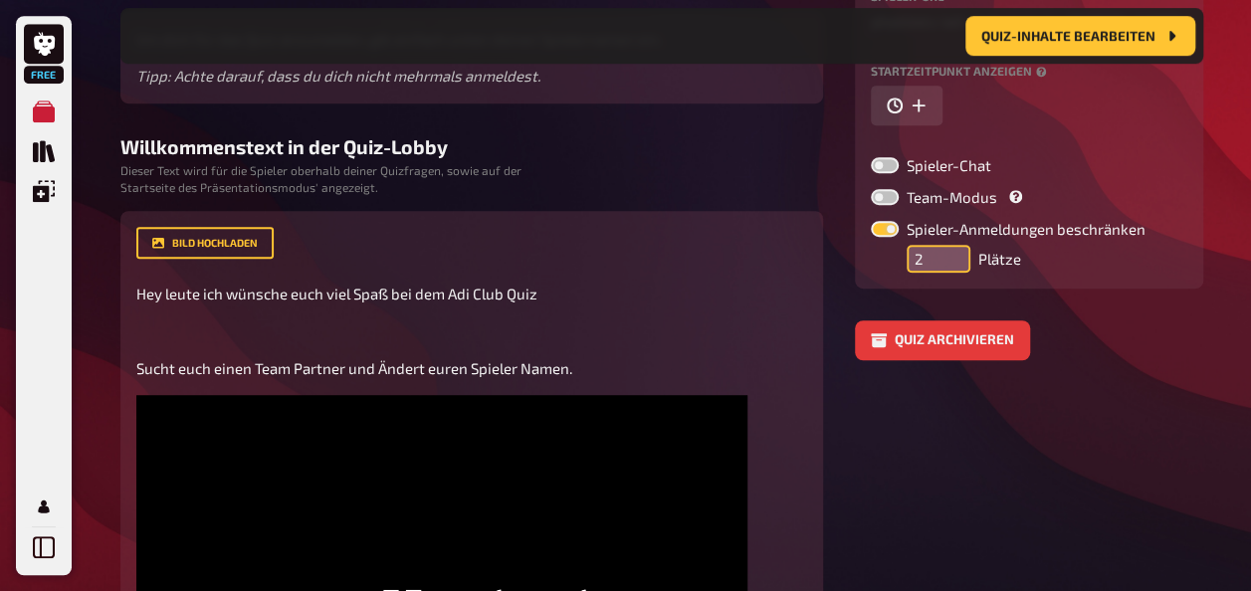
click at [954, 247] on input "2" at bounding box center [938, 259] width 64 height 28
click at [954, 247] on input "3" at bounding box center [938, 259] width 64 height 28
click at [954, 247] on input "4" at bounding box center [938, 259] width 64 height 28
click at [954, 247] on input "5" at bounding box center [938, 259] width 64 height 28
click at [954, 247] on input "6" at bounding box center [938, 259] width 64 height 28
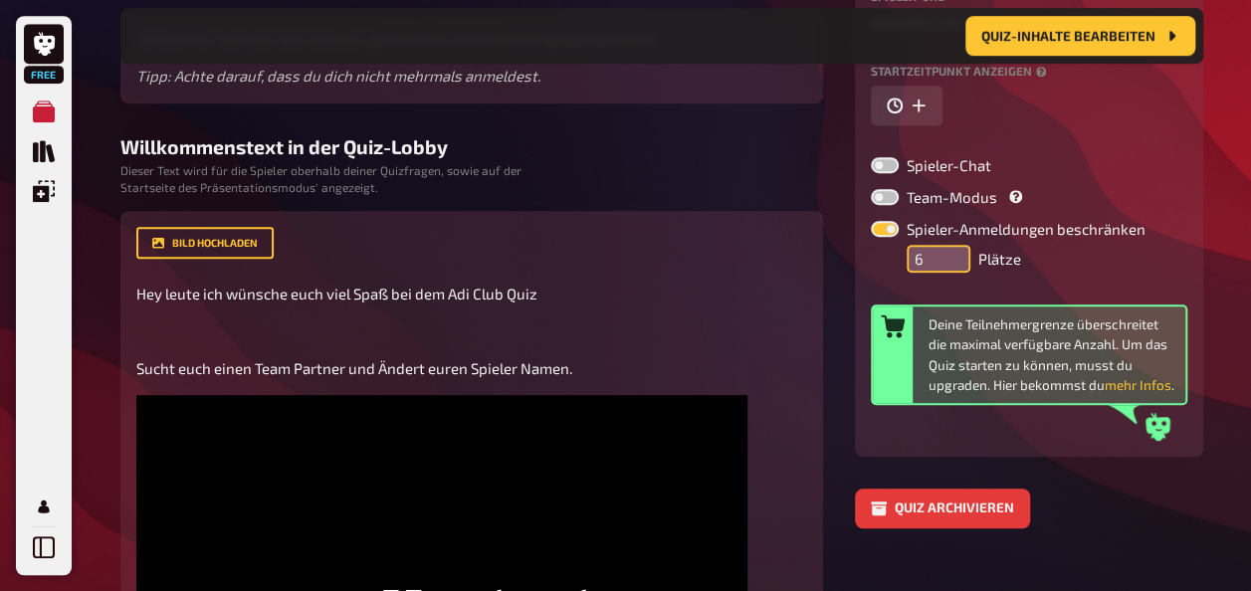
click at [962, 270] on input "6" at bounding box center [938, 259] width 64 height 28
type input "5"
click at [960, 270] on input "5" at bounding box center [938, 259] width 64 height 28
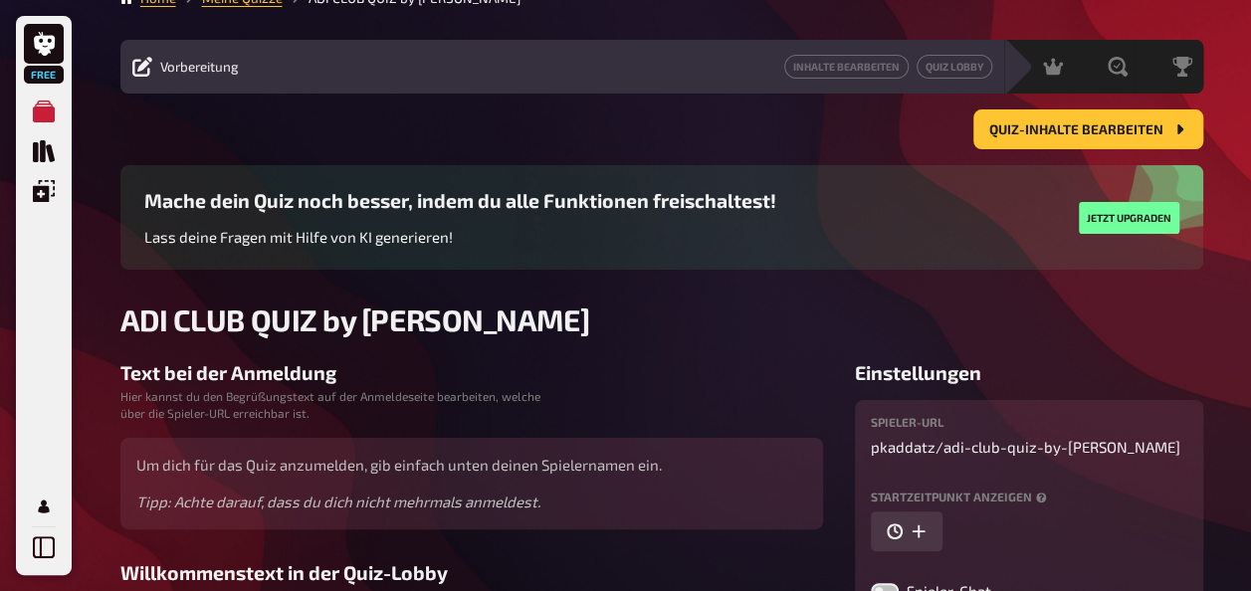
scroll to position [0, 0]
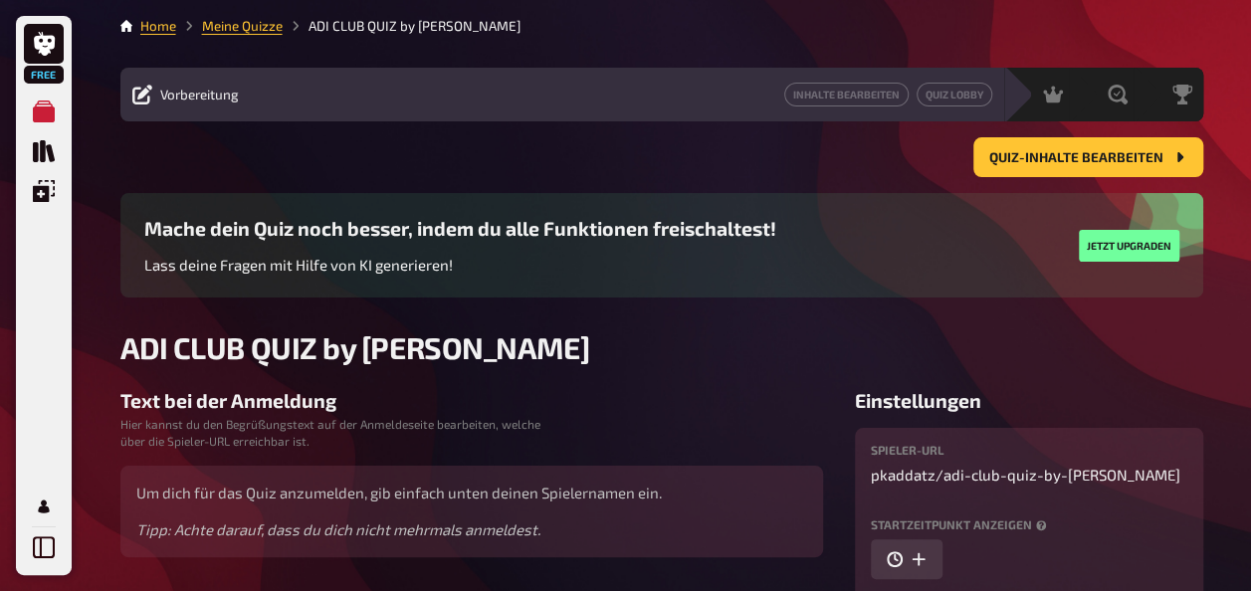
click at [160, 101] on span "Vorbereitung" at bounding box center [199, 95] width 79 height 16
click at [277, 26] on link "Meine Quizze" at bounding box center [242, 26] width 81 height 16
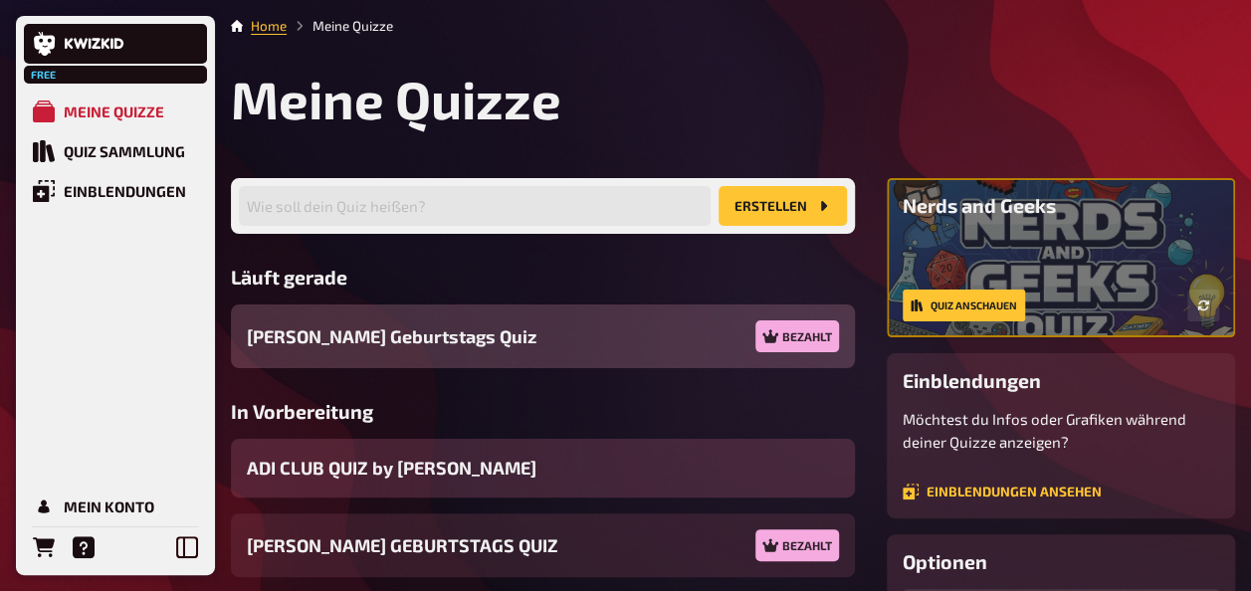
click at [350, 477] on span "ADI CLUB QUIZ by [PERSON_NAME]" at bounding box center [392, 468] width 290 height 27
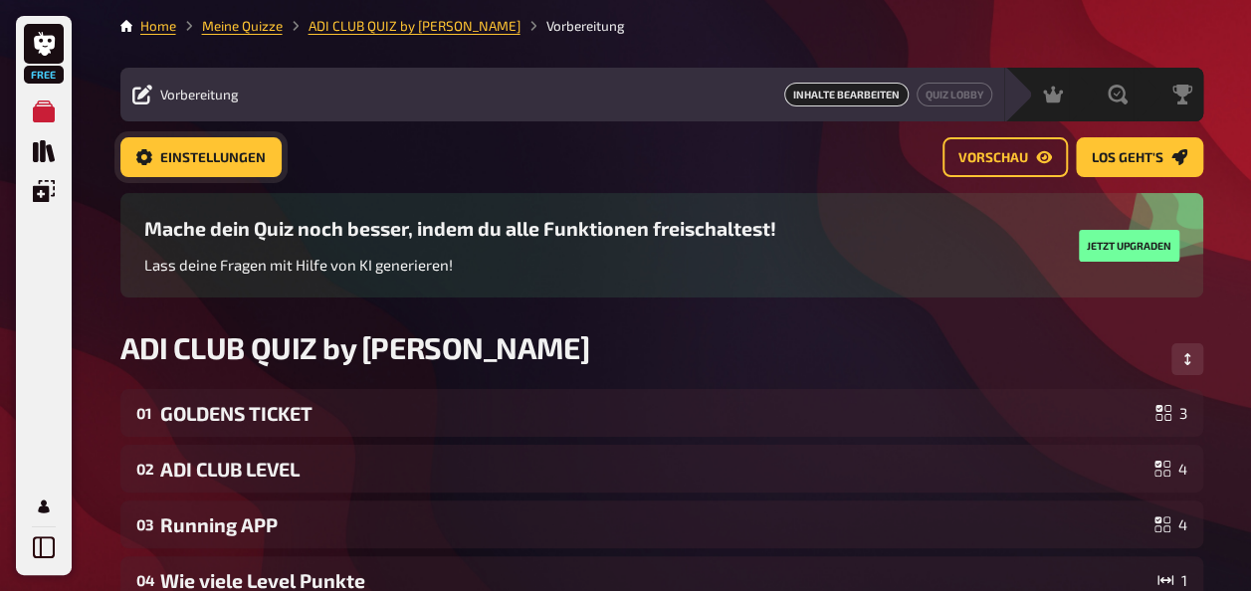
click at [217, 151] on span "Einstellungen" at bounding box center [212, 158] width 105 height 14
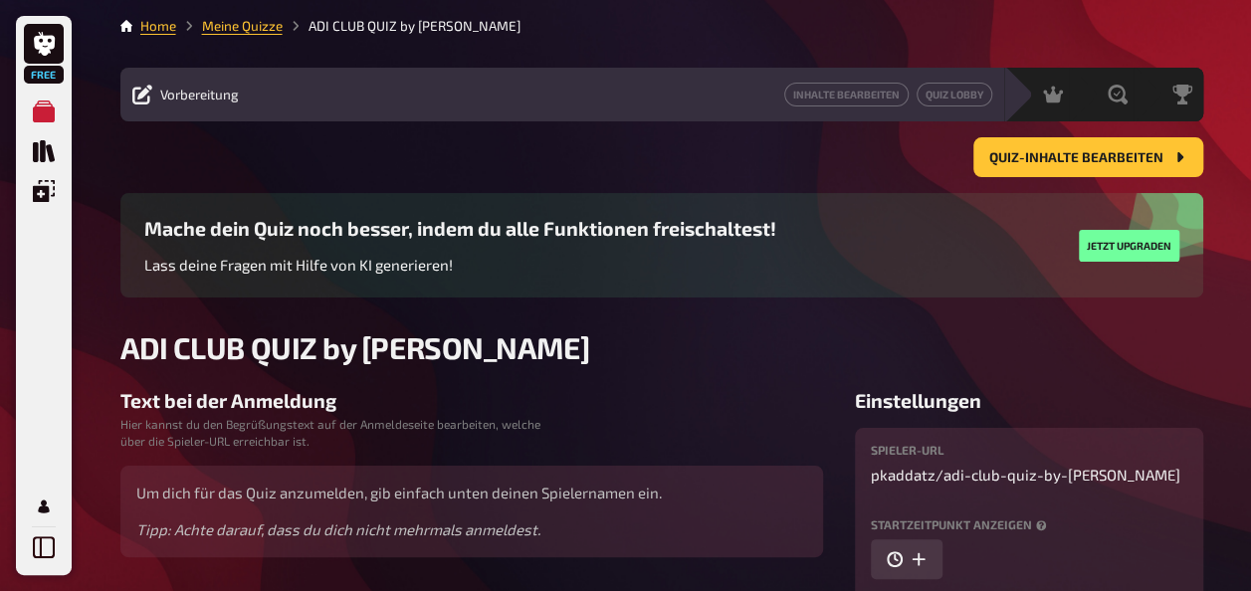
click at [929, 99] on link "Quiz Lobby" at bounding box center [954, 95] width 76 height 24
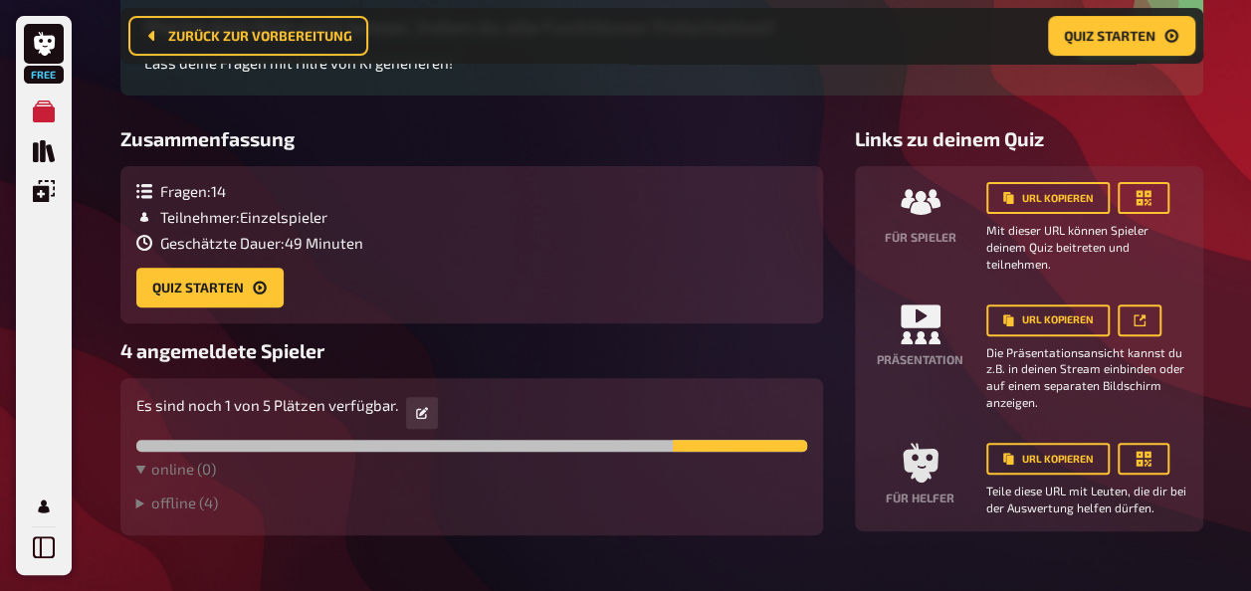
scroll to position [259, 0]
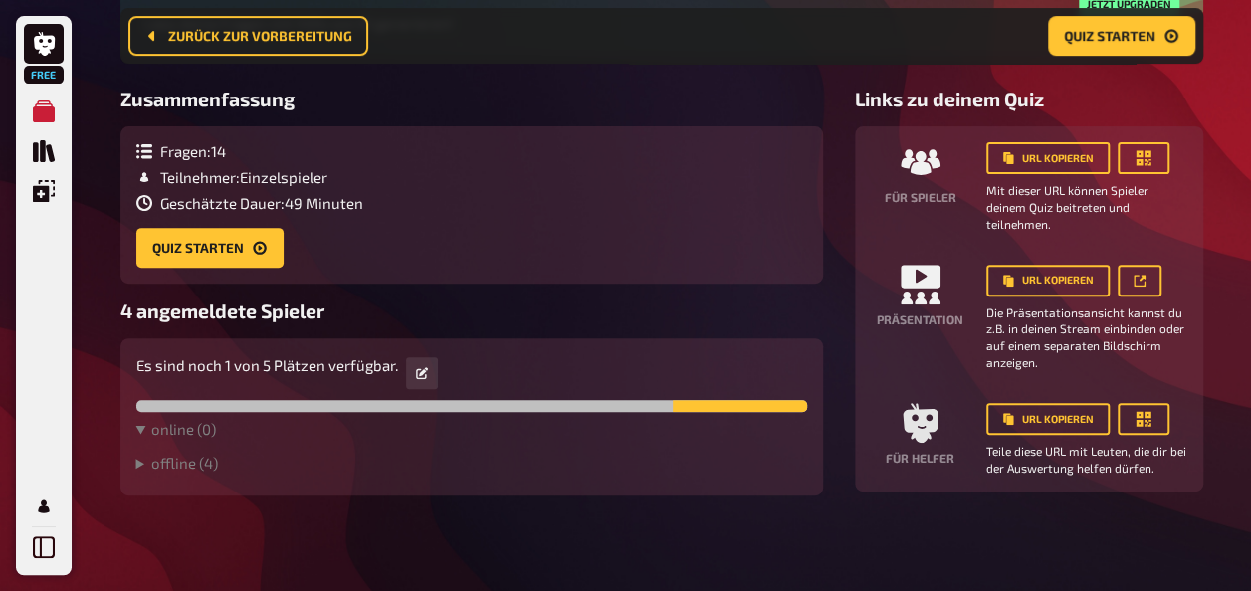
click at [712, 410] on div at bounding box center [740, 406] width 134 height 12
click at [424, 368] on icon at bounding box center [422, 373] width 12 height 12
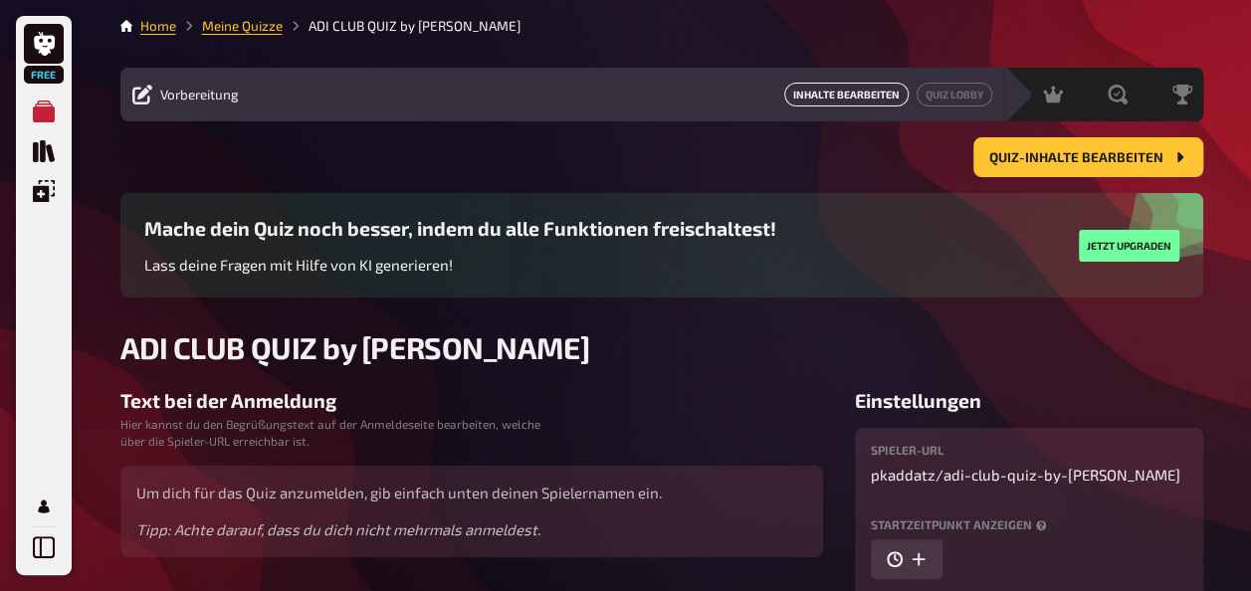
click at [884, 96] on link "Inhalte Bearbeiten" at bounding box center [846, 95] width 124 height 24
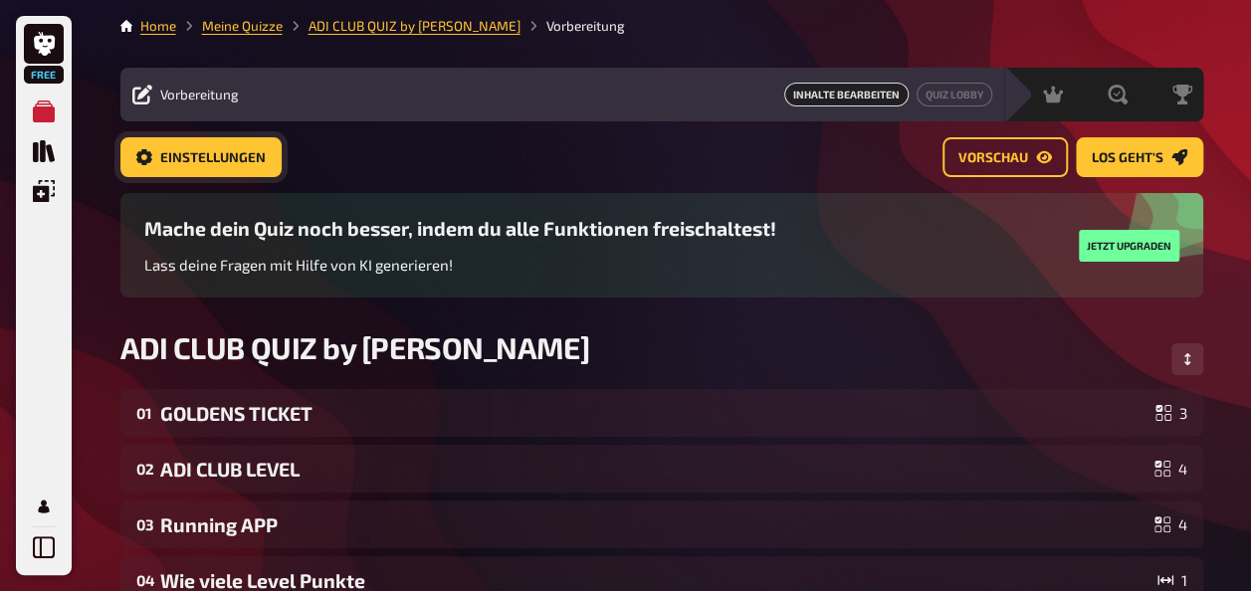
click at [186, 177] on link "Einstellungen" at bounding box center [200, 157] width 161 height 40
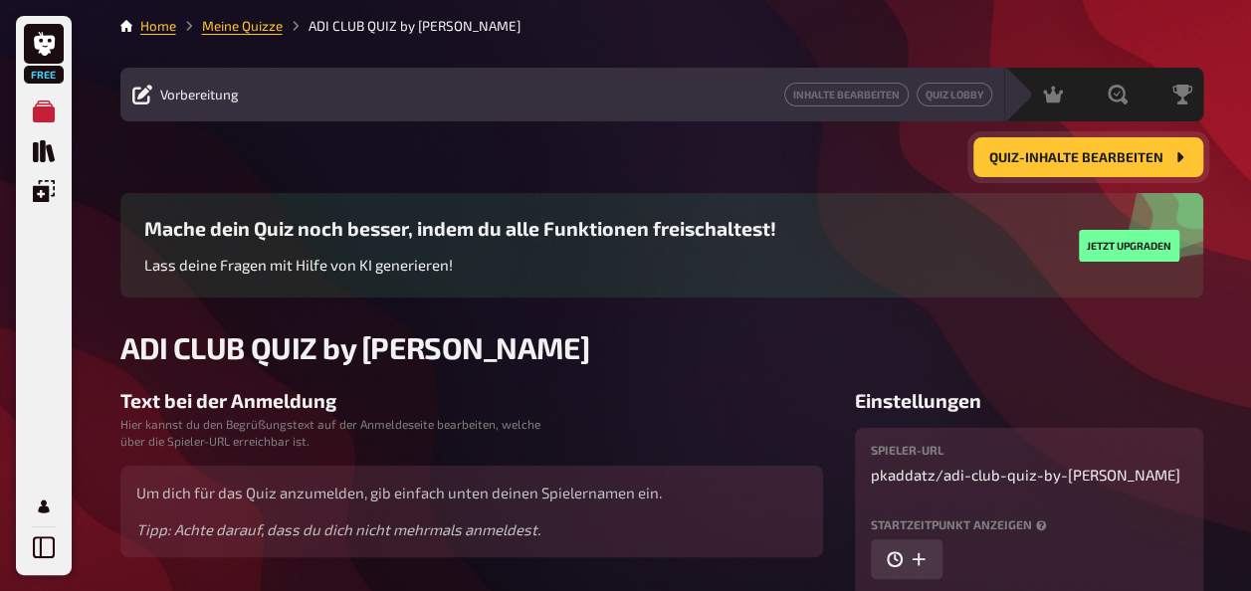
click at [1063, 167] on button "Quiz-Inhalte bearbeiten" at bounding box center [1088, 157] width 230 height 40
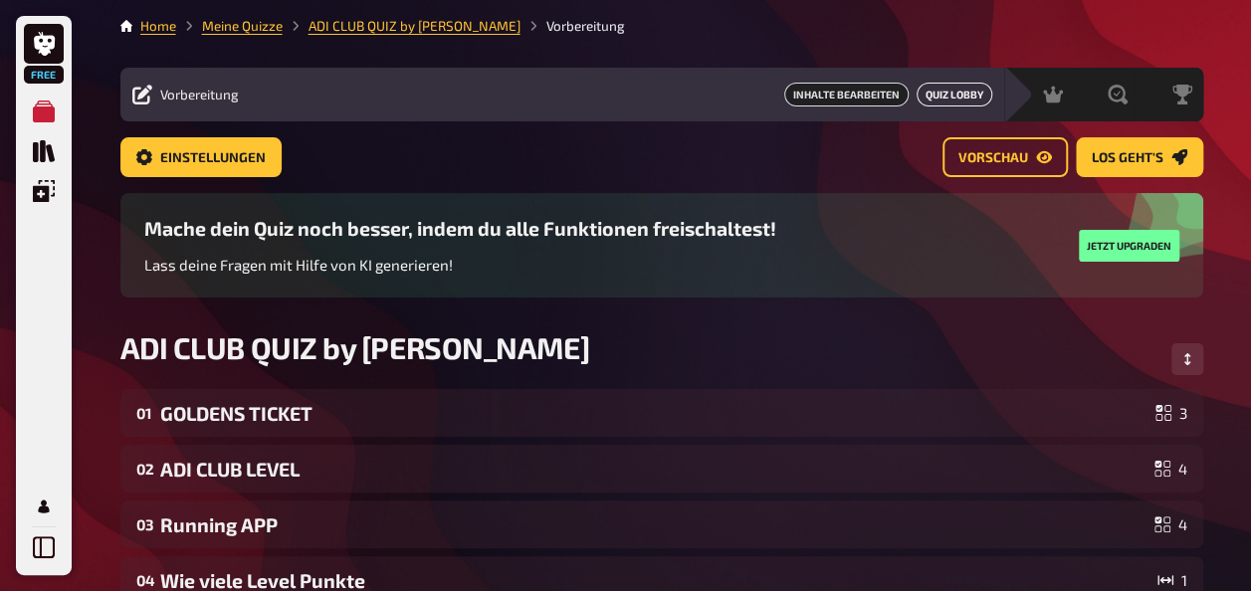
click at [951, 100] on link "Quiz Lobby" at bounding box center [954, 95] width 76 height 24
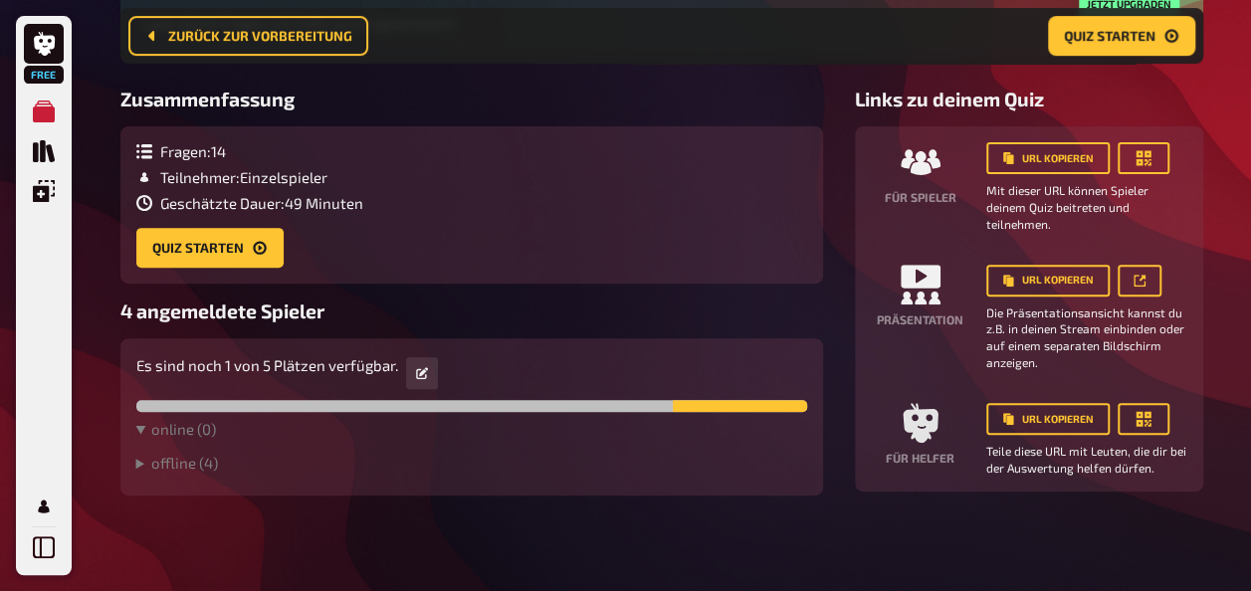
scroll to position [259, 0]
click at [171, 469] on summary "offline ( 4 )" at bounding box center [471, 463] width 671 height 18
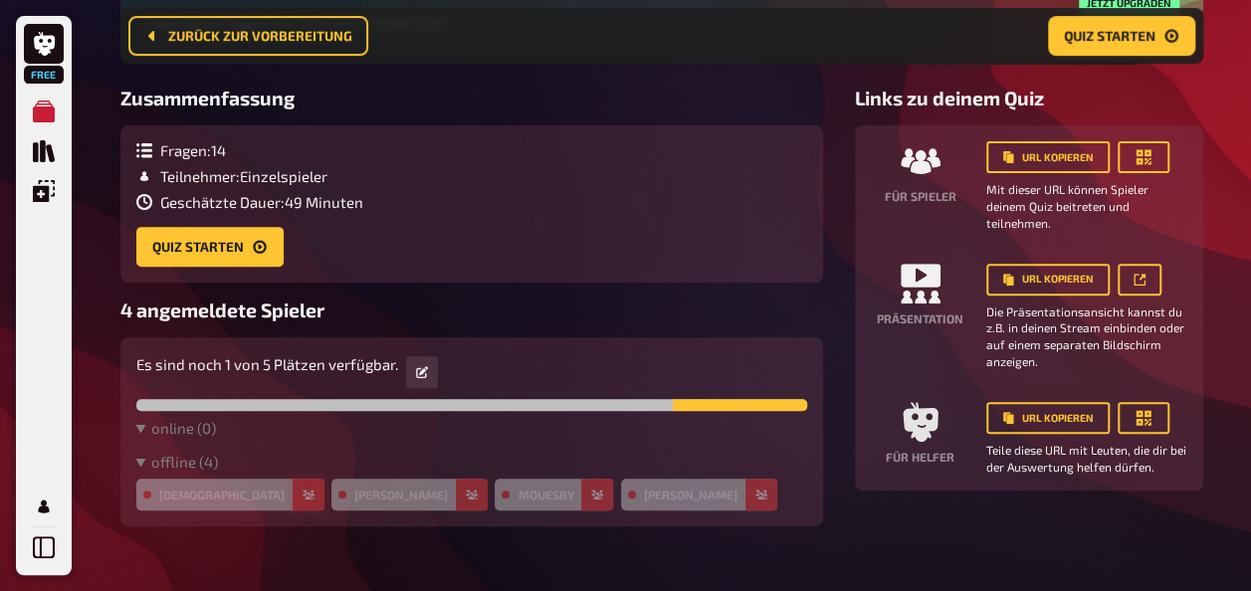
click at [293, 493] on button "button" at bounding box center [309, 495] width 32 height 32
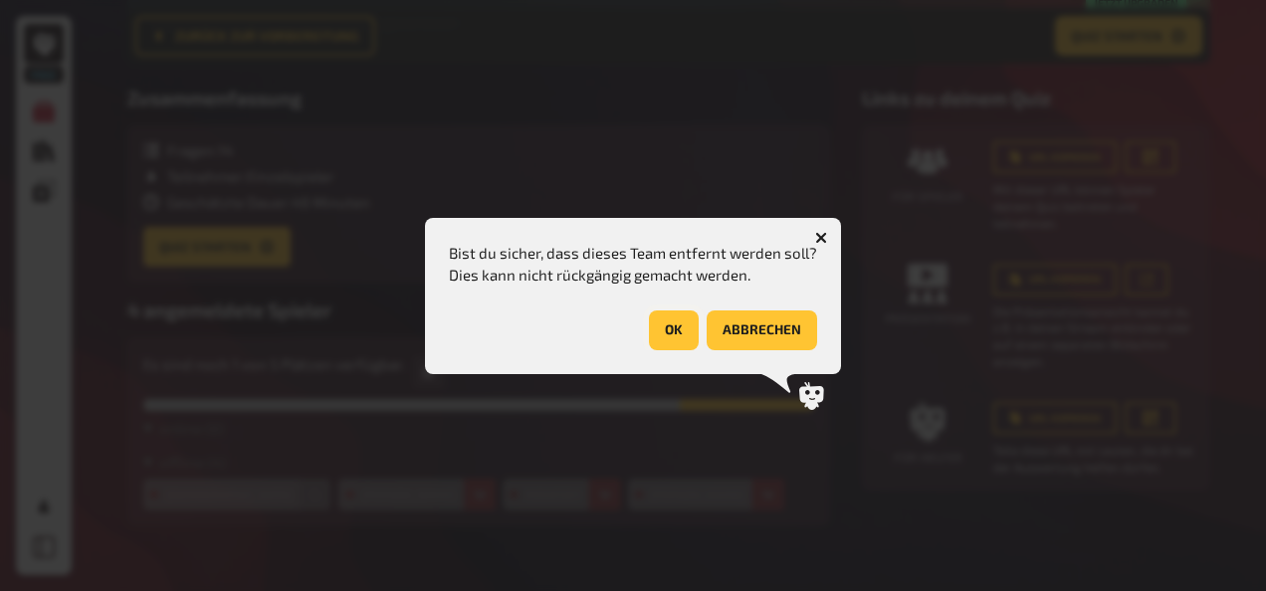
click at [670, 326] on button "OK" at bounding box center [674, 330] width 50 height 40
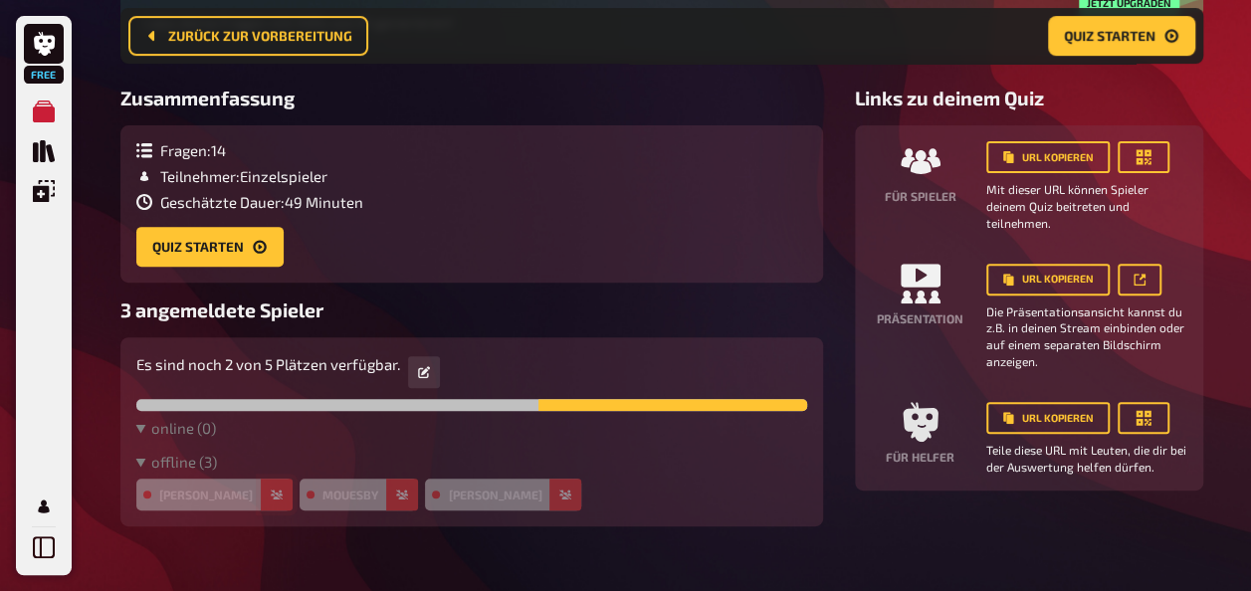
click at [261, 494] on button "button" at bounding box center [277, 495] width 32 height 32
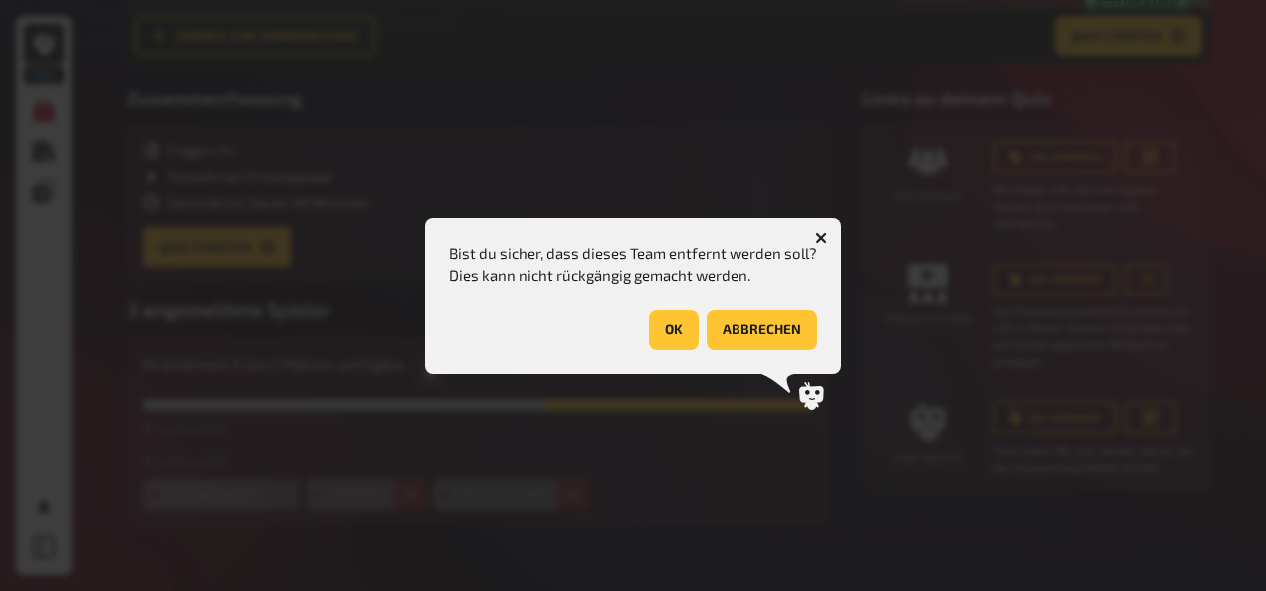
click at [669, 333] on button "OK" at bounding box center [674, 330] width 50 height 40
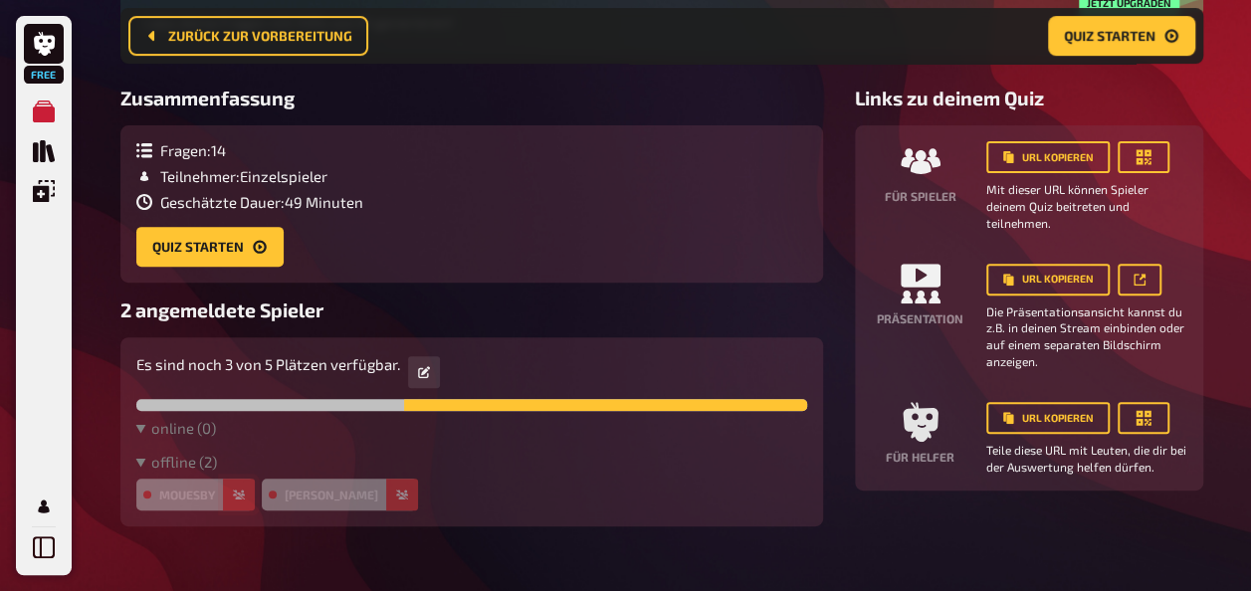
click at [246, 489] on button "button" at bounding box center [239, 495] width 32 height 32
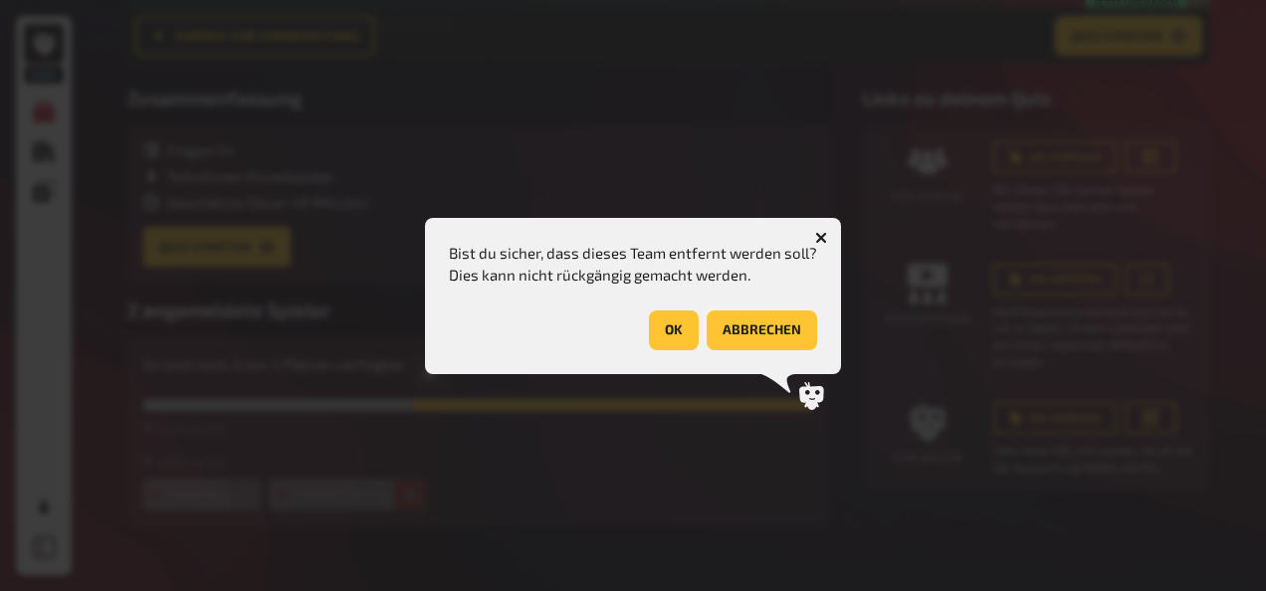
click at [738, 322] on button "abbrechen" at bounding box center [761, 330] width 110 height 40
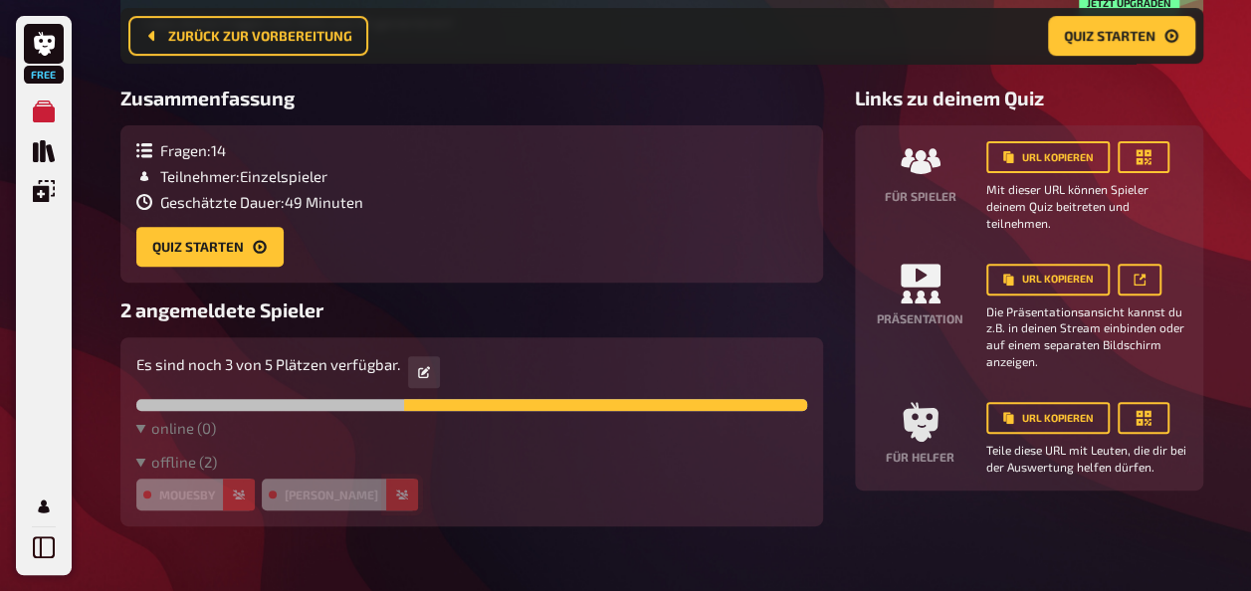
click at [396, 494] on icon "button" at bounding box center [402, 495] width 12 height 10
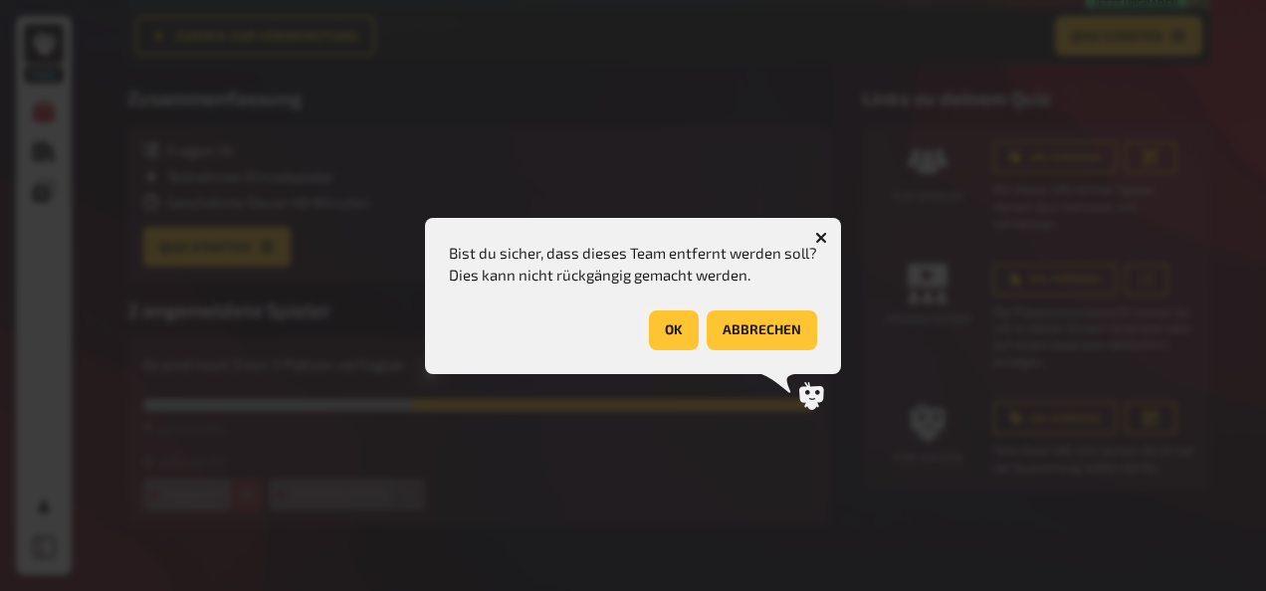
click at [671, 330] on button "OK" at bounding box center [674, 330] width 50 height 40
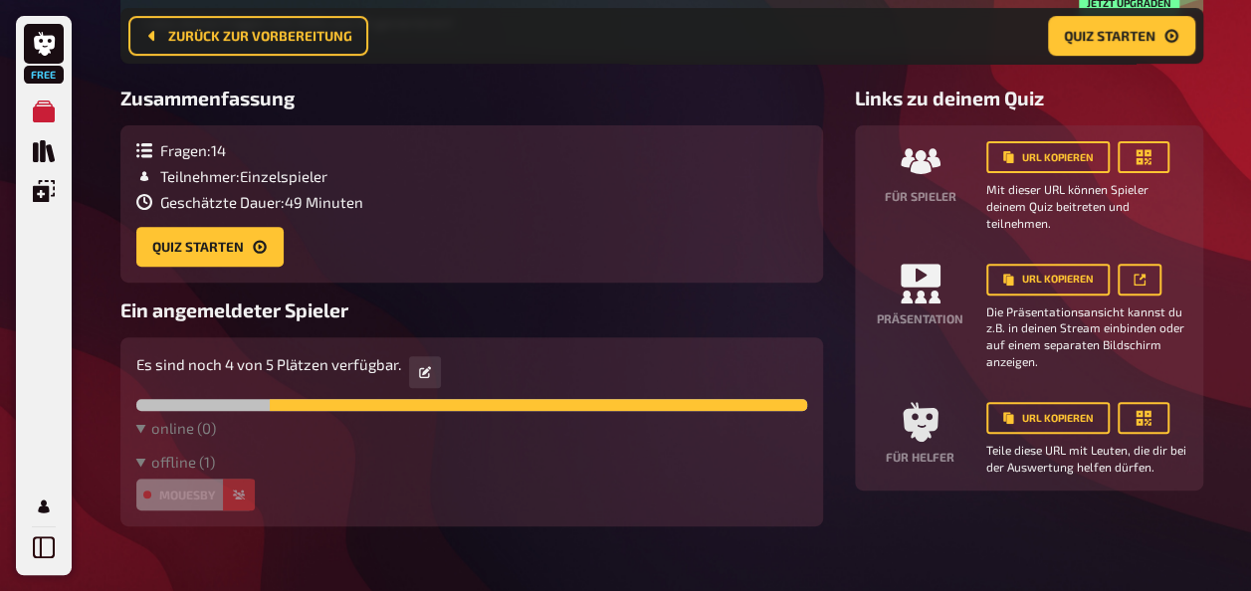
click at [221, 500] on div "mouesby" at bounding box center [194, 495] width 117 height 32
click at [252, 496] on button "button" at bounding box center [239, 495] width 32 height 32
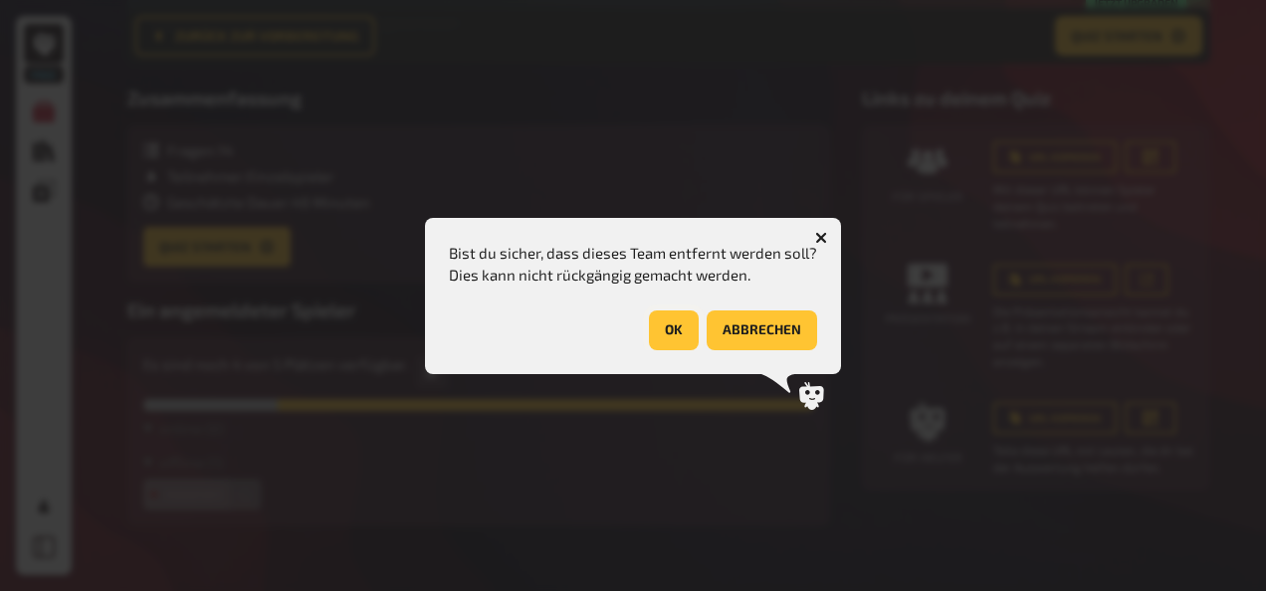
click at [676, 328] on button "OK" at bounding box center [674, 330] width 50 height 40
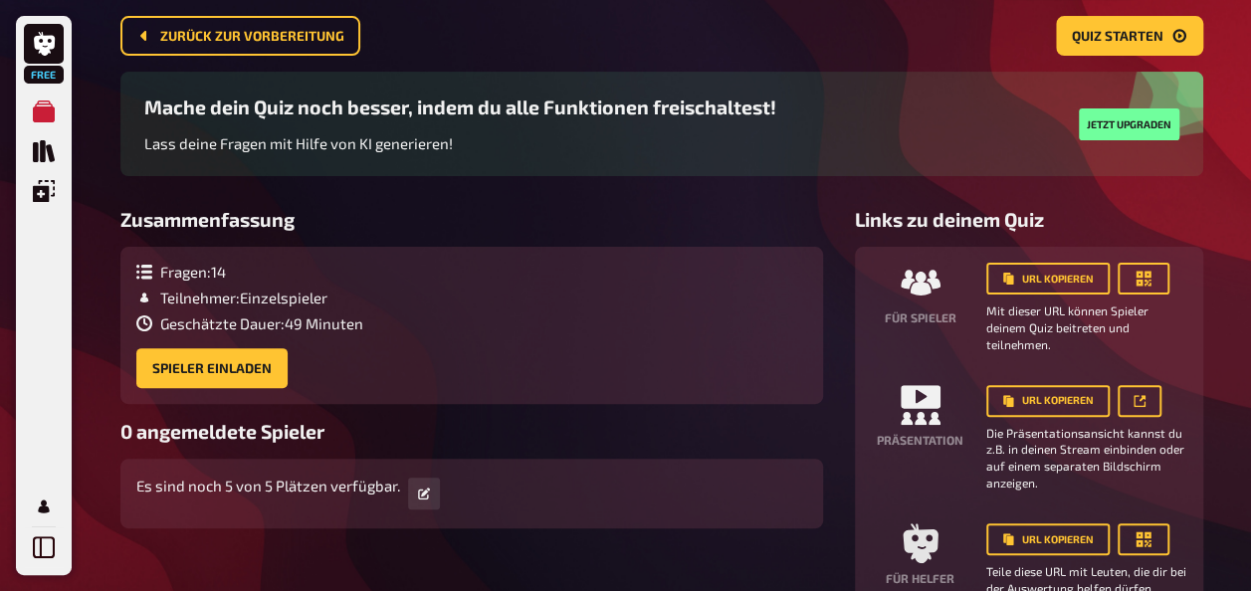
scroll to position [0, 0]
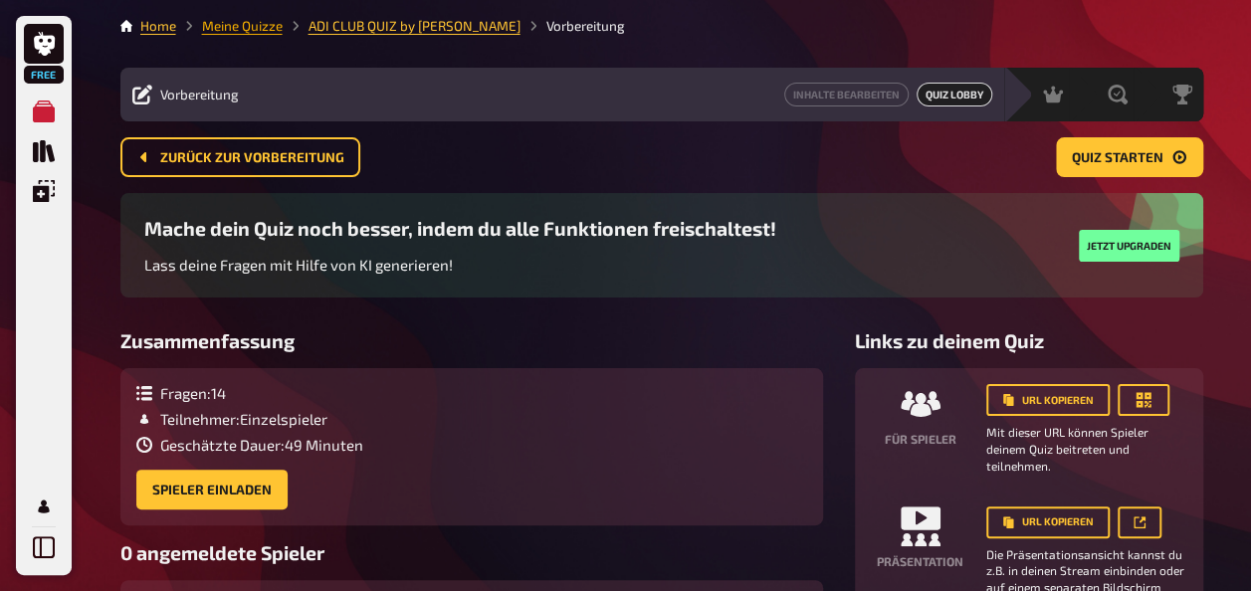
click at [255, 26] on link "Meine Quizze" at bounding box center [242, 26] width 81 height 16
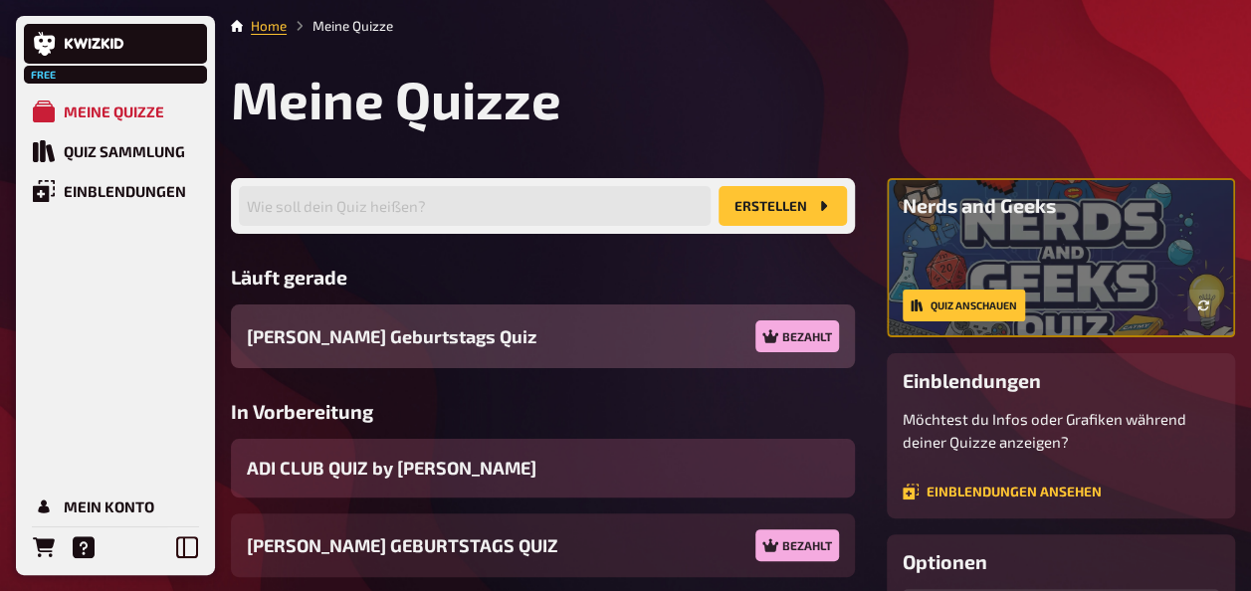
click at [339, 466] on span "ADI CLUB QUIZ by [PERSON_NAME]" at bounding box center [392, 468] width 290 height 27
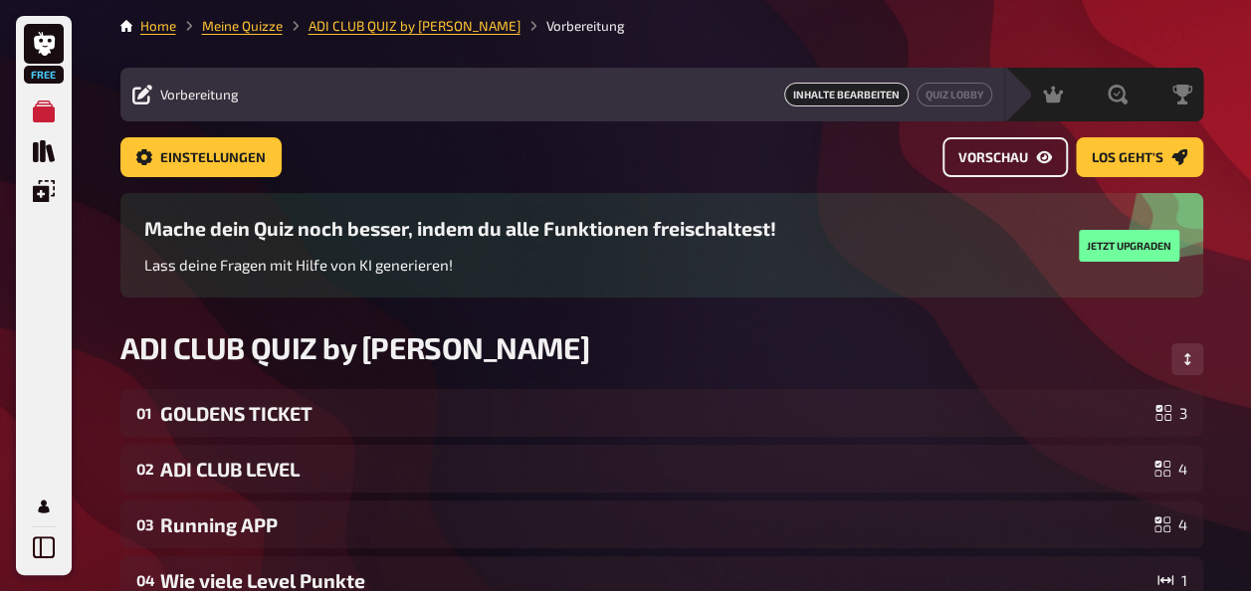
click at [991, 175] on link "Vorschau" at bounding box center [1004, 157] width 125 height 40
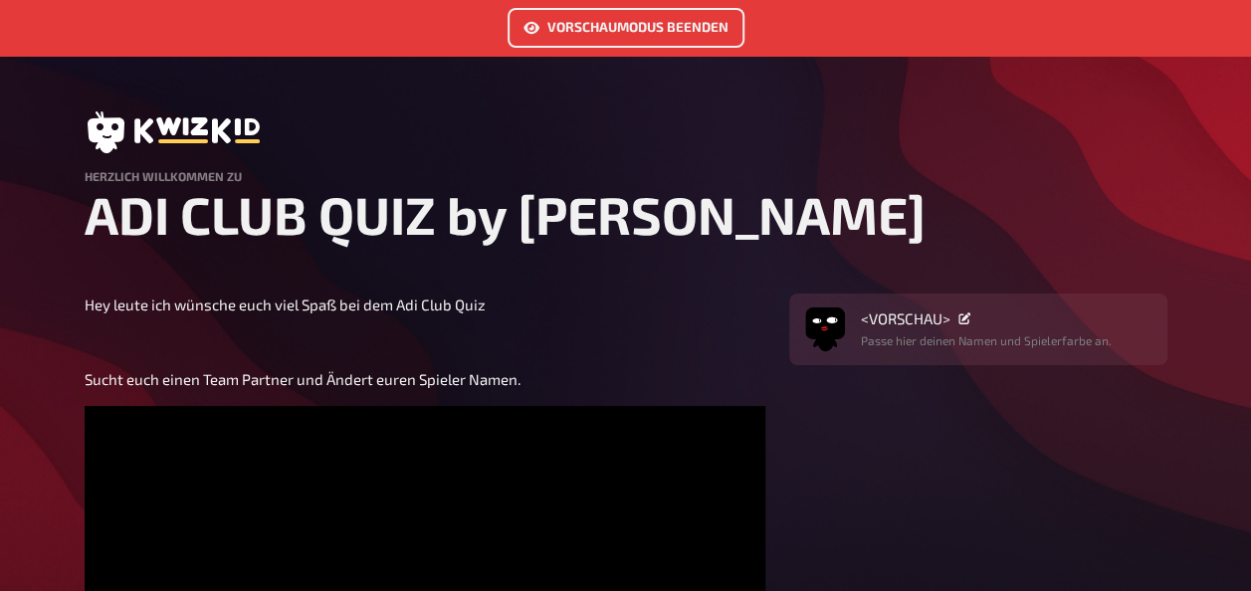
click at [643, 36] on link "Vorschaumodus beenden" at bounding box center [625, 28] width 237 height 40
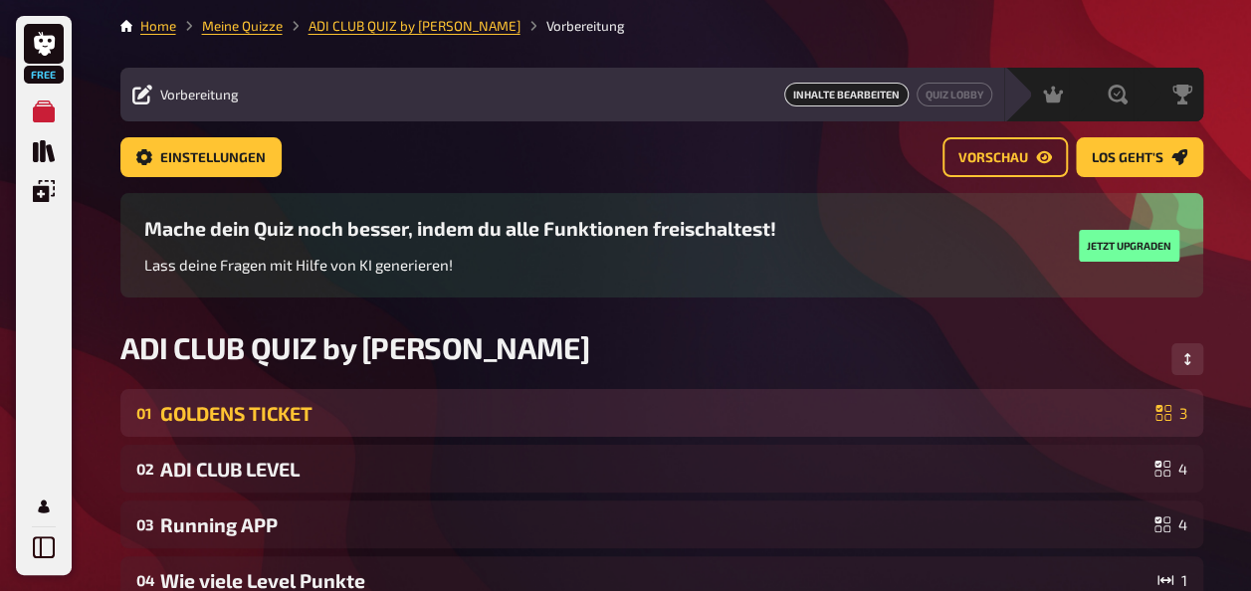
click at [250, 414] on div "GOLDENS TICKET" at bounding box center [653, 413] width 987 height 23
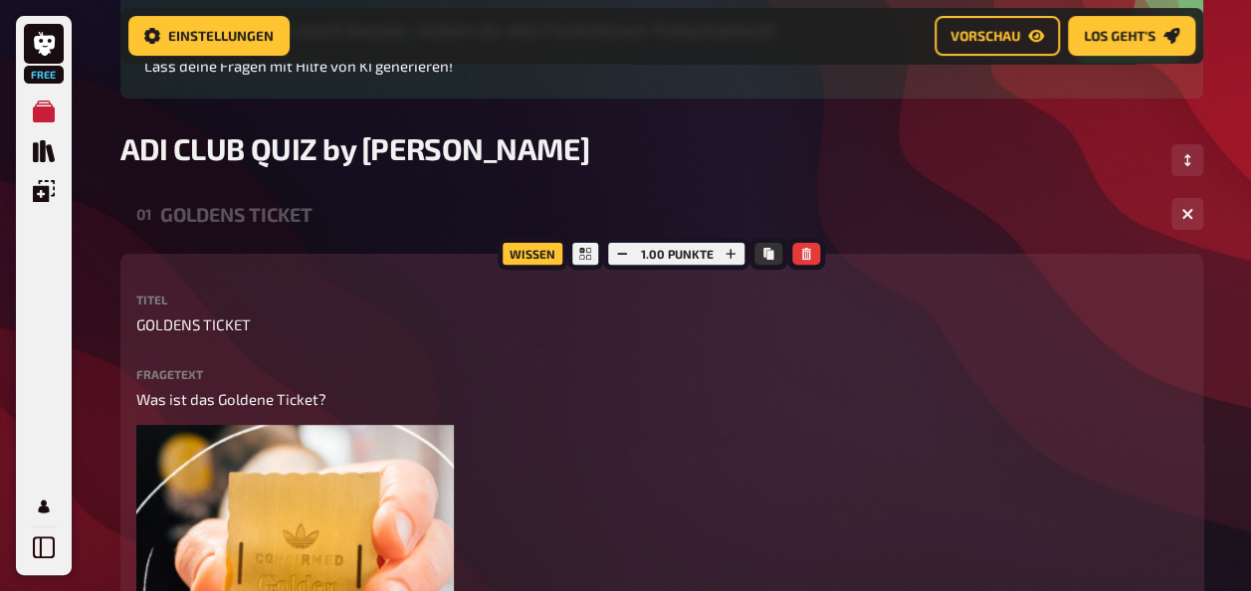
scroll to position [303, 0]
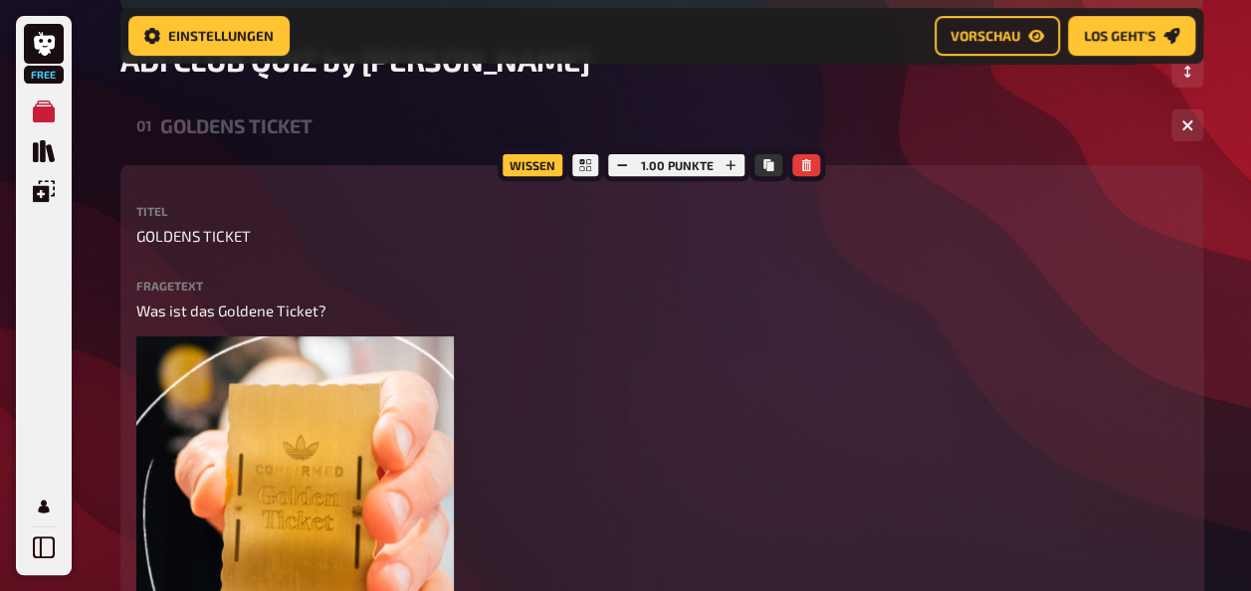
click at [198, 143] on div "01 GOLDENS TICKET 3" at bounding box center [661, 125] width 1083 height 48
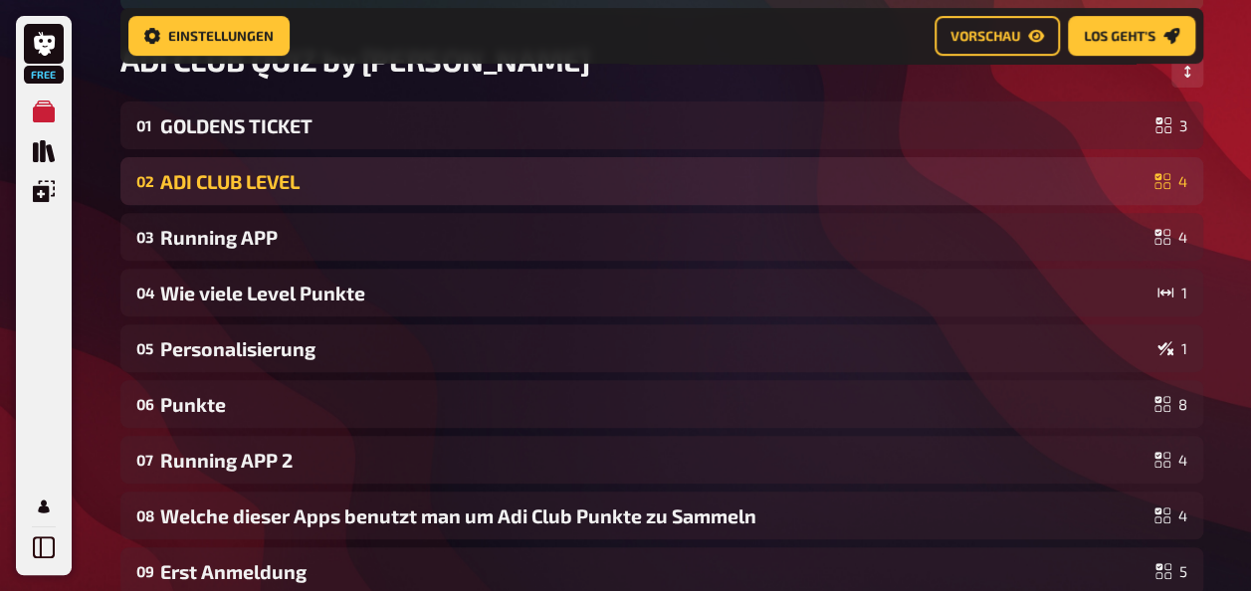
click at [233, 175] on div "ADI CLUB LEVEL" at bounding box center [653, 181] width 986 height 23
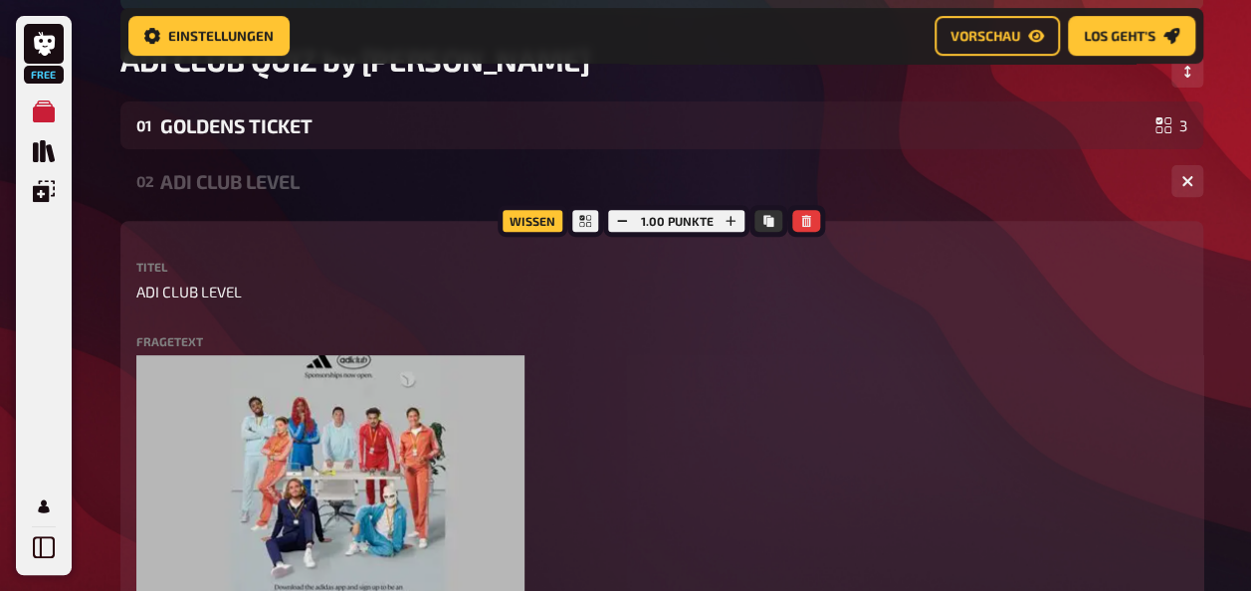
click at [233, 175] on div "ADI CLUB LEVEL" at bounding box center [657, 181] width 995 height 23
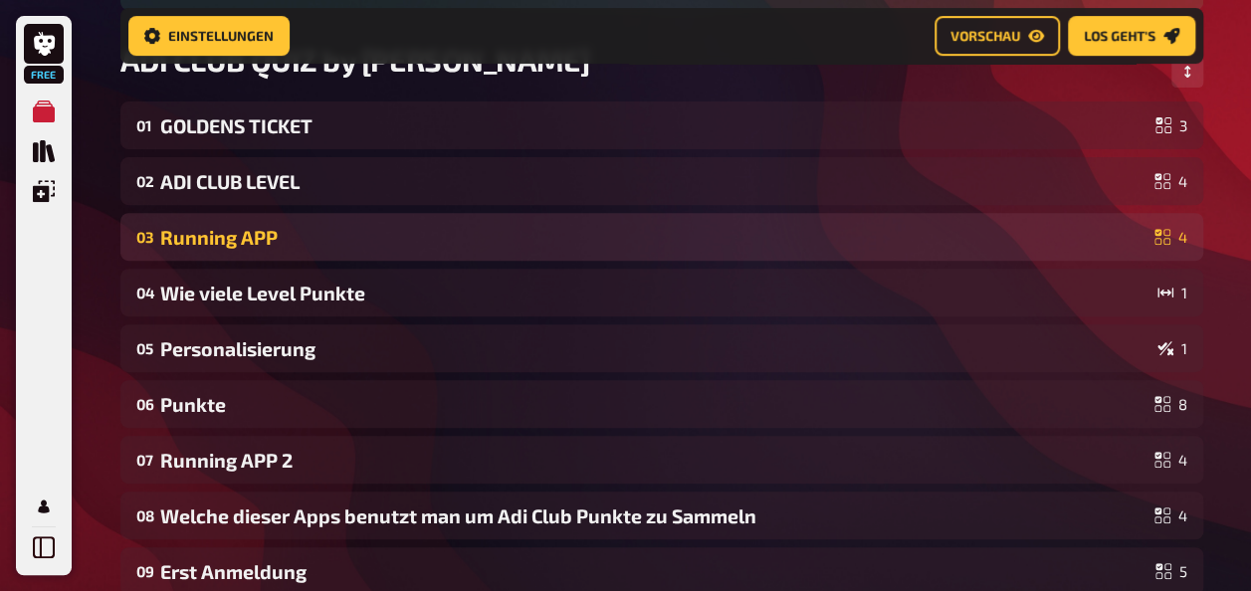
click at [233, 246] on div "Running APP" at bounding box center [653, 237] width 986 height 23
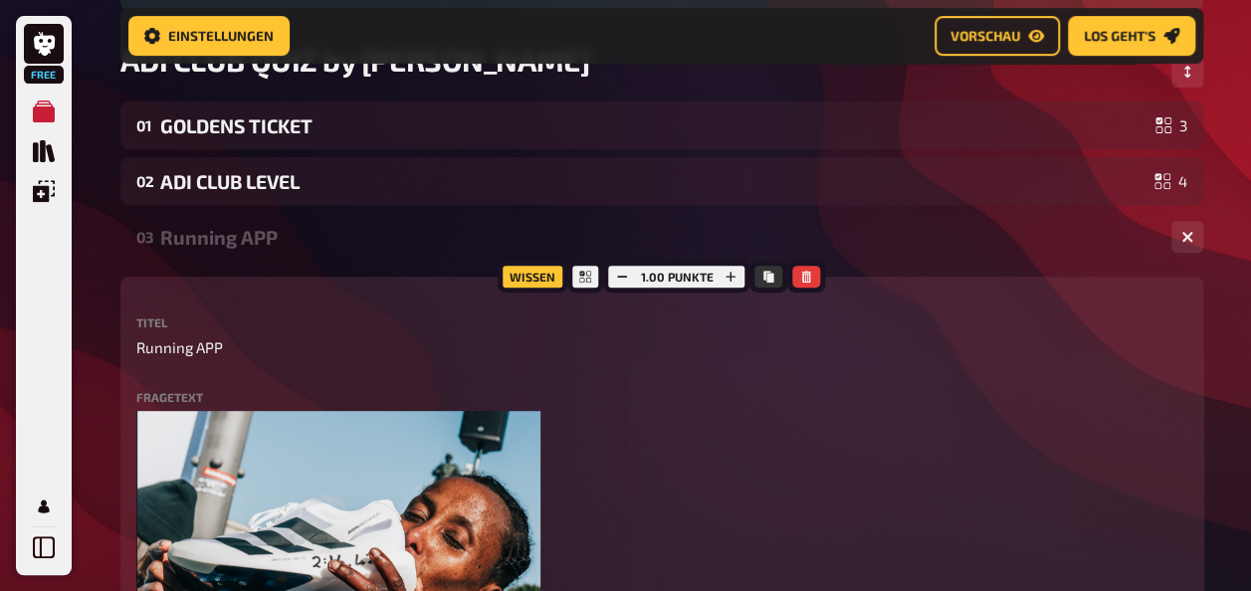
click at [233, 246] on div "Running APP" at bounding box center [657, 237] width 995 height 23
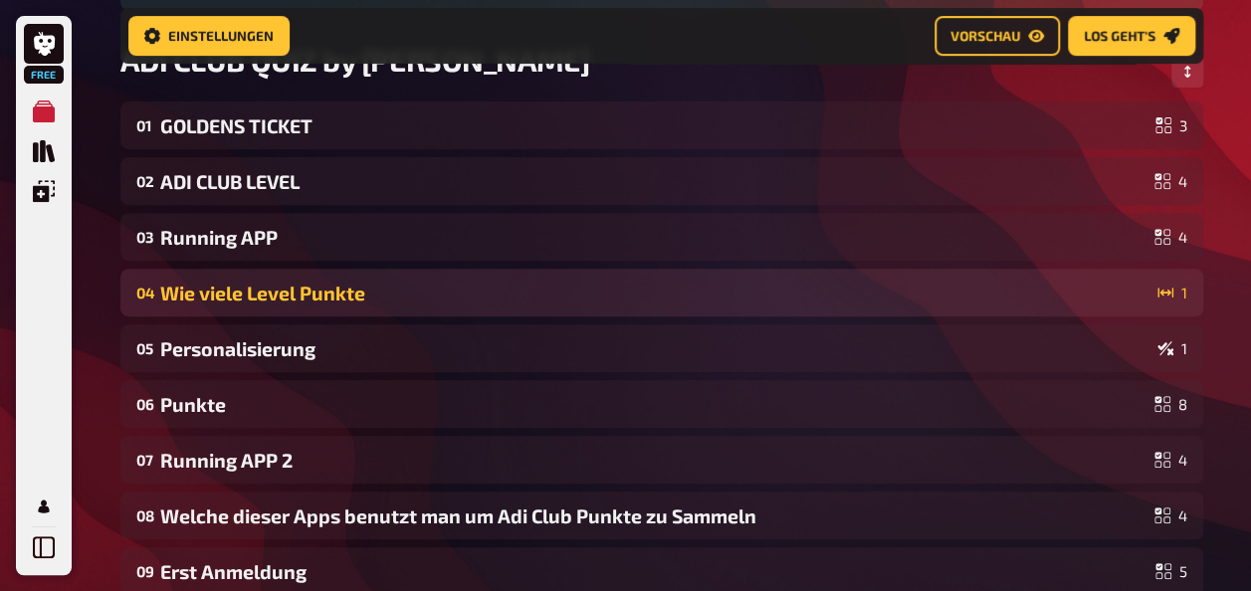
click at [225, 288] on div "Wie viele Level Punkte" at bounding box center [654, 293] width 989 height 23
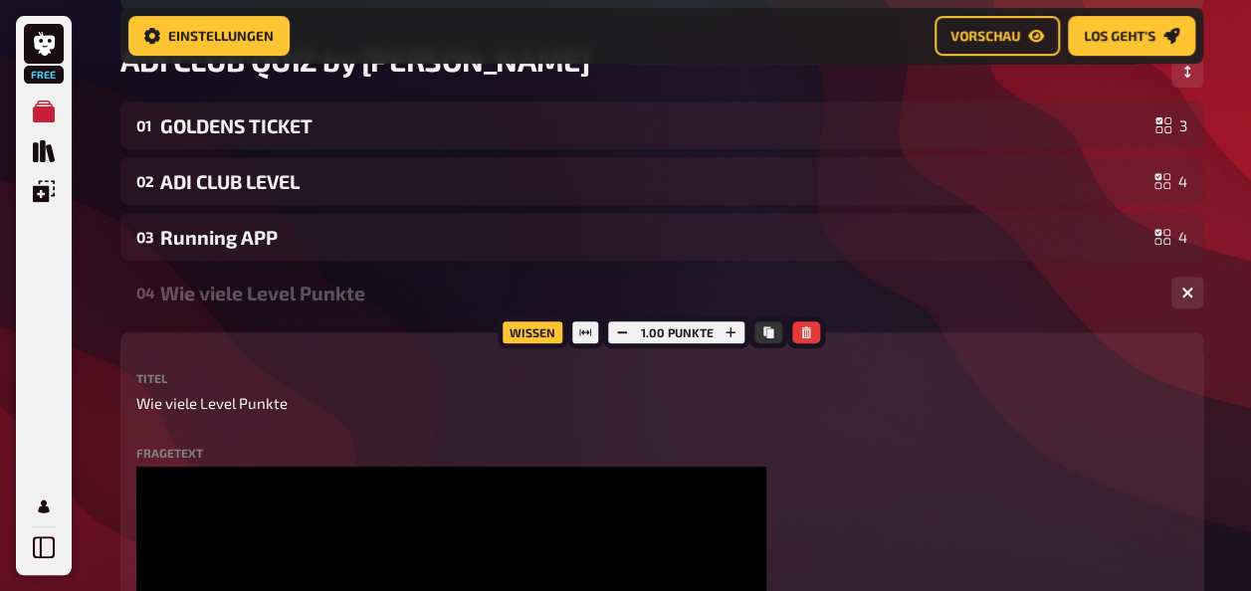
click at [225, 295] on div "Wie viele Level Punkte" at bounding box center [657, 293] width 995 height 23
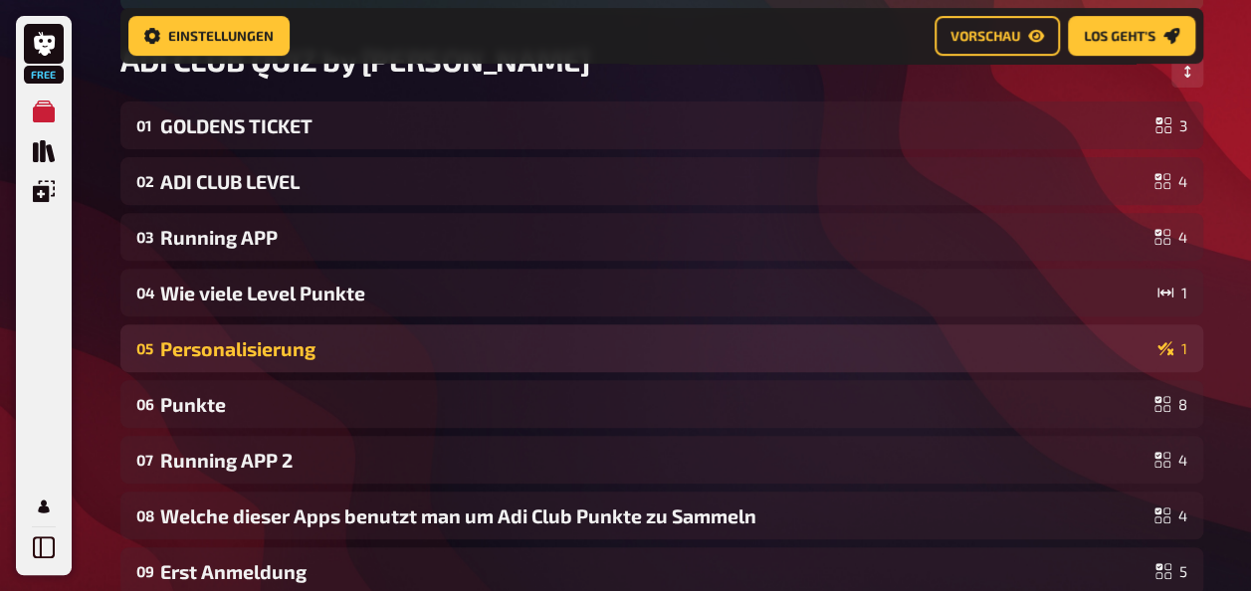
click at [225, 356] on div "Personalisierung" at bounding box center [654, 348] width 989 height 23
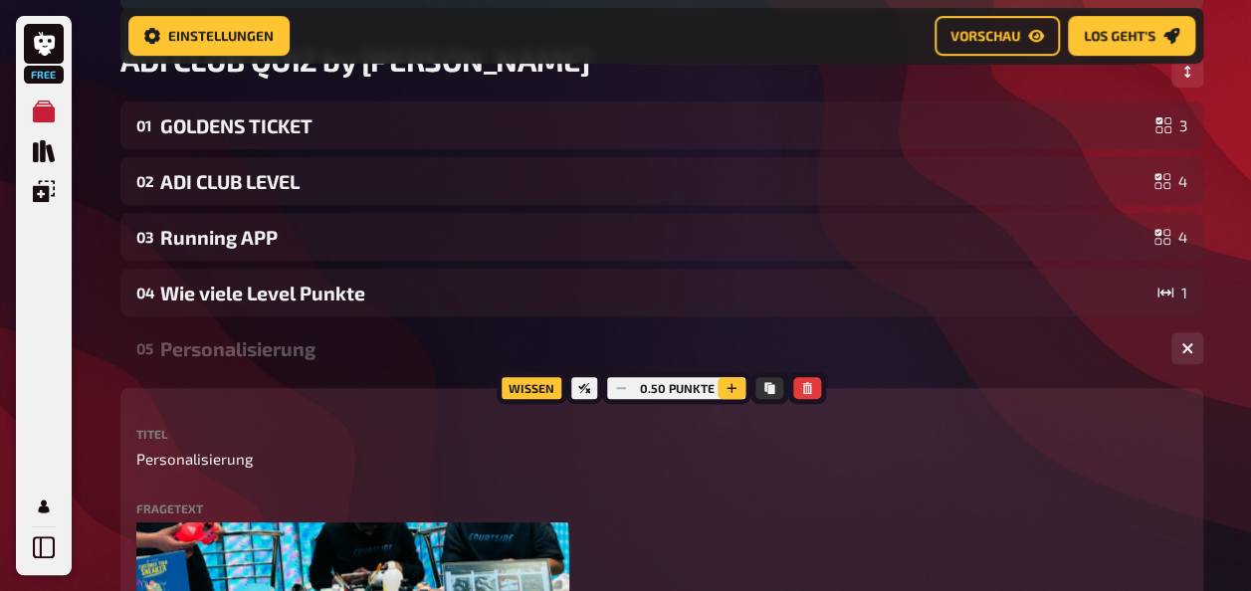
click at [734, 388] on icon "button" at bounding box center [731, 388] width 12 height 12
click at [211, 348] on div "Personalisierung" at bounding box center [657, 348] width 995 height 23
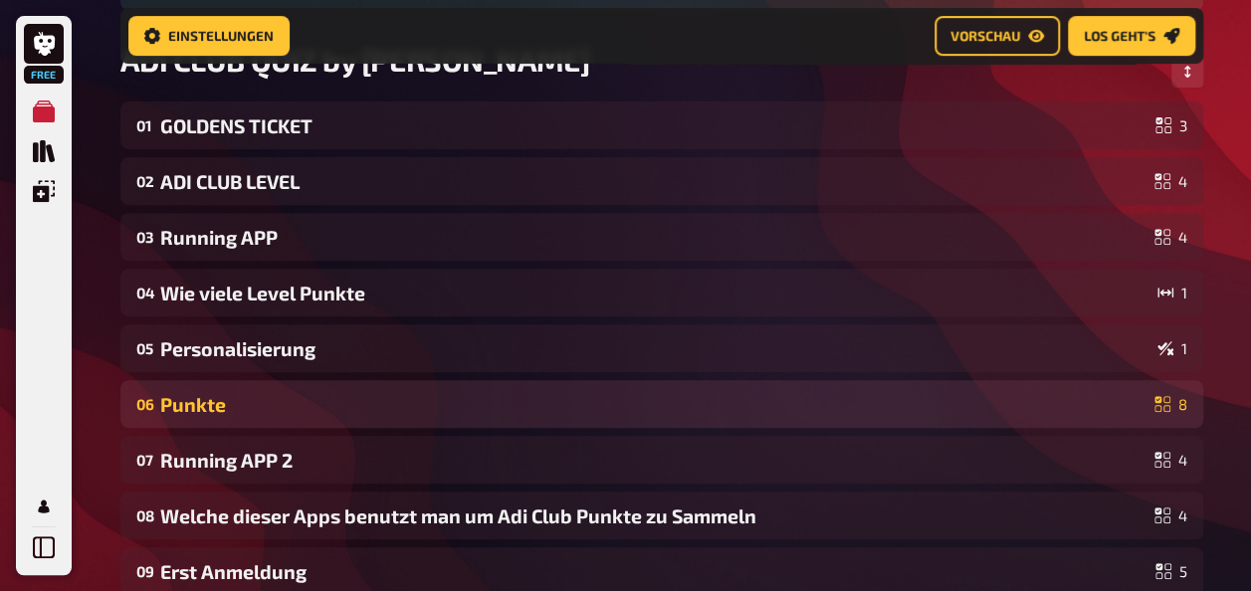
click at [228, 416] on div "06 Punkte 8" at bounding box center [661, 404] width 1083 height 48
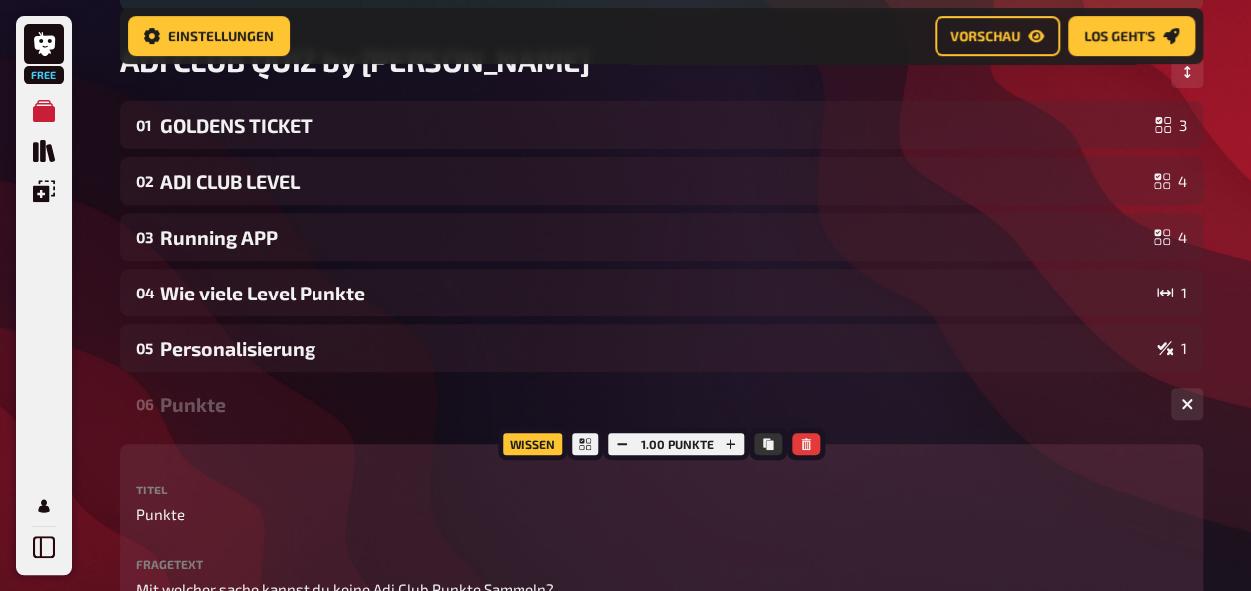
click at [193, 409] on div "Punkte" at bounding box center [657, 404] width 995 height 23
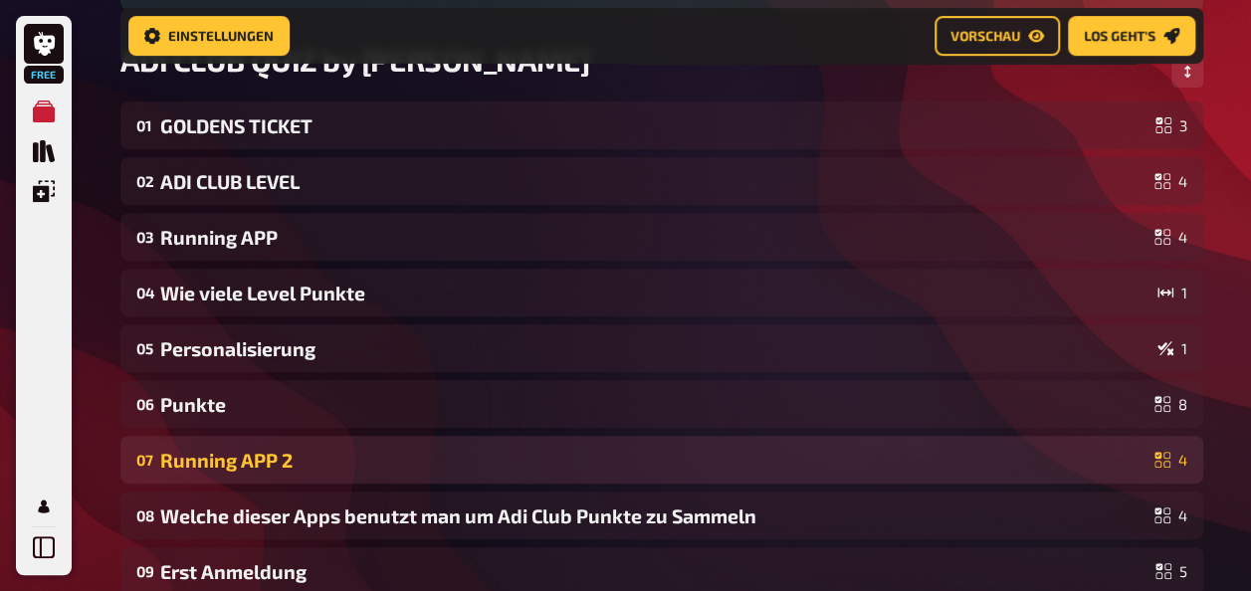
click at [199, 457] on div "Running APP 2" at bounding box center [653, 460] width 986 height 23
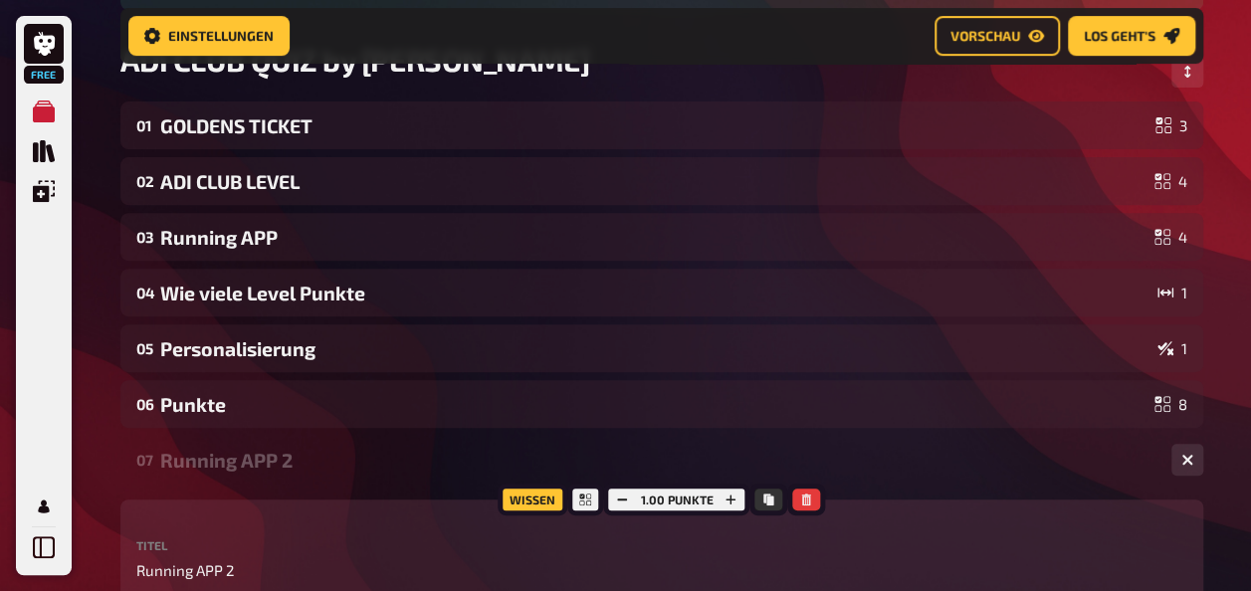
click at [212, 474] on div "07 Running APP 2 4" at bounding box center [661, 460] width 1083 height 48
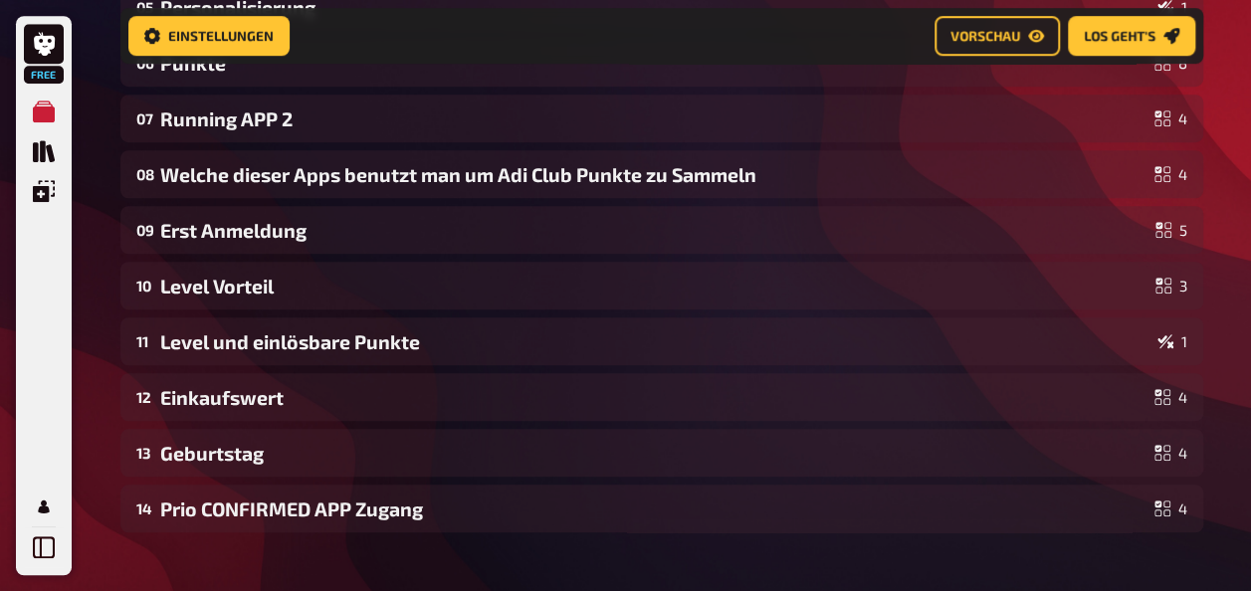
scroll to position [653, 0]
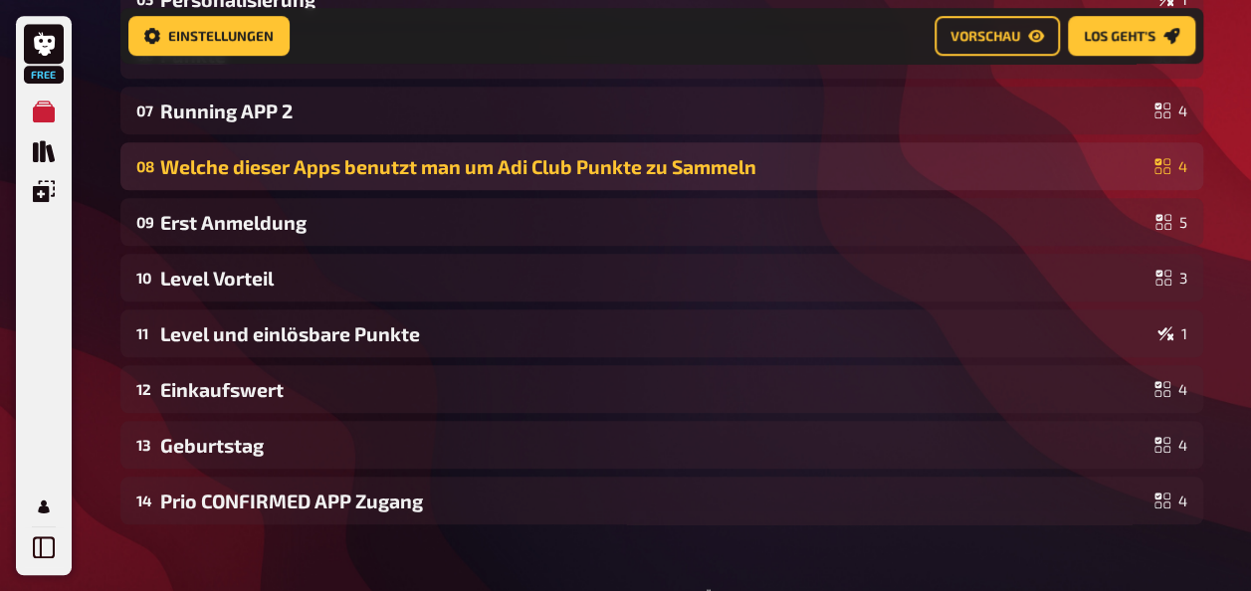
click at [267, 161] on div "Welche dieser Apps benutzt man um Adi Club Punkte zu Sammeln" at bounding box center [653, 166] width 986 height 23
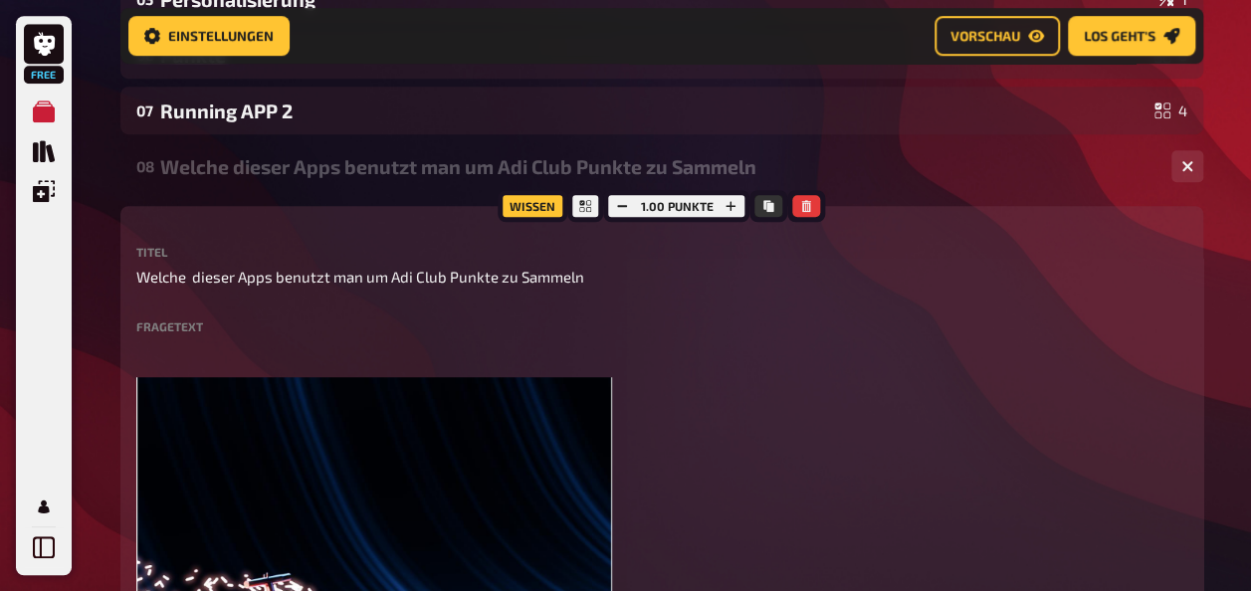
click at [267, 161] on div "Welche dieser Apps benutzt man um Adi Club Punkte zu Sammeln" at bounding box center [657, 166] width 995 height 23
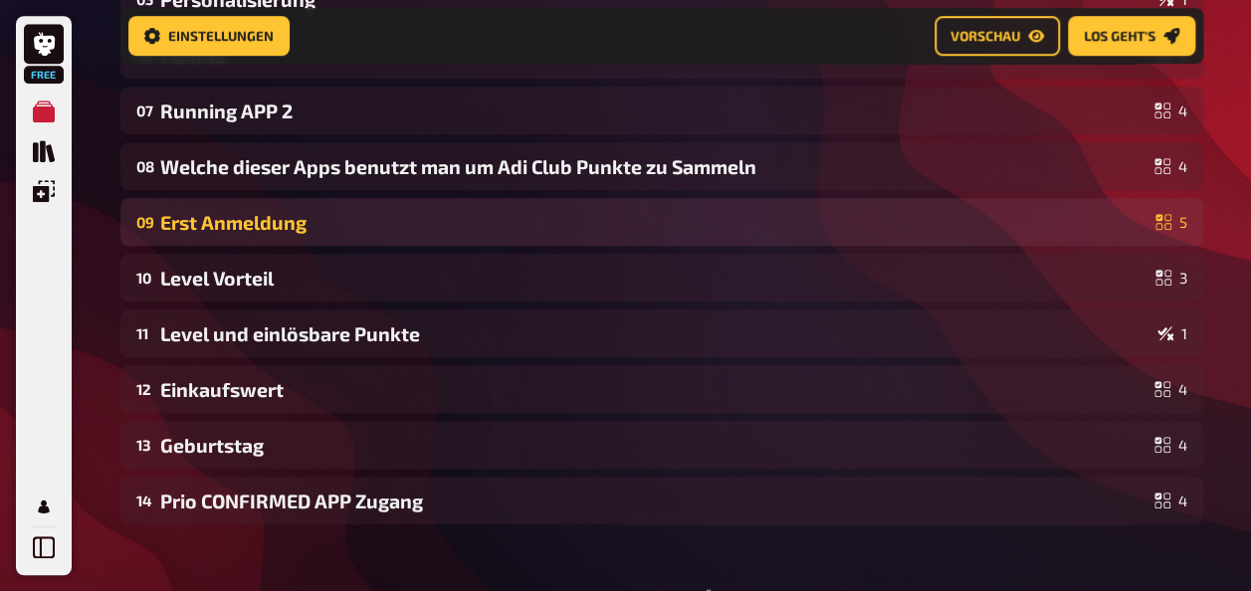
click at [253, 213] on div "Erst Anmeldung" at bounding box center [653, 222] width 987 height 23
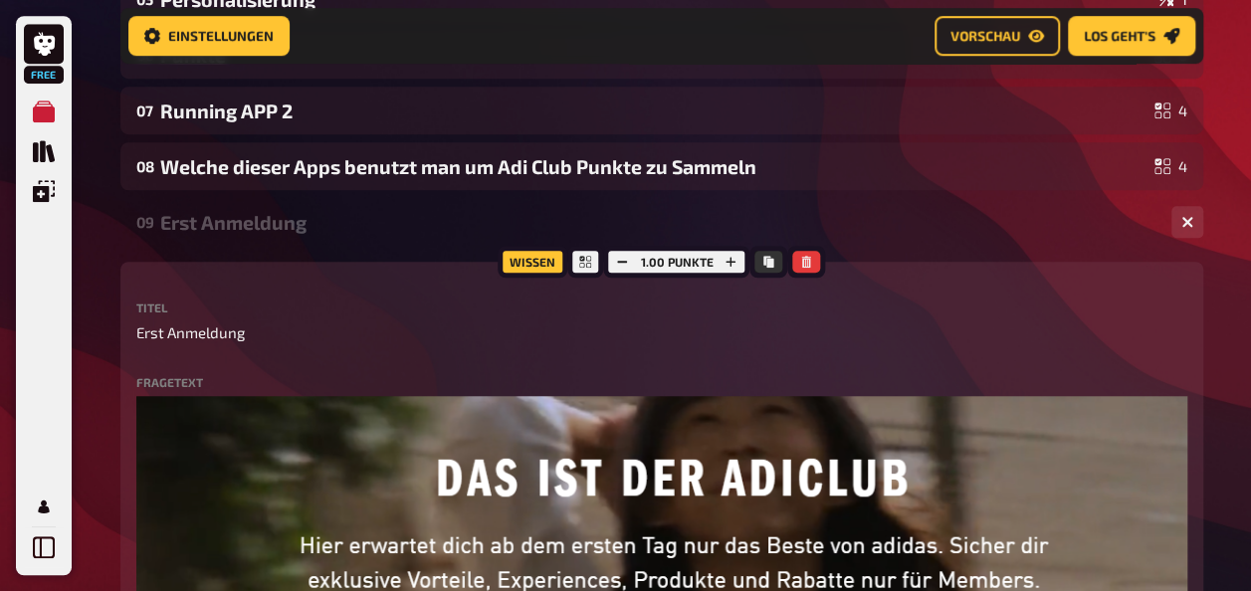
click at [253, 223] on div "Erst Anmeldung" at bounding box center [657, 222] width 995 height 23
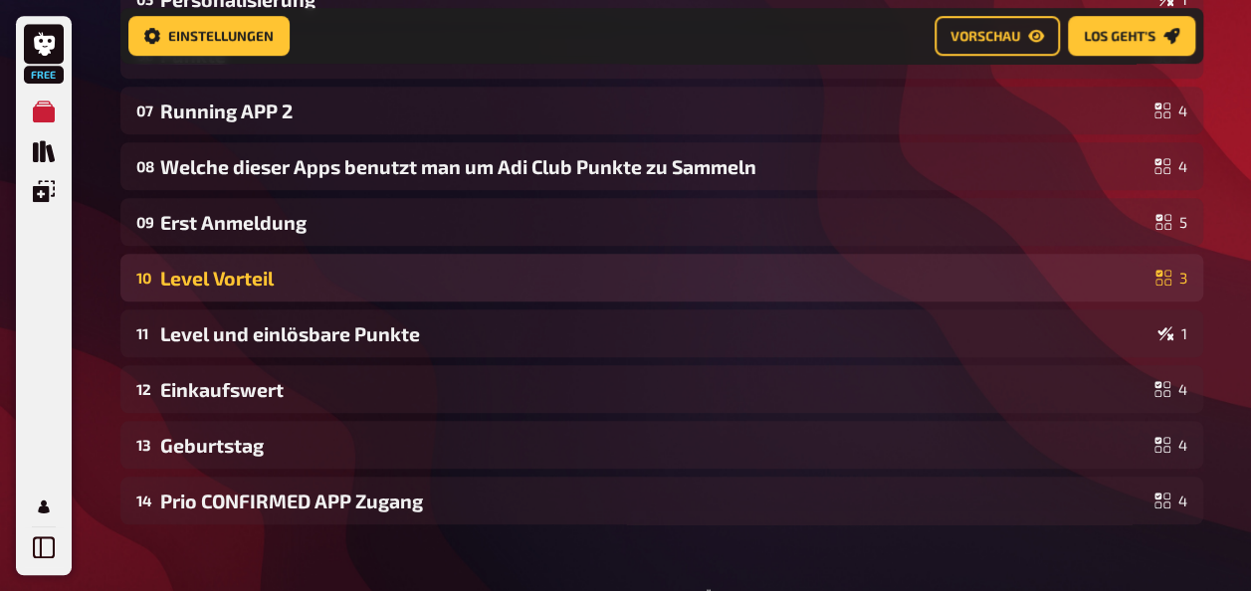
click at [238, 283] on div "Level Vorteil" at bounding box center [653, 278] width 987 height 23
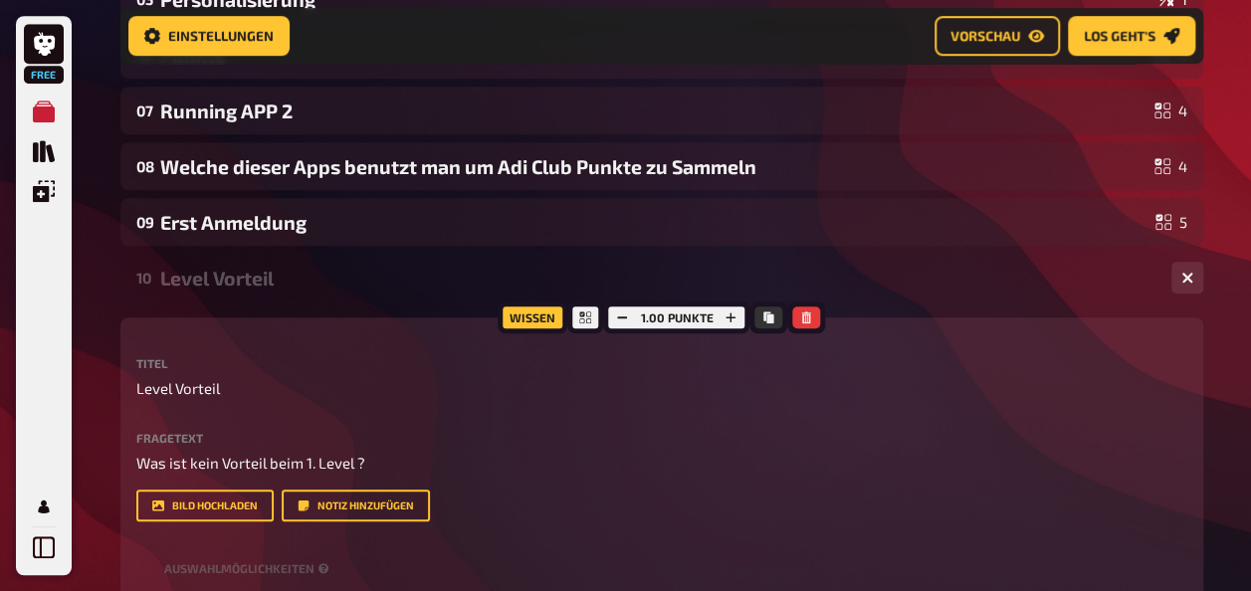
click at [239, 285] on div "Level Vorteil" at bounding box center [657, 278] width 995 height 23
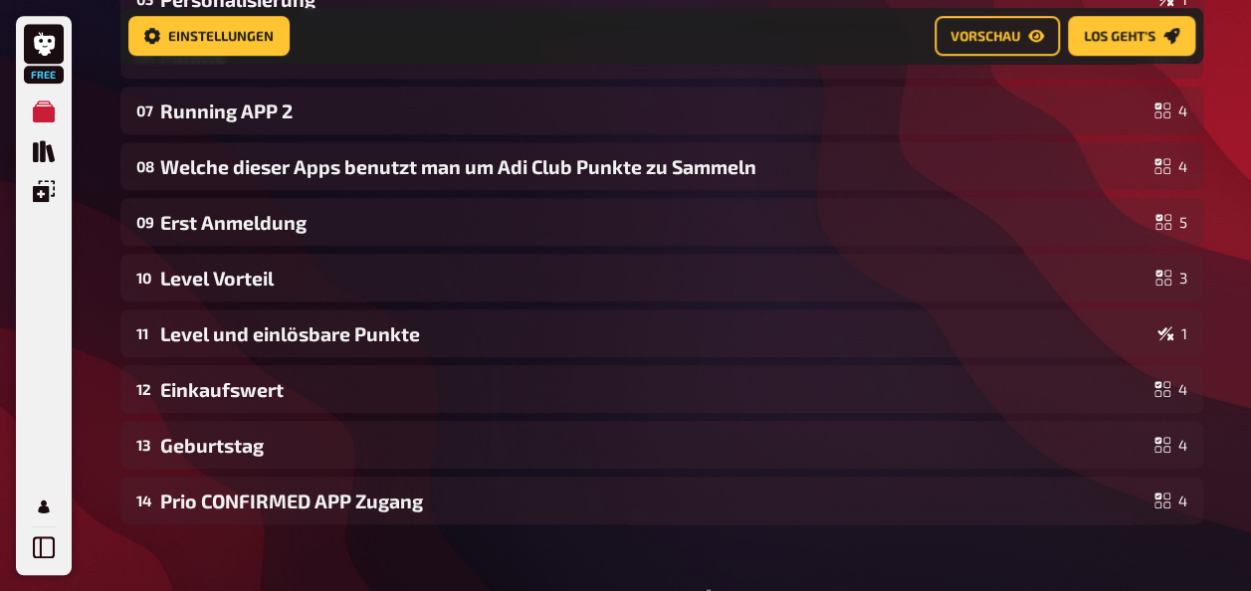
click at [219, 362] on div "01 GOLDENS TICKET 3 02 ADI CLUB LEVEL 4 03 Running APP 4 04 Wie viele Level Pun…" at bounding box center [661, 138] width 1083 height 772
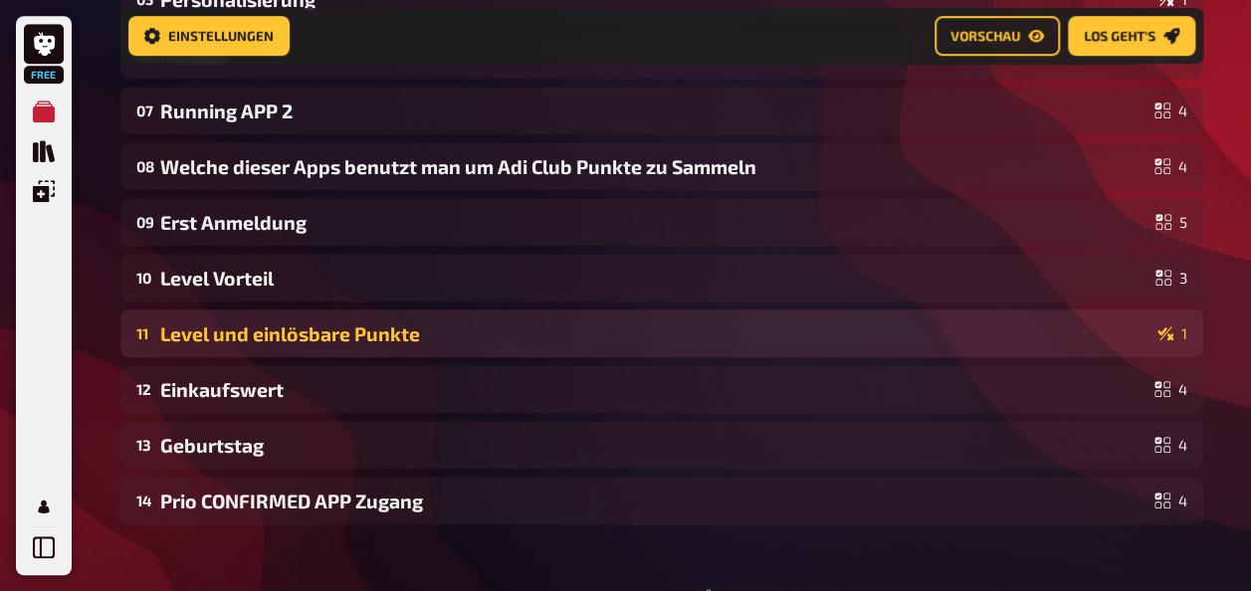
click at [237, 341] on div "Level und einlösbare Punkte" at bounding box center [654, 333] width 989 height 23
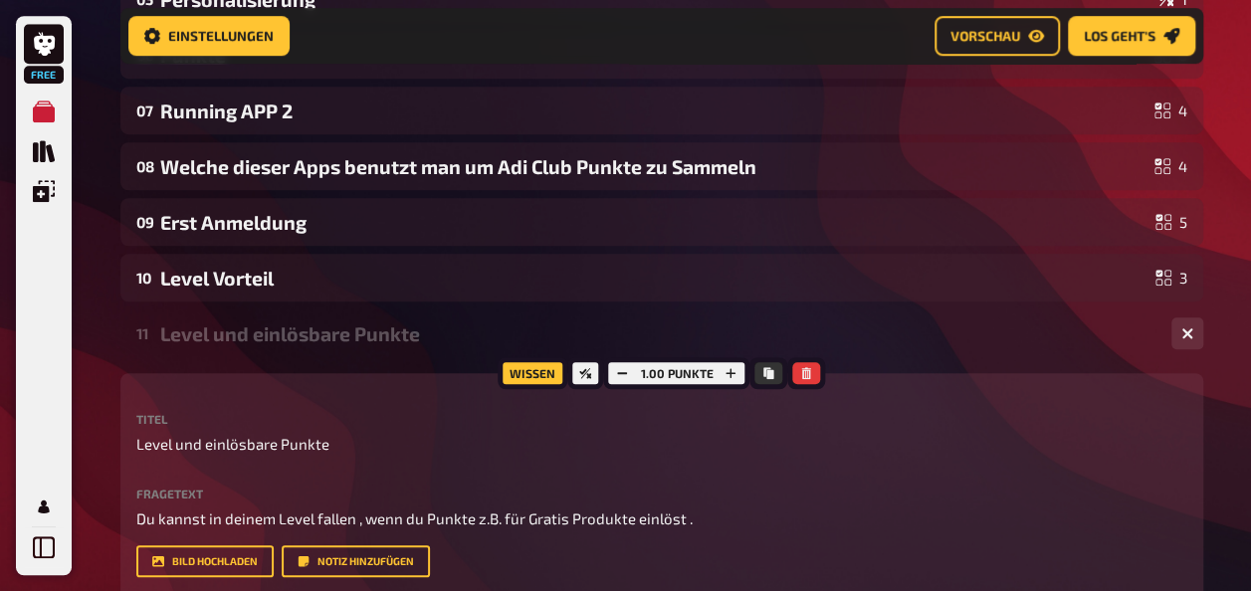
click at [237, 341] on div "Level und einlösbare Punkte" at bounding box center [657, 333] width 995 height 23
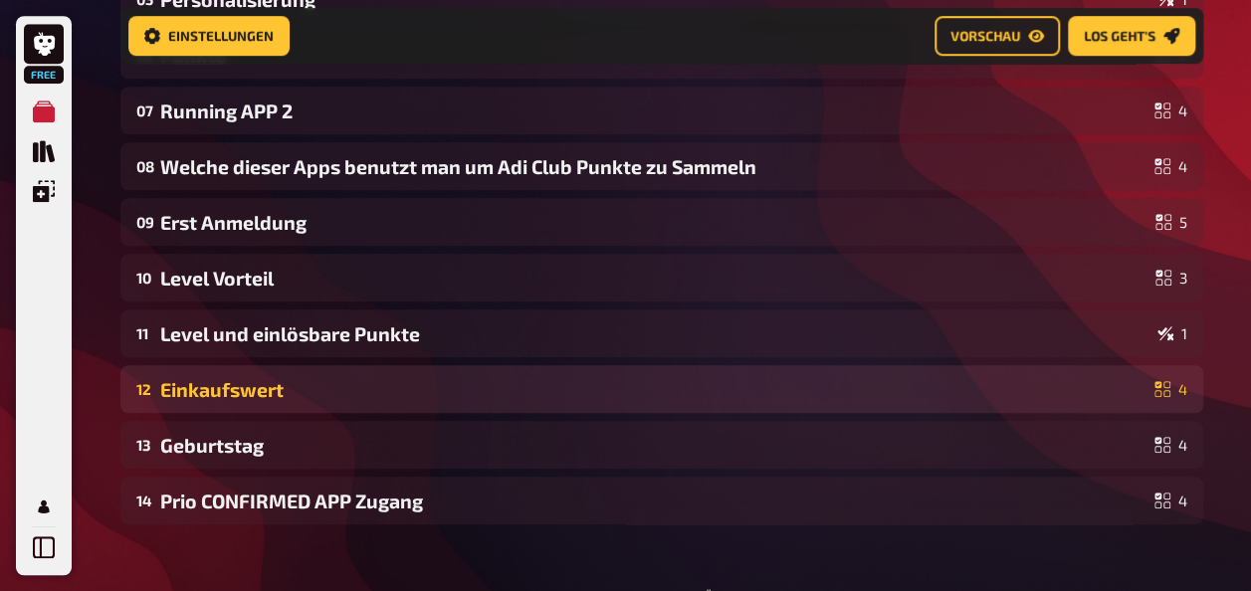
click at [241, 388] on div "Einkaufswert" at bounding box center [653, 389] width 986 height 23
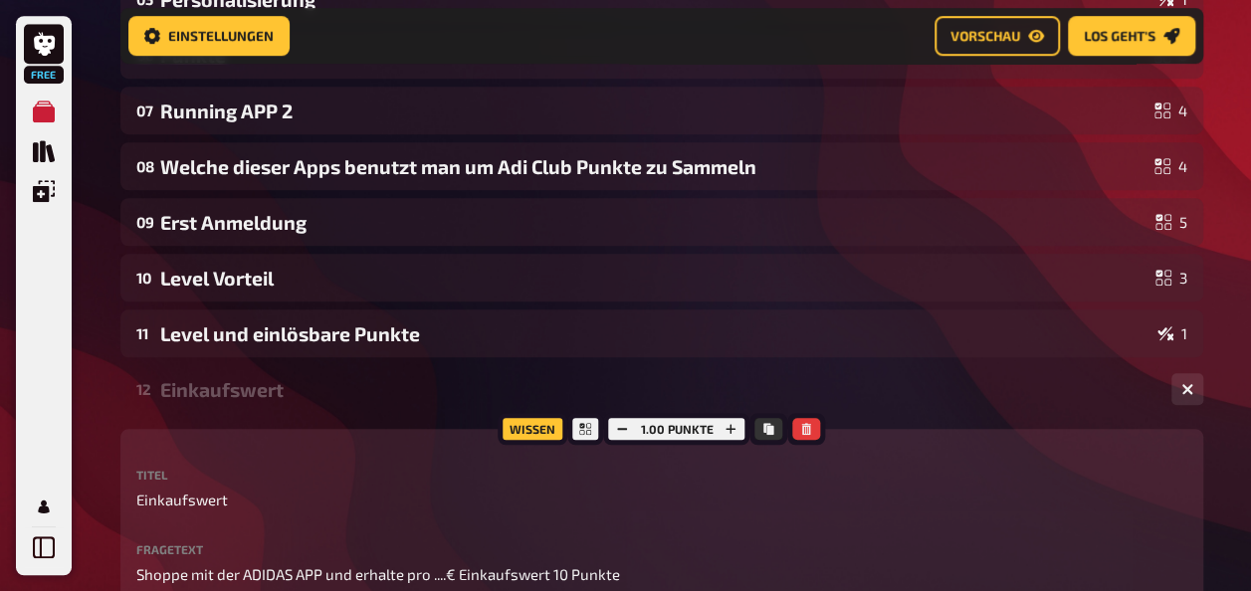
click at [241, 388] on div "Einkaufswert" at bounding box center [657, 389] width 995 height 23
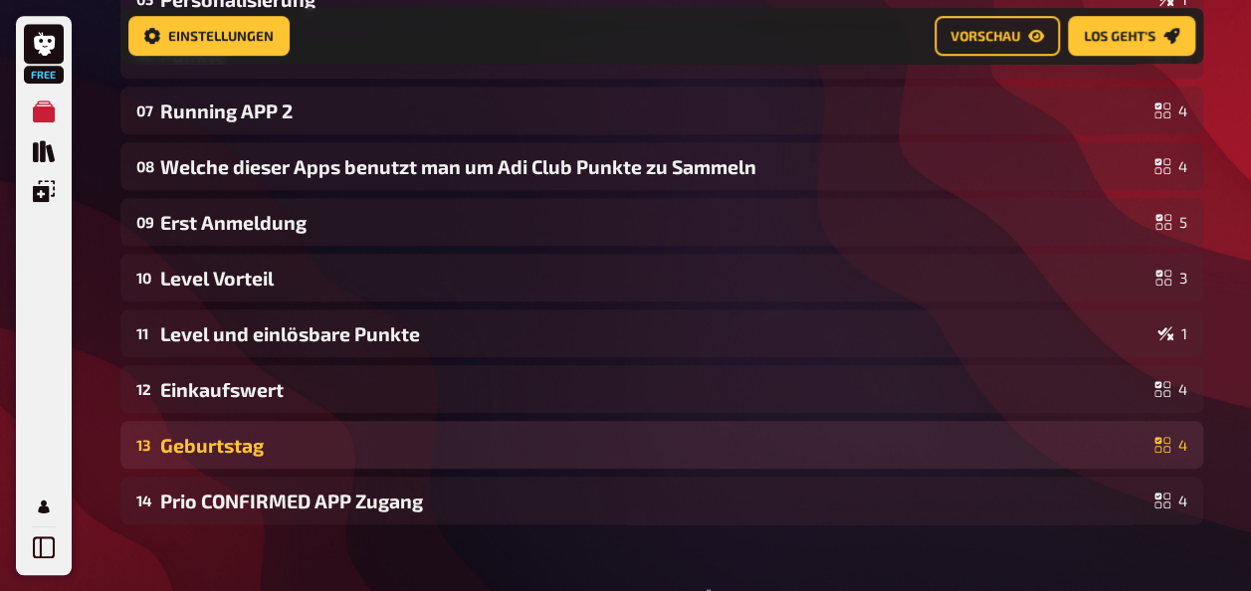
click at [250, 432] on div "13 Geburtstag 4" at bounding box center [661, 445] width 1083 height 48
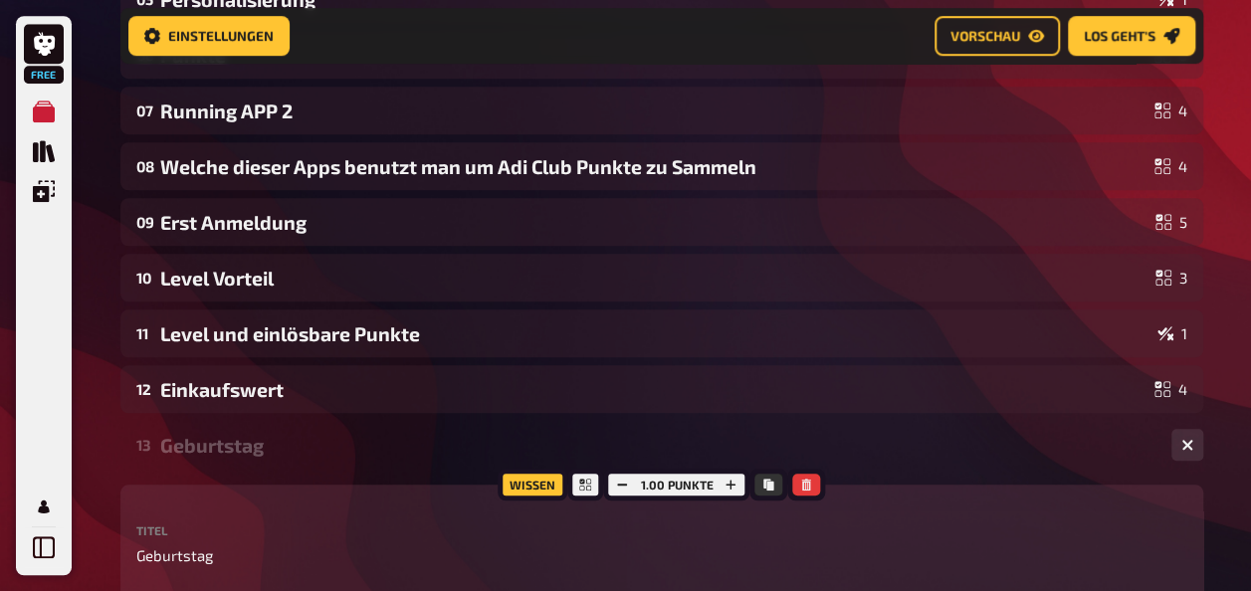
click at [247, 445] on div "Geburtstag" at bounding box center [657, 445] width 995 height 23
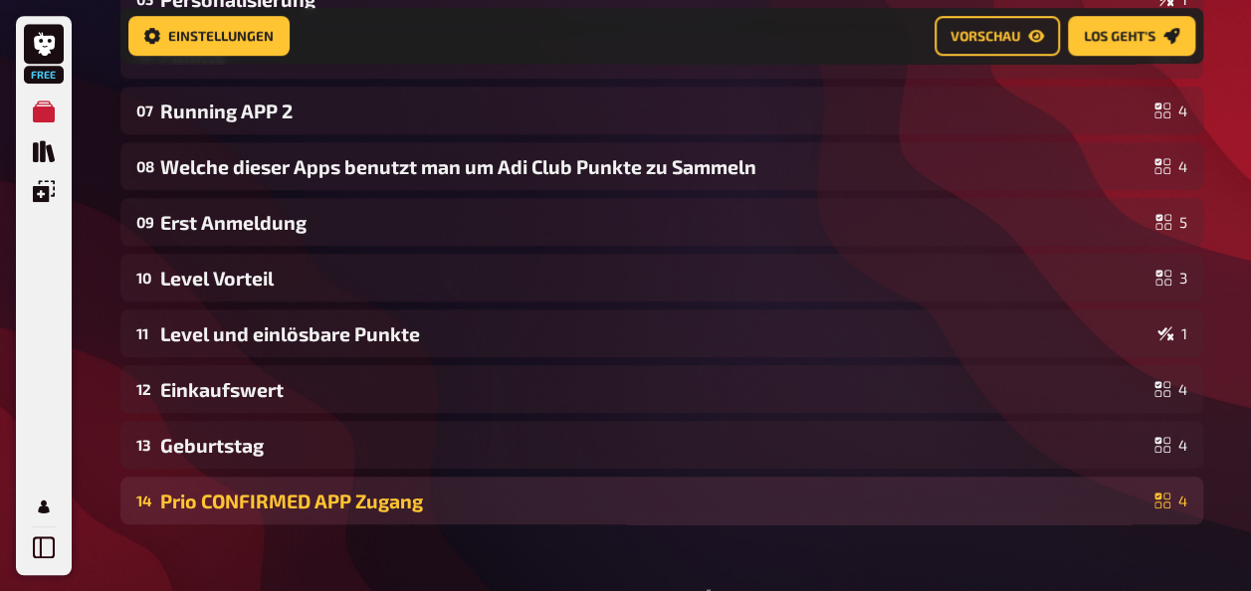
click at [241, 512] on div "14 Prio CONFIRMED APP Zugang 4" at bounding box center [661, 501] width 1083 height 48
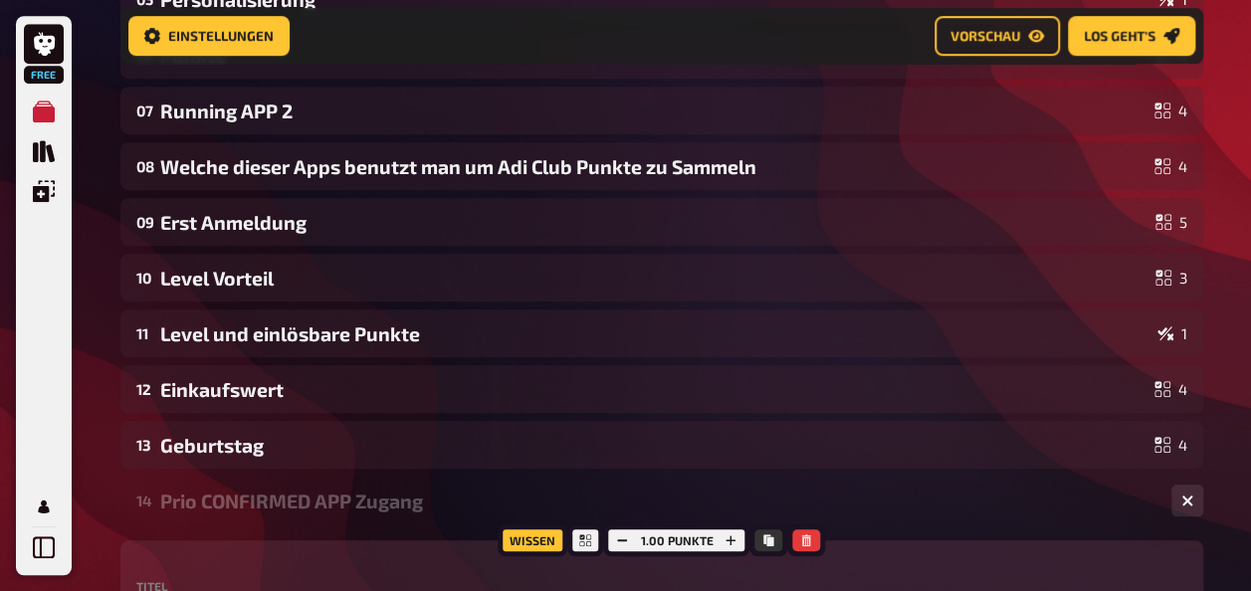
click at [241, 512] on div "14 Prio CONFIRMED APP Zugang 4" at bounding box center [661, 501] width 1083 height 48
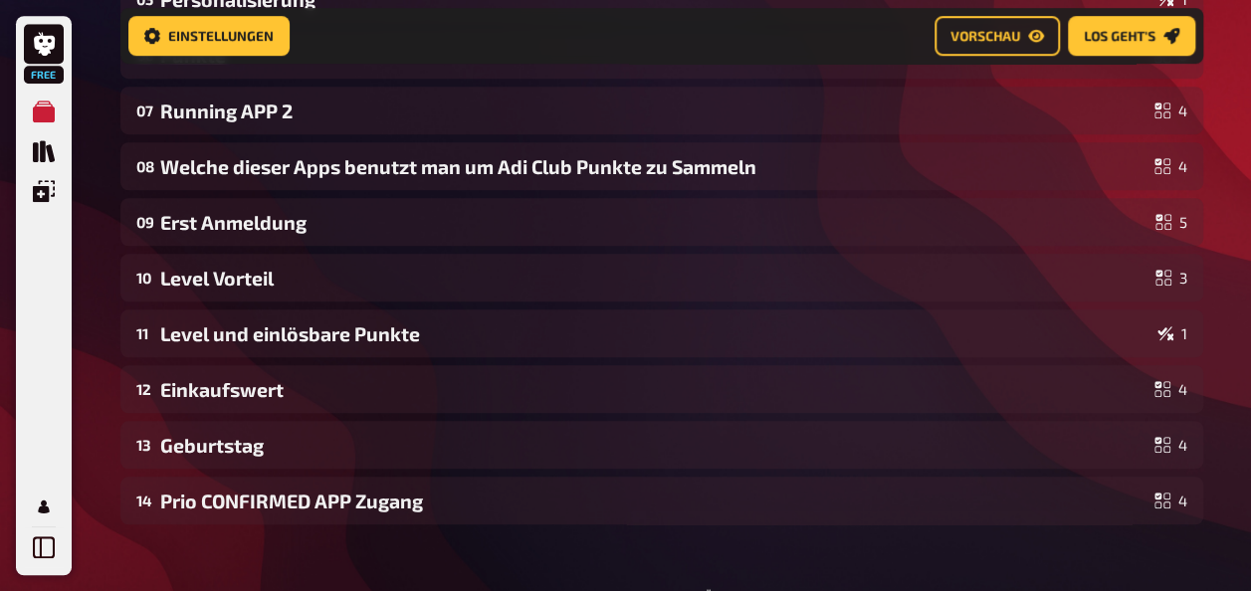
click at [1249, 367] on div "Free Meine Quizze Quiz Sammlung Einblendungen Mein Konto Home Meine Quizze ADI …" at bounding box center [625, 101] width 1251 height 1509
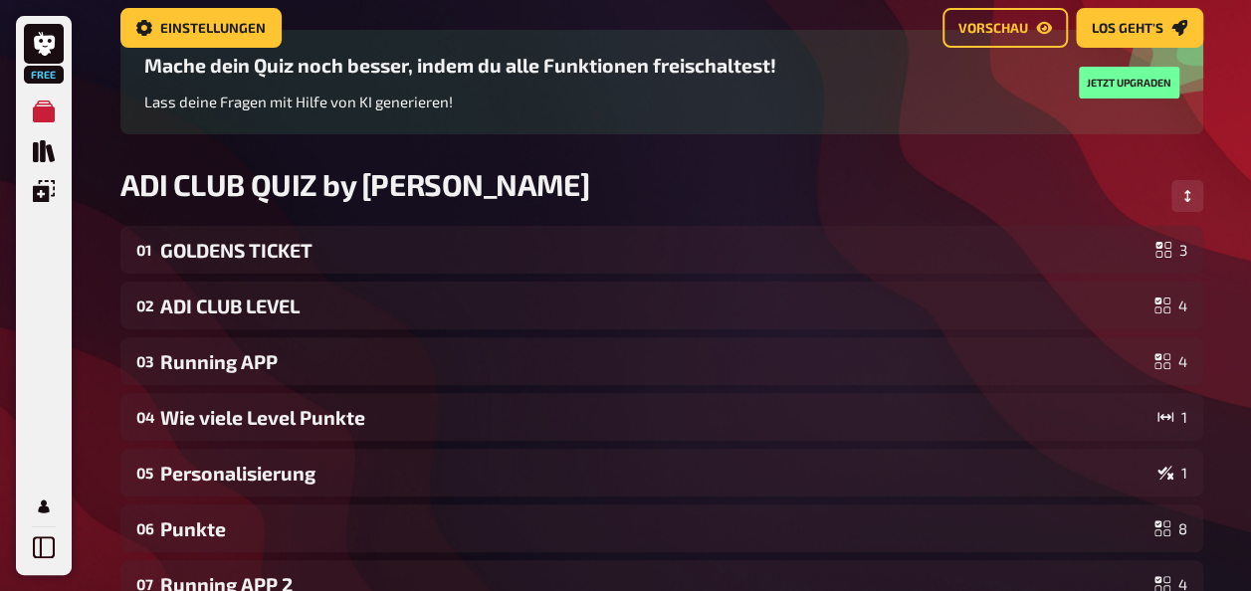
scroll to position [0, 0]
